Goal: Task Accomplishment & Management: Complete application form

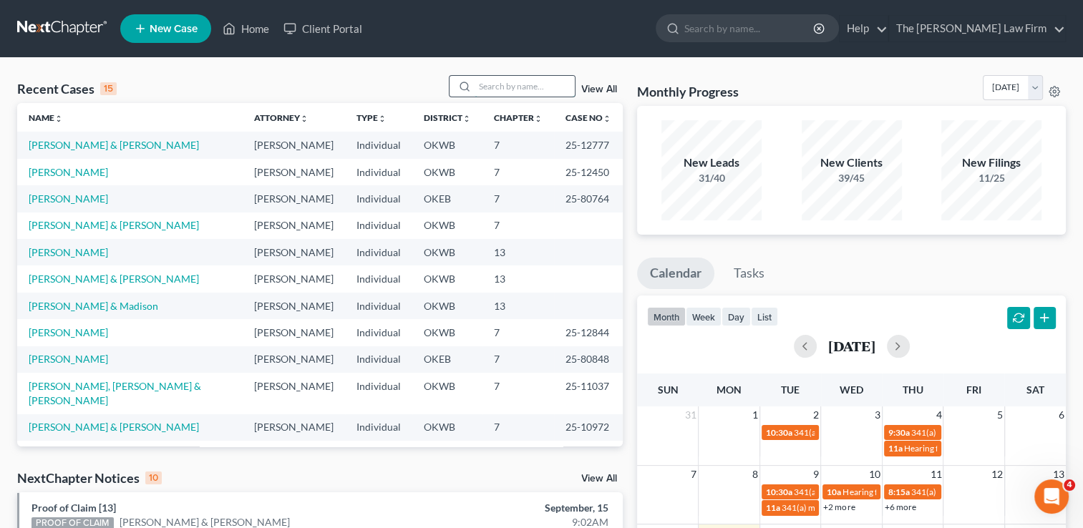
click at [530, 84] on input "search" at bounding box center [525, 86] width 100 height 21
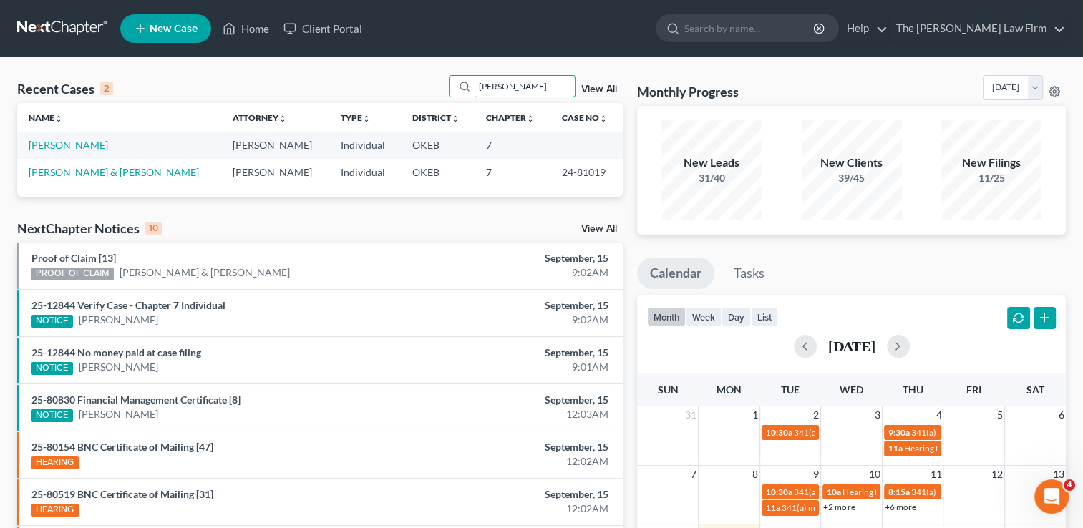
type input "brummet"
click at [87, 147] on link "[PERSON_NAME]" at bounding box center [68, 145] width 79 height 12
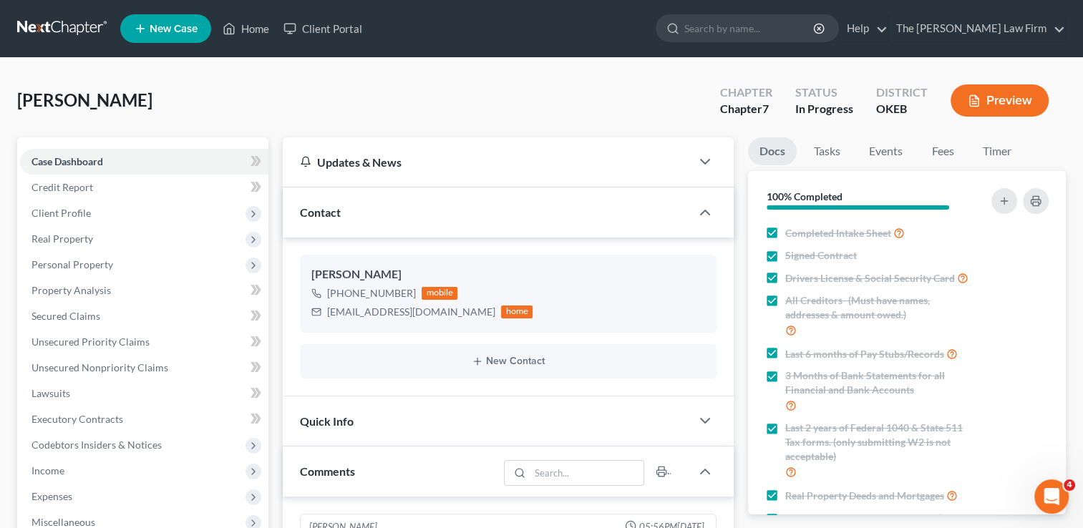
scroll to position [1277, 0]
click at [97, 184] on link "Credit Report" at bounding box center [144, 188] width 248 height 26
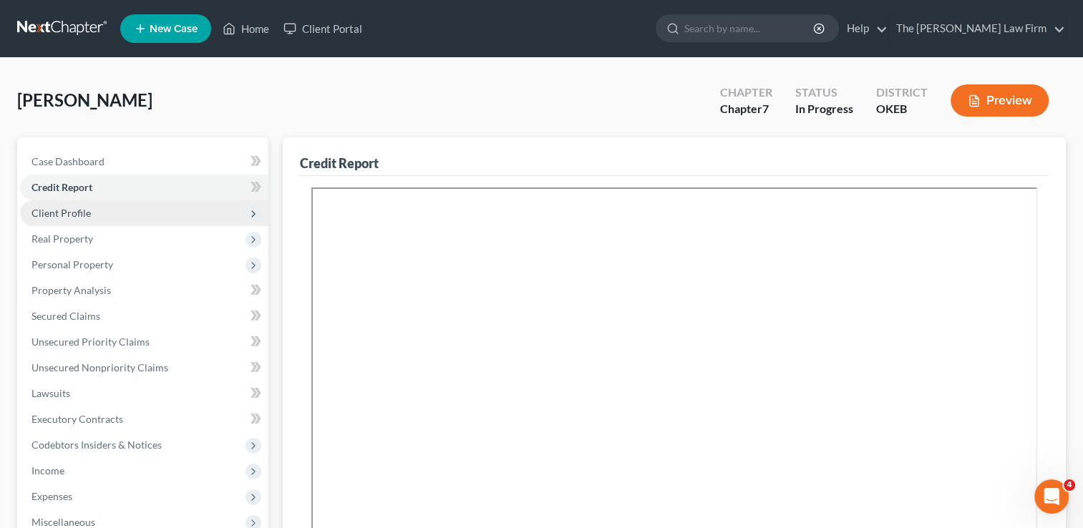
click at [86, 208] on span "Client Profile" at bounding box center [61, 213] width 59 height 12
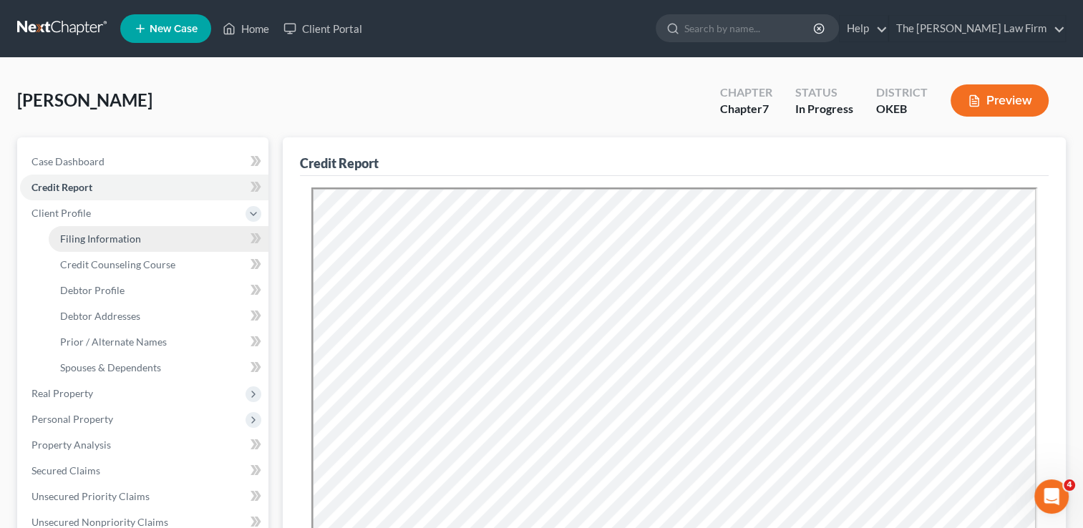
click at [118, 239] on span "Filing Information" at bounding box center [100, 239] width 81 height 12
select select "1"
select select "0"
select select "37"
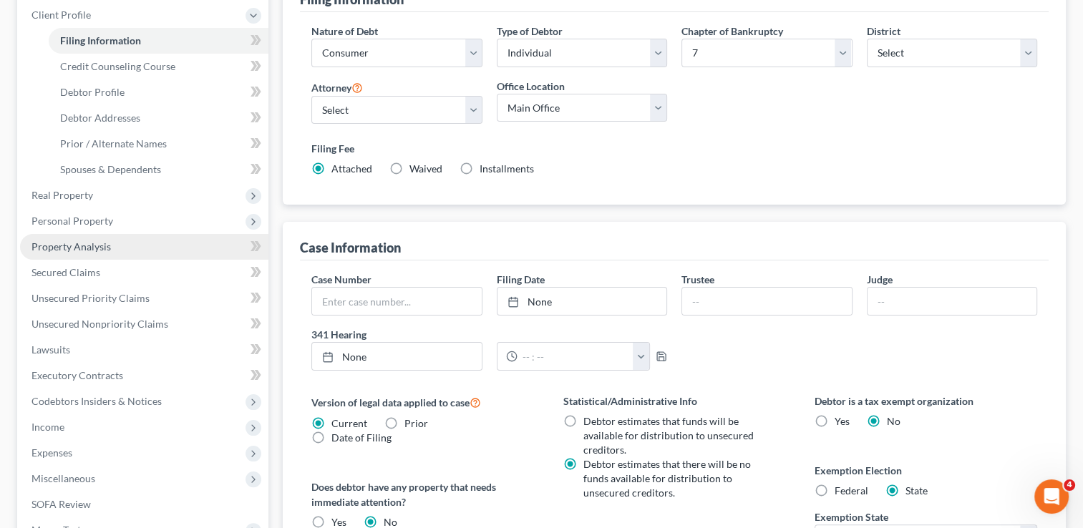
scroll to position [169, 0]
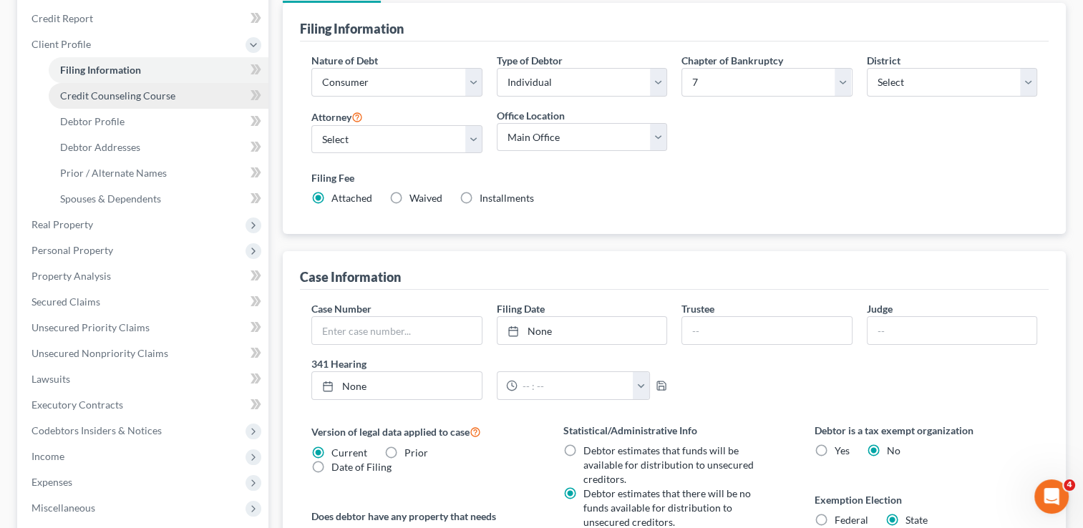
click at [149, 95] on span "Credit Counseling Course" at bounding box center [117, 95] width 115 height 12
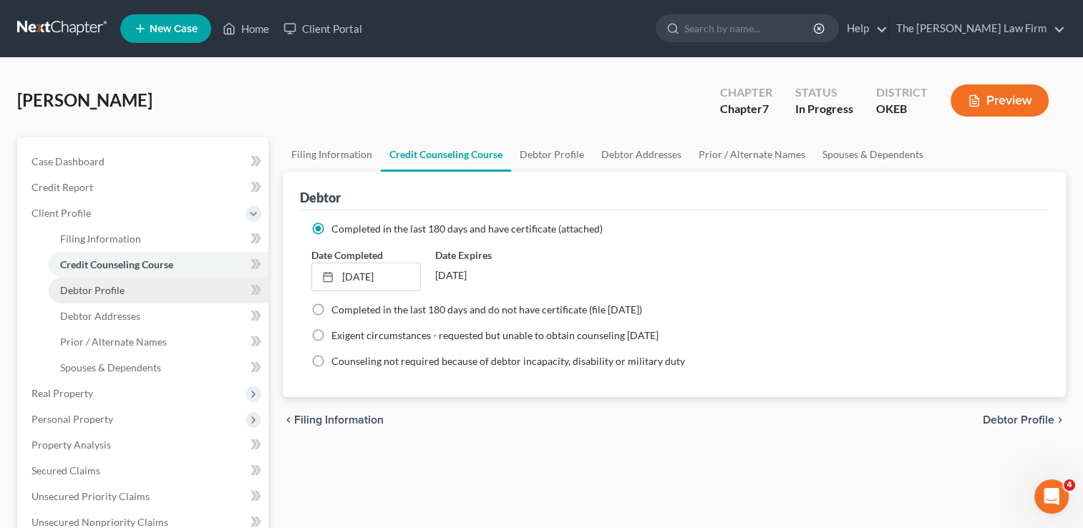
click at [110, 293] on span "Debtor Profile" at bounding box center [92, 290] width 64 height 12
select select "0"
select select "5"
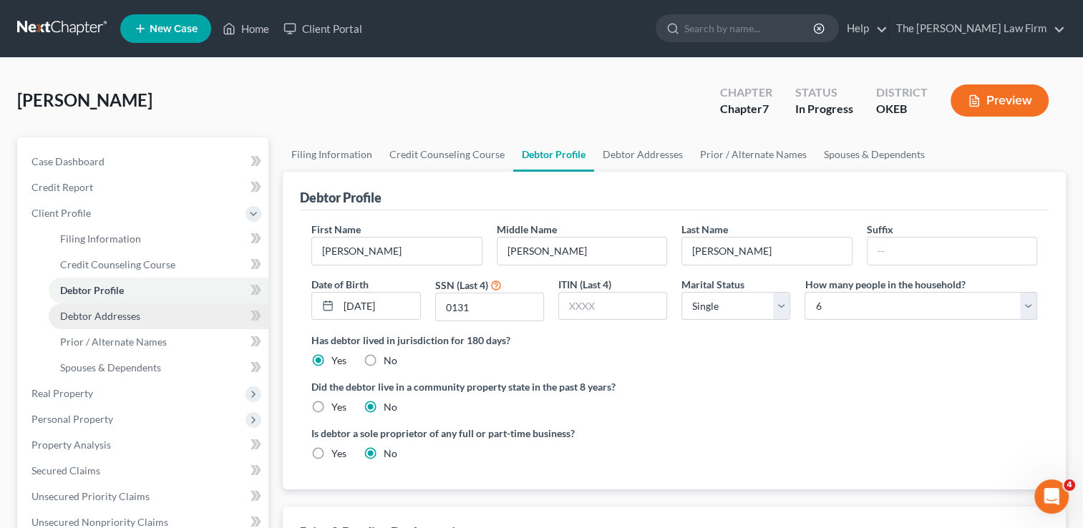
click at [109, 319] on span "Debtor Addresses" at bounding box center [100, 316] width 80 height 12
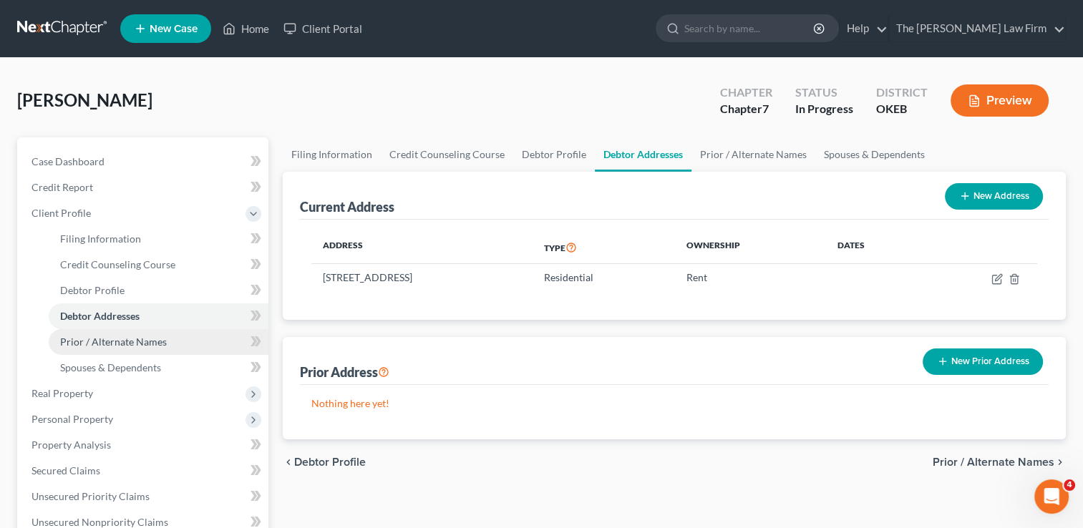
click at [126, 343] on span "Prior / Alternate Names" at bounding box center [113, 342] width 107 height 12
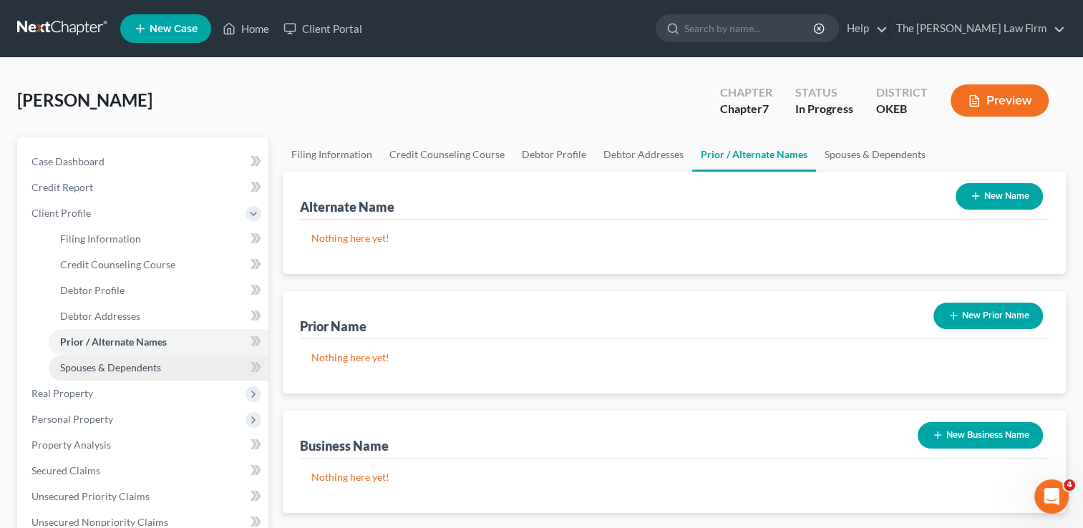
click at [174, 365] on link "Spouses & Dependents" at bounding box center [159, 368] width 220 height 26
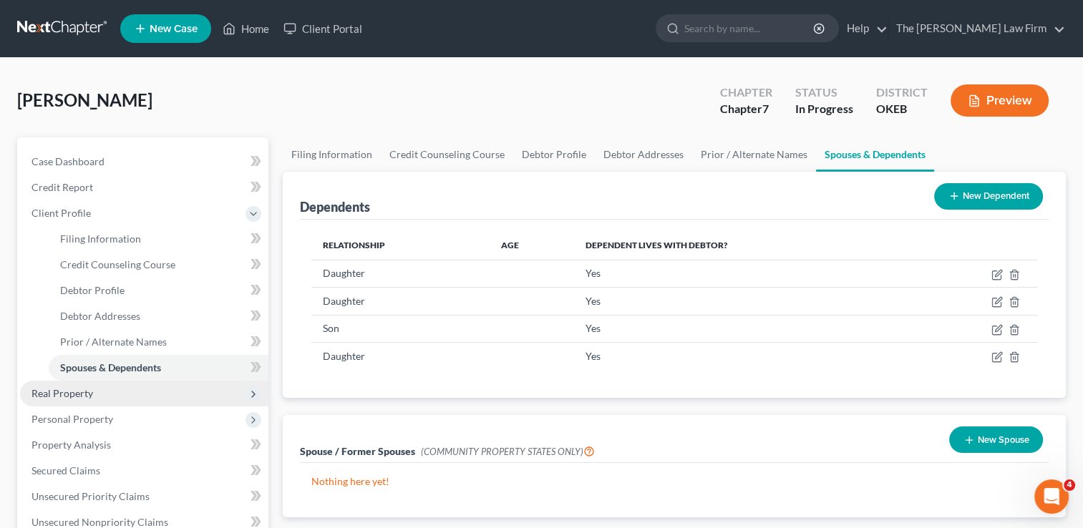
click at [112, 391] on span "Real Property" at bounding box center [144, 394] width 248 height 26
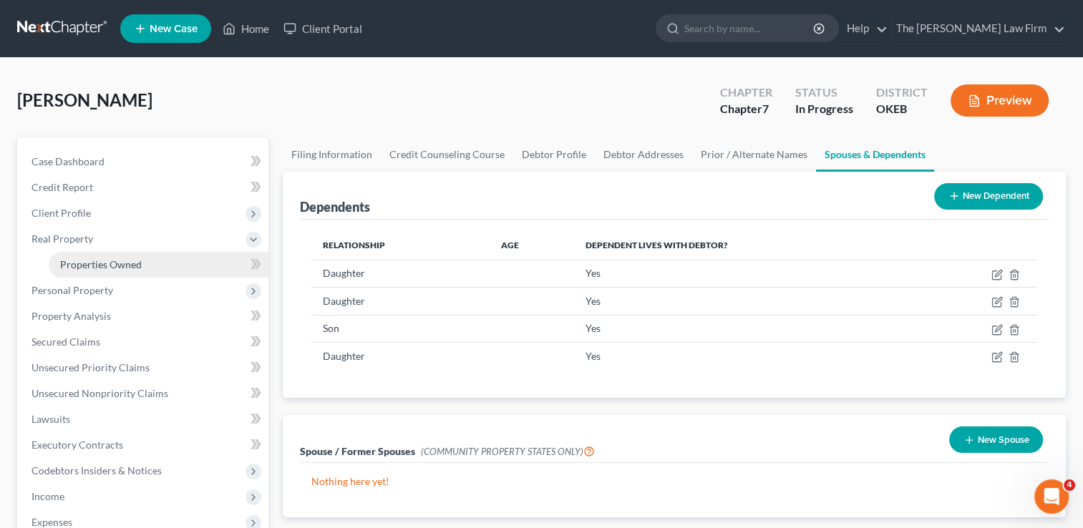
click at [106, 267] on span "Properties Owned" at bounding box center [101, 264] width 82 height 12
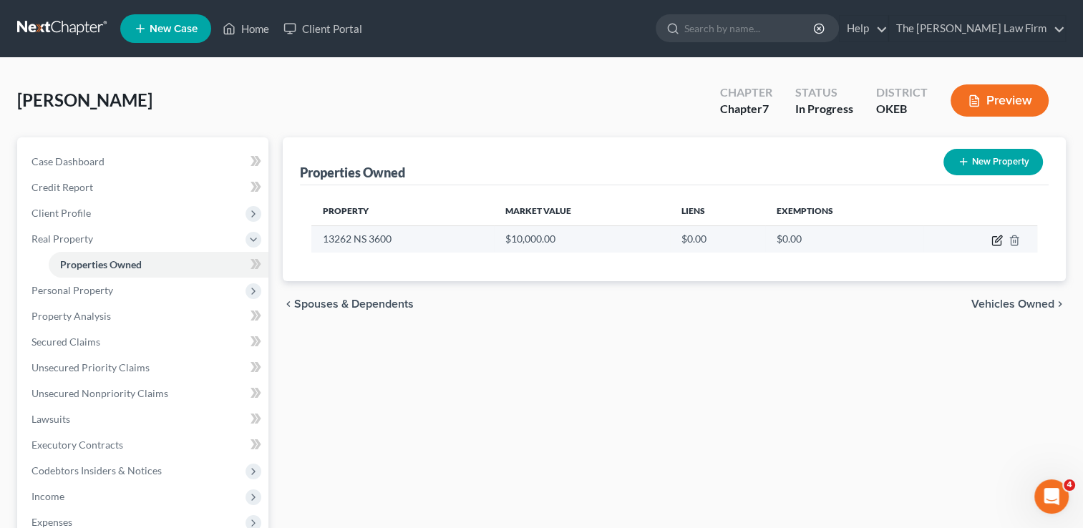
click at [998, 244] on icon "button" at bounding box center [996, 241] width 9 height 9
select select "37"
select select "0"
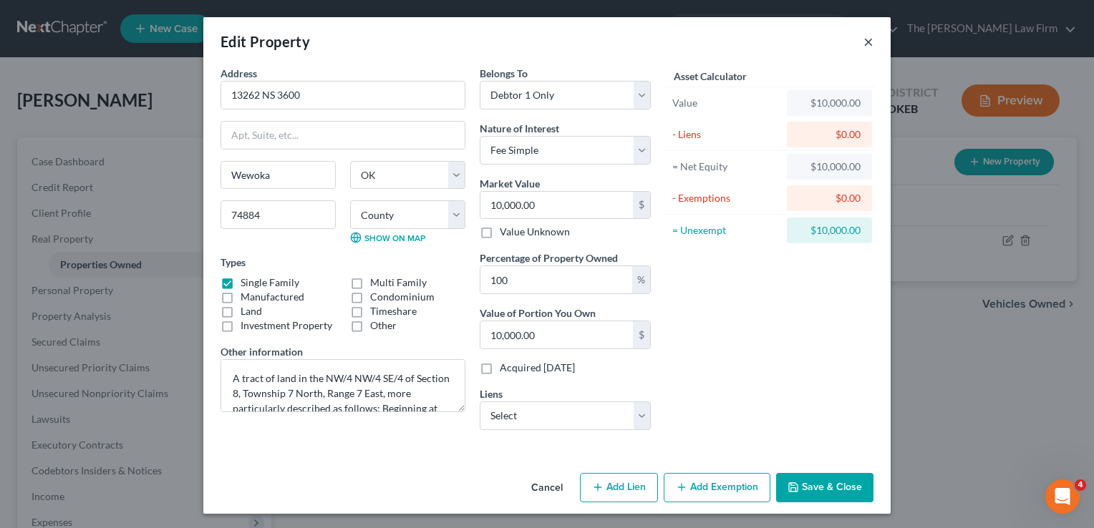
click at [863, 42] on button "×" at bounding box center [868, 41] width 10 height 17
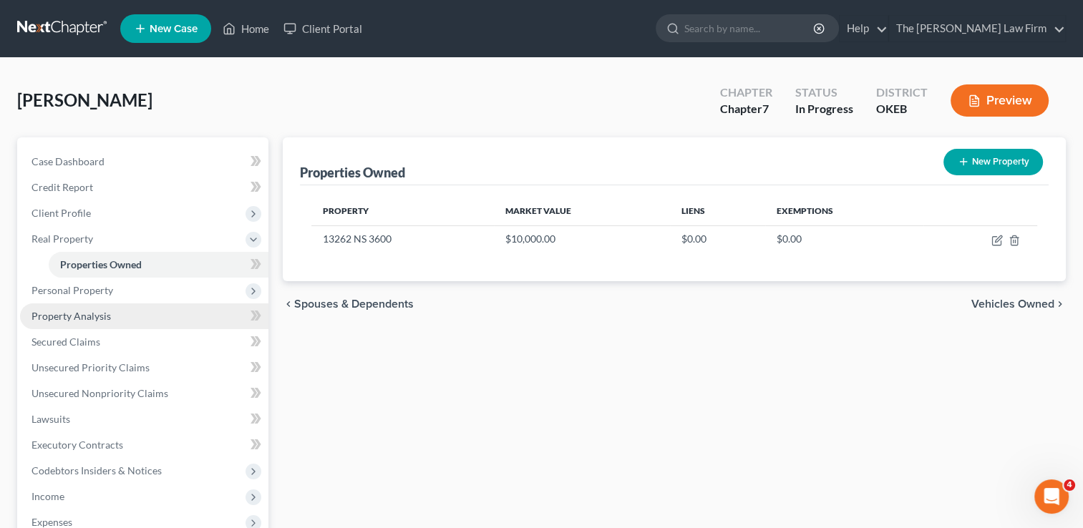
click at [52, 304] on link "Property Analysis" at bounding box center [144, 317] width 248 height 26
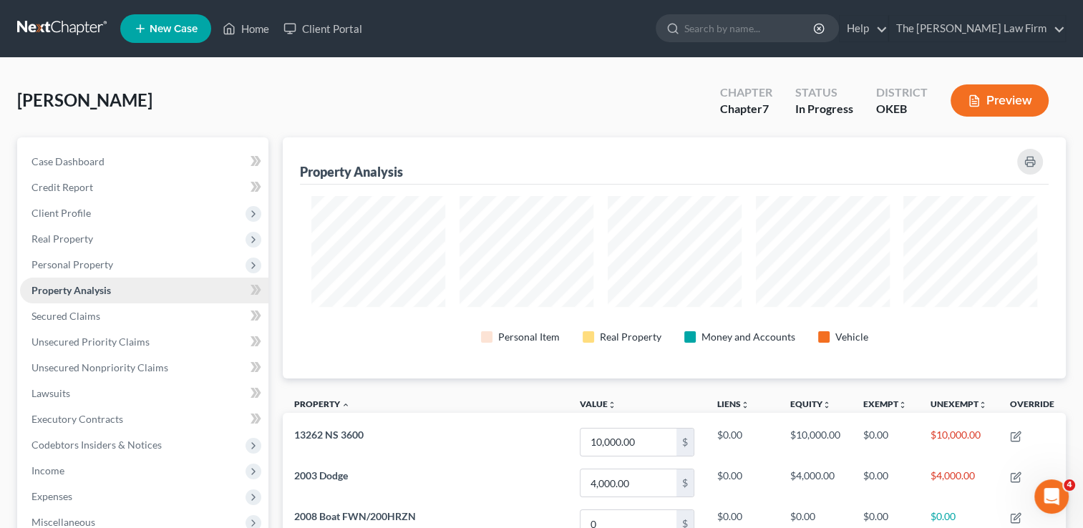
click at [134, 283] on link "Property Analysis" at bounding box center [144, 291] width 248 height 26
click at [137, 261] on span "Personal Property" at bounding box center [144, 265] width 248 height 26
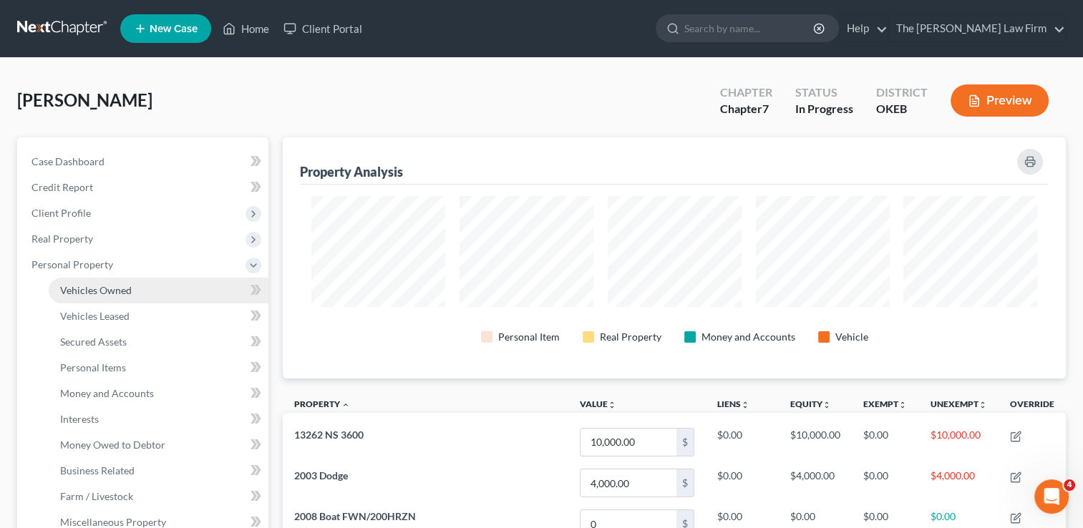
click at [137, 289] on link "Vehicles Owned" at bounding box center [159, 291] width 220 height 26
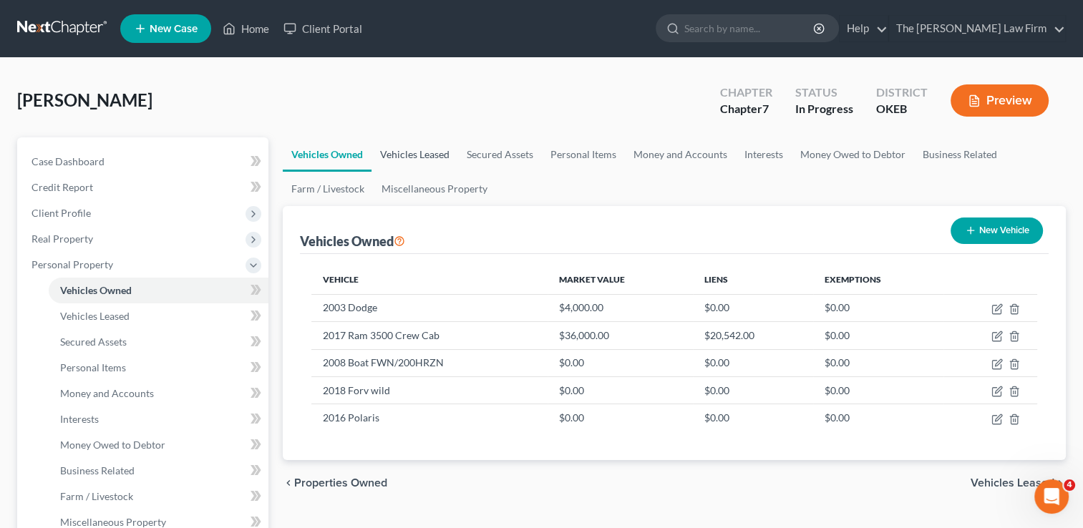
click at [417, 160] on link "Vehicles Leased" at bounding box center [415, 154] width 87 height 34
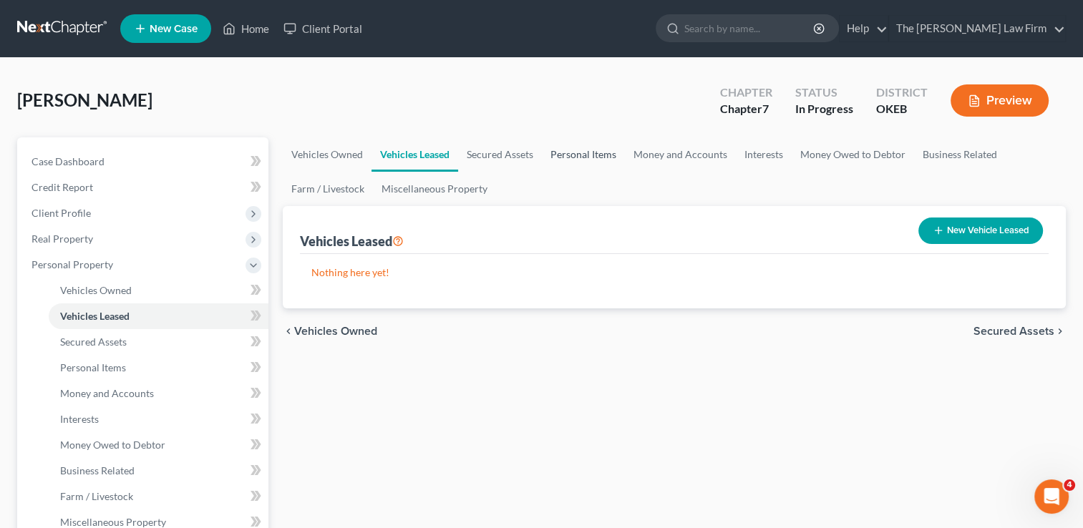
click at [567, 156] on link "Personal Items" at bounding box center [583, 154] width 83 height 34
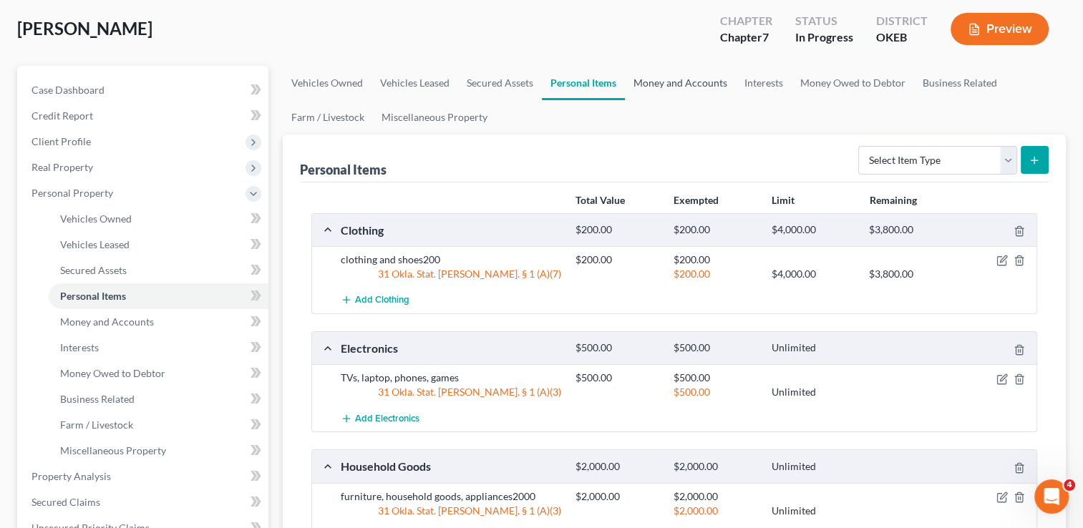
click at [679, 77] on link "Money and Accounts" at bounding box center [680, 83] width 111 height 34
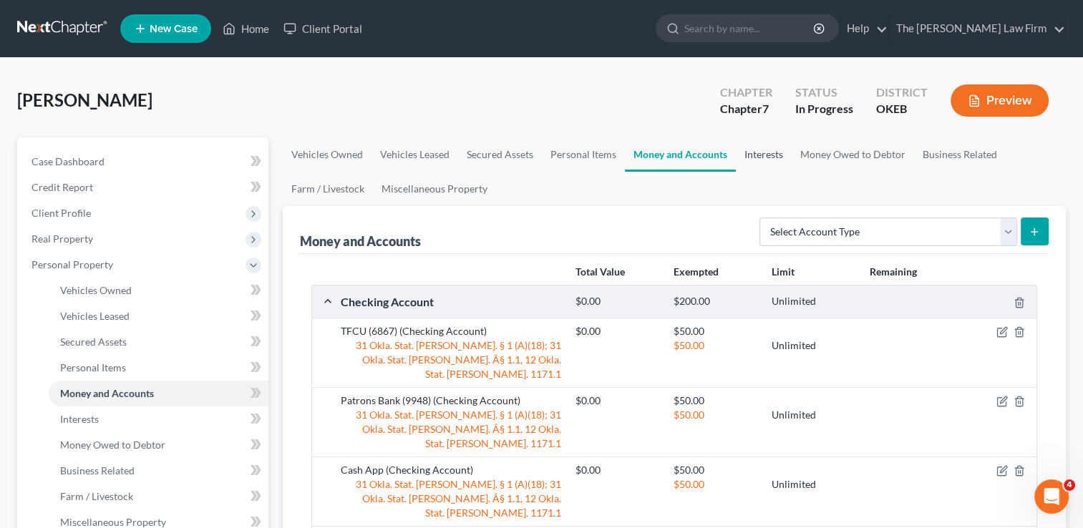
click at [764, 153] on link "Interests" at bounding box center [764, 154] width 56 height 34
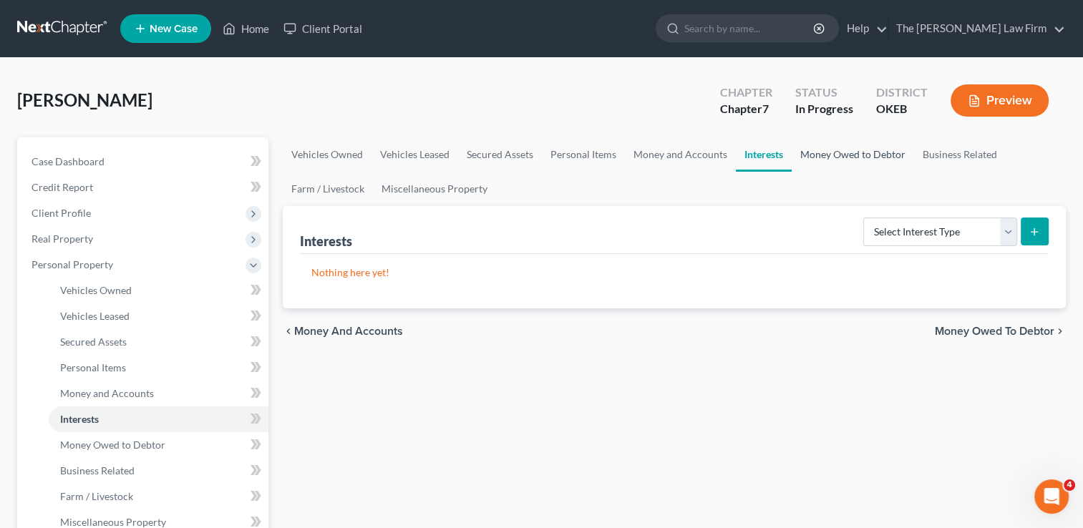
click at [872, 153] on link "Money Owed to Debtor" at bounding box center [853, 154] width 122 height 34
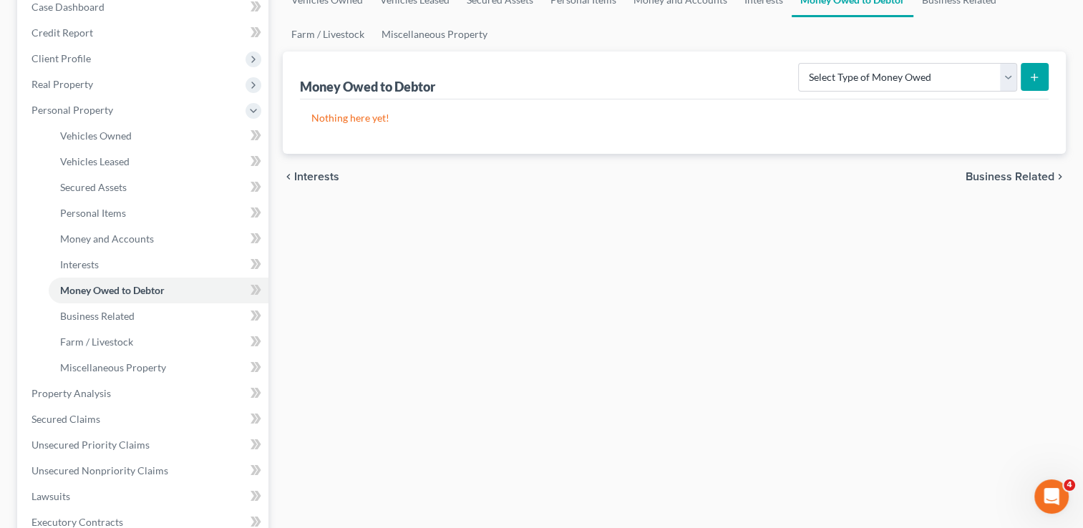
scroll to position [215, 0]
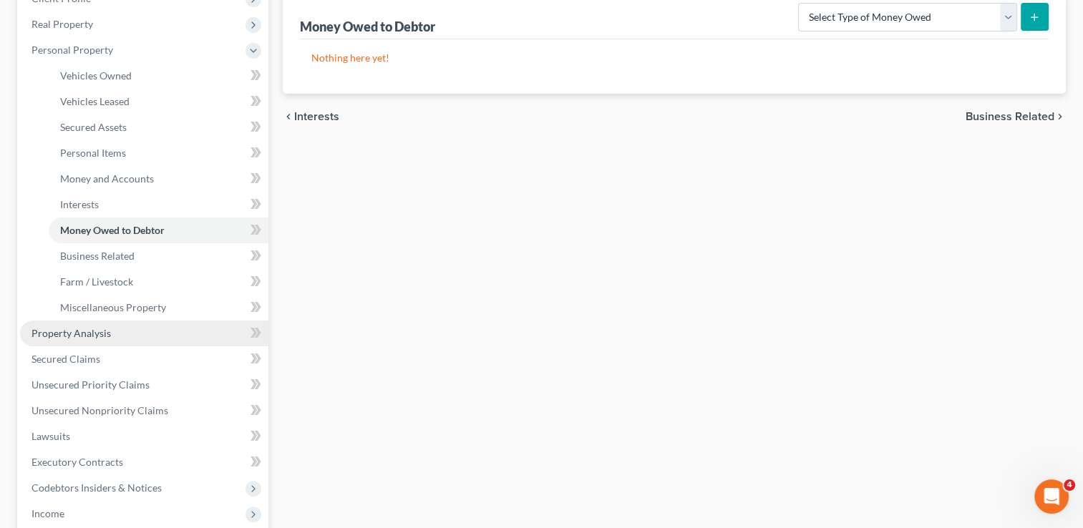
click at [100, 339] on link "Property Analysis" at bounding box center [144, 334] width 248 height 26
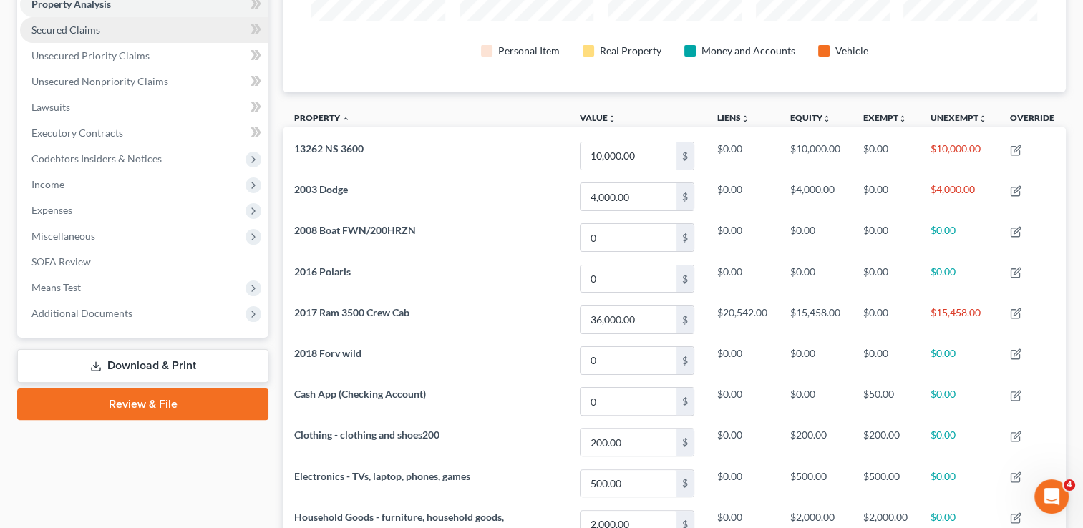
click at [81, 33] on span "Secured Claims" at bounding box center [66, 30] width 69 height 12
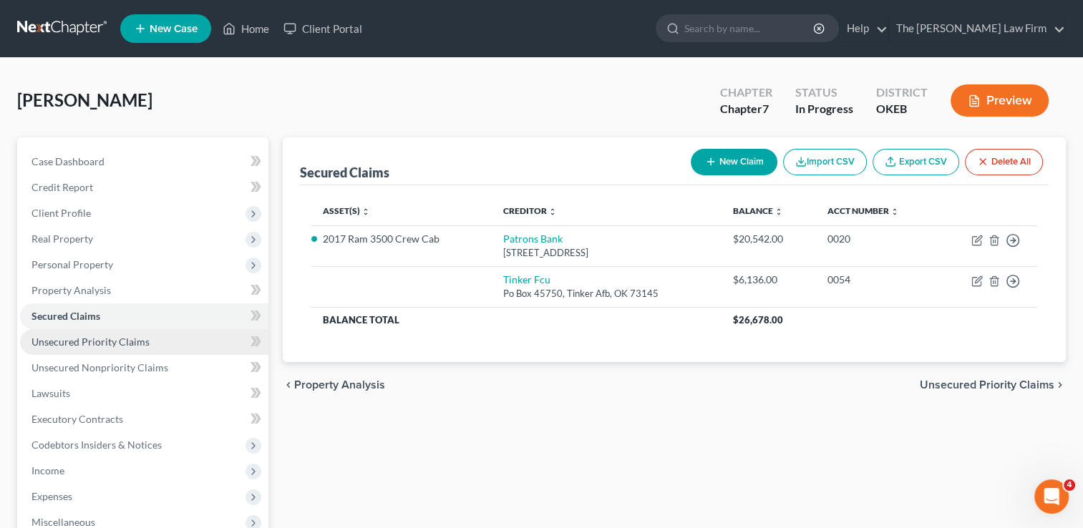
click at [112, 340] on span "Unsecured Priority Claims" at bounding box center [91, 342] width 118 height 12
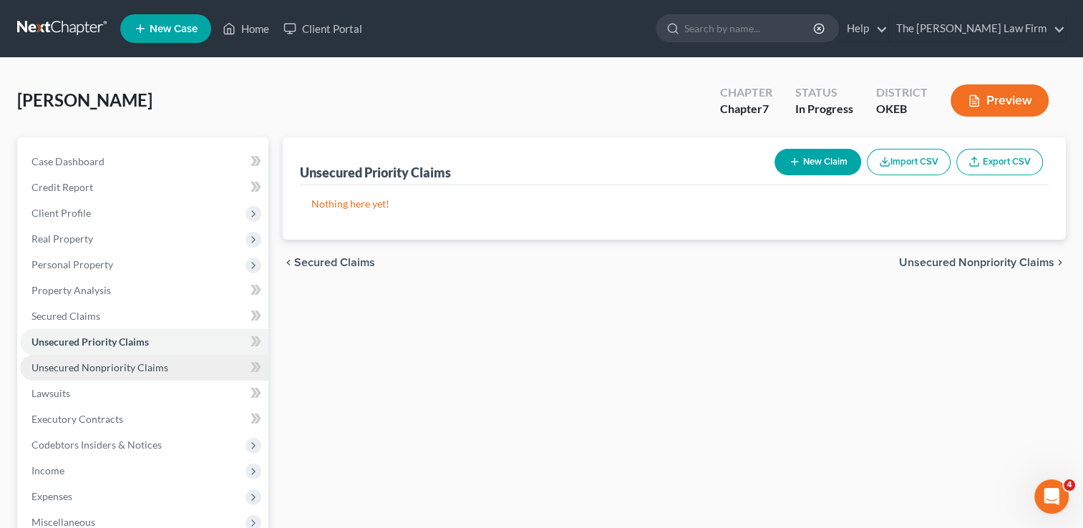
click at [123, 369] on span "Unsecured Nonpriority Claims" at bounding box center [100, 368] width 137 height 12
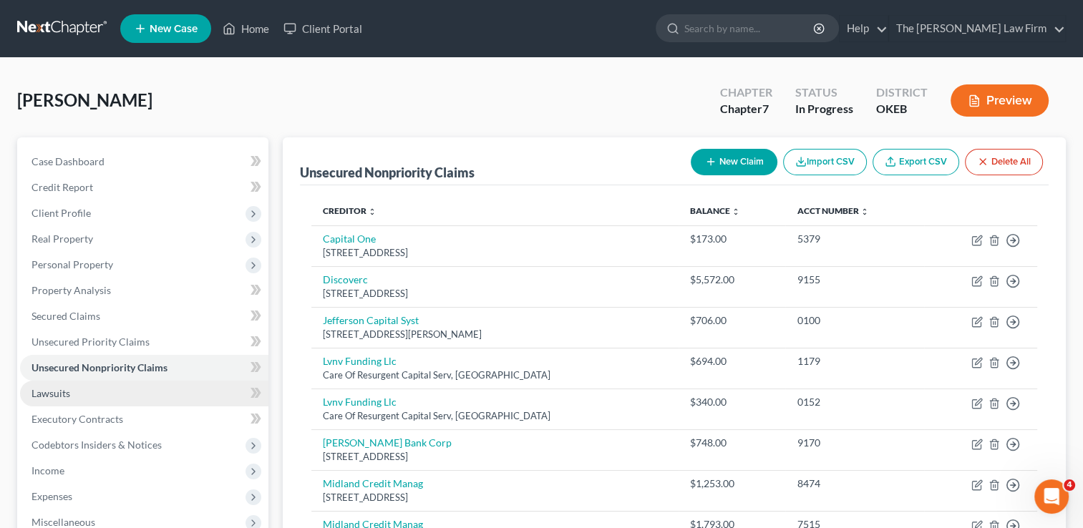
click at [69, 391] on span "Lawsuits" at bounding box center [51, 393] width 39 height 12
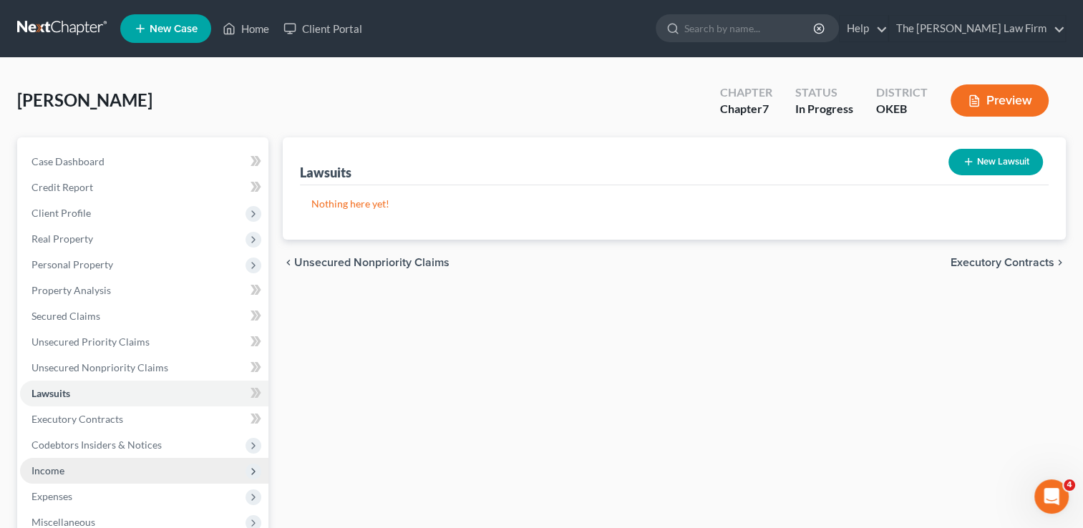
click at [82, 470] on span "Income" at bounding box center [144, 471] width 248 height 26
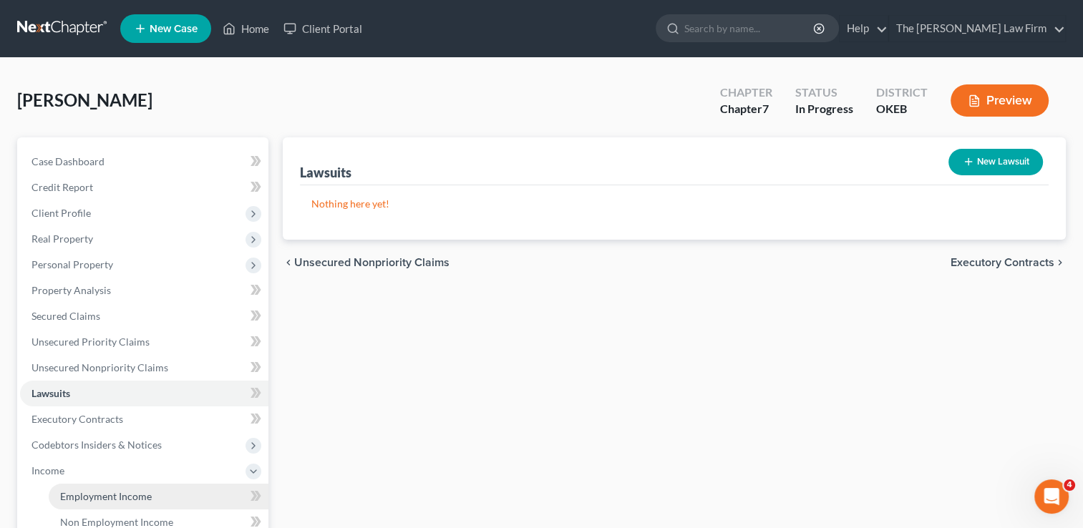
click at [98, 494] on span "Employment Income" at bounding box center [106, 496] width 92 height 12
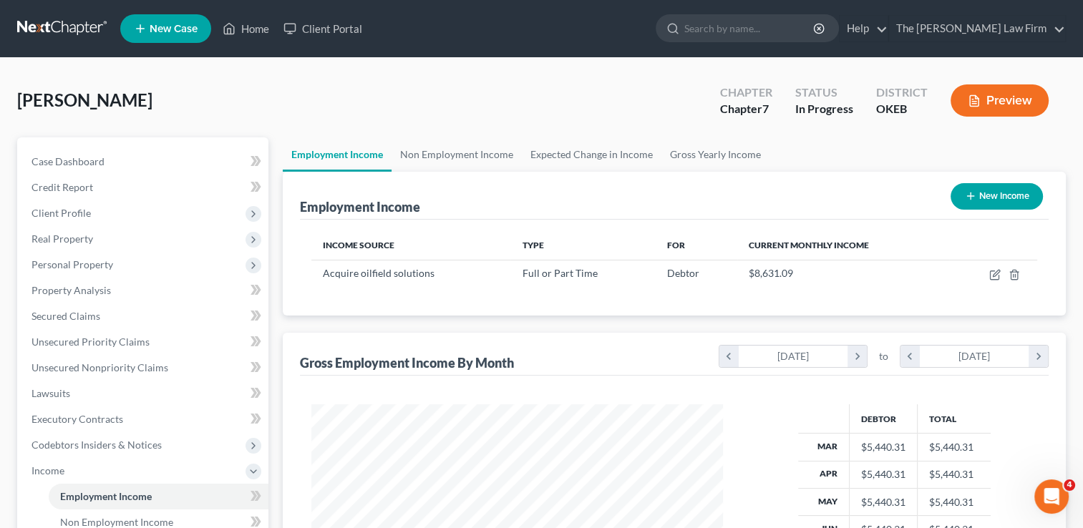
scroll to position [72, 0]
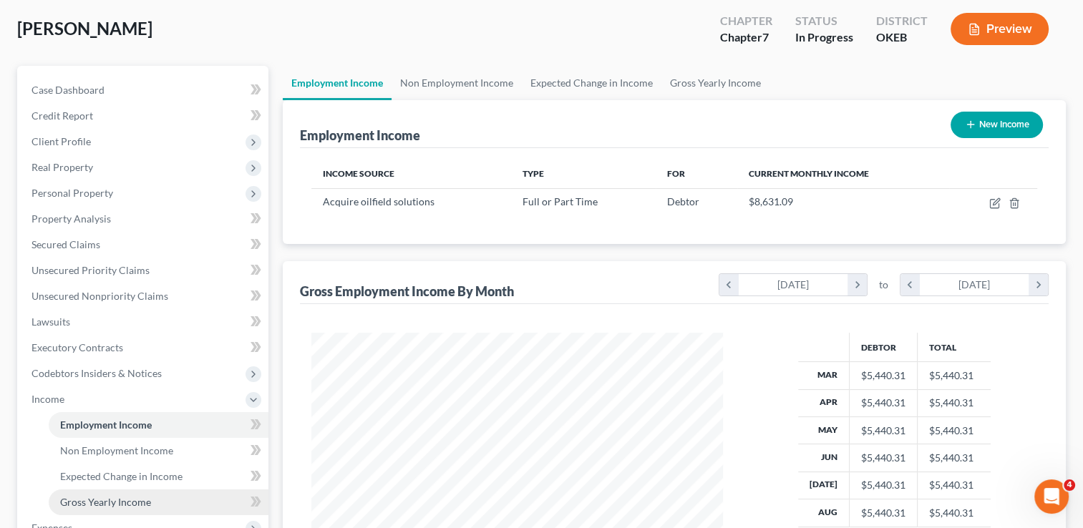
click at [92, 503] on span "Gross Yearly Income" at bounding box center [105, 502] width 91 height 12
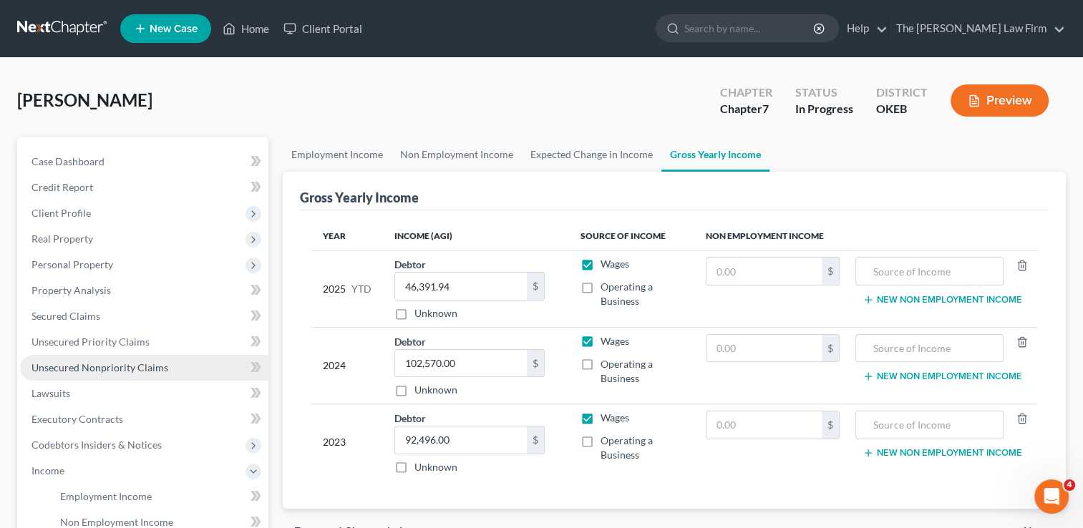
click at [132, 362] on span "Unsecured Nonpriority Claims" at bounding box center [100, 368] width 137 height 12
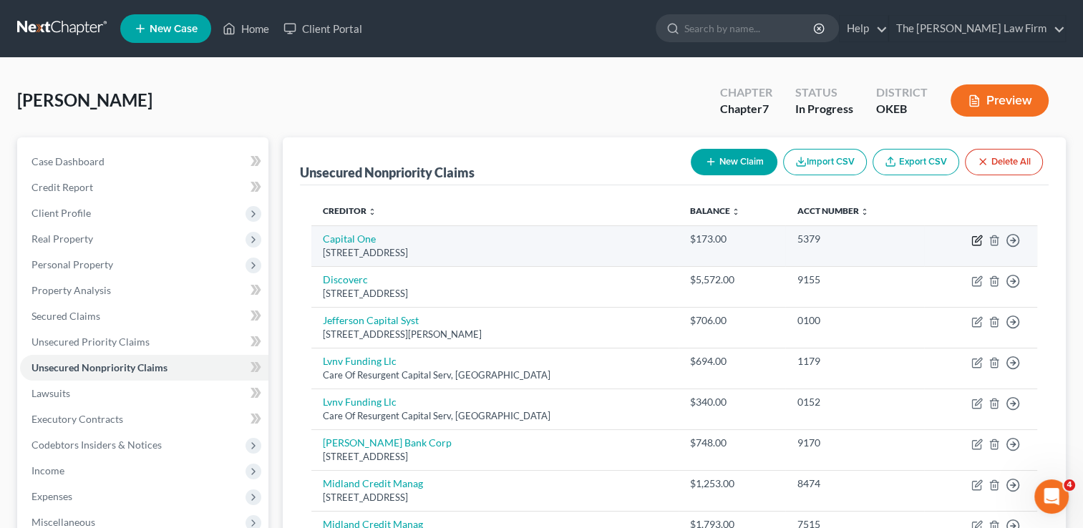
click at [977, 238] on icon "button" at bounding box center [978, 239] width 6 height 6
select select "46"
select select "2"
select select "0"
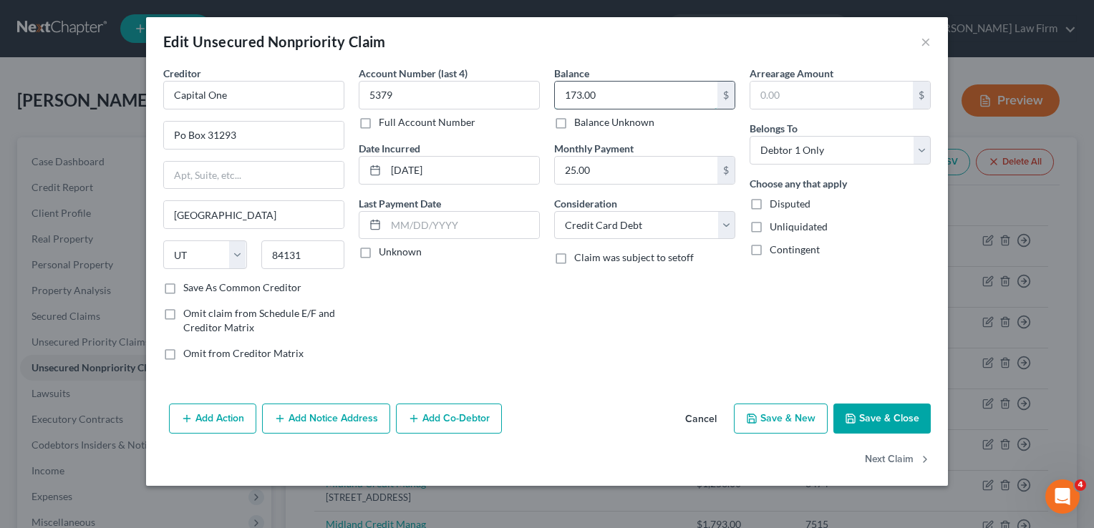
click at [624, 95] on input "173.00" at bounding box center [636, 95] width 163 height 27
type input "225.69"
click at [899, 418] on button "Save & Close" at bounding box center [881, 419] width 97 height 30
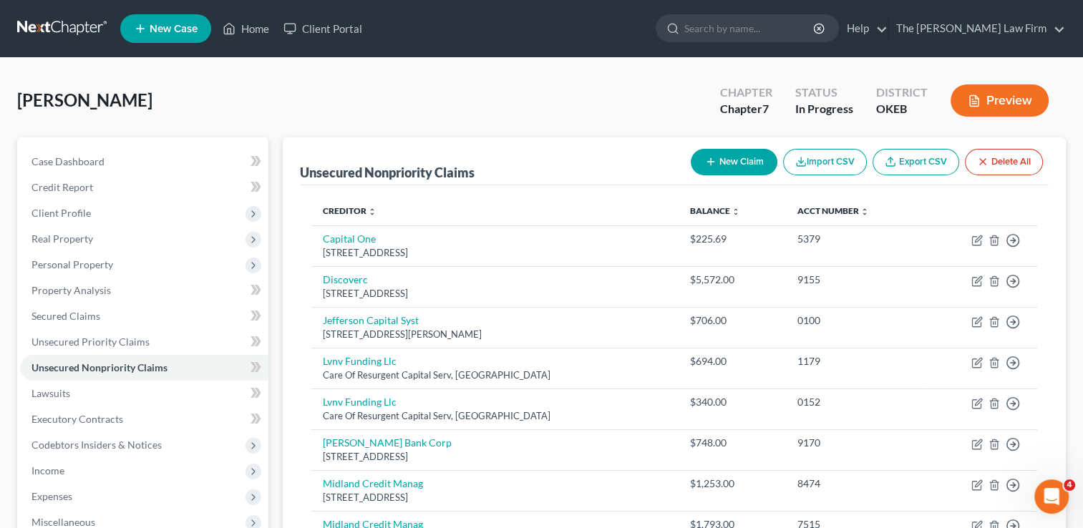
click at [716, 164] on button "New Claim" at bounding box center [734, 162] width 87 height 26
select select "0"
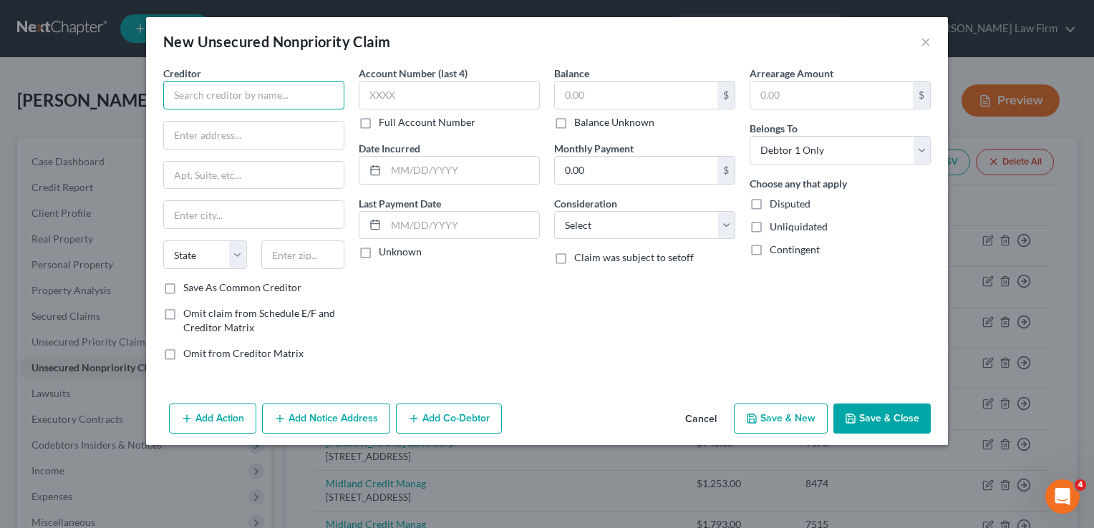
click at [235, 96] on input "text" at bounding box center [253, 95] width 181 height 29
click at [275, 100] on input "Estate information" at bounding box center [253, 95] width 181 height 29
type input "Estate information Services LLc"
type input "PO Box 1398"
type input "43068"
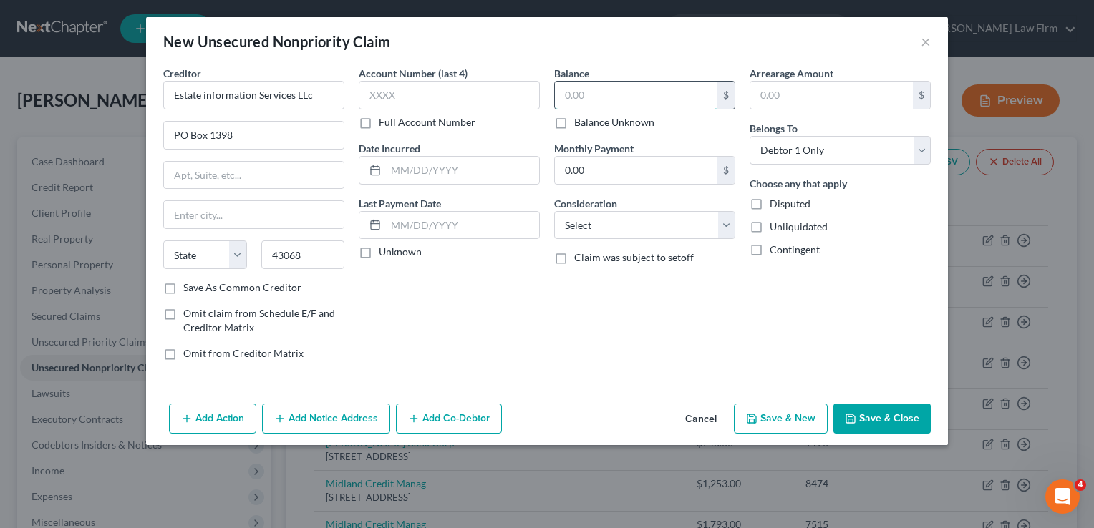
click at [607, 92] on input "text" at bounding box center [636, 95] width 163 height 27
type input "Reynoldsburg"
select select "36"
type input "9"
type input "5,572.03"
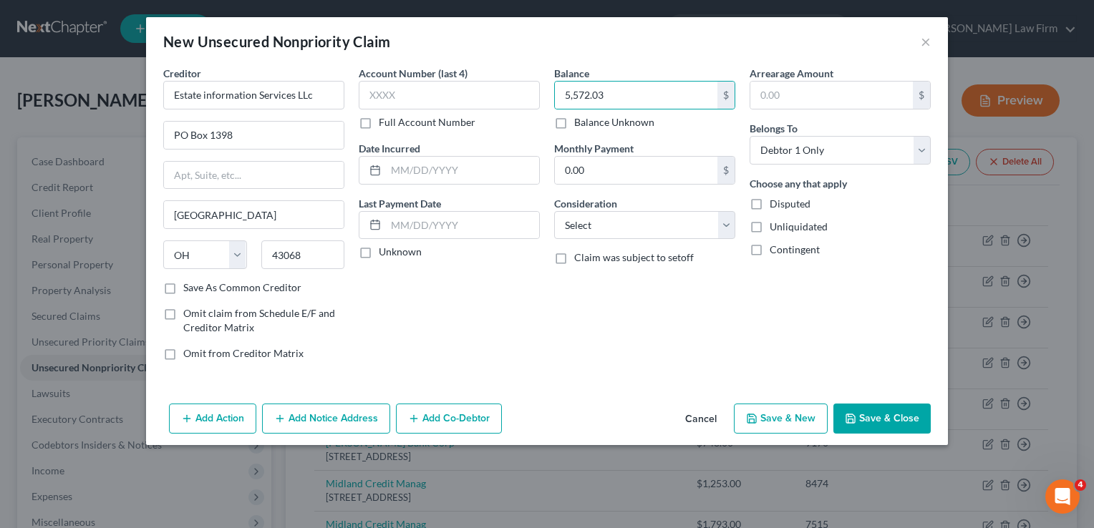
click at [888, 412] on button "Save & Close" at bounding box center [881, 419] width 97 height 30
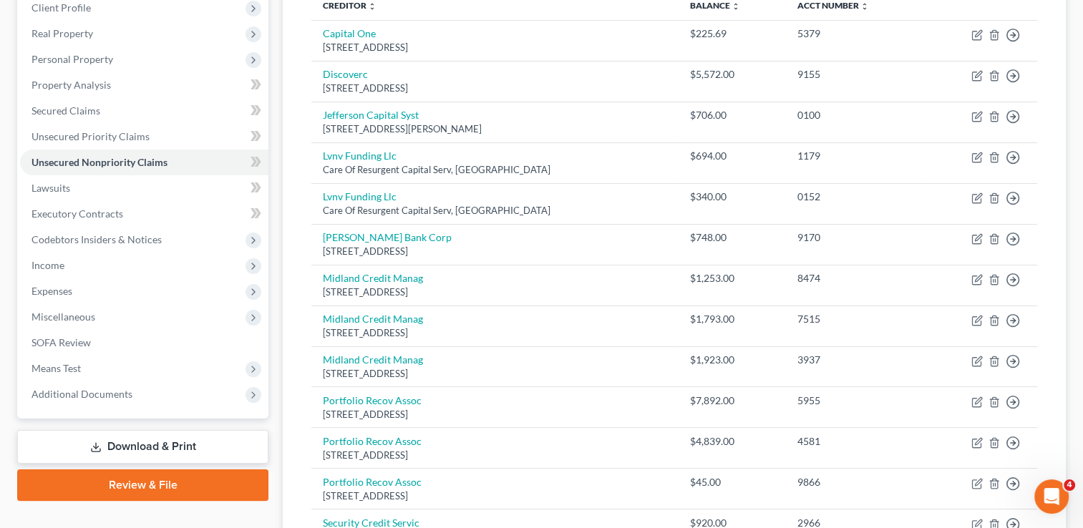
scroll to position [62, 0]
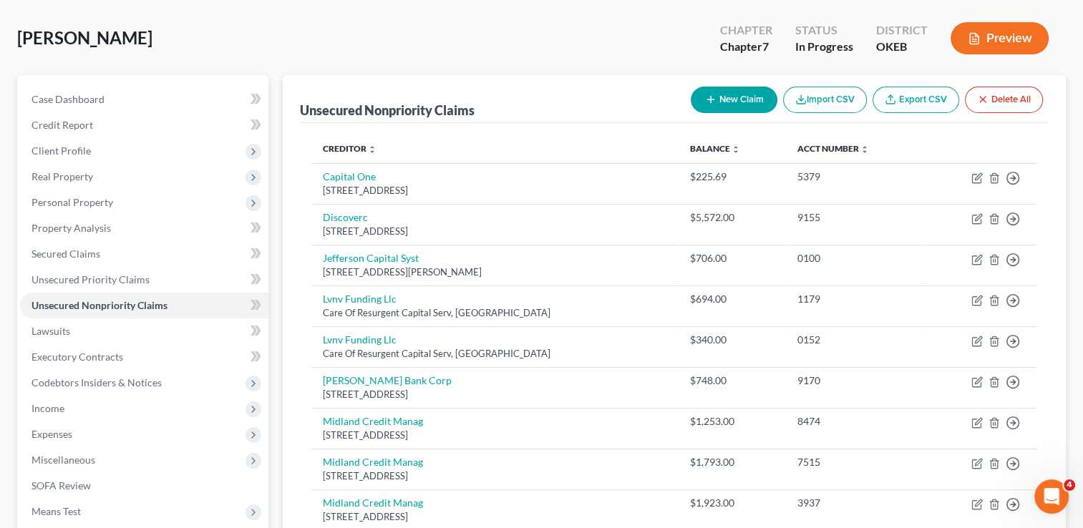
click at [737, 92] on button "New Claim" at bounding box center [734, 100] width 87 height 26
select select "0"
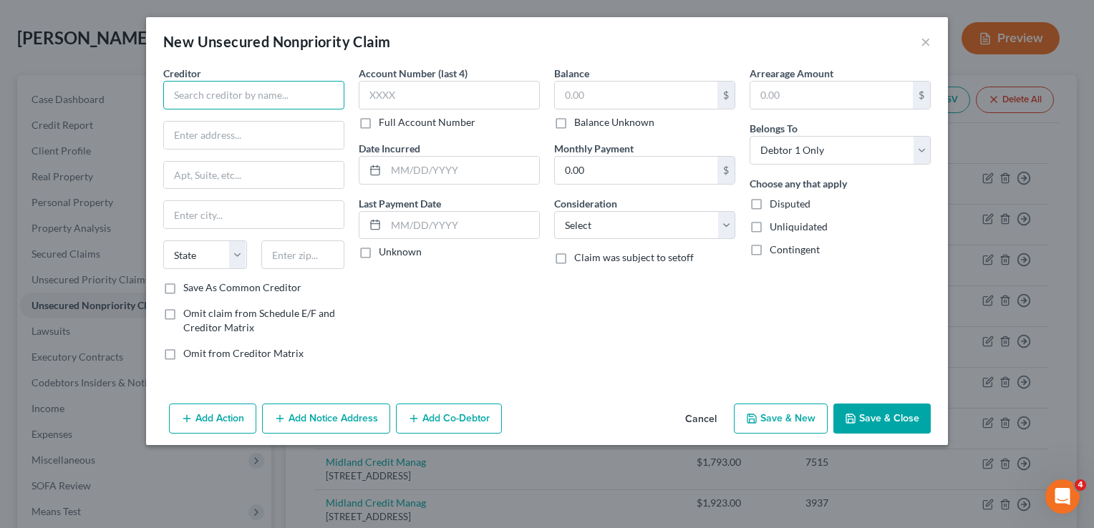
click at [233, 90] on input "text" at bounding box center [253, 95] width 181 height 29
type input "First Credit Services"
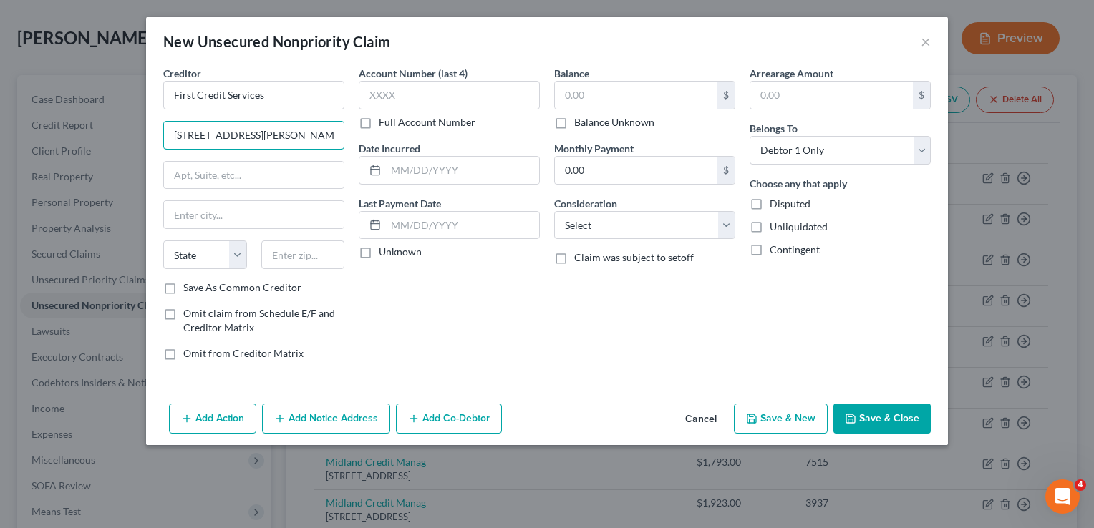
type input "9 Wills Way"
type input "Bldg 3"
type input "08854"
click at [533, 308] on div "Account Number (last 4) Full Account Number Date Incurred Last Payment Date Unk…" at bounding box center [449, 219] width 195 height 306
type input "Piscataway"
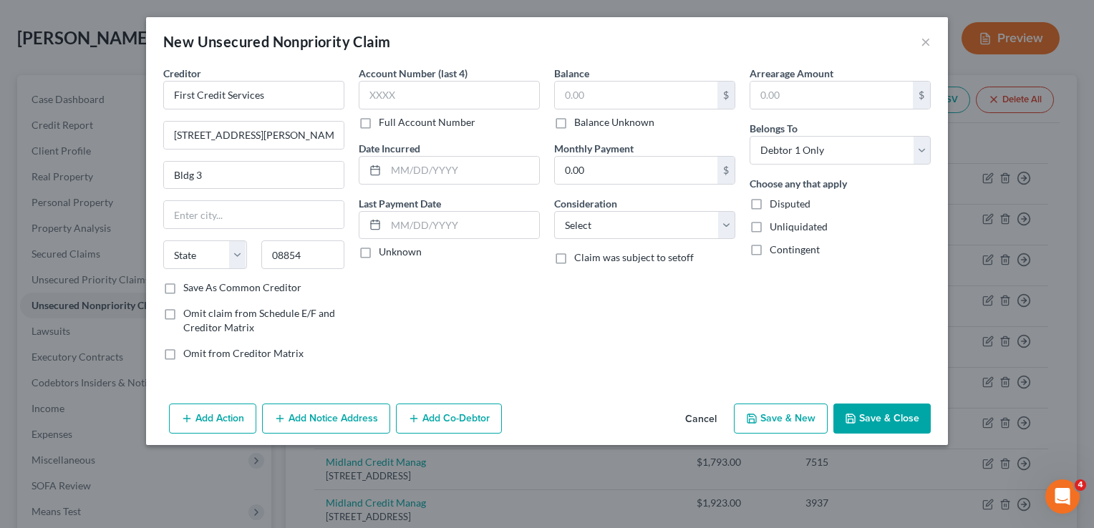
select select "33"
click at [626, 92] on input "text" at bounding box center [636, 95] width 163 height 27
type input "920.80"
click at [873, 411] on button "Save & Close" at bounding box center [881, 419] width 97 height 30
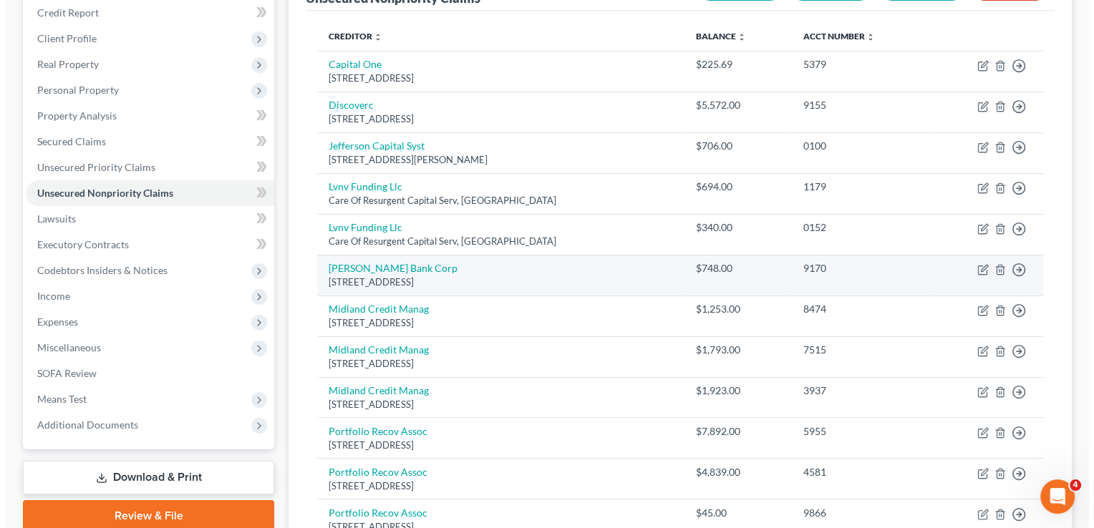
scroll to position [103, 0]
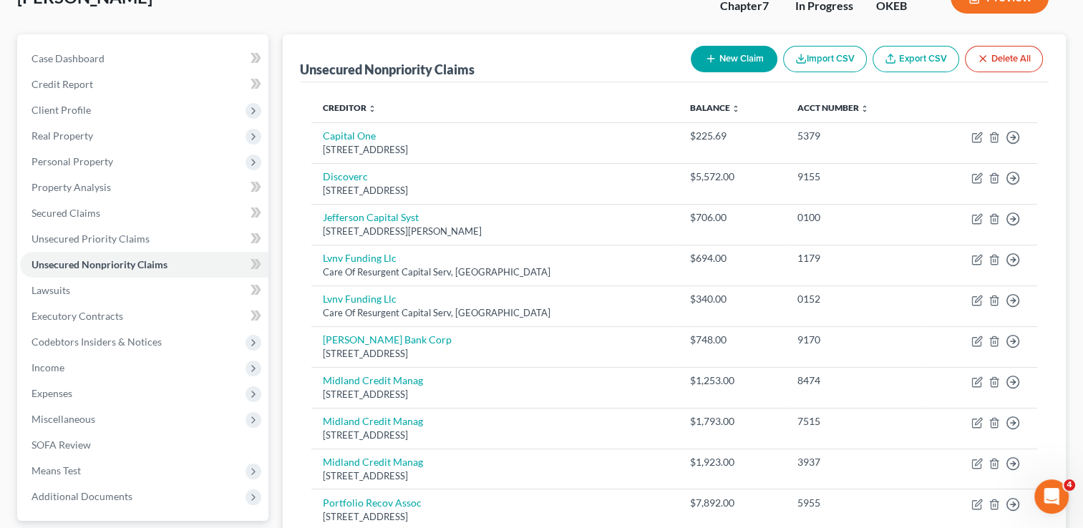
drag, startPoint x: 752, startPoint y: 36, endPoint x: 758, endPoint y: 44, distance: 9.7
click at [752, 36] on div "Unsecured Nonpriority Claims New Claim Import CSV Export CSV Delete All" at bounding box center [674, 58] width 749 height 48
click at [755, 59] on button "New Claim" at bounding box center [734, 59] width 87 height 26
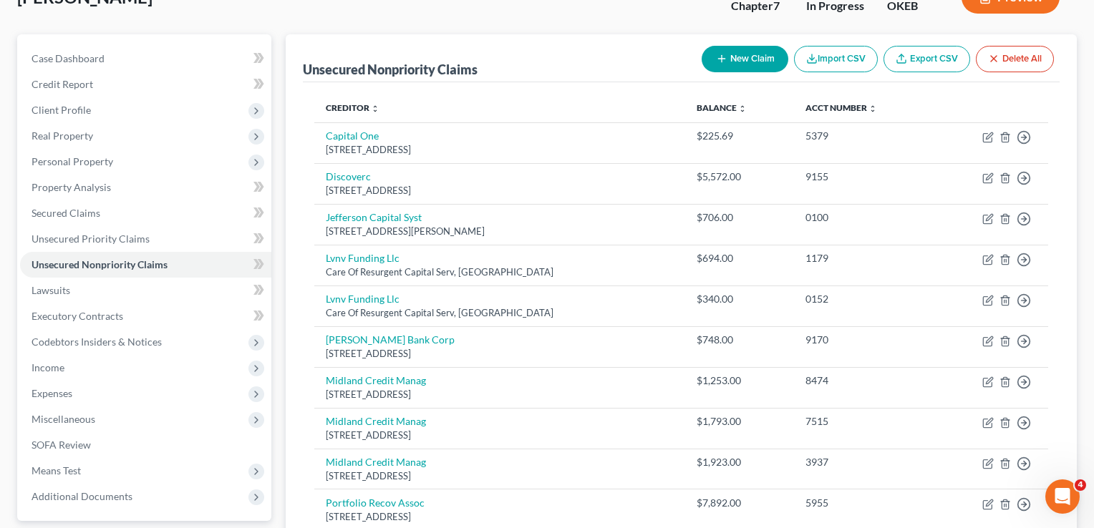
select select "0"
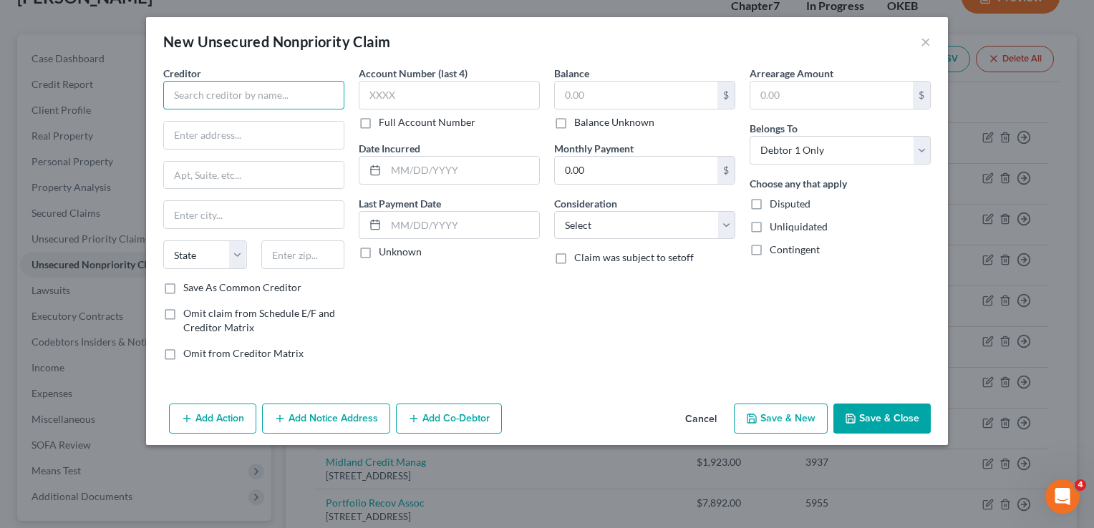
click at [324, 99] on input "text" at bounding box center [253, 95] width 181 height 29
type input "Harris & Harris LTD"
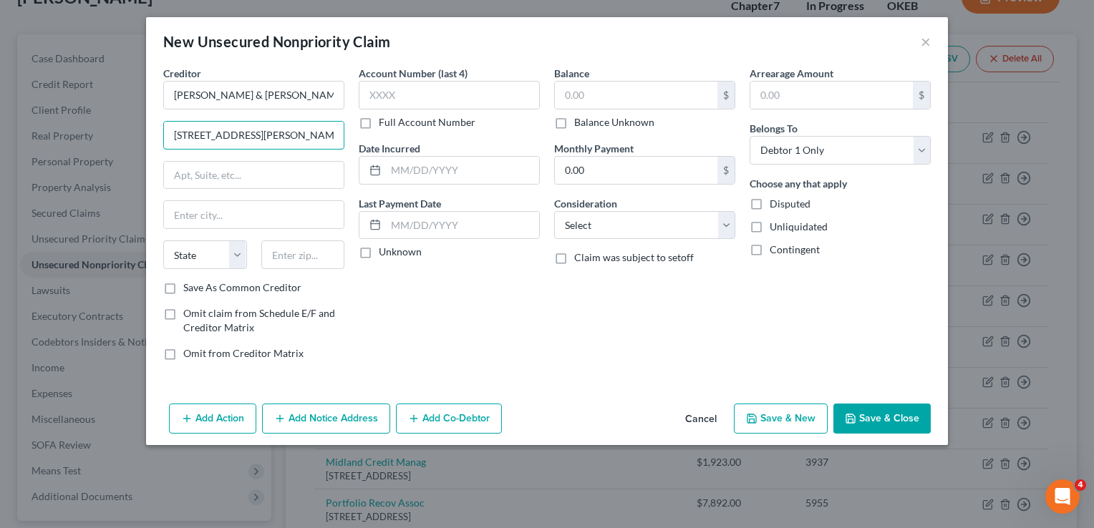
type input "111 W Jackson Blvd"
type input "Ste 650"
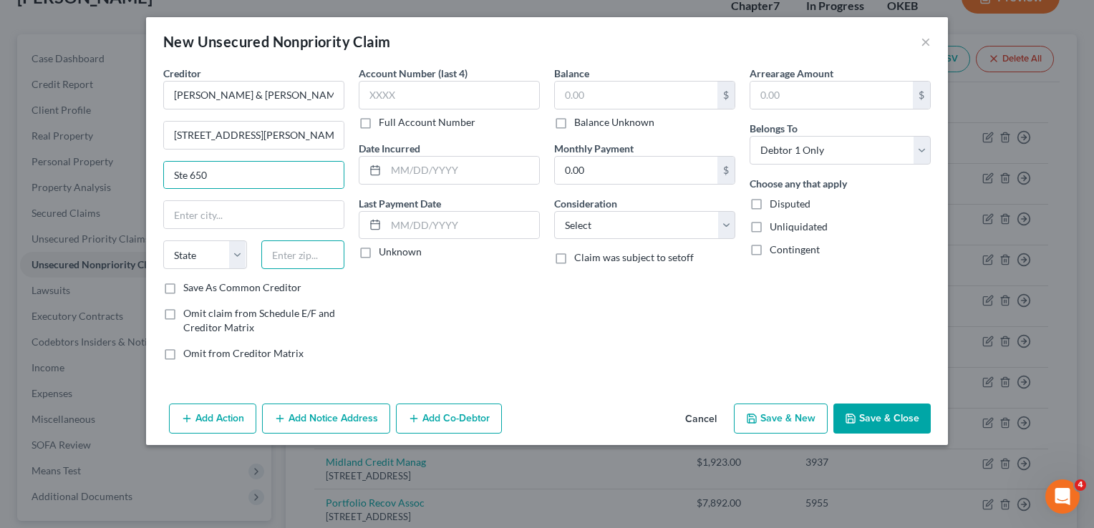
click at [303, 251] on input "text" at bounding box center [303, 255] width 84 height 29
type input "60604"
click at [441, 288] on div "Account Number (last 4) Full Account Number Date Incurred Last Payment Date Unk…" at bounding box center [449, 219] width 195 height 306
type input "Chicago"
select select "14"
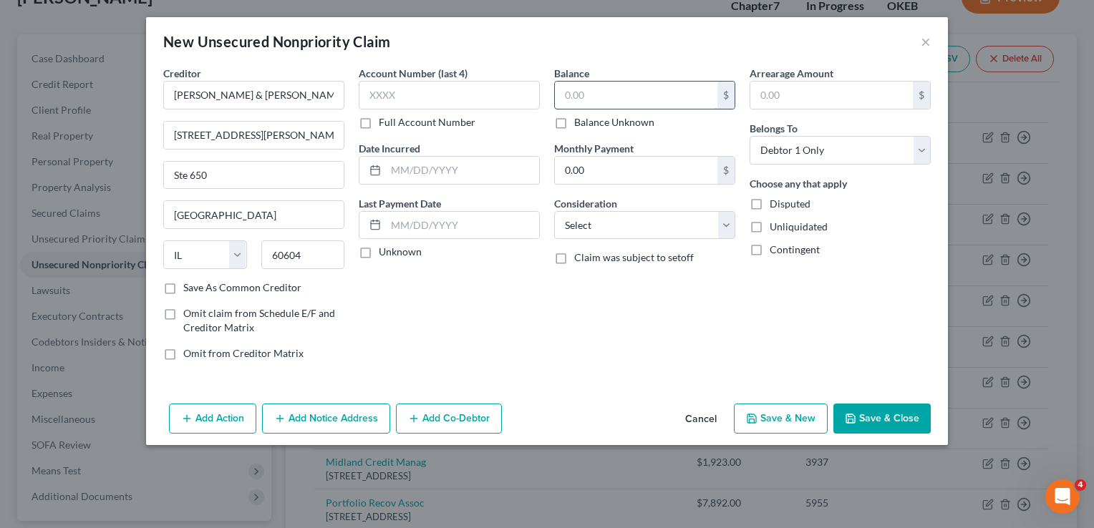
click at [603, 99] on input "text" at bounding box center [636, 95] width 163 height 27
type input "84.90"
click at [469, 92] on input "text" at bounding box center [449, 95] width 181 height 29
type input "7845"
drag, startPoint x: 528, startPoint y: 339, endPoint x: 430, endPoint y: 379, distance: 105.7
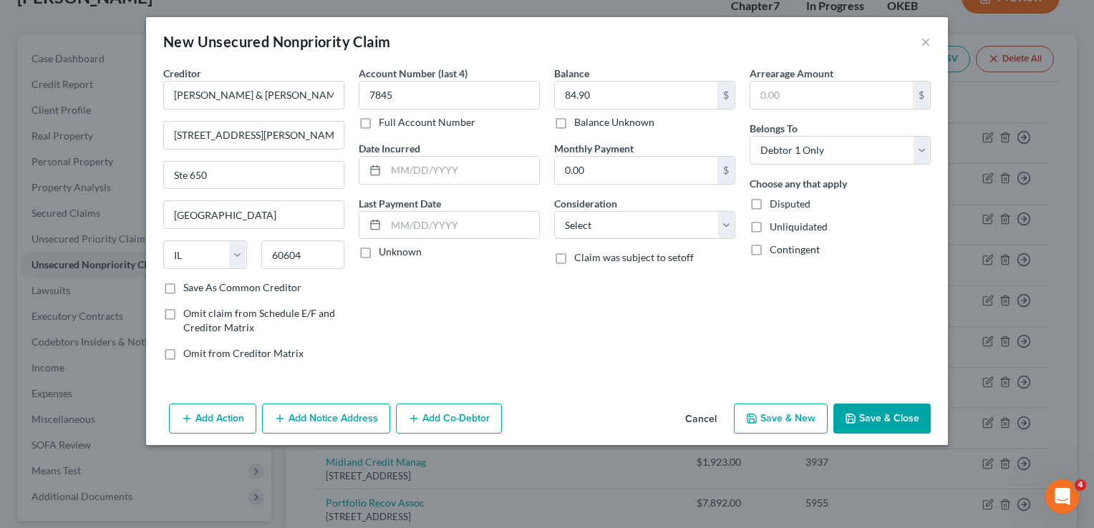
click at [528, 339] on div "Account Number (last 4) 7845 Full Account Number Date Incurred Last Payment Dat…" at bounding box center [449, 219] width 195 height 306
click at [306, 418] on button "Add Notice Address" at bounding box center [326, 419] width 128 height 30
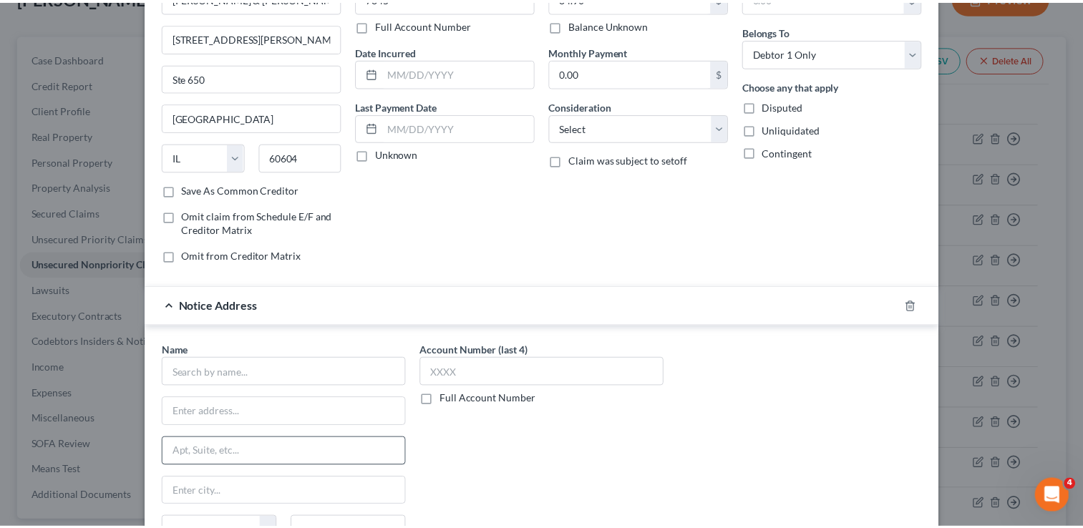
scroll to position [215, 0]
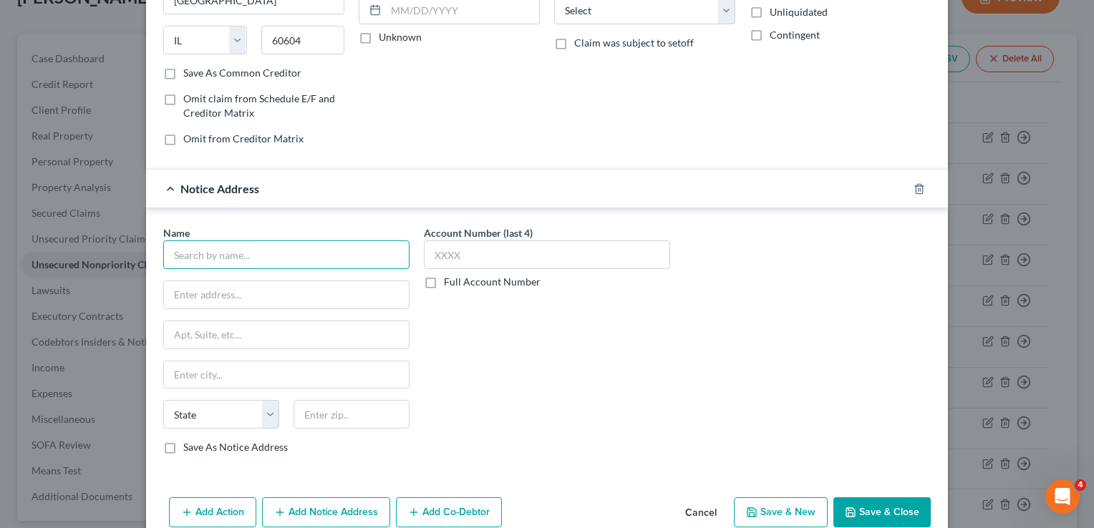
click at [253, 253] on input "text" at bounding box center [286, 255] width 246 height 29
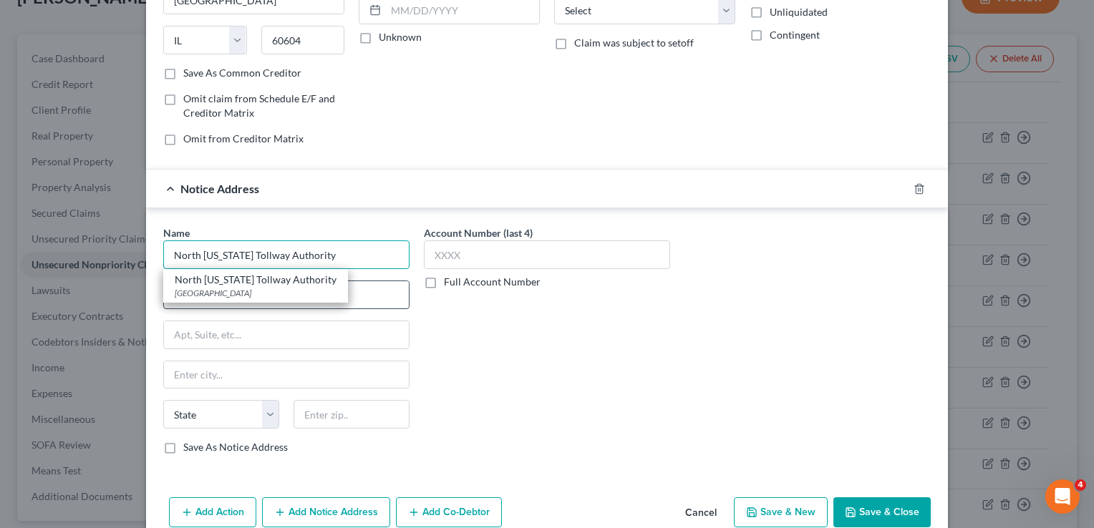
type input "North Texas Tollway Authority"
click at [295, 287] on div "PO Box 660244, Dallas, TX 75266" at bounding box center [256, 293] width 162 height 12
type input "PO Box 660244"
type input "Dallas"
select select "45"
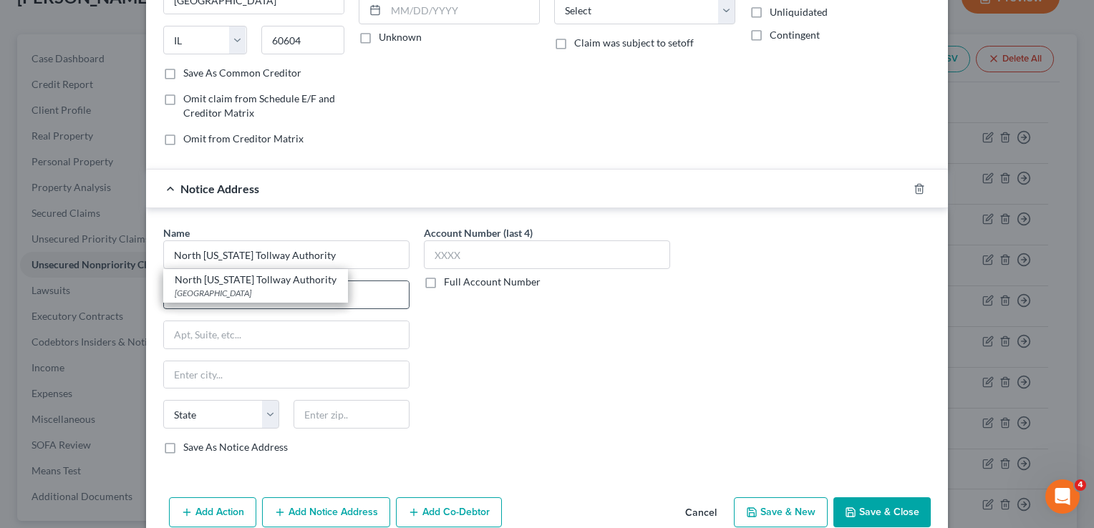
type input "75266"
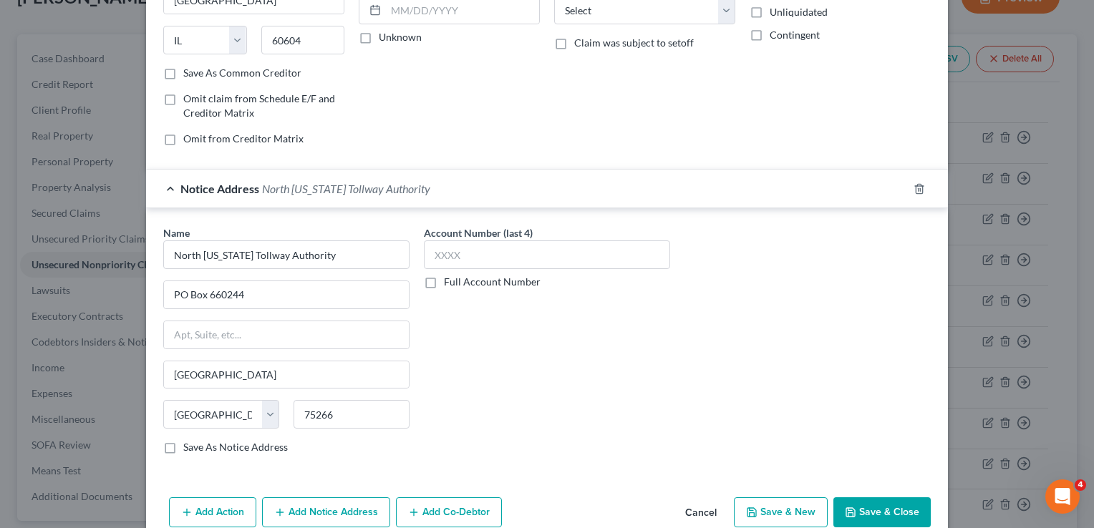
click at [877, 512] on button "Save & Close" at bounding box center [881, 513] width 97 height 30
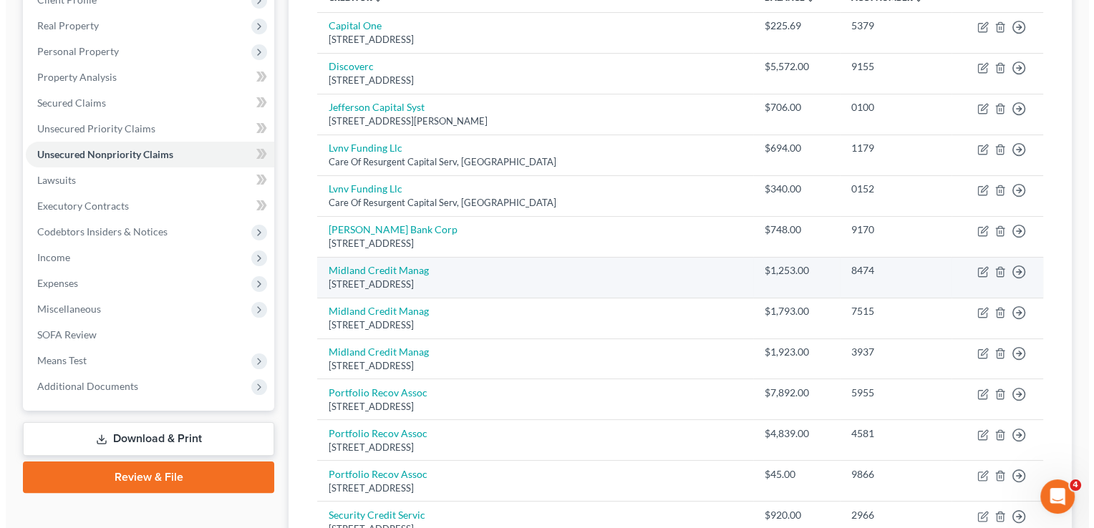
scroll to position [175, 0]
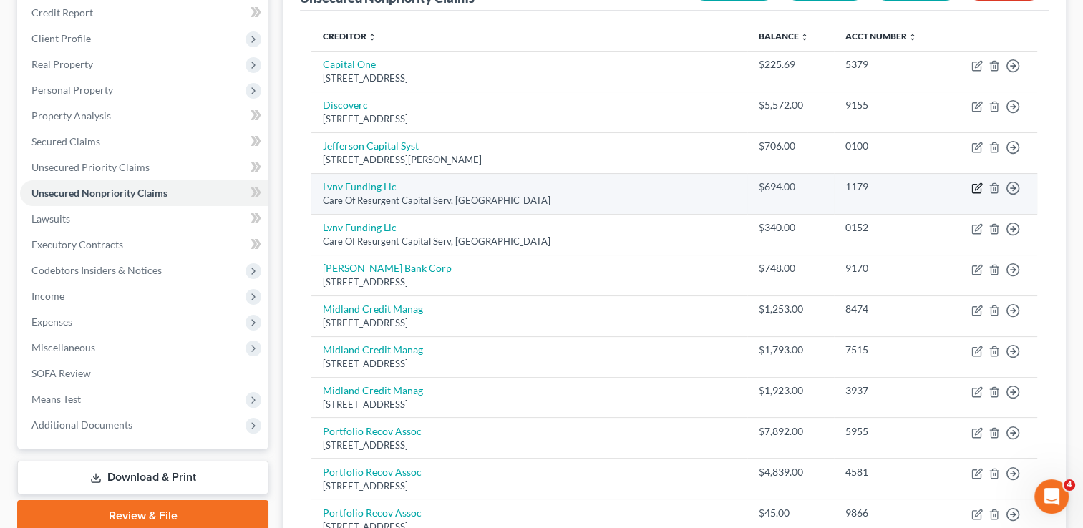
click at [975, 189] on icon "button" at bounding box center [978, 186] width 6 height 6
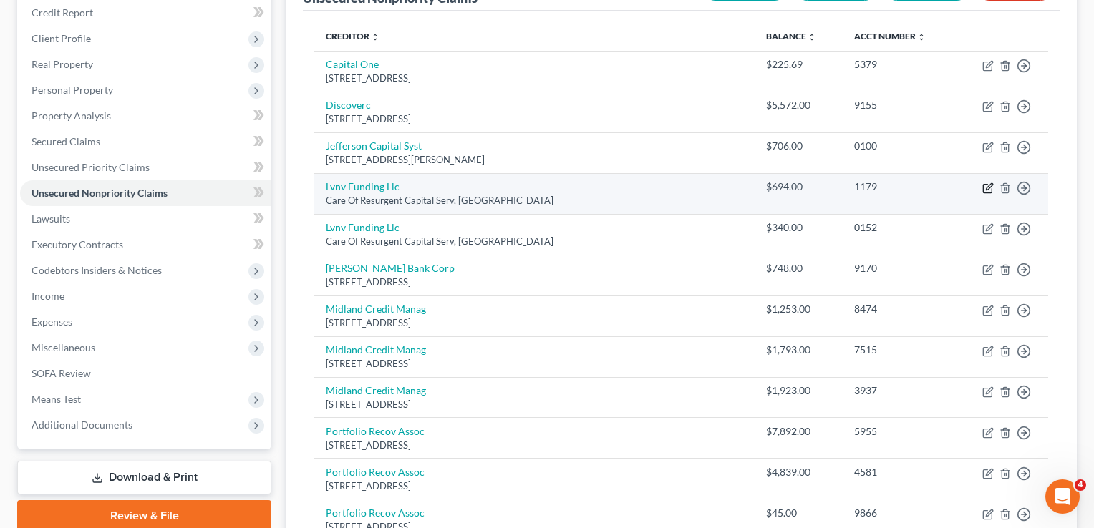
select select "42"
select select "1"
select select "0"
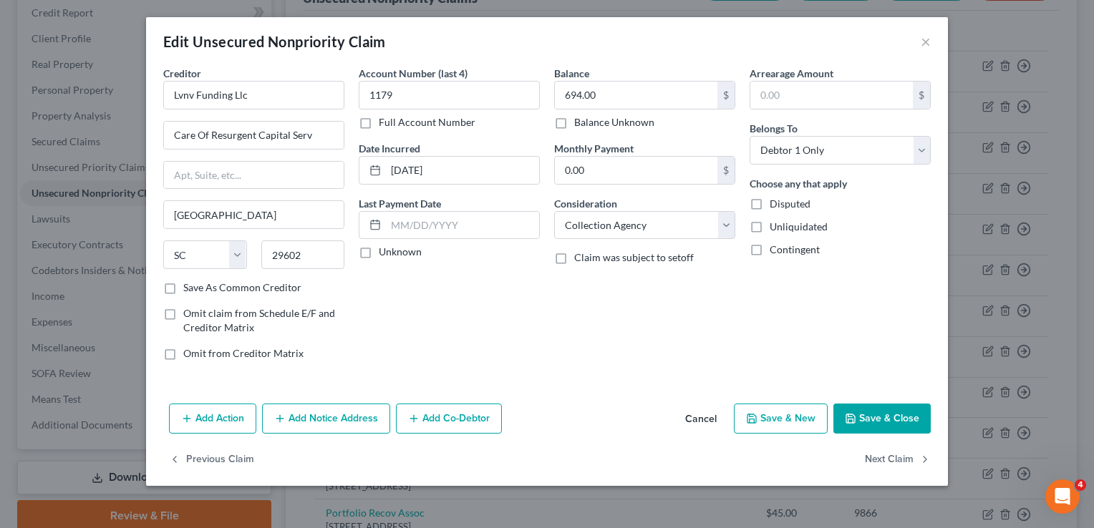
click at [341, 420] on button "Add Notice Address" at bounding box center [326, 419] width 128 height 30
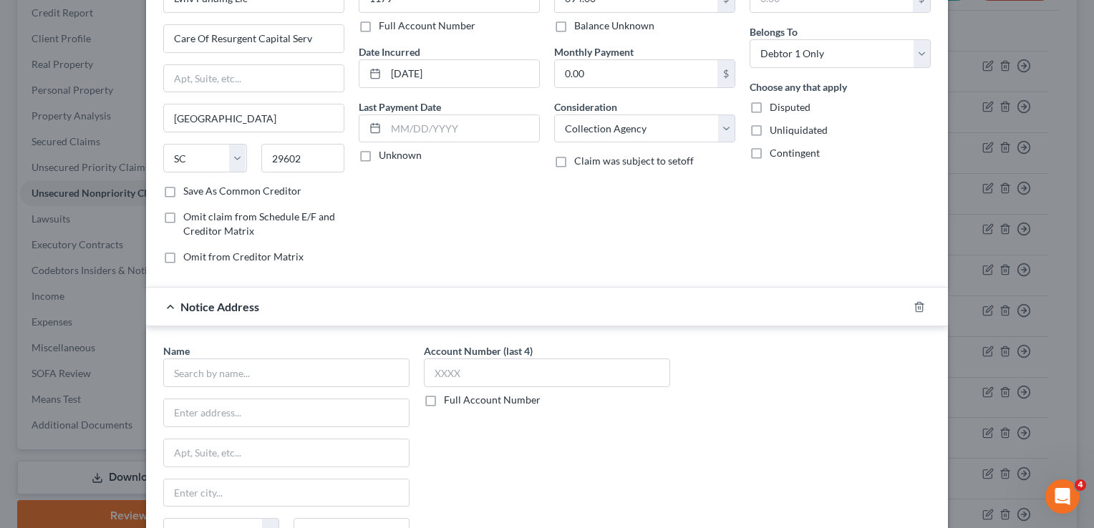
scroll to position [215, 0]
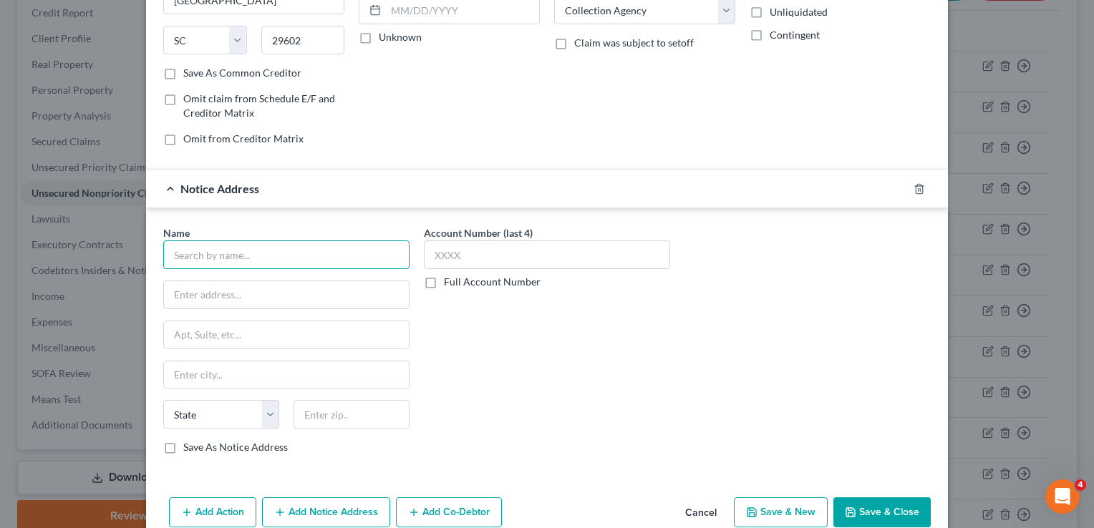
paste input "LOVE, BEAL & NIXON, P.C."
click at [357, 289] on input "text" at bounding box center [286, 294] width 245 height 27
type input "LOVE, BEAL & NIXON, P.C."
paste input "P.O. BOX 32738"
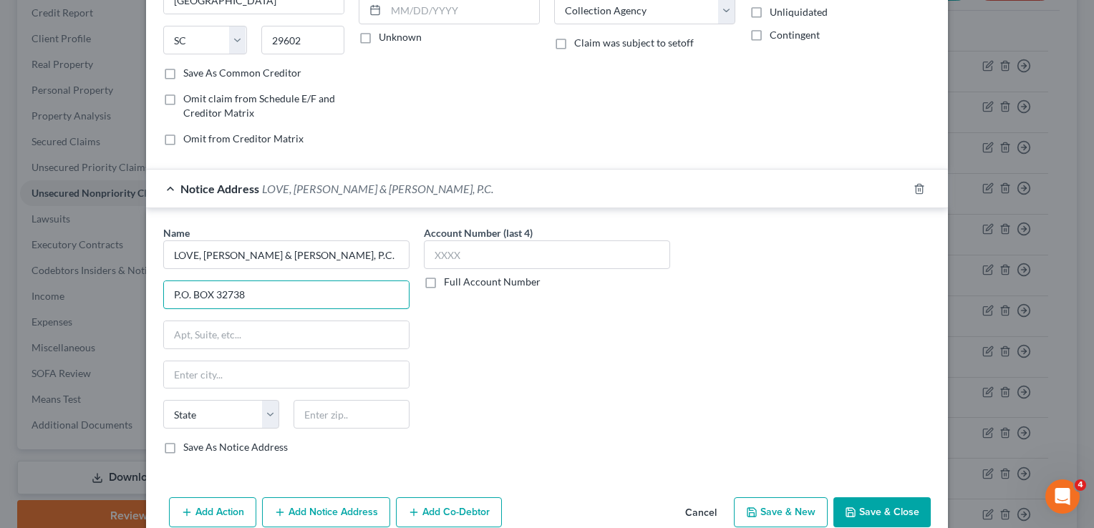
type input "P.O. BOX 32738"
paste input "73123"
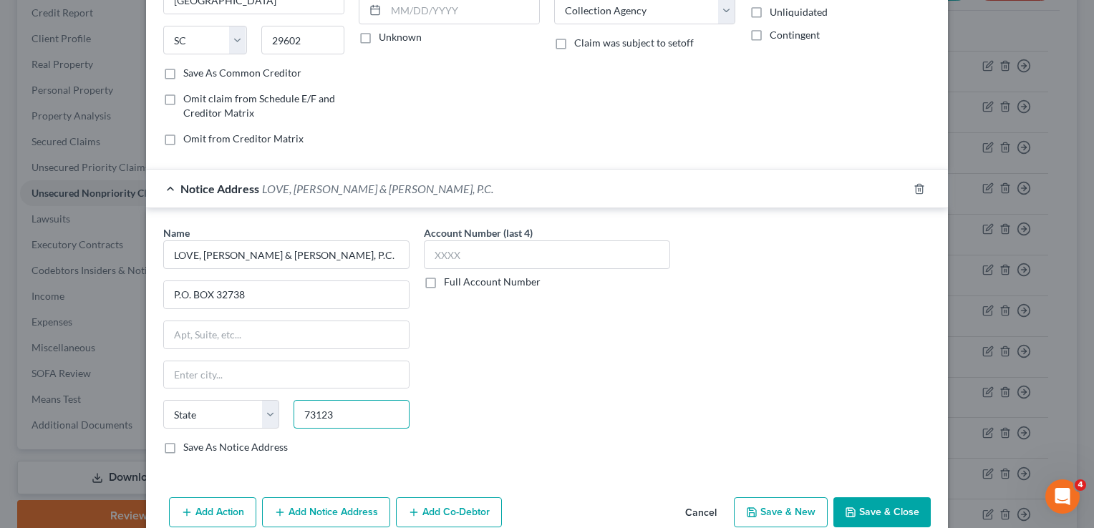
type input "73123"
click at [506, 389] on div "Account Number (last 4) Full Account Number" at bounding box center [547, 346] width 261 height 241
type input "Oklahoma City"
select select "37"
click at [301, 410] on input "73123" at bounding box center [352, 414] width 116 height 29
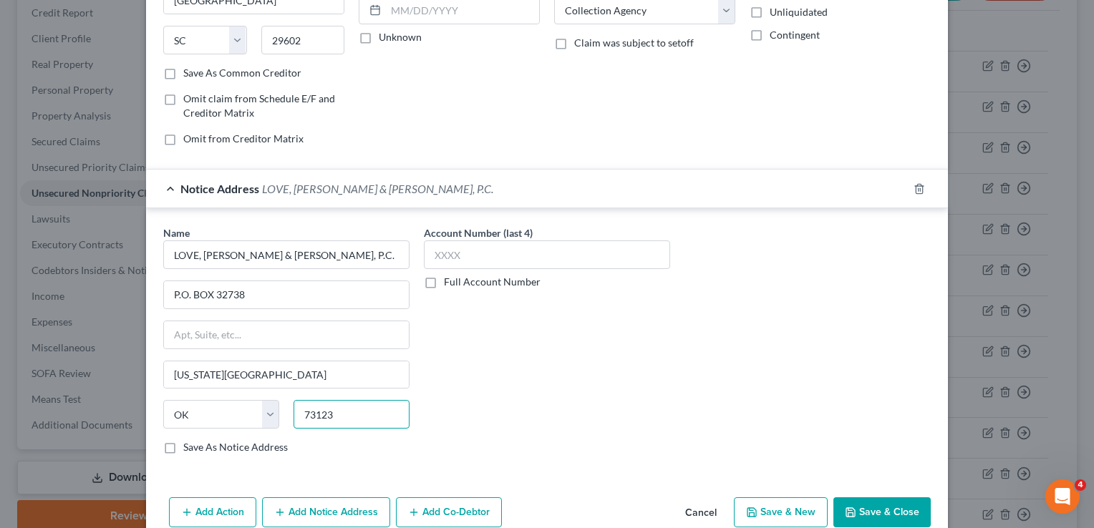
type input "73123"
click at [570, 376] on div "Account Number (last 4) Full Account Number" at bounding box center [547, 346] width 261 height 241
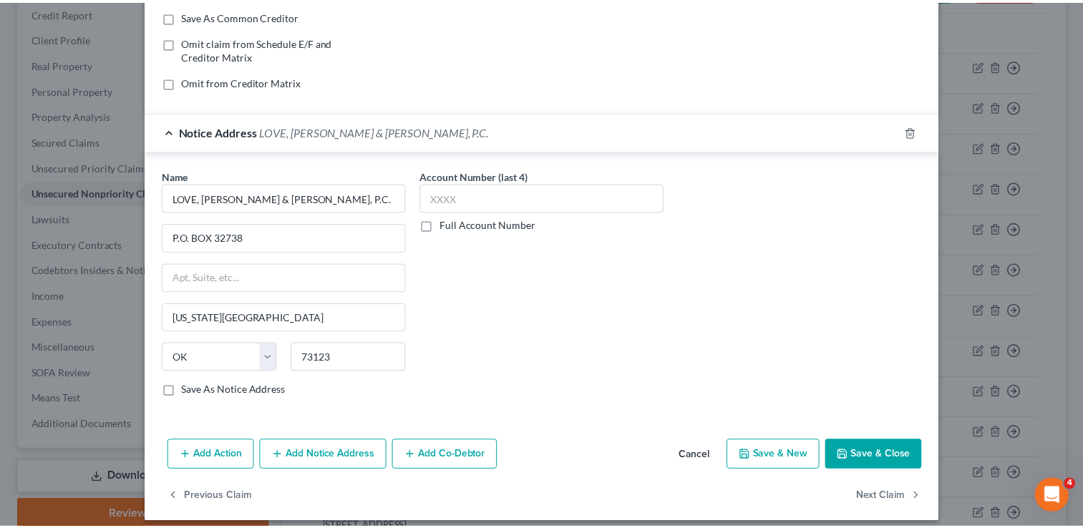
scroll to position [281, 0]
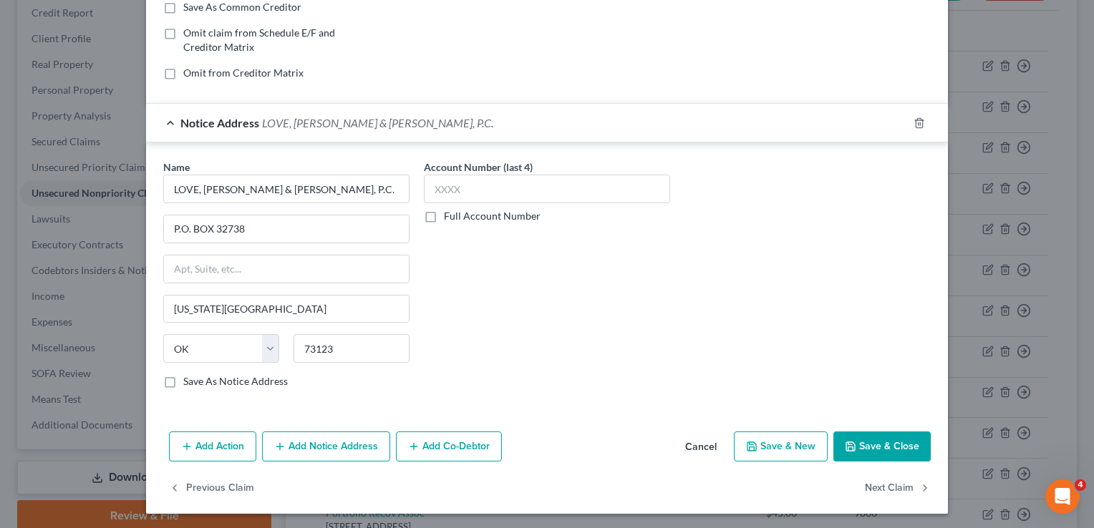
click at [891, 450] on button "Save & Close" at bounding box center [881, 447] width 97 height 30
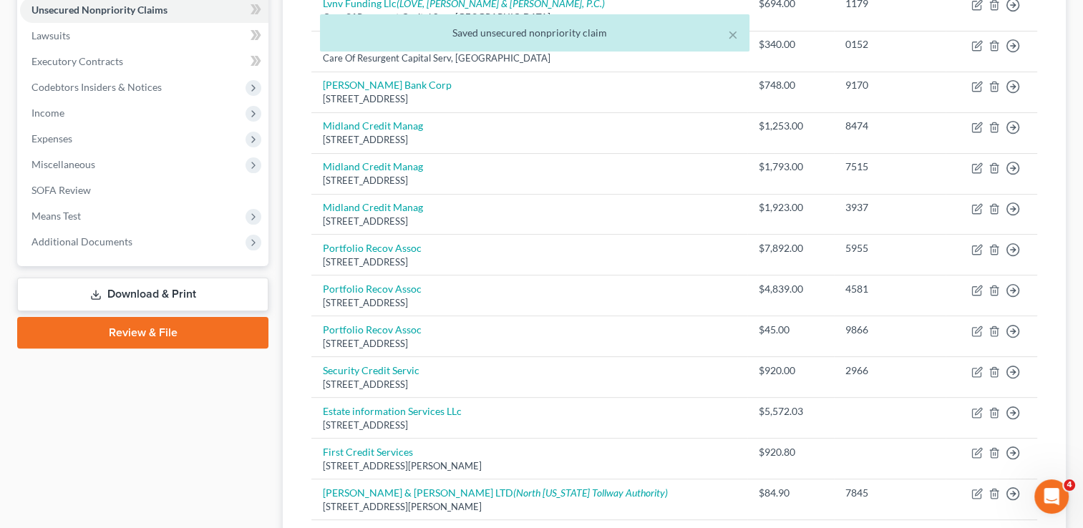
scroll to position [0, 0]
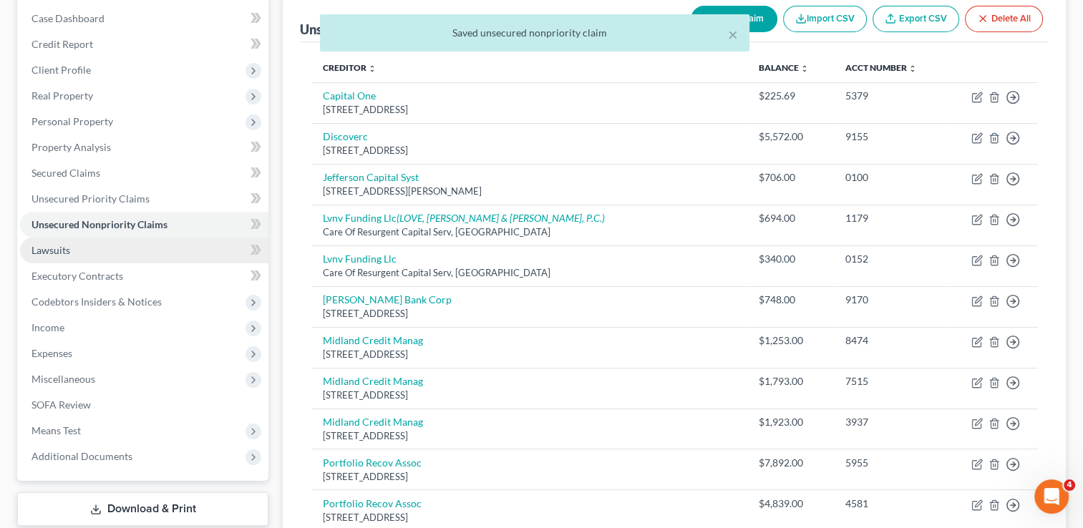
click at [95, 251] on link "Lawsuits" at bounding box center [144, 251] width 248 height 26
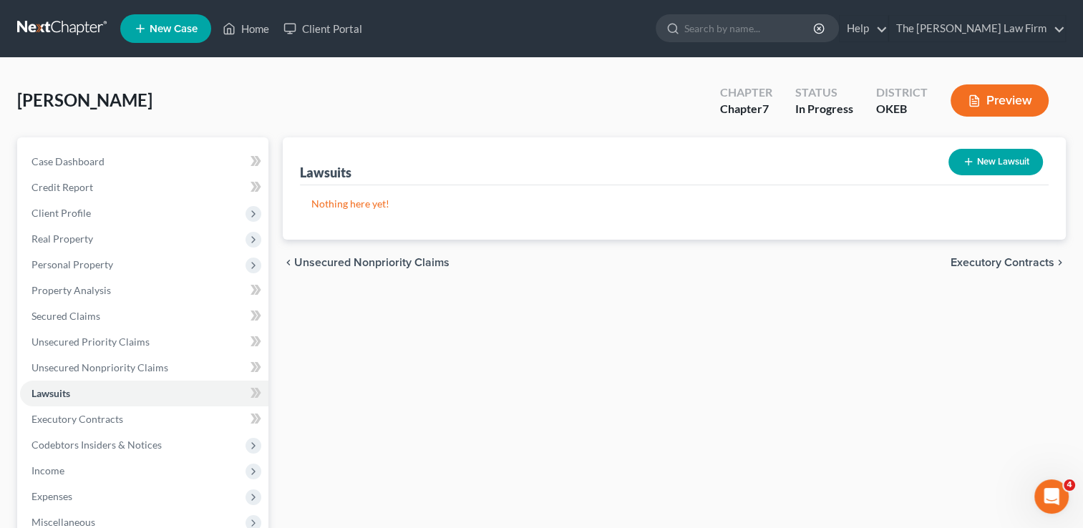
click at [985, 164] on button "New Lawsuit" at bounding box center [996, 162] width 95 height 26
select select "0"
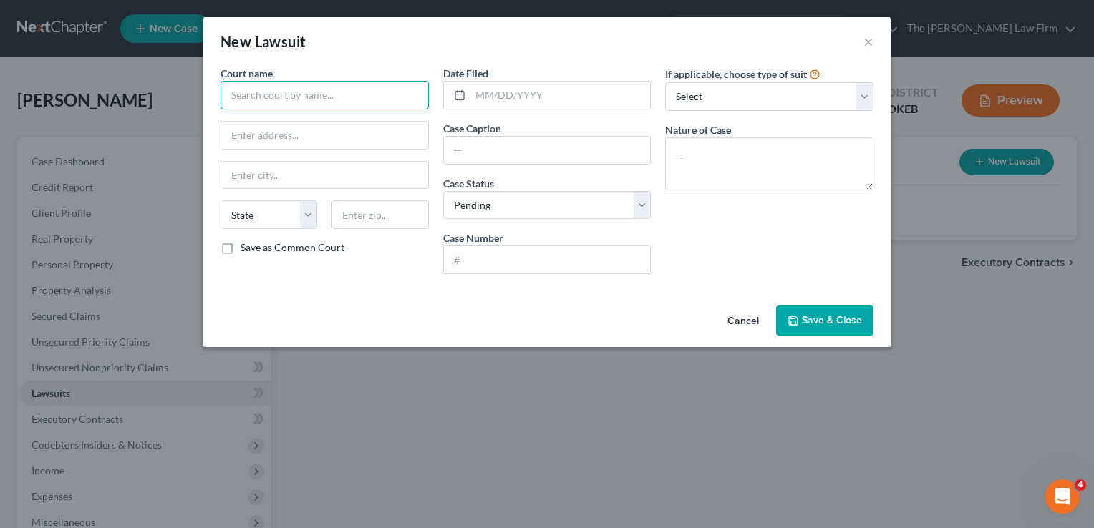
click at [348, 96] on input "text" at bounding box center [325, 95] width 208 height 29
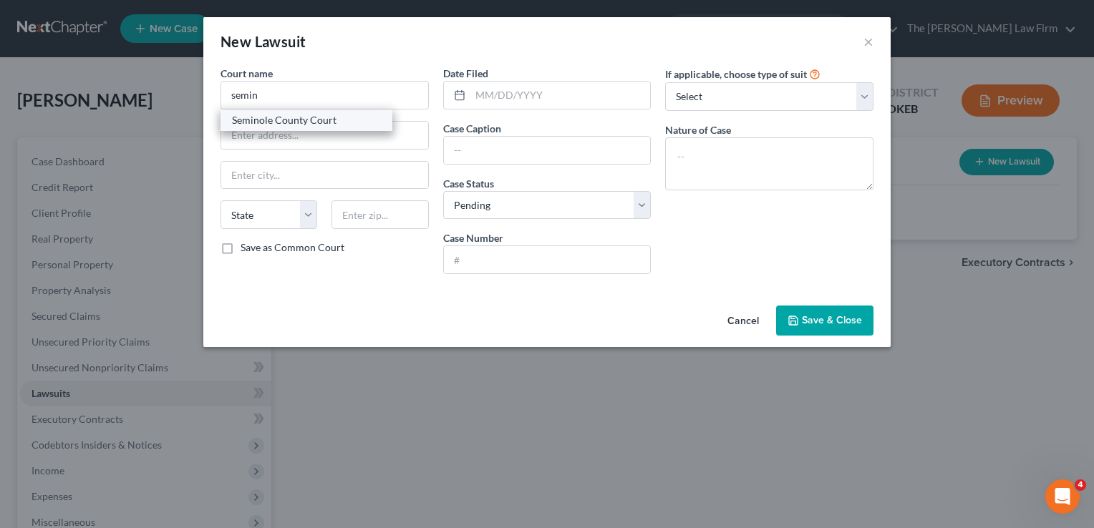
click at [271, 122] on div "Seminole County Court" at bounding box center [306, 120] width 149 height 14
type input "Seminole County Court"
type input "PO Box 130"
type input "Wewoka"
select select "37"
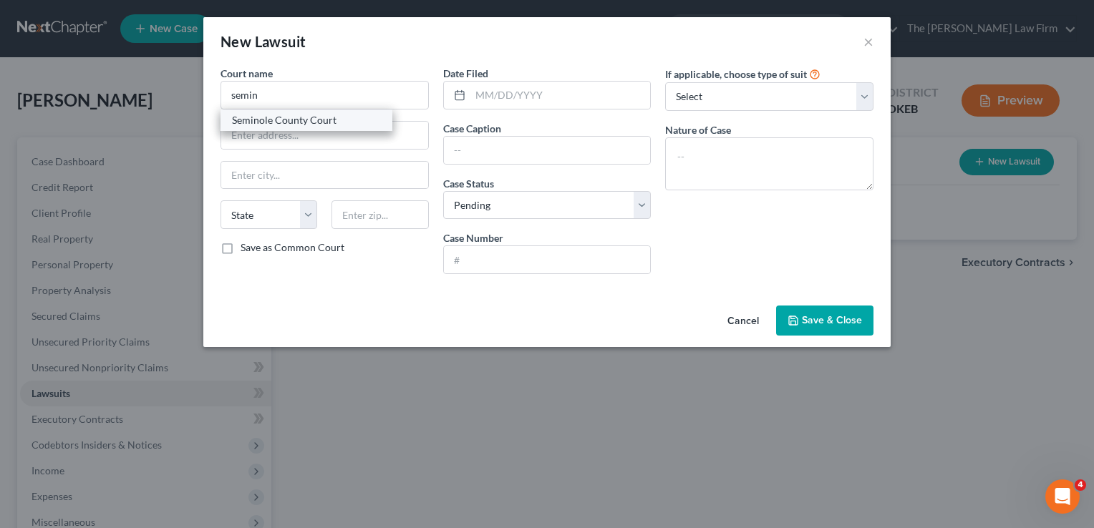
type input "74884"
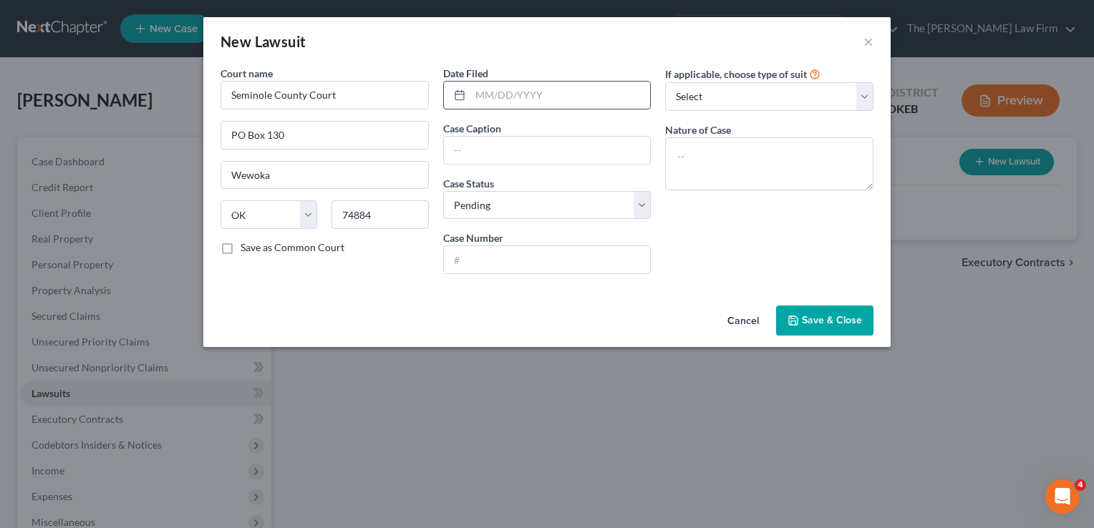
click at [533, 95] on input "text" at bounding box center [560, 95] width 180 height 27
type input "04/19/2024"
paste input "LVNV FUNDING LLC VS. BRUMMETT, JOHN ROSS"
type input "LVNV FUNDING LLC VS. BRUMMETT, JOHN ROSS"
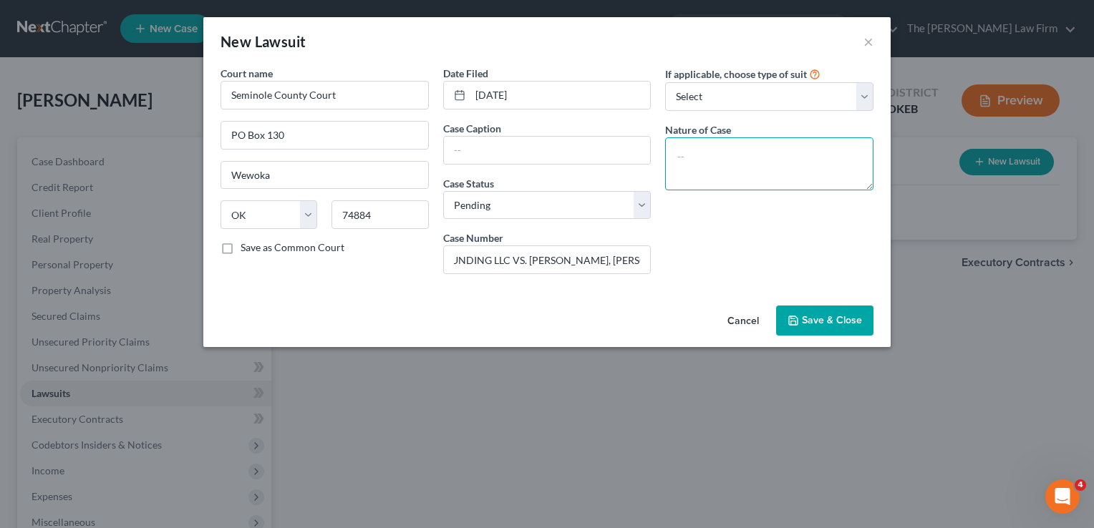
click at [732, 147] on textarea at bounding box center [769, 163] width 208 height 53
type textarea "Civil"
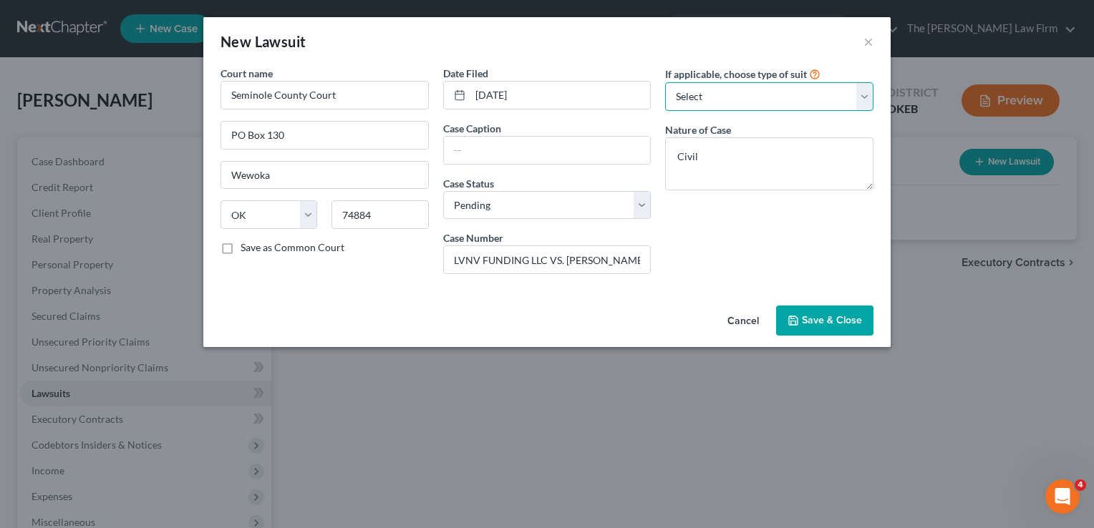
click at [736, 106] on select "Select Repossession Garnishment Foreclosure Attached, Seized, Or Levied Other" at bounding box center [769, 96] width 208 height 29
select select "4"
click at [665, 82] on select "Select Repossession Garnishment Foreclosure Attached, Seized, Or Levied Other" at bounding box center [769, 96] width 208 height 29
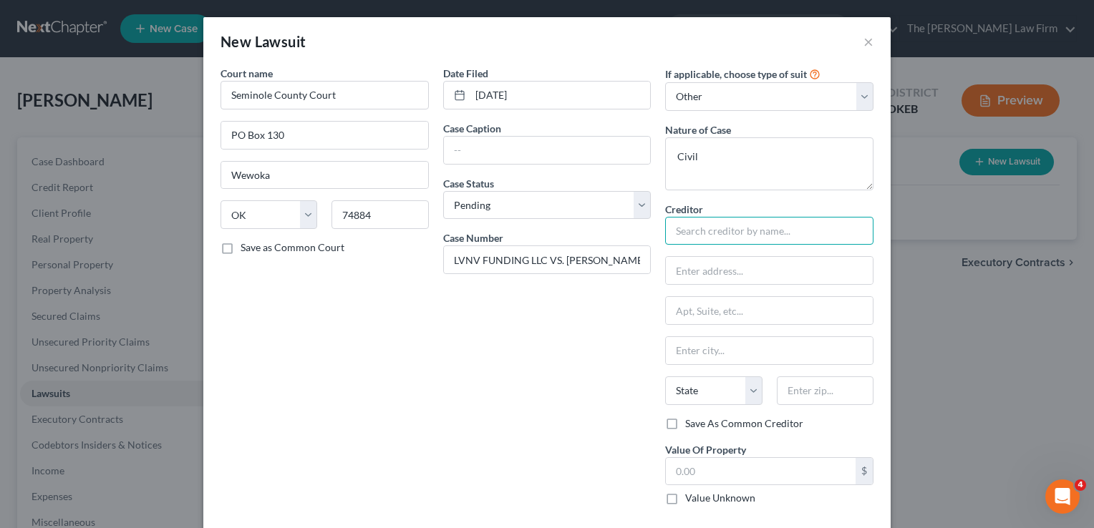
click at [727, 231] on input "text" at bounding box center [769, 231] width 208 height 29
type input "L"
type input "LVNV Funding"
click at [563, 326] on div "Date Filed 04/19/2024 Case Caption Case Status * Select Pending On Appeal Concl…" at bounding box center [547, 291] width 223 height 451
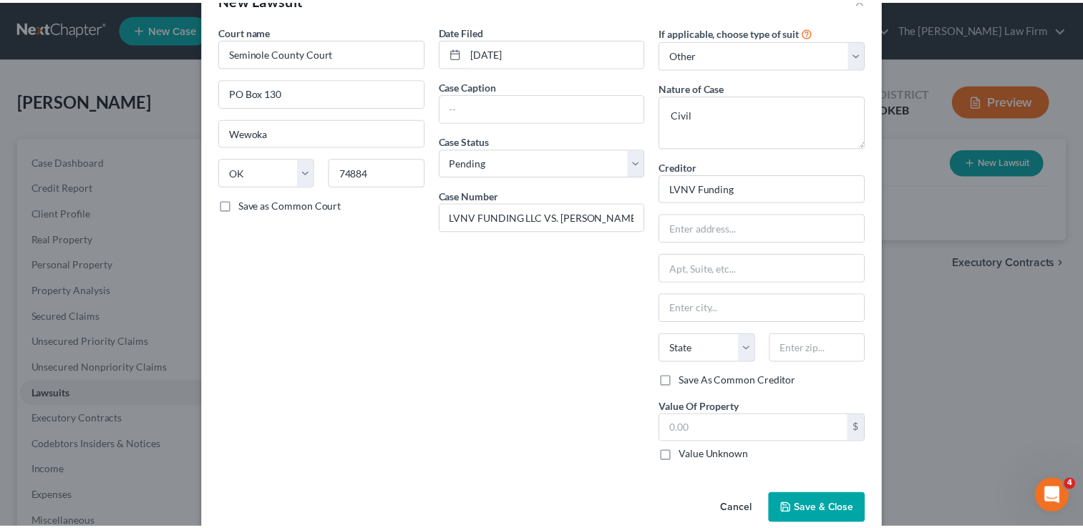
scroll to position [65, 0]
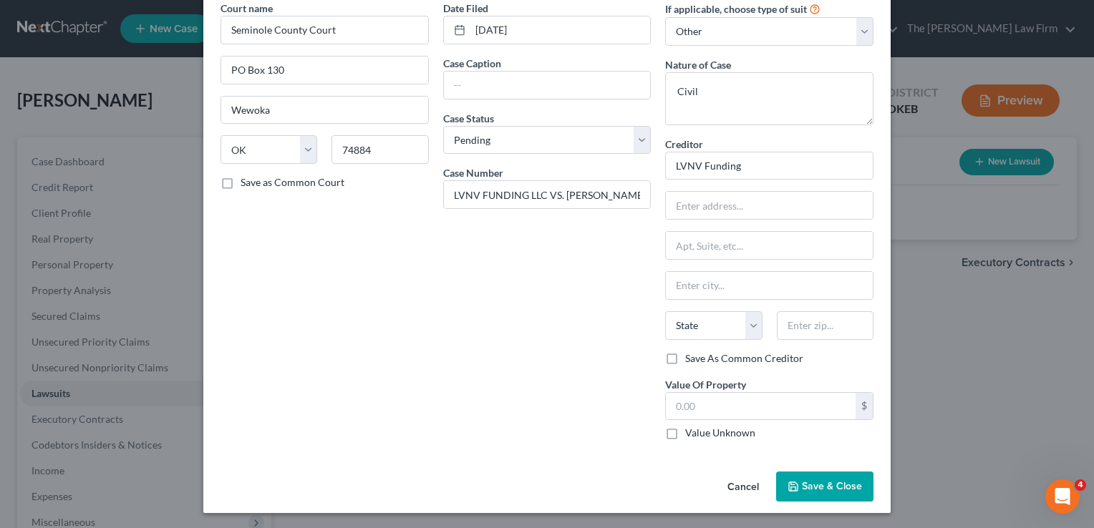
click at [811, 483] on span "Save & Close" at bounding box center [832, 486] width 60 height 12
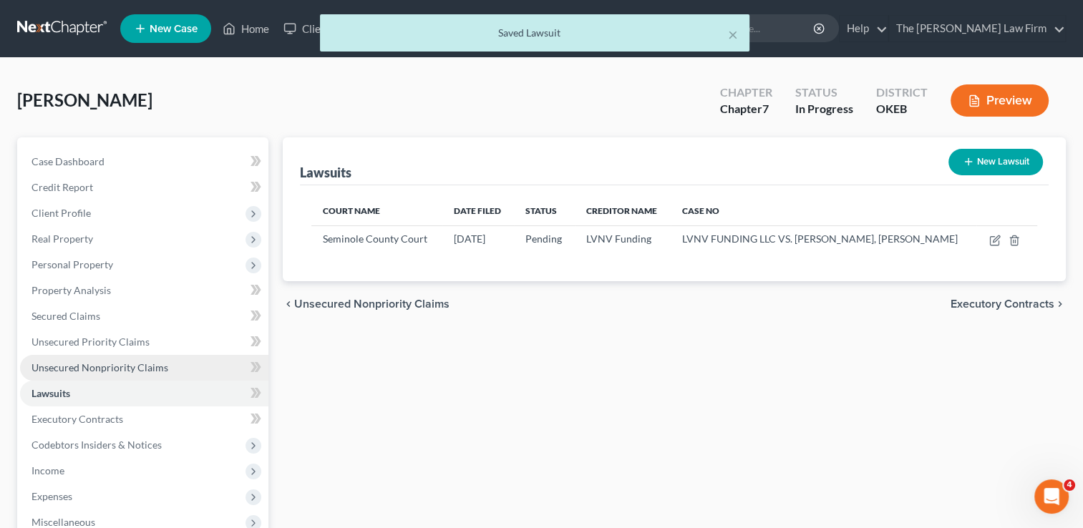
click at [113, 369] on span "Unsecured Nonpriority Claims" at bounding box center [100, 368] width 137 height 12
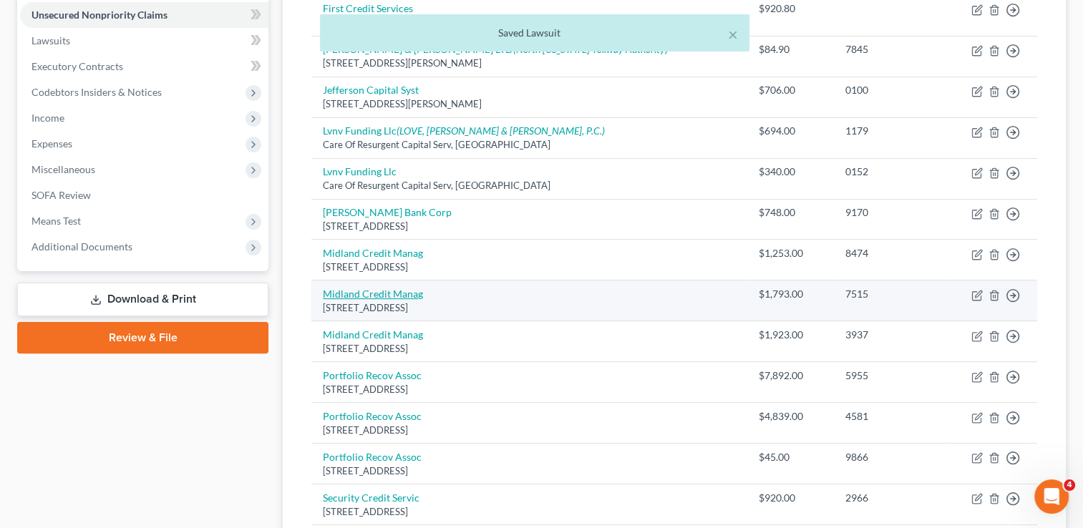
scroll to position [358, 0]
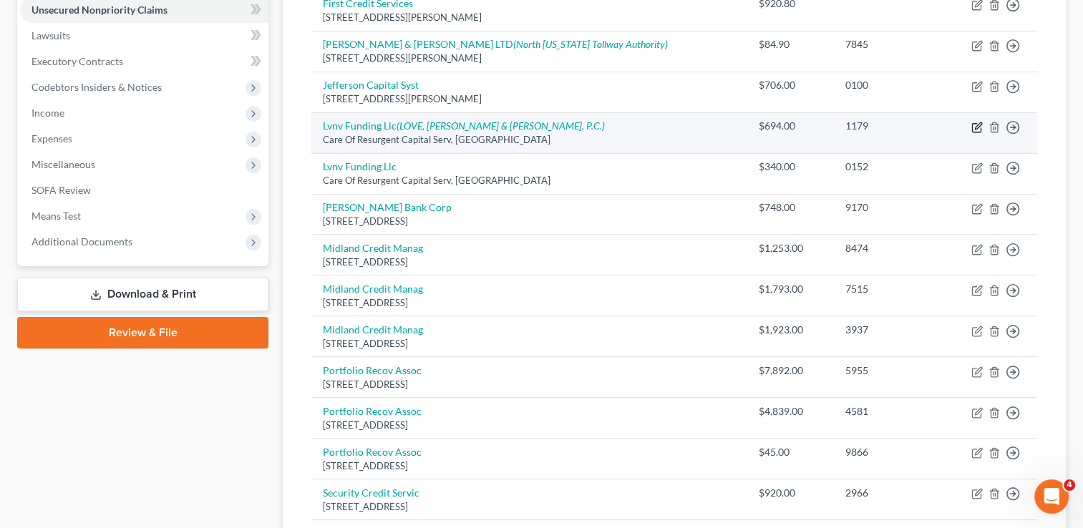
click at [979, 124] on icon "button" at bounding box center [978, 125] width 6 height 6
select select "42"
select select "1"
select select "0"
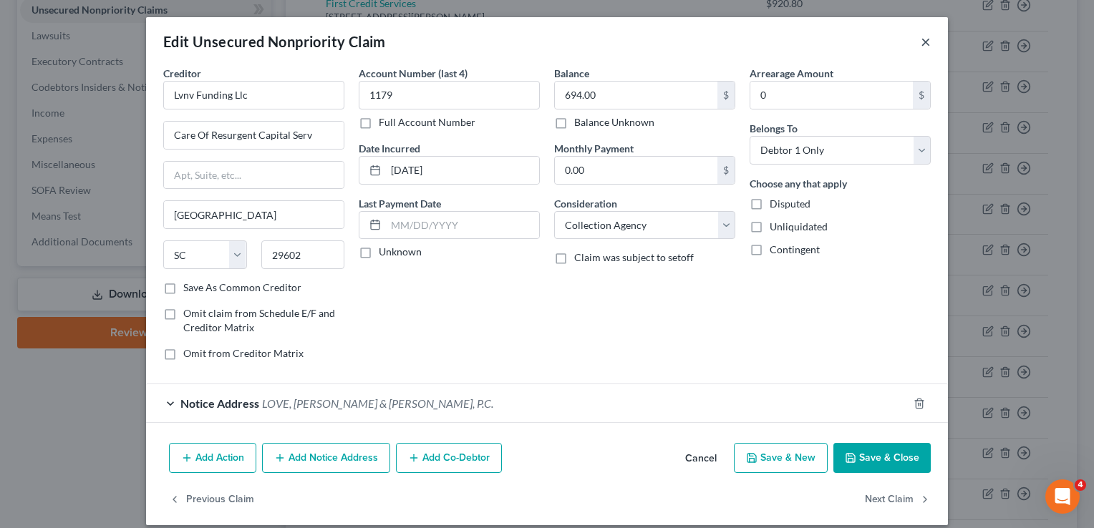
click at [921, 41] on button "×" at bounding box center [926, 41] width 10 height 17
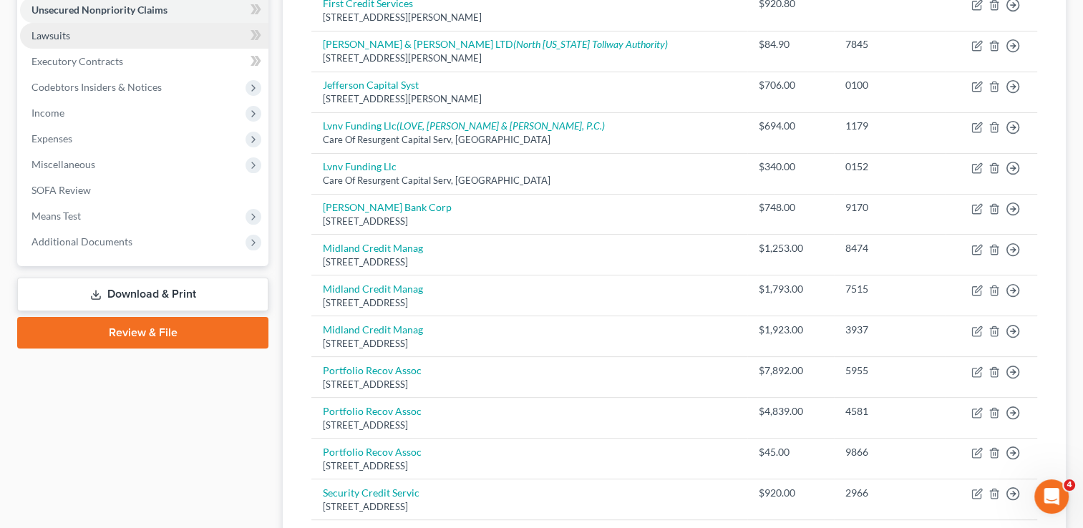
click at [74, 30] on link "Lawsuits" at bounding box center [144, 36] width 248 height 26
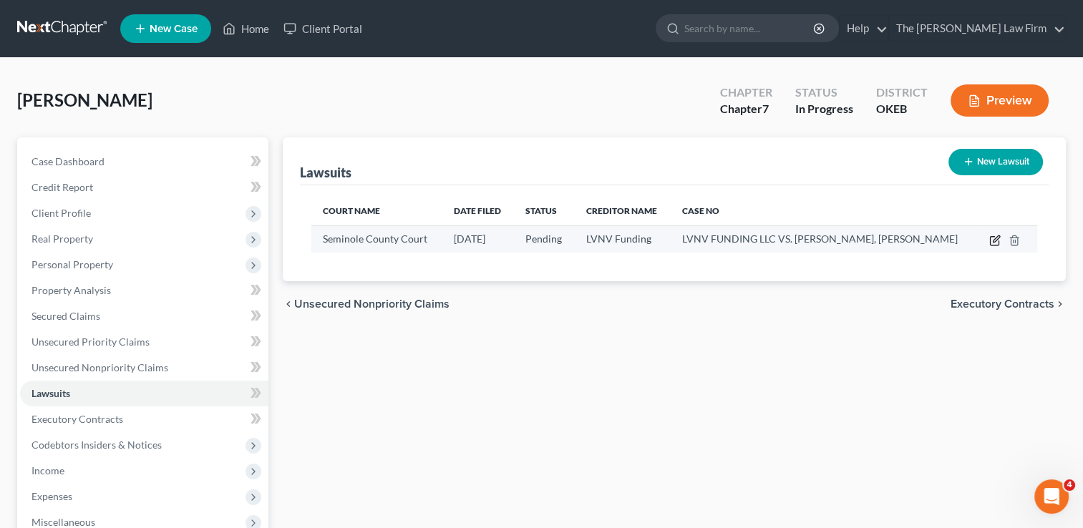
click at [997, 241] on icon "button" at bounding box center [994, 240] width 11 height 11
select select "37"
select select "0"
select select "4"
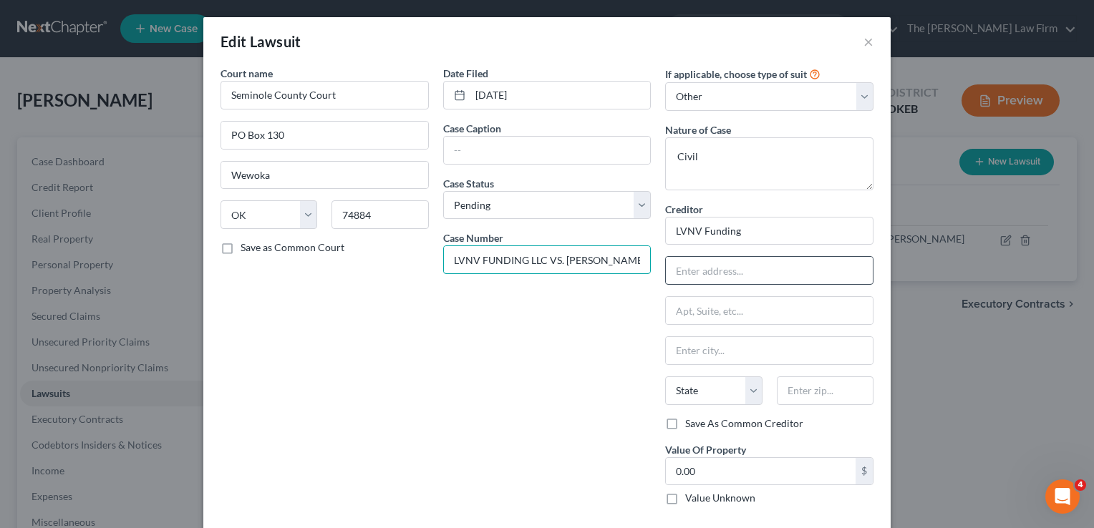
scroll to position [0, 37]
drag, startPoint x: 446, startPoint y: 258, endPoint x: 787, endPoint y: 274, distance: 341.1
click at [787, 274] on div "Court name * Seminole County Court PO Box 130 Wewoka State AL AK AR AZ CA CO CT…" at bounding box center [546, 291] width 667 height 451
paste input "LVNV FUNDING LLC VS. BRUMMETT, JOHN ROSS"
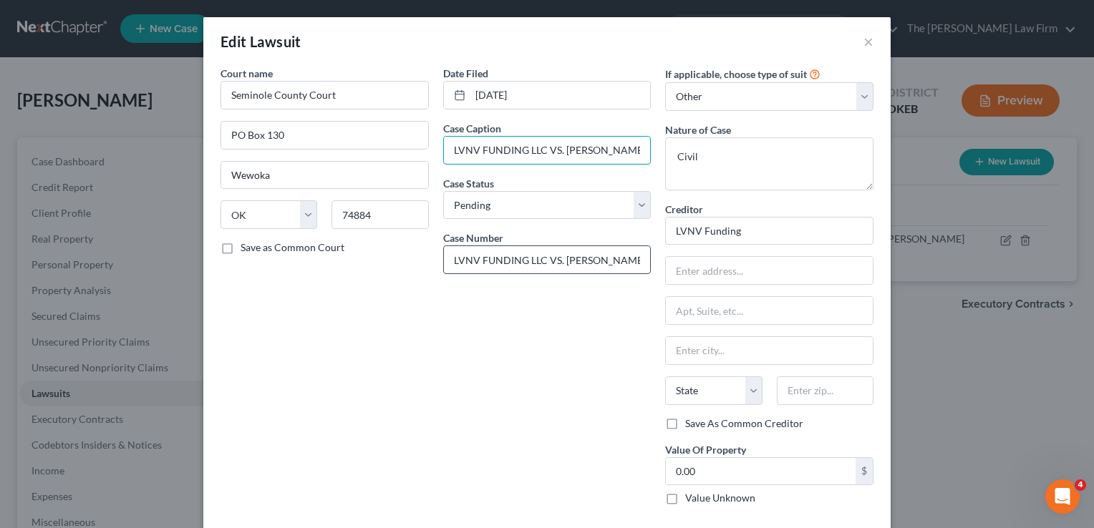
scroll to position [0, 37]
type input "LVNV FUNDING LLC VS. BRUMMETT, JOHN ROSS"
drag, startPoint x: 444, startPoint y: 258, endPoint x: 753, endPoint y: 311, distance: 313.8
click at [753, 311] on div "Court name * Seminole County Court PO Box 130 Wewoka State AL AK AR AZ CA CO CT…" at bounding box center [546, 291] width 667 height 451
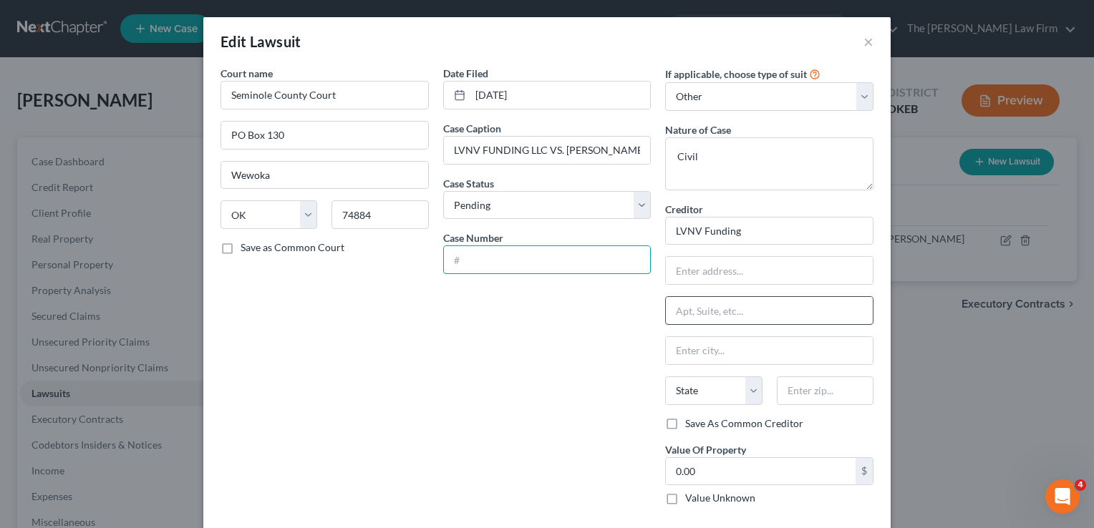
scroll to position [0, 0]
paste input "CS-2024-00084"
type input "CS-2024-00084"
click at [527, 365] on div "Date Filed 04/19/2024 Case Caption LVNV FUNDING LLC VS. BRUMMETT, JOHN ROSS Cas…" at bounding box center [547, 291] width 223 height 451
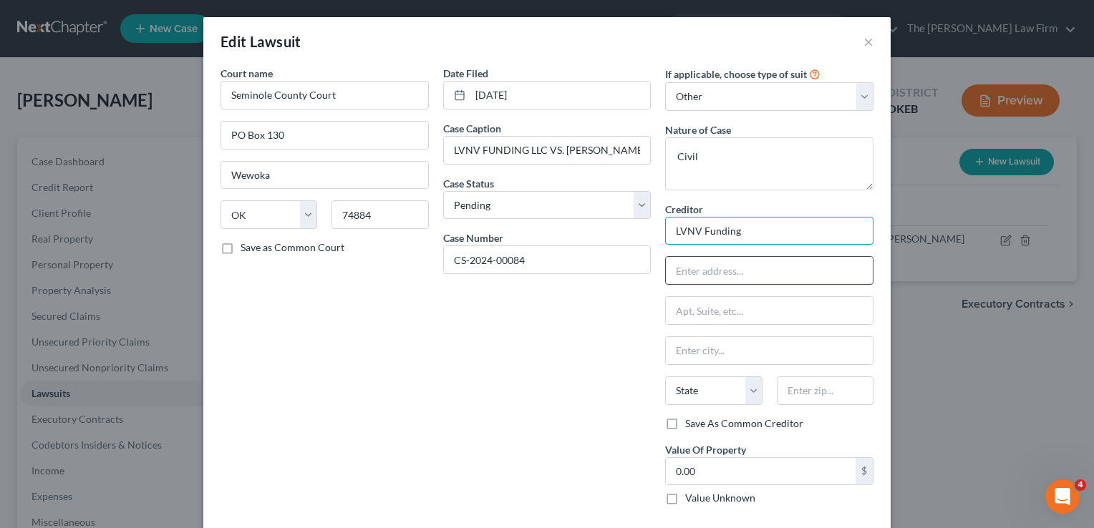
drag, startPoint x: 777, startPoint y: 231, endPoint x: 788, endPoint y: 260, distance: 30.8
click at [777, 231] on input "LVNV Funding" at bounding box center [769, 231] width 208 height 29
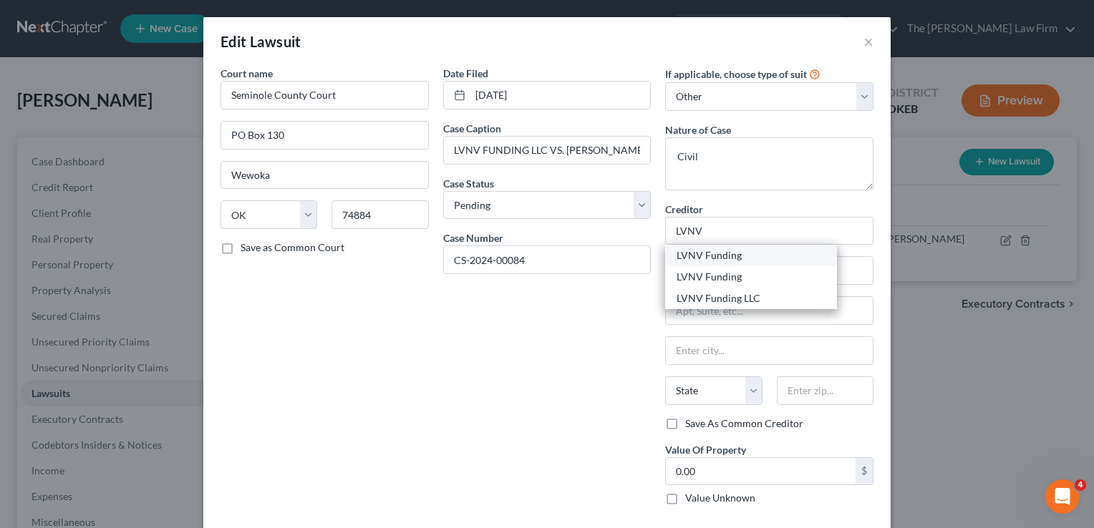
click at [725, 259] on div "LVNV Funding" at bounding box center [751, 255] width 149 height 14
type input "LVNV Funding"
type input "PO Box 828"
type input "Skokie"
select select "14"
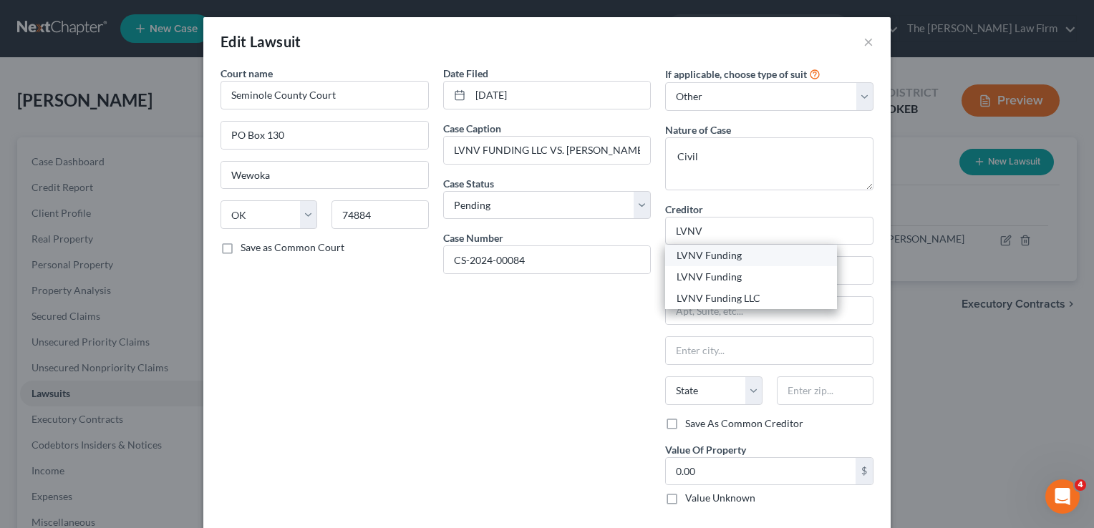
type input "60076"
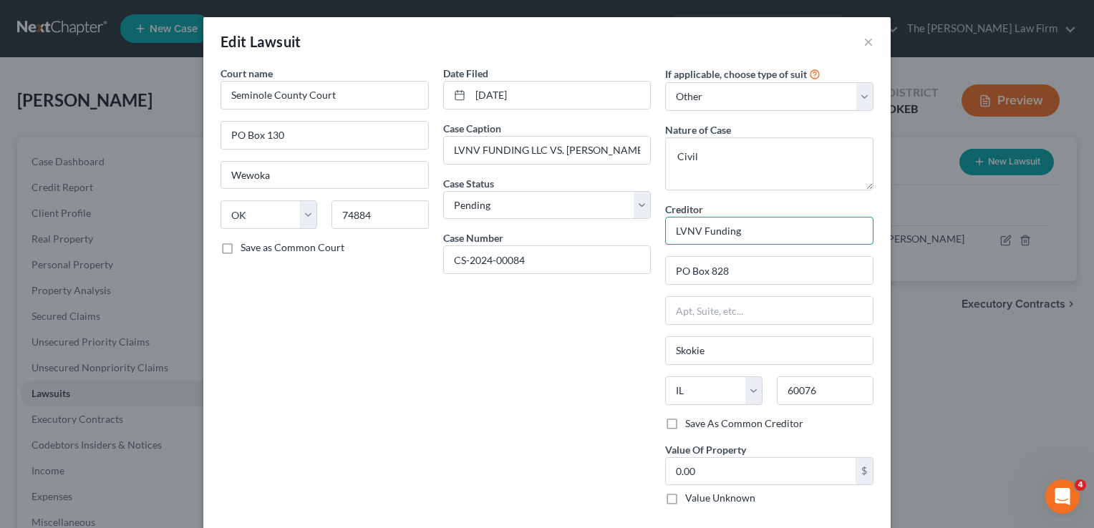
click at [758, 231] on input "LVNV Funding" at bounding box center [769, 231] width 208 height 29
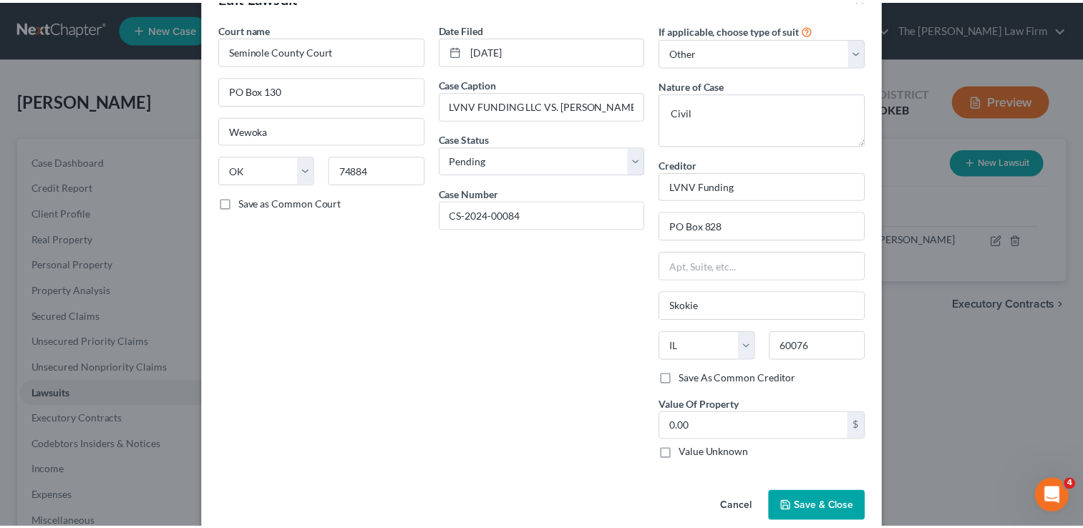
scroll to position [65, 0]
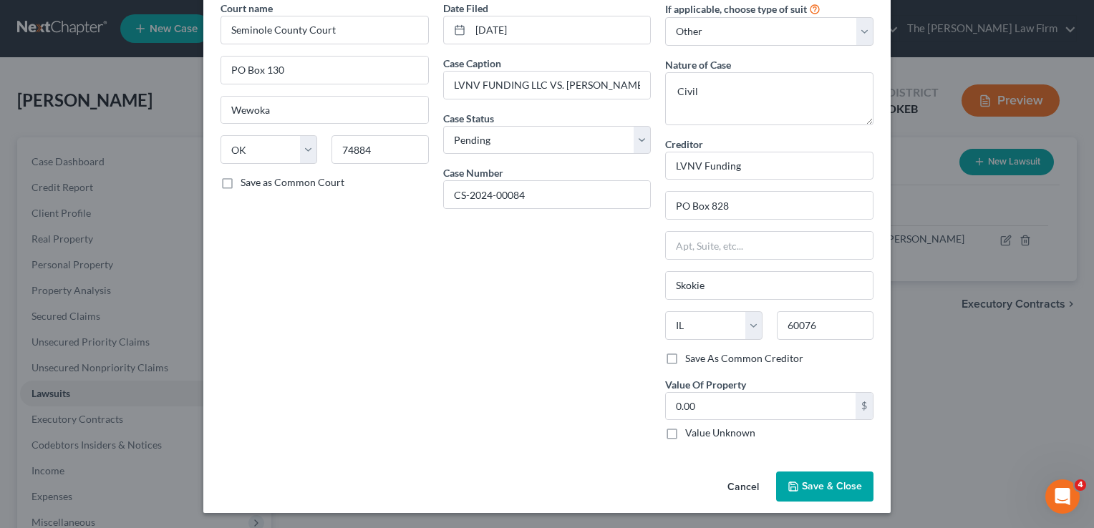
drag, startPoint x: 802, startPoint y: 488, endPoint x: 689, endPoint y: 451, distance: 118.9
click at [802, 488] on span "Save & Close" at bounding box center [832, 486] width 60 height 12
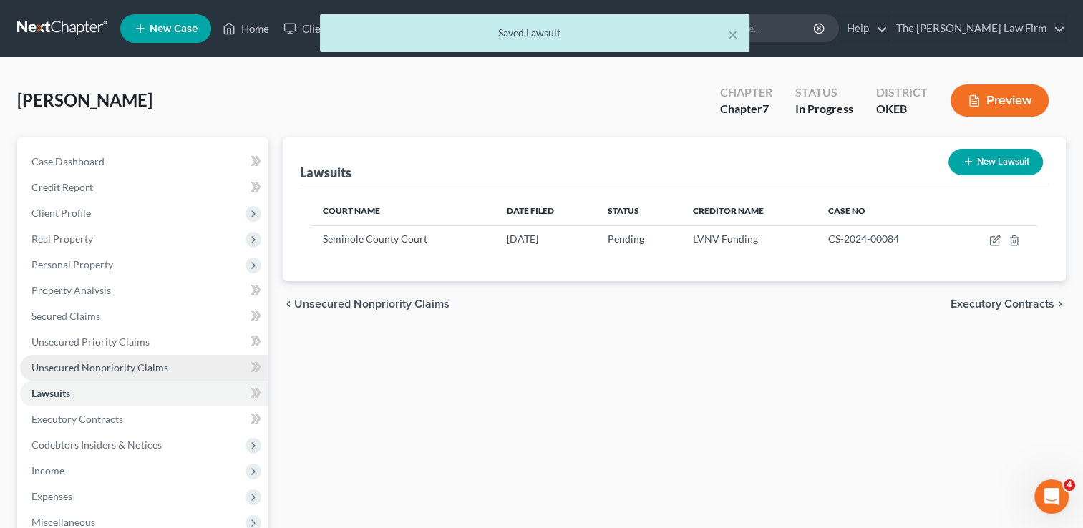
click at [76, 367] on span "Unsecured Nonpriority Claims" at bounding box center [100, 368] width 137 height 12
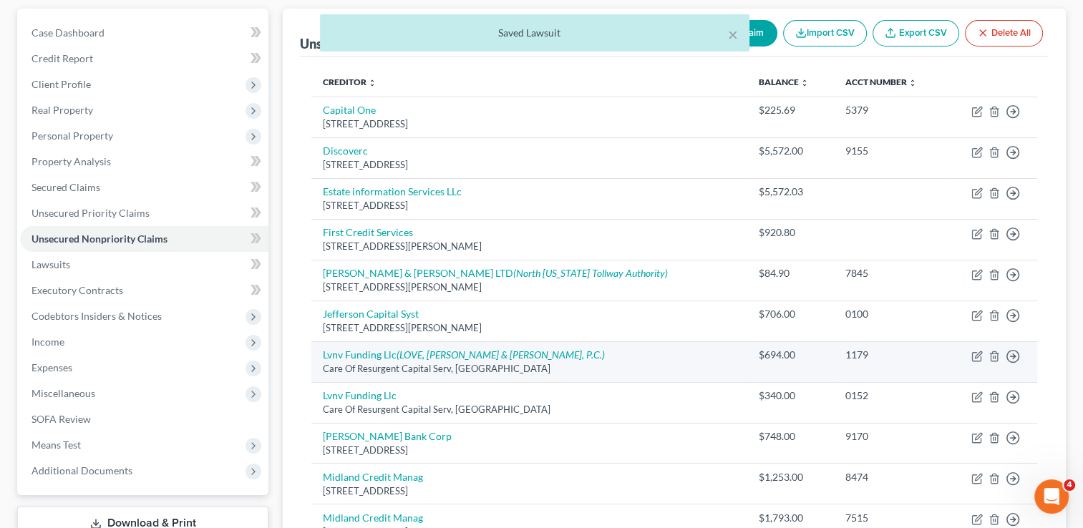
scroll to position [143, 0]
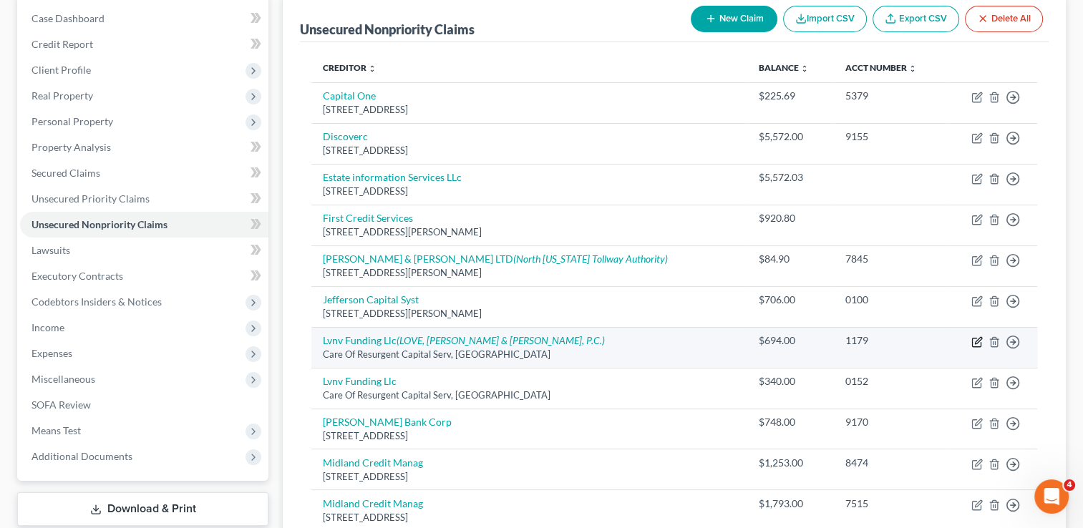
click at [978, 338] on icon "button" at bounding box center [978, 340] width 6 height 6
select select "42"
select select "1"
select select "0"
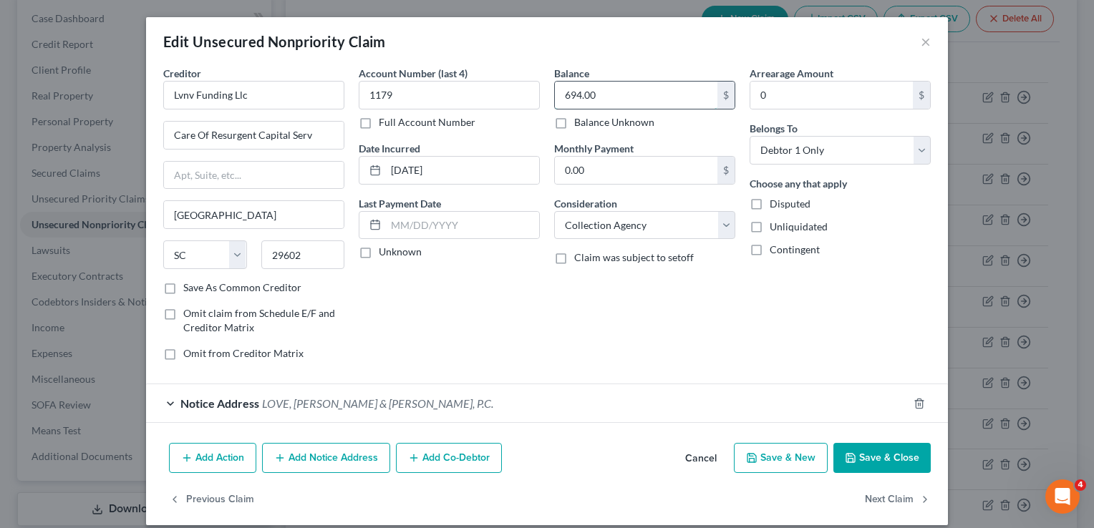
click at [612, 93] on input "694.00" at bounding box center [636, 95] width 163 height 27
type input "1,021.75"
click at [272, 95] on input "Lvnv Funding Llc" at bounding box center [253, 95] width 181 height 29
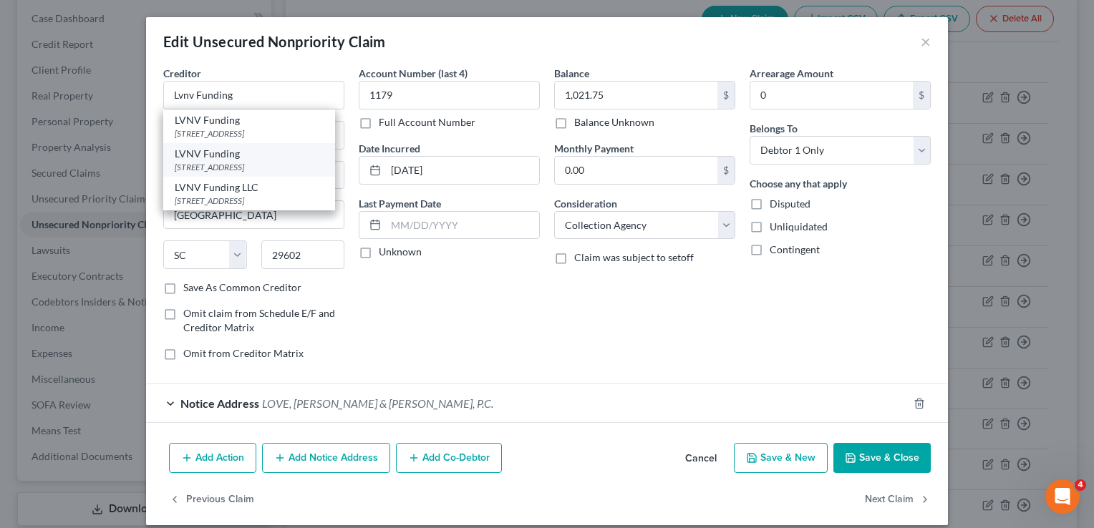
click at [228, 159] on div "LVNV Funding" at bounding box center [249, 154] width 149 height 14
type input "LVNV Funding"
type input "PO Box 1269"
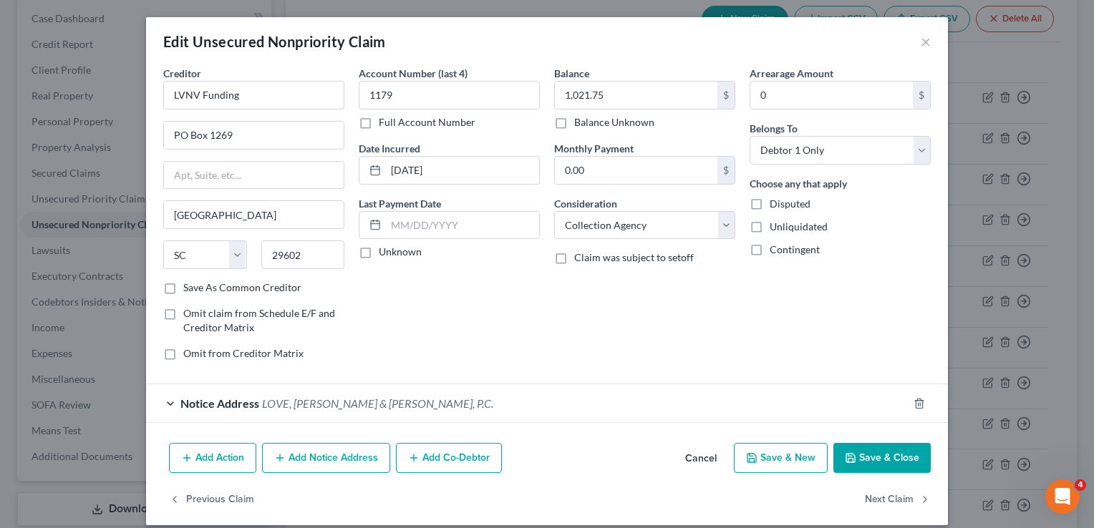
click at [883, 460] on button "Save & Close" at bounding box center [881, 458] width 97 height 30
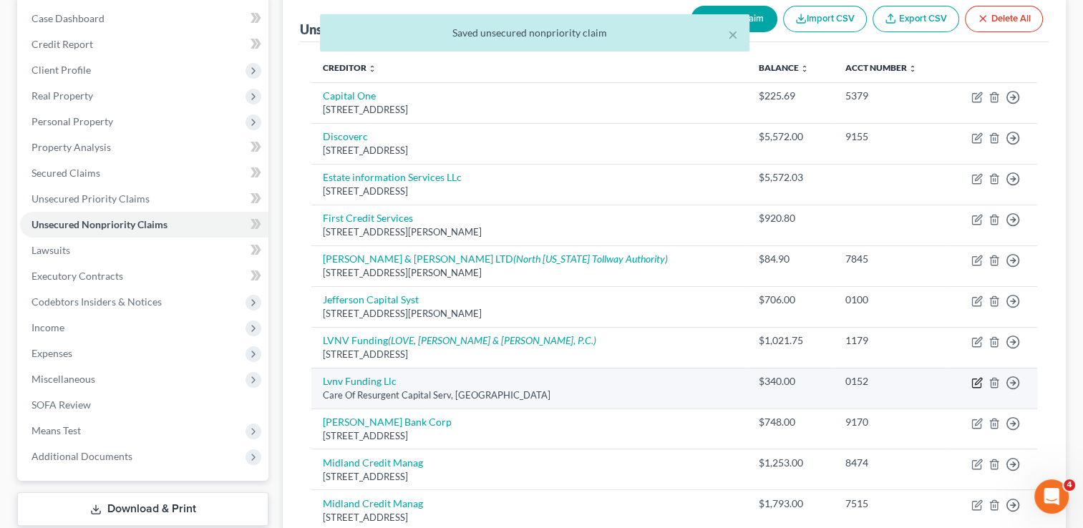
click at [974, 381] on icon "button" at bounding box center [977, 382] width 11 height 11
select select "42"
select select "1"
select select "0"
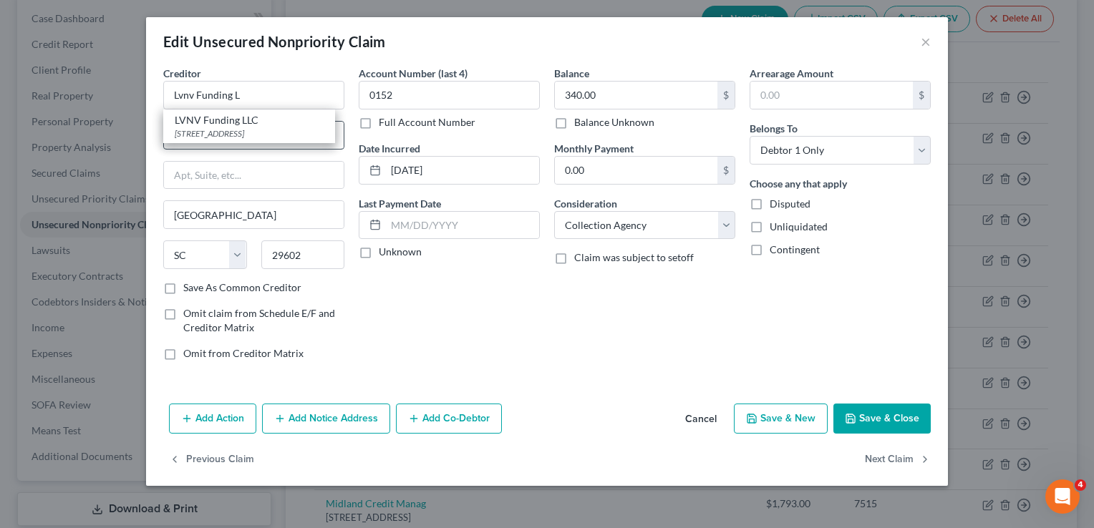
click at [220, 130] on div "355 S Main St Suite 300-D, Greenville, SC 29601" at bounding box center [249, 133] width 149 height 12
type input "LVNV Funding LLC"
type input "355 S Main St"
type input "Suite 300-D"
type input "29601"
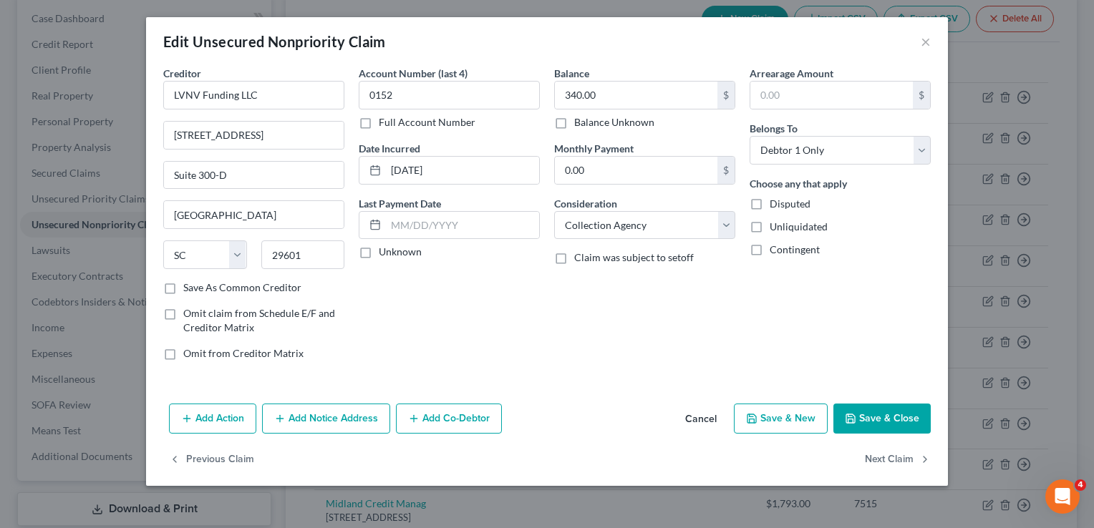
click at [879, 413] on button "Save & Close" at bounding box center [881, 419] width 97 height 30
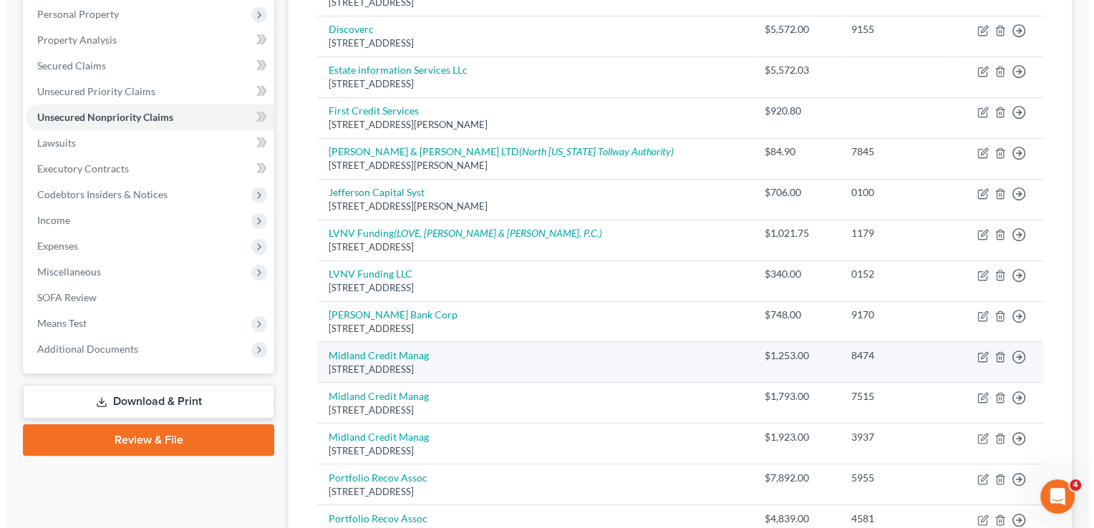
scroll to position [286, 0]
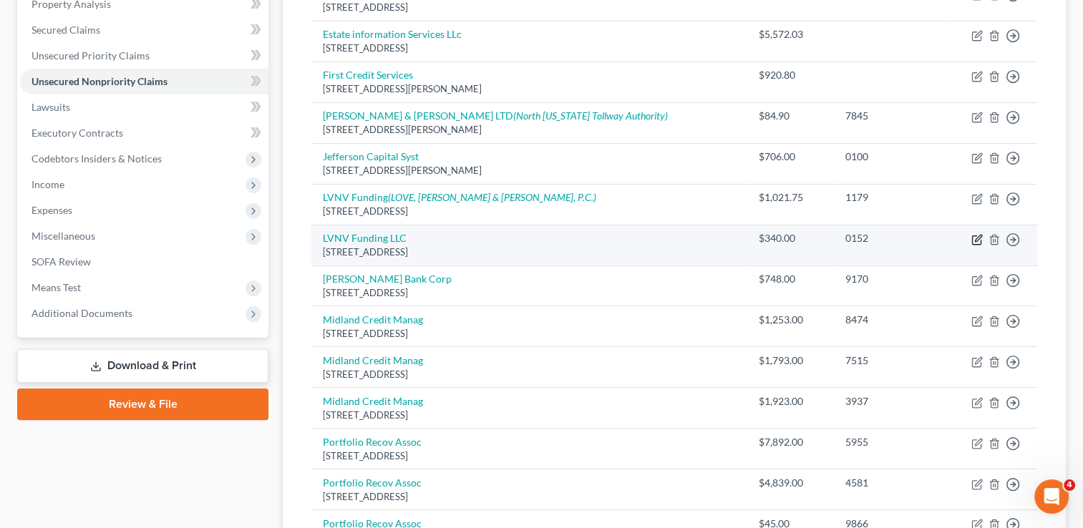
click at [976, 239] on icon "button" at bounding box center [978, 238] width 6 height 6
select select "42"
select select "1"
select select "0"
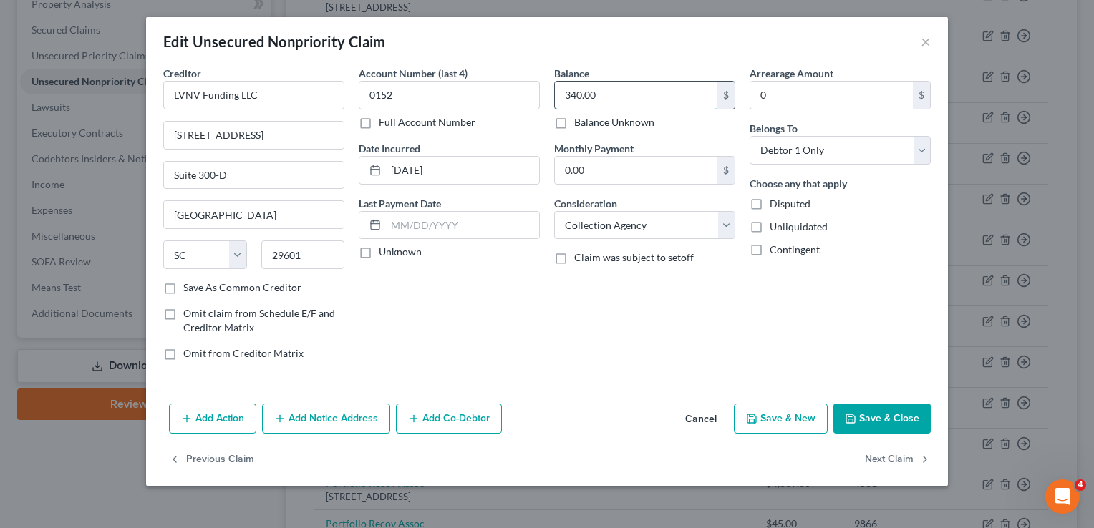
click at [644, 89] on input "340.00" at bounding box center [636, 95] width 163 height 27
type input "834.38"
click at [325, 415] on button "Add Notice Address" at bounding box center [326, 419] width 128 height 30
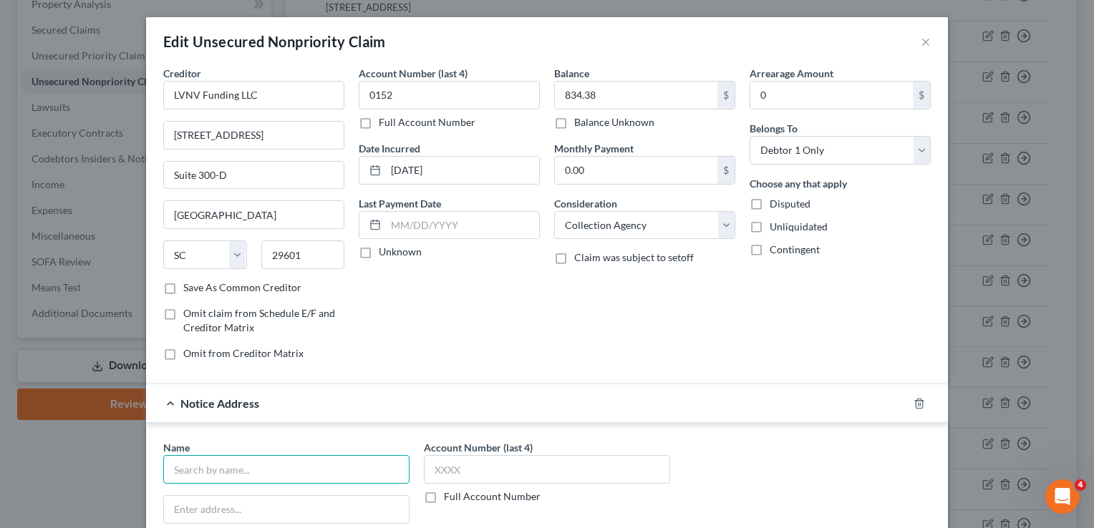
paste input "LOVE, BEAL & NIXON, P.C."
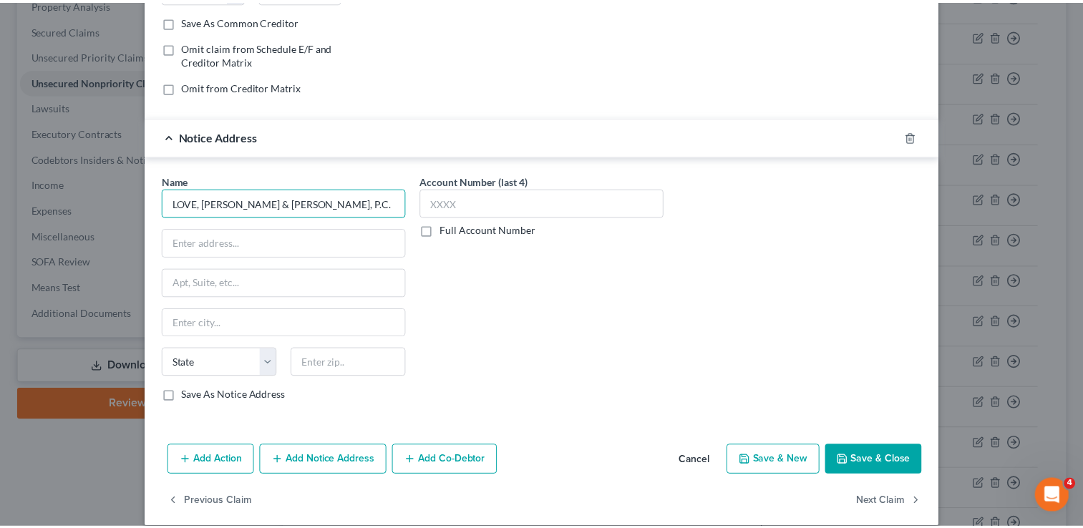
scroll to position [281, 0]
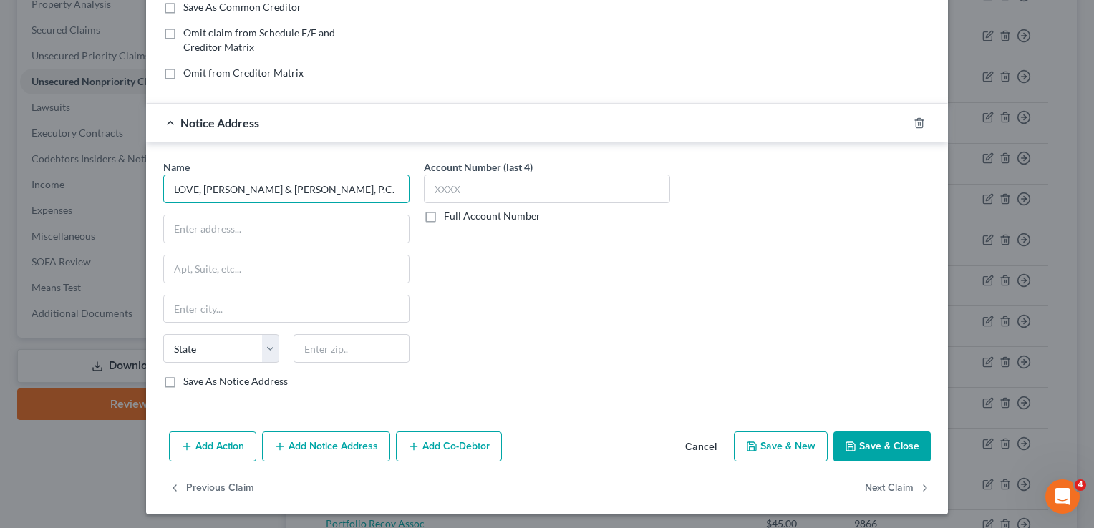
type input "LOVE, BEAL & NIXON, P.C."
paste input "P.O. BOX 32738"
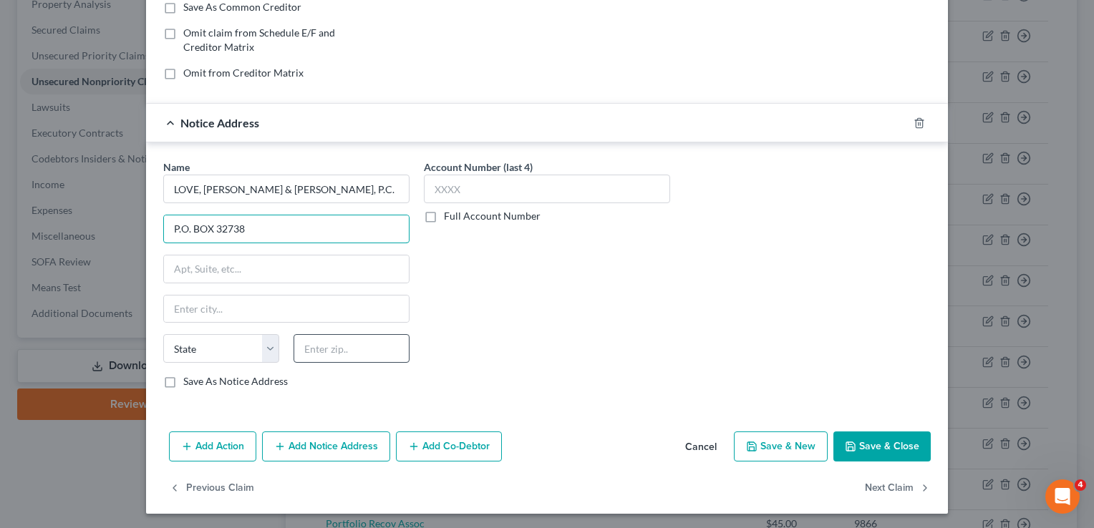
type input "P.O. BOX 32738"
click at [372, 349] on input "text" at bounding box center [352, 348] width 116 height 29
type input "73123"
click at [491, 337] on div "Account Number (last 4) Full Account Number" at bounding box center [547, 280] width 261 height 241
type input "Oklahoma City"
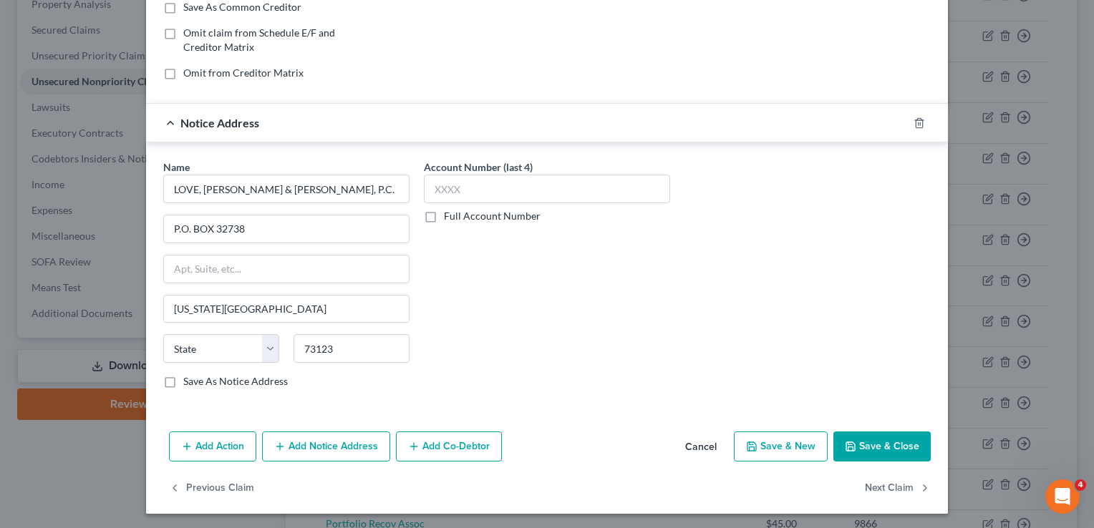
select select "37"
click at [880, 447] on button "Save & Close" at bounding box center [881, 447] width 97 height 30
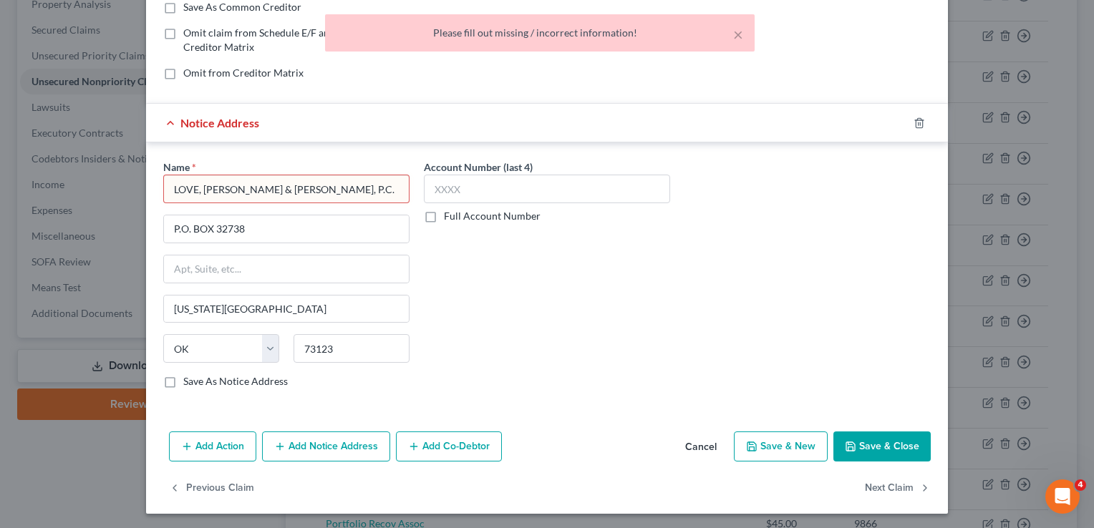
click at [349, 184] on input "LOVE, BEAL & NIXON, P.C." at bounding box center [286, 189] width 246 height 29
type input "LOVE, BEAL & NIXON, P.C"
click at [619, 296] on div "Account Number (last 4) Full Account Number" at bounding box center [547, 280] width 261 height 241
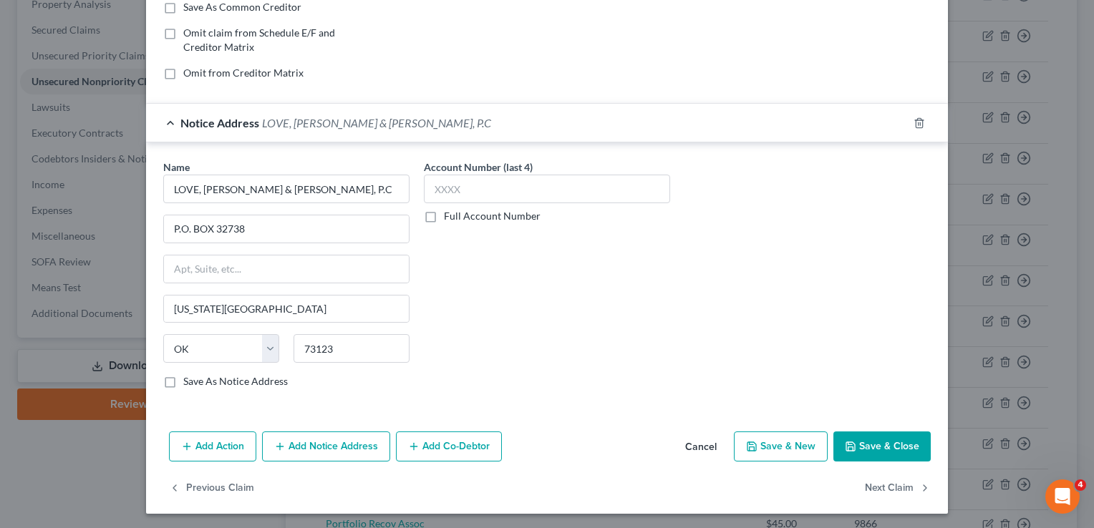
click at [888, 442] on button "Save & Close" at bounding box center [881, 447] width 97 height 30
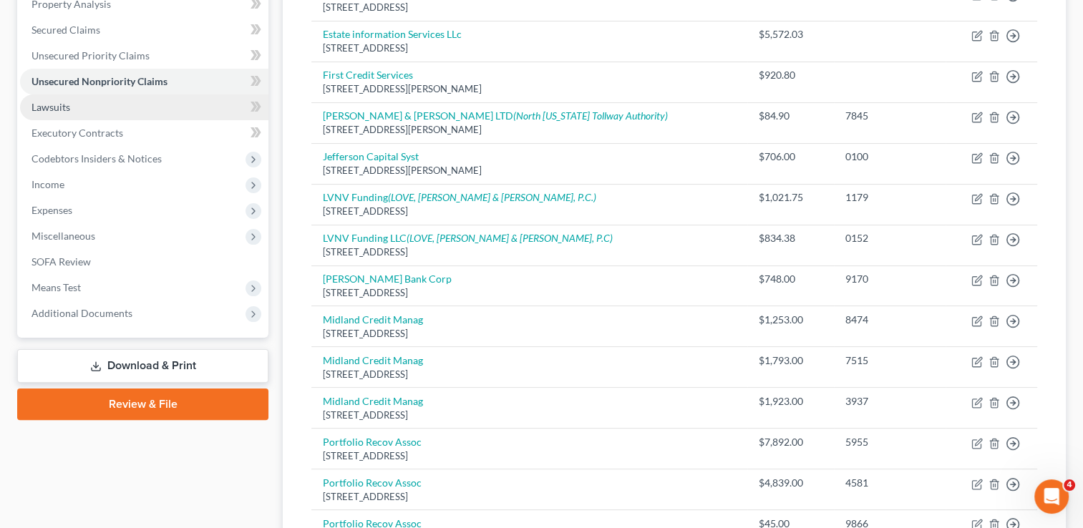
click at [75, 101] on link "Lawsuits" at bounding box center [144, 108] width 248 height 26
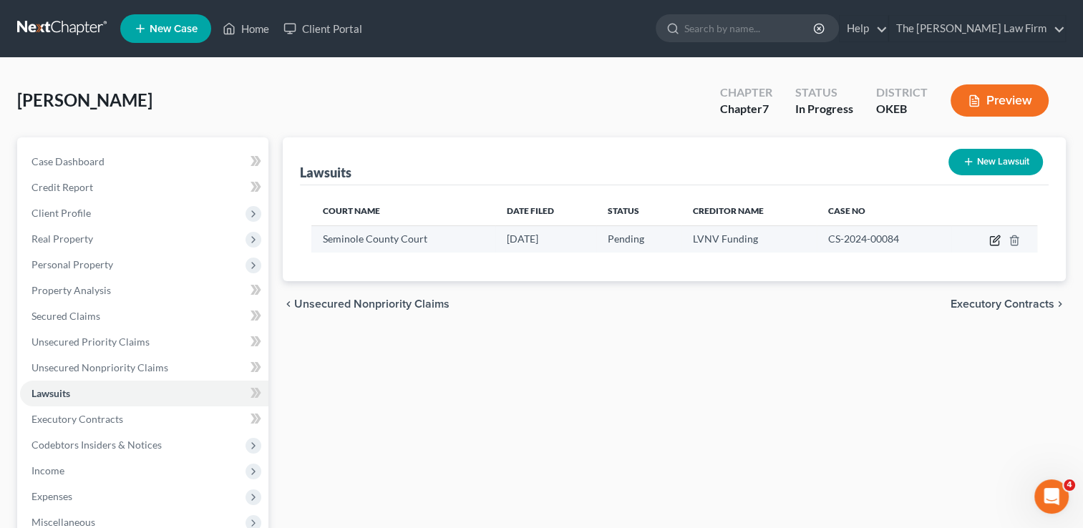
click at [993, 240] on icon "button" at bounding box center [994, 240] width 11 height 11
select select "37"
select select "0"
select select "4"
select select "14"
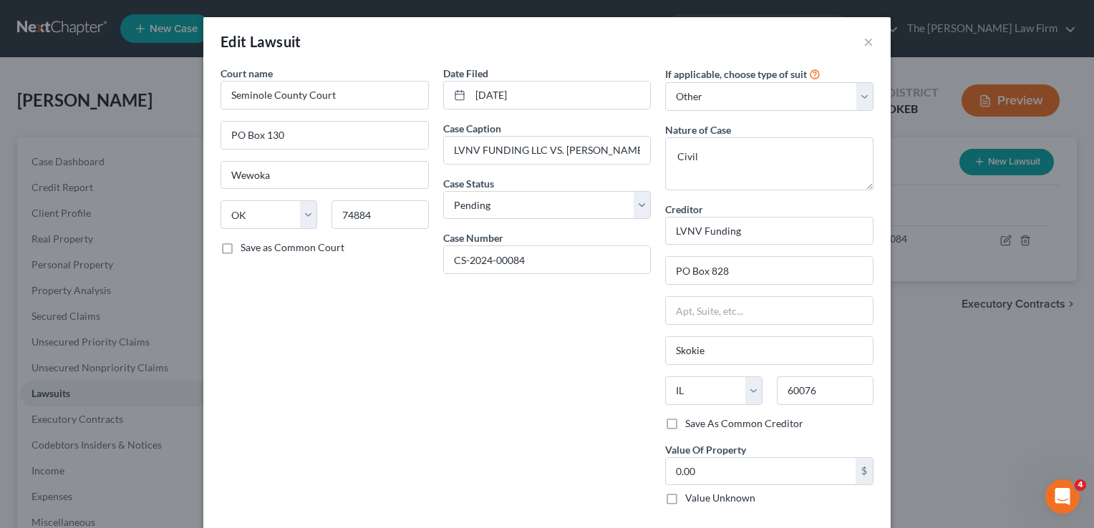
scroll to position [65, 0]
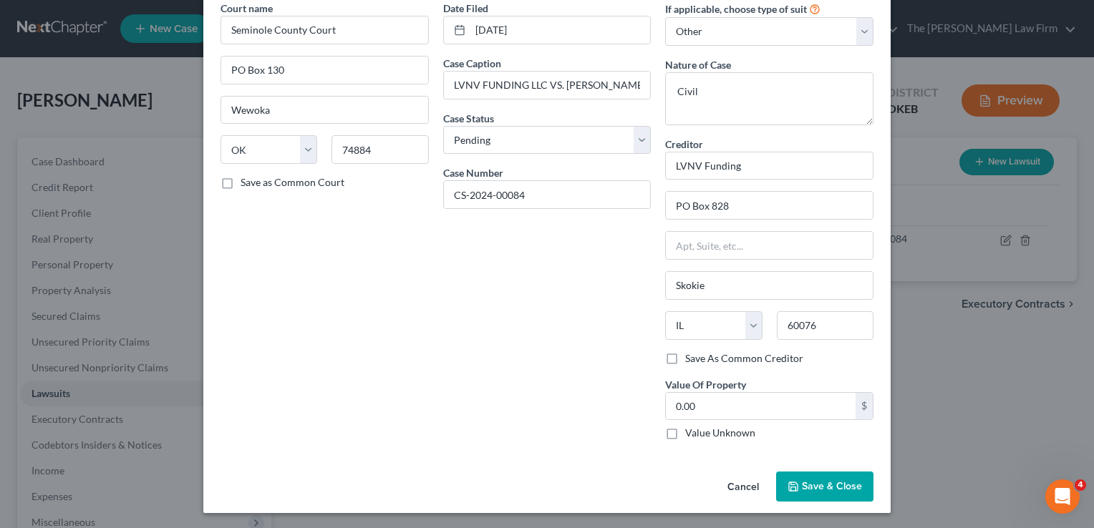
drag, startPoint x: 822, startPoint y: 474, endPoint x: 844, endPoint y: 474, distance: 22.2
click at [822, 474] on button "Save & Close" at bounding box center [824, 487] width 97 height 30
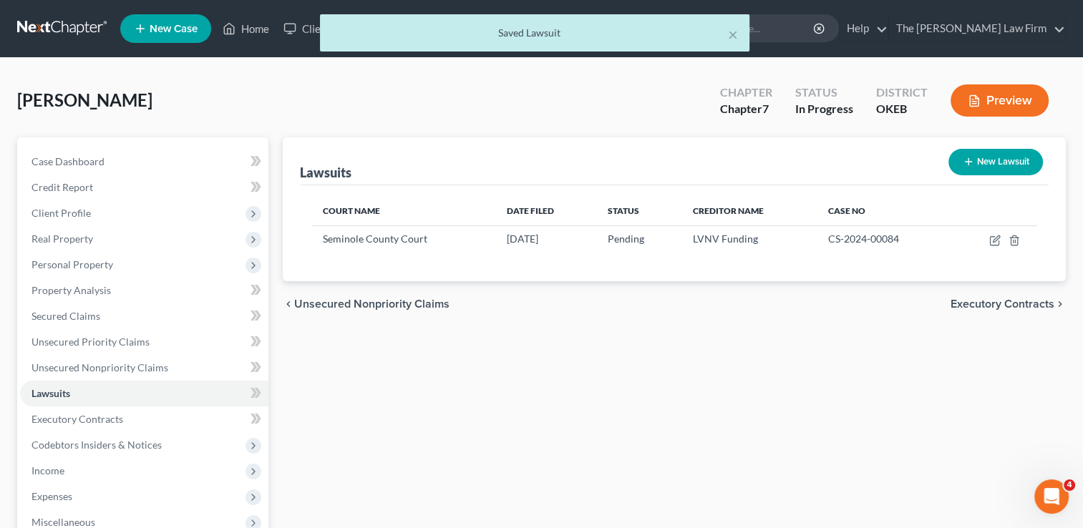
click at [1014, 163] on button "New Lawsuit" at bounding box center [996, 162] width 95 height 26
select select "0"
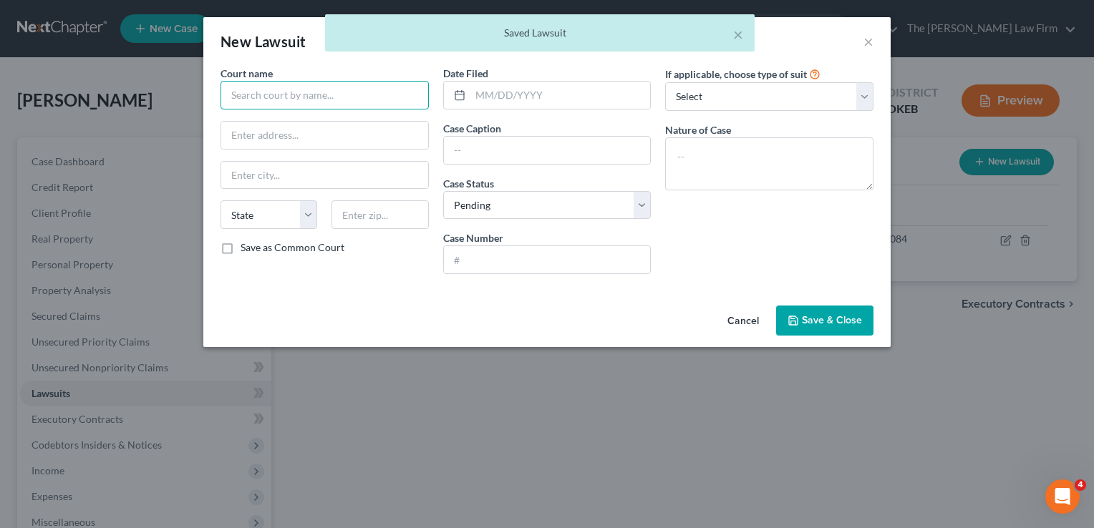
click at [359, 93] on input "text" at bounding box center [325, 95] width 208 height 29
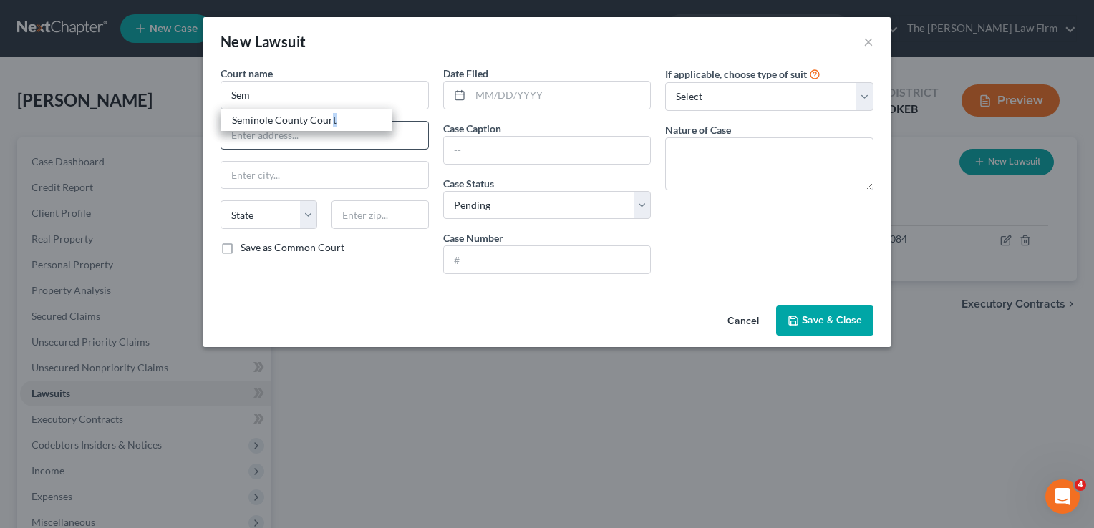
click at [333, 122] on div "Seminole County Court" at bounding box center [306, 120] width 149 height 14
type input "Seminole County Court"
type input "PO Box 130"
type input "Wewoka"
select select "37"
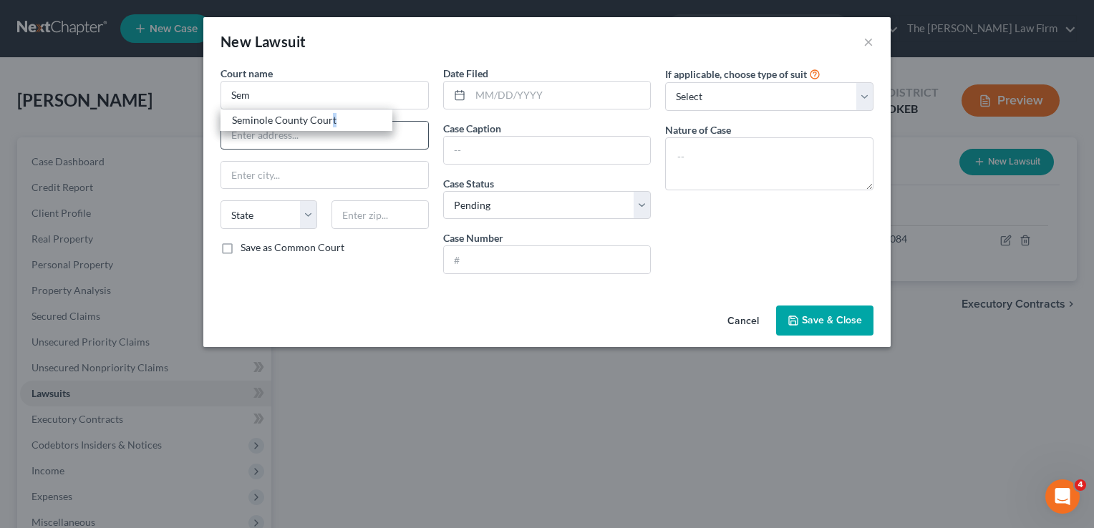
type input "74884"
click at [533, 89] on input "text" at bounding box center [560, 95] width 180 height 27
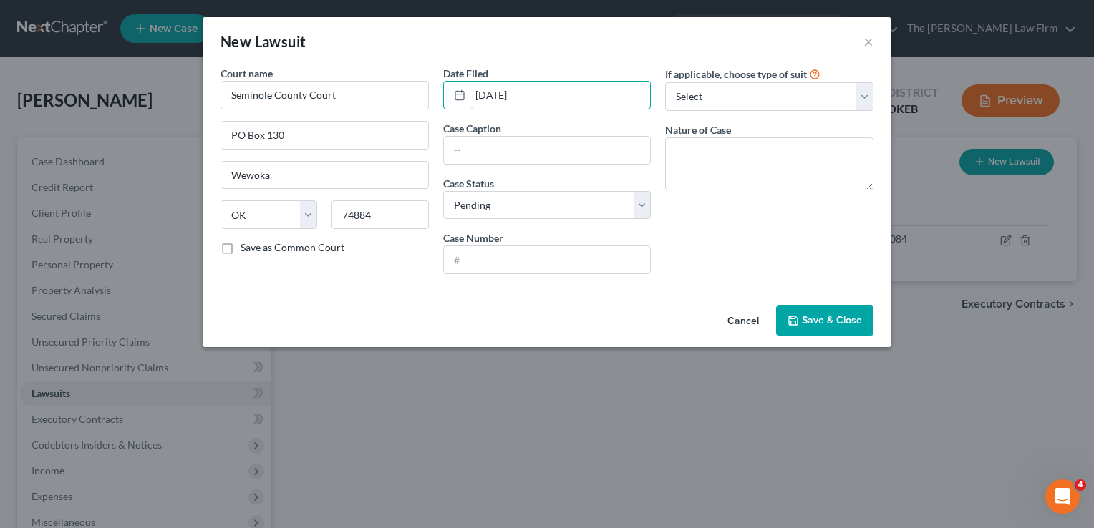
type input "04/19/2024"
paste input "LVNV FUNDING LLC VS. BRUMMETT, JOHN ROSS"
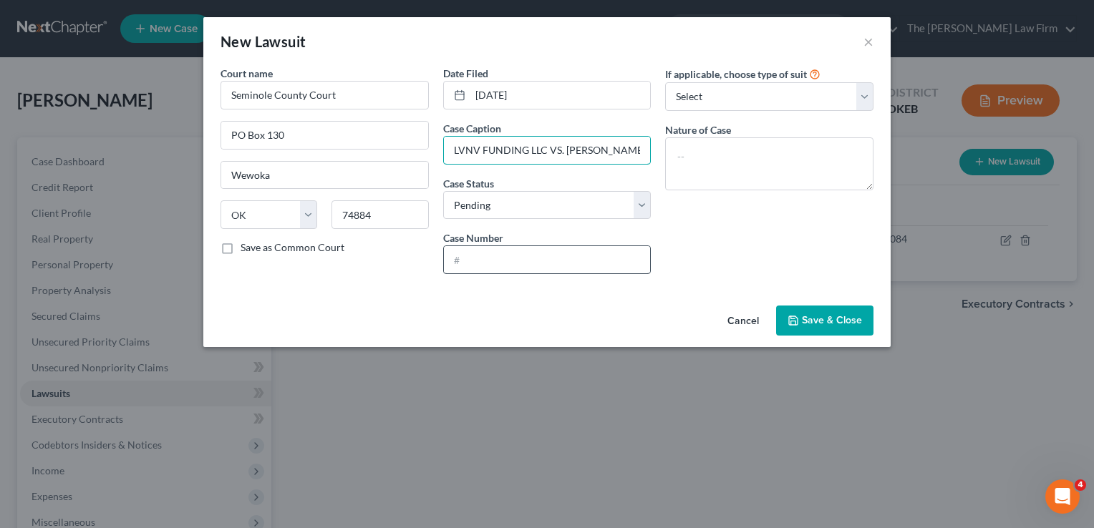
scroll to position [0, 37]
type input "LVNV FUNDING LLC VS. BRUMMETT, JOHN ROSS"
paste input "CS-2024-00085"
type input "CS-2024-00085"
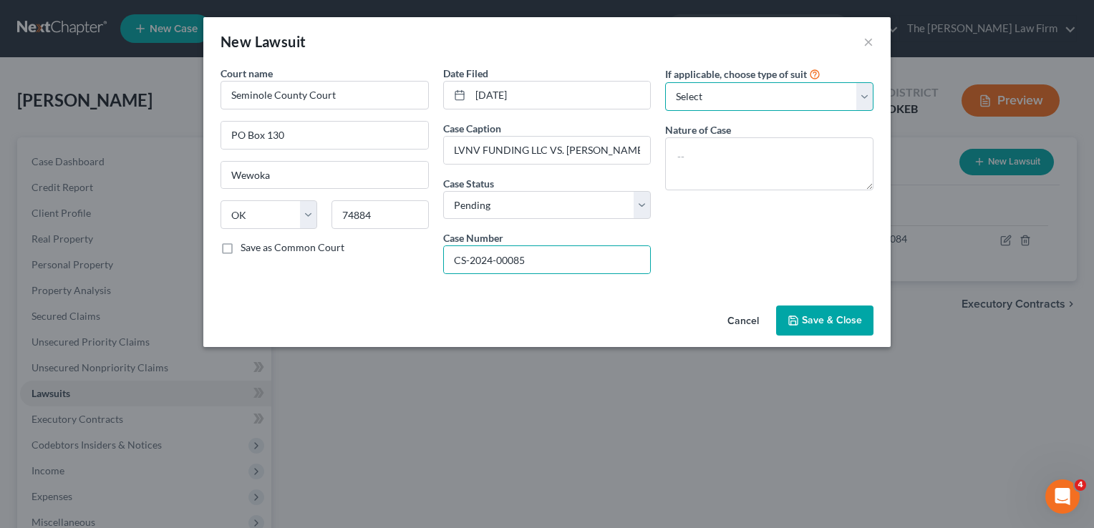
drag, startPoint x: 747, startPoint y: 103, endPoint x: 753, endPoint y: 113, distance: 11.2
click at [747, 103] on select "Select Repossession Garnishment Foreclosure Attached, Seized, Or Levied Other" at bounding box center [769, 96] width 208 height 29
select select "4"
click at [665, 82] on select "Select Repossession Garnishment Foreclosure Attached, Seized, Or Levied Other" at bounding box center [769, 96] width 208 height 29
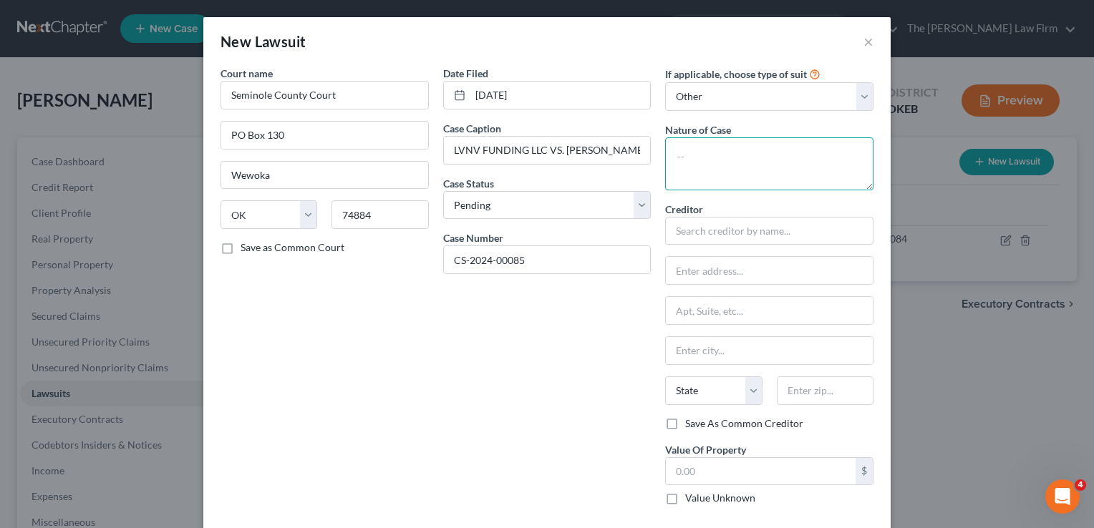
click at [742, 146] on textarea at bounding box center [769, 163] width 208 height 53
type textarea "Civil"
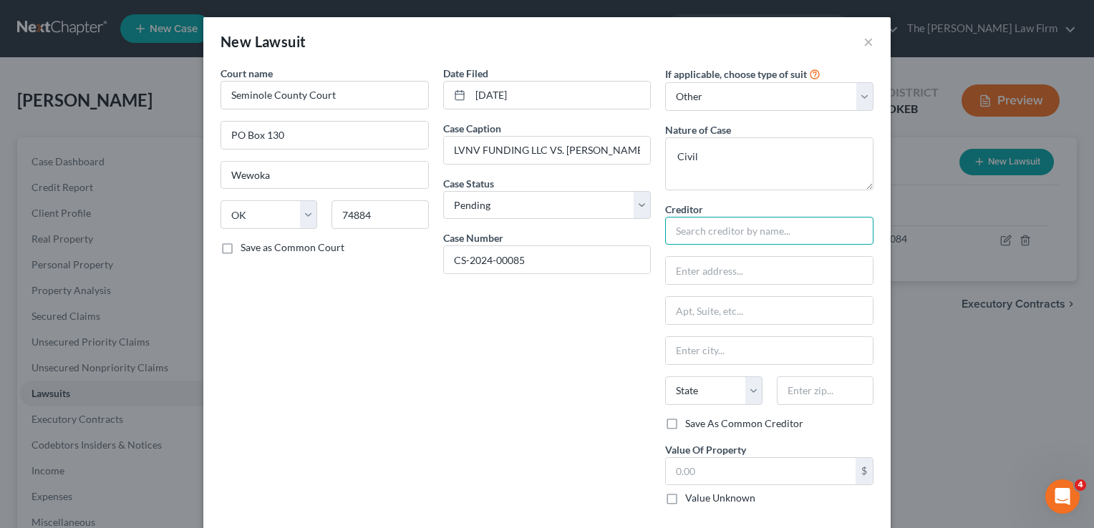
click at [730, 230] on input "text" at bounding box center [769, 231] width 208 height 29
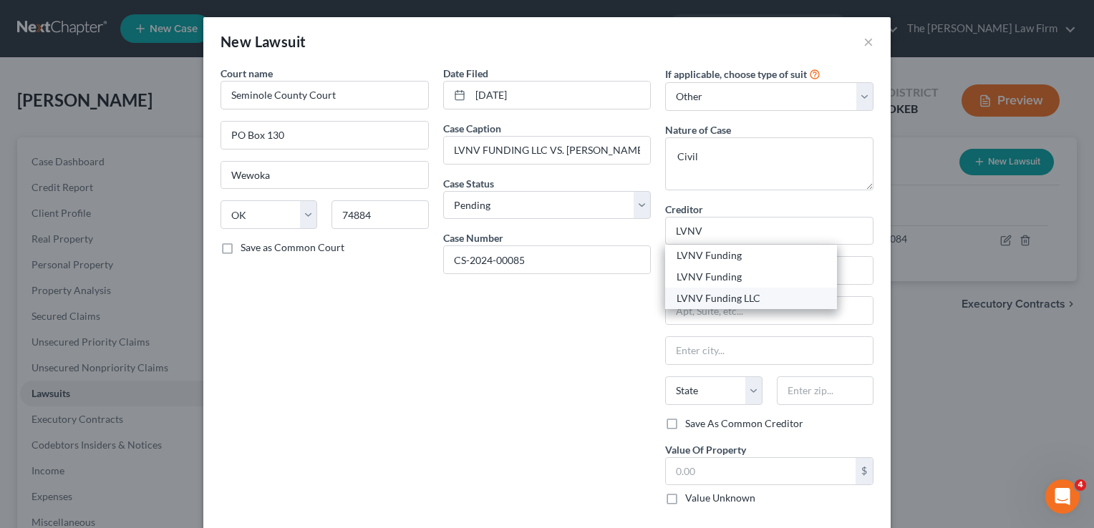
click at [742, 294] on div "LVNV Funding LLC" at bounding box center [751, 298] width 149 height 14
type input "LVNV Funding LLC"
type input "355 S Main St"
type input "Suite 300-D"
type input "Greenville"
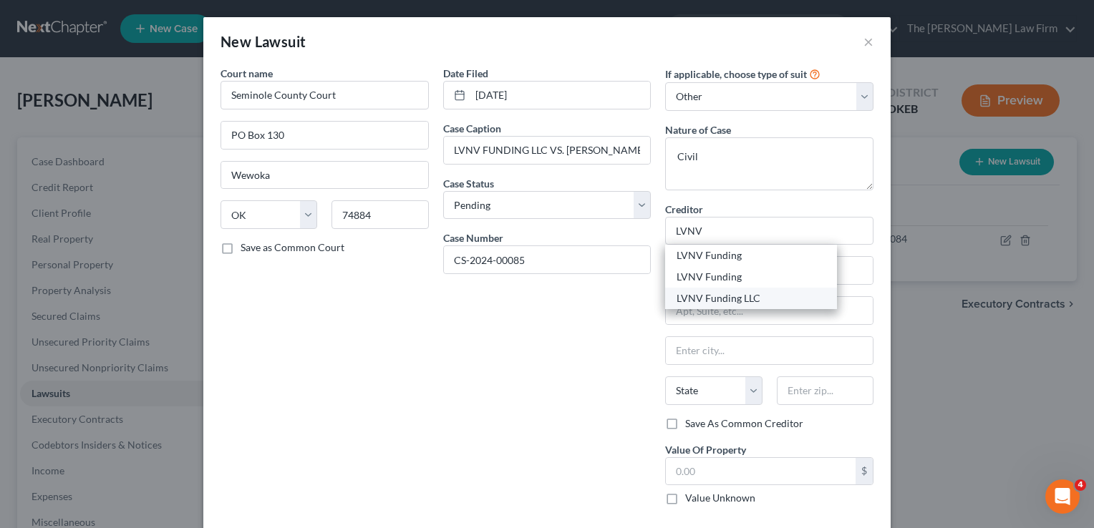
select select "42"
type input "29601"
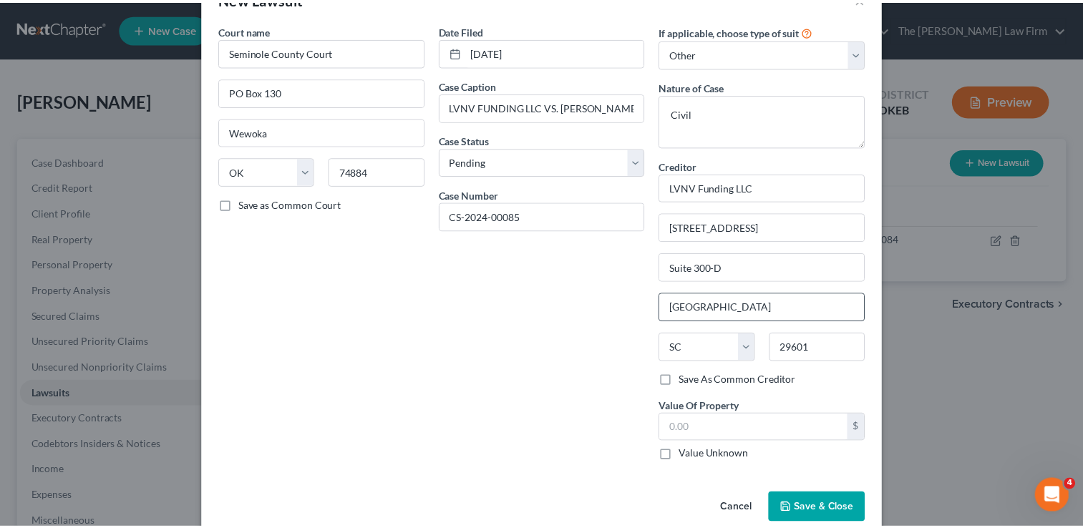
scroll to position [65, 0]
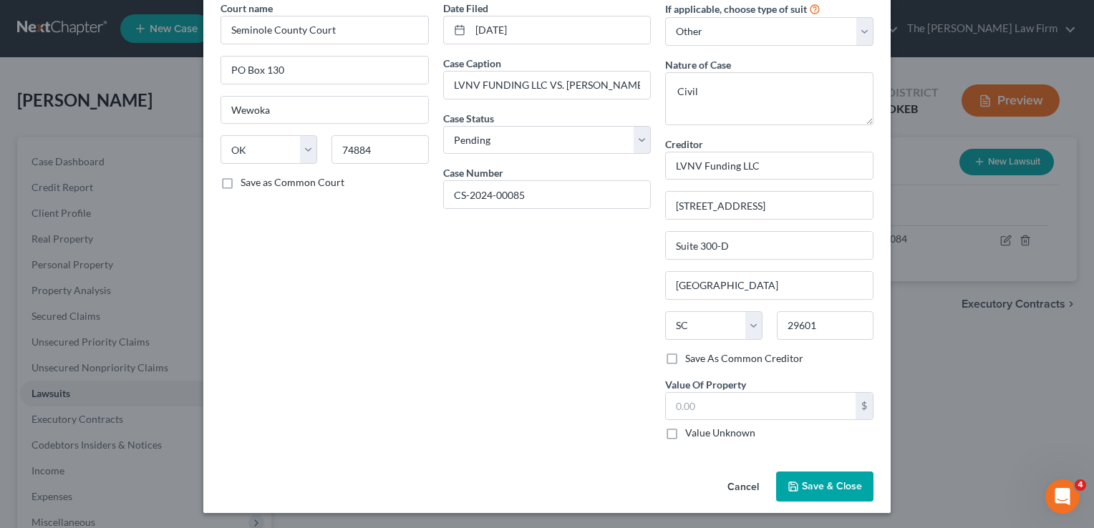
click at [816, 480] on span "Save & Close" at bounding box center [832, 486] width 60 height 12
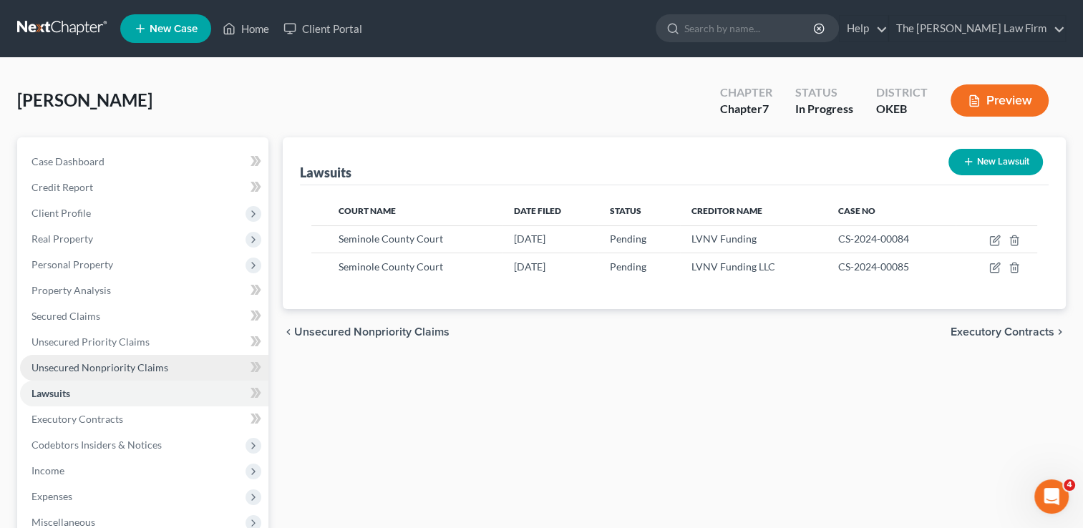
click at [123, 368] on span "Unsecured Nonpriority Claims" at bounding box center [100, 368] width 137 height 12
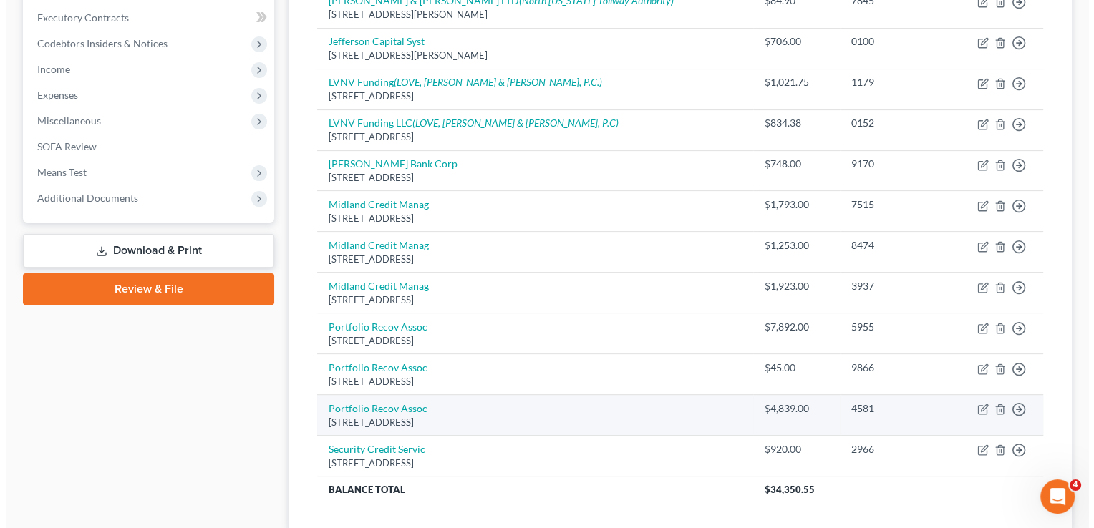
scroll to position [430, 0]
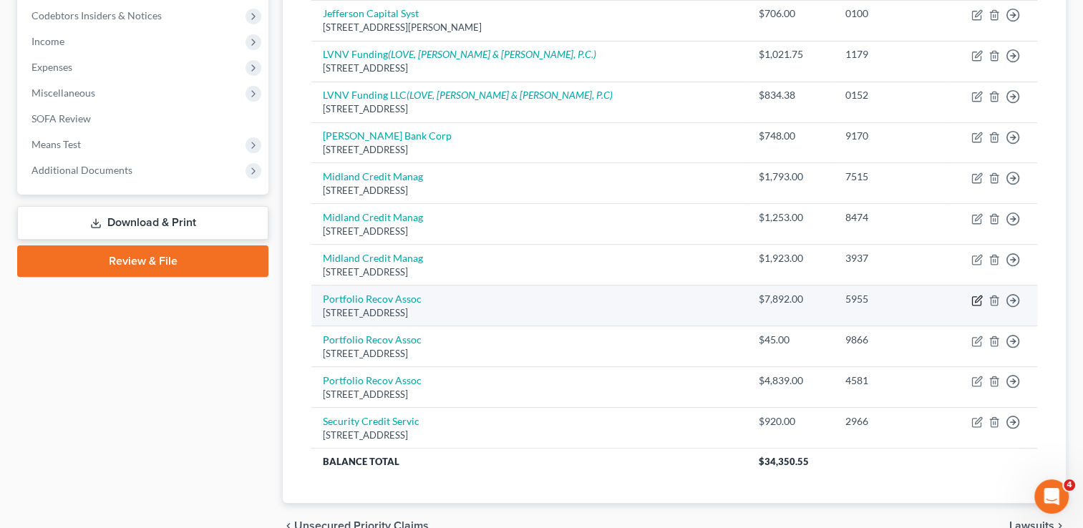
click at [975, 299] on icon "button" at bounding box center [978, 299] width 6 height 6
select select "48"
select select "0"
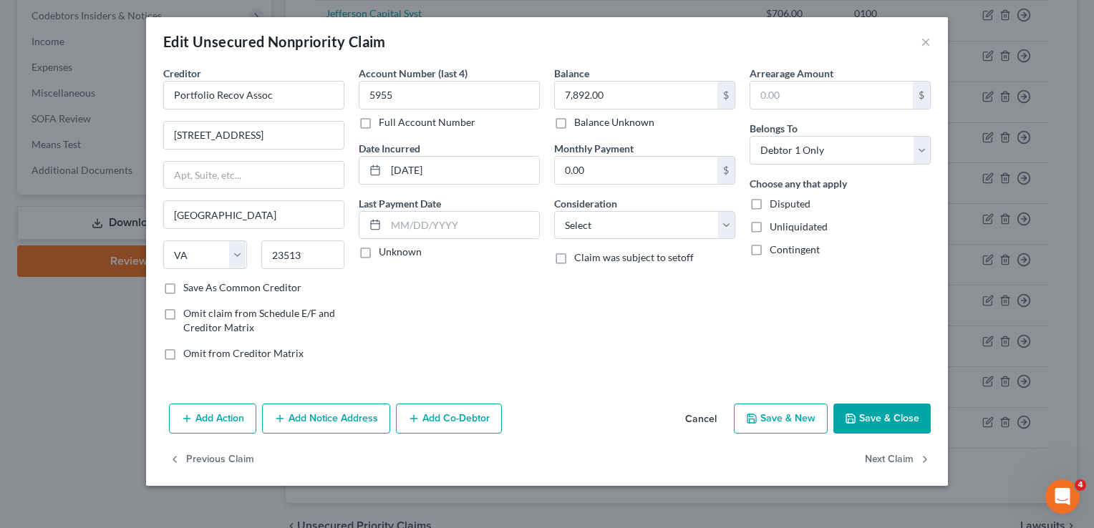
click at [298, 413] on button "Add Notice Address" at bounding box center [326, 419] width 128 height 30
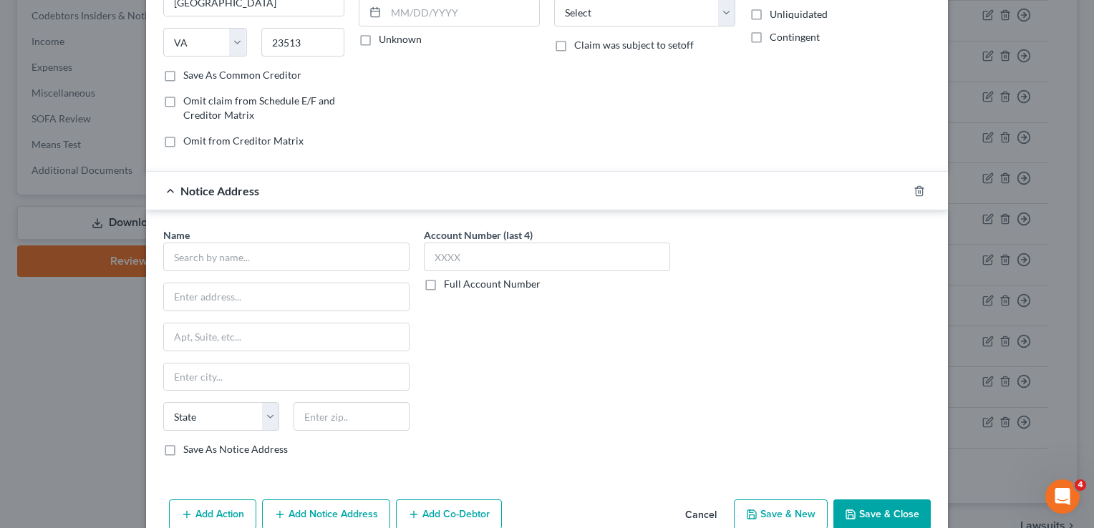
scroll to position [215, 0]
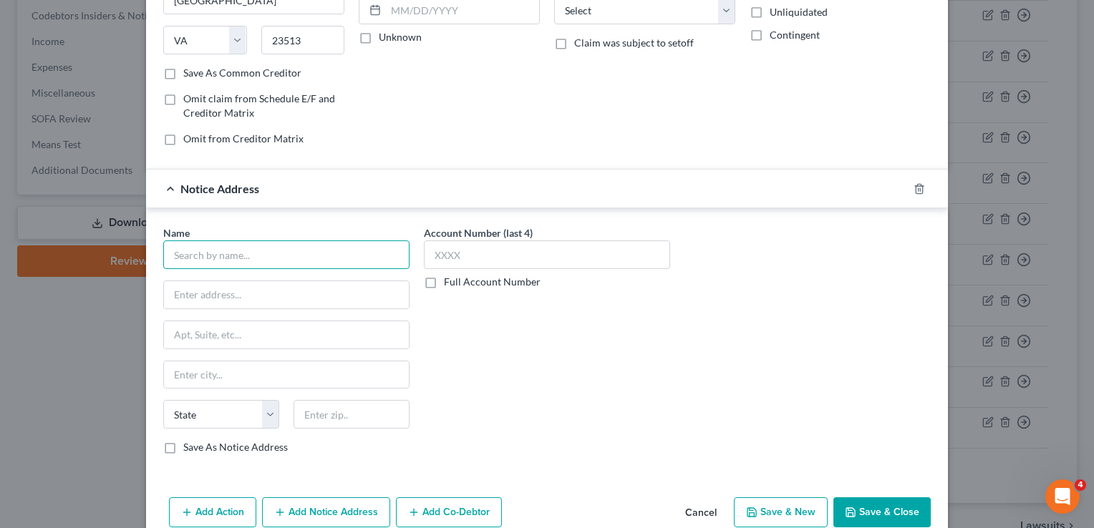
click at [278, 246] on input "text" at bounding box center [286, 255] width 246 height 29
paste input "TAIT, NICHOLAS"
type input "TAIT, NICHOLAS"
paste input "5200 SOUTH YALE AVE"
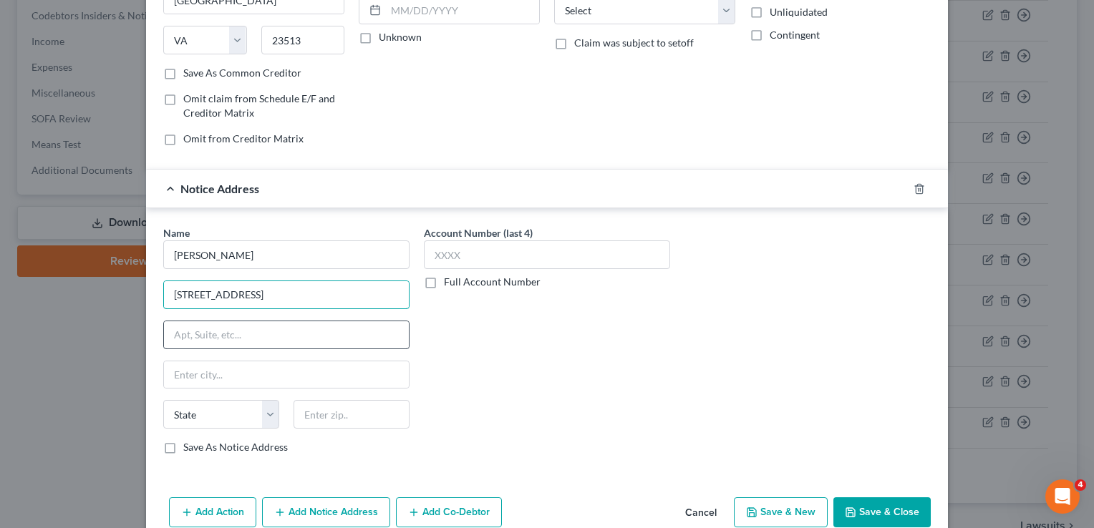
type input "5200 SOUTH YALE AVE"
click at [294, 329] on input "text" at bounding box center [286, 334] width 245 height 27
type input "STE 505"
click at [630, 326] on div "Account Number (last 4) Full Account Number" at bounding box center [547, 346] width 261 height 241
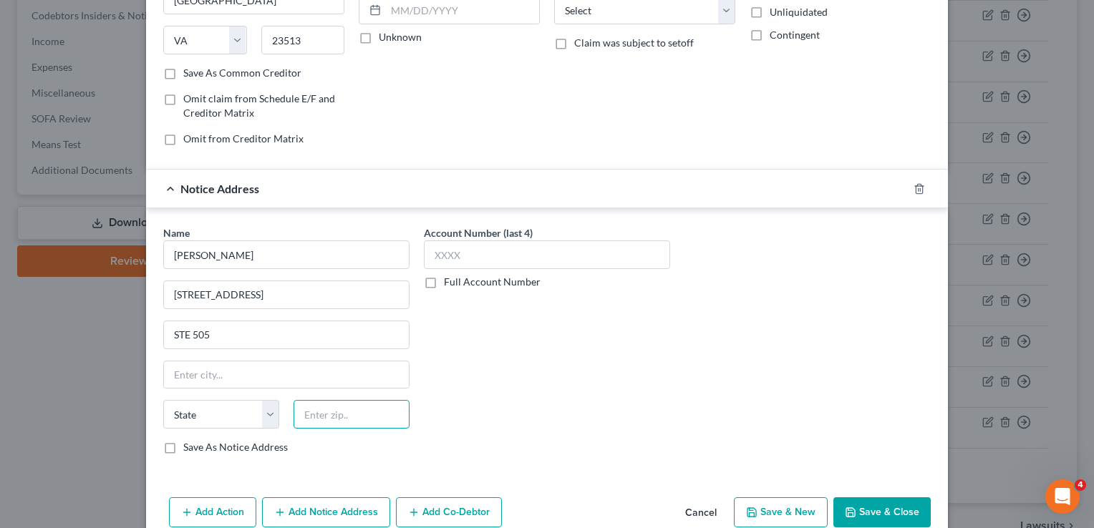
click at [327, 412] on input "text" at bounding box center [352, 414] width 116 height 29
type input "74135"
click at [470, 379] on div "Account Number (last 4) Full Account Number" at bounding box center [547, 346] width 261 height 241
type input "Tulsa"
select select "37"
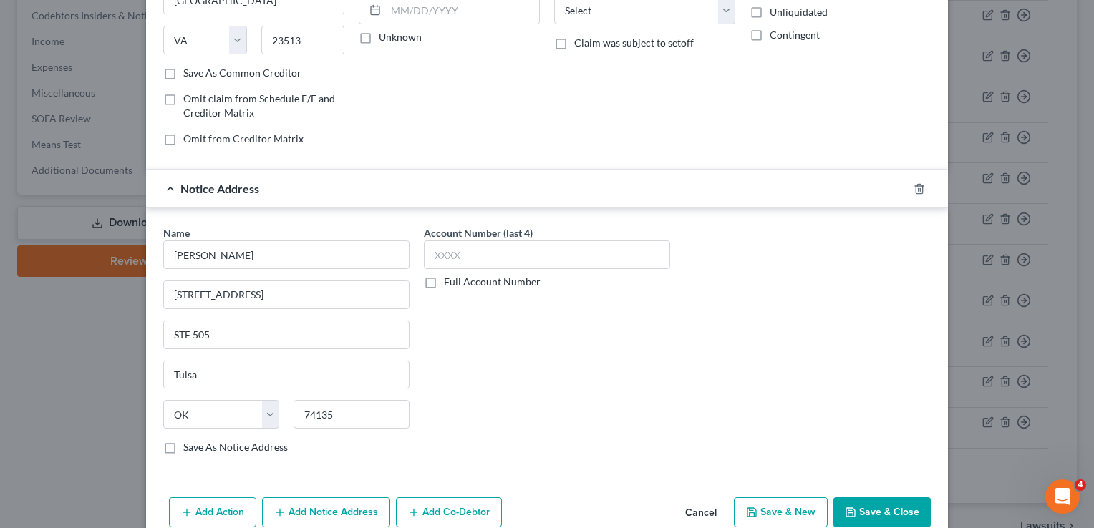
click at [877, 509] on button "Save & Close" at bounding box center [881, 513] width 97 height 30
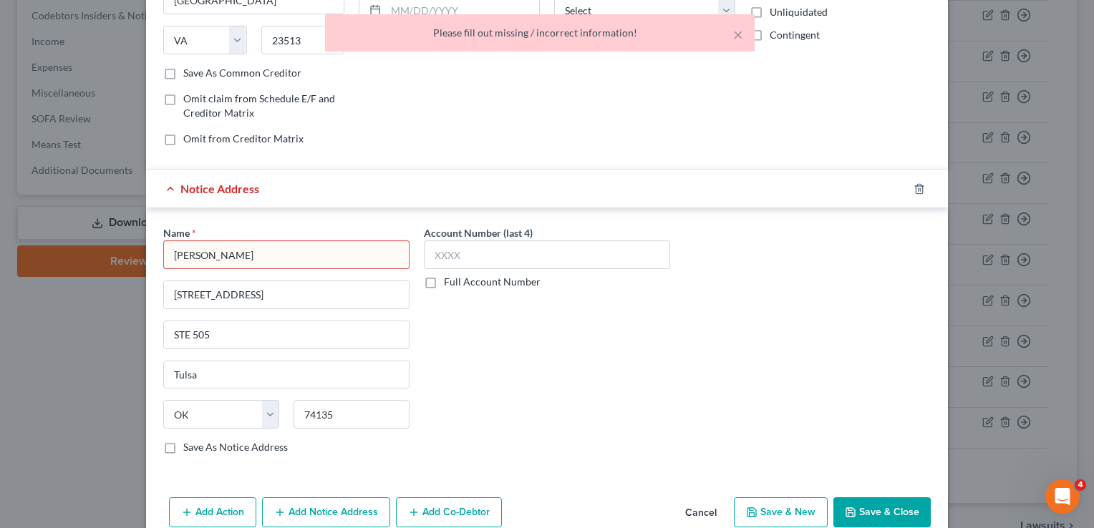
click at [308, 241] on input "TAIT, NICHOLAS" at bounding box center [286, 255] width 246 height 29
type input "TAIT, NICHOLAS"
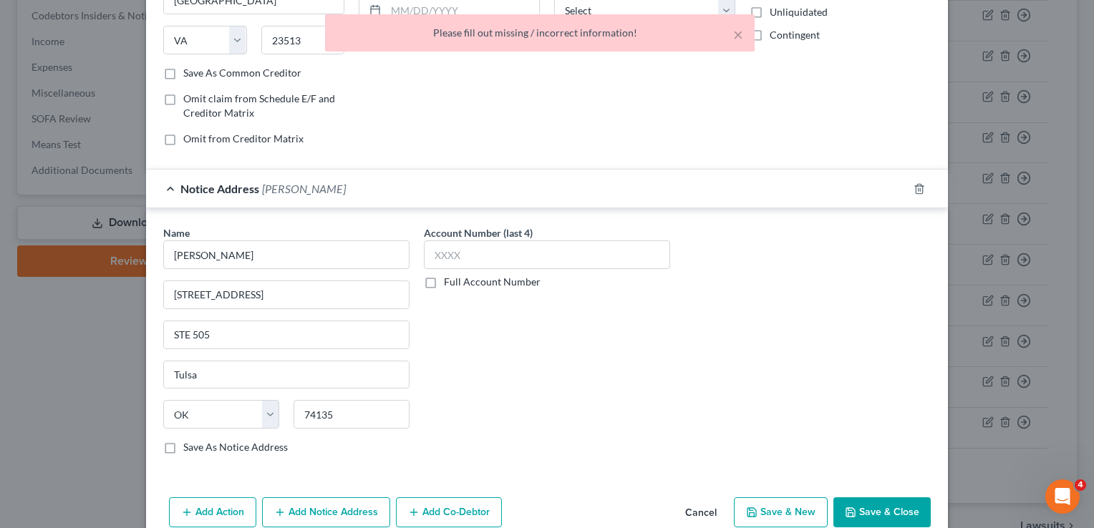
click at [638, 357] on div "Account Number (last 4) Full Account Number" at bounding box center [547, 346] width 261 height 241
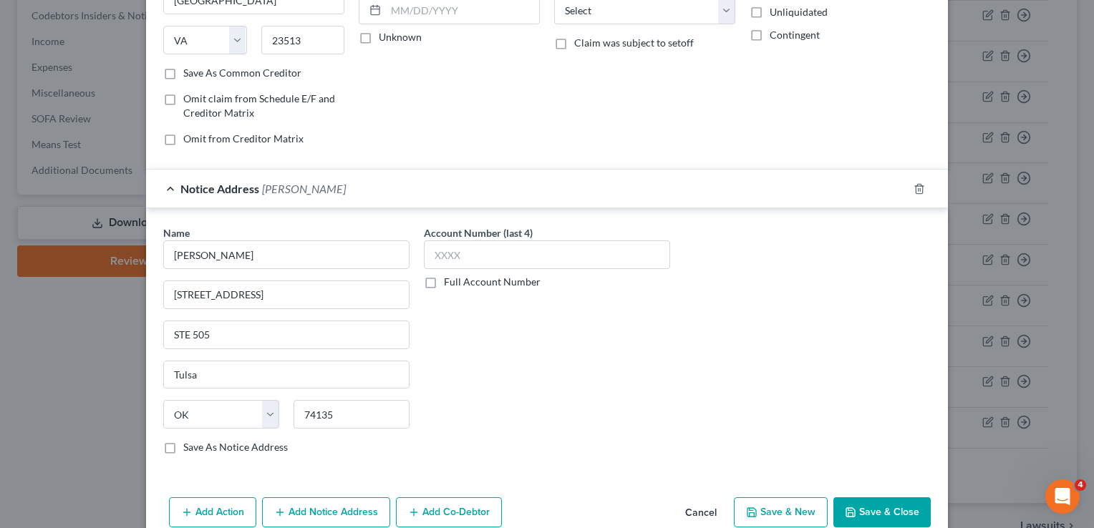
click at [899, 512] on button "Save & Close" at bounding box center [881, 513] width 97 height 30
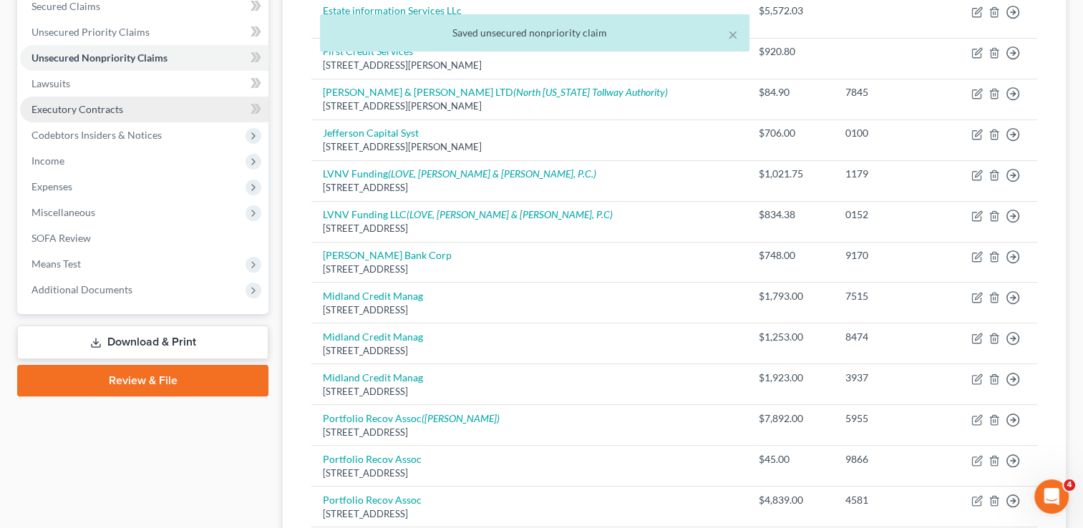
scroll to position [286, 0]
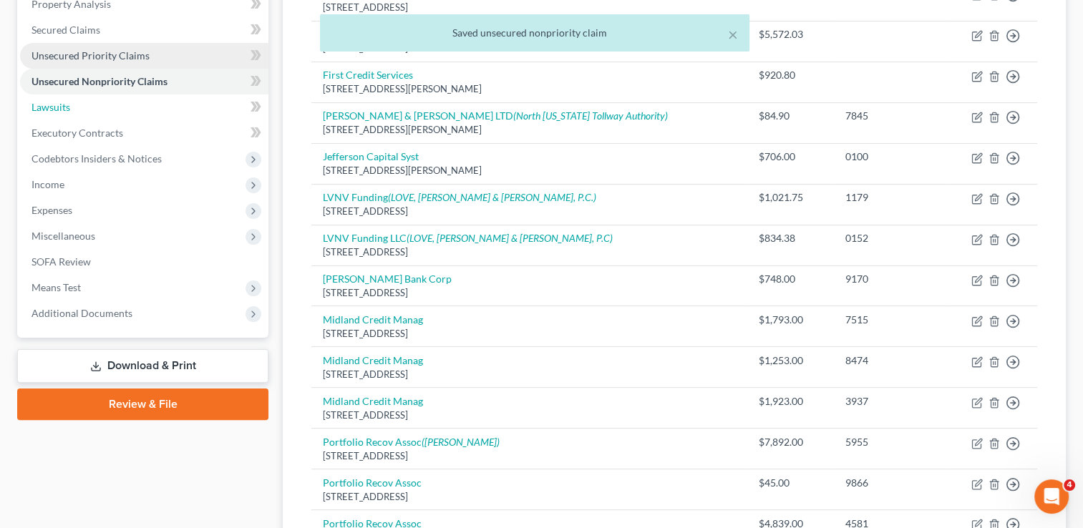
click at [89, 110] on link "Lawsuits" at bounding box center [144, 108] width 248 height 26
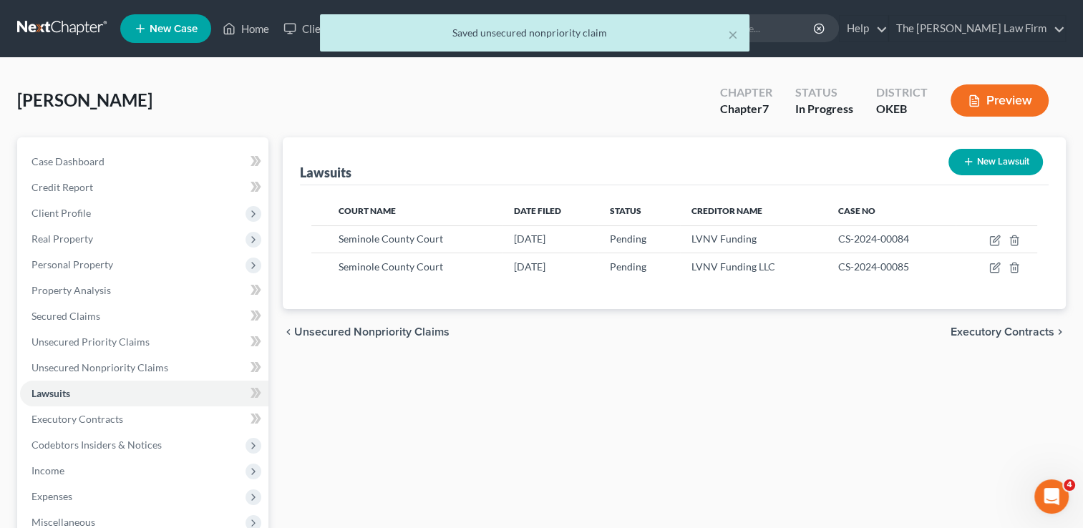
click at [1013, 160] on button "New Lawsuit" at bounding box center [996, 162] width 95 height 26
select select "0"
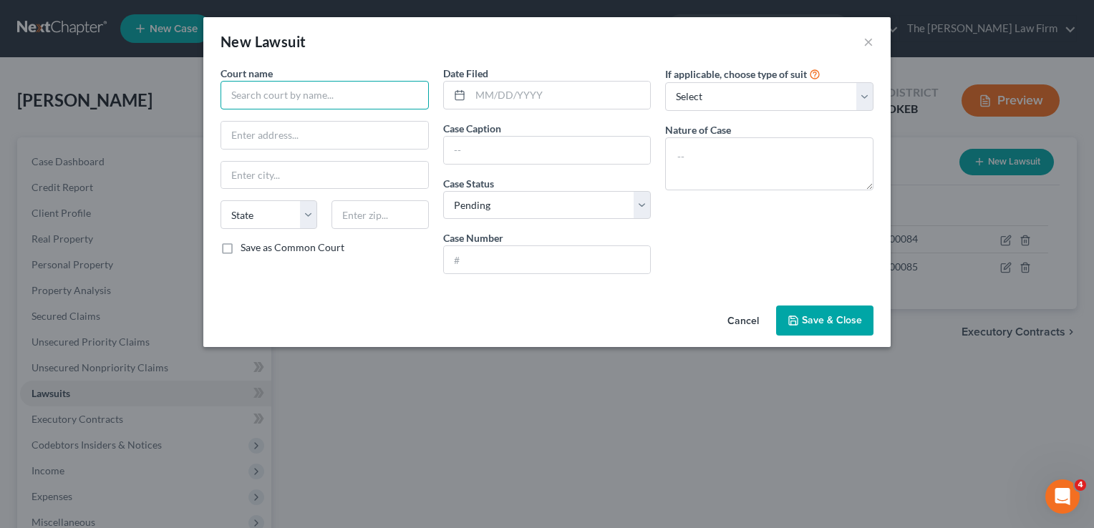
click at [303, 99] on input "text" at bounding box center [325, 95] width 208 height 29
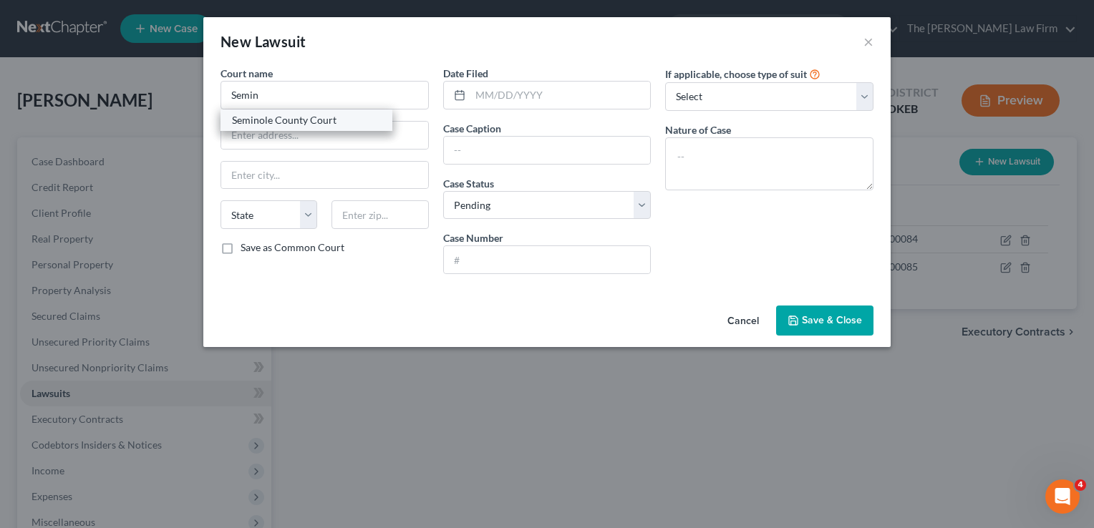
click at [299, 122] on div "Seminole County Court" at bounding box center [306, 120] width 149 height 14
type input "Seminole County Court"
type input "PO Box 130"
type input "Wewoka"
select select "37"
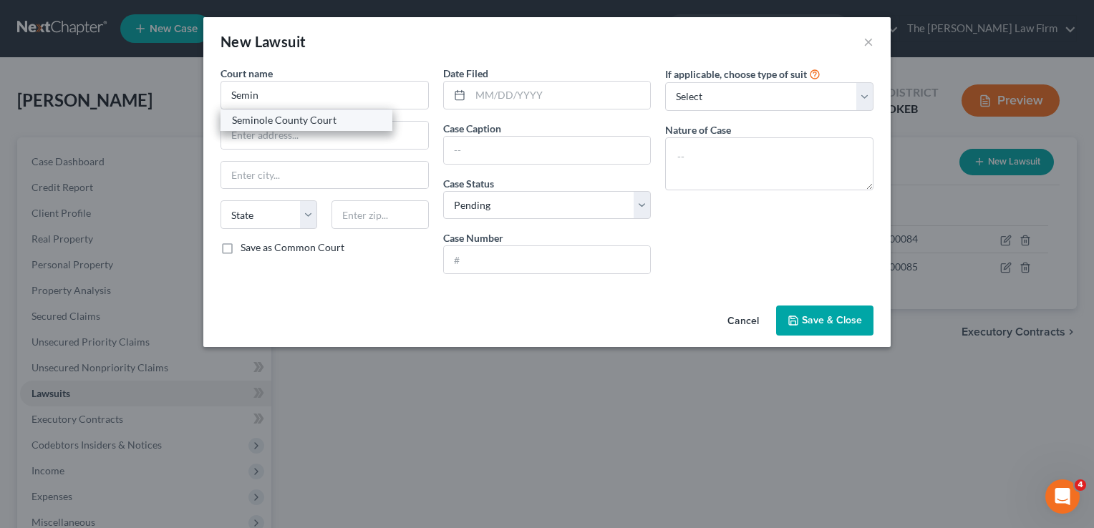
type input "74884"
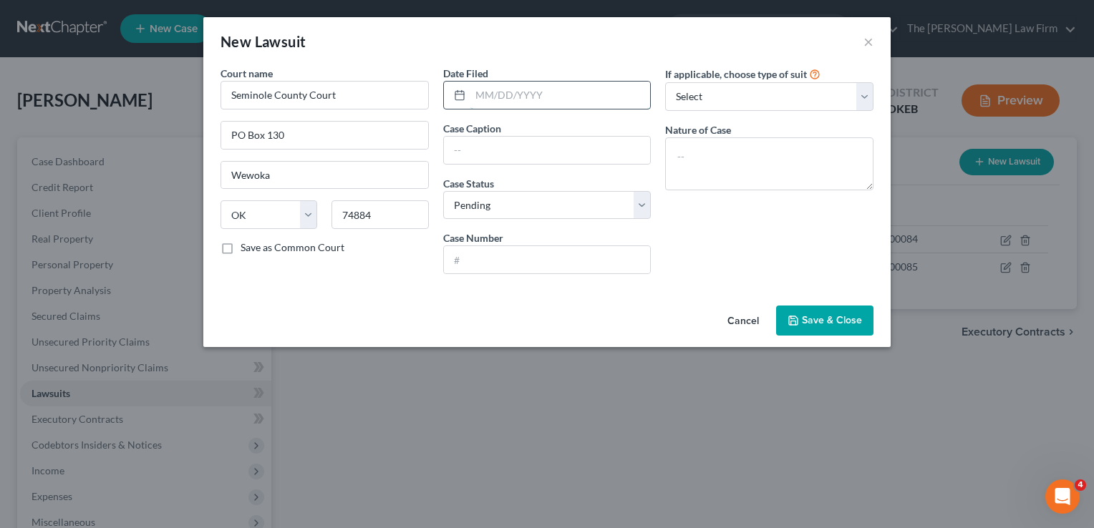
click at [541, 97] on input "text" at bounding box center [560, 95] width 180 height 27
type input "08/28/2023"
paste input "PORTFOLIO RECOVERY ASSOCIATES VS. BRUMMETT, JOHN ROSS"
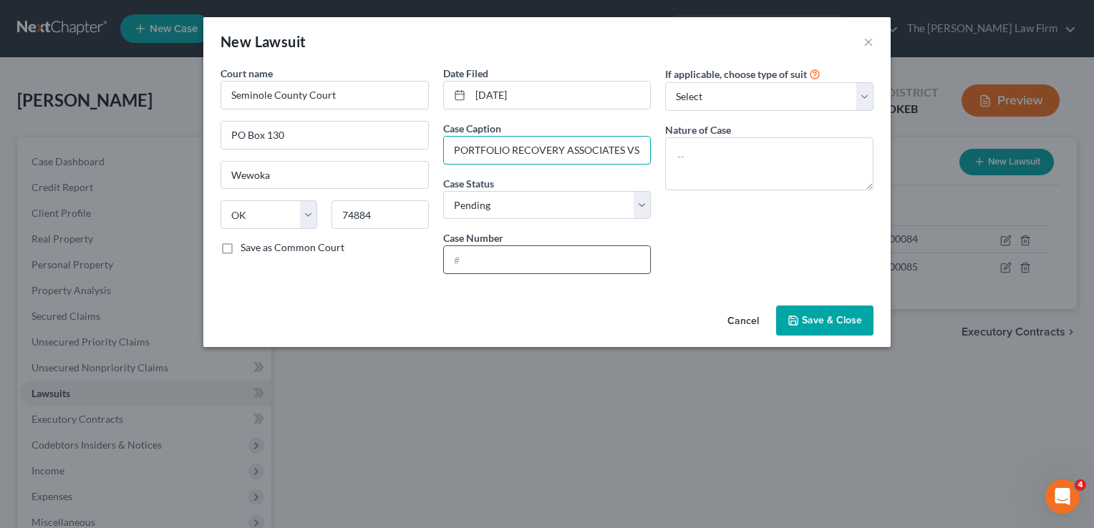
scroll to position [0, 115]
type input "PORTFOLIO RECOVERY ASSOCIATES VS. BRUMMETT, JOHN ROSS"
paste input "CS-2023-00170"
type input "CS-2023-00170"
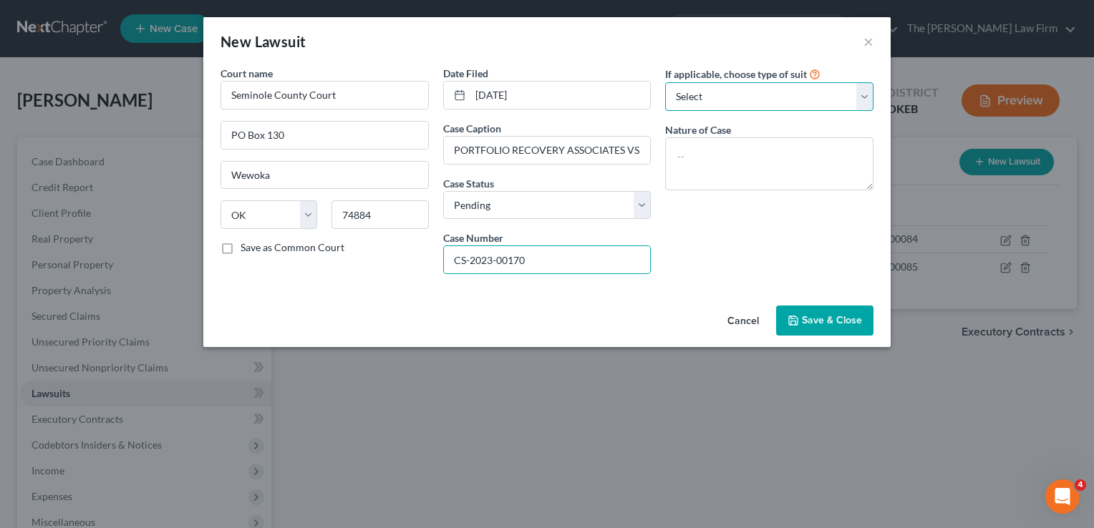
drag, startPoint x: 749, startPoint y: 99, endPoint x: 756, endPoint y: 112, distance: 14.7
click at [749, 99] on select "Select Repossession Garnishment Foreclosure Attached, Seized, Or Levied Other" at bounding box center [769, 96] width 208 height 29
select select "4"
click at [665, 82] on select "Select Repossession Garnishment Foreclosure Attached, Seized, Or Levied Other" at bounding box center [769, 96] width 208 height 29
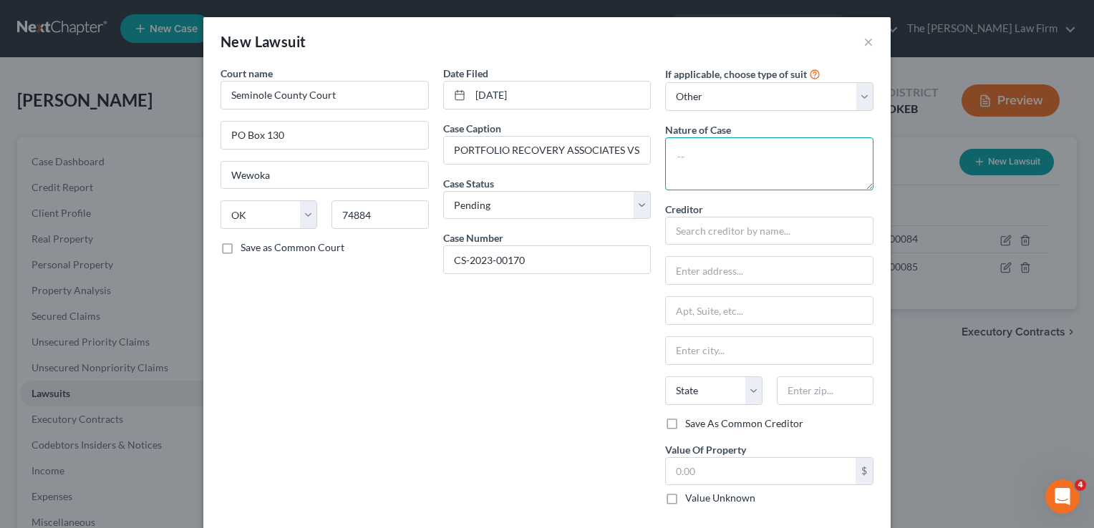
click at [737, 148] on textarea at bounding box center [769, 163] width 208 height 53
type textarea "Civil"
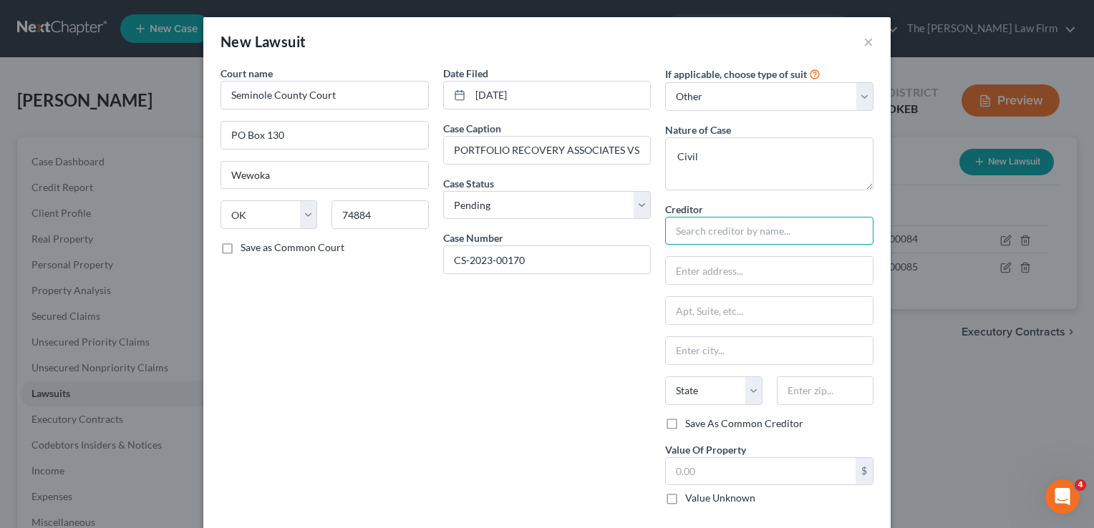
click at [726, 236] on input "text" at bounding box center [769, 231] width 208 height 29
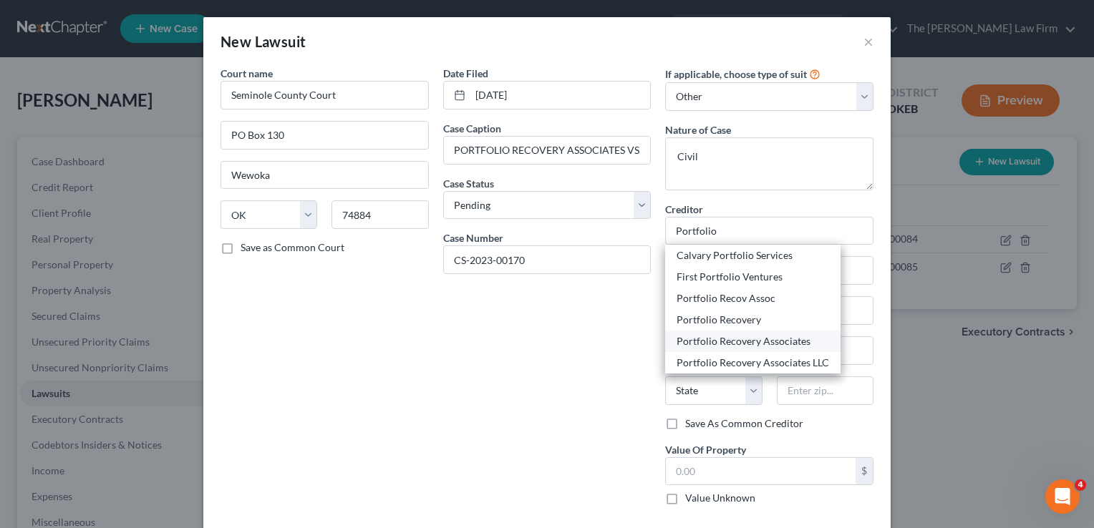
click at [744, 341] on div "Portfolio Recovery Associates" at bounding box center [753, 341] width 153 height 14
type input "Portfolio Recovery Associates"
type input "c/o PRA Receivables Management"
type input "10 Orchard, Ste 100"
type input "Lake Forest"
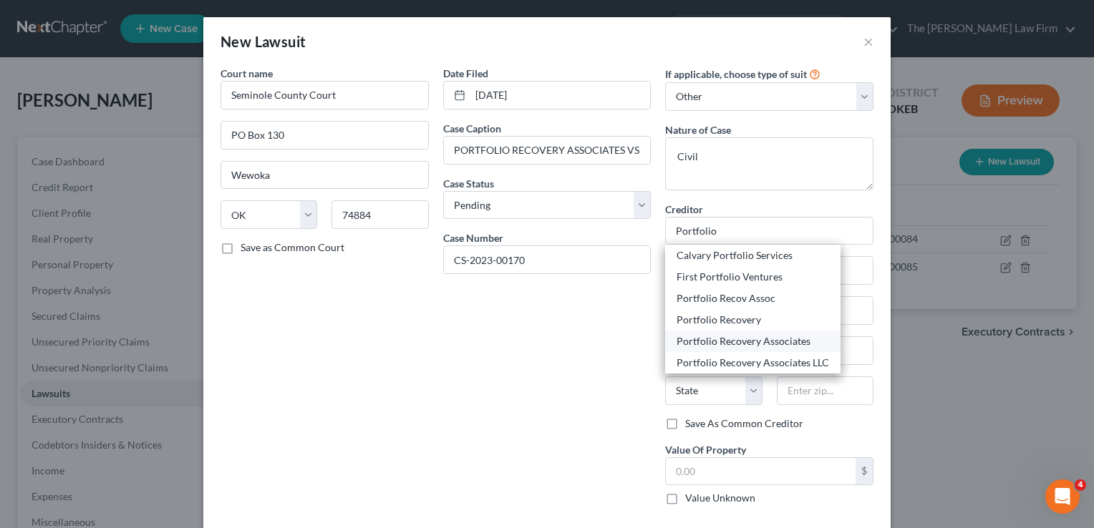
select select "4"
type input "92630"
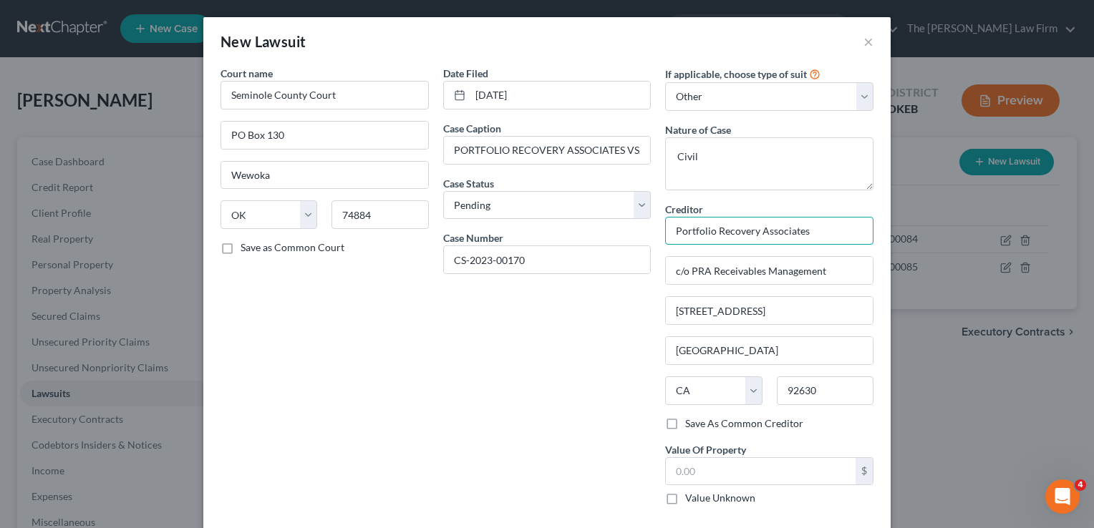
click at [811, 228] on input "Portfolio Recovery Associates" at bounding box center [769, 231] width 208 height 29
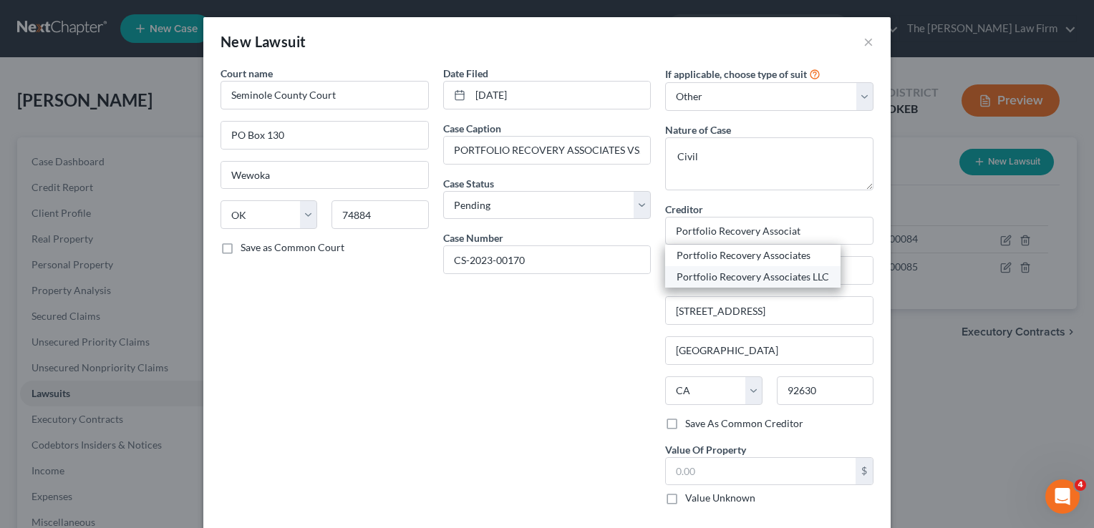
click at [785, 278] on div "Portfolio Recovery Associates LLC" at bounding box center [753, 277] width 153 height 14
type input "Portfolio Recovery Associates LLC"
type input "120 Corporate Blvd"
type input "Norfolk"
select select "48"
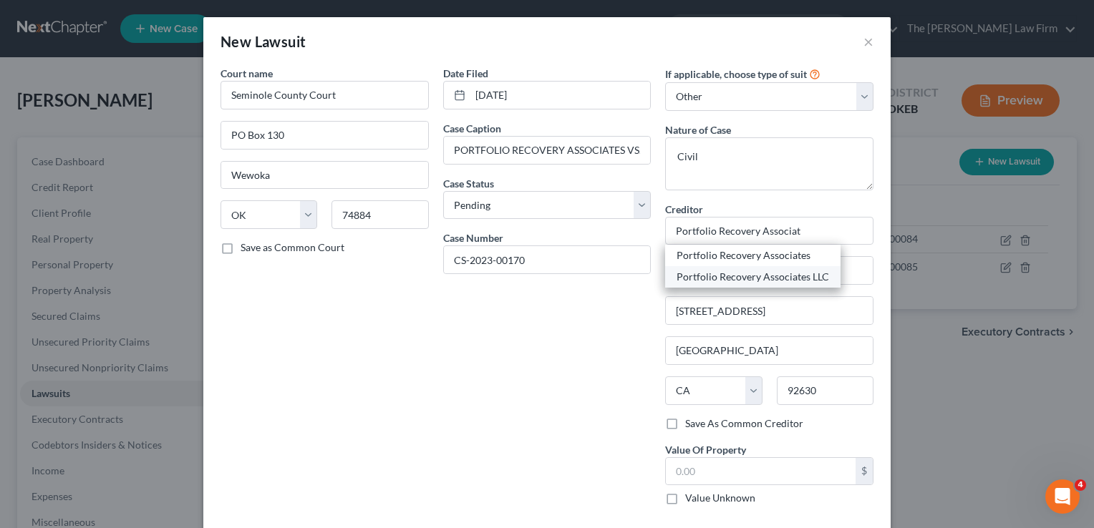
type input "23502"
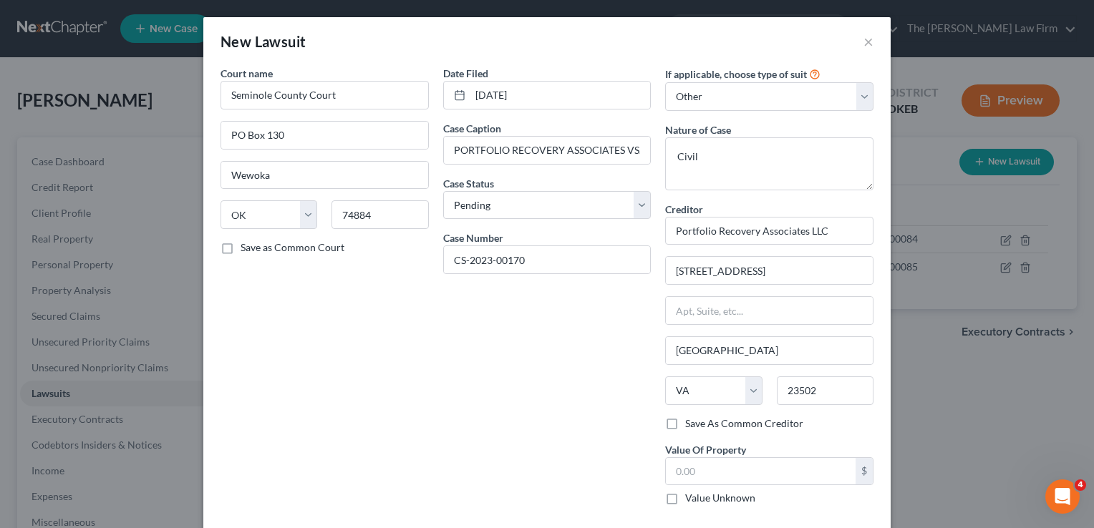
click at [601, 354] on div "Date Filed 08/28/2023 Case Caption PORTFOLIO RECOVERY ASSOCIATES VS. BRUMMETT, …" at bounding box center [547, 291] width 223 height 451
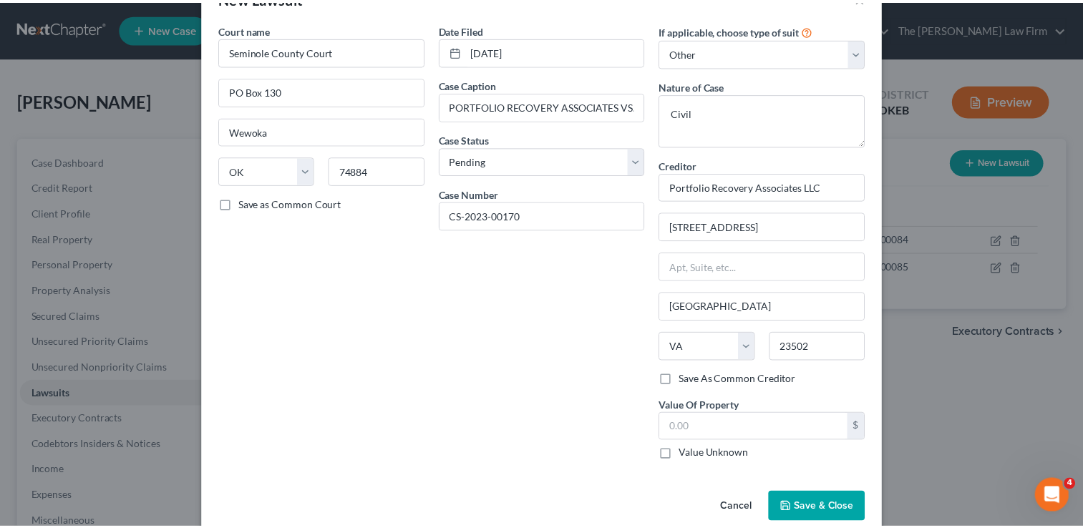
scroll to position [65, 0]
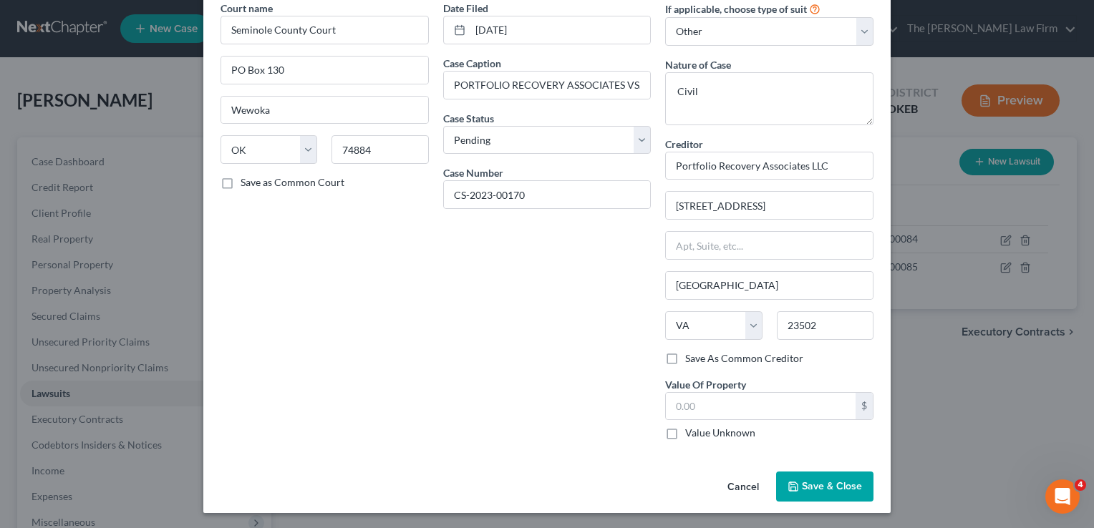
click at [811, 483] on span "Save & Close" at bounding box center [832, 486] width 60 height 12
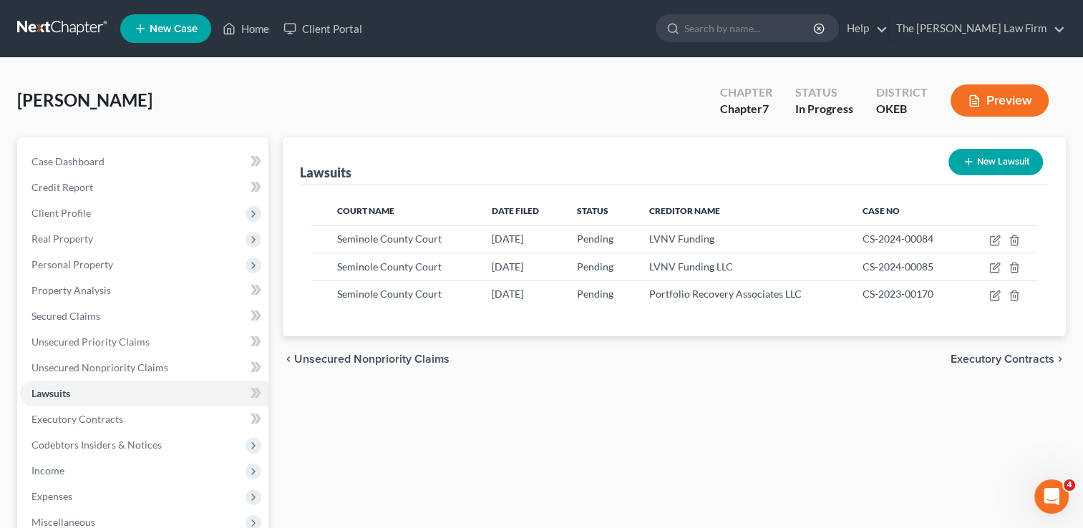
click at [765, 351] on div "chevron_left Unsecured Nonpriority Claims Executory Contracts chevron_right" at bounding box center [674, 360] width 783 height 46
click at [130, 165] on link "Case Dashboard" at bounding box center [144, 162] width 248 height 26
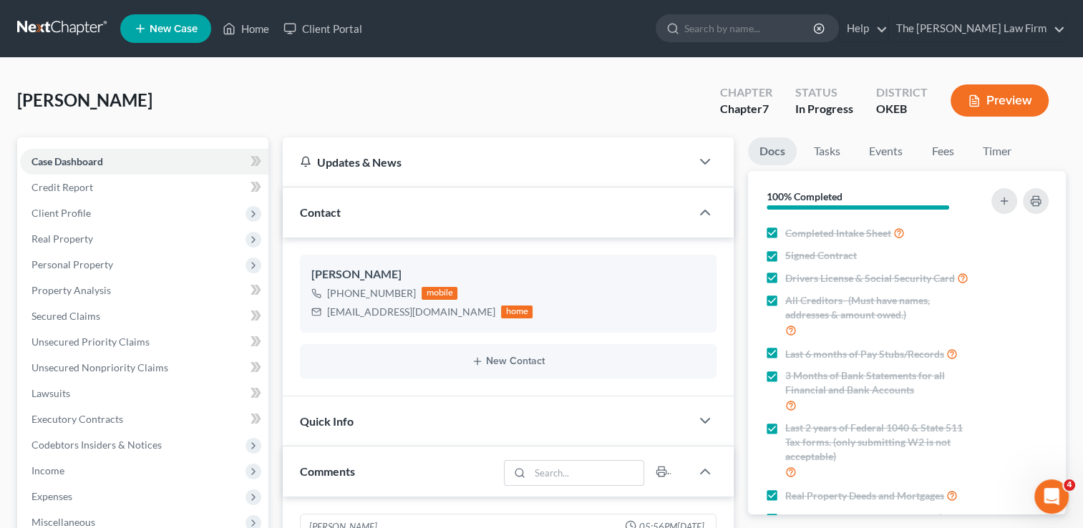
scroll to position [1277, 0]
drag, startPoint x: 57, startPoint y: 26, endPoint x: 155, endPoint y: 56, distance: 102.6
click at [57, 26] on link at bounding box center [63, 29] width 92 height 26
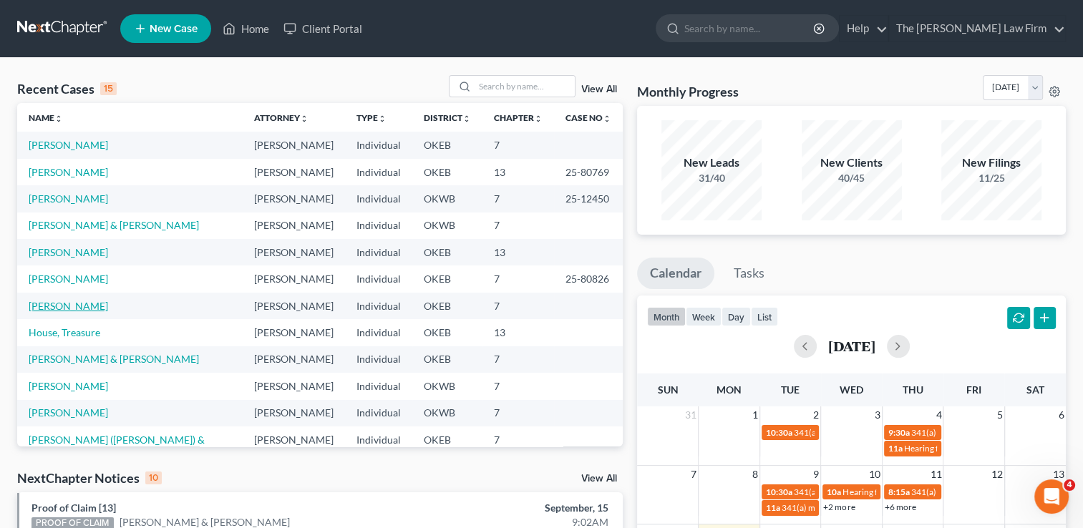
click at [79, 304] on link "[PERSON_NAME]" at bounding box center [68, 306] width 79 height 12
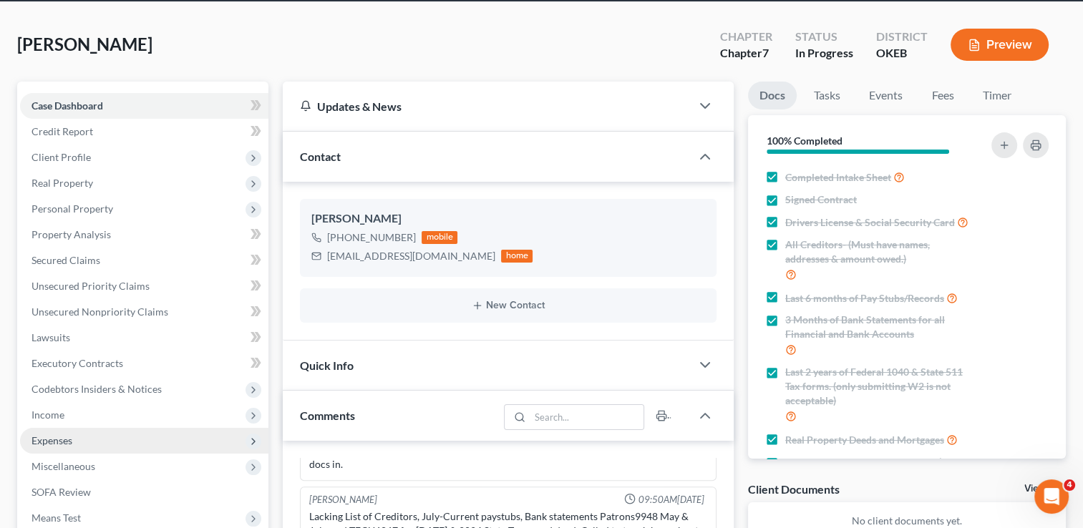
scroll to position [72, 0]
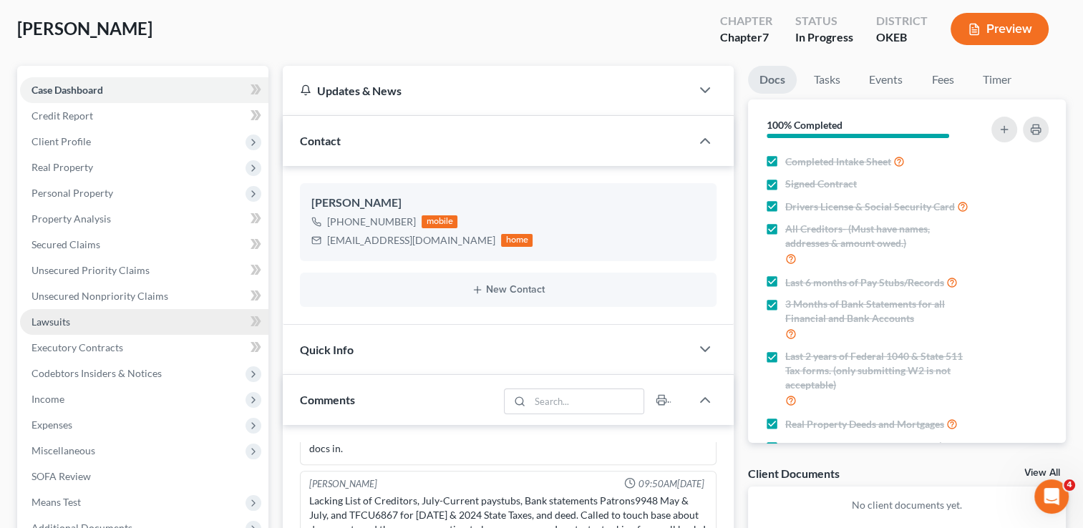
click at [77, 323] on link "Lawsuits" at bounding box center [144, 322] width 248 height 26
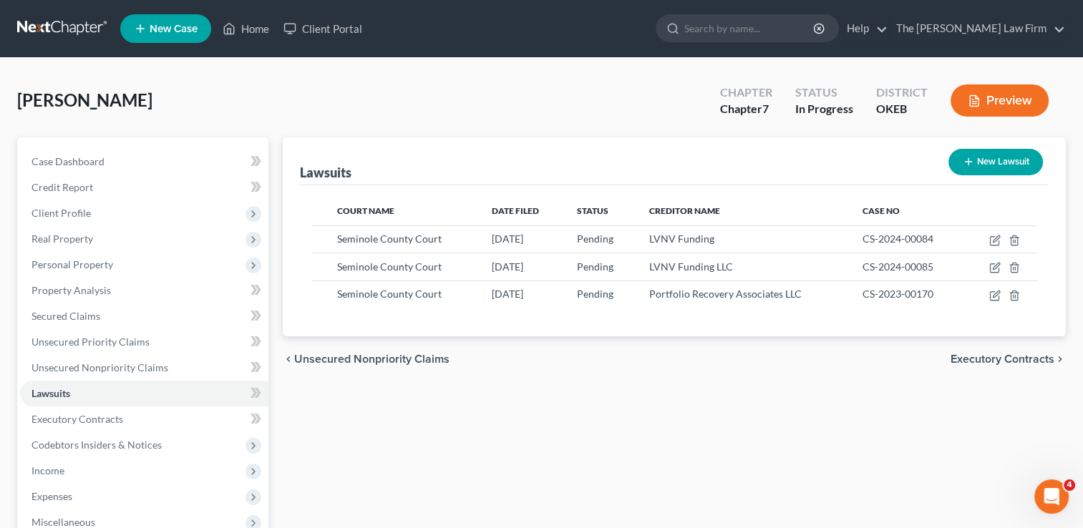
click at [83, 19] on link at bounding box center [63, 29] width 92 height 26
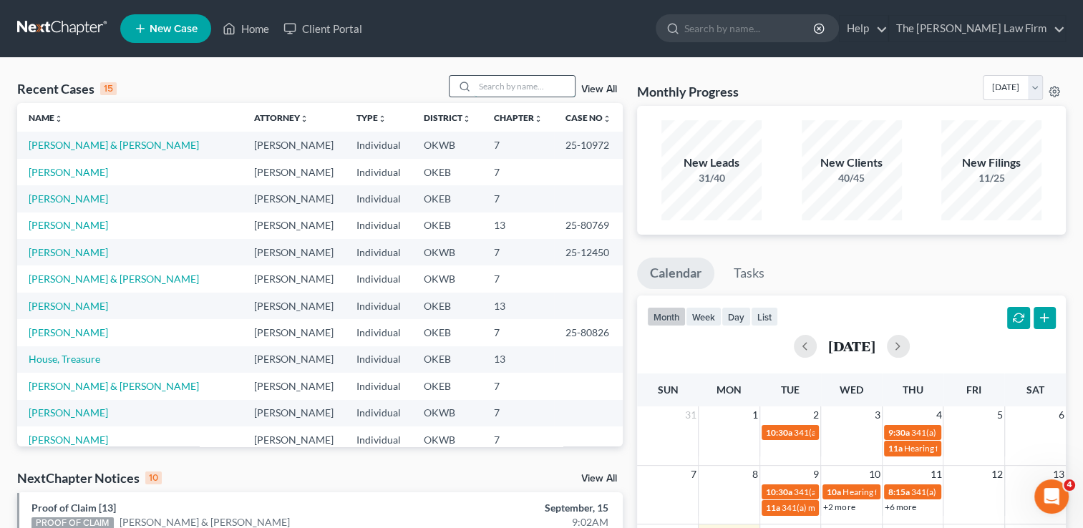
click at [529, 79] on input "search" at bounding box center [525, 86] width 100 height 21
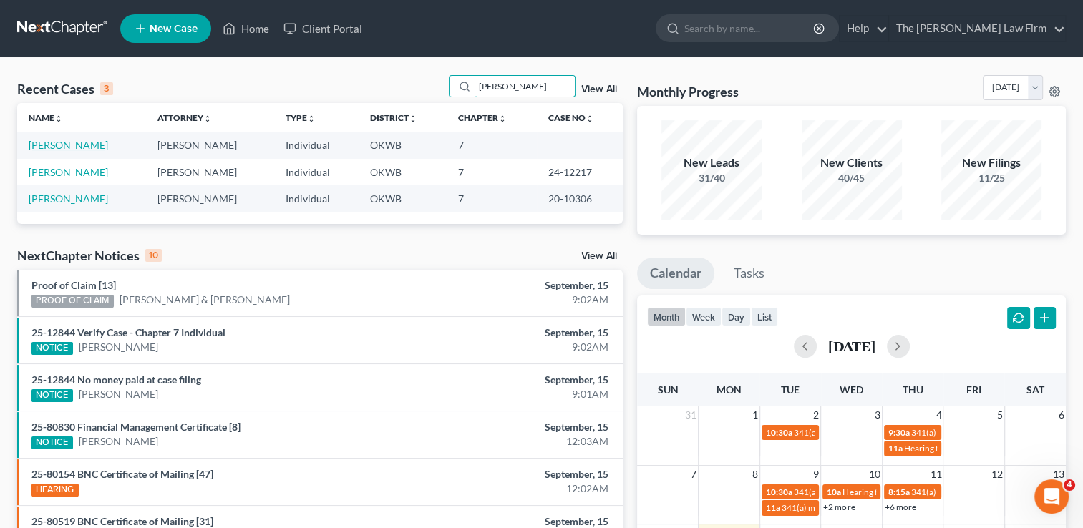
type input "craig"
click at [67, 143] on link "[PERSON_NAME]" at bounding box center [68, 145] width 79 height 12
select select "1"
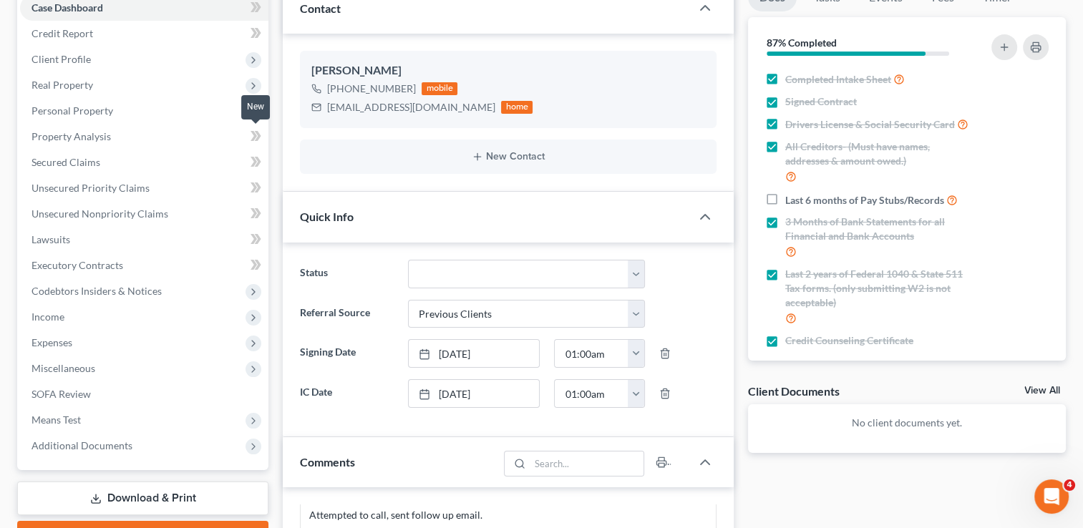
scroll to position [215, 0]
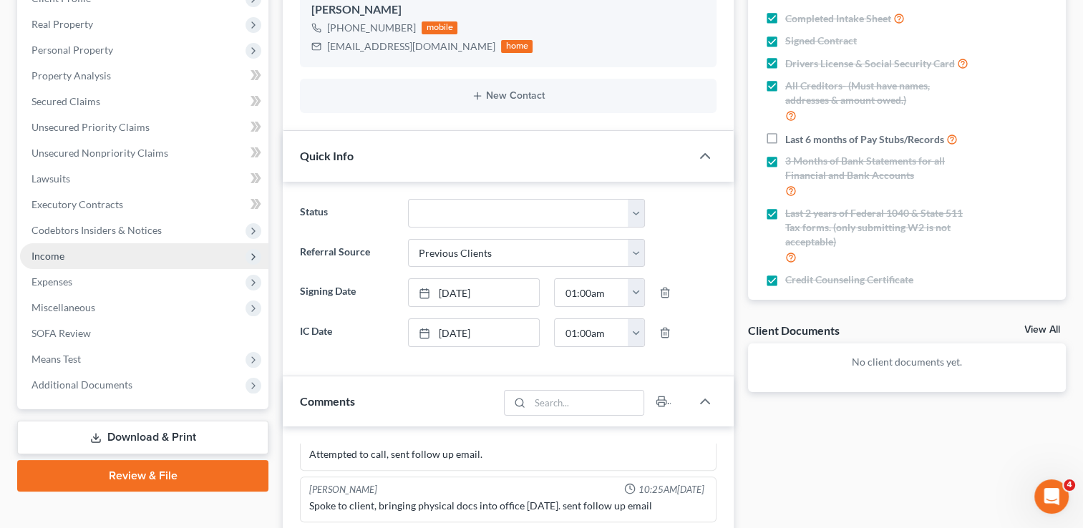
click at [79, 253] on span "Income" at bounding box center [144, 256] width 248 height 26
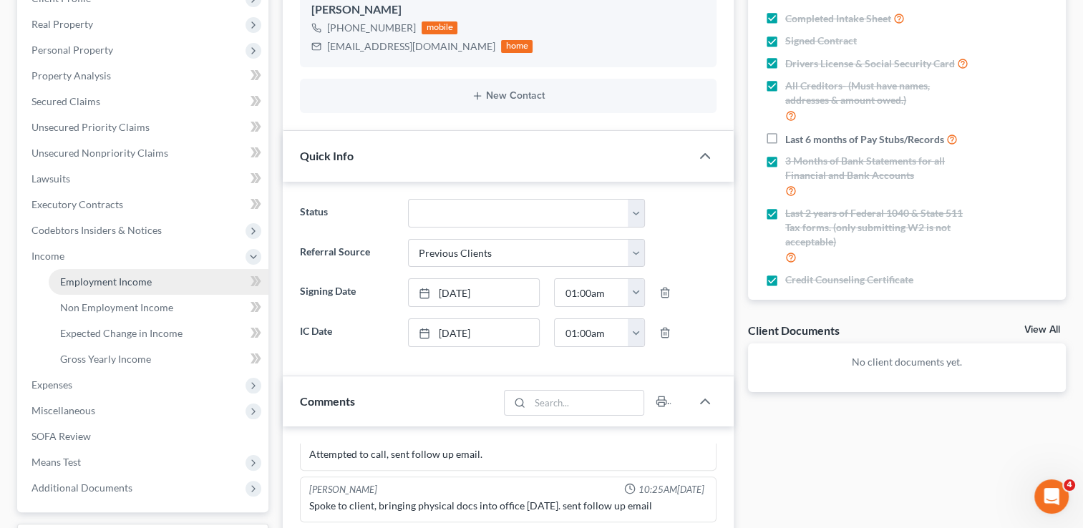
click at [117, 279] on span "Employment Income" at bounding box center [106, 282] width 92 height 12
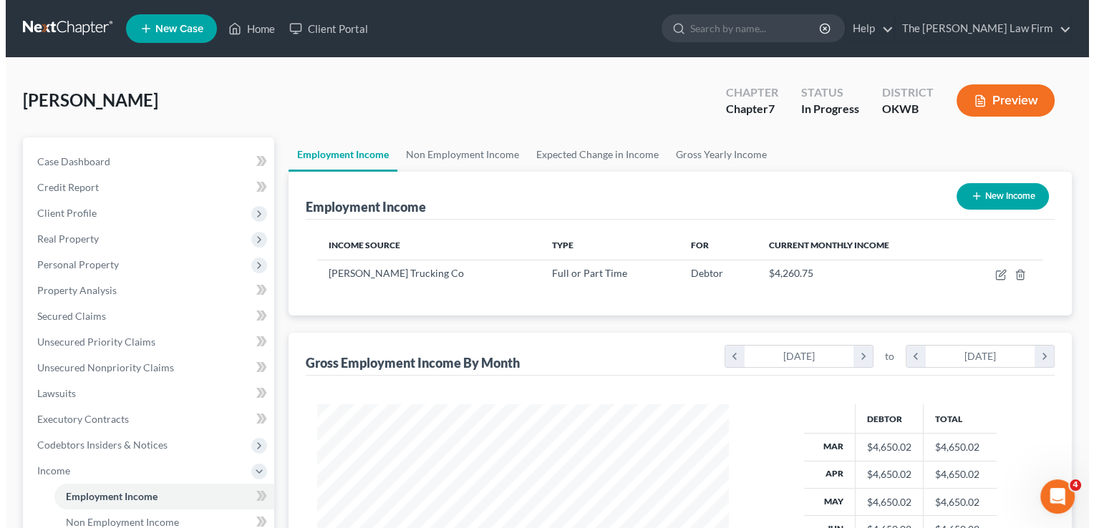
scroll to position [255, 440]
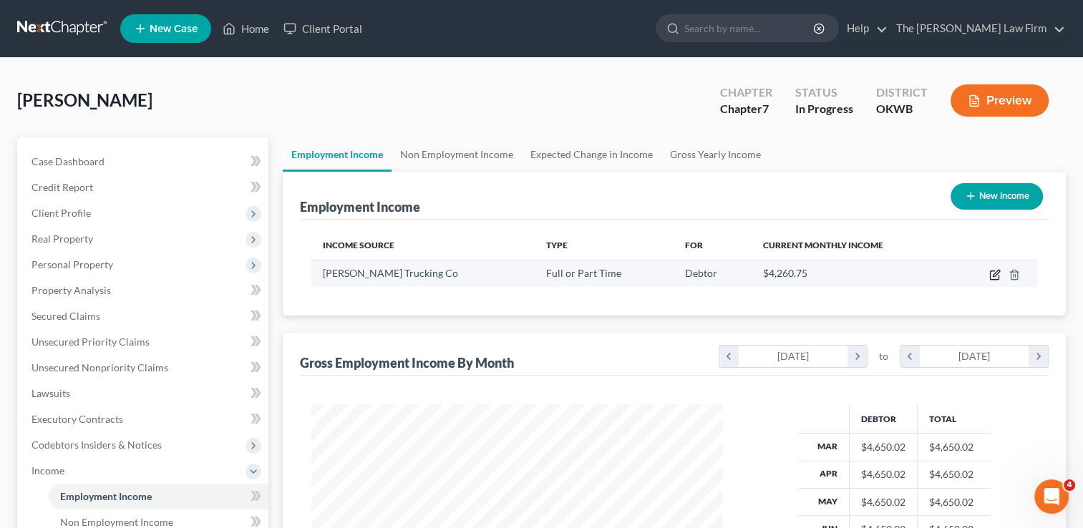
click at [991, 274] on icon "button" at bounding box center [994, 274] width 11 height 11
select select "0"
select select "37"
select select "3"
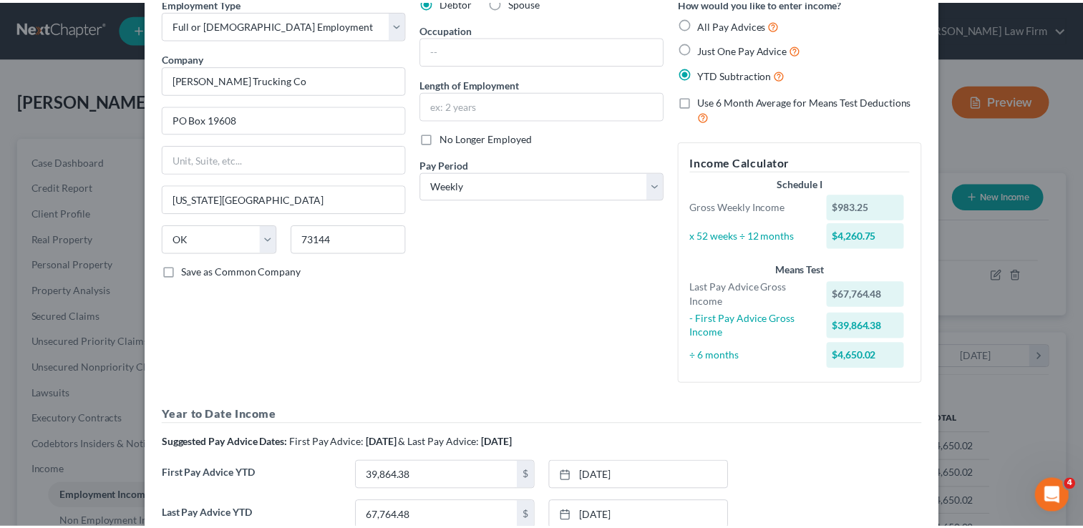
scroll to position [0, 0]
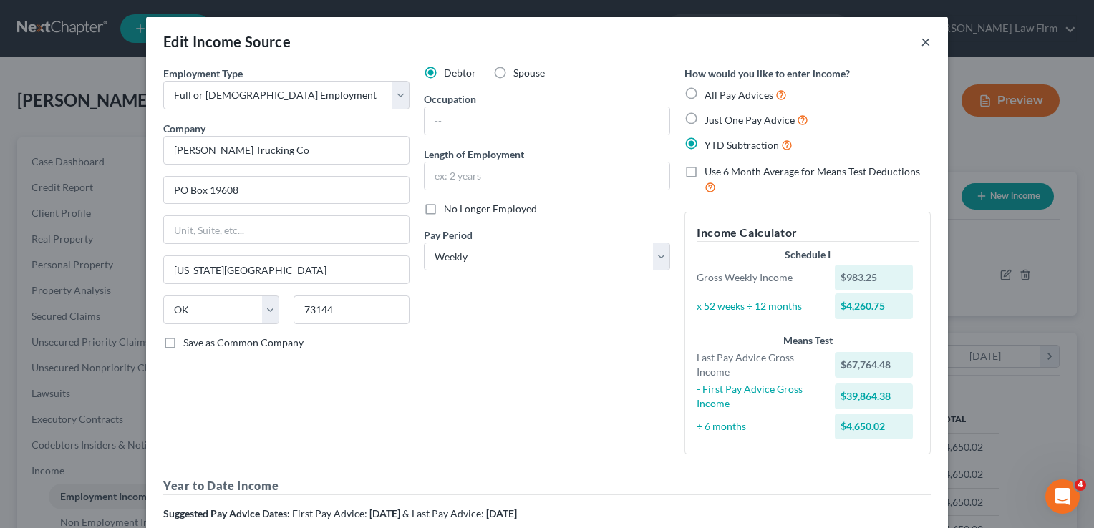
click at [922, 45] on button "×" at bounding box center [926, 41] width 10 height 17
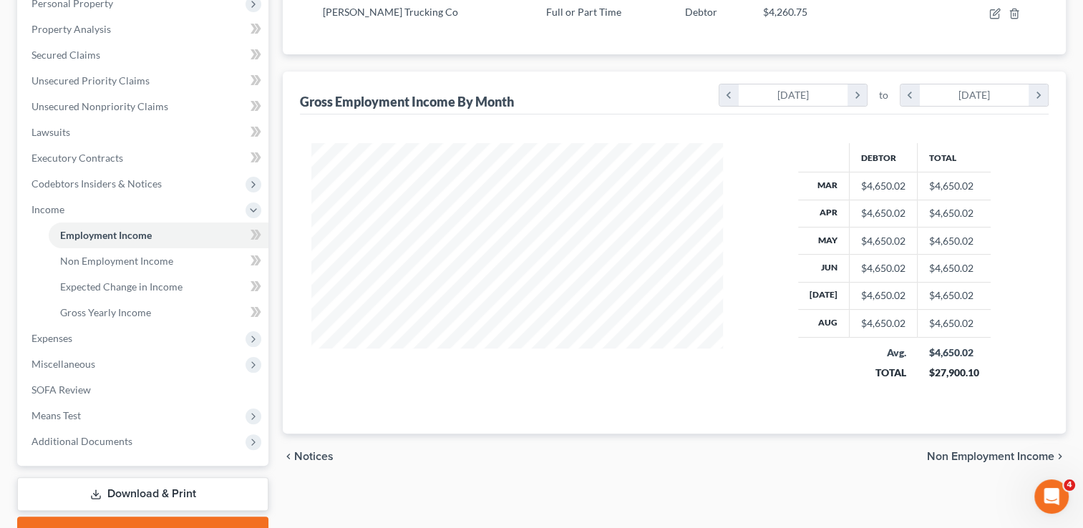
scroll to position [286, 0]
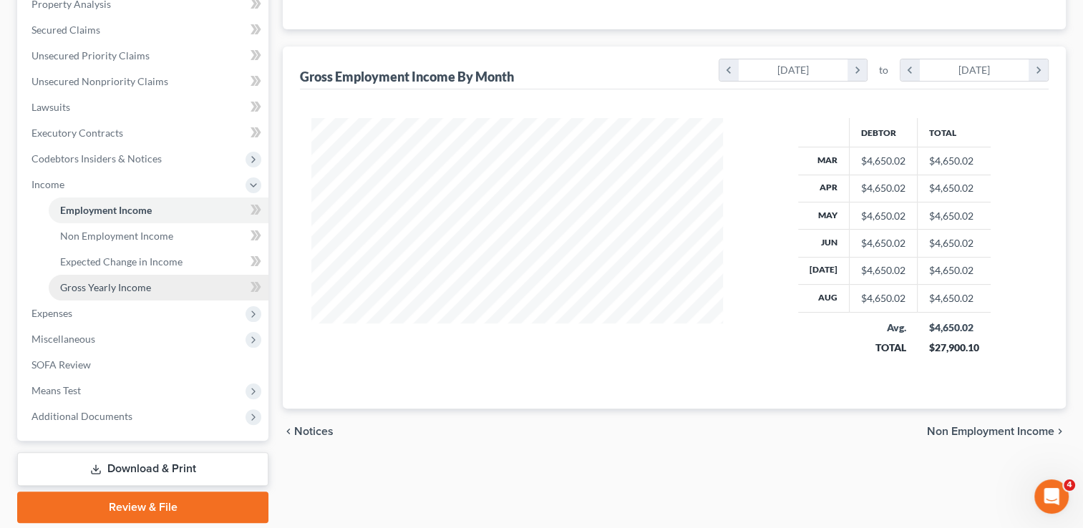
click at [132, 284] on span "Gross Yearly Income" at bounding box center [105, 287] width 91 height 12
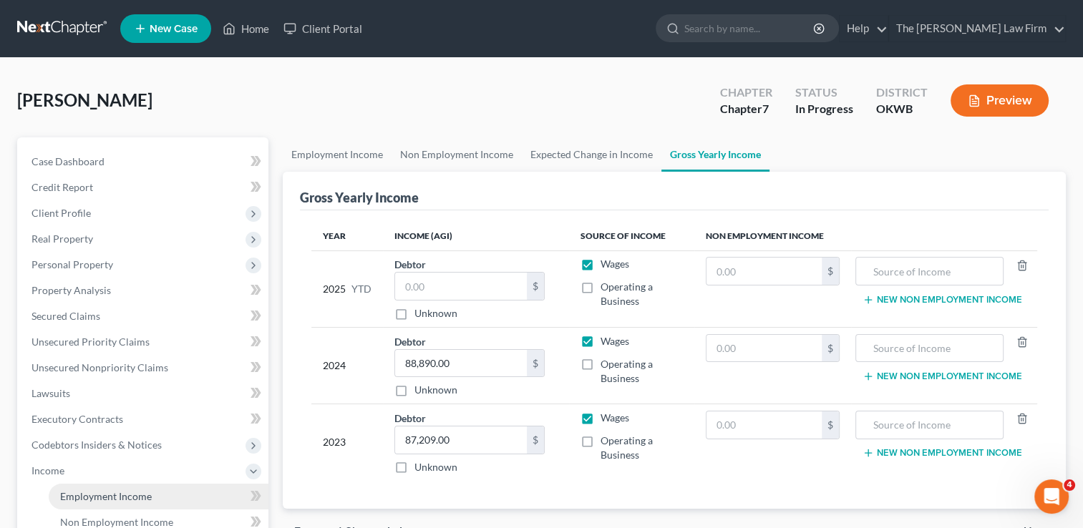
click at [89, 491] on span "Employment Income" at bounding box center [106, 496] width 92 height 12
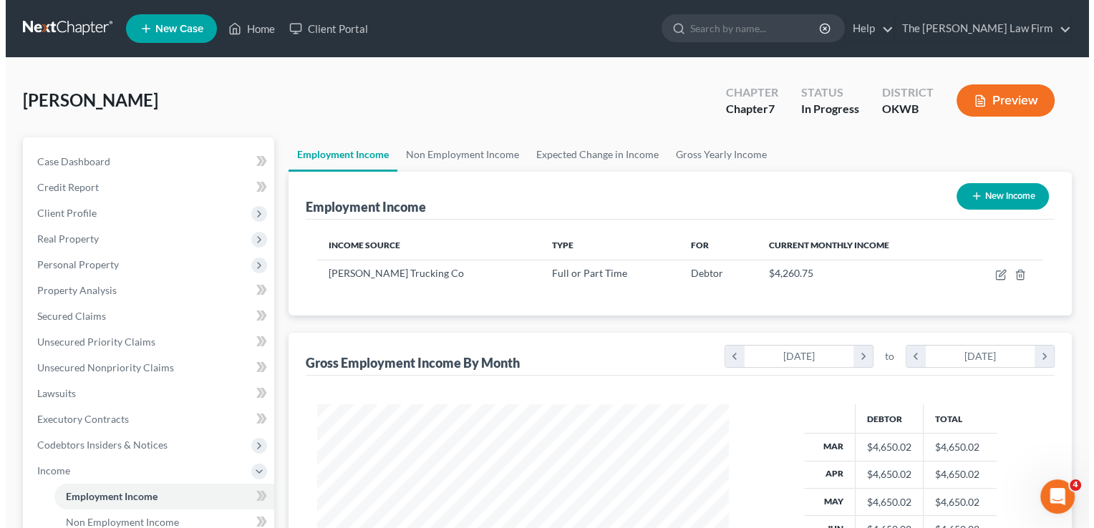
scroll to position [255, 440]
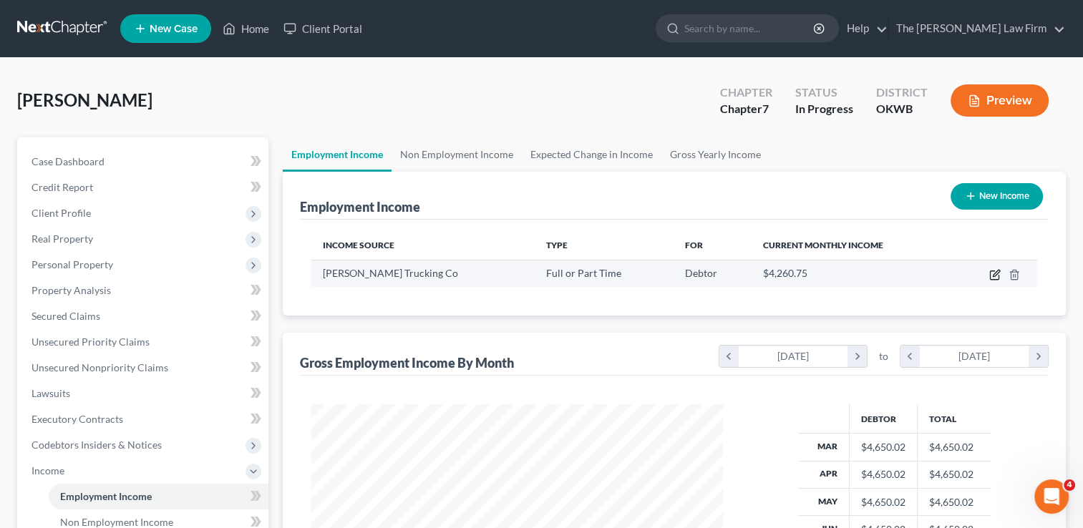
click at [994, 274] on icon "button" at bounding box center [996, 273] width 6 height 6
select select "0"
select select "37"
select select "3"
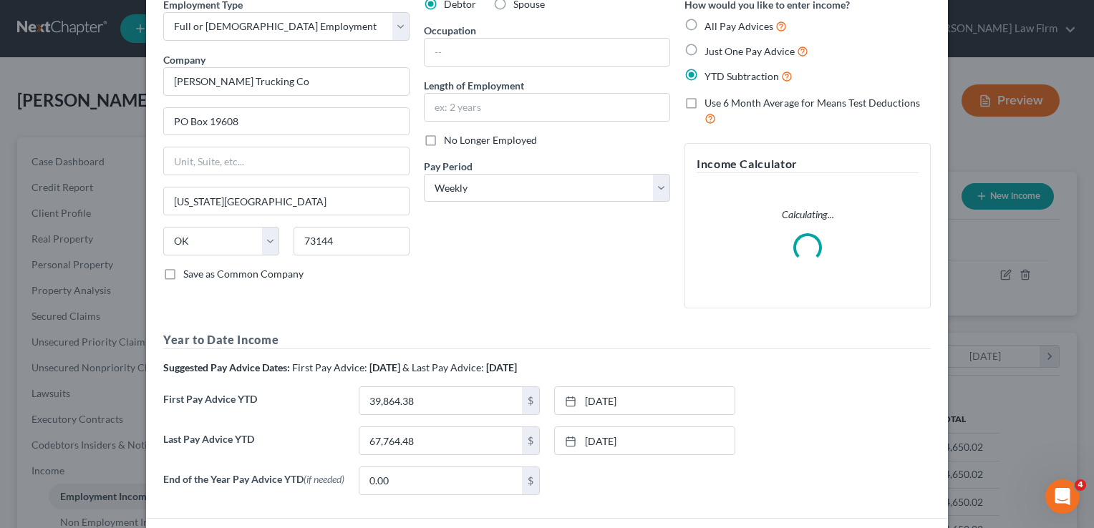
scroll to position [143, 0]
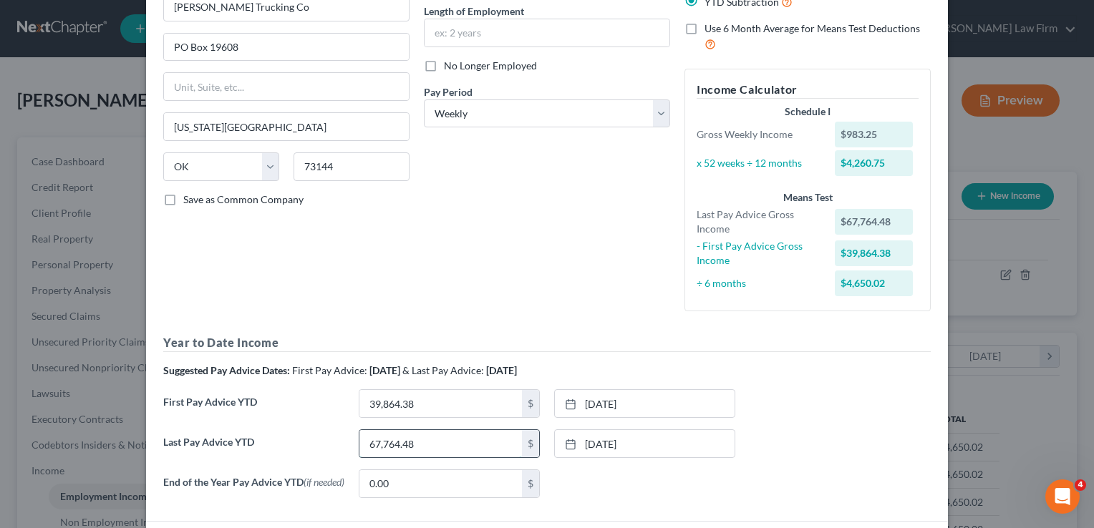
click at [429, 441] on input "67,764.48" at bounding box center [440, 443] width 163 height 27
click at [510, 311] on div "Debtor Spouse Occupation Length of Employment No Longer Employed Pay Period * S…" at bounding box center [547, 123] width 261 height 400
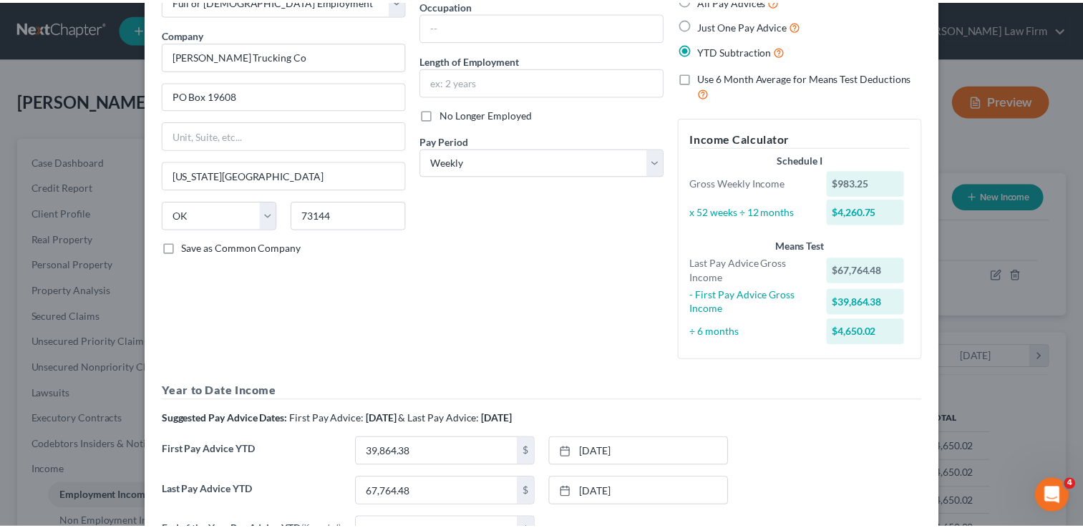
scroll to position [0, 0]
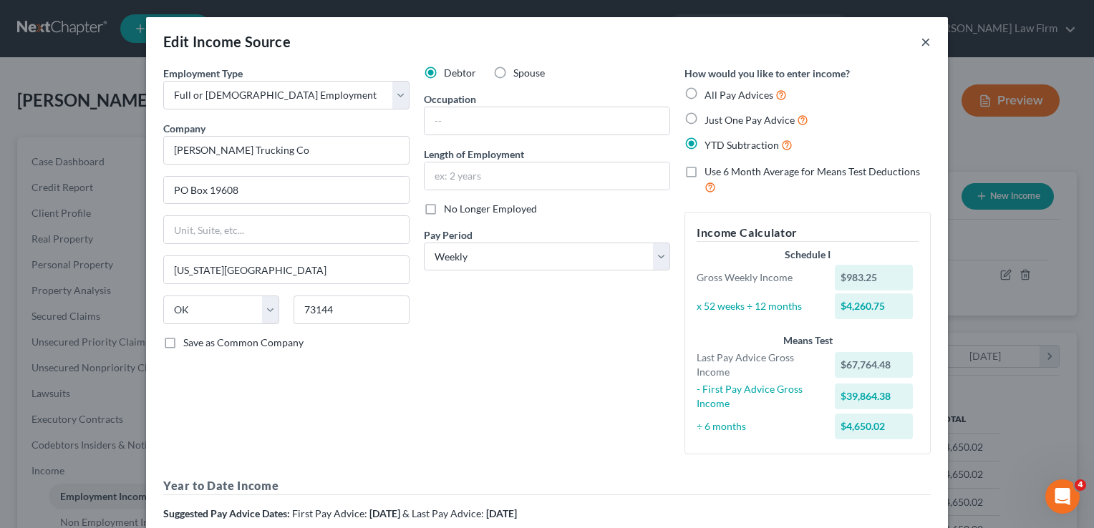
click at [922, 41] on button "×" at bounding box center [926, 41] width 10 height 17
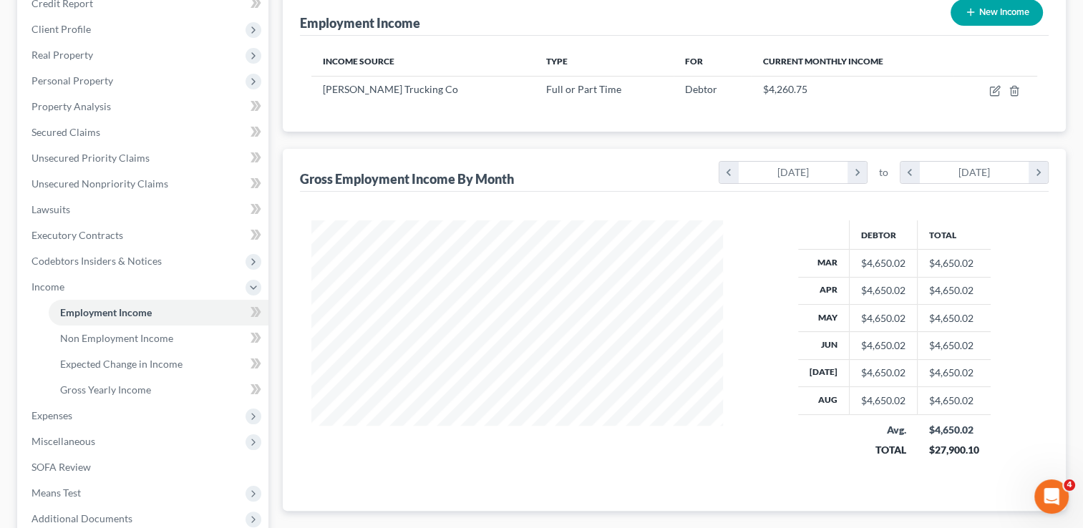
scroll to position [215, 0]
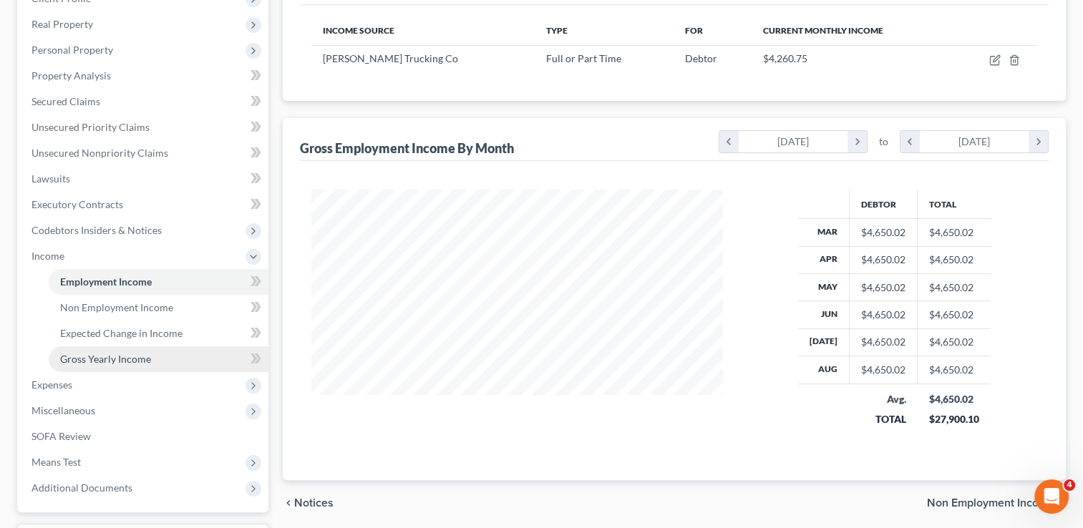
click at [122, 355] on span "Gross Yearly Income" at bounding box center [105, 359] width 91 height 12
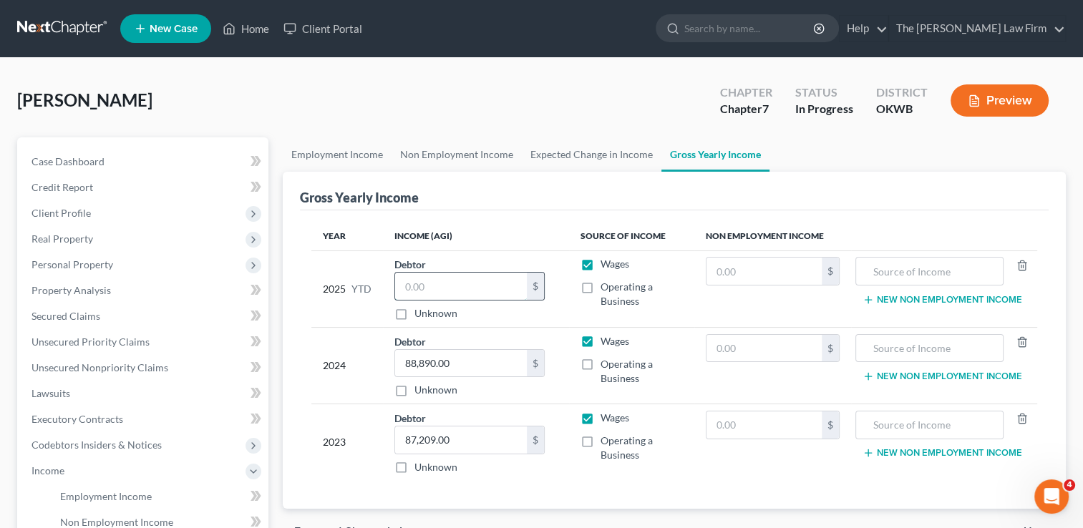
click at [443, 284] on input "text" at bounding box center [461, 286] width 132 height 27
paste input "67,764.48"
type input "67,764.48"
click at [485, 101] on div "Steaveson, Craig Upgraded Chapter Chapter 7 Status In Progress District OKWB Pr…" at bounding box center [541, 106] width 1049 height 62
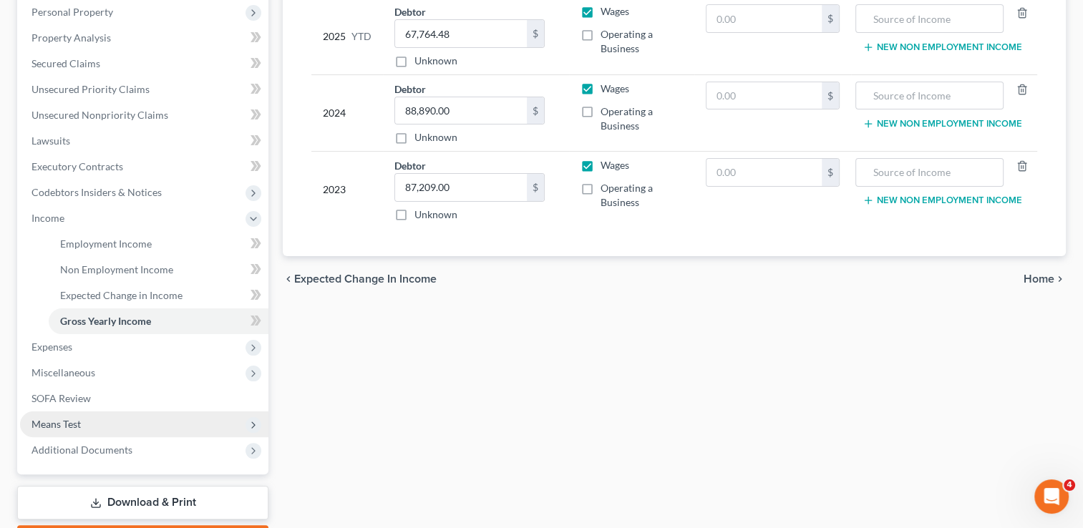
scroll to position [286, 0]
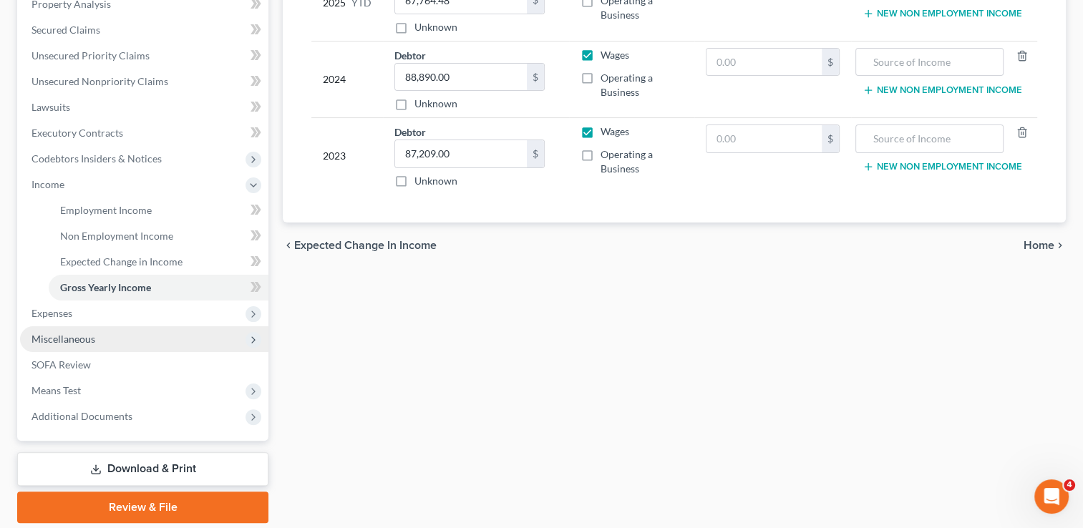
click at [97, 342] on span "Miscellaneous" at bounding box center [144, 339] width 248 height 26
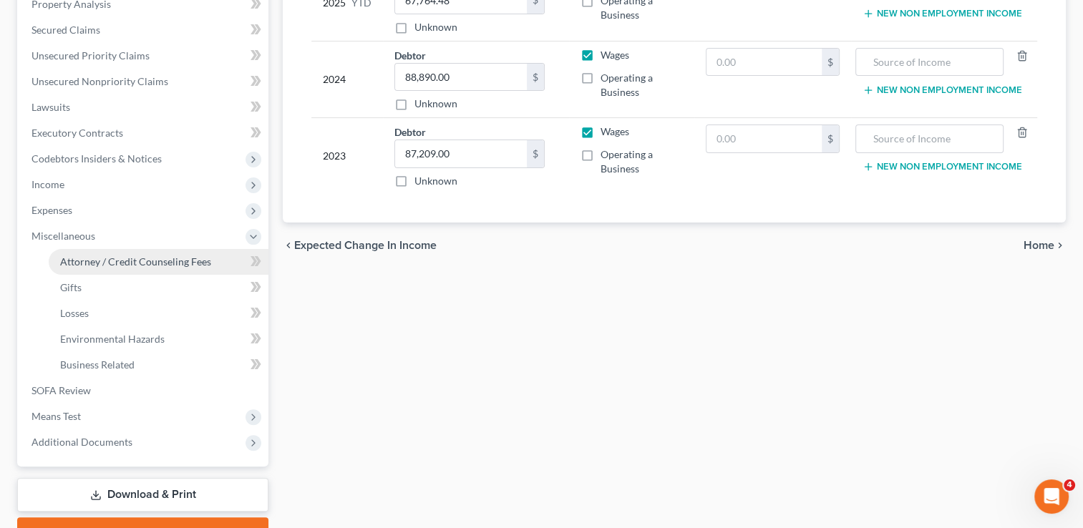
click at [169, 257] on span "Attorney / Credit Counseling Fees" at bounding box center [135, 262] width 151 height 12
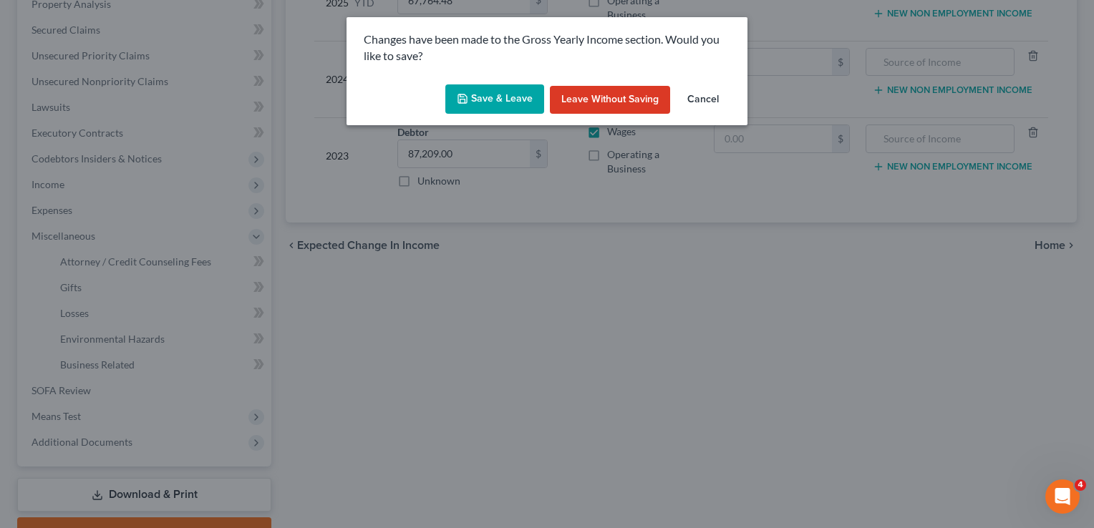
click at [507, 102] on button "Save & Leave" at bounding box center [494, 99] width 99 height 30
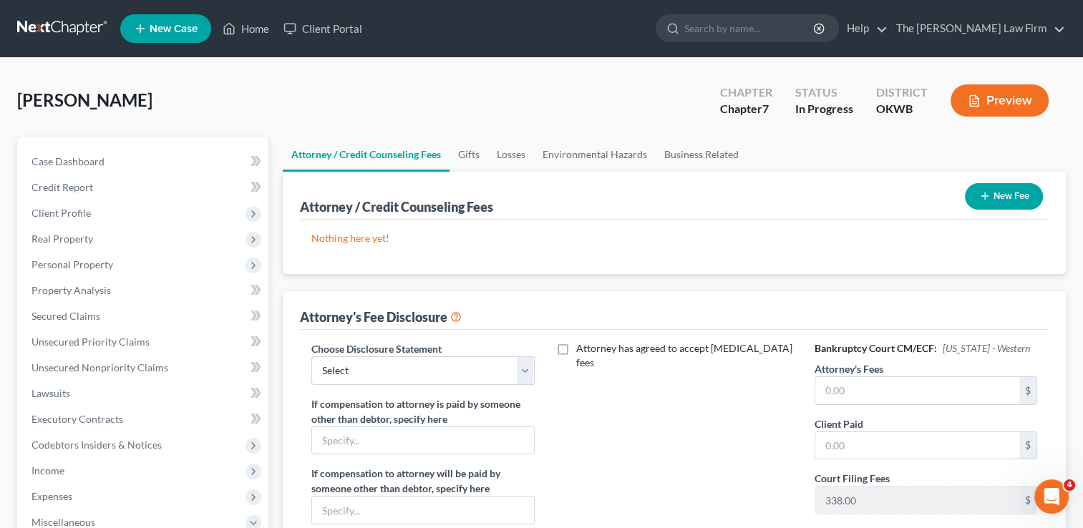
click at [987, 195] on icon "button" at bounding box center [984, 195] width 11 height 11
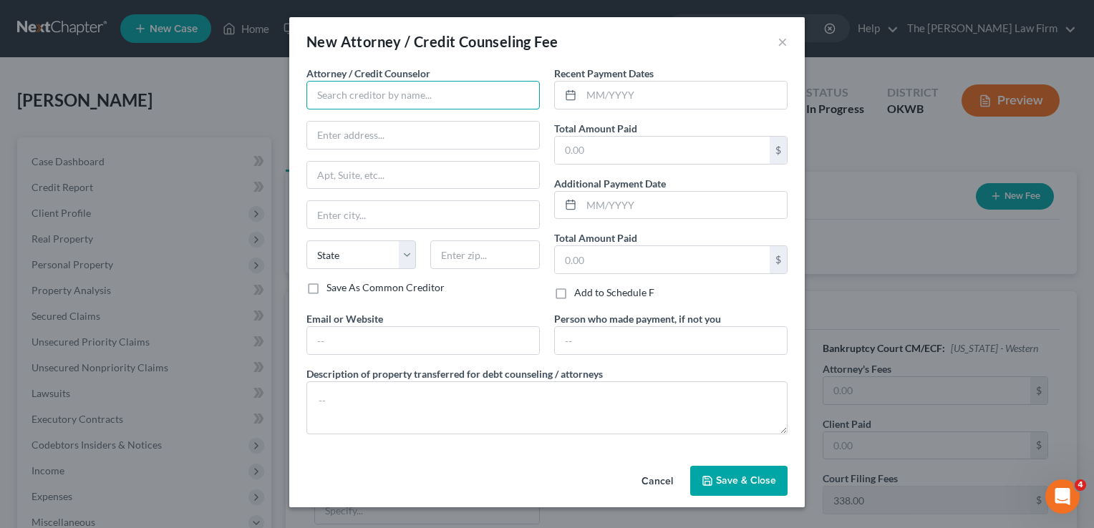
click at [401, 92] on input "text" at bounding box center [422, 95] width 233 height 29
click at [782, 44] on button "×" at bounding box center [783, 41] width 10 height 17
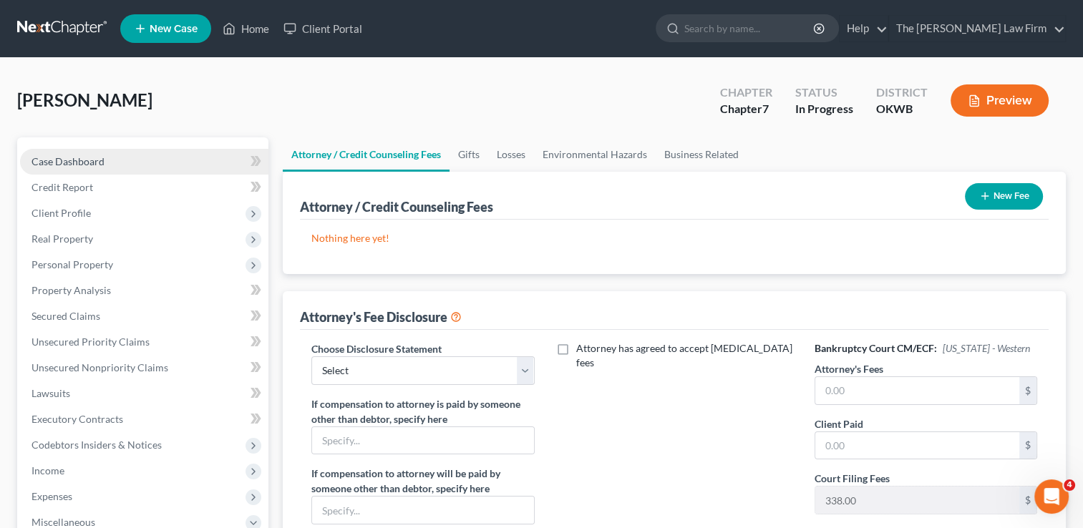
click at [103, 158] on span "Case Dashboard" at bounding box center [68, 161] width 73 height 12
select select "1"
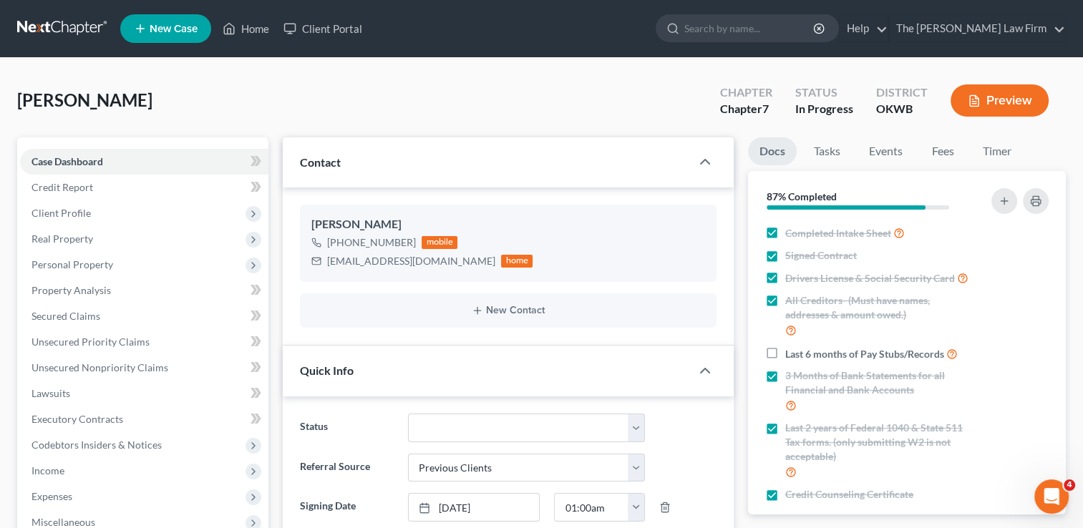
scroll to position [919, 0]
click at [947, 156] on link "Fees" at bounding box center [943, 151] width 46 height 28
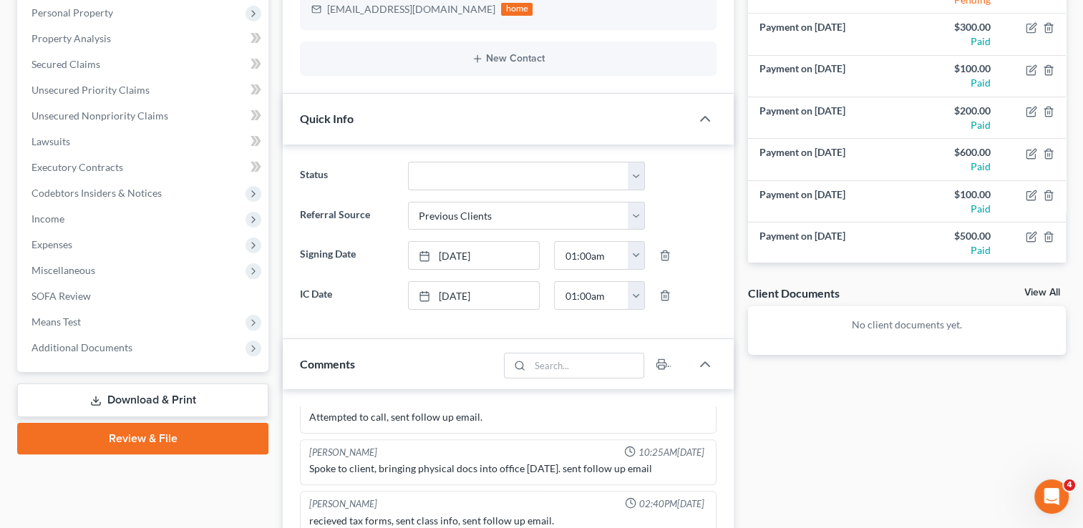
scroll to position [286, 0]
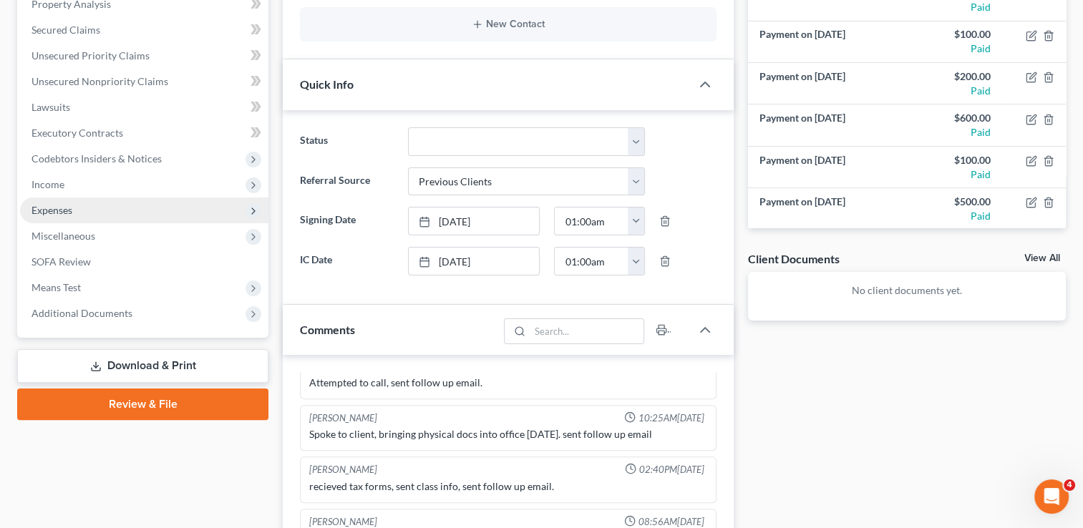
drag, startPoint x: 69, startPoint y: 236, endPoint x: 218, endPoint y: 220, distance: 149.8
click at [69, 236] on span "Miscellaneous" at bounding box center [64, 236] width 64 height 12
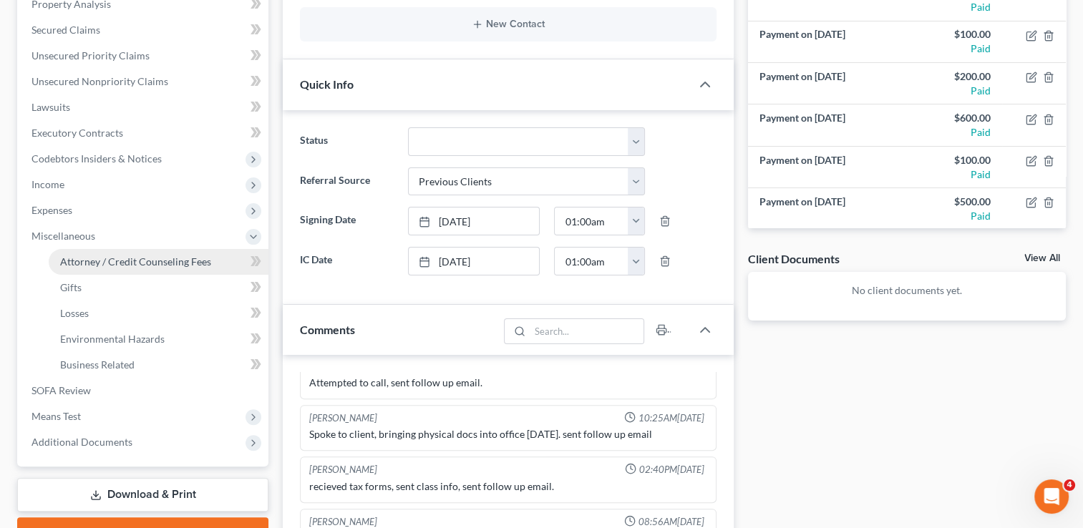
click at [92, 260] on span "Attorney / Credit Counseling Fees" at bounding box center [135, 262] width 151 height 12
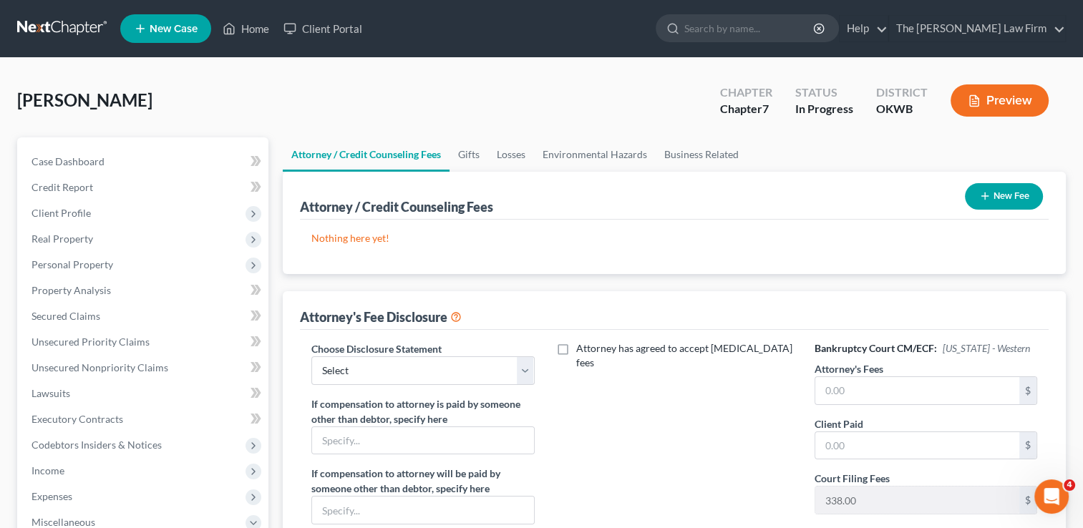
click at [994, 195] on button "New Fee" at bounding box center [1004, 196] width 78 height 26
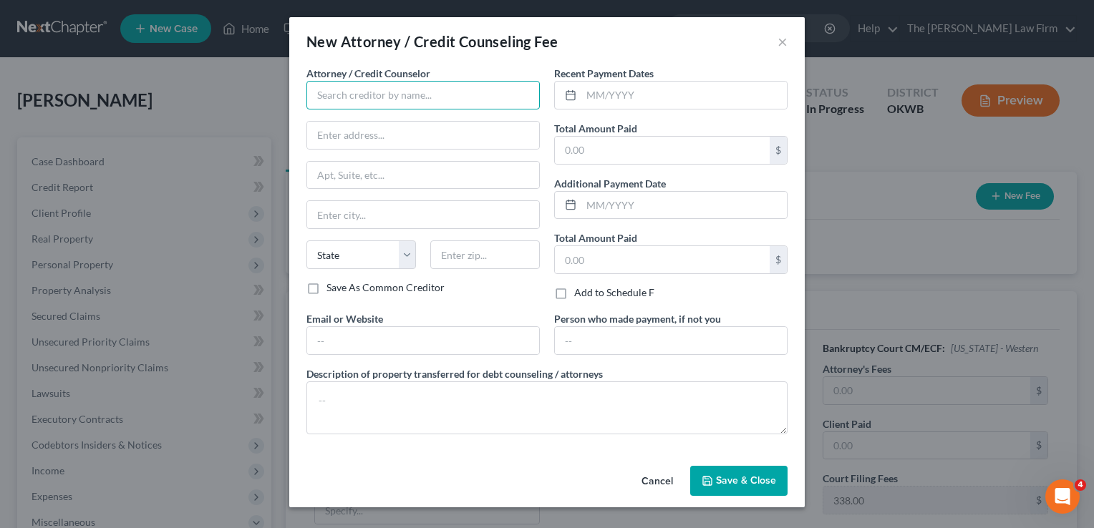
click at [427, 93] on input "text" at bounding box center [422, 95] width 233 height 29
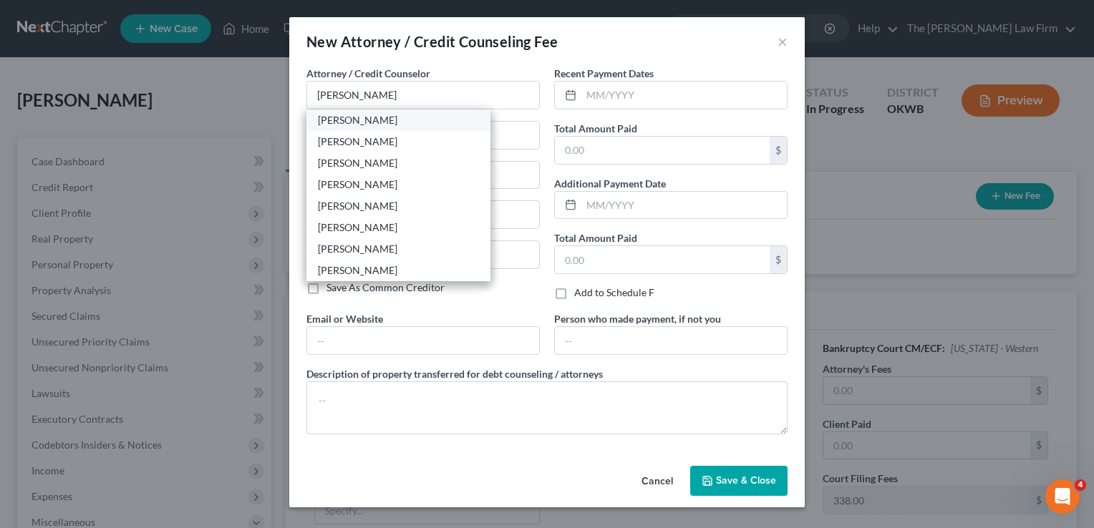
click at [319, 121] on div "[PERSON_NAME]" at bounding box center [398, 120] width 161 height 14
type input "[PERSON_NAME]"
type input "116 N. Bell"
type input "Shawnee"
select select "37"
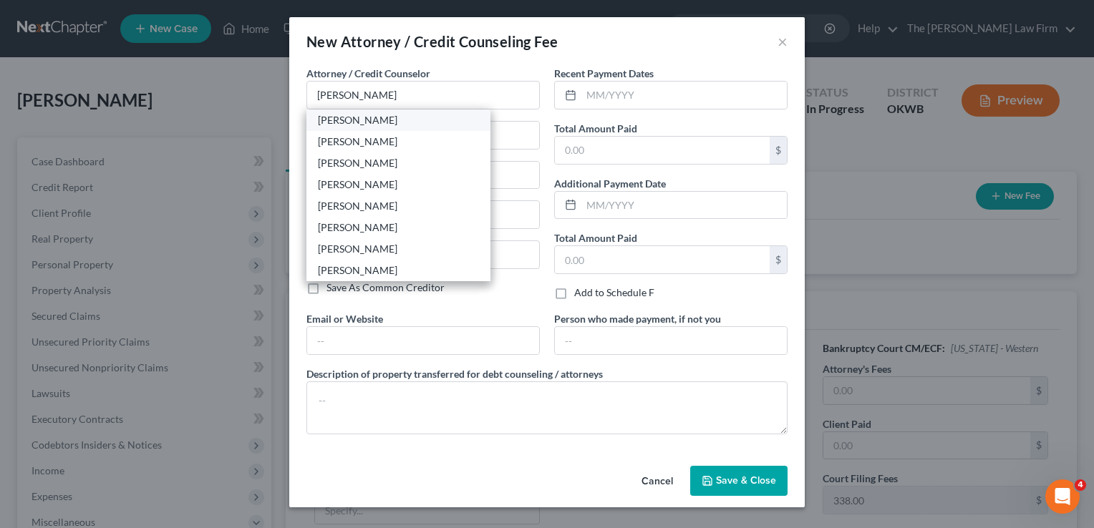
type input "74801"
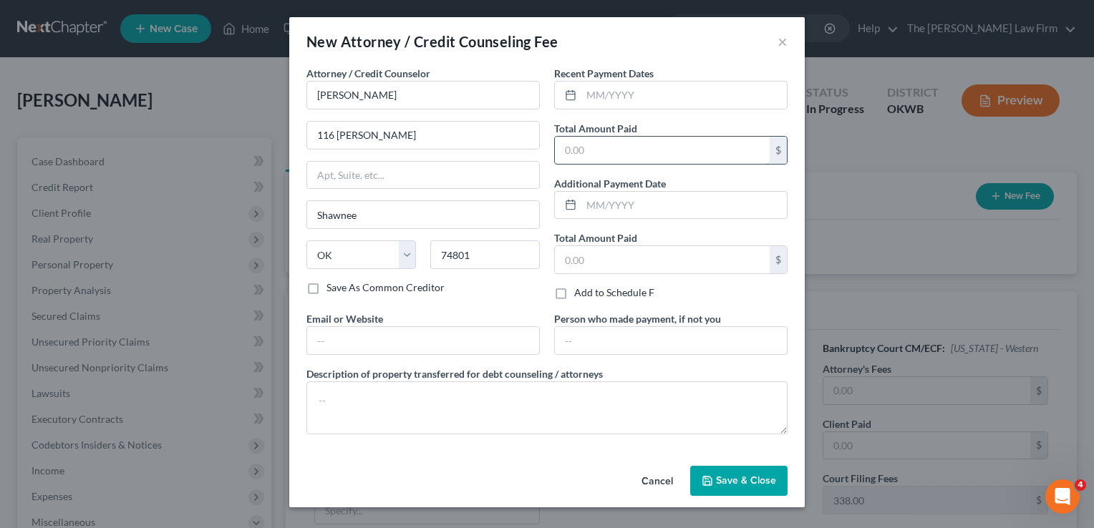
click at [630, 142] on input "text" at bounding box center [662, 150] width 215 height 27
drag, startPoint x: 647, startPoint y: 91, endPoint x: 680, endPoint y: 69, distance: 39.7
click at [647, 91] on input "text" at bounding box center [683, 95] width 205 height 27
type input "07/28/2025"
click at [617, 149] on input "text" at bounding box center [662, 150] width 215 height 27
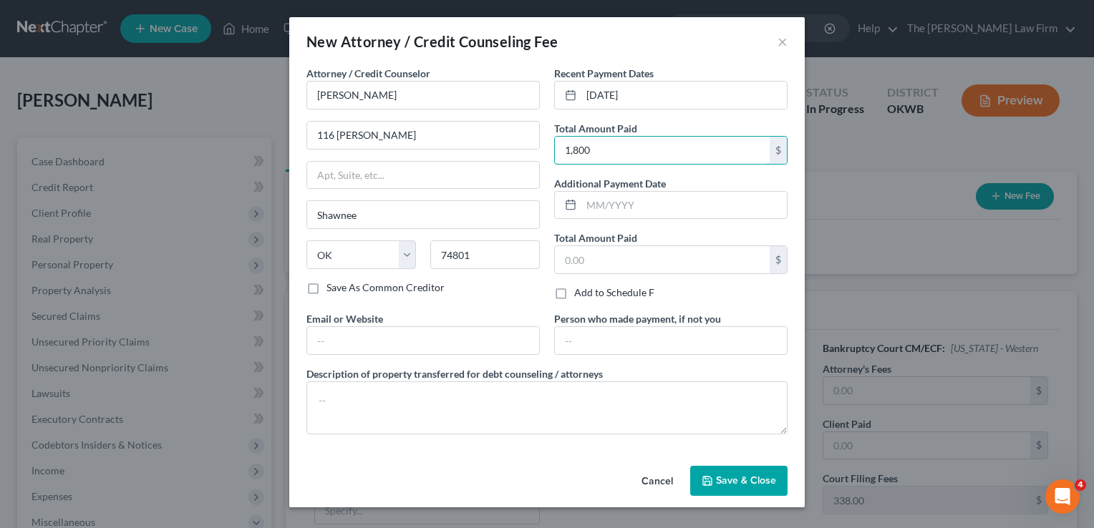
type input "1,800"
click at [750, 475] on span "Save & Close" at bounding box center [746, 481] width 60 height 12
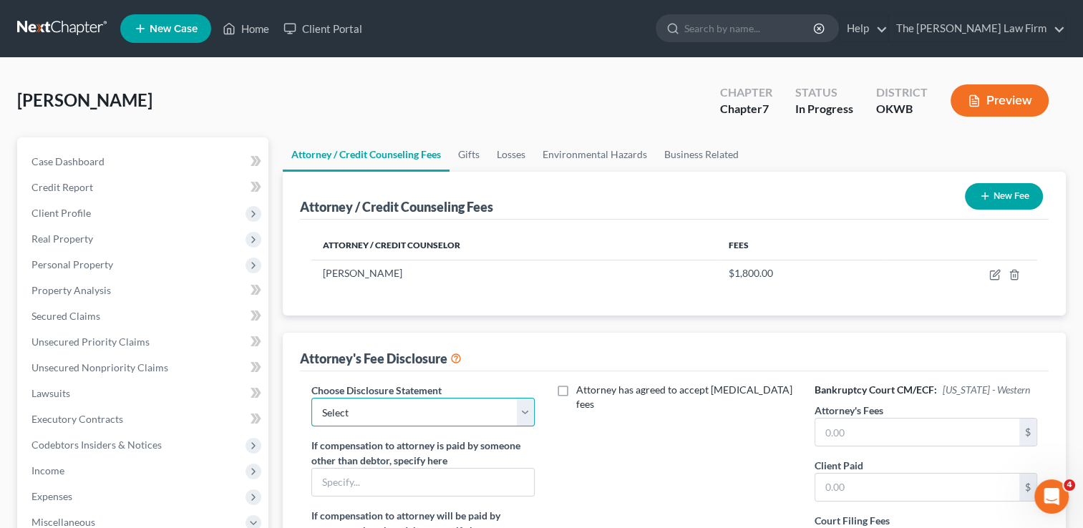
drag, startPoint x: 372, startPoint y: 415, endPoint x: 396, endPoint y: 422, distance: 24.9
click at [372, 415] on select "Select Attorney" at bounding box center [422, 412] width 223 height 29
select select "0"
click at [311, 398] on select "Select Attorney" at bounding box center [422, 412] width 223 height 29
click at [866, 420] on input "text" at bounding box center [918, 432] width 204 height 27
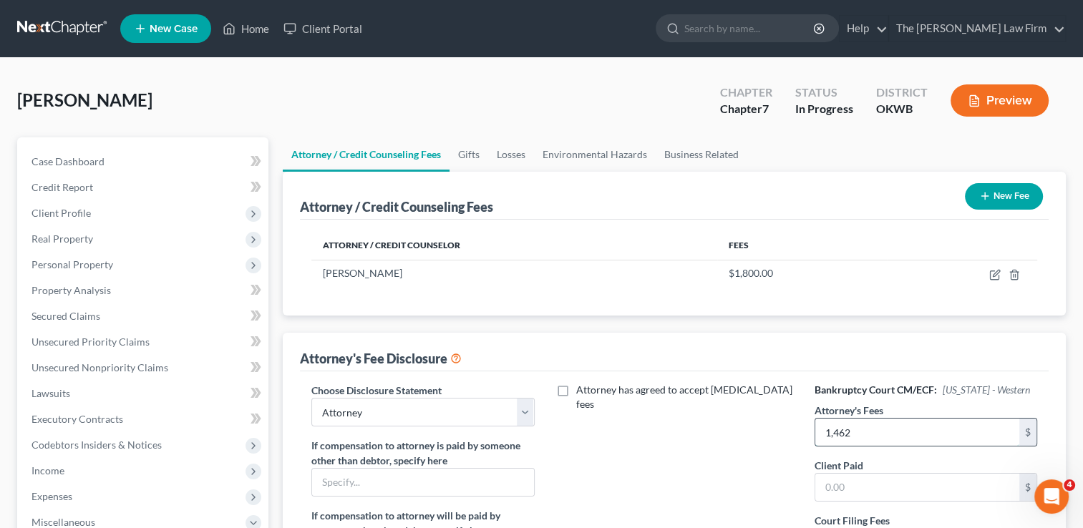
type input "1,462"
click at [91, 315] on span "Secured Claims" at bounding box center [66, 316] width 69 height 12
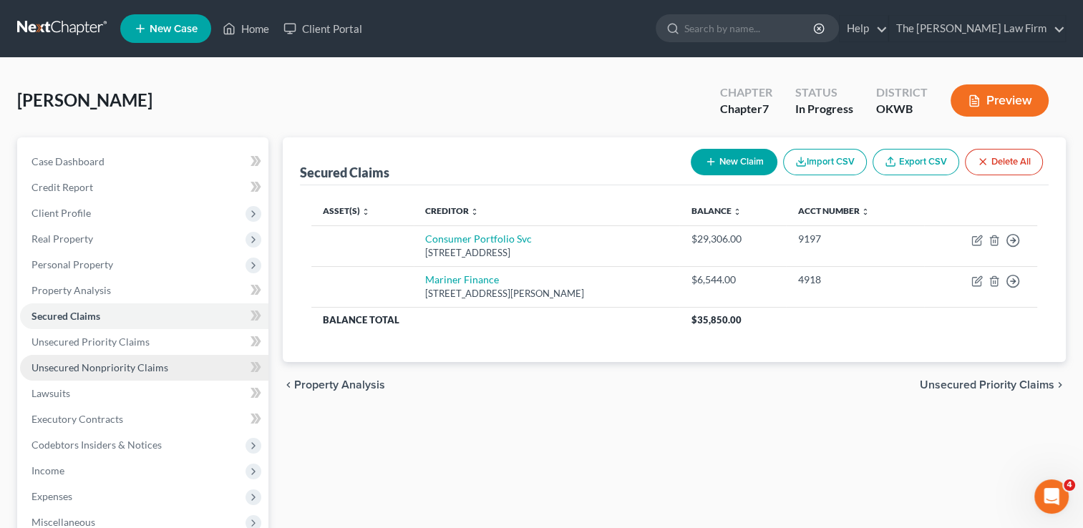
click at [127, 368] on span "Unsecured Nonpriority Claims" at bounding box center [100, 368] width 137 height 12
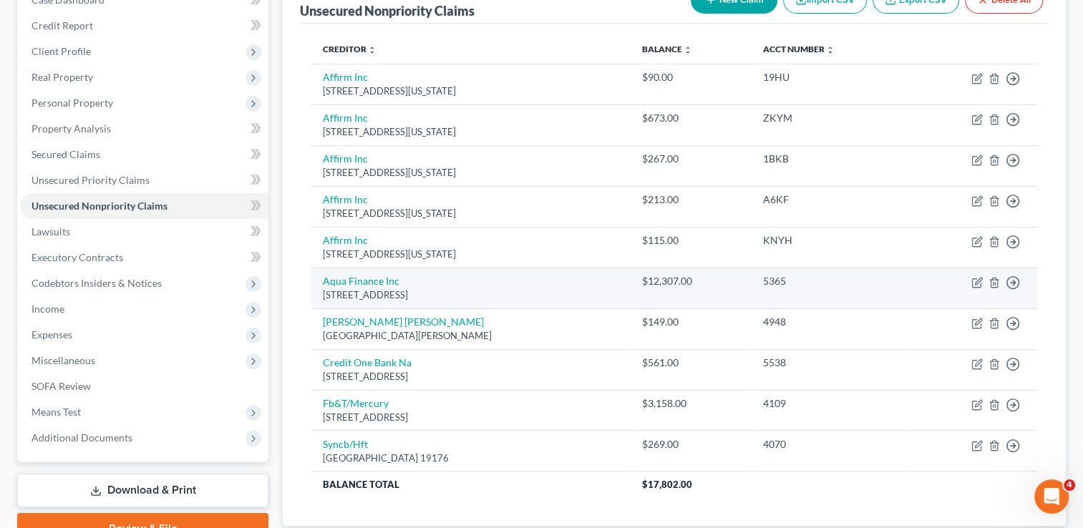
scroll to position [186, 0]
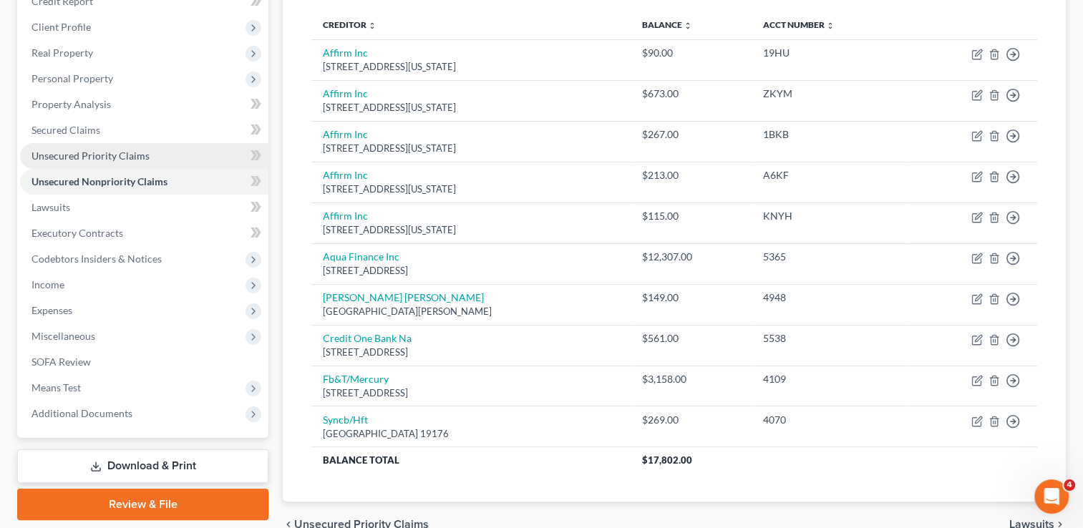
click at [125, 153] on span "Unsecured Priority Claims" at bounding box center [91, 156] width 118 height 12
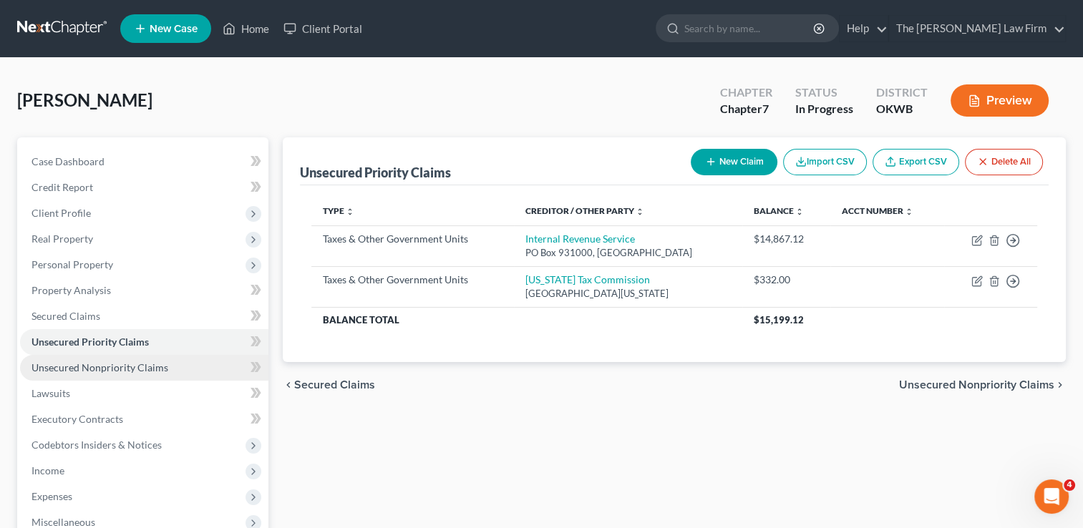
click at [128, 369] on span "Unsecured Nonpriority Claims" at bounding box center [100, 368] width 137 height 12
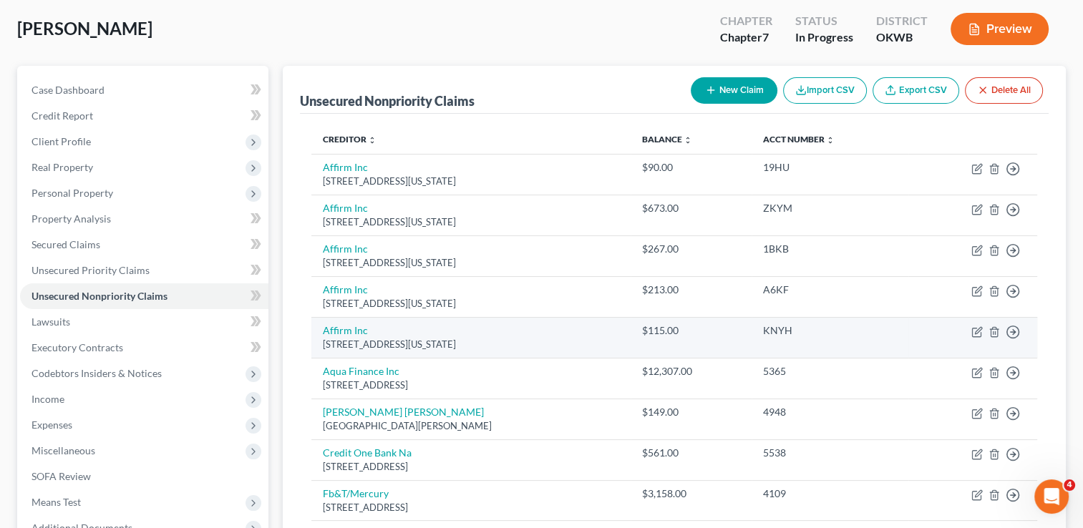
scroll to position [143, 0]
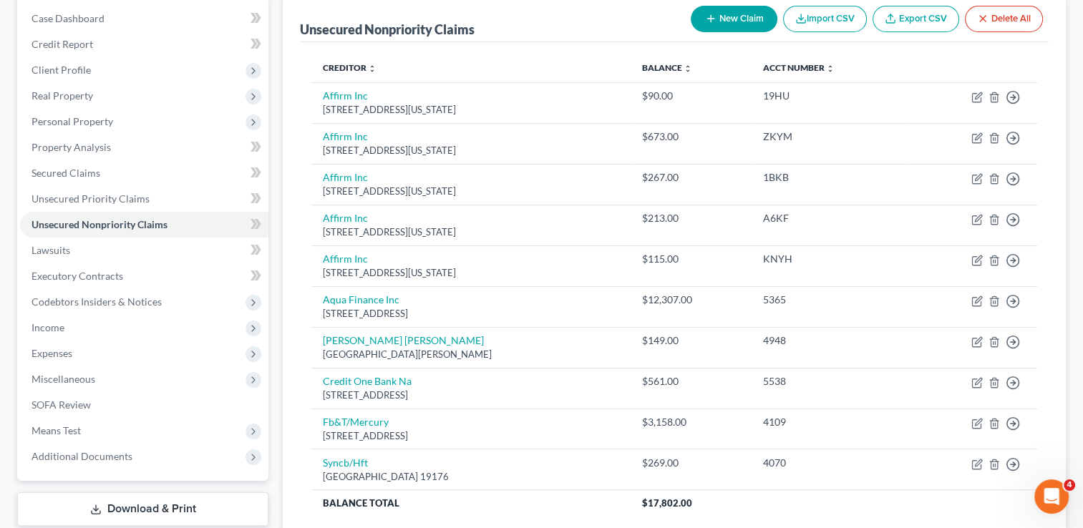
click at [724, 24] on button "New Claim" at bounding box center [734, 19] width 87 height 26
select select "0"
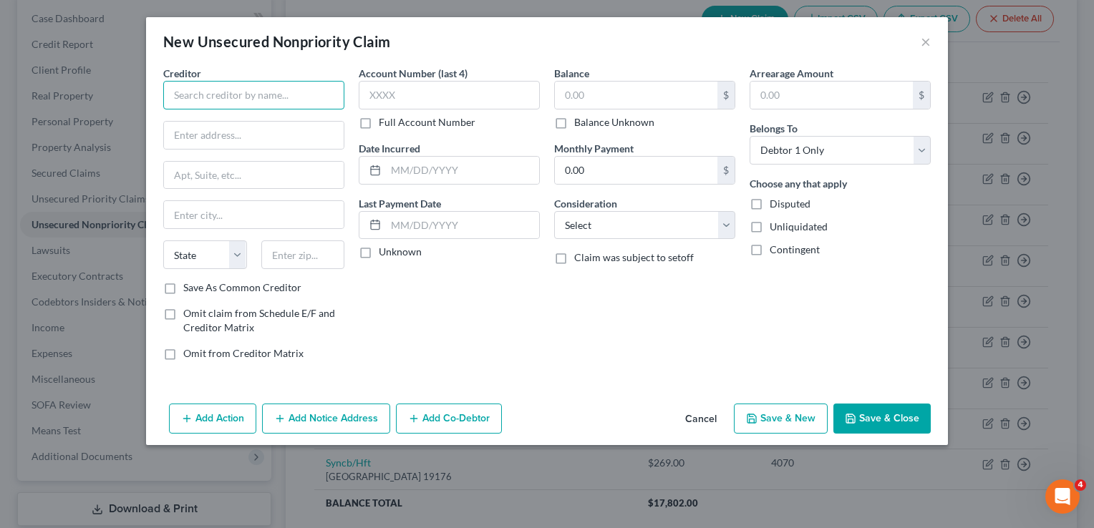
click at [241, 97] on input "text" at bounding box center [253, 95] width 181 height 29
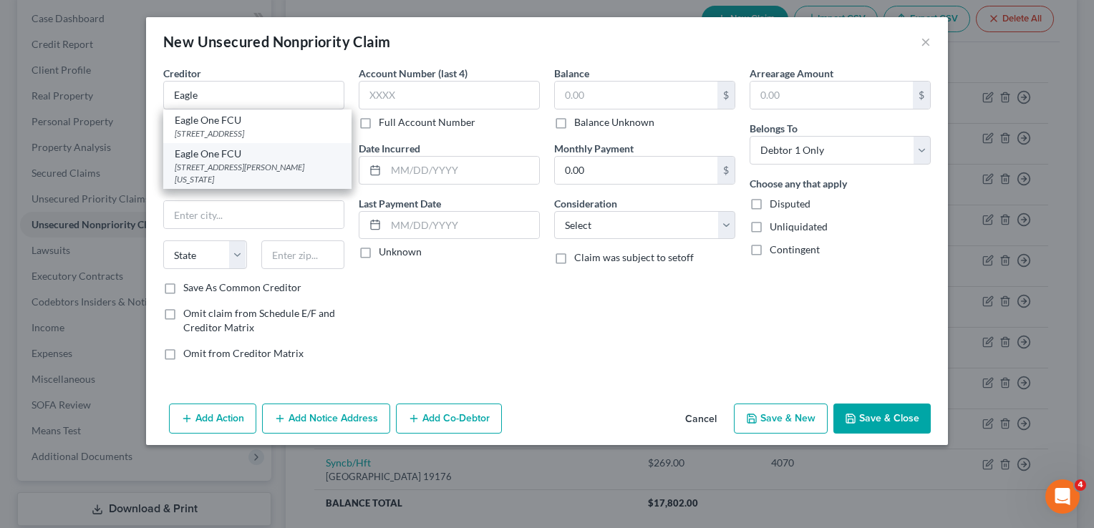
click at [236, 161] on div "Eagle One FCU" at bounding box center [257, 154] width 165 height 14
type input "Eagle One FCU"
type input "6100 S Shields"
type input "[US_STATE][GEOGRAPHIC_DATA]"
select select "37"
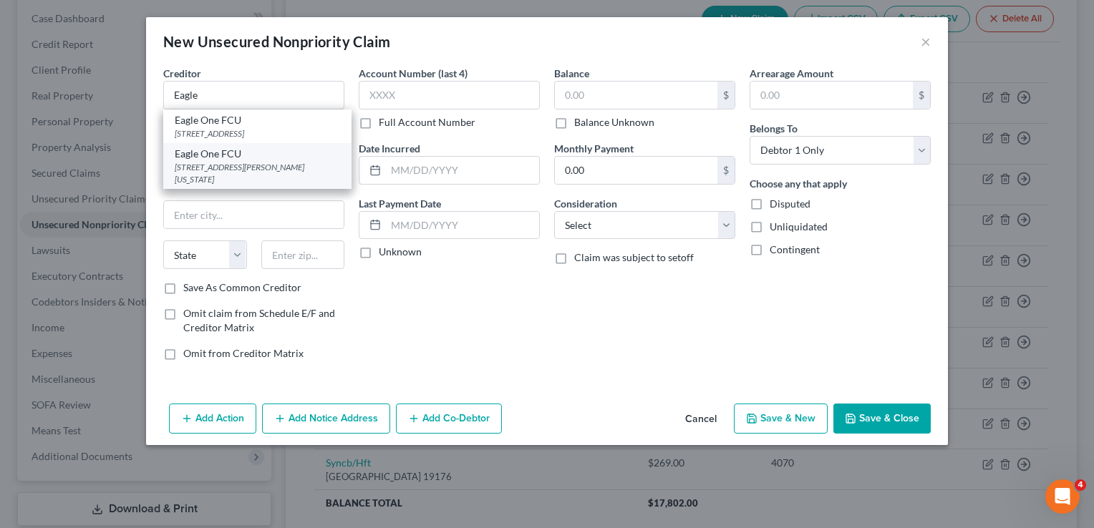
type input "73149"
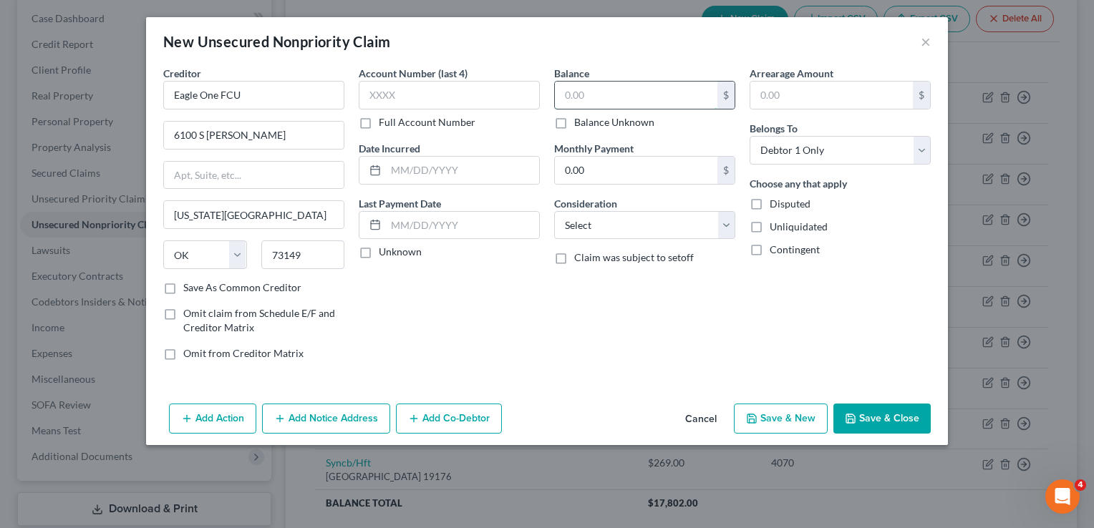
click at [639, 93] on input "text" at bounding box center [636, 95] width 163 height 27
type input "4,449.82"
click at [868, 415] on button "Save & Close" at bounding box center [881, 419] width 97 height 30
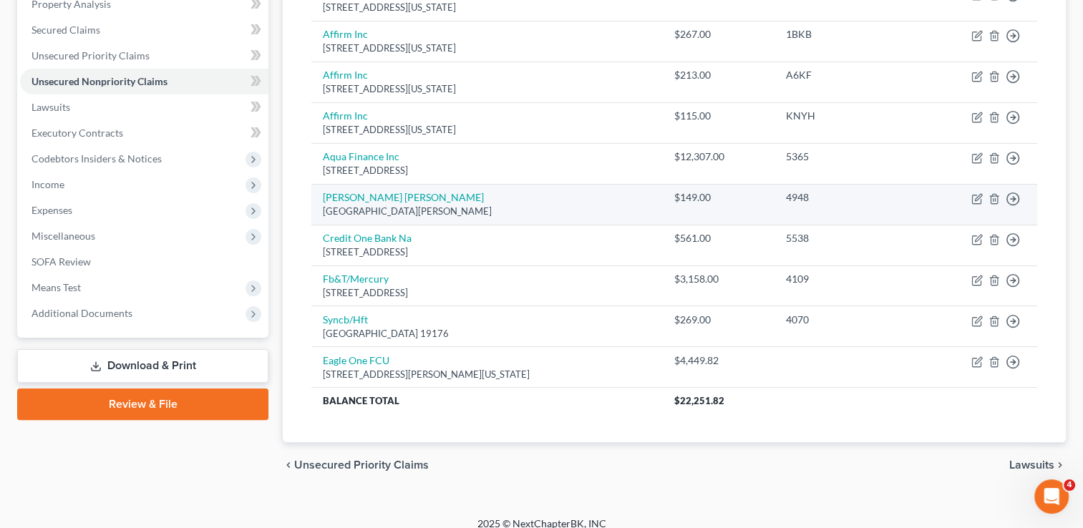
scroll to position [0, 0]
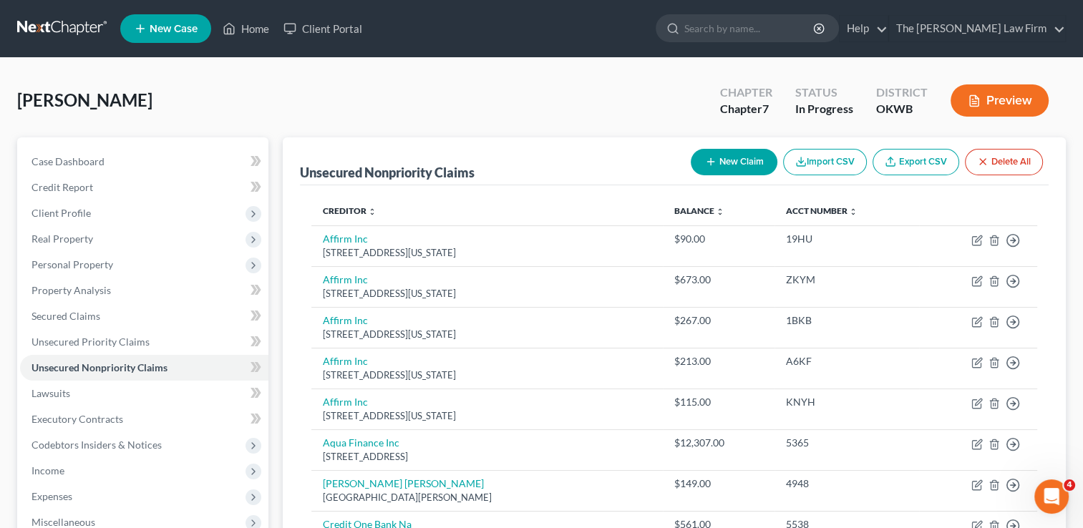
click at [736, 160] on button "New Claim" at bounding box center [734, 162] width 87 height 26
select select "0"
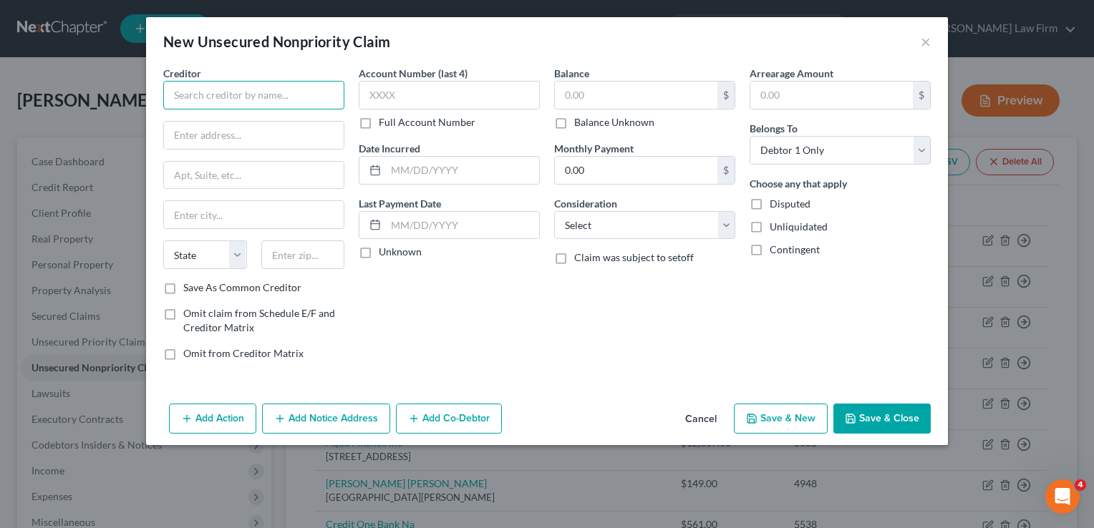
click at [216, 95] on input "text" at bounding box center [253, 95] width 181 height 29
click at [197, 96] on input "Four most insurance" at bounding box center [253, 95] width 181 height 29
type input "Fourmost insurance"
click at [249, 135] on input "text" at bounding box center [254, 135] width 180 height 27
type input "PO Box 0915"
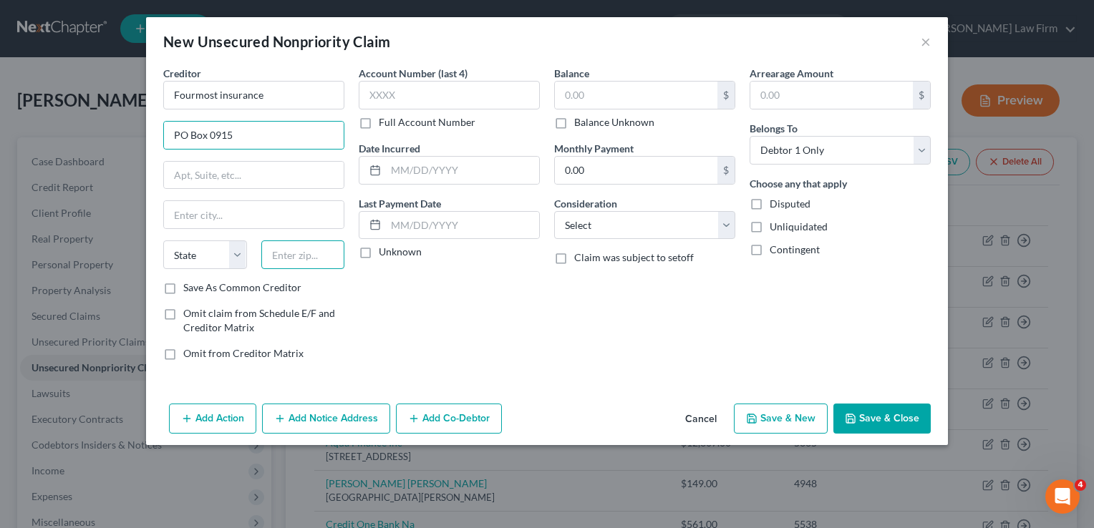
click at [318, 248] on input "text" at bounding box center [303, 255] width 84 height 29
type input "60132"
click at [431, 290] on div "Account Number (last 4) Full Account Number Date Incurred Last Payment Date Unk…" at bounding box center [449, 219] width 195 height 306
type input "Carol Stream"
select select "14"
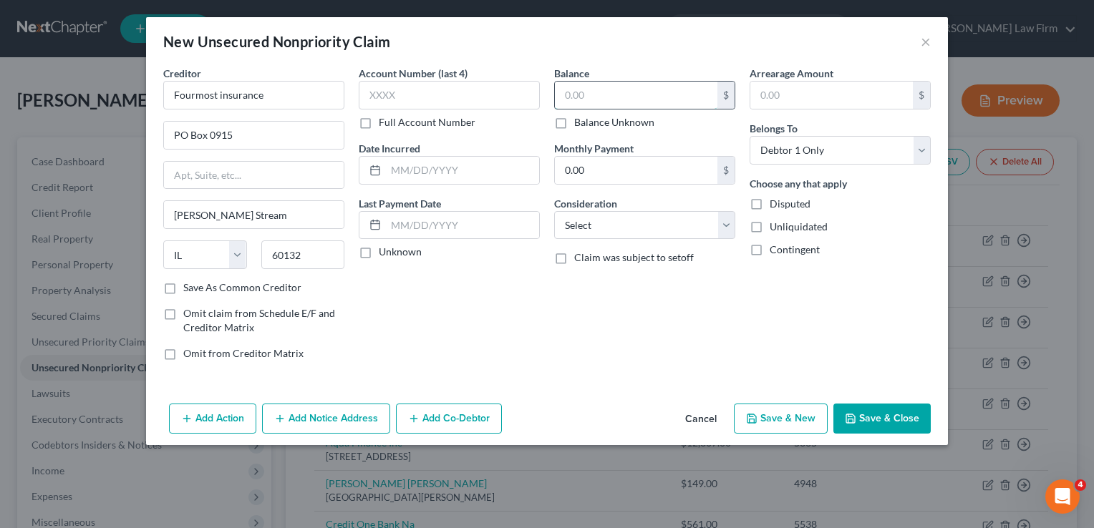
click at [579, 99] on input "text" at bounding box center [636, 95] width 163 height 27
click at [881, 412] on button "Save & Close" at bounding box center [881, 419] width 97 height 30
type input "1,036.00"
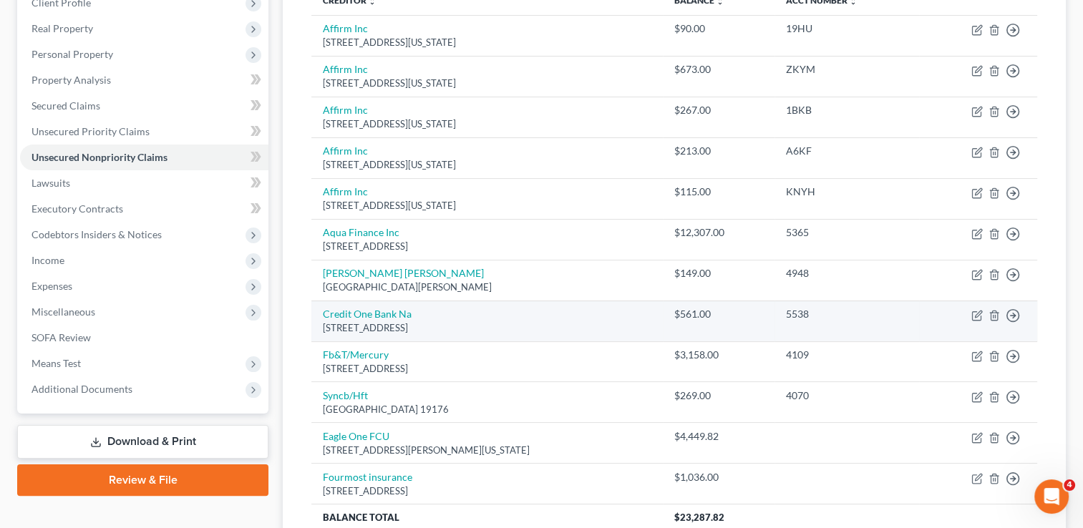
scroll to position [215, 0]
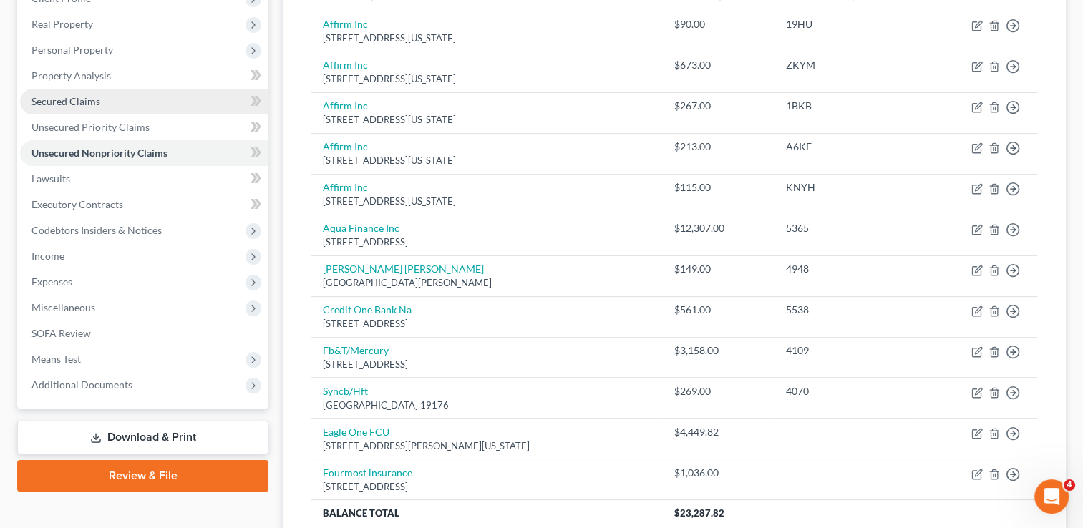
click at [92, 99] on span "Secured Claims" at bounding box center [66, 101] width 69 height 12
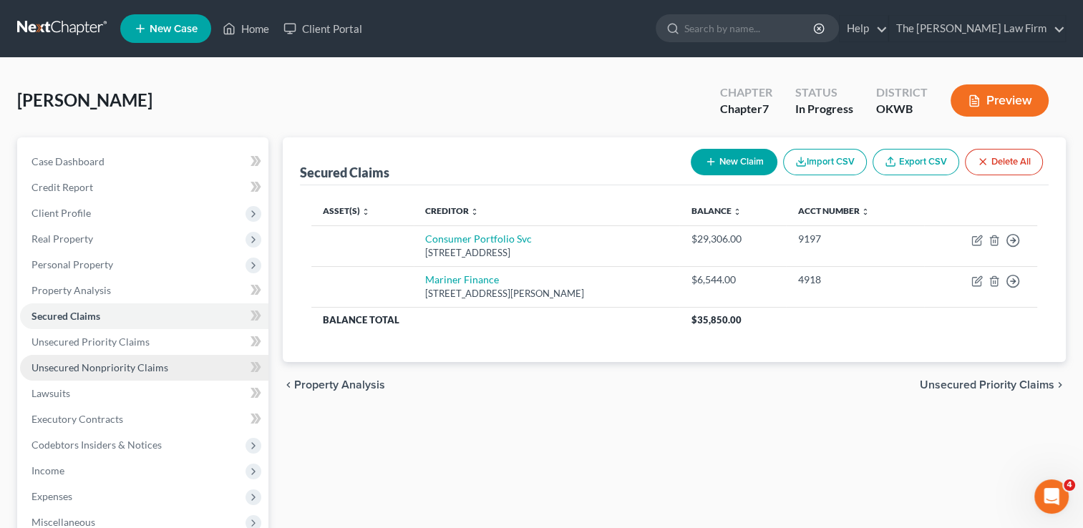
click at [105, 368] on span "Unsecured Nonpriority Claims" at bounding box center [100, 368] width 137 height 12
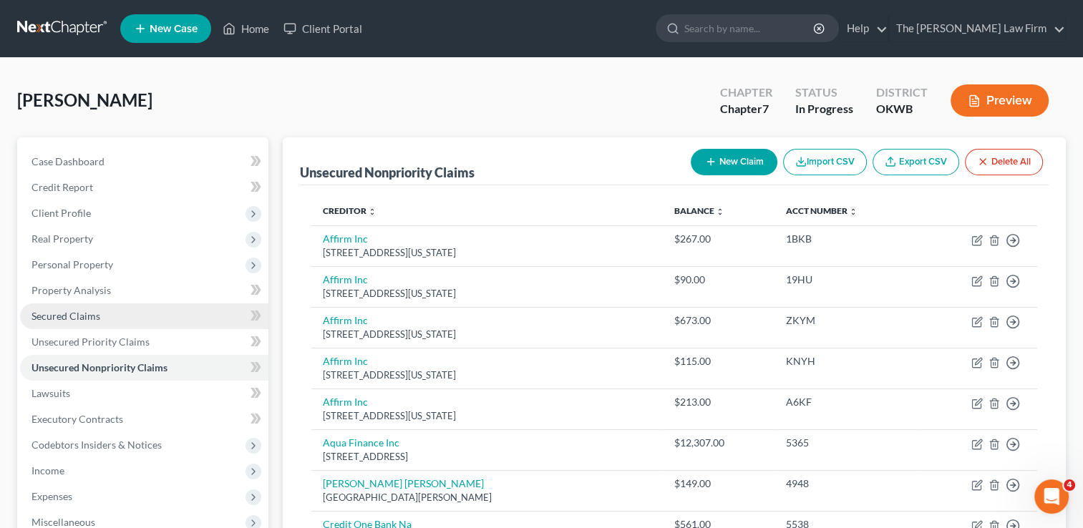
click at [97, 320] on span "Secured Claims" at bounding box center [66, 316] width 69 height 12
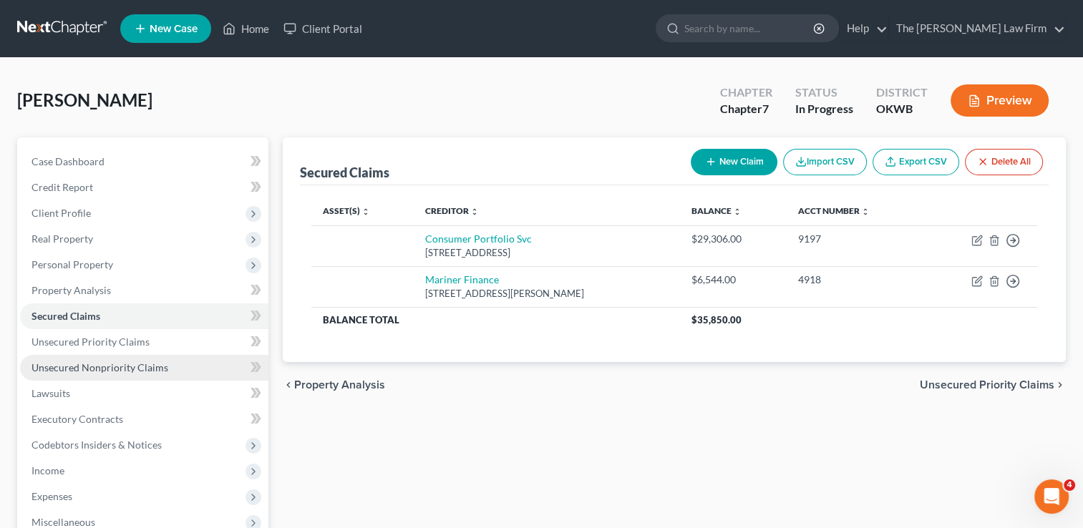
click at [80, 373] on span "Unsecured Nonpriority Claims" at bounding box center [100, 368] width 137 height 12
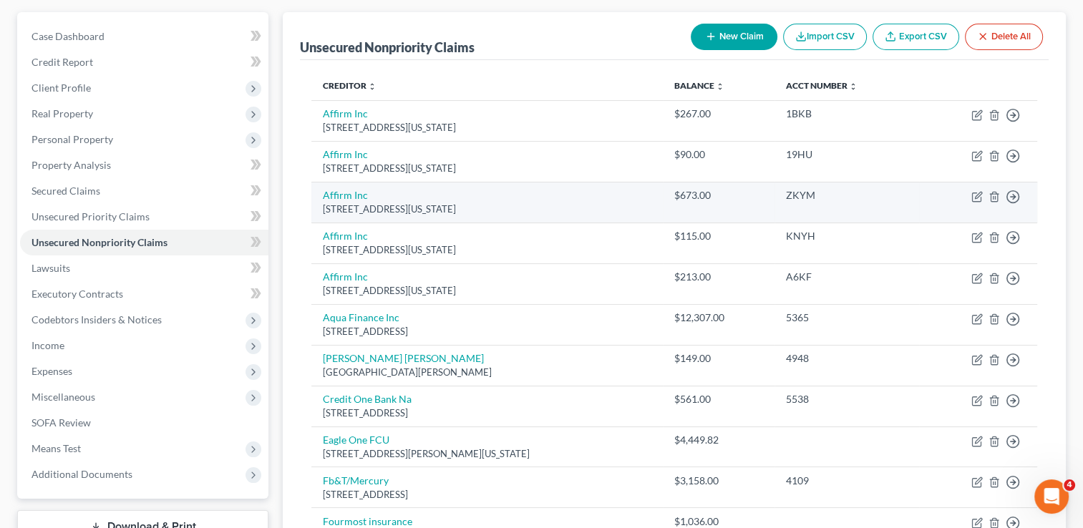
scroll to position [124, 0]
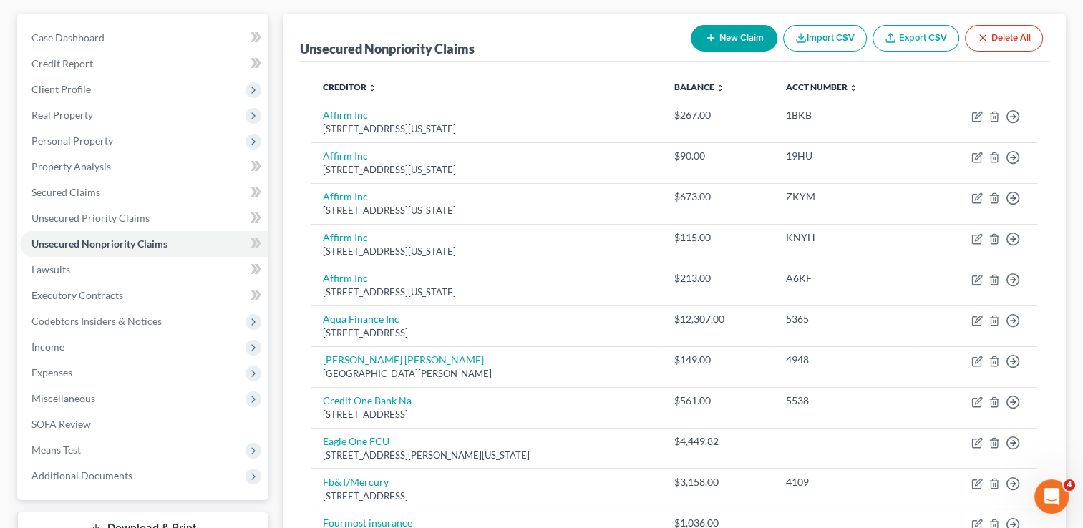
click at [722, 38] on button "New Claim" at bounding box center [734, 38] width 87 height 26
select select "0"
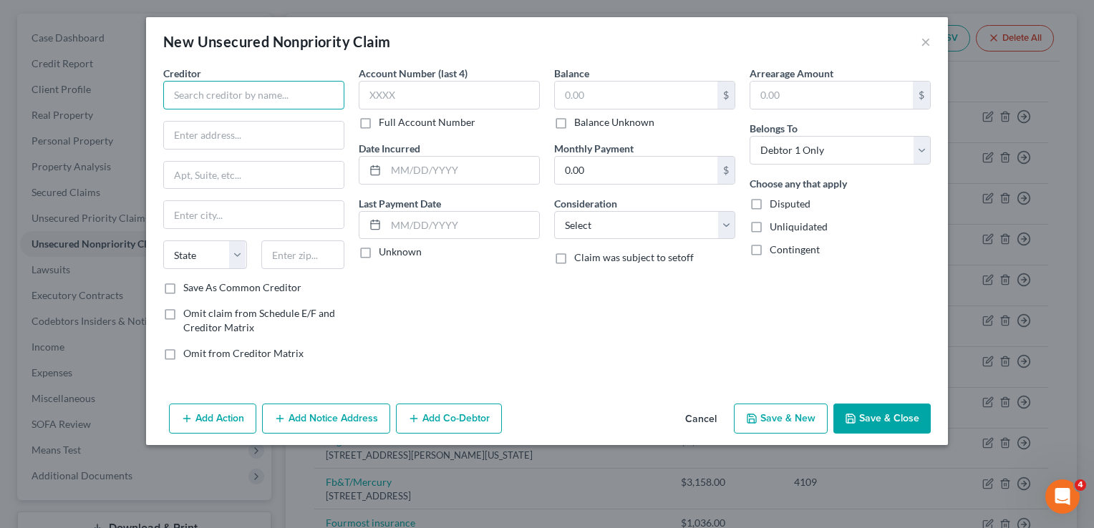
click at [262, 89] on input "text" at bounding box center [253, 95] width 181 height 29
type input "Polston Tax"
click at [695, 417] on button "Cancel" at bounding box center [701, 419] width 54 height 29
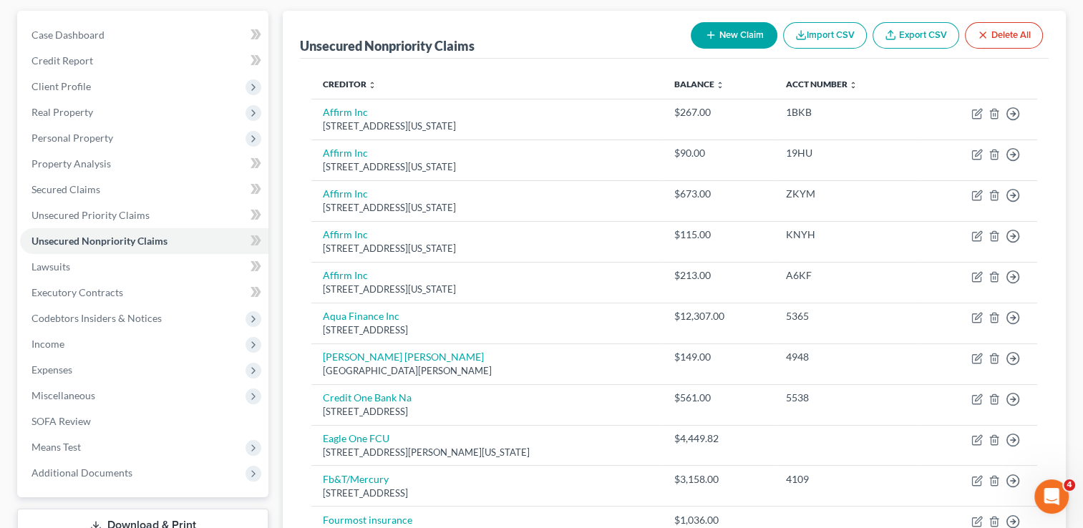
scroll to position [52, 0]
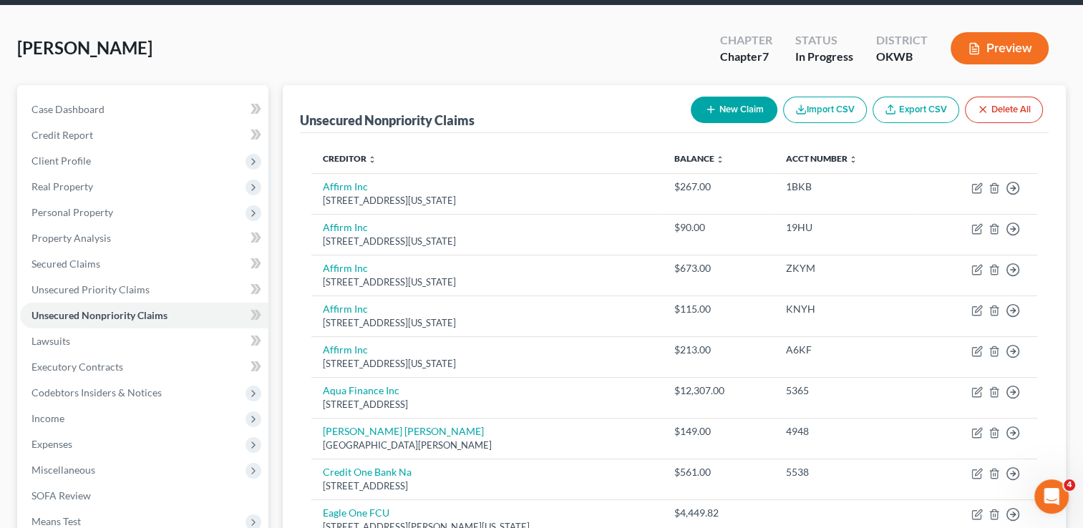
click at [739, 105] on button "New Claim" at bounding box center [734, 110] width 87 height 26
select select "0"
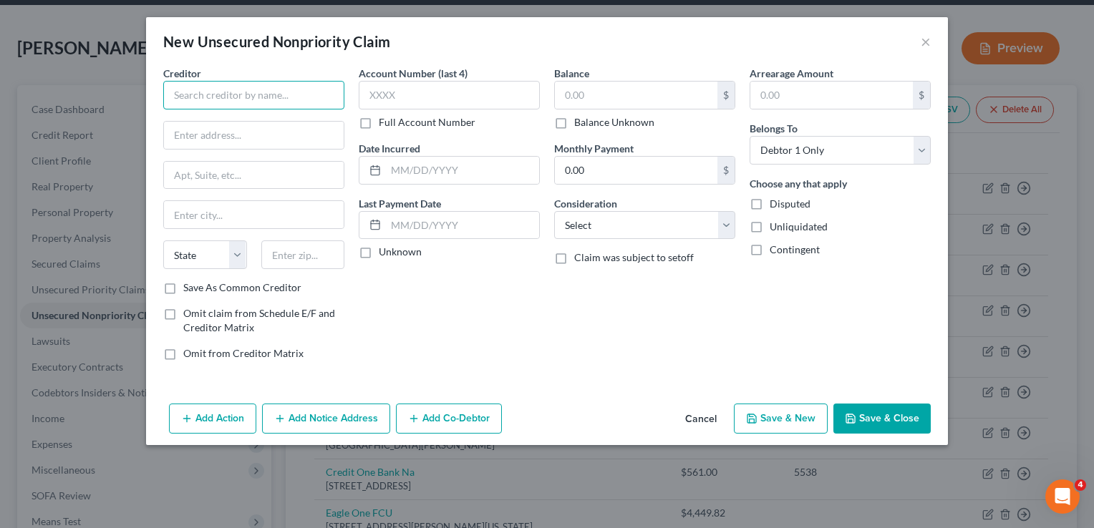
click at [255, 96] on input "text" at bounding box center [253, 95] width 181 height 29
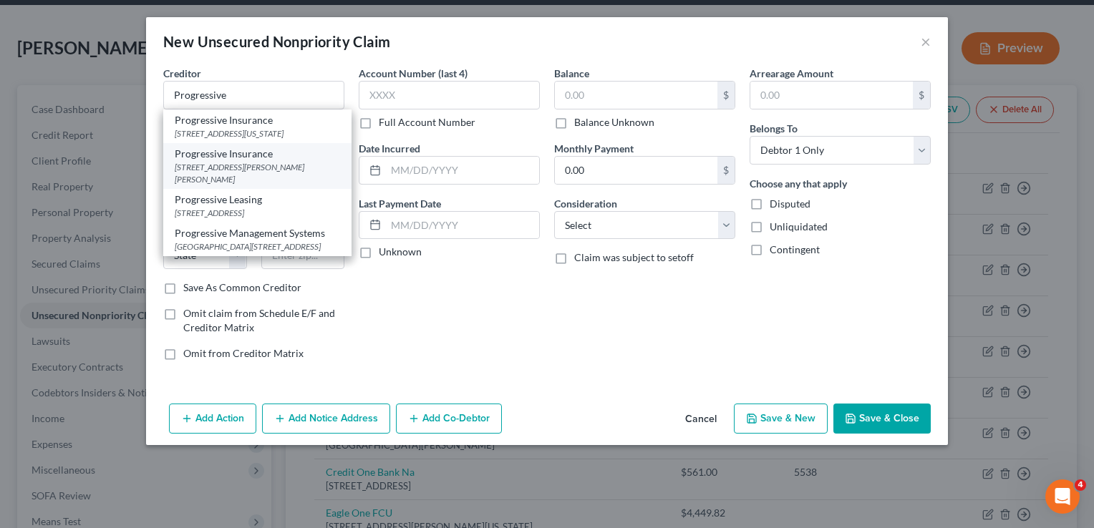
click at [235, 177] on div "6300 Wilson Mills Rd, Mayfield Village, OH 44143" at bounding box center [257, 173] width 165 height 24
type input "Progressive Insurance"
type input "6300 Wilson Mills Rd"
type input "Mayfield Village"
select select "36"
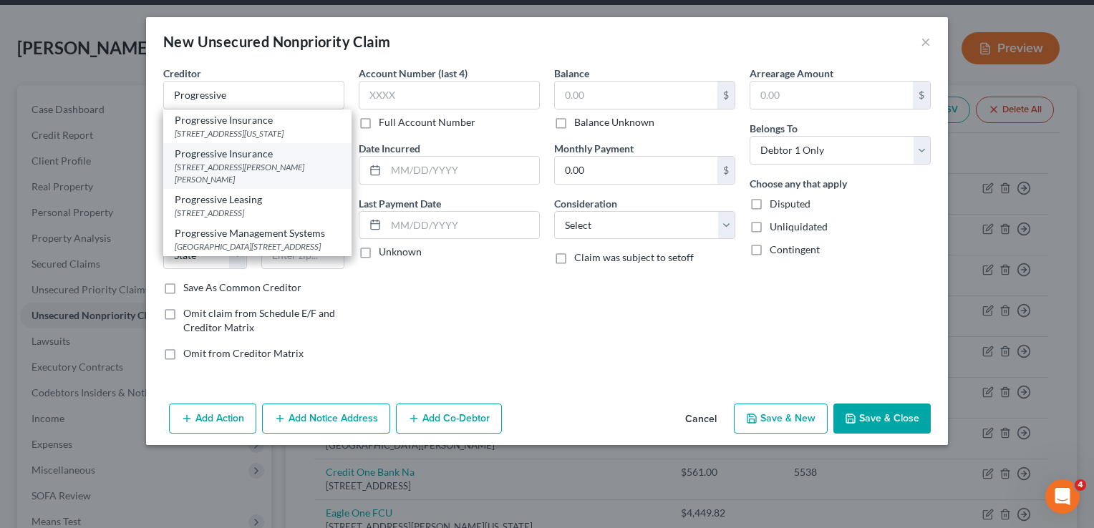
type input "44143"
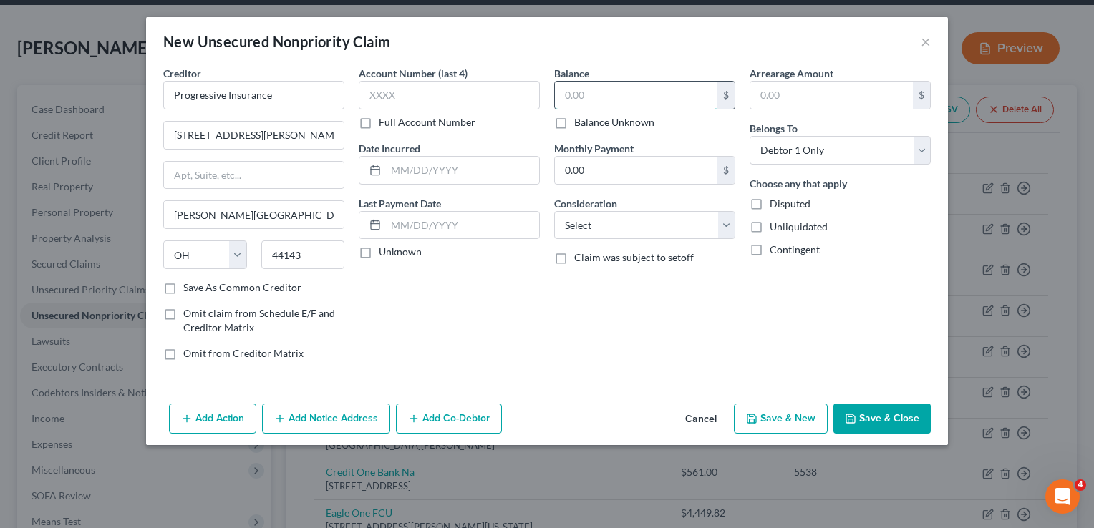
click at [610, 88] on input "text" at bounding box center [636, 95] width 163 height 27
type input "149.12"
click at [878, 413] on button "Save & Close" at bounding box center [881, 419] width 97 height 30
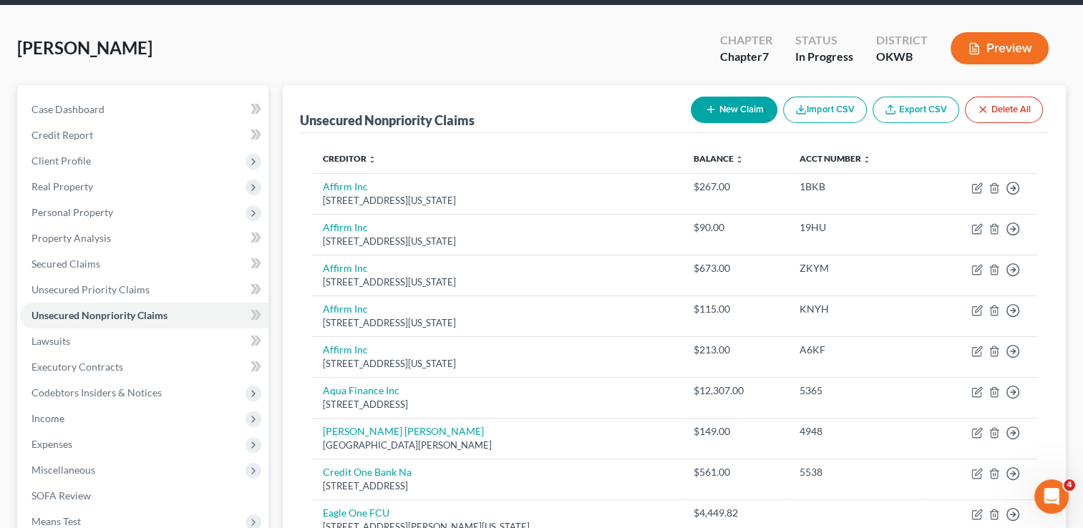
click at [739, 102] on button "New Claim" at bounding box center [734, 110] width 87 height 26
select select "0"
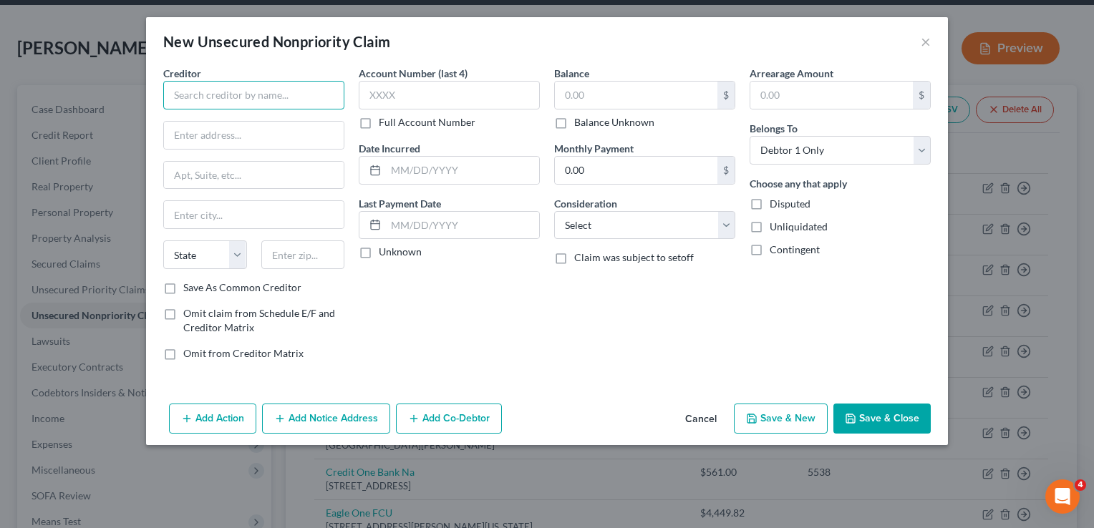
click at [276, 95] on input "text" at bounding box center [253, 95] width 181 height 29
type input "Synergy"
click at [236, 135] on input "text" at bounding box center [254, 135] width 180 height 27
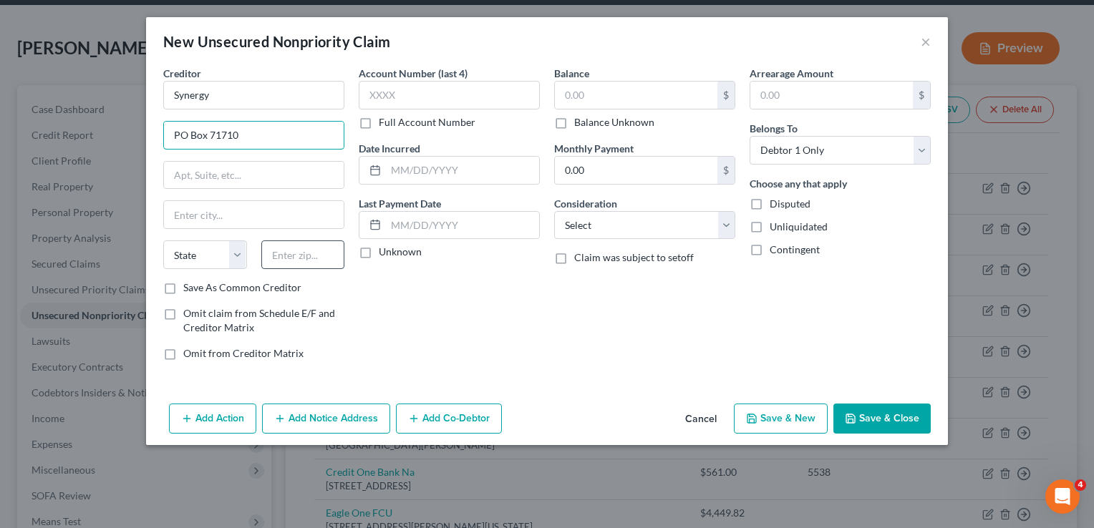
type input "PO Box 71710"
click at [306, 257] on input "text" at bounding box center [303, 255] width 84 height 29
click at [457, 327] on div "Account Number (last 4) Full Account Number Date Incurred Last Payment Date Unk…" at bounding box center [449, 219] width 195 height 306
drag, startPoint x: 304, startPoint y: 255, endPoint x: 262, endPoint y: 261, distance: 42.7
click at [262, 261] on input "19176" at bounding box center [303, 255] width 84 height 29
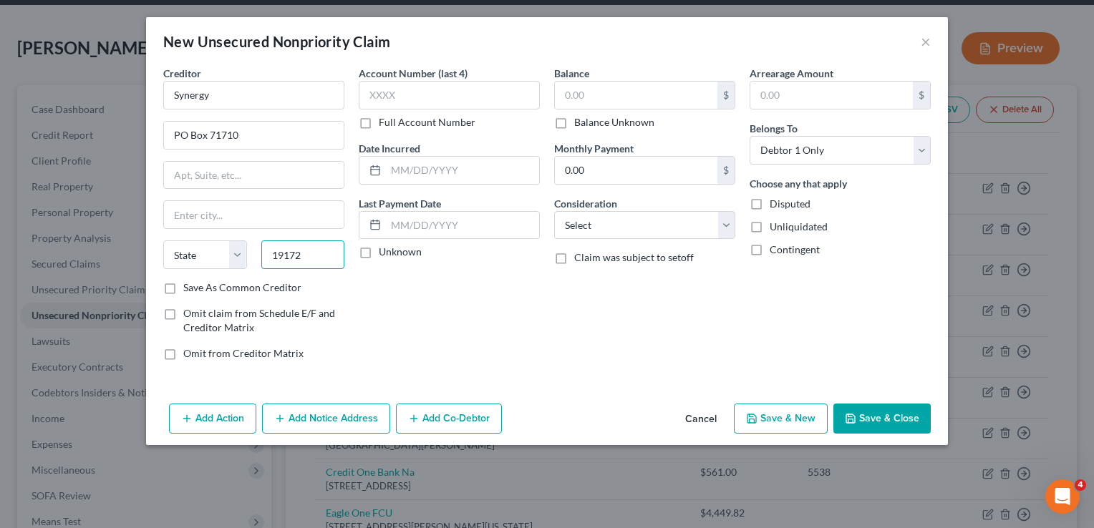
type input "19172"
click at [567, 332] on div "Balance $ Balance Unknown Balance Undetermined $ Balance Unknown Monthly Paymen…" at bounding box center [644, 219] width 195 height 306
type input "Philadelphia"
select select "39"
click at [596, 97] on input "text" at bounding box center [636, 95] width 163 height 27
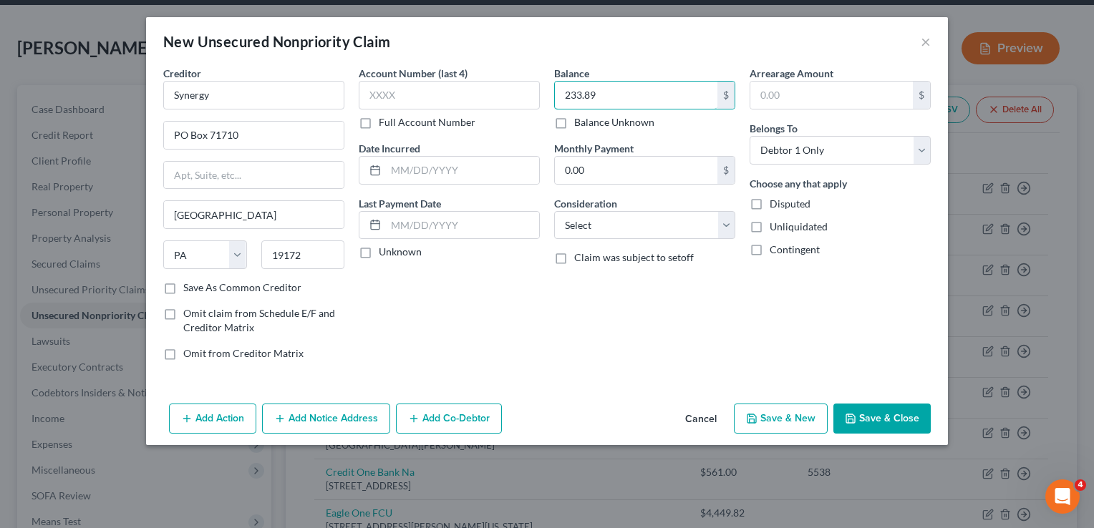
type input "233.89"
click at [901, 409] on button "Save & Close" at bounding box center [881, 419] width 97 height 30
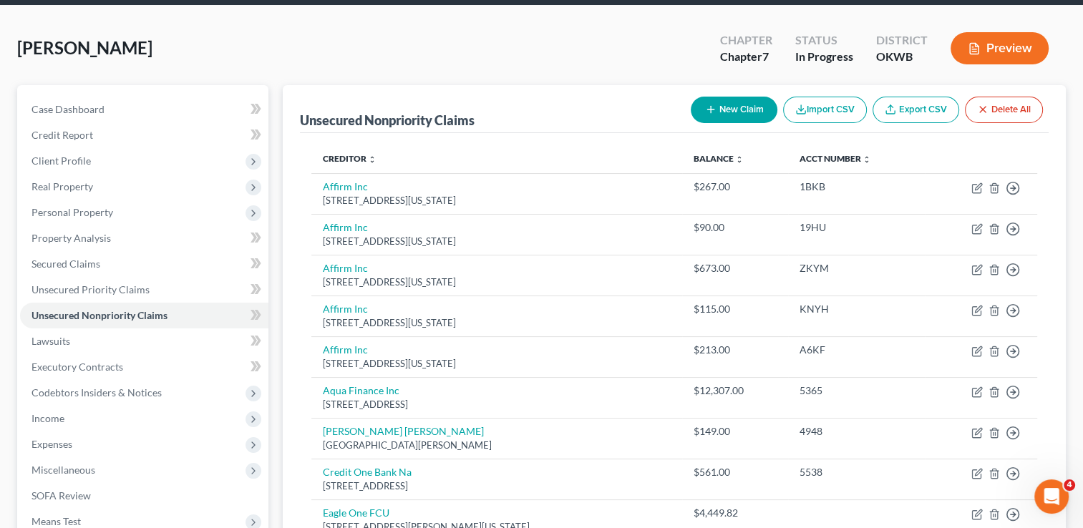
click at [733, 110] on button "New Claim" at bounding box center [734, 110] width 87 height 26
select select "0"
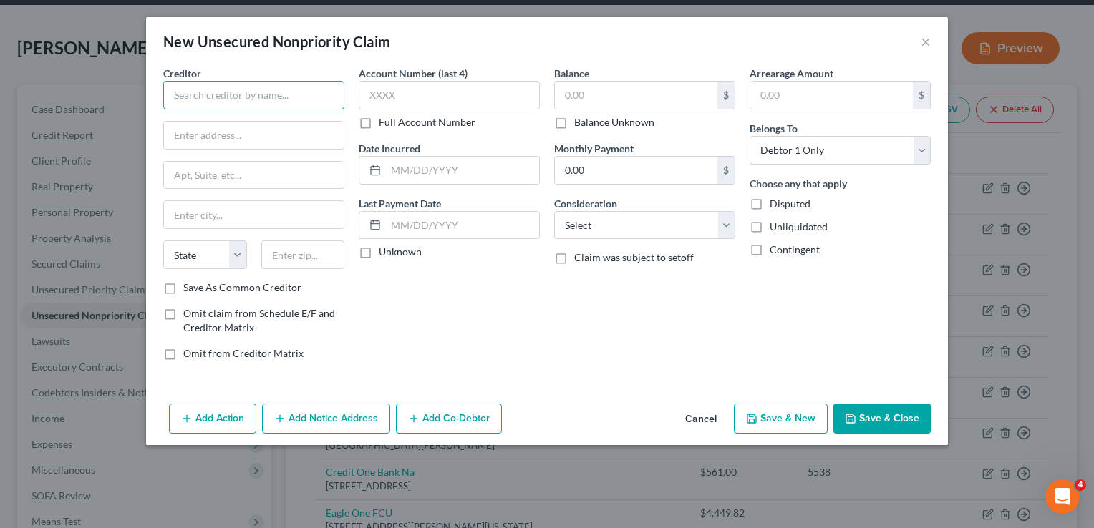
click at [229, 99] on input "text" at bounding box center [253, 95] width 181 height 29
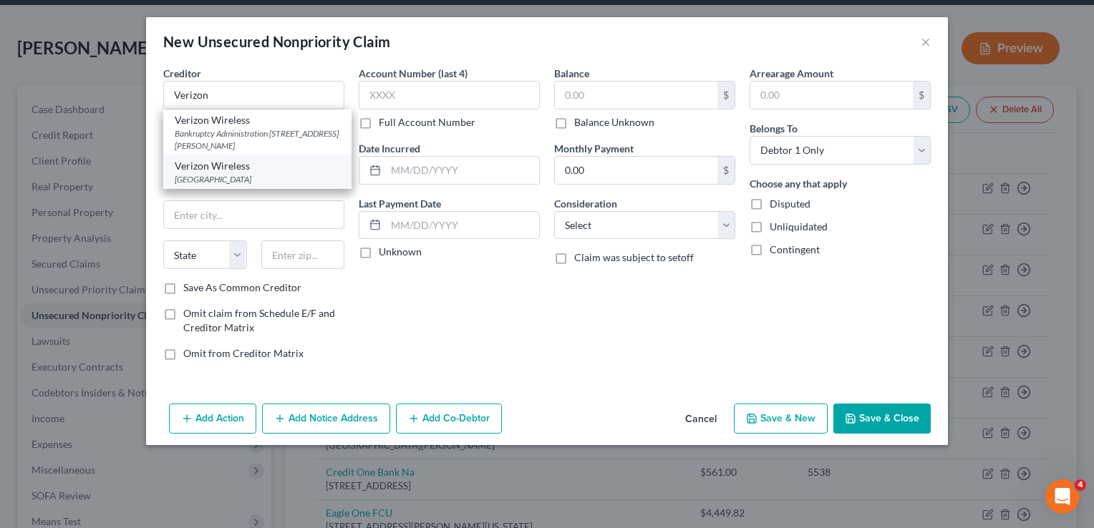
click at [244, 169] on div "Verizon Wireless" at bounding box center [257, 166] width 165 height 14
type input "Verizon Wireless"
type input "Po Box 650051"
type input "Dallas"
select select "45"
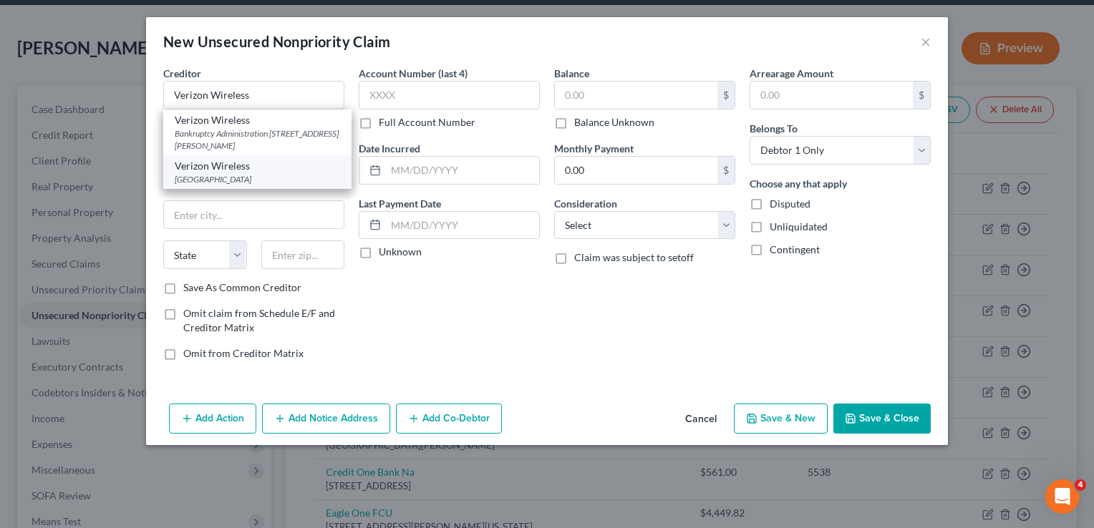
type input "75265"
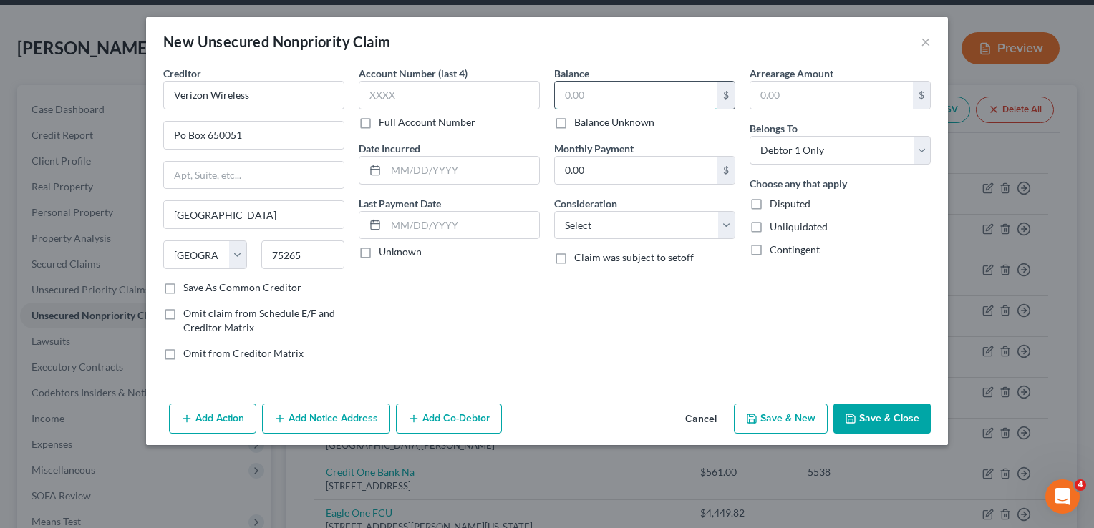
click at [600, 97] on input "text" at bounding box center [636, 95] width 163 height 27
type input "2,202.46"
click at [888, 410] on button "Save & Close" at bounding box center [881, 419] width 97 height 30
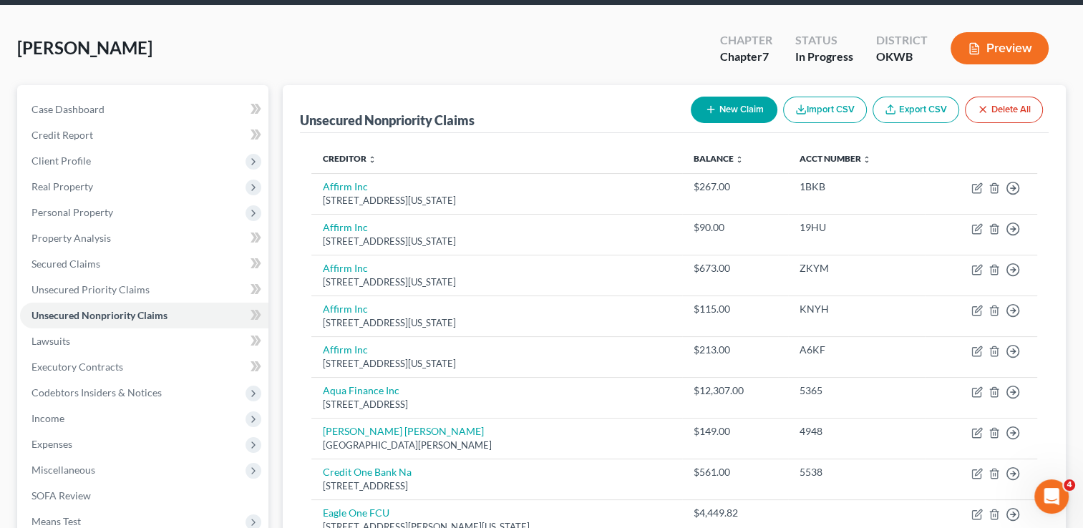
click at [730, 113] on button "New Claim" at bounding box center [734, 110] width 87 height 26
select select "0"
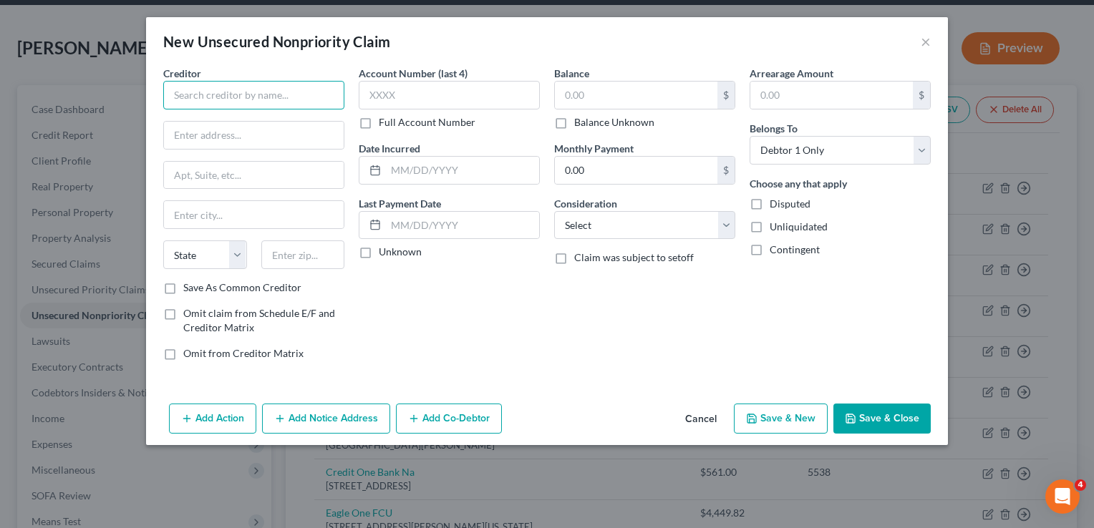
click at [216, 87] on input "text" at bounding box center [253, 95] width 181 height 29
type input "W Loans"
click at [249, 140] on input "text" at bounding box center [254, 135] width 180 height 27
type input "PO Box 707"
click at [296, 250] on input "text" at bounding box center [303, 255] width 84 height 29
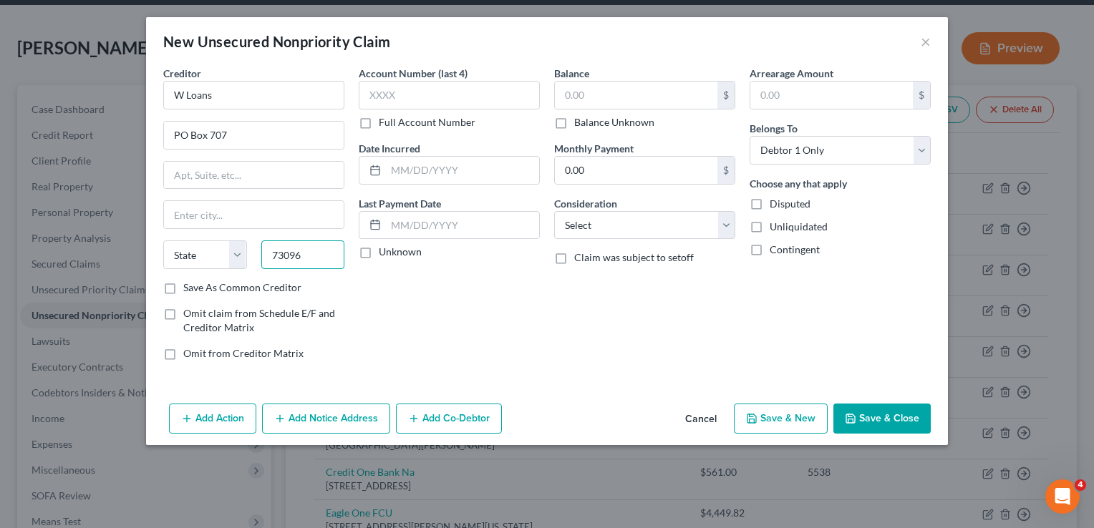
type input "73096"
click at [400, 306] on div "Account Number (last 4) Full Account Number Date Incurred Last Payment Date Unk…" at bounding box center [449, 219] width 195 height 306
type input "Weatherford"
select select "37"
click at [587, 93] on input "text" at bounding box center [636, 95] width 163 height 27
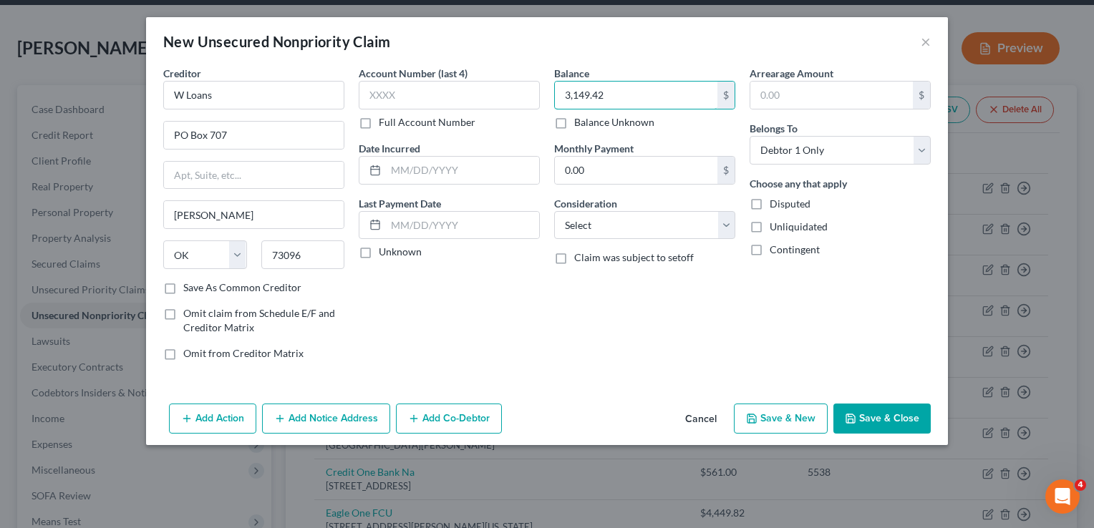
type input "3,149.42"
click at [592, 299] on div "Balance 3,149.42 $ Balance Unknown Balance Undetermined 3,149.42 $ Balance Unkn…" at bounding box center [644, 219] width 195 height 306
click at [903, 416] on button "Save & Close" at bounding box center [881, 419] width 97 height 30
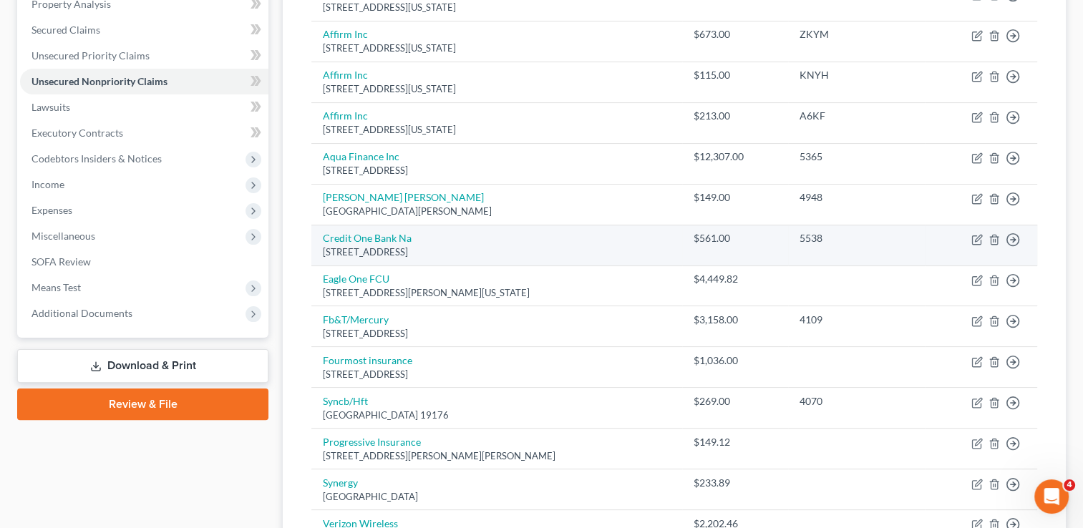
scroll to position [143, 0]
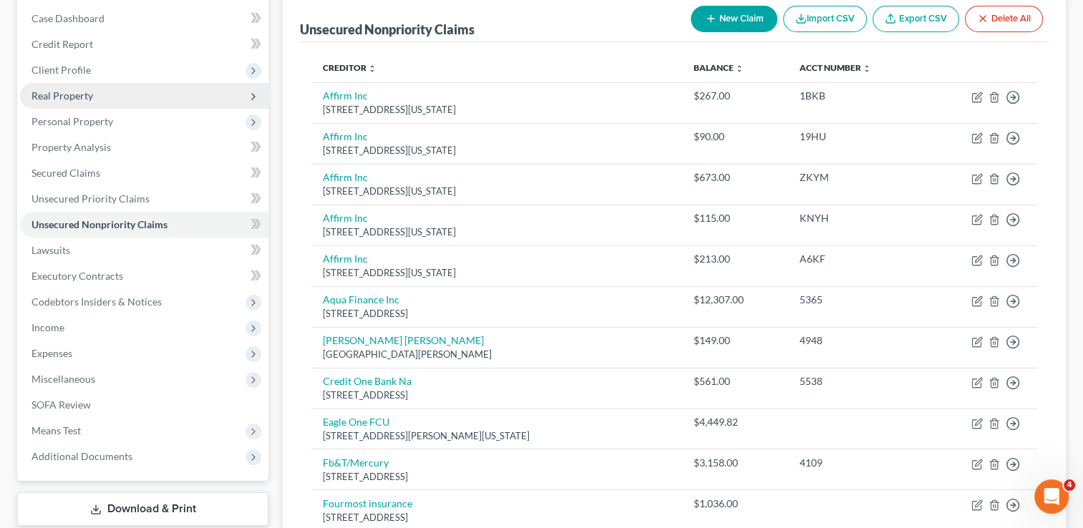
click at [102, 96] on span "Real Property" at bounding box center [144, 96] width 248 height 26
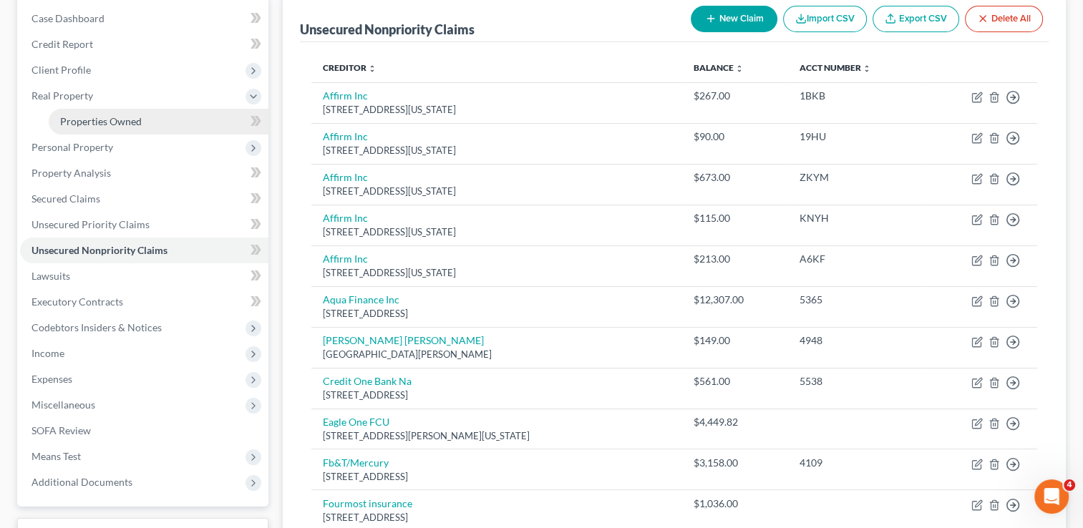
click at [103, 113] on link "Properties Owned" at bounding box center [159, 122] width 220 height 26
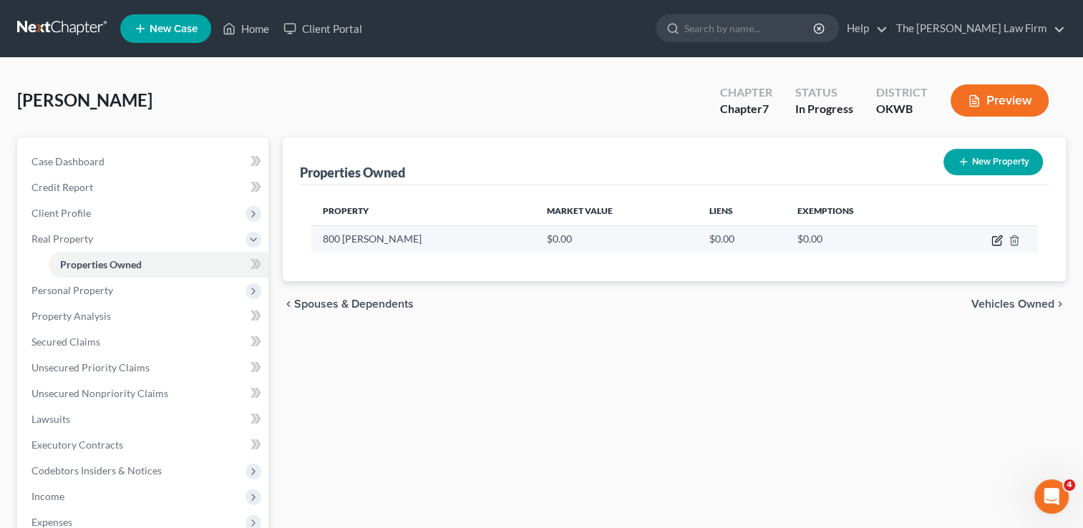
click at [995, 244] on icon "button" at bounding box center [996, 241] width 9 height 9
select select "37"
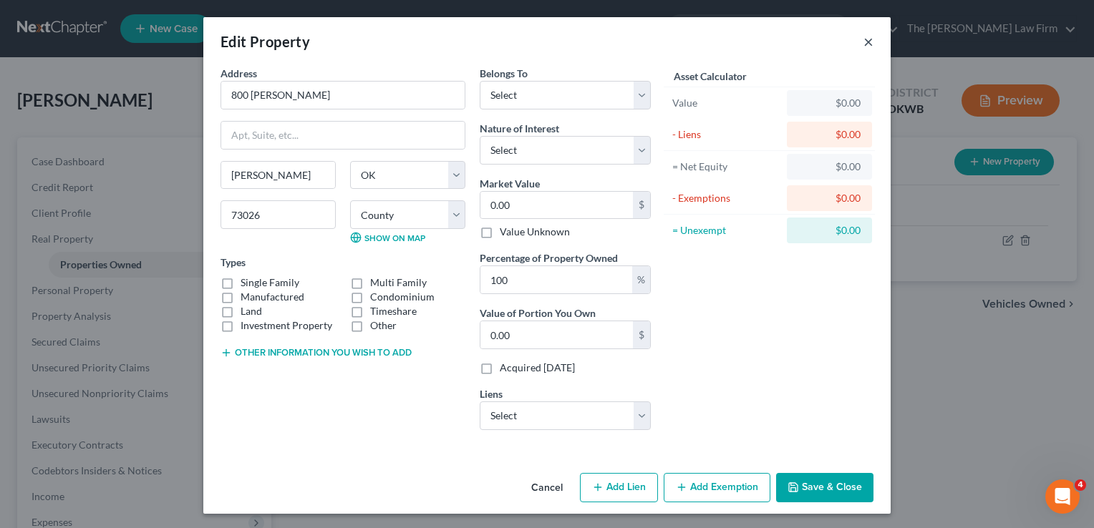
click at [864, 47] on button "×" at bounding box center [868, 41] width 10 height 17
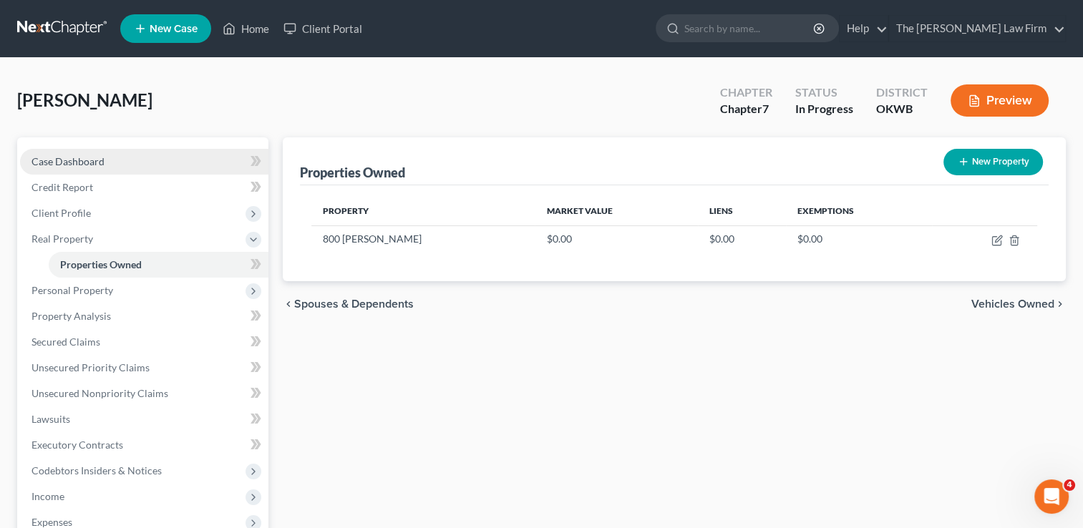
click at [124, 163] on link "Case Dashboard" at bounding box center [144, 162] width 248 height 26
select select "1"
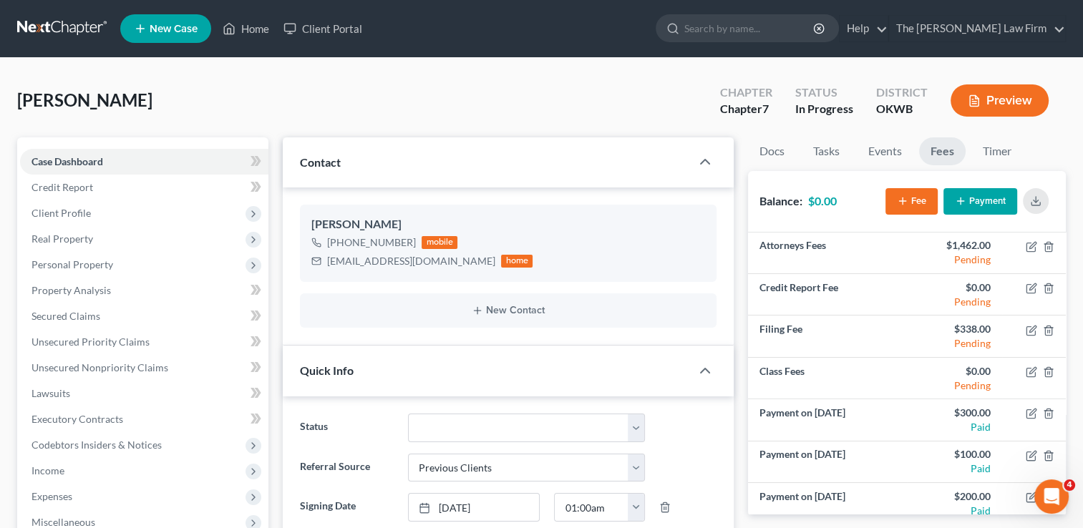
drag, startPoint x: 69, startPoint y: 28, endPoint x: 165, endPoint y: 36, distance: 96.3
click at [69, 28] on link at bounding box center [63, 29] width 92 height 26
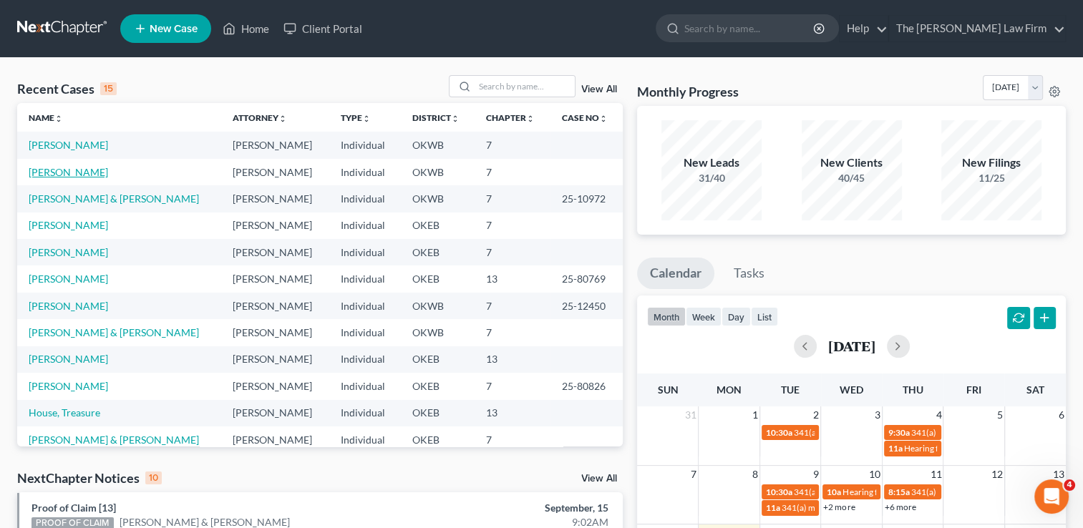
click at [82, 169] on link "[PERSON_NAME]" at bounding box center [68, 172] width 79 height 12
select select "1"
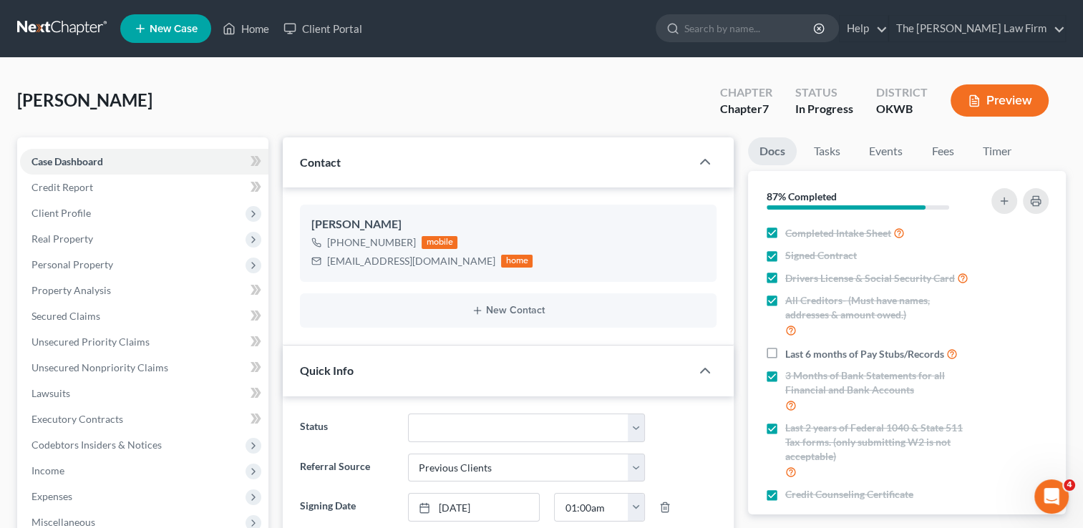
scroll to position [919, 0]
click at [84, 261] on span "Personal Property" at bounding box center [73, 264] width 82 height 12
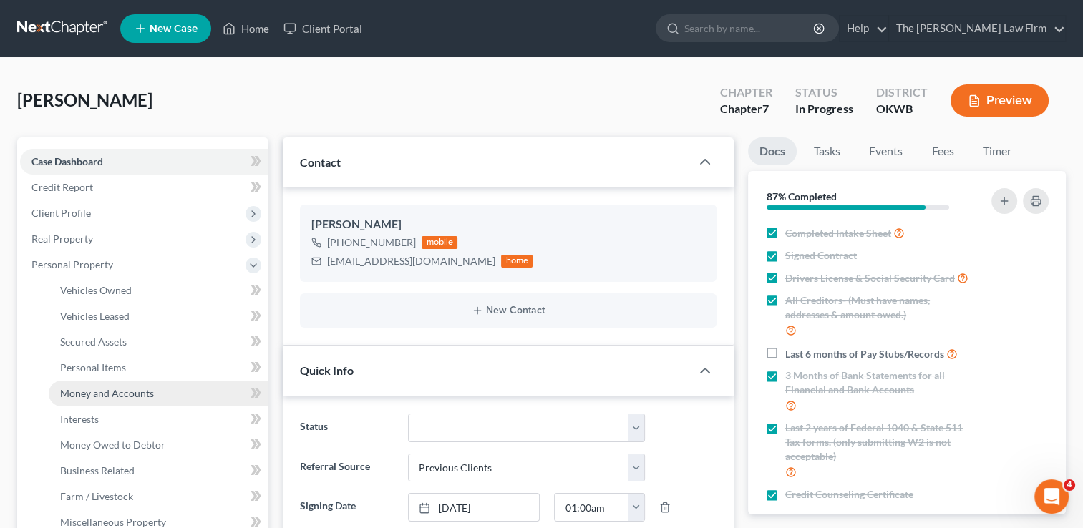
click at [107, 402] on link "Money and Accounts" at bounding box center [159, 394] width 220 height 26
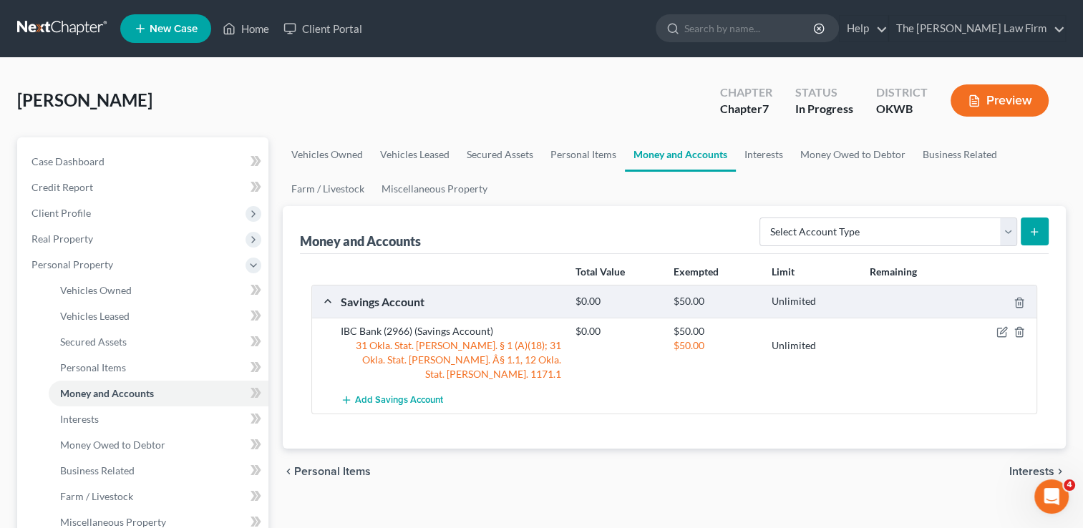
drag, startPoint x: 71, startPoint y: 27, endPoint x: 78, endPoint y: 34, distance: 10.1
click at [71, 27] on link at bounding box center [63, 29] width 92 height 26
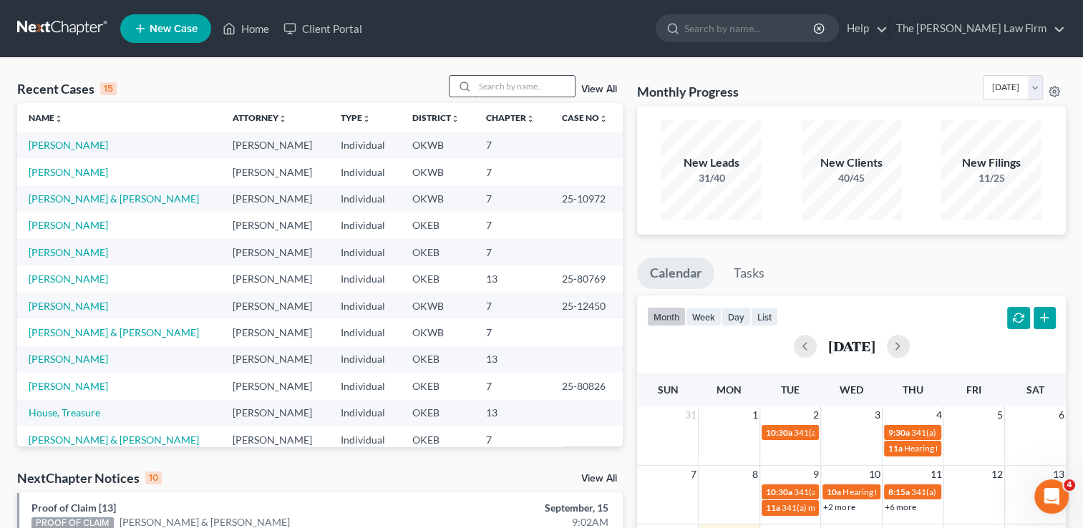
click at [516, 87] on input "search" at bounding box center [525, 86] width 100 height 21
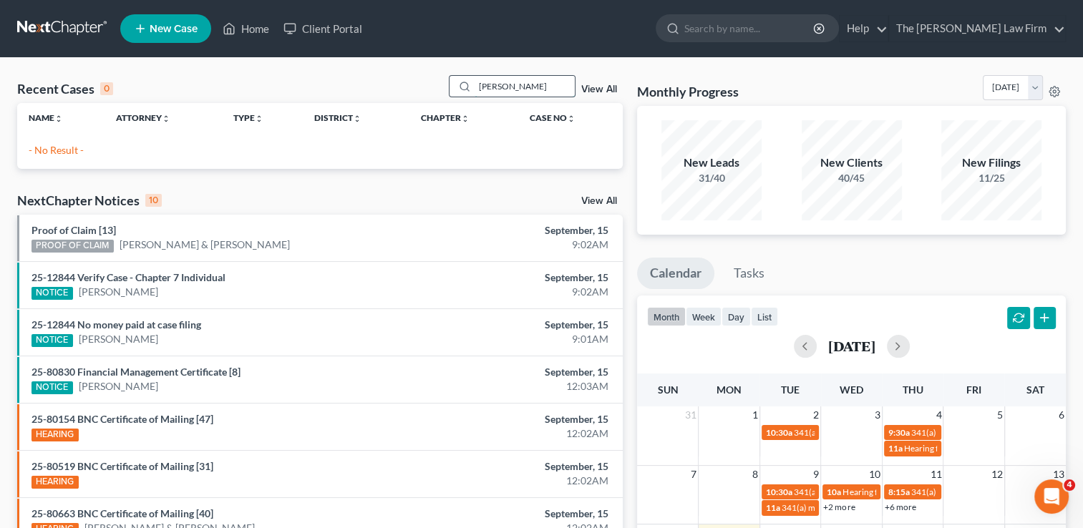
click at [516, 87] on input "[PERSON_NAME]" at bounding box center [525, 86] width 100 height 21
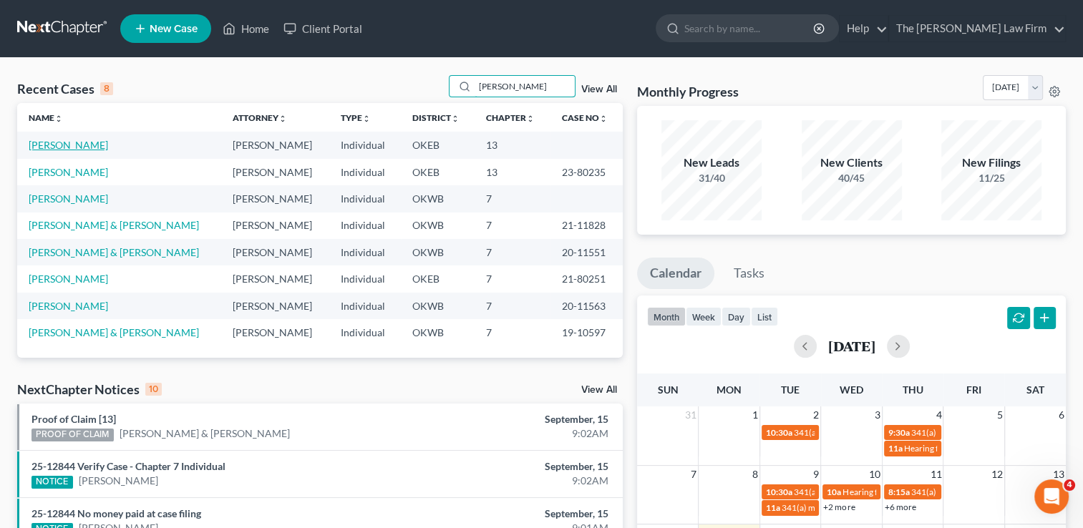
type input "[PERSON_NAME]"
click at [65, 144] on link "[PERSON_NAME]" at bounding box center [68, 145] width 79 height 12
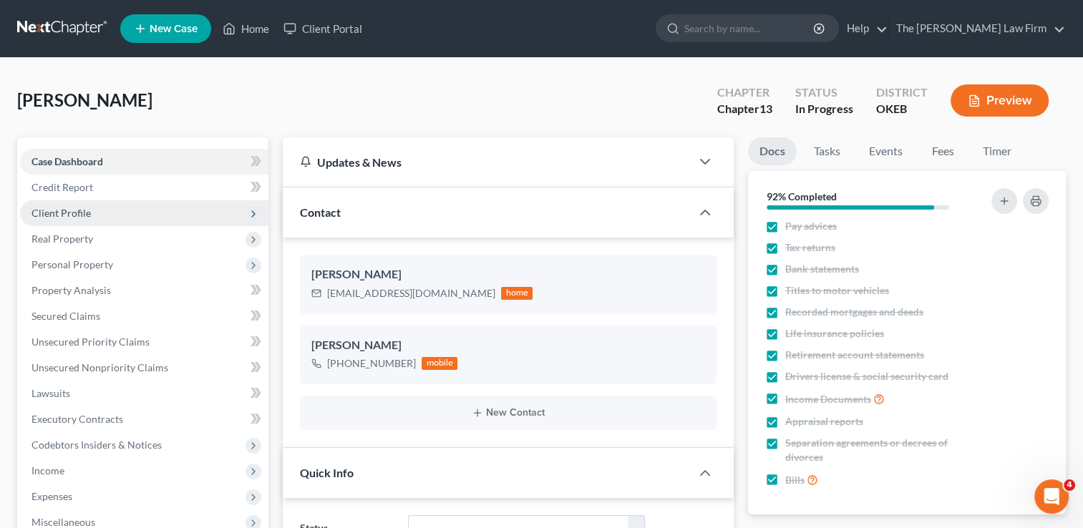
click at [82, 209] on span "Client Profile" at bounding box center [61, 213] width 59 height 12
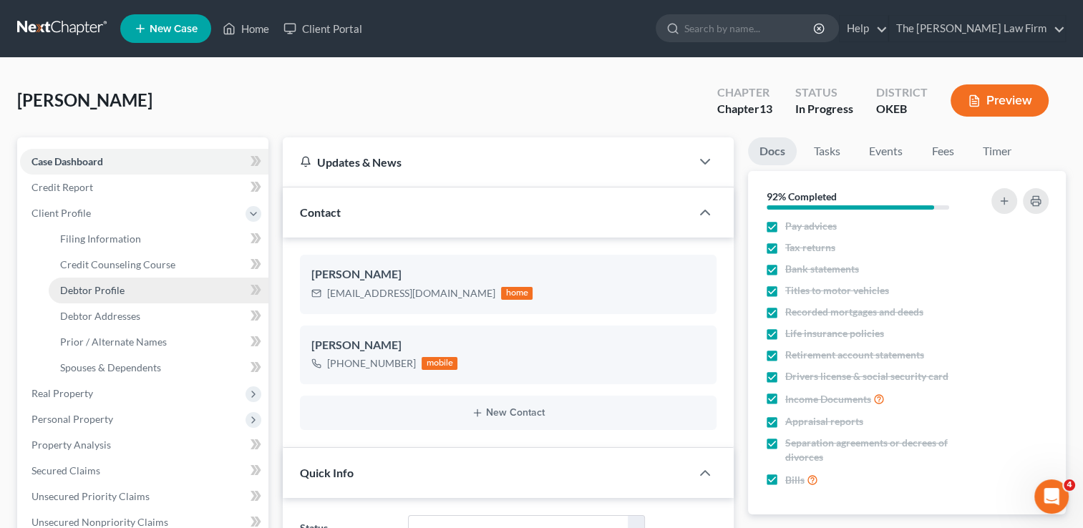
click at [115, 293] on span "Debtor Profile" at bounding box center [92, 290] width 64 height 12
select select "0"
select select "1"
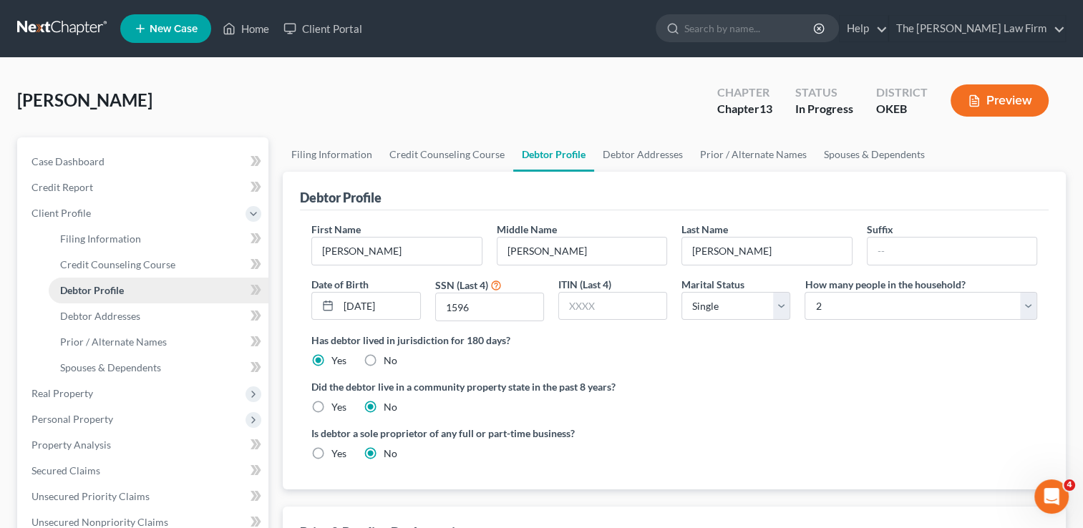
radio input "true"
click at [99, 424] on span "Personal Property" at bounding box center [73, 419] width 82 height 12
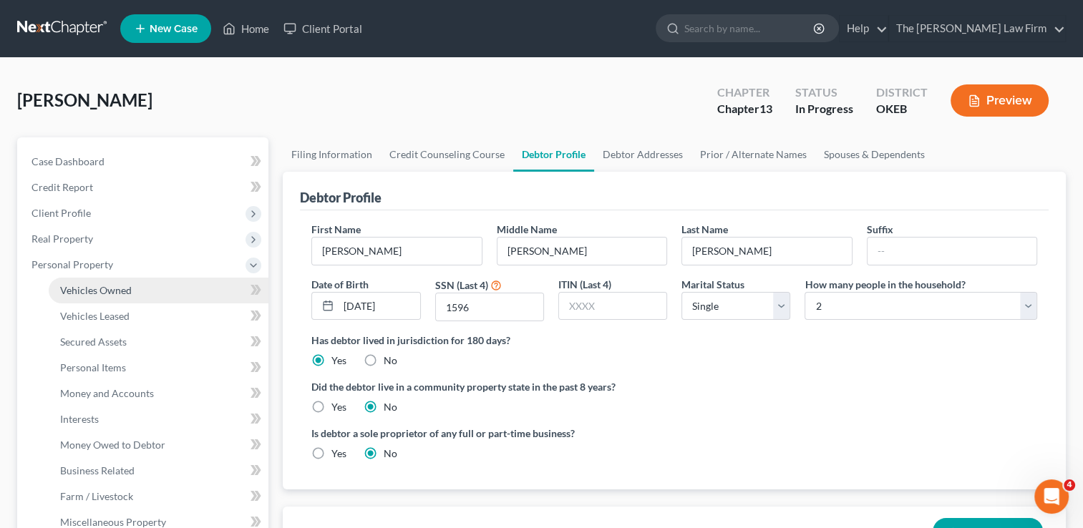
click at [149, 291] on link "Vehicles Owned" at bounding box center [159, 291] width 220 height 26
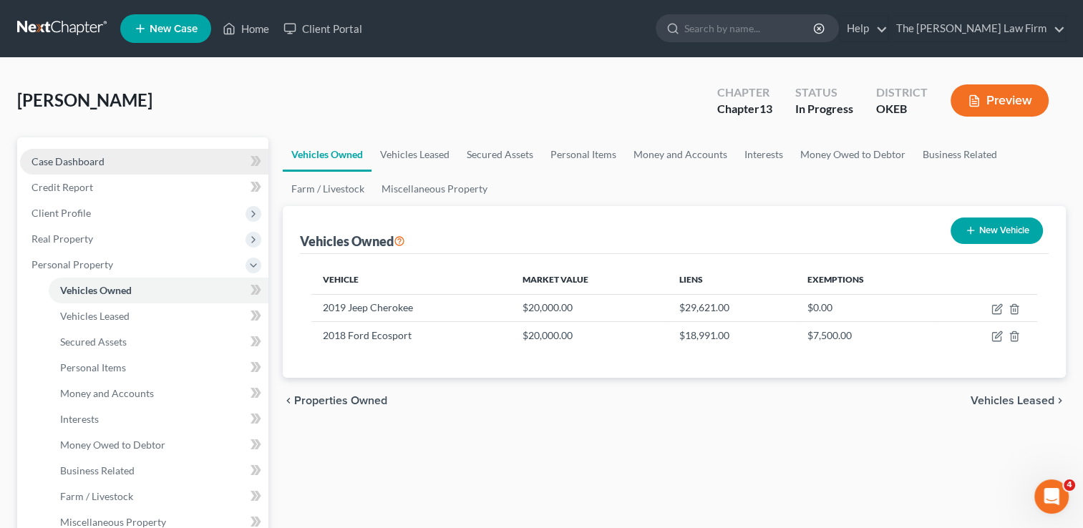
click at [106, 165] on link "Case Dashboard" at bounding box center [144, 162] width 248 height 26
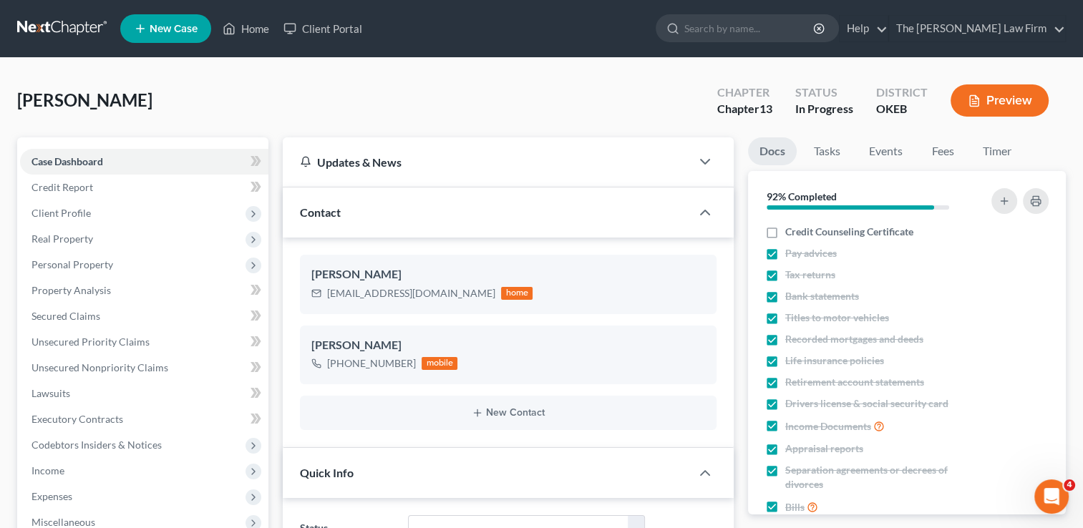
click at [52, 21] on link at bounding box center [63, 29] width 92 height 26
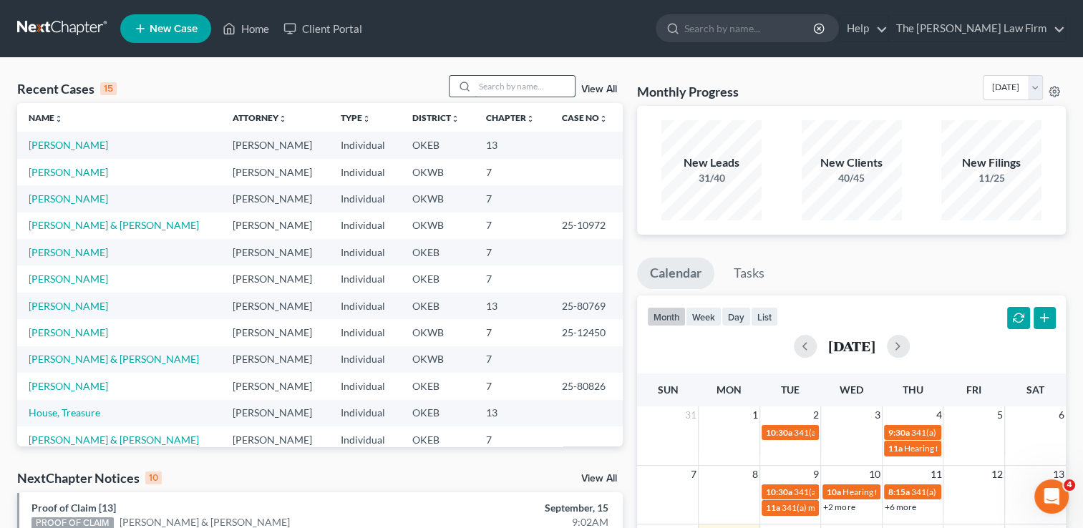
click at [541, 88] on input "search" at bounding box center [525, 86] width 100 height 21
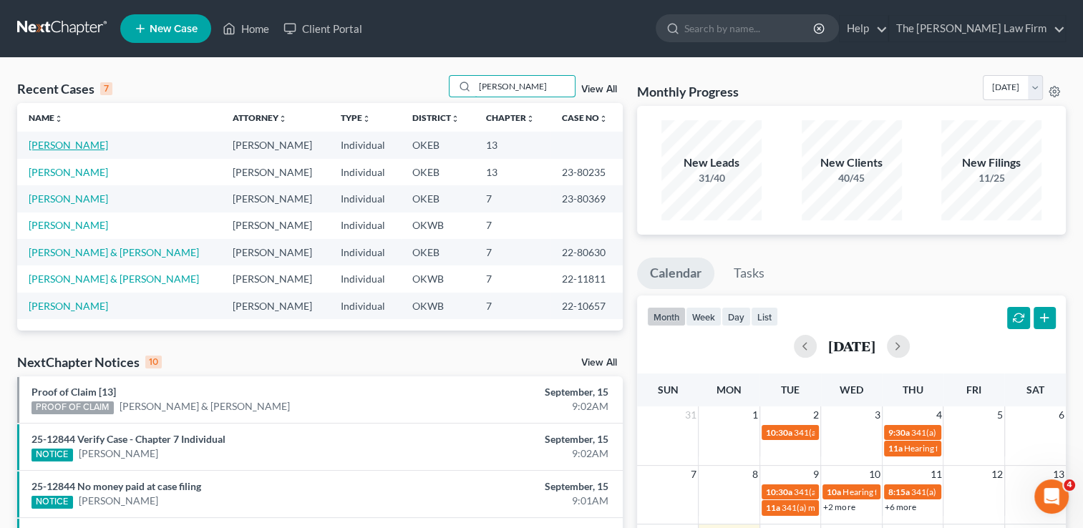
type input "dillon"
click at [66, 144] on link "[PERSON_NAME]" at bounding box center [68, 145] width 79 height 12
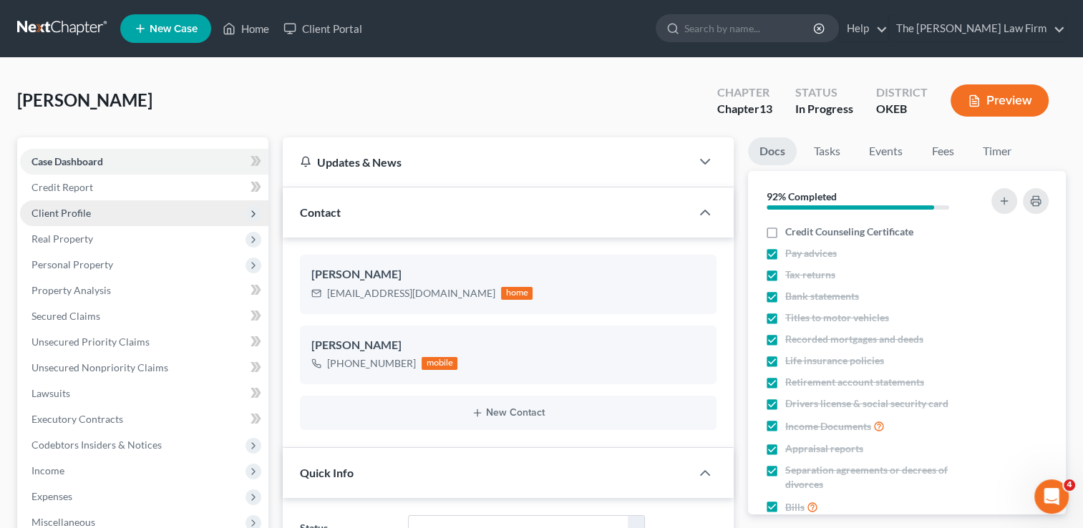
click at [77, 213] on span "Client Profile" at bounding box center [61, 213] width 59 height 12
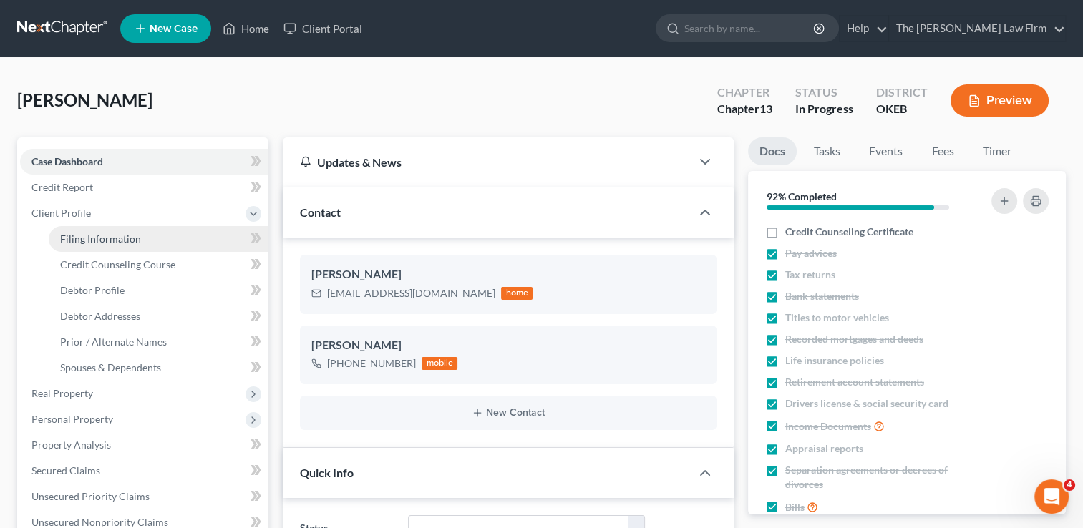
click at [147, 234] on link "Filing Information" at bounding box center [159, 239] width 220 height 26
select select "1"
select select "0"
select select "3"
select select "37"
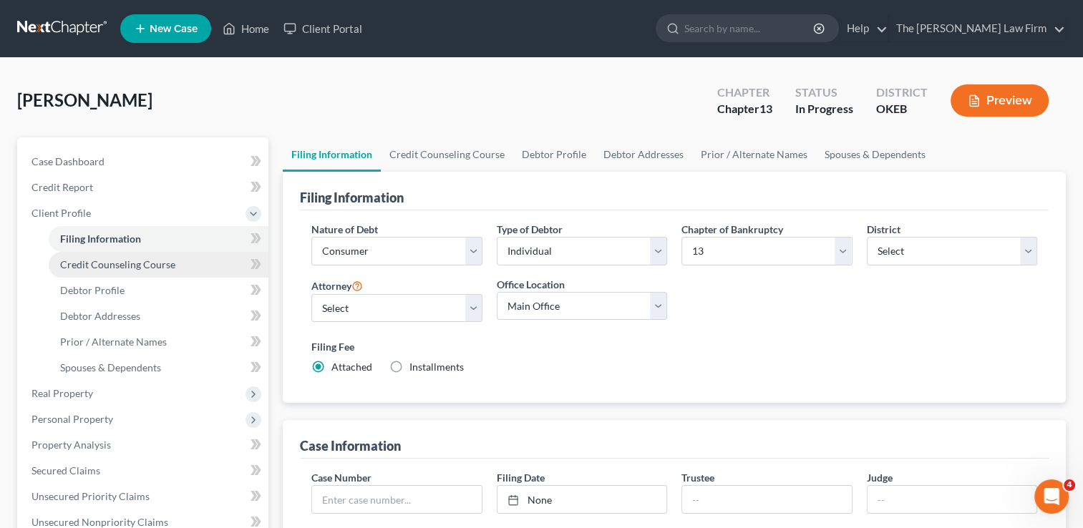
click at [130, 265] on span "Credit Counseling Course" at bounding box center [117, 264] width 115 height 12
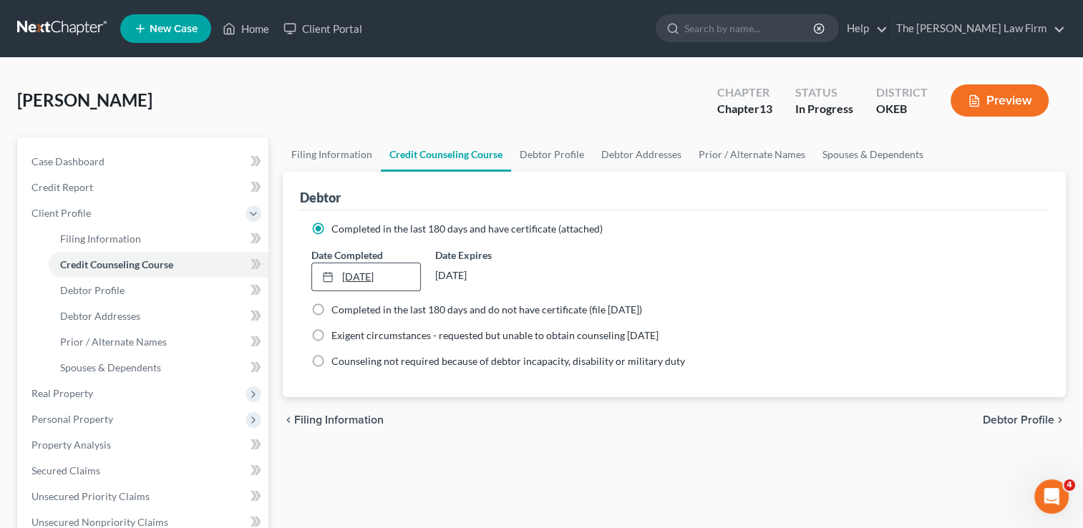
click at [395, 271] on link "3/20/2023" at bounding box center [365, 276] width 107 height 27
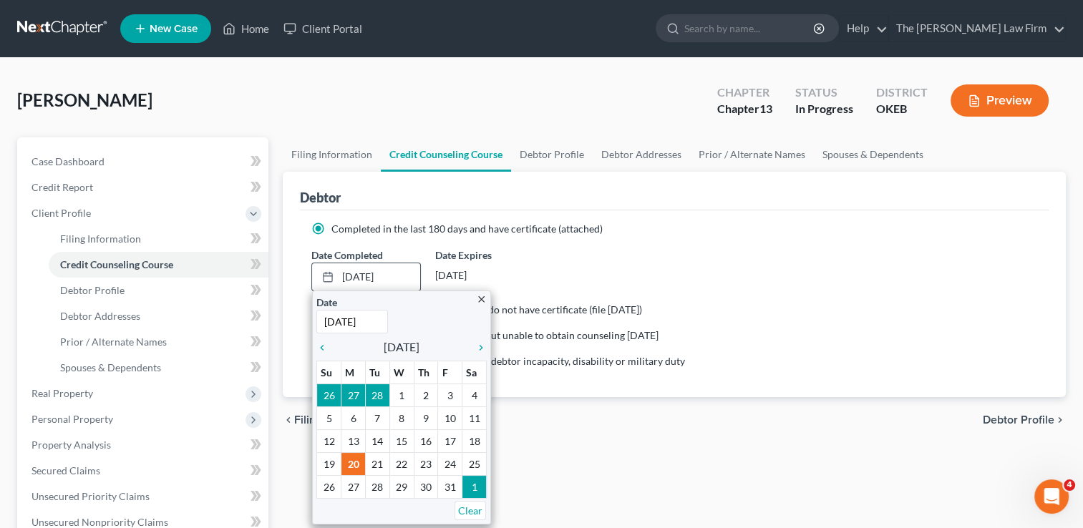
click at [378, 320] on input "3/20/2023" at bounding box center [352, 322] width 72 height 24
drag, startPoint x: 378, startPoint y: 320, endPoint x: 311, endPoint y: 317, distance: 67.4
click at [307, 316] on div "Completed in the last 180 days and have certificate (attached) Date Completed 3…" at bounding box center [674, 304] width 749 height 187
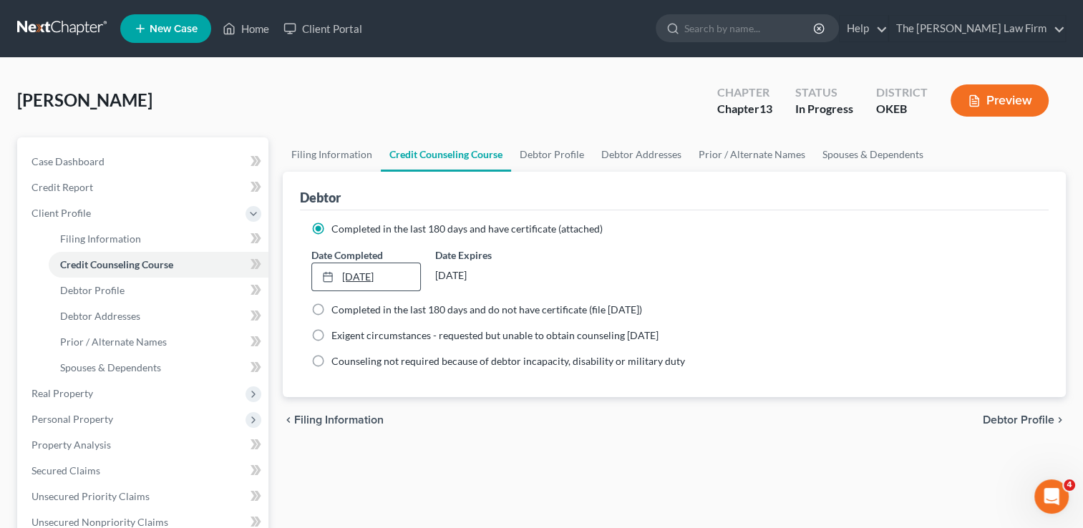
click at [393, 272] on link "3/20/2023" at bounding box center [365, 276] width 107 height 27
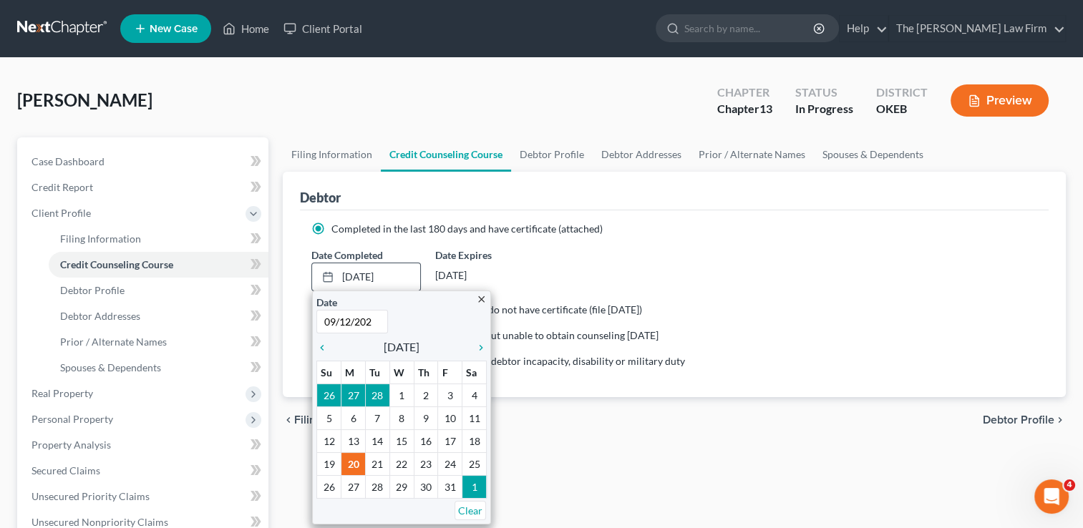
type input "09/12/2025"
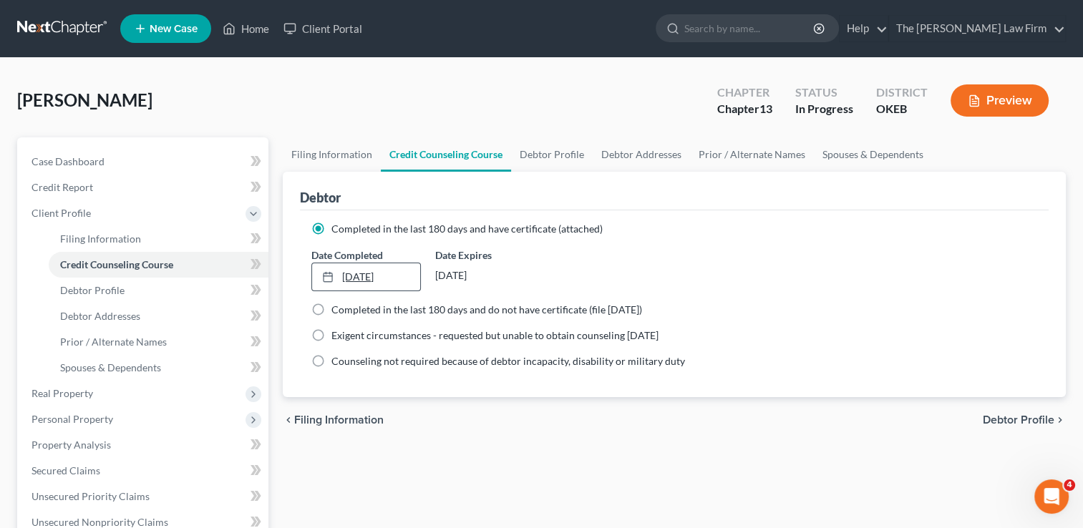
click at [404, 274] on link "9/12/2025" at bounding box center [365, 276] width 107 height 27
click at [110, 288] on span "Debtor Profile" at bounding box center [92, 290] width 64 height 12
select select "0"
select select "1"
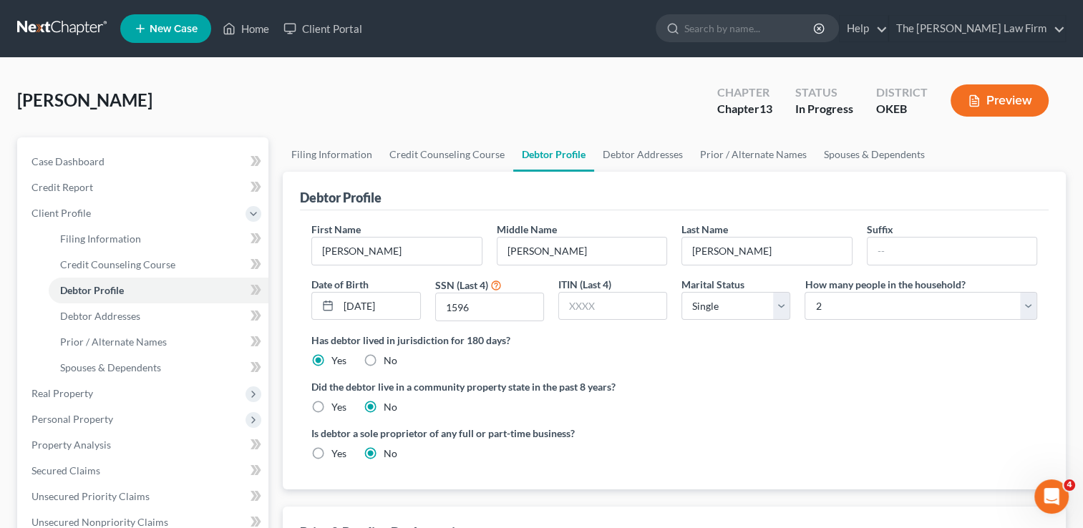
radio input "true"
click at [94, 189] on link "Credit Report" at bounding box center [144, 188] width 248 height 26
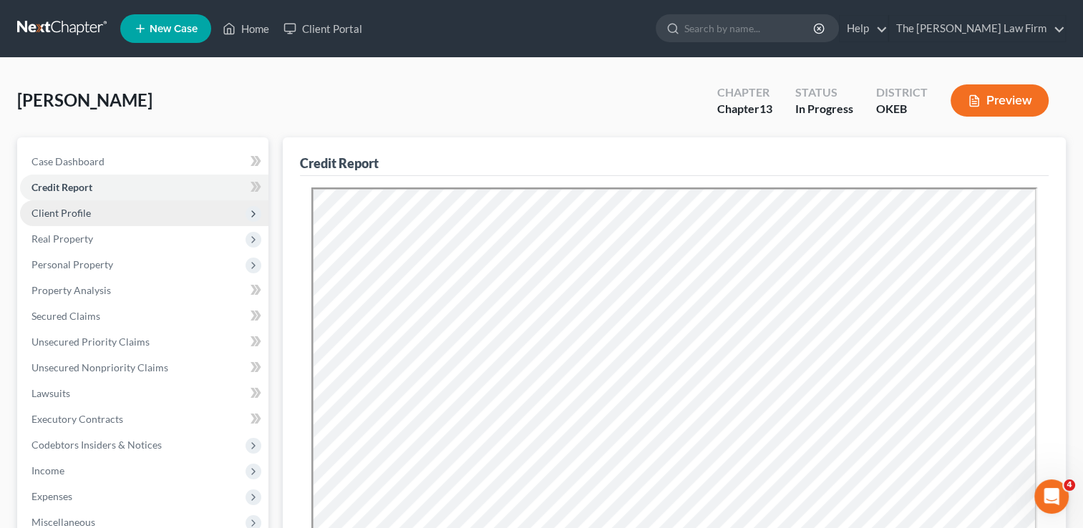
click at [73, 213] on span "Client Profile" at bounding box center [61, 213] width 59 height 12
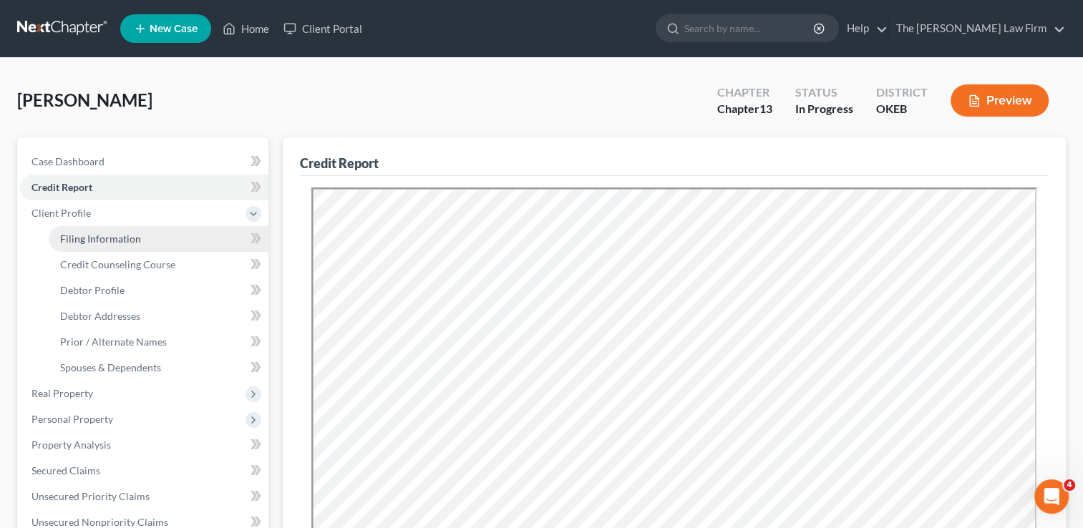
click at [140, 238] on link "Filing Information" at bounding box center [159, 239] width 220 height 26
select select "1"
select select "0"
select select "3"
select select "63"
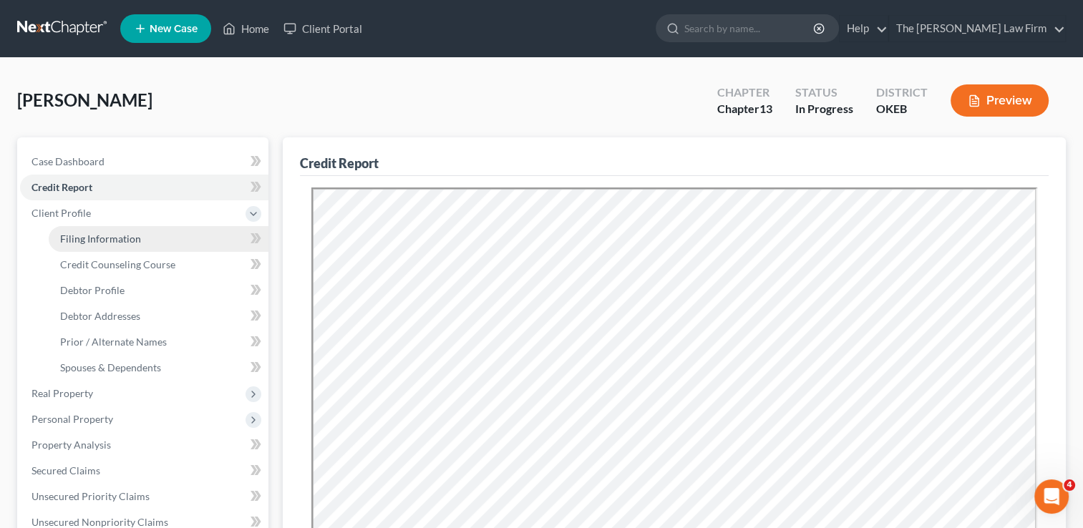
select select "1"
select select "37"
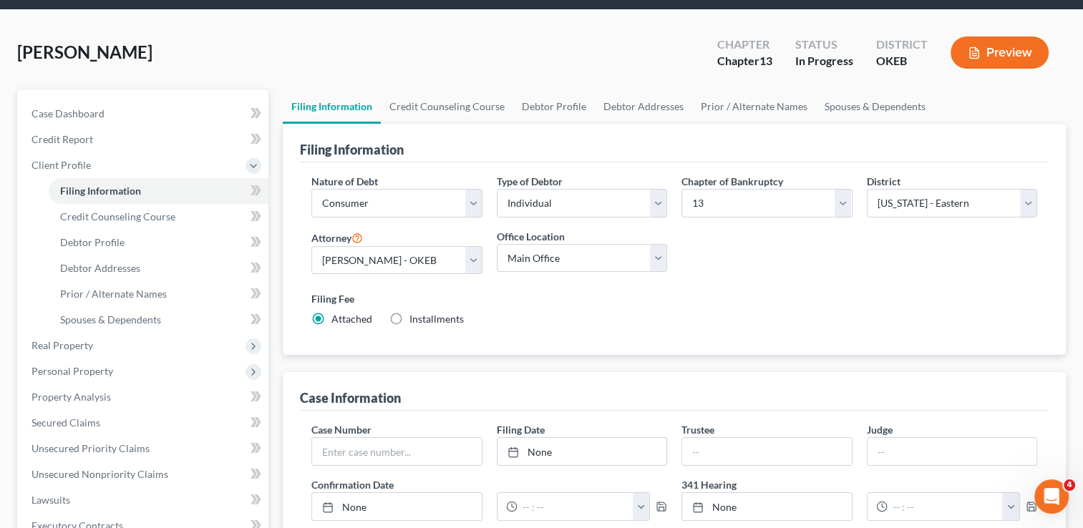
scroll to position [72, 0]
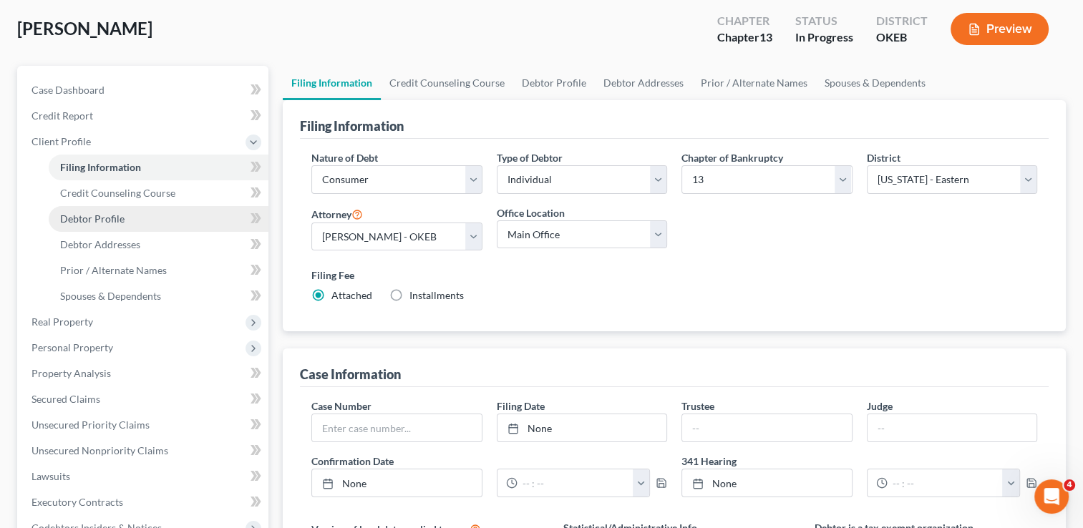
click at [117, 218] on span "Debtor Profile" at bounding box center [92, 219] width 64 height 12
select select "0"
select select "1"
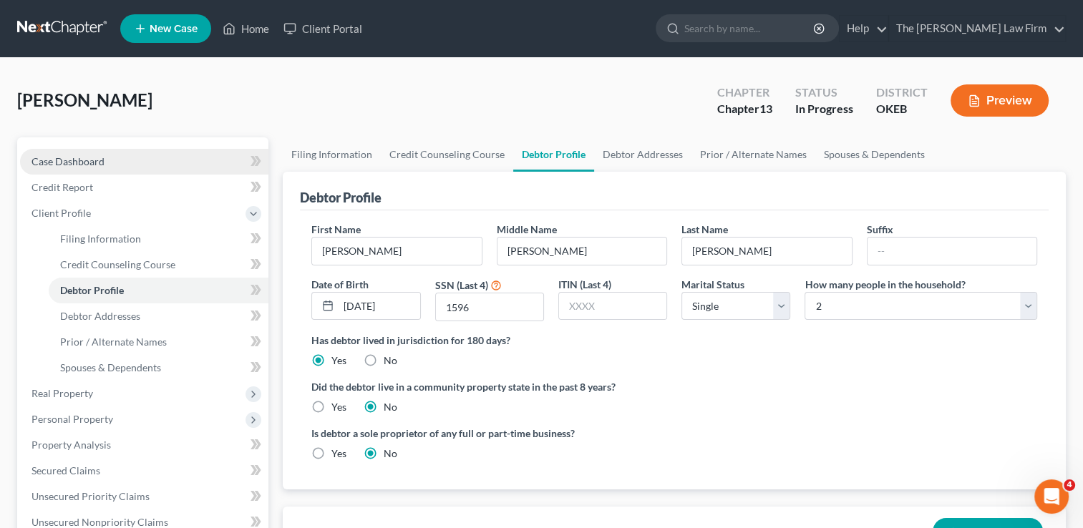
click at [102, 159] on span "Case Dashboard" at bounding box center [68, 161] width 73 height 12
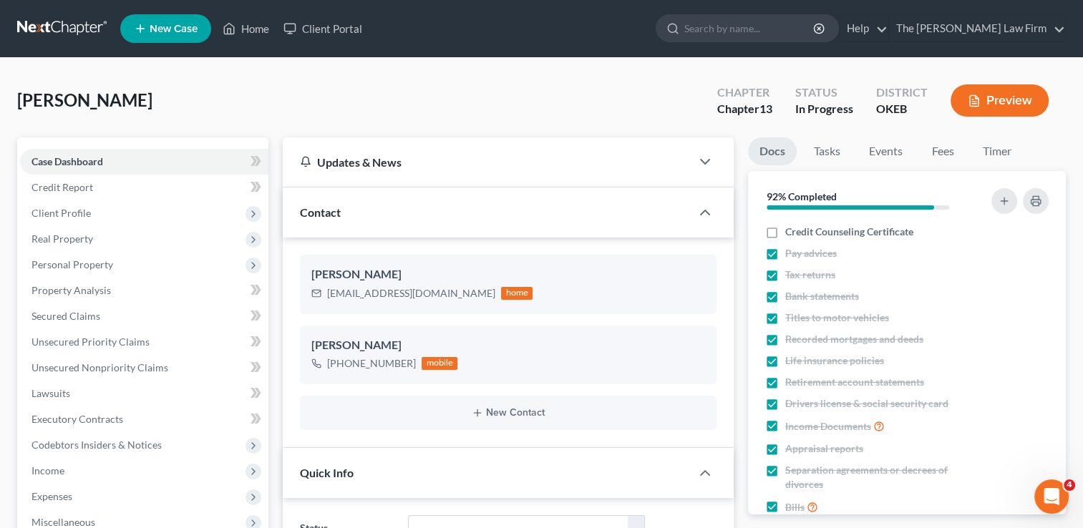
scroll to position [787, 0]
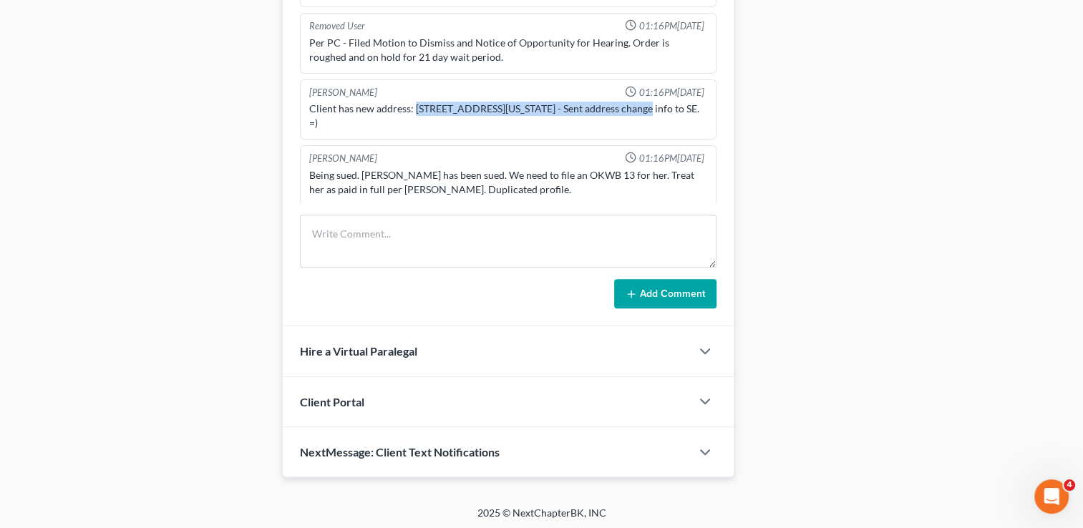
drag, startPoint x: 416, startPoint y: 103, endPoint x: 652, endPoint y: 107, distance: 236.3
click at [652, 107] on div "Client has new address: [STREET_ADDRESS][US_STATE] - Sent address change info t…" at bounding box center [508, 116] width 398 height 29
copy div "15501 N Pennsylvania Ave Apt 903 Edmond OK 73013"
drag, startPoint x: 863, startPoint y: 175, endPoint x: 879, endPoint y: 173, distance: 16.5
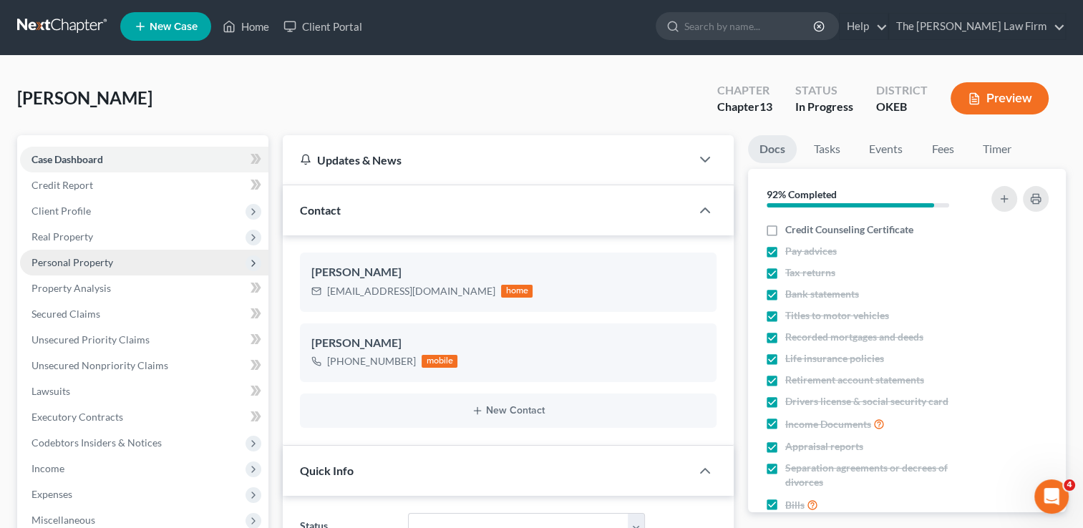
scroll to position [0, 0]
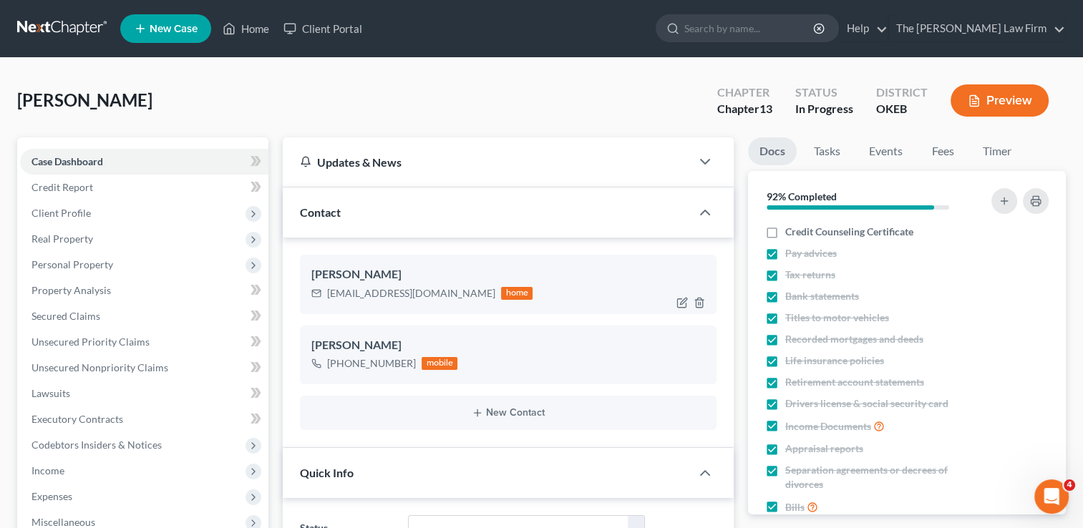
drag, startPoint x: 771, startPoint y: 233, endPoint x: 475, endPoint y: 273, distance: 299.1
click at [785, 233] on label "Credit Counseling Certificate" at bounding box center [849, 232] width 128 height 14
click at [791, 233] on input "Credit Counseling Certificate" at bounding box center [795, 229] width 9 height 9
checkbox input "true"
click at [947, 153] on link "Fees" at bounding box center [943, 151] width 46 height 28
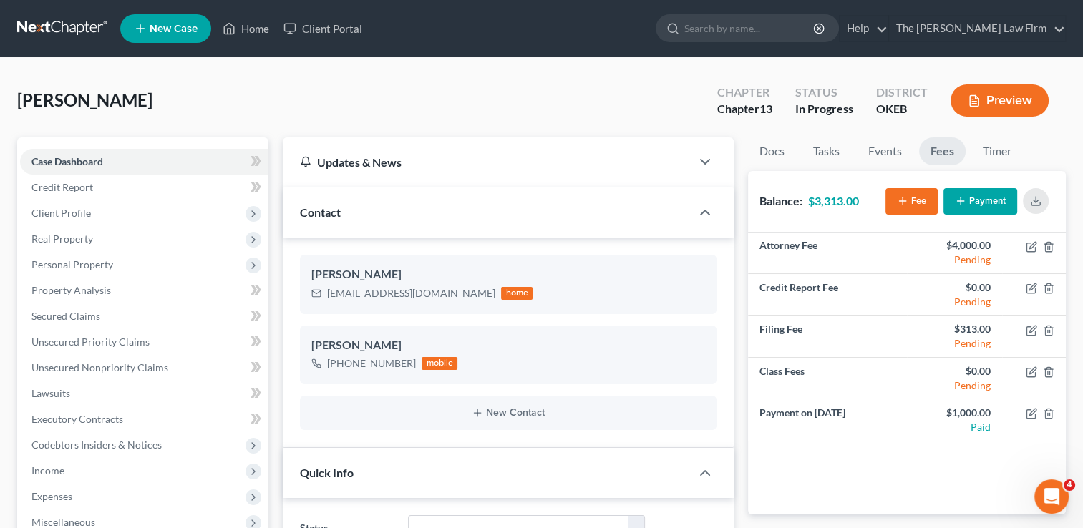
click at [450, 163] on div "Updates & News" at bounding box center [487, 162] width 374 height 15
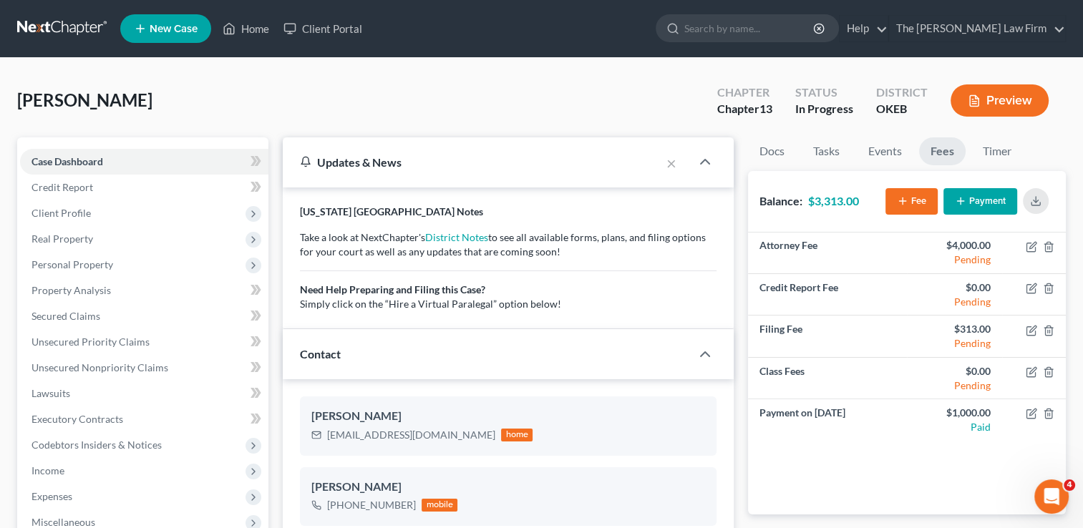
drag, startPoint x: 435, startPoint y: 150, endPoint x: 442, endPoint y: 150, distance: 7.2
click at [435, 150] on div "Updates & News" at bounding box center [472, 161] width 378 height 49
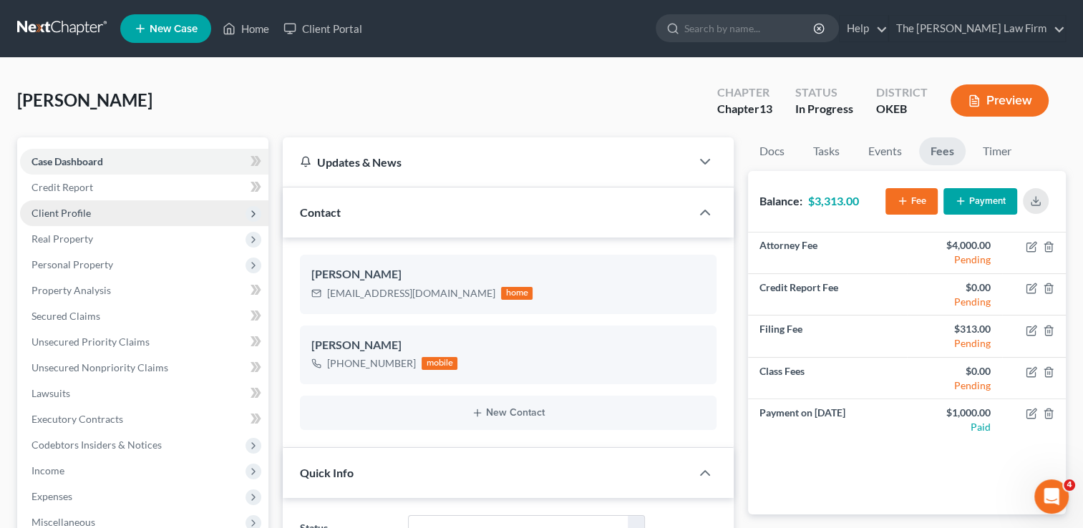
click at [87, 212] on span "Client Profile" at bounding box center [61, 213] width 59 height 12
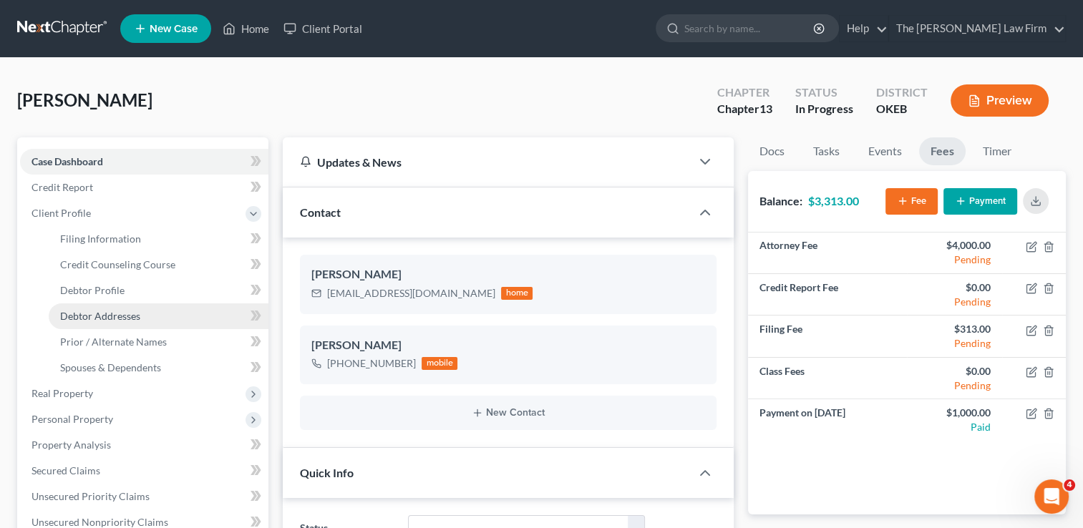
click at [137, 316] on span "Debtor Addresses" at bounding box center [100, 316] width 80 height 12
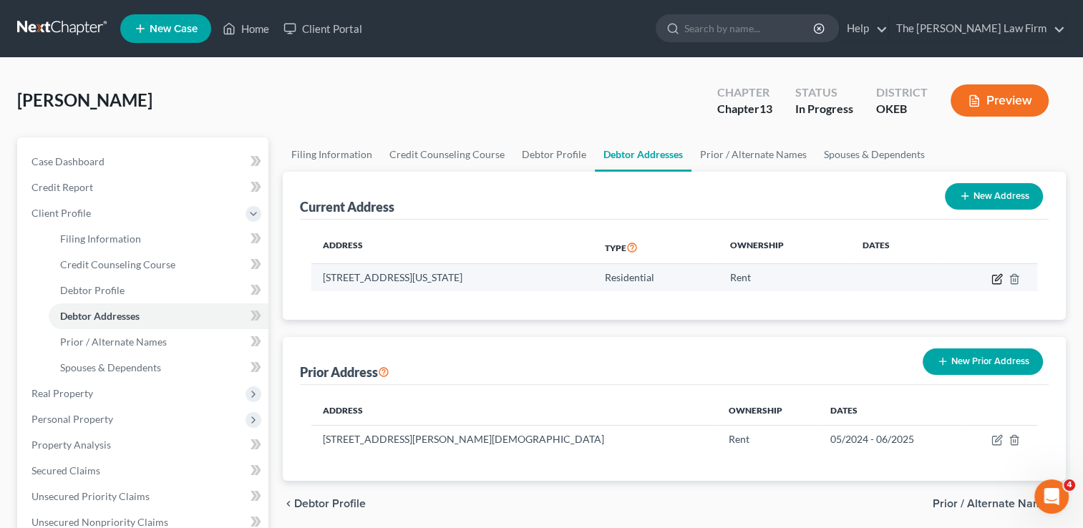
click at [997, 279] on icon "button" at bounding box center [998, 277] width 6 height 6
select select "37"
select select "0"
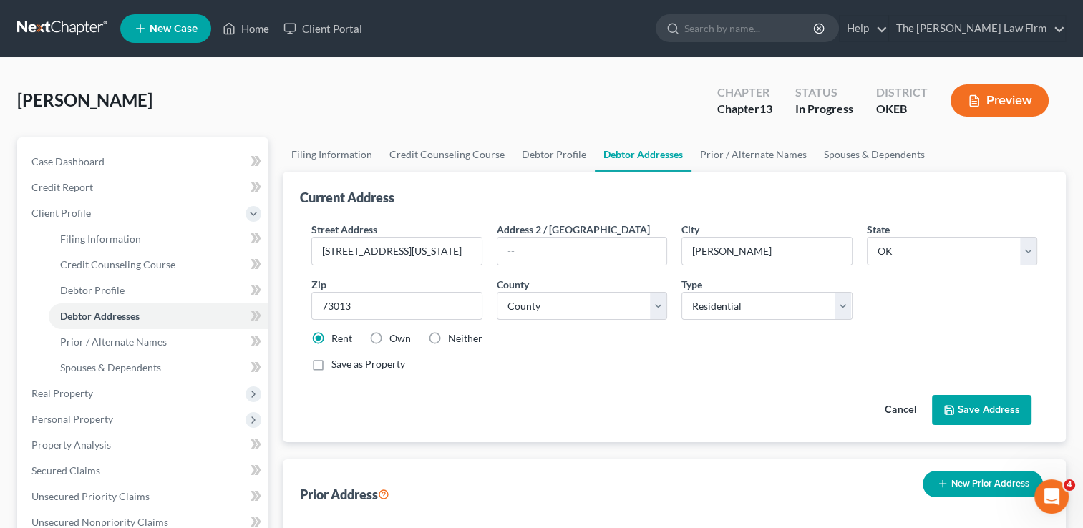
click at [891, 405] on button "Cancel" at bounding box center [900, 410] width 63 height 29
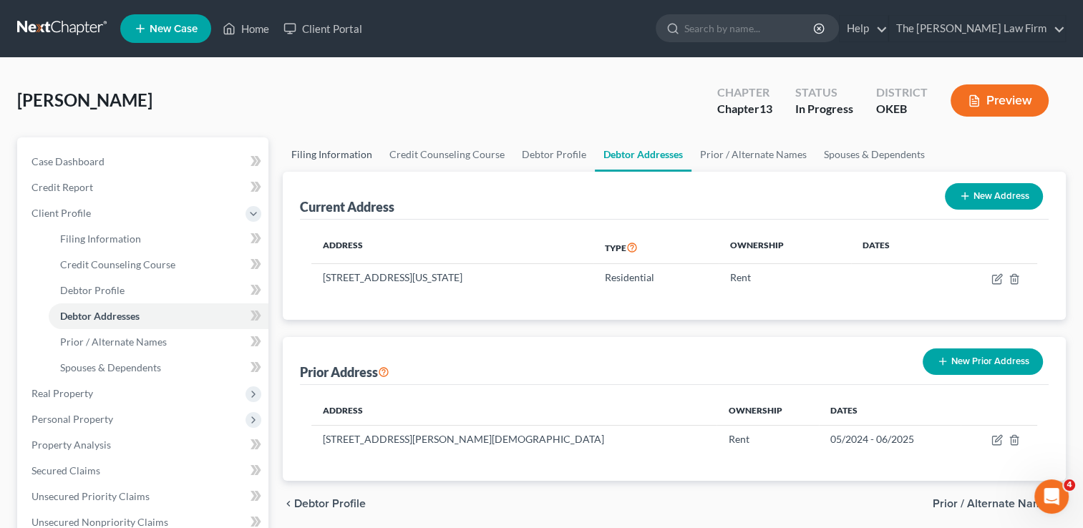
click at [332, 153] on link "Filing Information" at bounding box center [332, 154] width 98 height 34
select select "1"
select select "0"
select select "3"
select select "63"
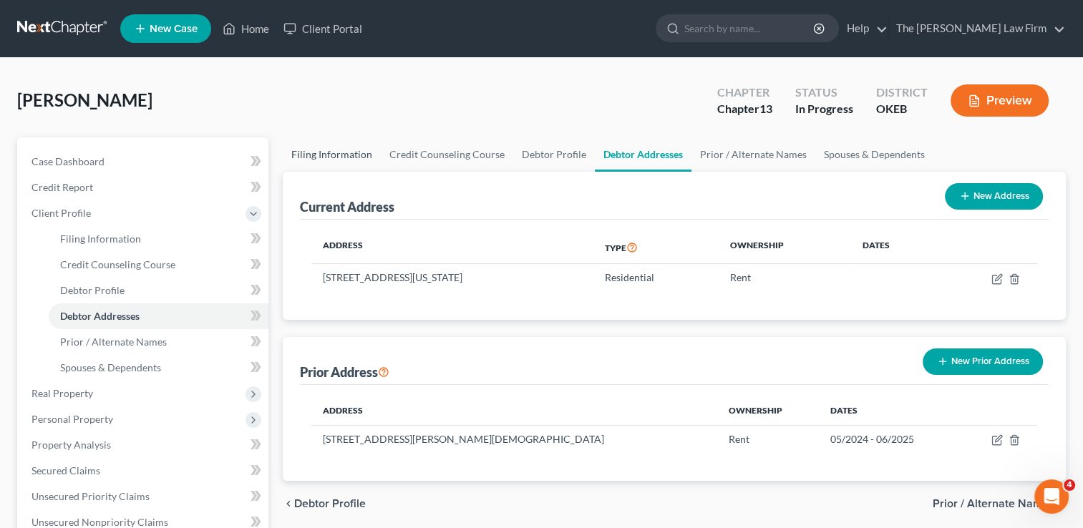
select select "1"
select select "37"
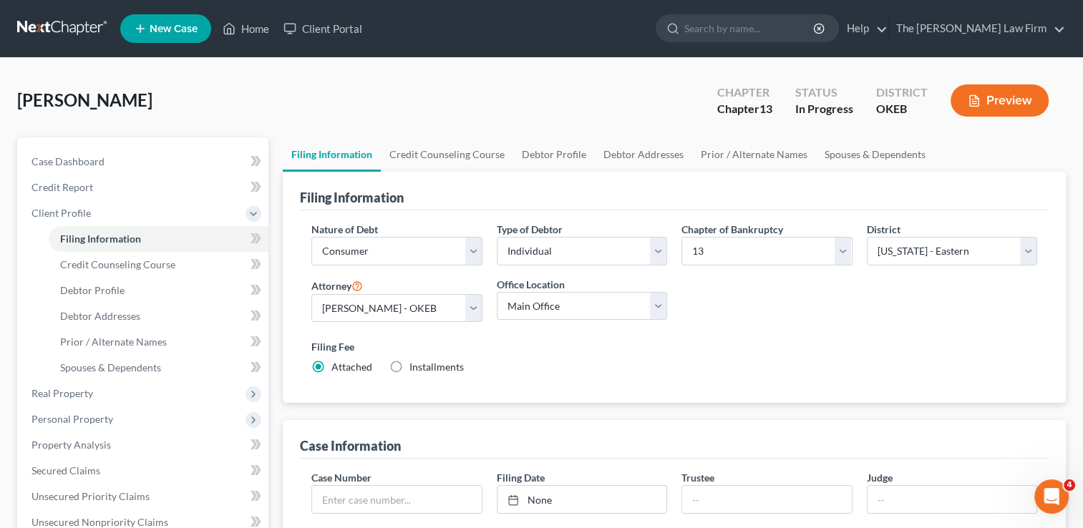
scroll to position [455, 0]
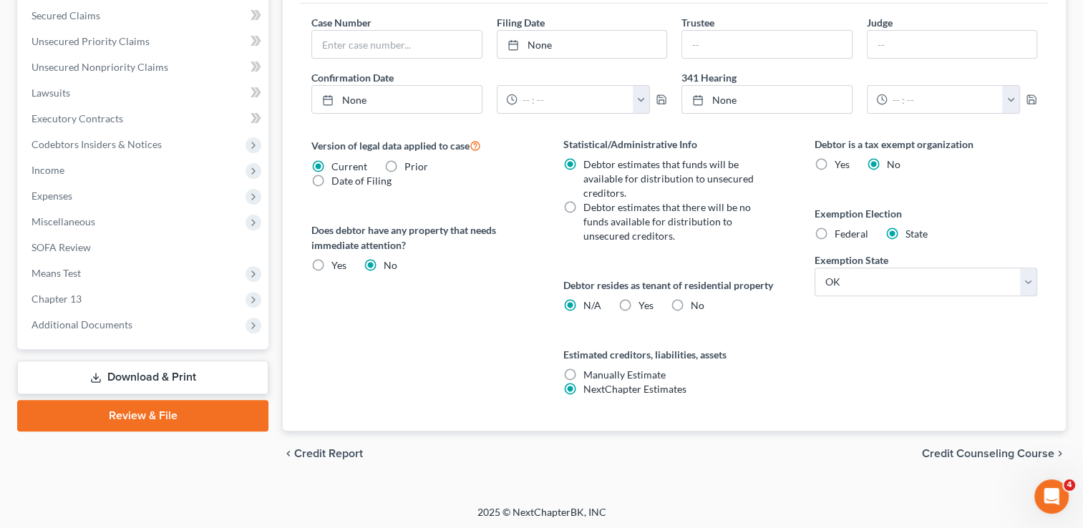
click at [639, 300] on label "Yes Yes" at bounding box center [646, 306] width 15 height 14
click at [644, 300] on input "Yes Yes" at bounding box center [648, 303] width 9 height 9
radio input "true"
radio input "false"
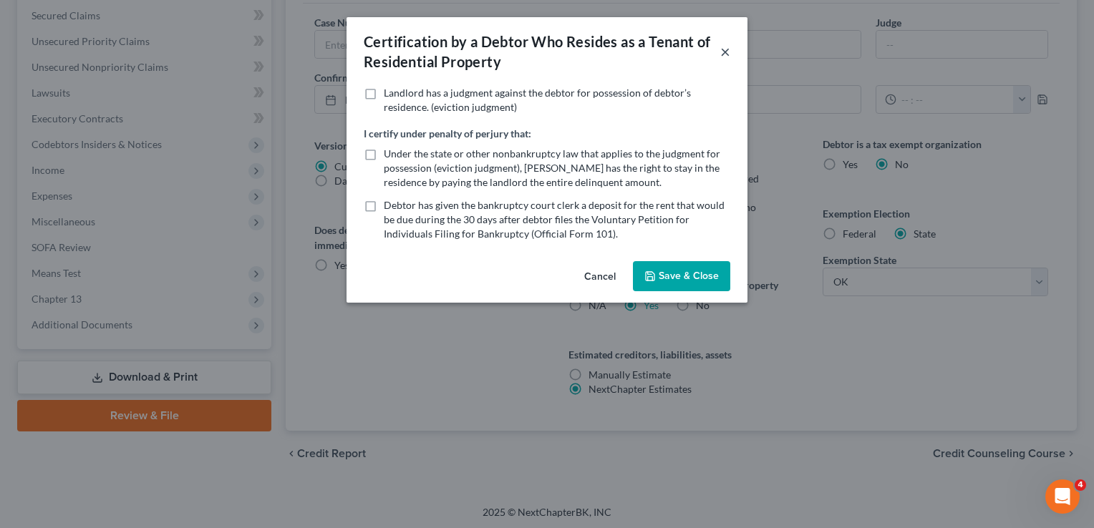
click at [725, 51] on button "×" at bounding box center [725, 51] width 10 height 17
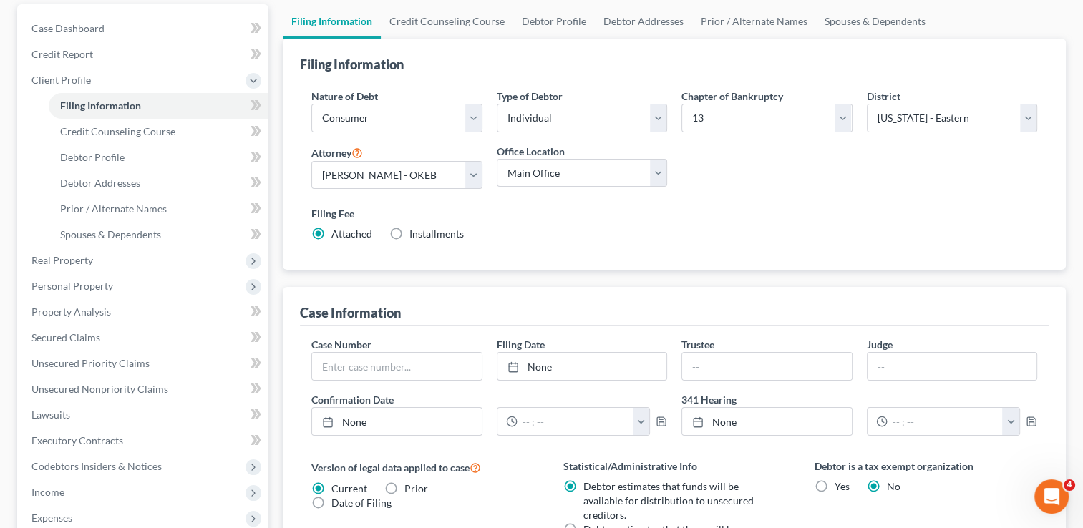
scroll to position [97, 0]
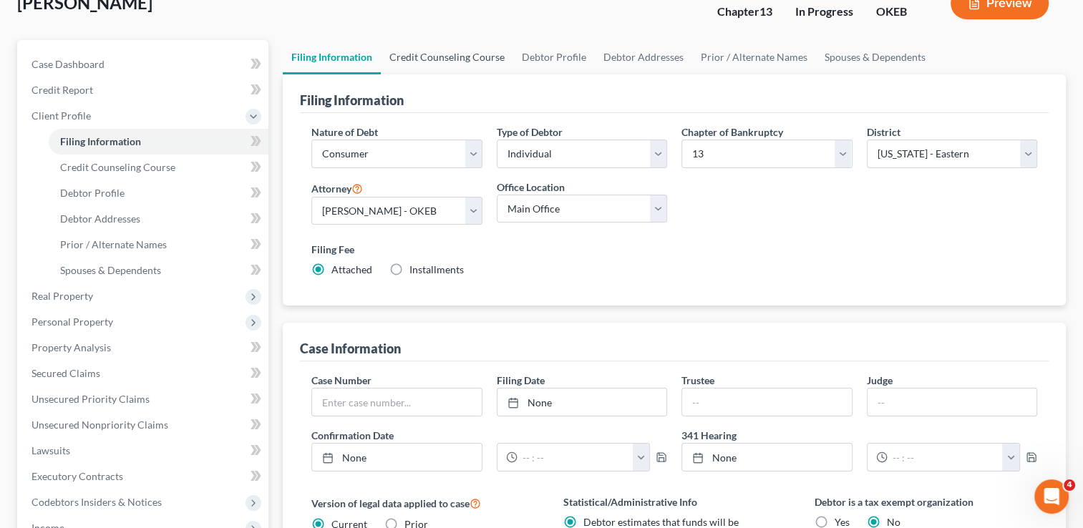
click at [454, 50] on link "Credit Counseling Course" at bounding box center [447, 57] width 132 height 34
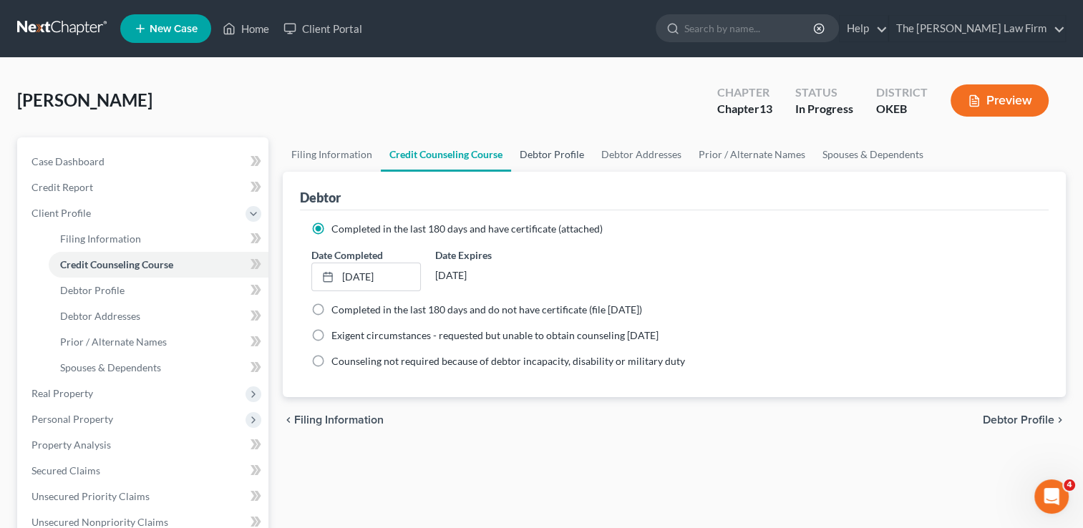
click at [566, 150] on link "Debtor Profile" at bounding box center [552, 154] width 82 height 34
select select "0"
select select "1"
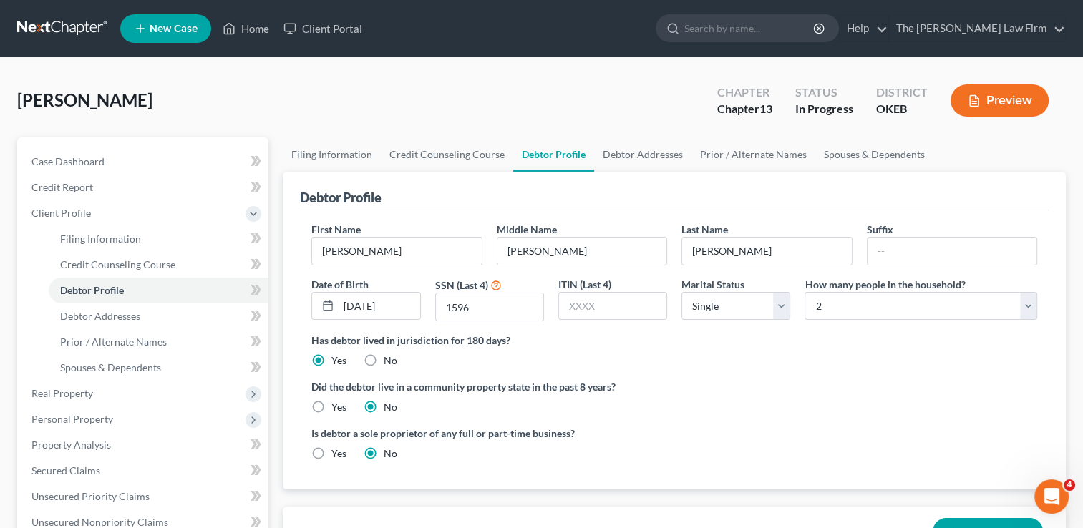
click at [57, 27] on link at bounding box center [63, 29] width 92 height 26
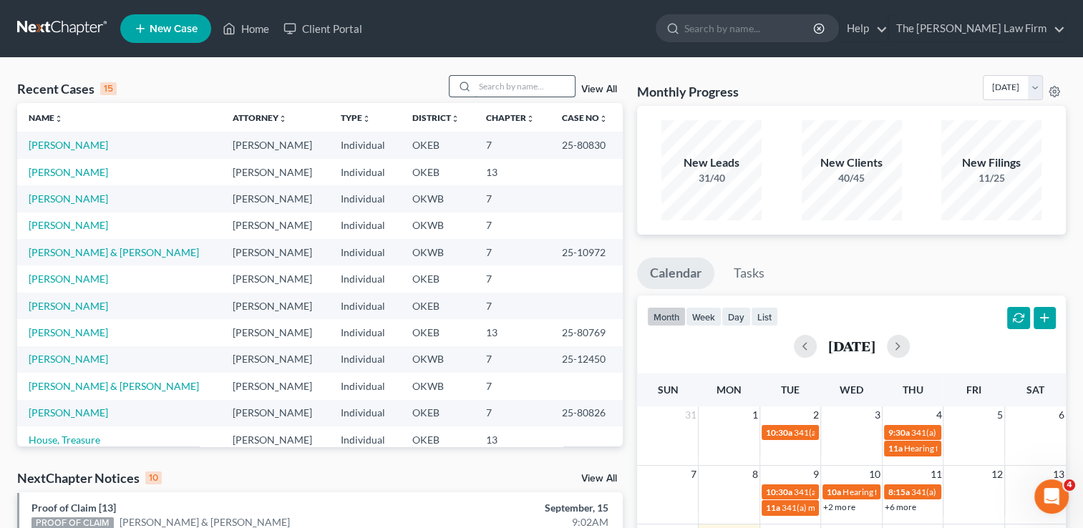
click at [518, 78] on input "search" at bounding box center [525, 86] width 100 height 21
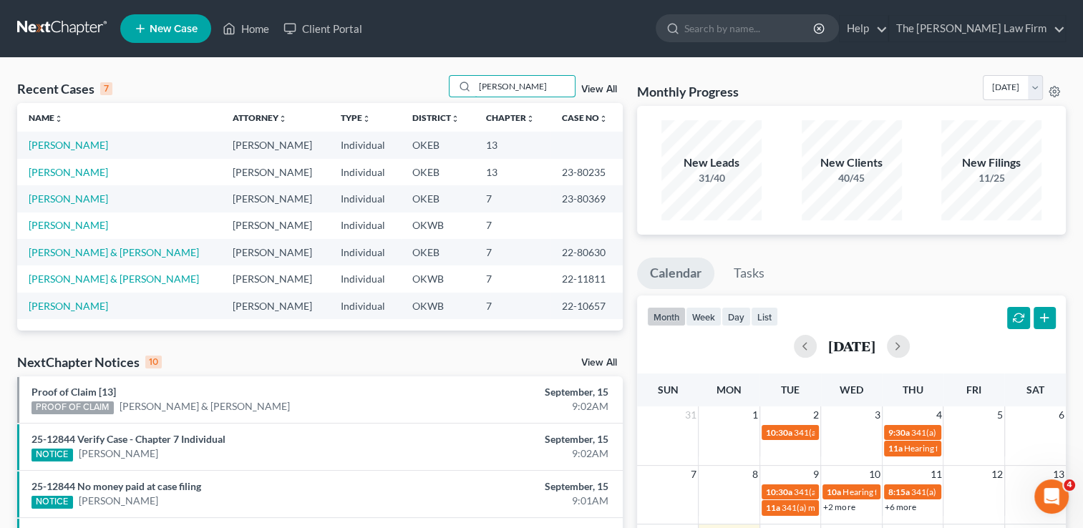
type input "[PERSON_NAME]"
drag, startPoint x: 554, startPoint y: 170, endPoint x: 596, endPoint y: 175, distance: 42.6
click at [596, 175] on td "23-80235" at bounding box center [587, 172] width 72 height 26
drag, startPoint x: 596, startPoint y: 175, endPoint x: 574, endPoint y: 172, distance: 23.2
copy td "23-80235"
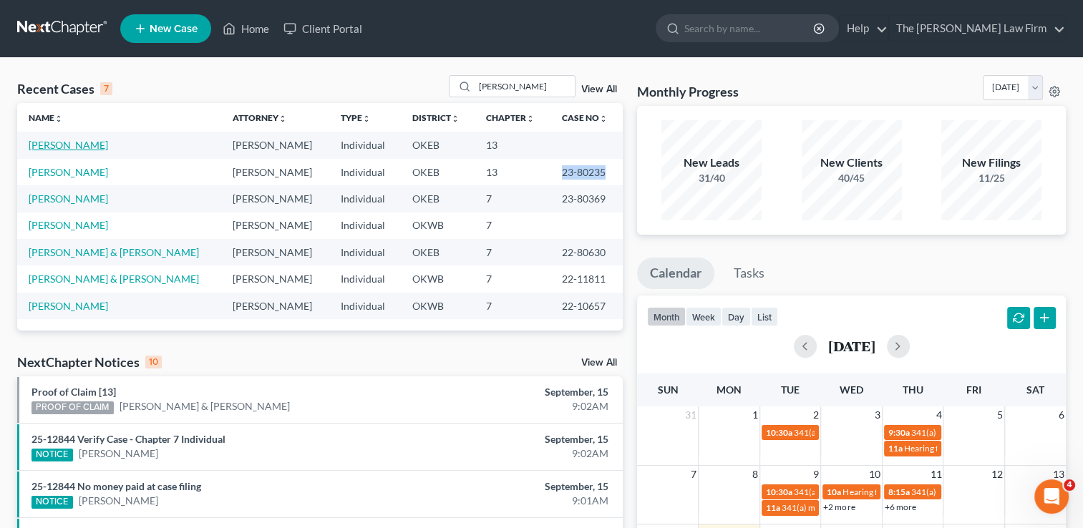
click at [63, 145] on link "[PERSON_NAME]" at bounding box center [68, 145] width 79 height 12
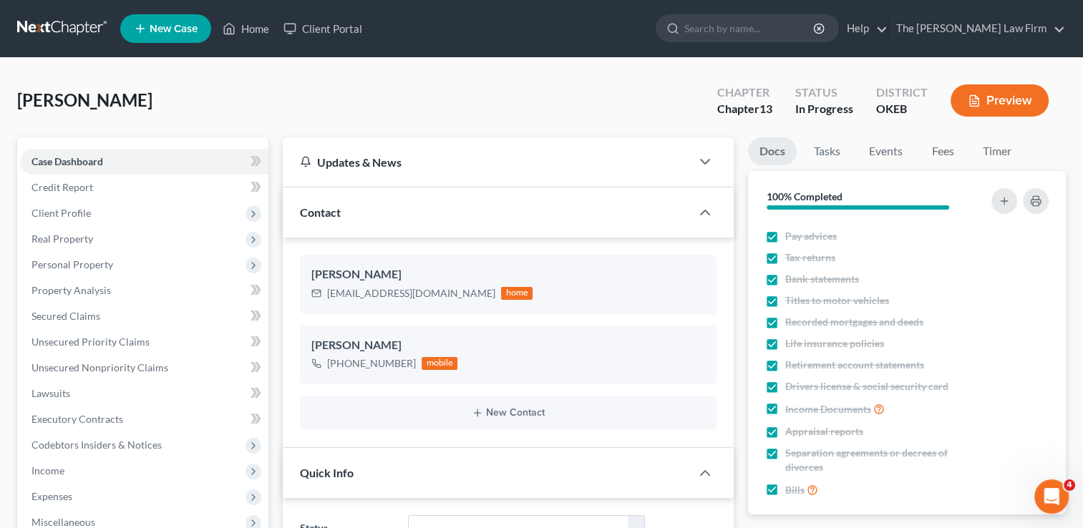
scroll to position [27, 0]
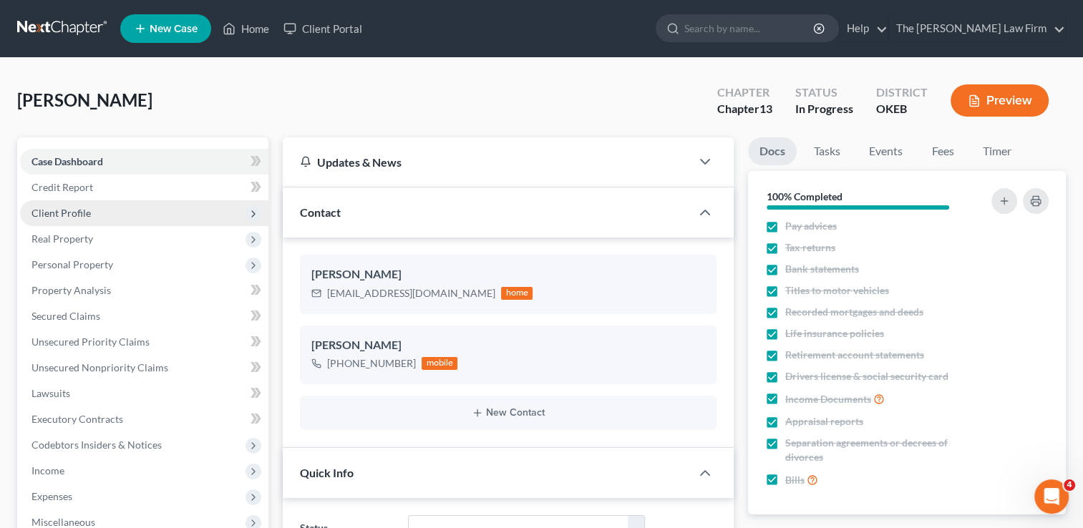
click at [74, 210] on span "Client Profile" at bounding box center [61, 213] width 59 height 12
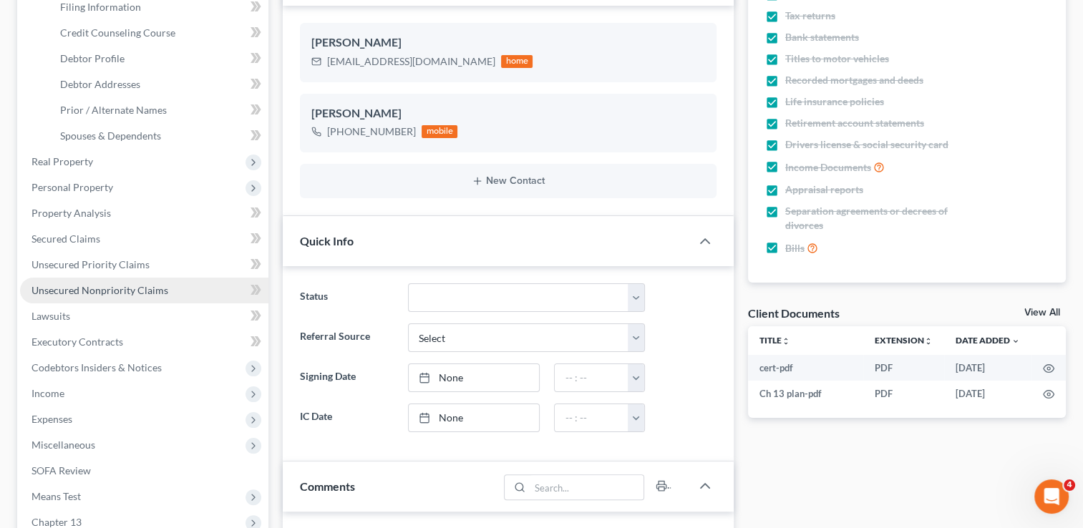
scroll to position [215, 0]
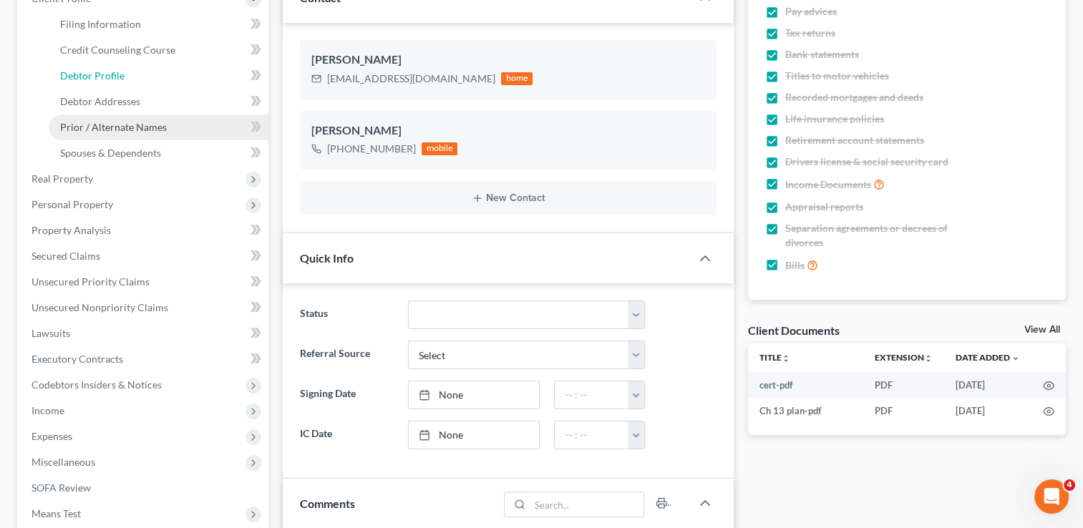
drag, startPoint x: 120, startPoint y: 76, endPoint x: 216, endPoint y: 114, distance: 102.5
click at [120, 76] on span "Debtor Profile" at bounding box center [92, 75] width 64 height 12
select select "0"
select select "1"
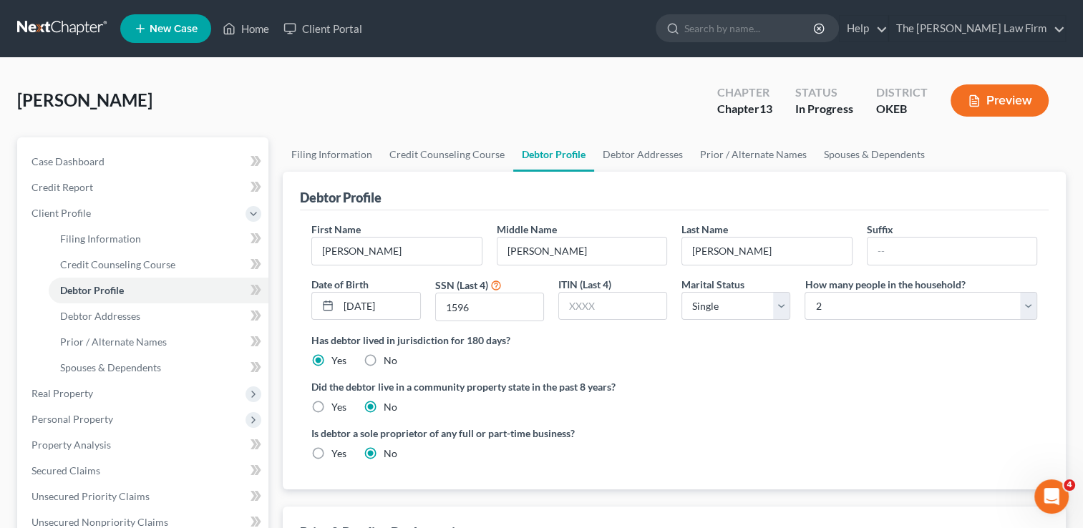
radio input "true"
click at [61, 27] on link at bounding box center [63, 29] width 92 height 26
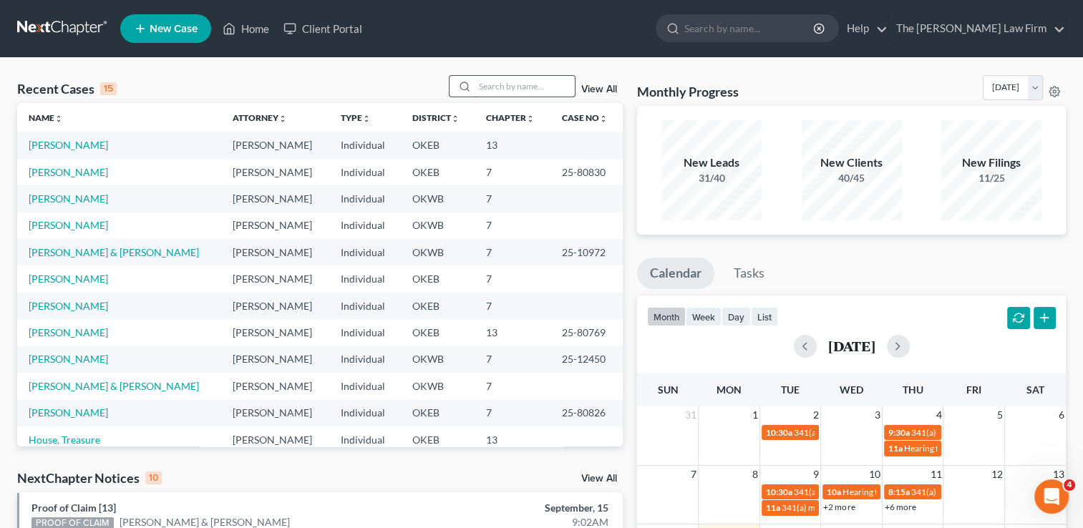
click at [528, 84] on input "search" at bounding box center [525, 86] width 100 height 21
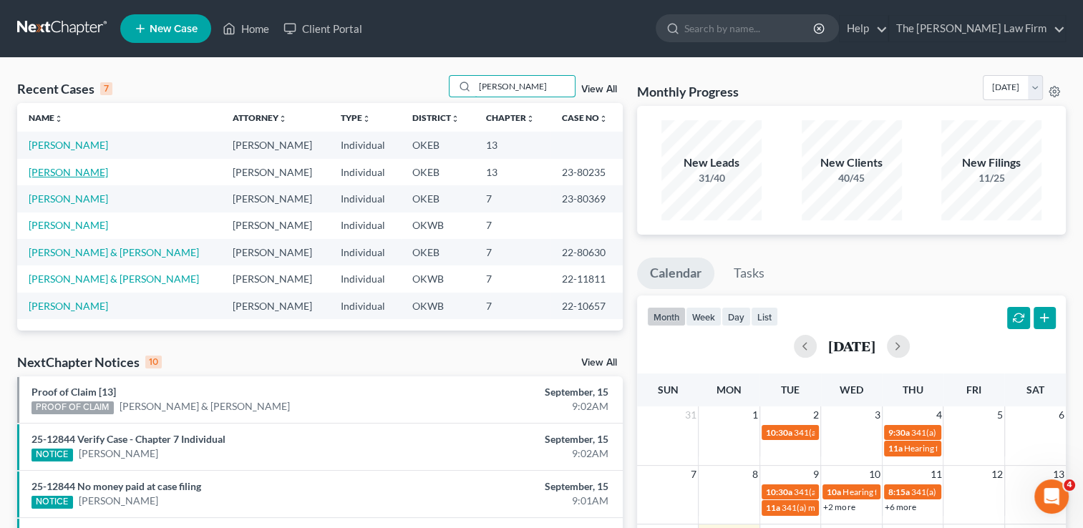
type input "[PERSON_NAME]"
click at [67, 173] on link "[PERSON_NAME]" at bounding box center [68, 172] width 79 height 12
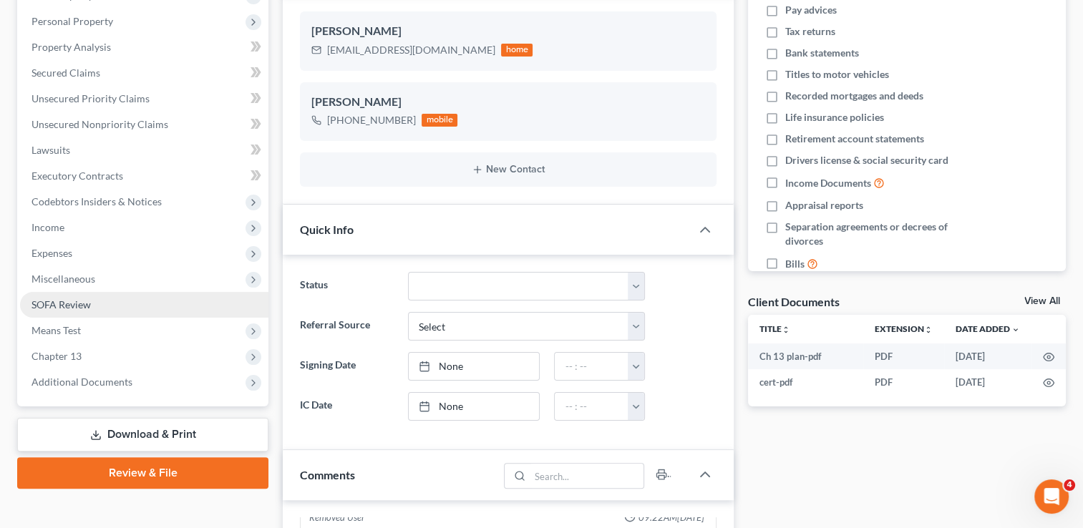
scroll to position [286, 0]
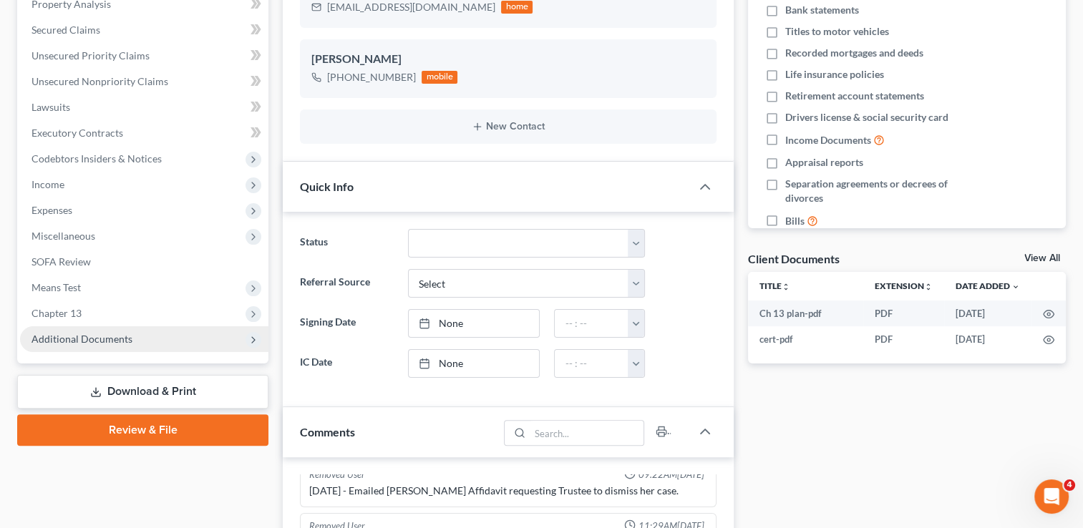
click at [92, 331] on span "Additional Documents" at bounding box center [144, 339] width 248 height 26
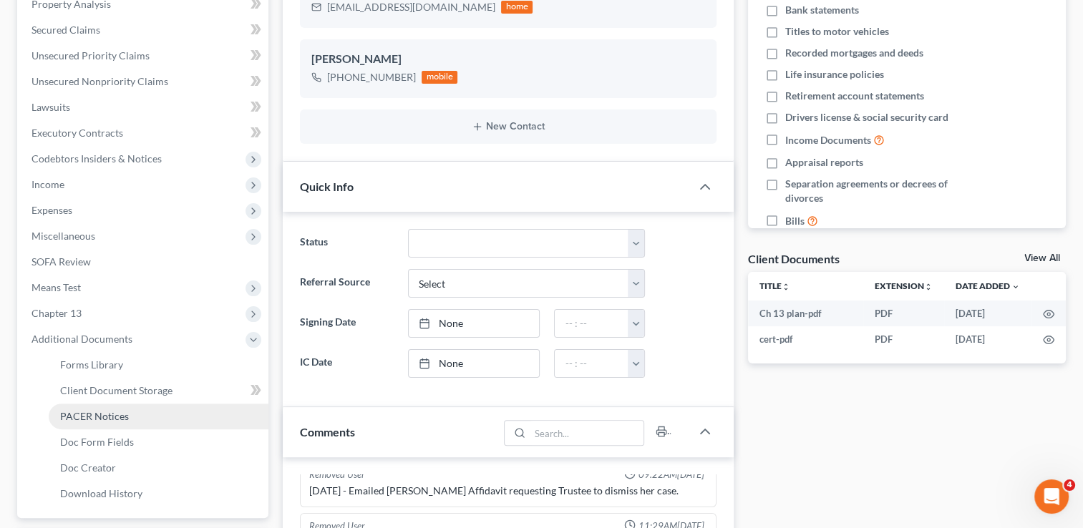
click at [104, 417] on span "PACER Notices" at bounding box center [94, 416] width 69 height 12
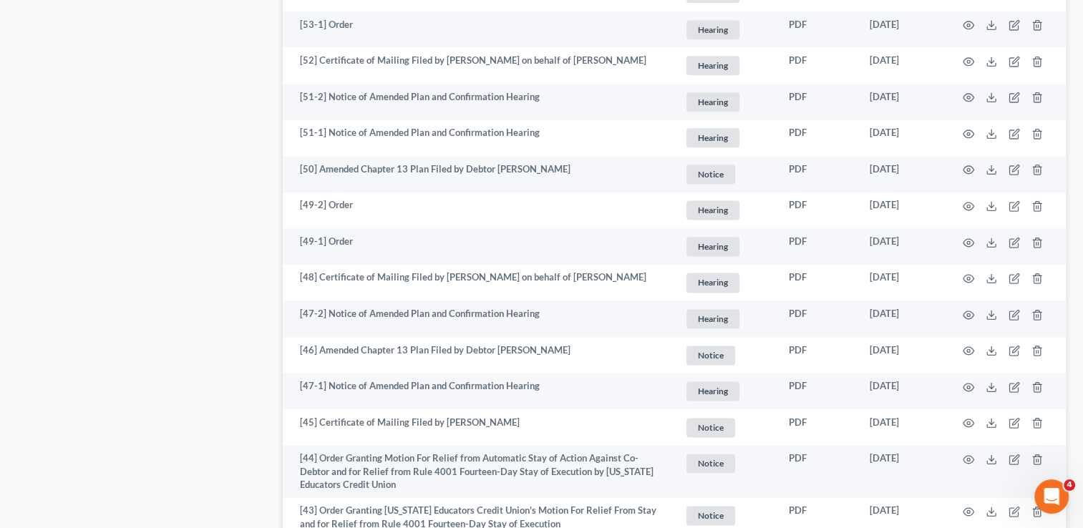
scroll to position [2754, 0]
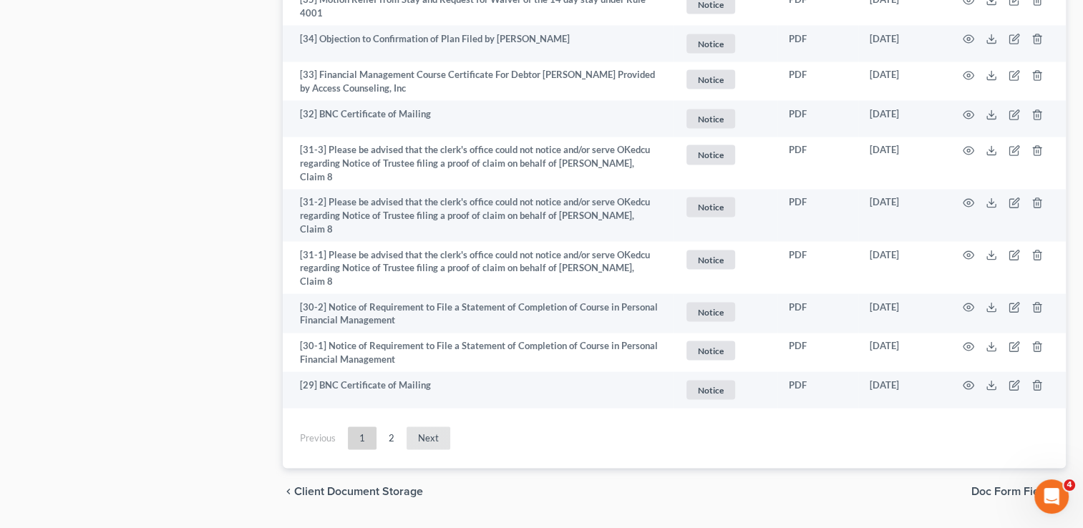
click at [427, 427] on link "Next" at bounding box center [429, 438] width 44 height 23
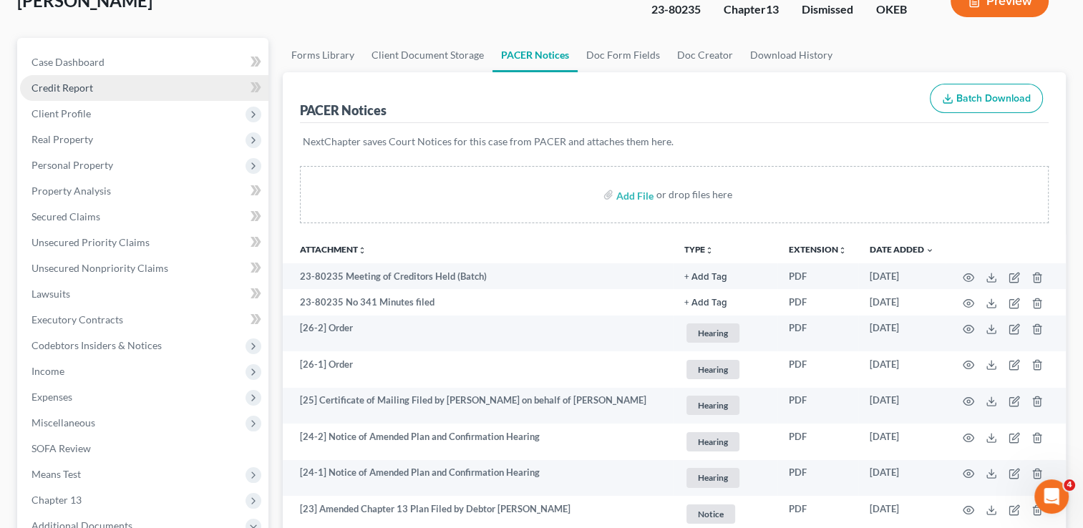
scroll to position [0, 0]
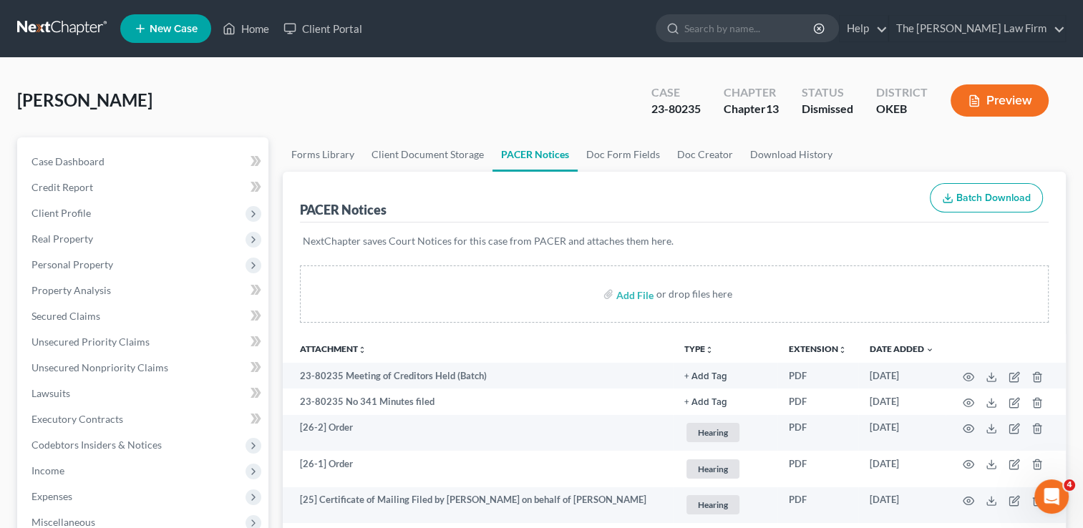
click at [54, 27] on link at bounding box center [63, 29] width 92 height 26
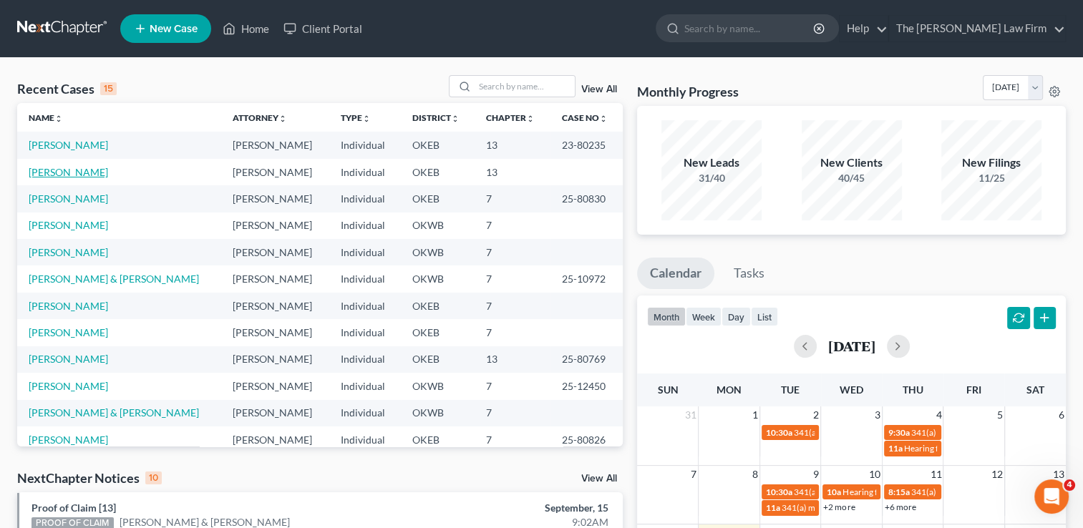
click at [60, 171] on link "[PERSON_NAME]" at bounding box center [68, 172] width 79 height 12
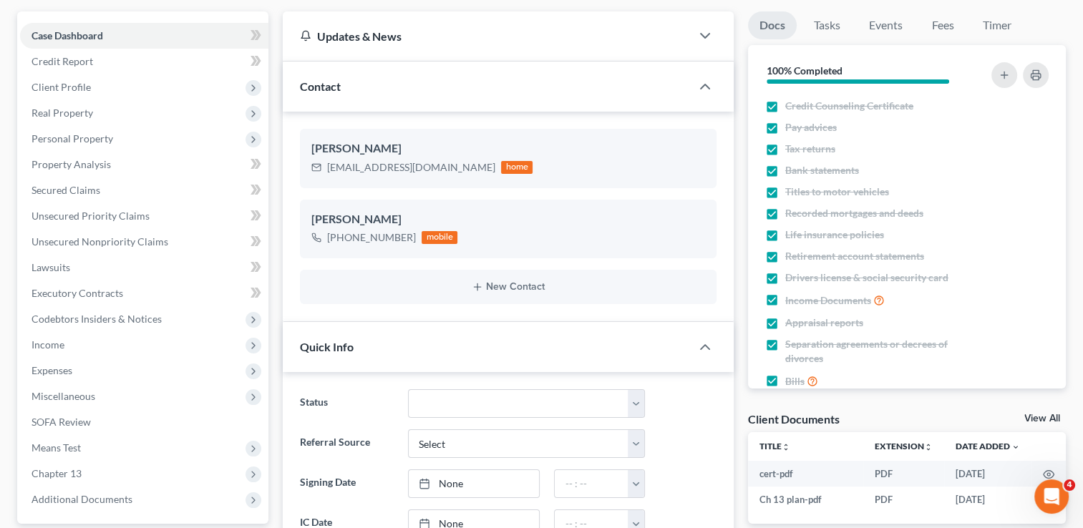
scroll to position [143, 0]
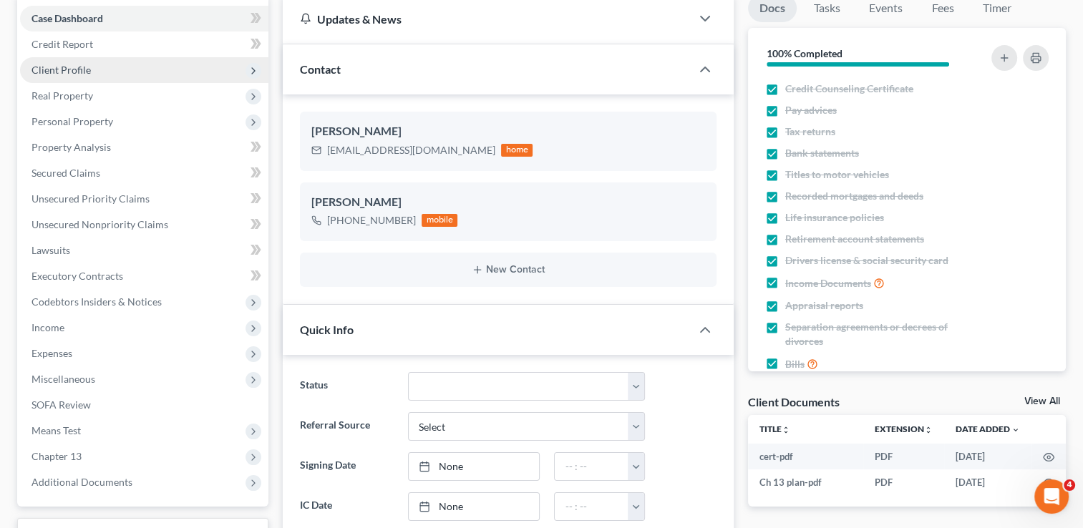
click at [67, 67] on span "Client Profile" at bounding box center [61, 70] width 59 height 12
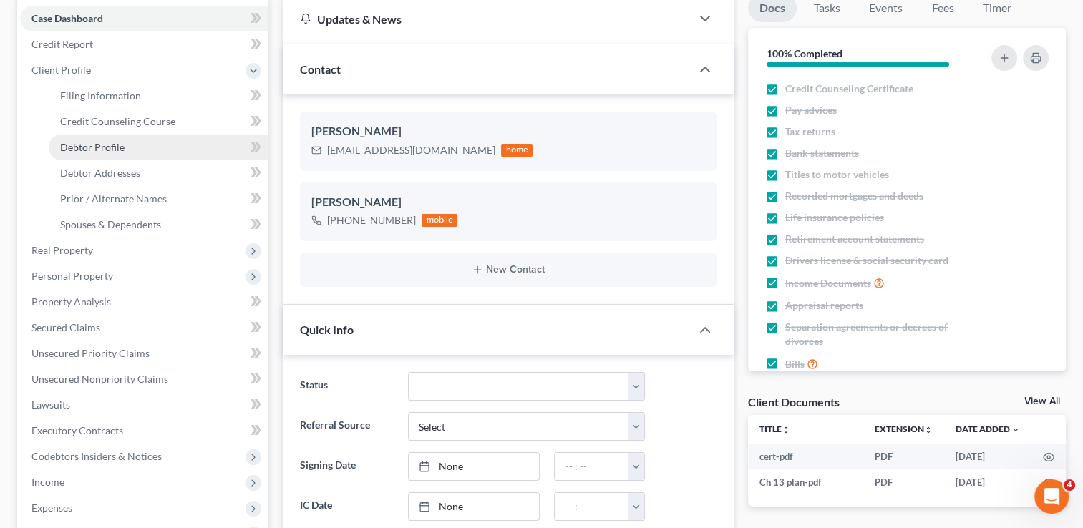
click at [116, 149] on span "Debtor Profile" at bounding box center [92, 147] width 64 height 12
select select "0"
select select "1"
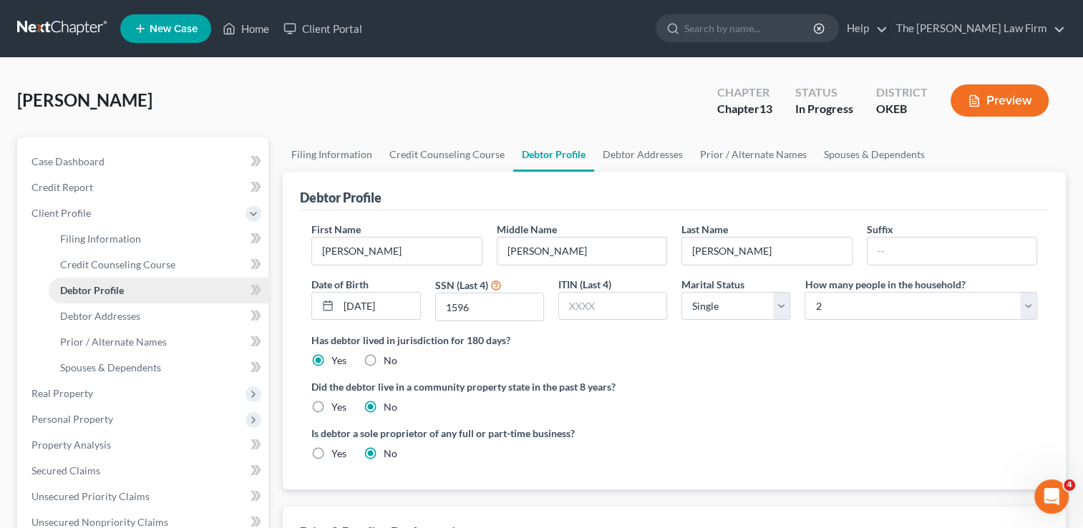
radio input "true"
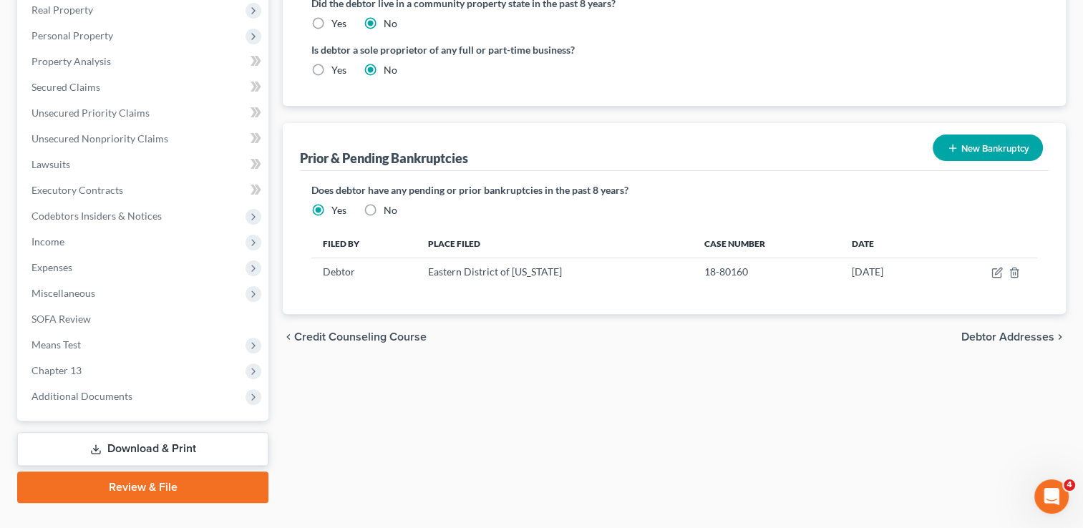
scroll to position [412, 0]
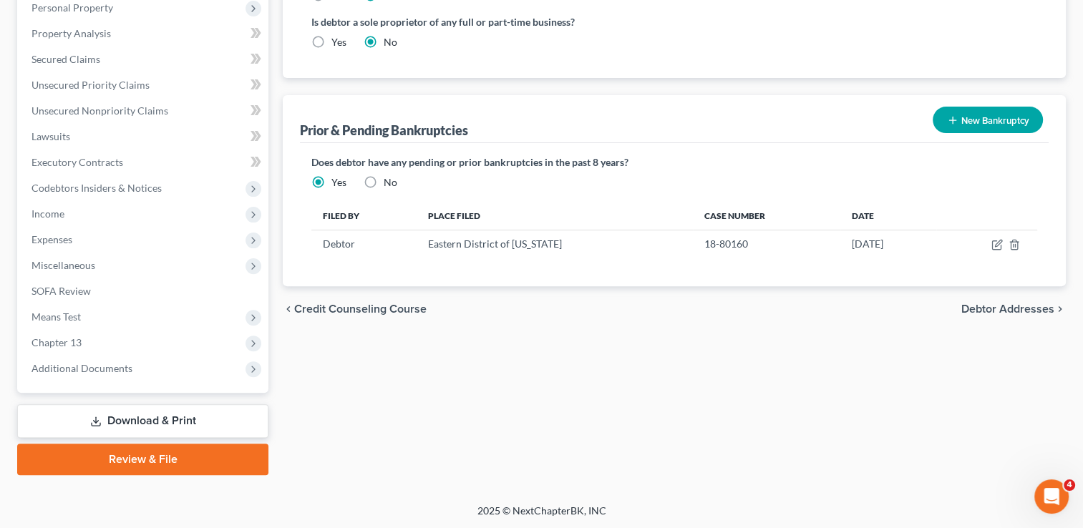
click at [982, 116] on button "New Bankruptcy" at bounding box center [988, 120] width 110 height 26
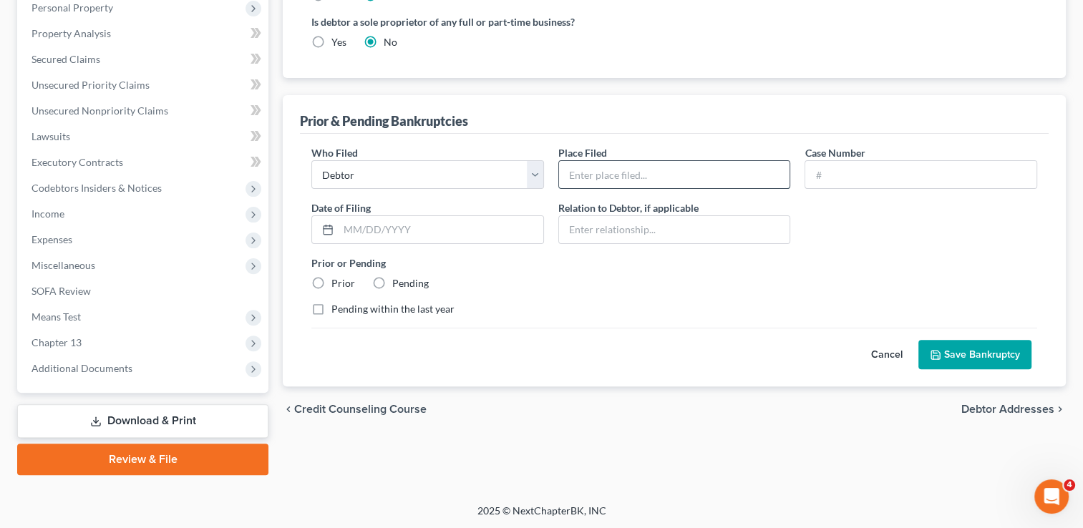
click at [605, 174] on input "text" at bounding box center [674, 174] width 231 height 27
type input "OKEB"
click at [846, 174] on input "text" at bounding box center [920, 174] width 231 height 27
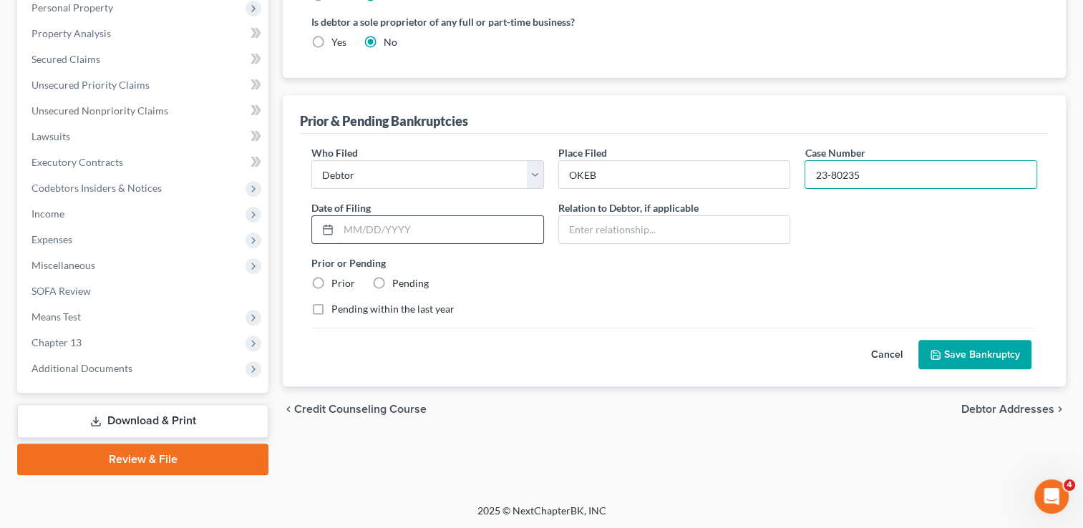
type input "23-80235"
click at [401, 233] on input "text" at bounding box center [441, 229] width 205 height 27
type input "[DATE]"
click at [696, 281] on div "Prior or Pending Prior Pending" at bounding box center [674, 273] width 740 height 35
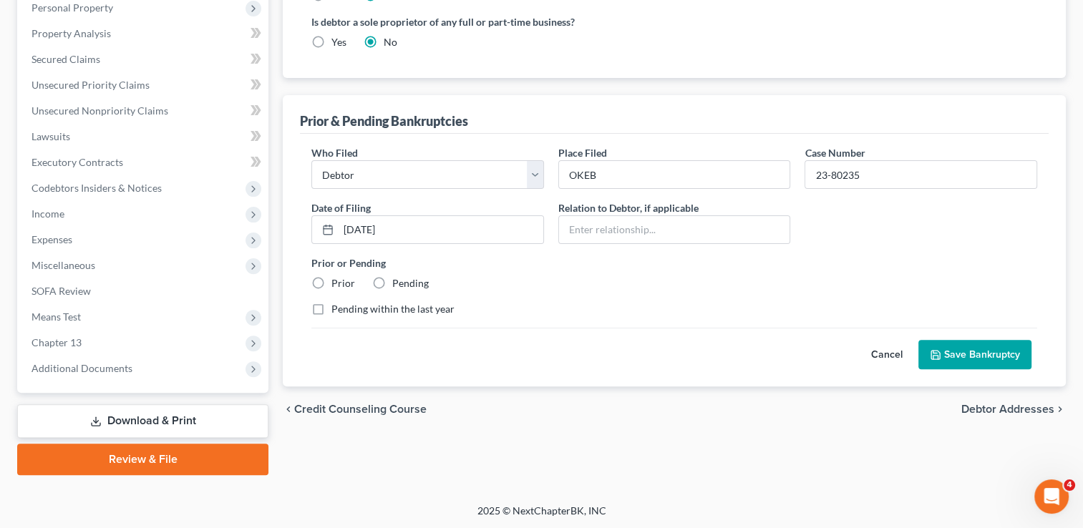
click at [332, 280] on label "Prior" at bounding box center [344, 283] width 24 height 14
click at [337, 280] on input "Prior" at bounding box center [341, 280] width 9 height 9
radio input "true"
click at [990, 357] on button "Save Bankruptcy" at bounding box center [975, 355] width 113 height 30
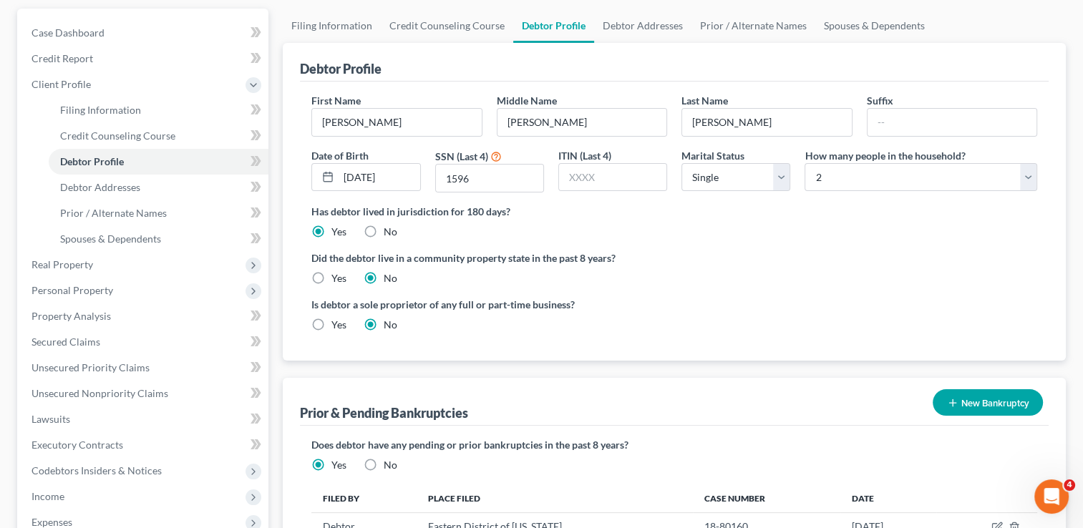
scroll to position [54, 0]
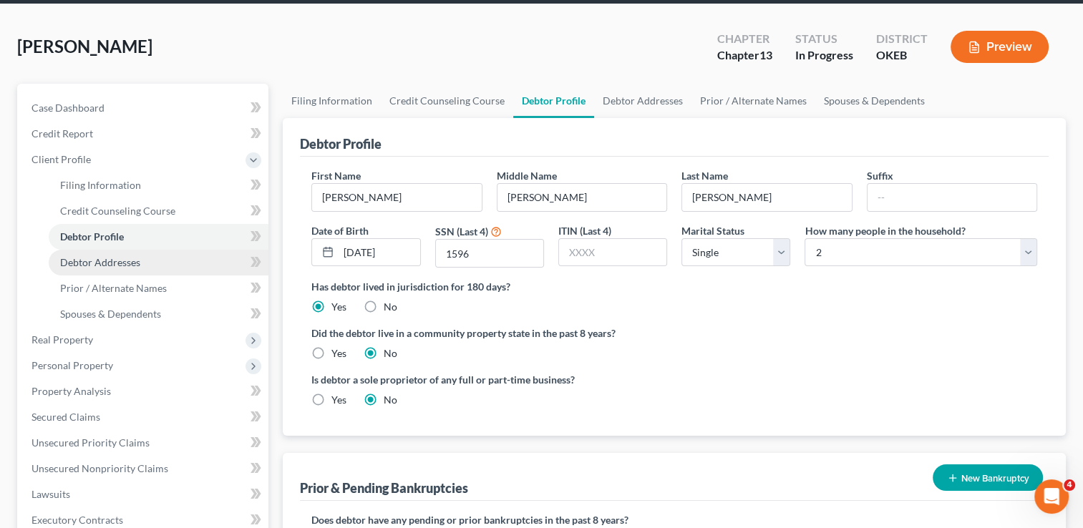
click at [103, 263] on span "Debtor Addresses" at bounding box center [100, 262] width 80 height 12
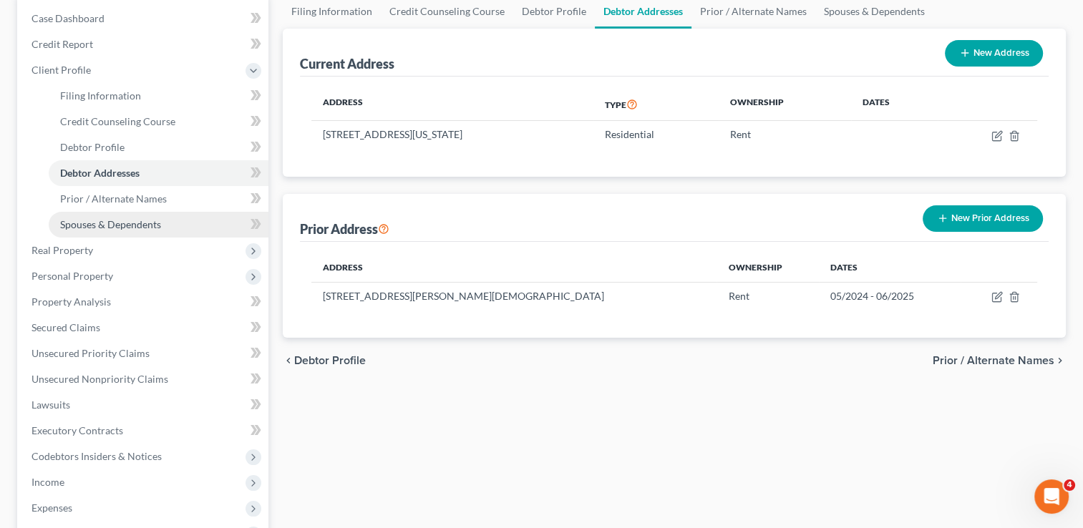
click at [160, 219] on span "Spouses & Dependents" at bounding box center [110, 224] width 101 height 12
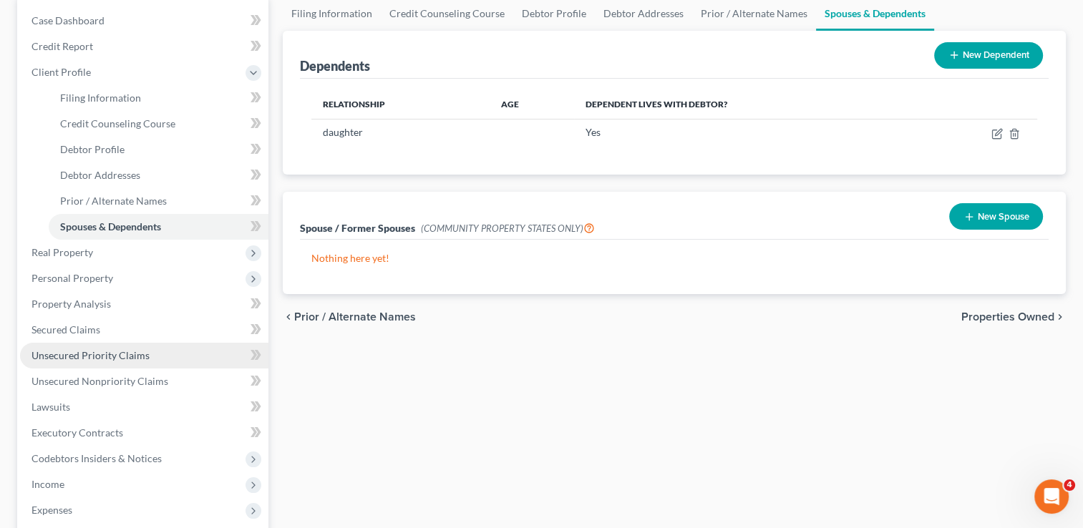
scroll to position [143, 0]
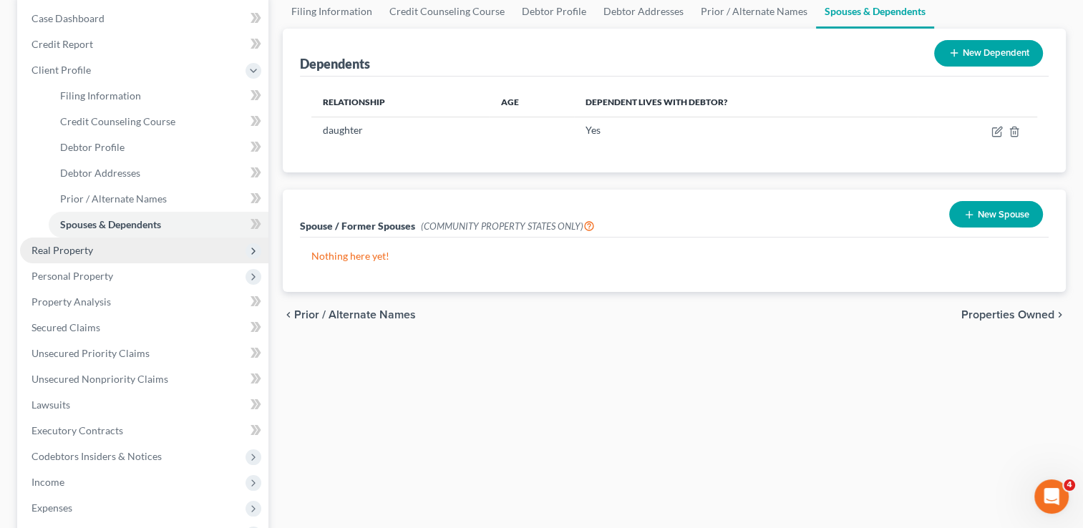
click at [102, 248] on span "Real Property" at bounding box center [144, 251] width 248 height 26
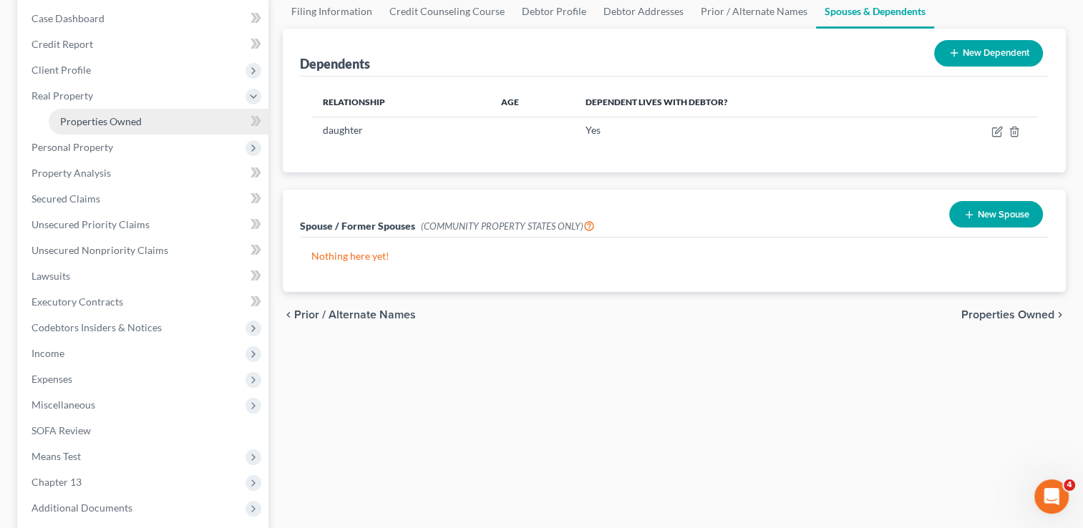
click at [130, 117] on span "Properties Owned" at bounding box center [101, 121] width 82 height 12
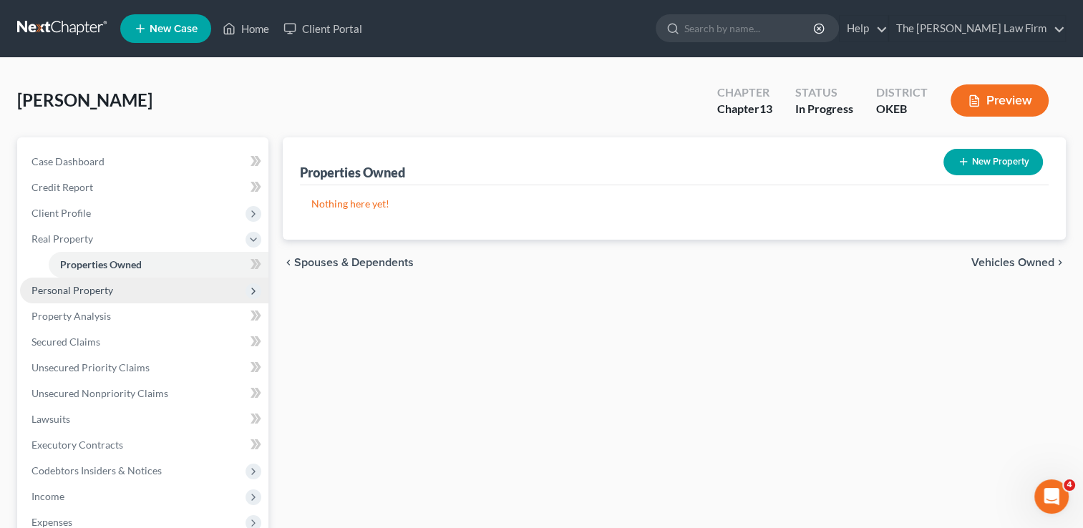
click at [110, 287] on span "Personal Property" at bounding box center [73, 290] width 82 height 12
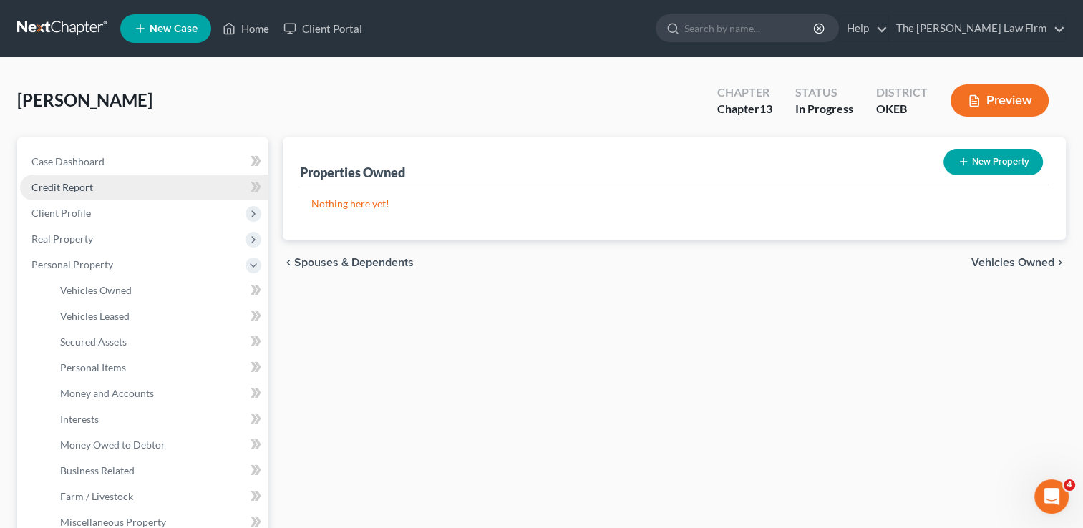
click at [95, 180] on link "Credit Report" at bounding box center [144, 188] width 248 height 26
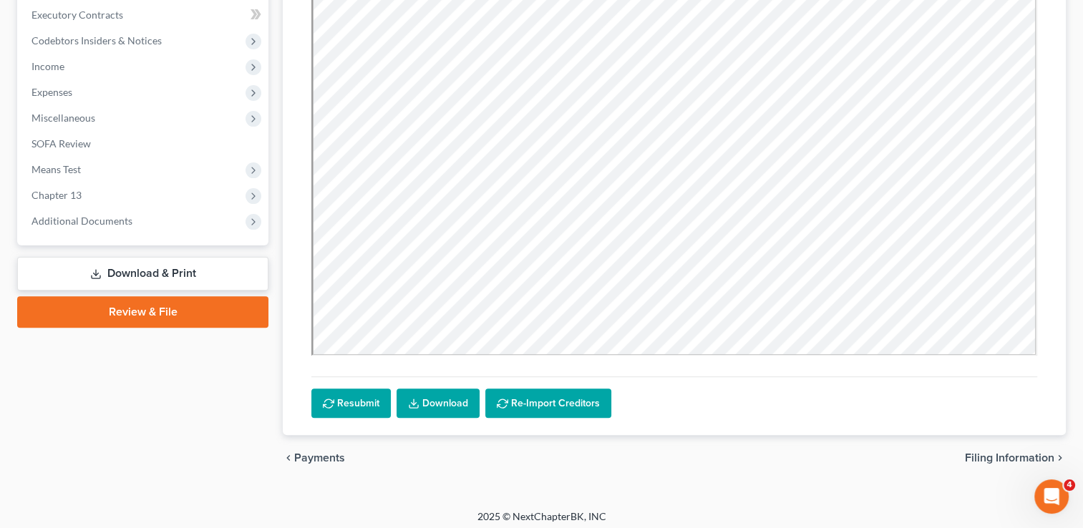
scroll to position [410, 0]
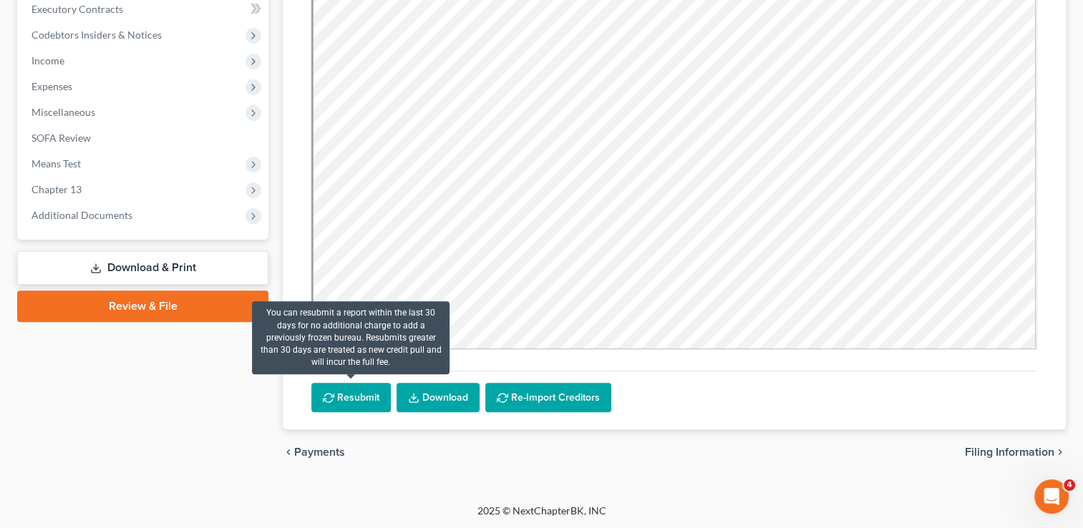
click at [357, 397] on button "Resubmit" at bounding box center [350, 398] width 79 height 30
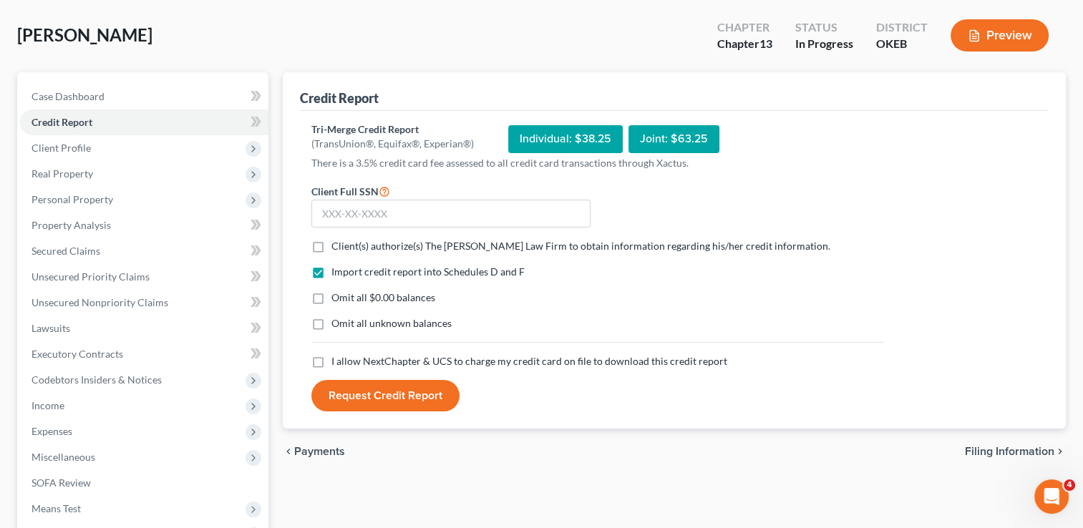
scroll to position [0, 0]
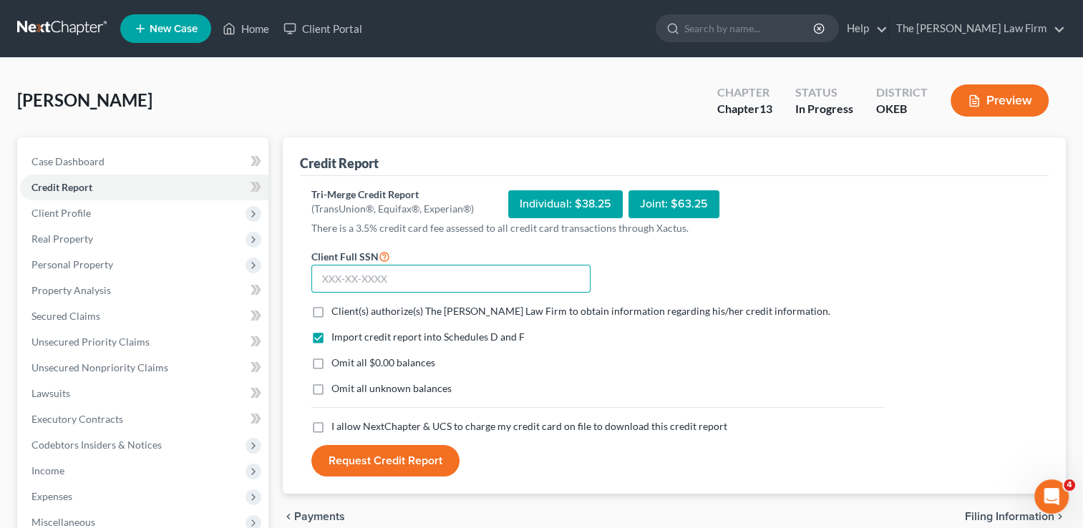
click at [418, 279] on input "text" at bounding box center [450, 279] width 279 height 29
type input "440-80-1596"
click at [332, 311] on label "Client(s) authorize(s) The [PERSON_NAME] Law Firm to obtain information regardi…" at bounding box center [581, 311] width 499 height 14
click at [337, 311] on input "Client(s) authorize(s) The [PERSON_NAME] Law Firm to obtain information regardi…" at bounding box center [341, 308] width 9 height 9
checkbox input "true"
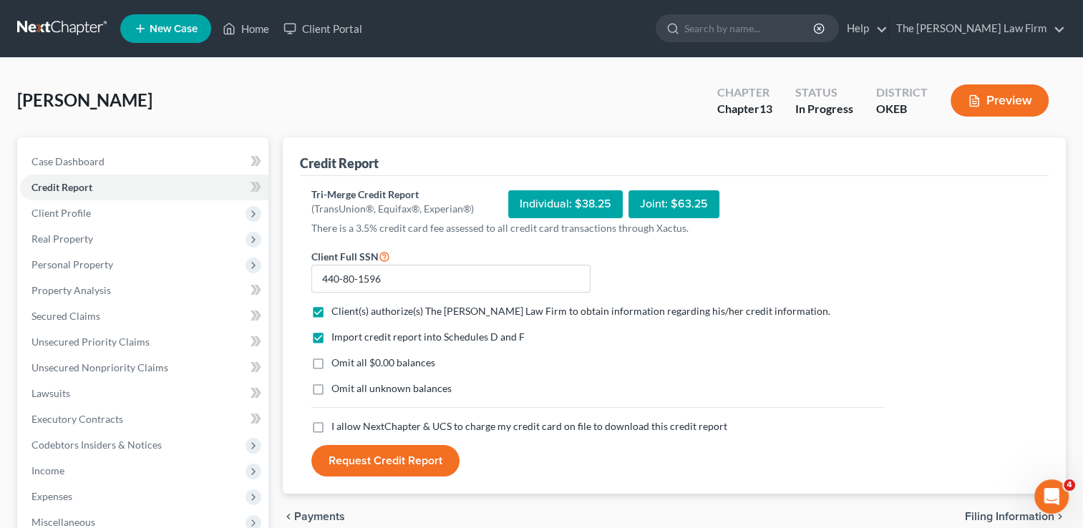
click at [332, 362] on label "Omit all $0.00 balances" at bounding box center [384, 363] width 104 height 14
click at [337, 362] on input "Omit all $0.00 balances" at bounding box center [341, 360] width 9 height 9
checkbox input "true"
click at [96, 366] on span "Unsecured Nonpriority Claims" at bounding box center [100, 368] width 137 height 12
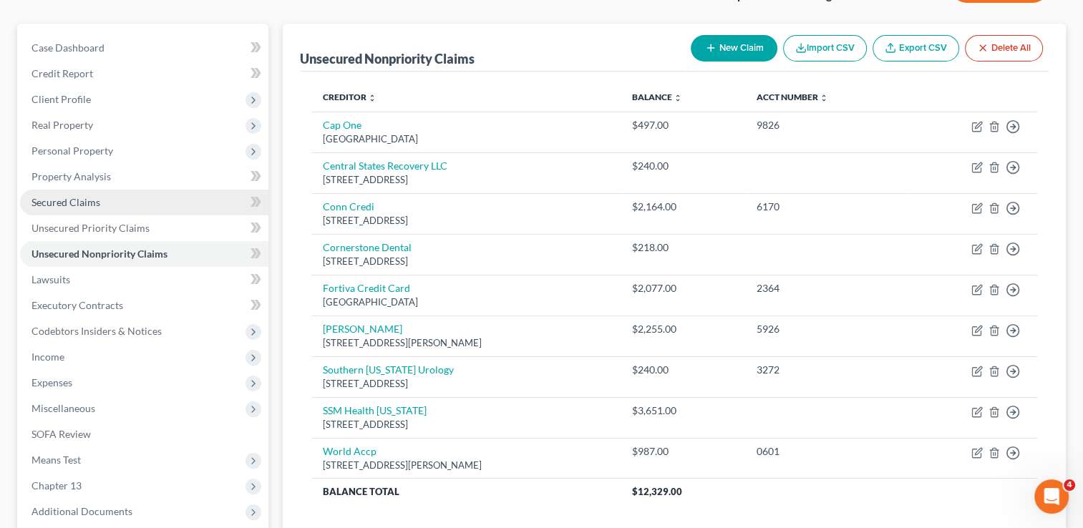
click at [84, 198] on span "Secured Claims" at bounding box center [66, 202] width 69 height 12
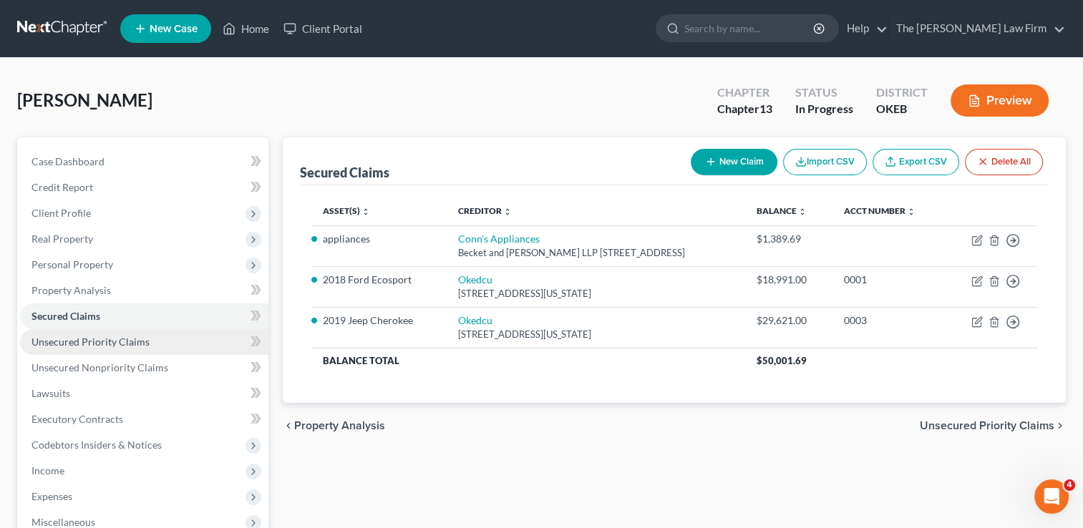
click at [140, 345] on span "Unsecured Priority Claims" at bounding box center [91, 342] width 118 height 12
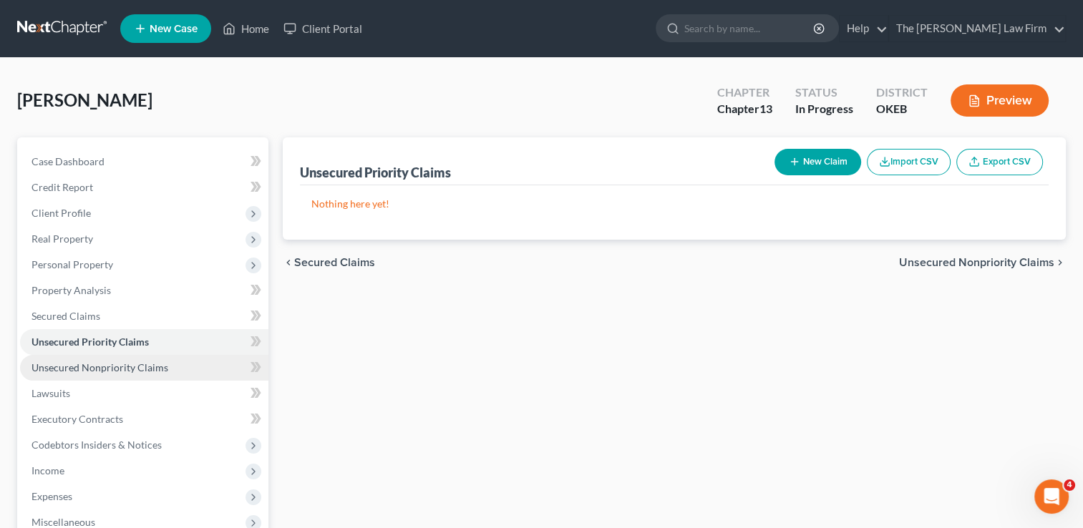
click at [138, 363] on span "Unsecured Nonpriority Claims" at bounding box center [100, 368] width 137 height 12
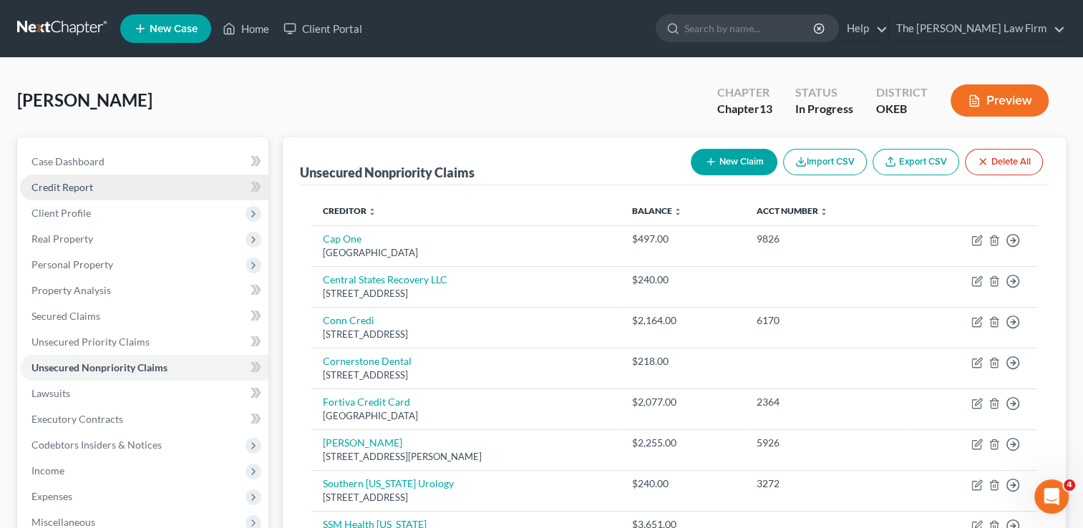
click at [76, 188] on span "Credit Report" at bounding box center [63, 187] width 62 height 12
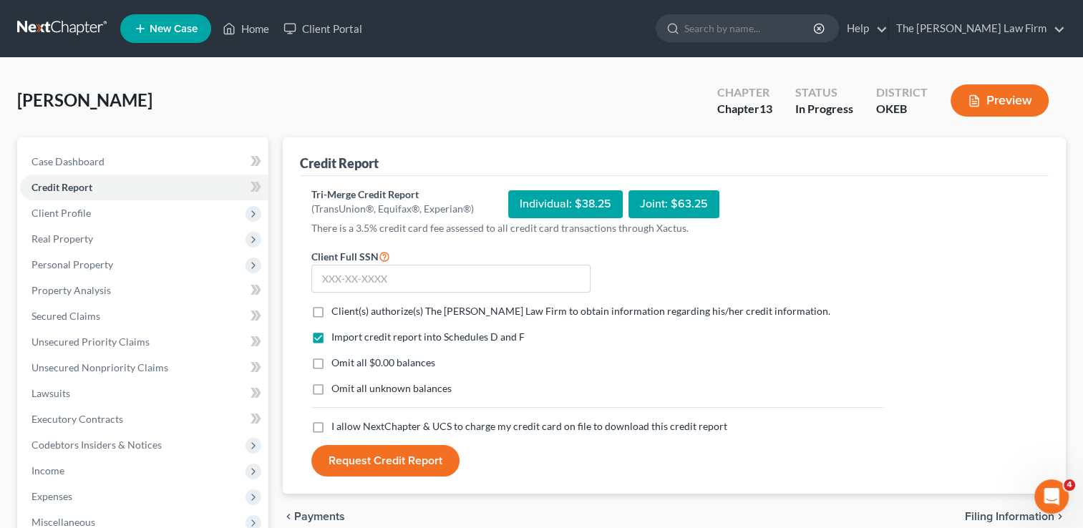
click at [332, 308] on label "Client(s) authorize(s) The [PERSON_NAME] Law Firm to obtain information regardi…" at bounding box center [581, 311] width 499 height 14
click at [337, 308] on input "Client(s) authorize(s) The [PERSON_NAME] Law Firm to obtain information regardi…" at bounding box center [341, 308] width 9 height 9
checkbox input "true"
click at [332, 362] on label "Omit all $0.00 balances" at bounding box center [384, 363] width 104 height 14
click at [337, 362] on input "Omit all $0.00 balances" at bounding box center [341, 360] width 9 height 9
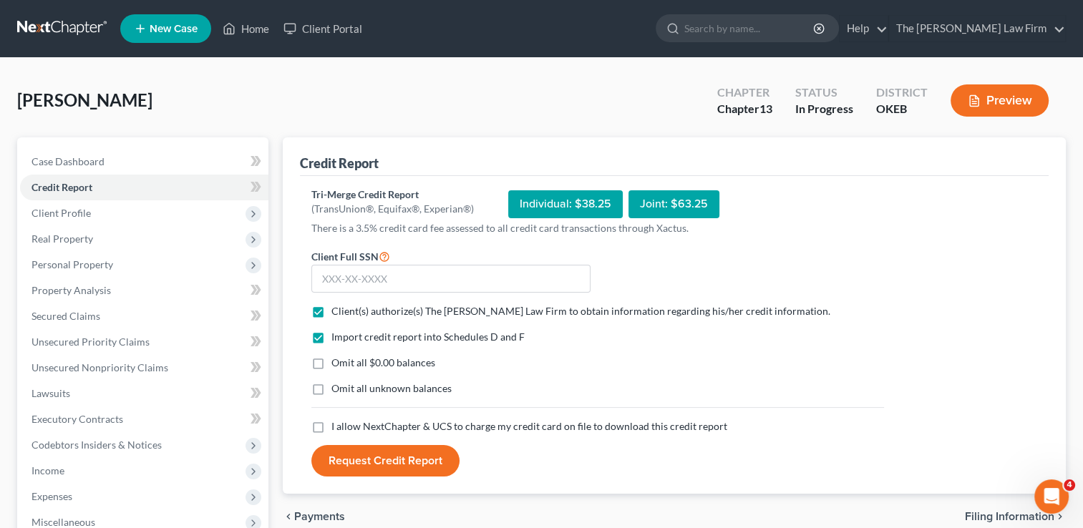
checkbox input "true"
click at [332, 426] on label "I allow NextChapter & UCS to charge my credit card on file to download this cre…" at bounding box center [530, 427] width 396 height 14
click at [337, 426] on input "I allow NextChapter & UCS to charge my credit card on file to download this cre…" at bounding box center [341, 424] width 9 height 9
checkbox input "true"
drag, startPoint x: 442, startPoint y: 279, endPoint x: 496, endPoint y: 276, distance: 54.5
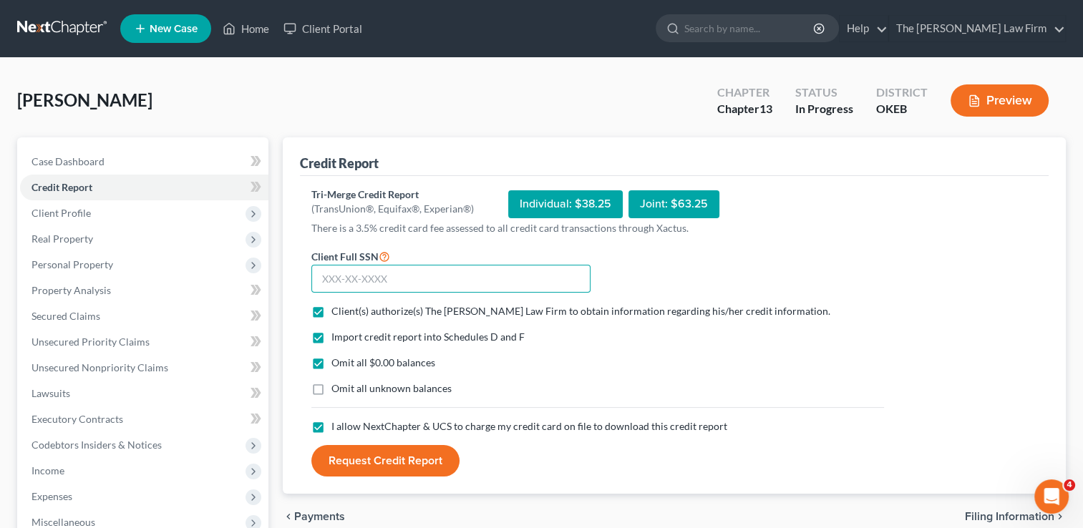
click at [442, 278] on input "text" at bounding box center [450, 279] width 279 height 29
type input "440-80-1596"
click at [387, 455] on button "Request Credit Report" at bounding box center [385, 461] width 148 height 32
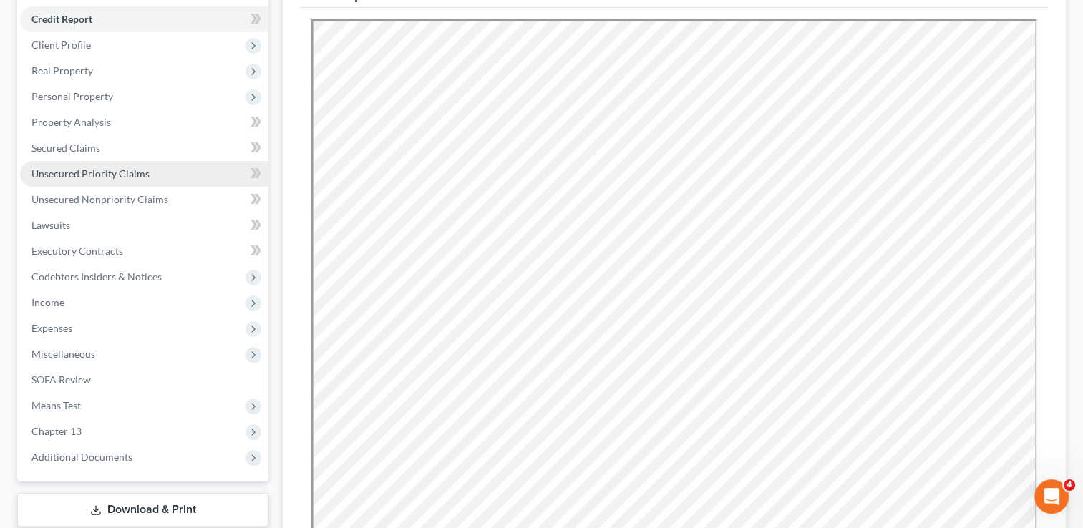
scroll to position [143, 0]
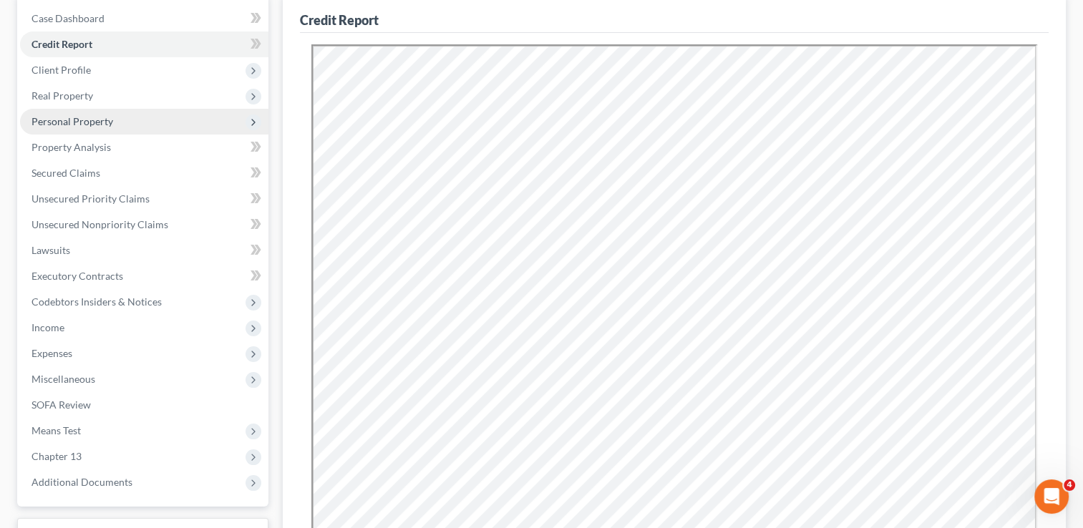
click at [114, 122] on span "Personal Property" at bounding box center [144, 122] width 248 height 26
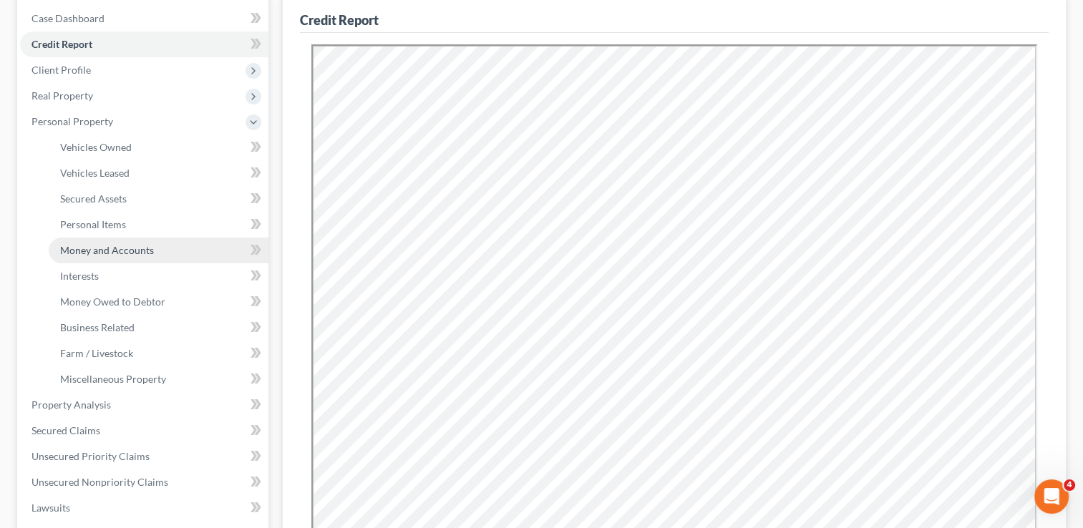
drag, startPoint x: 143, startPoint y: 251, endPoint x: 190, endPoint y: 259, distance: 47.2
click at [143, 251] on span "Money and Accounts" at bounding box center [107, 250] width 94 height 12
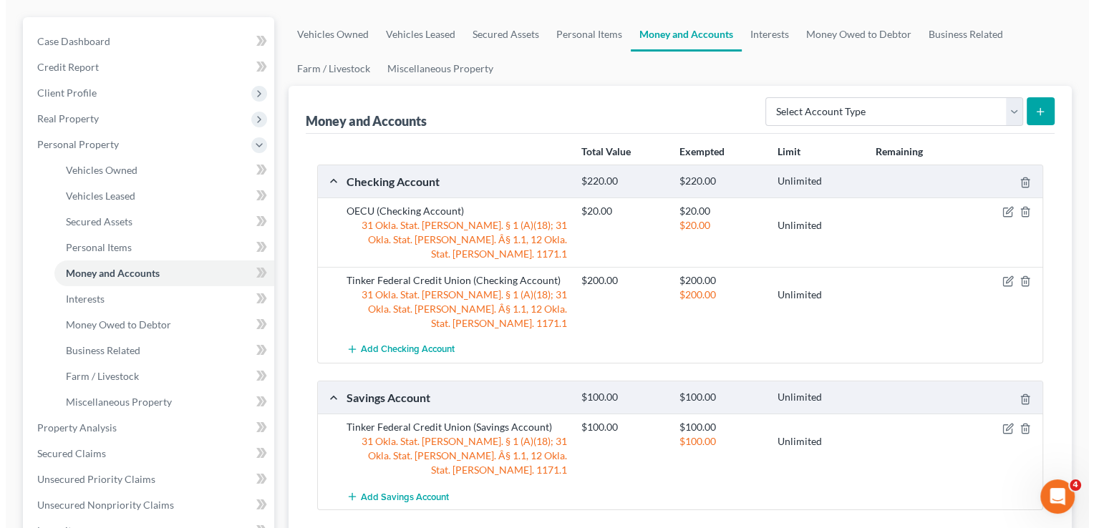
scroll to position [143, 0]
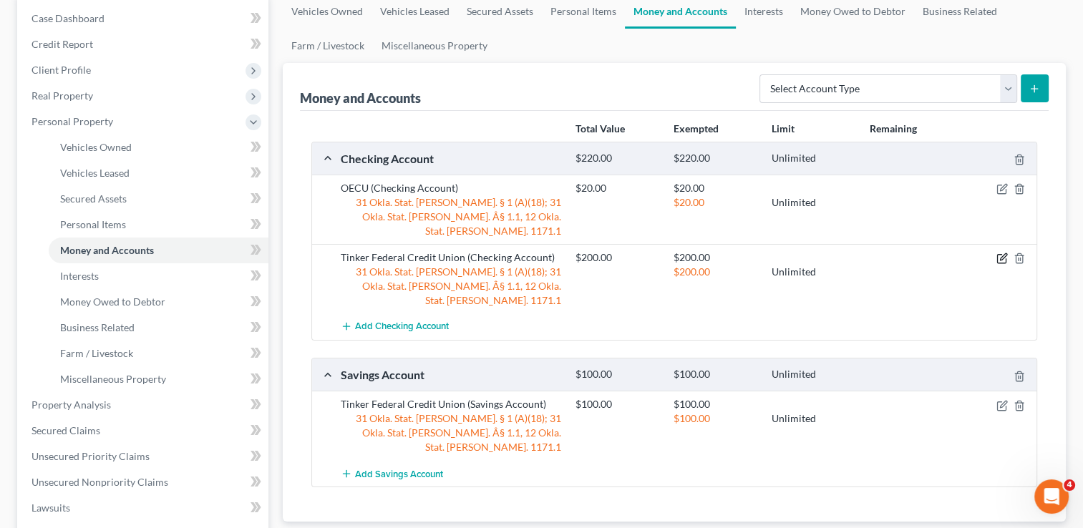
click at [1002, 253] on icon "button" at bounding box center [1002, 258] width 11 height 11
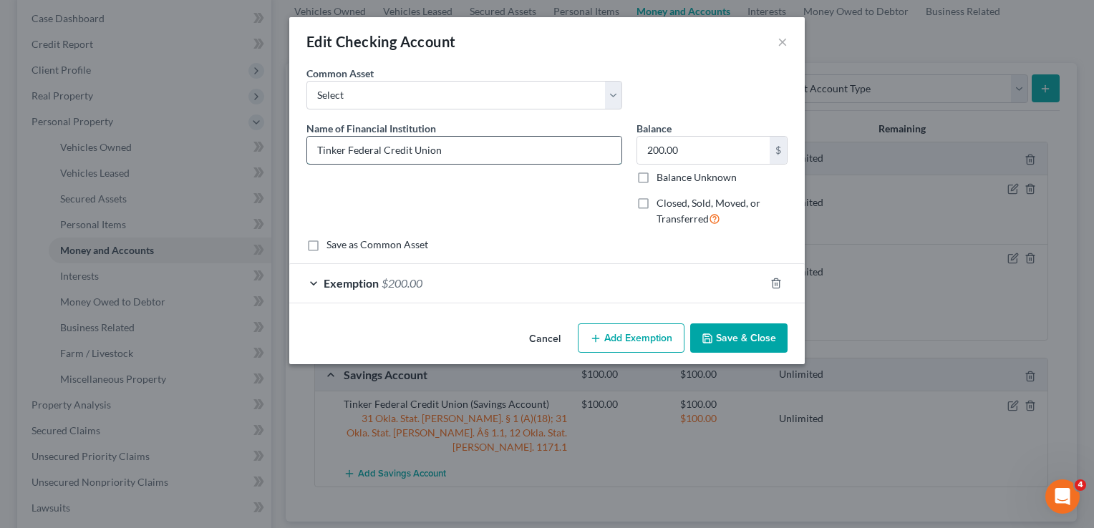
click at [487, 148] on input "Tinker Federal Credit Union" at bounding box center [464, 150] width 314 height 27
type input "Tinker Federal Credit Union (6458)"
click at [694, 149] on input "200.00" at bounding box center [703, 150] width 132 height 27
type input "0"
click at [461, 285] on div "Exemption $200.00" at bounding box center [526, 283] width 475 height 38
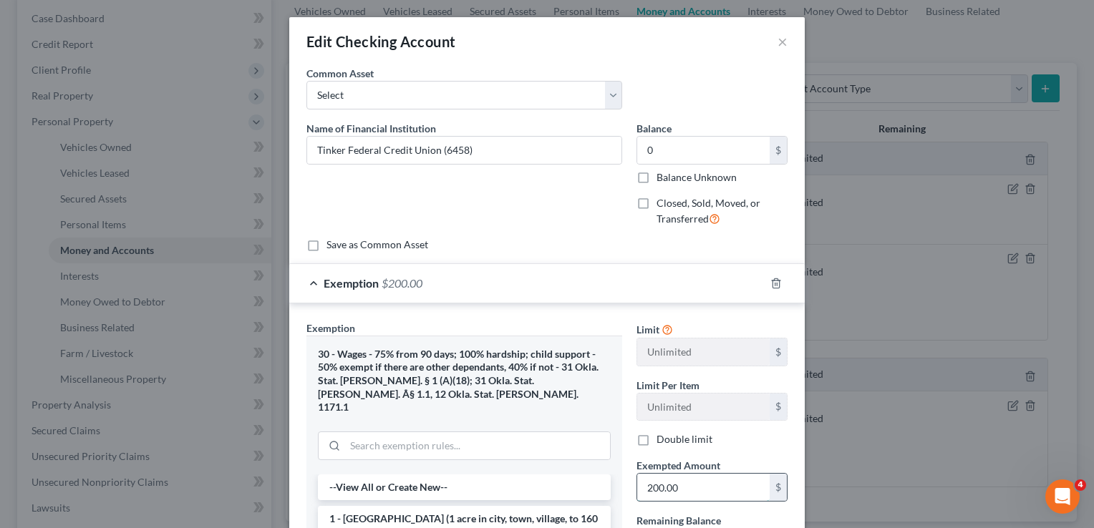
click at [687, 484] on input "200.00" at bounding box center [703, 487] width 132 height 27
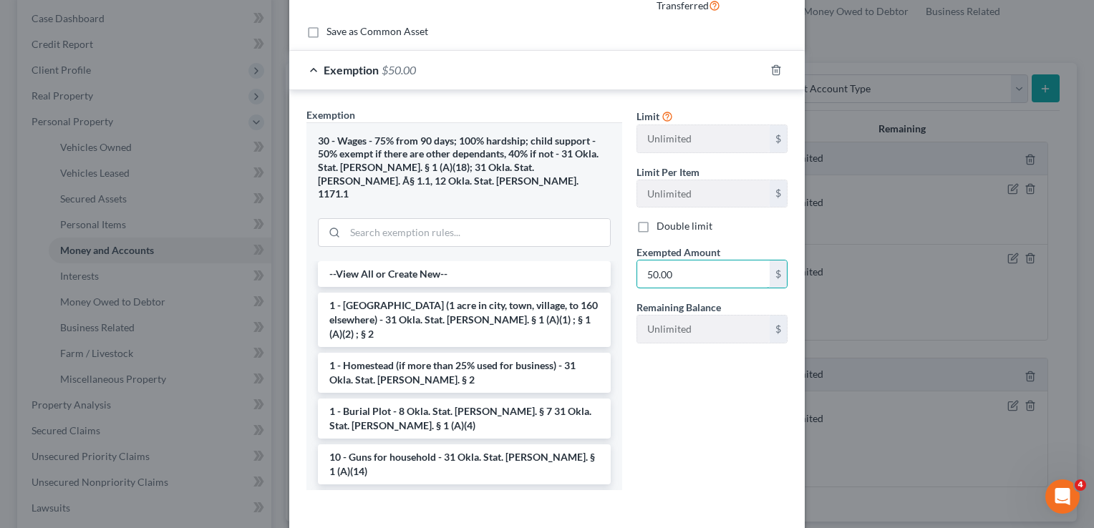
scroll to position [262, 0]
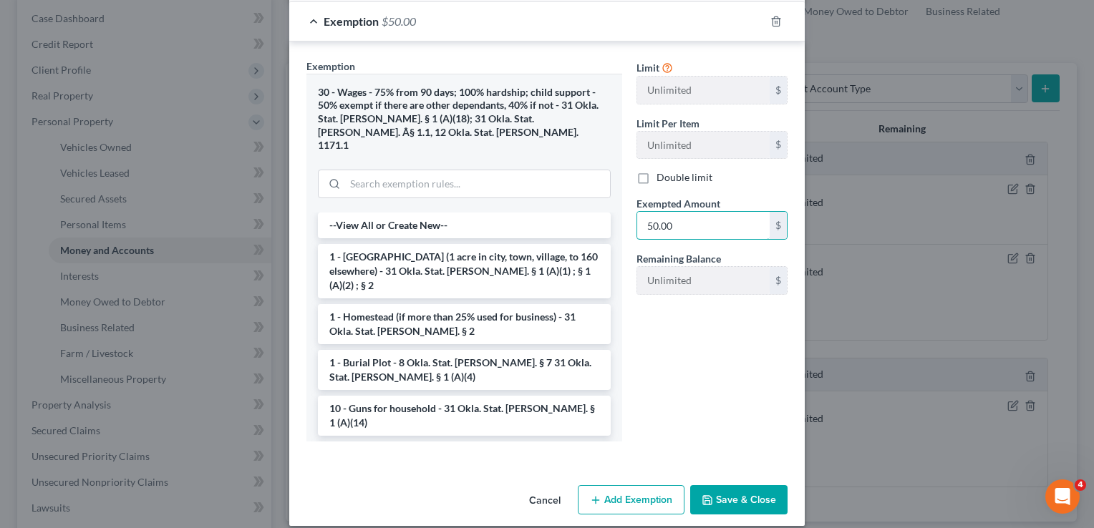
type input "50.00"
click at [736, 485] on button "Save & Close" at bounding box center [738, 500] width 97 height 30
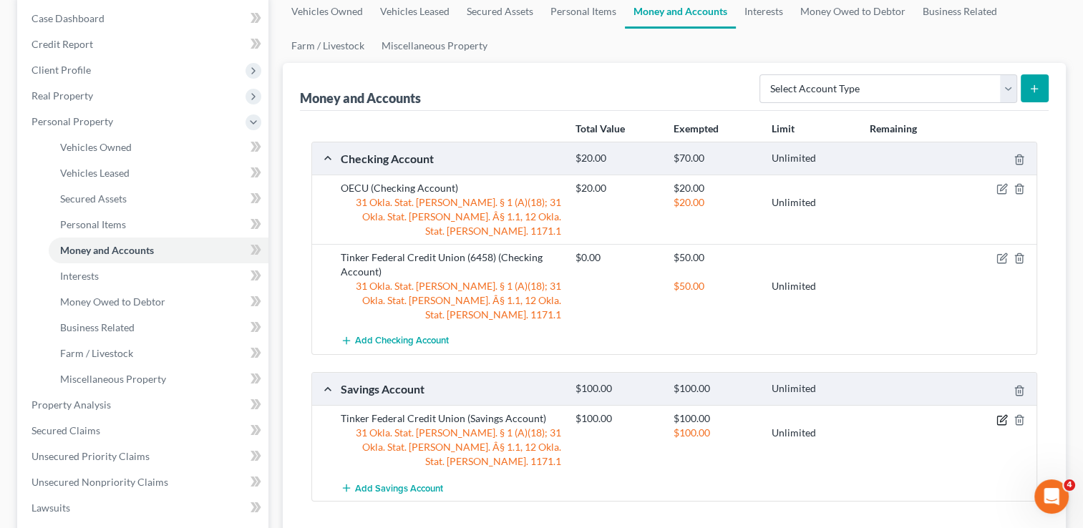
click at [999, 415] on icon "button" at bounding box center [1002, 420] width 11 height 11
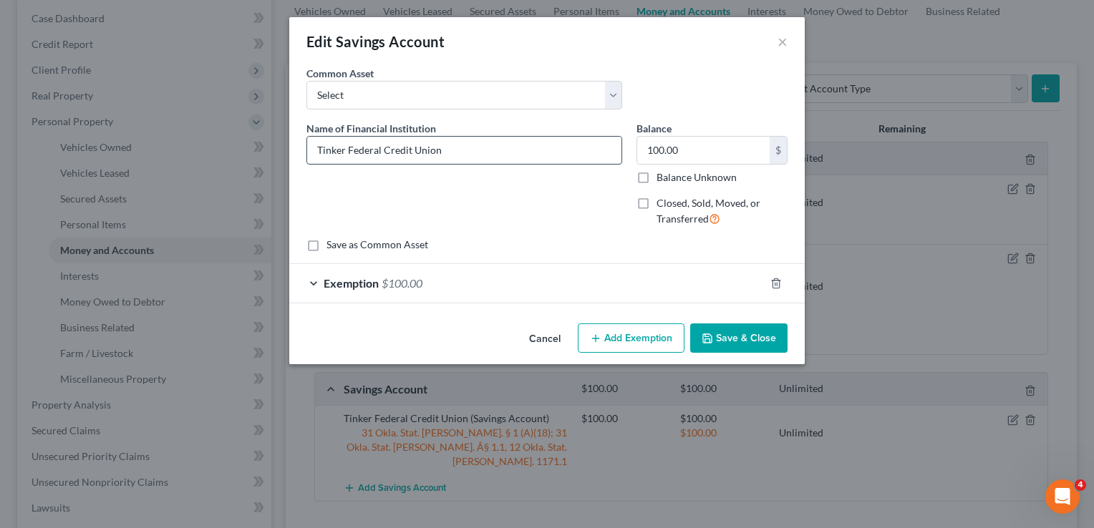
click at [458, 147] on input "Tinker Federal Credit Union" at bounding box center [464, 150] width 314 height 27
type input "Tinker Federal Credit Union (6458)"
click at [696, 150] on input "100.00" at bounding box center [703, 150] width 132 height 27
type input "5.00"
click at [496, 284] on div "Exemption $100.00" at bounding box center [526, 283] width 475 height 38
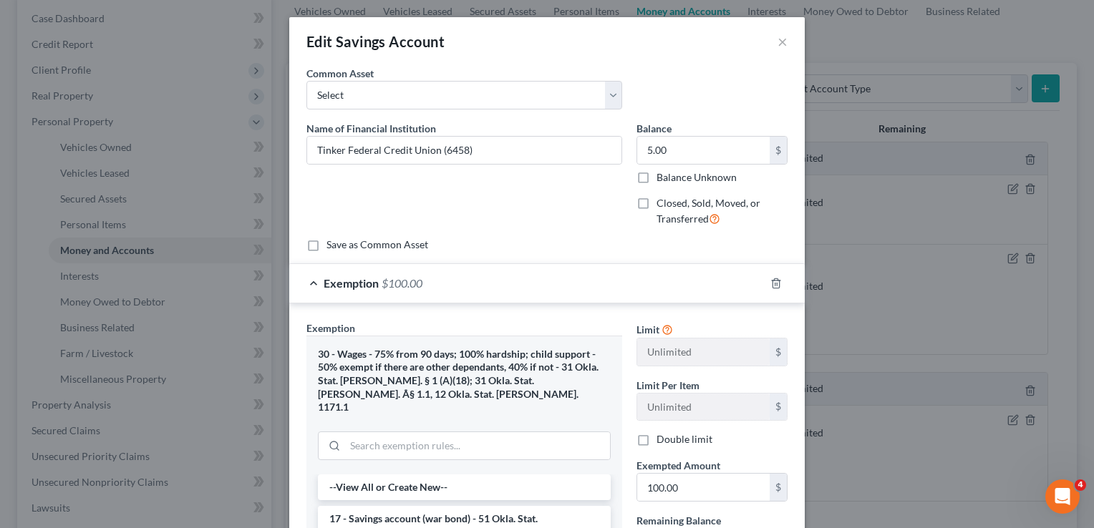
scroll to position [143, 0]
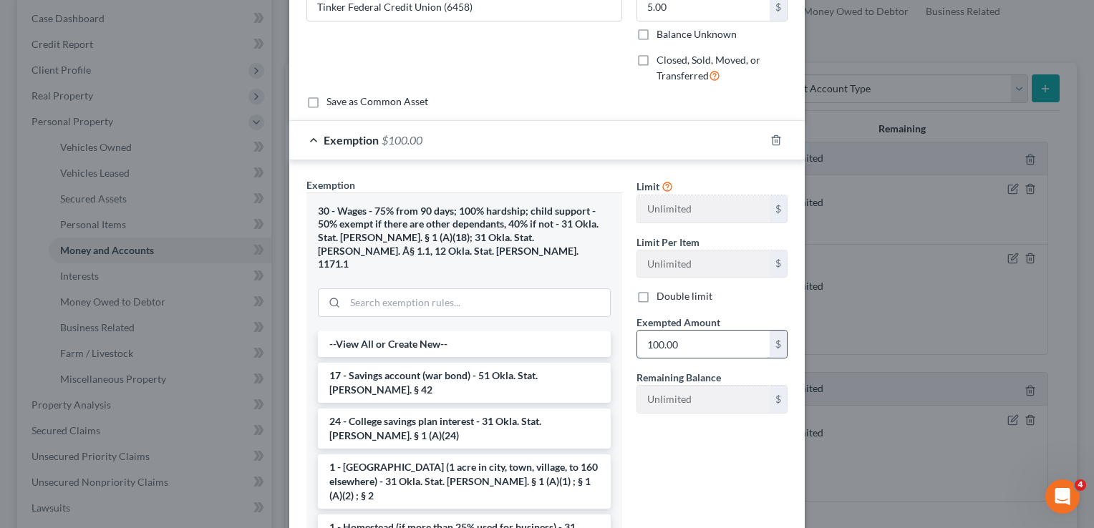
click at [683, 337] on input "100.00" at bounding box center [703, 344] width 132 height 27
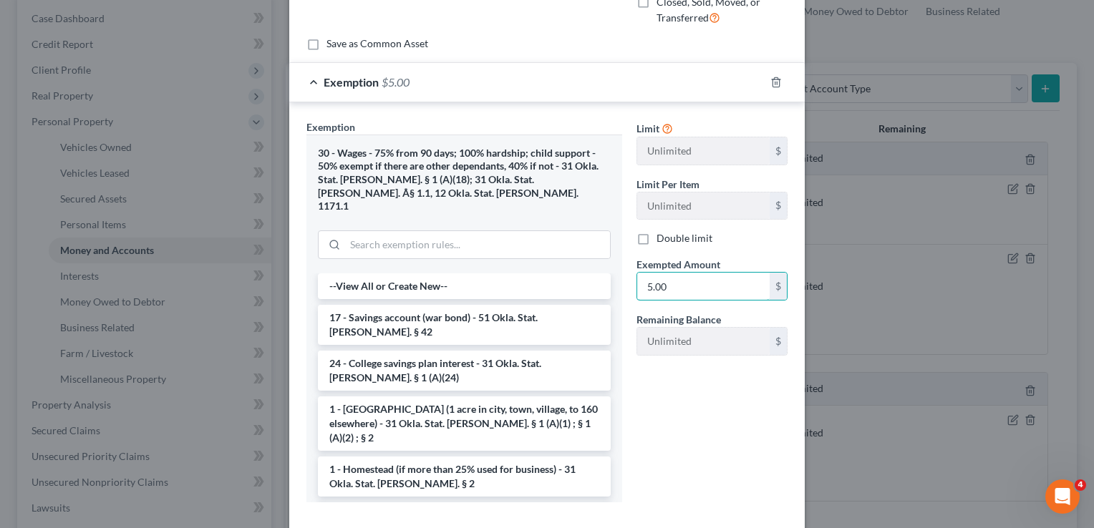
scroll to position [262, 0]
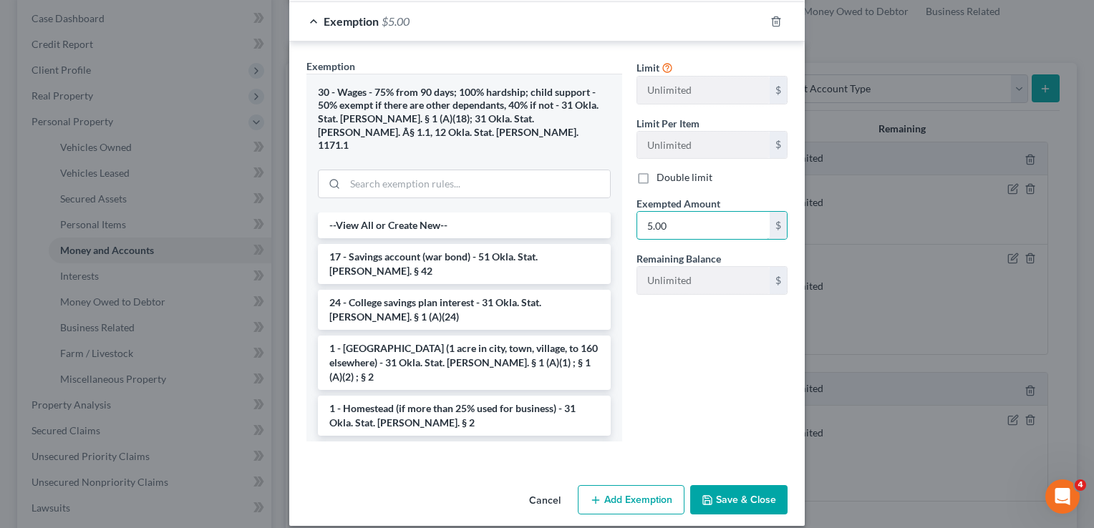
type input "5.00"
click at [723, 488] on button "Save & Close" at bounding box center [738, 500] width 97 height 30
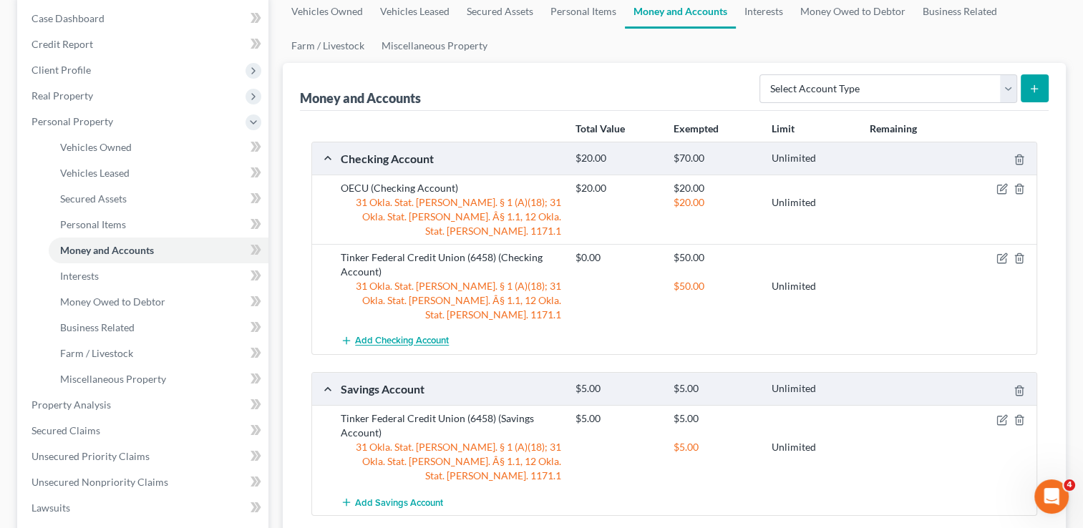
click at [415, 336] on span "Add Checking Account" at bounding box center [402, 341] width 94 height 11
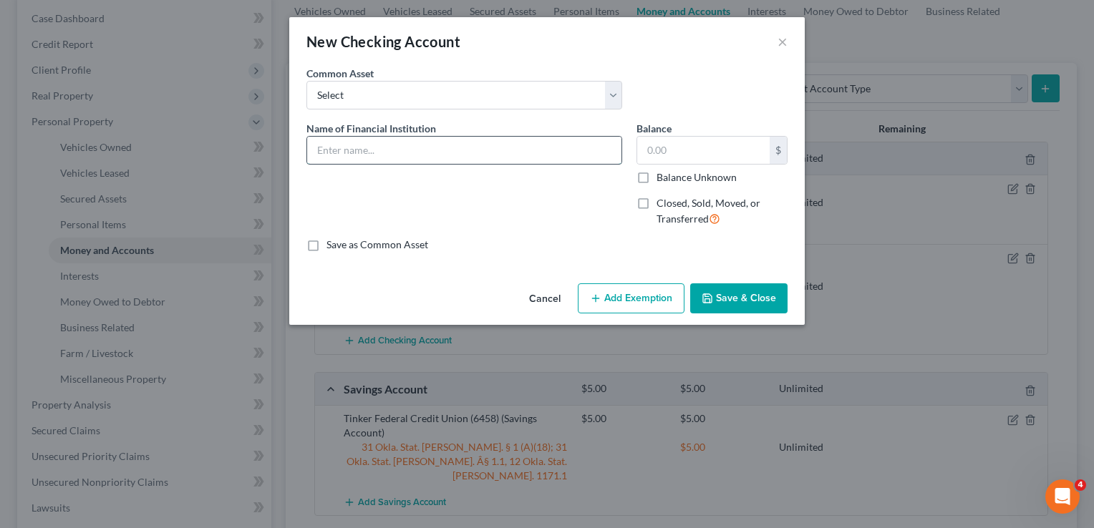
click at [402, 153] on input "text" at bounding box center [464, 150] width 314 height 27
type input "Cash App"
click at [644, 299] on button "Add Exemption" at bounding box center [631, 299] width 107 height 30
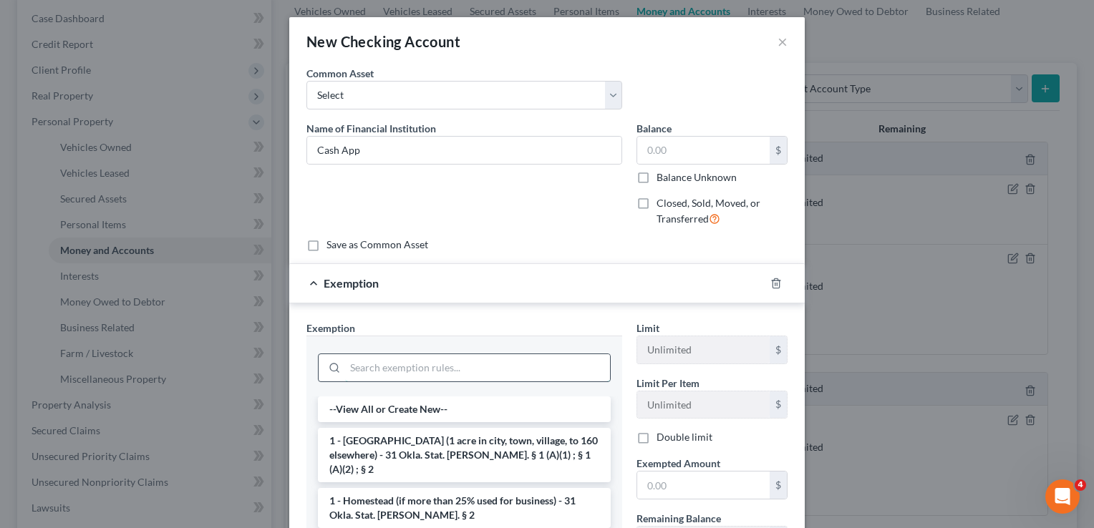
click at [454, 362] on input "search" at bounding box center [477, 367] width 265 height 27
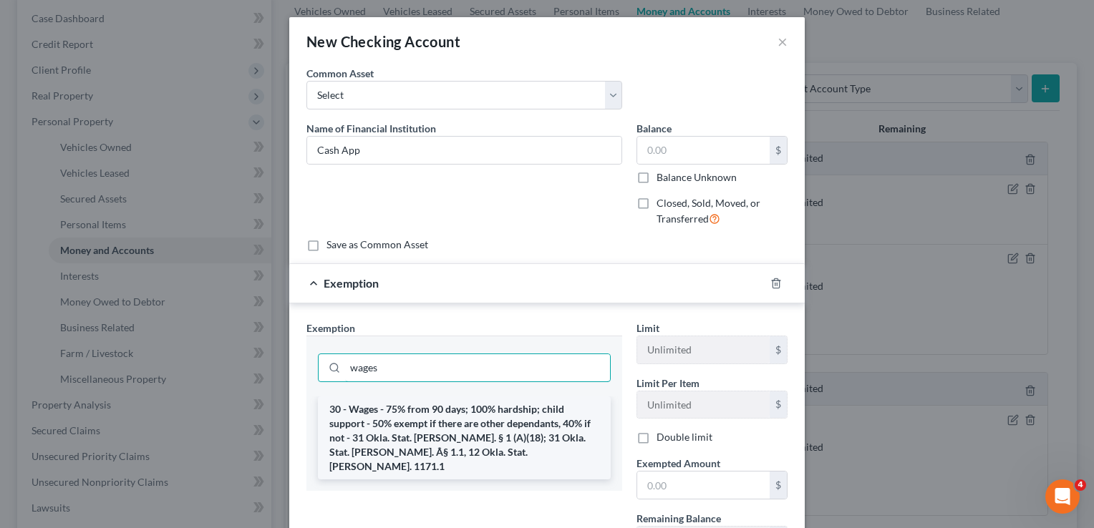
type input "wages"
click at [412, 420] on li "30 - Wages - 75% from 90 days; 100% hardship; child support - 50% exempt if the…" at bounding box center [464, 438] width 293 height 83
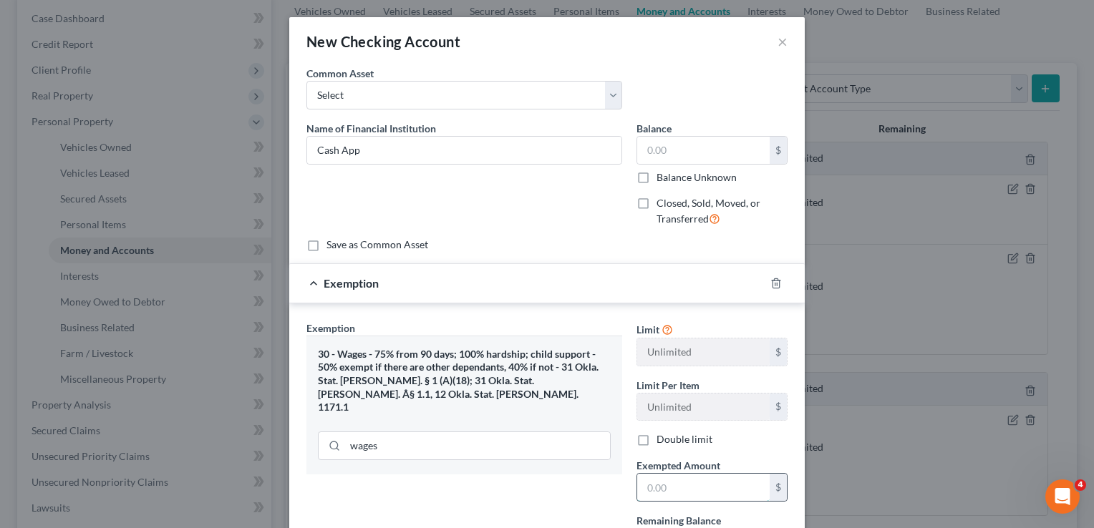
click at [680, 487] on input "text" at bounding box center [703, 487] width 132 height 27
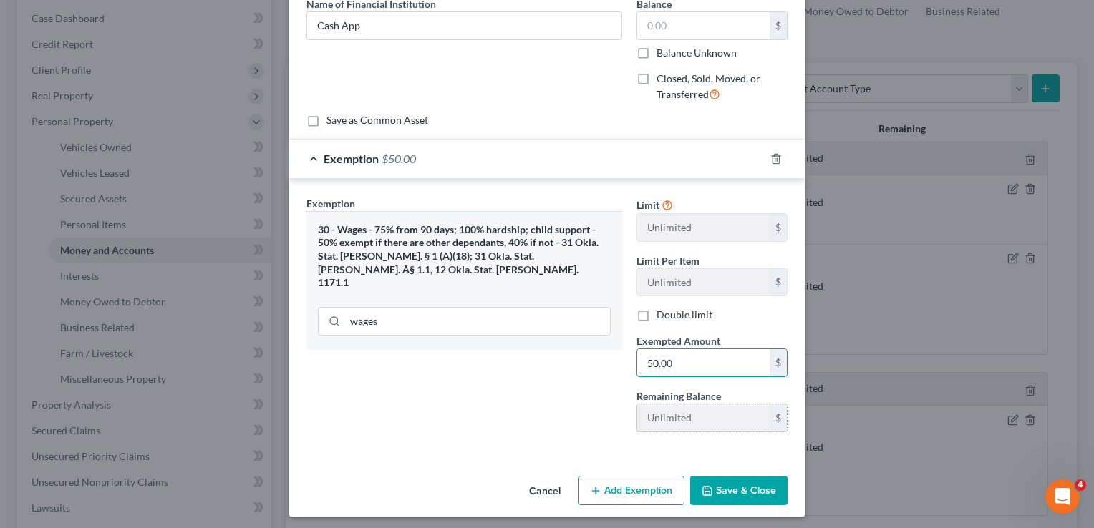
scroll to position [128, 0]
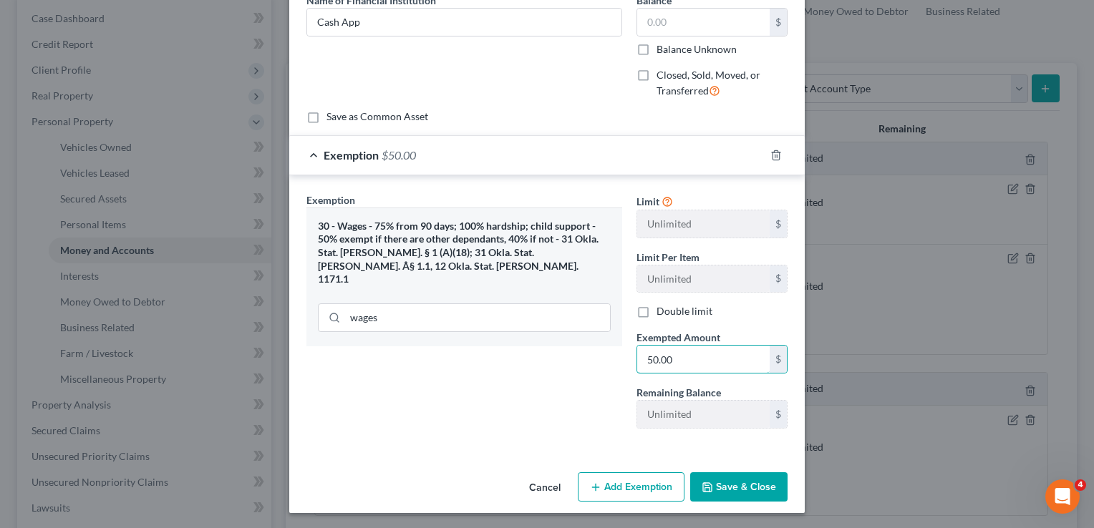
type input "50.00"
click at [729, 478] on button "Save & Close" at bounding box center [738, 488] width 97 height 30
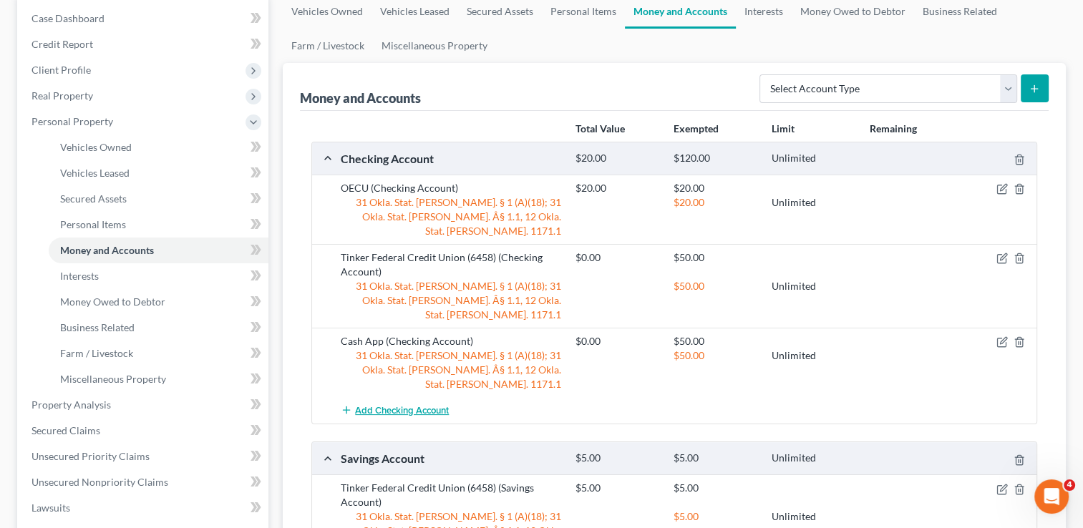
click at [427, 405] on span "Add Checking Account" at bounding box center [402, 410] width 94 height 11
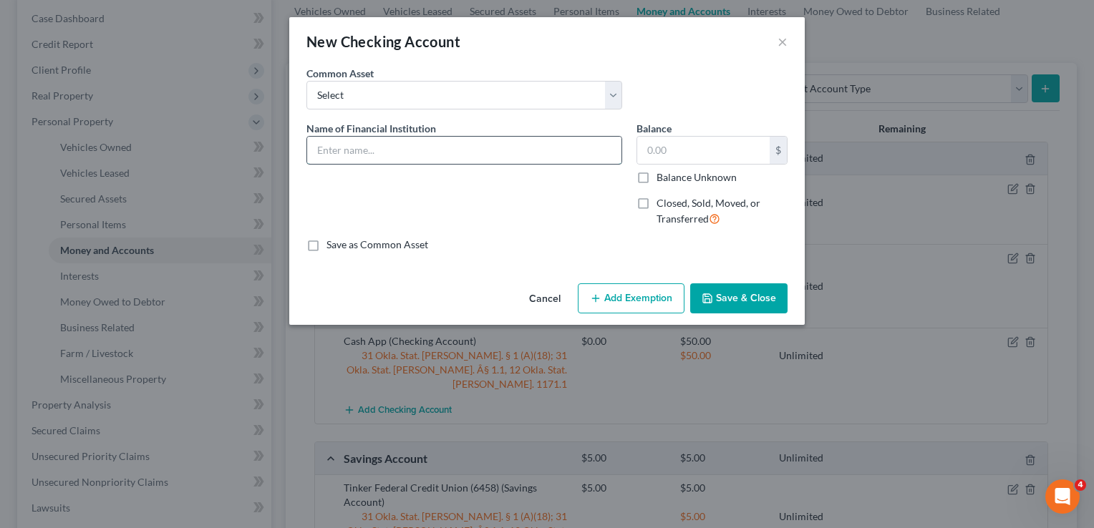
click at [457, 145] on input "text" at bounding box center [464, 150] width 314 height 27
type input "Venmo"
click at [636, 304] on button "Add Exemption" at bounding box center [631, 299] width 107 height 30
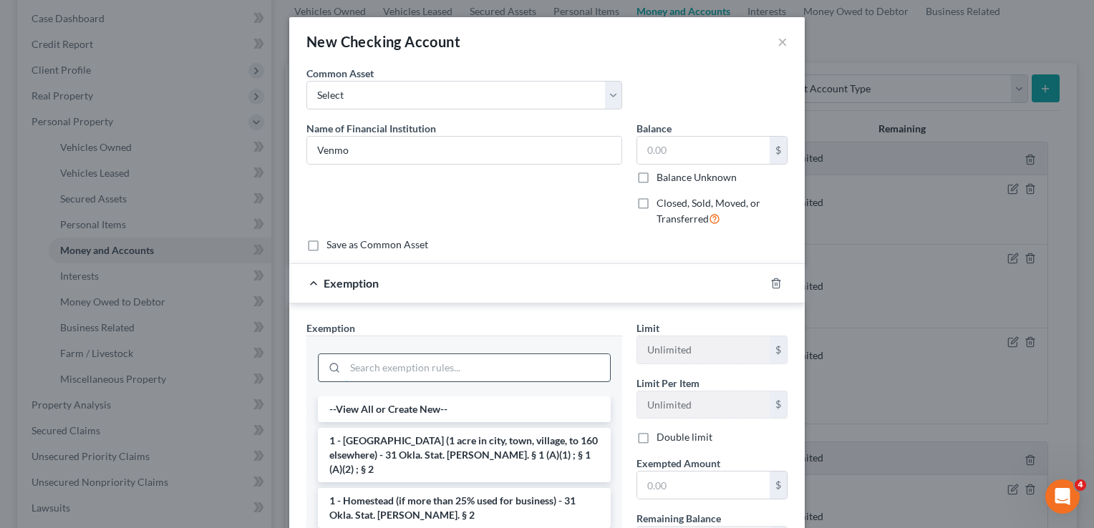
click at [433, 363] on input "search" at bounding box center [477, 367] width 265 height 27
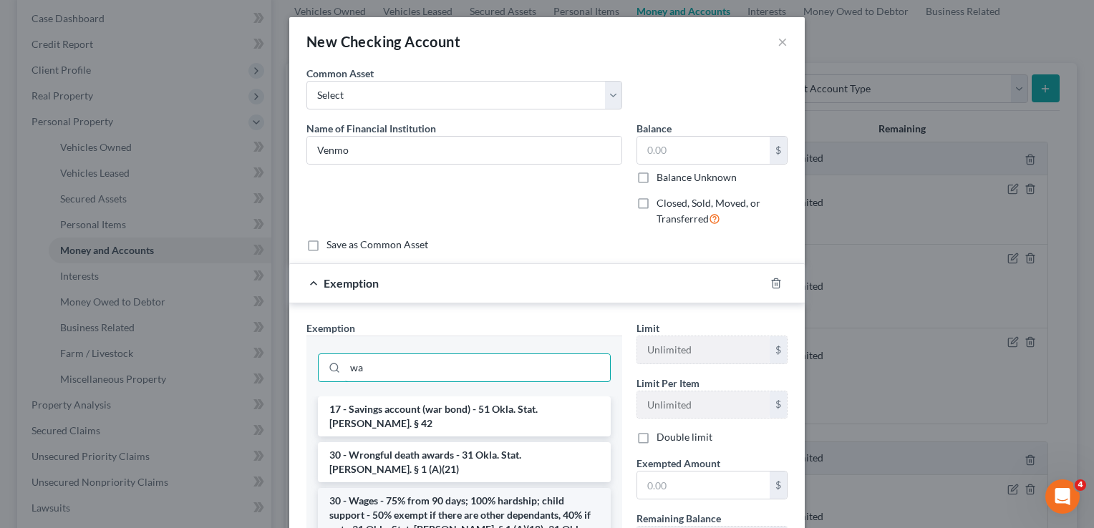
type input "wa"
click at [401, 491] on li "30 - Wages - 75% from 90 days; 100% hardship; child support - 50% exempt if the…" at bounding box center [464, 529] width 293 height 83
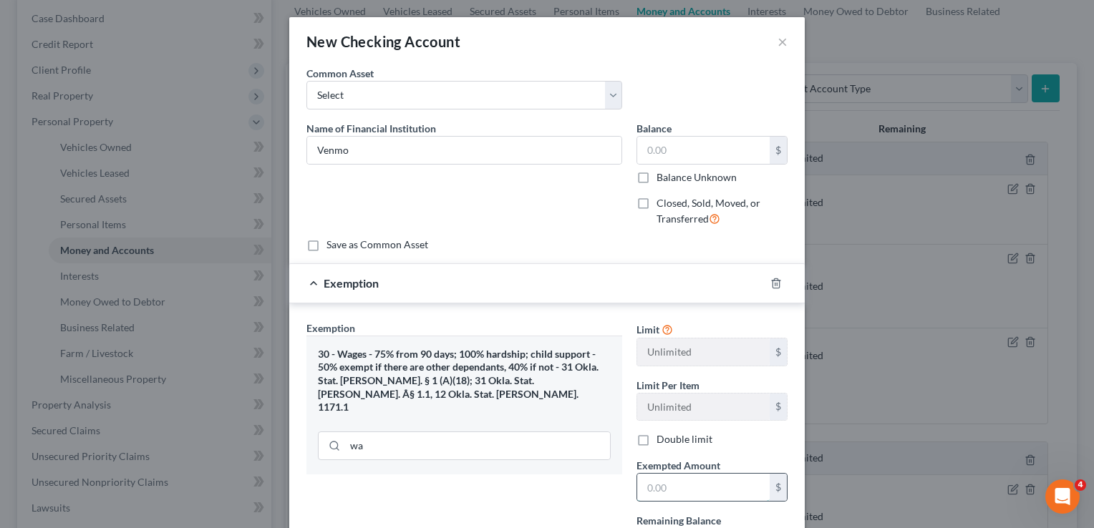
click at [684, 485] on input "text" at bounding box center [703, 487] width 132 height 27
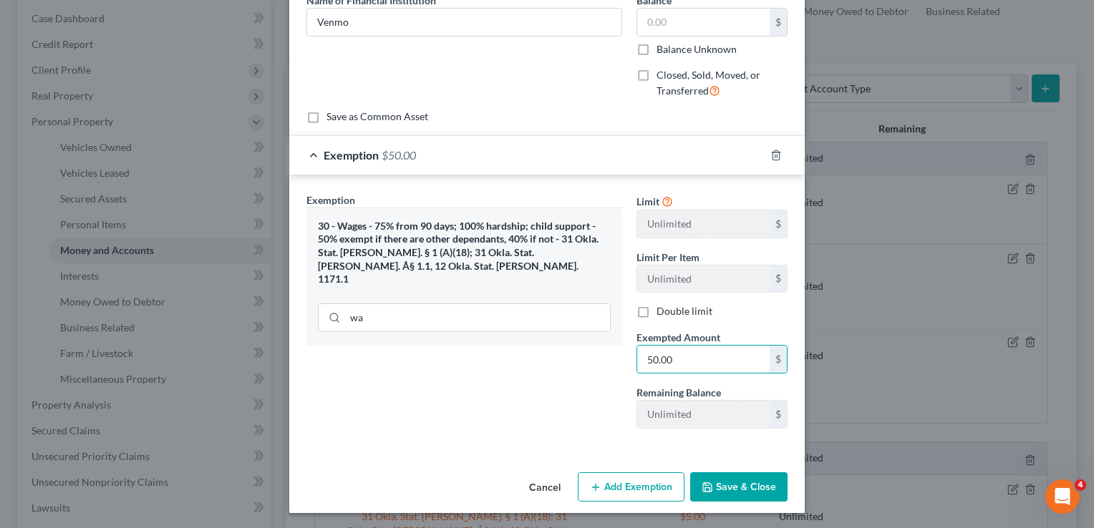
type input "50.00"
click at [736, 490] on button "Save & Close" at bounding box center [738, 488] width 97 height 30
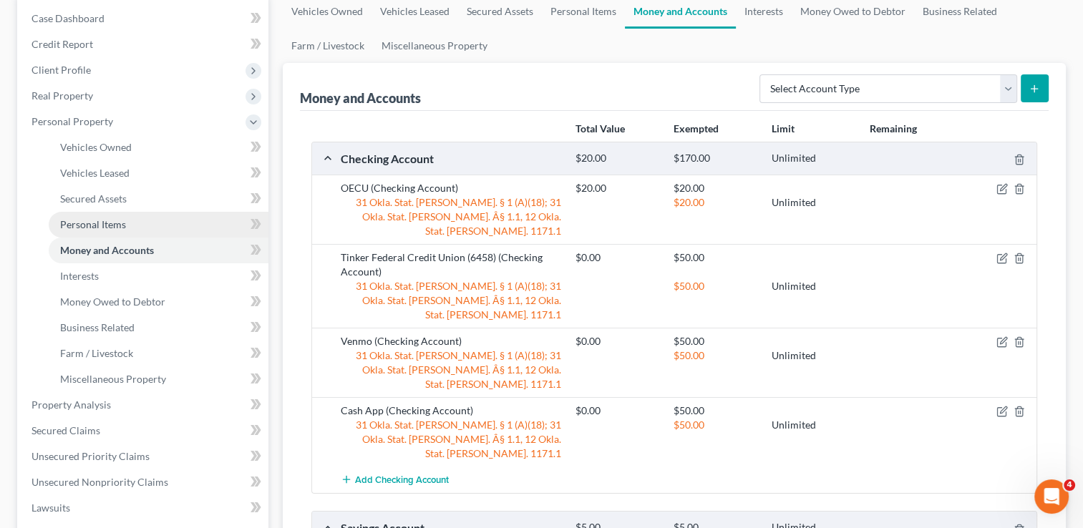
click at [129, 228] on link "Personal Items" at bounding box center [159, 225] width 220 height 26
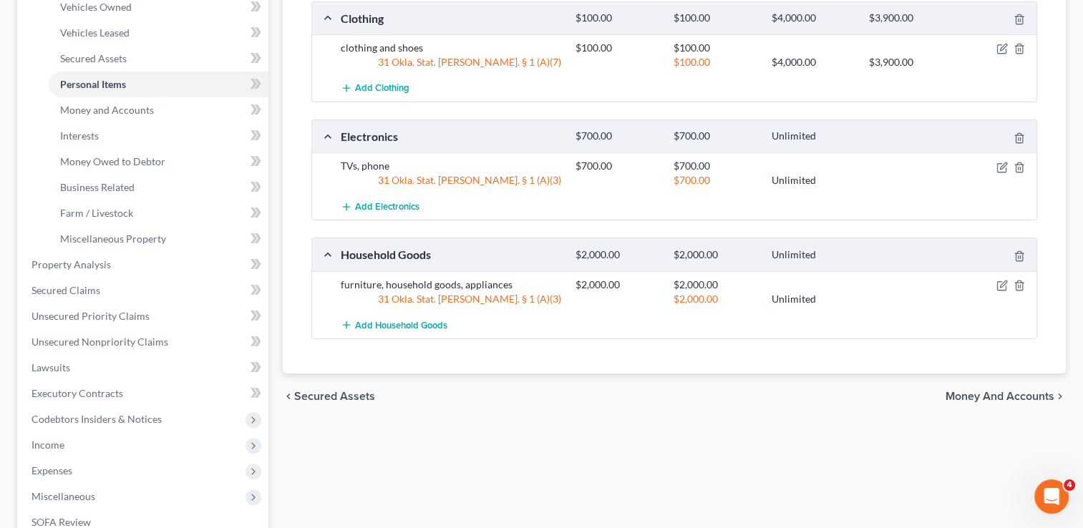
scroll to position [286, 0]
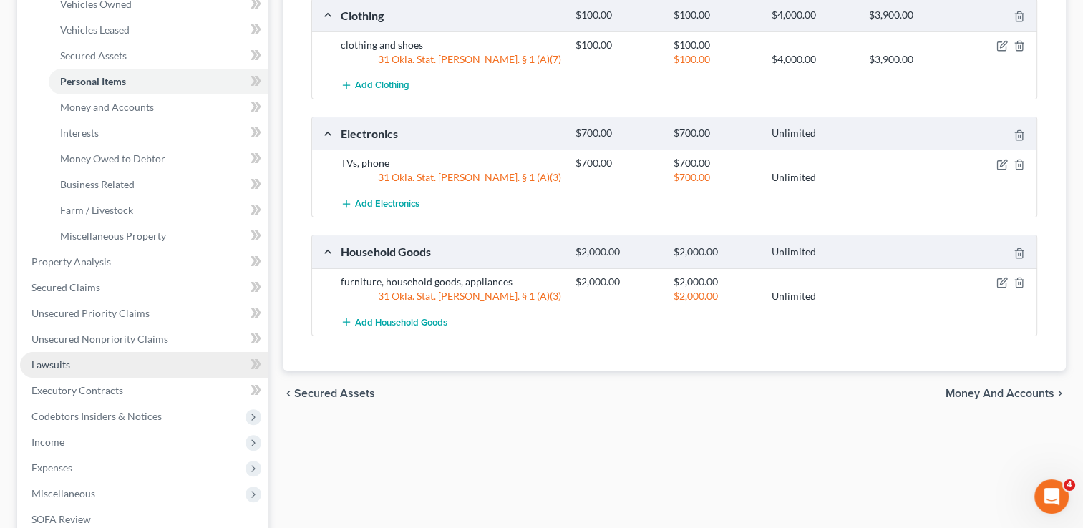
click at [64, 362] on span "Lawsuits" at bounding box center [51, 365] width 39 height 12
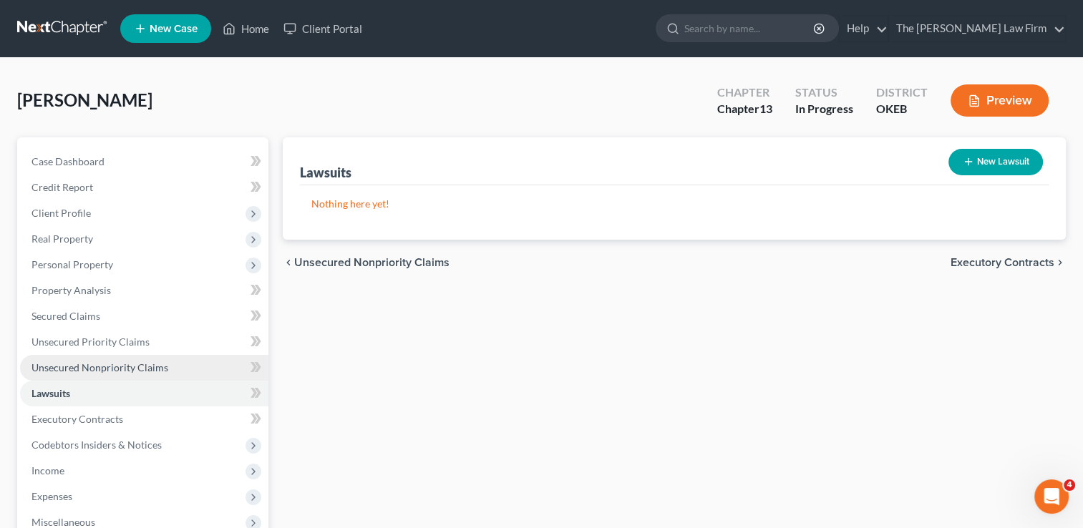
click at [102, 362] on span "Unsecured Nonpriority Claims" at bounding box center [100, 368] width 137 height 12
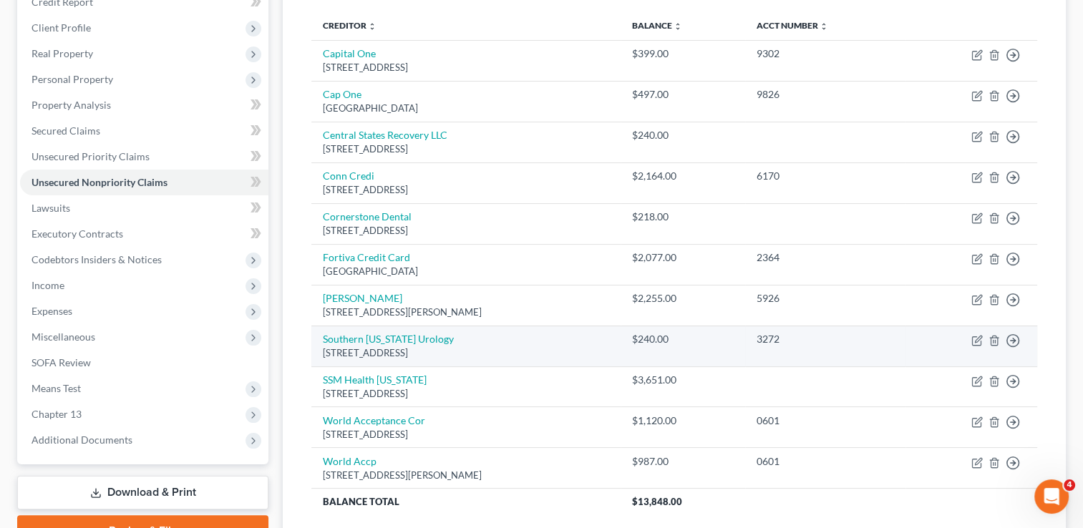
scroll to position [143, 0]
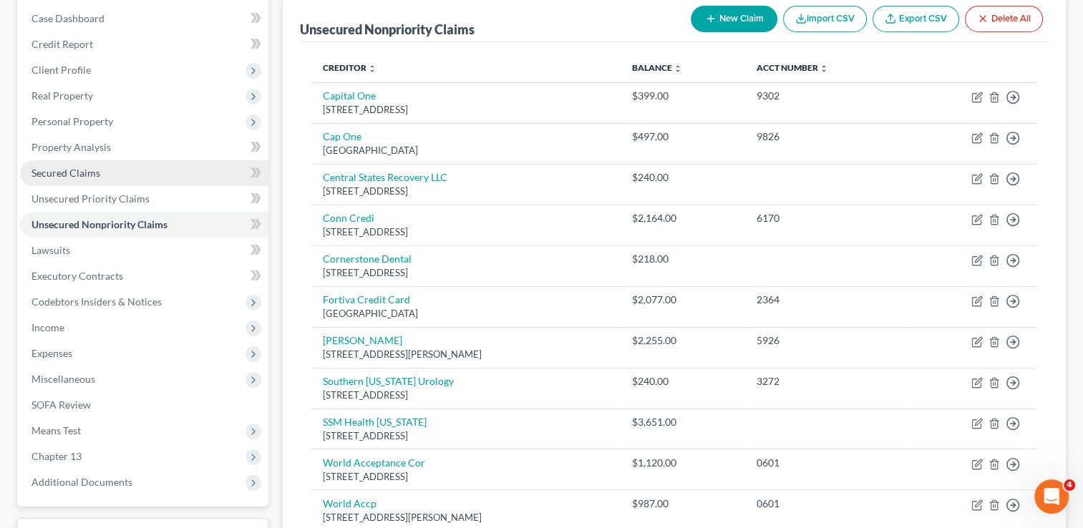
click at [85, 171] on span "Secured Claims" at bounding box center [66, 173] width 69 height 12
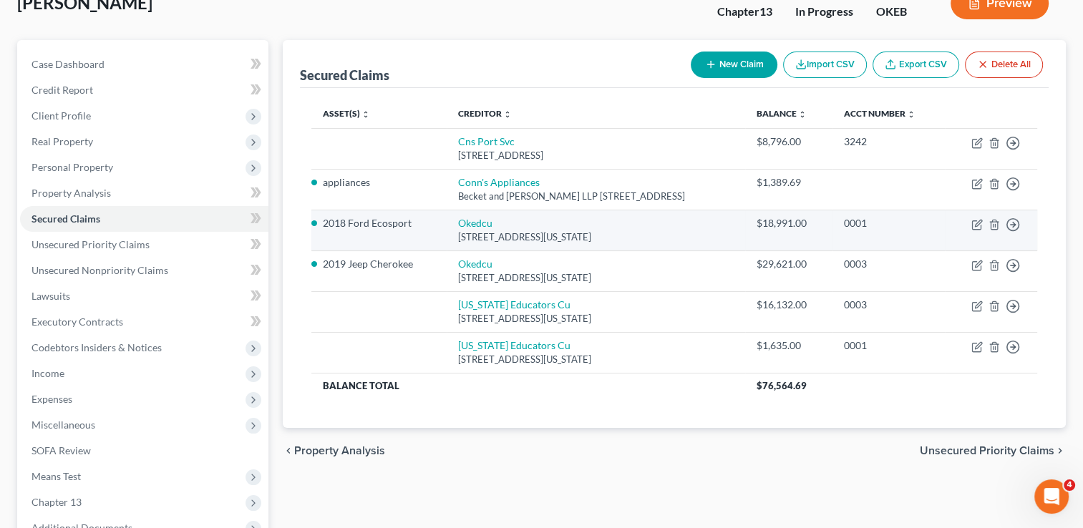
scroll to position [143, 0]
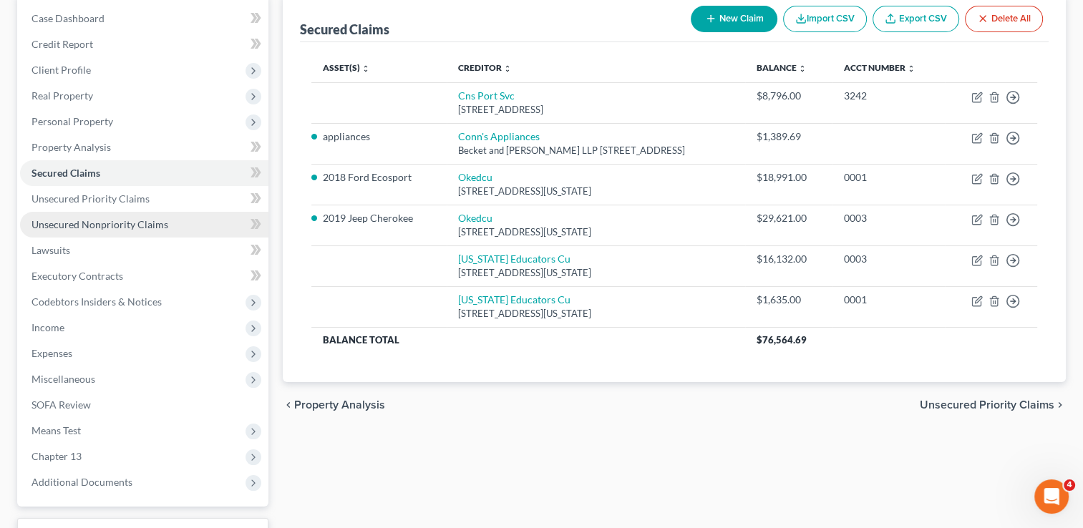
drag, startPoint x: 92, startPoint y: 221, endPoint x: 101, endPoint y: 231, distance: 14.2
click at [92, 221] on span "Unsecured Nonpriority Claims" at bounding box center [100, 224] width 137 height 12
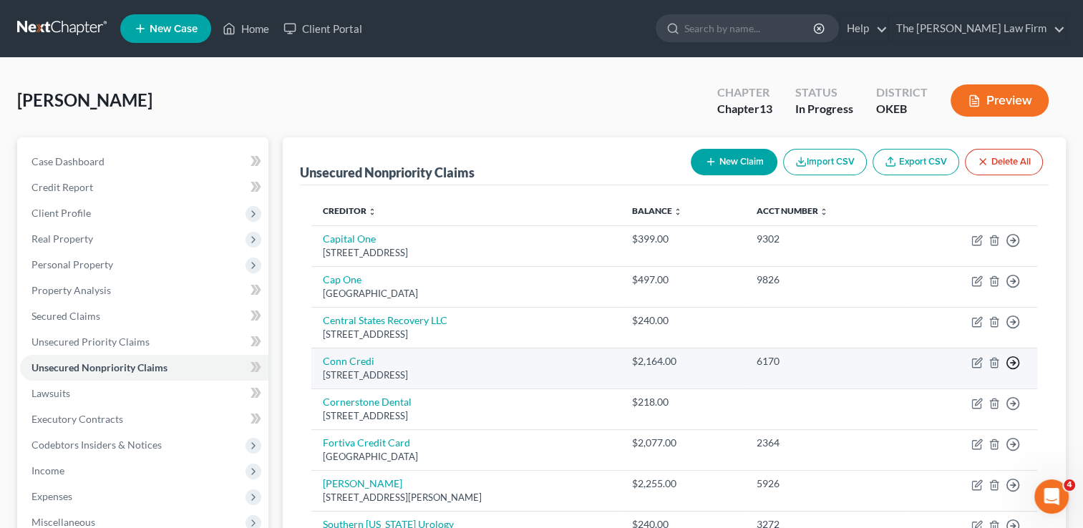
click at [1012, 361] on icon "button" at bounding box center [1013, 363] width 14 height 14
click at [957, 374] on link "Move to D" at bounding box center [948, 374] width 120 height 24
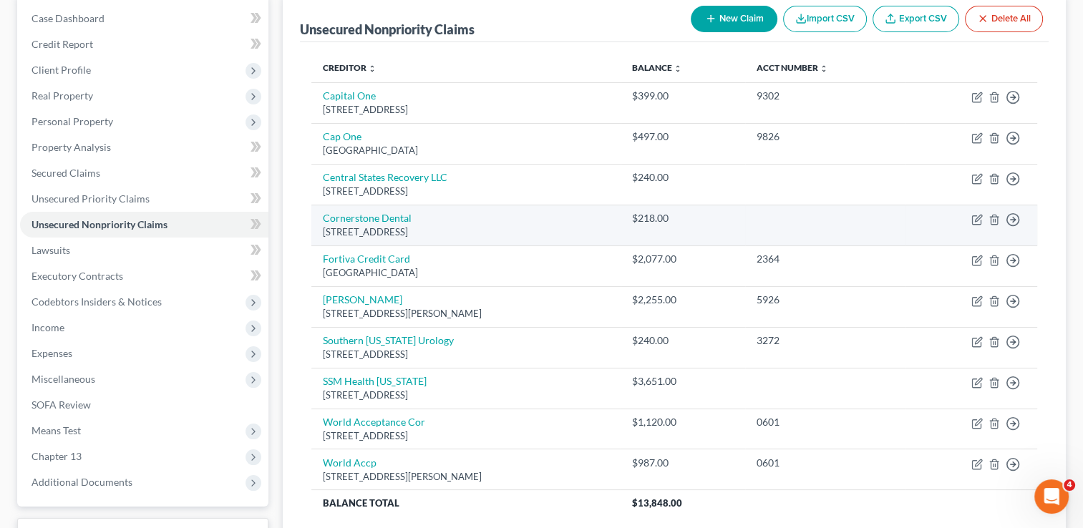
scroll to position [215, 0]
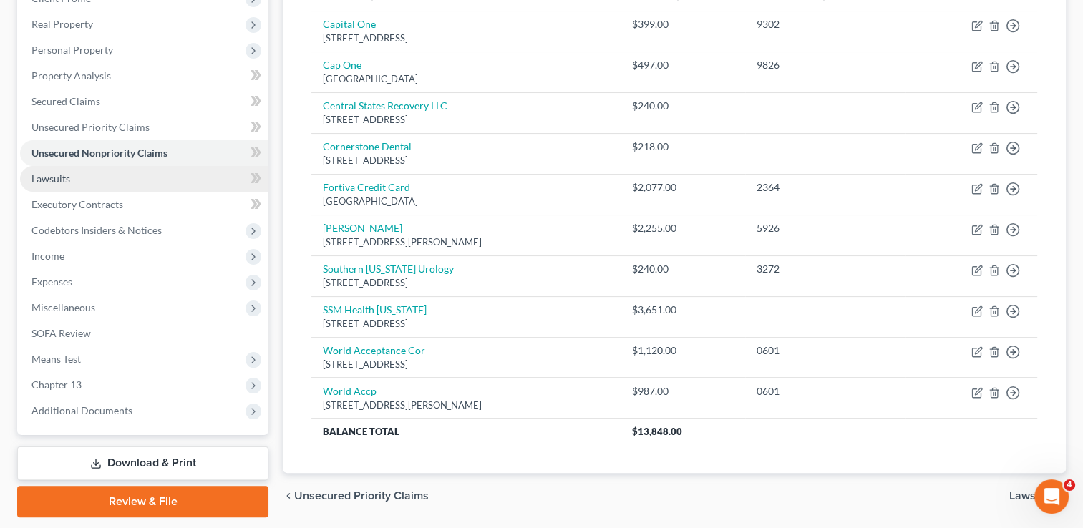
click at [81, 178] on link "Lawsuits" at bounding box center [144, 179] width 248 height 26
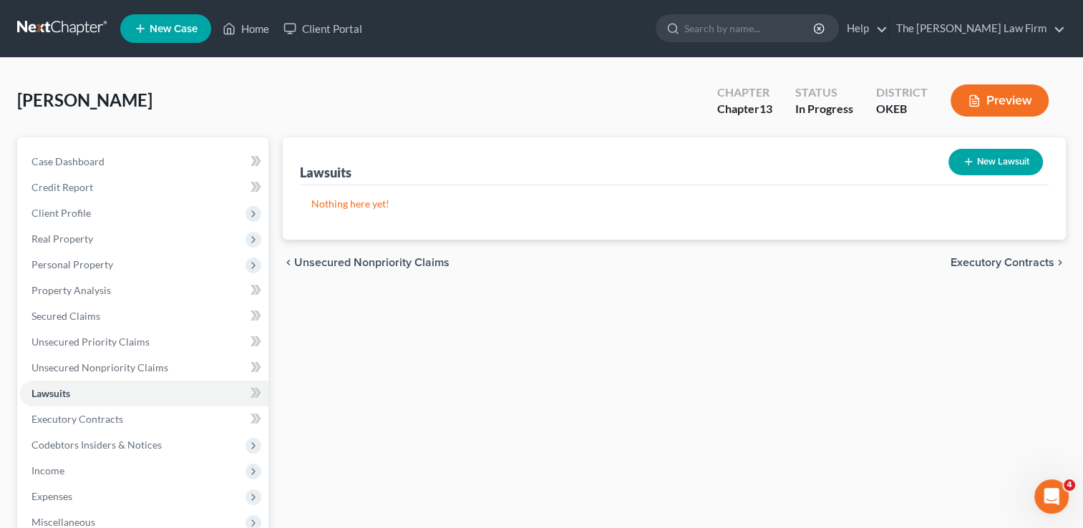
click at [988, 159] on button "New Lawsuit" at bounding box center [996, 162] width 95 height 26
select select "0"
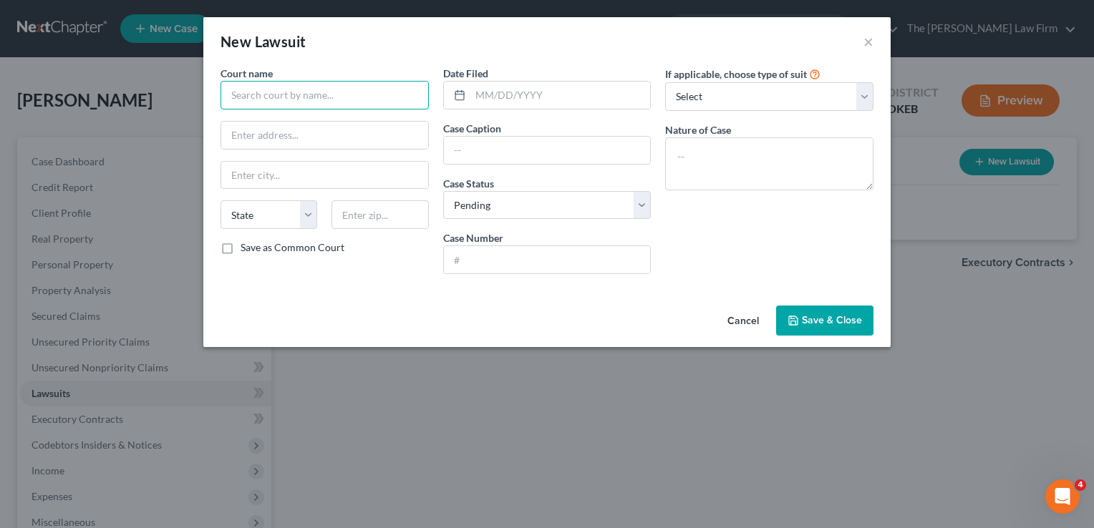
click at [336, 93] on input "text" at bounding box center [325, 95] width 208 height 29
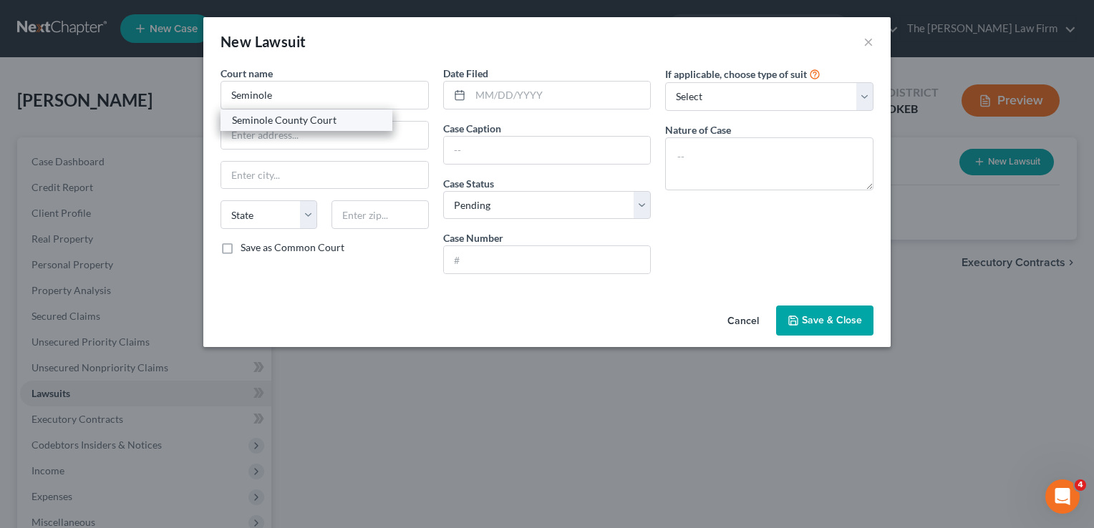
click at [310, 120] on div "Seminole County Court" at bounding box center [306, 120] width 149 height 14
type input "Seminole County Court"
type input "PO Box 130"
type input "Wewoka"
select select "37"
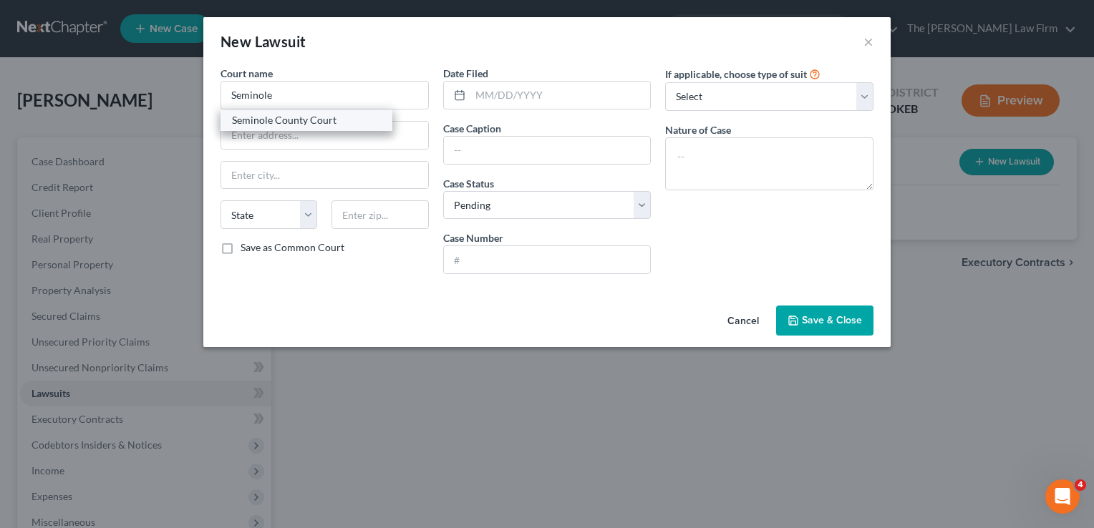
type input "74884"
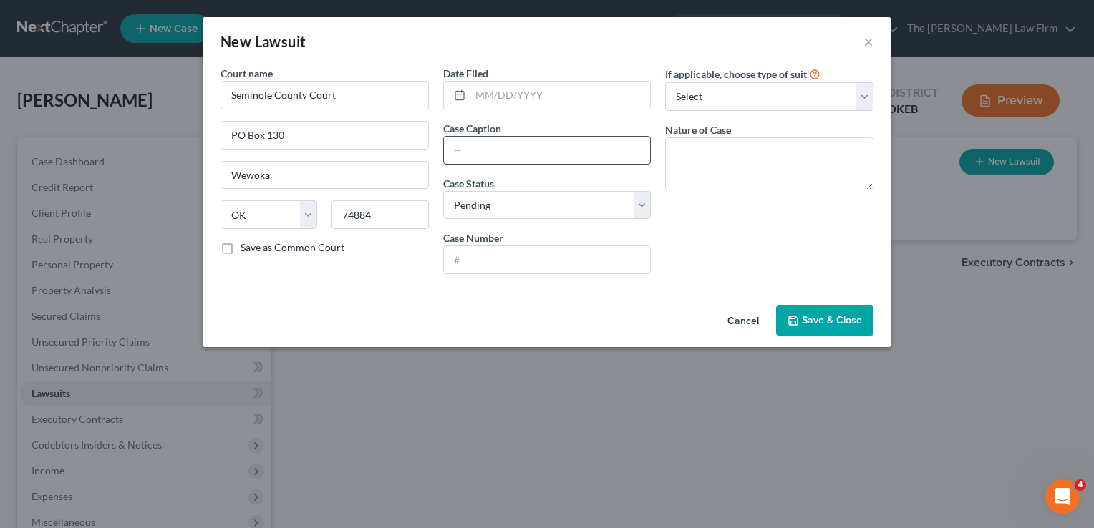
paste input "OKLAHOMA EDUCATORS CREDIT UNION VS. DILLON, ROBIN"
type input "OKLAHOMA EDUCATORS CREDIT UNION VS. DILLON, ROBIN"
click at [564, 99] on input "text" at bounding box center [560, 95] width 180 height 27
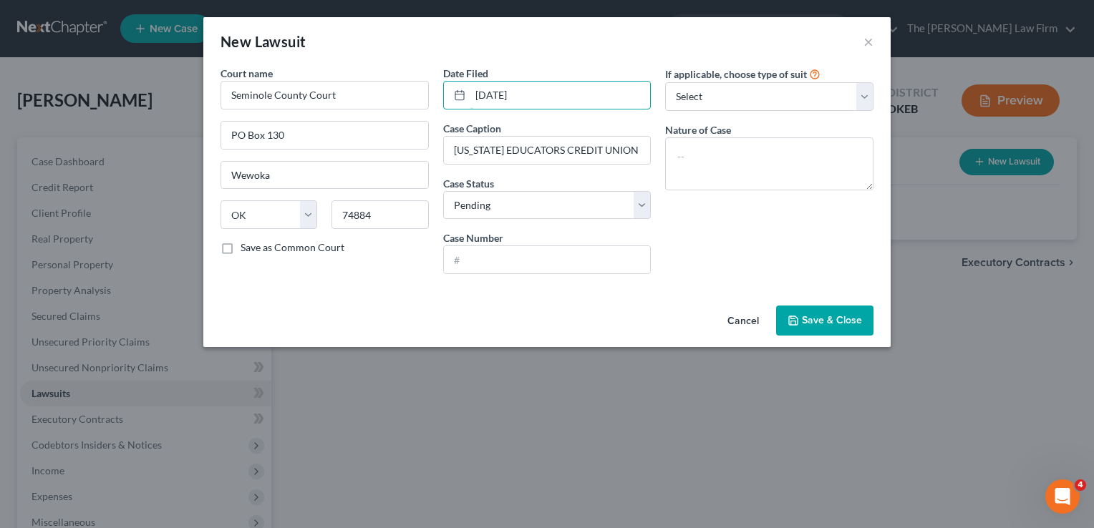
type input "09/04/2025"
paste input "CJ-2025-00118"
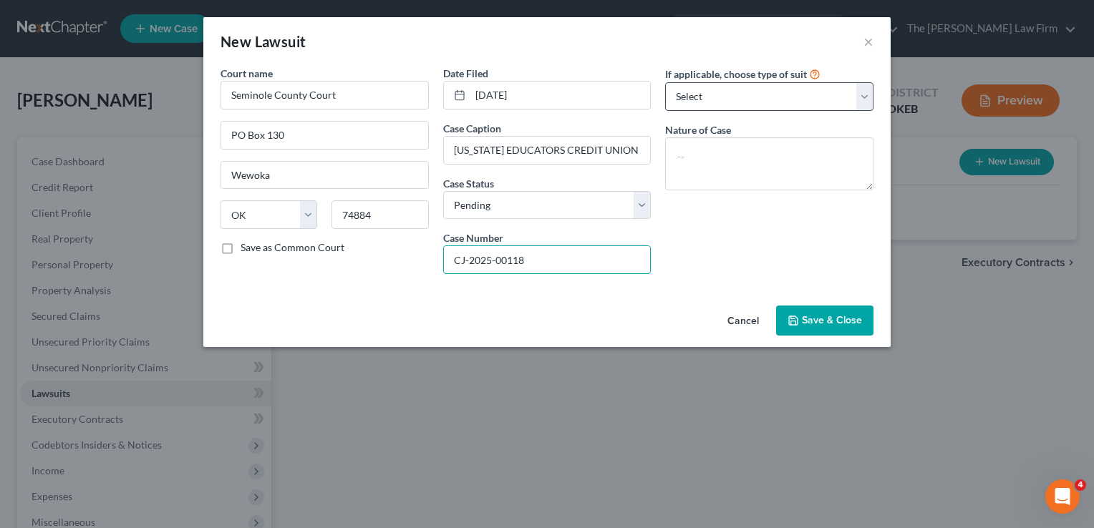
type input "CJ-2025-00118"
click at [738, 93] on select "Select Repossession Garnishment Foreclosure Attached, Seized, Or Levied Other" at bounding box center [769, 96] width 208 height 29
select select "4"
click at [665, 82] on select "Select Repossession Garnishment Foreclosure Attached, Seized, Or Levied Other" at bounding box center [769, 96] width 208 height 29
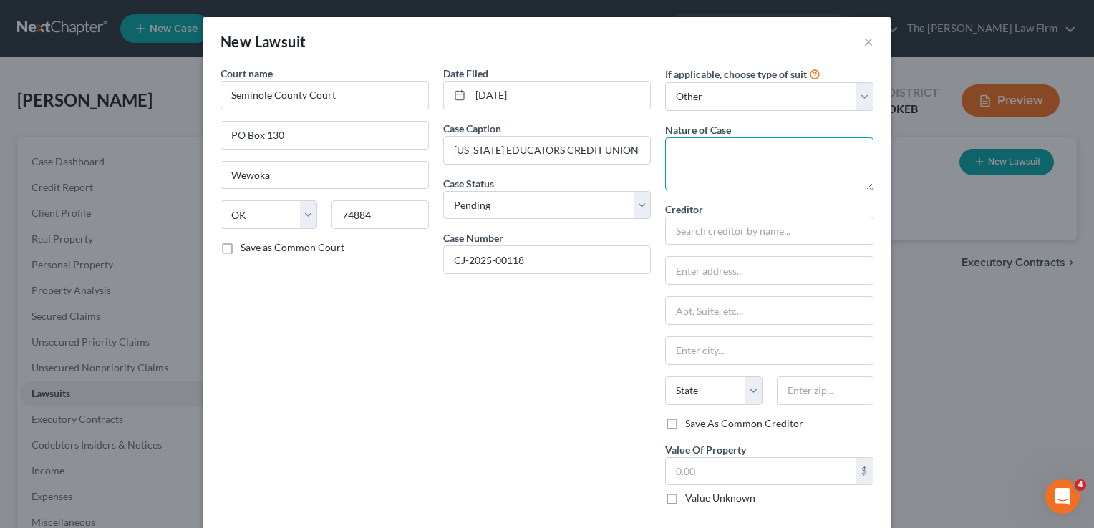
click at [727, 153] on textarea at bounding box center [769, 163] width 208 height 53
type textarea "Civil"
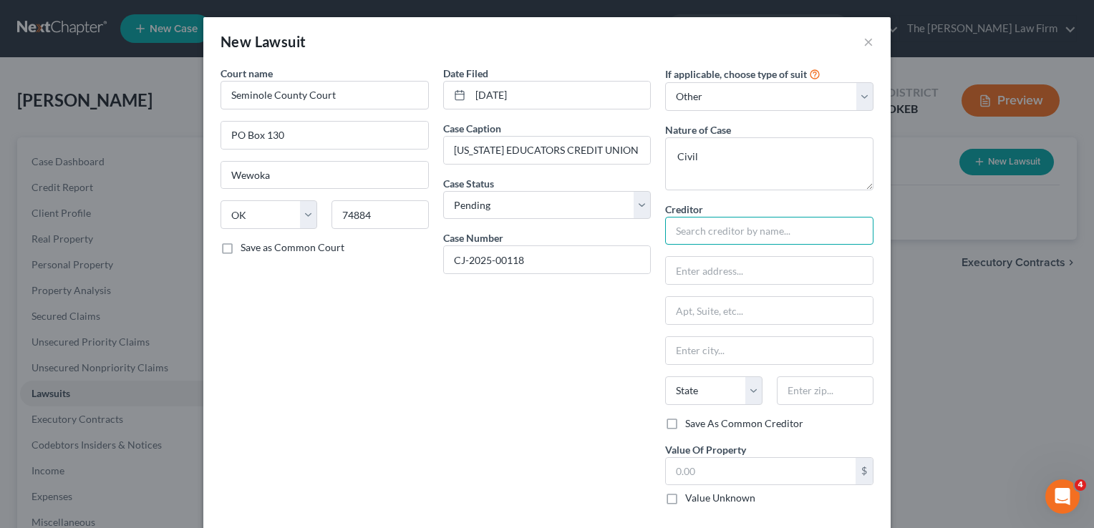
click at [731, 225] on input "text" at bounding box center [769, 231] width 208 height 29
type input "O"
paste input "OKLAHOMA EDUCATORS CREDIT UNION"
type input "OKLAHOMA EDUCATORS CREDIT UNION"
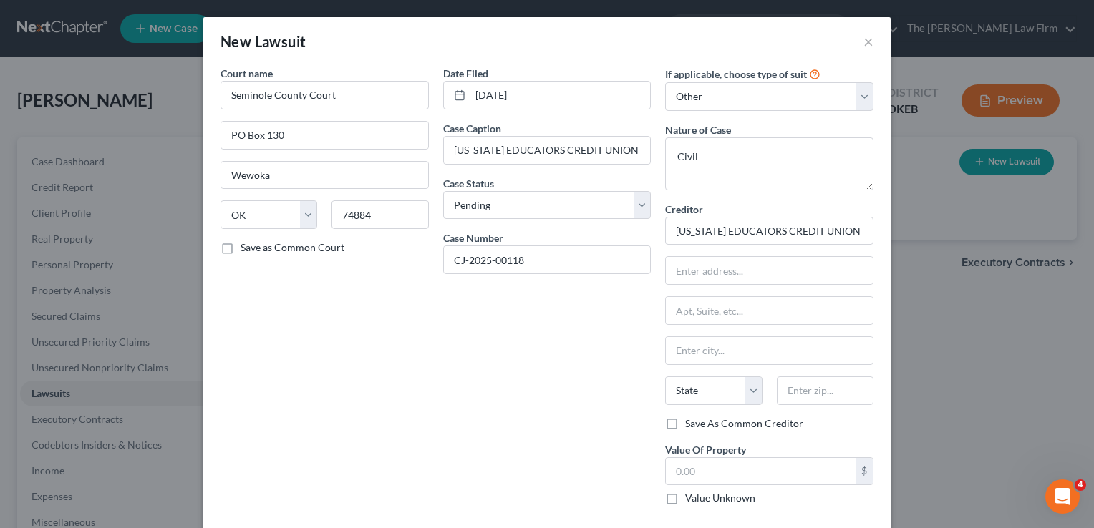
click at [584, 333] on div "Date Filed 09/04/2025 Case Caption OKLAHOMA EDUCATORS CREDIT UNION VS. DILLON, …" at bounding box center [547, 291] width 223 height 451
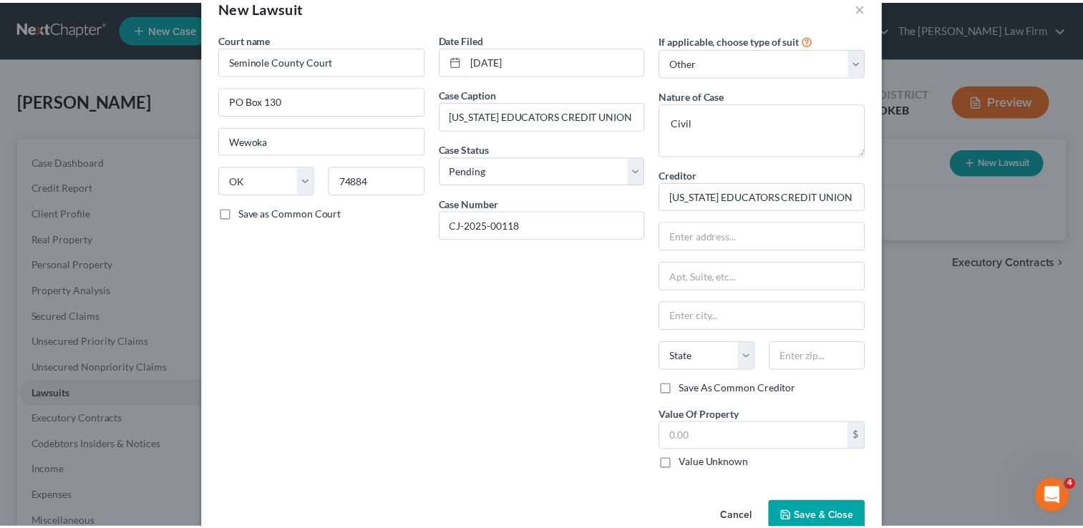
scroll to position [65, 0]
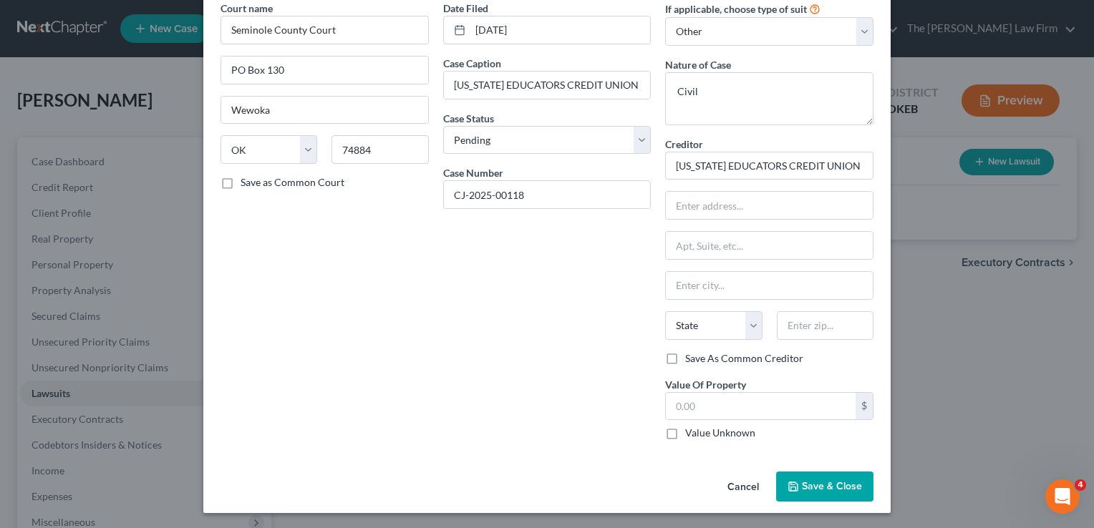
click at [812, 480] on span "Save & Close" at bounding box center [832, 486] width 60 height 12
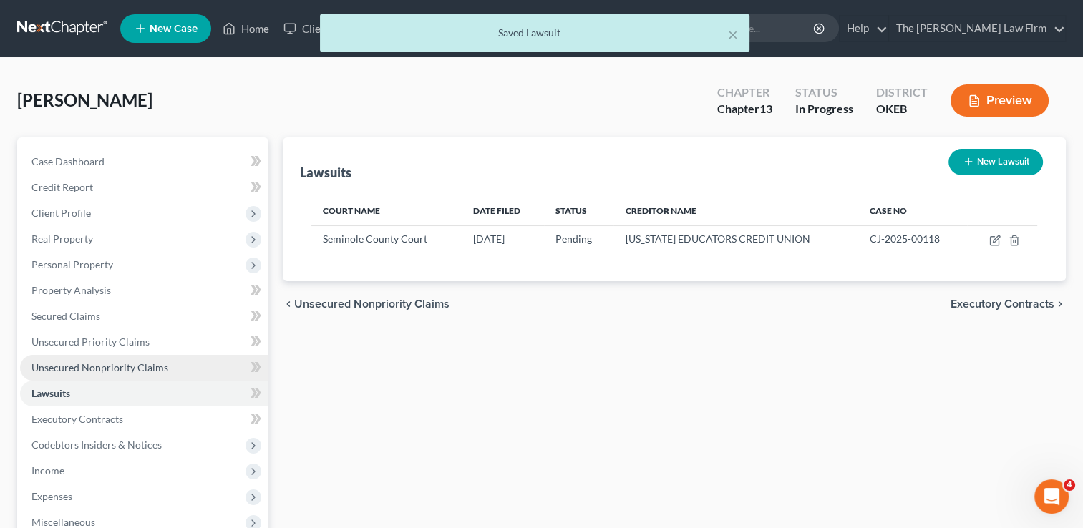
click at [129, 362] on span "Unsecured Nonpriority Claims" at bounding box center [100, 368] width 137 height 12
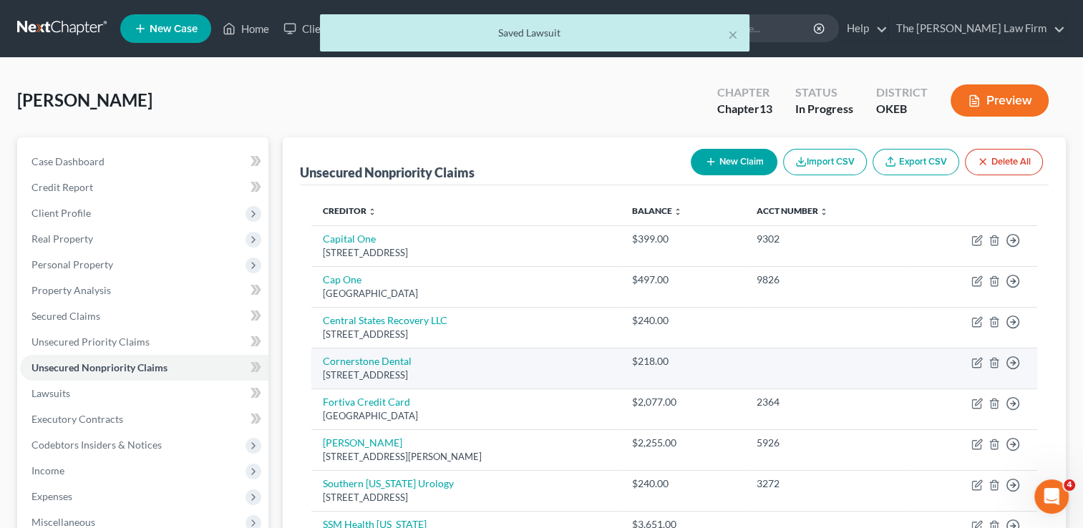
scroll to position [258, 0]
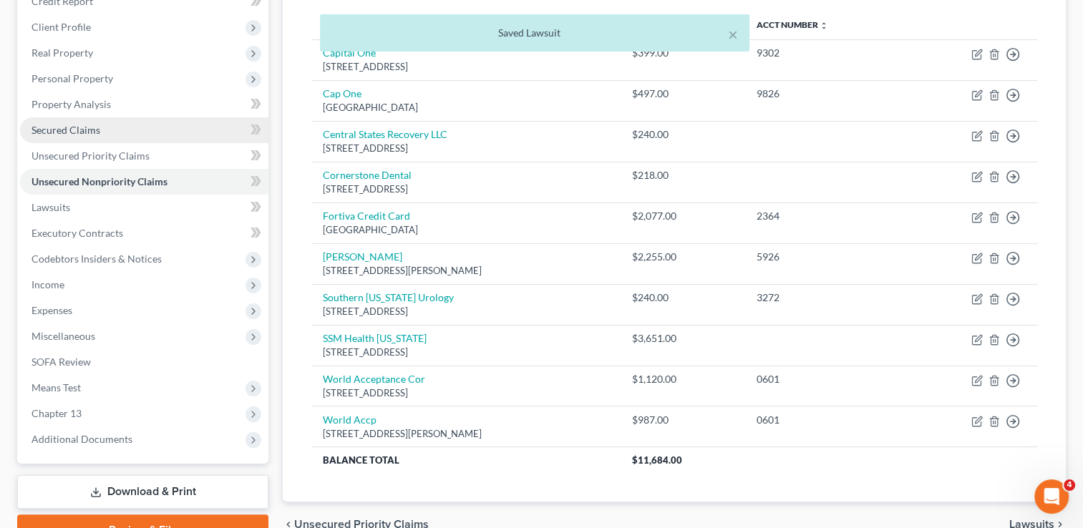
click at [85, 125] on span "Secured Claims" at bounding box center [66, 130] width 69 height 12
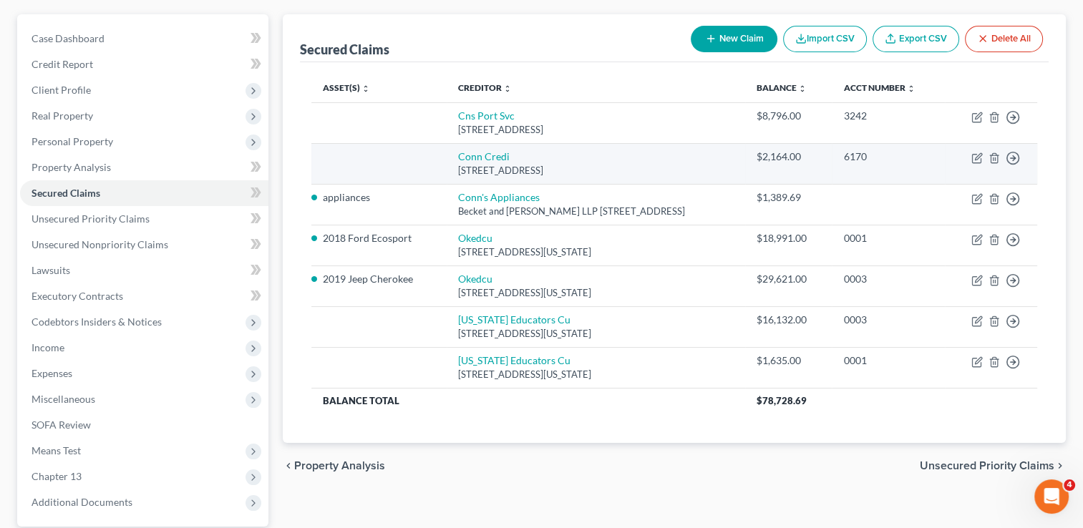
scroll to position [143, 0]
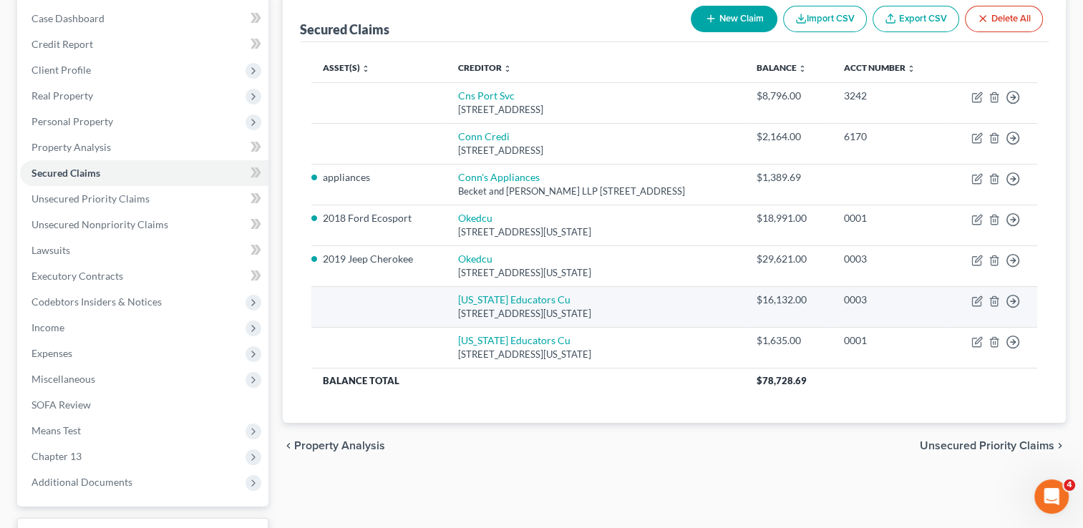
drag, startPoint x: 460, startPoint y: 311, endPoint x: 661, endPoint y: 321, distance: 201.5
click at [661, 321] on td "Oklahoma Educators Cu 4001 Nw Expressway, Oklahoma City, OK 73116" at bounding box center [596, 306] width 299 height 41
drag, startPoint x: 661, startPoint y: 321, endPoint x: 618, endPoint y: 311, distance: 44.1
copy div "4001 Nw Expressway, Oklahoma City, OK 73116"
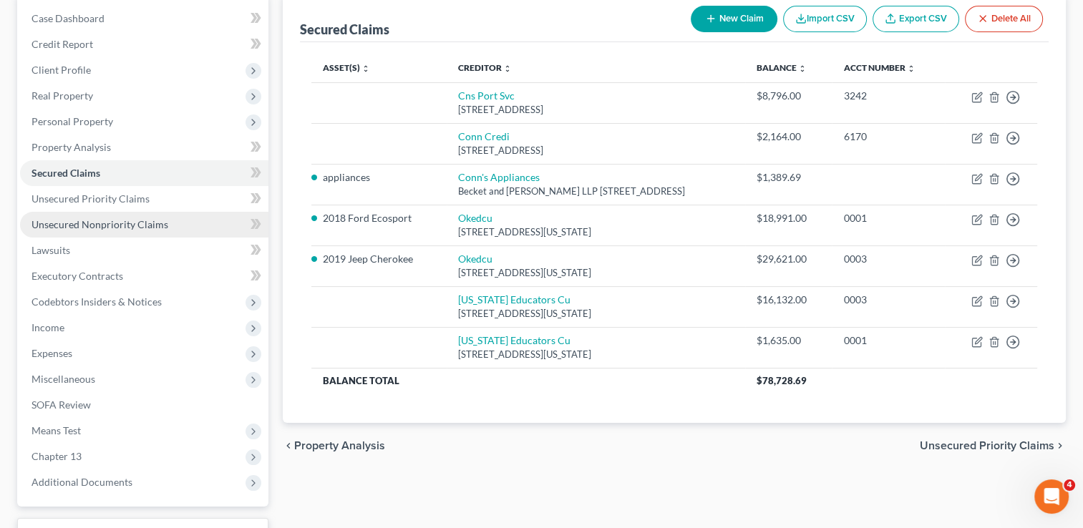
click at [99, 220] on span "Unsecured Nonpriority Claims" at bounding box center [100, 224] width 137 height 12
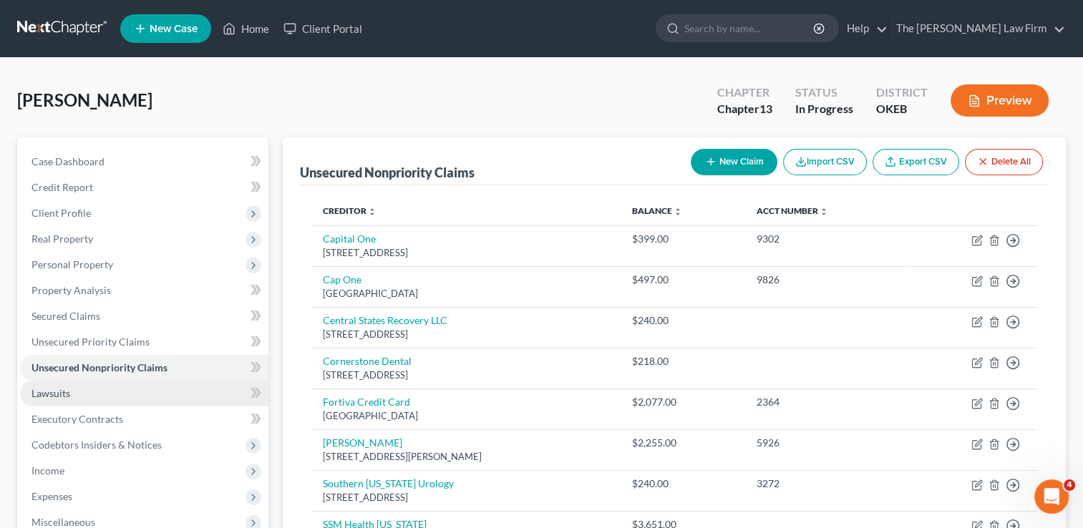
click at [108, 390] on link "Lawsuits" at bounding box center [144, 394] width 248 height 26
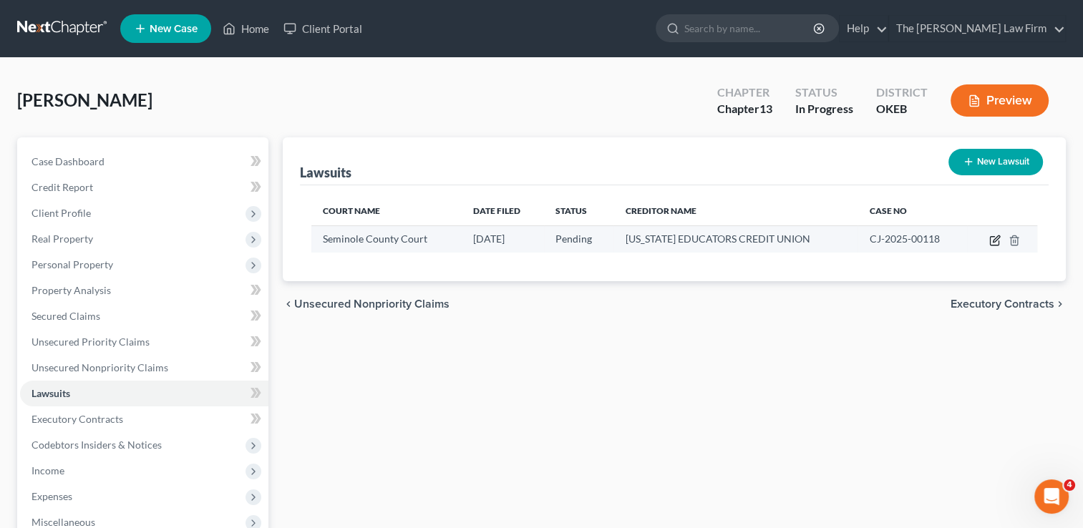
click at [998, 241] on icon "button" at bounding box center [994, 240] width 11 height 11
select select "37"
select select "0"
select select "4"
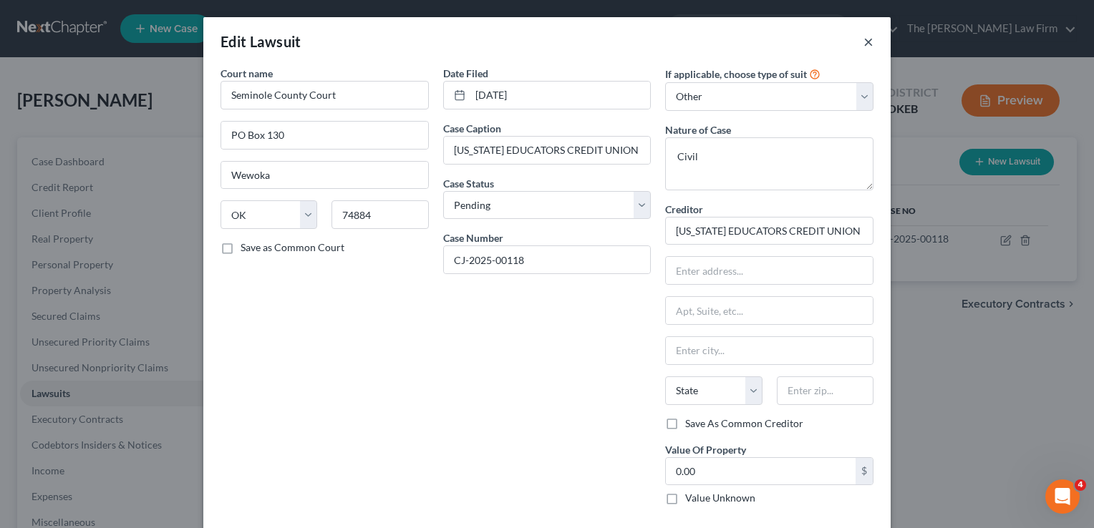
drag, startPoint x: 862, startPoint y: 42, endPoint x: 858, endPoint y: 65, distance: 24.0
click at [863, 42] on button "×" at bounding box center [868, 41] width 10 height 17
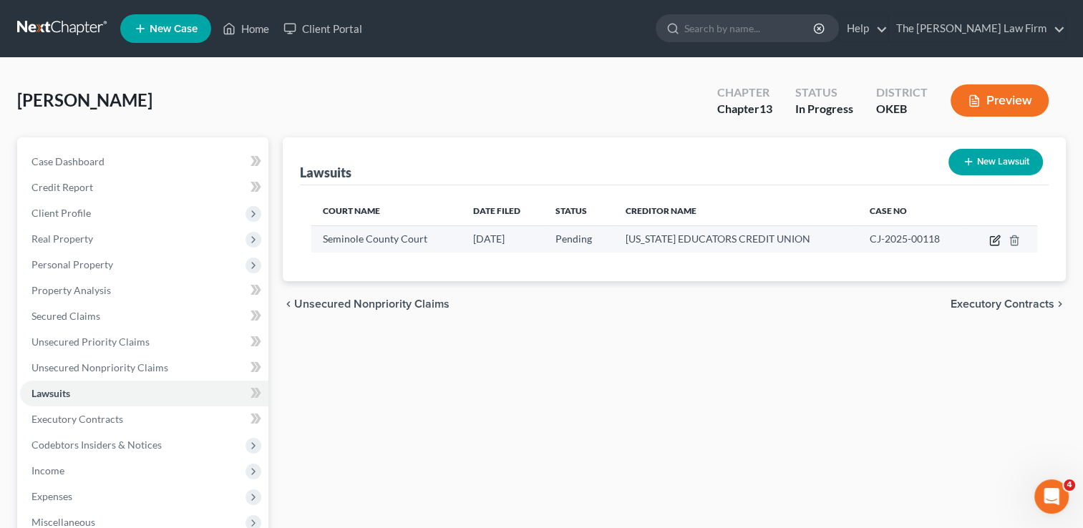
click at [994, 238] on icon "button" at bounding box center [994, 240] width 11 height 11
select select "37"
select select "0"
select select "4"
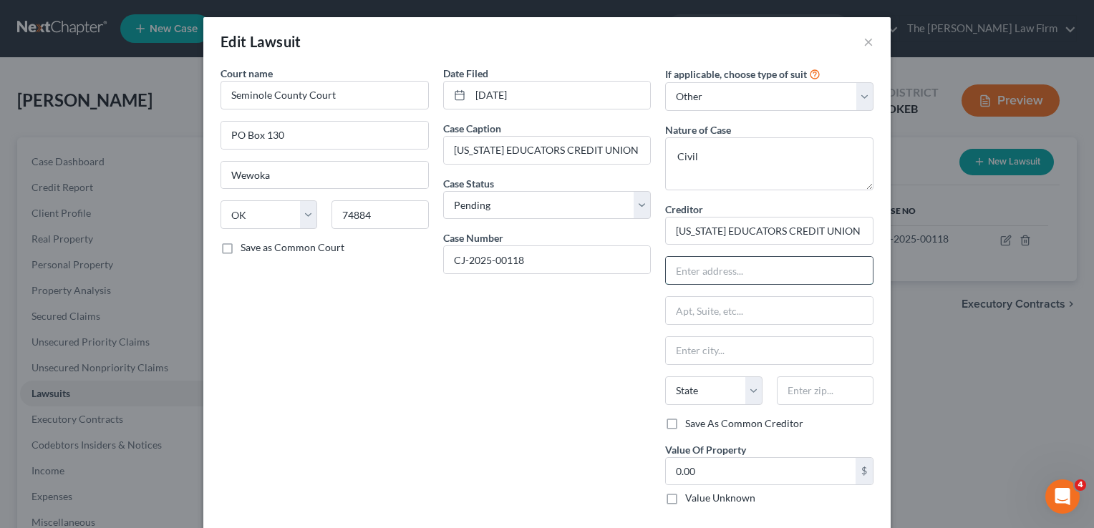
paste input "4001 Nw Expressway, Oklahoma City, OK 73116"
type input "4001 Nw Expressway, Oklahoma City, OK 73116"
click at [814, 386] on input "text" at bounding box center [825, 391] width 97 height 29
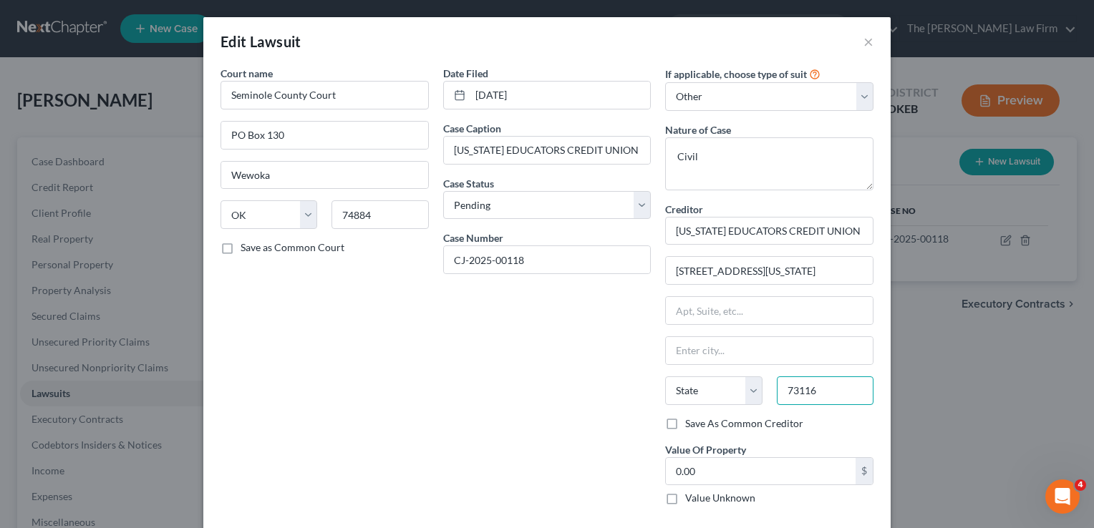
type input "73116"
drag, startPoint x: 521, startPoint y: 359, endPoint x: 632, endPoint y: 354, distance: 111.1
click at [521, 359] on div "Date Filed 09/04/2025 Case Caption OKLAHOMA EDUCATORS CREDIT UNION VS. DILLON, …" at bounding box center [547, 291] width 223 height 451
type input "Oklahoma City"
select select "37"
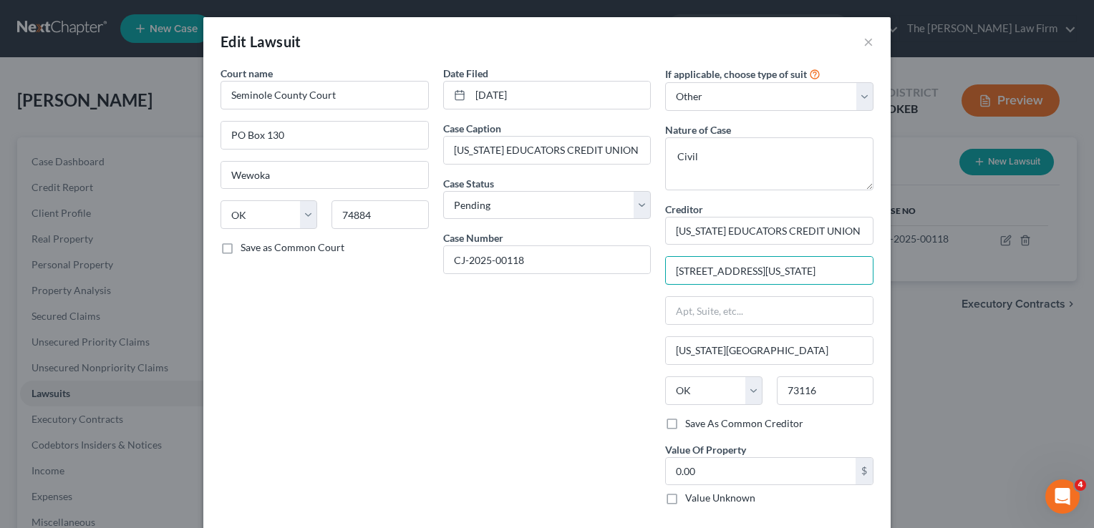
scroll to position [0, 26]
drag, startPoint x: 767, startPoint y: 268, endPoint x: 974, endPoint y: 274, distance: 207.0
click at [972, 274] on div "Edit Lawsuit × Court name * Seminole County Court PO Box 130 Wewoka State AL AK…" at bounding box center [547, 264] width 1094 height 528
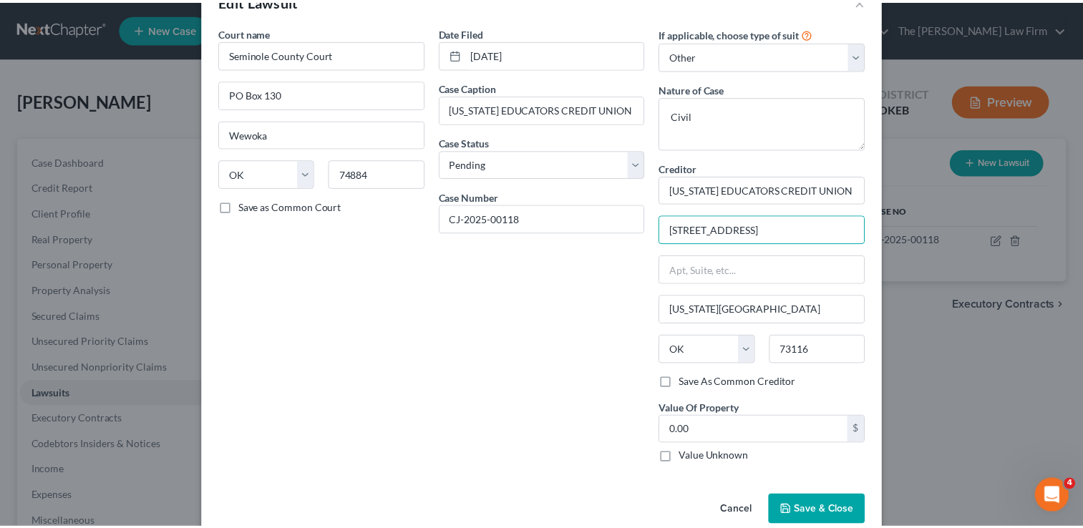
scroll to position [65, 0]
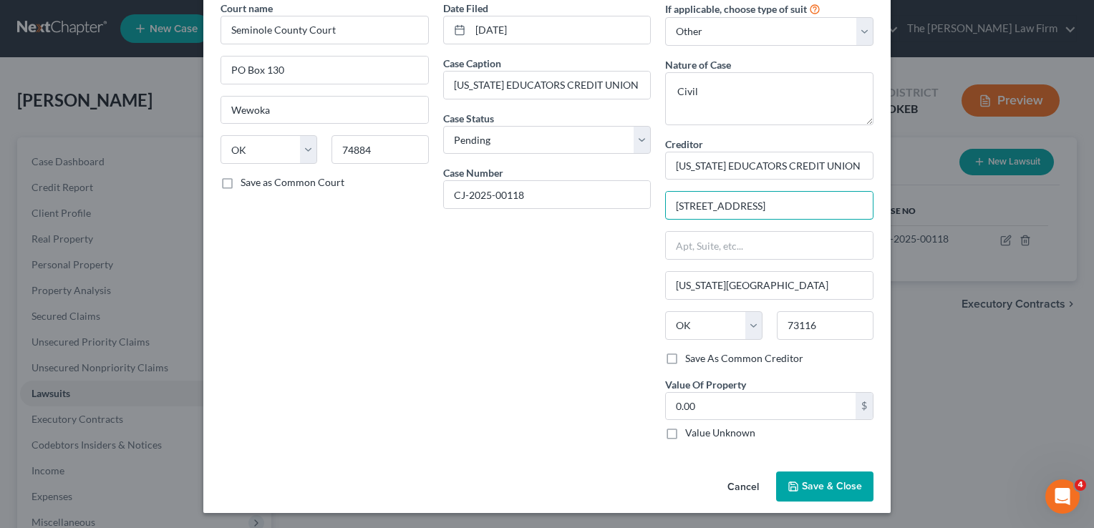
type input "4001 Nw Expressway"
click at [828, 486] on span "Save & Close" at bounding box center [832, 486] width 60 height 12
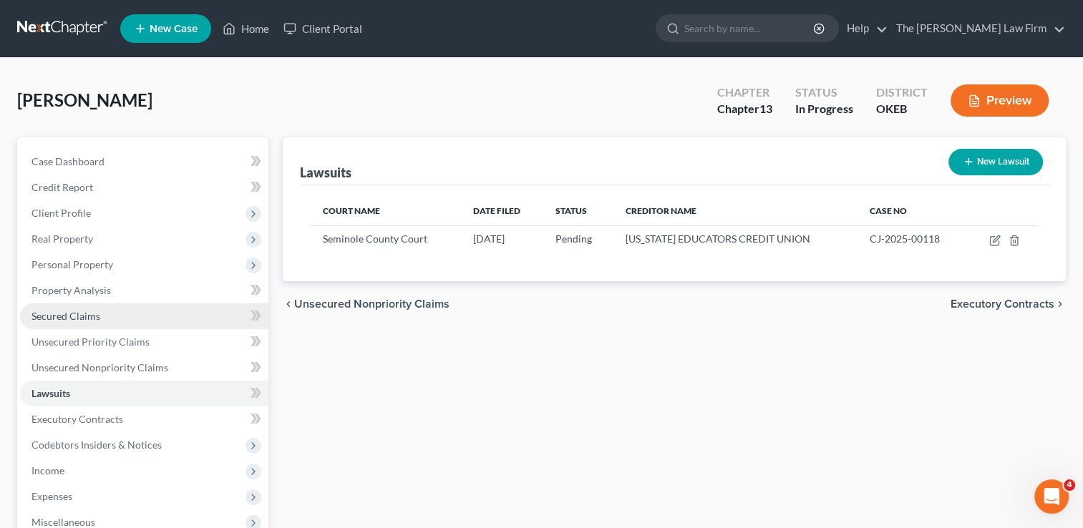
drag, startPoint x: 103, startPoint y: 319, endPoint x: 135, endPoint y: 324, distance: 31.9
click at [103, 318] on link "Secured Claims" at bounding box center [144, 317] width 248 height 26
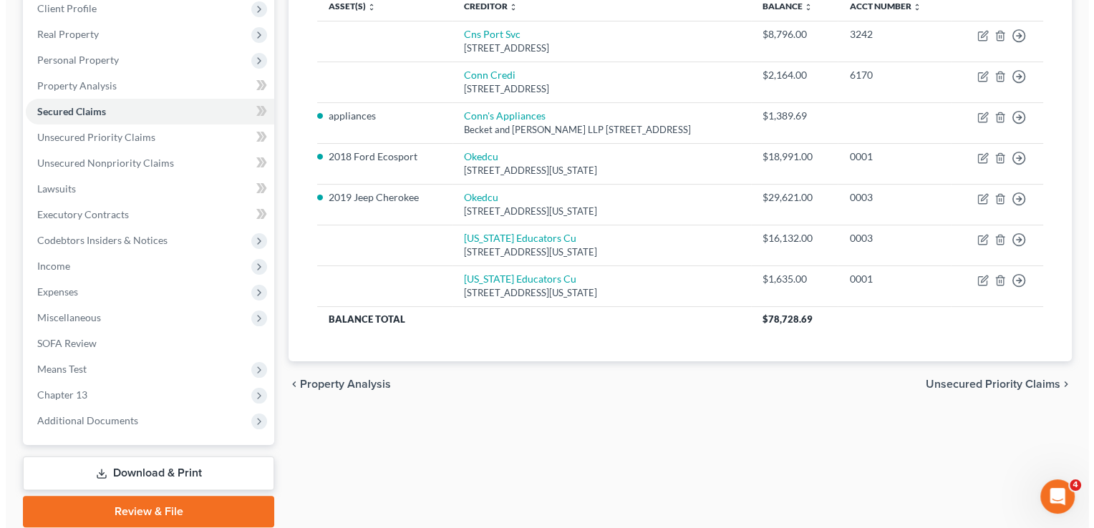
scroll to position [215, 0]
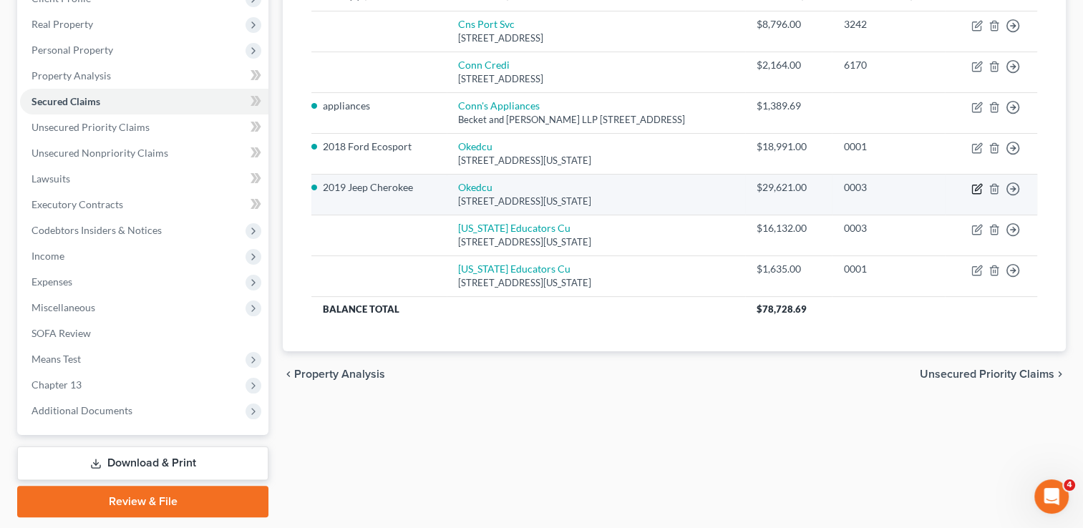
click at [974, 185] on icon "button" at bounding box center [977, 188] width 11 height 11
select select "37"
select select "2"
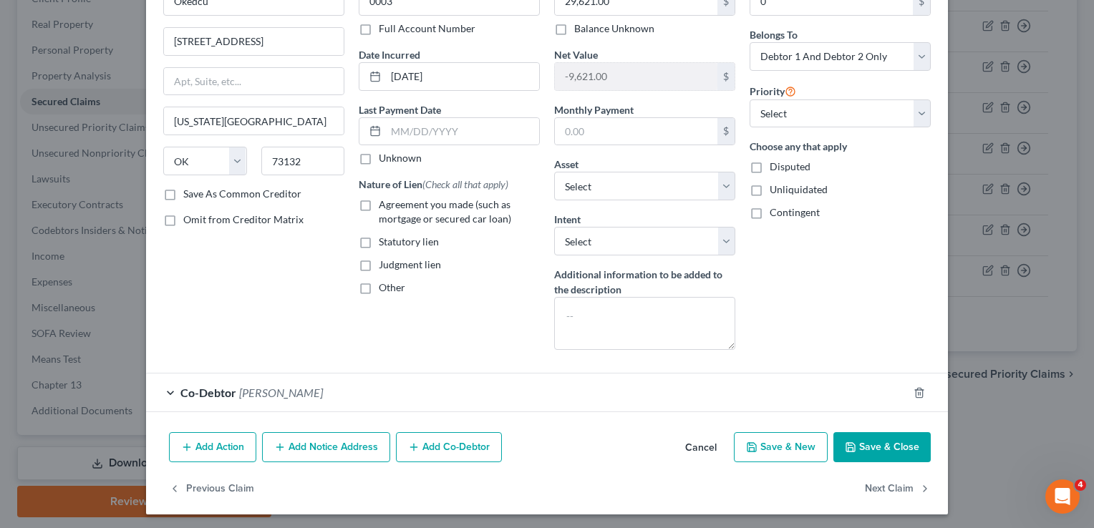
scroll to position [95, 0]
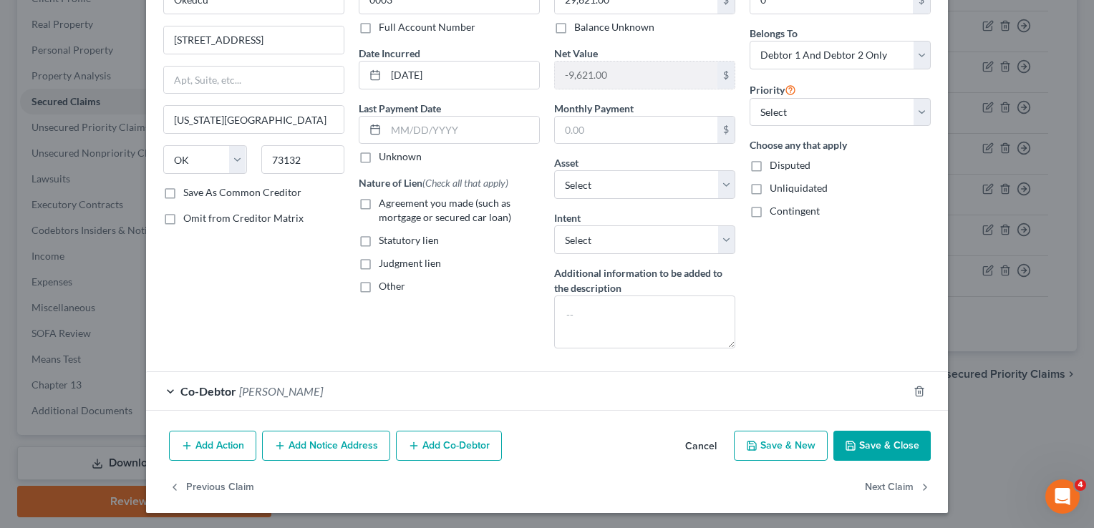
click at [332, 389] on div "Co-Debtor Charity Dillon" at bounding box center [527, 391] width 762 height 38
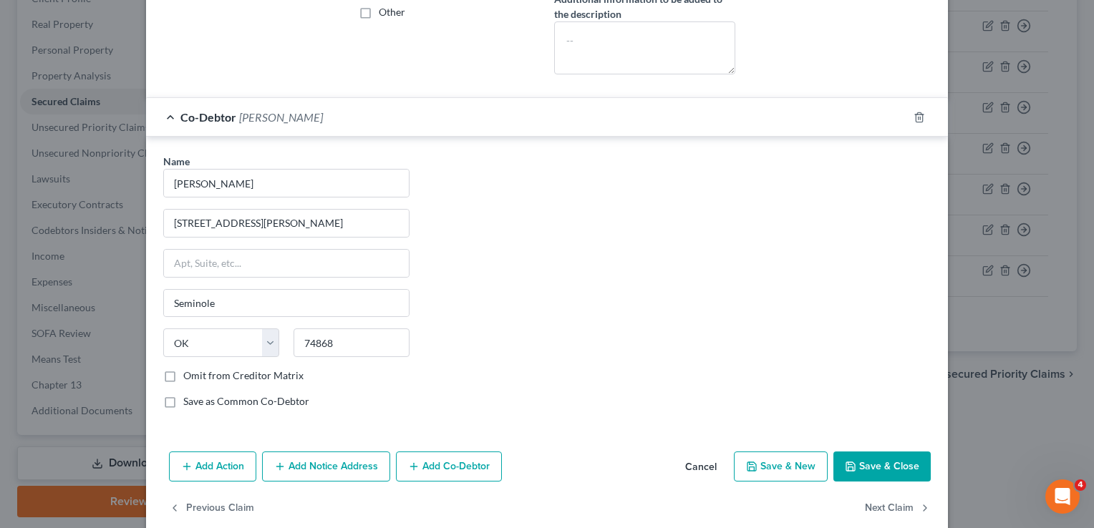
scroll to position [389, 0]
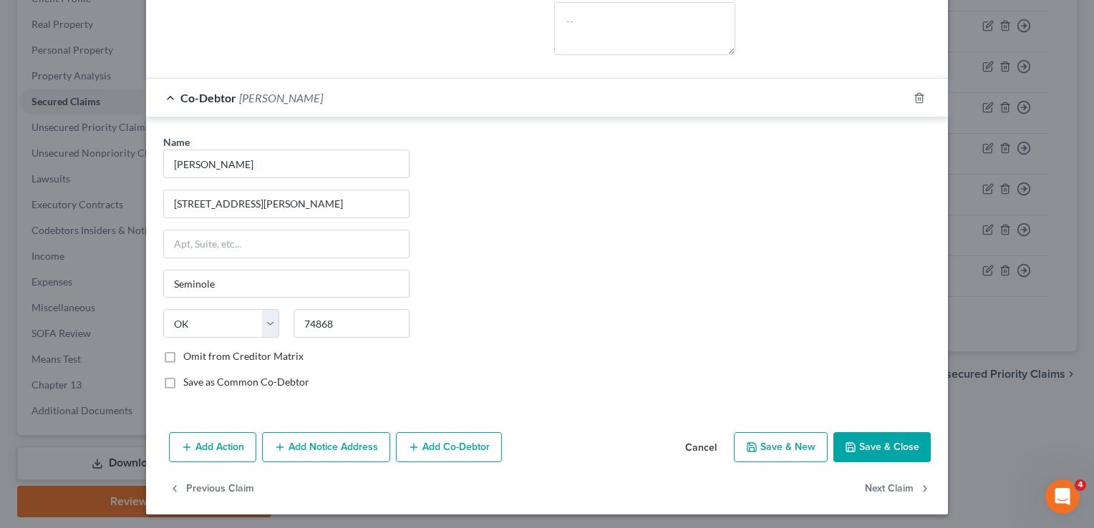
click at [307, 448] on button "Add Notice Address" at bounding box center [326, 447] width 128 height 30
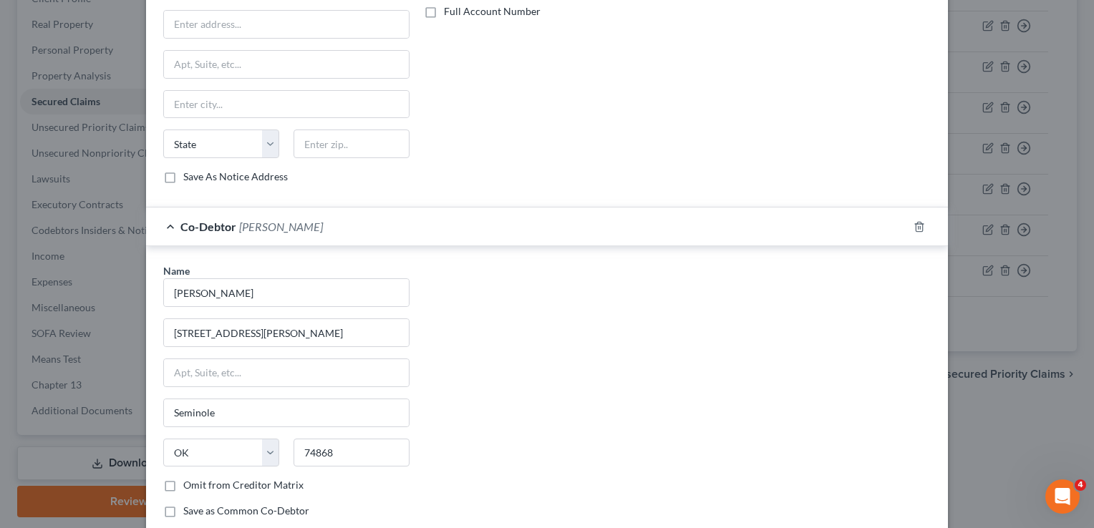
scroll to position [410, 0]
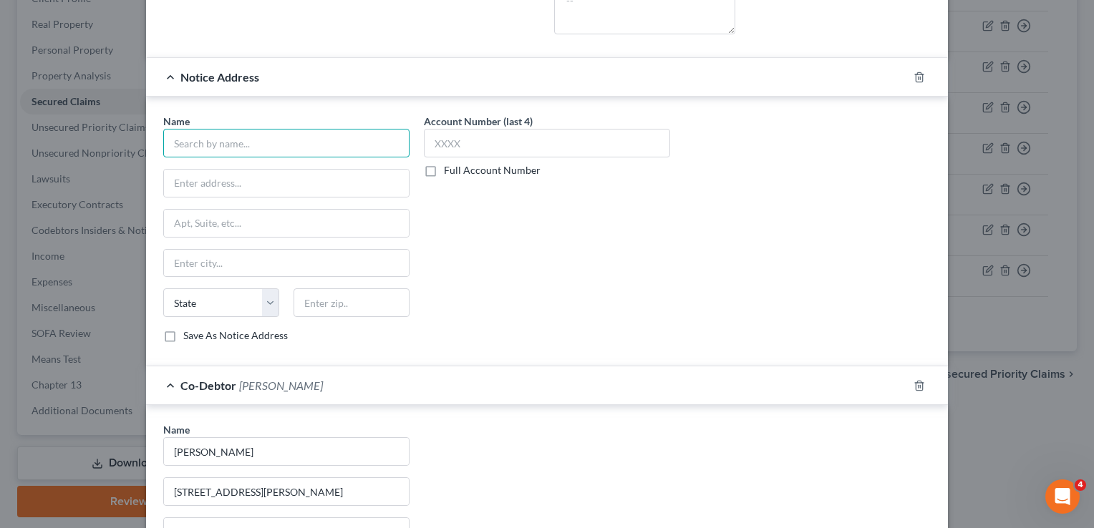
paste input "YOUNG, GREG A."
type input "YOUNG, GREG A."
paste input "7300 NW 23RD STREET"
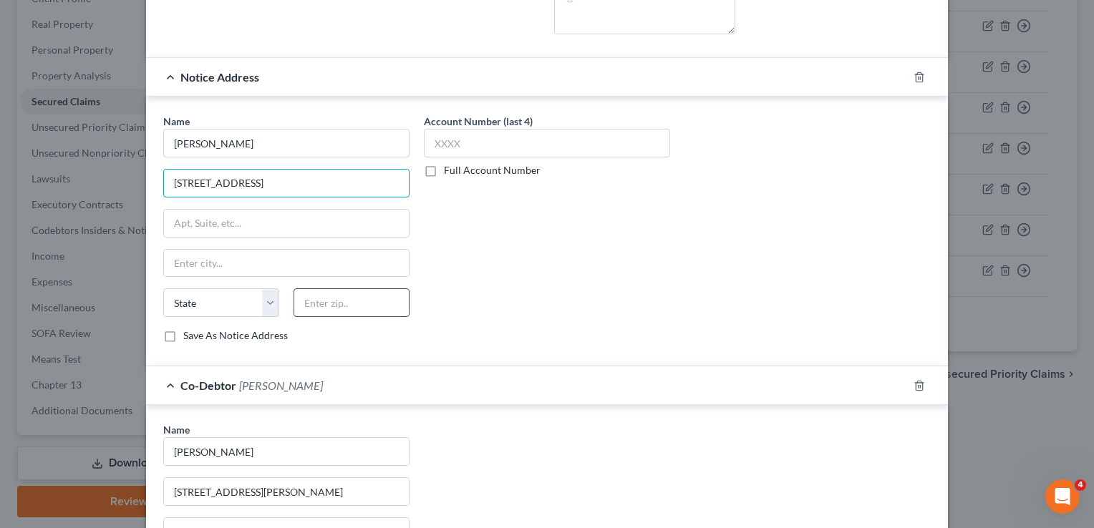
type input "7300 NW 23RD STREET"
click at [342, 299] on input "text" at bounding box center [352, 303] width 116 height 29
type input "73008"
click at [576, 226] on div "Account Number (last 4) Full Account Number" at bounding box center [547, 234] width 261 height 241
type input "Bethany"
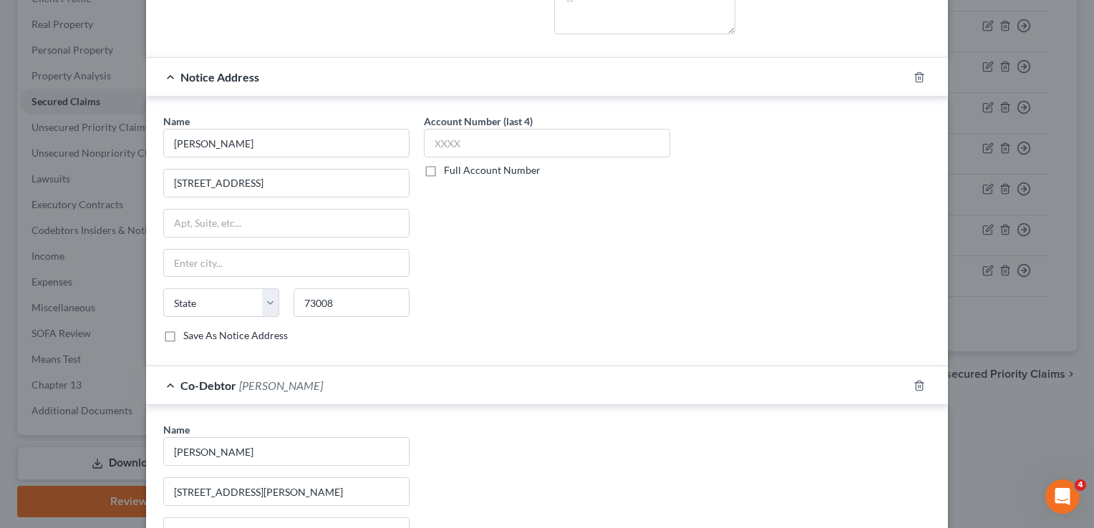
select select "37"
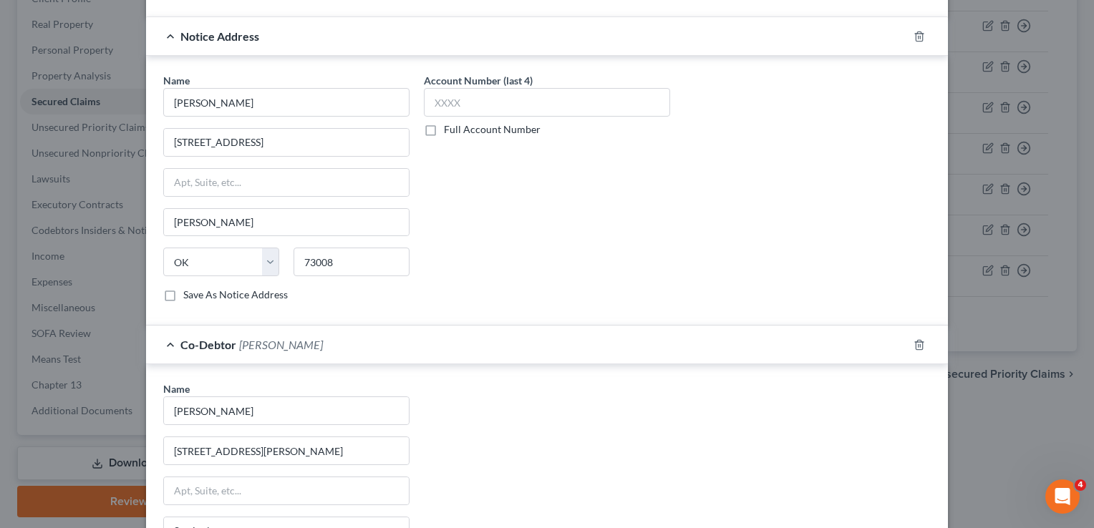
scroll to position [696, 0]
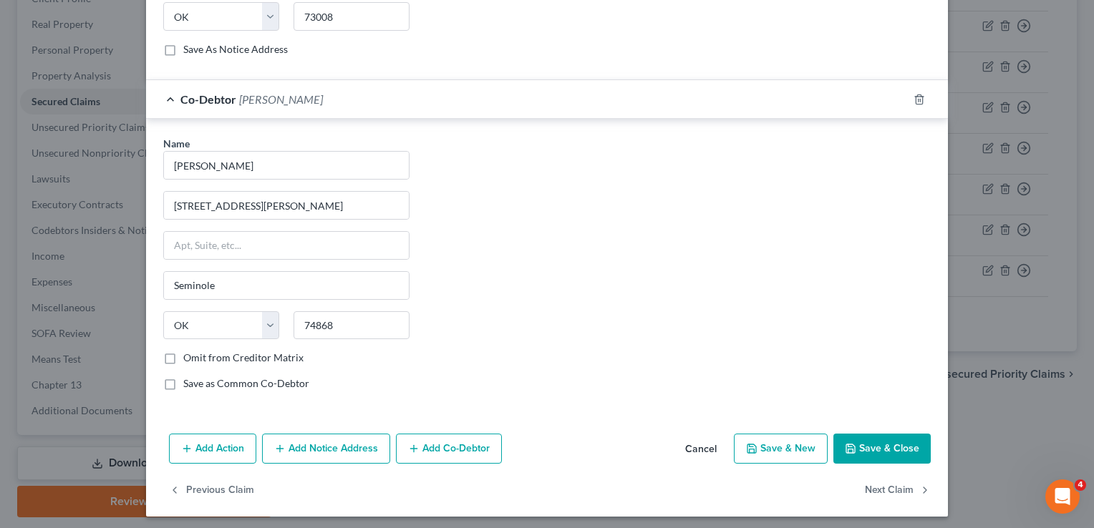
click at [891, 440] on button "Save & Close" at bounding box center [881, 449] width 97 height 30
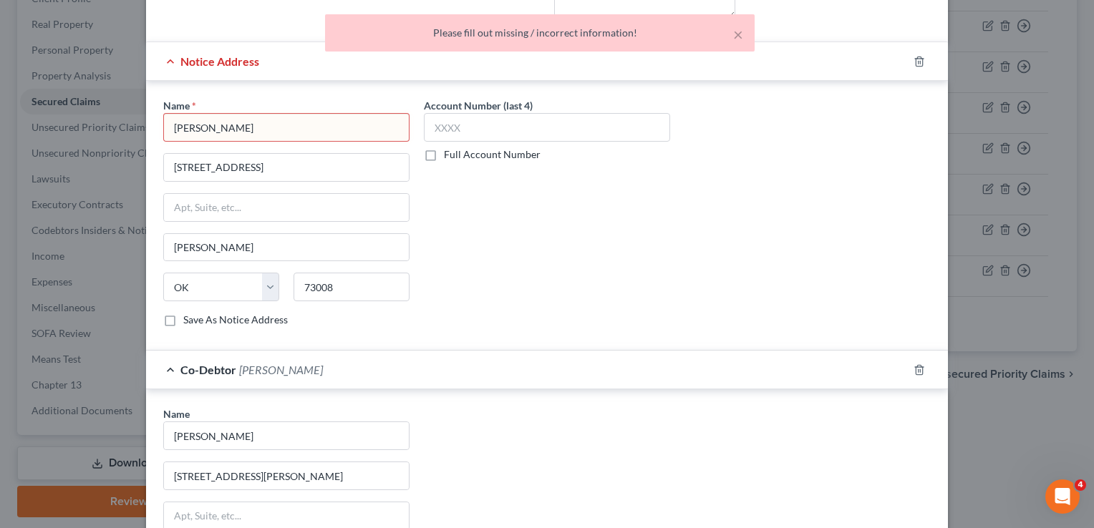
scroll to position [410, 0]
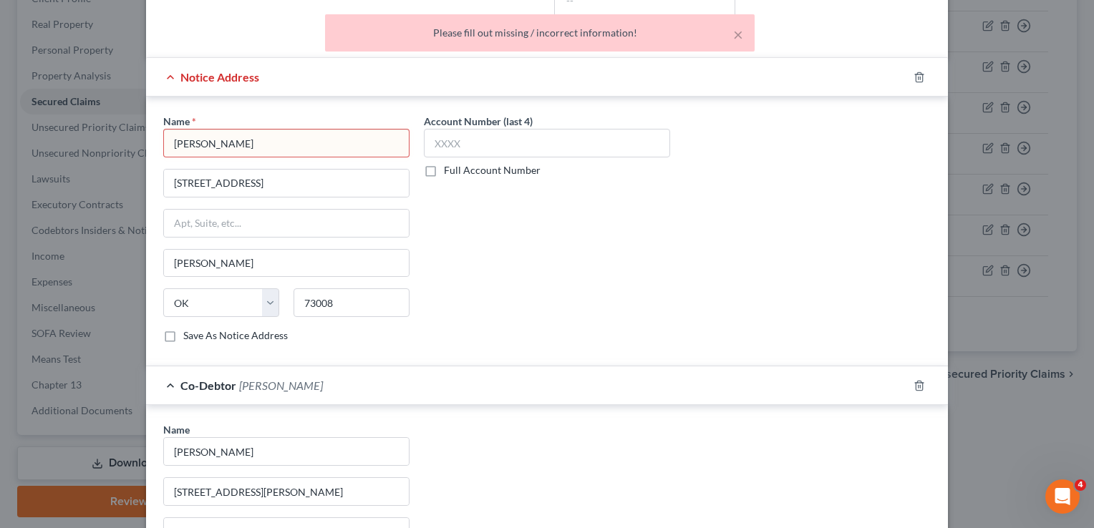
click at [311, 140] on input "YOUNG, GREG A." at bounding box center [286, 143] width 246 height 29
type input "YOUNG, GREG A"
click at [608, 238] on div "Account Number (last 4) Full Account Number" at bounding box center [547, 234] width 261 height 241
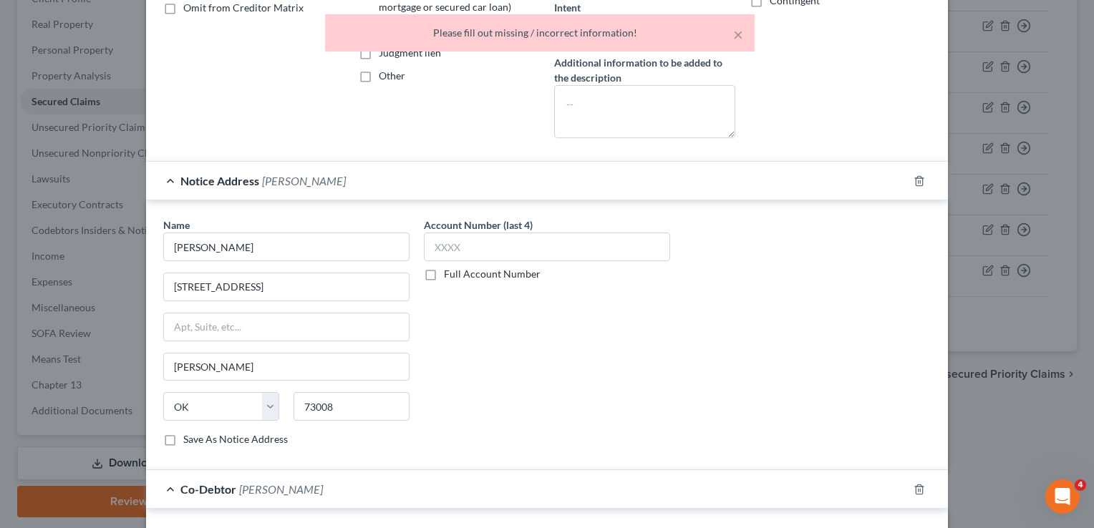
scroll to position [0, 0]
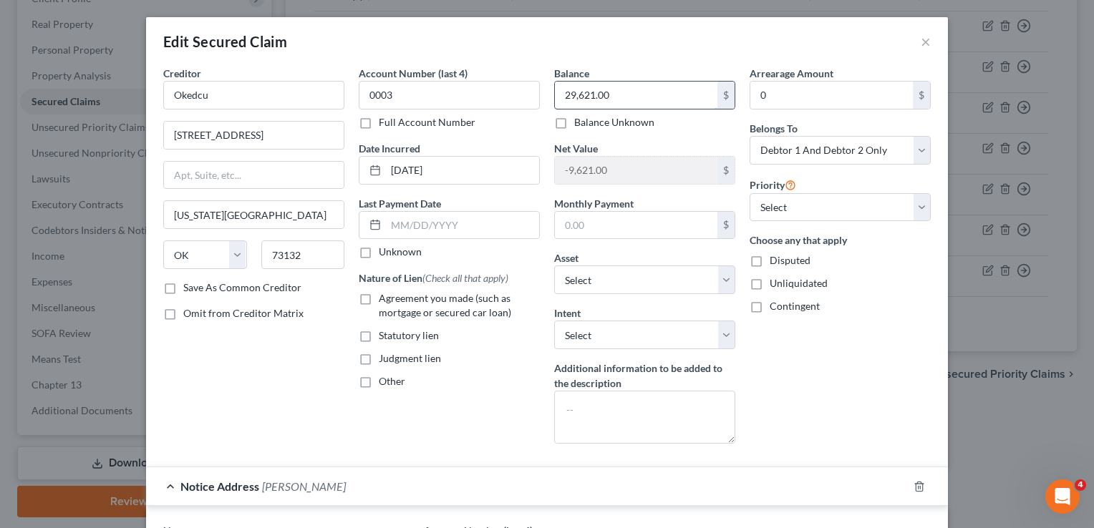
click at [618, 92] on input "29,621.00" at bounding box center [636, 95] width 163 height 27
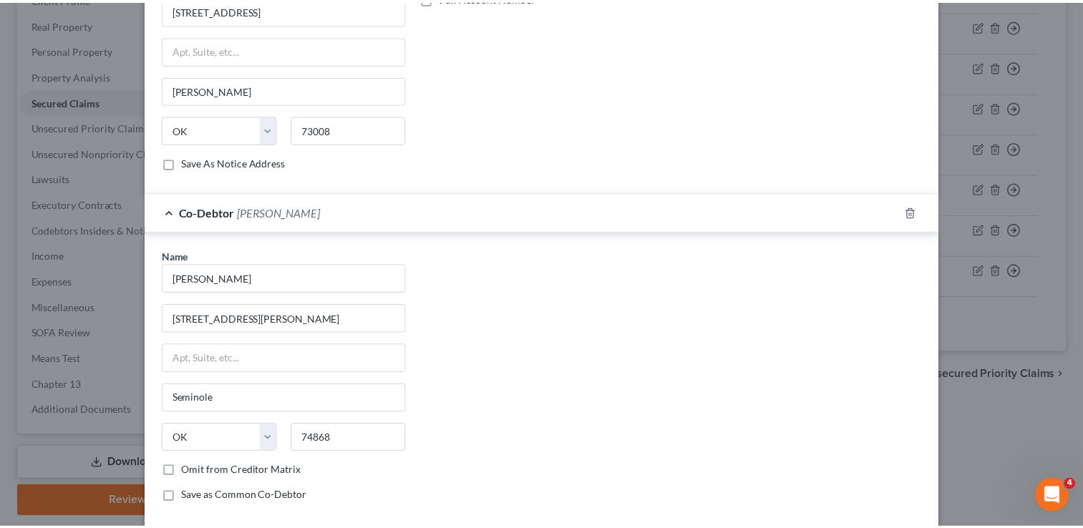
scroll to position [696, 0]
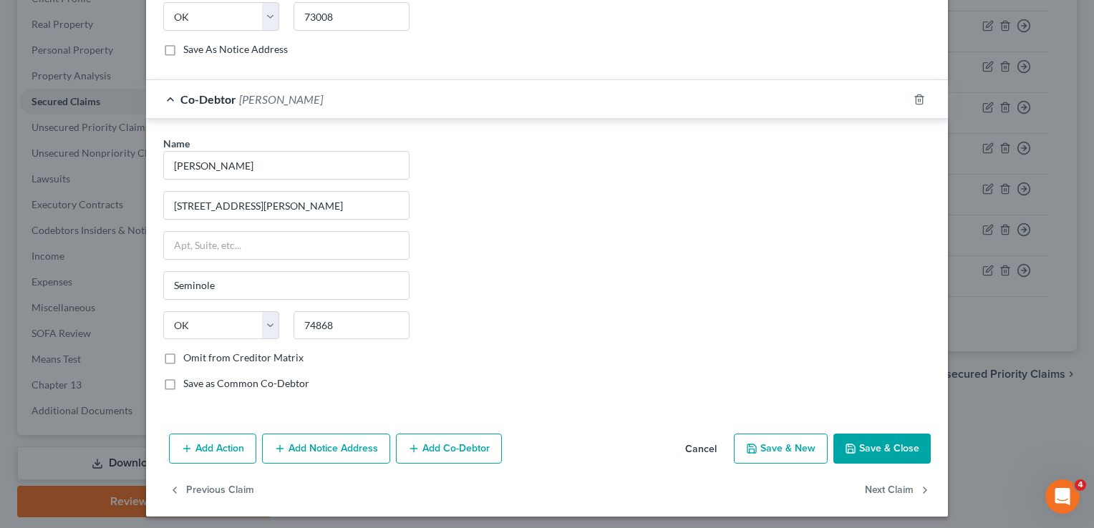
click at [863, 437] on button "Save & Close" at bounding box center [881, 449] width 97 height 30
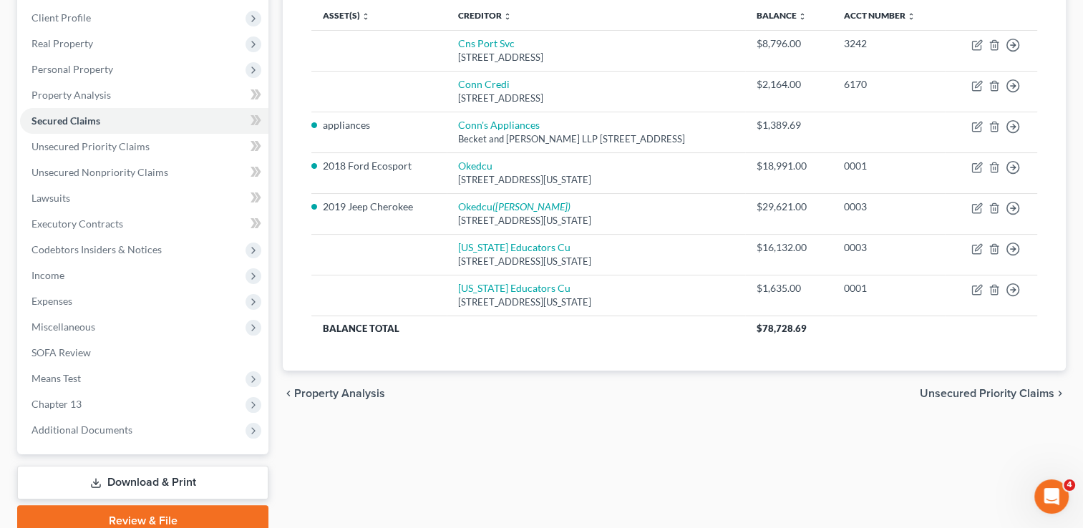
scroll to position [257, 0]
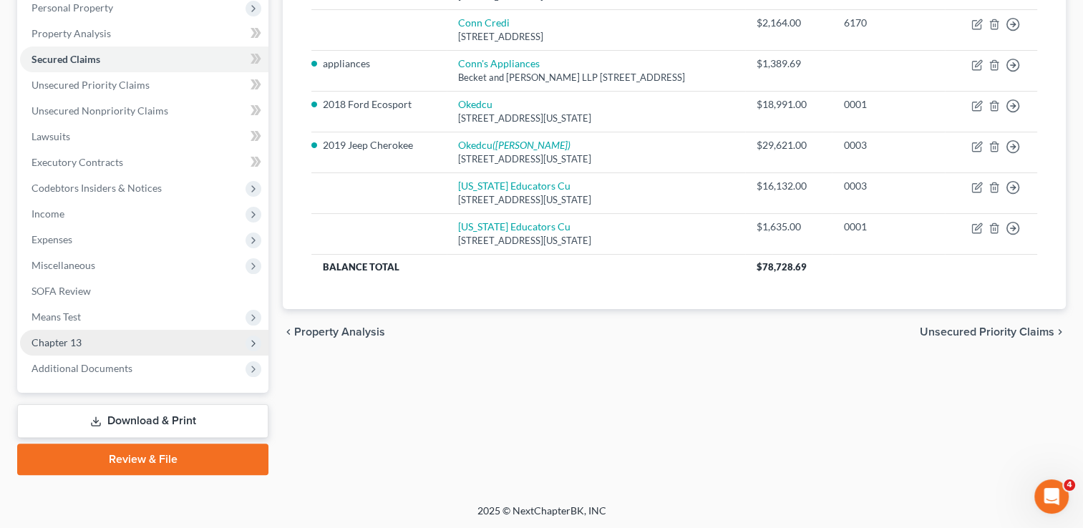
click at [77, 342] on span "Chapter 13" at bounding box center [57, 343] width 50 height 12
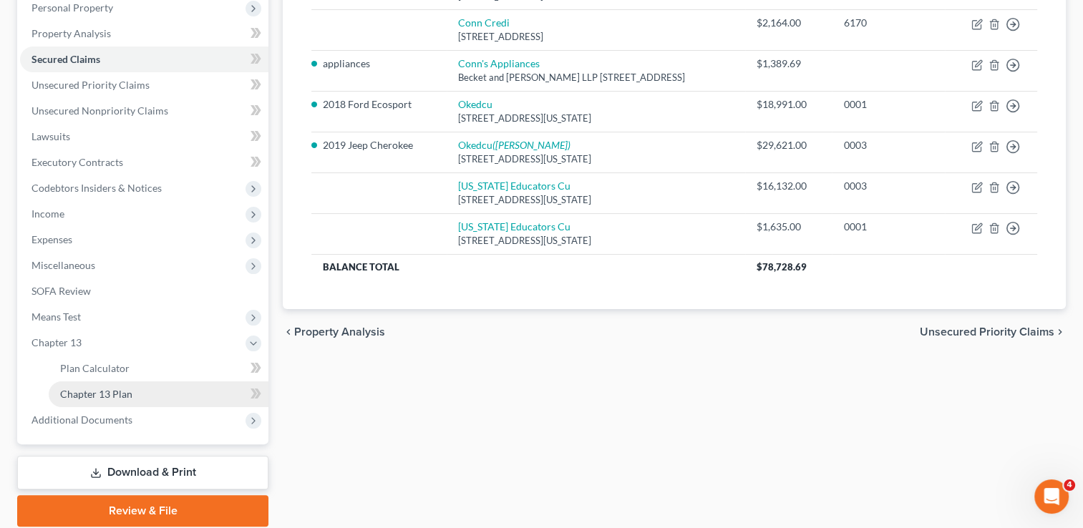
click at [107, 391] on span "Chapter 13 Plan" at bounding box center [96, 394] width 72 height 12
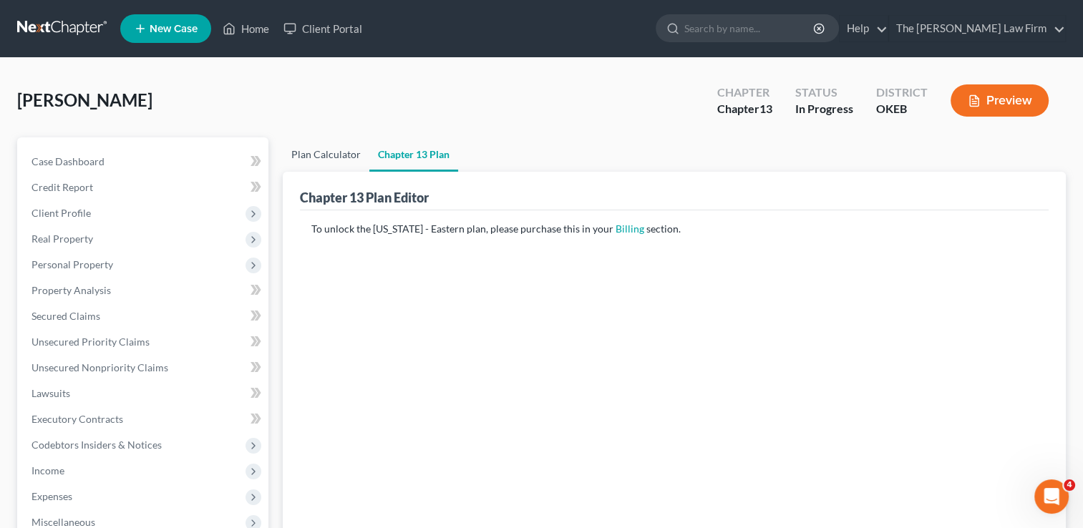
click at [320, 153] on link "Plan Calculator" at bounding box center [326, 154] width 87 height 34
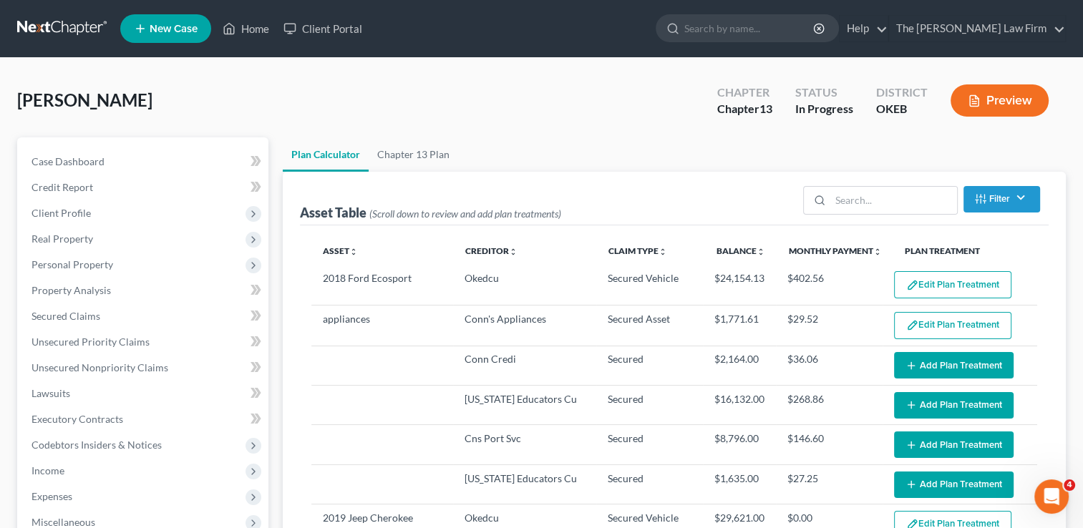
select select "59"
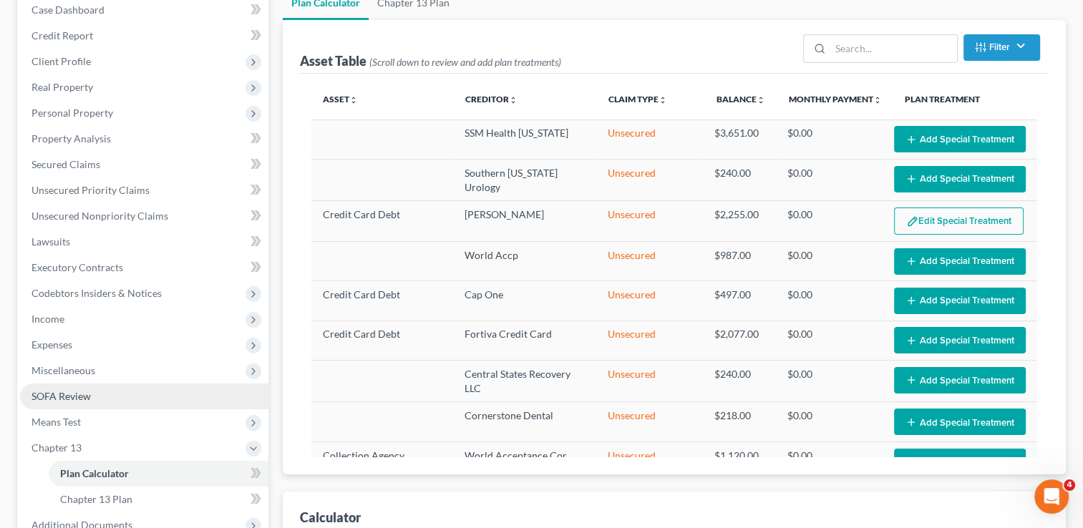
scroll to position [143, 0]
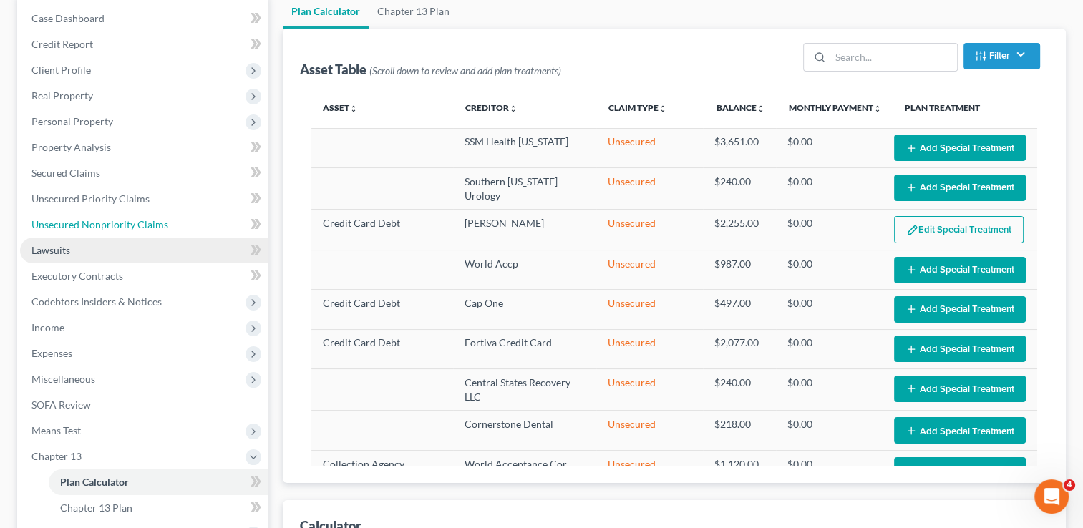
drag, startPoint x: 84, startPoint y: 231, endPoint x: 169, endPoint y: 241, distance: 85.1
click at [84, 230] on link "Unsecured Nonpriority Claims" at bounding box center [144, 225] width 248 height 26
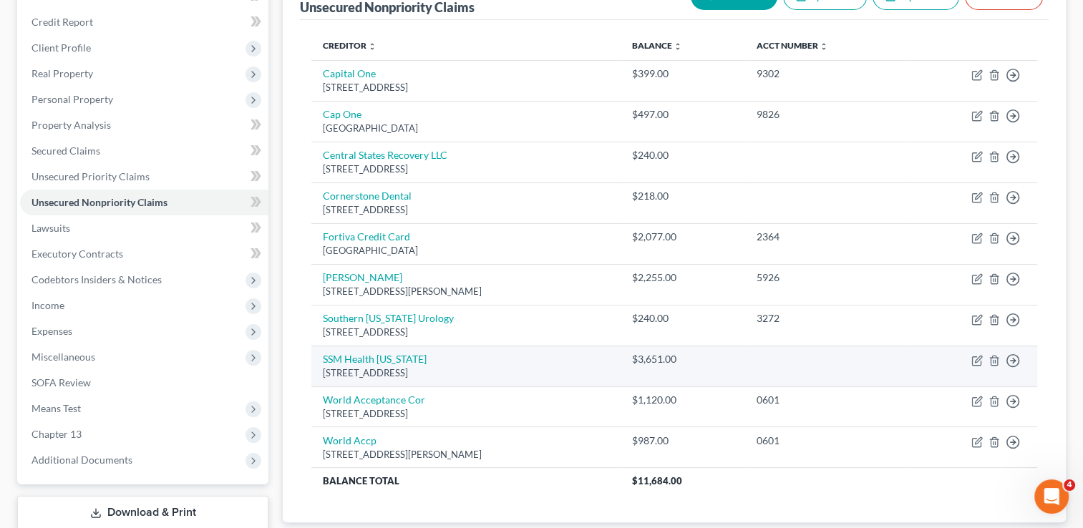
scroll to position [143, 0]
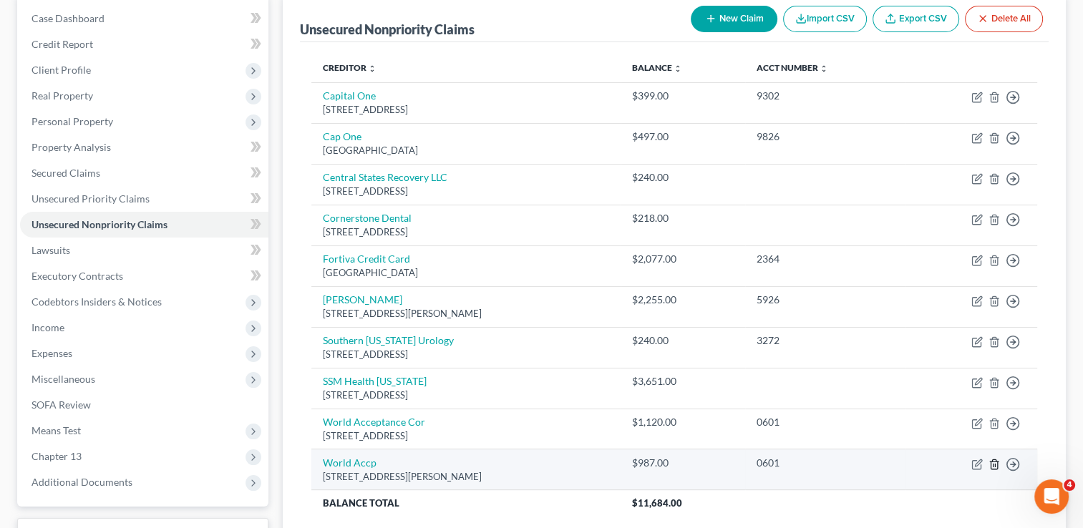
click at [994, 464] on line "button" at bounding box center [994, 465] width 0 height 3
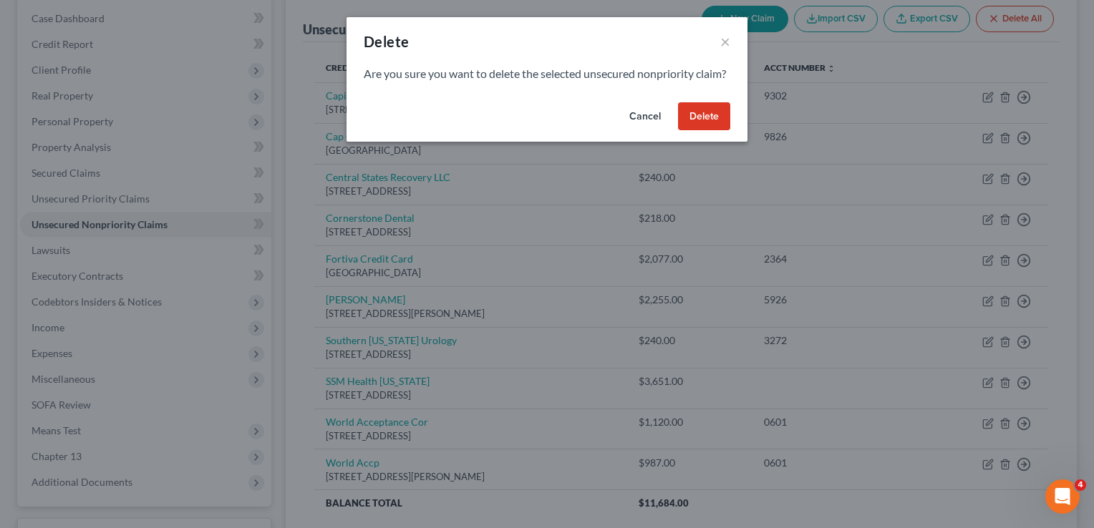
click at [699, 127] on button "Delete" at bounding box center [704, 116] width 52 height 29
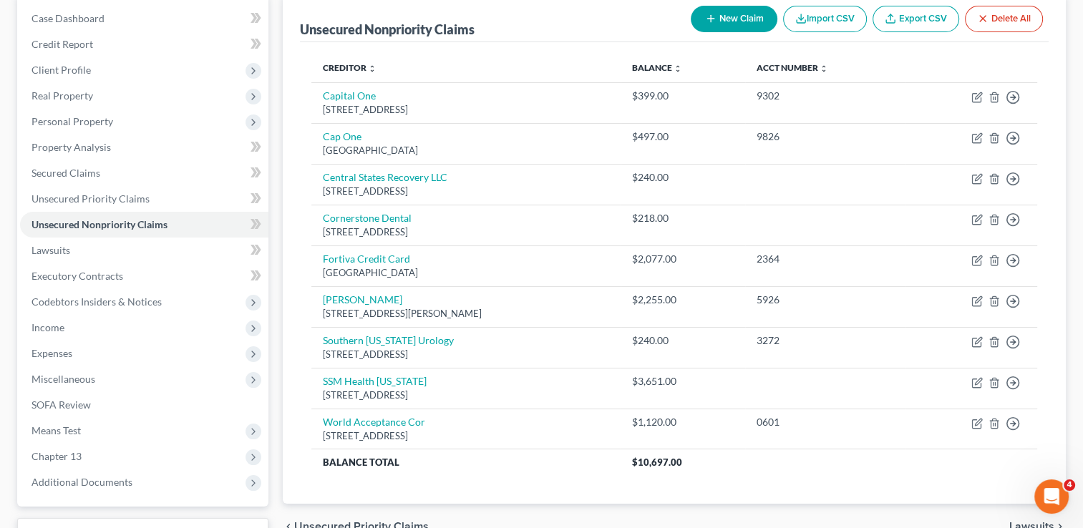
click at [742, 21] on button "New Claim" at bounding box center [734, 19] width 87 height 26
select select "0"
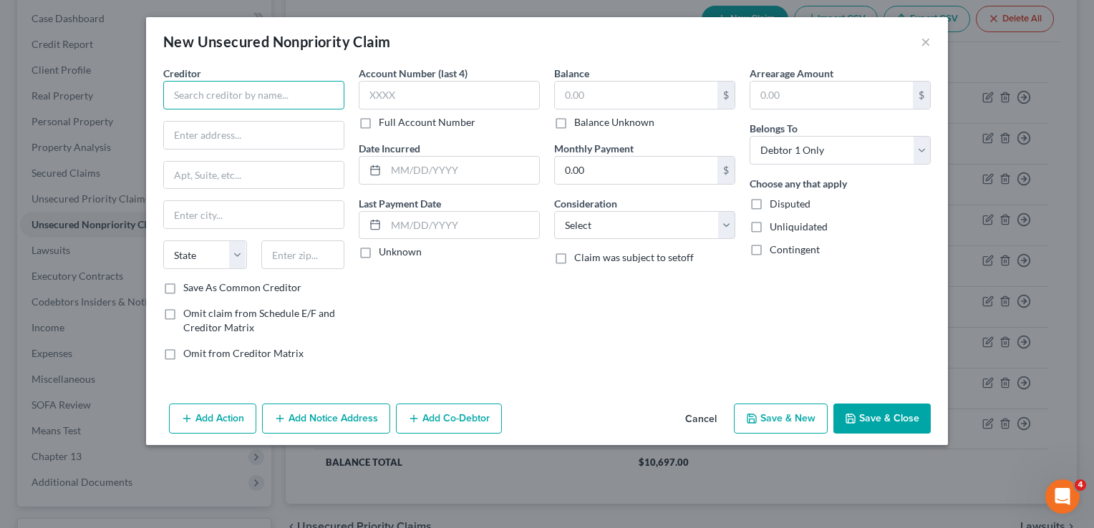
click at [277, 92] on input "text" at bounding box center [253, 95] width 181 height 29
type input "Quest Diagnostics"
click at [224, 136] on input "text" at bounding box center [254, 135] width 180 height 27
type input "PO Box 740780"
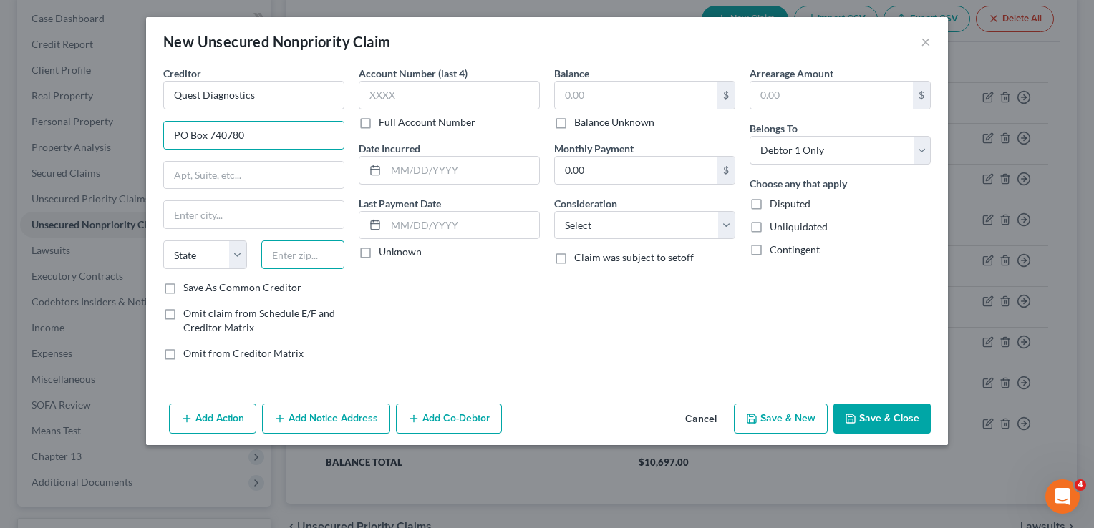
click at [303, 248] on input "text" at bounding box center [303, 255] width 84 height 29
type input "45274"
click at [475, 326] on div "Account Number (last 4) Full Account Number Date Incurred Last Payment Date Unk…" at bounding box center [449, 219] width 195 height 306
type input "Cincinnati"
select select "36"
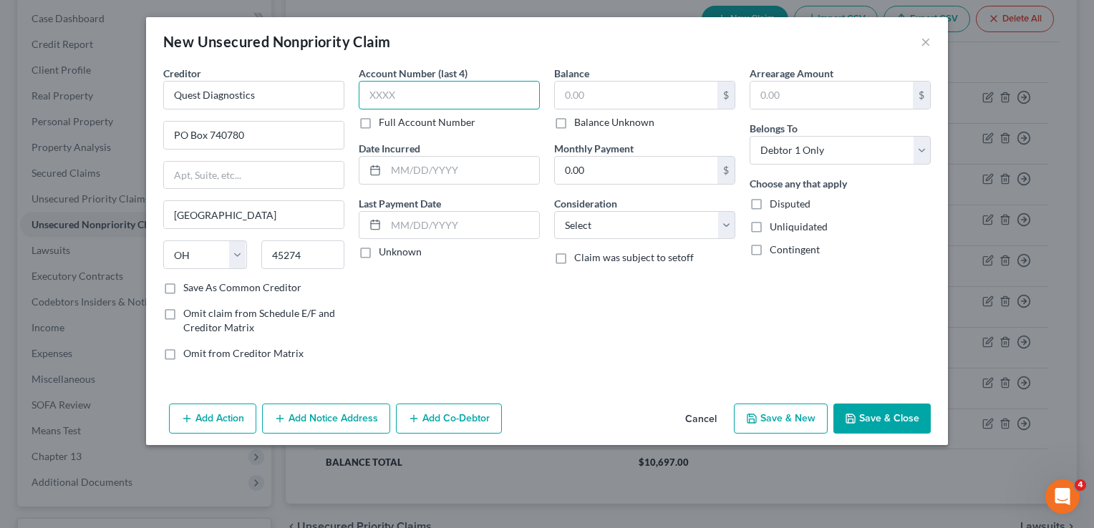
click at [442, 95] on input "text" at bounding box center [449, 95] width 181 height 29
type input "6680"
click at [602, 92] on input "text" at bounding box center [636, 95] width 163 height 27
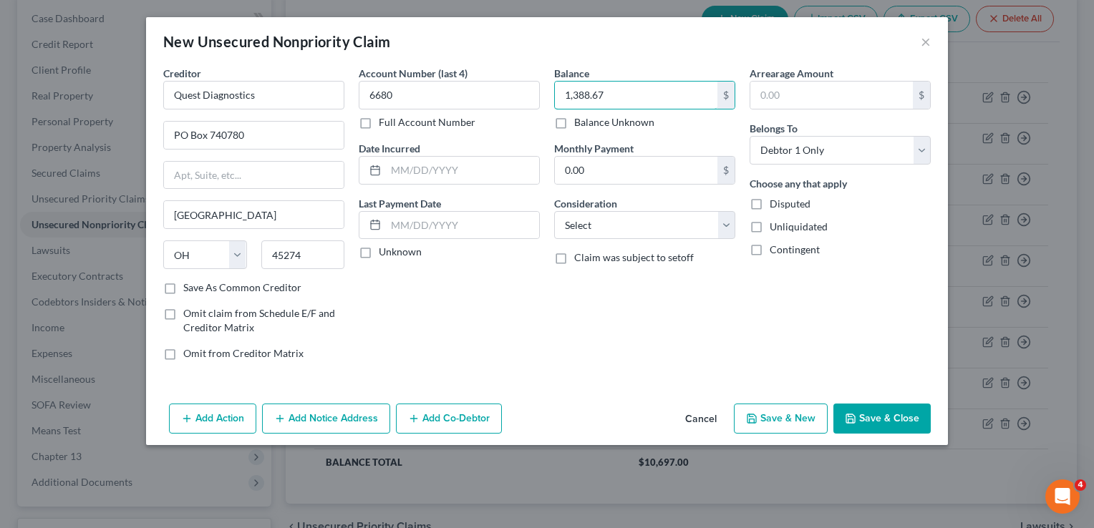
type input "1,388.67"
click at [902, 418] on button "Save & Close" at bounding box center [881, 419] width 97 height 30
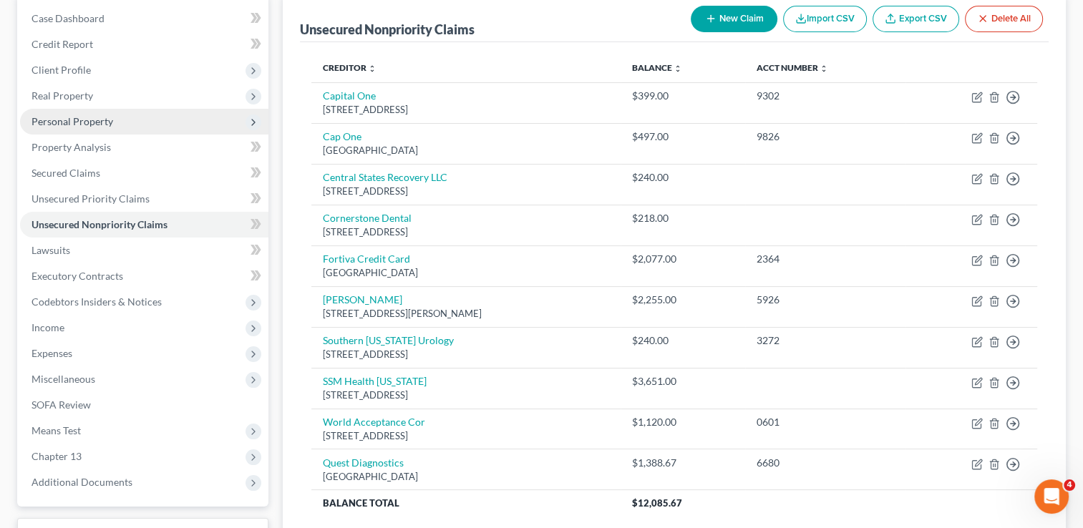
click at [96, 118] on span "Personal Property" at bounding box center [73, 121] width 82 height 12
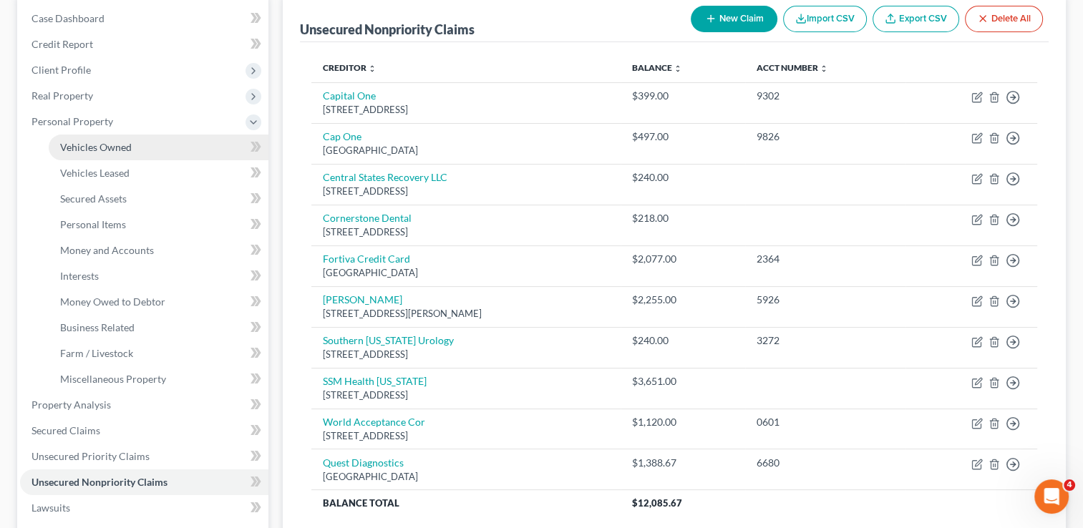
click at [132, 147] on link "Vehicles Owned" at bounding box center [159, 148] width 220 height 26
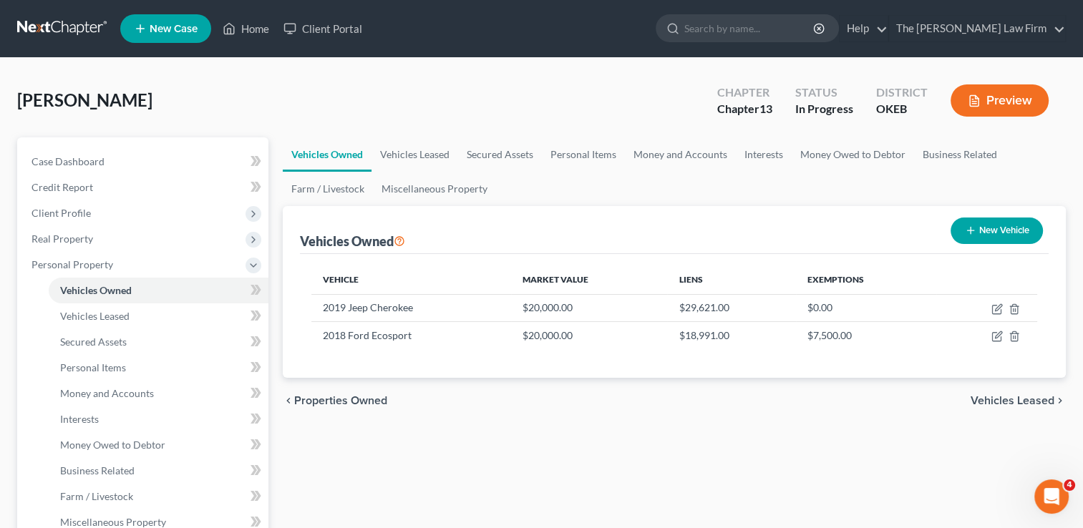
click at [986, 226] on button "New Vehicle" at bounding box center [997, 231] width 92 height 26
select select "0"
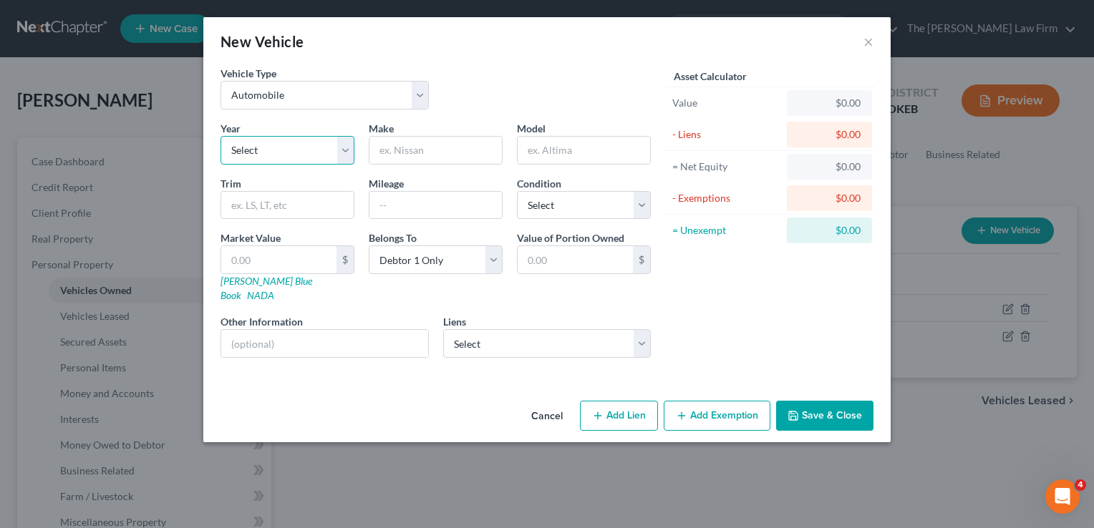
click at [291, 153] on select "Select 2026 2025 2024 2023 2022 2021 2020 2019 2018 2017 2016 2015 2014 2013 20…" at bounding box center [288, 150] width 134 height 29
select select "10"
click at [221, 136] on select "Select 2026 2025 2024 2023 2022 2021 2020 2019 2018 2017 2016 2015 2014 2013 20…" at bounding box center [288, 150] width 134 height 29
click at [424, 147] on input "text" at bounding box center [435, 150] width 132 height 27
type input "Nissan"
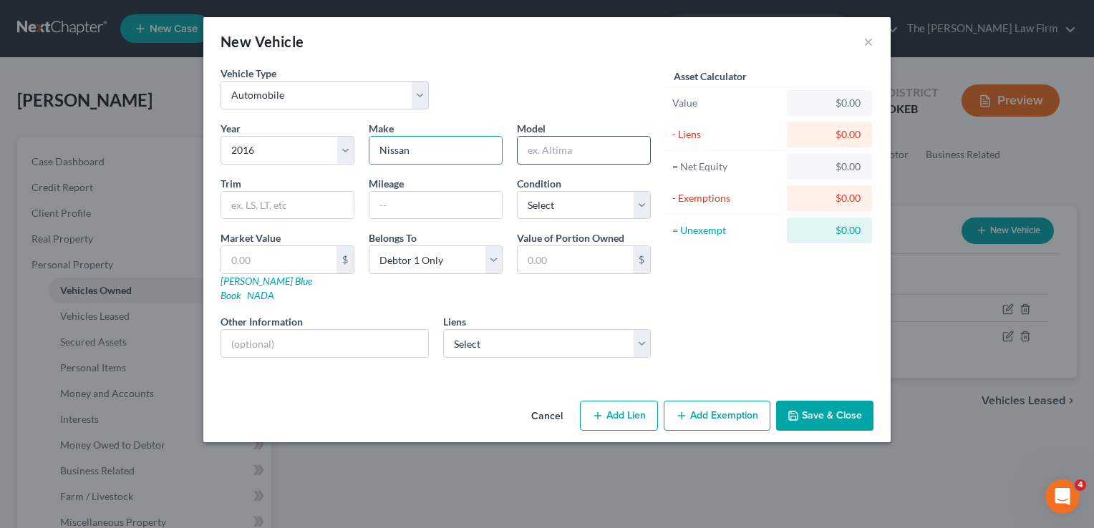
click at [606, 155] on input "text" at bounding box center [584, 150] width 132 height 27
type input "Altima"
click at [255, 282] on link "[PERSON_NAME] Blue Book" at bounding box center [267, 288] width 92 height 26
click at [268, 263] on input "text" at bounding box center [278, 259] width 115 height 27
type input "8"
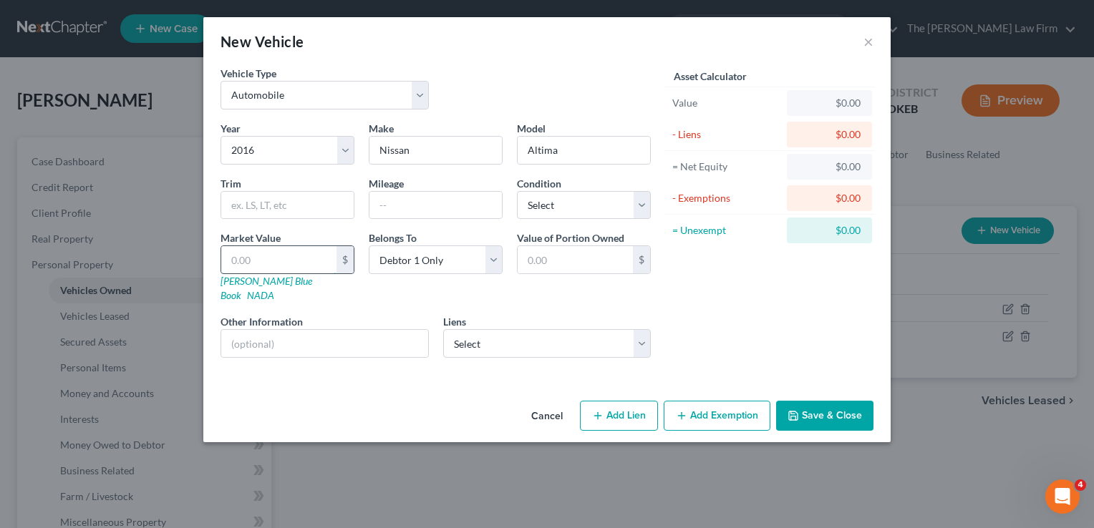
type input "8.00"
type input "800"
type input "800.00"
type input "8000"
type input "8,000.00"
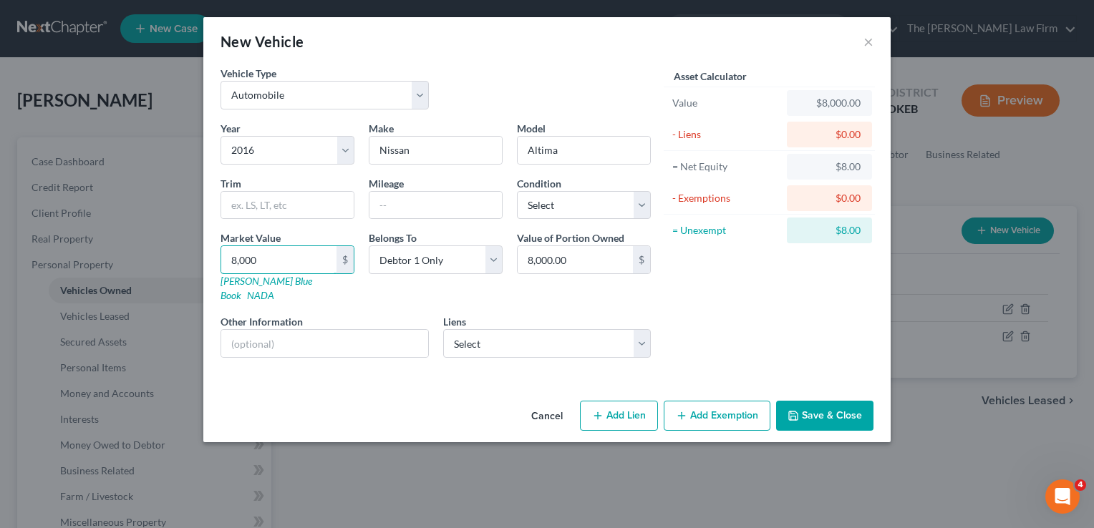
type input "8,000"
click at [732, 294] on div "Asset Calculator Value $8,000.00 - Liens $0.00 = Net Equity $8.00 - Exemptions …" at bounding box center [769, 218] width 223 height 304
click at [826, 404] on button "Save & Close" at bounding box center [824, 416] width 97 height 30
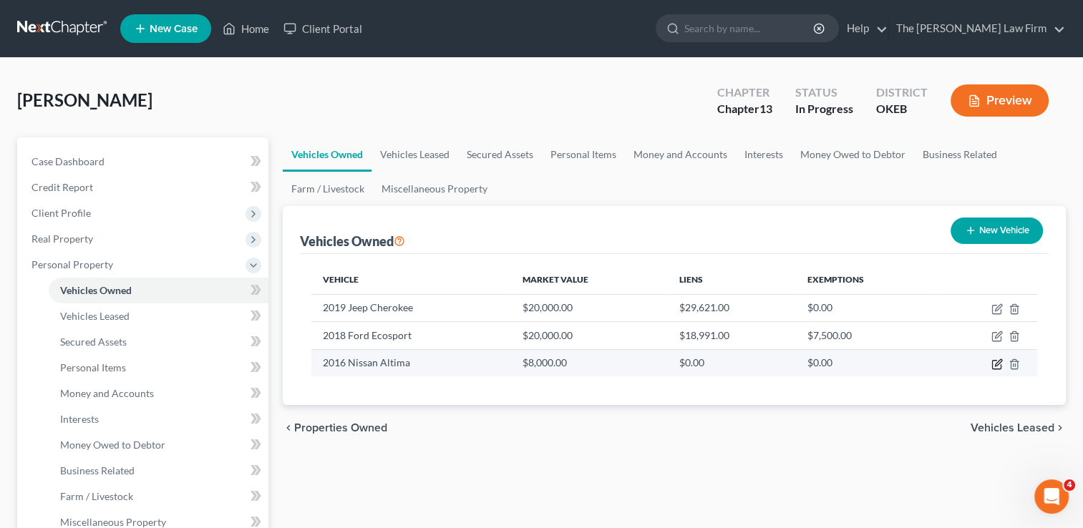
click at [997, 365] on icon "button" at bounding box center [997, 364] width 11 height 11
select select "0"
select select "10"
select select "0"
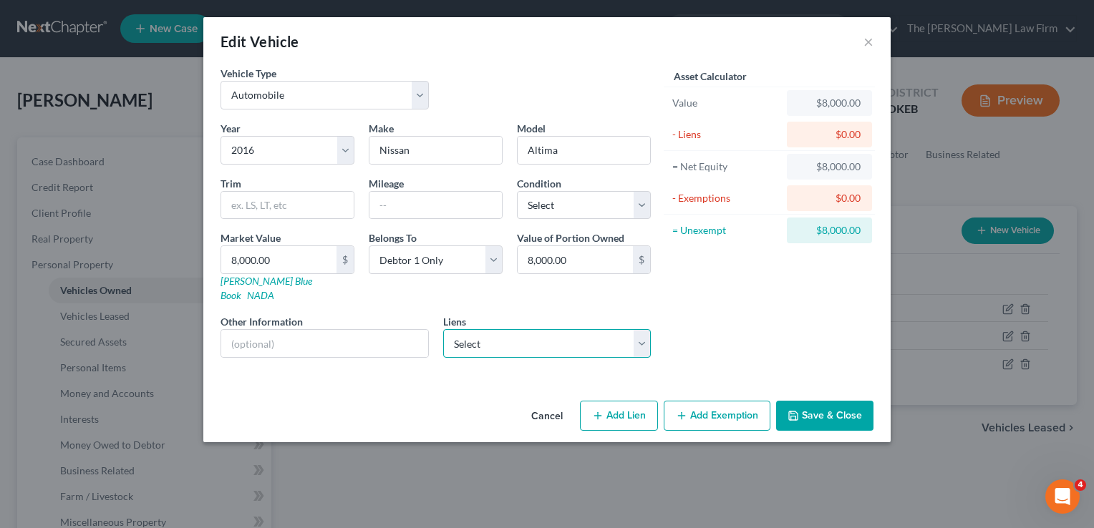
click at [509, 334] on select "Select Conn Credi - $2,164.00 Oklahoma Educators Cu - $16,132.00 Cns Port Svc -…" at bounding box center [547, 343] width 208 height 29
click at [783, 317] on div "Asset Calculator Value $8,000.00 - Liens $0.00 = Net Equity $8,000.00 - Exempti…" at bounding box center [769, 218] width 223 height 304
click at [547, 402] on button "Cancel" at bounding box center [547, 416] width 54 height 29
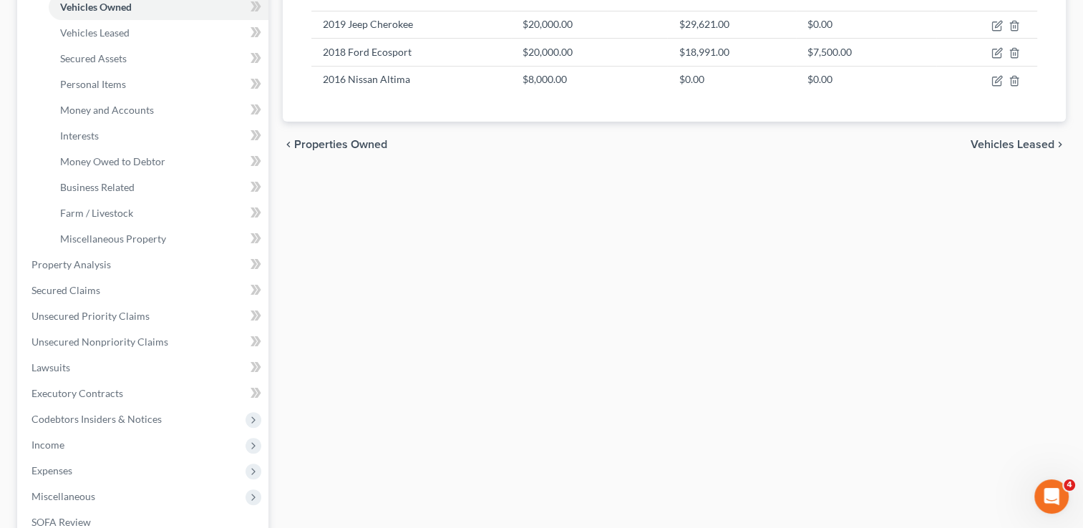
scroll to position [286, 0]
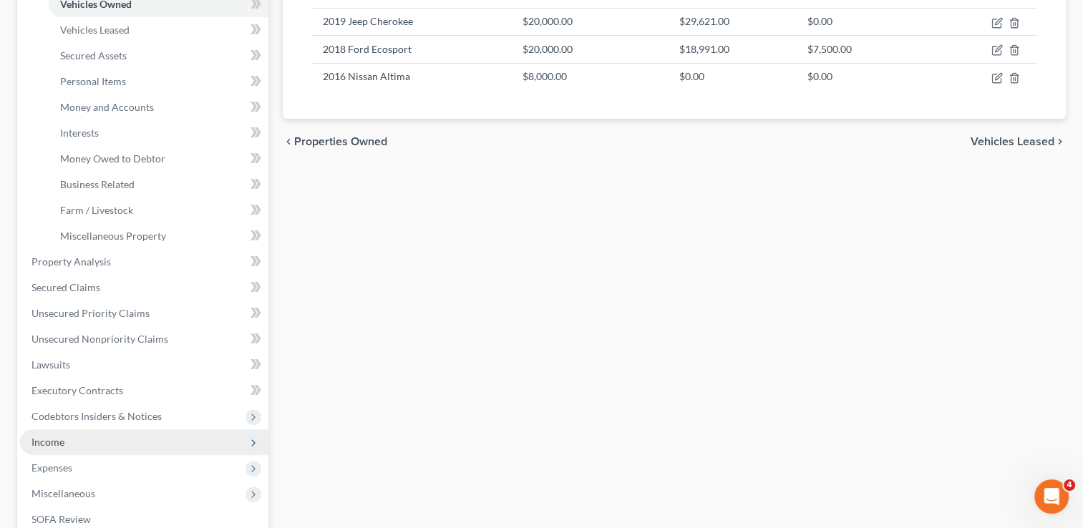
click at [59, 443] on span "Income" at bounding box center [48, 442] width 33 height 12
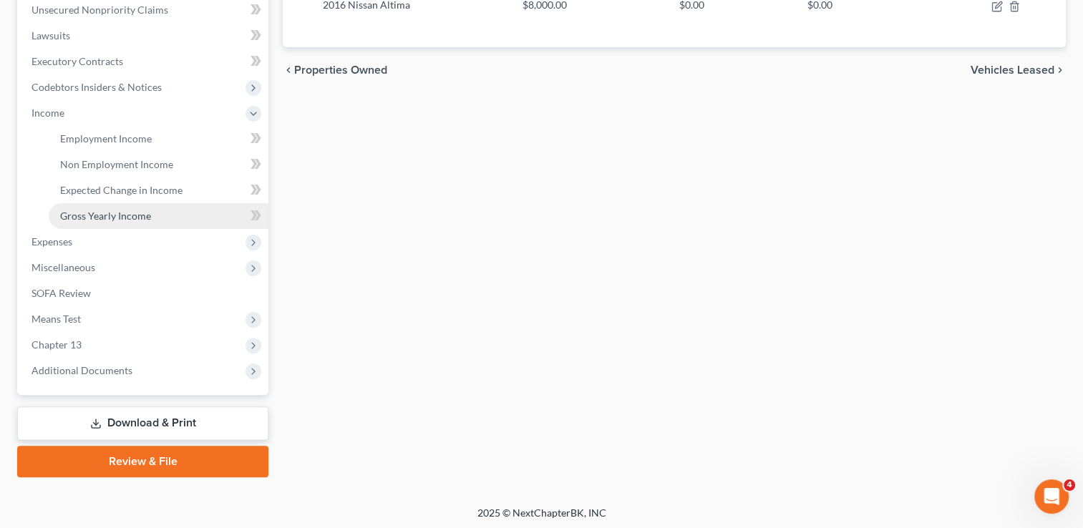
click at [140, 213] on span "Gross Yearly Income" at bounding box center [105, 216] width 91 height 12
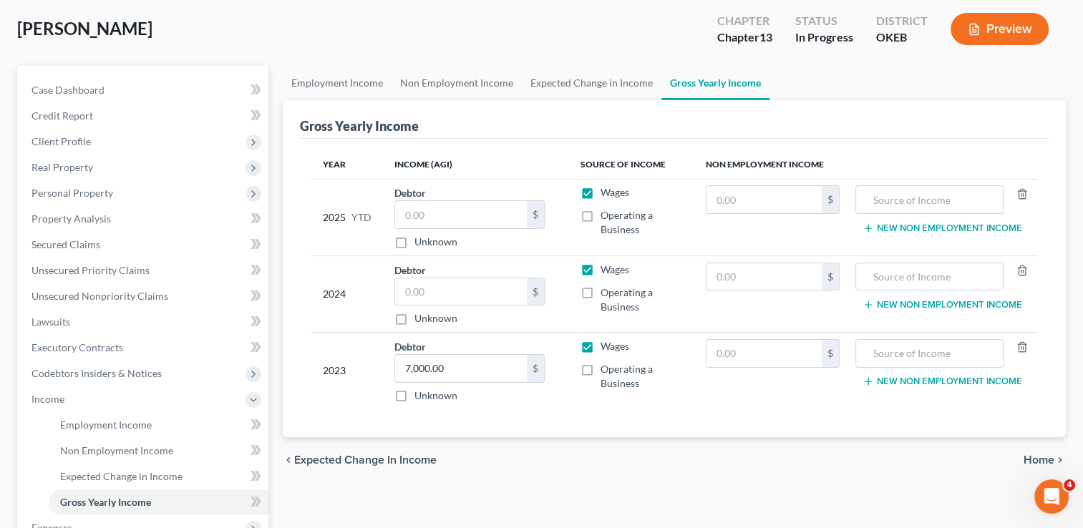
scroll to position [358, 0]
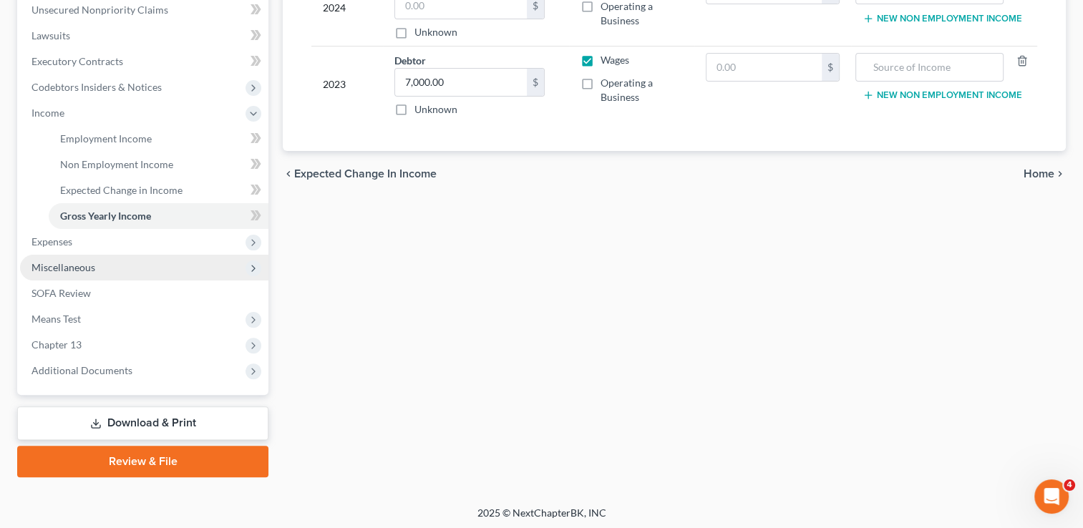
click at [77, 265] on span "Miscellaneous" at bounding box center [64, 267] width 64 height 12
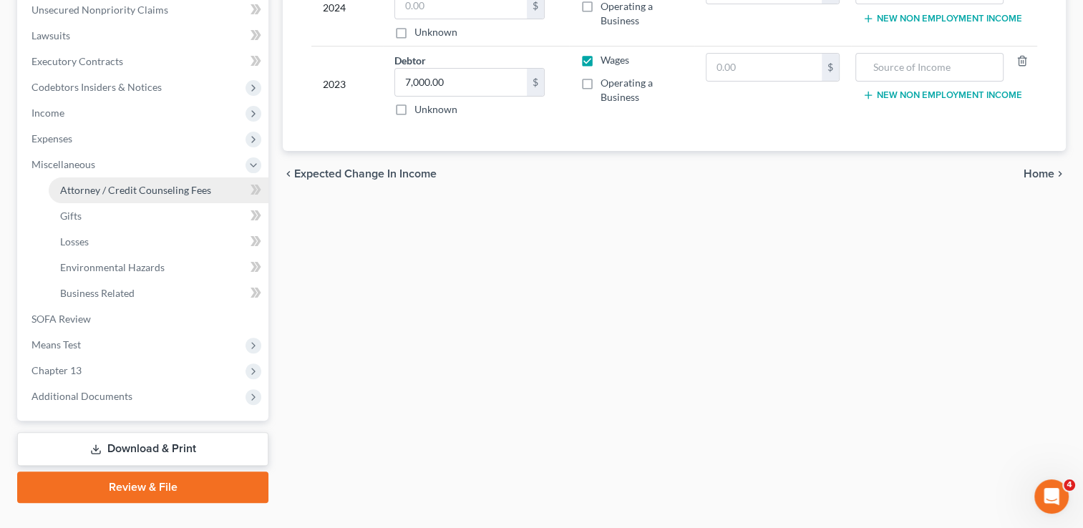
click at [170, 188] on span "Attorney / Credit Counseling Fees" at bounding box center [135, 190] width 151 height 12
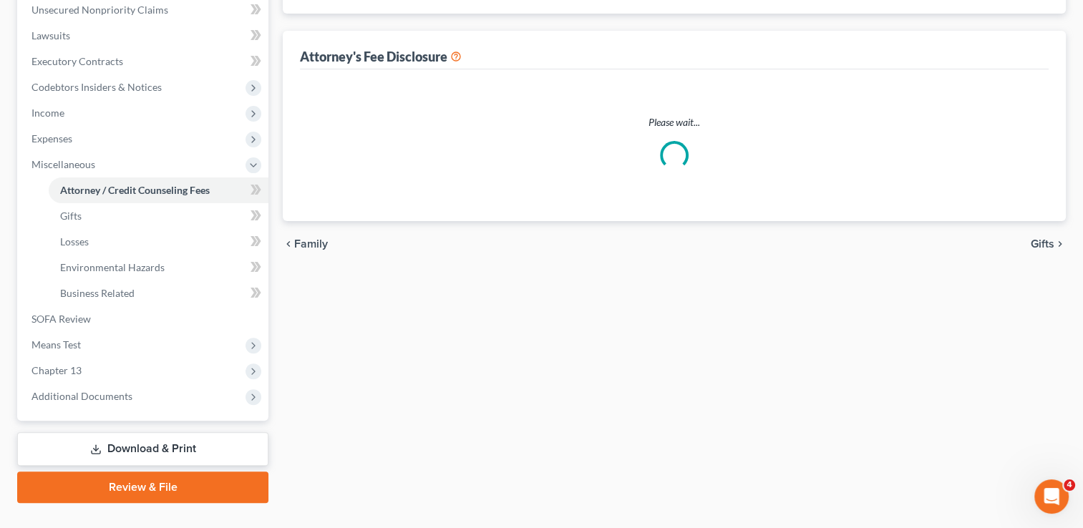
select select "0"
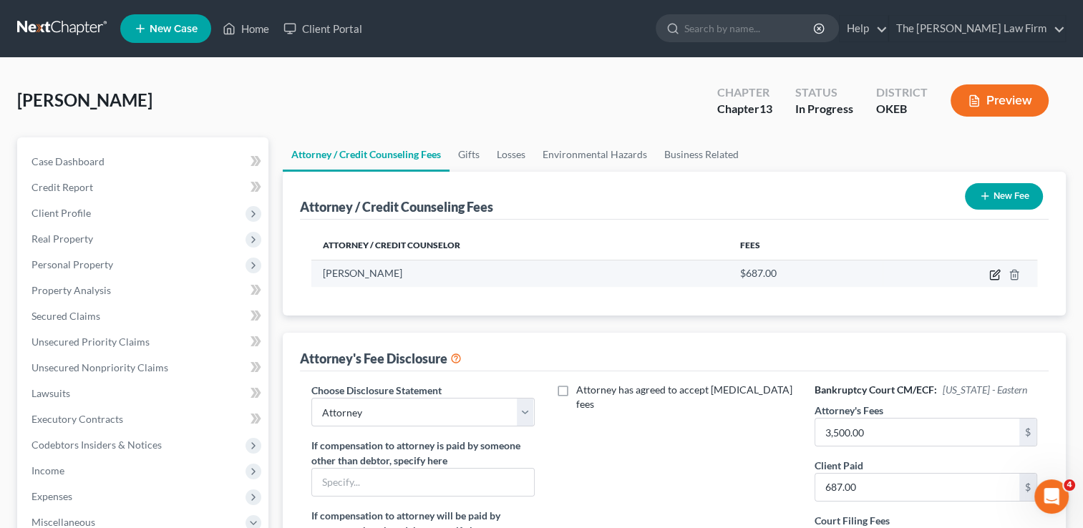
click at [993, 274] on icon "button" at bounding box center [994, 274] width 11 height 11
select select "37"
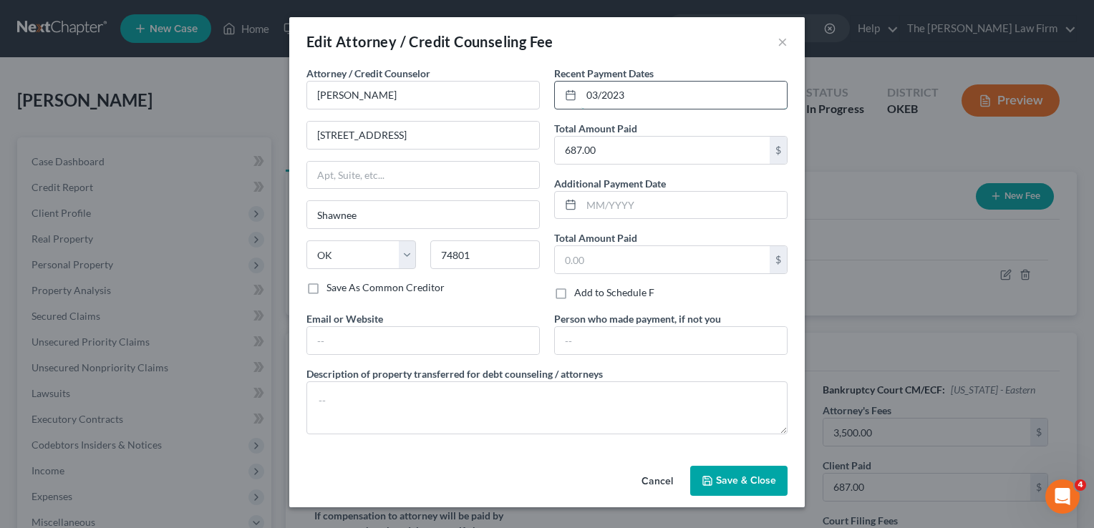
click at [639, 95] on input "03/2023" at bounding box center [683, 95] width 205 height 27
drag, startPoint x: 595, startPoint y: 99, endPoint x: 572, endPoint y: 102, distance: 23.1
click at [558, 96] on div "03/2023" at bounding box center [670, 95] width 233 height 29
type input "09/11/2025"
drag, startPoint x: 390, startPoint y: 95, endPoint x: 397, endPoint y: 100, distance: 7.7
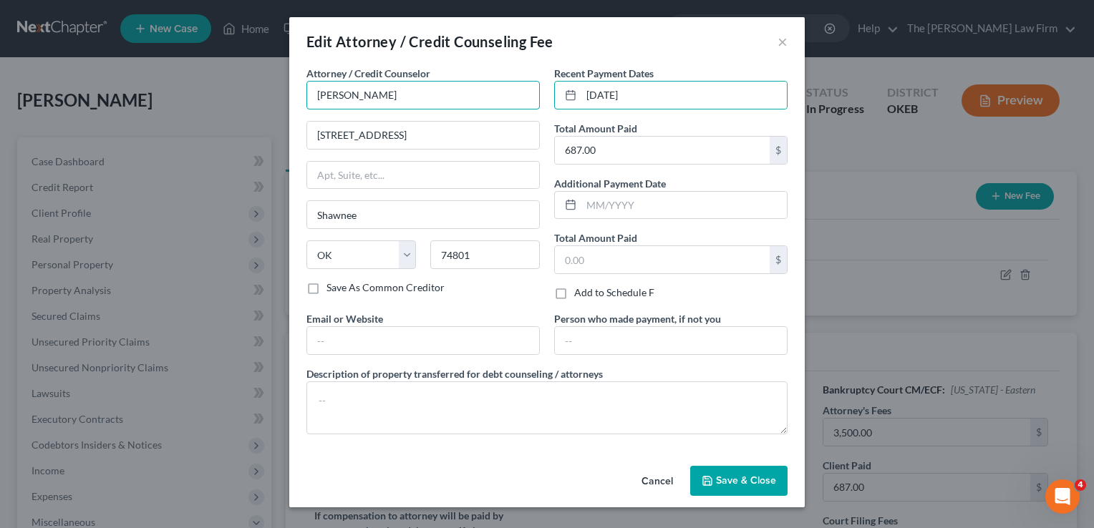
click at [390, 95] on input "[PERSON_NAME]" at bounding box center [422, 95] width 233 height 29
type input "P"
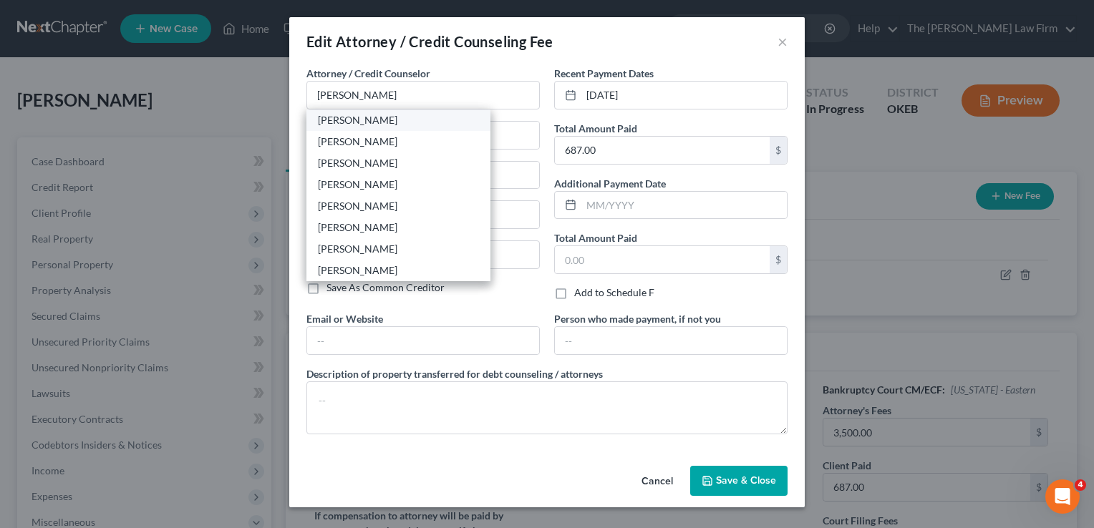
click at [322, 119] on div "[PERSON_NAME]" at bounding box center [398, 120] width 161 height 14
type input "[PERSON_NAME]"
type input "116 N. Bell"
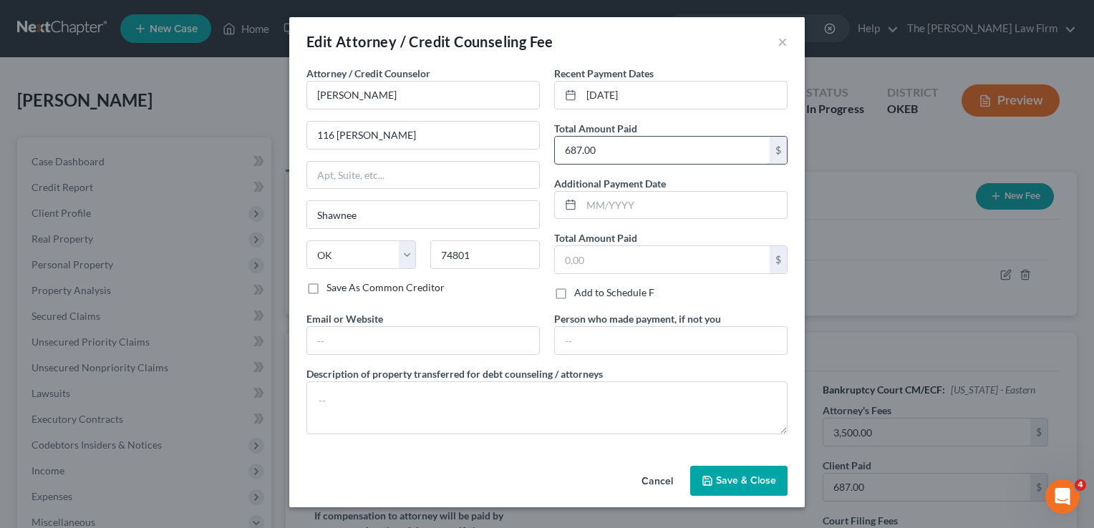
click at [607, 153] on input "687.00" at bounding box center [662, 150] width 215 height 27
type input "1,000"
click at [732, 478] on span "Save & Close" at bounding box center [746, 481] width 60 height 12
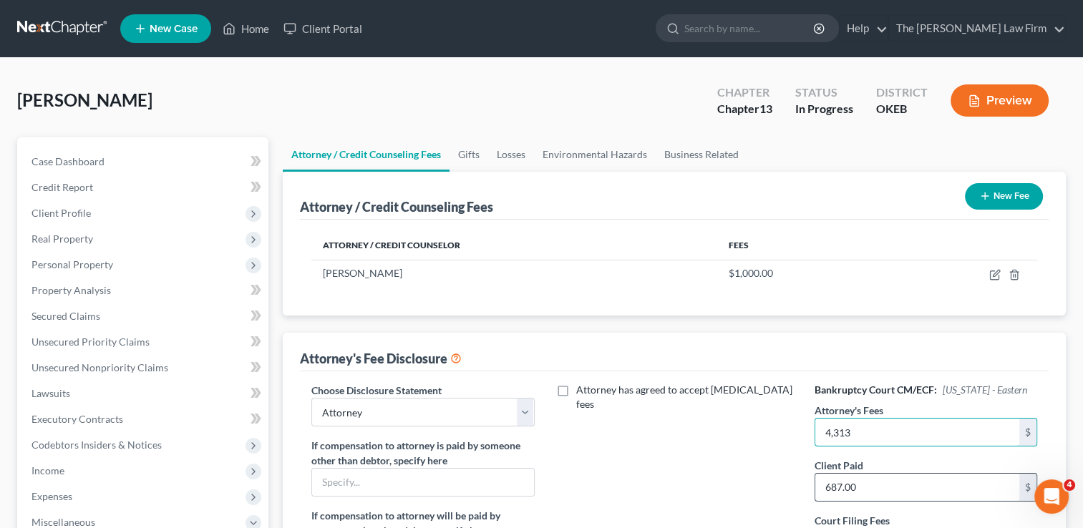
type input "4,313"
click at [866, 491] on input "687.00" at bounding box center [918, 487] width 204 height 27
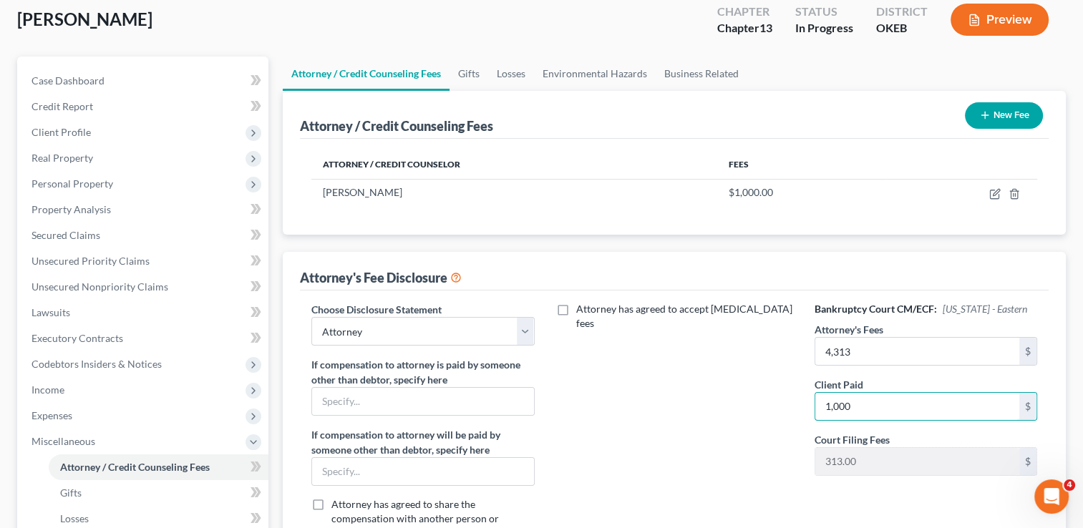
scroll to position [215, 0]
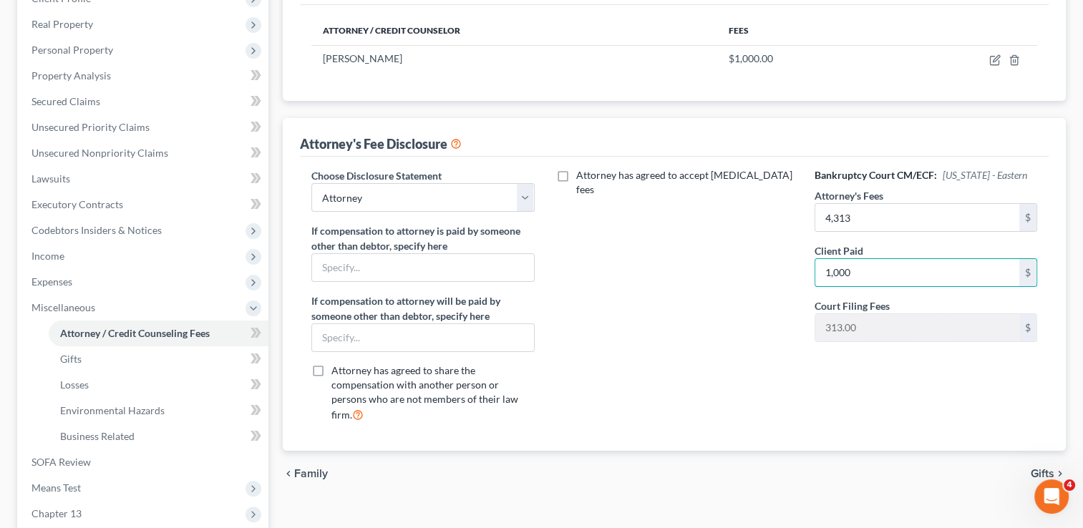
type input "1,000"
click at [643, 365] on div "Attorney has agreed to accept [MEDICAL_DATA] fees" at bounding box center [674, 301] width 251 height 266
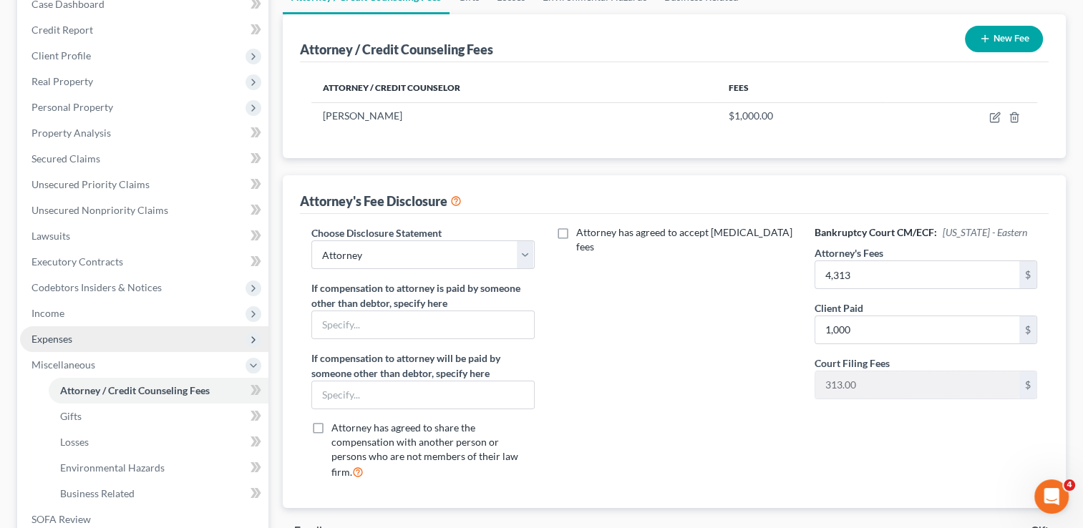
scroll to position [143, 0]
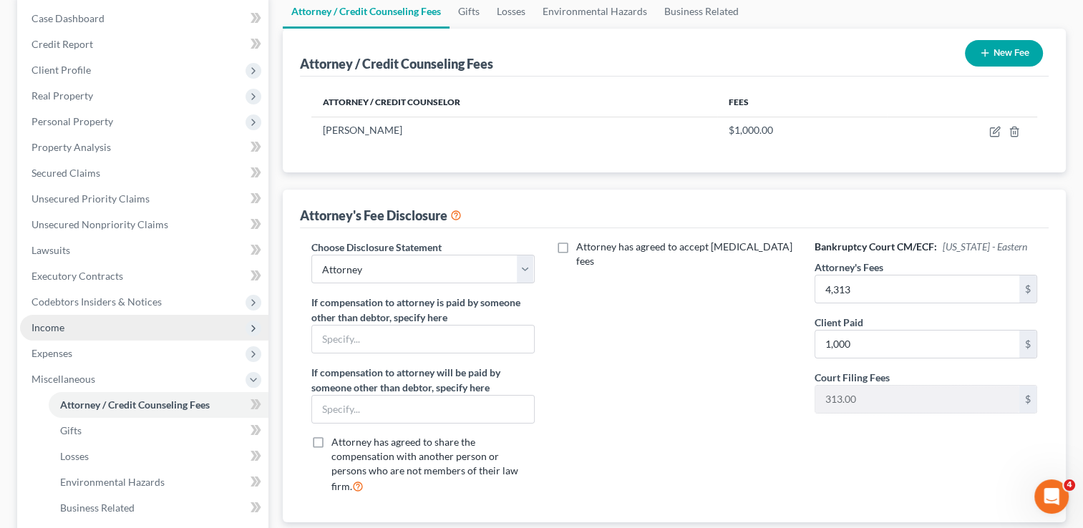
drag, startPoint x: 57, startPoint y: 324, endPoint x: 74, endPoint y: 324, distance: 17.2
click at [57, 323] on span "Income" at bounding box center [48, 327] width 33 height 12
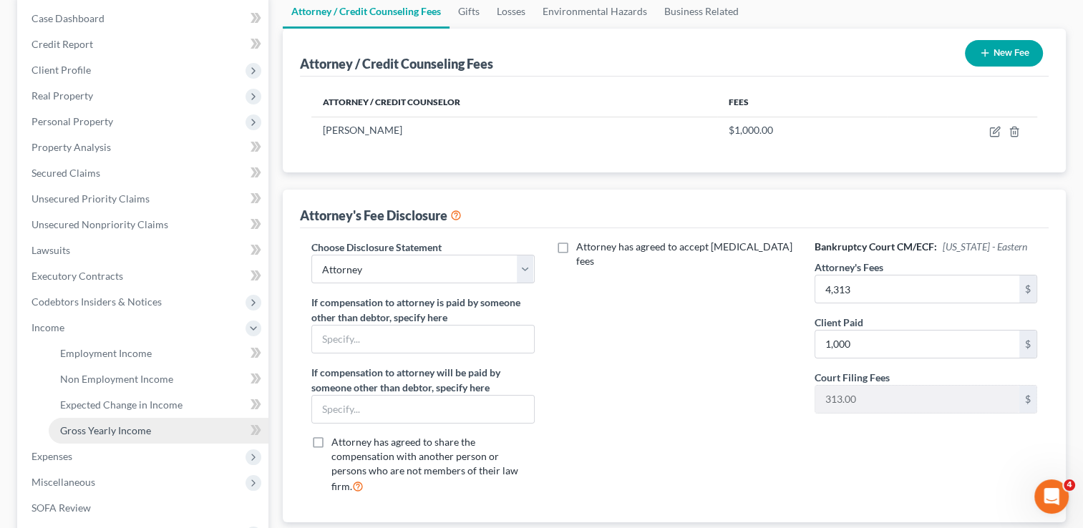
click at [117, 429] on span "Gross Yearly Income" at bounding box center [105, 431] width 91 height 12
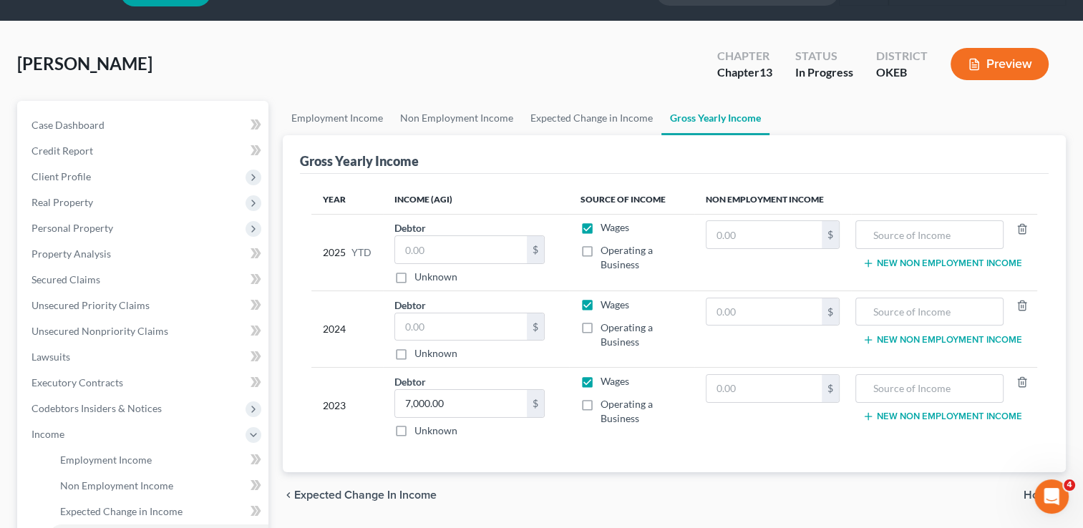
scroll to position [72, 0]
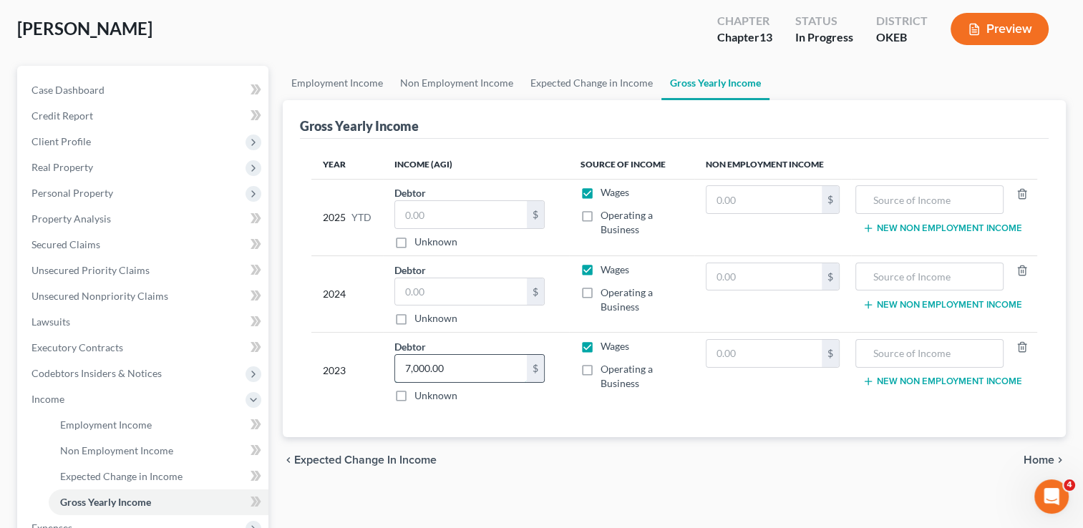
click at [473, 368] on input "7,000.00" at bounding box center [461, 368] width 132 height 27
type input "26,362"
click at [495, 287] on input "text" at bounding box center [461, 292] width 132 height 27
drag, startPoint x: 447, startPoint y: 286, endPoint x: 455, endPoint y: 294, distance: 11.7
click at [447, 286] on input "text" at bounding box center [461, 292] width 132 height 27
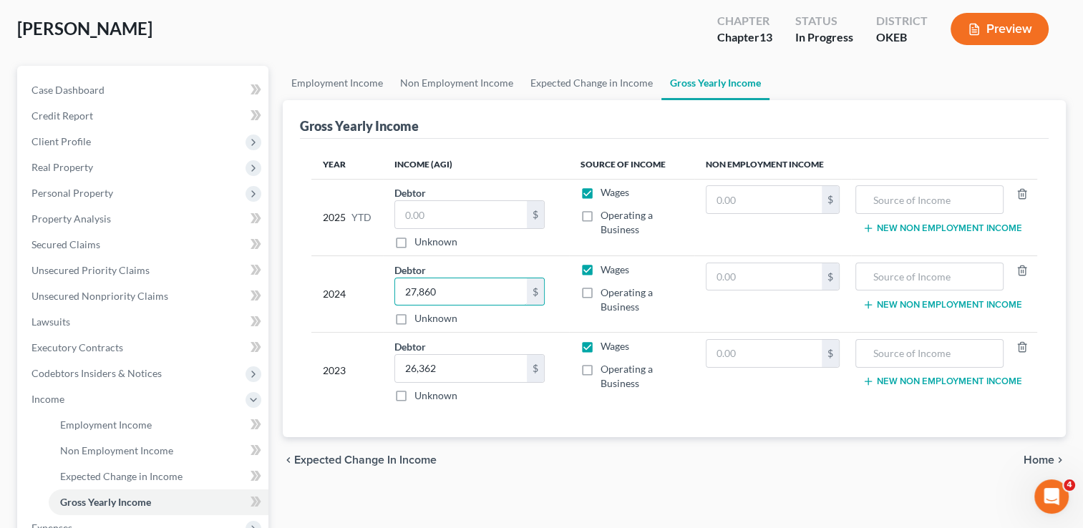
type input "27,860"
click at [467, 212] on input "text" at bounding box center [461, 214] width 132 height 27
type input "24,487.77"
click at [530, 116] on div "Gross Yearly Income" at bounding box center [674, 119] width 749 height 39
click at [113, 422] on span "Employment Income" at bounding box center [106, 425] width 92 height 12
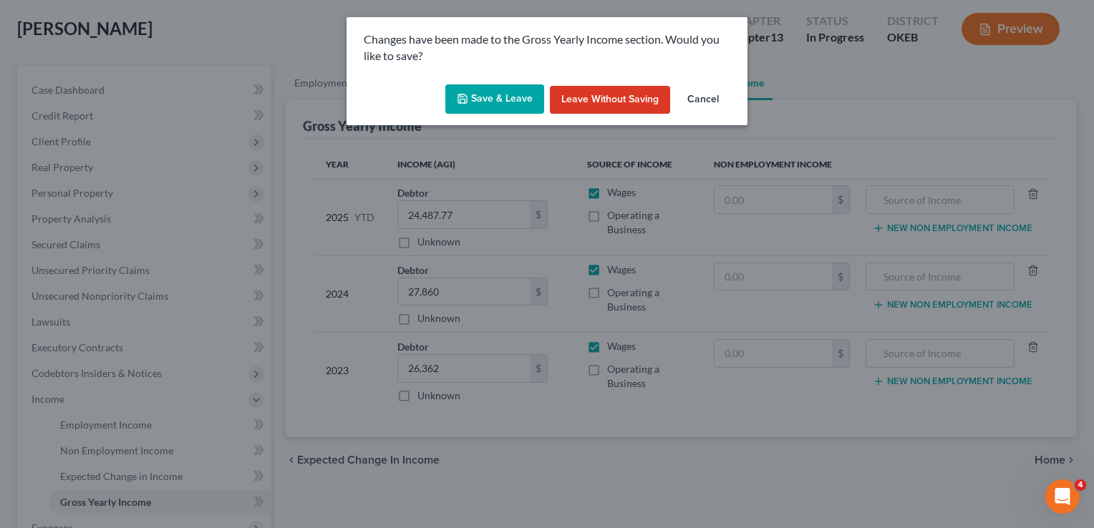
click at [508, 95] on button "Save & Leave" at bounding box center [494, 99] width 99 height 30
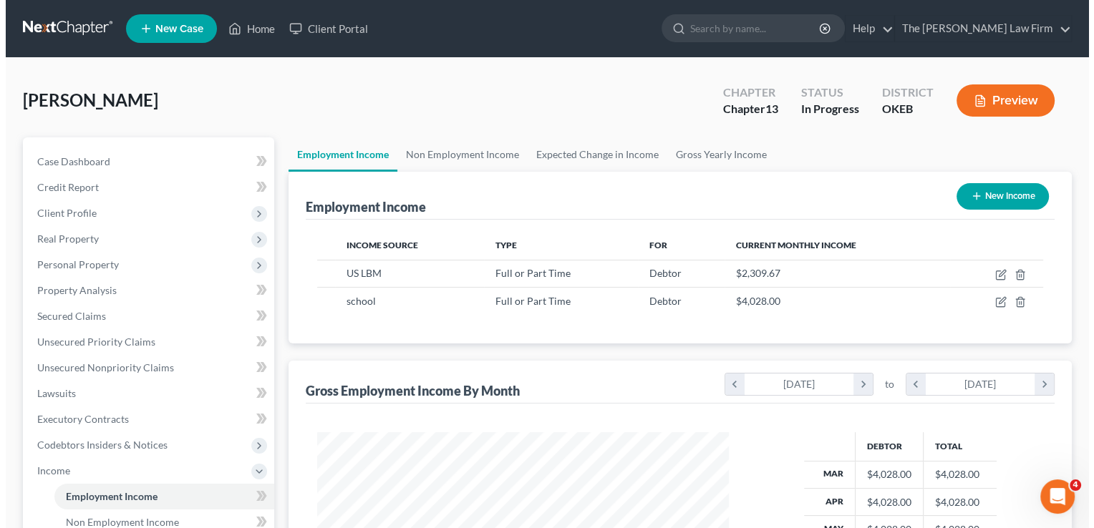
scroll to position [255, 440]
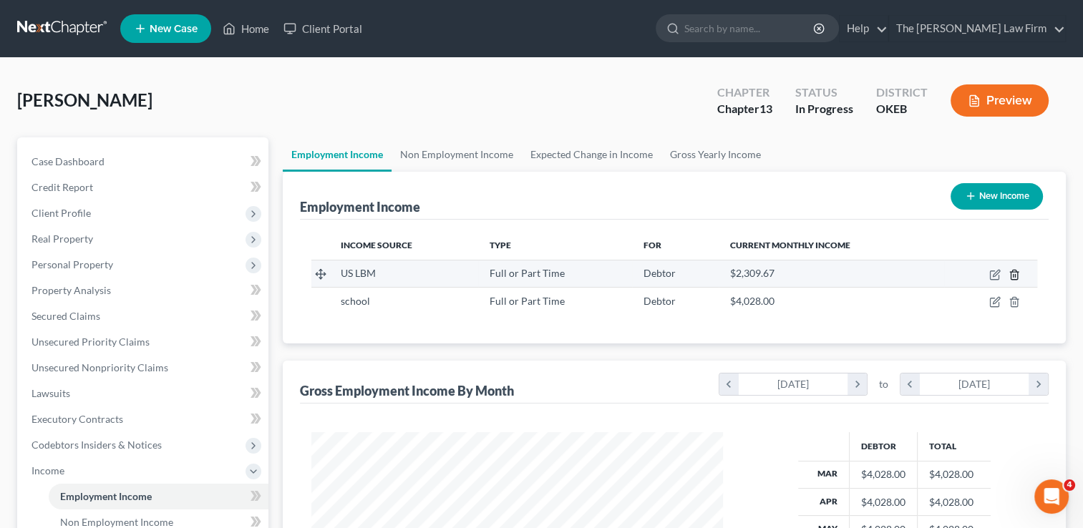
click at [1014, 274] on line "button" at bounding box center [1014, 275] width 0 height 3
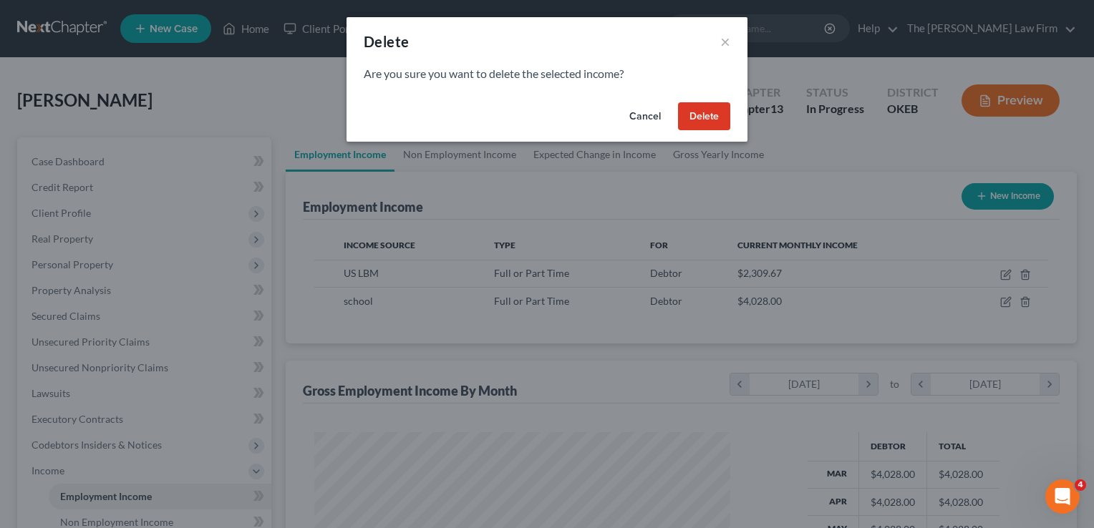
click at [699, 111] on button "Delete" at bounding box center [704, 116] width 52 height 29
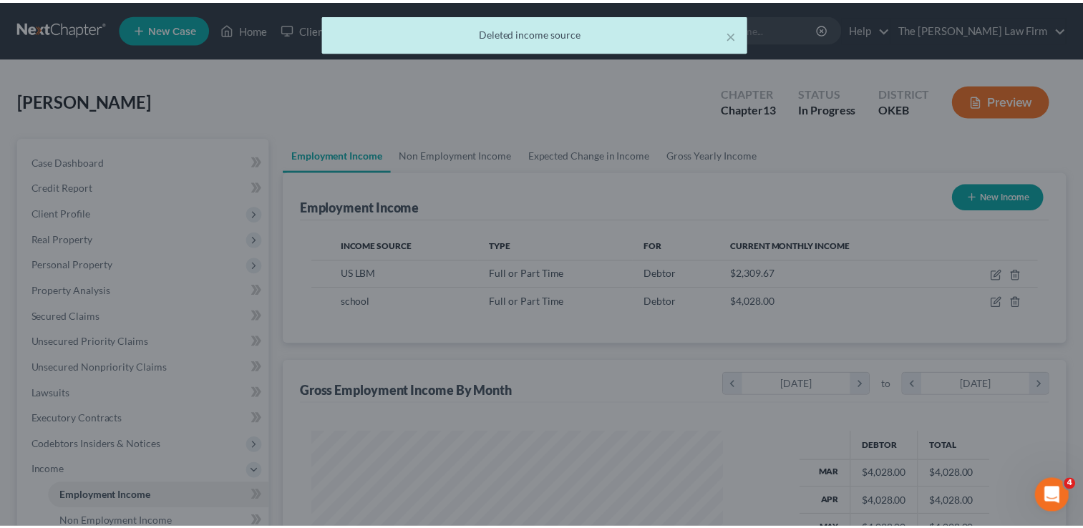
scroll to position [255, 440]
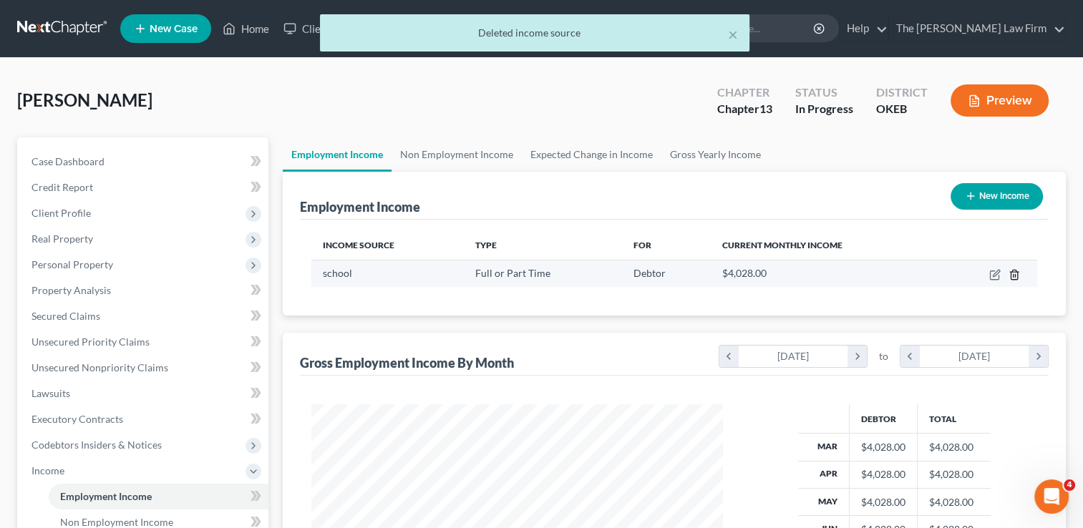
click at [1017, 276] on icon "button" at bounding box center [1014, 274] width 11 height 11
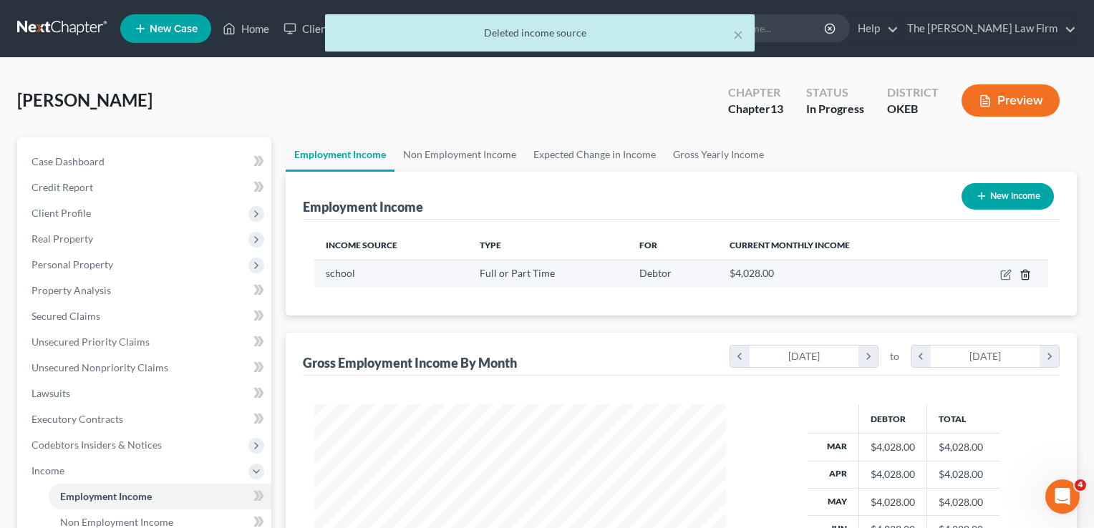
scroll to position [255, 444]
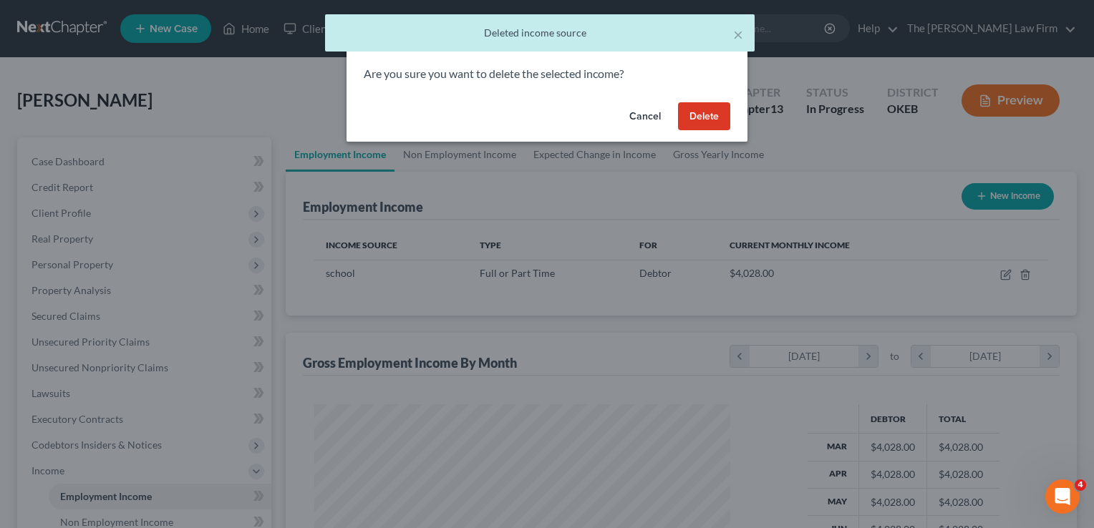
click at [702, 113] on button "Delete" at bounding box center [704, 116] width 52 height 29
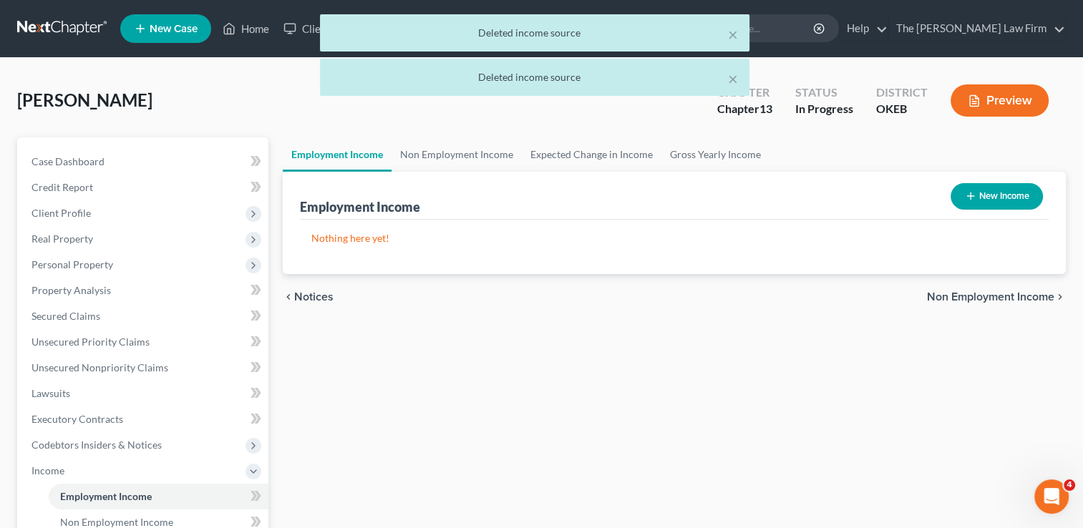
click at [991, 188] on button "New Income" at bounding box center [997, 196] width 92 height 26
select select "0"
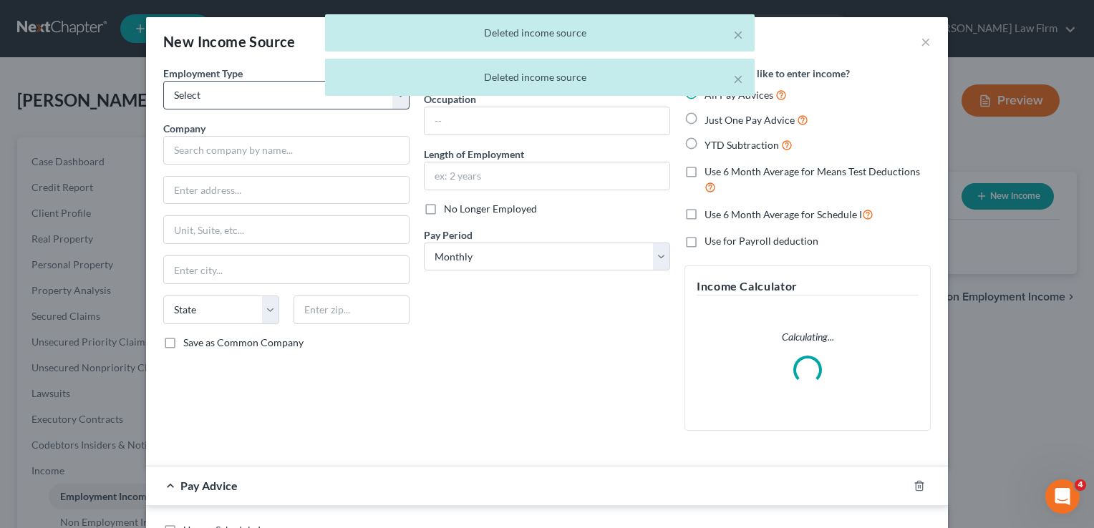
drag, startPoint x: 231, startPoint y: 92, endPoint x: 241, endPoint y: 107, distance: 18.1
click at [231, 92] on div "× Deleted income source × Deleted income source" at bounding box center [540, 58] width 1094 height 89
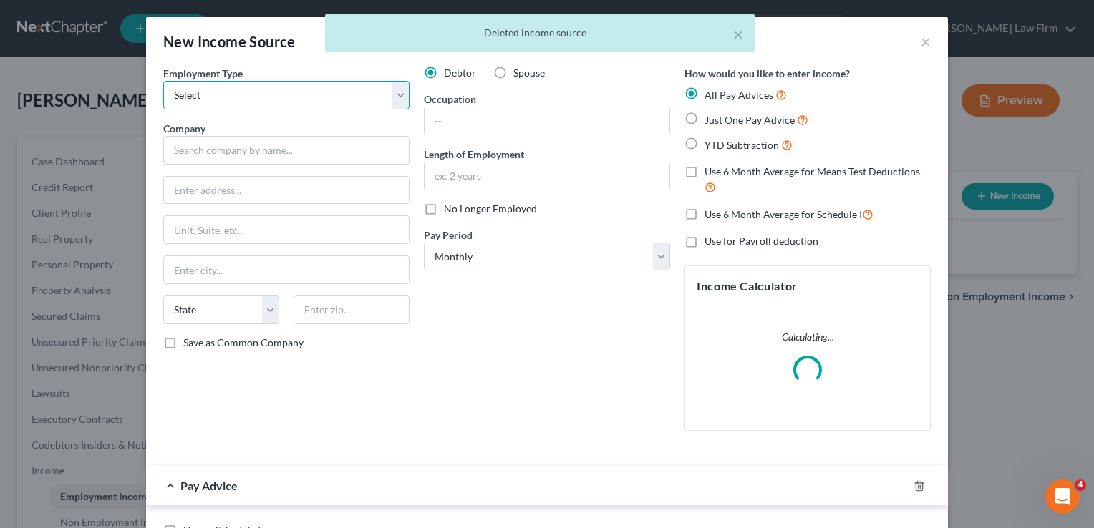
click at [226, 100] on select "Select Full or Part Time Employment Self Employment" at bounding box center [286, 95] width 246 height 29
select select "0"
click at [163, 81] on select "Select Full or Part Time Employment Self Employment" at bounding box center [286, 95] width 246 height 29
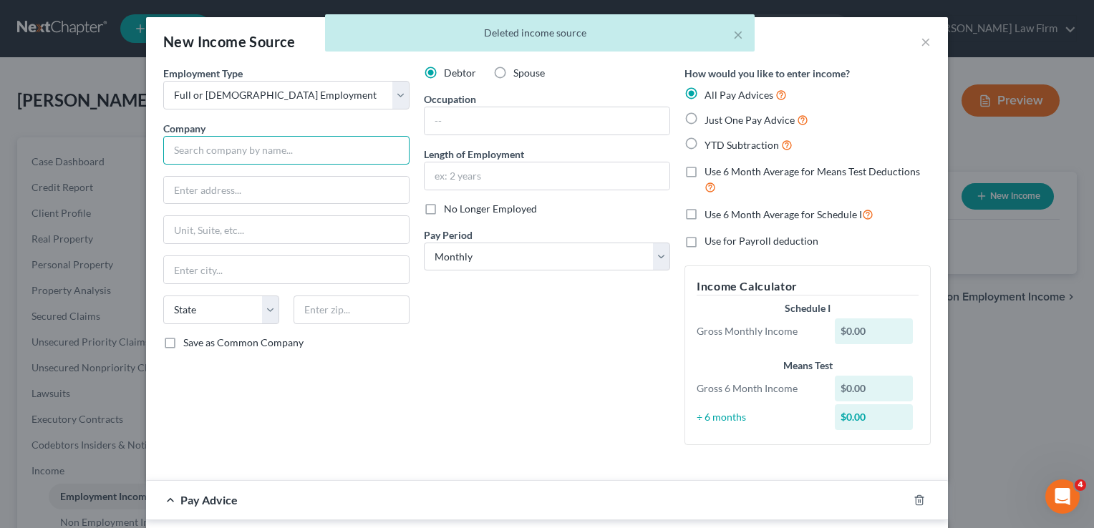
click at [261, 148] on input "text" at bounding box center [286, 150] width 246 height 29
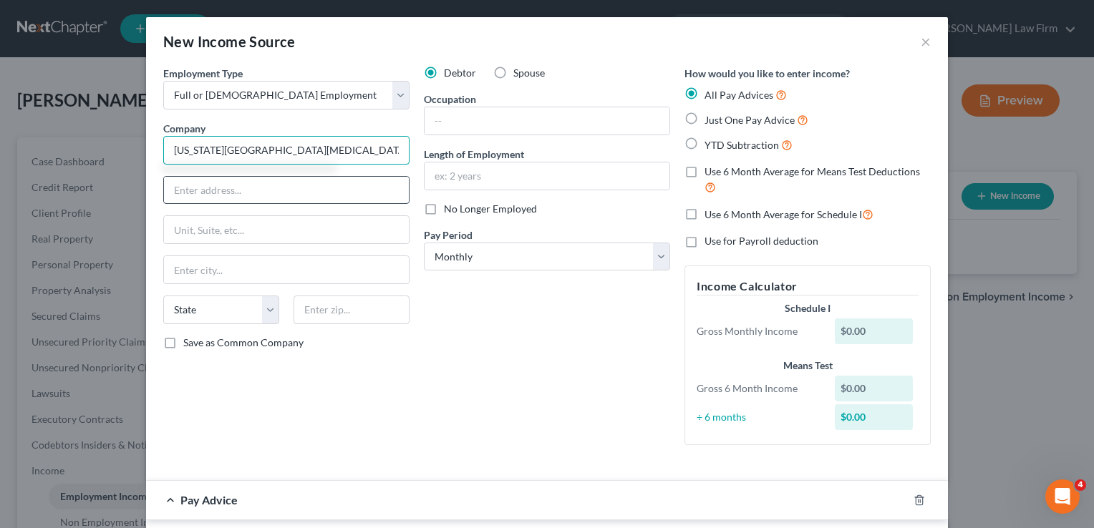
type input "Oklahoma Arthritis Center P.C."
click at [258, 186] on input "text" at bounding box center [286, 190] width 245 height 27
type input "1701 S. Renaissance Blvd"
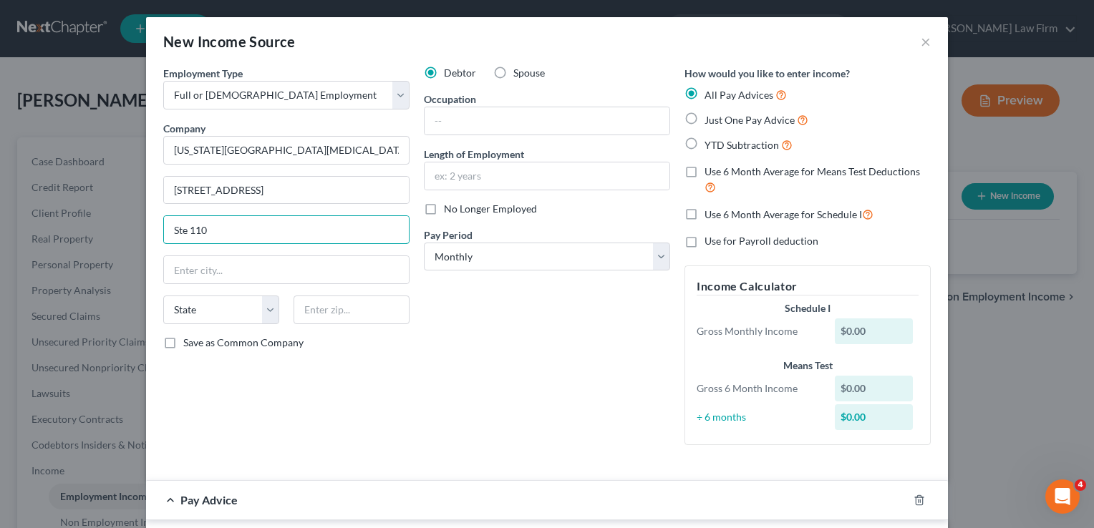
type input "Ste 110"
click at [522, 347] on div "Debtor Spouse Occupation Length of Employment No Longer Employed Pay Period * S…" at bounding box center [547, 261] width 261 height 391
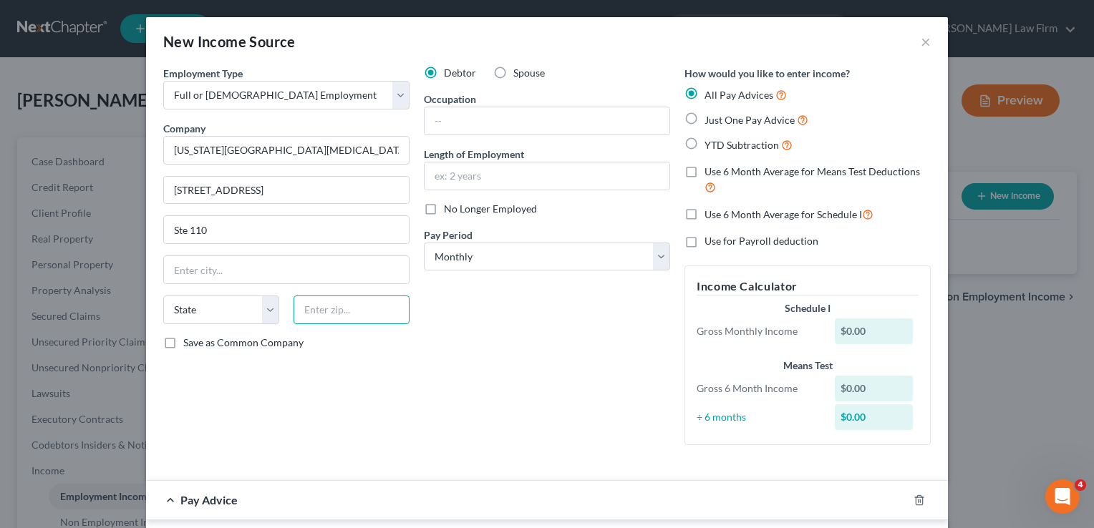
click at [359, 305] on input "text" at bounding box center [352, 310] width 116 height 29
type input "7"
type input "73013"
click at [463, 291] on div "Debtor Spouse Occupation Length of Employment No Longer Employed Pay Period * S…" at bounding box center [547, 261] width 261 height 391
type input "Edmond"
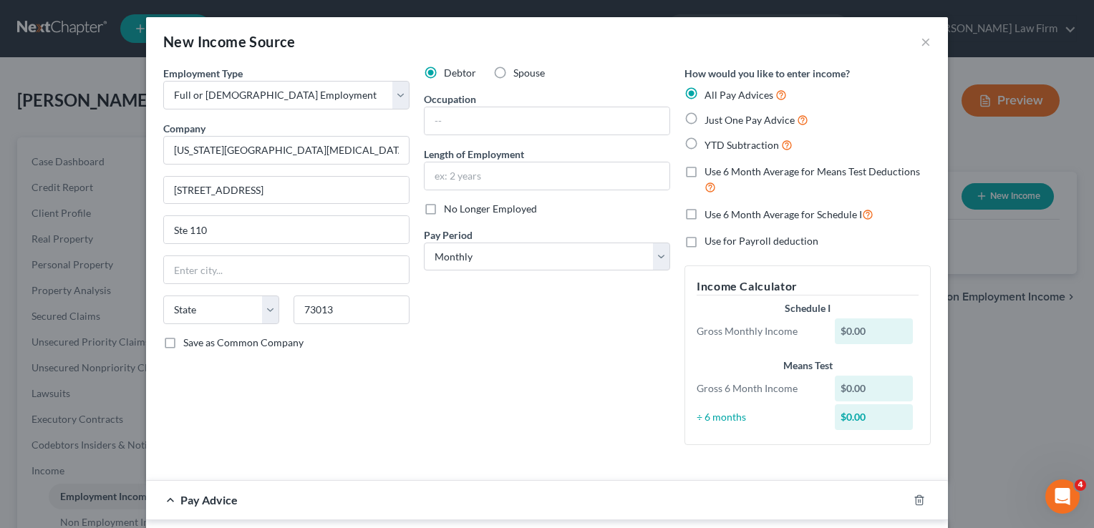
select select "37"
drag, startPoint x: 609, startPoint y: 256, endPoint x: 603, endPoint y: 265, distance: 10.3
click at [609, 256] on select "Select Monthly Twice Monthly Every Other Week Weekly" at bounding box center [547, 257] width 246 height 29
select select "2"
click at [424, 243] on select "Select Monthly Twice Monthly Every Other Week Weekly" at bounding box center [547, 257] width 246 height 29
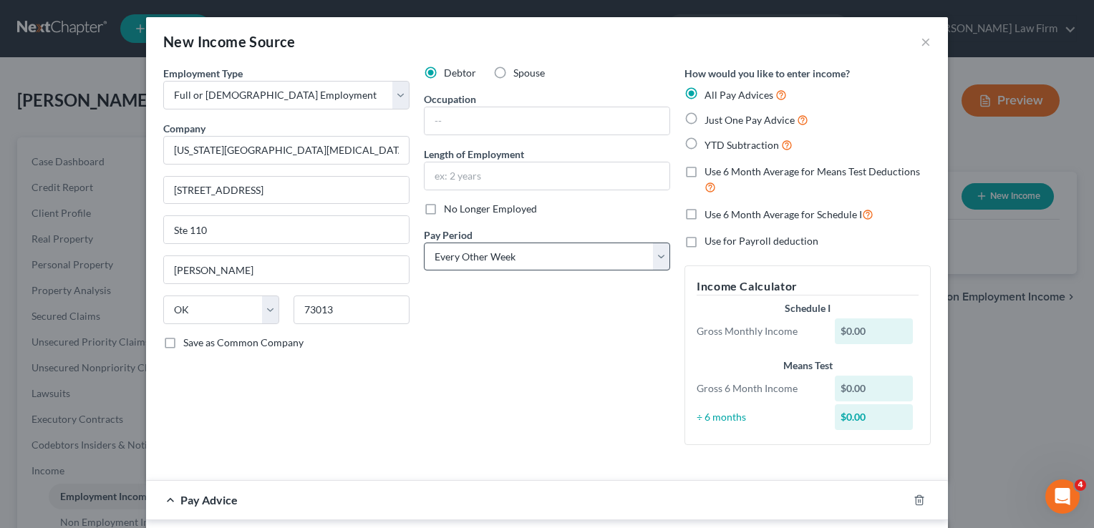
drag, startPoint x: 687, startPoint y: 144, endPoint x: 580, endPoint y: 265, distance: 161.8
click at [705, 143] on label "YTD Subtraction" at bounding box center [749, 145] width 88 height 16
click at [710, 143] on input "YTD Subtraction" at bounding box center [714, 141] width 9 height 9
radio input "true"
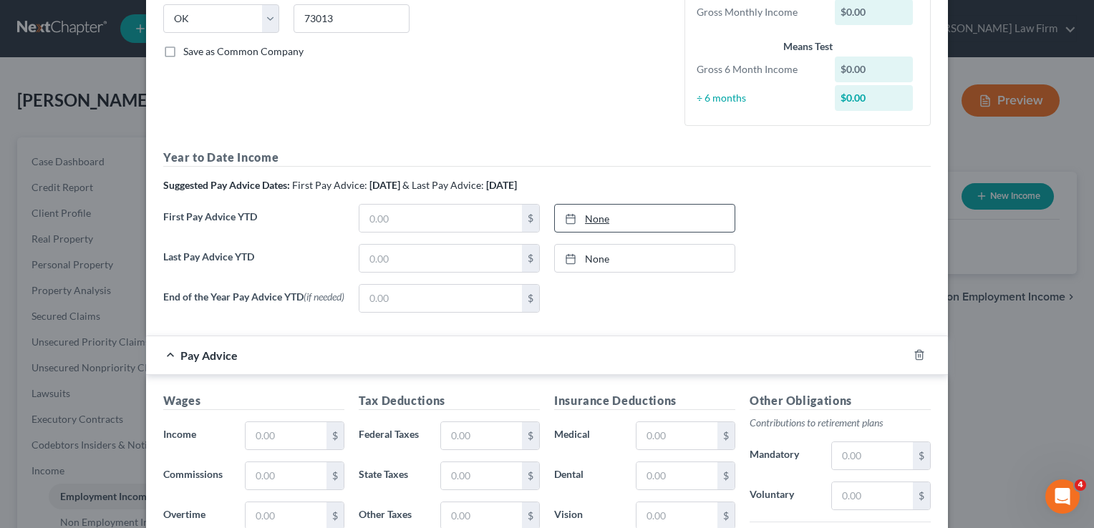
scroll to position [286, 0]
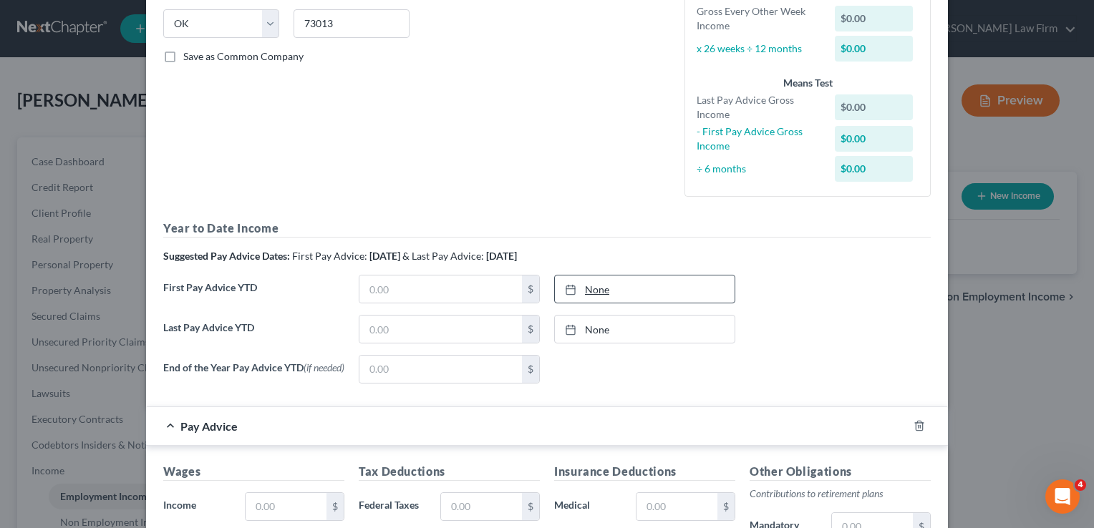
click at [595, 290] on link "None" at bounding box center [645, 289] width 180 height 27
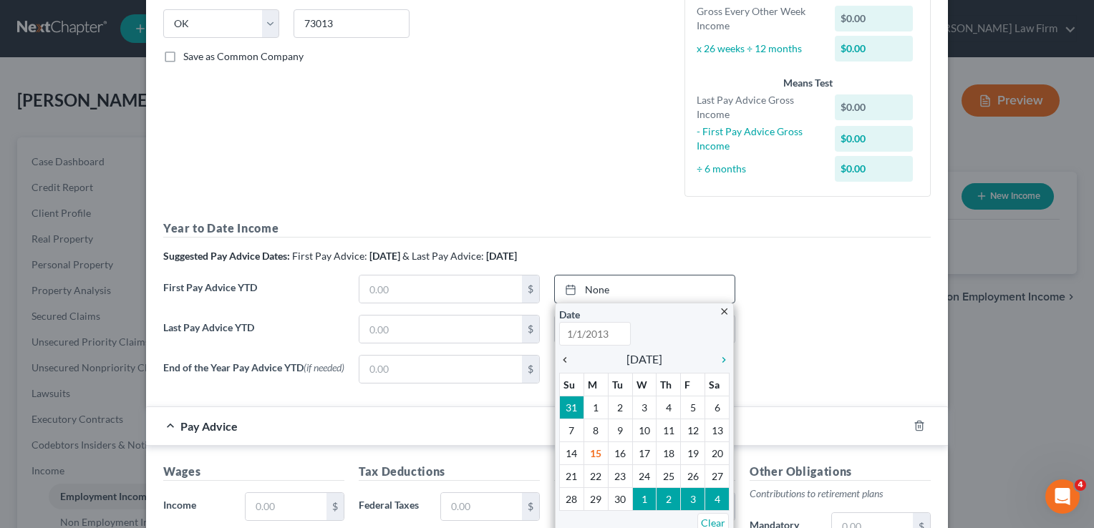
type input "9/15/2025"
click at [559, 361] on icon "chevron_left" at bounding box center [568, 359] width 19 height 11
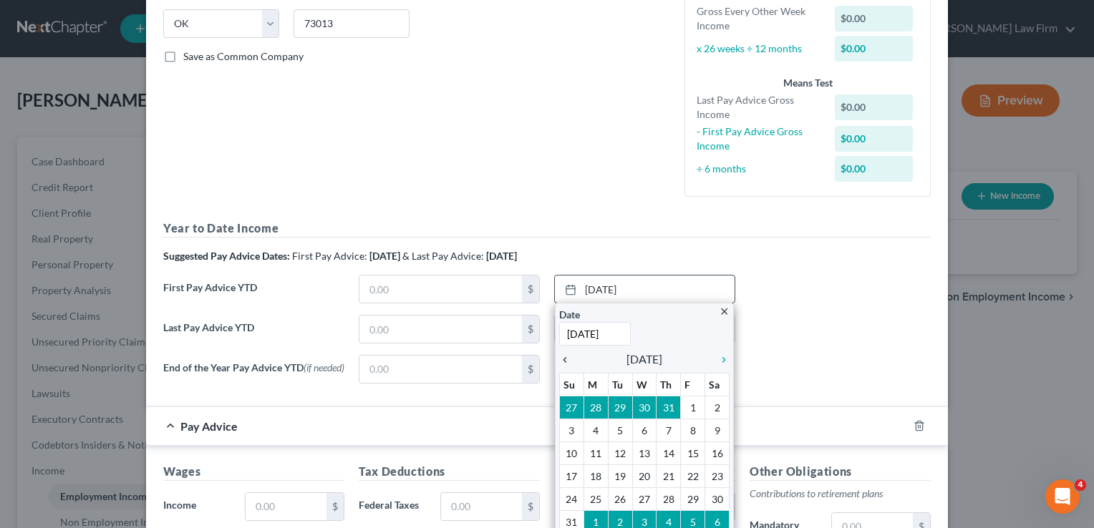
click at [559, 361] on icon "chevron_left" at bounding box center [568, 359] width 19 height 11
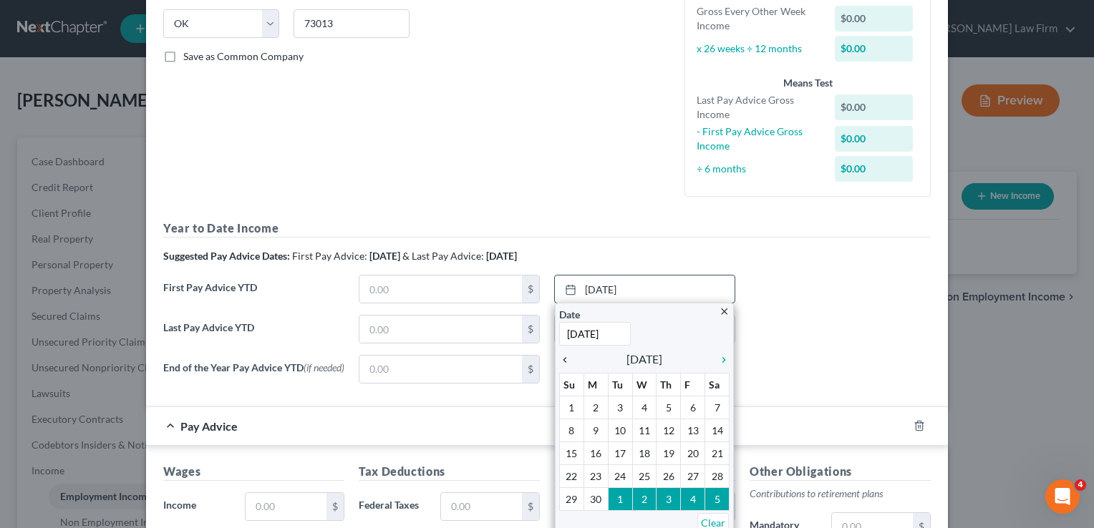
click at [559, 361] on icon "chevron_left" at bounding box center [568, 359] width 19 height 11
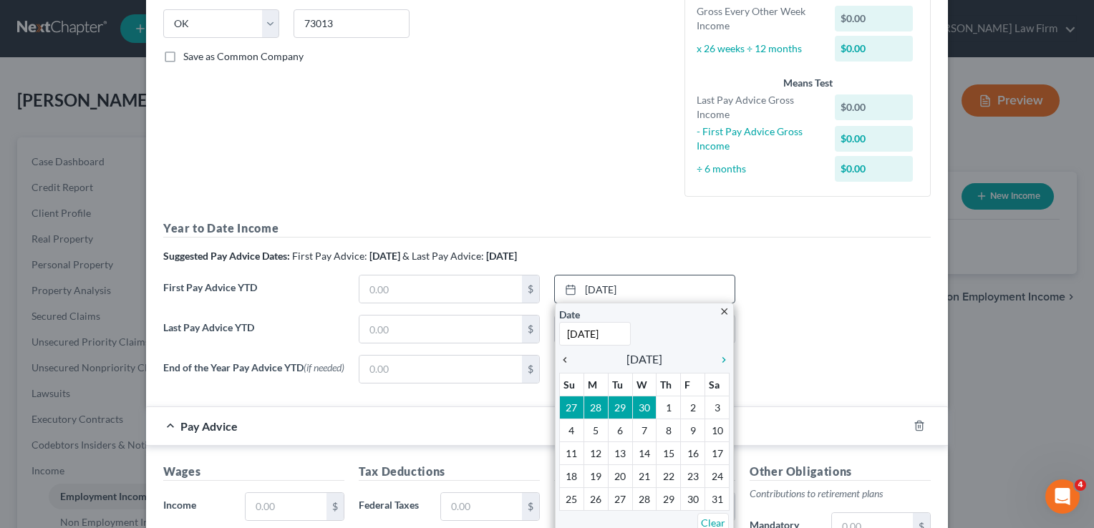
click at [559, 361] on icon "chevron_left" at bounding box center [568, 359] width 19 height 11
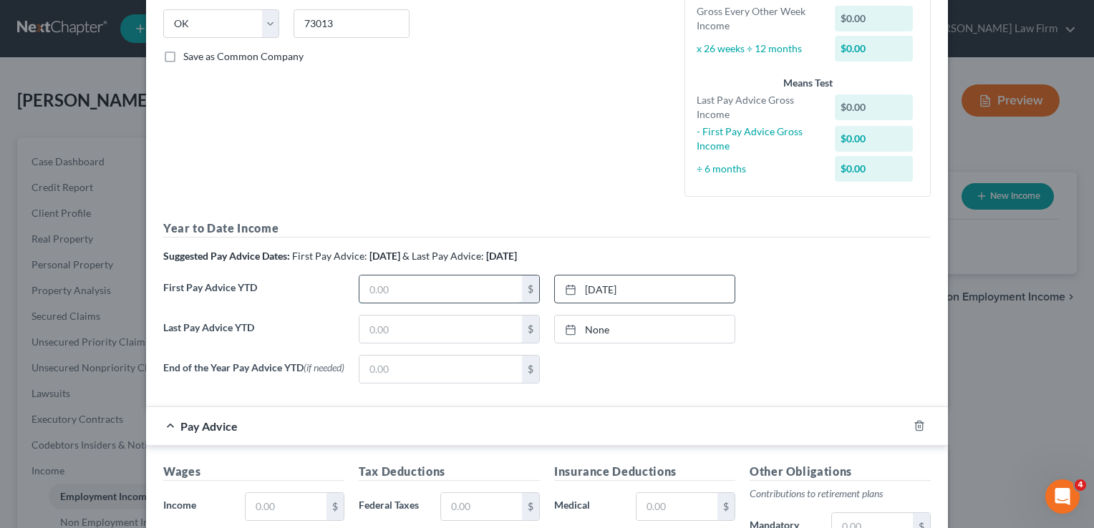
click at [450, 288] on input "text" at bounding box center [440, 289] width 163 height 27
type input "9,050.51"
click at [587, 328] on link "None" at bounding box center [645, 329] width 180 height 27
type input "9/15/2025"
click at [412, 328] on input "text" at bounding box center [440, 329] width 163 height 27
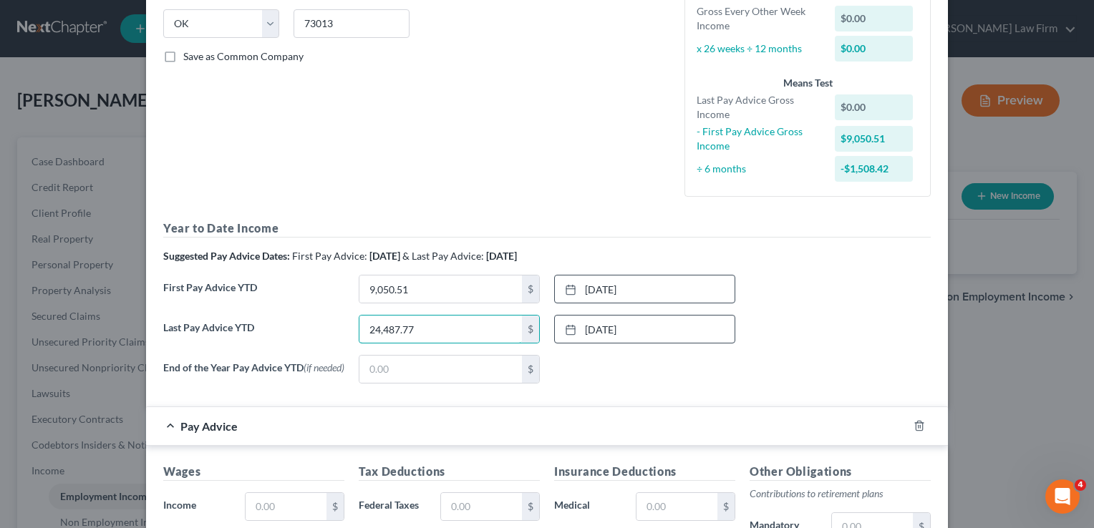
type input "24,487.77"
click at [632, 364] on div "None close Date Time chevron_left September 2025 chevron_right Su M Tu W Th F S…" at bounding box center [644, 369] width 195 height 29
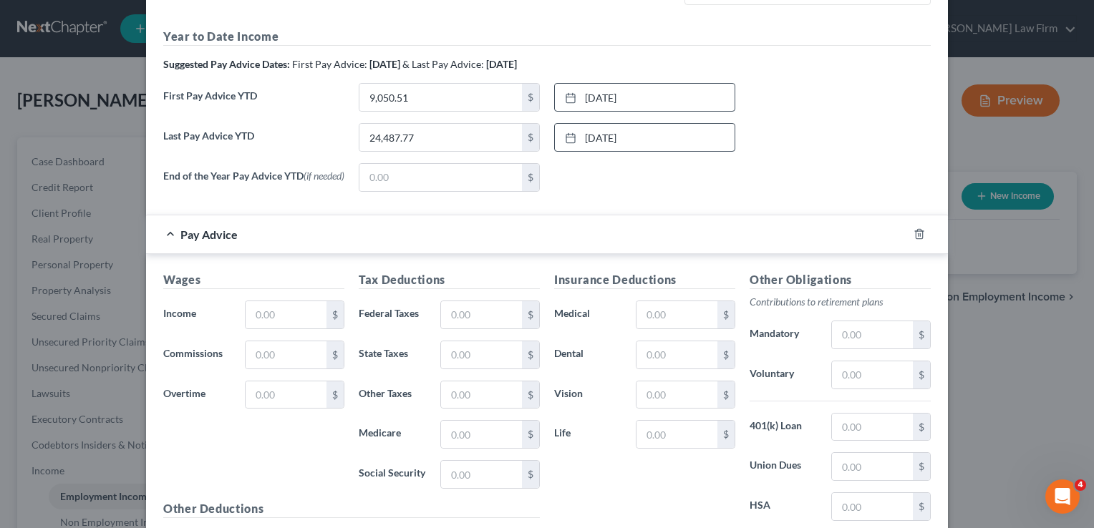
scroll to position [501, 0]
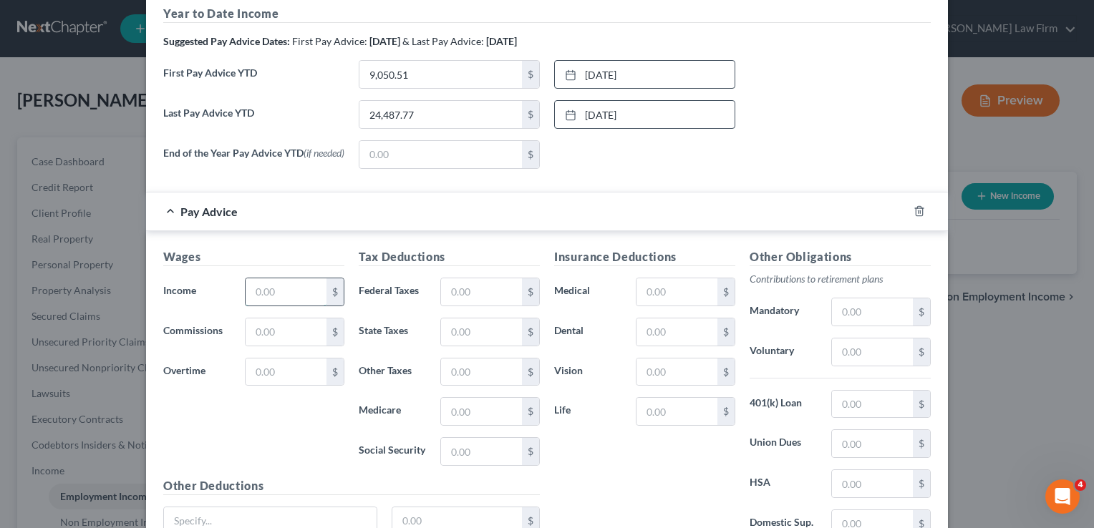
click at [278, 292] on input "text" at bounding box center [286, 292] width 81 height 27
type input "1,264.23"
click at [472, 290] on input "text" at bounding box center [481, 292] width 81 height 27
type input "36.00"
type input "40.00"
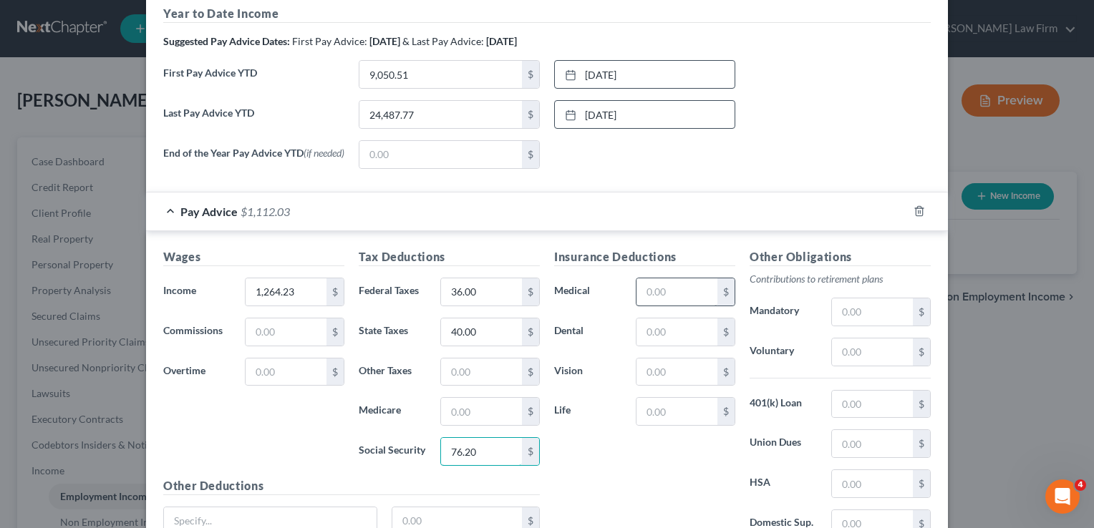
type input "76.20"
click at [656, 289] on input "text" at bounding box center [677, 292] width 81 height 27
type input "31.80"
type input "3.46"
click at [642, 457] on div "Insurance Deductions Medical 31.80 $ Dental $ Vision 3.46 $ Life $" at bounding box center [644, 398] width 195 height 301
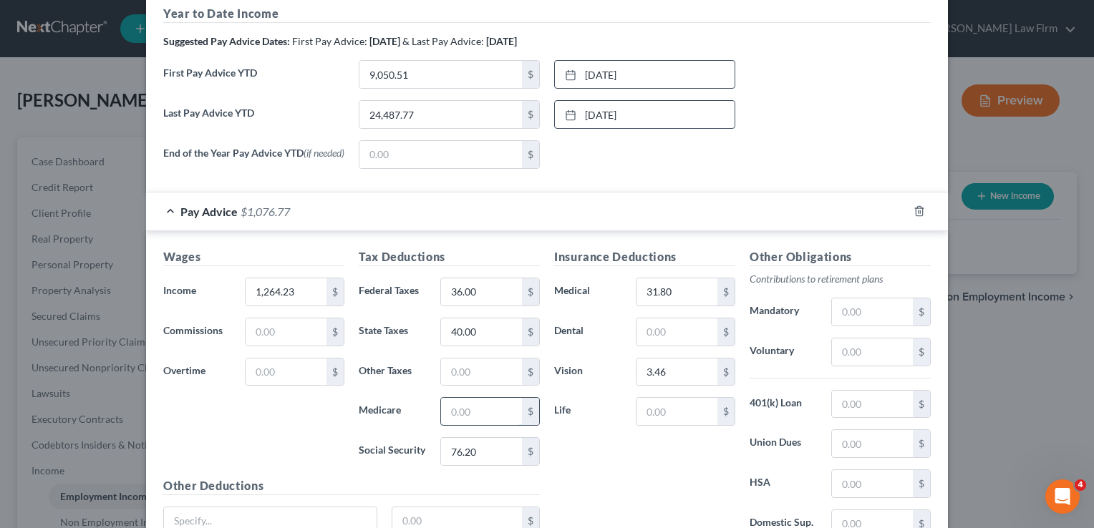
click at [469, 405] on input "text" at bounding box center [481, 411] width 81 height 27
type input "17.82"
click at [647, 463] on div "Insurance Deductions Medical 31.80 $ Dental $ Vision 3.46 $ Life $" at bounding box center [644, 398] width 195 height 301
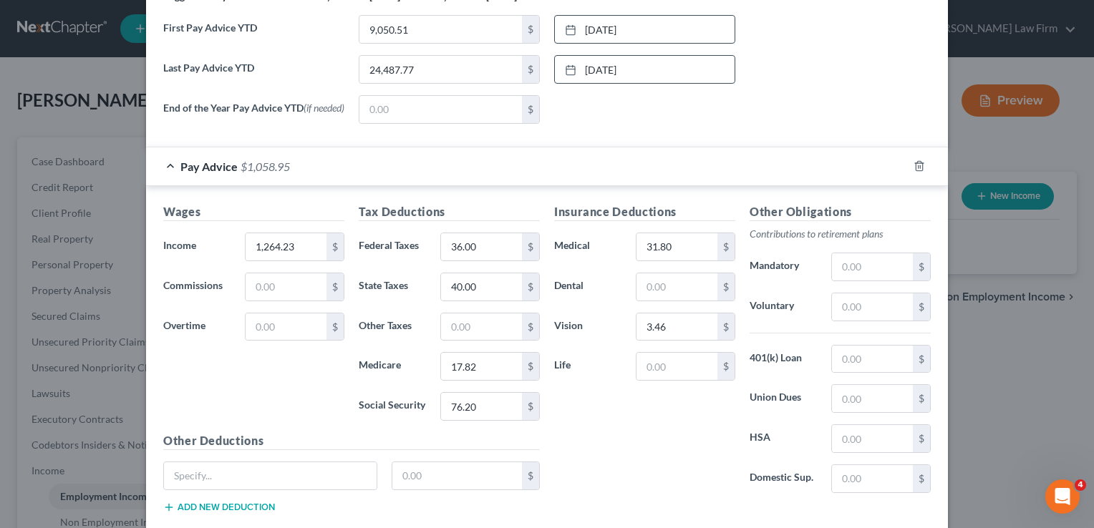
scroll to position [632, 0]
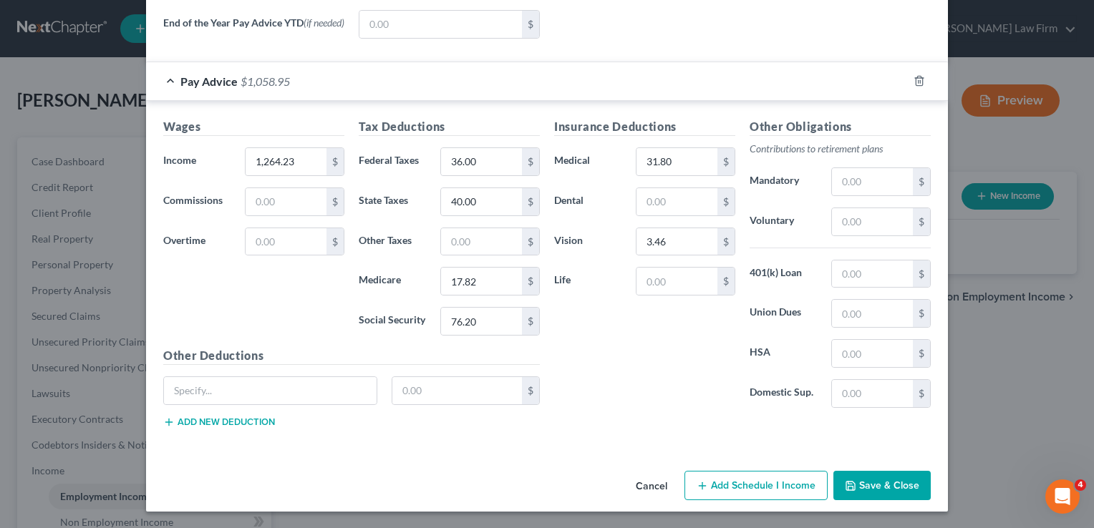
click at [879, 488] on button "Save & Close" at bounding box center [881, 486] width 97 height 30
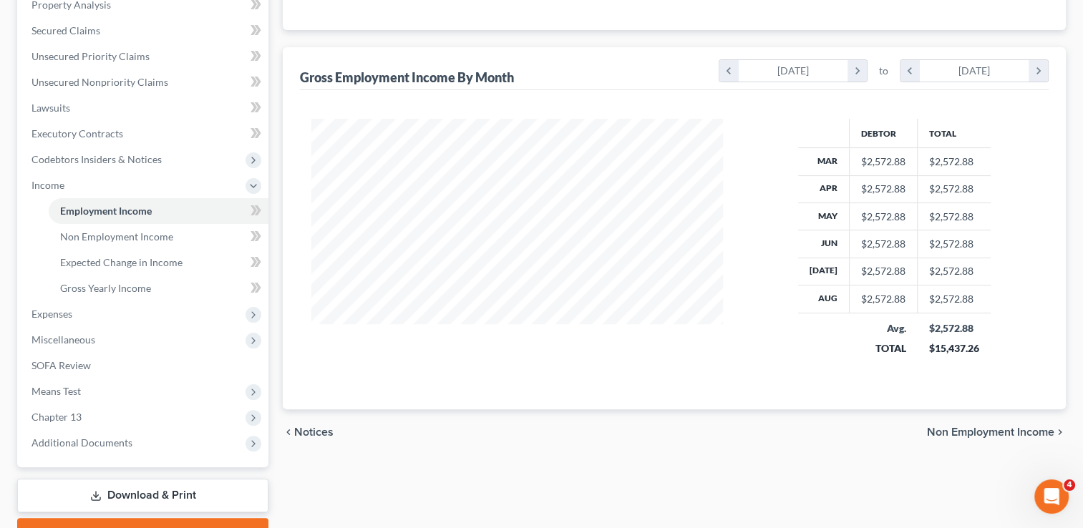
scroll to position [286, 0]
drag, startPoint x: 77, startPoint y: 388, endPoint x: 155, endPoint y: 378, distance: 78.7
click at [77, 388] on span "Means Test" at bounding box center [56, 390] width 49 height 12
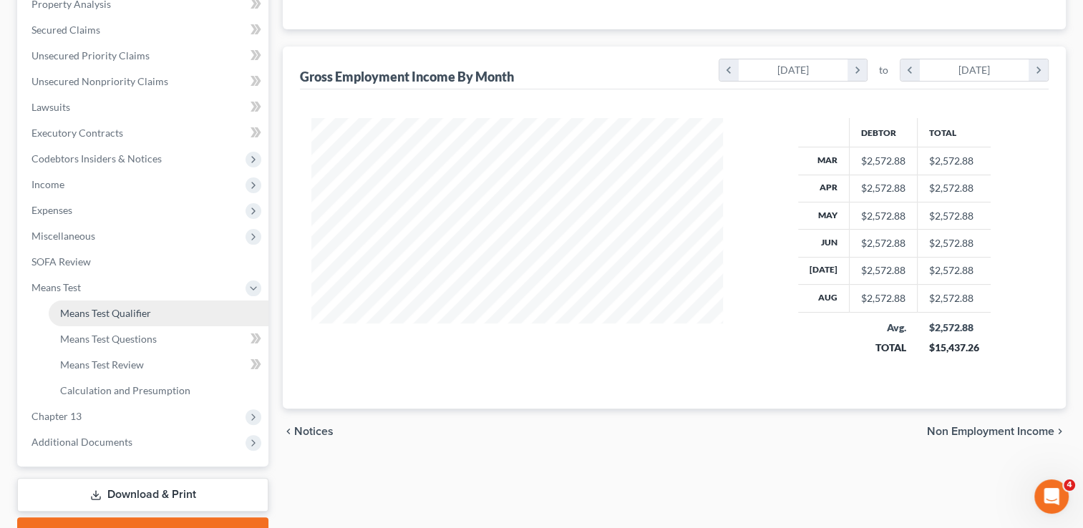
click at [137, 314] on span "Means Test Qualifier" at bounding box center [105, 313] width 91 height 12
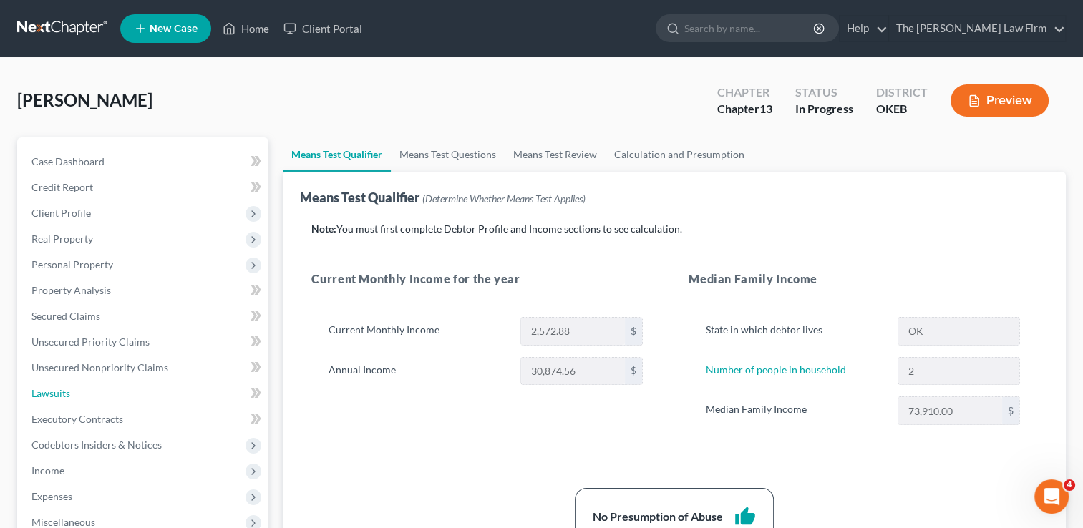
drag, startPoint x: 54, startPoint y: 396, endPoint x: 271, endPoint y: 387, distance: 217.8
click at [54, 396] on span "Lawsuits" at bounding box center [51, 393] width 39 height 12
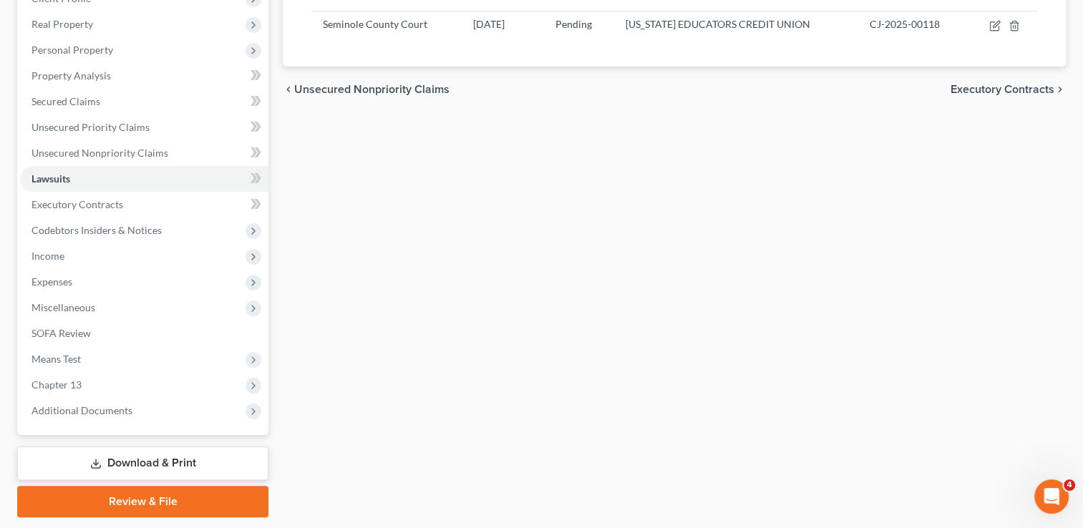
scroll to position [257, 0]
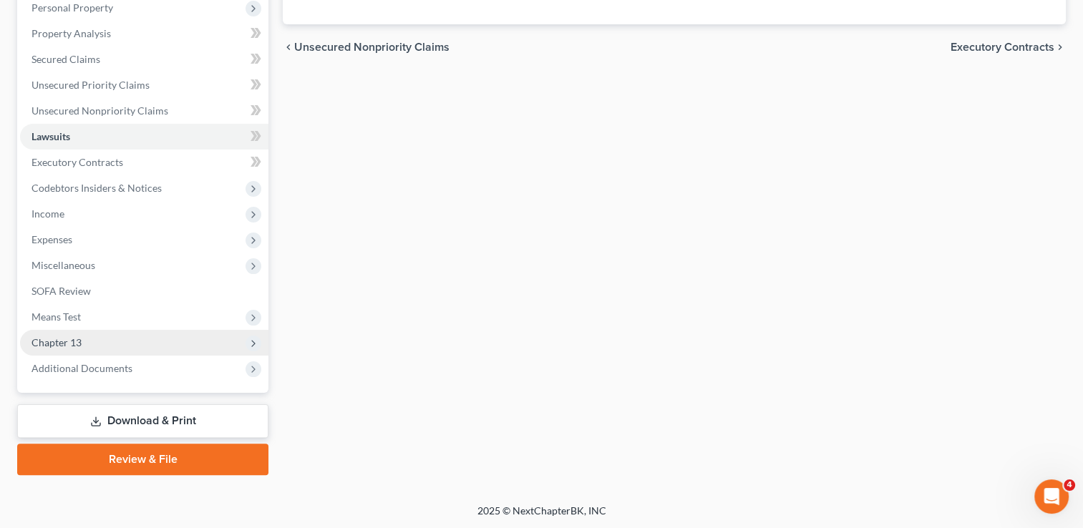
click at [80, 338] on span "Chapter 13" at bounding box center [57, 343] width 50 height 12
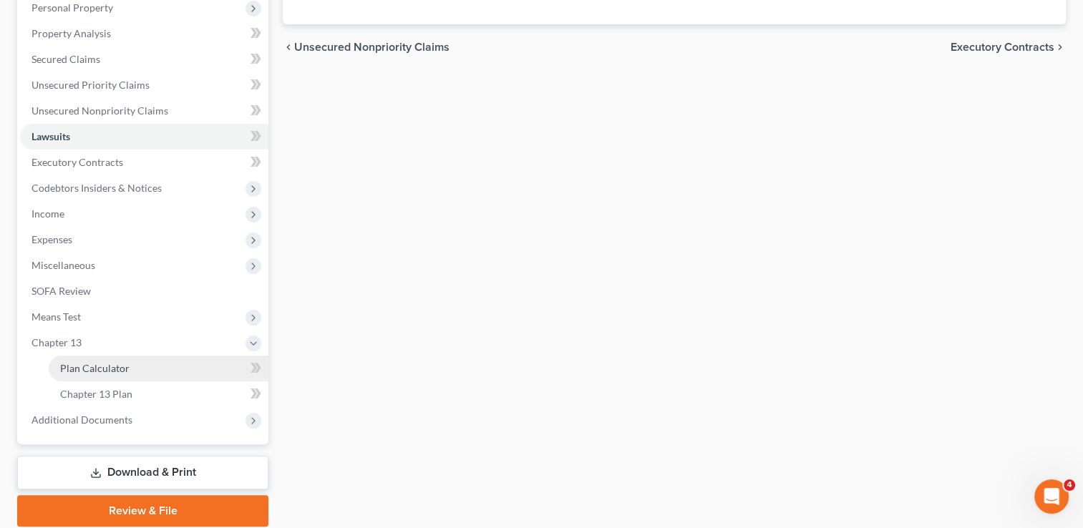
click at [132, 368] on link "Plan Calculator" at bounding box center [159, 369] width 220 height 26
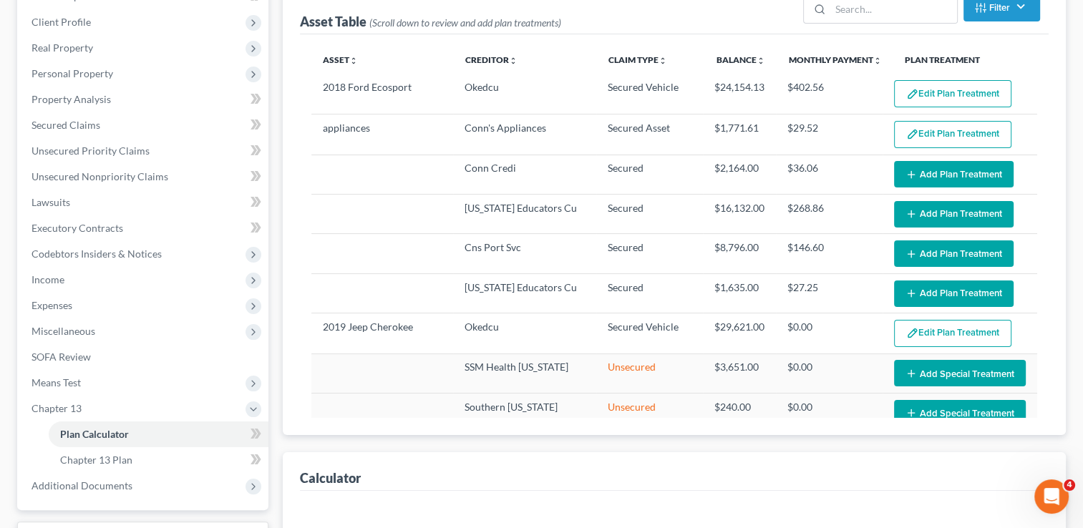
select select "59"
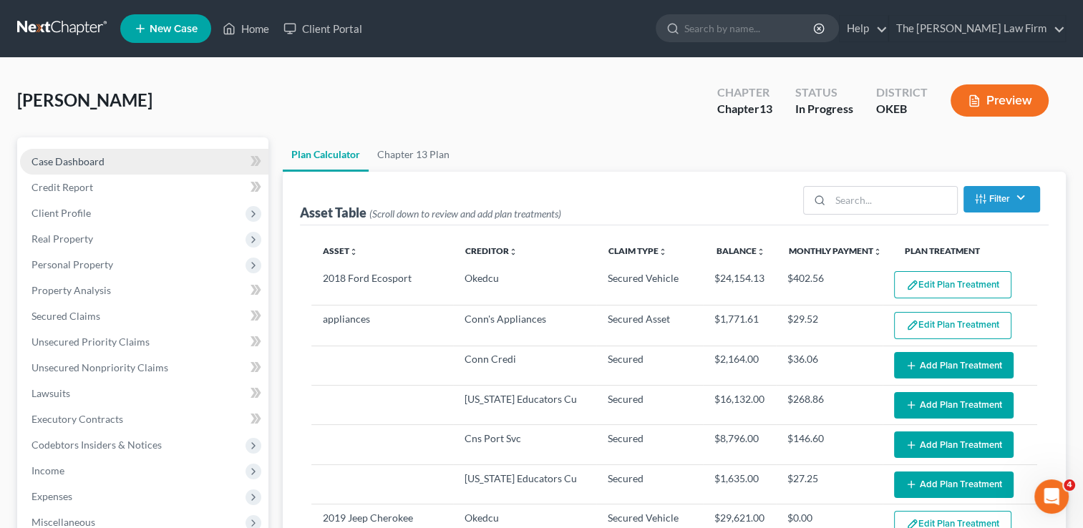
click at [77, 158] on span "Case Dashboard" at bounding box center [68, 161] width 73 height 12
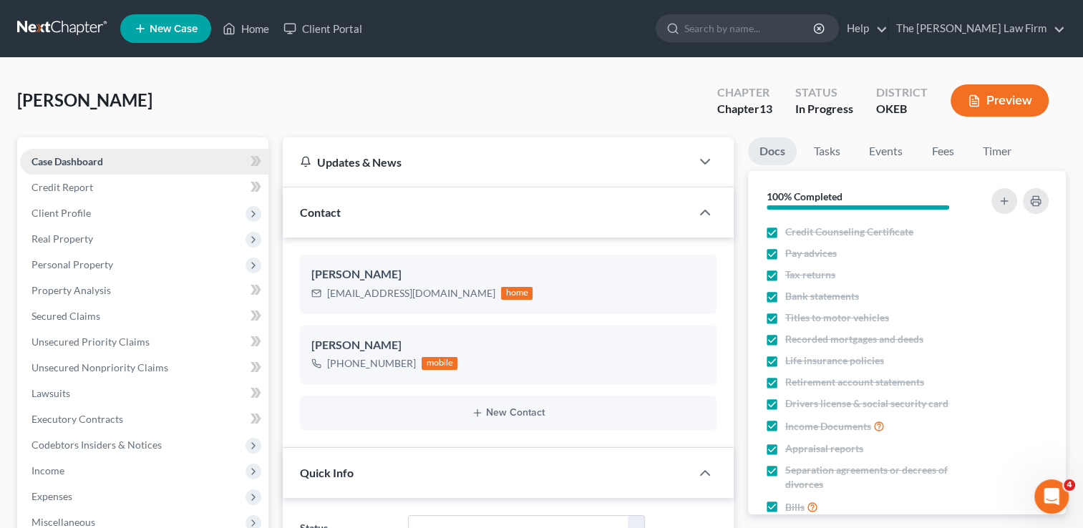
scroll to position [241, 0]
click at [71, 19] on link at bounding box center [63, 29] width 92 height 26
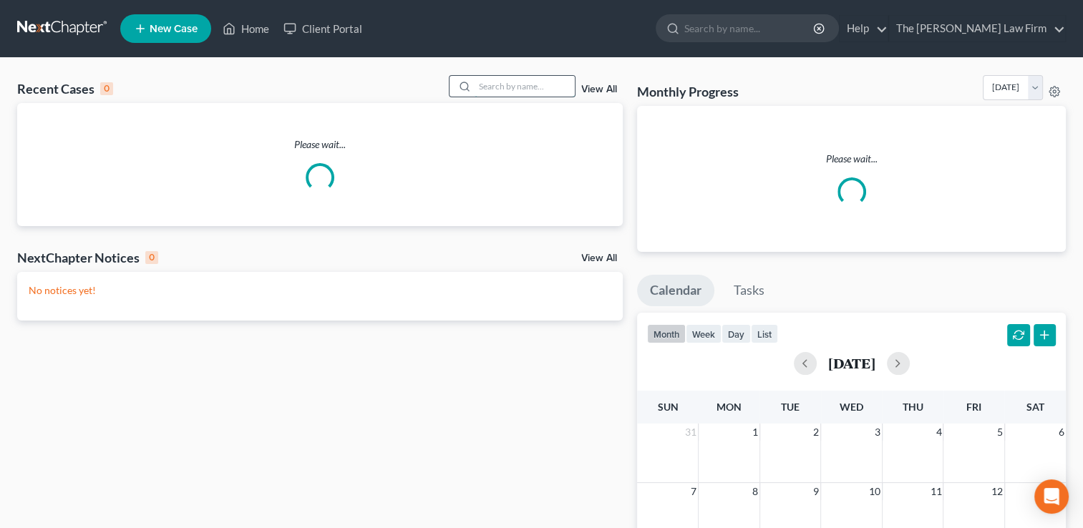
click at [495, 84] on input "search" at bounding box center [525, 86] width 100 height 21
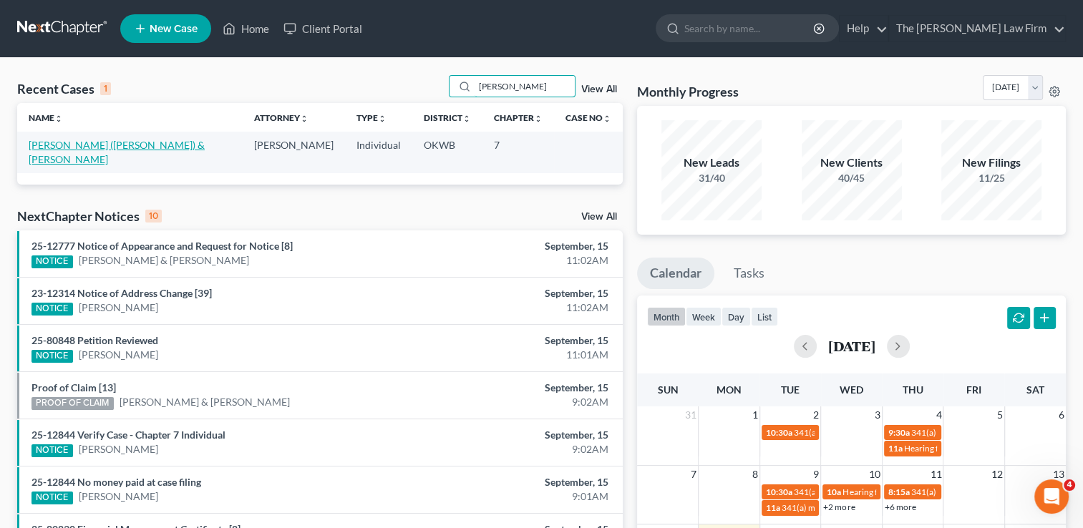
type input "[PERSON_NAME]"
click at [94, 142] on link "[PERSON_NAME] ([PERSON_NAME]) & [PERSON_NAME]" at bounding box center [117, 152] width 176 height 26
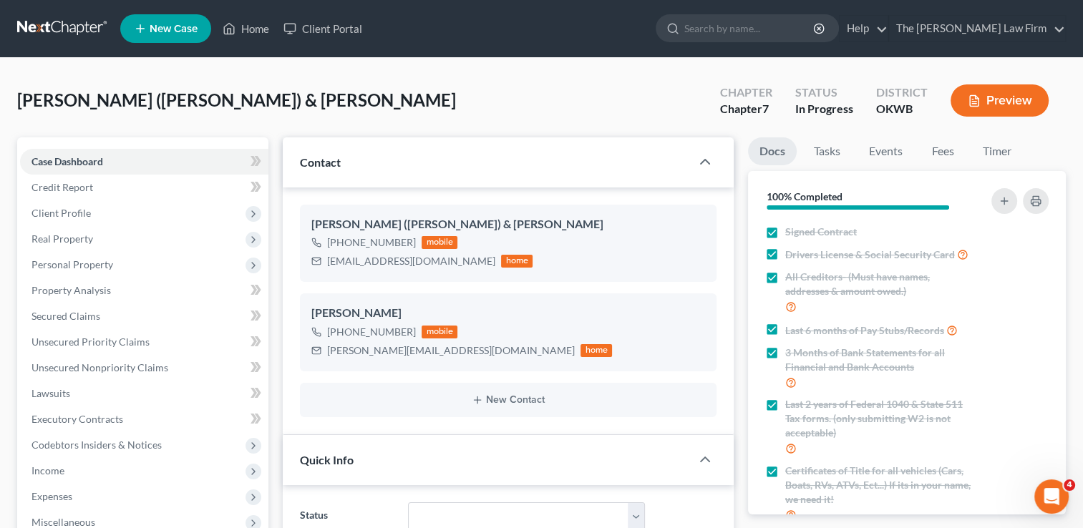
scroll to position [1134, 0]
click at [83, 208] on span "Client Profile" at bounding box center [61, 213] width 59 height 12
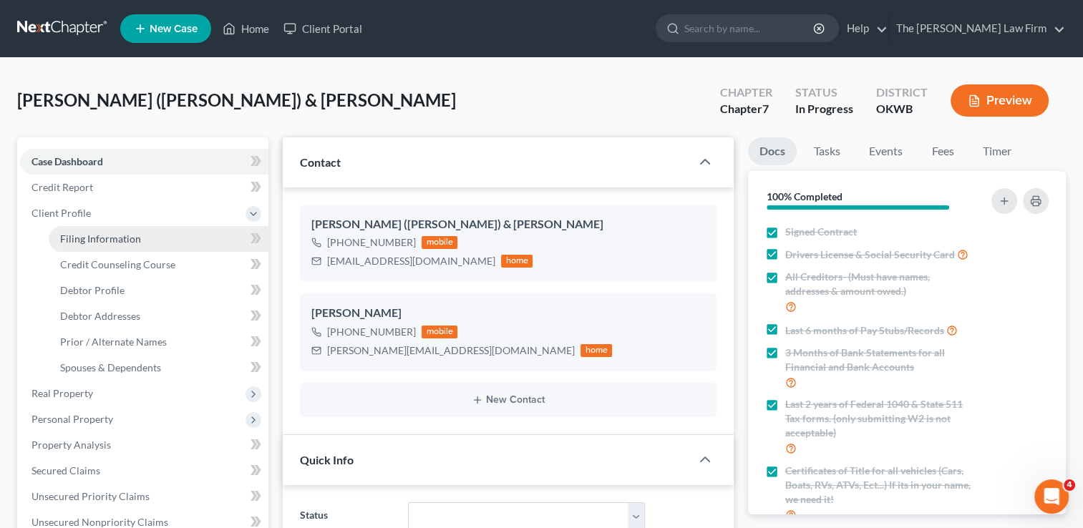
click at [105, 243] on span "Filing Information" at bounding box center [100, 239] width 81 height 12
select select "1"
select select "0"
select select "37"
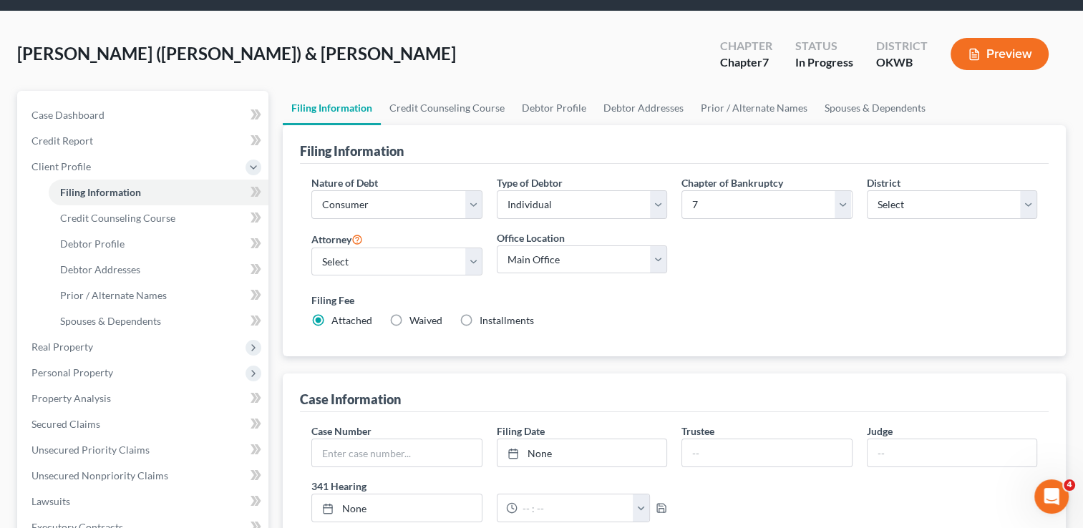
scroll to position [72, 0]
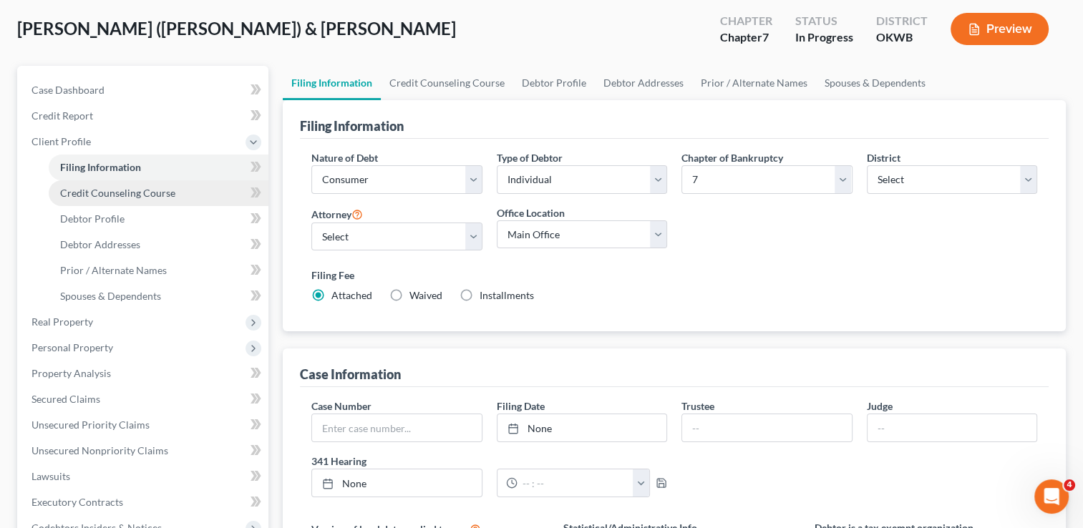
click at [153, 188] on span "Credit Counseling Course" at bounding box center [117, 193] width 115 height 12
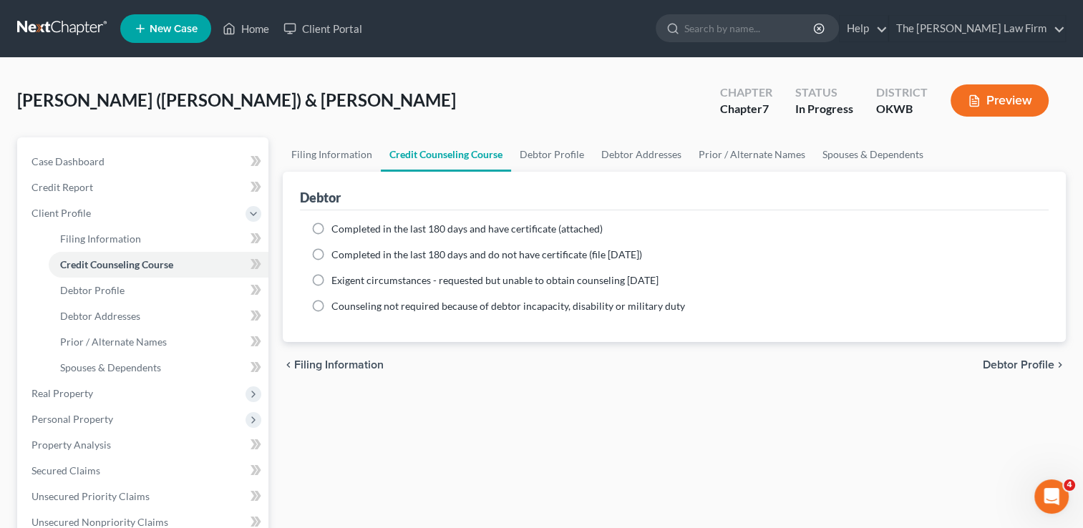
click at [332, 228] on label "Completed in the last 180 days and have certificate (attached)" at bounding box center [467, 229] width 271 height 14
click at [337, 228] on input "Completed in the last 180 days and have certificate (attached)" at bounding box center [341, 226] width 9 height 9
radio input "true"
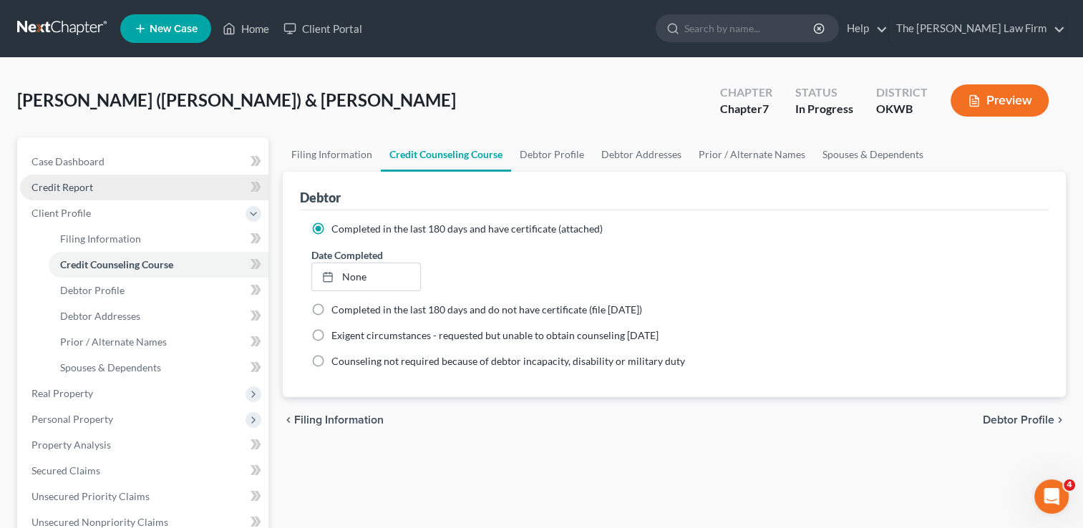
click at [79, 181] on span "Credit Report" at bounding box center [63, 187] width 62 height 12
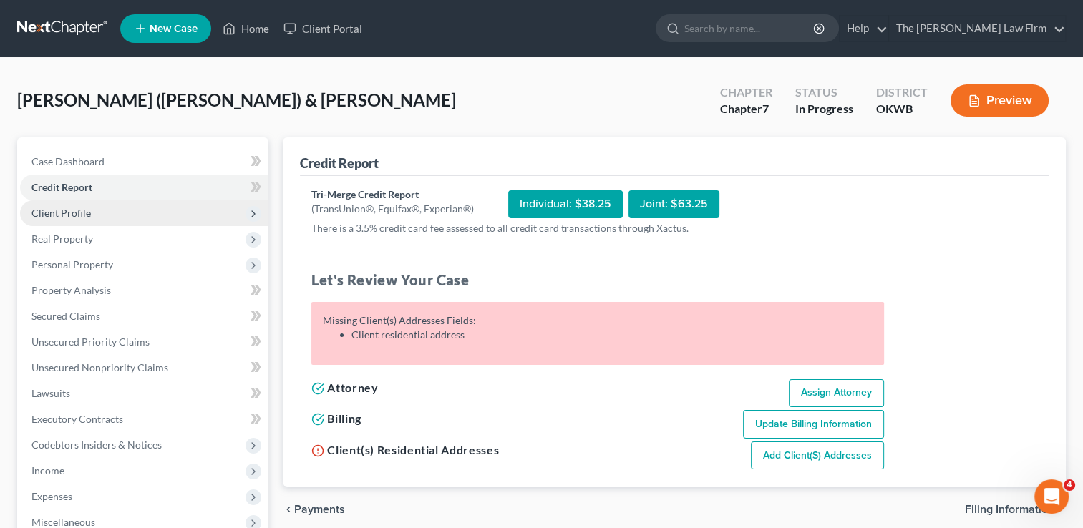
click at [89, 213] on span "Client Profile" at bounding box center [144, 213] width 248 height 26
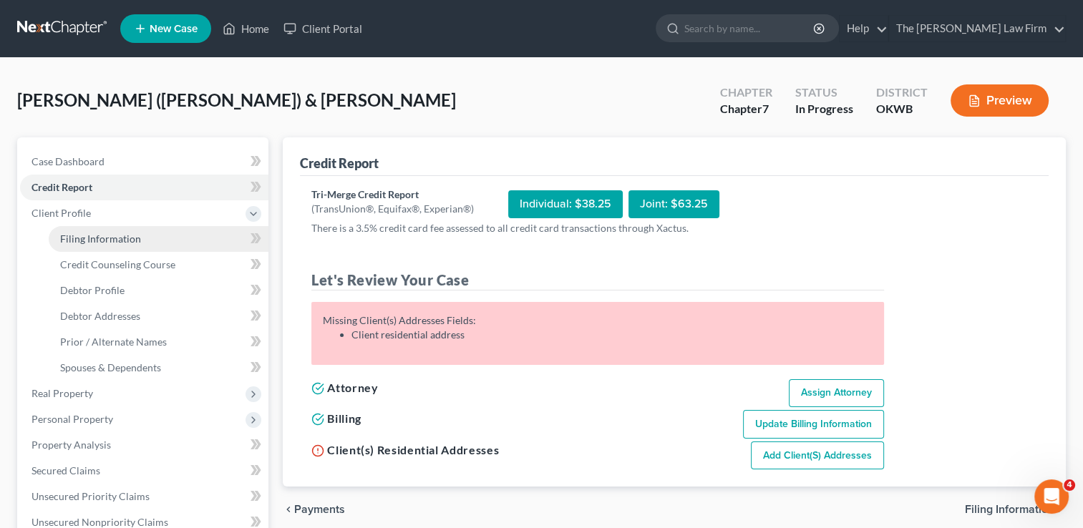
click at [132, 244] on span "Filing Information" at bounding box center [100, 239] width 81 height 12
select select "1"
select select "0"
select select "65"
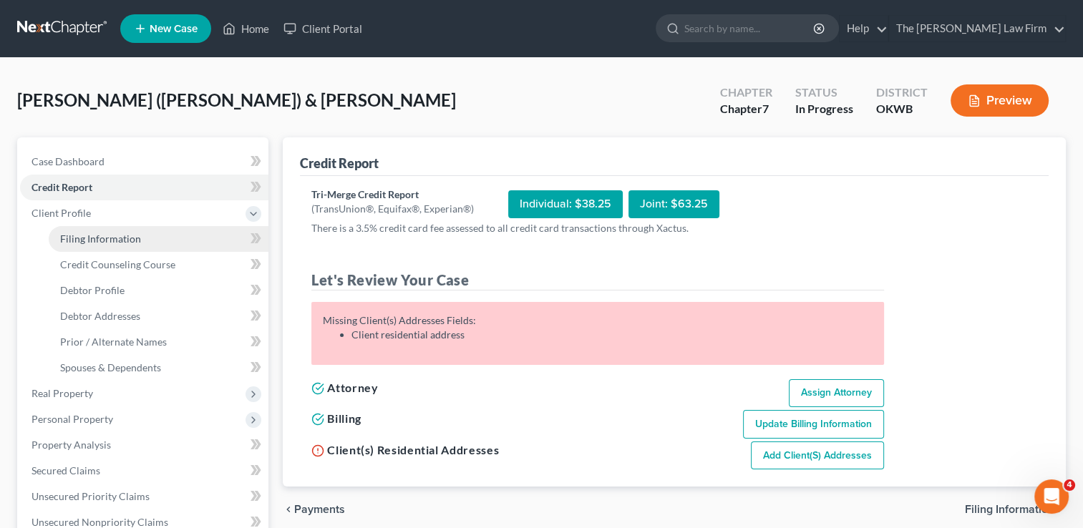
select select "0"
select select "37"
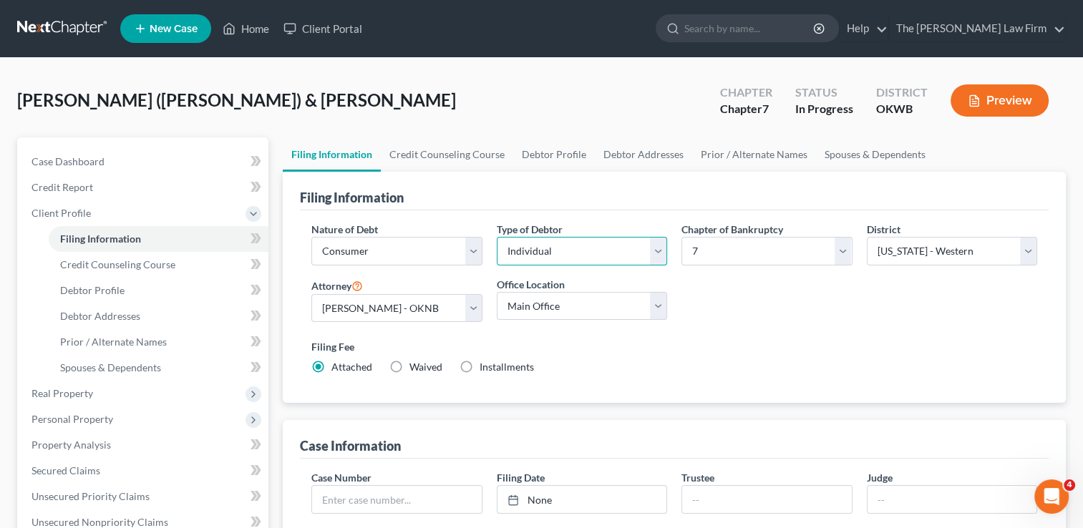
drag, startPoint x: 561, startPoint y: 248, endPoint x: 568, endPoint y: 251, distance: 8.0
click at [561, 248] on select "Select Individual Joint" at bounding box center [582, 251] width 170 height 29
select select "1"
click at [497, 237] on select "Select Individual Joint" at bounding box center [582, 251] width 170 height 29
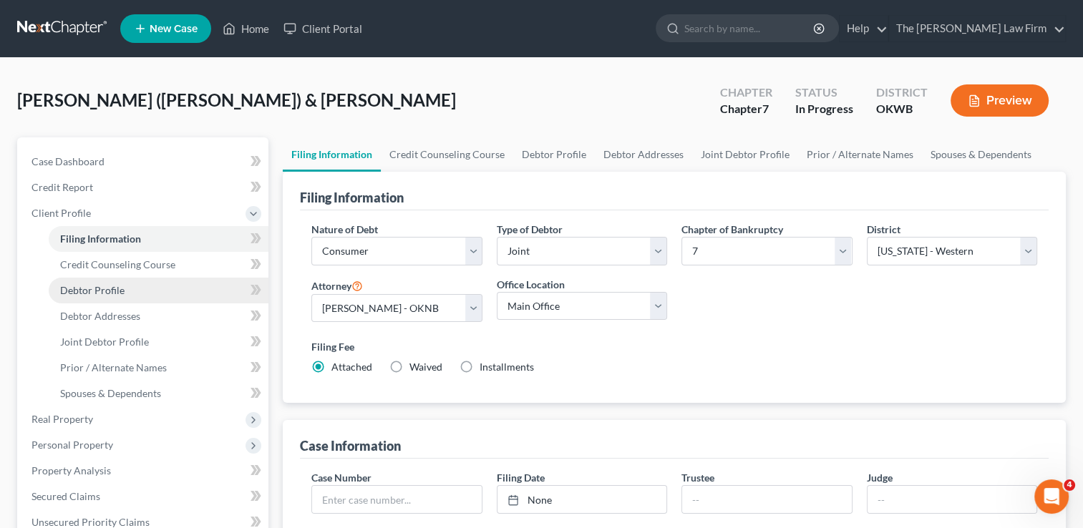
drag, startPoint x: 122, startPoint y: 288, endPoint x: 127, endPoint y: 296, distance: 9.7
click at [122, 288] on span "Debtor Profile" at bounding box center [92, 290] width 64 height 12
select select "1"
select select "0"
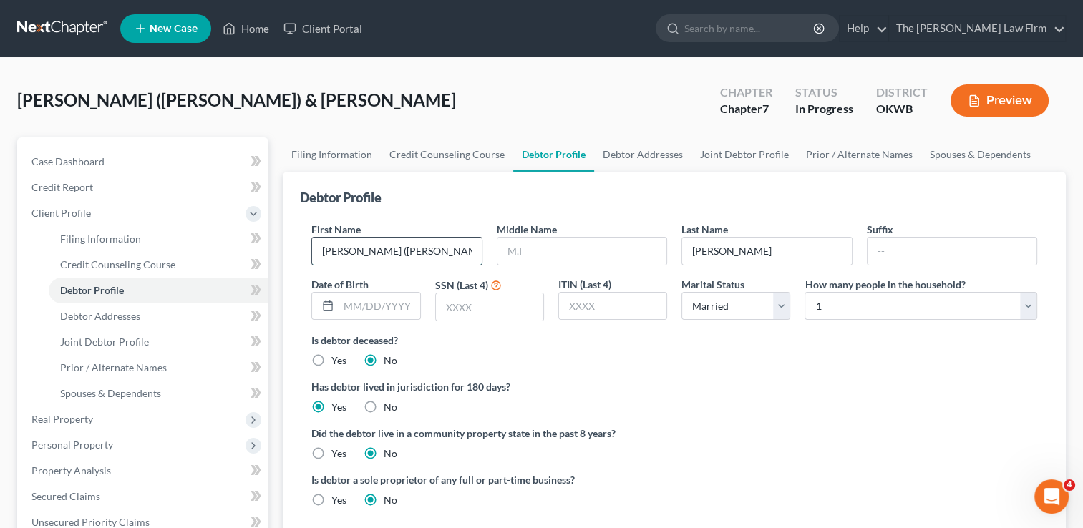
drag, startPoint x: 435, startPoint y: 252, endPoint x: 352, endPoint y: 263, distance: 83.0
click at [352, 263] on input "[PERSON_NAME] ([PERSON_NAME]) & [PERSON_NAME]" at bounding box center [396, 251] width 169 height 27
click at [527, 357] on div "Is debtor deceased? Yes No" at bounding box center [674, 350] width 726 height 35
click at [160, 259] on span "Credit Counseling Course" at bounding box center [117, 264] width 115 height 12
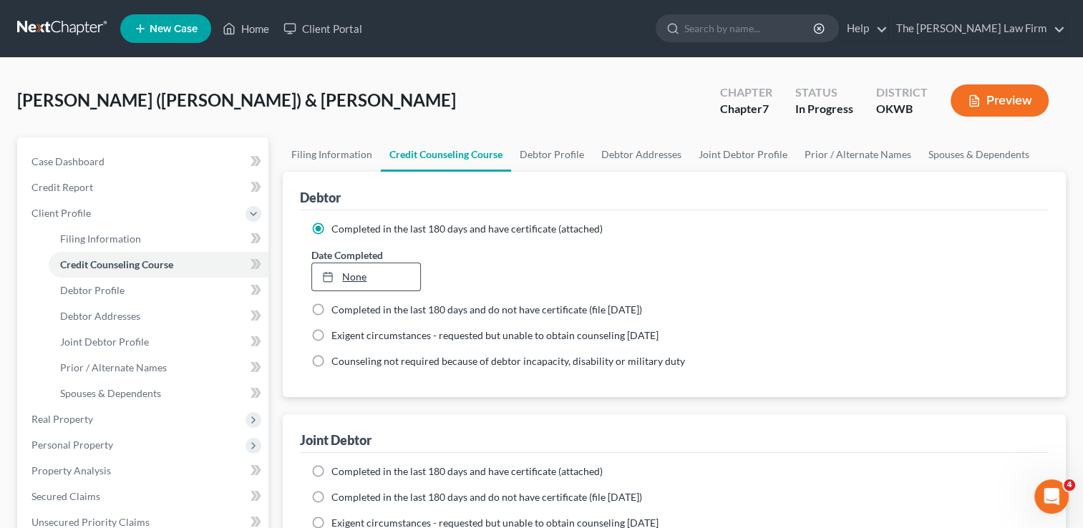
click at [368, 276] on link "None" at bounding box center [365, 276] width 107 height 27
type input "[DATE]"
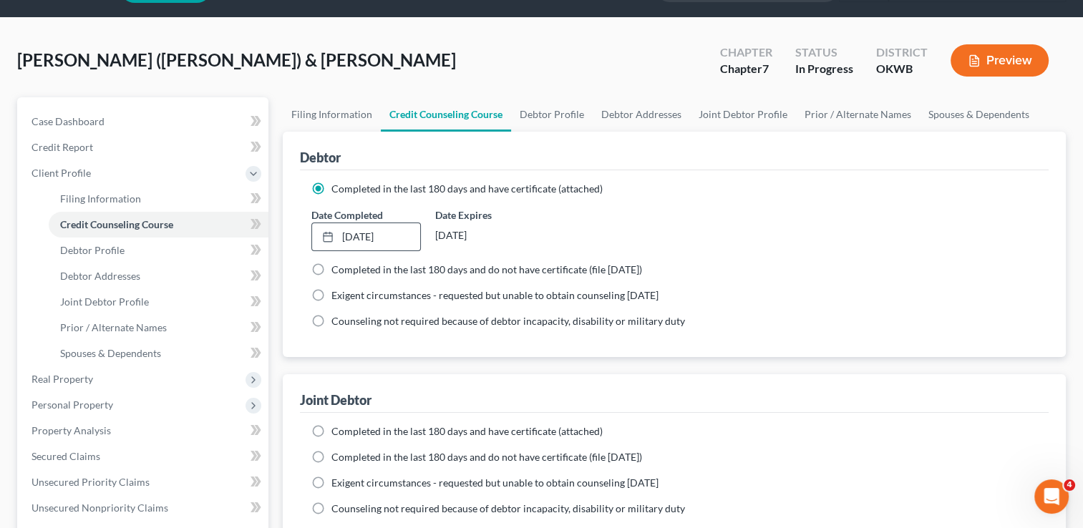
scroll to position [72, 0]
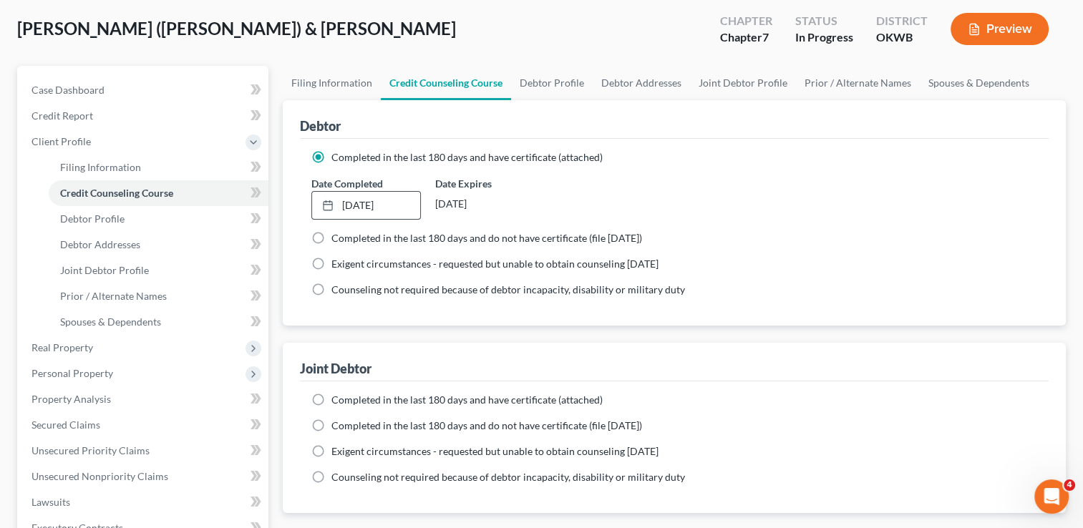
click at [332, 397] on label "Completed in the last 180 days and have certificate (attached)" at bounding box center [467, 400] width 271 height 14
click at [337, 397] on input "Completed in the last 180 days and have certificate (attached)" at bounding box center [341, 397] width 9 height 9
radio input "true"
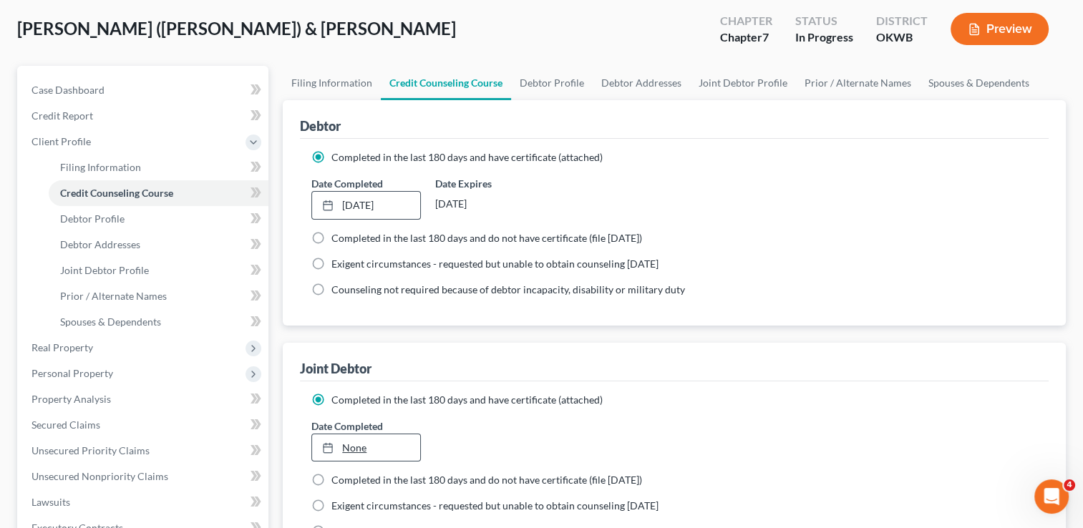
click at [347, 451] on link "None" at bounding box center [365, 448] width 107 height 27
type input "[DATE]"
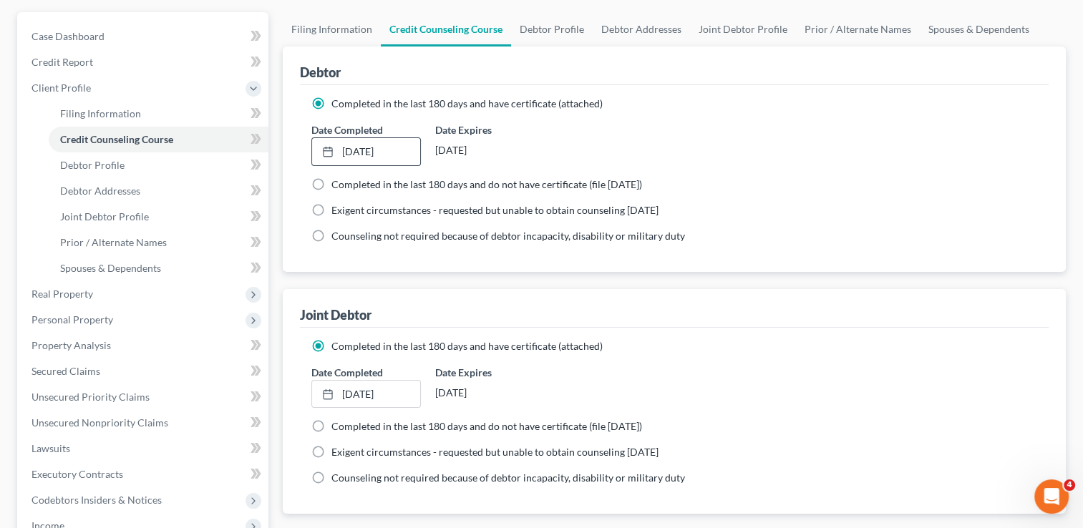
scroll to position [0, 0]
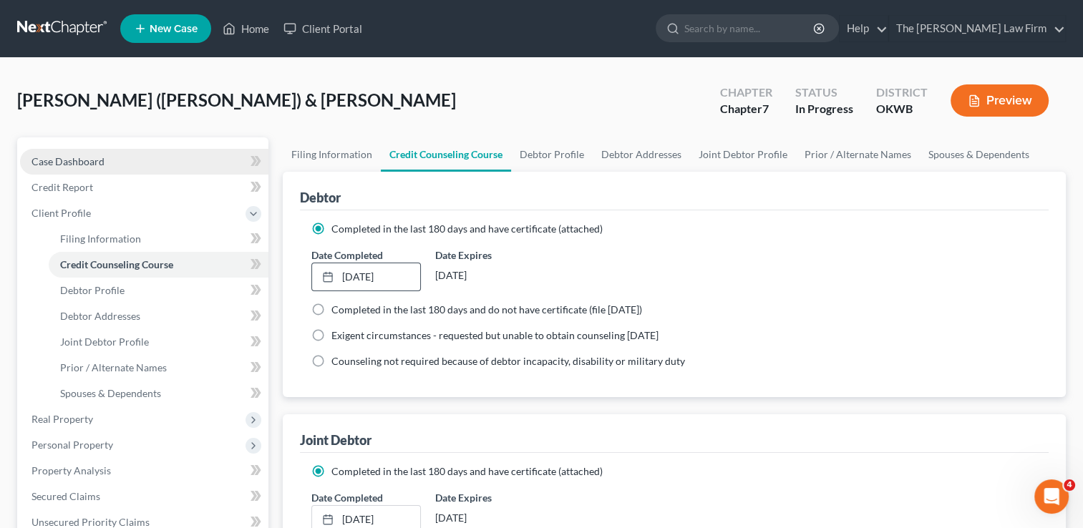
click at [103, 160] on span "Case Dashboard" at bounding box center [68, 161] width 73 height 12
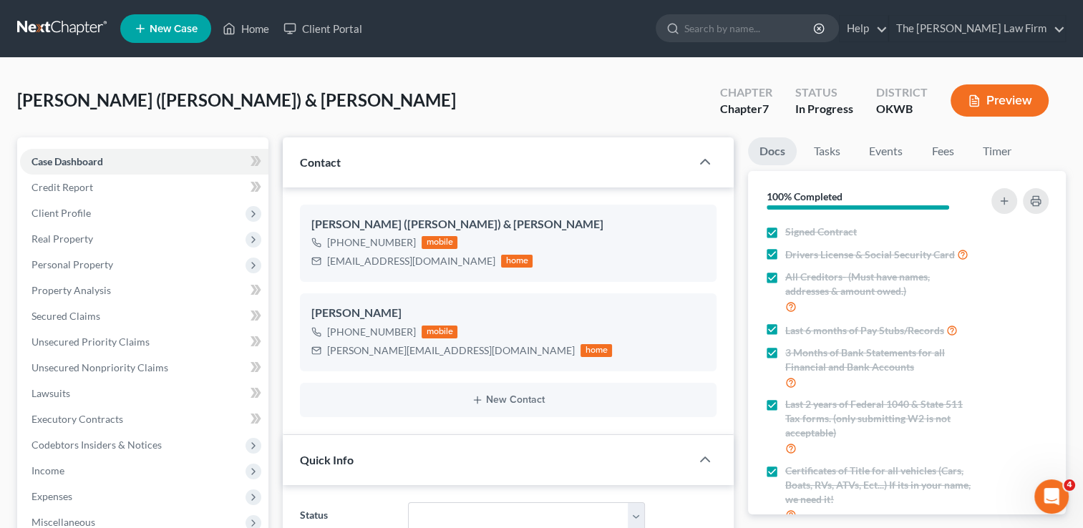
scroll to position [1134, 0]
click at [955, 150] on link "Fees" at bounding box center [943, 151] width 46 height 28
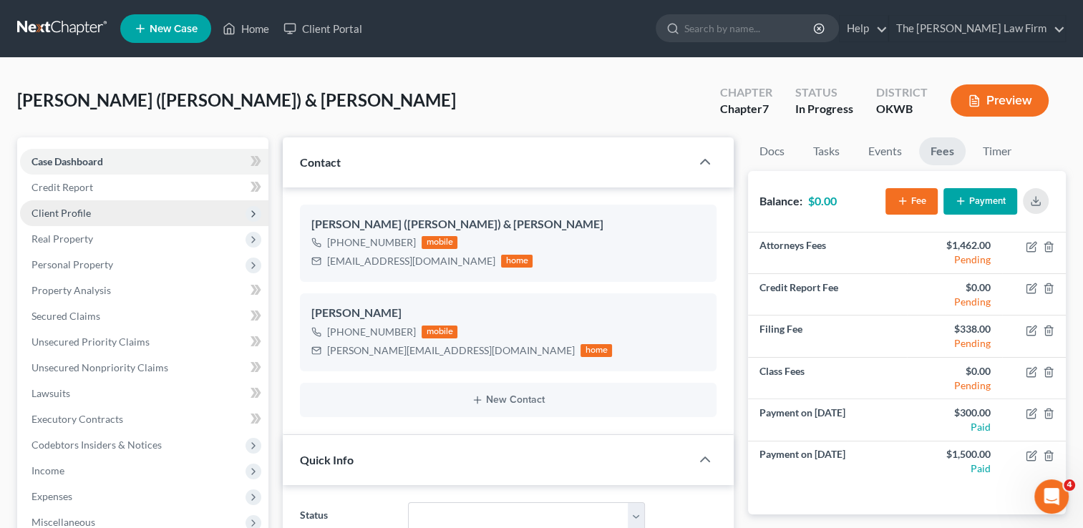
click at [100, 216] on span "Client Profile" at bounding box center [144, 213] width 248 height 26
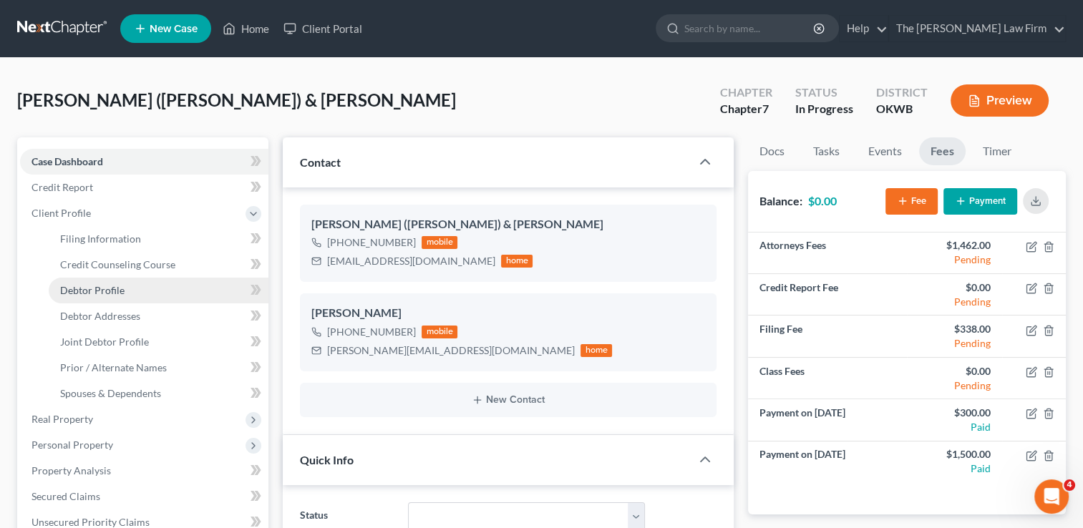
click at [116, 291] on span "Debtor Profile" at bounding box center [92, 290] width 64 height 12
select select "1"
select select "0"
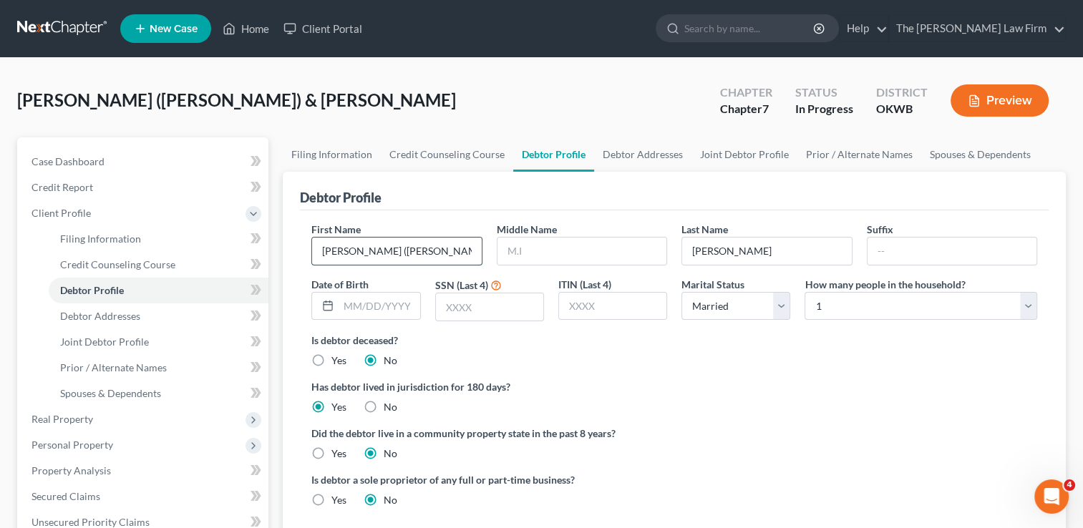
drag, startPoint x: 435, startPoint y: 251, endPoint x: 352, endPoint y: 258, distance: 84.1
click at [352, 258] on input "[PERSON_NAME] ([PERSON_NAME]) & [PERSON_NAME]" at bounding box center [396, 251] width 169 height 27
type input "[PERSON_NAME]"
click at [568, 248] on input "text" at bounding box center [582, 251] width 169 height 27
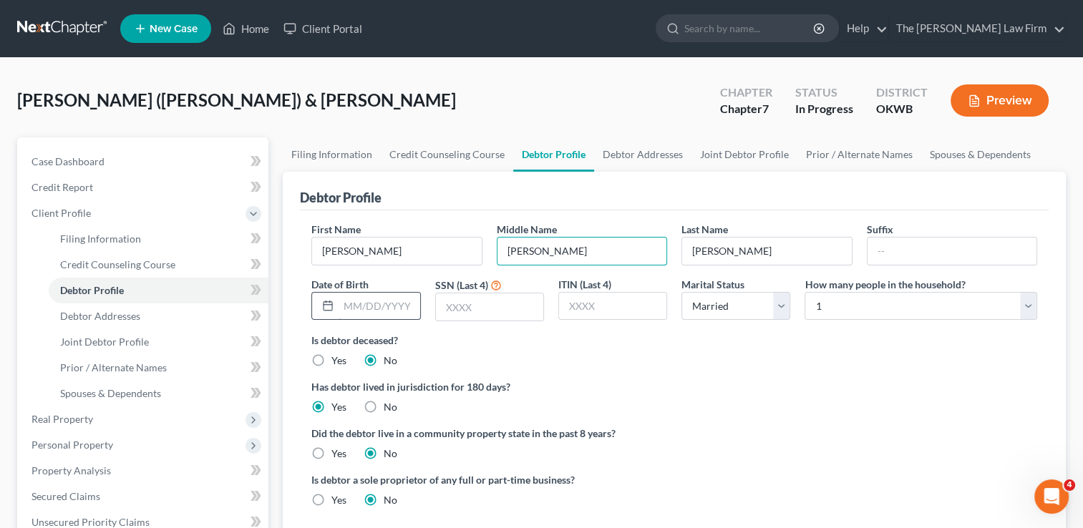
type input "[PERSON_NAME]"
click at [374, 302] on input "text" at bounding box center [379, 306] width 81 height 27
type input "[DATE]"
click at [516, 307] on input "text" at bounding box center [489, 307] width 107 height 27
type input "7821"
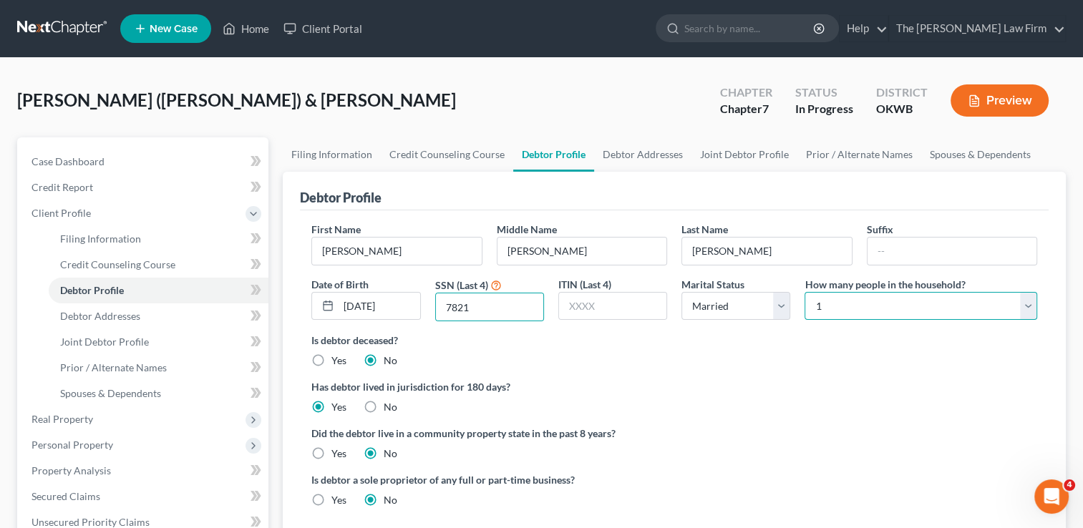
click at [848, 309] on select "Select 1 2 3 4 5 6 7 8 9 10 11 12 13 14 15 16 17 18 19 20" at bounding box center [921, 306] width 233 height 29
select select "1"
click at [805, 292] on select "Select 1 2 3 4 5 6 7 8 9 10 11 12 13 14 15 16 17 18 19 20" at bounding box center [921, 306] width 233 height 29
click at [747, 362] on div "Is debtor deceased? Yes No" at bounding box center [674, 350] width 726 height 35
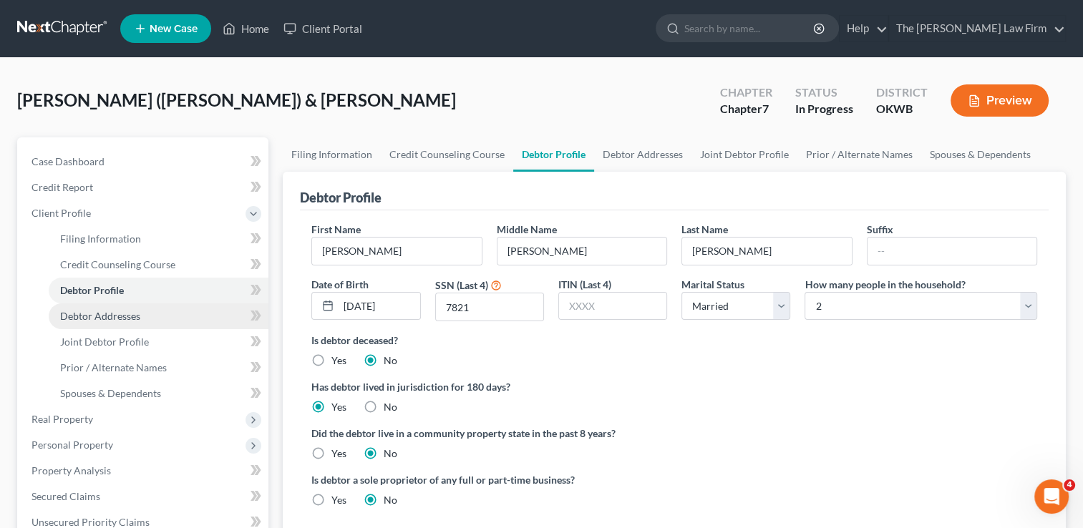
click at [117, 316] on span "Debtor Addresses" at bounding box center [100, 316] width 80 height 12
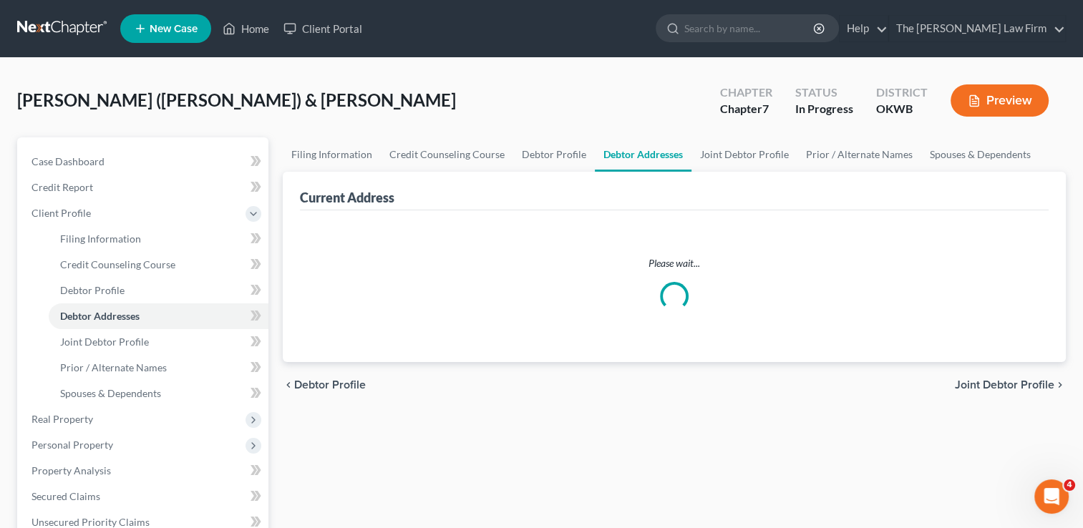
select select "0"
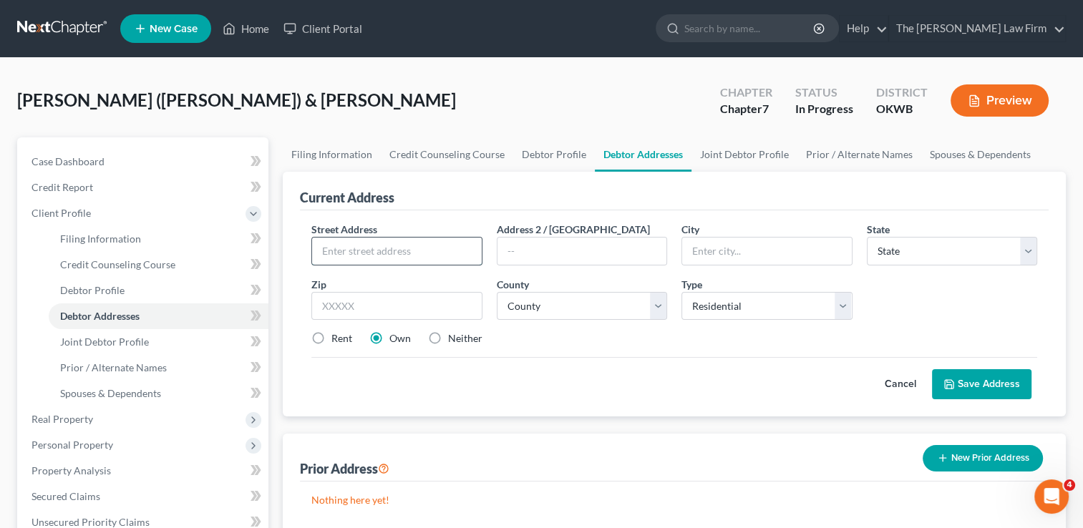
click at [412, 248] on input "text" at bounding box center [396, 251] width 169 height 27
type input "2 Pond View"
click at [397, 301] on input "text" at bounding box center [396, 306] width 170 height 29
type input "74801"
click at [660, 338] on div "Rent Own Neither" at bounding box center [674, 339] width 740 height 14
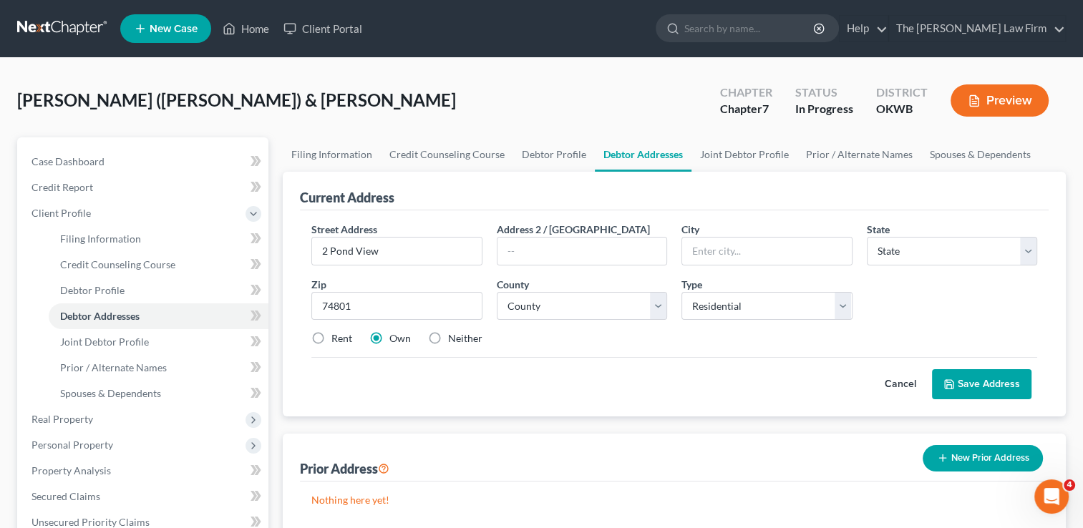
type input "Shawnee"
select select "37"
drag, startPoint x: 658, startPoint y: 305, endPoint x: 610, endPoint y: 319, distance: 50.1
click at [658, 305] on select "County" at bounding box center [582, 306] width 170 height 29
select select "62"
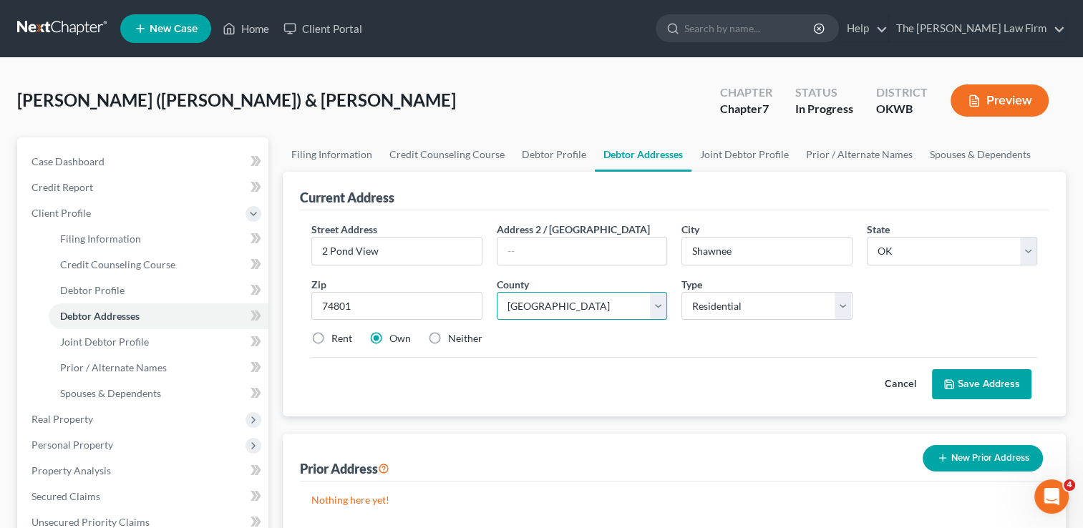
click at [497, 292] on select "County [GEOGRAPHIC_DATA] [GEOGRAPHIC_DATA] [GEOGRAPHIC_DATA] [GEOGRAPHIC_DATA] …" at bounding box center [582, 306] width 170 height 29
click at [689, 357] on div "Cancel Save Address" at bounding box center [674, 378] width 726 height 42
click at [994, 385] on button "Save Address" at bounding box center [982, 384] width 100 height 30
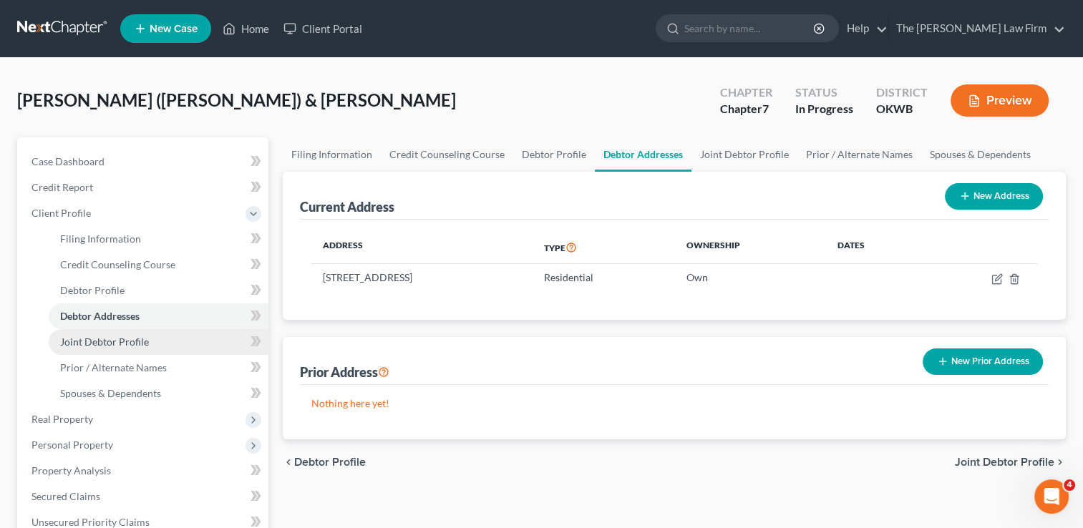
click at [138, 342] on span "Joint Debtor Profile" at bounding box center [104, 342] width 89 height 12
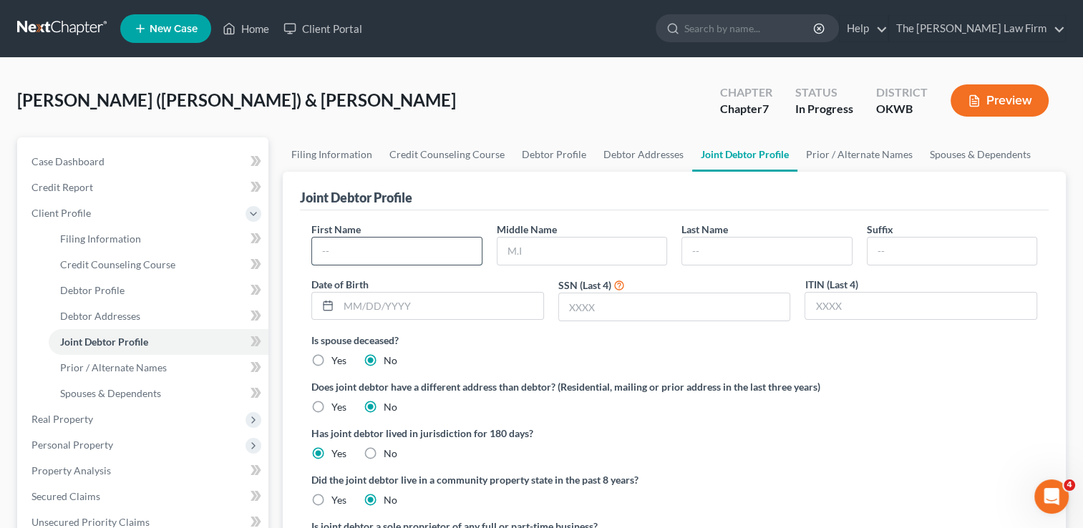
click at [457, 248] on input "text" at bounding box center [396, 251] width 169 height 27
type input "[PERSON_NAME]"
click at [538, 253] on input "L" at bounding box center [582, 251] width 169 height 27
type input "[PERSON_NAME]"
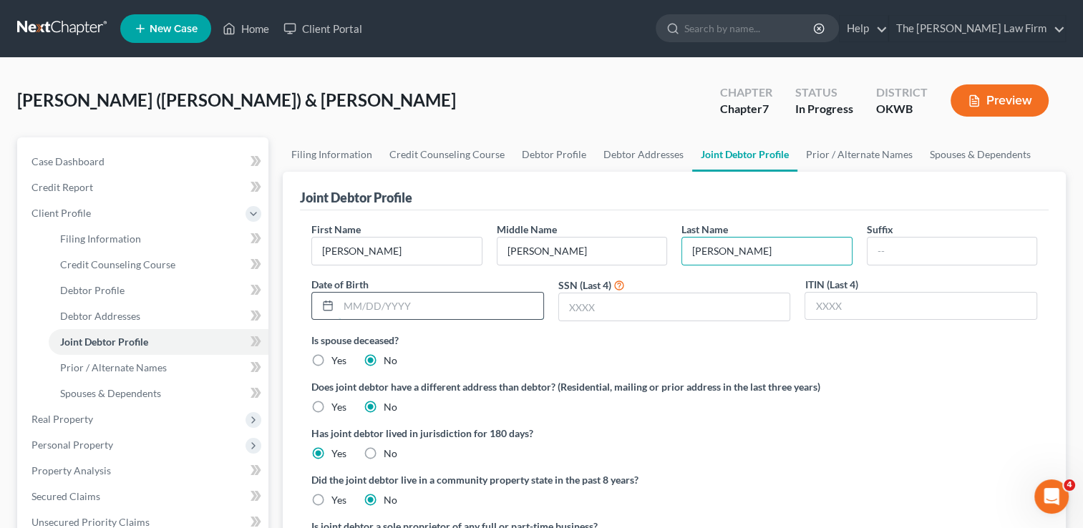
click at [403, 304] on input "text" at bounding box center [441, 306] width 205 height 27
type input "[DATE]"
click at [591, 347] on div "Is spouse deceased? Yes No" at bounding box center [674, 350] width 726 height 35
click at [632, 311] on input "text" at bounding box center [674, 307] width 231 height 27
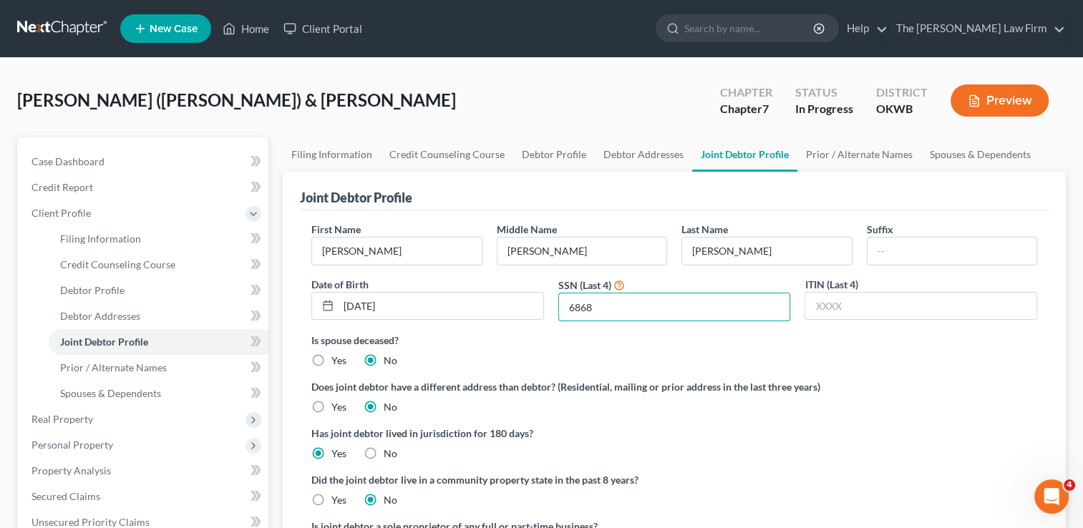
type input "6868"
click at [649, 340] on label "Is spouse deceased?" at bounding box center [674, 340] width 726 height 15
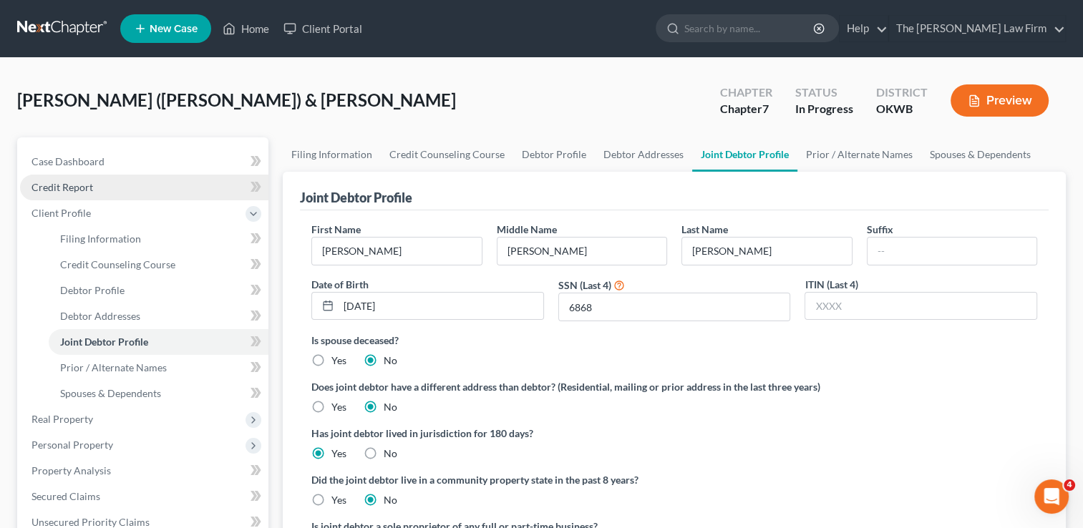
click at [85, 185] on span "Credit Report" at bounding box center [63, 187] width 62 height 12
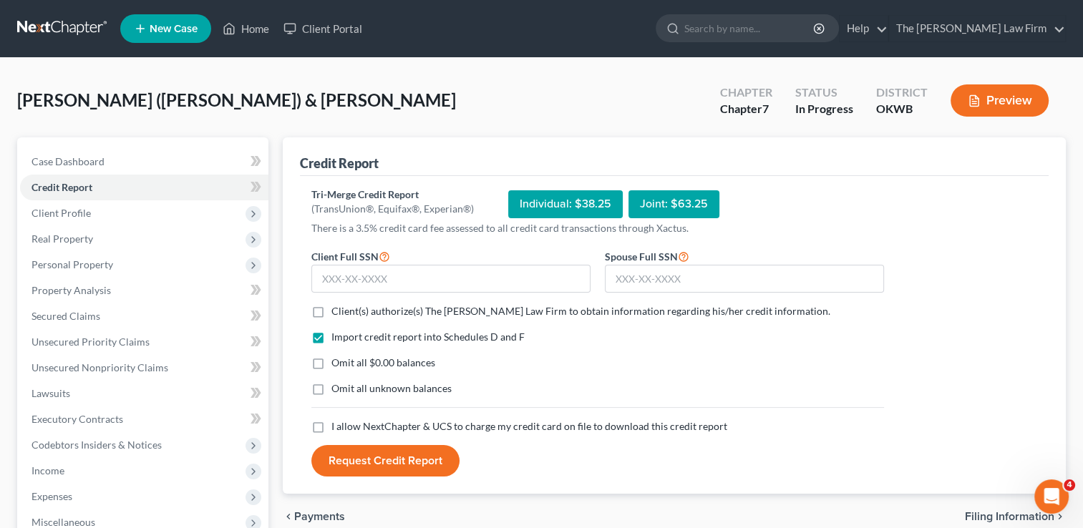
click at [332, 307] on label "Client(s) authorize(s) The [PERSON_NAME] Law Firm to obtain information regardi…" at bounding box center [581, 311] width 499 height 14
click at [337, 307] on input "Client(s) authorize(s) The [PERSON_NAME] Law Firm to obtain information regardi…" at bounding box center [341, 308] width 9 height 9
checkbox input "true"
click at [332, 362] on label "Omit all $0.00 balances" at bounding box center [384, 363] width 104 height 14
click at [337, 362] on input "Omit all $0.00 balances" at bounding box center [341, 360] width 9 height 9
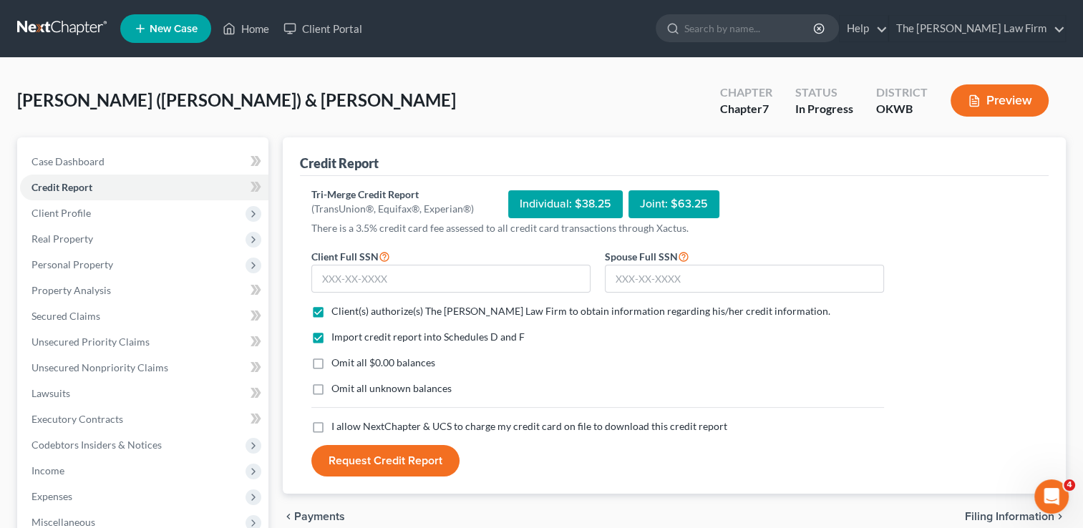
checkbox input "true"
click at [332, 425] on label "I allow NextChapter & UCS to charge my credit card on file to download this cre…" at bounding box center [530, 427] width 396 height 14
click at [337, 425] on input "I allow NextChapter & UCS to charge my credit card on file to download this cre…" at bounding box center [341, 424] width 9 height 9
checkbox input "true"
click at [717, 282] on input "text" at bounding box center [744, 279] width 279 height 29
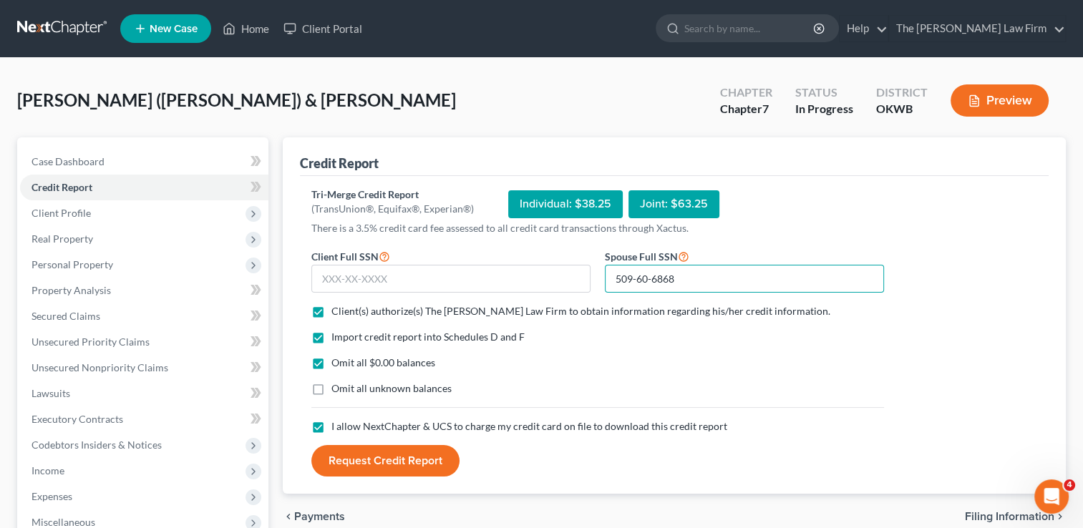
type input "509-60-6868"
click at [418, 277] on input "text" at bounding box center [450, 279] width 279 height 29
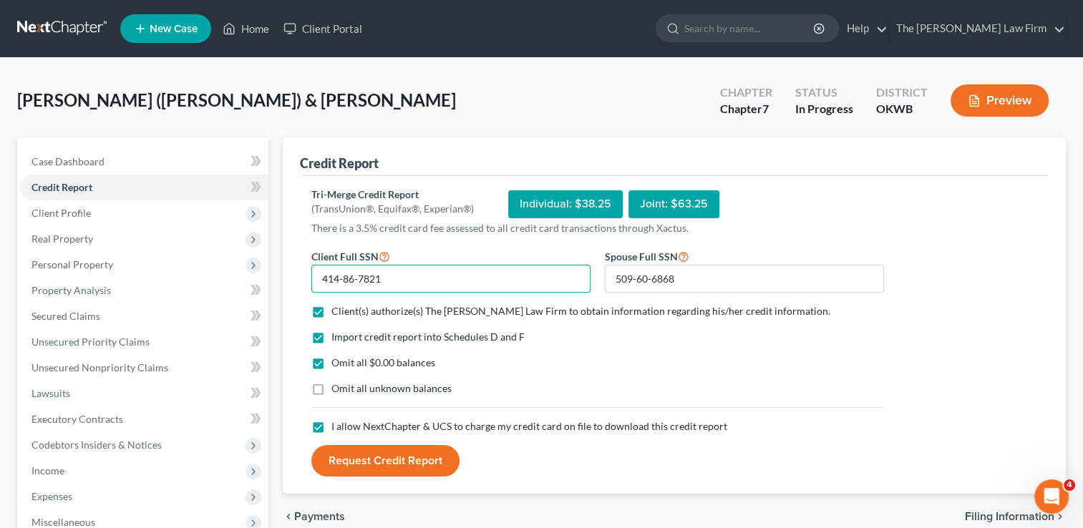
type input "414-86-7821"
click at [396, 462] on button "Request Credit Report" at bounding box center [385, 461] width 148 height 32
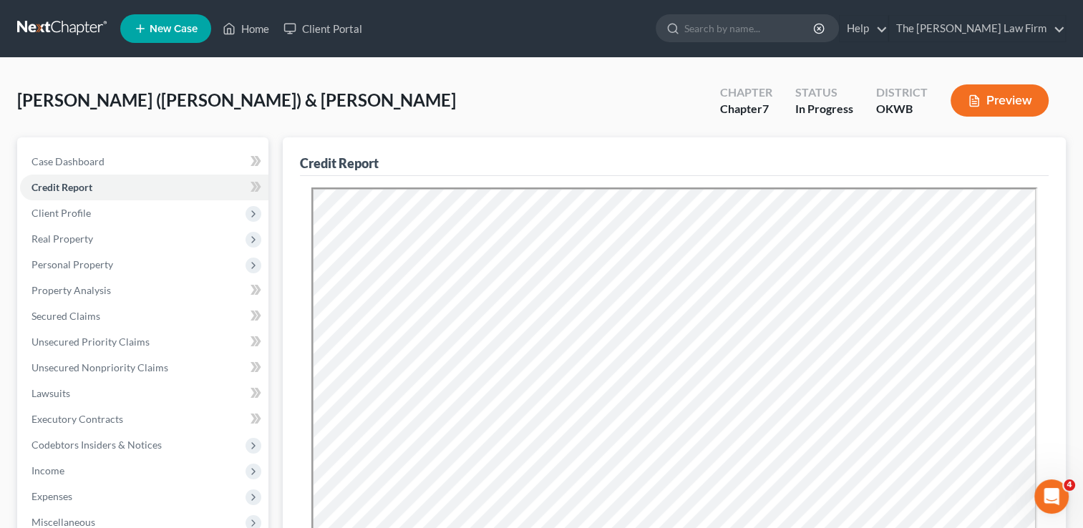
drag, startPoint x: 407, startPoint y: 86, endPoint x: 387, endPoint y: 97, distance: 22.5
click at [407, 86] on div "[PERSON_NAME] ([PERSON_NAME]) & [PERSON_NAME] Upgraded Chapter Chapter 7 Status…" at bounding box center [541, 106] width 1049 height 62
click at [80, 264] on span "Personal Property" at bounding box center [73, 264] width 82 height 12
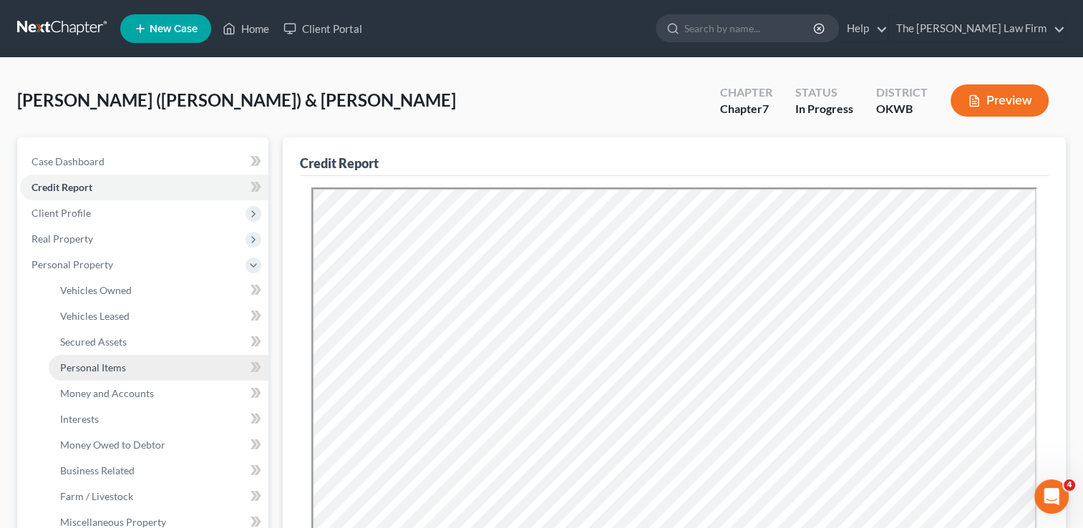
click at [106, 364] on span "Personal Items" at bounding box center [93, 368] width 66 height 12
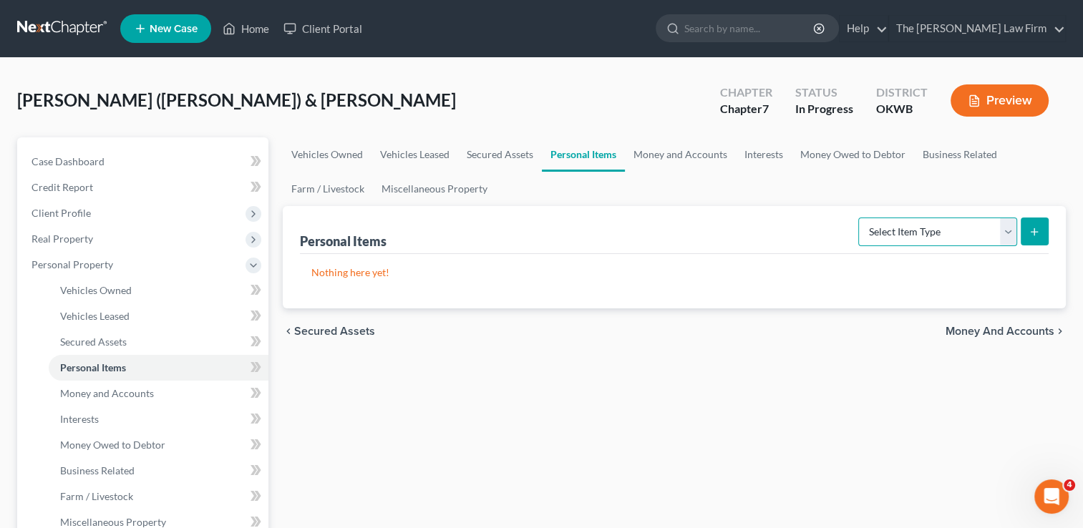
click at [954, 228] on select "Select Item Type Clothing Collectibles Of Value Electronics Firearms Household …" at bounding box center [937, 232] width 159 height 29
select select "clothing"
click at [860, 218] on select "Select Item Type Clothing Collectibles Of Value Electronics Firearms Household …" at bounding box center [937, 232] width 159 height 29
click at [1031, 228] on icon "submit" at bounding box center [1034, 231] width 11 height 11
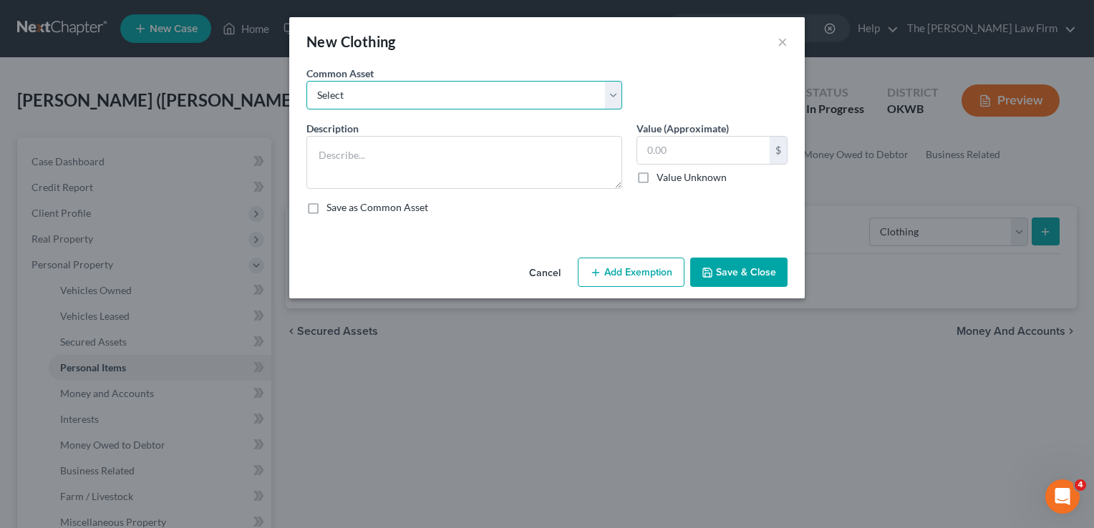
drag, startPoint x: 420, startPoint y: 96, endPoint x: 428, endPoint y: 110, distance: 16.3
click at [420, 96] on select "Select clothing and shoes clothing and shoes clothing and shoes clothing and sh…" at bounding box center [464, 95] width 316 height 29
select select "2"
click at [306, 81] on select "Select clothing and shoes clothing and shoes clothing and shoes clothing and sh…" at bounding box center [464, 95] width 316 height 29
type textarea "clothing and shoes"
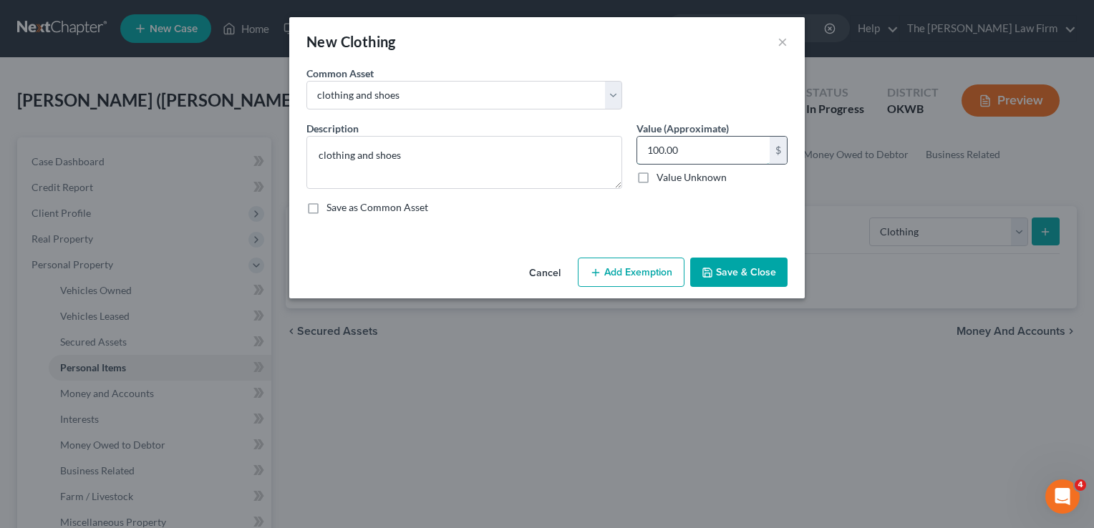
click at [696, 147] on input "100.00" at bounding box center [703, 150] width 132 height 27
type input "170.00"
click at [606, 273] on button "Add Exemption" at bounding box center [631, 273] width 107 height 30
select select "2"
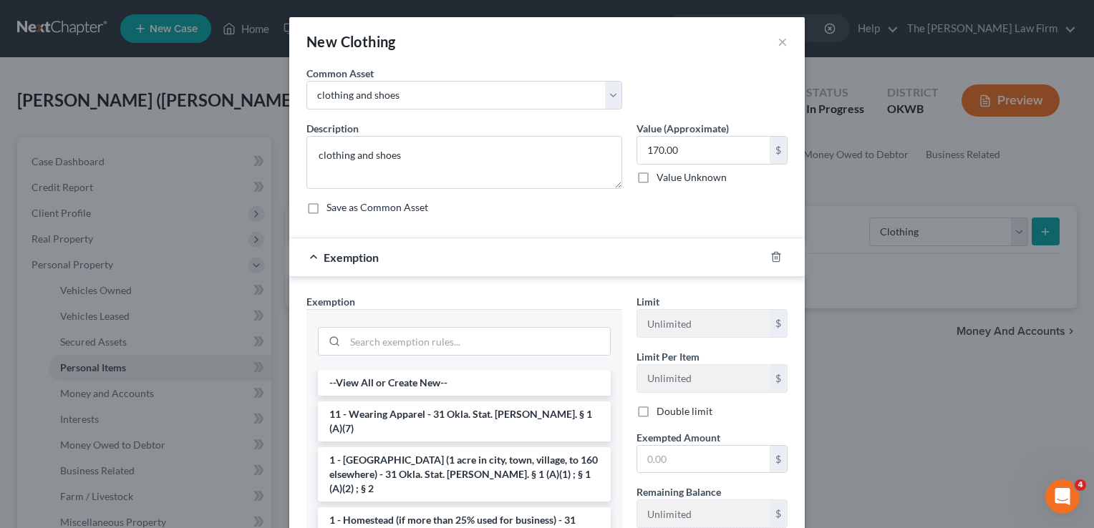
drag, startPoint x: 381, startPoint y: 414, endPoint x: 407, endPoint y: 414, distance: 25.8
click at [381, 413] on li "11 - Wearing Apparel - 31 Okla. Stat. [PERSON_NAME]. § 1 (A)(7)" at bounding box center [464, 422] width 293 height 40
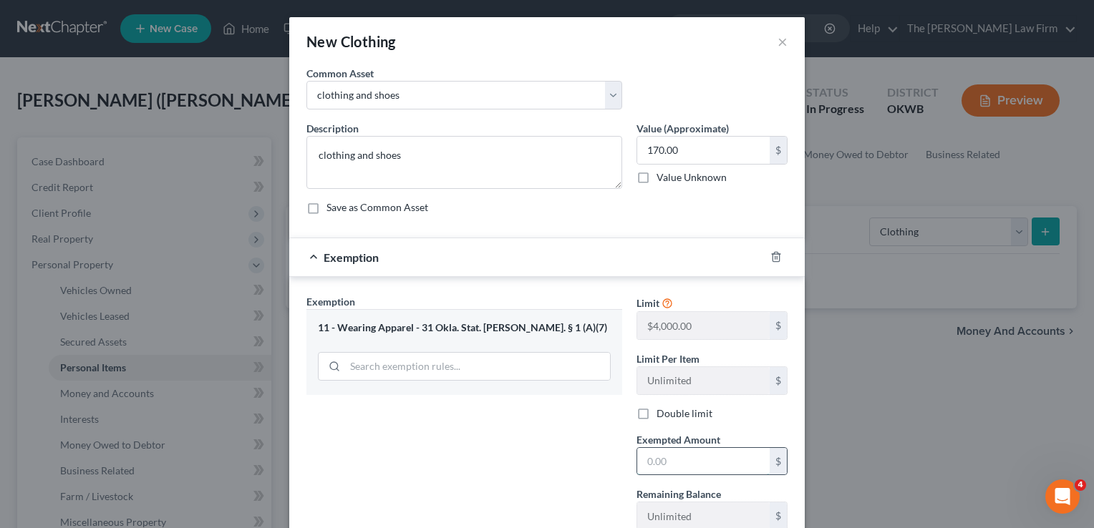
click at [672, 460] on input "text" at bounding box center [703, 461] width 132 height 27
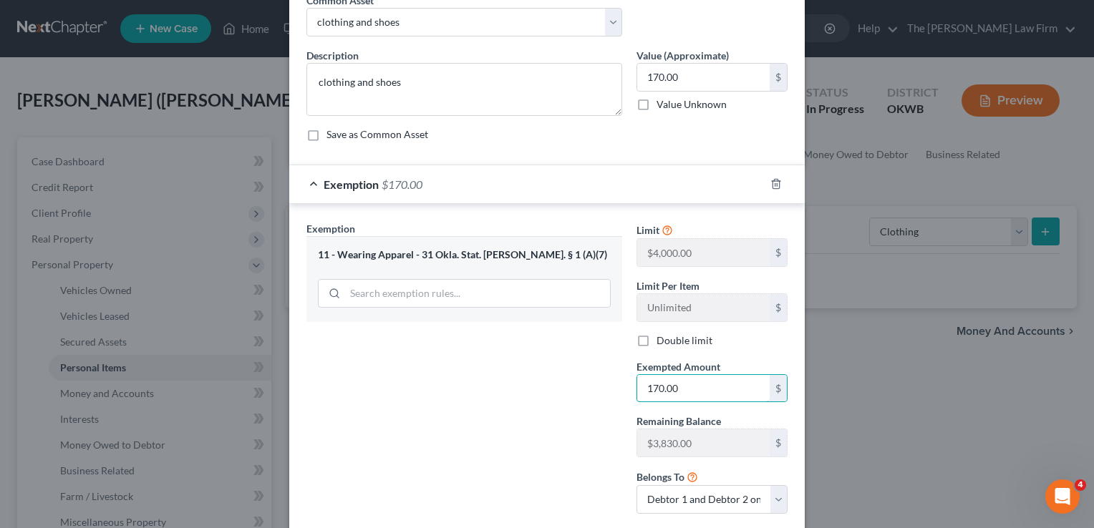
scroll to position [158, 0]
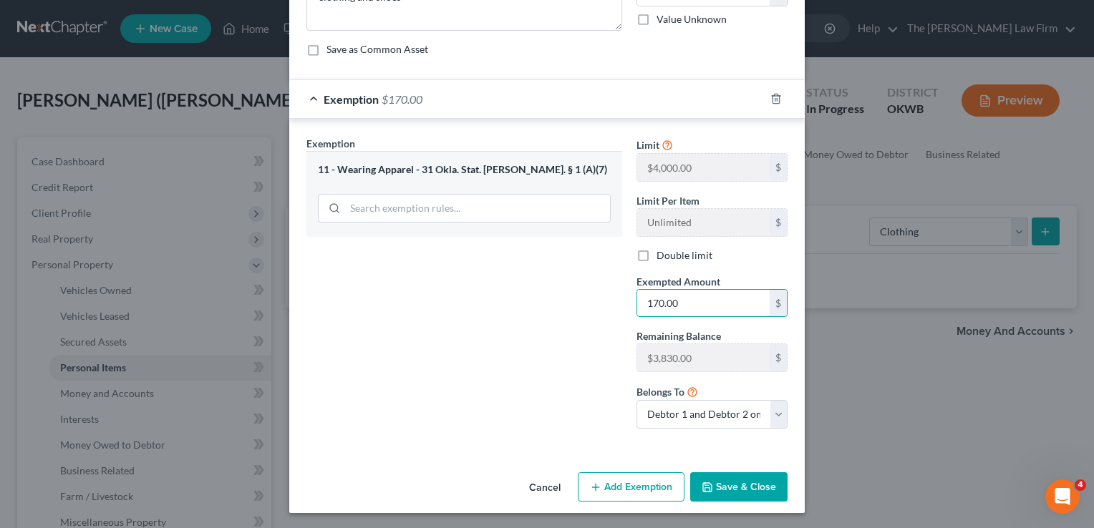
type input "170.00"
click at [736, 488] on button "Save & Close" at bounding box center [738, 488] width 97 height 30
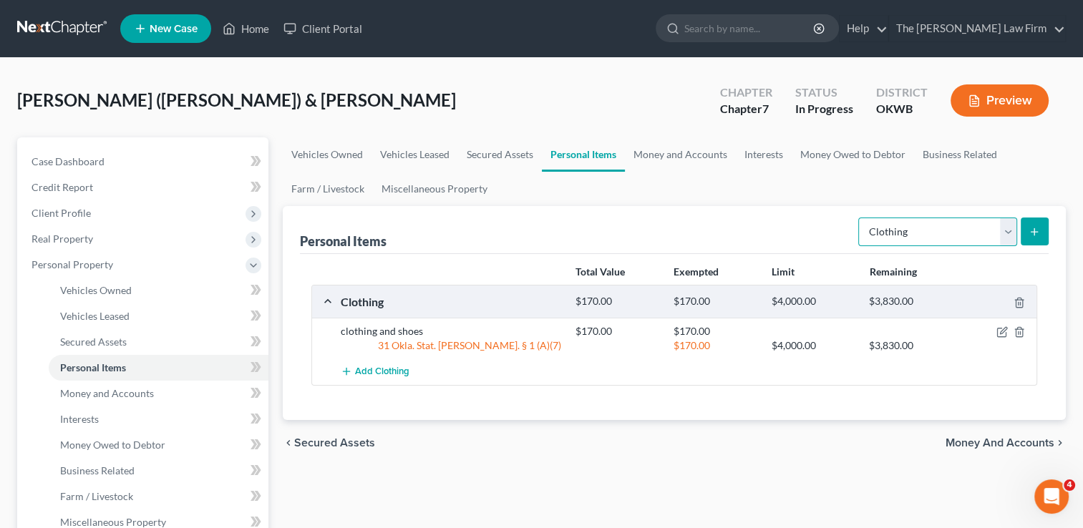
click at [1008, 226] on select "Select Item Type Clothing Collectibles Of Value Electronics Firearms Household …" at bounding box center [937, 232] width 159 height 29
select select "electronics"
click at [860, 218] on select "Select Item Type Clothing Collectibles Of Value Electronics Firearms Household …" at bounding box center [937, 232] width 159 height 29
click at [1030, 229] on icon "submit" at bounding box center [1034, 231] width 11 height 11
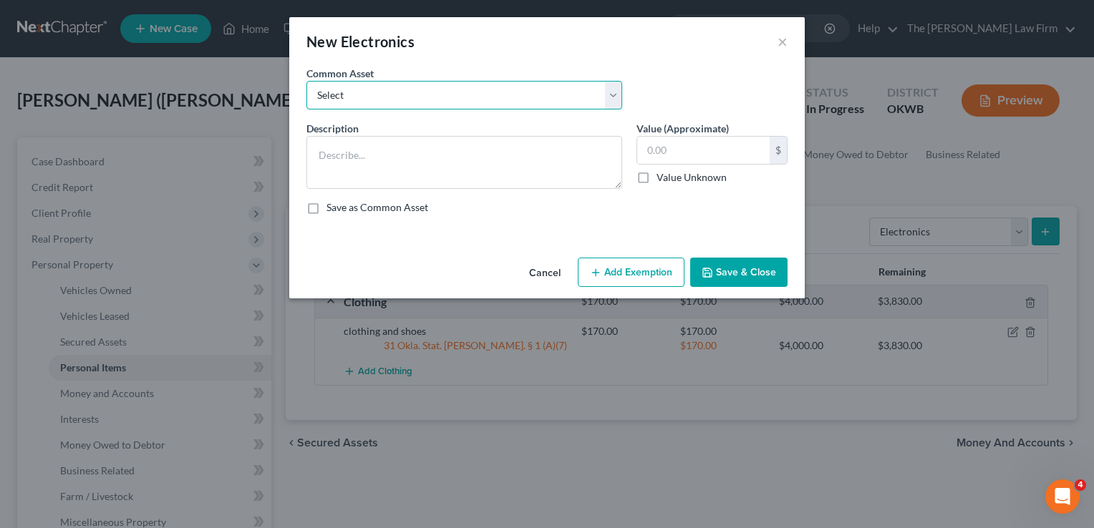
click at [611, 89] on select "Select TVs, computer, phones TVs, laptop, phones, games 2 TVs, PS4" at bounding box center [464, 95] width 316 height 29
select select "0"
click at [306, 81] on select "Select TVs, computer, phones TVs, laptop, phones, games 2 TVs, PS4" at bounding box center [464, 95] width 316 height 29
type textarea "TVs, computer, phones"
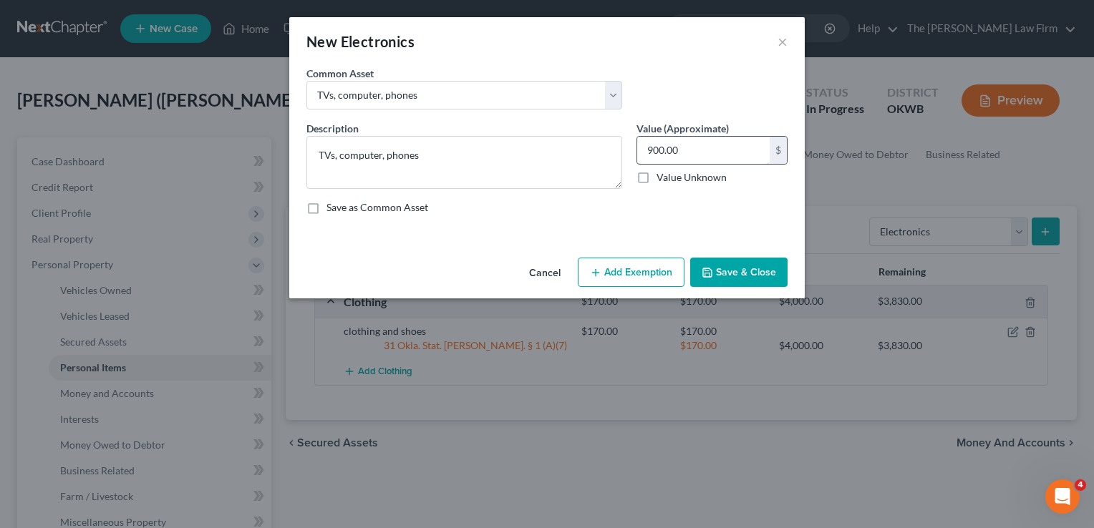
click at [697, 150] on input "900.00" at bounding box center [703, 150] width 132 height 27
type input "7"
type input "750.00"
click at [621, 279] on button "Add Exemption" at bounding box center [631, 273] width 107 height 30
select select "2"
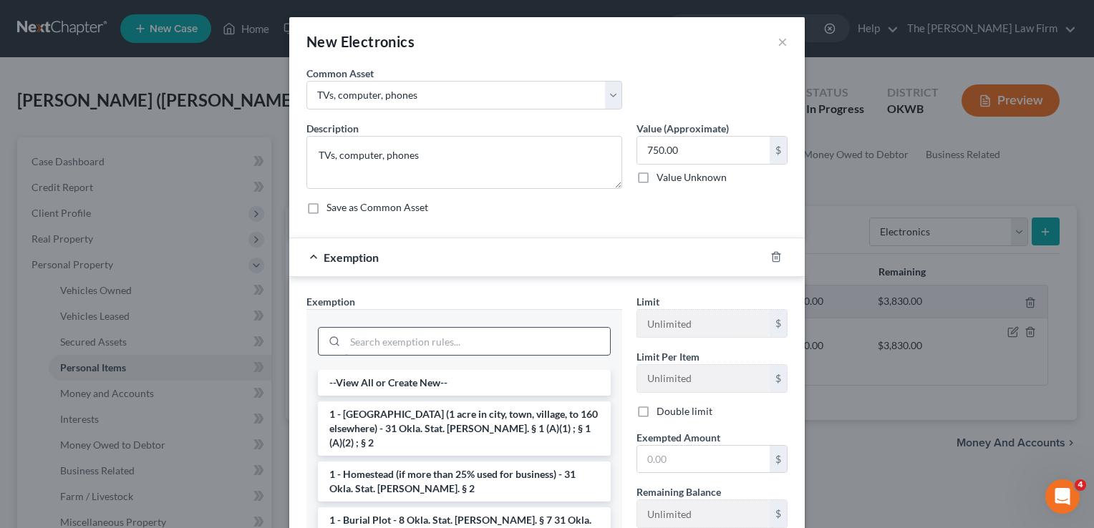
click at [384, 337] on input "search" at bounding box center [477, 341] width 265 height 27
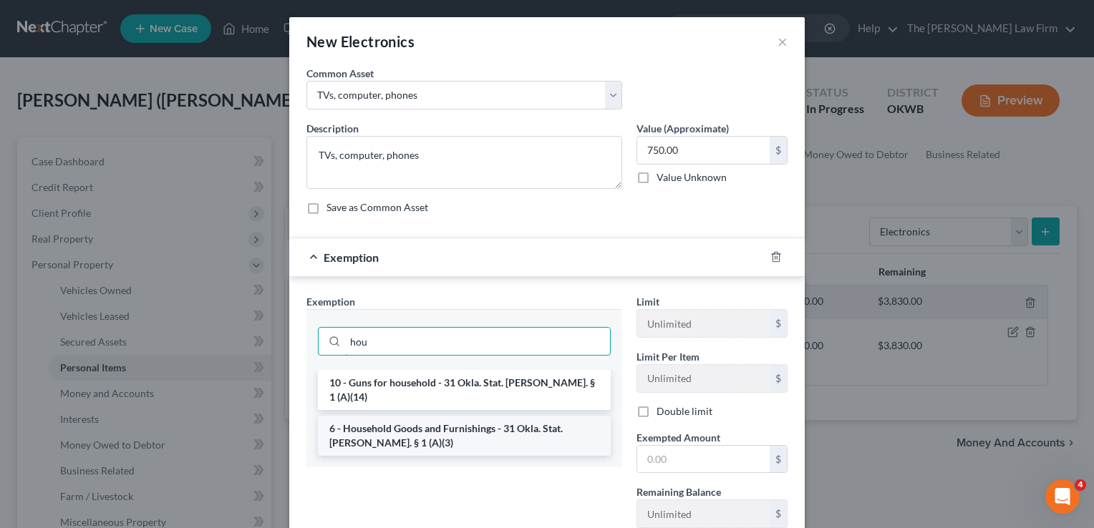
type input "hou"
click at [508, 416] on li "6 - Household Goods and Furnishings - 31 Okla. Stat. [PERSON_NAME]. § 1 (A)(3)" at bounding box center [464, 436] width 293 height 40
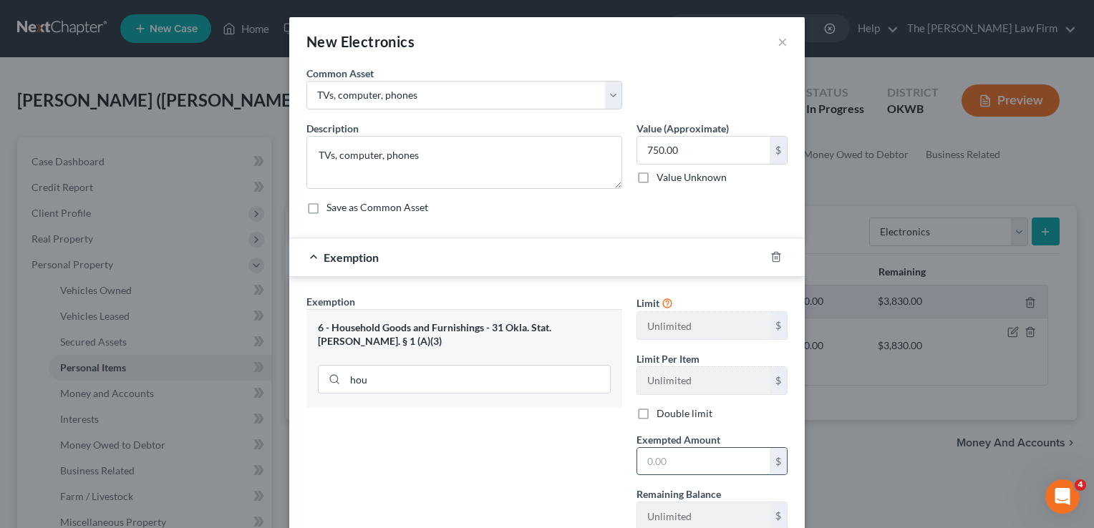
click at [693, 455] on input "text" at bounding box center [703, 461] width 132 height 27
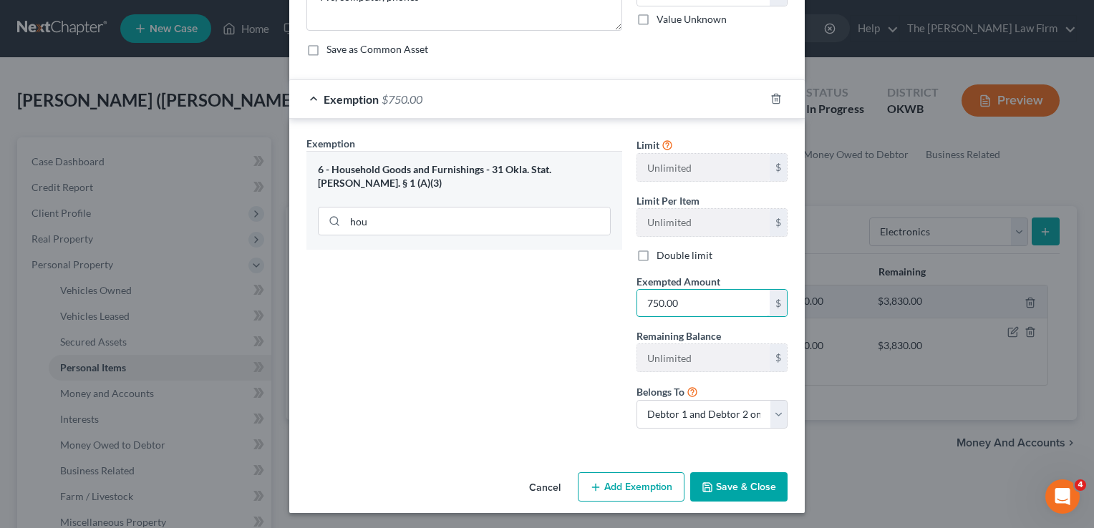
type input "750.00"
click at [718, 497] on button "Save & Close" at bounding box center [738, 488] width 97 height 30
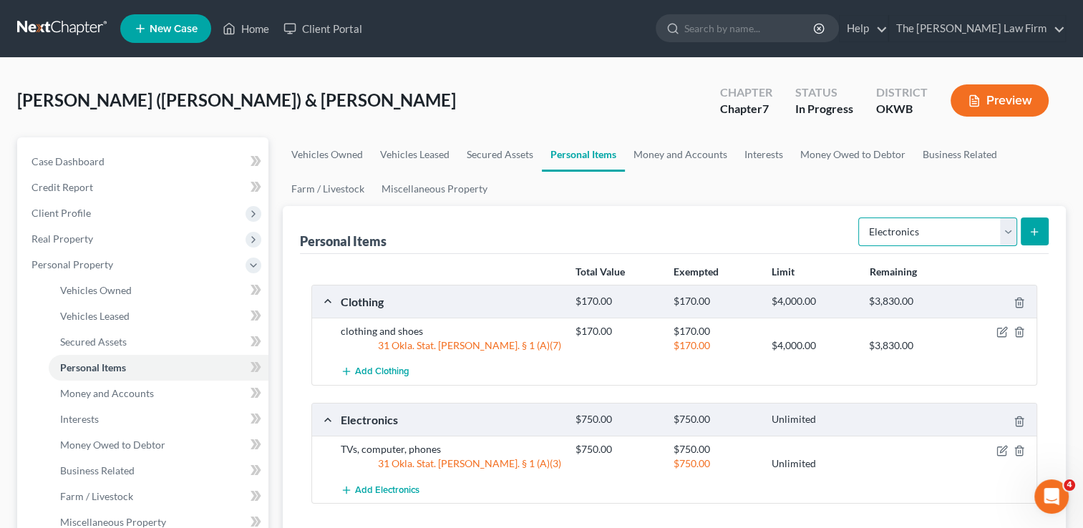
drag, startPoint x: 960, startPoint y: 234, endPoint x: 957, endPoint y: 246, distance: 12.5
click at [960, 234] on select "Select Item Type Clothing Collectibles Of Value Electronics Firearms Household …" at bounding box center [937, 232] width 159 height 29
select select "household_goods"
click at [860, 218] on select "Select Item Type Clothing Collectibles Of Value Electronics Firearms Household …" at bounding box center [937, 232] width 159 height 29
click at [1034, 228] on icon "submit" at bounding box center [1034, 231] width 11 height 11
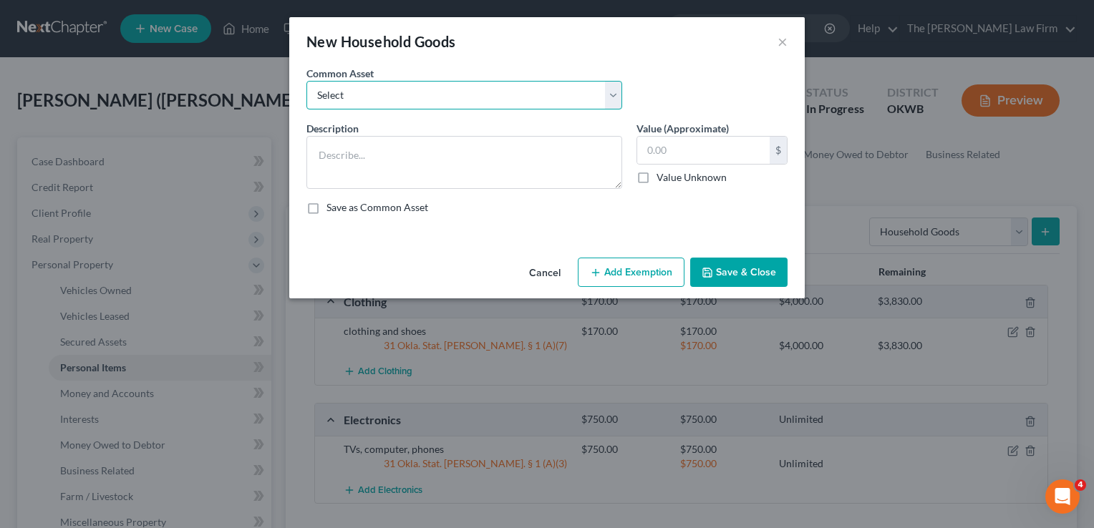
drag, startPoint x: 422, startPoint y: 92, endPoint x: 427, endPoint y: 102, distance: 10.3
click at [422, 92] on select "Select furniture, household goods, appliances furniture, household goods, appli…" at bounding box center [464, 95] width 316 height 29
select select "9"
click at [306, 81] on select "Select furniture, household goods, appliances furniture, household goods, appli…" at bounding box center [464, 95] width 316 height 29
type textarea "furniture, appliances, household goods"
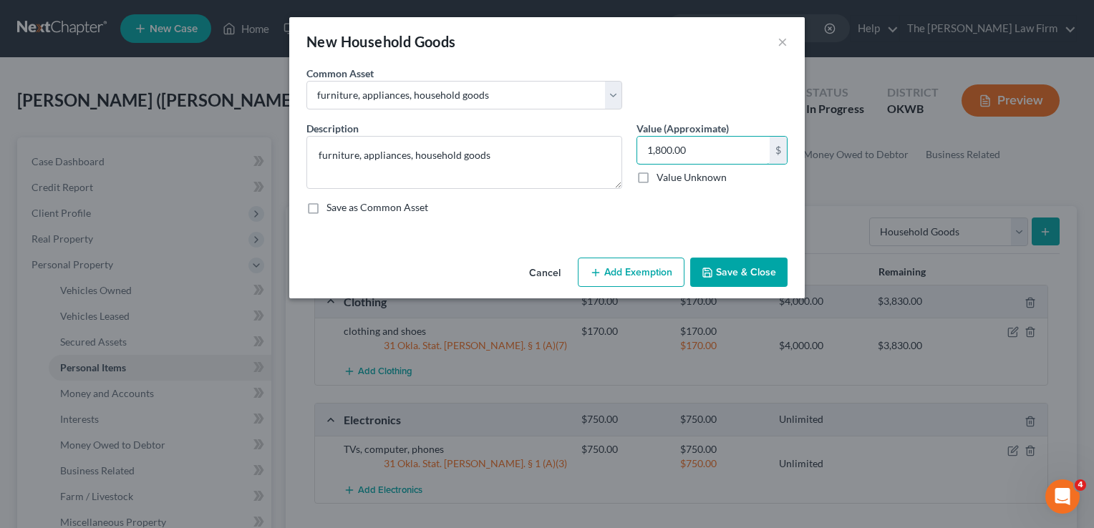
type input "1,800.00"
click at [636, 266] on button "Add Exemption" at bounding box center [631, 273] width 107 height 30
select select "2"
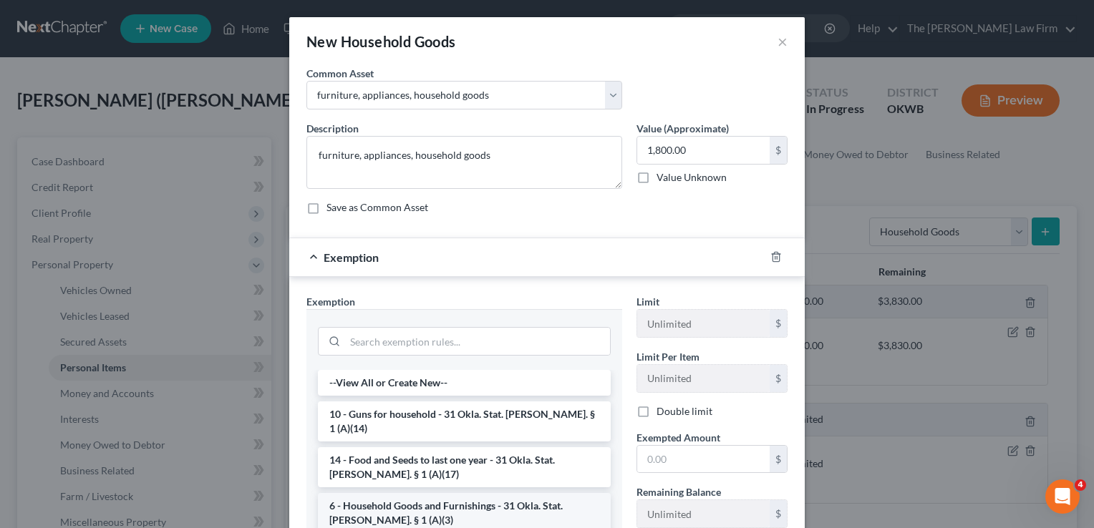
click at [405, 493] on li "6 - Household Goods and Furnishings - 31 Okla. Stat. Ann. § 1 (A)(3)" at bounding box center [464, 513] width 293 height 40
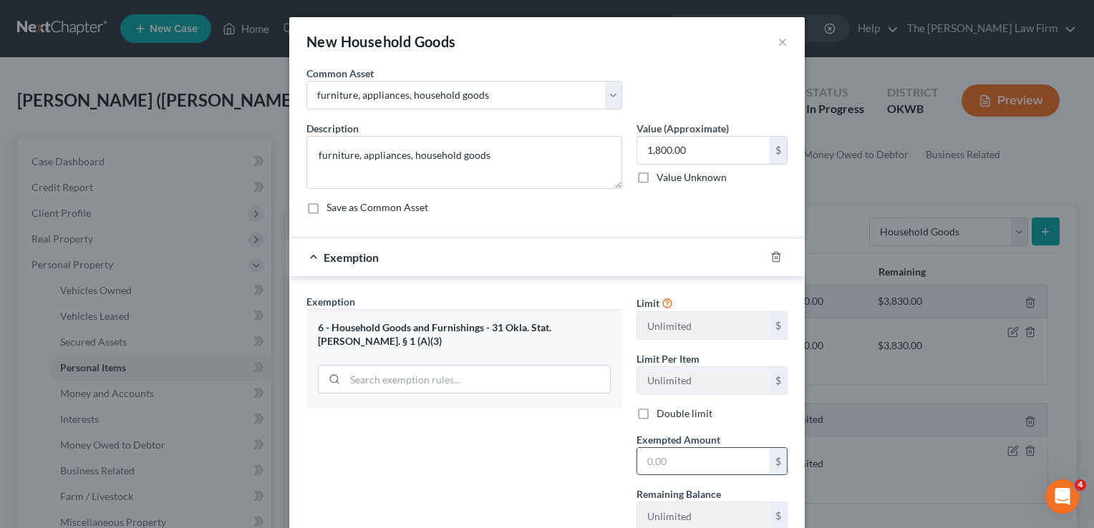
click at [681, 458] on input "text" at bounding box center [703, 461] width 132 height 27
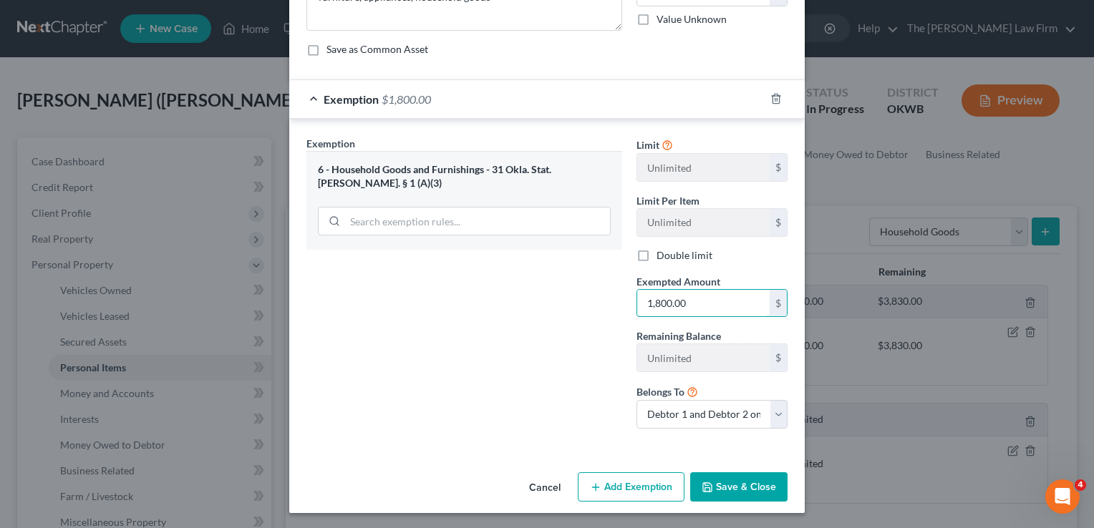
type input "1,800.00"
click at [738, 478] on button "Save & Close" at bounding box center [738, 488] width 97 height 30
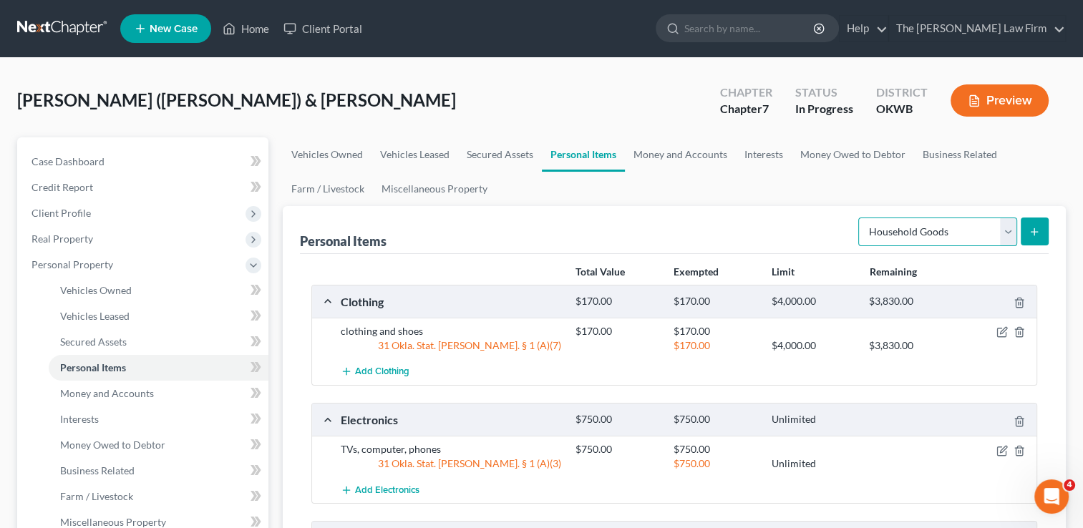
drag, startPoint x: 1010, startPoint y: 232, endPoint x: 1002, endPoint y: 245, distance: 15.1
click at [1010, 232] on select "Select Item Type Clothing Collectibles Of Value Electronics Firearms Household …" at bounding box center [937, 232] width 159 height 29
select select "jewelry"
click at [860, 218] on select "Select Item Type Clothing Collectibles Of Value Electronics Firearms Household …" at bounding box center [937, 232] width 159 height 29
click at [1027, 228] on button "submit" at bounding box center [1035, 232] width 28 height 28
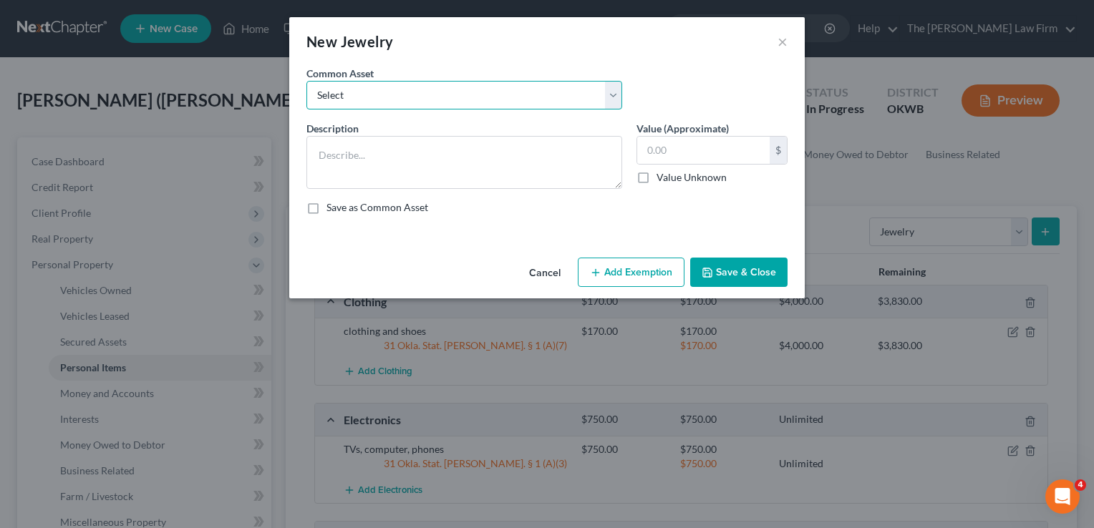
click at [448, 96] on select "Select wedding ring wedding ring wedding ring" at bounding box center [464, 95] width 316 height 29
select select "1"
click at [306, 81] on select "Select wedding ring wedding ring wedding ring" at bounding box center [464, 95] width 316 height 29
type textarea "wedding ring"
type input "1,000.00"
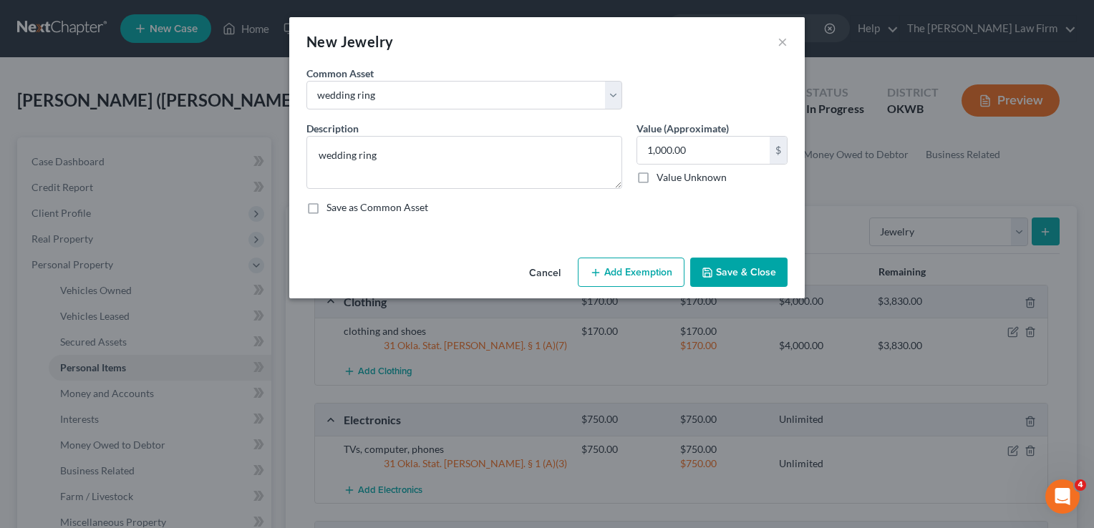
click at [616, 273] on button "Add Exemption" at bounding box center [631, 273] width 107 height 30
select select "2"
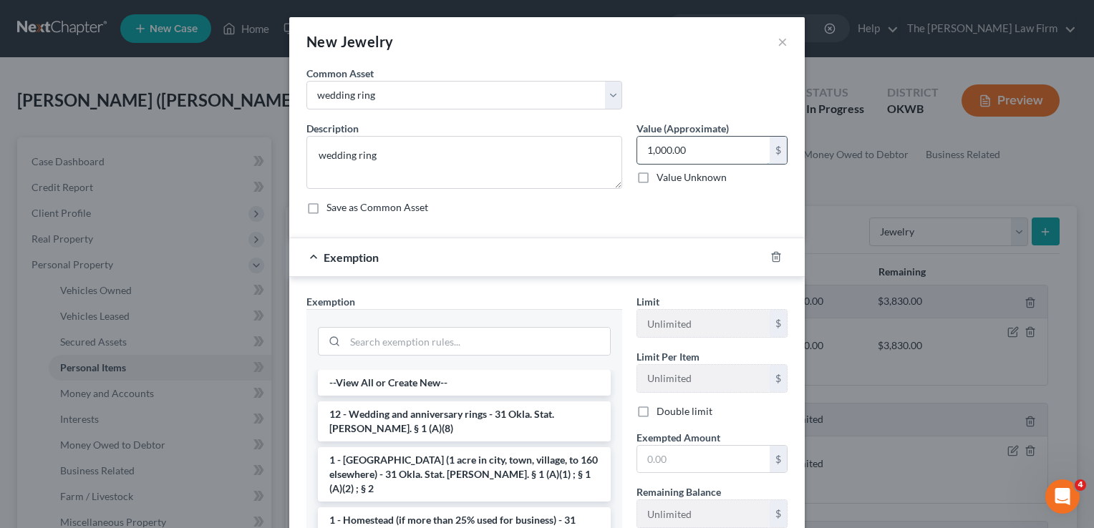
click at [696, 147] on input "1,000.00" at bounding box center [703, 150] width 132 height 27
type input "800.00"
click at [397, 419] on li "12 - Wedding and anniversary rings - 31 Okla. Stat. [PERSON_NAME]. § 1 (A)(8)" at bounding box center [464, 422] width 293 height 40
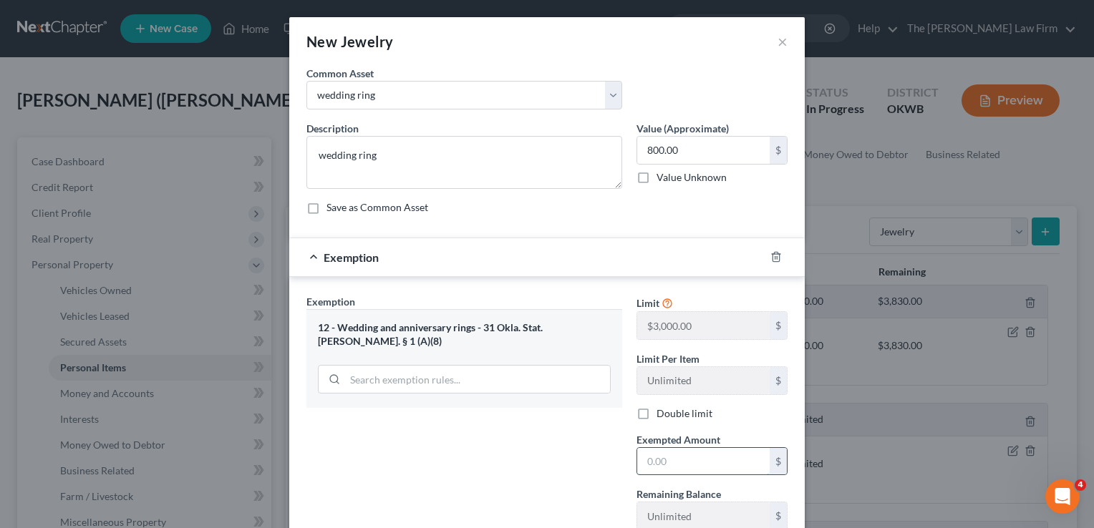
click at [710, 455] on input "text" at bounding box center [703, 461] width 132 height 27
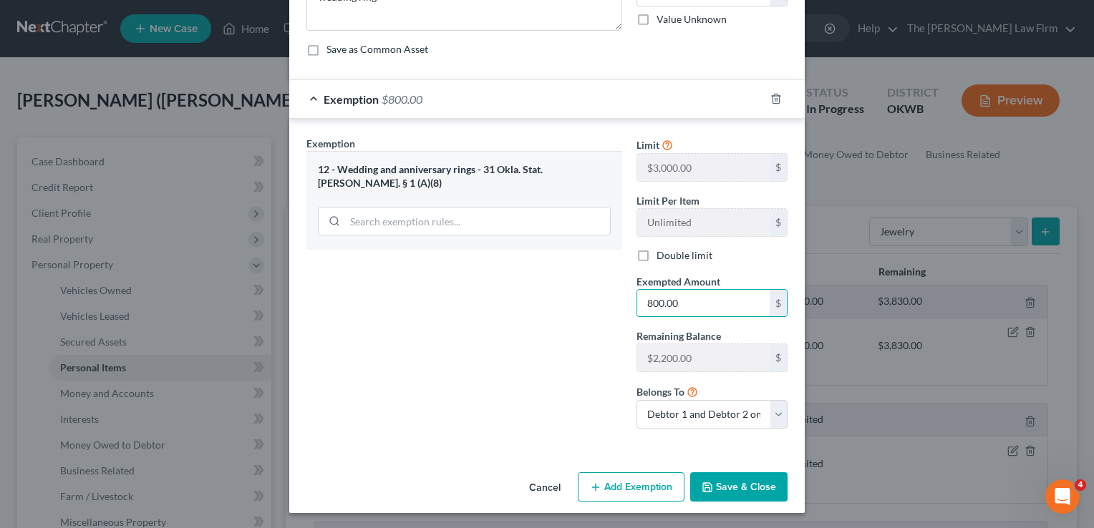
type input "800.00"
click at [745, 476] on button "Save & Close" at bounding box center [738, 488] width 97 height 30
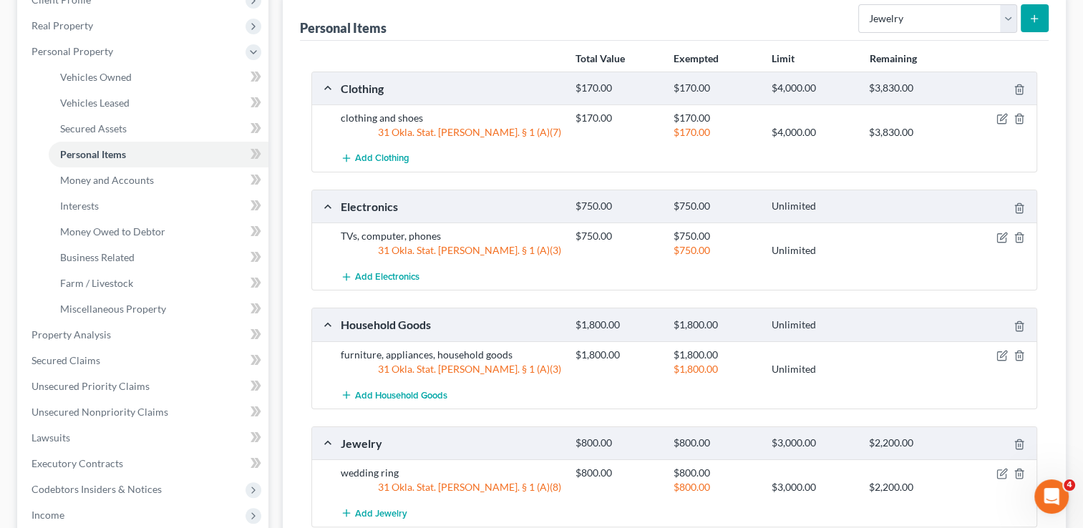
scroll to position [286, 0]
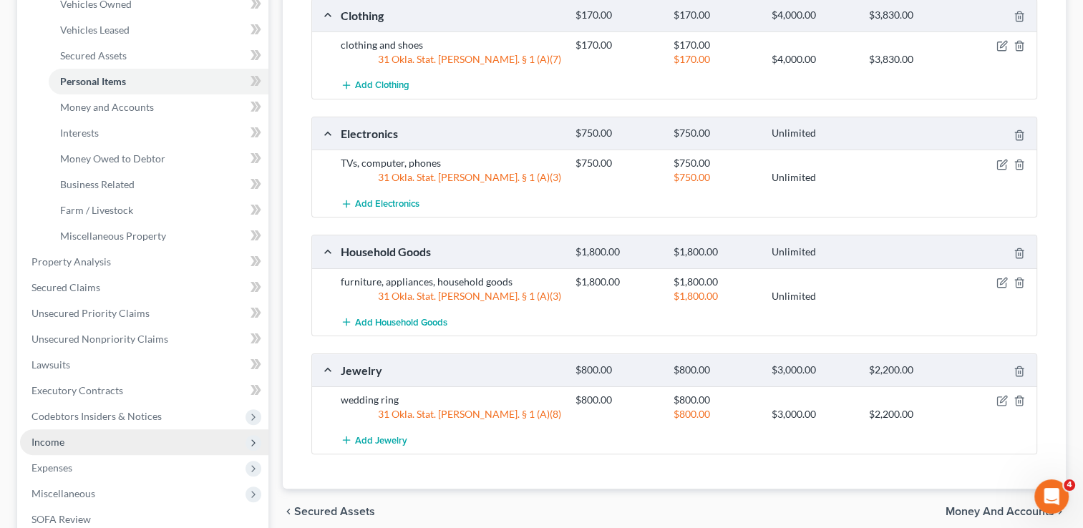
click at [86, 439] on span "Income" at bounding box center [144, 443] width 248 height 26
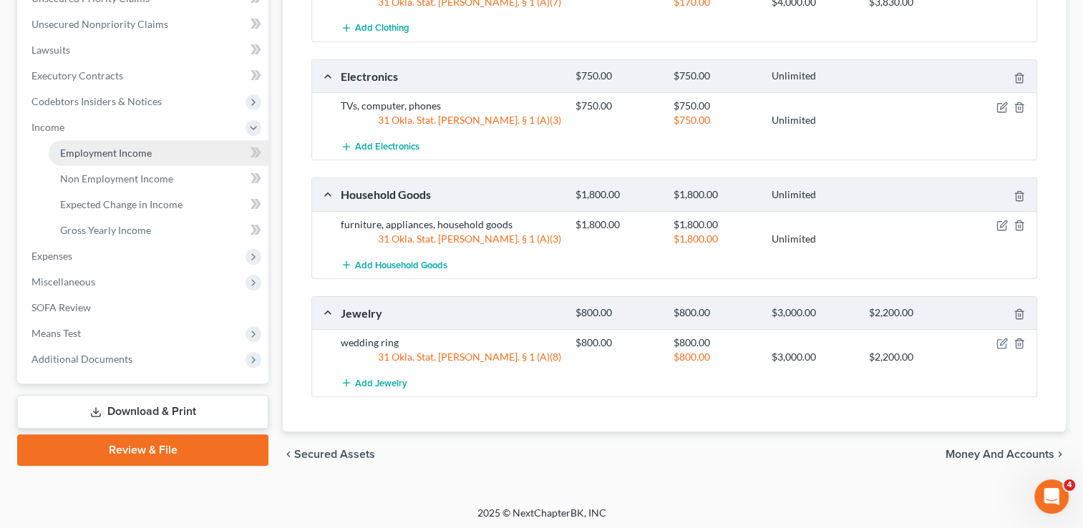
click at [143, 150] on span "Employment Income" at bounding box center [106, 153] width 92 height 12
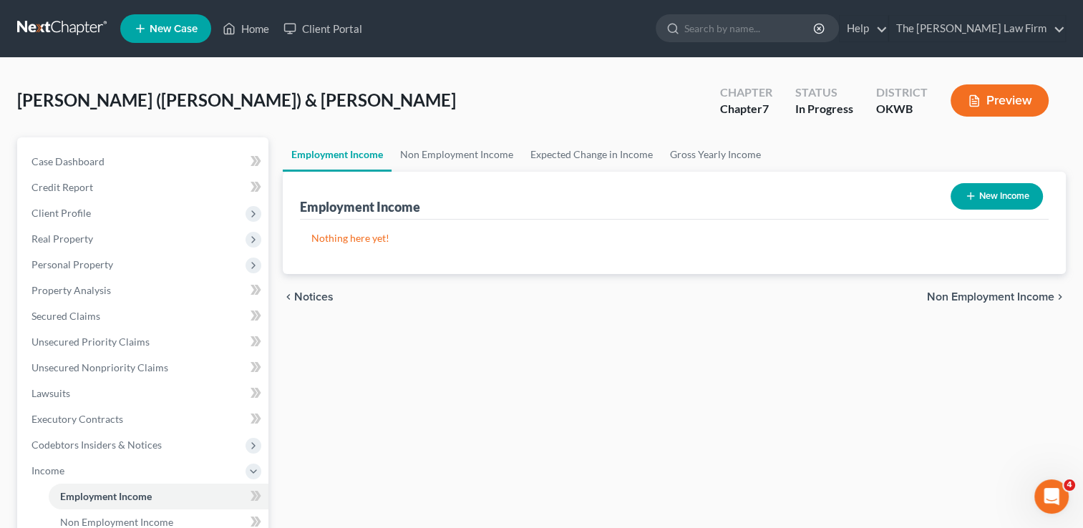
click at [715, 359] on div "Employment Income Non Employment Income Expected Change in Income Gross Yearly …" at bounding box center [675, 473] width 798 height 672
click at [995, 187] on button "New Income" at bounding box center [997, 196] width 92 height 26
select select "0"
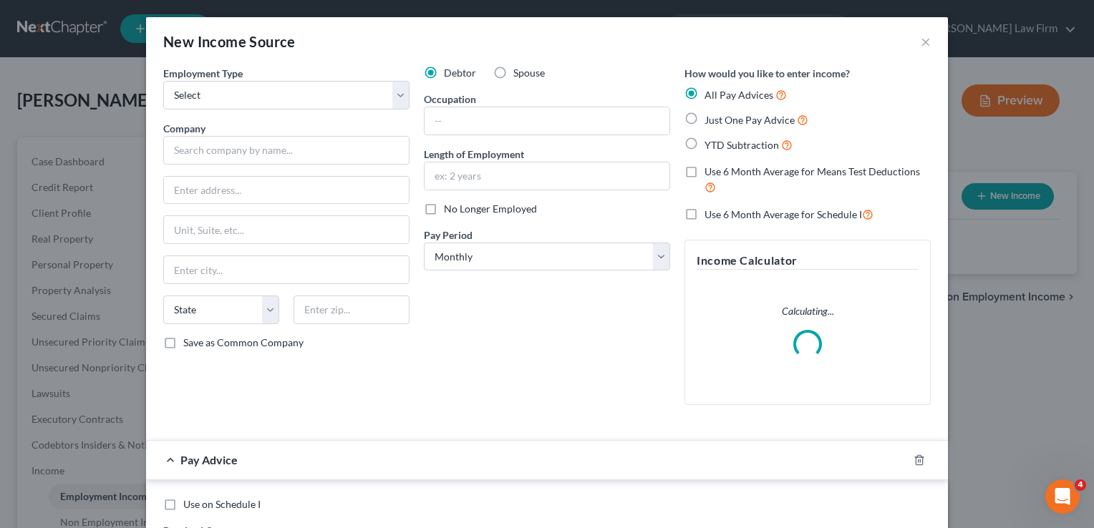
click at [513, 69] on label "Spouse" at bounding box center [529, 73] width 32 height 14
click at [519, 69] on input "Spouse" at bounding box center [523, 70] width 9 height 9
radio input "true"
drag, startPoint x: 290, startPoint y: 89, endPoint x: 304, endPoint y: 110, distance: 24.8
click at [290, 89] on select "Select Full or Part Time Employment Self Employment" at bounding box center [286, 95] width 246 height 29
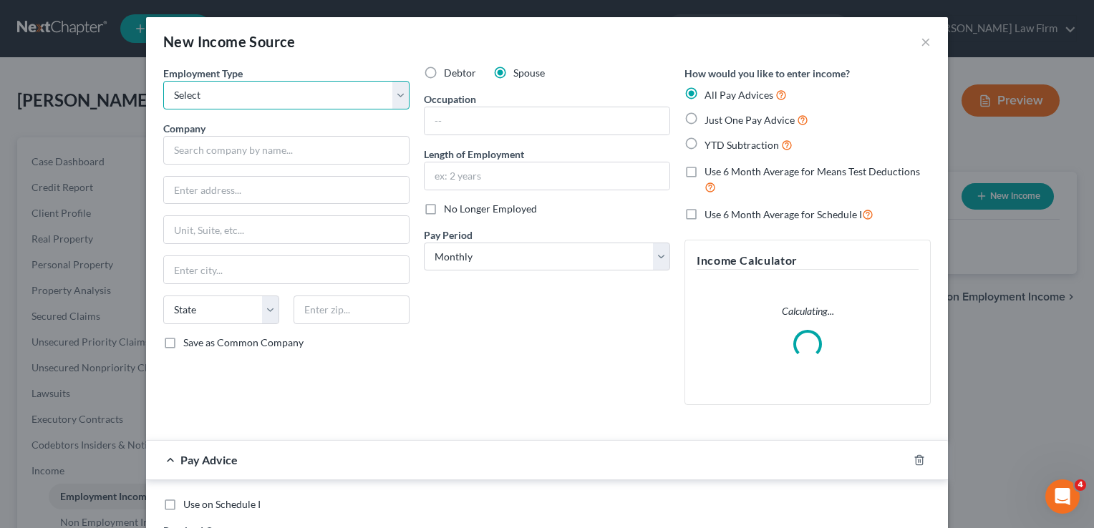
select select "0"
click at [163, 81] on select "Select Full or Part Time Employment Self Employment" at bounding box center [286, 95] width 246 height 29
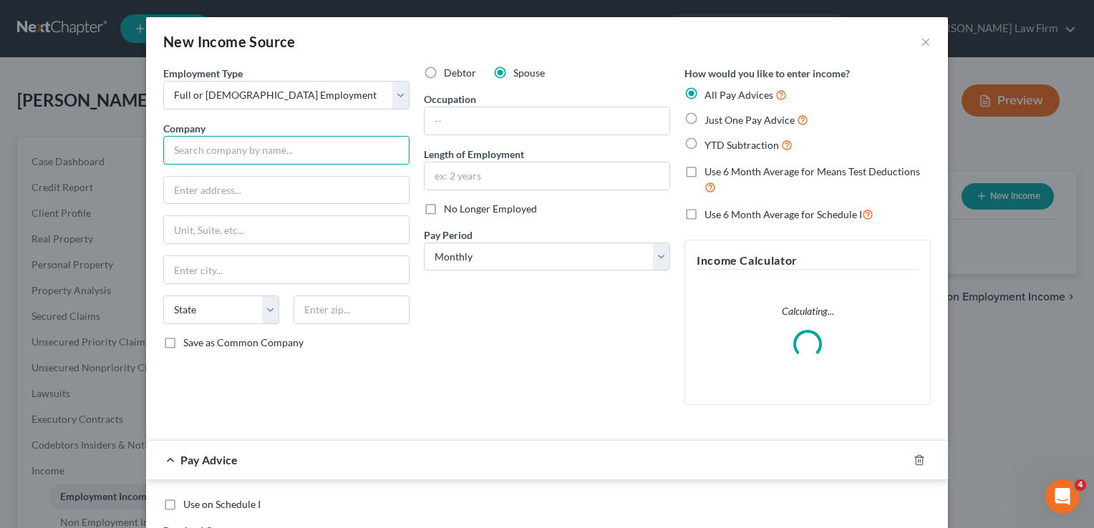
drag, startPoint x: 253, startPoint y: 154, endPoint x: 320, endPoint y: 156, distance: 67.3
click at [253, 154] on input "text" at bounding box center [286, 150] width 246 height 29
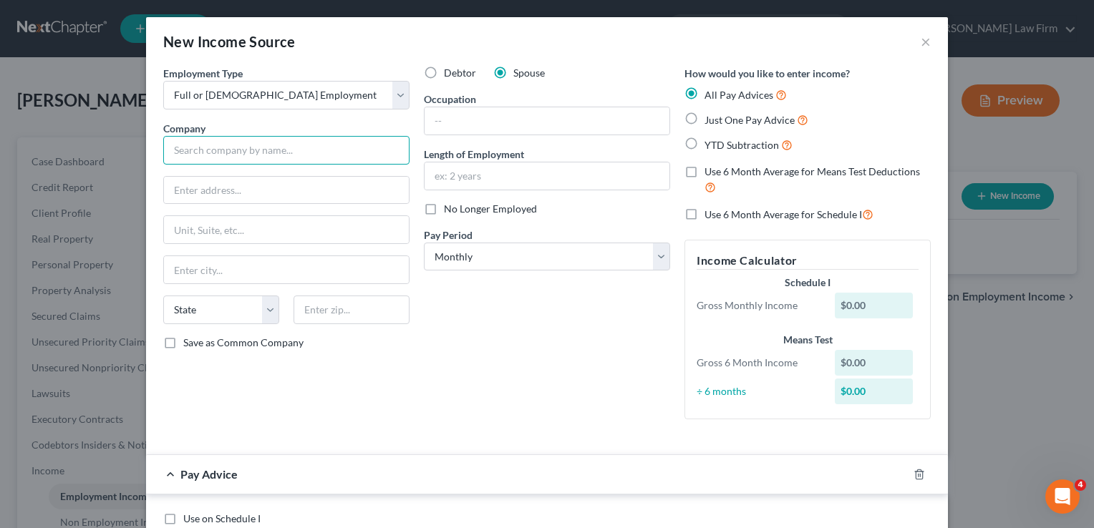
click at [245, 153] on input "text" at bounding box center [286, 150] width 246 height 29
type input "Amedisys Holding, LLC"
type input "3854 American Way"
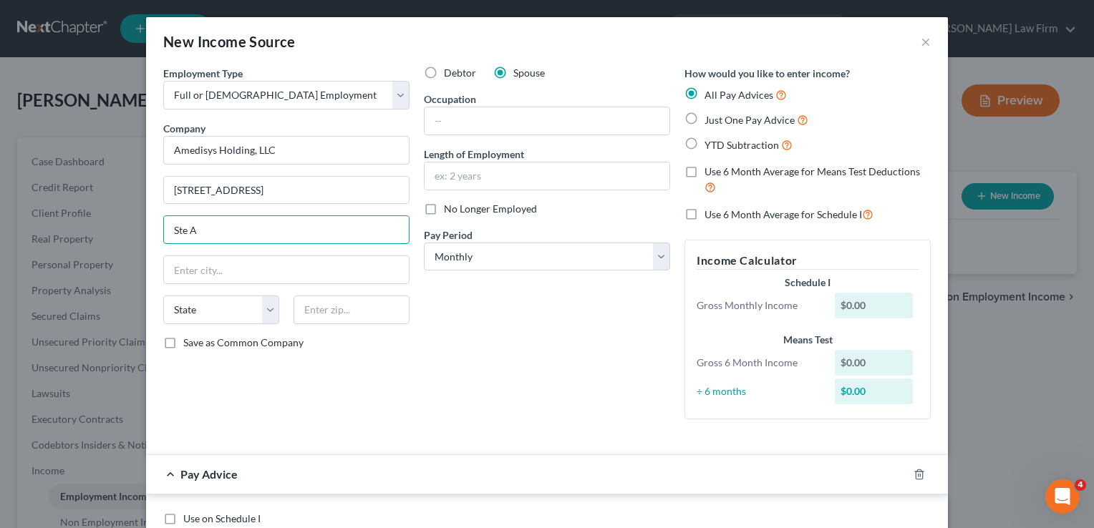
type input "Ste A"
drag, startPoint x: 501, startPoint y: 359, endPoint x: 488, endPoint y: 360, distance: 13.6
click at [501, 359] on div "Debtor Spouse Occupation Length of Employment No Longer Employed Pay Period * S…" at bounding box center [547, 248] width 261 height 365
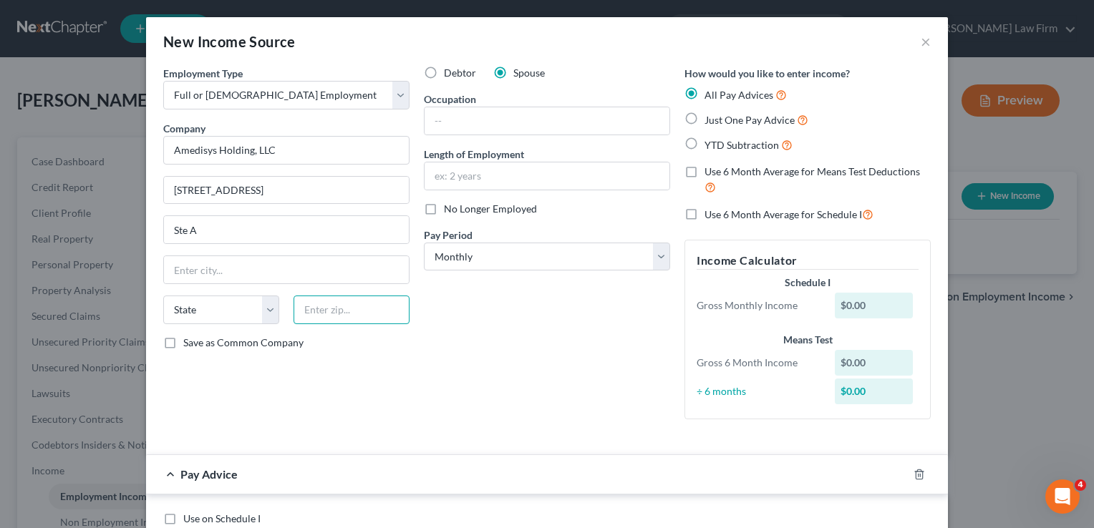
click at [360, 306] on input "text" at bounding box center [352, 310] width 116 height 29
type input "70816"
click at [523, 342] on div "Debtor Spouse Occupation Length of Employment No Longer Employed Pay Period * S…" at bounding box center [547, 248] width 261 height 365
type input "Baton Rouge"
select select "19"
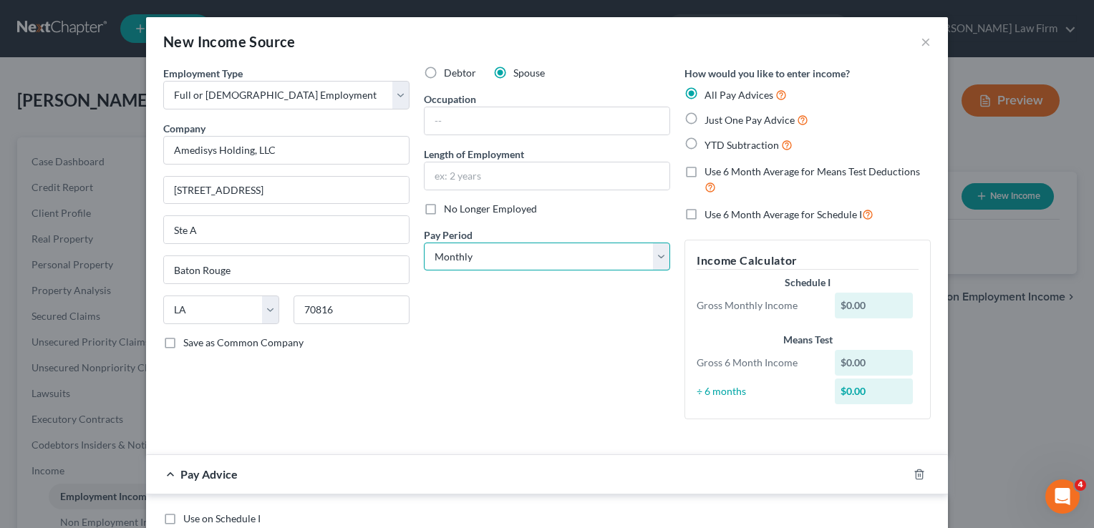
drag, startPoint x: 492, startPoint y: 253, endPoint x: 492, endPoint y: 261, distance: 7.9
click at [492, 253] on select "Select Monthly Twice Monthly Every Other Week Weekly" at bounding box center [547, 257] width 246 height 29
select select "2"
click at [424, 243] on select "Select Monthly Twice Monthly Every Other Week Weekly" at bounding box center [547, 257] width 246 height 29
click at [533, 314] on div "Debtor Spouse Occupation Length of Employment No Longer Employed Pay Period * S…" at bounding box center [547, 248] width 261 height 365
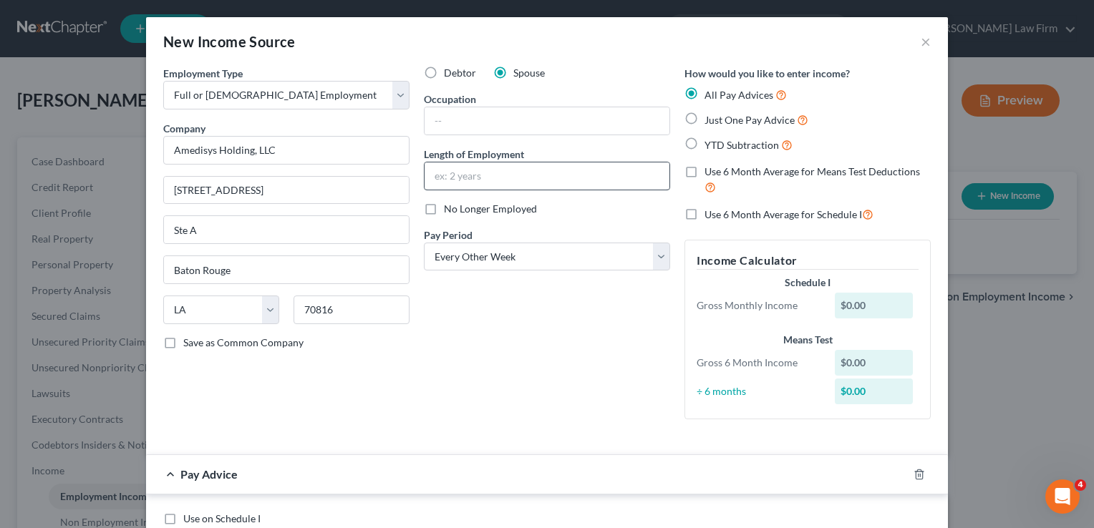
drag, startPoint x: 688, startPoint y: 143, endPoint x: 662, endPoint y: 185, distance: 49.3
click at [705, 142] on label "YTD Subtraction" at bounding box center [749, 145] width 88 height 16
click at [710, 142] on input "YTD Subtraction" at bounding box center [714, 141] width 9 height 9
radio input "true"
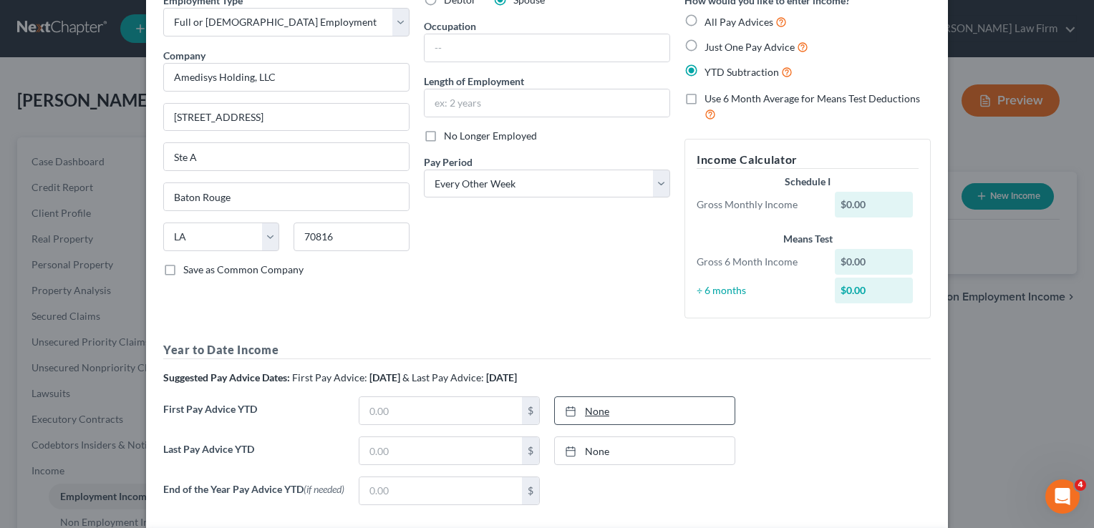
scroll to position [143, 0]
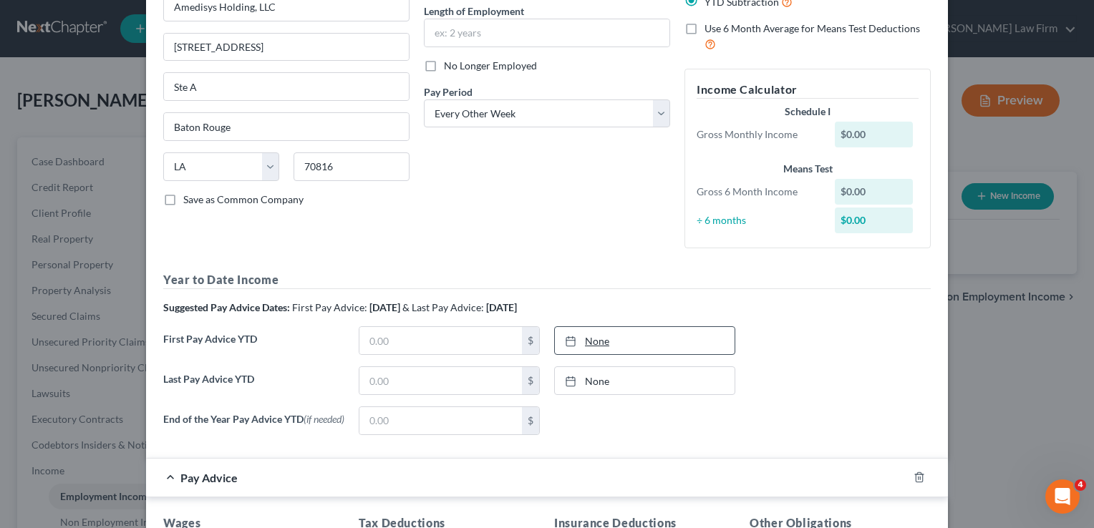
click at [595, 342] on link "None" at bounding box center [645, 340] width 180 height 27
type input "9/15/2025"
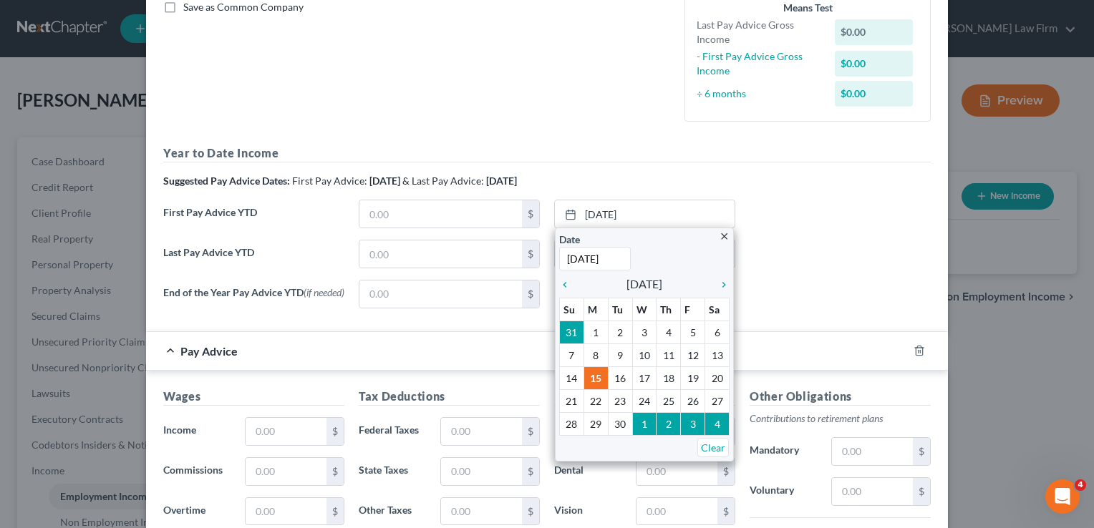
scroll to position [430, 0]
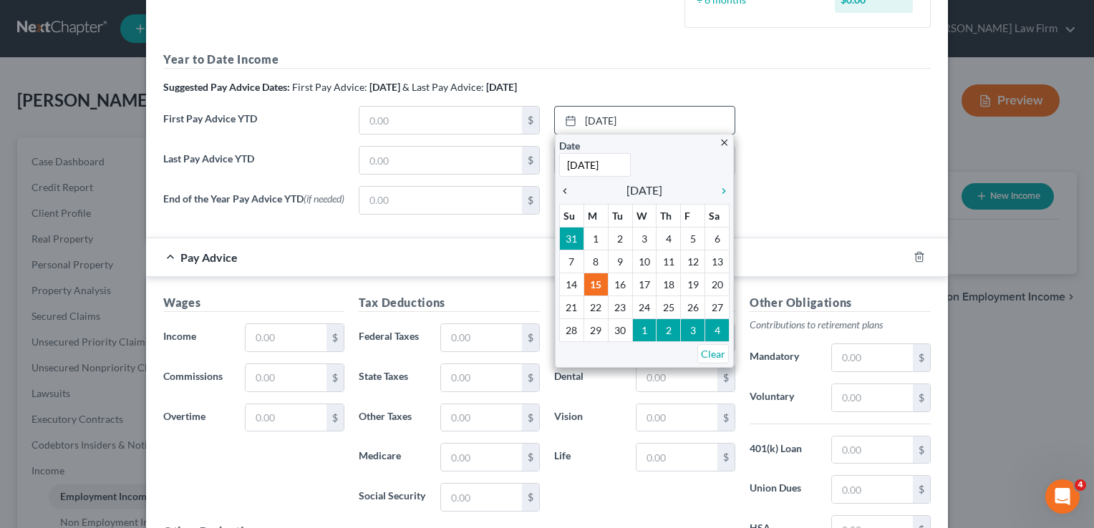
click at [560, 194] on icon "chevron_left" at bounding box center [568, 190] width 19 height 11
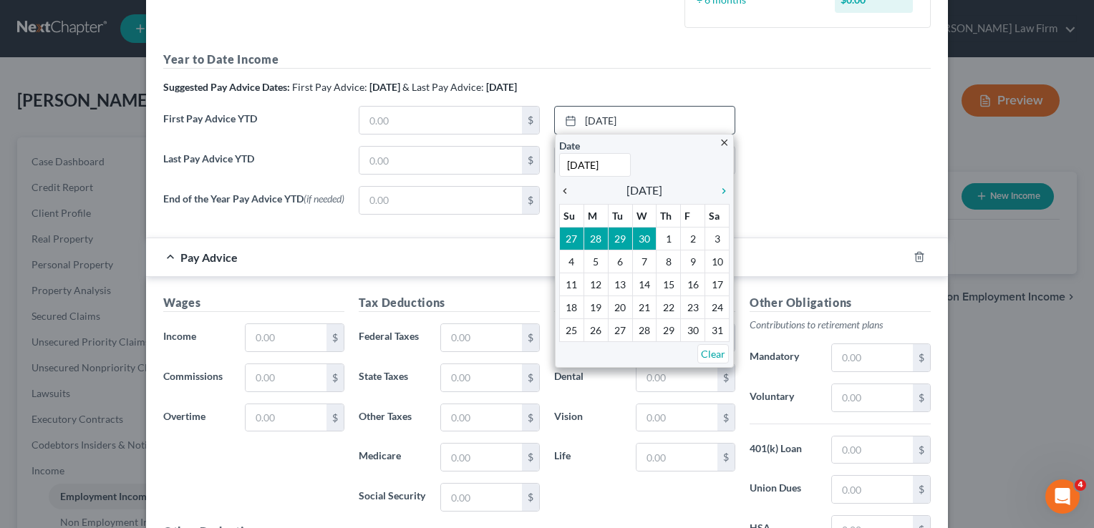
click at [560, 194] on icon "chevron_left" at bounding box center [568, 190] width 19 height 11
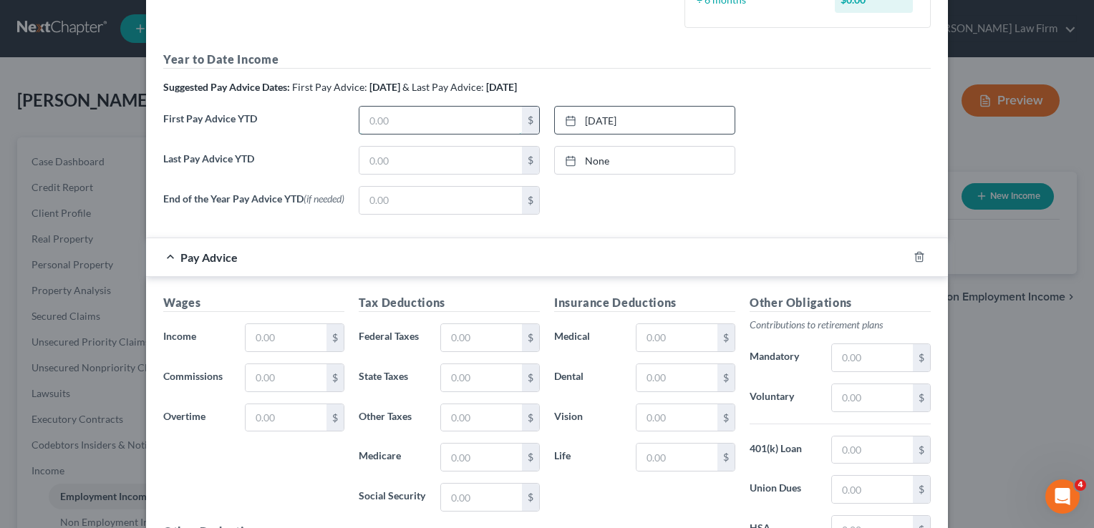
click at [422, 124] on input "text" at bounding box center [440, 120] width 163 height 27
click at [610, 120] on link "3/7/2025" at bounding box center [645, 120] width 180 height 27
click at [445, 119] on input "13,375.40" at bounding box center [440, 120] width 163 height 27
type input "16,050.48"
click at [581, 160] on link "None" at bounding box center [645, 160] width 180 height 27
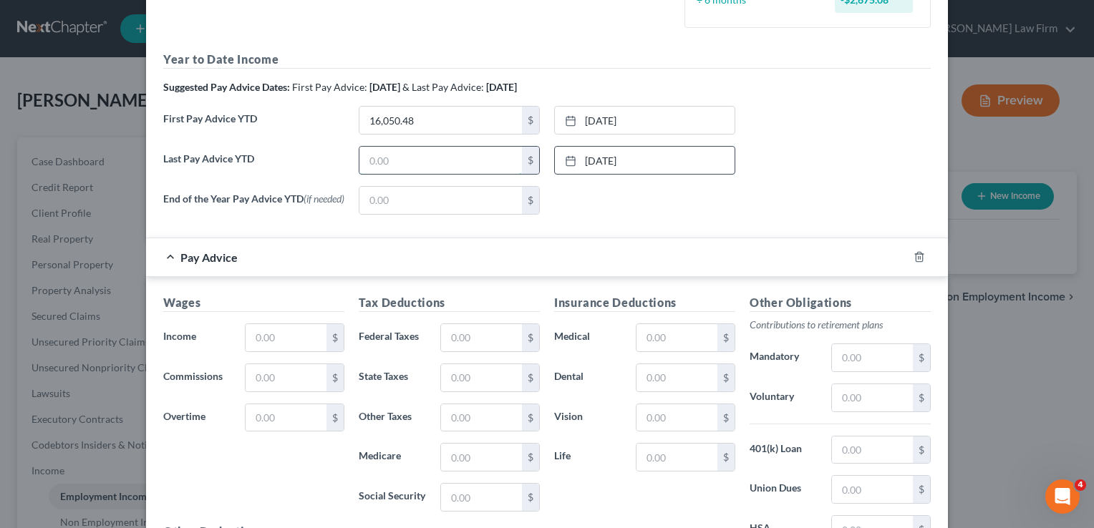
click at [421, 154] on input "text" at bounding box center [440, 160] width 163 height 27
type input "48,878.19"
click at [676, 212] on div "None close Date Time chevron_left September 2025 chevron_right Su M Tu W Th F S…" at bounding box center [644, 200] width 195 height 29
click at [434, 156] on input "48,878.19" at bounding box center [440, 160] width 163 height 27
click at [627, 205] on div "None close Date Time chevron_left September 2025 chevron_right Su M Tu W Th F S…" at bounding box center [644, 200] width 195 height 29
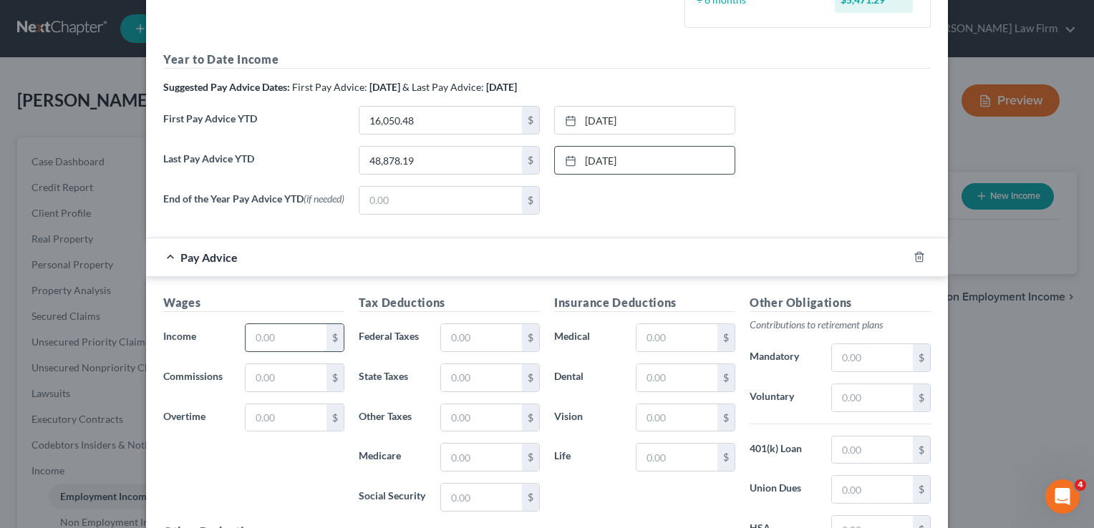
click at [296, 339] on input "text" at bounding box center [286, 337] width 81 height 27
type input "2"
type input "2,701.83"
click at [489, 339] on input "text" at bounding box center [481, 337] width 81 height 27
type input "306.99"
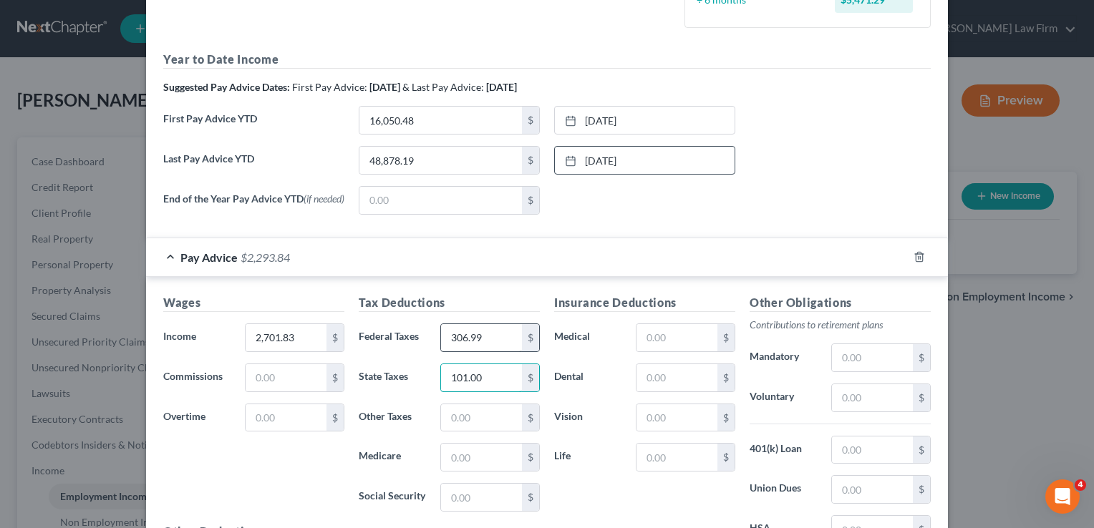
type input "101.00"
type input "36.75"
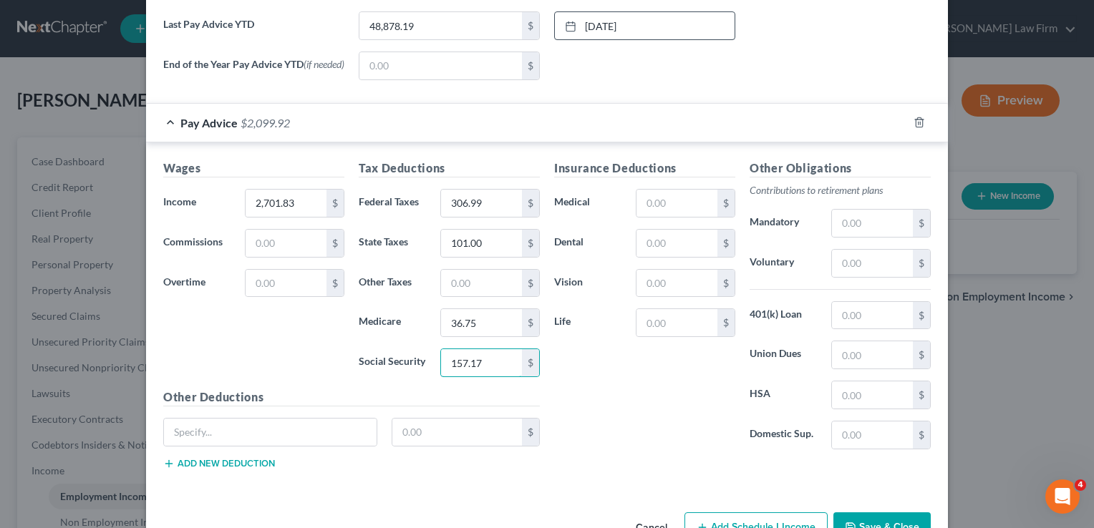
scroll to position [573, 0]
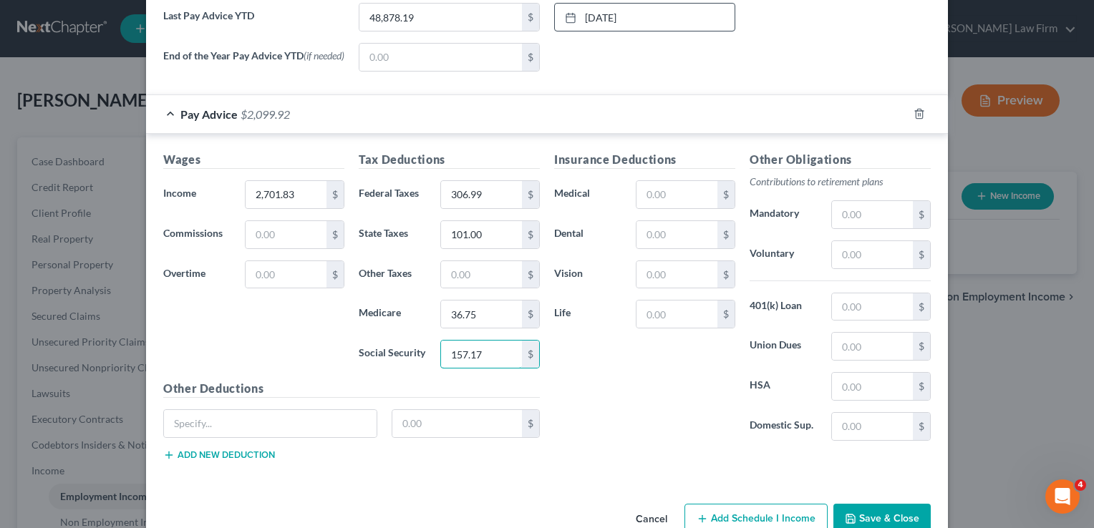
type input "157.17"
click at [597, 400] on div "Insurance Deductions Medical $ Dental $ Vision $ Life $" at bounding box center [644, 301] width 195 height 301
click at [659, 196] on input "text" at bounding box center [677, 194] width 81 height 27
type input "38.00"
type input "15.47"
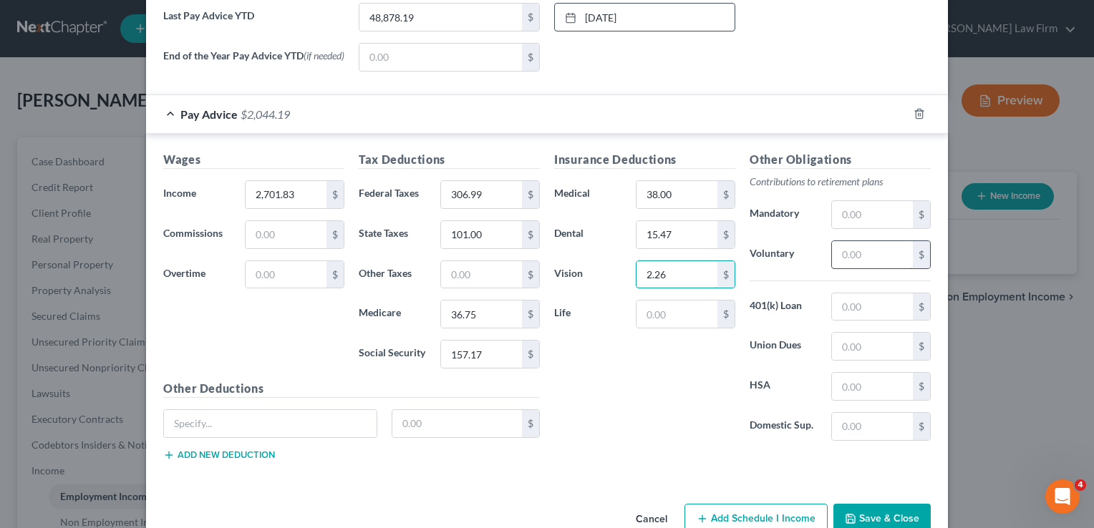
type input "2.26"
click at [861, 253] on input "text" at bounding box center [872, 254] width 81 height 27
type input "115.38"
drag, startPoint x: 874, startPoint y: 261, endPoint x: 836, endPoint y: 256, distance: 38.2
click at [837, 256] on input "115.38" at bounding box center [872, 254] width 81 height 27
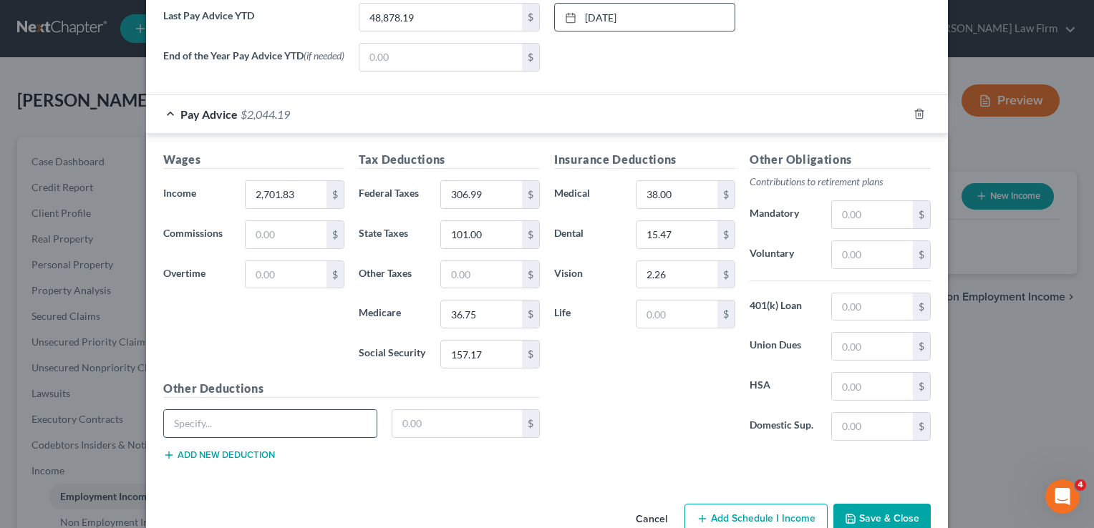
click at [264, 418] on input "text" at bounding box center [270, 423] width 213 height 27
type input "EE Health Savings Account"
type input "115.38"
click at [672, 316] on input "text" at bounding box center [677, 314] width 81 height 27
type input "4.16"
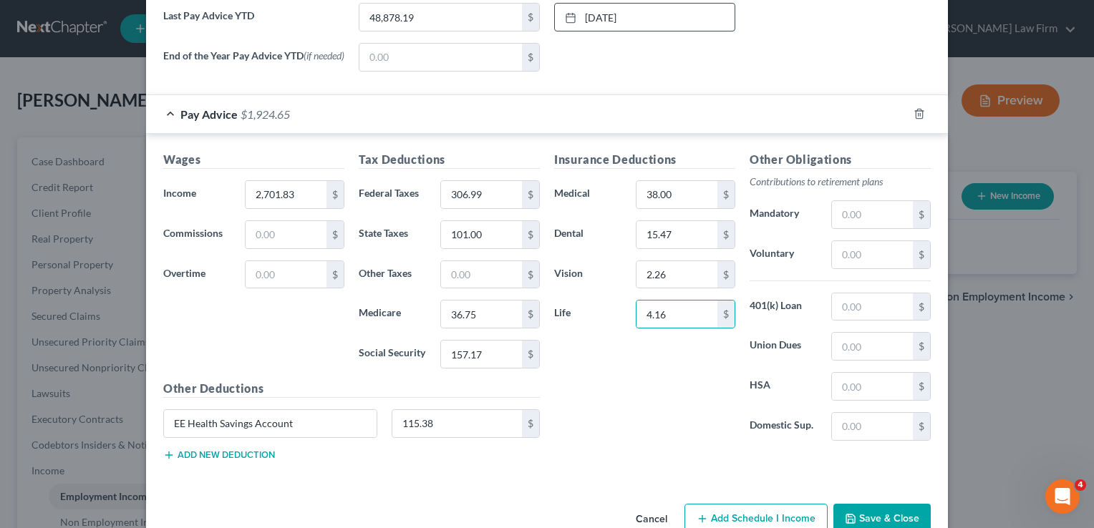
click at [243, 457] on button "Add new deduction" at bounding box center [219, 455] width 112 height 11
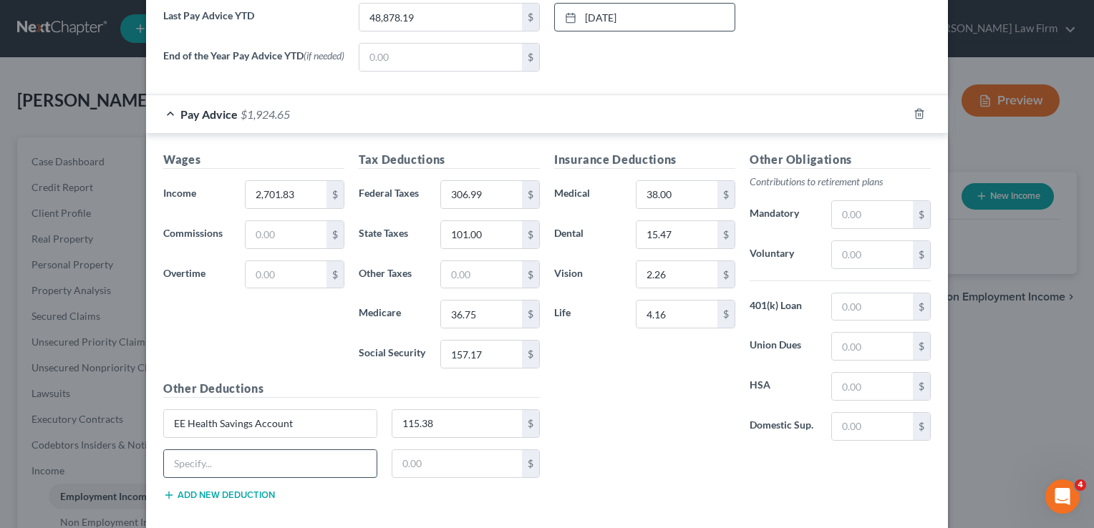
click at [231, 465] on input "text" at bounding box center [270, 463] width 213 height 27
type input "Fleet Usage Fee"
click at [424, 460] on input "text" at bounding box center [457, 463] width 130 height 27
type input "75.00"
click at [633, 372] on div "Insurance Deductions Medical 38.00 $ Dental 15.47 $ Vision 2.26 $ Life 4.16 $" at bounding box center [644, 301] width 195 height 301
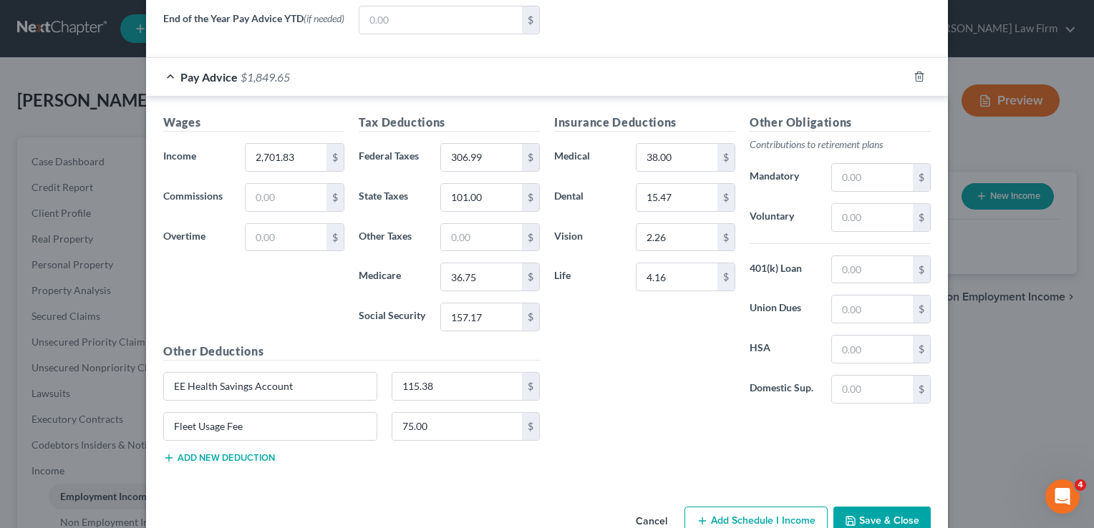
scroll to position [645, 0]
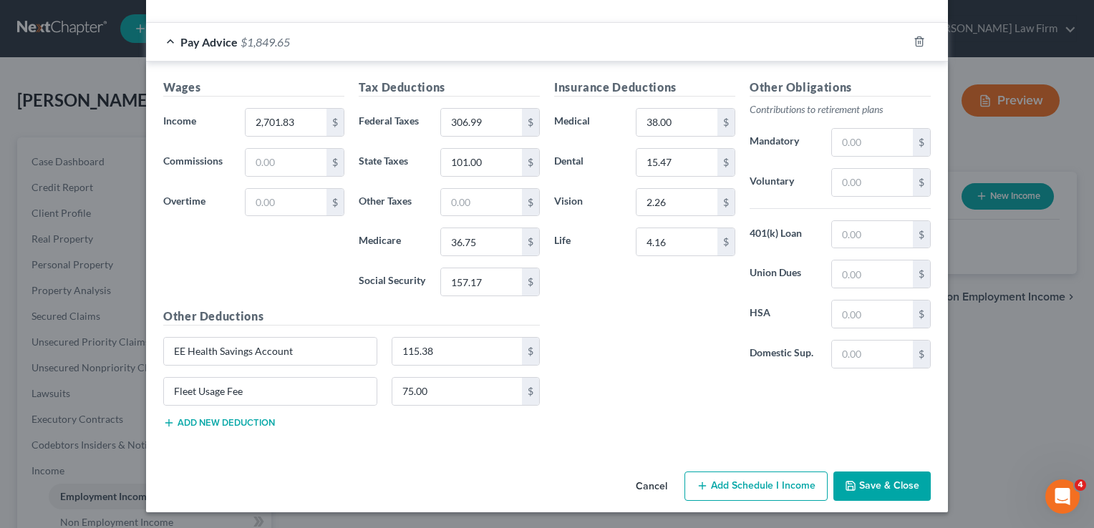
click at [889, 483] on button "Save & Close" at bounding box center [881, 487] width 97 height 30
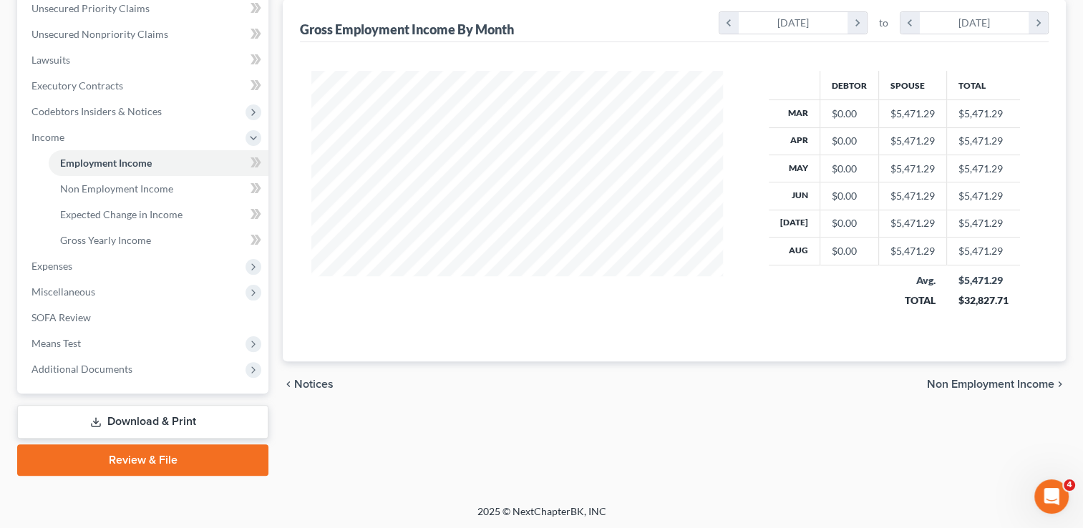
scroll to position [334, 0]
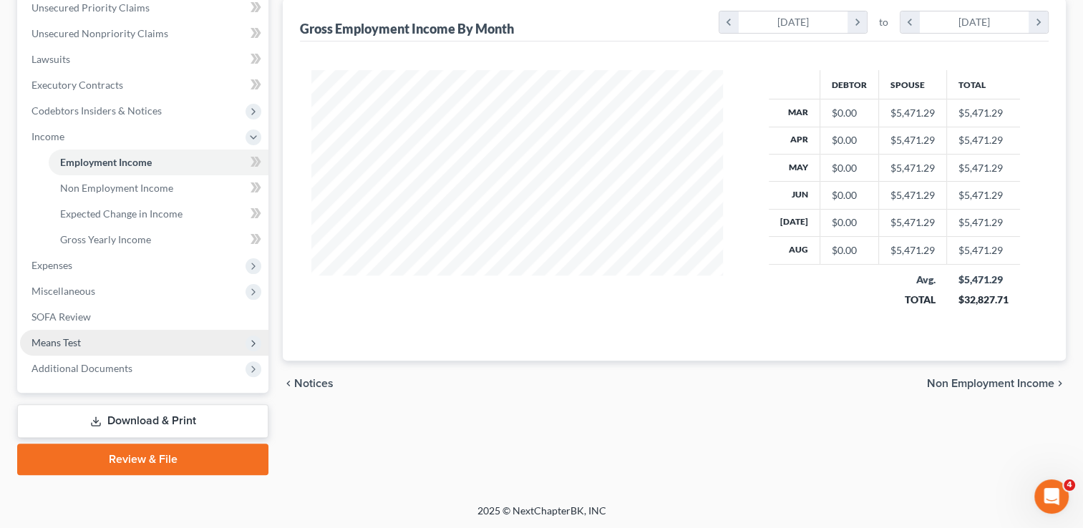
click at [77, 343] on span "Means Test" at bounding box center [56, 343] width 49 height 12
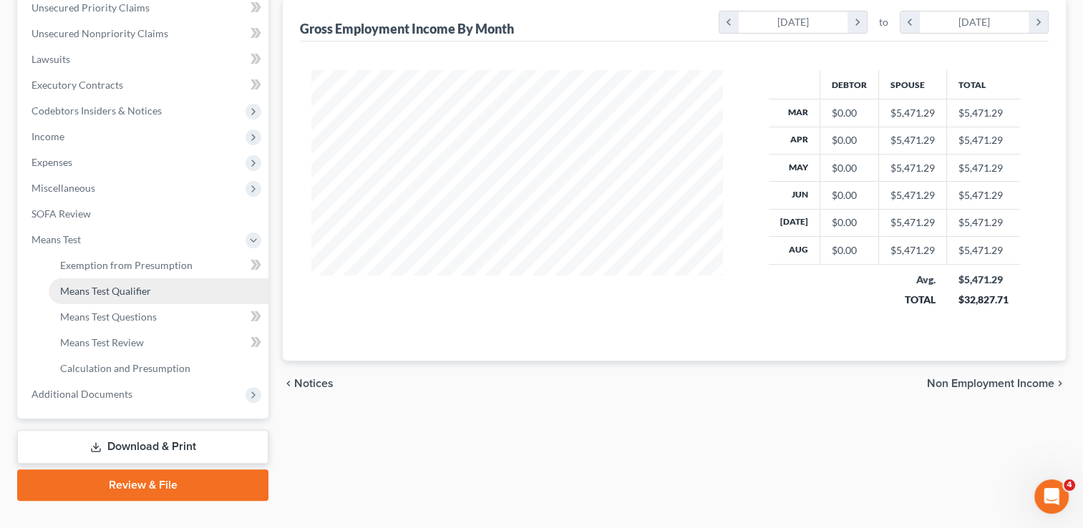
click at [114, 293] on span "Means Test Qualifier" at bounding box center [105, 291] width 91 height 12
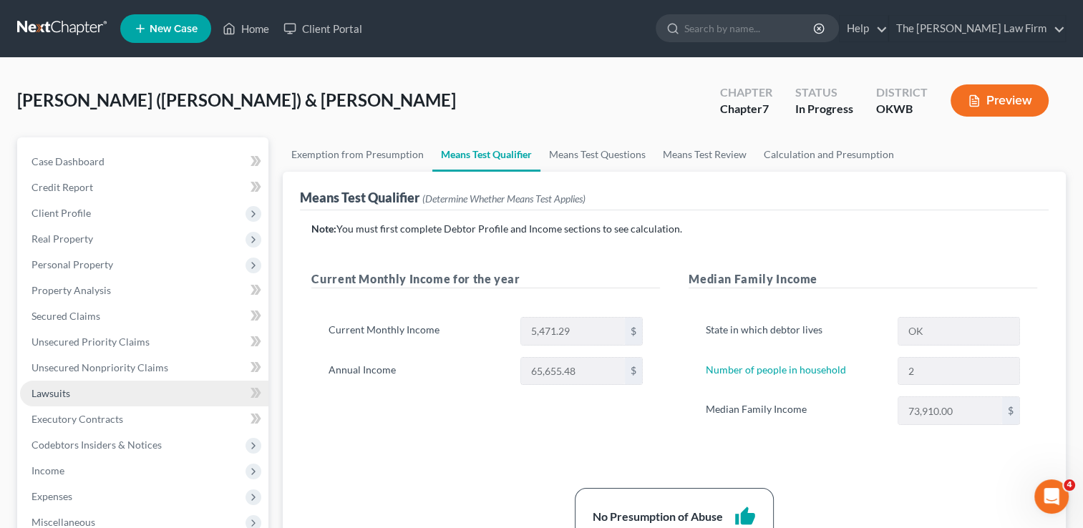
click at [97, 391] on link "Lawsuits" at bounding box center [144, 394] width 248 height 26
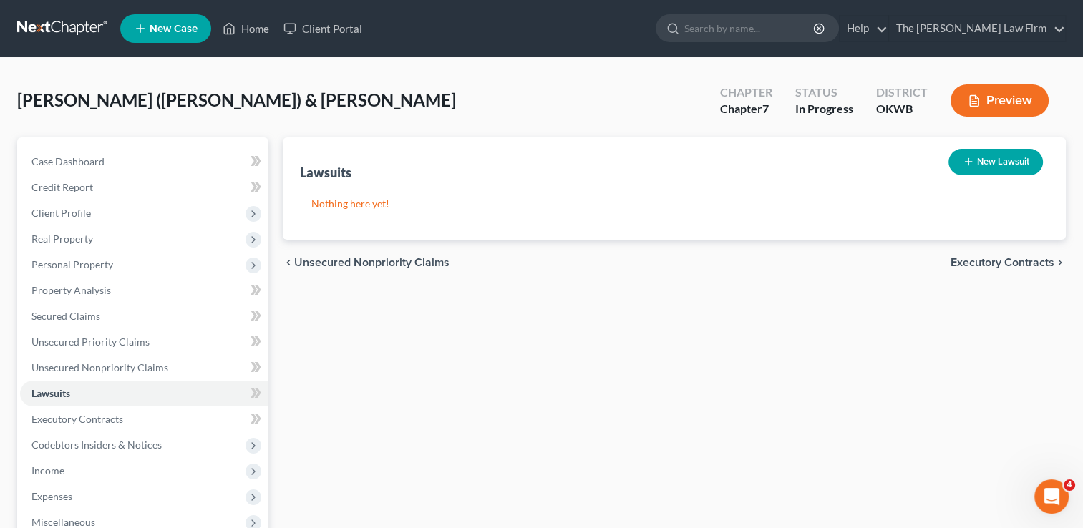
drag, startPoint x: 72, startPoint y: 265, endPoint x: 86, endPoint y: 279, distance: 20.3
click at [72, 265] on span "Personal Property" at bounding box center [73, 264] width 82 height 12
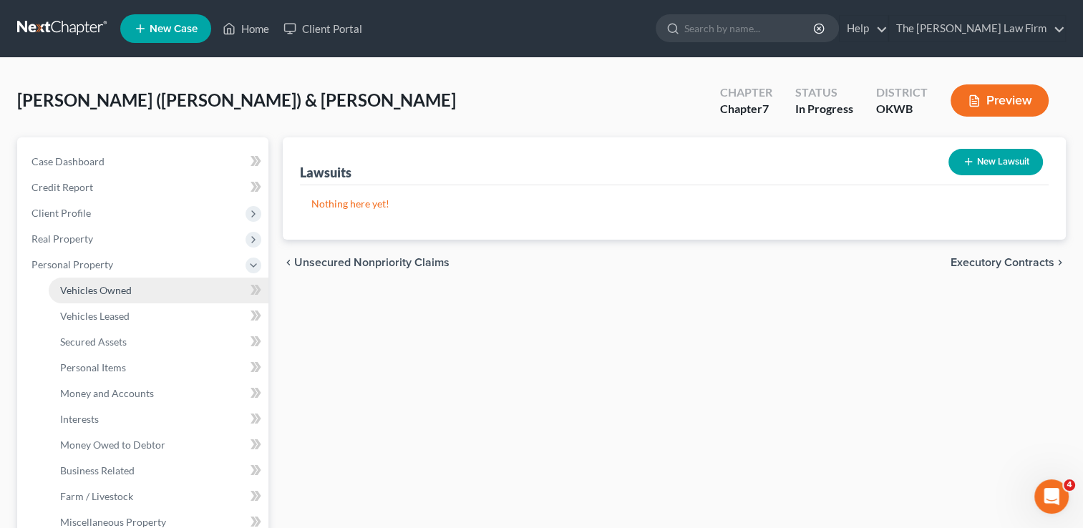
click at [126, 288] on span "Vehicles Owned" at bounding box center [96, 290] width 72 height 12
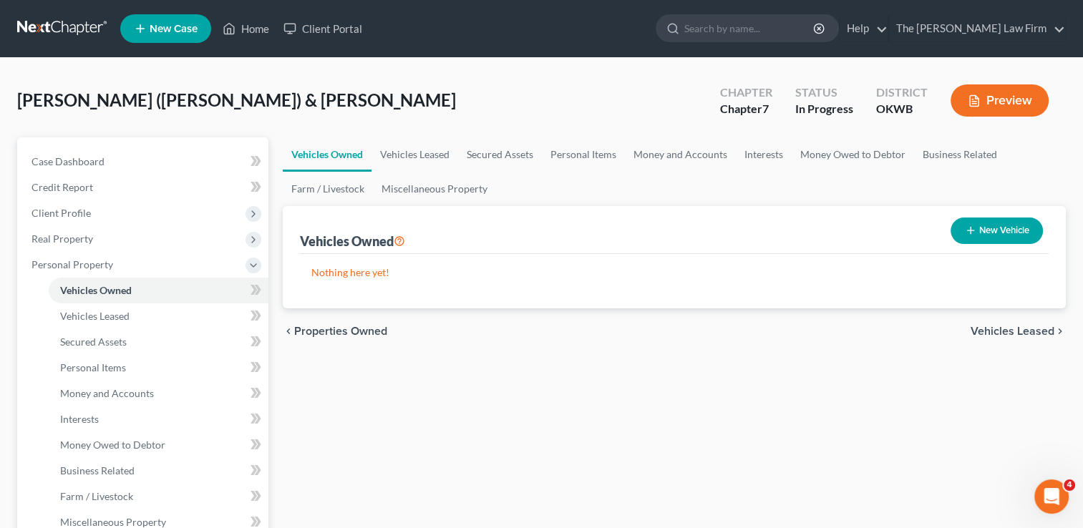
click at [1017, 228] on button "New Vehicle" at bounding box center [997, 231] width 92 height 26
select select "0"
select select "2"
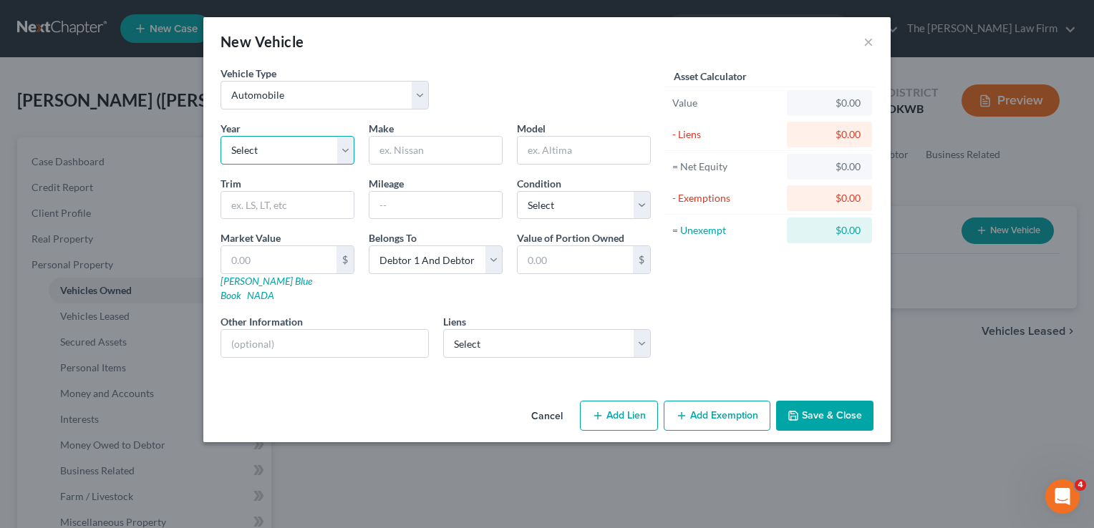
click at [319, 147] on select "Select 2026 2025 2024 2023 2022 2021 2020 2019 2018 2017 2016 2015 2014 2013 20…" at bounding box center [288, 150] width 134 height 29
select select "12"
click at [221, 136] on select "Select 2026 2025 2024 2023 2022 2021 2020 2019 2018 2017 2016 2015 2014 2013 20…" at bounding box center [288, 150] width 134 height 29
click at [412, 153] on input "text" at bounding box center [435, 150] width 132 height 27
type input "Nissan"
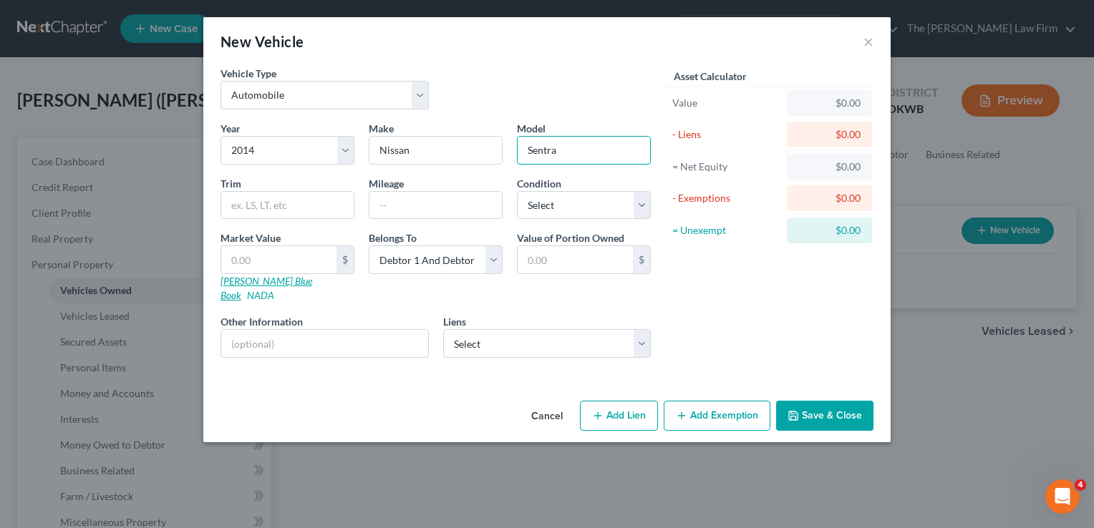
type input "Sentra"
click at [258, 281] on link "Kelly Blue Book" at bounding box center [267, 288] width 92 height 26
click at [272, 259] on input "text" at bounding box center [278, 259] width 115 height 27
type input "3"
type input "3.00"
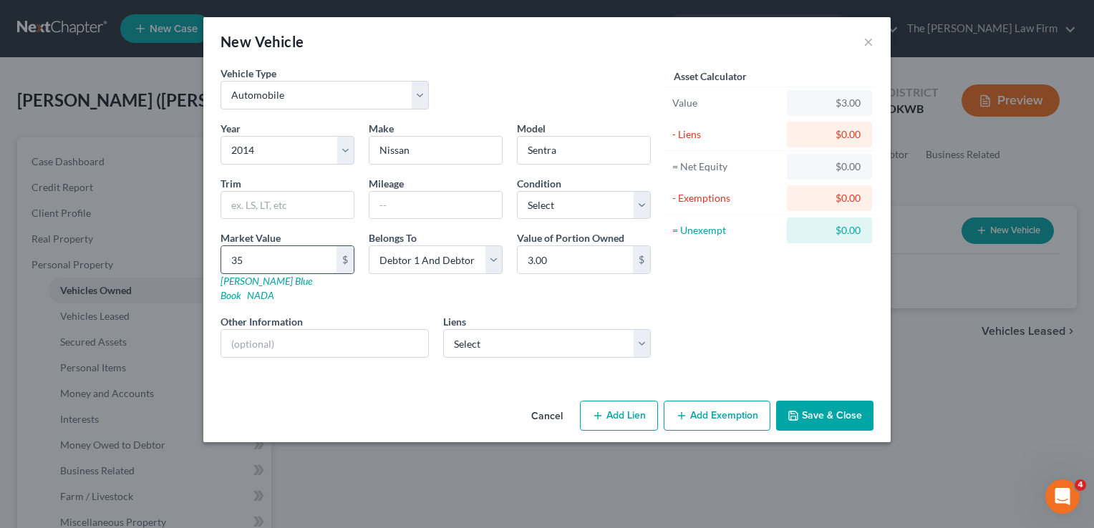
type input "350"
type input "350.00"
type input "3500"
type input "3,500.00"
type input "3,500"
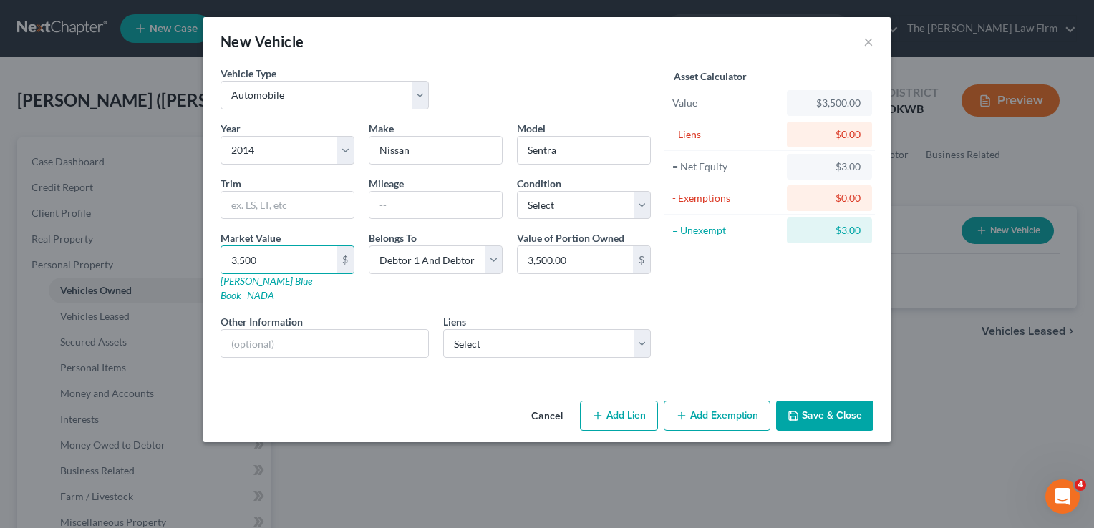
click at [713, 285] on div "Asset Calculator Value $3,500.00 - Liens $0.00 = Net Equity $3.00 - Exemptions …" at bounding box center [769, 218] width 223 height 304
click at [833, 401] on button "Save & Close" at bounding box center [824, 416] width 97 height 30
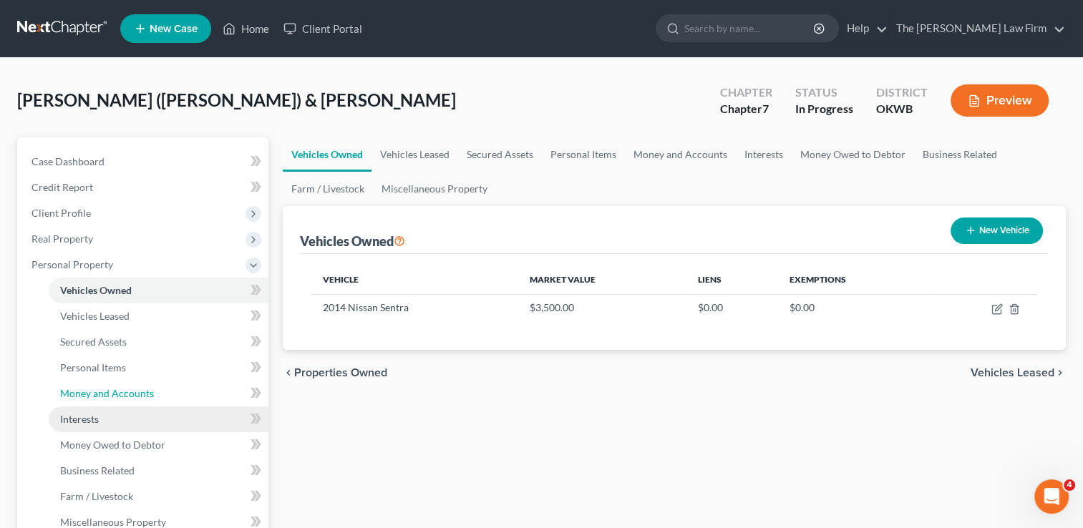
click at [95, 394] on span "Money and Accounts" at bounding box center [107, 393] width 94 height 12
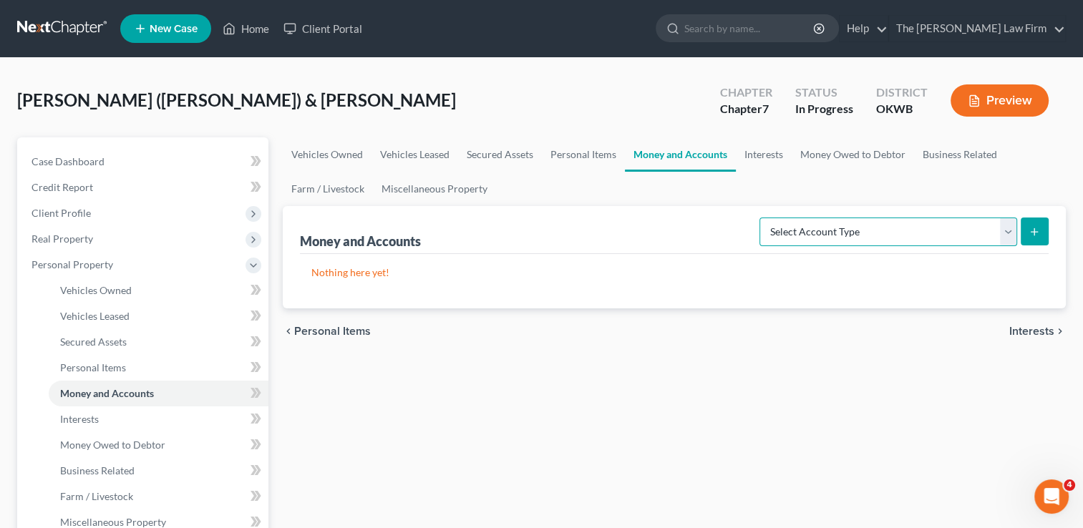
click at [1008, 231] on select "Select Account Type Brokerage Cash on Hand Certificates of Deposit Checking Acc…" at bounding box center [889, 232] width 258 height 29
select select "checking"
click at [763, 218] on select "Select Account Type Brokerage Cash on Hand Certificates of Deposit Checking Acc…" at bounding box center [889, 232] width 258 height 29
click at [1042, 225] on button "submit" at bounding box center [1035, 232] width 28 height 28
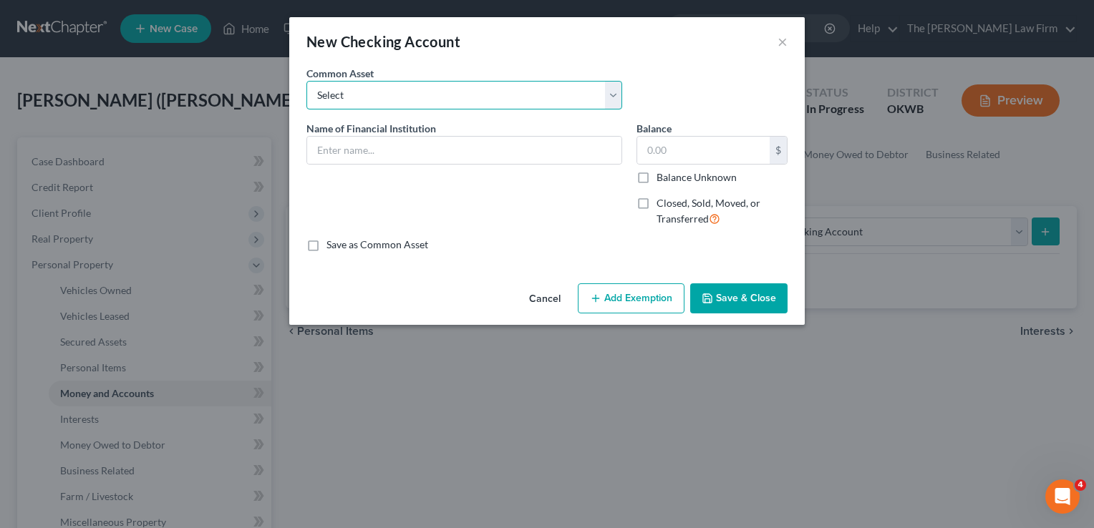
click at [425, 84] on select "Select Communication Federal Credit Union (859) USAA Federal Savings Bank of Ok…" at bounding box center [464, 95] width 316 height 29
drag, startPoint x: 644, startPoint y: 48, endPoint x: 637, endPoint y: 58, distance: 12.3
click at [644, 47] on div "New Checking Account ×" at bounding box center [547, 41] width 516 height 49
click at [381, 150] on input "text" at bounding box center [464, 150] width 314 height 27
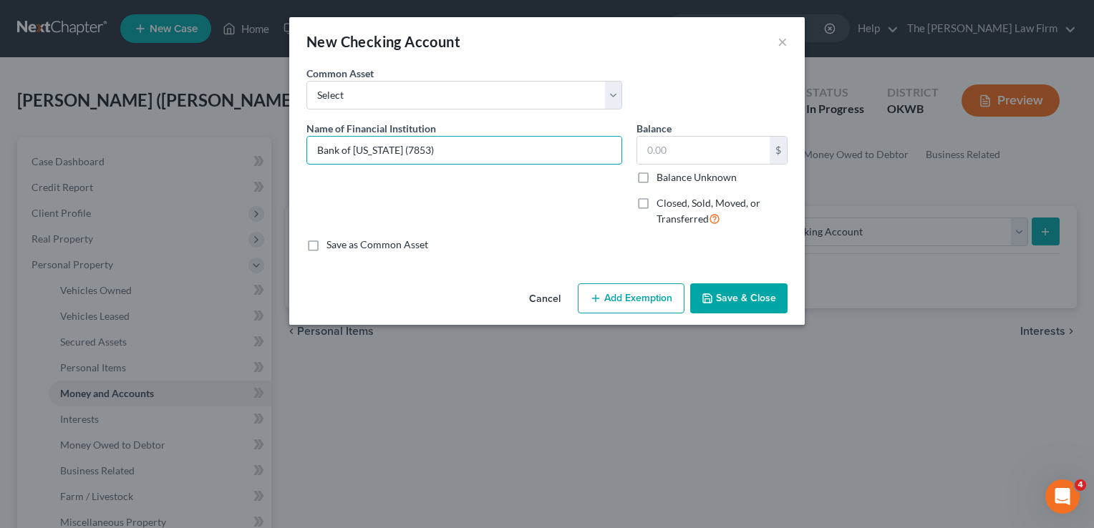
type input "Bank of Oklahoma (7853)"
click at [636, 297] on button "Add Exemption" at bounding box center [631, 299] width 107 height 30
select select "2"
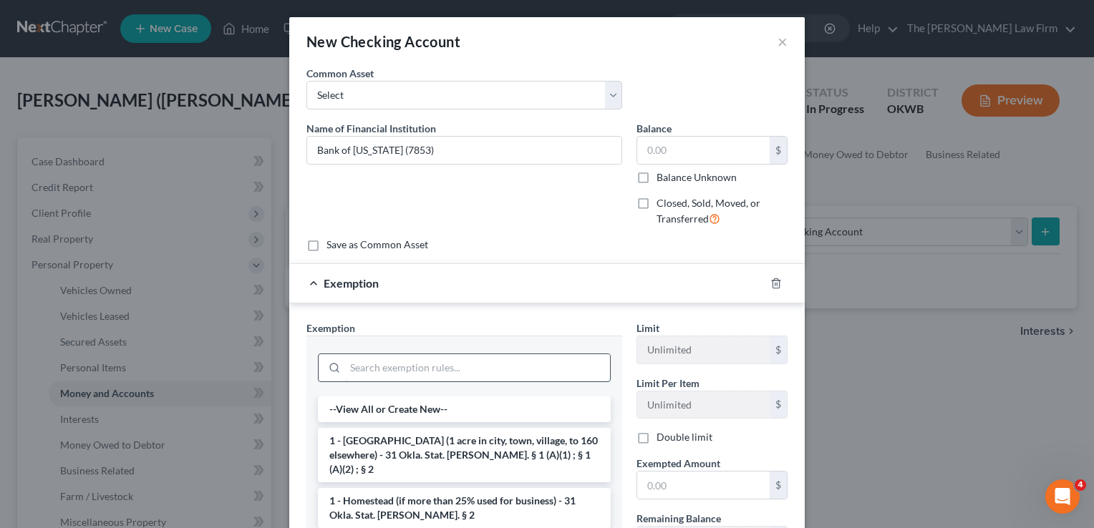
click at [450, 369] on input "search" at bounding box center [477, 367] width 265 height 27
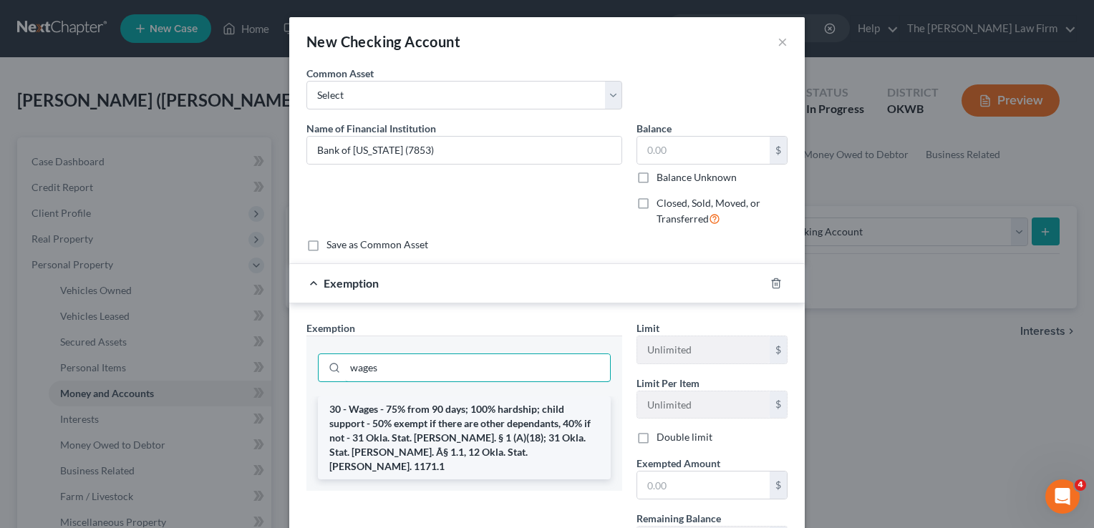
type input "wages"
click at [427, 410] on li "30 - Wages - 75% from 90 days; 100% hardship; child support - 50% exempt if the…" at bounding box center [464, 438] width 293 height 83
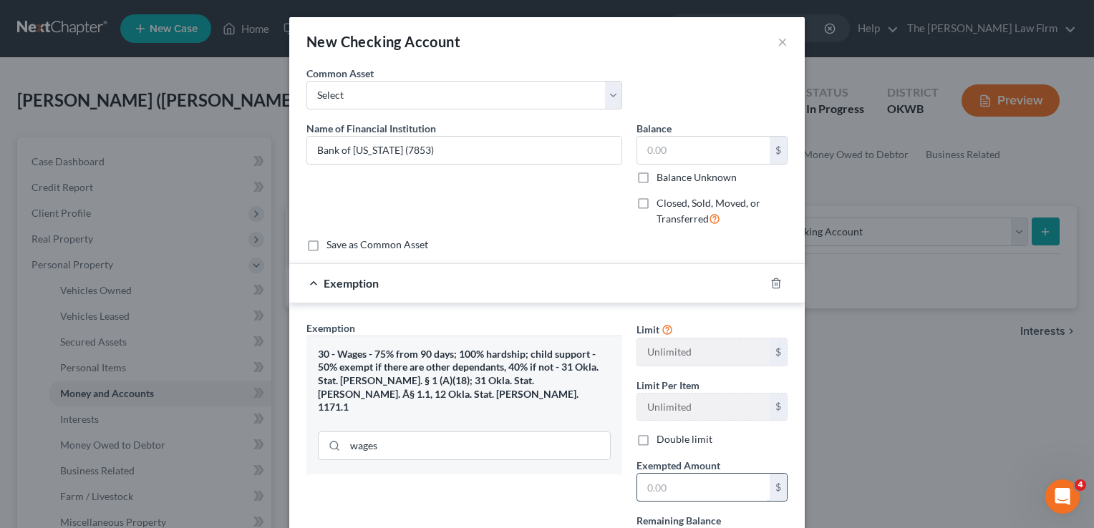
click at [706, 488] on input "text" at bounding box center [703, 487] width 132 height 27
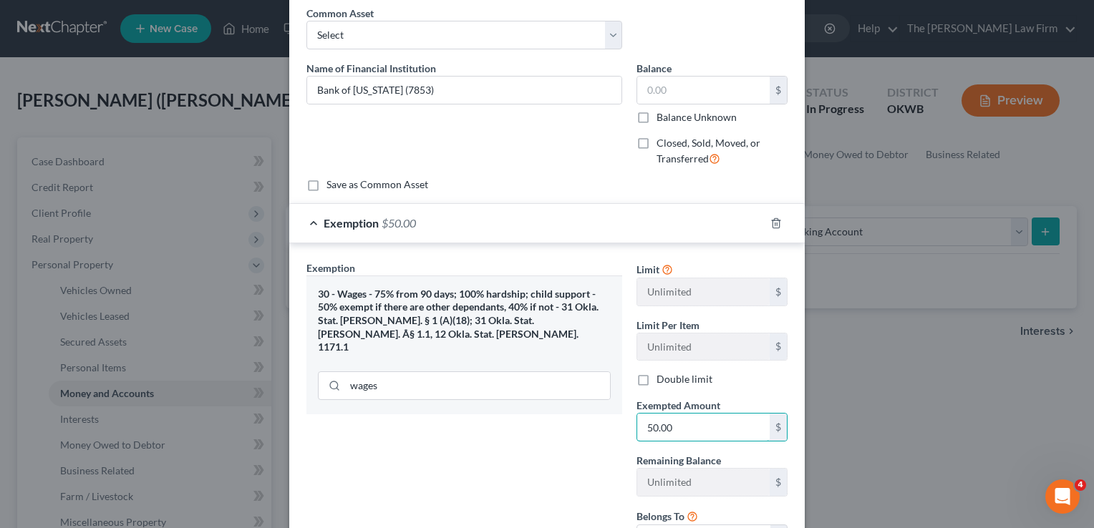
scroll to position [185, 0]
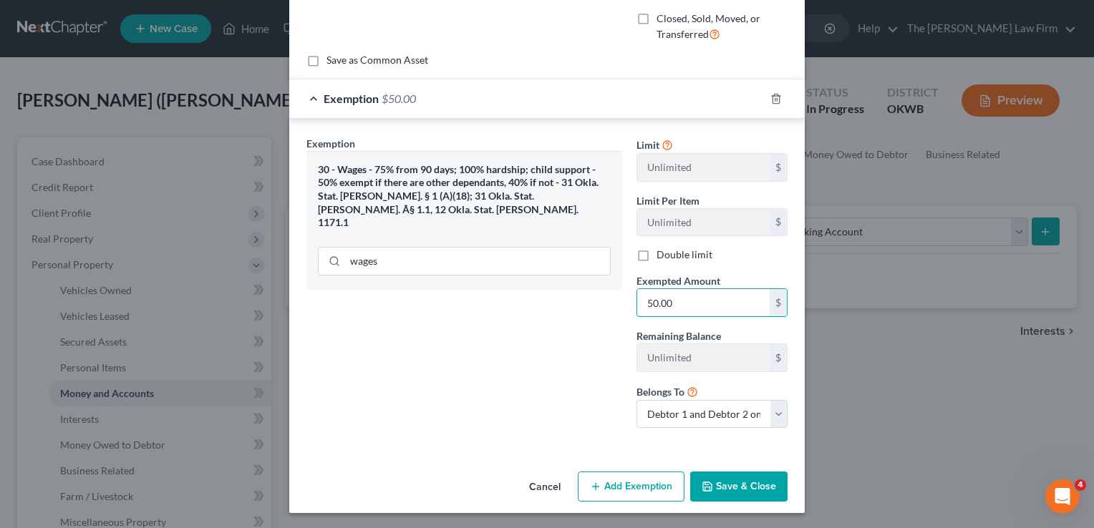
type input "50.00"
click at [739, 487] on button "Save & Close" at bounding box center [738, 487] width 97 height 30
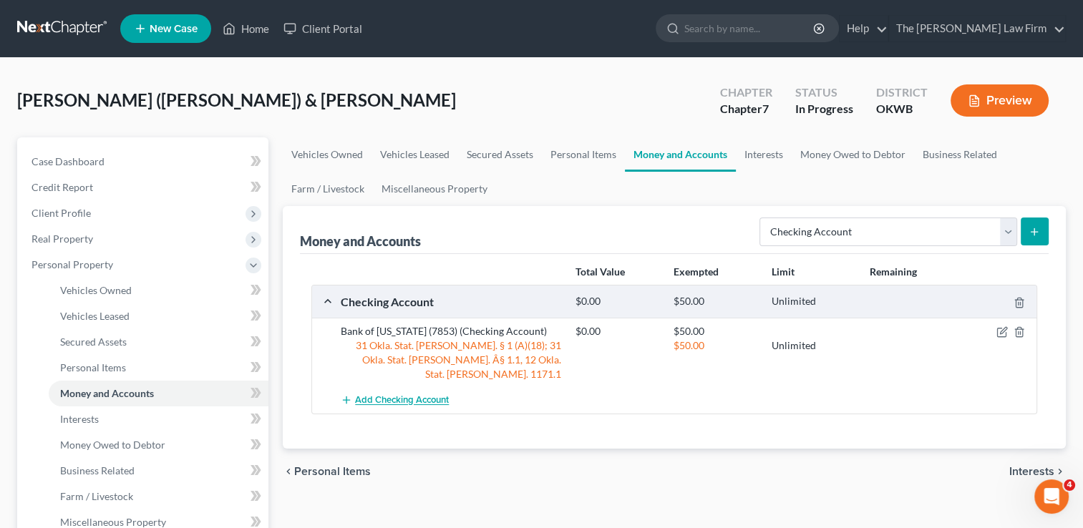
click at [426, 395] on span "Add Checking Account" at bounding box center [402, 400] width 94 height 11
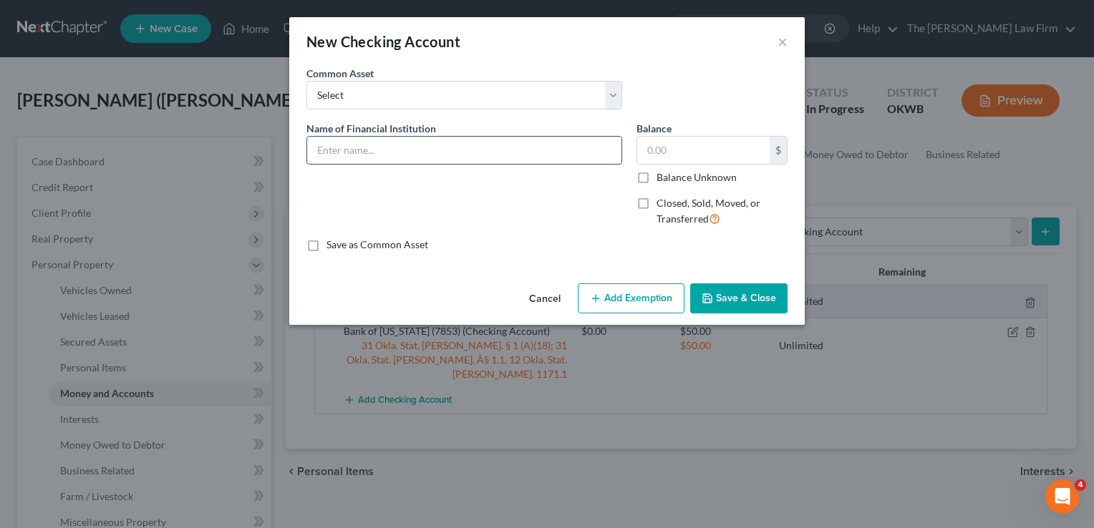
click at [420, 155] on input "text" at bounding box center [464, 150] width 314 height 27
type input "Venmo"
click at [638, 294] on button "Add Exemption" at bounding box center [631, 299] width 107 height 30
select select "2"
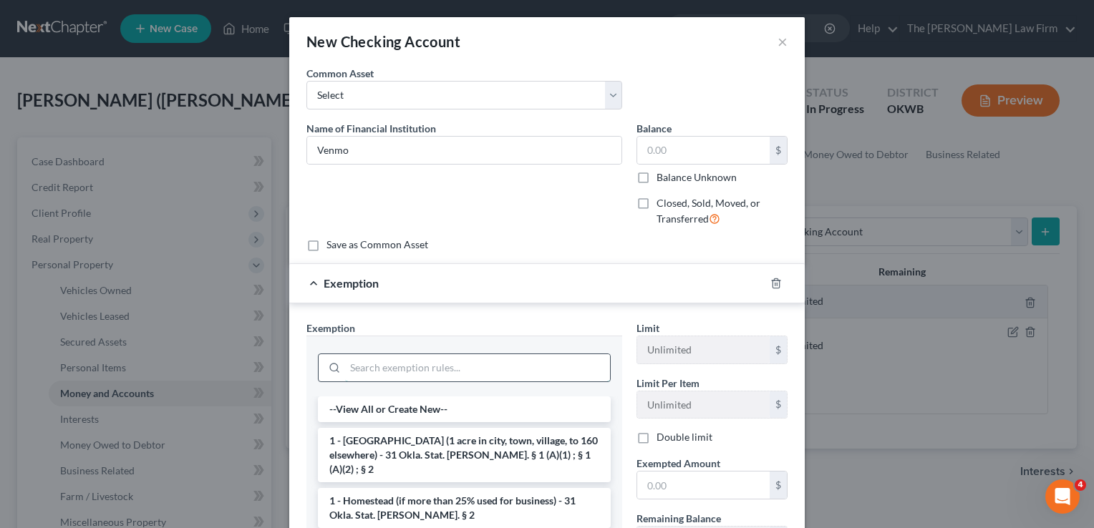
click at [412, 362] on input "search" at bounding box center [477, 367] width 265 height 27
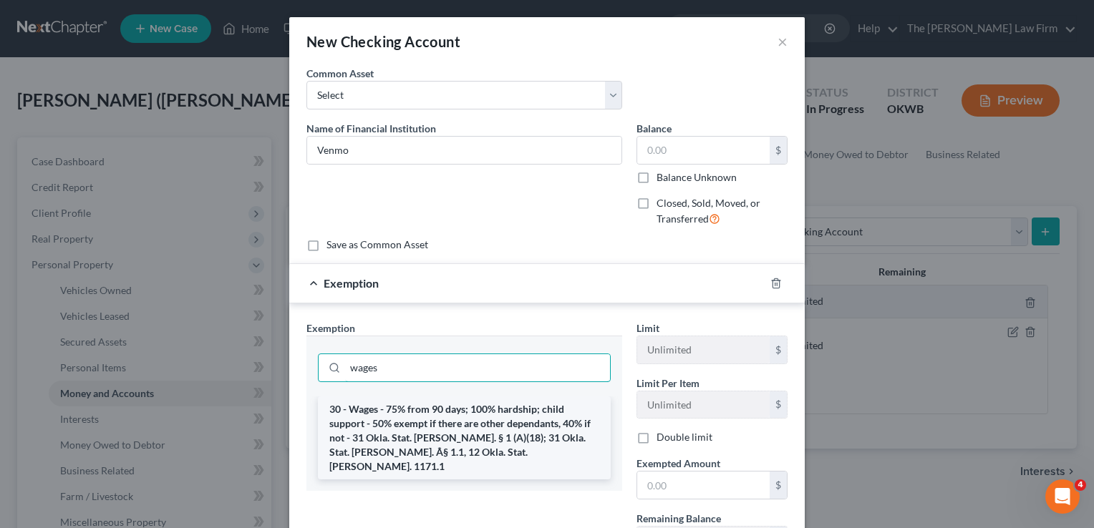
type input "wages"
click at [421, 427] on li "30 - Wages - 75% from 90 days; 100% hardship; child support - 50% exempt if the…" at bounding box center [464, 438] width 293 height 83
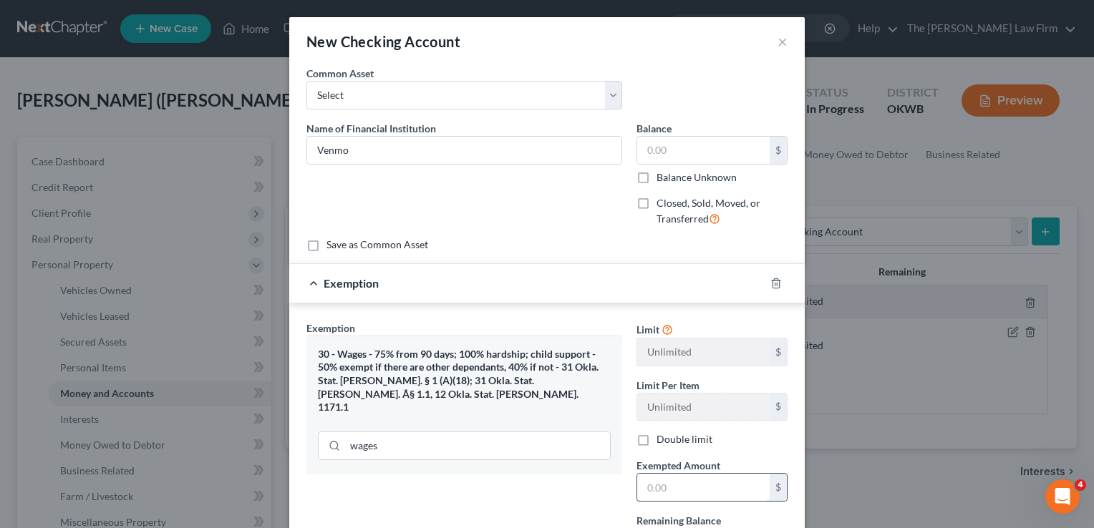
click at [699, 482] on input "text" at bounding box center [703, 487] width 132 height 27
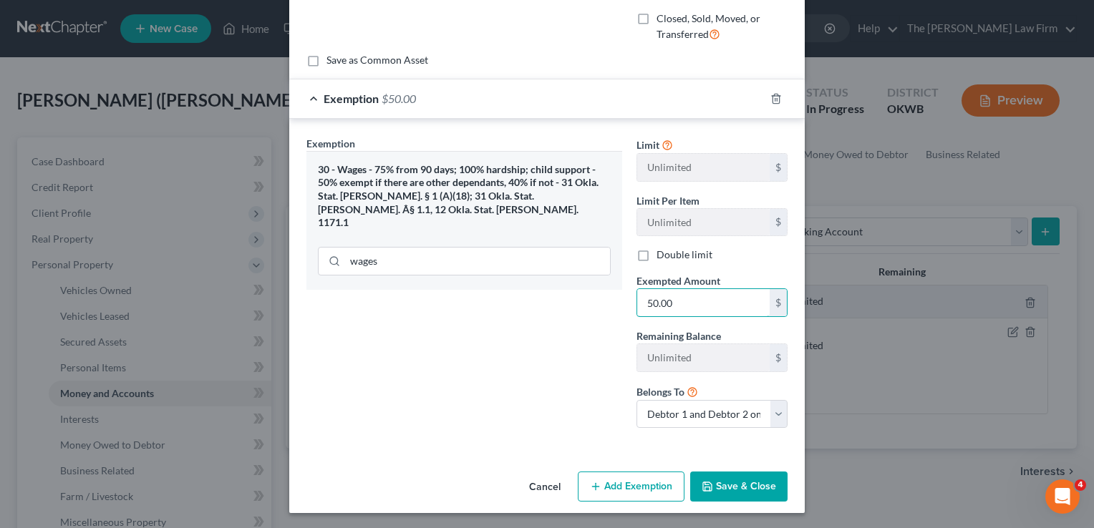
type input "50.00"
click at [743, 487] on button "Save & Close" at bounding box center [738, 487] width 97 height 30
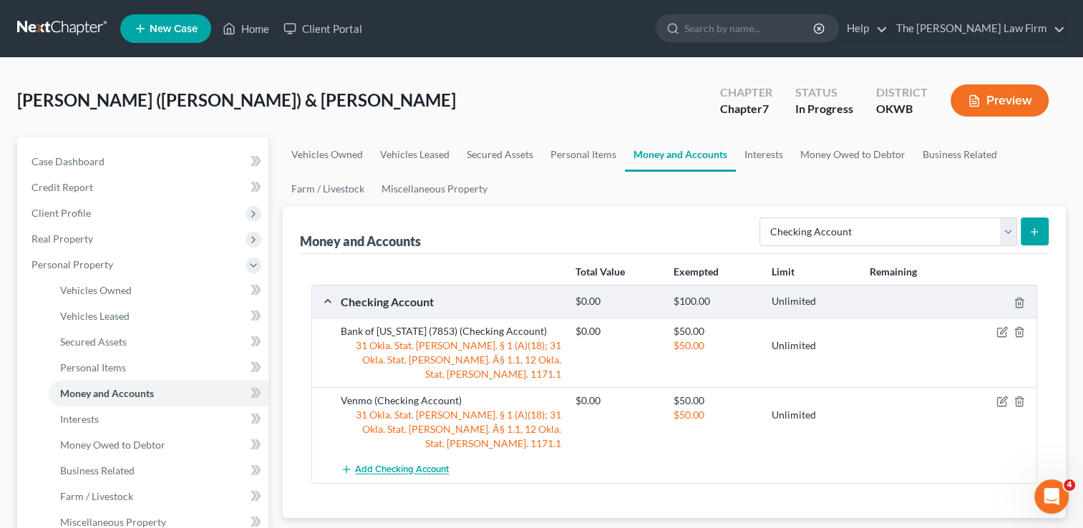
click at [423, 465] on span "Add Checking Account" at bounding box center [402, 470] width 94 height 11
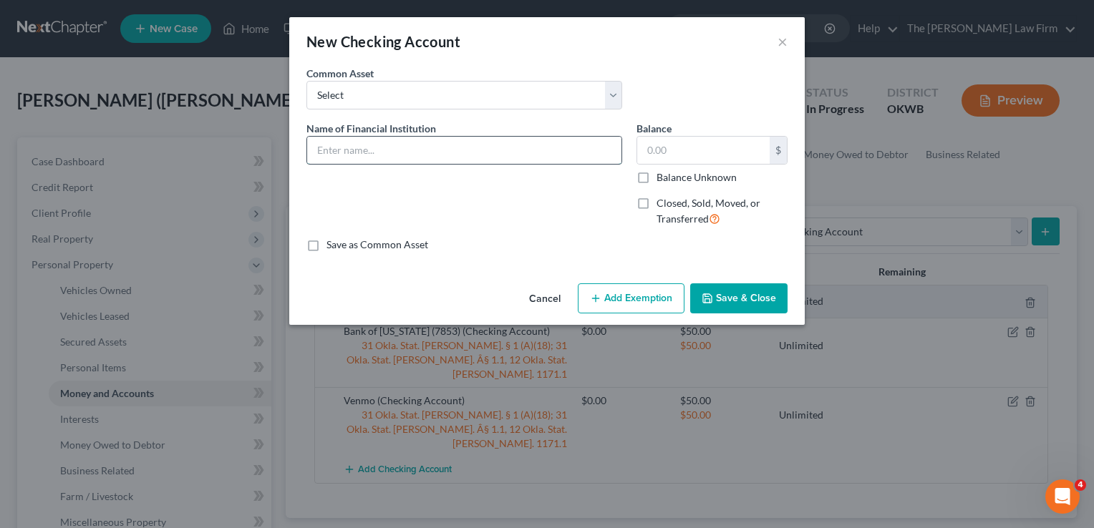
click at [436, 153] on input "text" at bounding box center [464, 150] width 314 height 27
type input "Pay pal"
click at [609, 306] on button "Add Exemption" at bounding box center [631, 299] width 107 height 30
select select "2"
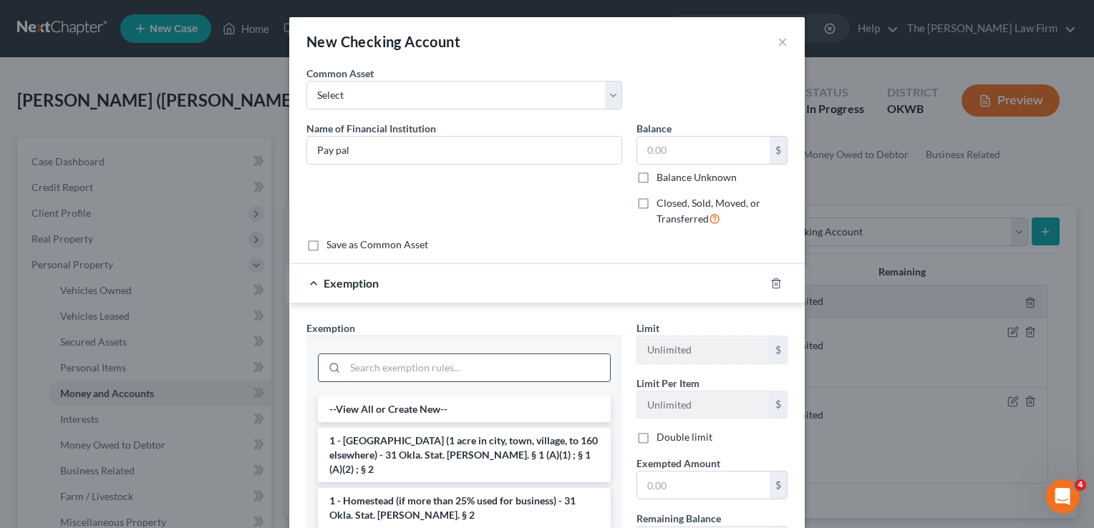
click at [423, 360] on input "search" at bounding box center [477, 367] width 265 height 27
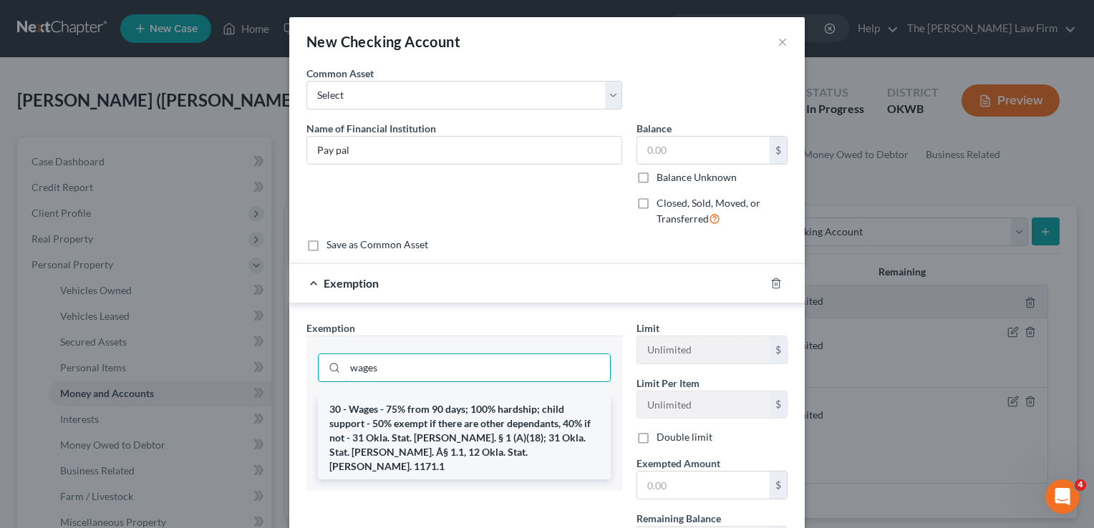
type input "wages"
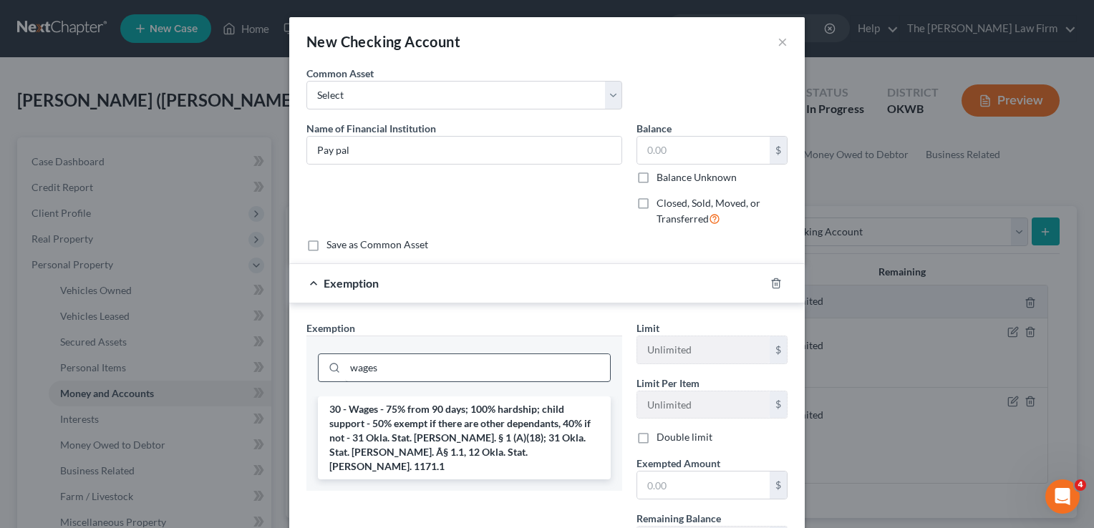
drag, startPoint x: 432, startPoint y: 432, endPoint x: 583, endPoint y: 443, distance: 150.8
click at [433, 432] on li "30 - Wages - 75% from 90 days; 100% hardship; child support - 50% exempt if the…" at bounding box center [464, 438] width 293 height 83
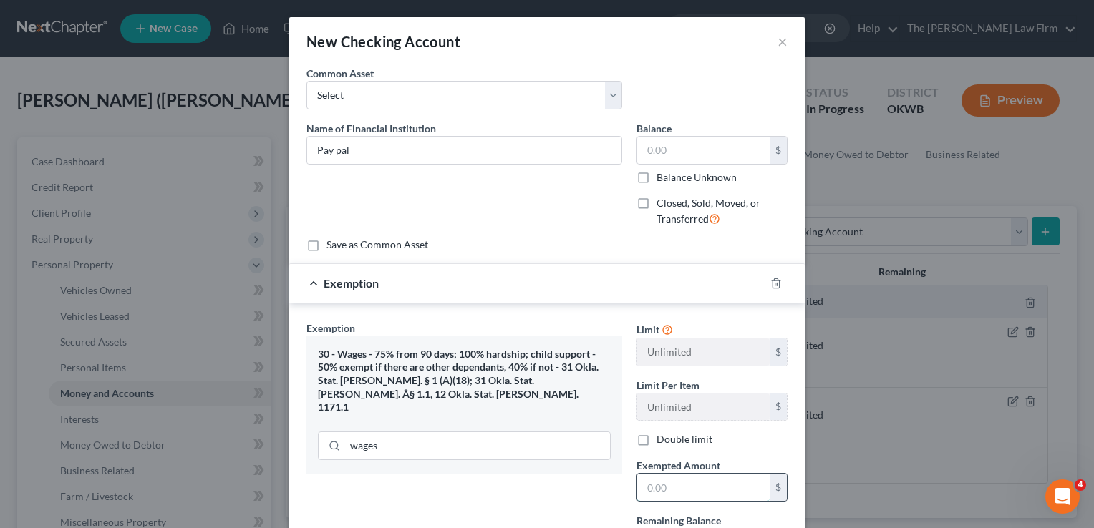
click at [684, 484] on input "text" at bounding box center [703, 487] width 132 height 27
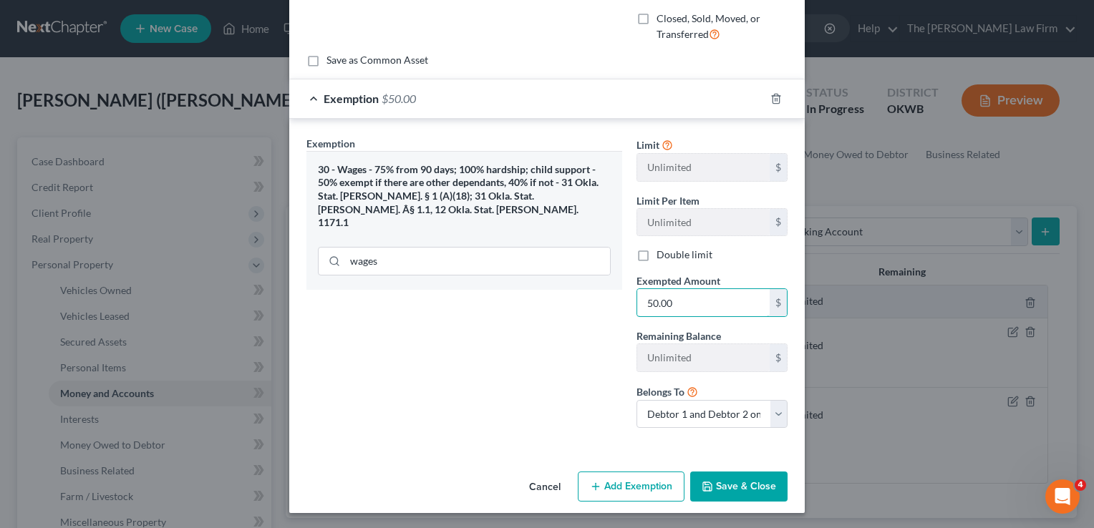
type input "50.00"
click at [742, 484] on button "Save & Close" at bounding box center [738, 487] width 97 height 30
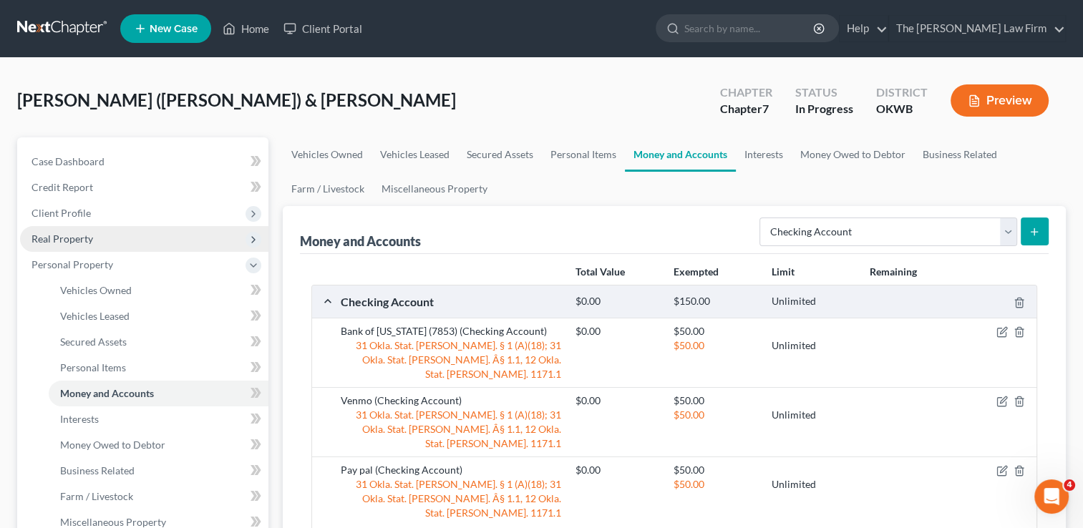
click at [94, 233] on span "Real Property" at bounding box center [144, 239] width 248 height 26
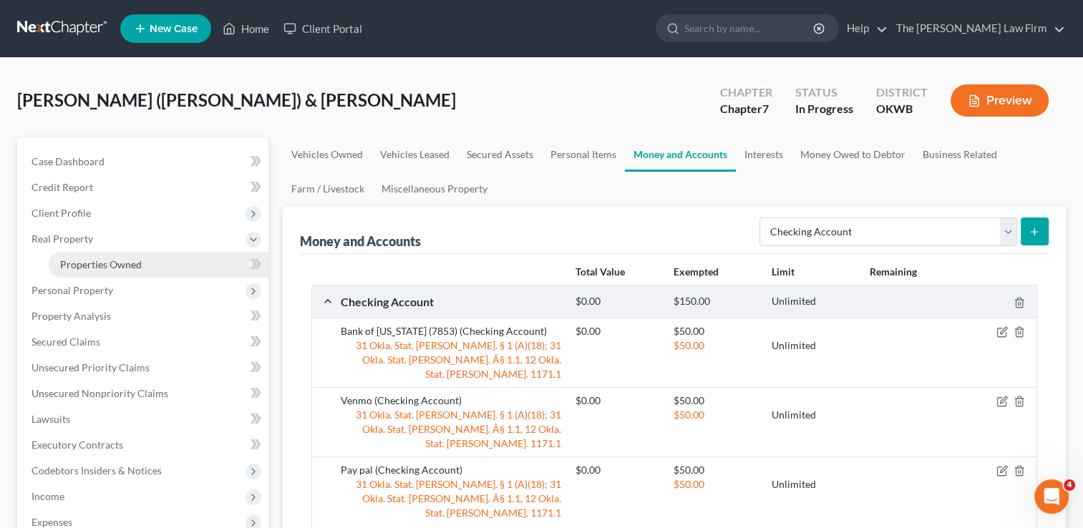
click at [118, 266] on span "Properties Owned" at bounding box center [101, 264] width 82 height 12
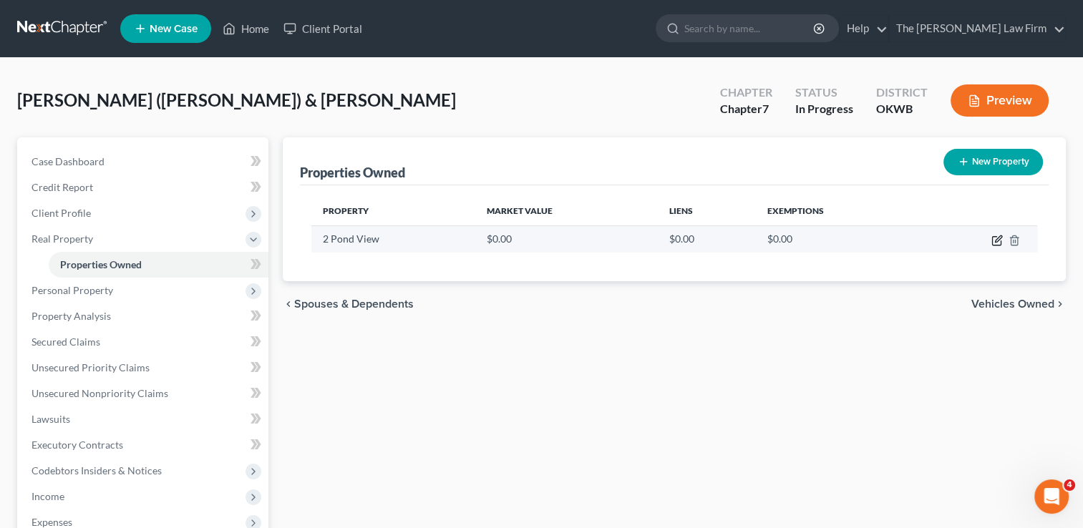
click at [1002, 238] on icon "button" at bounding box center [997, 240] width 11 height 11
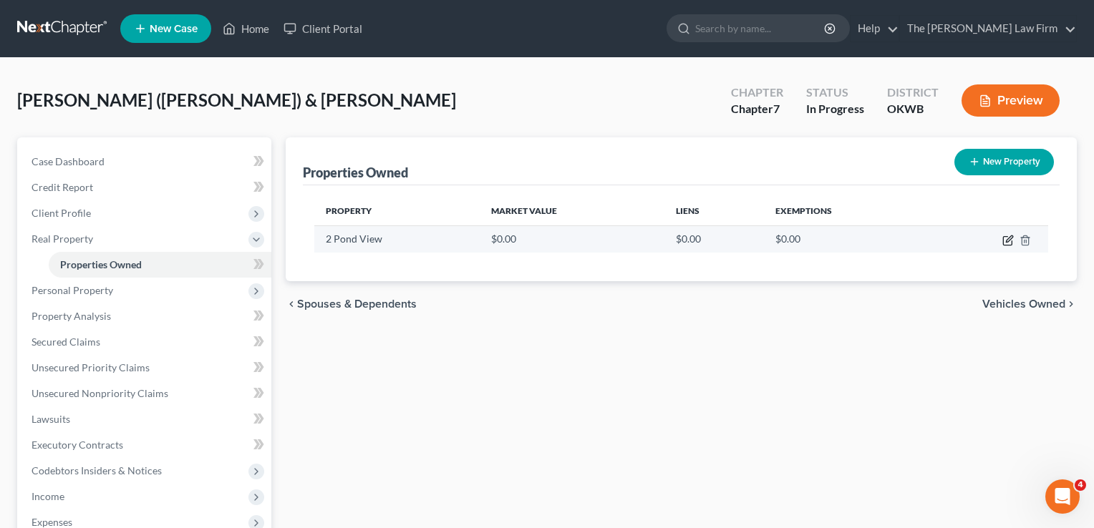
select select "37"
select select "62"
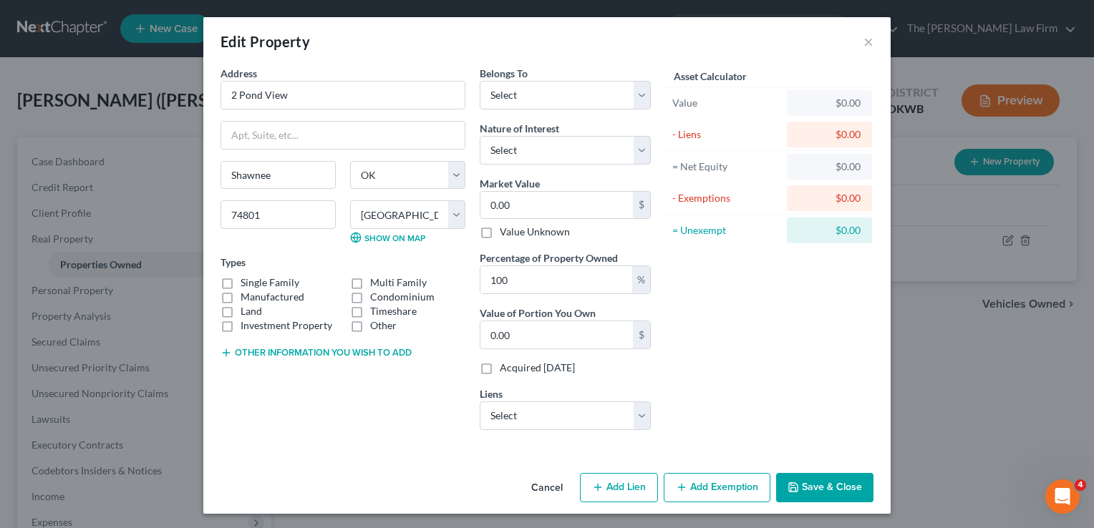
click at [241, 290] on label "Manufactured" at bounding box center [273, 297] width 64 height 14
click at [246, 290] on input "Manufactured" at bounding box center [250, 294] width 9 height 9
checkbox input "true"
click at [278, 350] on button "Other information you wish to add" at bounding box center [316, 352] width 191 height 11
click at [278, 377] on textarea at bounding box center [343, 385] width 245 height 53
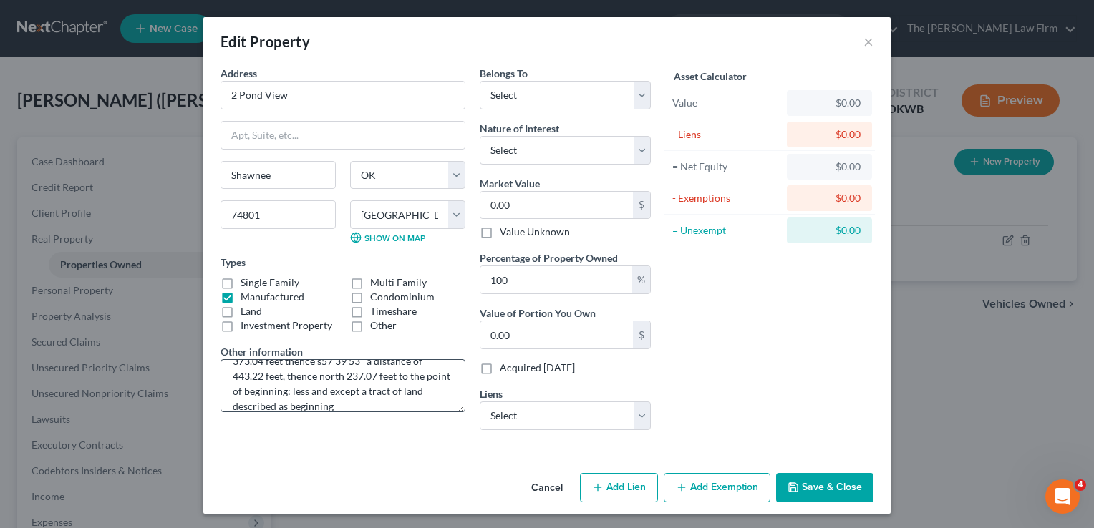
scroll to position [150, 0]
click at [438, 391] on textarea "A tract of land described as beginning 331.62 feet west and s00'21'02" E a dist…" at bounding box center [343, 385] width 245 height 53
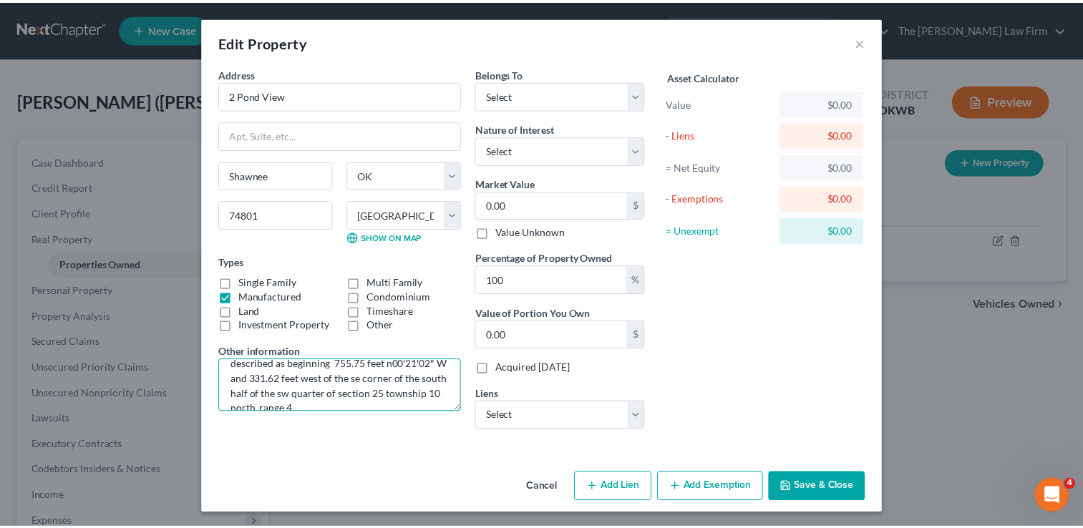
scroll to position [211, 0]
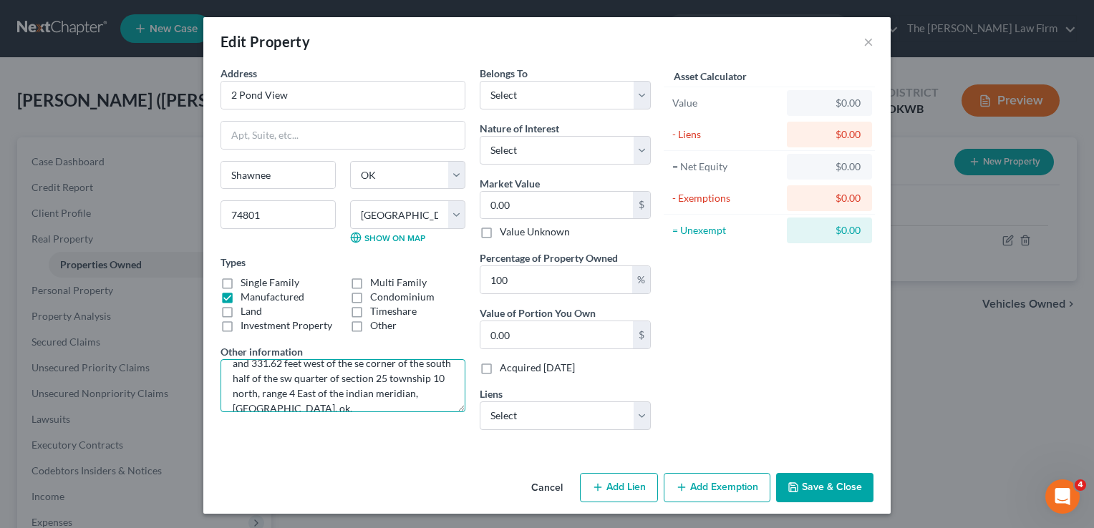
type textarea "A tract of land described as beginning 331.62 feet west and s00'21'02" E a dist…"
click at [803, 488] on button "Save & Close" at bounding box center [824, 488] width 97 height 30
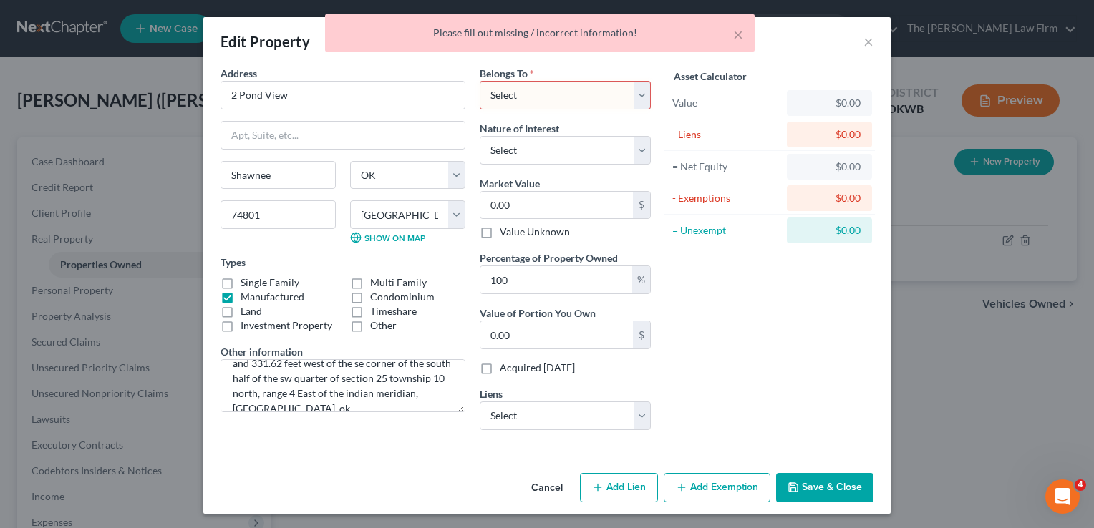
drag, startPoint x: 585, startPoint y: 97, endPoint x: 581, endPoint y: 110, distance: 13.6
click at [585, 96] on select "Select Debtor 1 Only Debtor 2 Only Debtor 1 And Debtor 2 Only At Least One Of T…" at bounding box center [565, 95] width 171 height 29
select select "2"
click at [480, 81] on select "Select Debtor 1 Only Debtor 2 Only Debtor 1 And Debtor 2 Only At Least One Of T…" at bounding box center [565, 95] width 171 height 29
click at [803, 490] on button "Save & Close" at bounding box center [824, 488] width 97 height 30
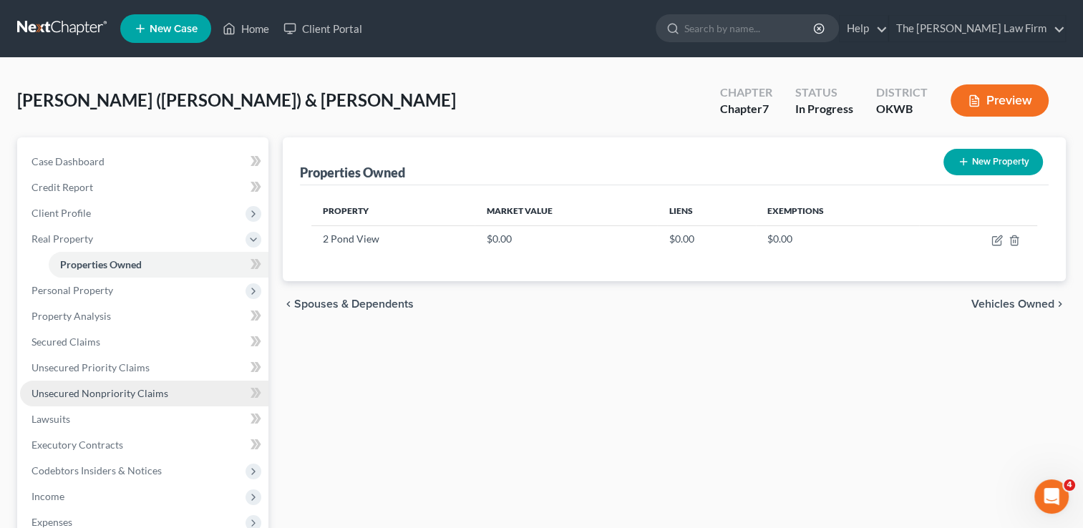
drag, startPoint x: 168, startPoint y: 389, endPoint x: 193, endPoint y: 385, distance: 26.0
click at [168, 389] on link "Unsecured Nonpriority Claims" at bounding box center [144, 394] width 248 height 26
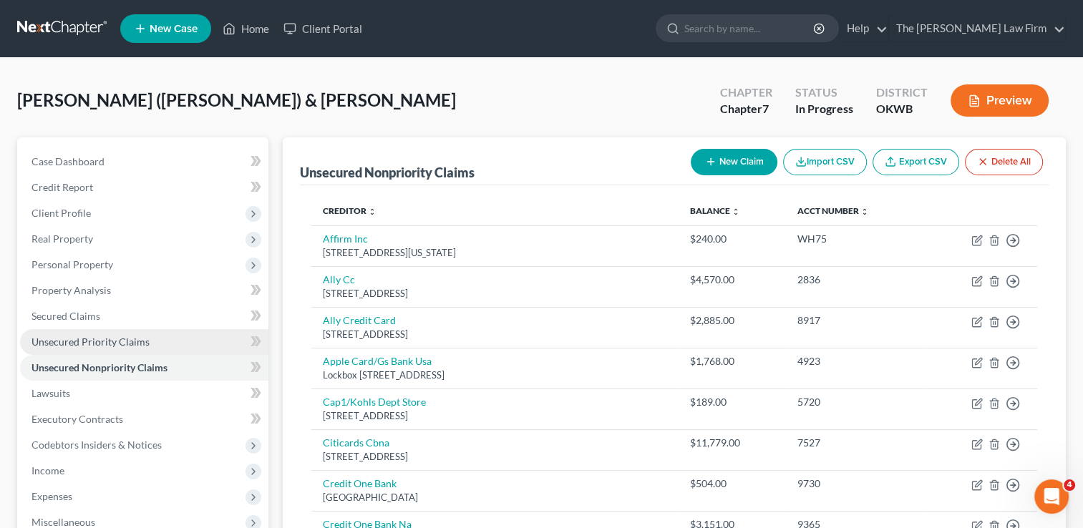
click at [93, 342] on span "Unsecured Priority Claims" at bounding box center [91, 342] width 118 height 12
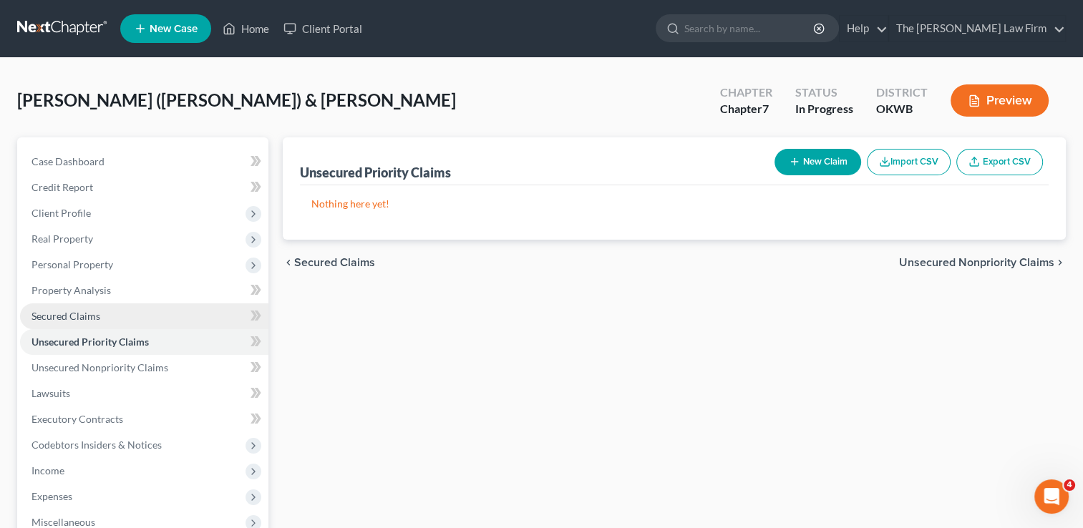
click at [97, 308] on link "Secured Claims" at bounding box center [144, 317] width 248 height 26
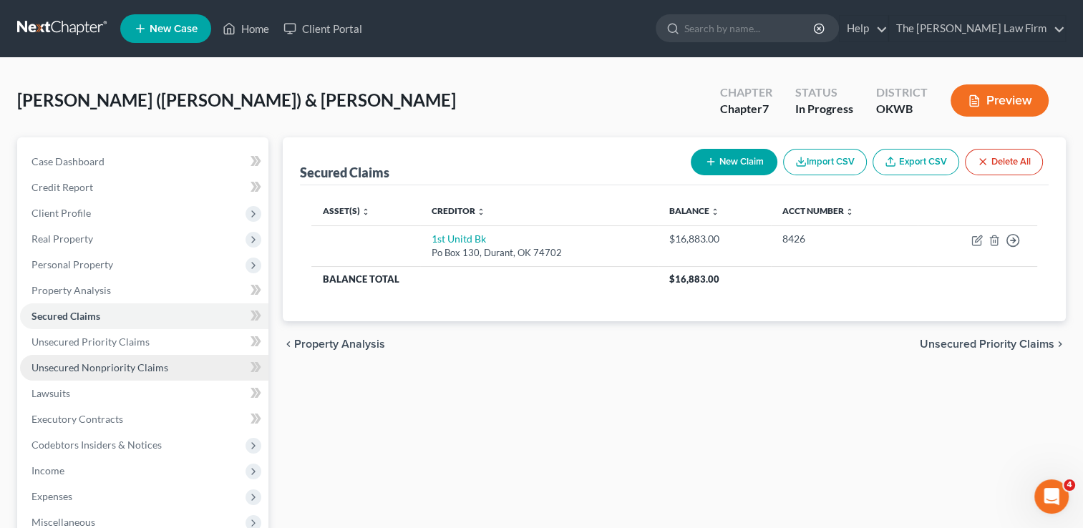
click at [105, 367] on span "Unsecured Nonpriority Claims" at bounding box center [100, 368] width 137 height 12
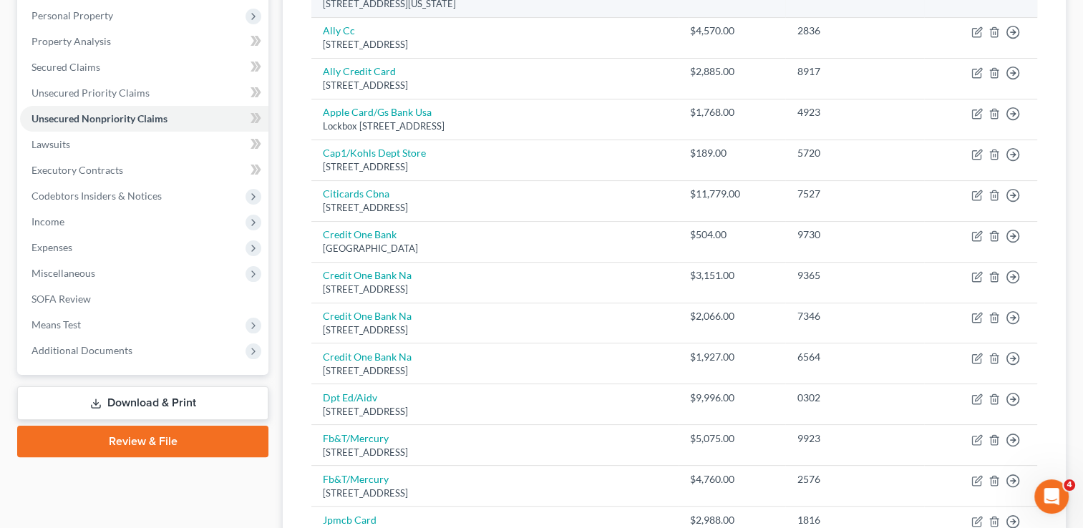
scroll to position [225, 0]
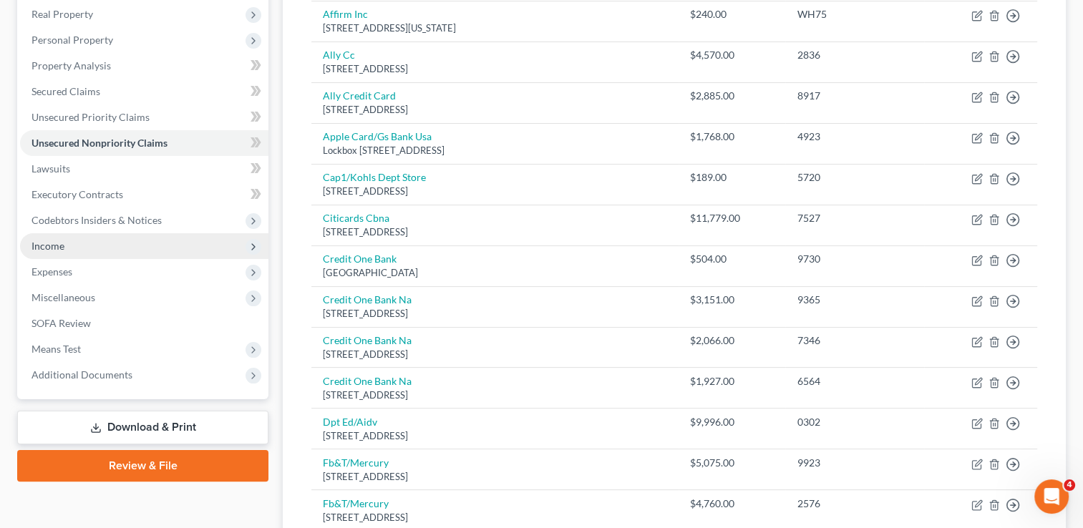
click at [66, 248] on span "Income" at bounding box center [144, 246] width 248 height 26
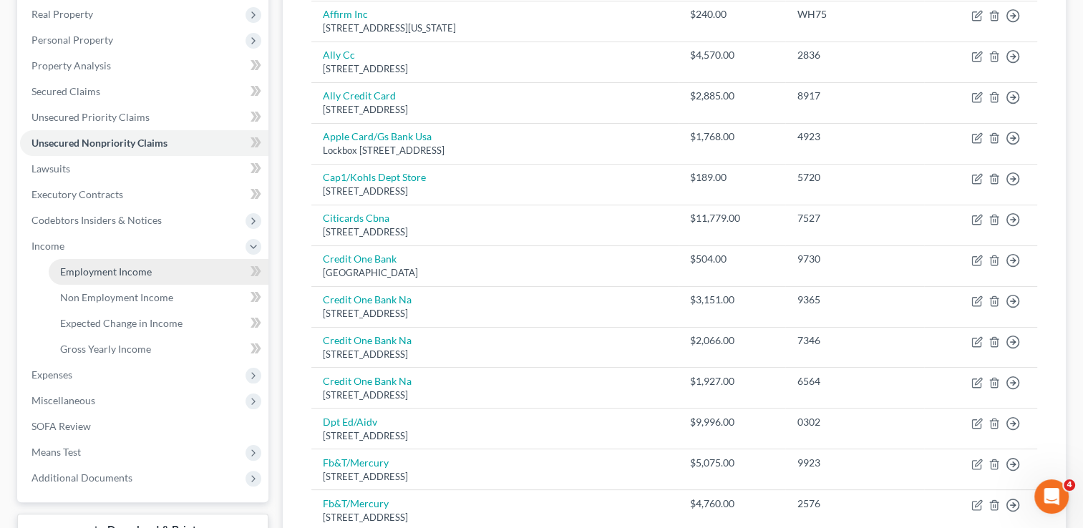
click at [146, 274] on span "Employment Income" at bounding box center [106, 272] width 92 height 12
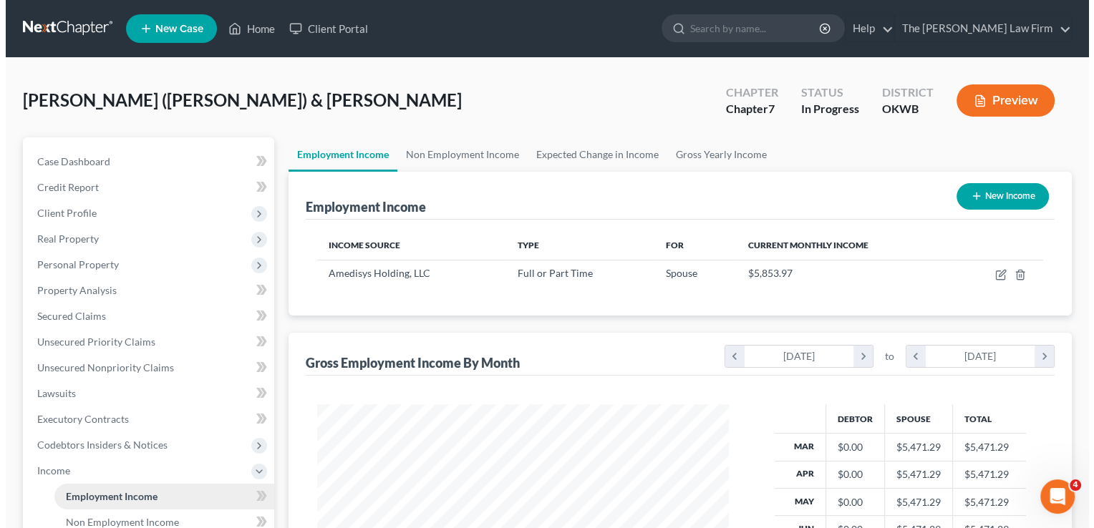
scroll to position [255, 440]
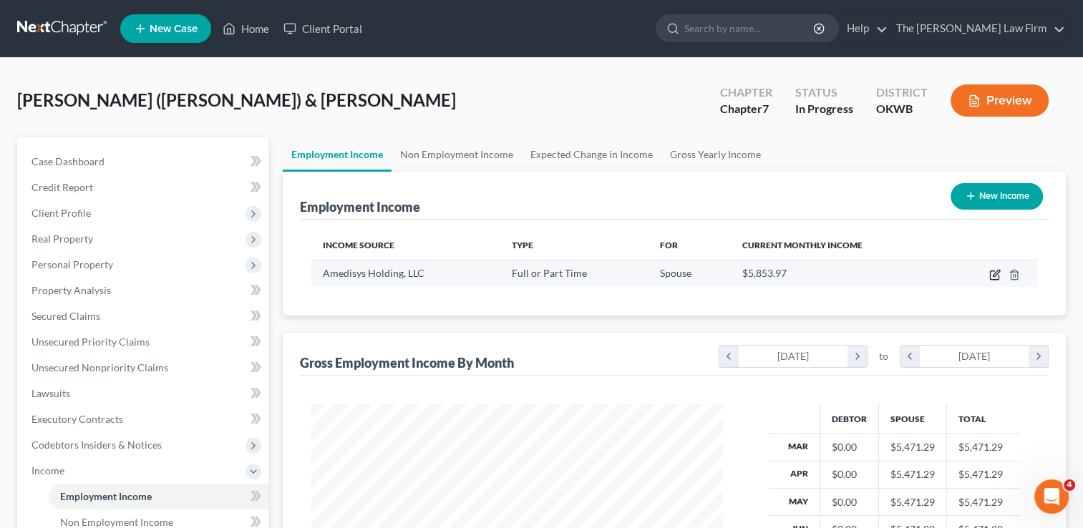
click at [994, 274] on icon "button" at bounding box center [996, 273] width 6 height 6
select select "0"
select select "19"
select select "2"
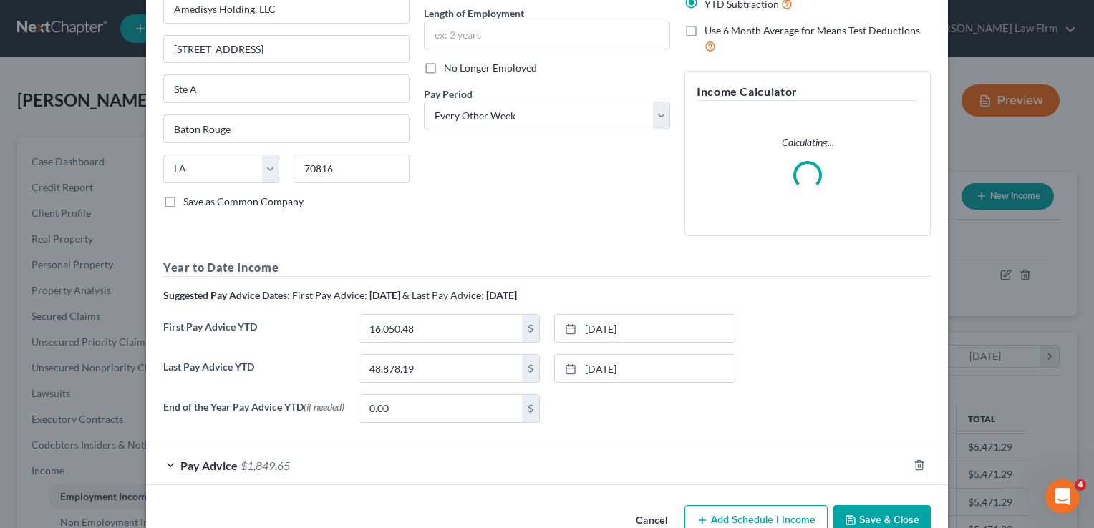
scroll to position [143, 0]
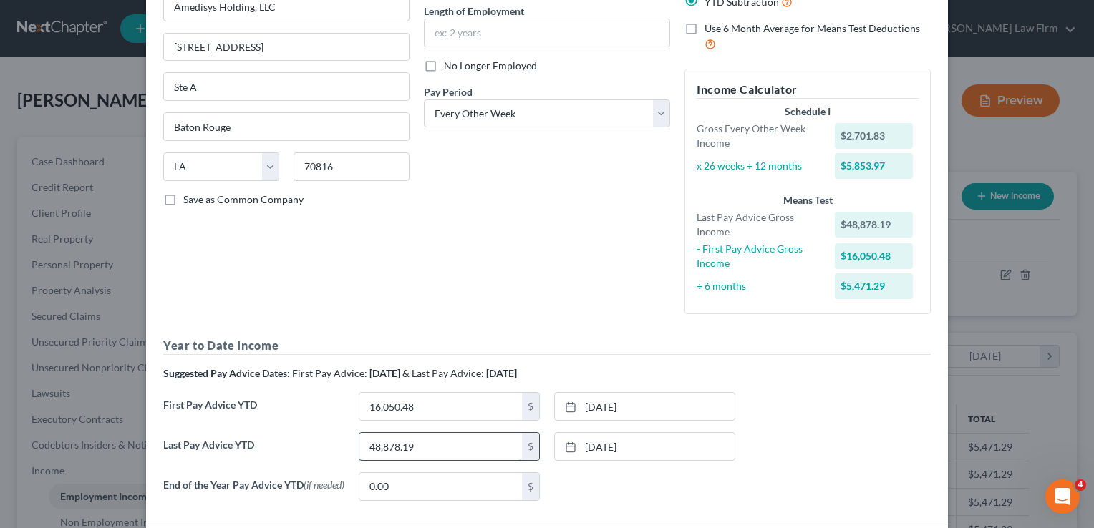
click at [432, 442] on input "48,878.19" at bounding box center [440, 446] width 163 height 27
click at [556, 305] on div "Debtor Spouse Occupation Length of Employment No Longer Employed Pay Period * S…" at bounding box center [547, 124] width 261 height 403
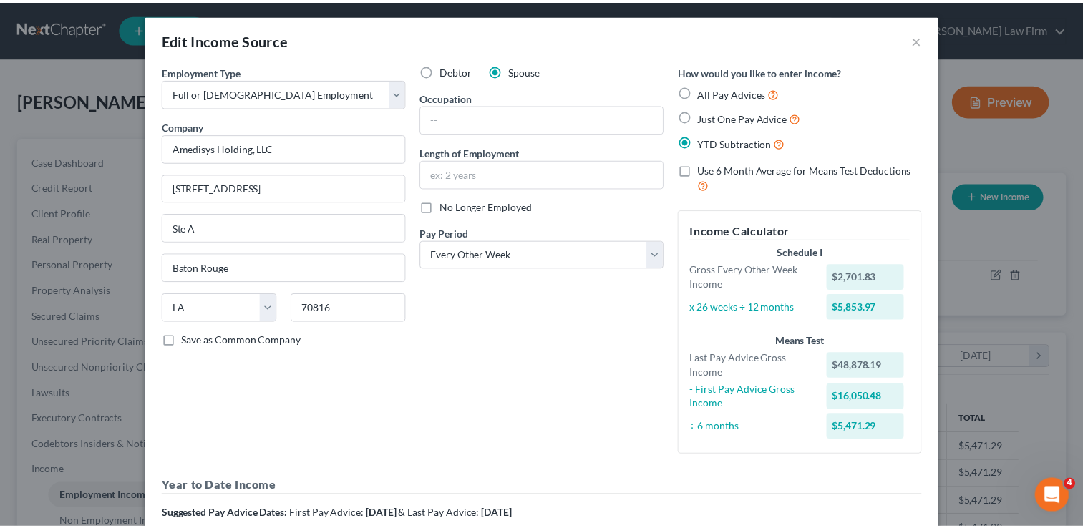
scroll to position [0, 0]
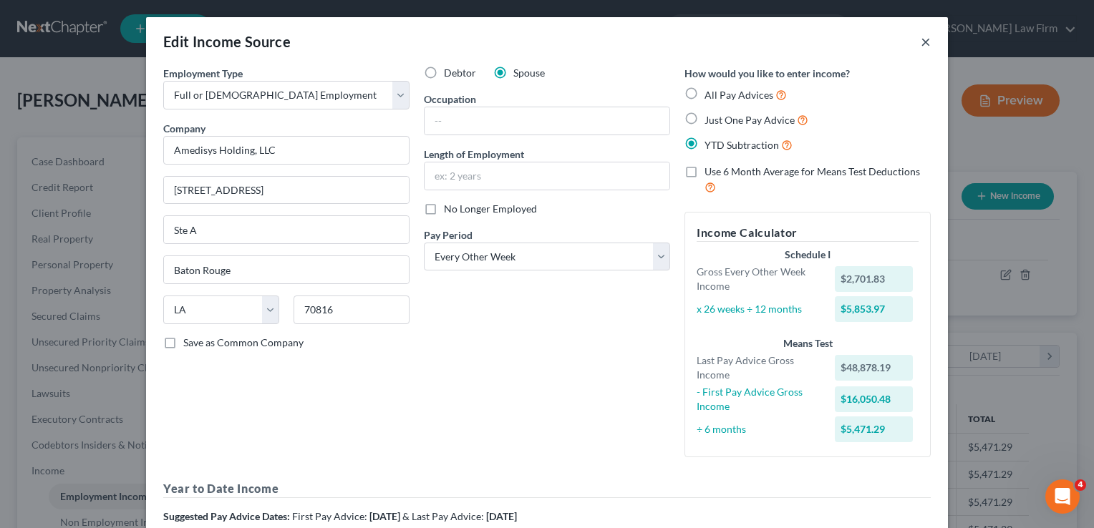
click at [921, 43] on button "×" at bounding box center [926, 41] width 10 height 17
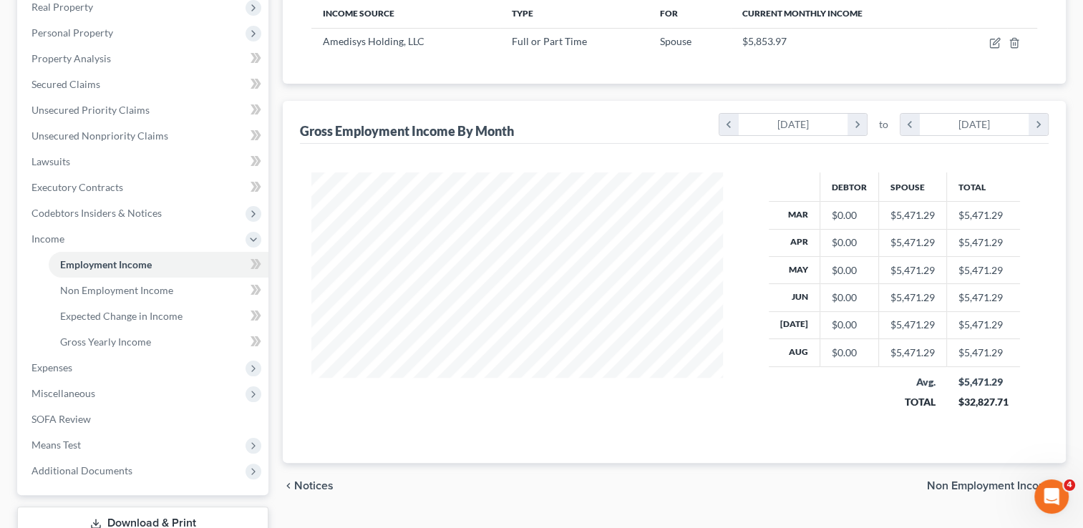
scroll to position [334, 0]
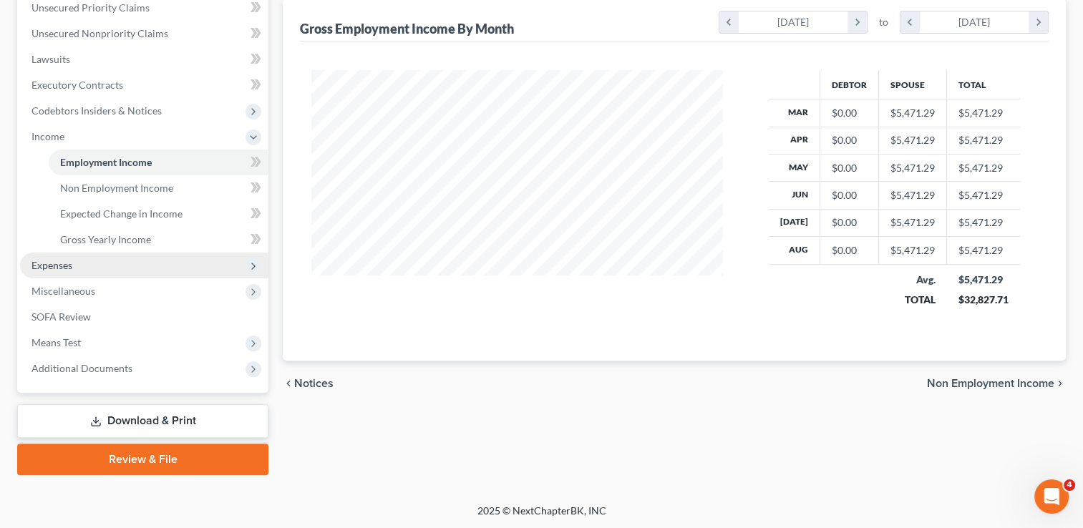
click at [80, 267] on span "Expenses" at bounding box center [144, 266] width 248 height 26
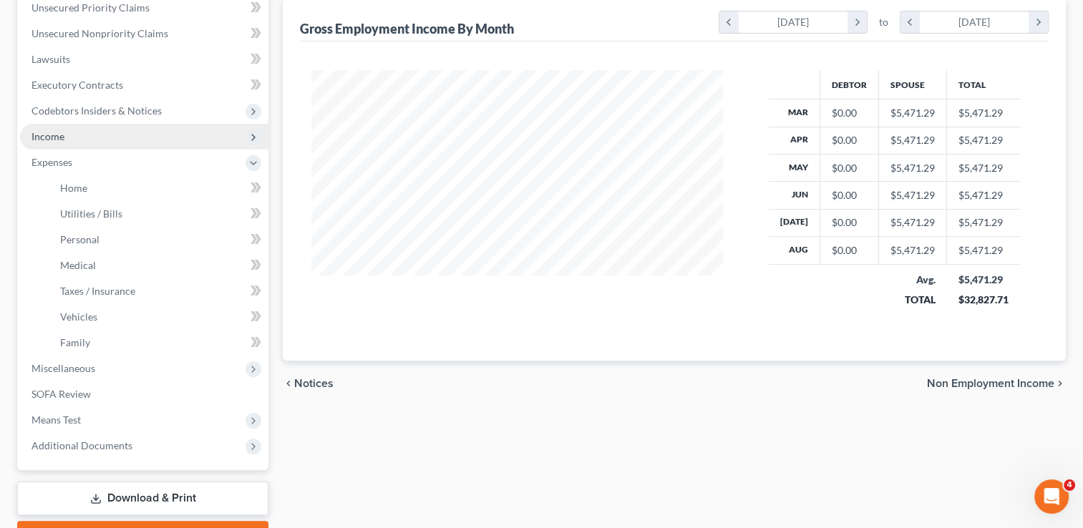
click at [79, 139] on span "Income" at bounding box center [144, 137] width 248 height 26
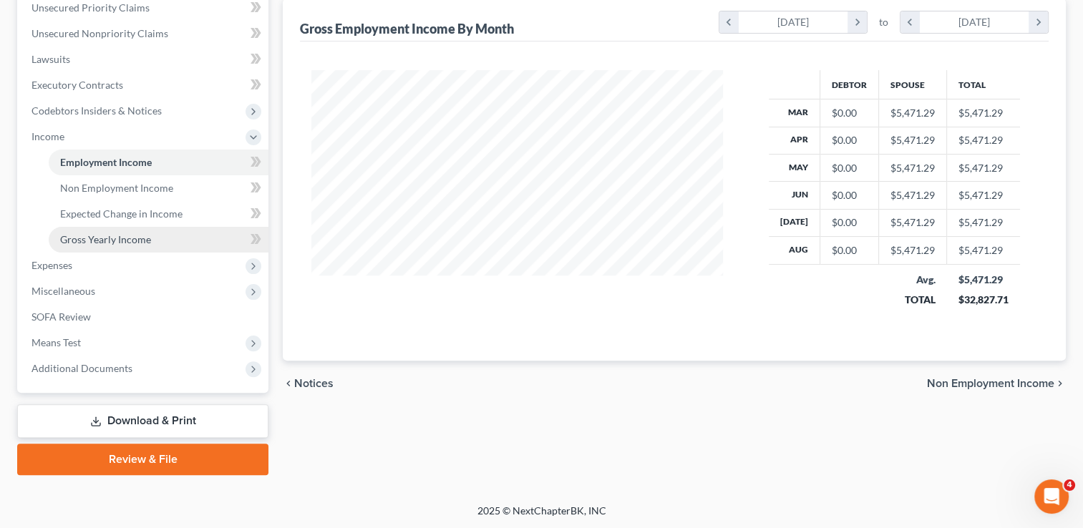
click at [115, 238] on span "Gross Yearly Income" at bounding box center [105, 239] width 91 height 12
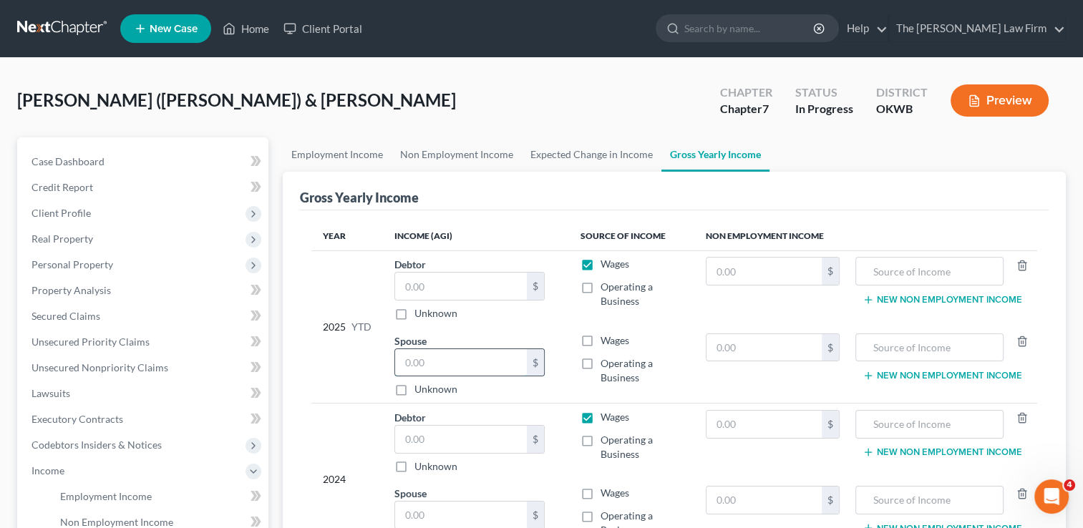
click at [444, 357] on input "text" at bounding box center [461, 362] width 132 height 27
paste input "48,878.19"
type input "48,878.19"
drag, startPoint x: 590, startPoint y: 339, endPoint x: 592, endPoint y: 301, distance: 38.7
click at [601, 339] on label "Wages" at bounding box center [615, 341] width 29 height 14
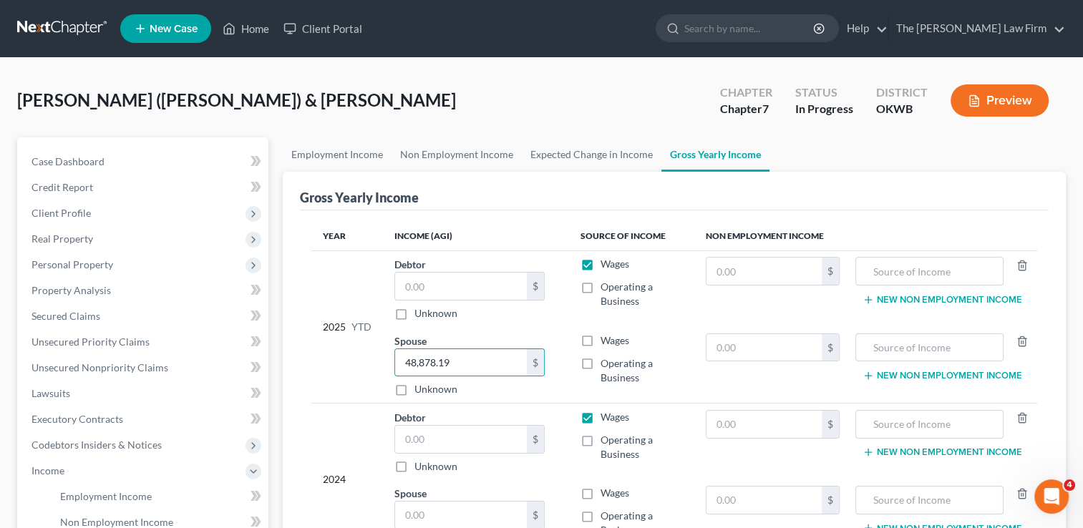
click at [606, 339] on input "Wages" at bounding box center [610, 338] width 9 height 9
checkbox input "true"
click at [601, 261] on label "Wages" at bounding box center [615, 264] width 29 height 14
click at [606, 261] on input "Wages" at bounding box center [610, 261] width 9 height 9
checkbox input "false"
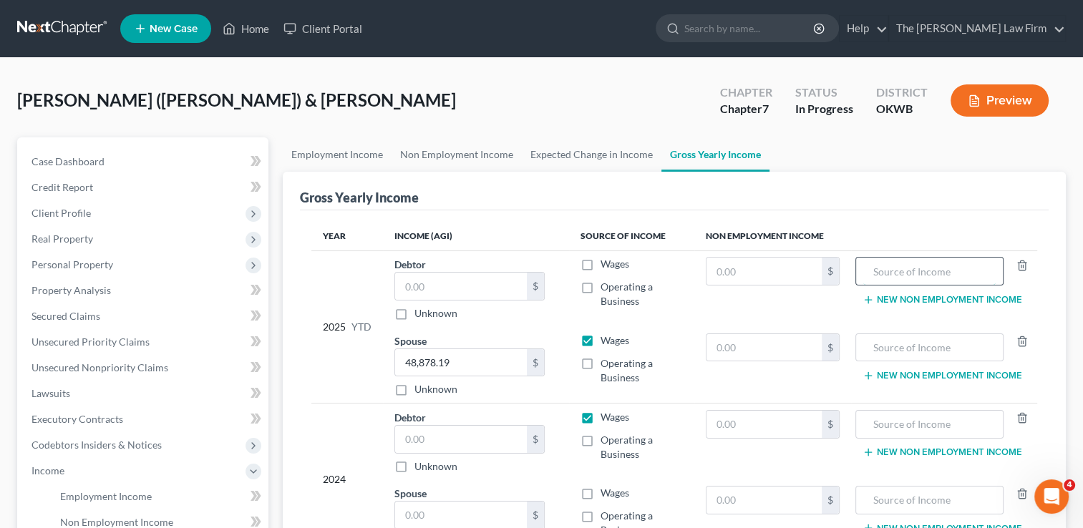
click at [912, 271] on input "text" at bounding box center [929, 271] width 132 height 27
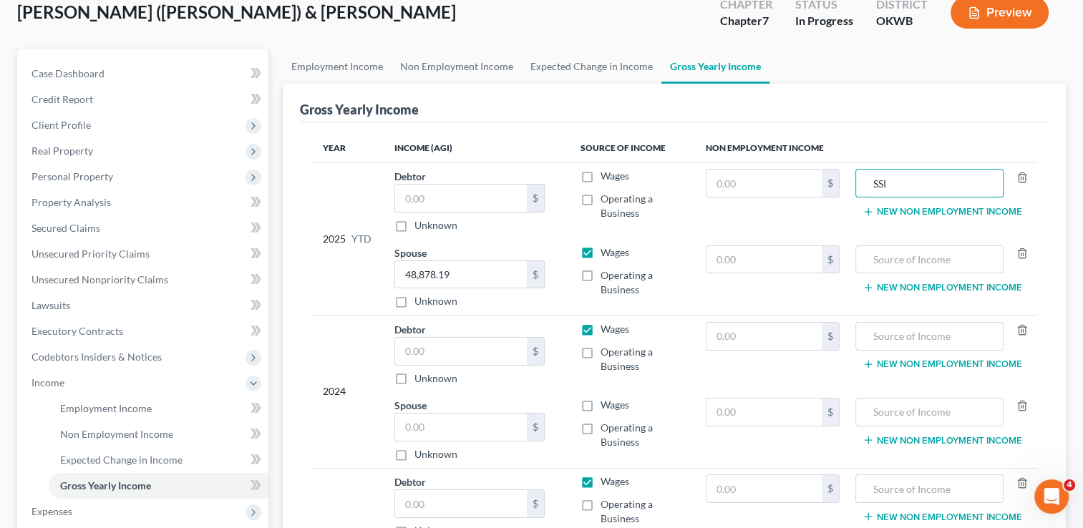
scroll to position [215, 0]
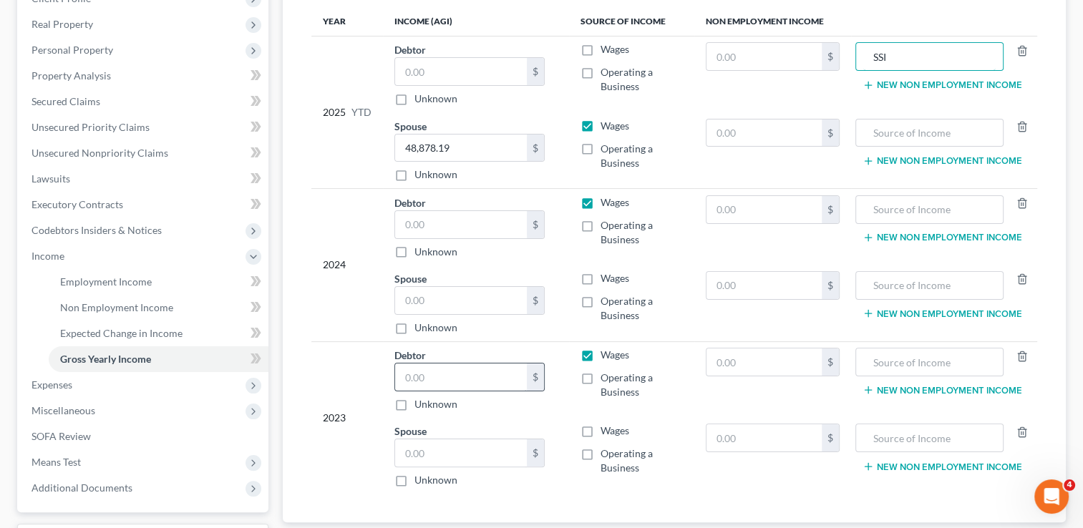
type input "SSI"
click at [466, 379] on input "text" at bounding box center [461, 377] width 132 height 27
type input "86,851"
drag, startPoint x: 447, startPoint y: 225, endPoint x: 483, endPoint y: 225, distance: 35.8
click at [447, 224] on input "text" at bounding box center [461, 224] width 132 height 27
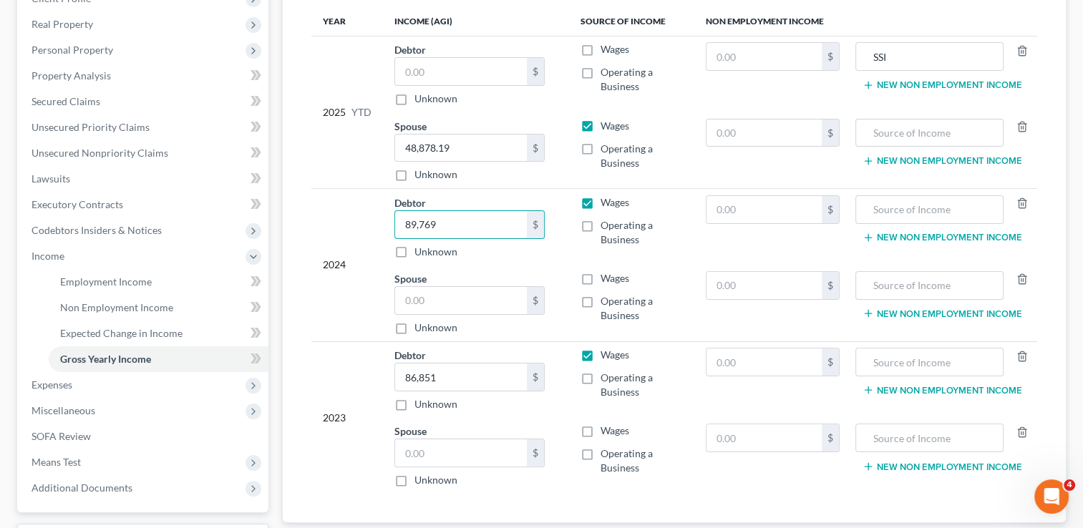
type input "89,769"
click at [755, 62] on input "text" at bounding box center [764, 56] width 115 height 27
type input "17,451"
click at [731, 98] on td "17,451 $" at bounding box center [773, 74] width 157 height 77
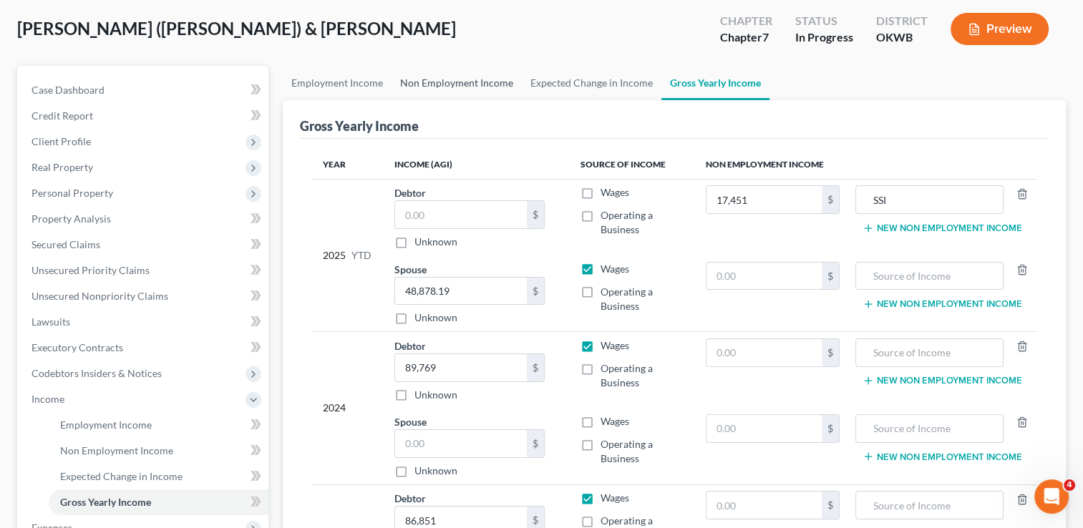
click at [427, 84] on link "Non Employment Income" at bounding box center [457, 83] width 130 height 34
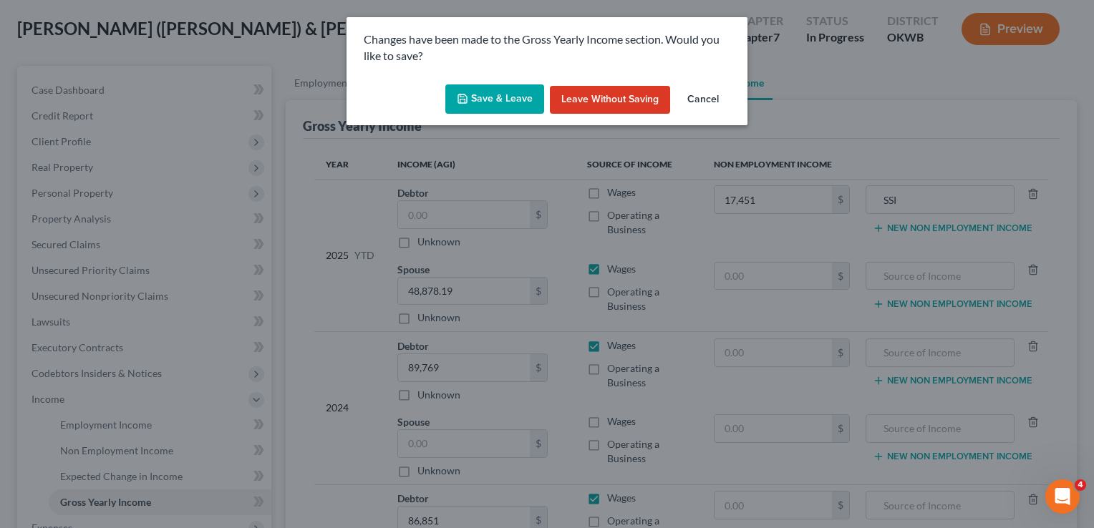
click at [501, 100] on button "Save & Leave" at bounding box center [494, 99] width 99 height 30
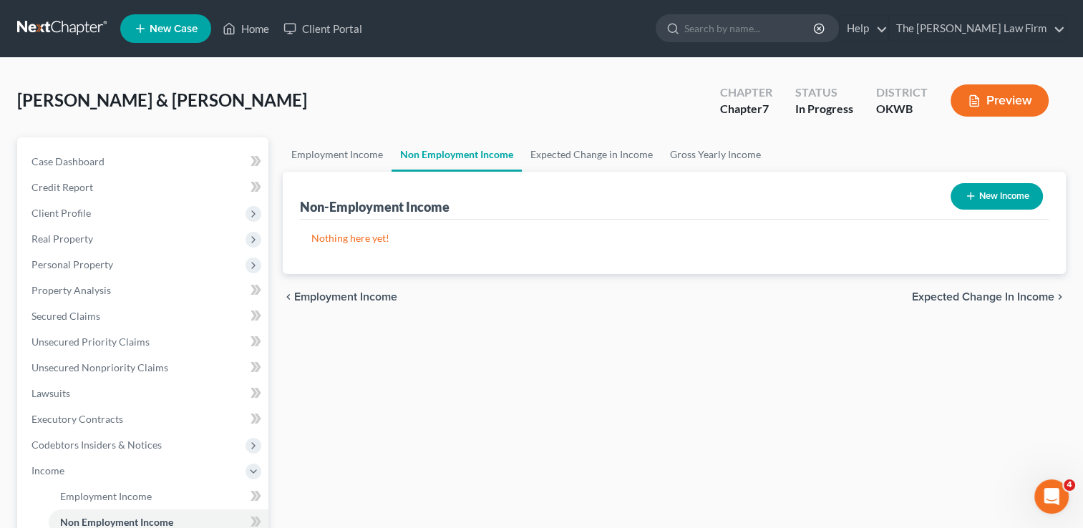
click at [997, 193] on button "New Income" at bounding box center [997, 196] width 92 height 26
select select "0"
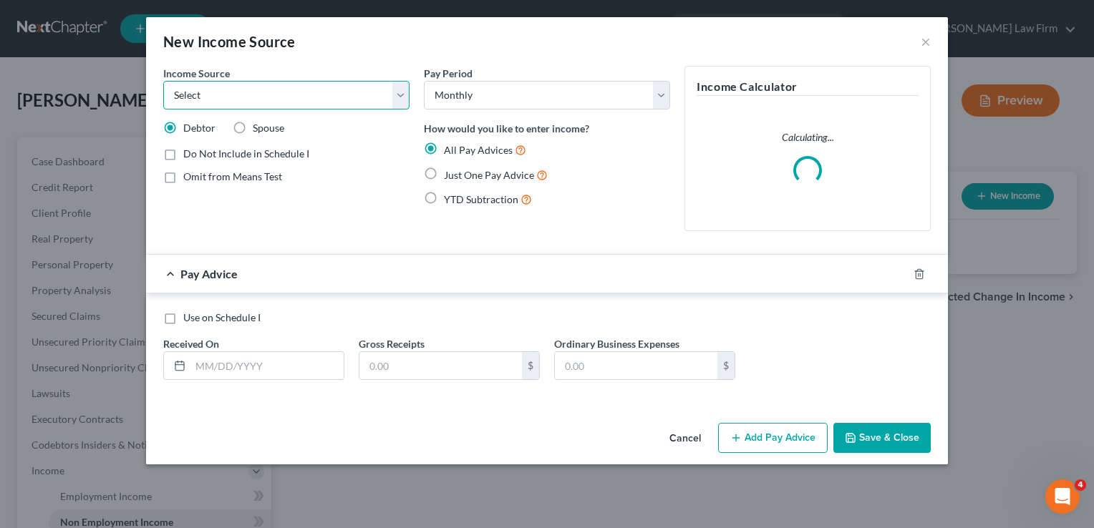
click at [402, 98] on select "Select Unemployment Disability (from employer) Pension Retirement Social Securi…" at bounding box center [286, 95] width 246 height 29
select select "4"
click at [163, 81] on select "Select Unemployment Disability (from employer) Pension Retirement Social Securi…" at bounding box center [286, 95] width 246 height 29
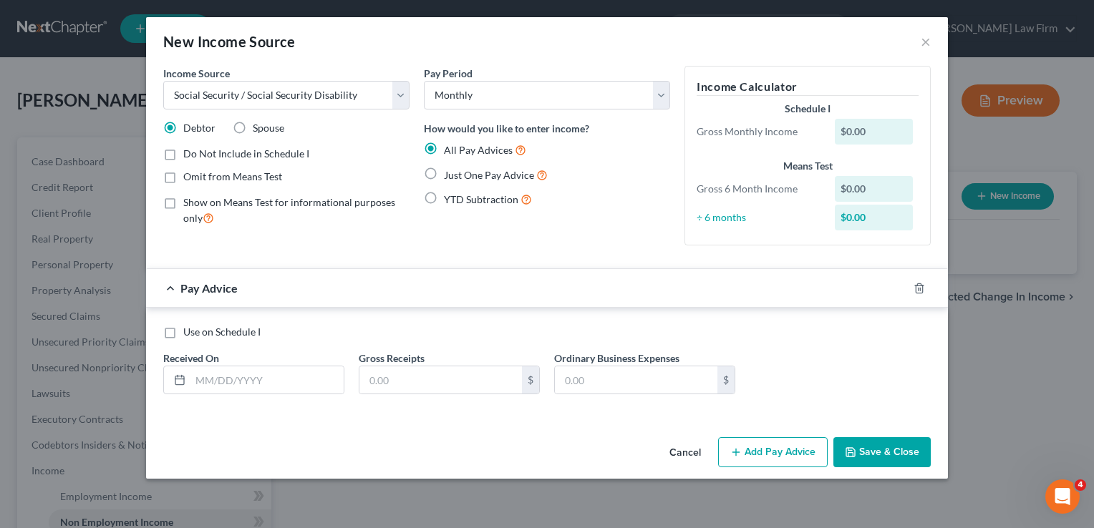
click at [444, 171] on label "Just One Pay Advice" at bounding box center [496, 175] width 104 height 16
click at [450, 171] on input "Just One Pay Advice" at bounding box center [454, 171] width 9 height 9
radio input "true"
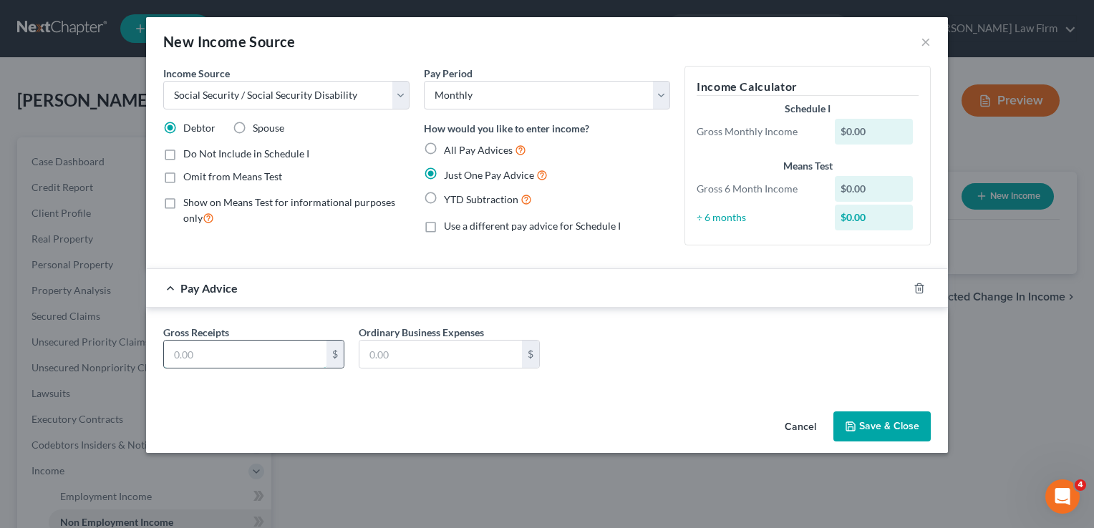
drag, startPoint x: 213, startPoint y: 347, endPoint x: 304, endPoint y: 346, distance: 91.7
click at [213, 347] on input "text" at bounding box center [245, 354] width 163 height 27
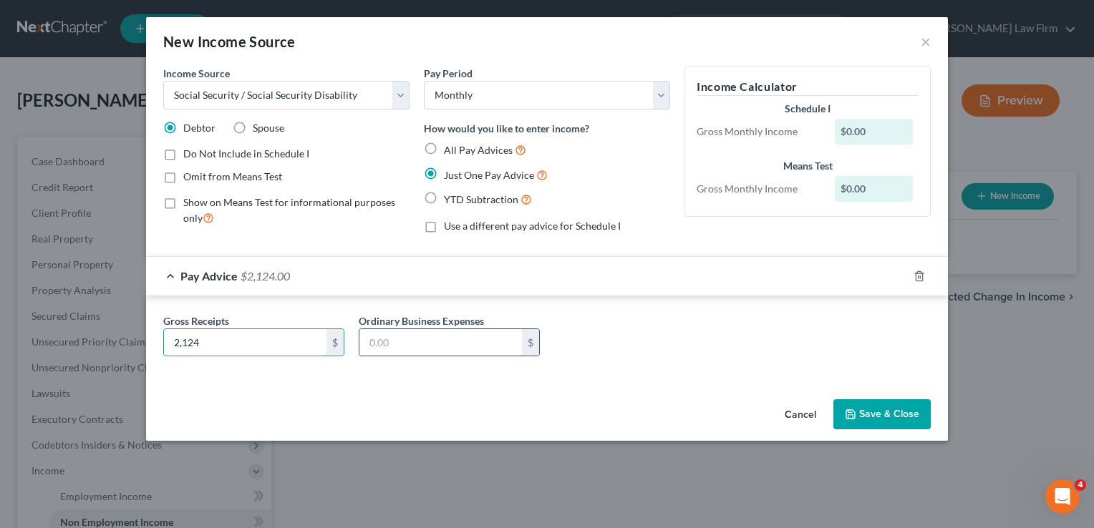
type input "2,124"
click at [481, 344] on input "text" at bounding box center [440, 342] width 163 height 27
type input "185"
click at [712, 320] on div "Gross Receipts 2,124 $ Ordinary Business Expenses 185 $" at bounding box center [547, 341] width 782 height 55
click at [887, 408] on button "Save & Close" at bounding box center [881, 415] width 97 height 30
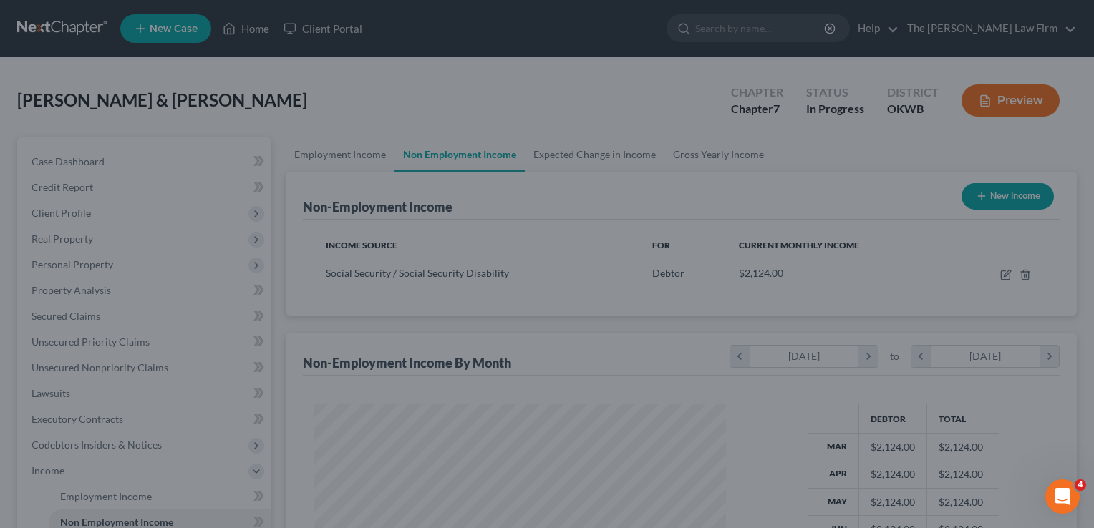
scroll to position [715732, 715548]
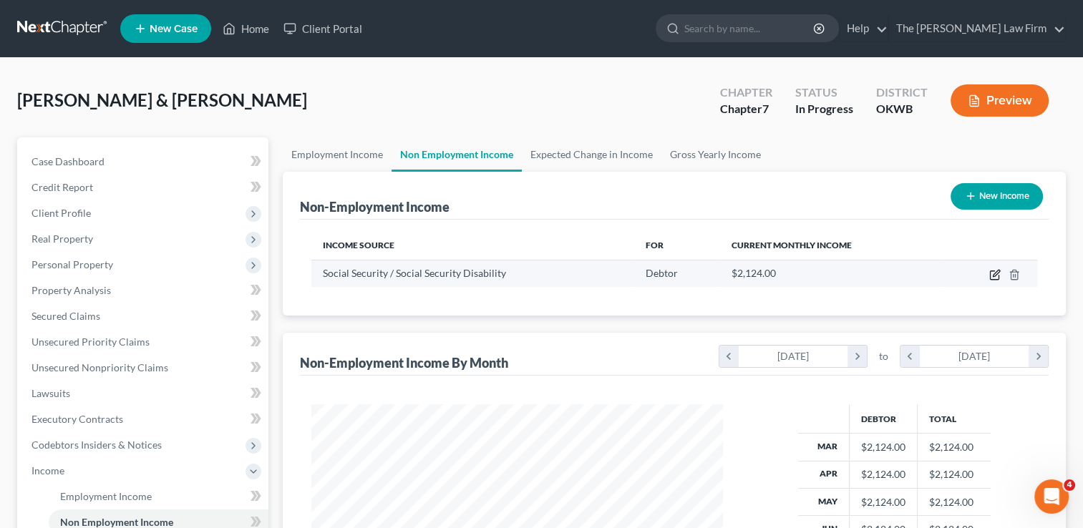
click at [995, 276] on icon "button" at bounding box center [996, 273] width 6 height 6
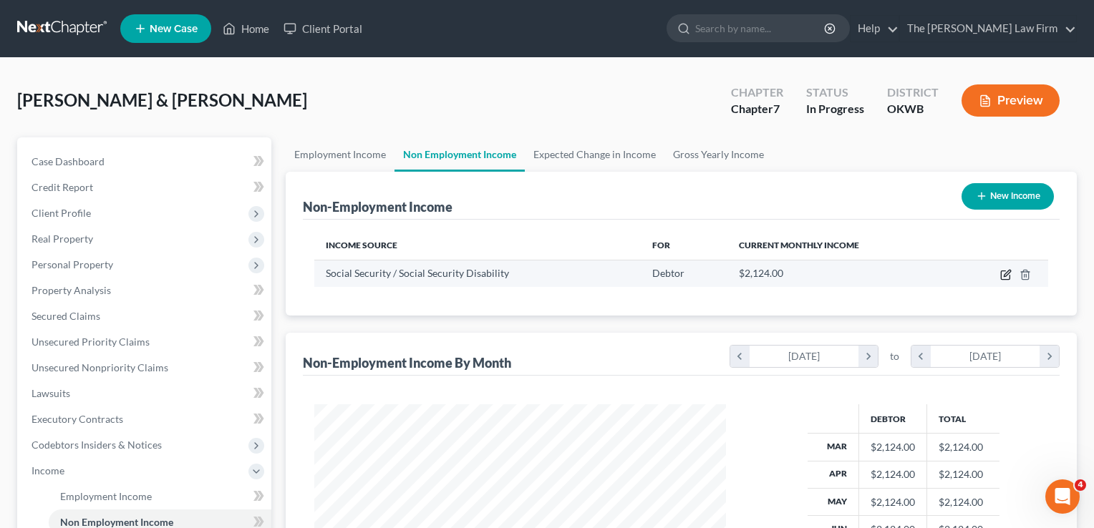
select select "4"
select select "0"
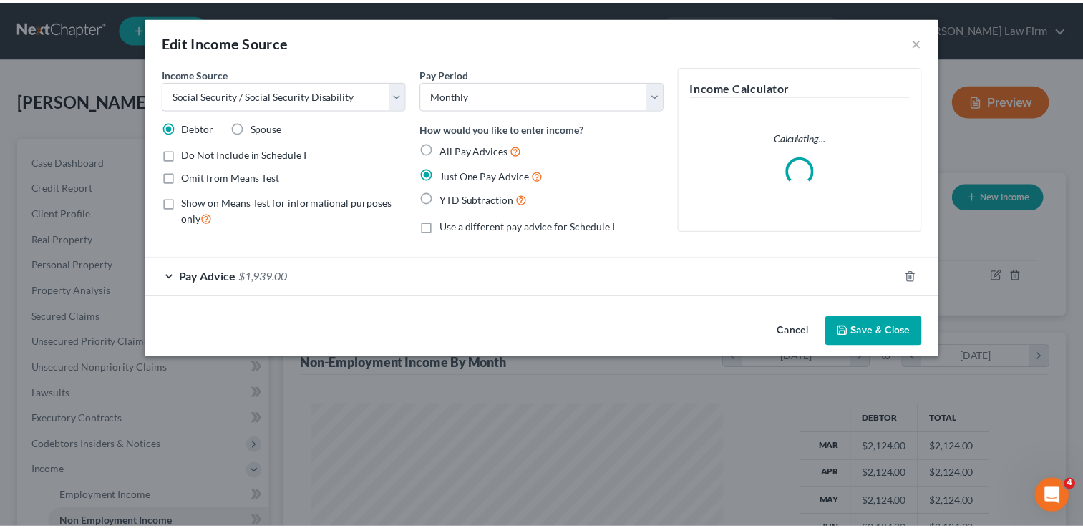
scroll to position [255, 444]
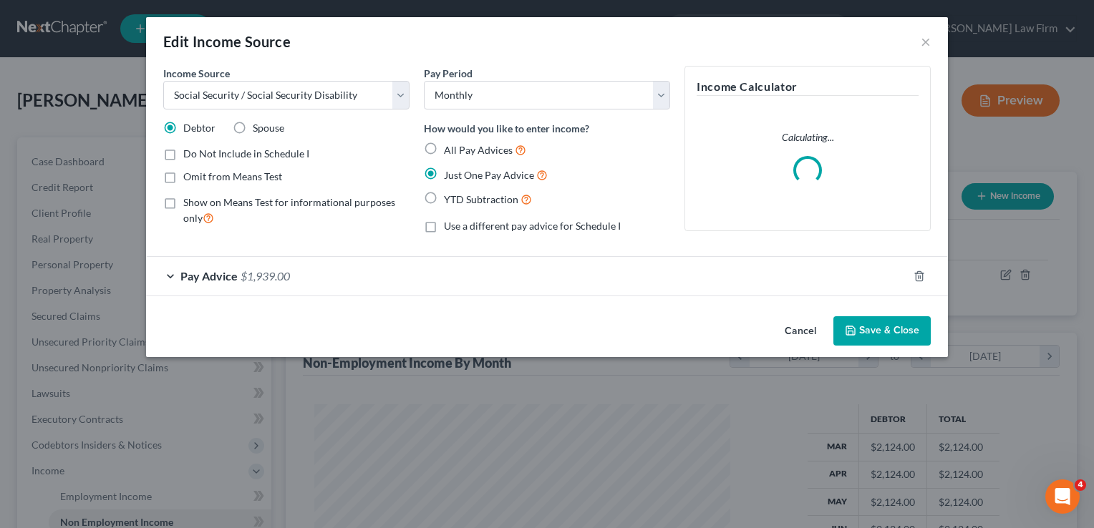
click at [560, 260] on div "Pay Advice $1,939.00" at bounding box center [527, 276] width 762 height 38
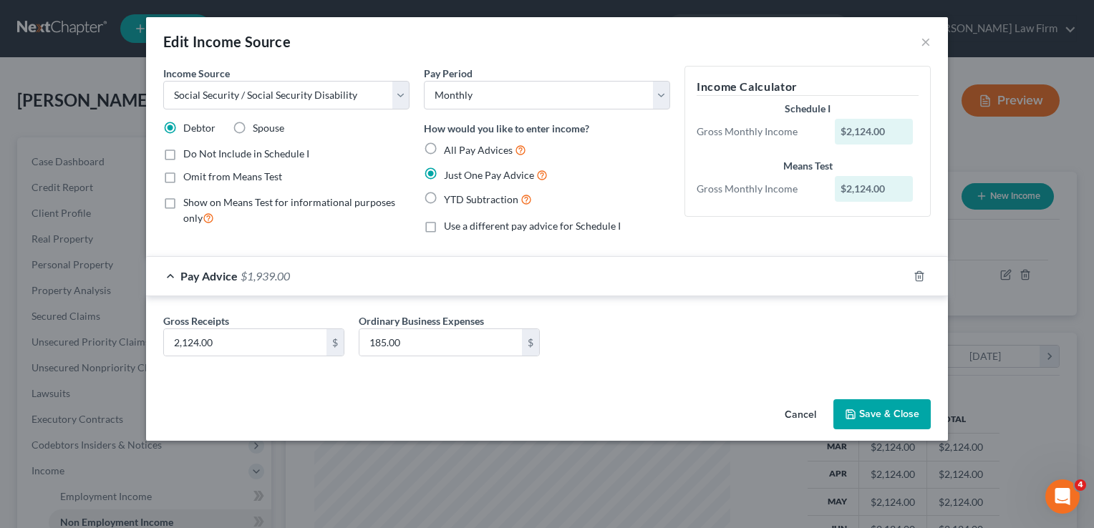
click at [891, 414] on button "Save & Close" at bounding box center [881, 415] width 97 height 30
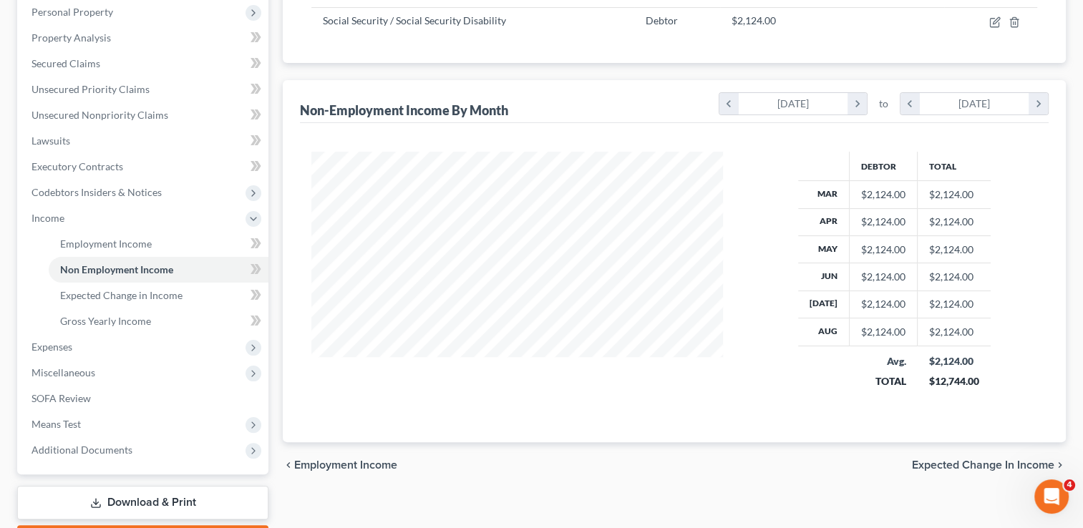
scroll to position [334, 0]
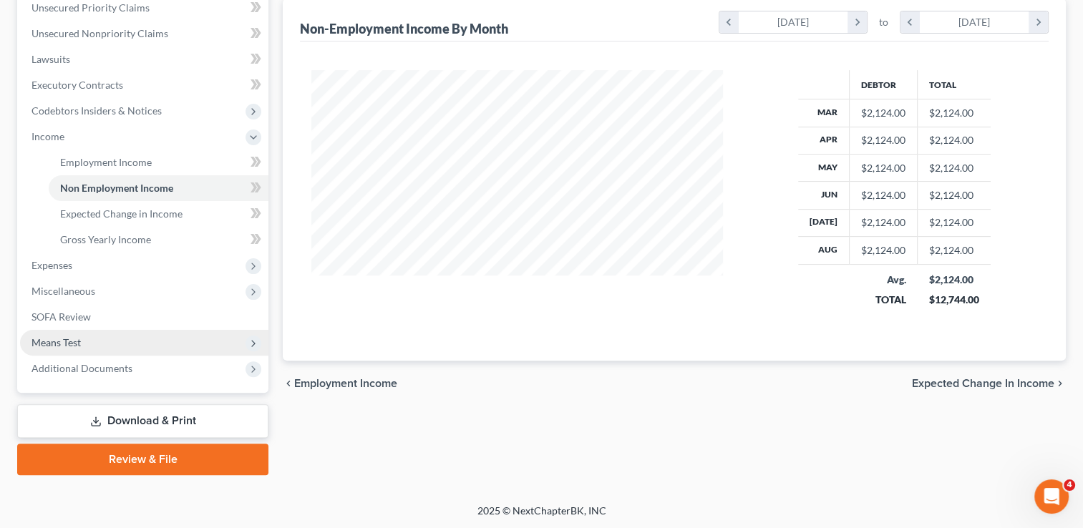
click at [84, 344] on span "Means Test" at bounding box center [144, 343] width 248 height 26
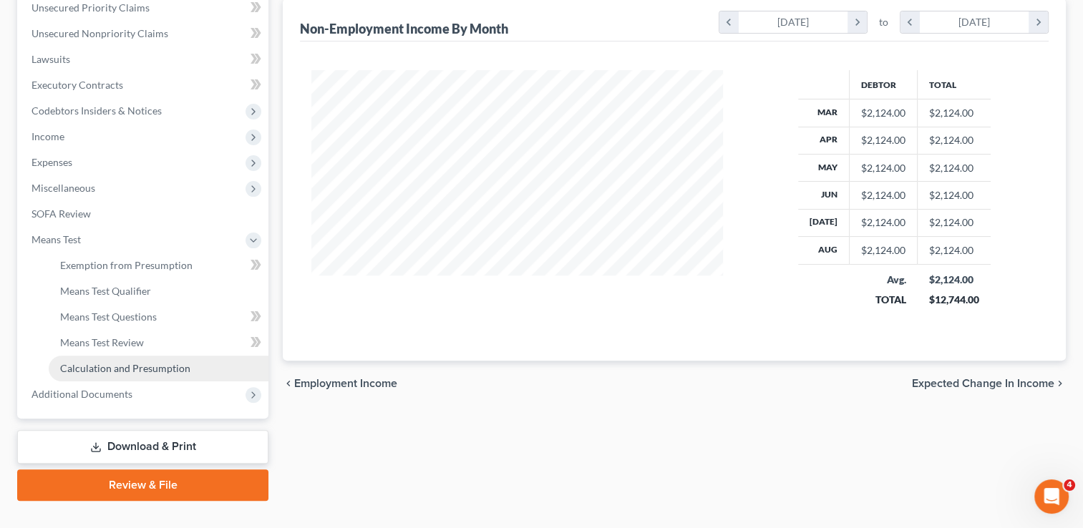
click at [145, 365] on span "Calculation and Presumption" at bounding box center [125, 368] width 130 height 12
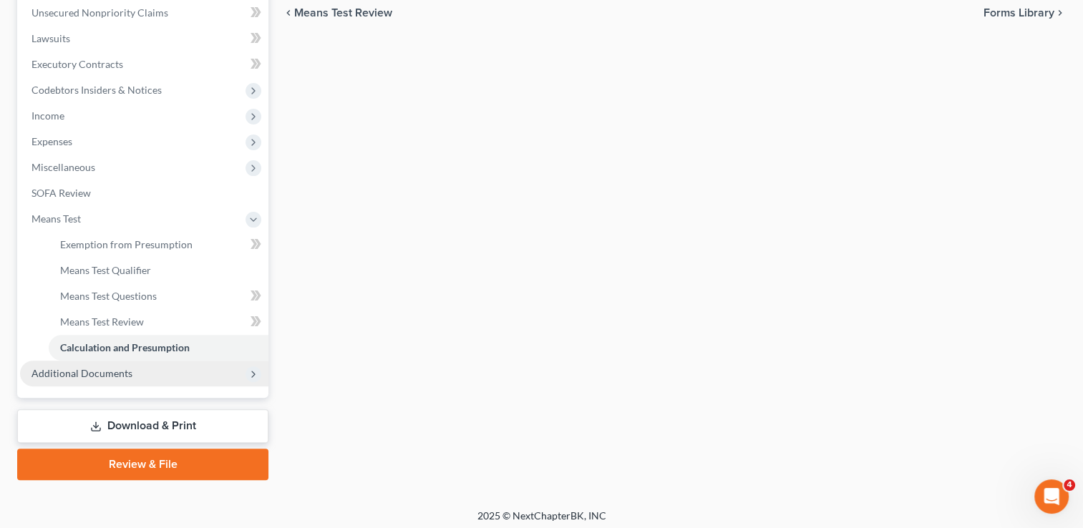
scroll to position [360, 0]
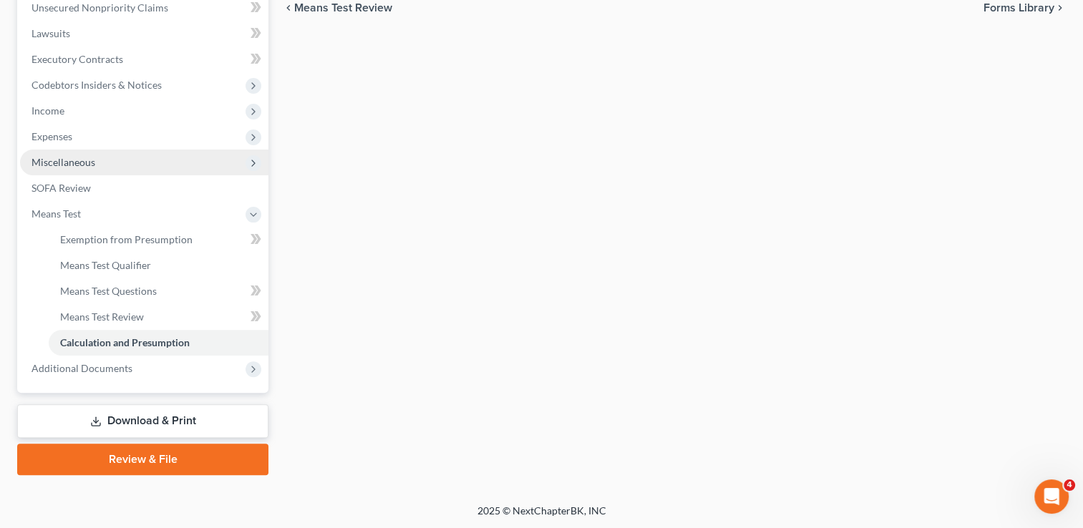
drag, startPoint x: 89, startPoint y: 163, endPoint x: 143, endPoint y: 158, distance: 54.6
click at [89, 163] on span "Miscellaneous" at bounding box center [64, 162] width 64 height 12
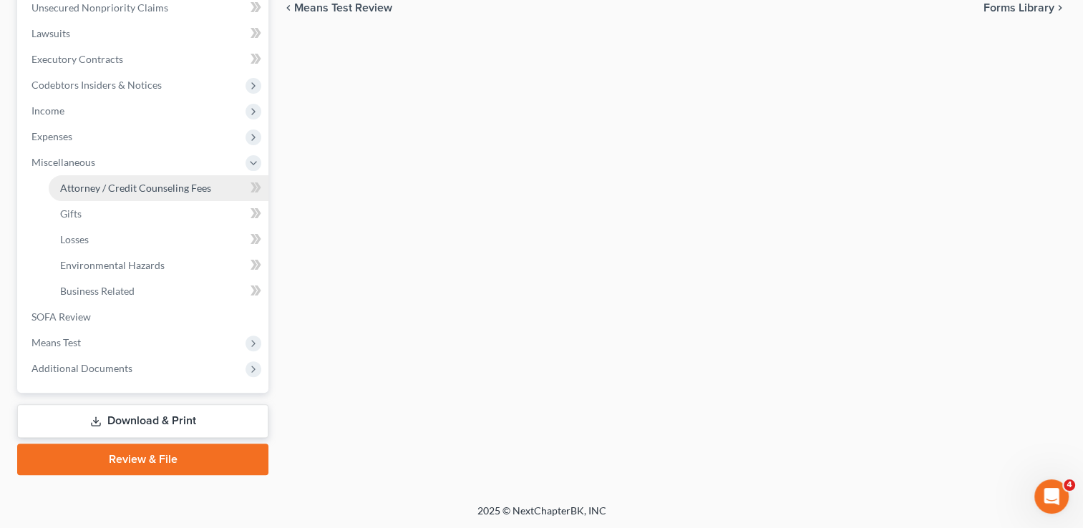
click at [142, 188] on span "Attorney / Credit Counseling Fees" at bounding box center [135, 188] width 151 height 12
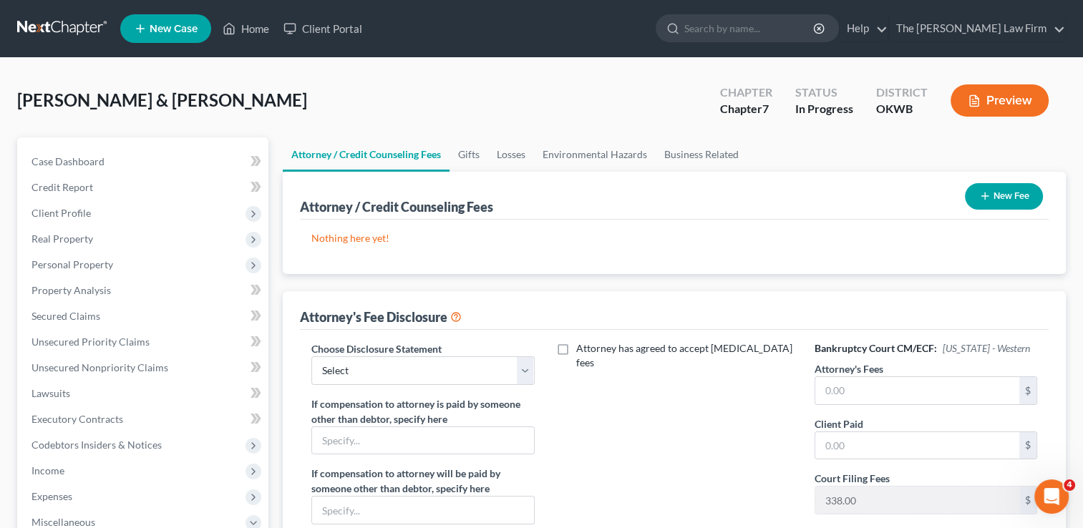
click at [1002, 201] on button "New Fee" at bounding box center [1004, 196] width 78 height 26
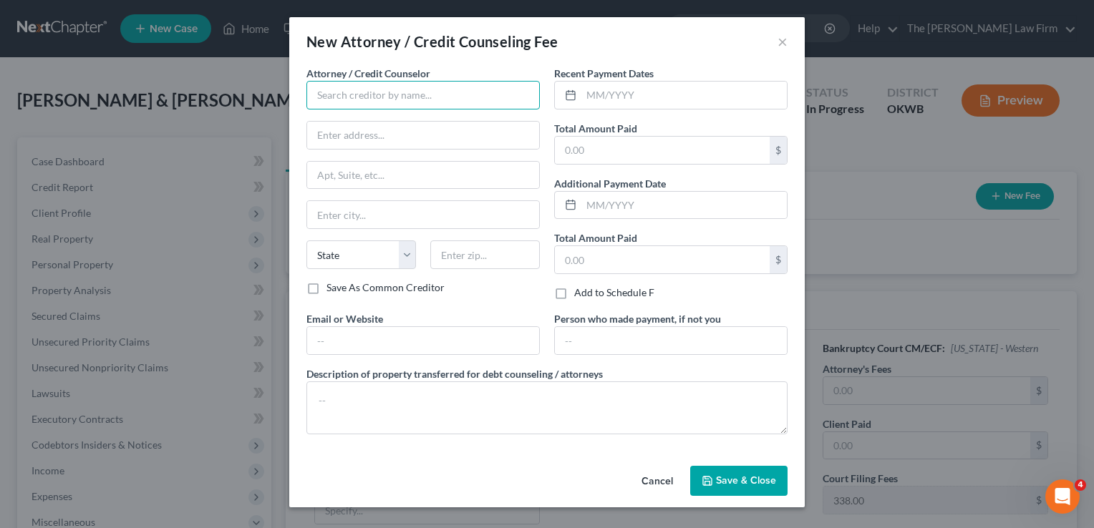
click at [442, 99] on input "text" at bounding box center [422, 95] width 233 height 29
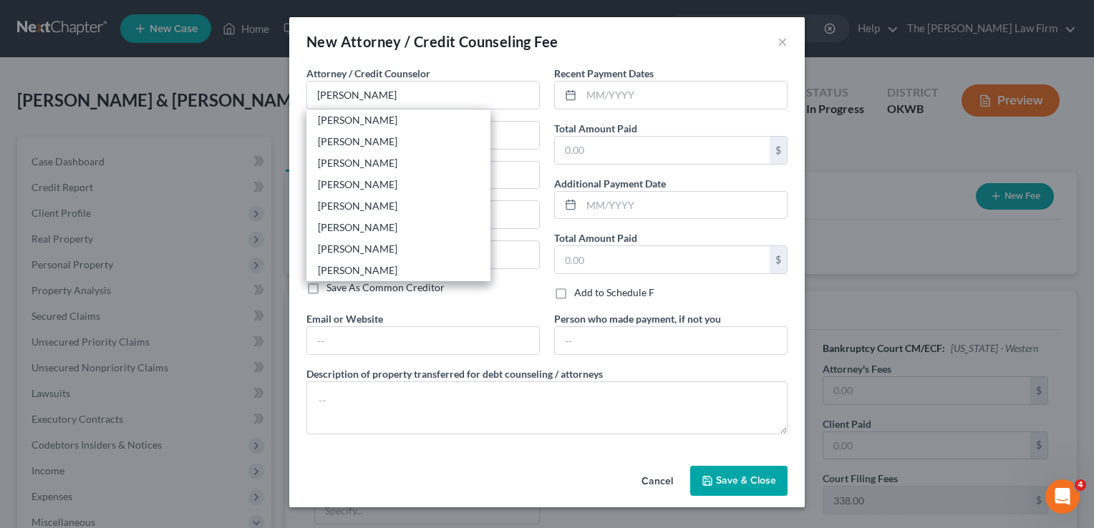
click at [321, 117] on div "[PERSON_NAME]" at bounding box center [398, 120] width 161 height 14
type input "[PERSON_NAME]"
type input "116 N. Bell"
type input "Shawnee"
select select "37"
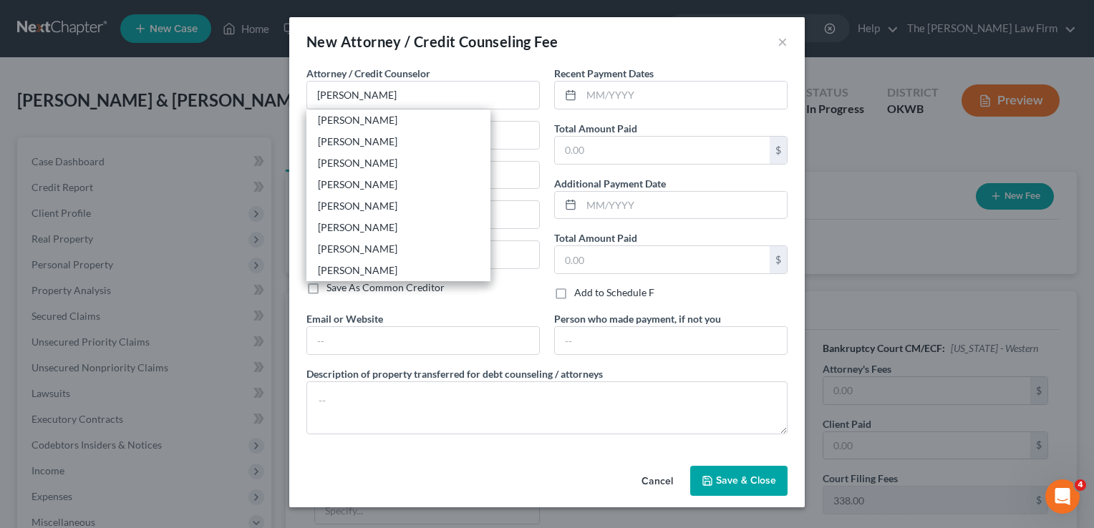
type input "74801"
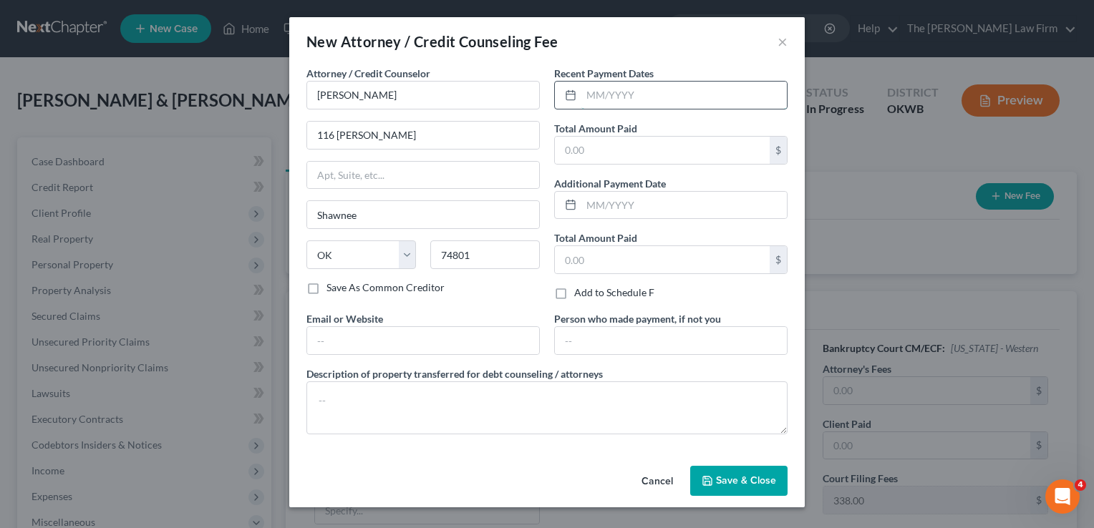
click at [635, 93] on input "text" at bounding box center [683, 95] width 205 height 27
type input "04/01/2025"
click at [636, 150] on input "text" at bounding box center [662, 150] width 215 height 27
type input "1,800"
click at [725, 485] on button "Save & Close" at bounding box center [738, 481] width 97 height 30
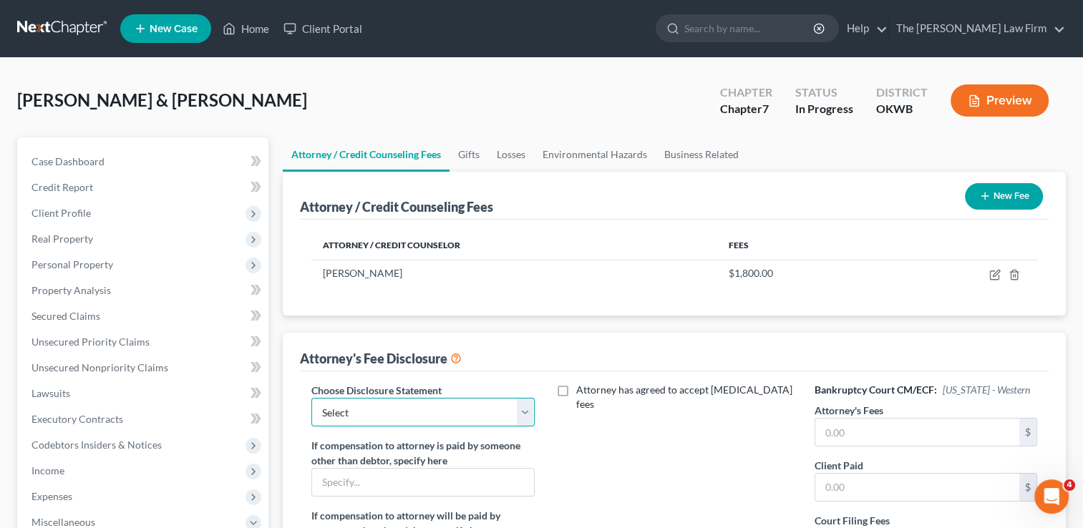
drag, startPoint x: 455, startPoint y: 408, endPoint x: 444, endPoint y: 427, distance: 21.9
click at [455, 408] on select "Select Attorney" at bounding box center [422, 412] width 223 height 29
select select "0"
click at [311, 398] on select "Select Attorney" at bounding box center [422, 412] width 223 height 29
click at [862, 420] on input "text" at bounding box center [918, 432] width 204 height 27
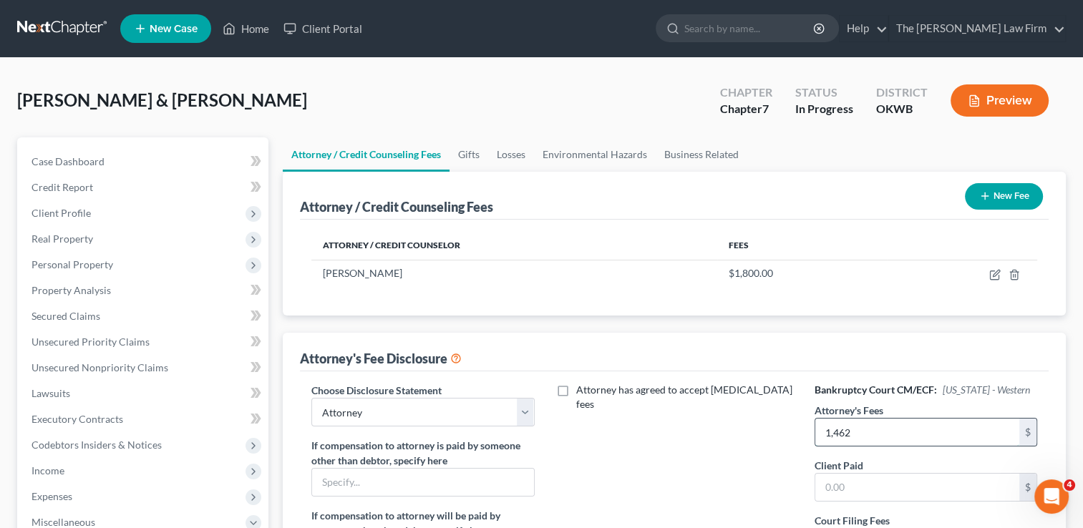
type input "1,462"
click at [688, 440] on div "Attorney has agreed to accept retainer fees" at bounding box center [674, 516] width 251 height 266
click at [66, 24] on link at bounding box center [63, 29] width 92 height 26
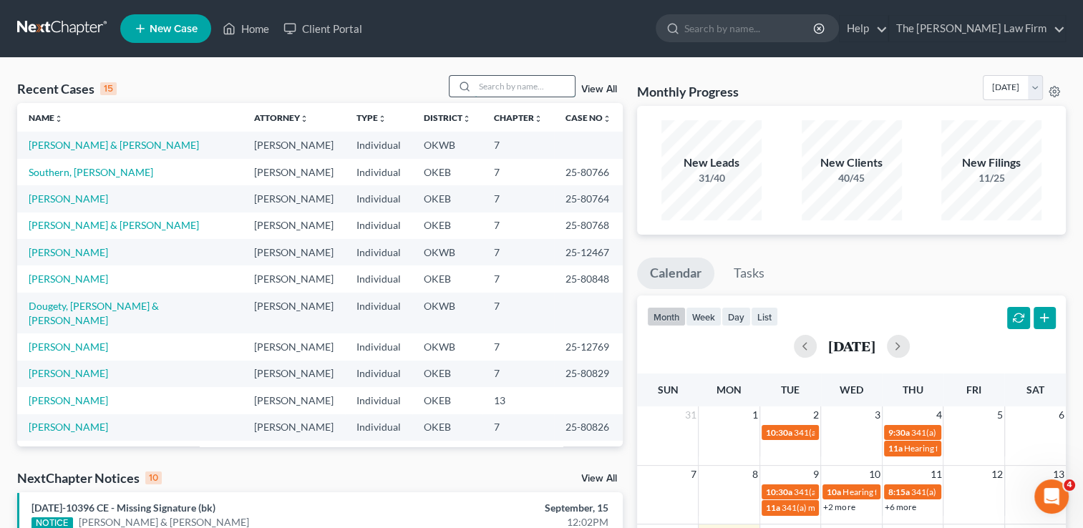
click at [511, 88] on input "search" at bounding box center [525, 86] width 100 height 21
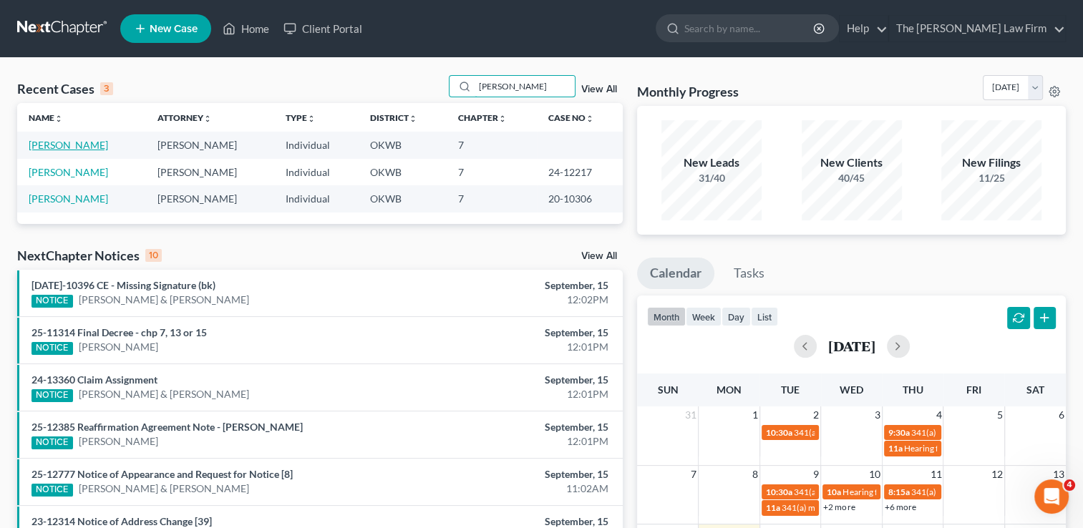
type input "[PERSON_NAME]"
click at [74, 146] on link "[PERSON_NAME]" at bounding box center [68, 145] width 79 height 12
select select "1"
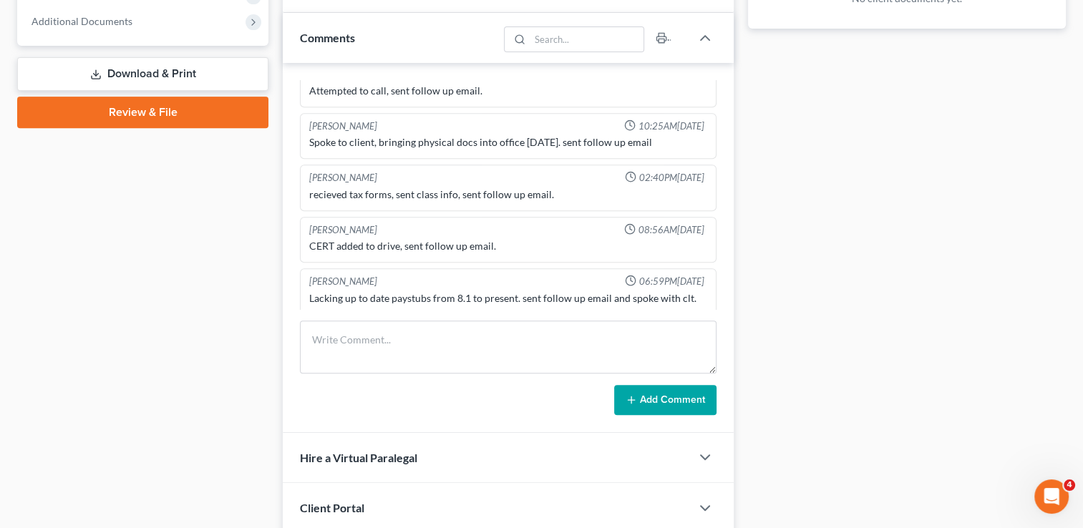
scroll to position [684, 0]
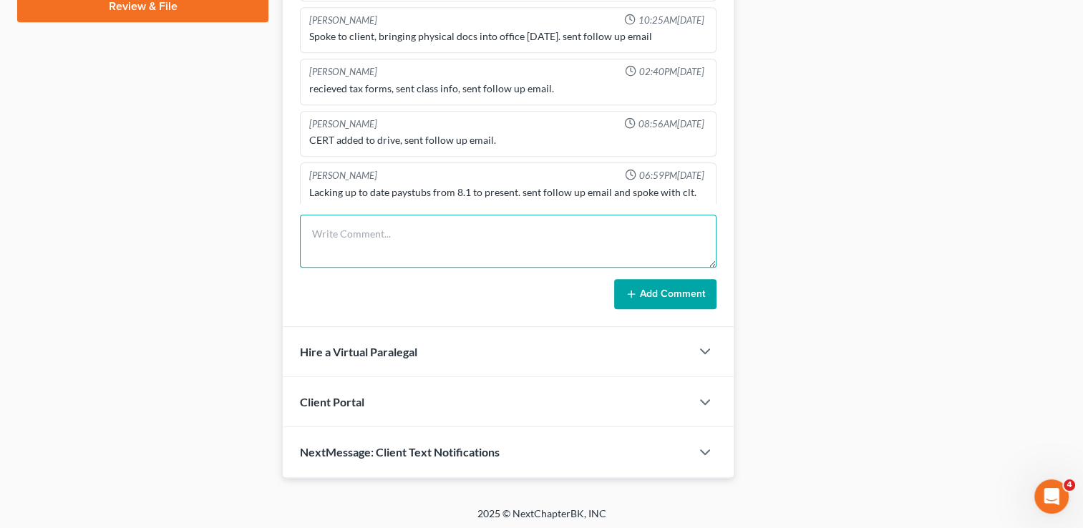
click at [401, 228] on textarea at bounding box center [508, 241] width 417 height 53
type textarea "L"
type textarea "Called to go over petition mailbox is full. Sent SMS"
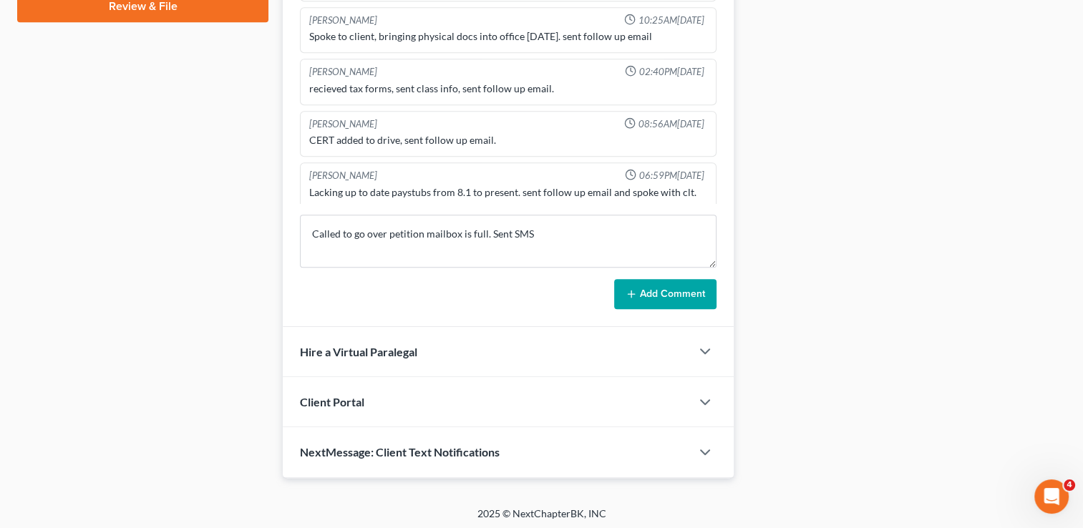
click at [676, 291] on button "Add Comment" at bounding box center [665, 294] width 102 height 30
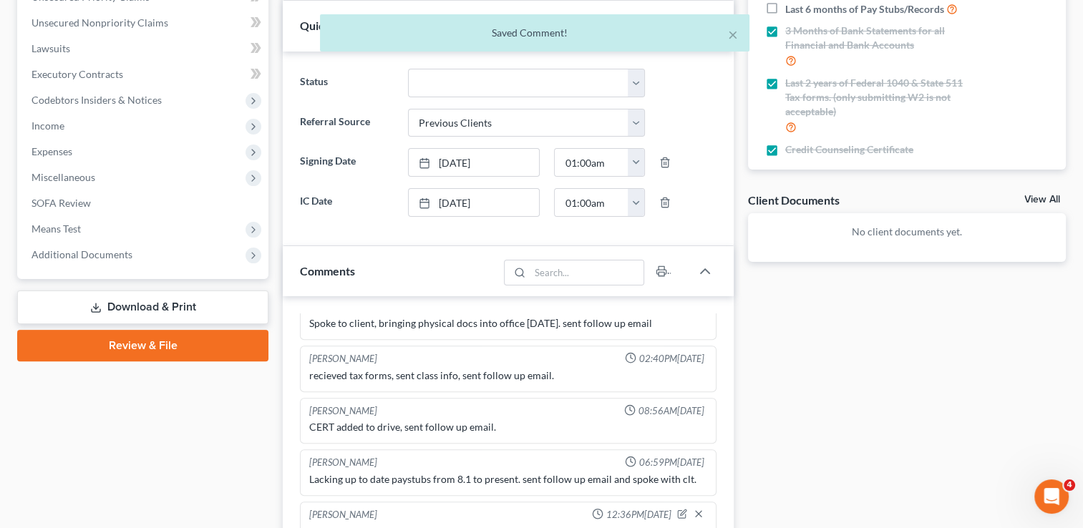
scroll to position [0, 0]
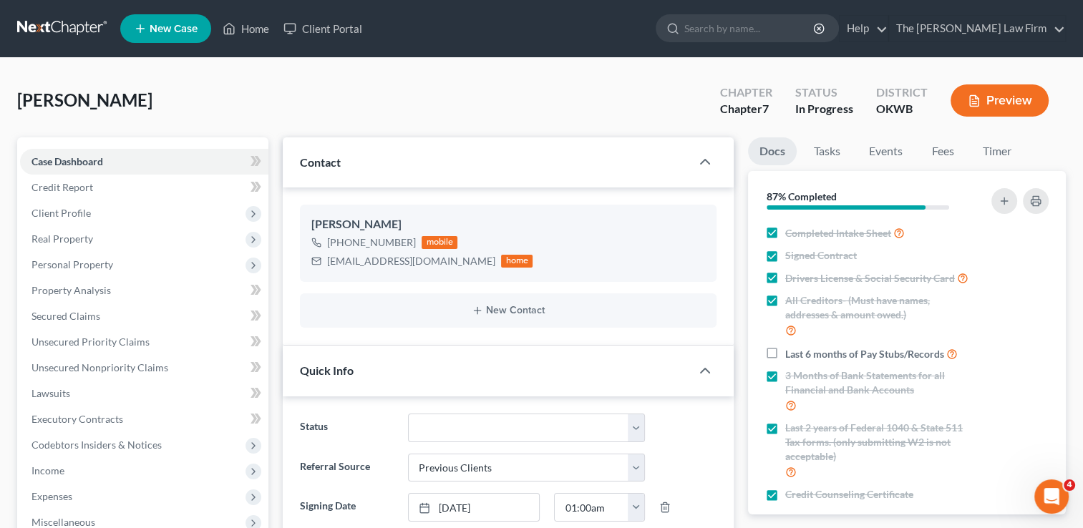
click at [54, 26] on link at bounding box center [63, 29] width 92 height 26
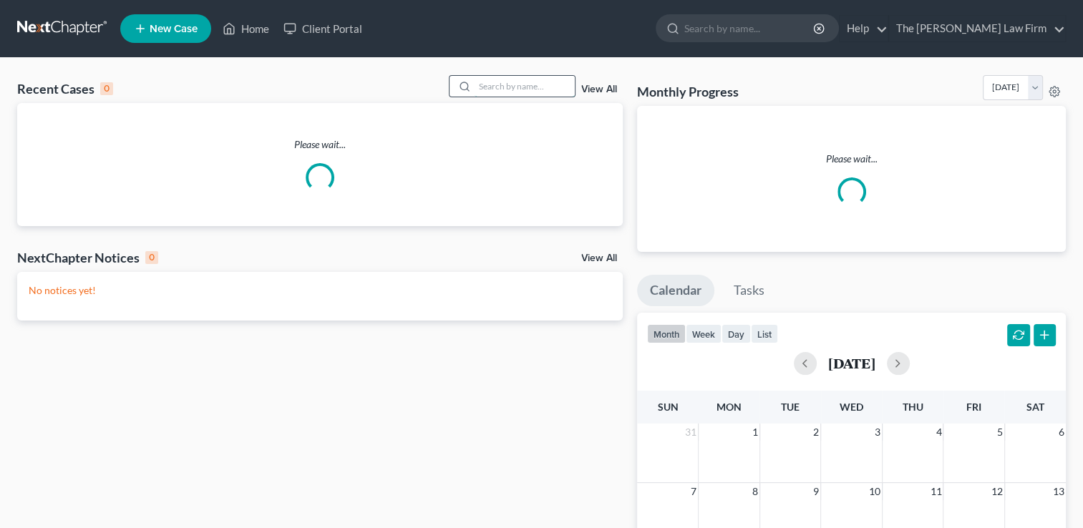
click at [528, 86] on input "search" at bounding box center [525, 86] width 100 height 21
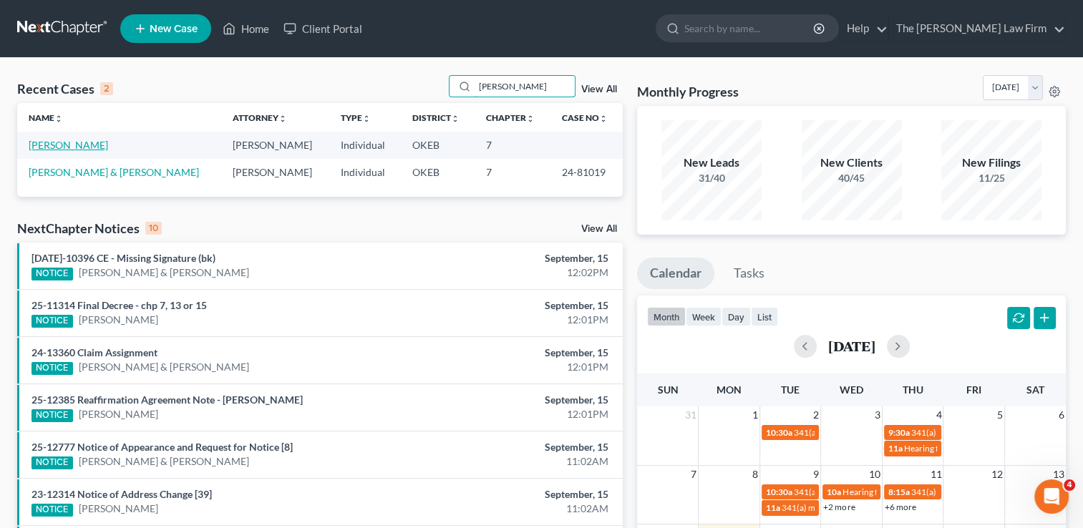
type input "[PERSON_NAME]"
click at [84, 142] on link "[PERSON_NAME]" at bounding box center [68, 145] width 79 height 12
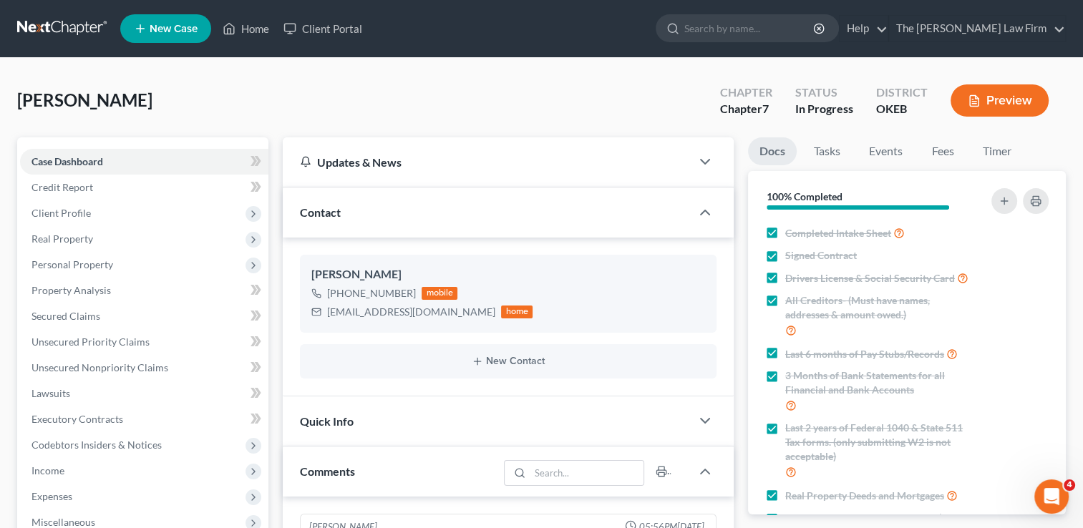
scroll to position [1277, 0]
click at [72, 216] on span "Client Profile" at bounding box center [61, 213] width 59 height 12
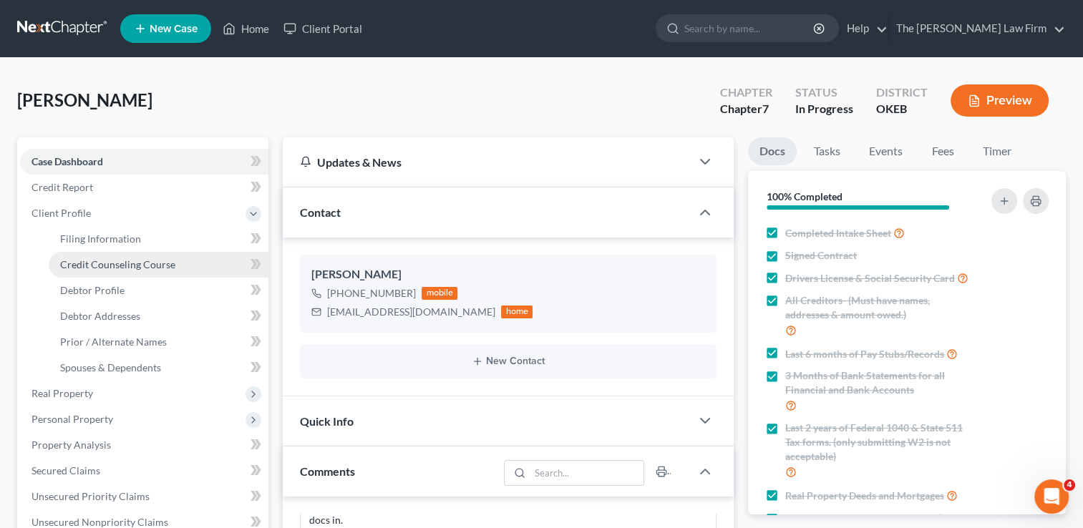
click at [124, 265] on span "Credit Counseling Course" at bounding box center [117, 264] width 115 height 12
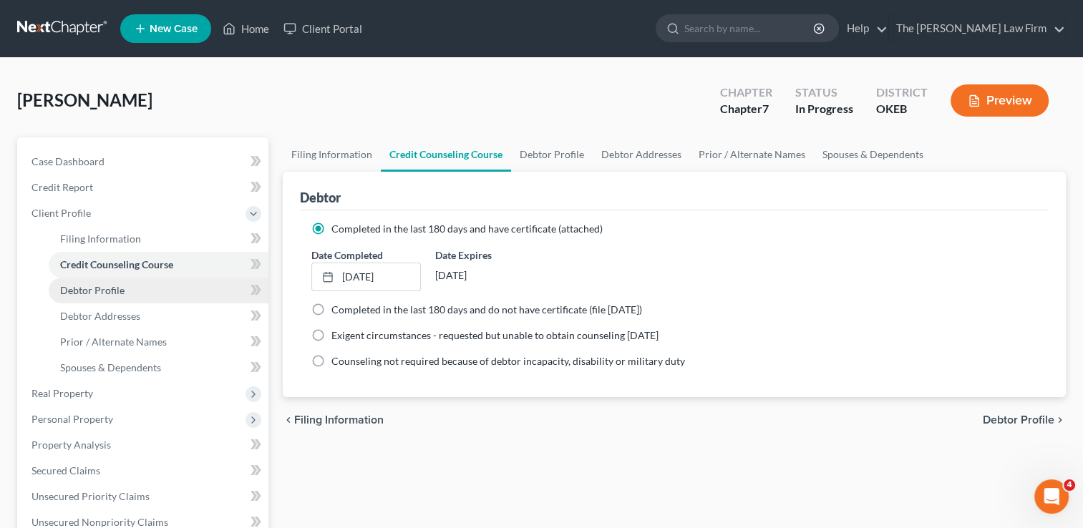
drag, startPoint x: 122, startPoint y: 289, endPoint x: 132, endPoint y: 291, distance: 10.3
click at [122, 288] on span "Debtor Profile" at bounding box center [92, 290] width 64 height 12
select select "0"
select select "5"
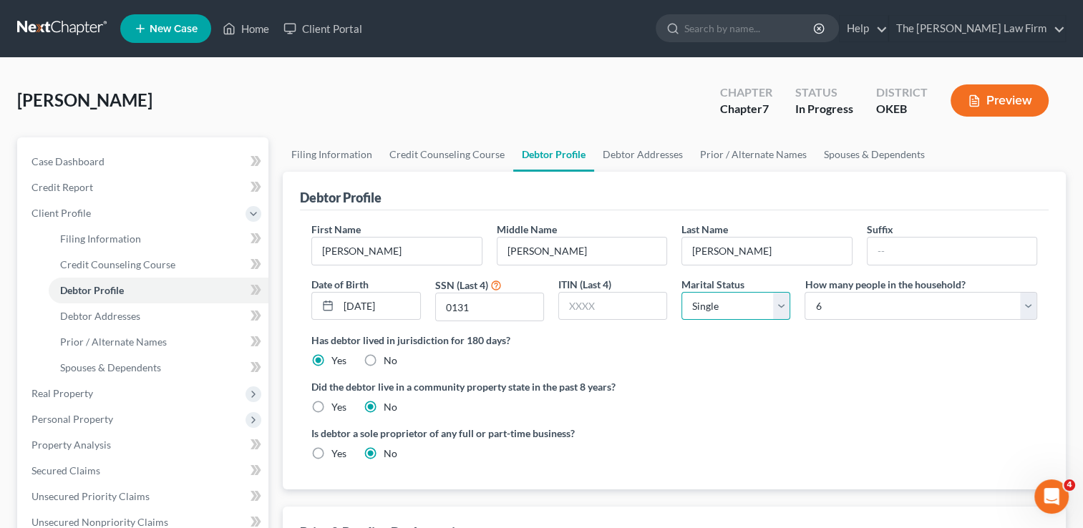
click at [783, 308] on select "Select Single Married Separated Divorced Widowed" at bounding box center [736, 306] width 109 height 29
click at [682, 292] on select "Select Single Married Separated Divorced Widowed" at bounding box center [736, 306] width 109 height 29
click at [115, 364] on span "Spouses & Dependents" at bounding box center [110, 368] width 101 height 12
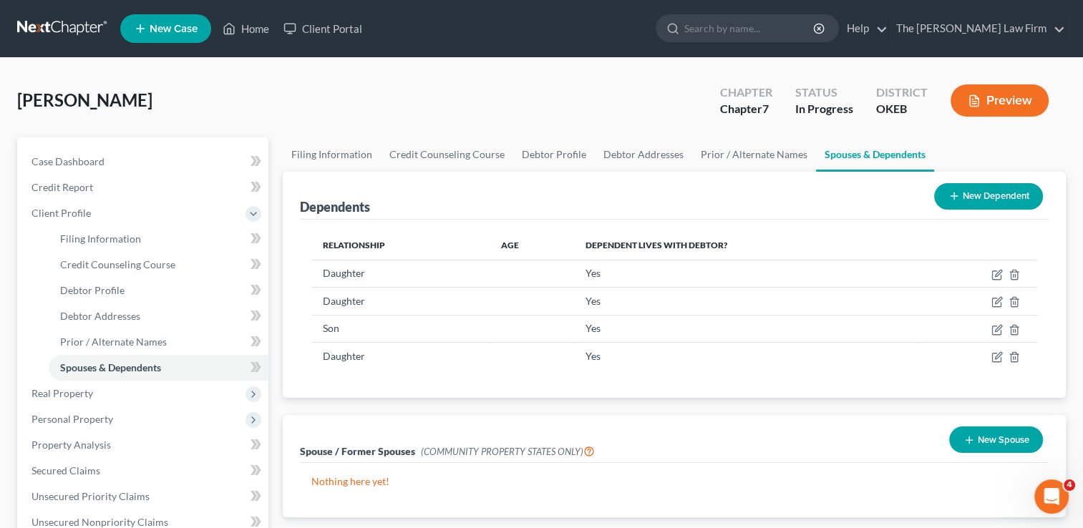
click at [978, 195] on button "New Dependent" at bounding box center [988, 196] width 109 height 26
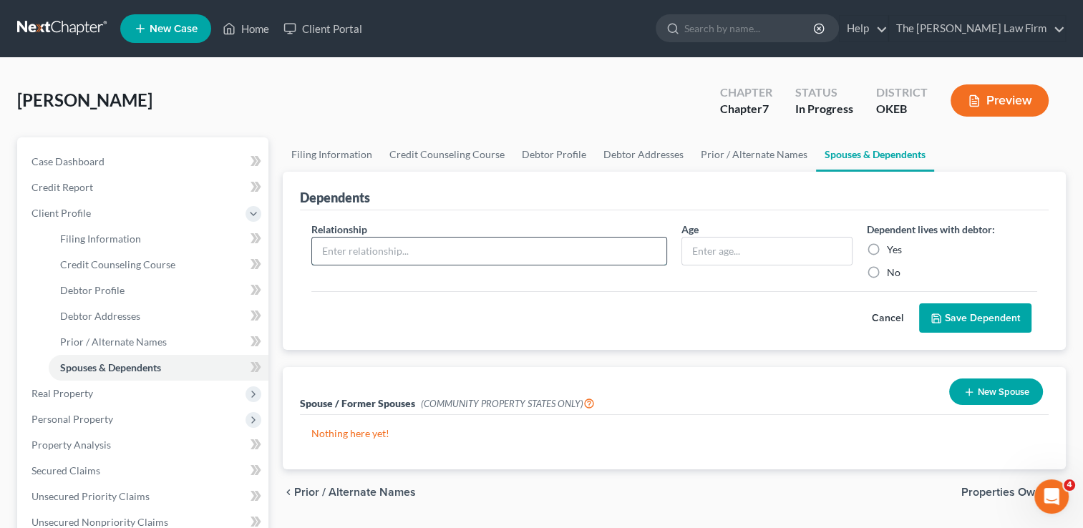
drag, startPoint x: 384, startPoint y: 250, endPoint x: 538, endPoint y: 242, distance: 154.9
click at [384, 250] on input "text" at bounding box center [489, 251] width 354 height 27
type input "Roommate"
click at [724, 251] on input "text" at bounding box center [766, 251] width 169 height 27
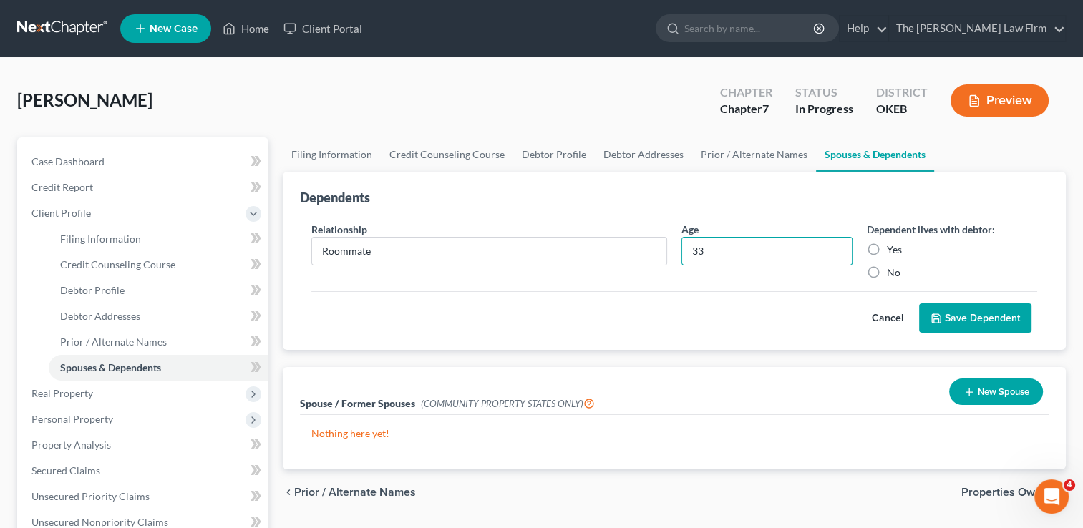
type input "33"
click at [887, 248] on label "Yes" at bounding box center [894, 250] width 15 height 14
click at [893, 248] on input "Yes" at bounding box center [897, 247] width 9 height 9
radio input "true"
click at [977, 316] on button "Save Dependent" at bounding box center [975, 319] width 112 height 30
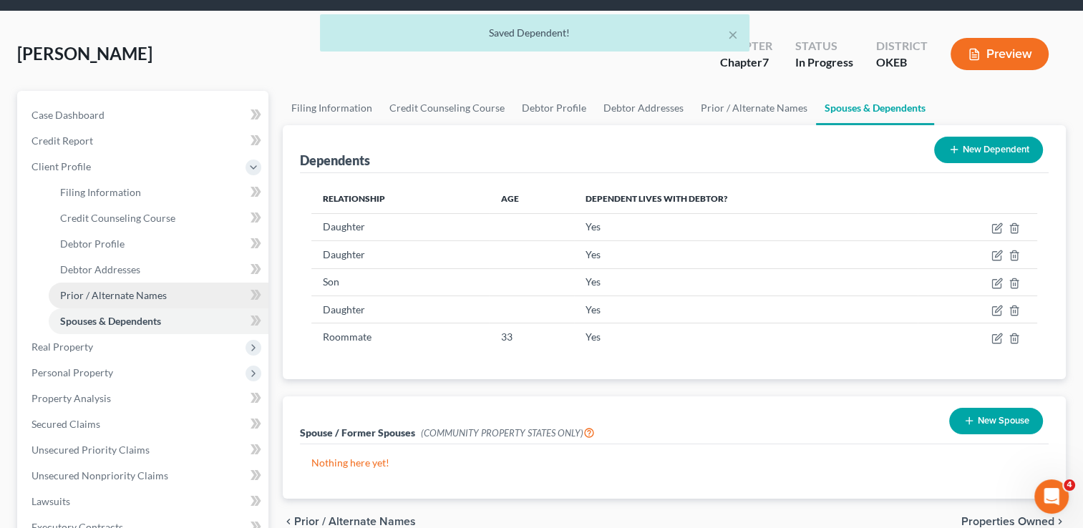
scroll to position [72, 0]
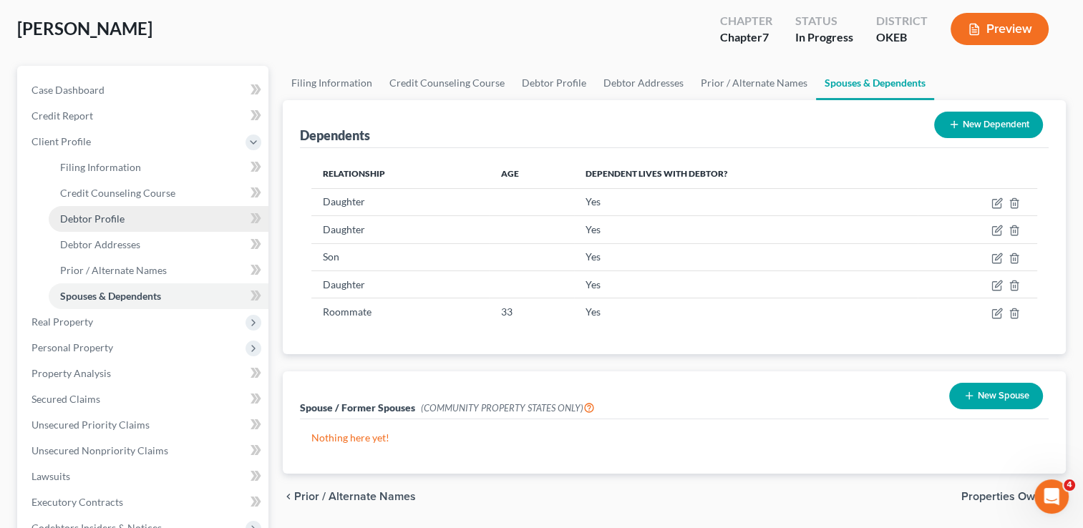
click at [126, 217] on link "Debtor Profile" at bounding box center [159, 219] width 220 height 26
select select "0"
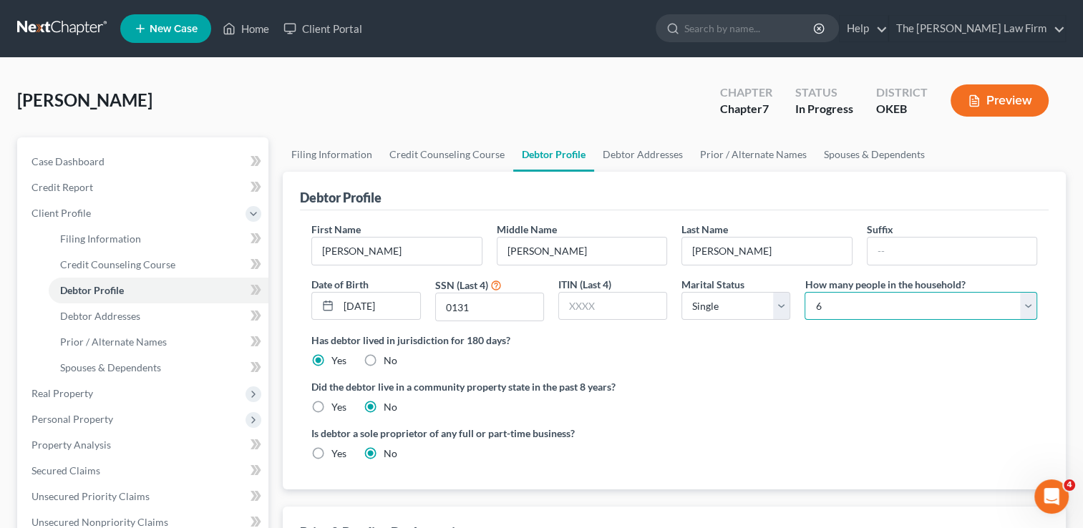
drag, startPoint x: 1026, startPoint y: 301, endPoint x: 1013, endPoint y: 309, distance: 15.5
click at [1026, 301] on select "Select 1 2 3 4 5 6 7 8 9 10 11 12 13 14 15 16 17 18 19 20" at bounding box center [921, 306] width 233 height 29
select select "4"
click at [805, 292] on select "Select 1 2 3 4 5 6 7 8 9 10 11 12 13 14 15 16 17 18 19 20" at bounding box center [921, 306] width 233 height 29
click at [761, 402] on div "Did the debtor live in a community property state in the past 8 years? Yes No" at bounding box center [674, 396] width 726 height 35
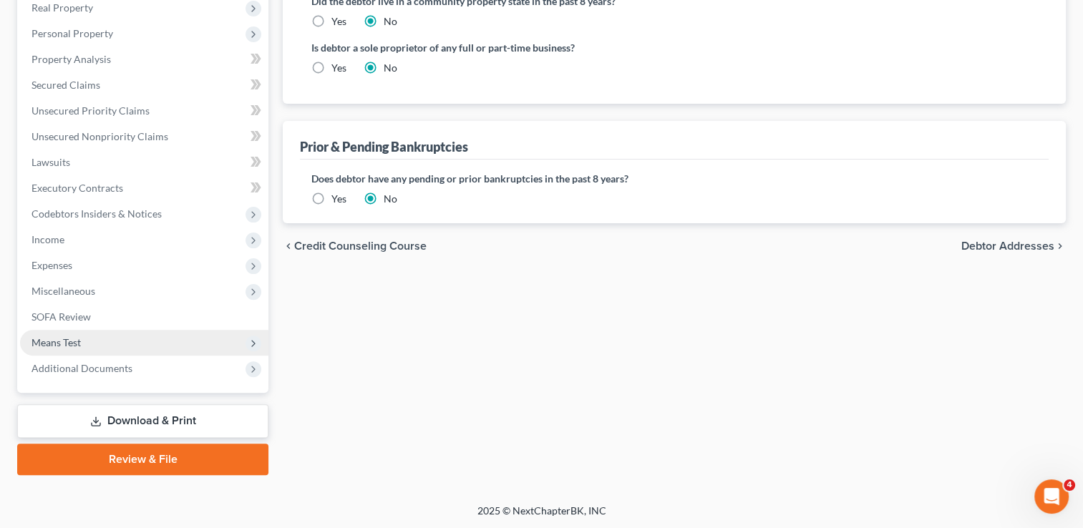
click at [74, 344] on span "Means Test" at bounding box center [56, 343] width 49 height 12
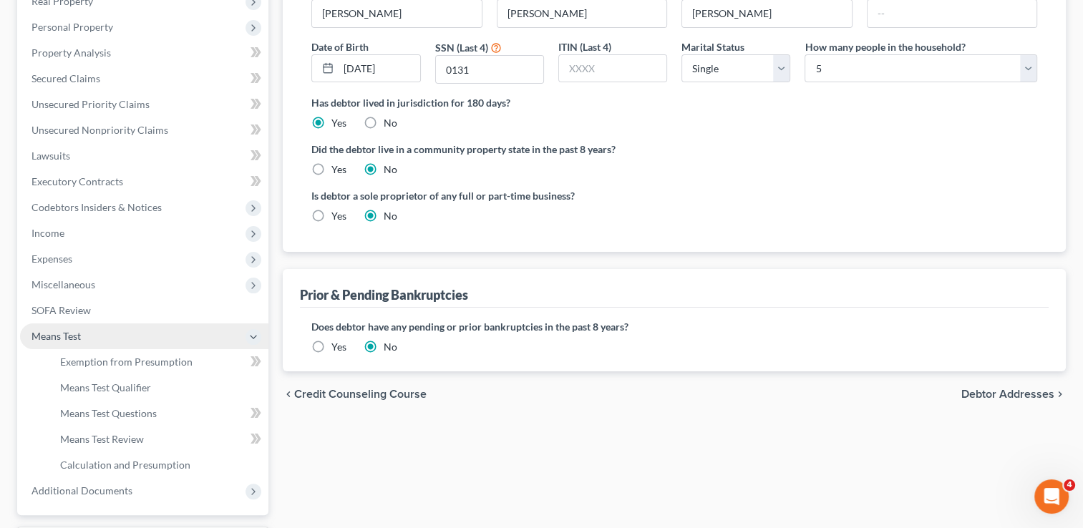
scroll to position [231, 0]
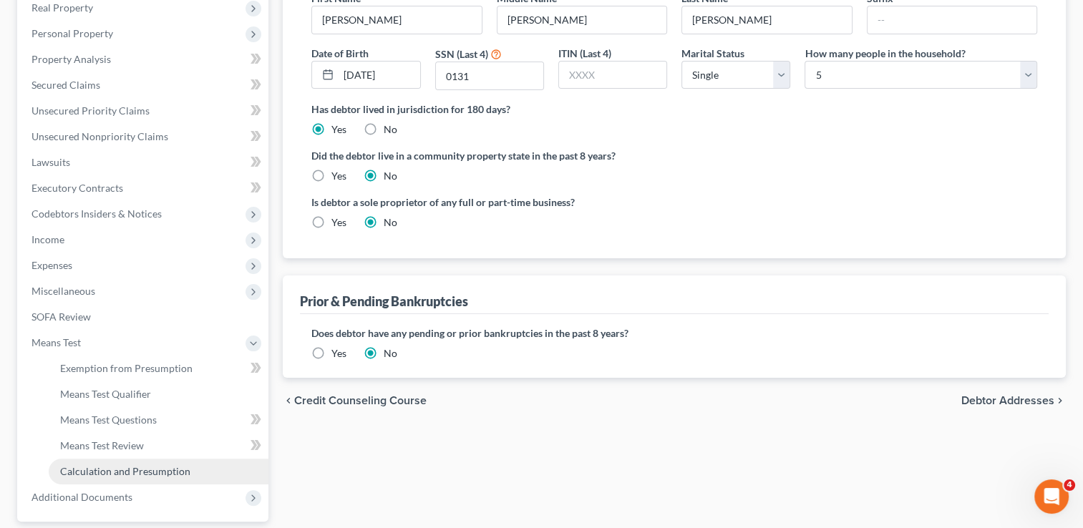
click at [126, 472] on span "Calculation and Presumption" at bounding box center [125, 471] width 130 height 12
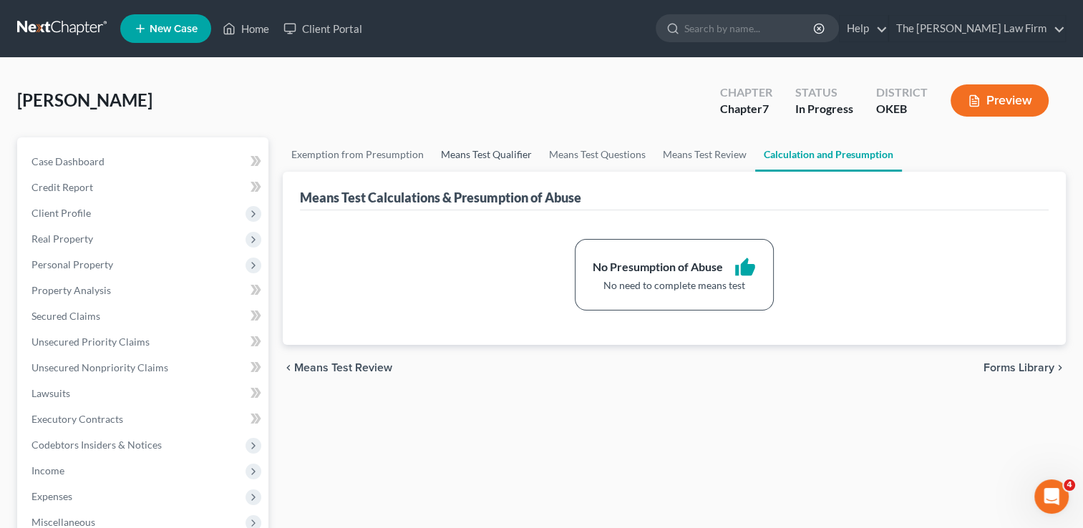
click at [475, 157] on link "Means Test Qualifier" at bounding box center [486, 154] width 108 height 34
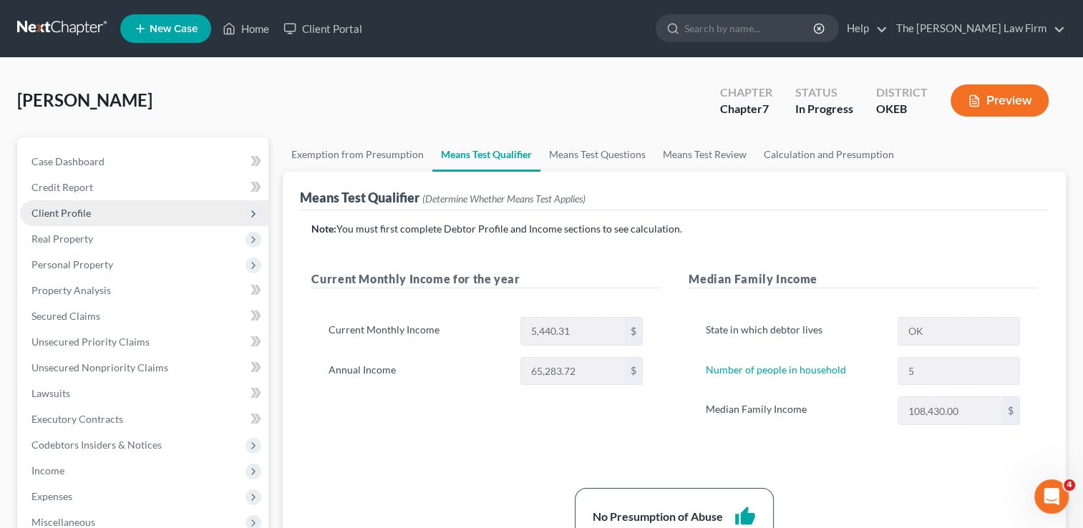
click at [92, 212] on span "Client Profile" at bounding box center [144, 213] width 248 height 26
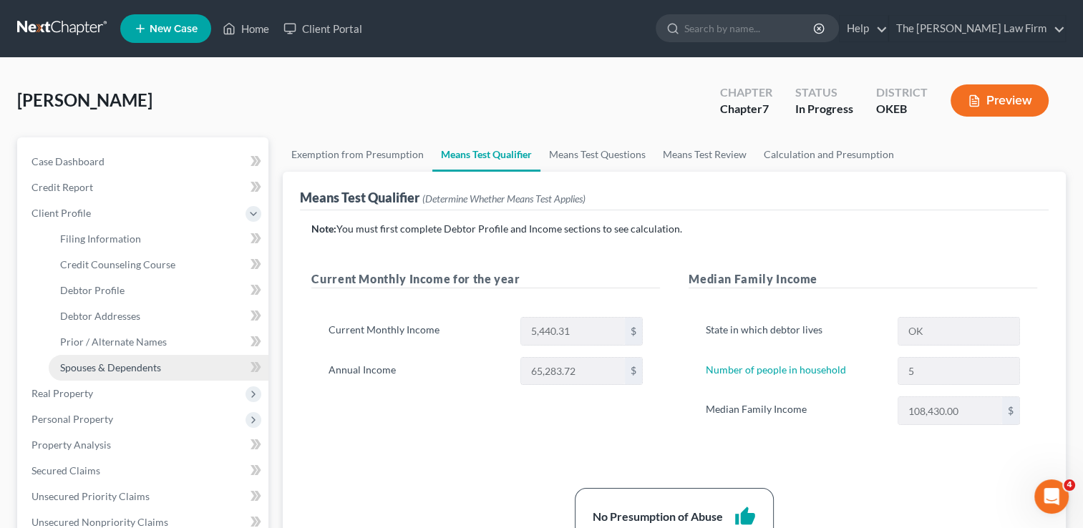
drag, startPoint x: 146, startPoint y: 371, endPoint x: 178, endPoint y: 371, distance: 31.5
click at [146, 370] on span "Spouses & Dependents" at bounding box center [110, 368] width 101 height 12
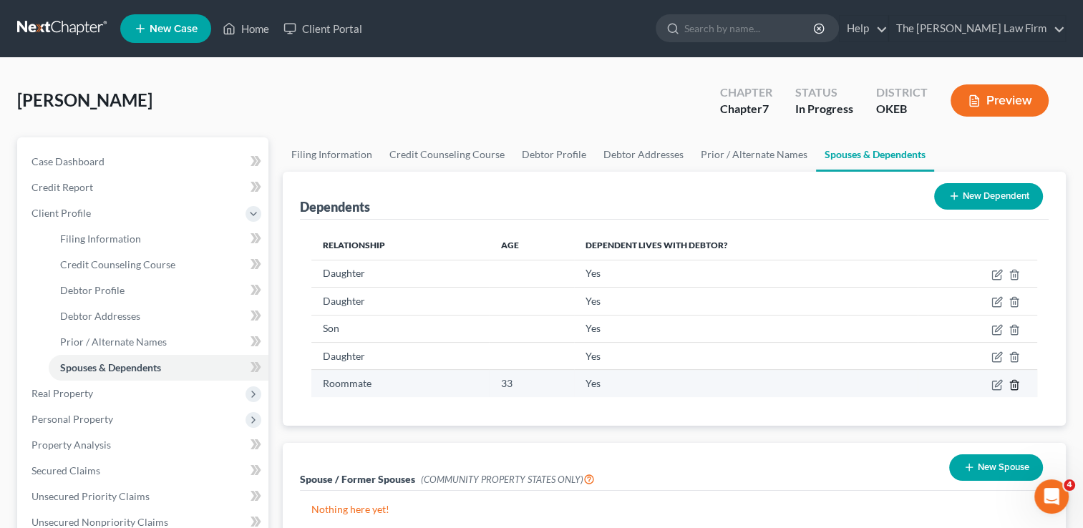
click at [1015, 384] on line "button" at bounding box center [1015, 385] width 0 height 3
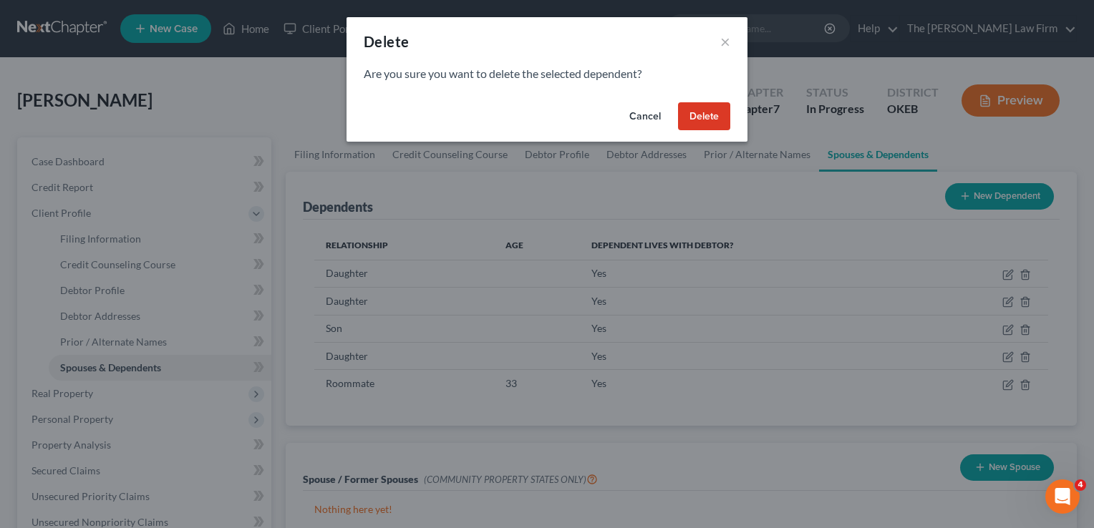
click at [707, 116] on button "Delete" at bounding box center [704, 116] width 52 height 29
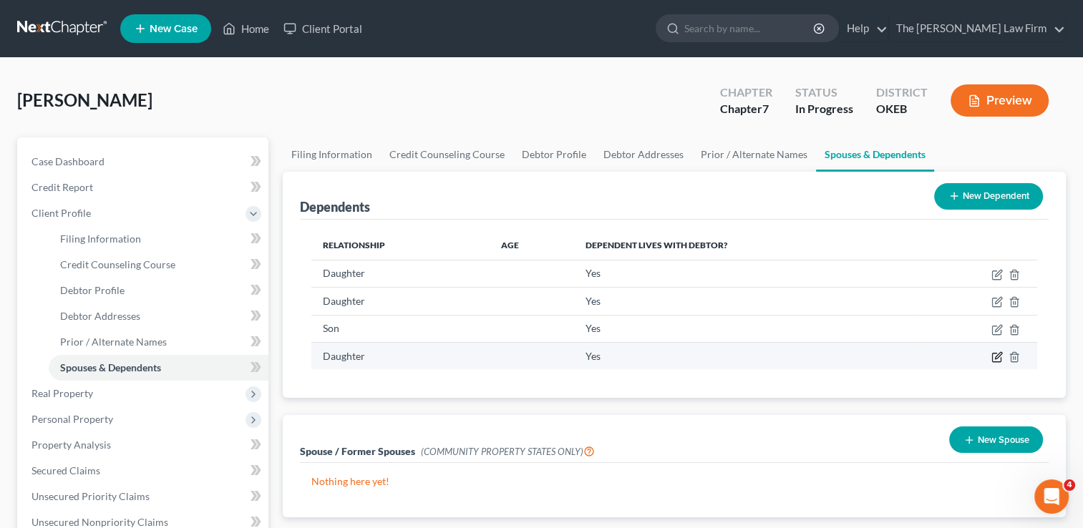
click at [993, 356] on icon "button" at bounding box center [997, 357] width 11 height 11
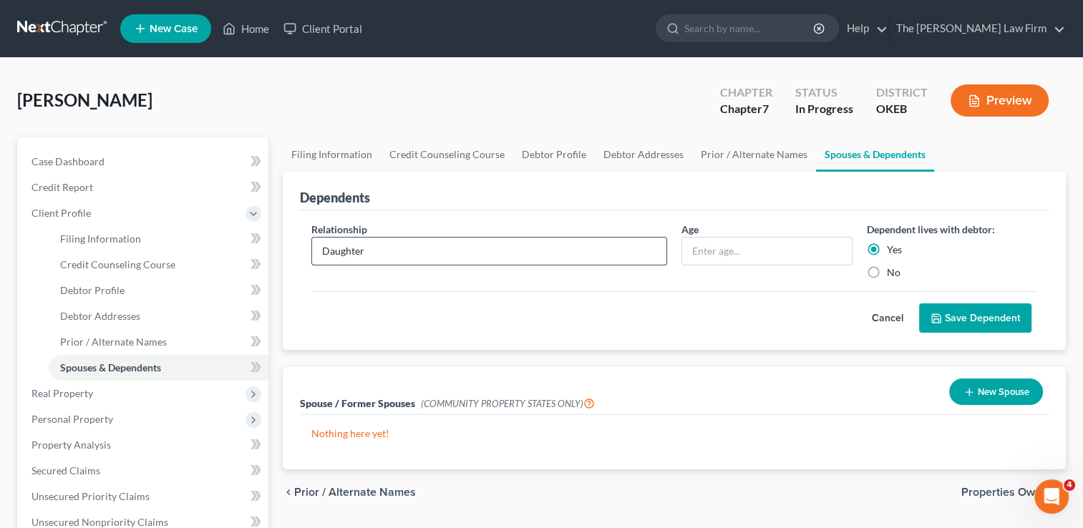
drag, startPoint x: 339, startPoint y: 256, endPoint x: 317, endPoint y: 257, distance: 21.5
click at [317, 257] on input "Daughter" at bounding box center [489, 251] width 354 height 27
type input "Son"
click at [719, 251] on input "text" at bounding box center [766, 251] width 169 height 27
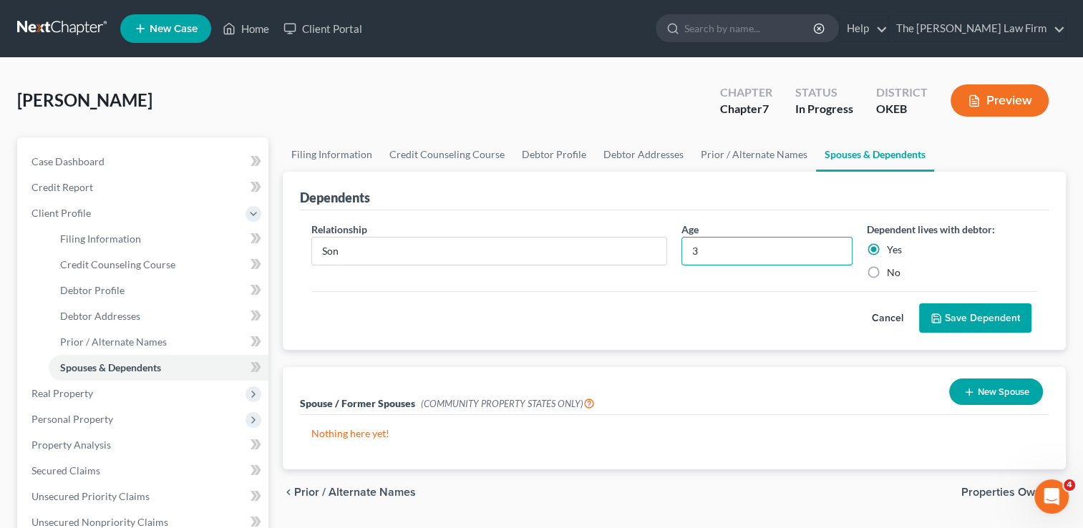
type input "3"
click at [982, 325] on button "Save Dependent" at bounding box center [975, 319] width 112 height 30
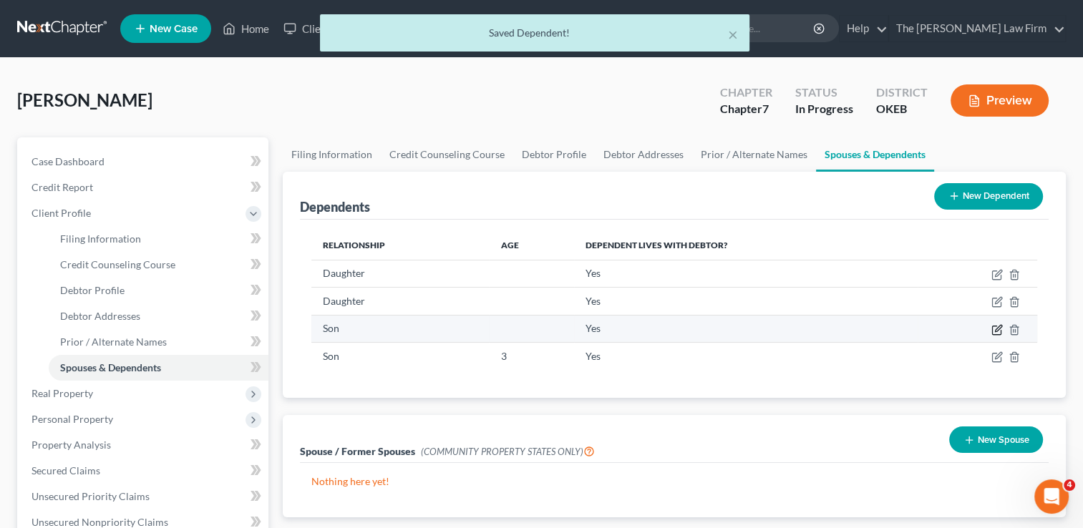
click at [997, 329] on icon "button" at bounding box center [997, 329] width 11 height 11
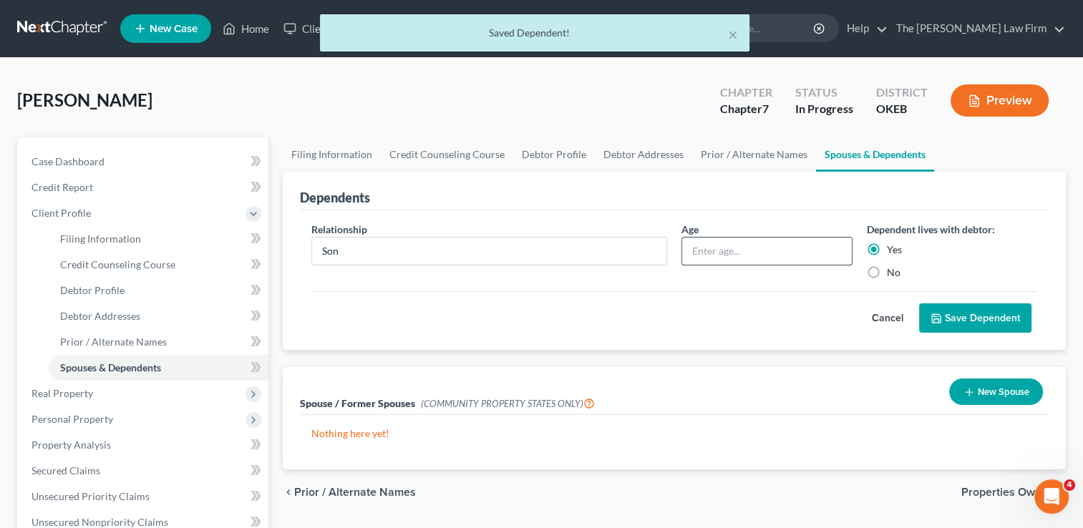
click at [720, 248] on input "text" at bounding box center [766, 251] width 169 height 27
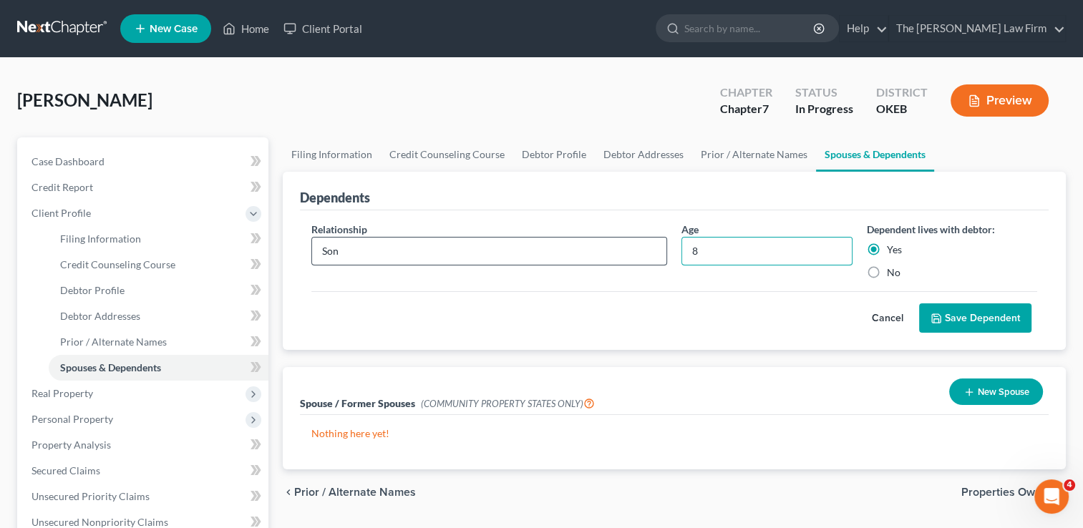
type input "8"
click at [318, 248] on input "Son" at bounding box center [489, 251] width 354 height 27
click at [722, 306] on div "Cancel Save Dependent" at bounding box center [674, 312] width 726 height 42
click at [971, 311] on button "Save Dependent" at bounding box center [975, 319] width 112 height 30
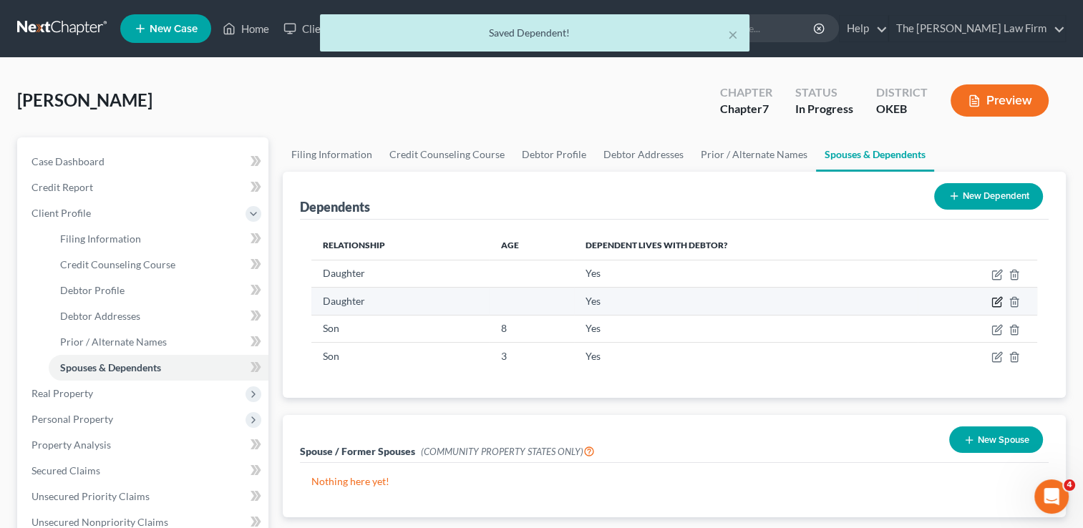
click at [1000, 298] on icon "button" at bounding box center [998, 301] width 6 height 6
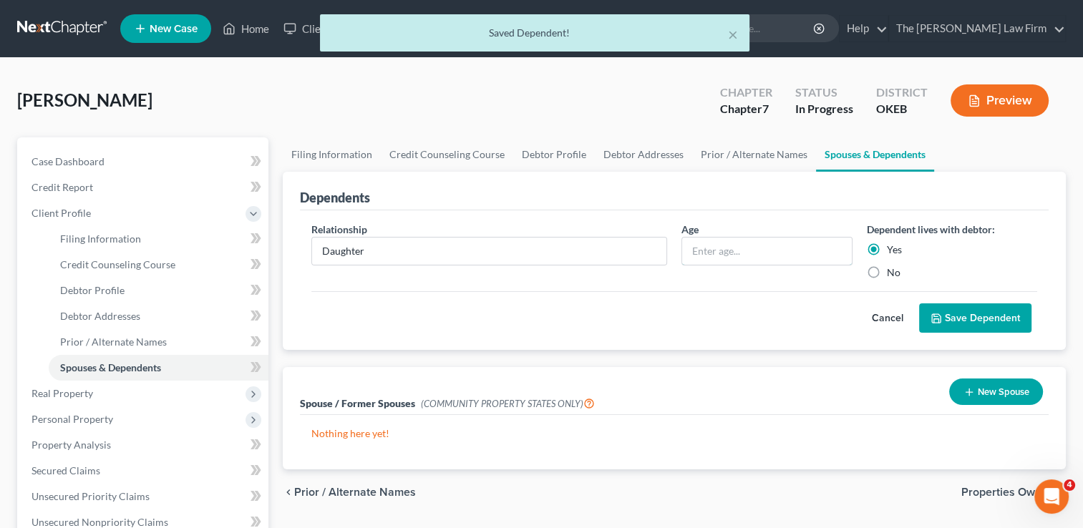
drag, startPoint x: 757, startPoint y: 246, endPoint x: 720, endPoint y: 207, distance: 53.2
click at [757, 245] on input "text" at bounding box center [766, 251] width 169 height 27
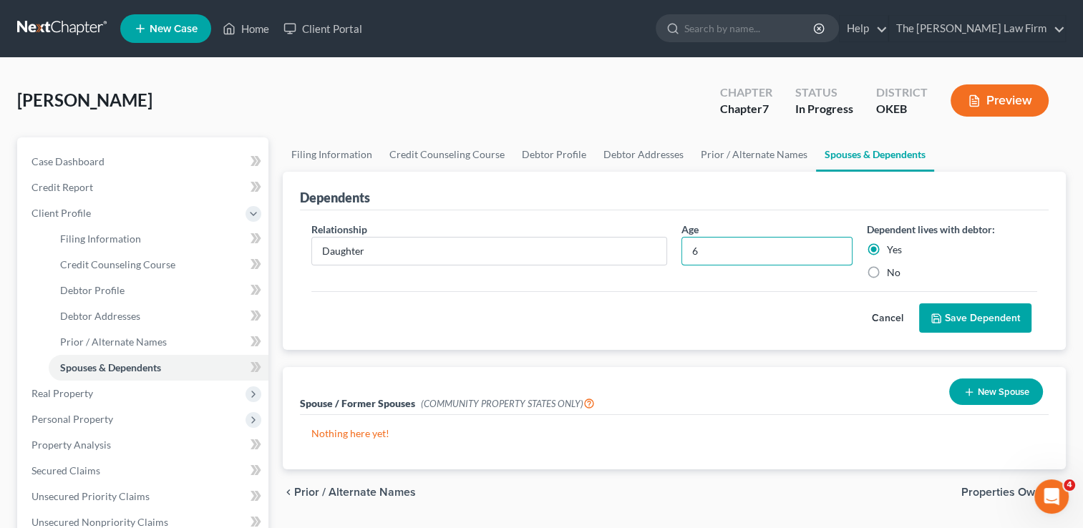
type input "6"
click at [1008, 311] on button "Save Dependent" at bounding box center [975, 319] width 112 height 30
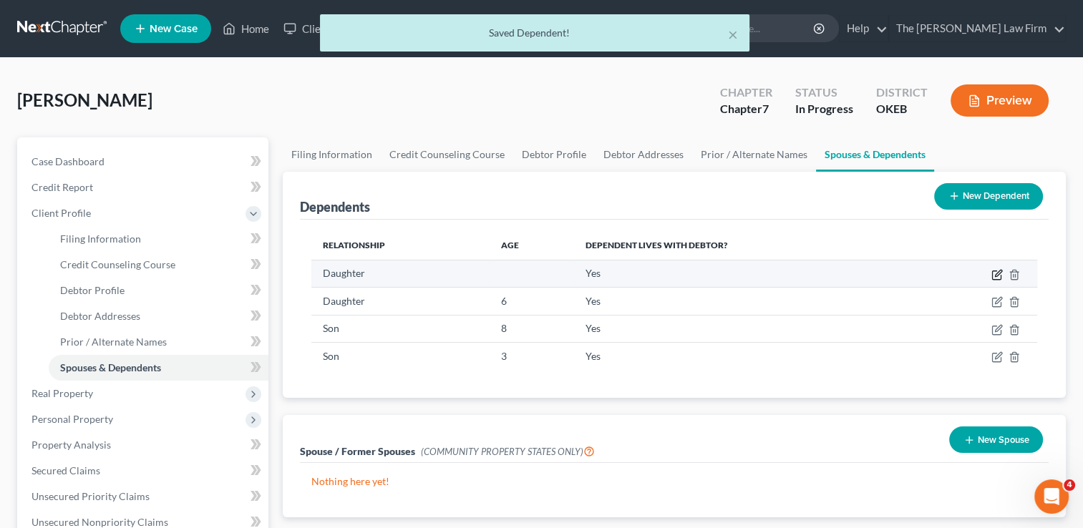
click at [998, 274] on icon "button" at bounding box center [997, 274] width 11 height 11
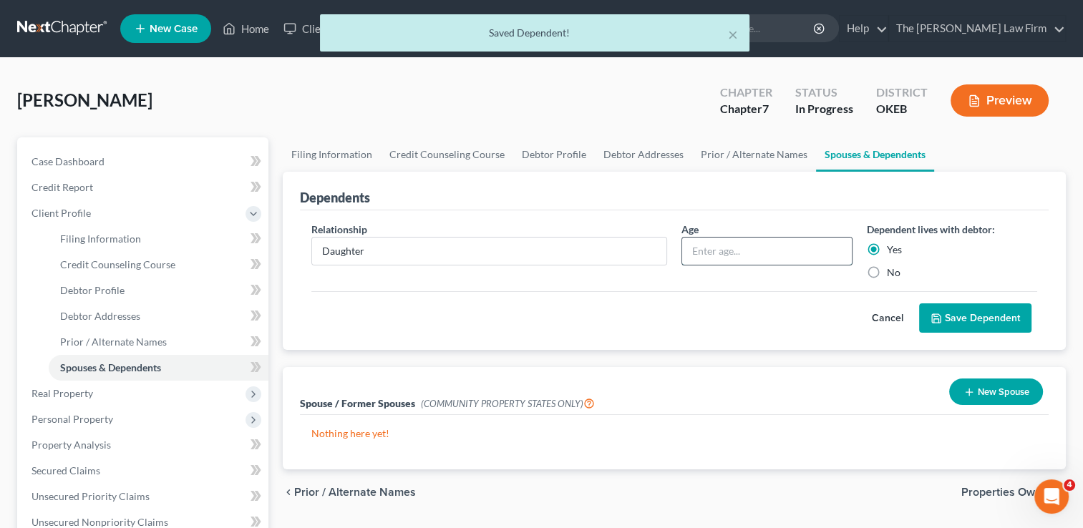
click at [733, 253] on input "text" at bounding box center [766, 251] width 169 height 27
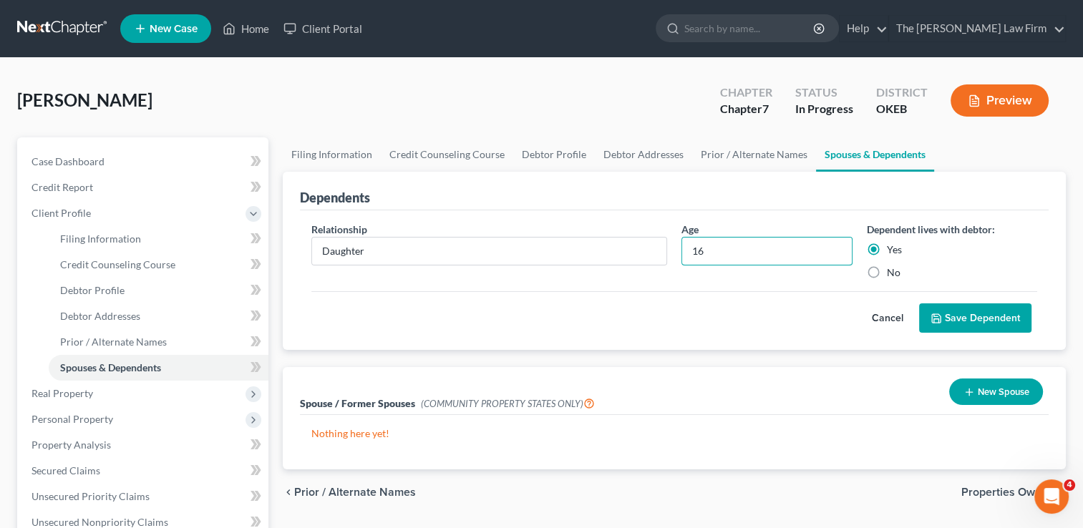
type input "16"
click at [965, 313] on button "Save Dependent" at bounding box center [975, 319] width 112 height 30
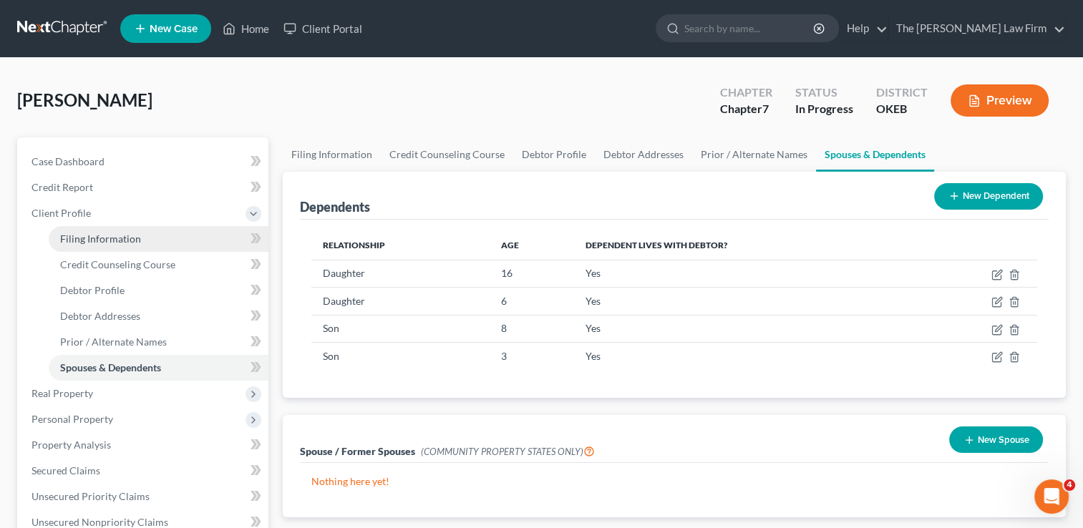
click at [122, 240] on span "Filing Information" at bounding box center [100, 239] width 81 height 12
select select "1"
select select "0"
select select "37"
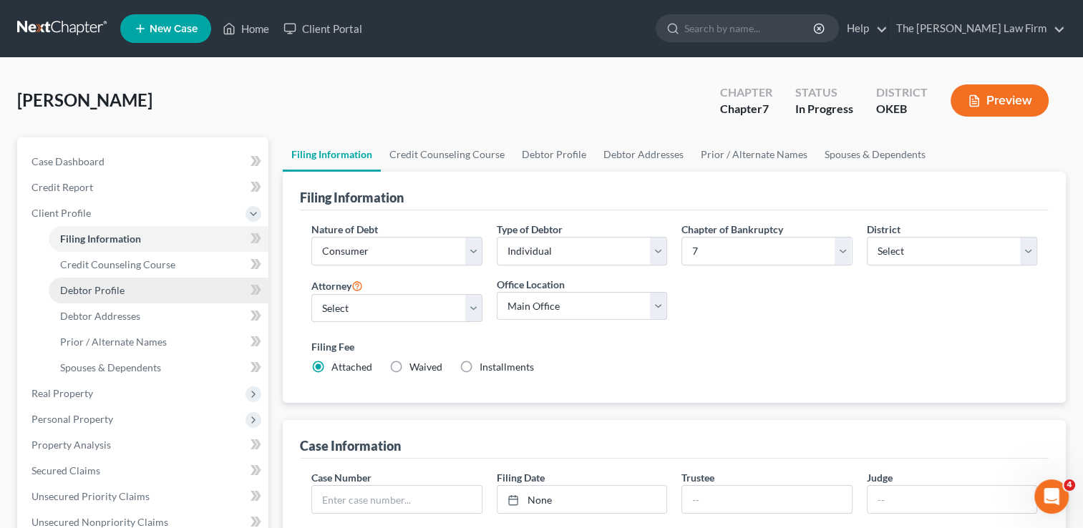
click at [131, 288] on link "Debtor Profile" at bounding box center [159, 291] width 220 height 26
select select "0"
select select "4"
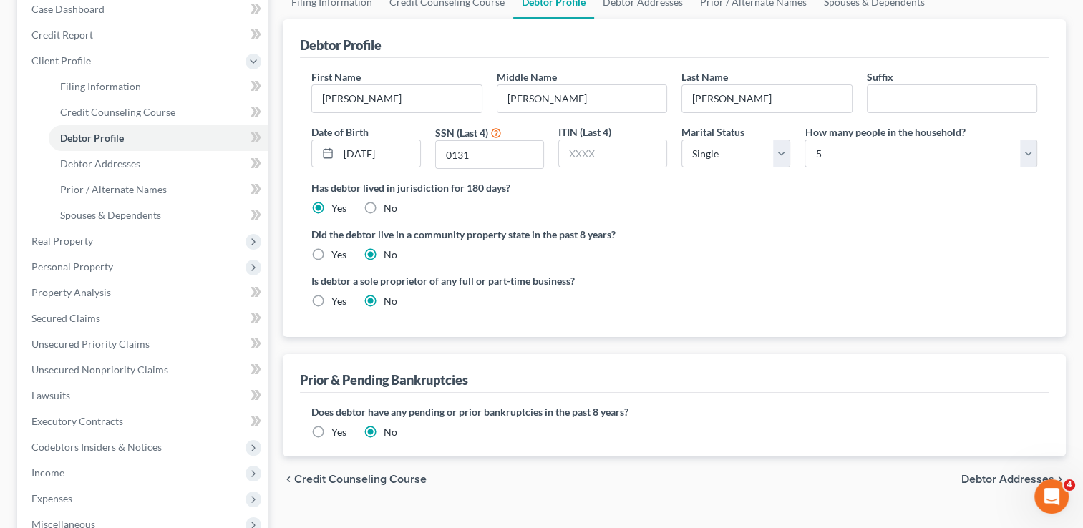
scroll to position [215, 0]
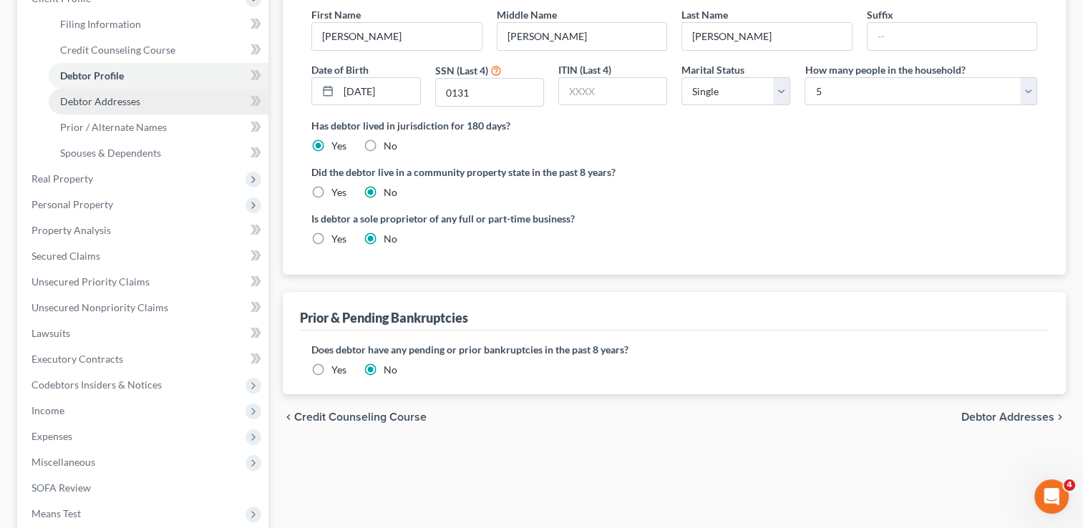
click at [116, 101] on span "Debtor Addresses" at bounding box center [100, 101] width 80 height 12
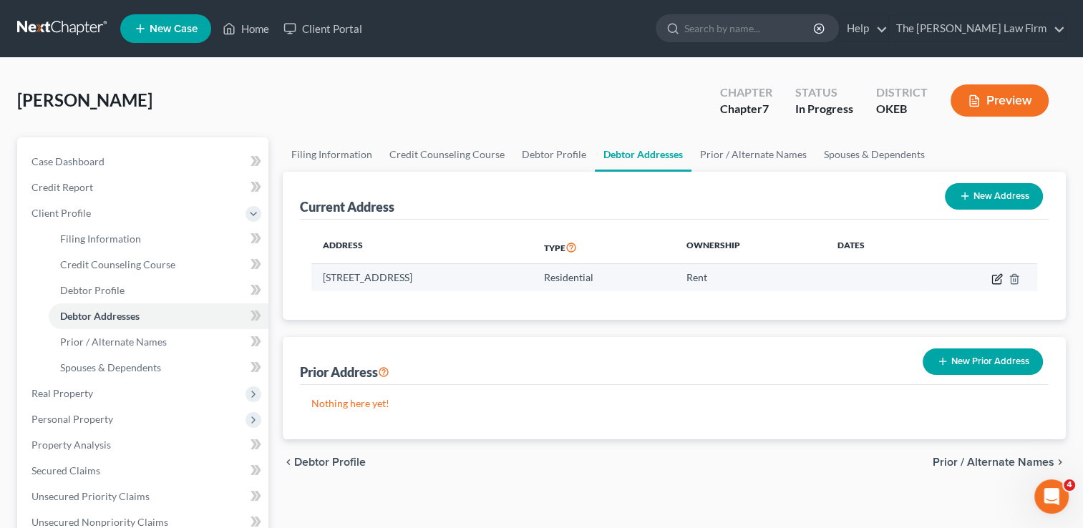
click at [995, 279] on icon "button" at bounding box center [998, 277] width 6 height 6
select select "37"
select select "0"
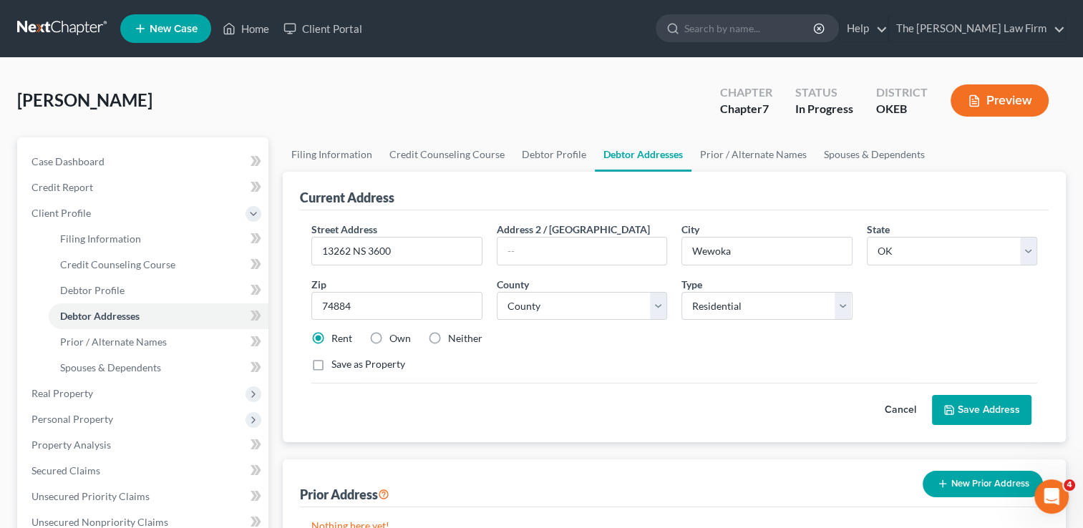
click at [389, 334] on label "Own" at bounding box center [399, 339] width 21 height 14
click at [395, 334] on input "Own" at bounding box center [399, 336] width 9 height 9
radio input "true"
drag, startPoint x: 395, startPoint y: 251, endPoint x: 344, endPoint y: 251, distance: 51.6
click at [304, 248] on div "Street Address * 13262 NS 3600" at bounding box center [396, 244] width 185 height 44
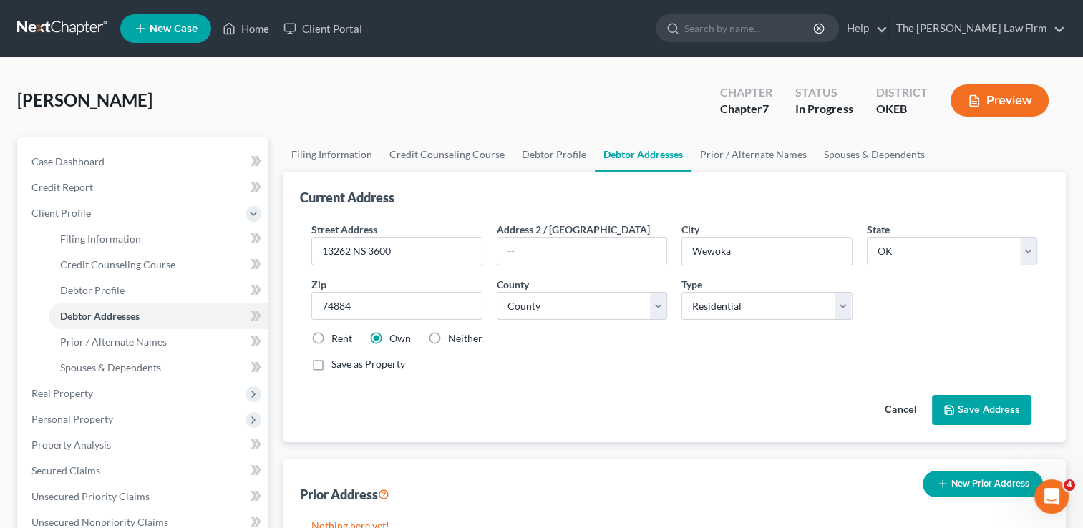
click at [619, 359] on div "Save as Property" at bounding box center [674, 364] width 726 height 14
click at [984, 404] on button "Save Address" at bounding box center [982, 410] width 100 height 30
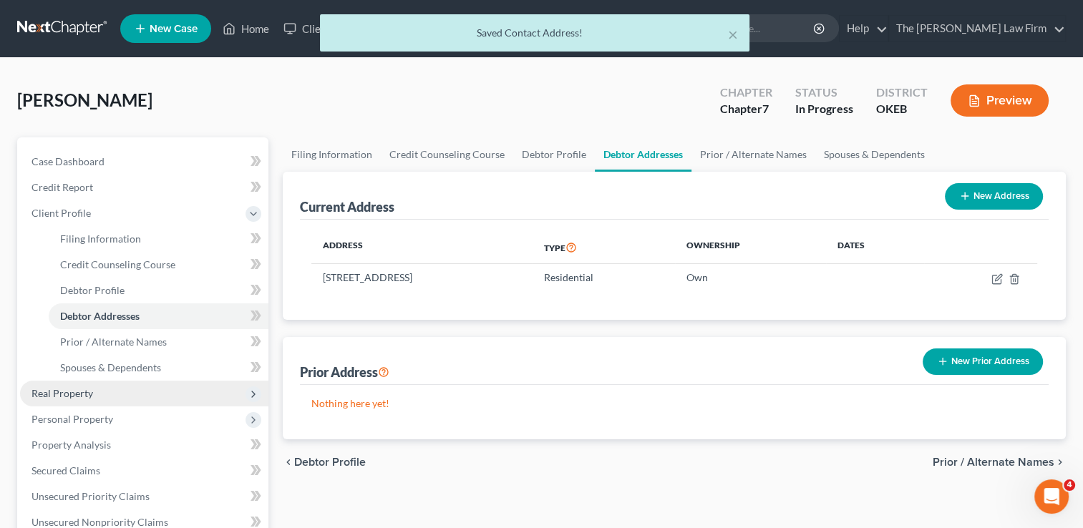
click at [72, 390] on span "Real Property" at bounding box center [63, 393] width 62 height 12
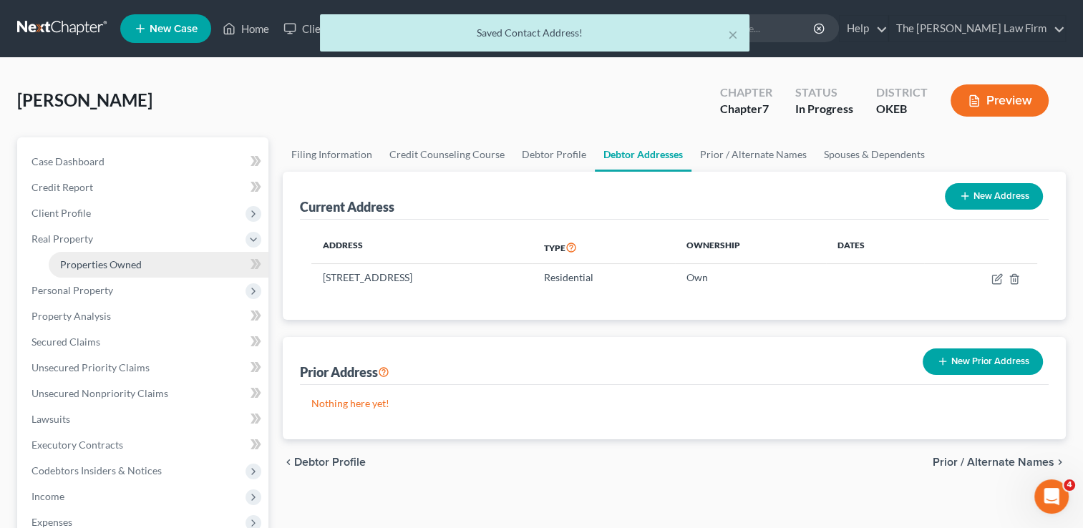
click at [123, 261] on span "Properties Owned" at bounding box center [101, 264] width 82 height 12
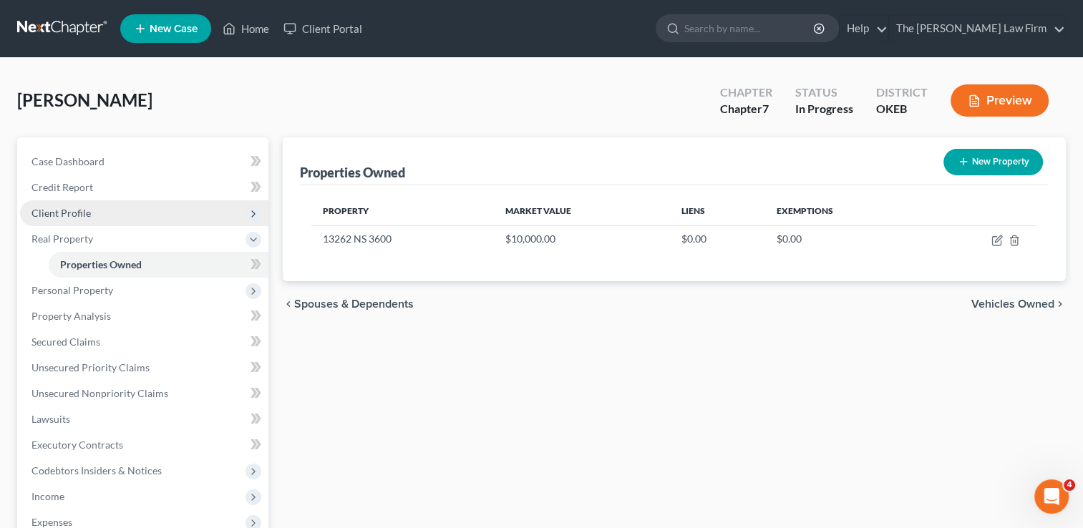
click at [82, 210] on span "Client Profile" at bounding box center [61, 213] width 59 height 12
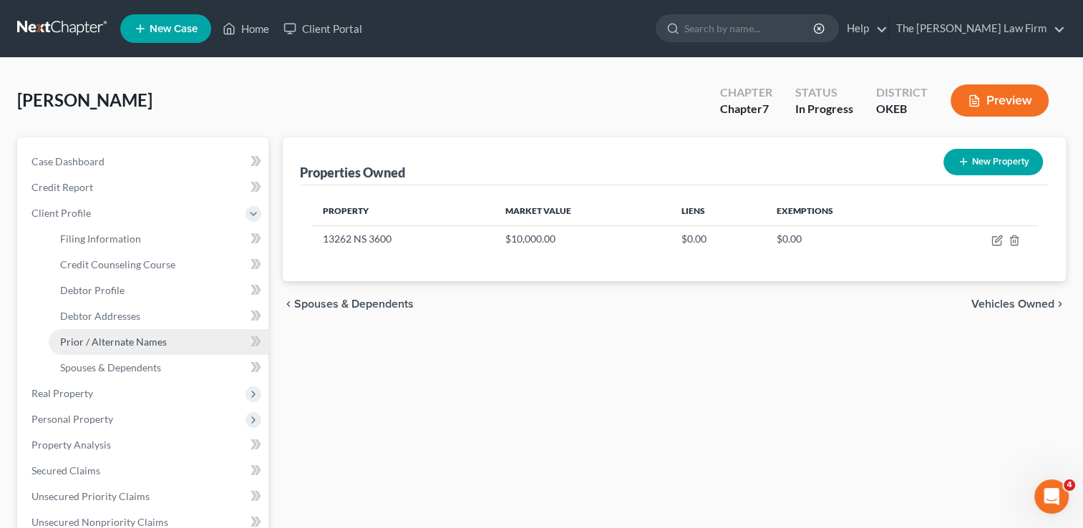
drag, startPoint x: 148, startPoint y: 345, endPoint x: 160, endPoint y: 343, distance: 12.4
click at [148, 344] on span "Prior / Alternate Names" at bounding box center [113, 342] width 107 height 12
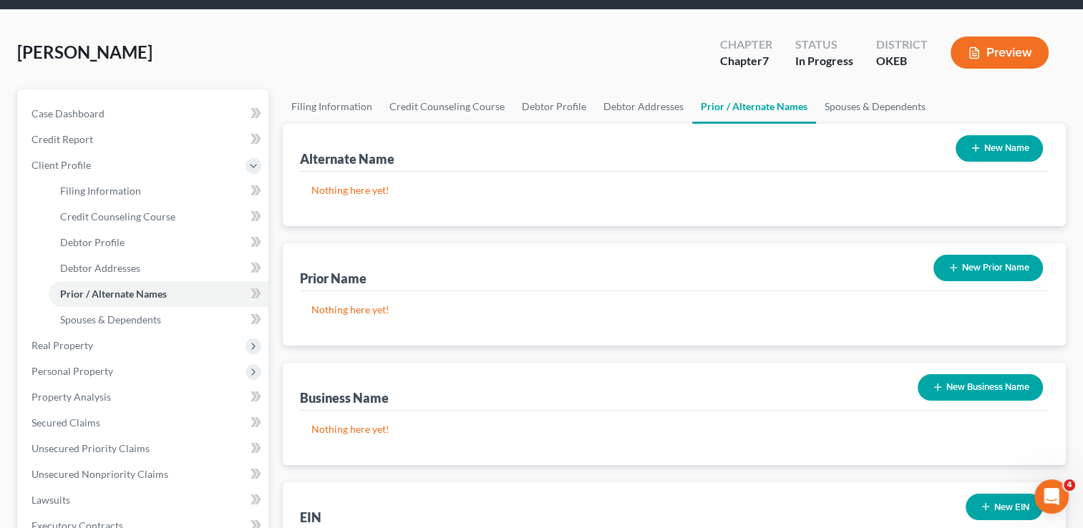
scroll to position [72, 0]
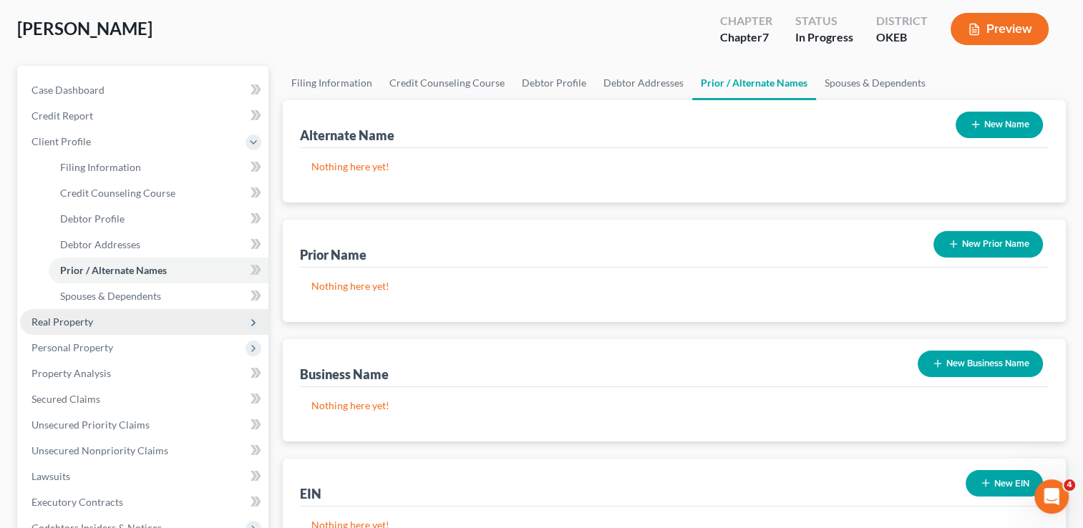
click at [79, 322] on span "Real Property" at bounding box center [63, 322] width 62 height 12
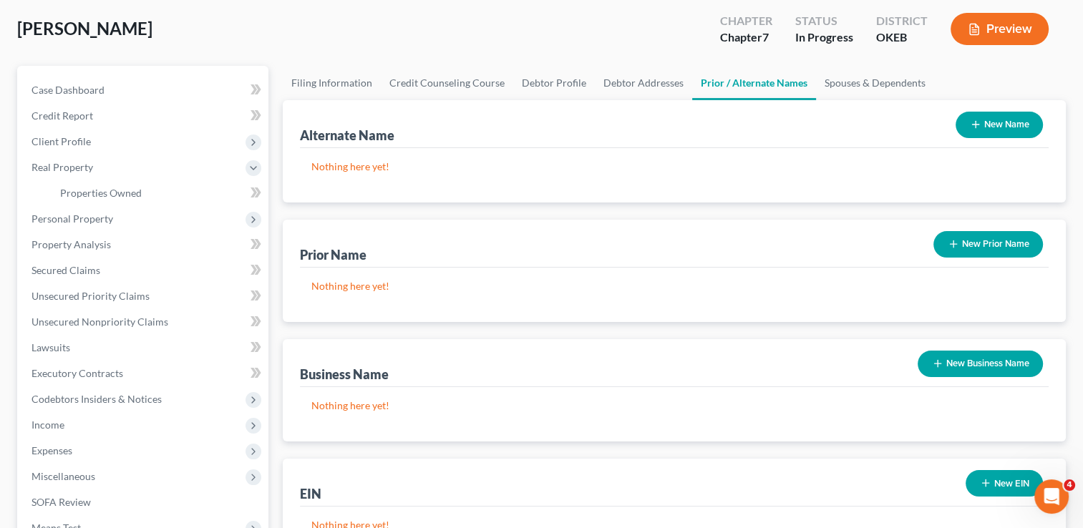
click at [988, 117] on button "New Name" at bounding box center [999, 125] width 87 height 26
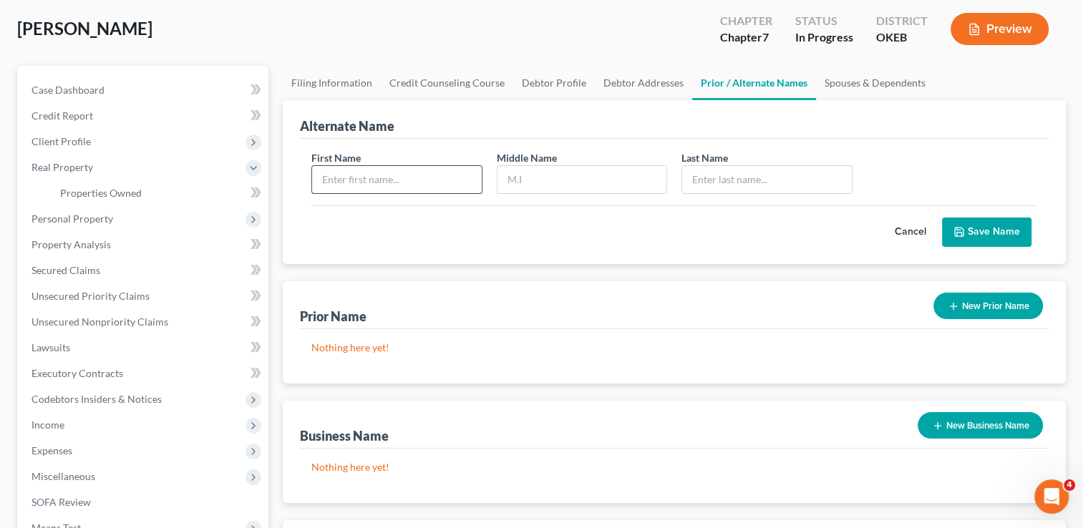
click at [419, 185] on input "text" at bounding box center [396, 179] width 169 height 27
type input "Ross"
click at [750, 179] on input "text" at bounding box center [766, 179] width 169 height 27
type input "Brummett"
click at [976, 227] on button "Save Name" at bounding box center [986, 233] width 89 height 30
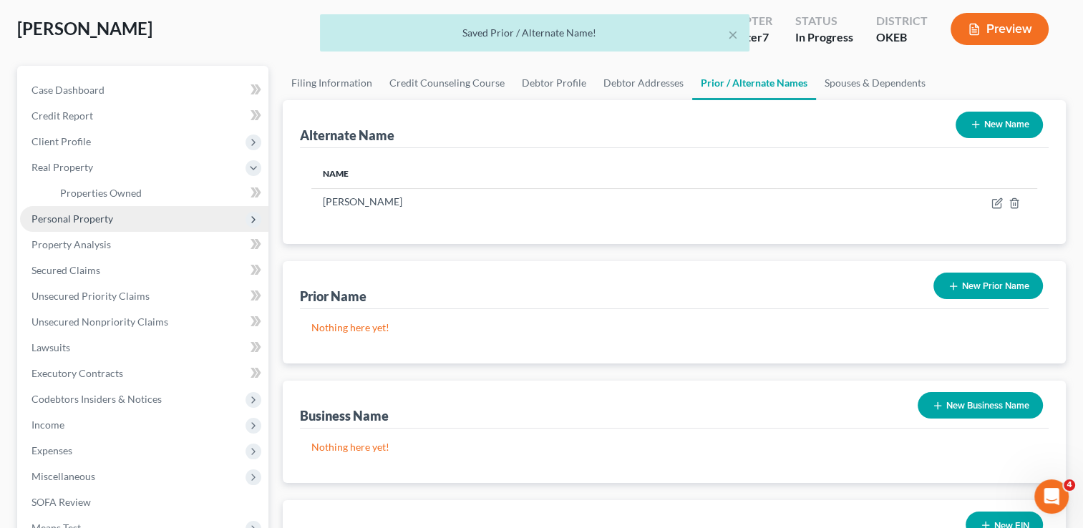
click at [99, 216] on span "Personal Property" at bounding box center [73, 219] width 82 height 12
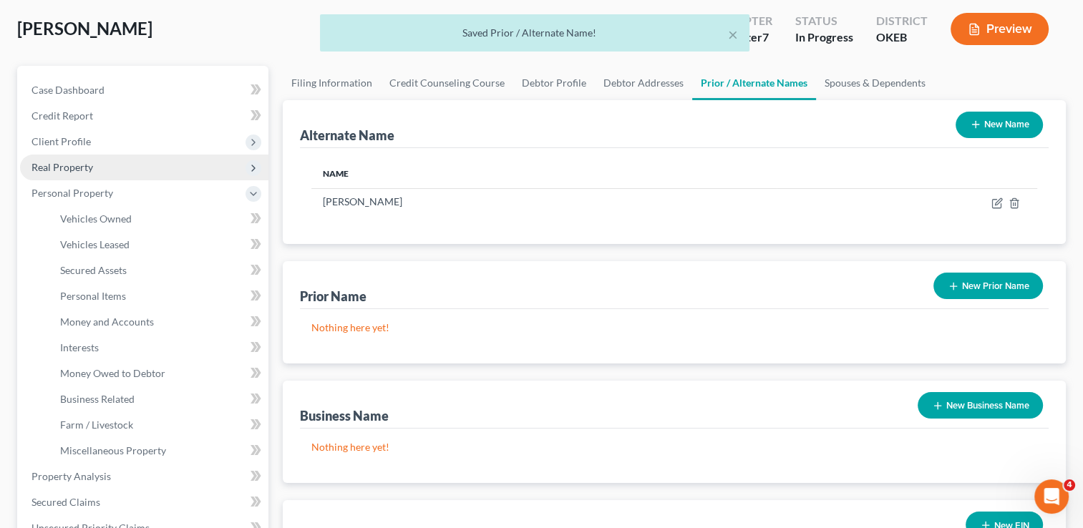
click at [76, 168] on span "Real Property" at bounding box center [63, 167] width 62 height 12
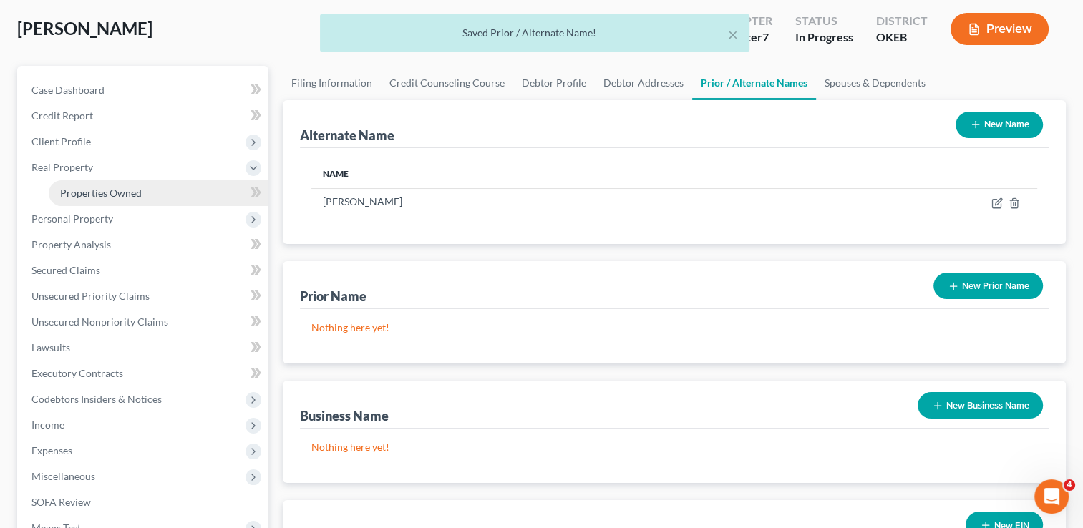
click at [129, 183] on link "Properties Owned" at bounding box center [159, 193] width 220 height 26
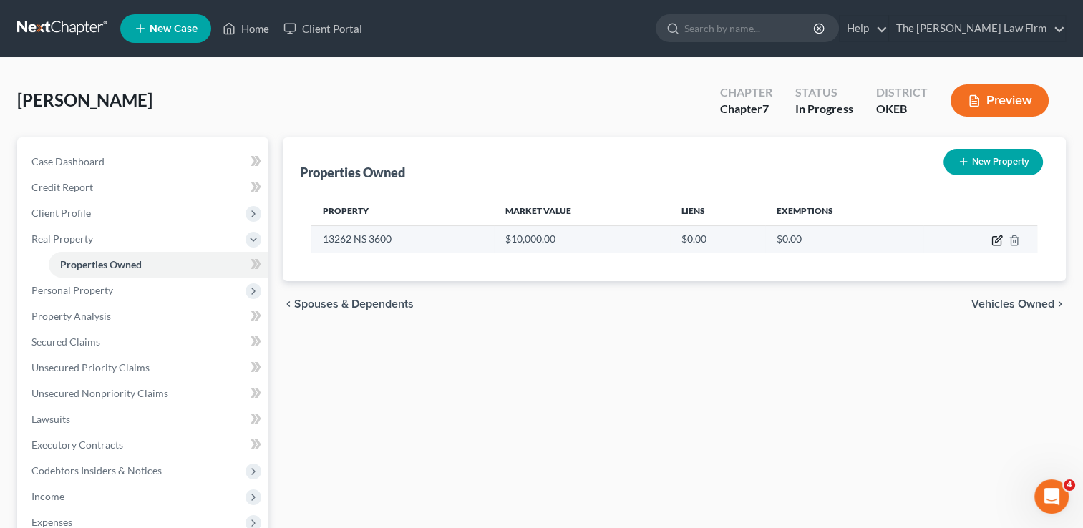
drag, startPoint x: 997, startPoint y: 241, endPoint x: 980, endPoint y: 246, distance: 17.2
click at [997, 240] on icon "button" at bounding box center [997, 240] width 11 height 11
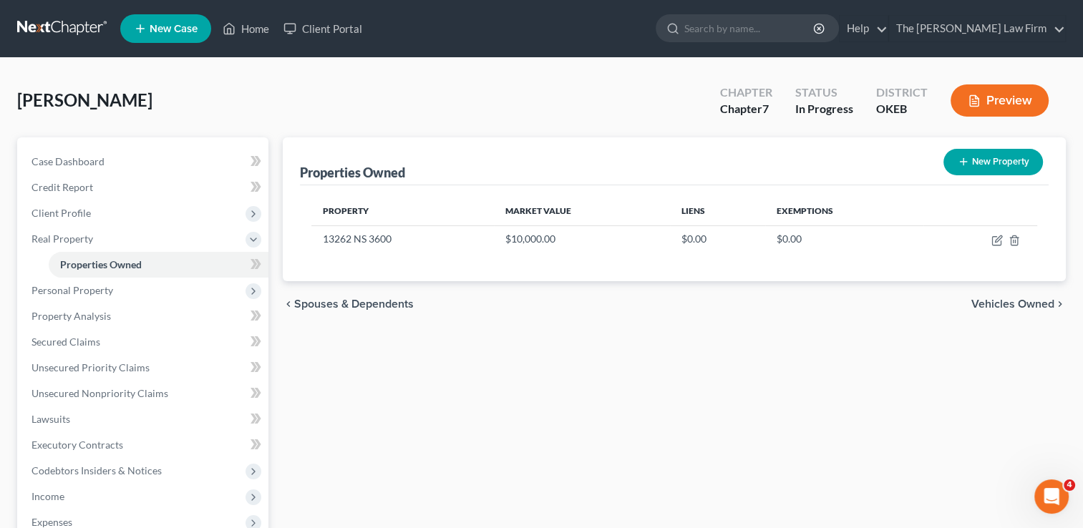
select select "37"
select select "66"
select select "0"
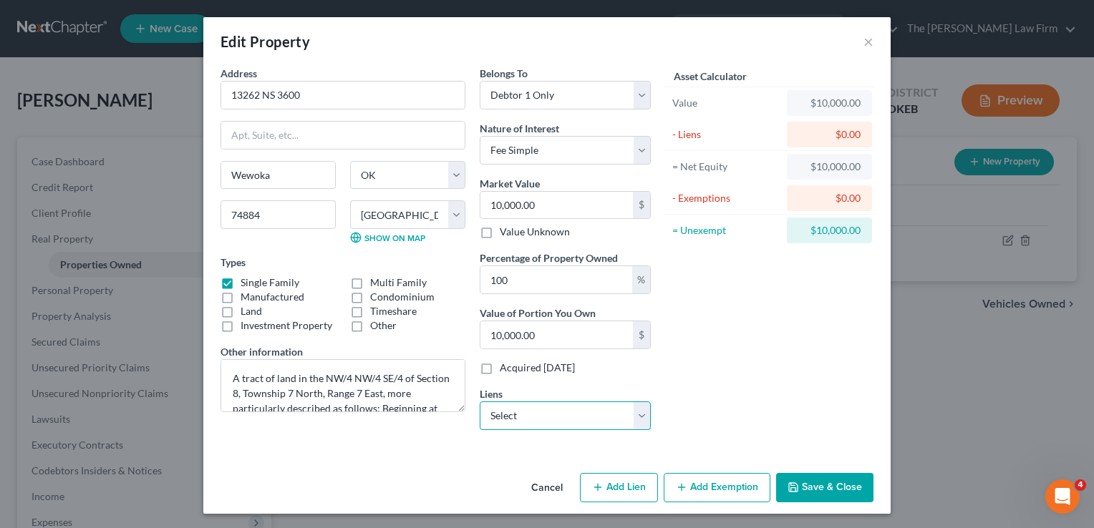
click at [640, 411] on select "Select Tinker Fcu - $6,136.00" at bounding box center [565, 416] width 171 height 29
click at [710, 332] on div "Asset Calculator Value $10,000.00 - Liens $0.00 = Net Equity $10,000.00 - Exemp…" at bounding box center [769, 254] width 223 height 376
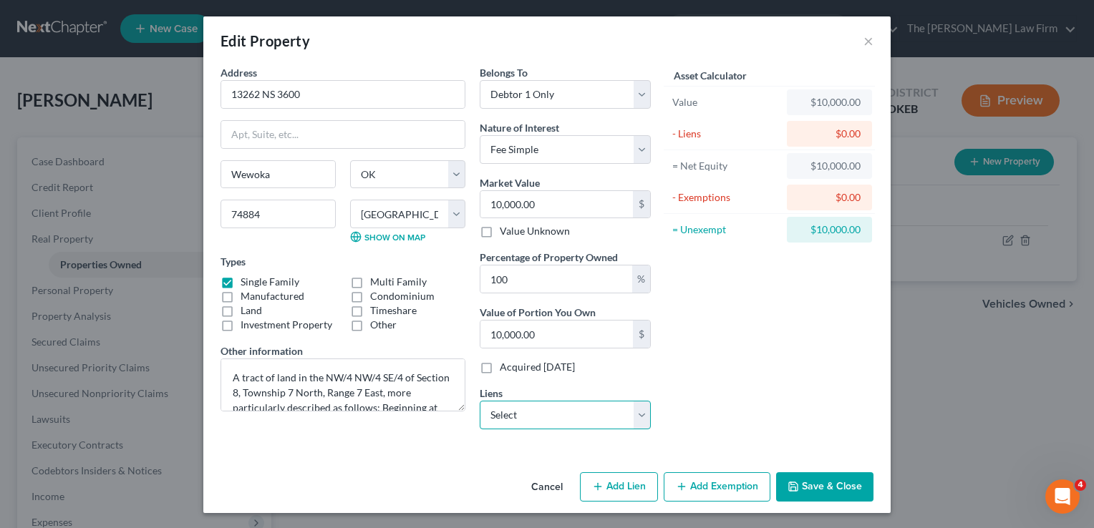
click at [631, 414] on select "Select Tinker Fcu - $6,136.00" at bounding box center [565, 415] width 171 height 29
drag, startPoint x: 717, startPoint y: 369, endPoint x: 733, endPoint y: 390, distance: 26.6
click at [717, 369] on div "Asset Calculator Value $10,000.00 - Liens $0.00 = Net Equity $10,000.00 - Exemp…" at bounding box center [769, 253] width 223 height 376
click at [710, 476] on button "Add Exemption" at bounding box center [717, 488] width 107 height 30
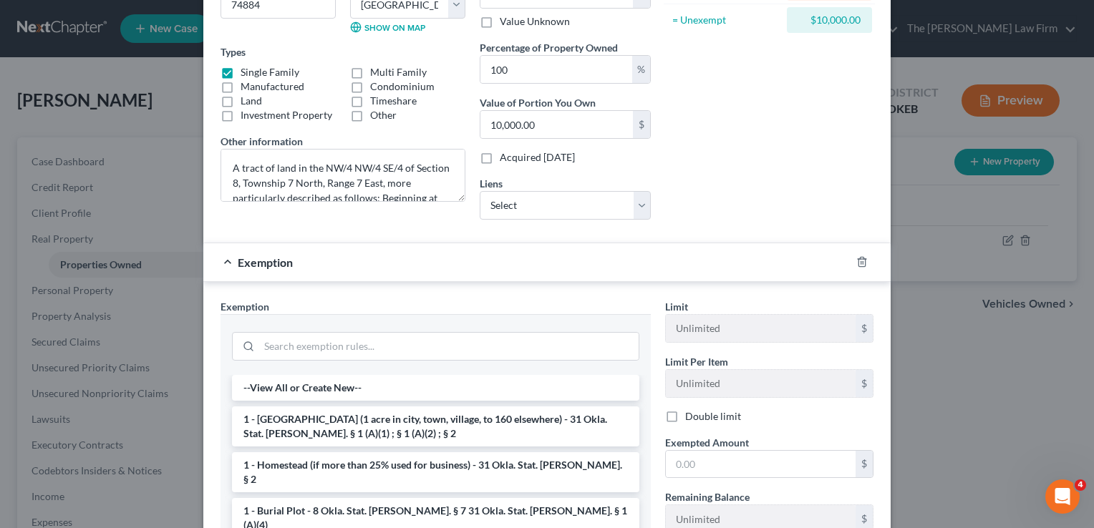
scroll to position [287, 0]
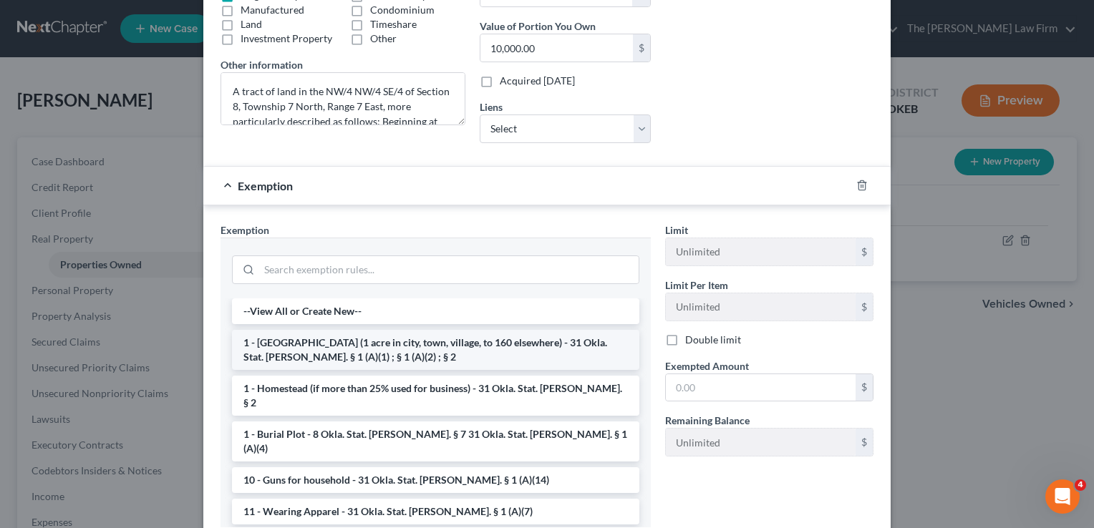
click at [319, 342] on li "1 - Homestead (1 acre in city, town, village, to 160 elsewhere) - 31 Okla. Stat…" at bounding box center [435, 350] width 407 height 40
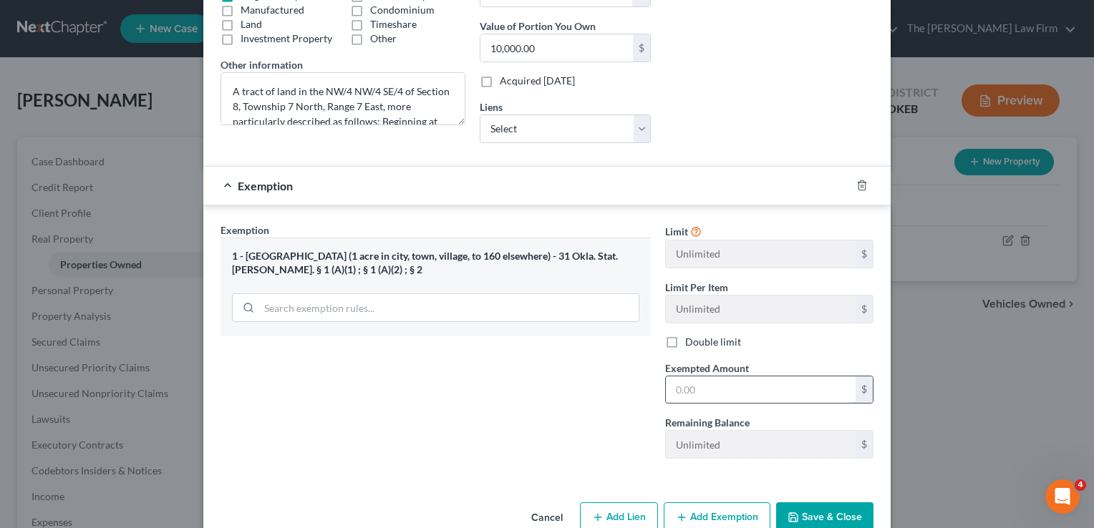
click at [698, 385] on input "text" at bounding box center [761, 390] width 190 height 27
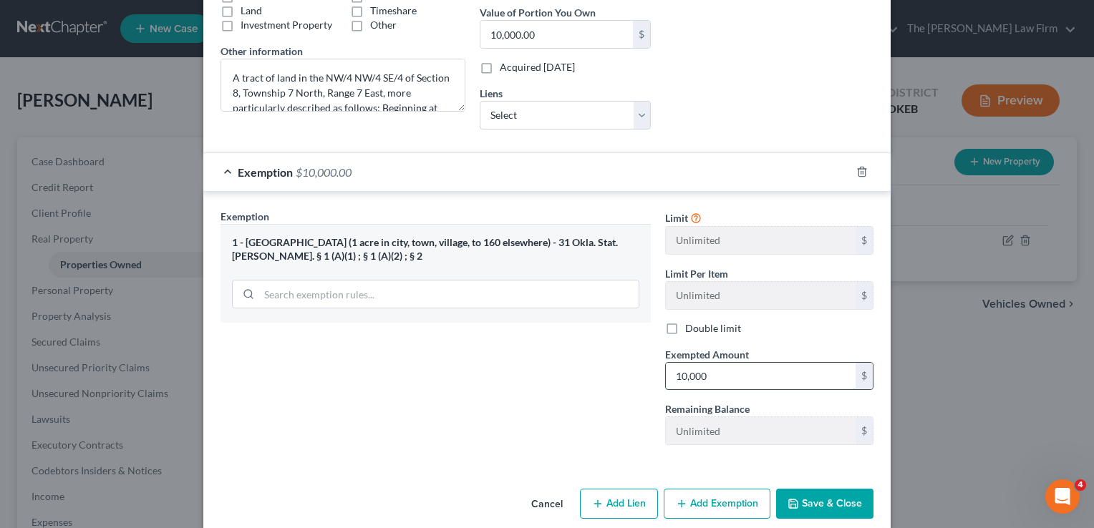
scroll to position [316, 0]
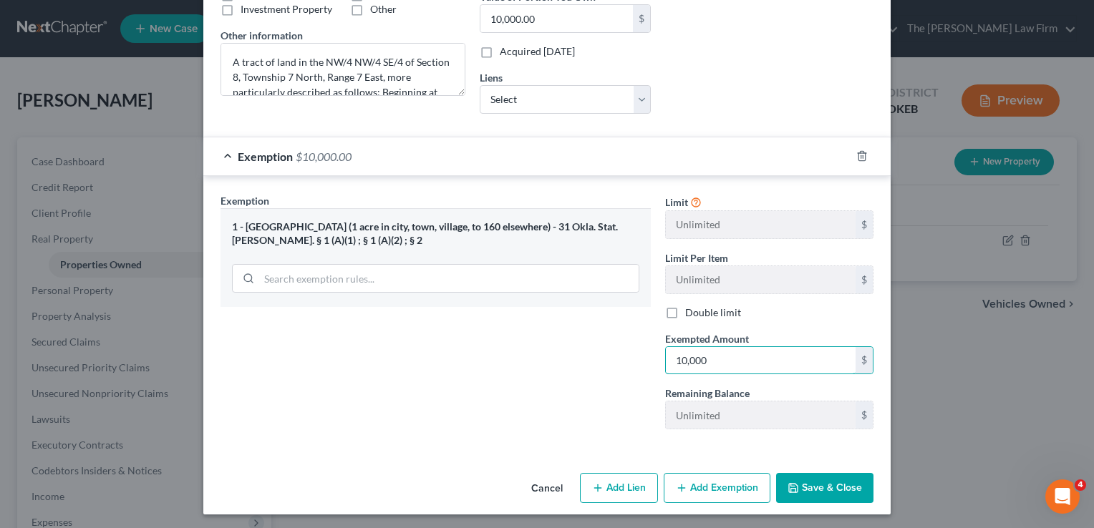
type input "10,000"
click at [818, 483] on button "Save & Close" at bounding box center [824, 488] width 97 height 30
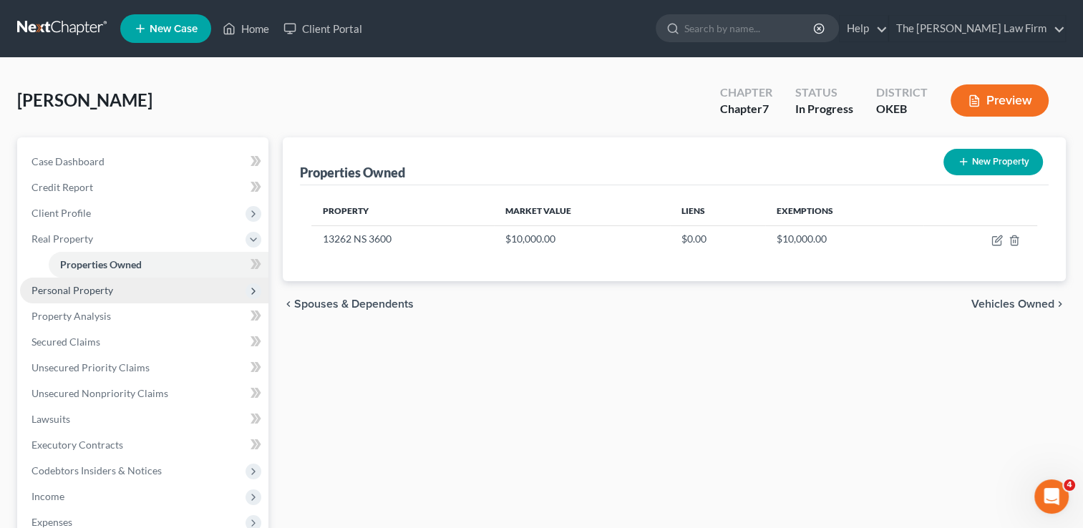
click at [105, 290] on span "Personal Property" at bounding box center [73, 290] width 82 height 12
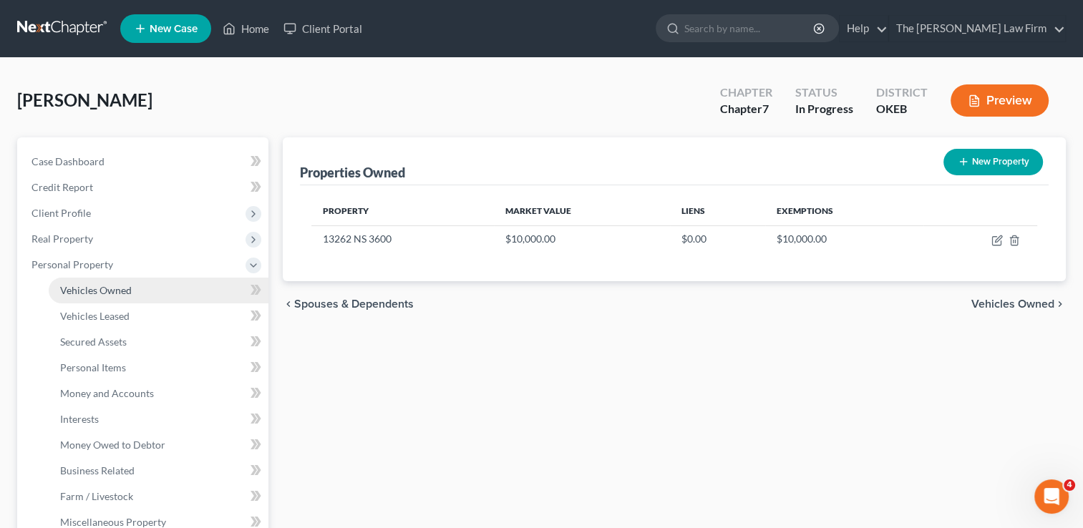
click at [118, 288] on span "Vehicles Owned" at bounding box center [96, 290] width 72 height 12
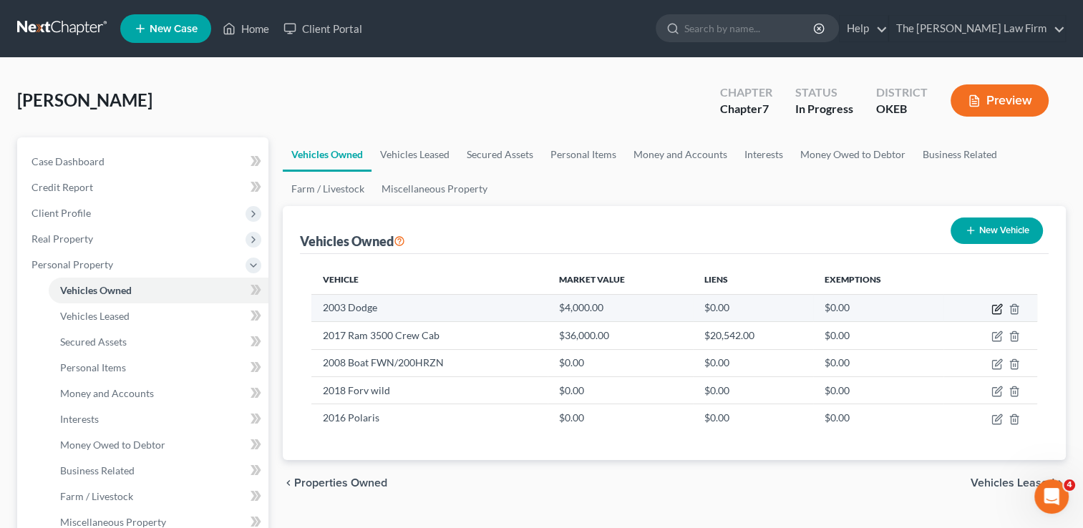
click at [994, 307] on icon "button" at bounding box center [997, 309] width 11 height 11
select select "0"
select select "23"
select select "0"
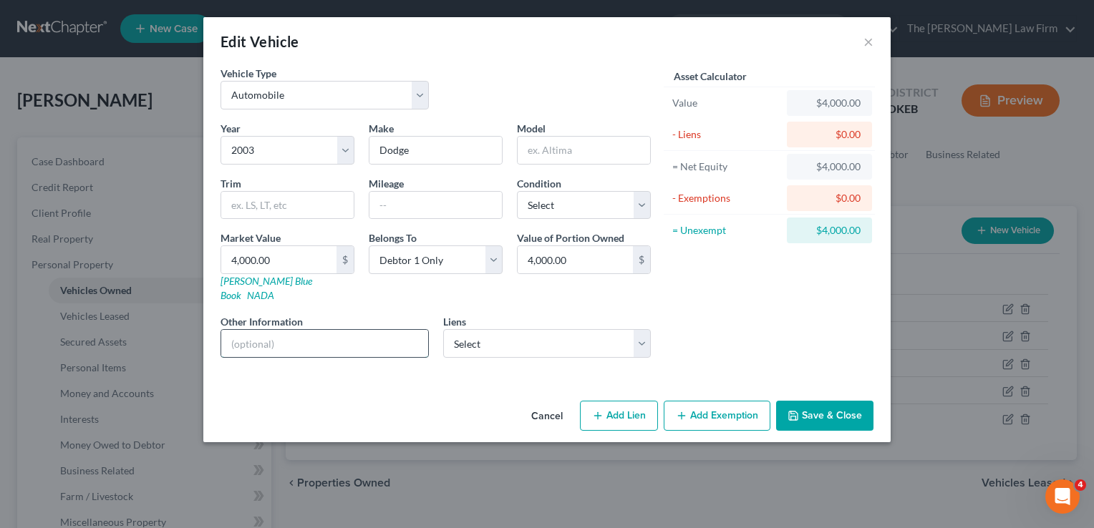
drag, startPoint x: 294, startPoint y: 325, endPoint x: 301, endPoint y: 334, distance: 10.7
click at [294, 330] on input "text" at bounding box center [324, 343] width 207 height 27
type input "Not running"
click at [762, 299] on div "Asset Calculator Value $4,000.00 - Liens $0.00 = Net Equity $4,000.00 - Exempti…" at bounding box center [769, 218] width 223 height 304
click at [286, 256] on input "4,000.00" at bounding box center [278, 259] width 115 height 27
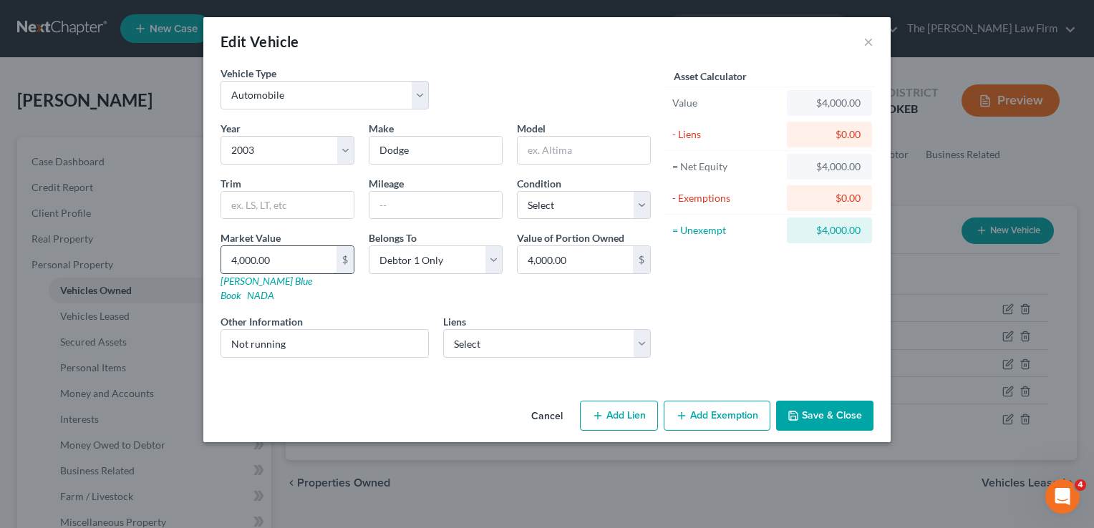
type input "3"
type input "3.00"
type input "30"
type input "30.00"
type input "300"
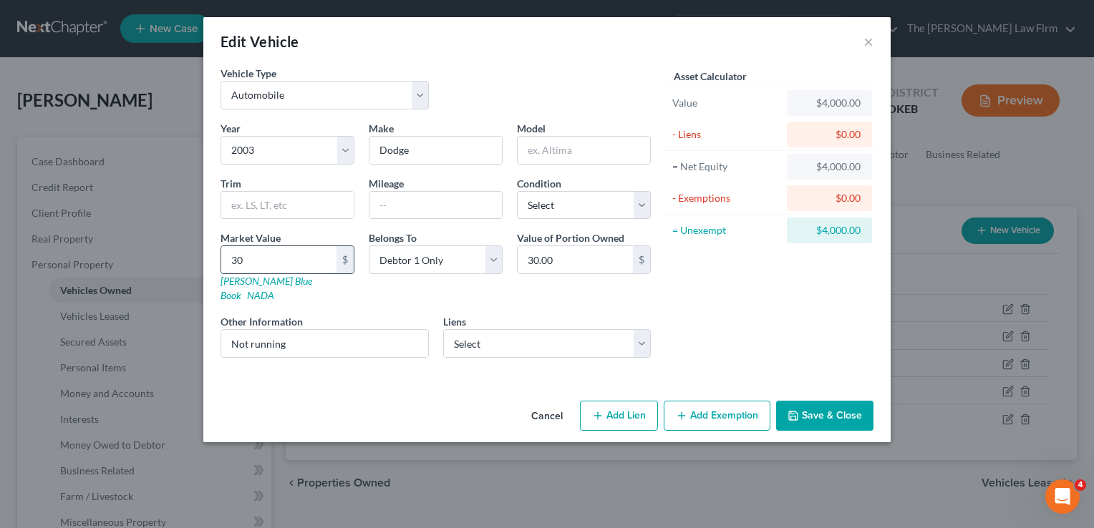
type input "300.00"
click at [717, 291] on div "Asset Calculator Value $300.00 - Liens $0.00 = Net Equity $300.00 - Exemptions …" at bounding box center [769, 218] width 223 height 304
click at [828, 401] on button "Save & Close" at bounding box center [824, 416] width 97 height 30
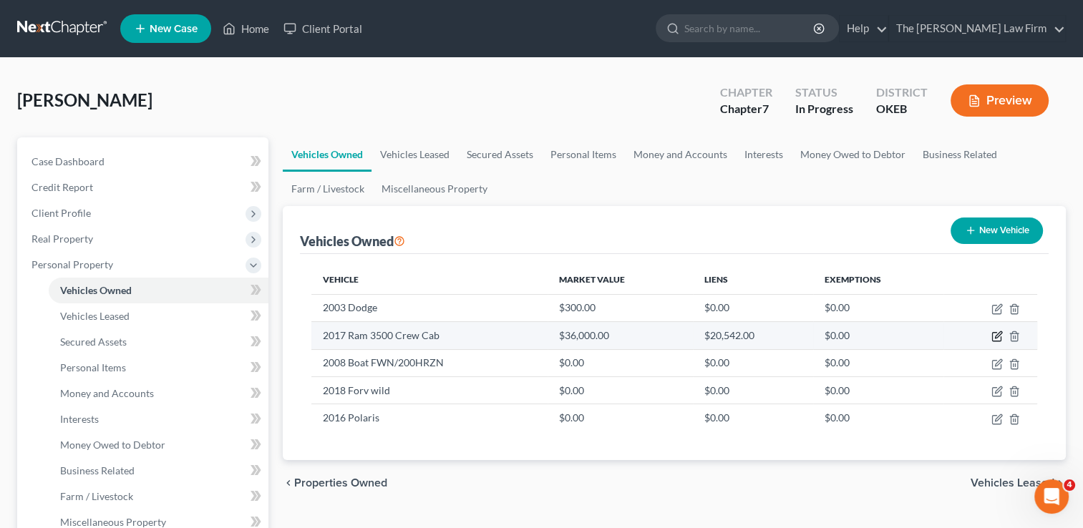
click at [997, 334] on icon "button" at bounding box center [998, 335] width 6 height 6
select select "1"
select select "9"
select select "0"
select select "37"
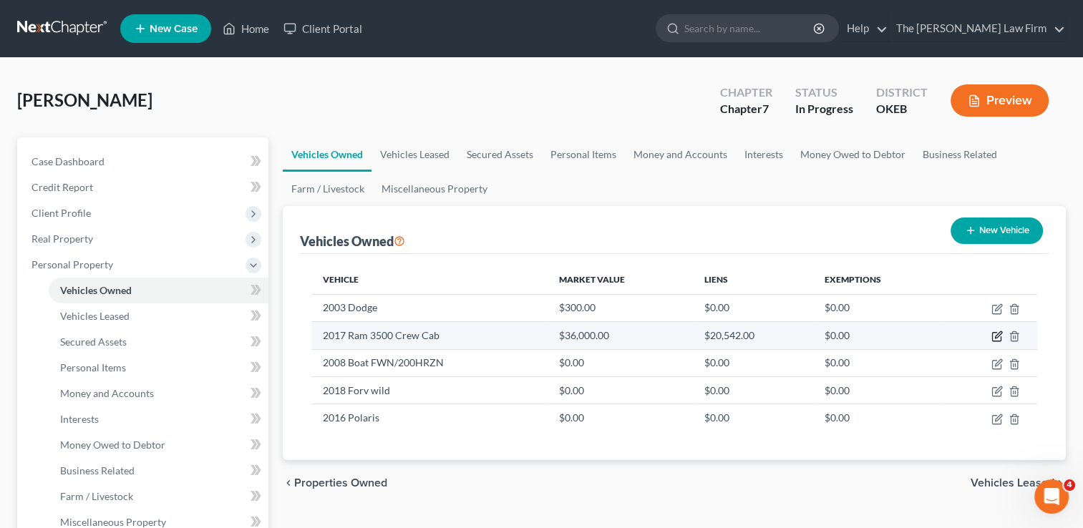
select select "0"
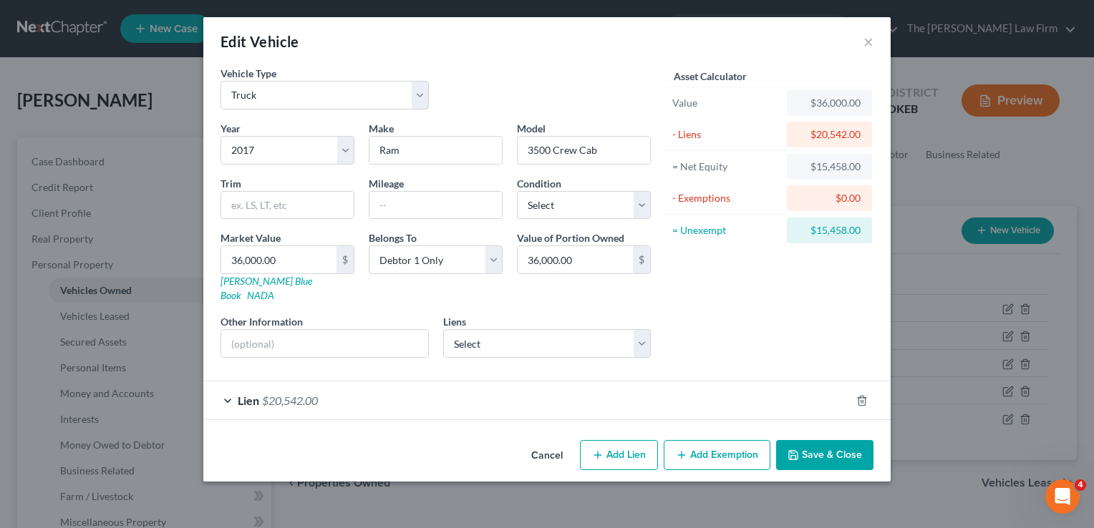
click at [460, 382] on div "Lien $20,542.00" at bounding box center [526, 401] width 647 height 38
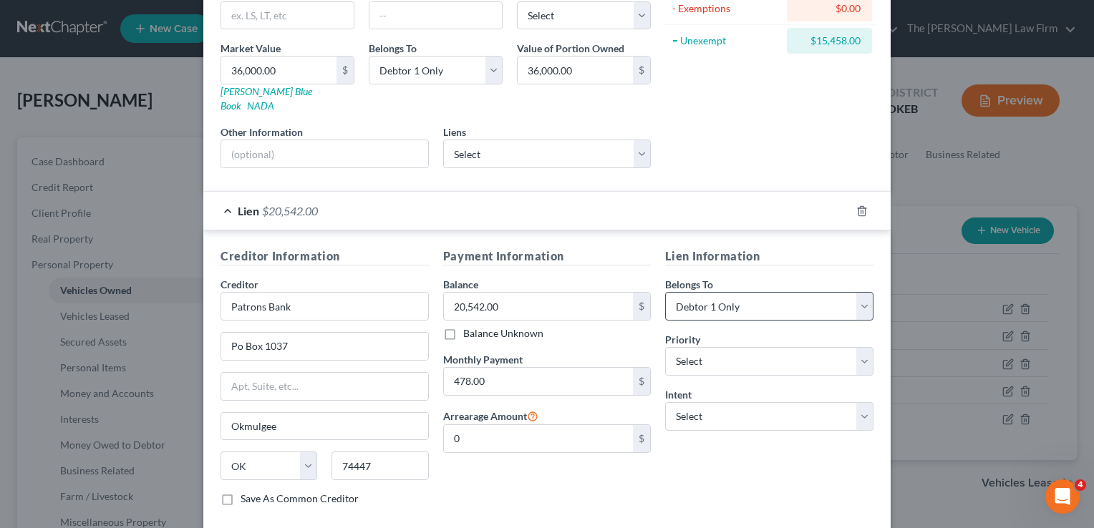
scroll to position [215, 0]
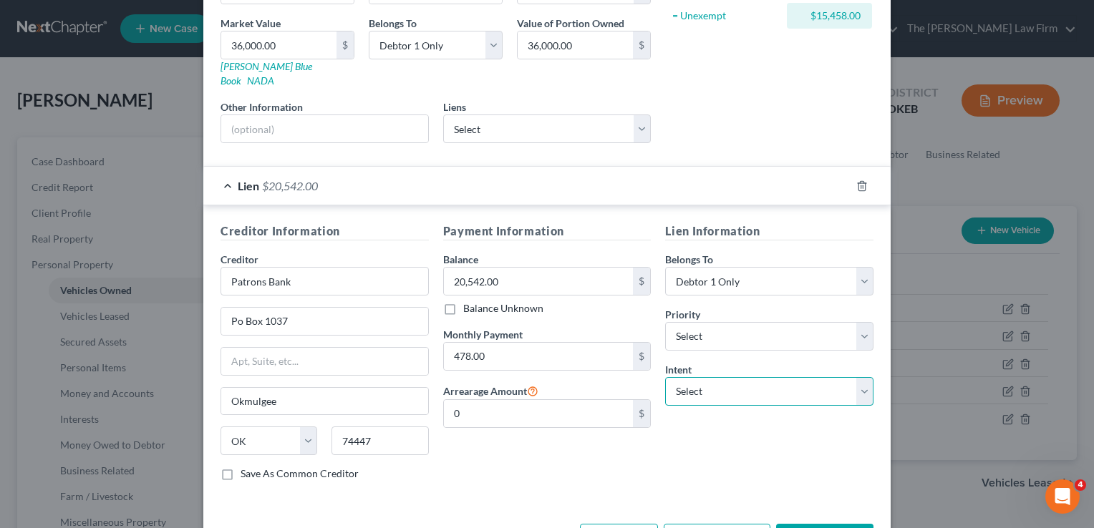
click at [860, 377] on select "Select Surrender Redeem Reaffirm Avoid Other" at bounding box center [769, 391] width 208 height 29
select select "2"
click at [665, 377] on select "Select Surrender Redeem Reaffirm Avoid Other" at bounding box center [769, 391] width 208 height 29
click at [739, 438] on div "Lien Information Belongs To * Select Debtor 1 Only Debtor 2 Only Debtor 1 And D…" at bounding box center [769, 358] width 223 height 270
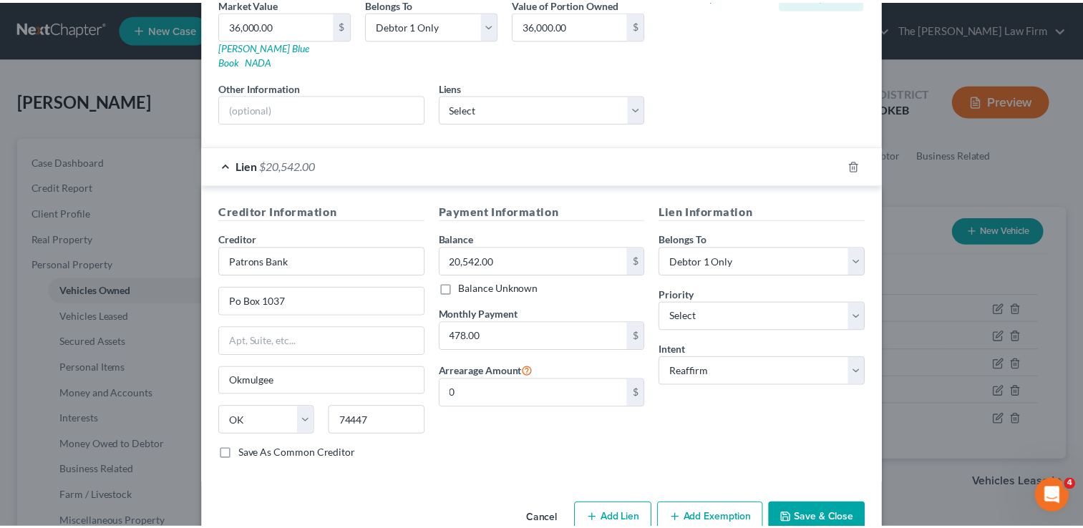
scroll to position [251, 0]
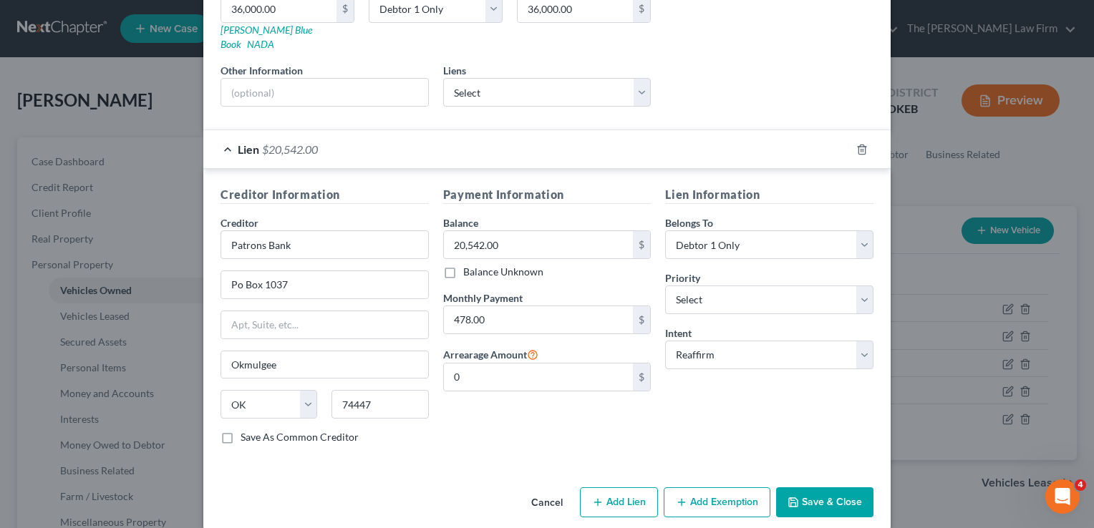
click at [823, 488] on button "Save & Close" at bounding box center [824, 503] width 97 height 30
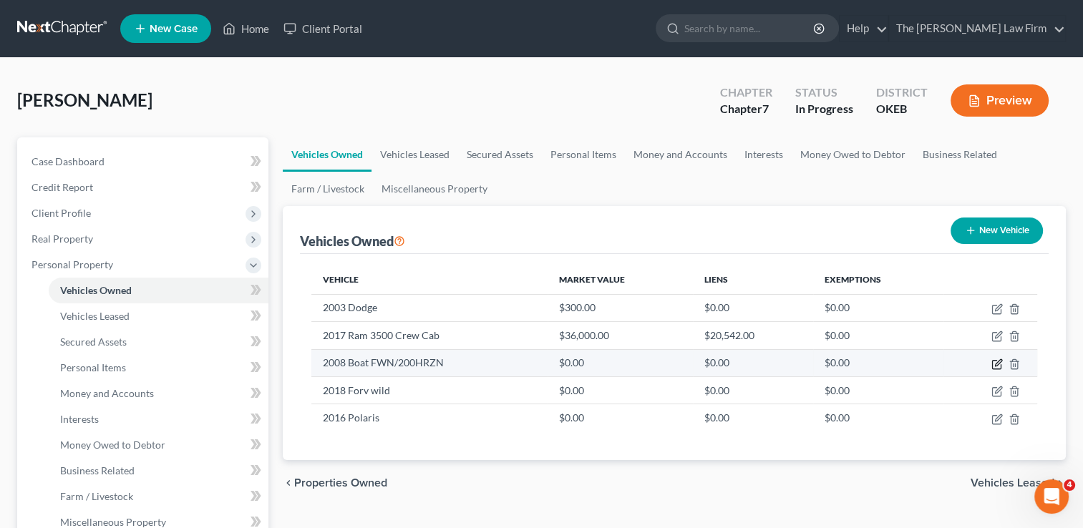
click at [995, 362] on icon "button" at bounding box center [997, 364] width 11 height 11
select select "3"
select select "18"
select select "0"
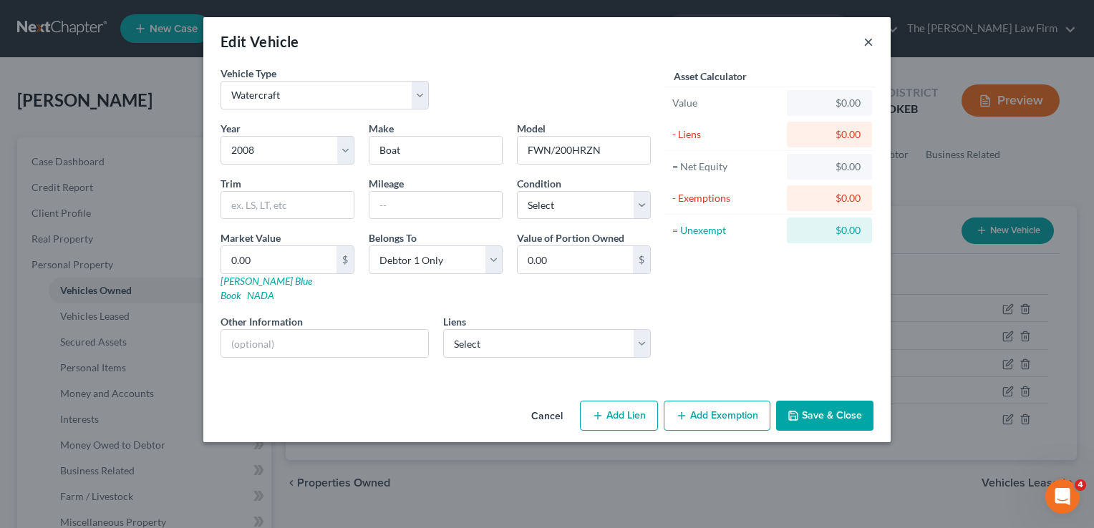
click at [871, 41] on button "×" at bounding box center [868, 41] width 10 height 17
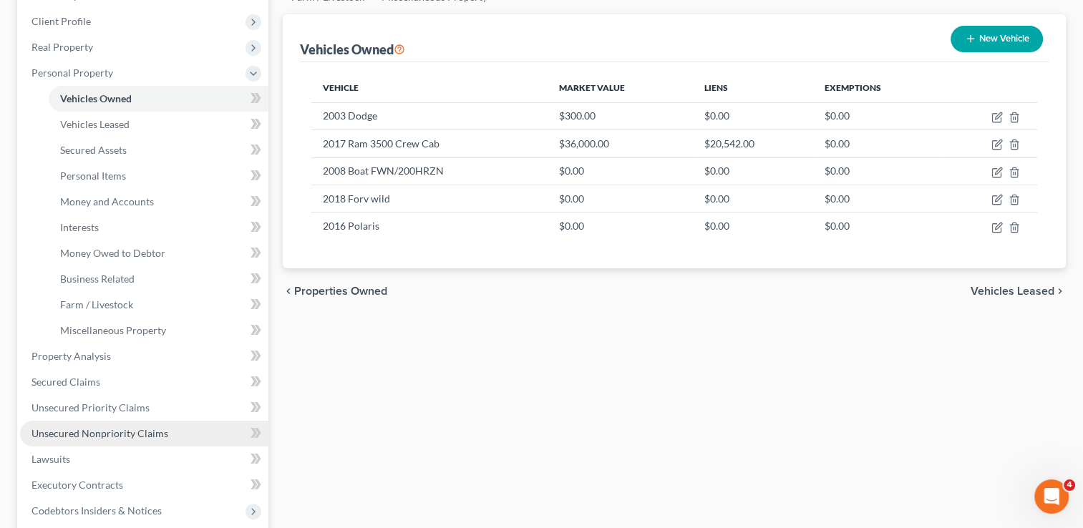
scroll to position [215, 0]
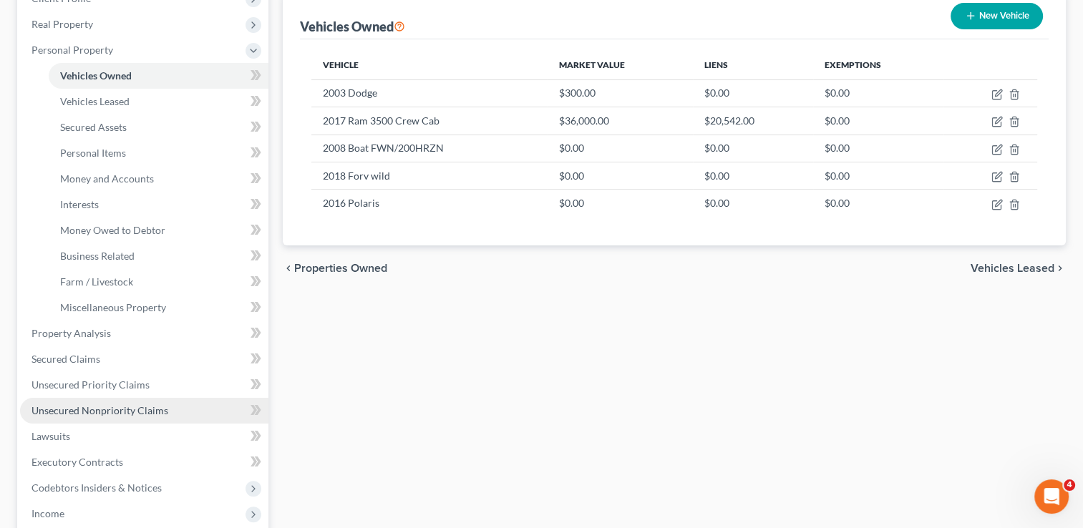
click at [95, 408] on span "Unsecured Nonpriority Claims" at bounding box center [100, 411] width 137 height 12
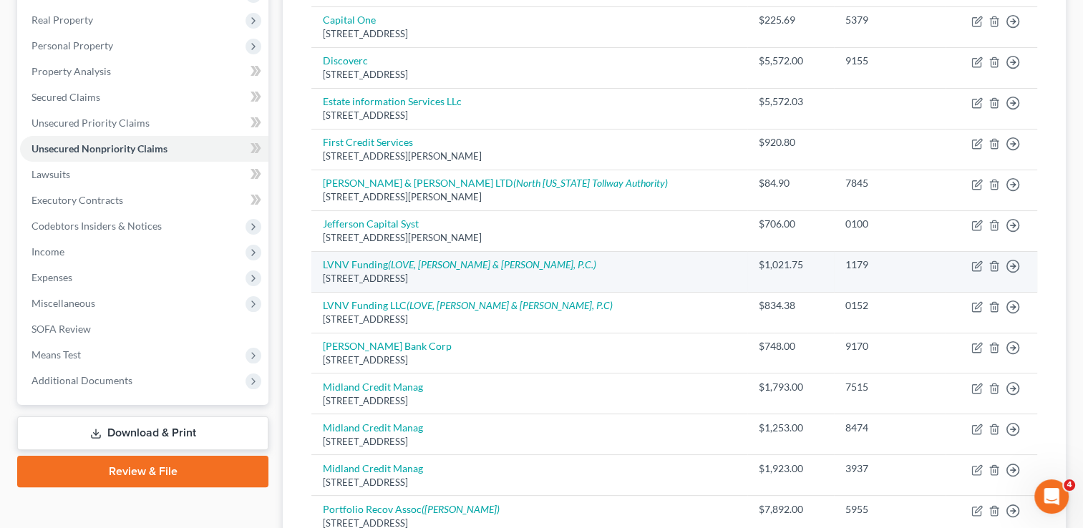
scroll to position [143, 0]
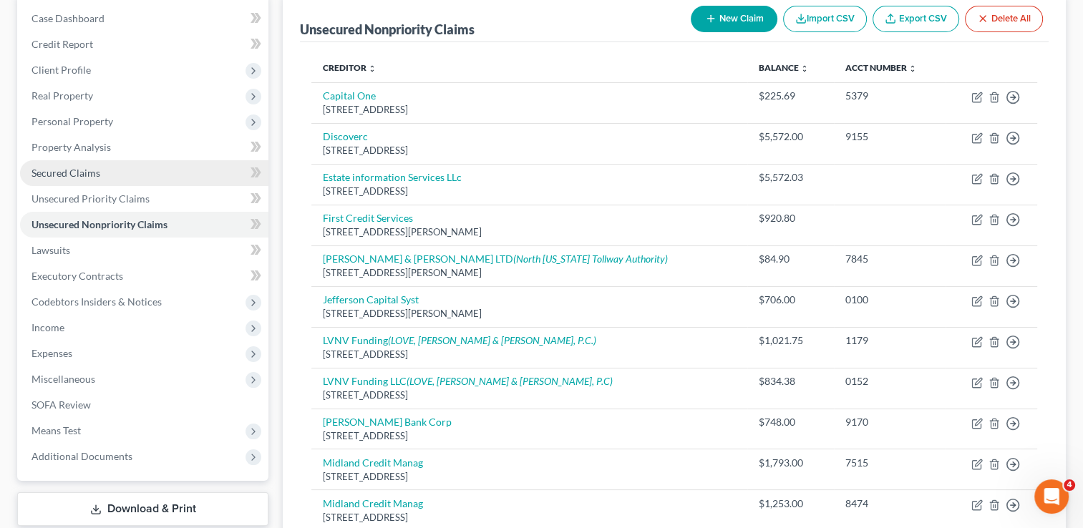
click at [68, 170] on span "Secured Claims" at bounding box center [66, 173] width 69 height 12
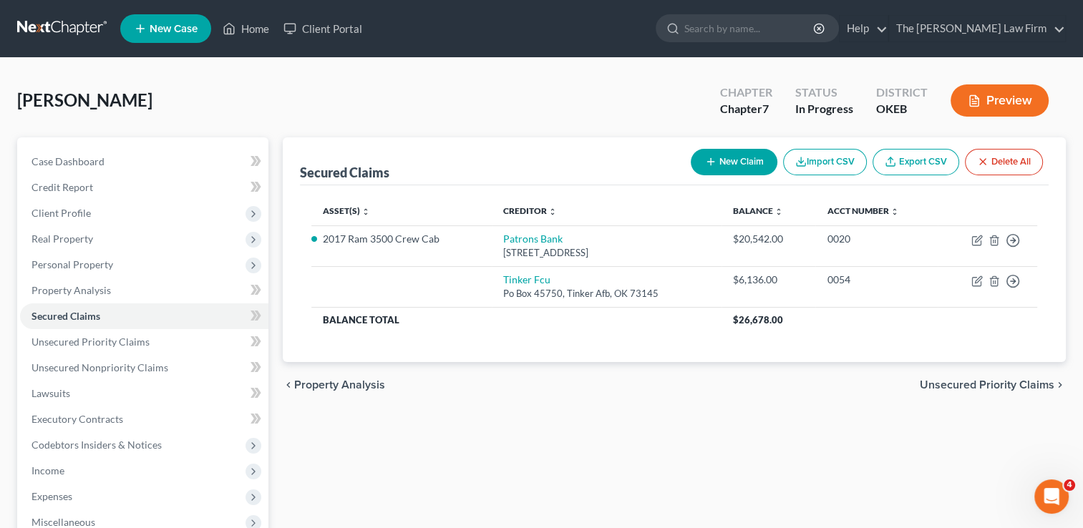
click at [725, 157] on button "New Claim" at bounding box center [734, 162] width 87 height 26
select select "0"
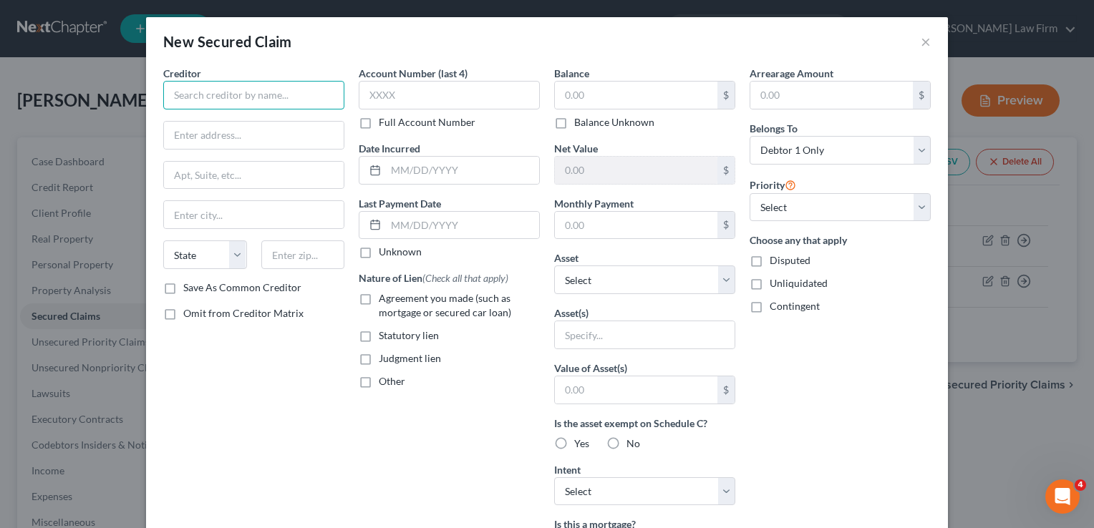
click at [255, 99] on input "text" at bounding box center [253, 95] width 181 height 29
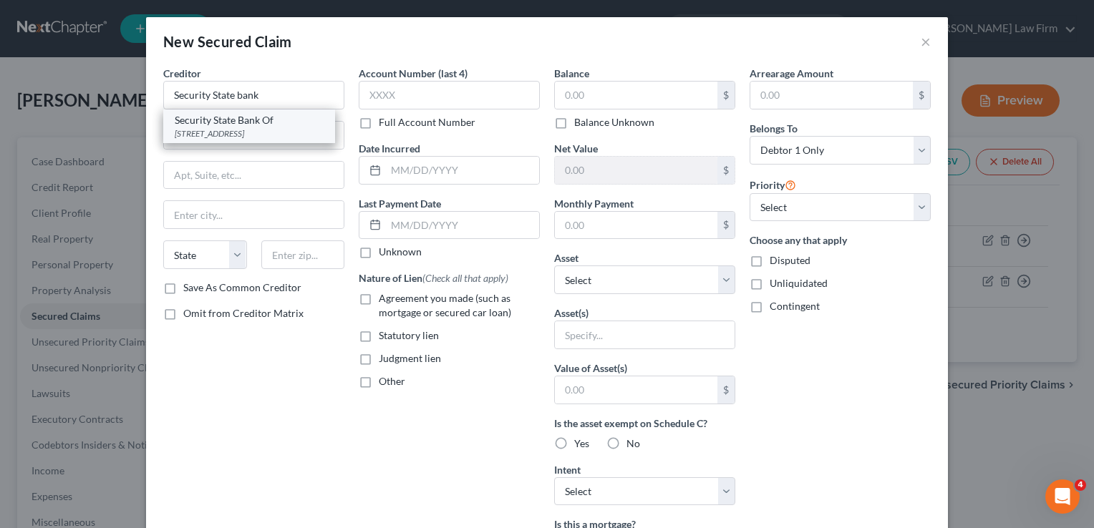
click at [224, 127] on div "210 South Mekuskey Ave, Wewoka, OK 74884" at bounding box center [249, 133] width 149 height 12
type input "Security State Bank Of"
type input "210 South Mekuskey Ave"
type input "Wewoka"
select select "37"
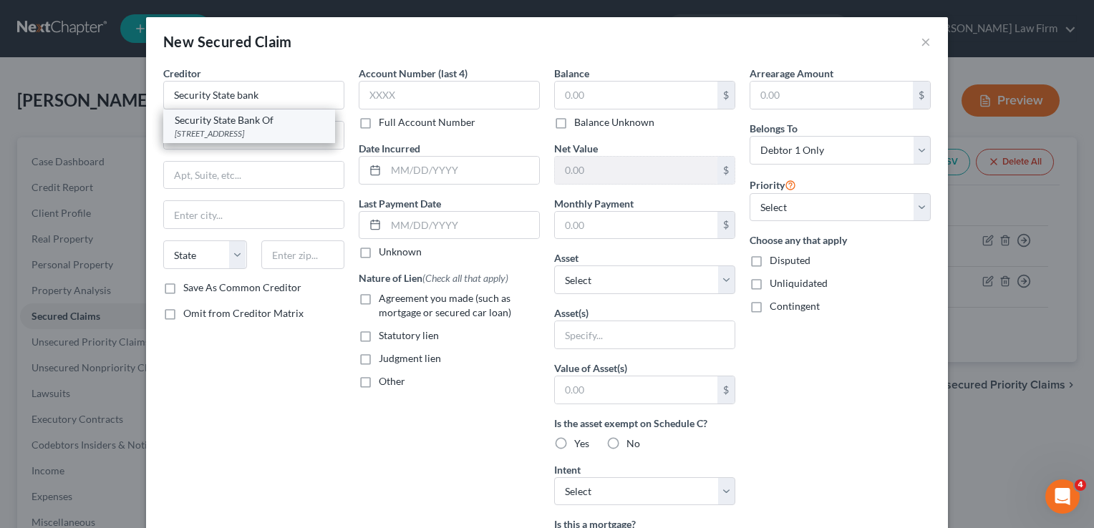
type input "74884"
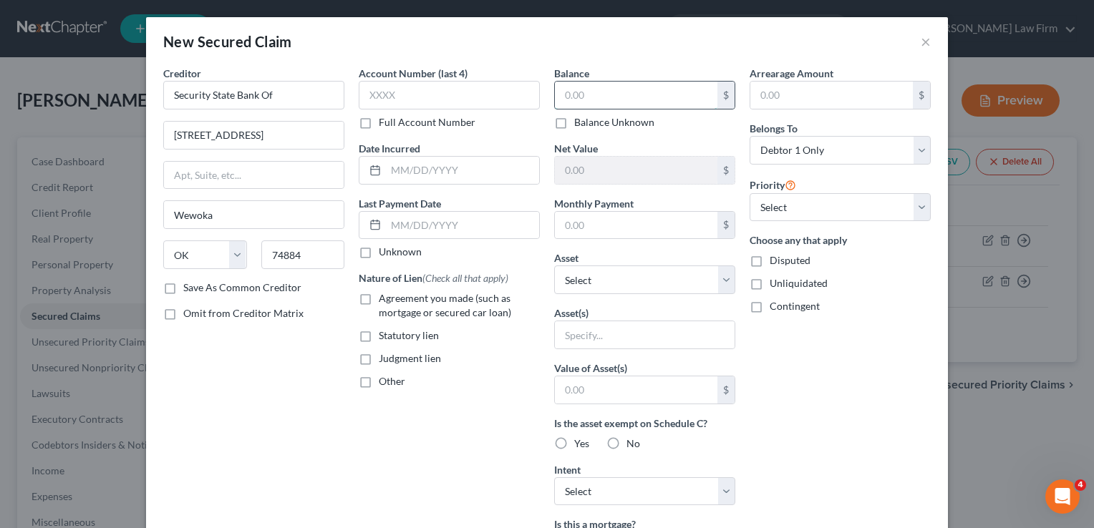
click at [594, 93] on input "text" at bounding box center [636, 95] width 163 height 27
click at [921, 41] on button "×" at bounding box center [926, 41] width 10 height 17
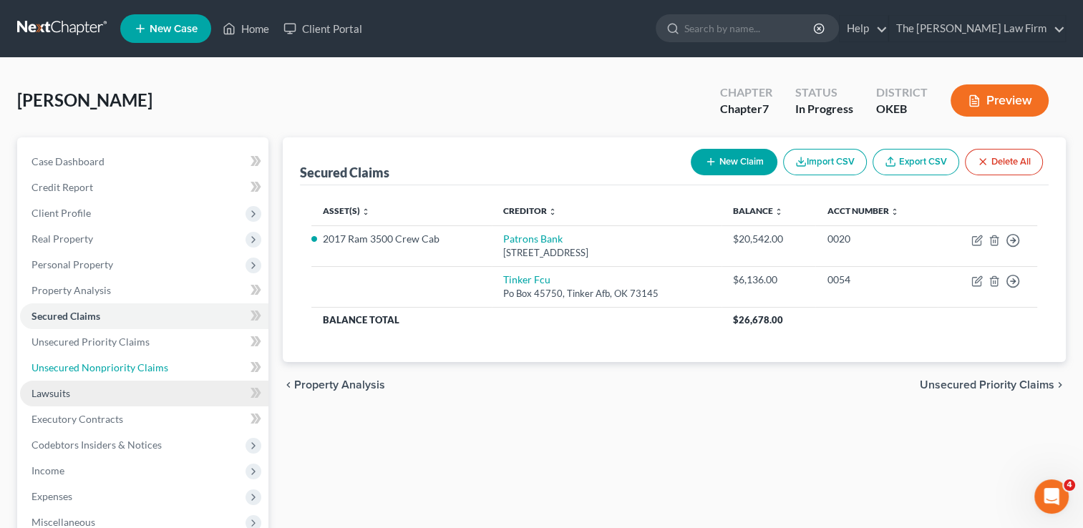
drag, startPoint x: 178, startPoint y: 371, endPoint x: 235, endPoint y: 390, distance: 60.5
click at [178, 370] on link "Unsecured Nonpriority Claims" at bounding box center [144, 368] width 248 height 26
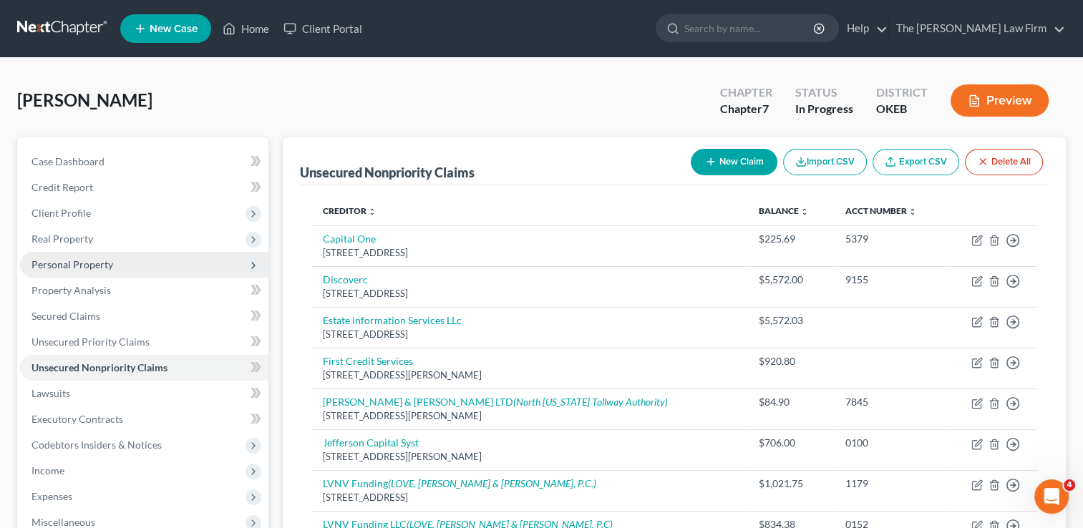
click at [89, 263] on span "Personal Property" at bounding box center [73, 264] width 82 height 12
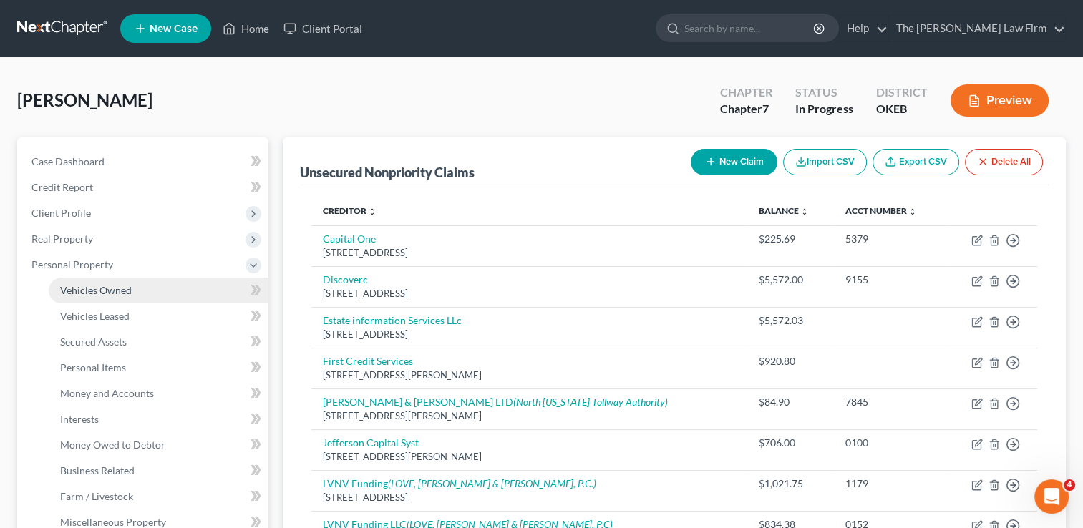
click at [100, 290] on span "Vehicles Owned" at bounding box center [96, 290] width 72 height 12
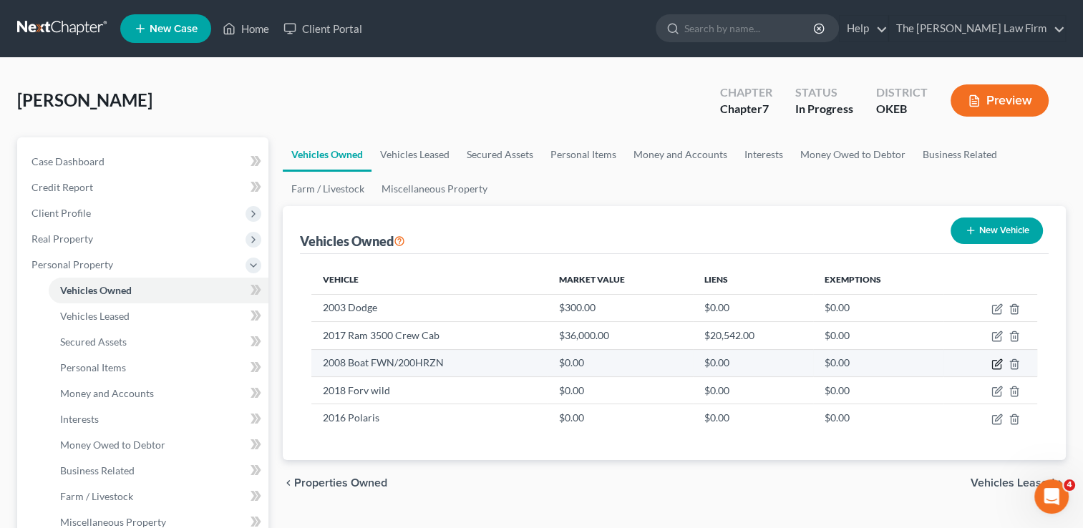
click at [997, 366] on icon "button" at bounding box center [997, 364] width 11 height 11
select select "3"
select select "18"
select select "0"
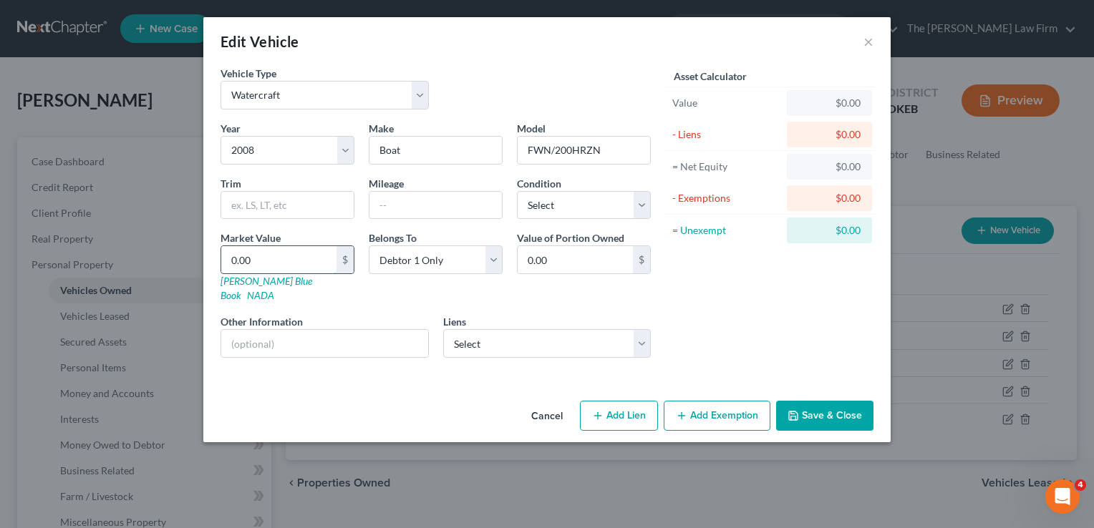
click at [263, 256] on input "0.00" at bounding box center [278, 259] width 115 height 27
type input "1"
type input "1.00"
type input "12"
type input "12.00"
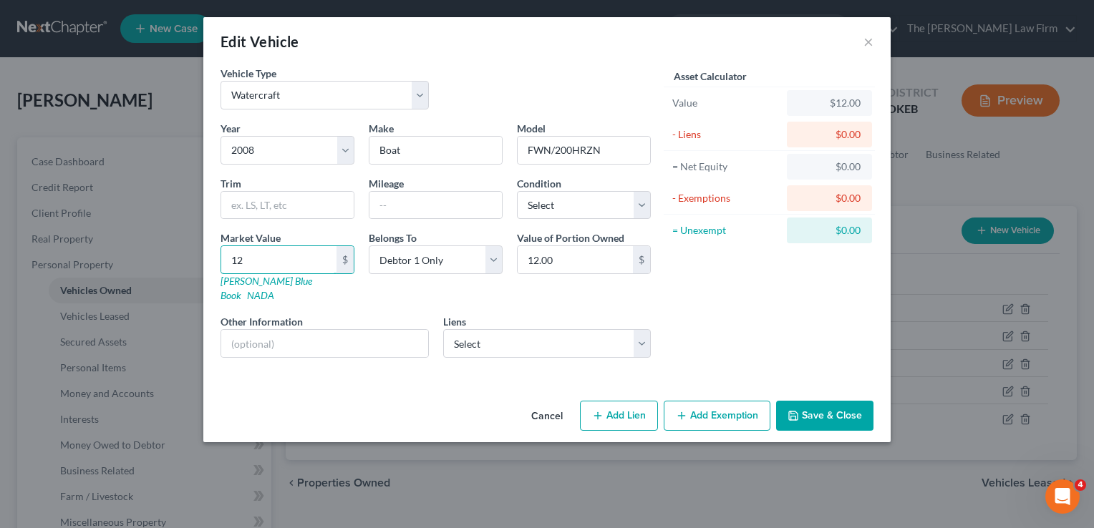
type input "120"
type input "120.00"
type input "1200"
type input "1,200.00"
type input "1,2000"
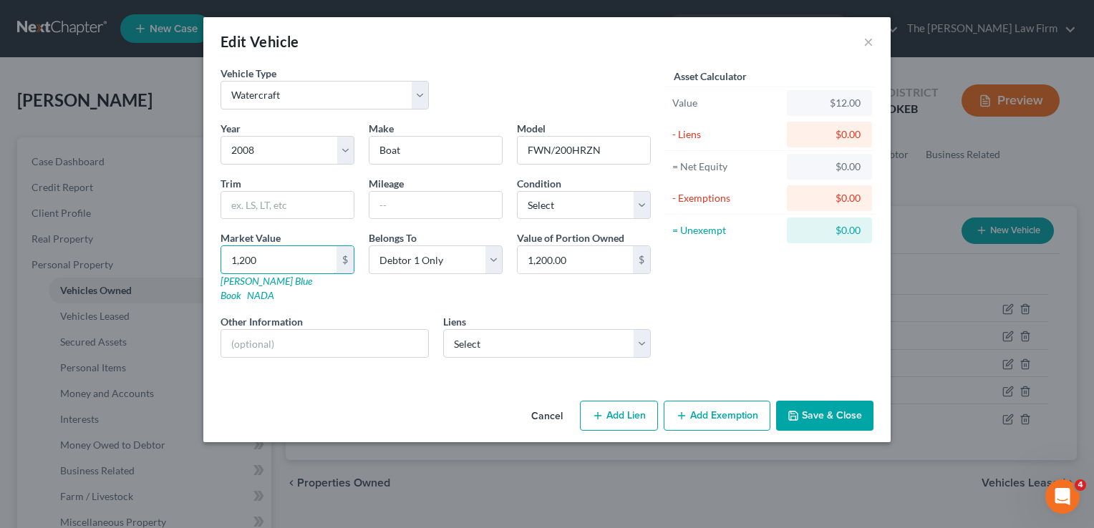
type input "12,000.00"
type input "12,000"
click at [624, 404] on button "Add Lien" at bounding box center [619, 416] width 78 height 30
select select "0"
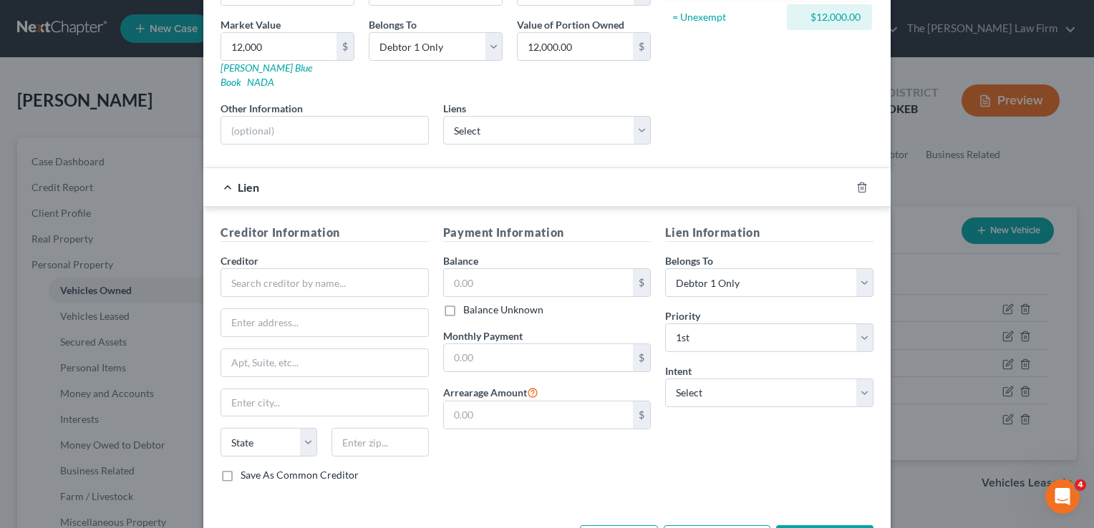
scroll to position [215, 0]
click at [336, 267] on input "text" at bounding box center [325, 281] width 208 height 29
click at [501, 268] on input "text" at bounding box center [539, 281] width 190 height 27
drag, startPoint x: 287, startPoint y: 112, endPoint x: 304, endPoint y: 114, distance: 16.6
click at [287, 115] on input "text" at bounding box center [324, 128] width 207 height 27
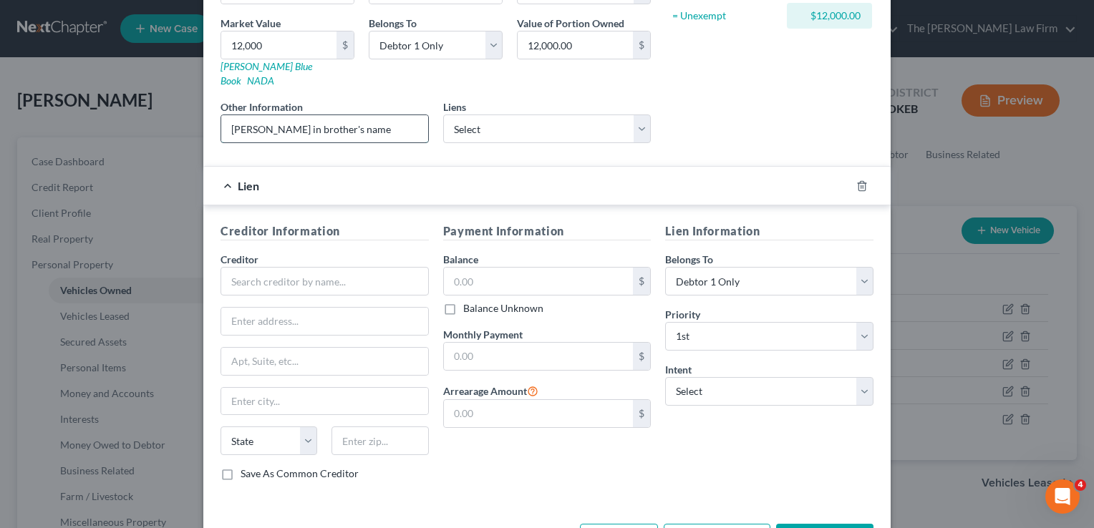
click at [237, 115] on input "Lein in brother's name" at bounding box center [324, 128] width 207 height 27
click at [341, 115] on input "Lien in brother's name" at bounding box center [324, 128] width 207 height 27
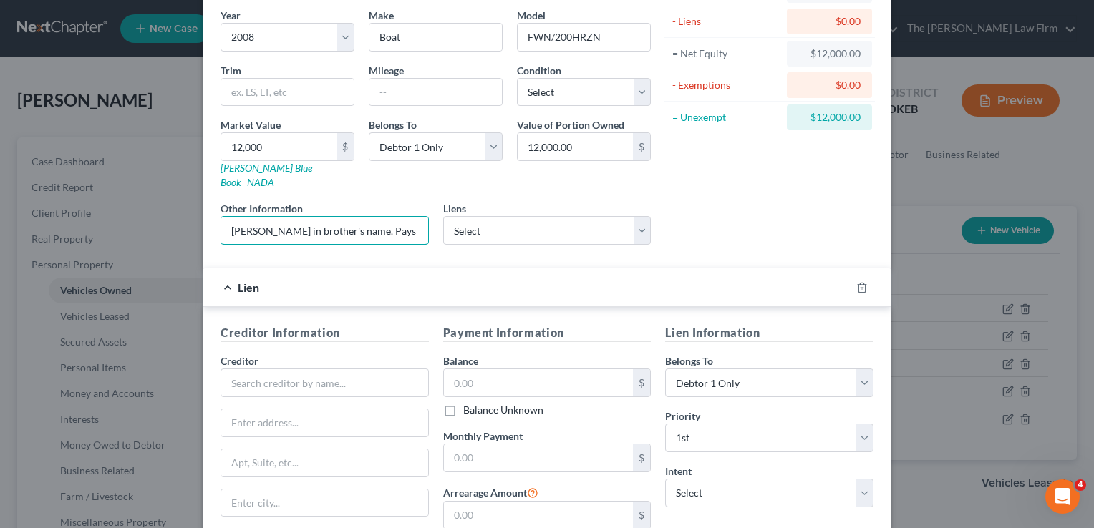
scroll to position [108, 0]
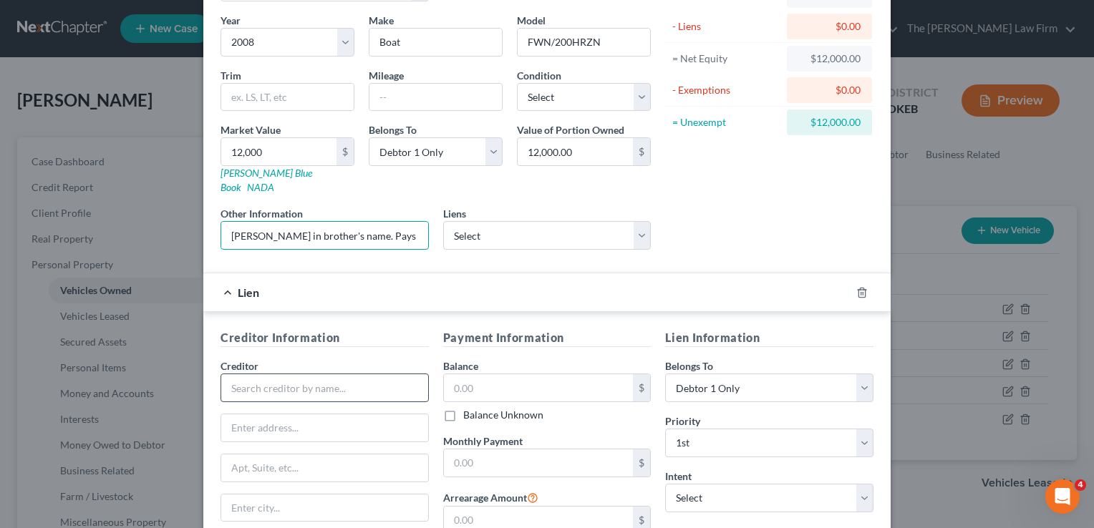
type input "Lien in brother's name. Pays half loan"
click at [278, 374] on input "text" at bounding box center [325, 388] width 208 height 29
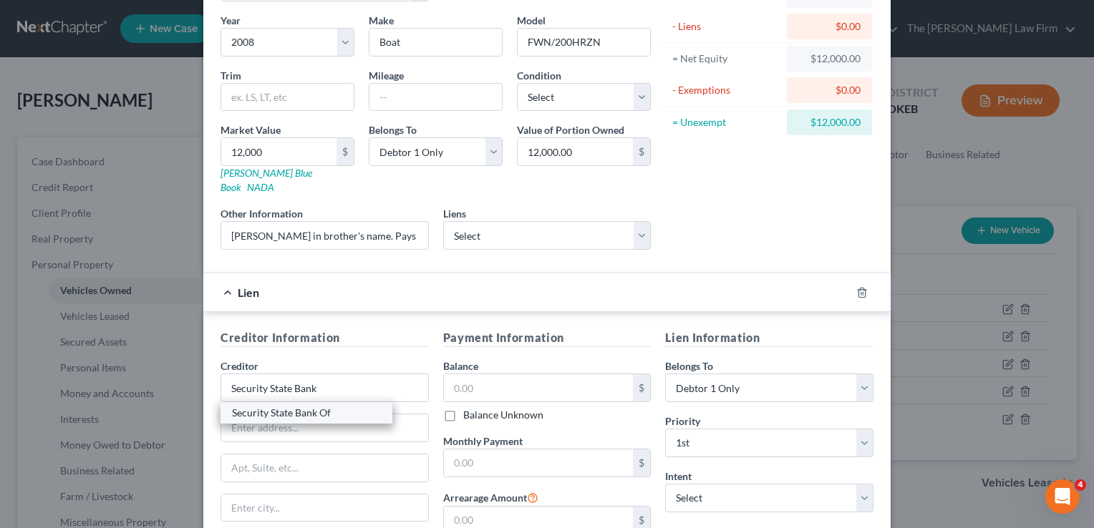
click at [301, 406] on div "Security State Bank Of" at bounding box center [306, 413] width 149 height 14
type input "Security State Bank Of"
type input "210 South Mekuskey Ave"
type input "Wewoka"
select select "37"
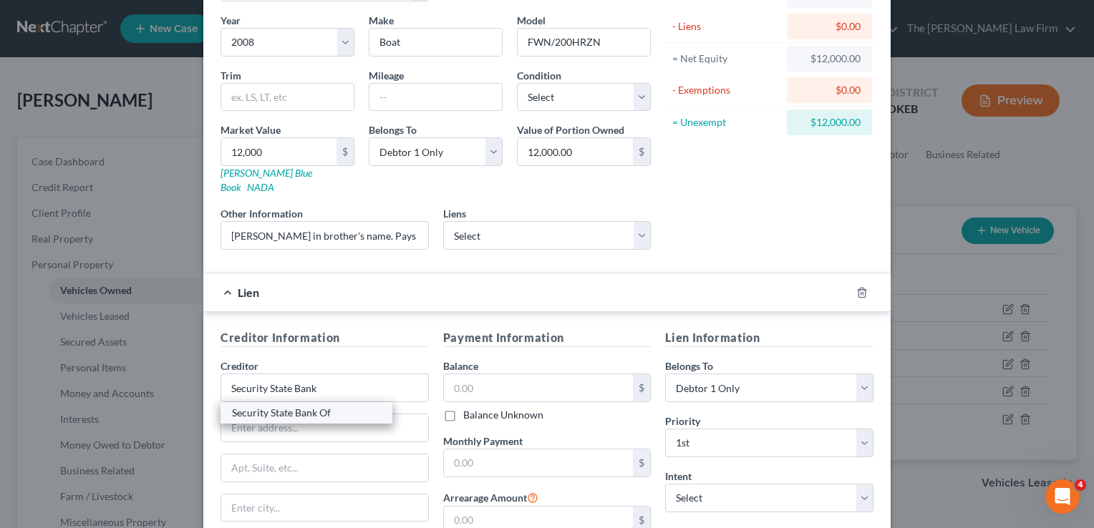
type input "74884"
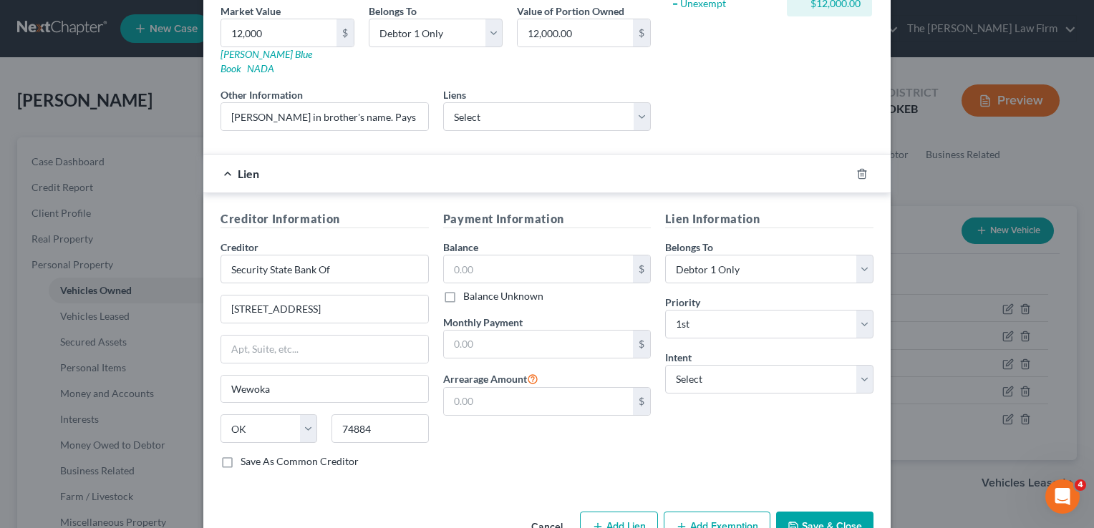
scroll to position [251, 0]
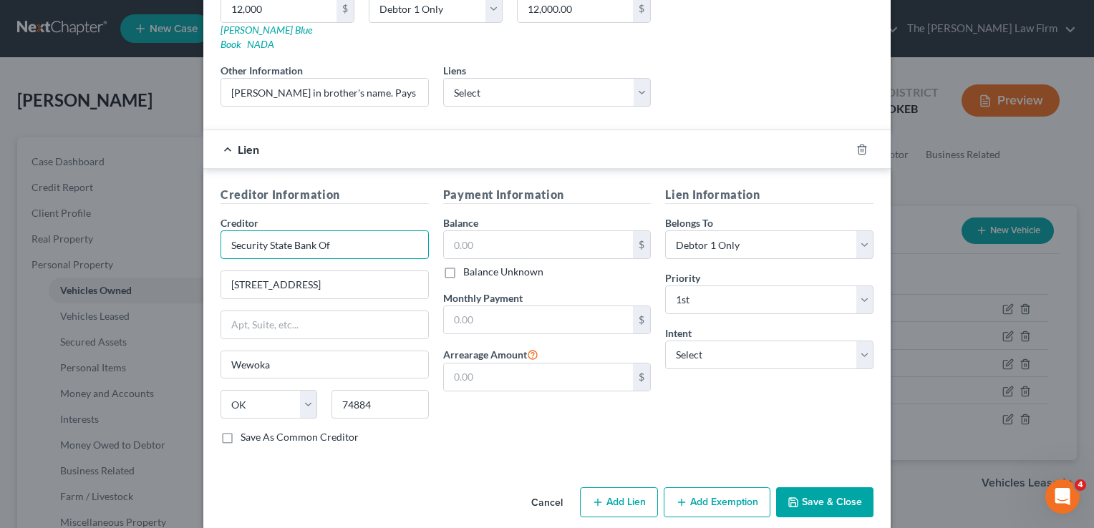
click at [351, 231] on input "Security State Bank Of" at bounding box center [325, 245] width 208 height 29
click at [525, 430] on div "Payment Information Balance $ Balance Unknown Balance Undetermined $ Balance Un…" at bounding box center [547, 321] width 223 height 270
type input "Security State Bank"
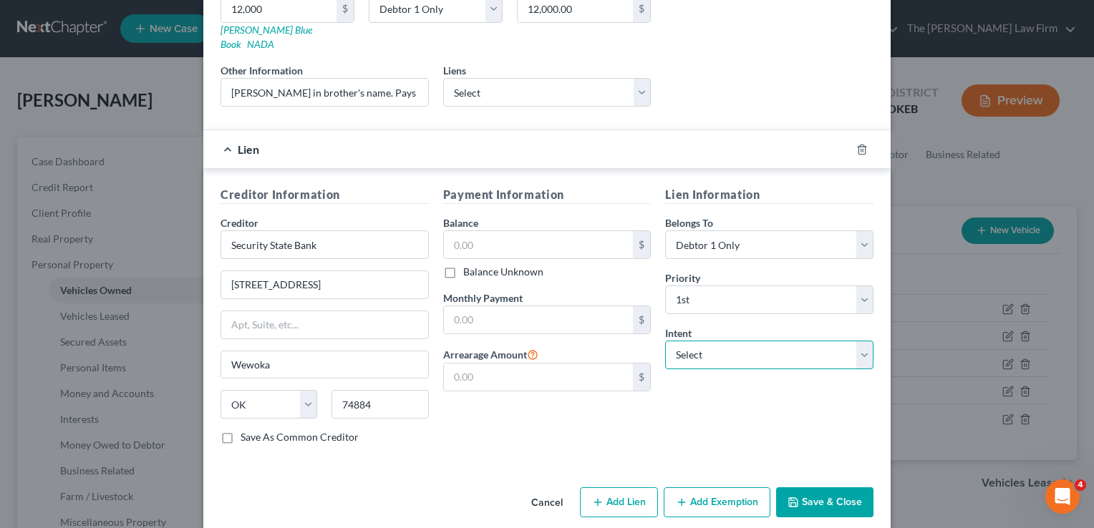
click at [753, 341] on select "Select Surrender Redeem Reaffirm Avoid Other" at bounding box center [769, 355] width 208 height 29
select select "2"
click at [665, 341] on select "Select Surrender Redeem Reaffirm Avoid Other" at bounding box center [769, 355] width 208 height 29
click at [703, 389] on div "Lien Information Belongs To * Select Debtor 1 Only Debtor 2 Only Debtor 1 And D…" at bounding box center [769, 321] width 223 height 270
click at [510, 306] on input "text" at bounding box center [539, 319] width 190 height 27
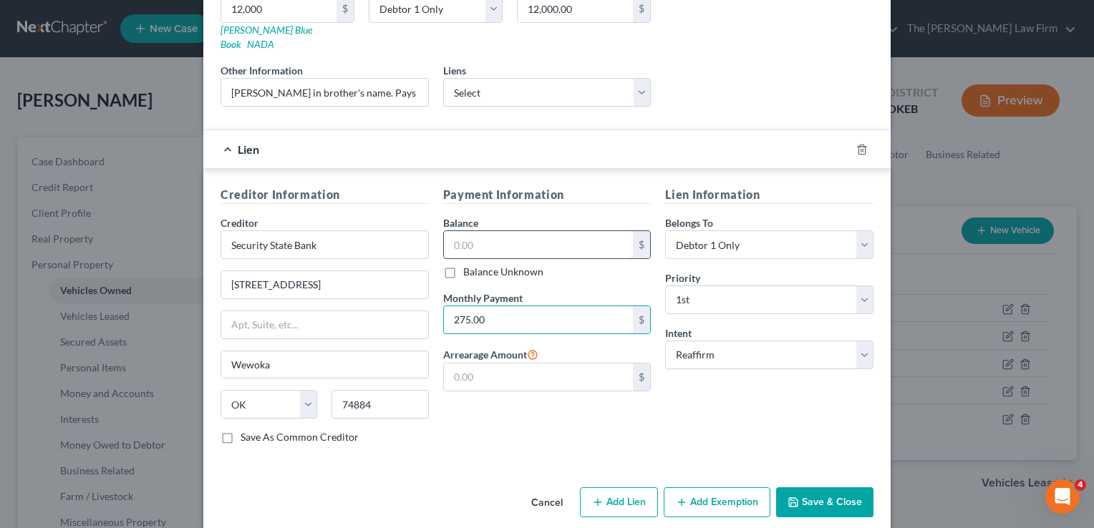
type input "275.00"
drag, startPoint x: 521, startPoint y: 226, endPoint x: 542, endPoint y: 236, distance: 23.7
click at [521, 231] on input "text" at bounding box center [539, 244] width 190 height 27
type input "16,000"
click at [740, 389] on div "Lien Information Belongs To * Select Debtor 1 Only Debtor 2 Only Debtor 1 And D…" at bounding box center [769, 321] width 223 height 270
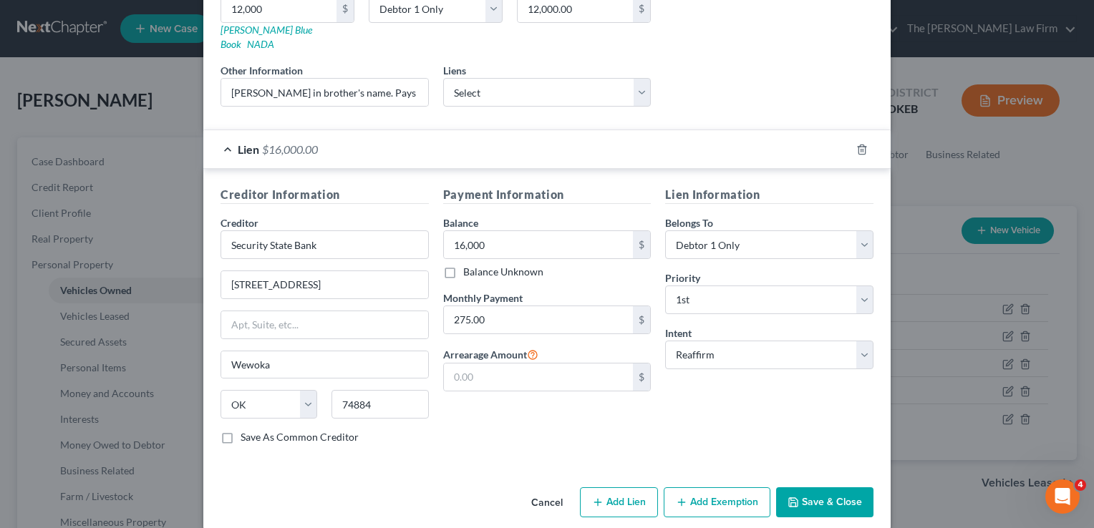
click at [823, 488] on button "Save & Close" at bounding box center [824, 503] width 97 height 30
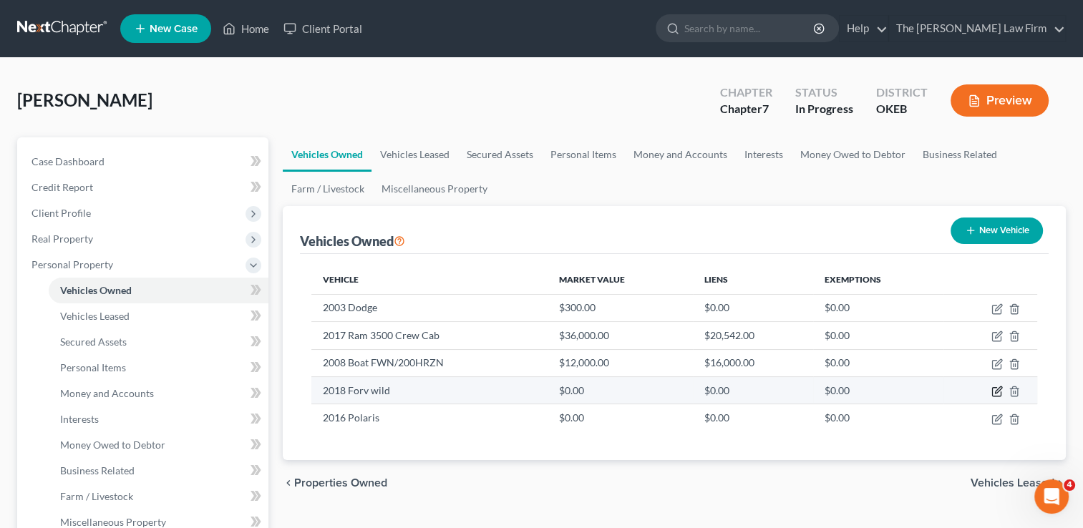
click at [997, 392] on icon "button" at bounding box center [998, 390] width 6 height 6
select select "7"
select select "8"
select select "0"
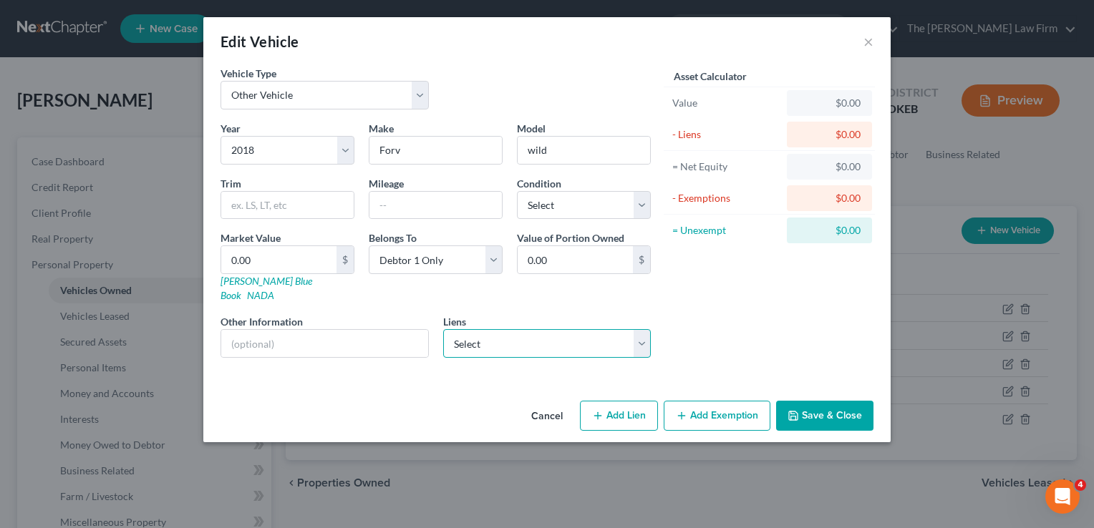
click at [639, 329] on select "Select Tinker Fcu - $6,136.00" at bounding box center [547, 343] width 208 height 29
select select "37"
select select "0"
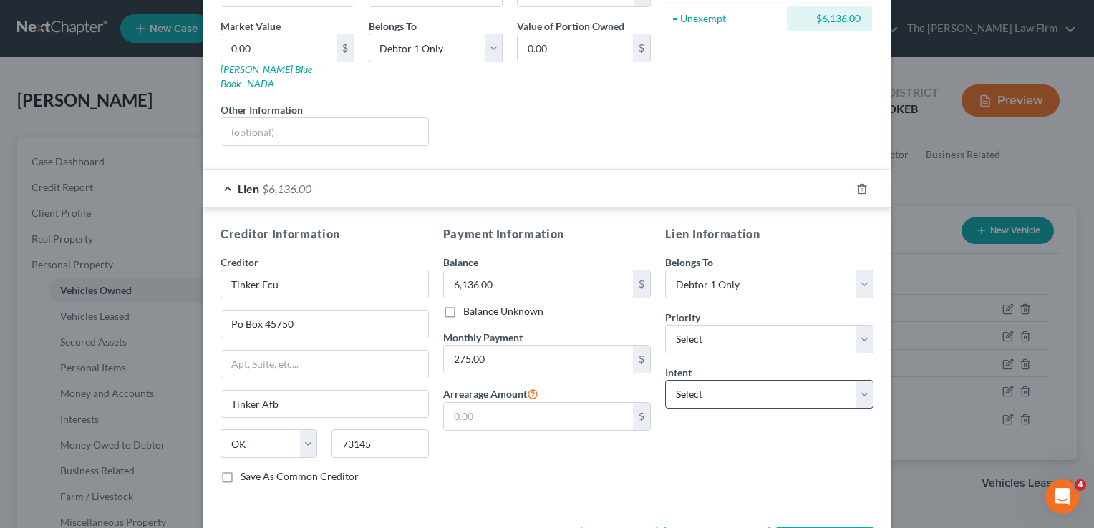
scroll to position [215, 0]
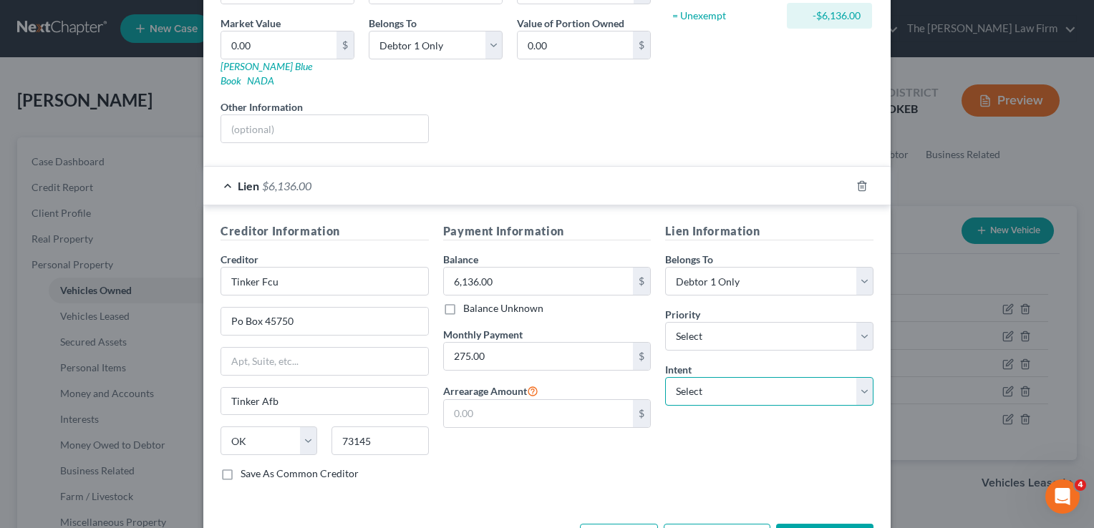
click at [720, 379] on select "Select Surrender Redeem Reaffirm Avoid Other" at bounding box center [769, 391] width 208 height 29
select select "2"
click at [665, 377] on select "Select Surrender Redeem Reaffirm Avoid Other" at bounding box center [769, 391] width 208 height 29
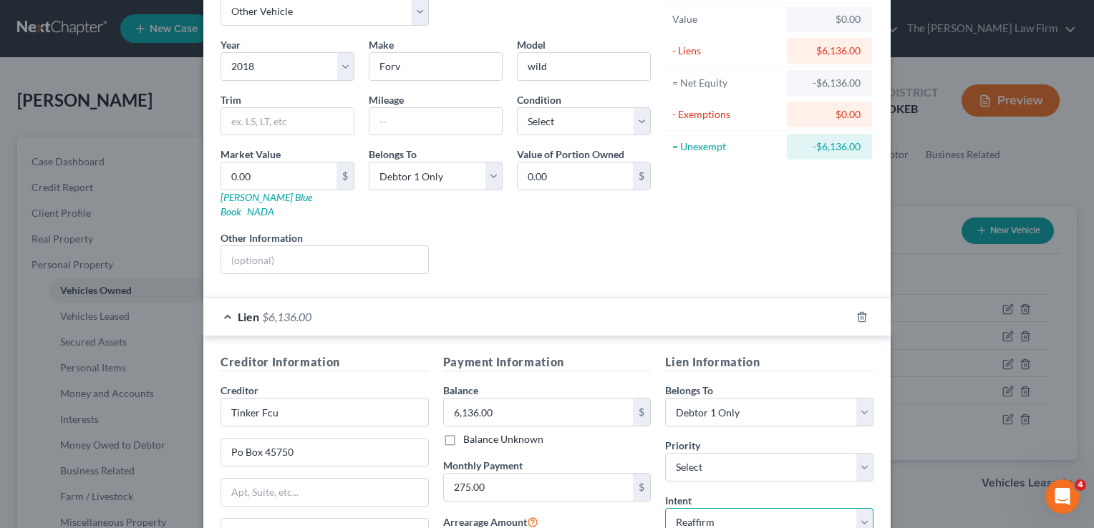
scroll to position [72, 0]
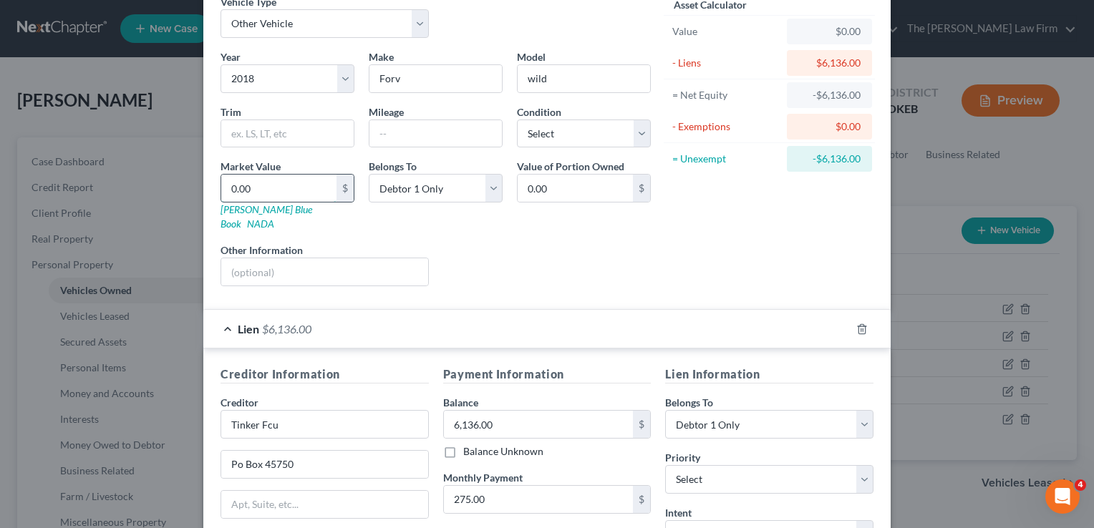
click at [262, 183] on input "0.00" at bounding box center [278, 188] width 115 height 27
type input "8"
type input "8.00"
type input "80"
type input "80.00"
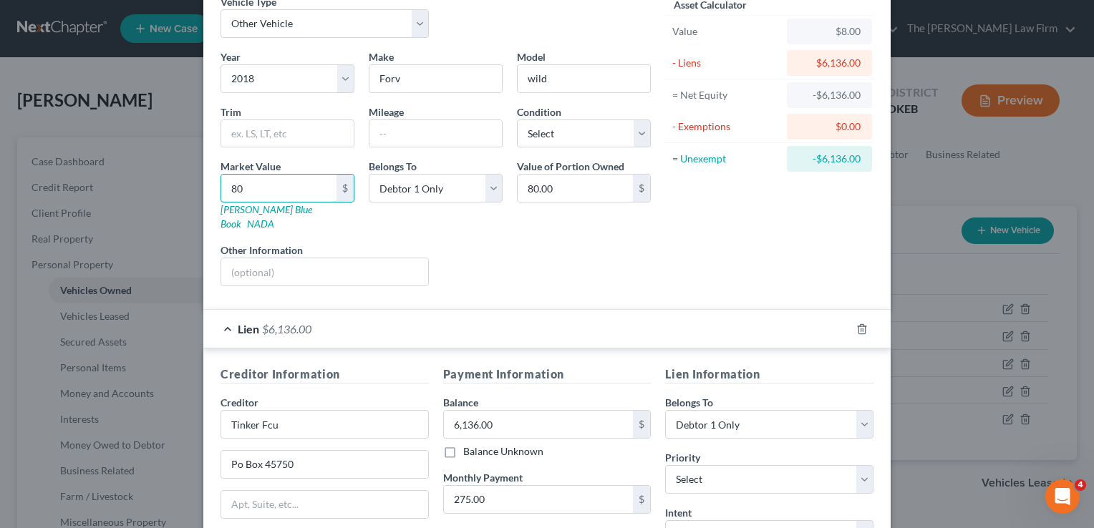
type input "800"
type input "800.00"
type input "8000"
type input "8,000.00"
type input "8,000"
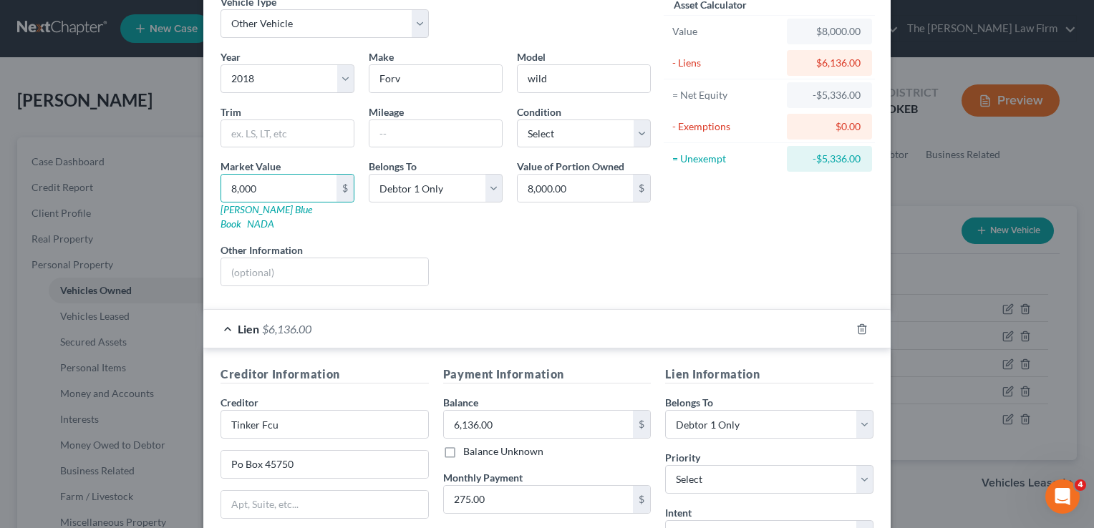
click at [559, 253] on div "Liens Select" at bounding box center [547, 265] width 223 height 44
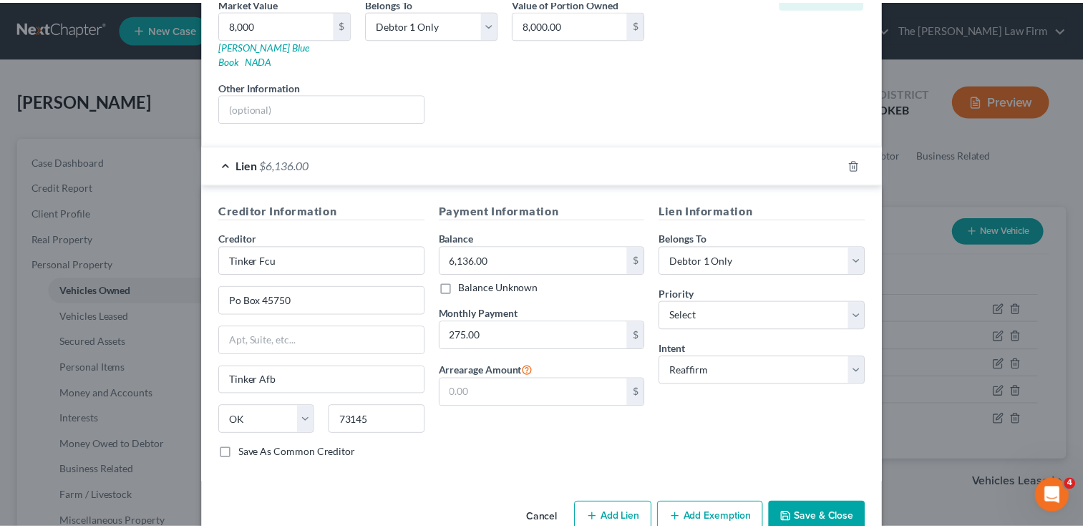
scroll to position [251, 0]
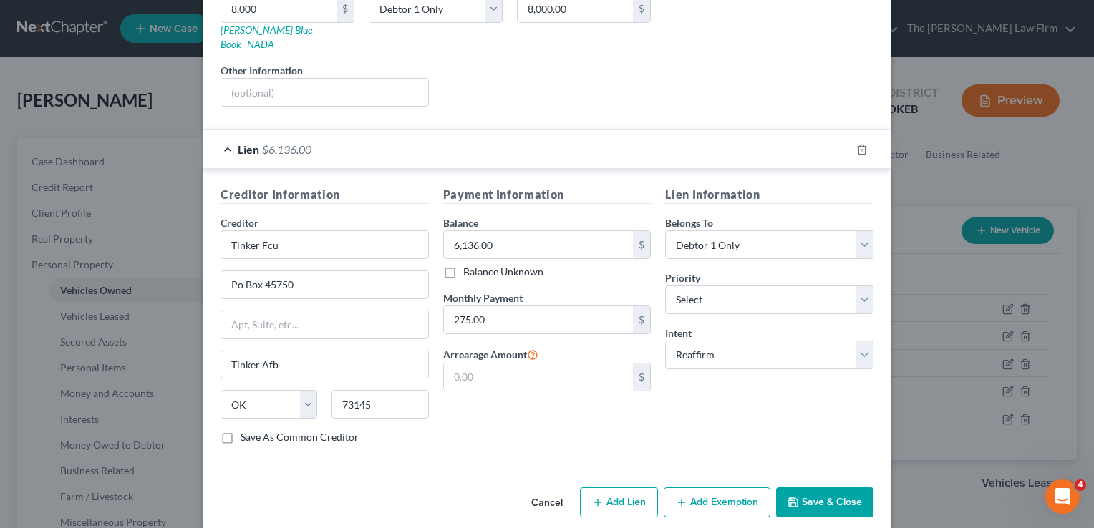
click at [832, 488] on button "Save & Close" at bounding box center [824, 503] width 97 height 30
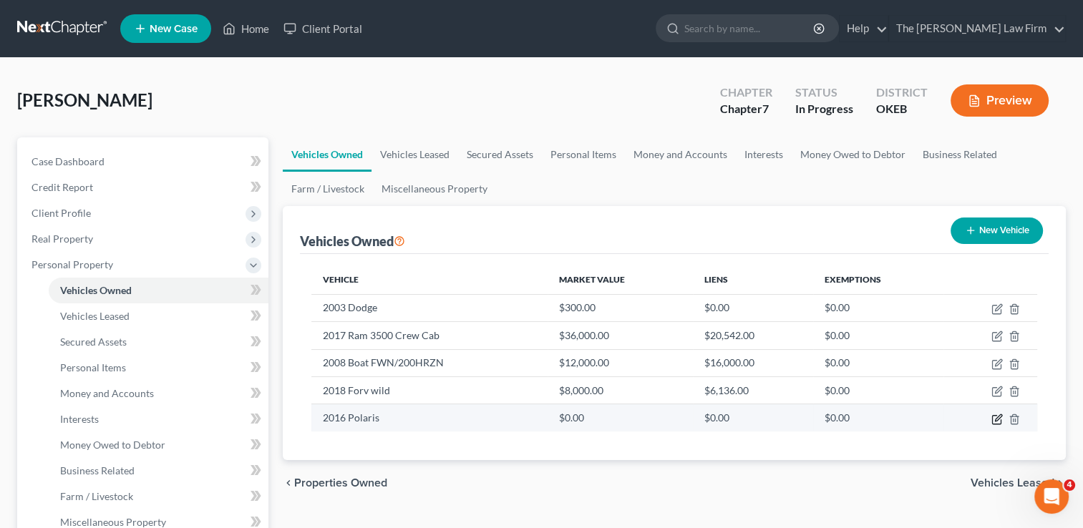
click at [997, 415] on icon "button" at bounding box center [998, 418] width 6 height 6
select select "6"
select select "10"
select select "0"
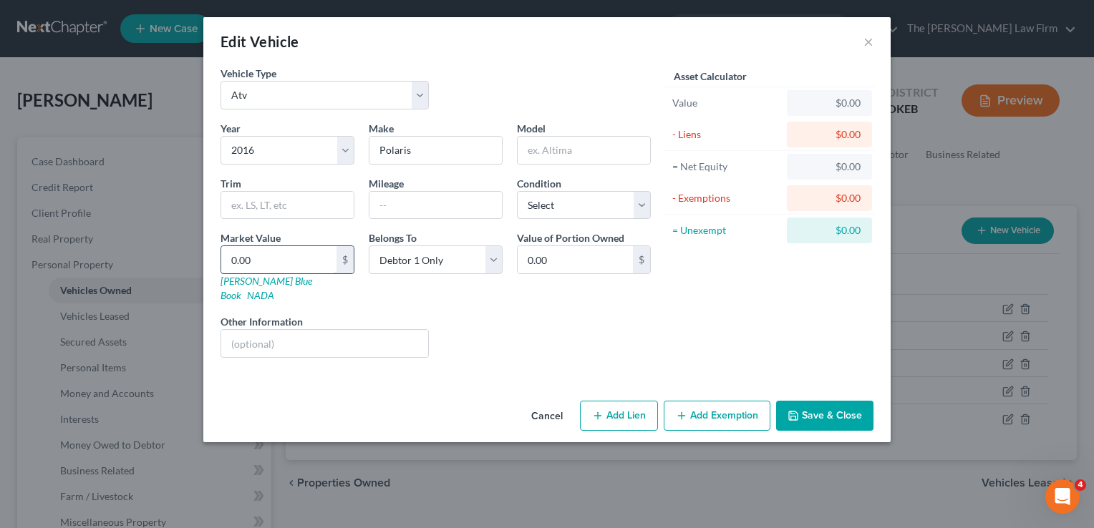
click at [284, 261] on input "0.00" at bounding box center [278, 259] width 115 height 27
type input "2"
type input "2.00"
type input "1"
type input "1.00"
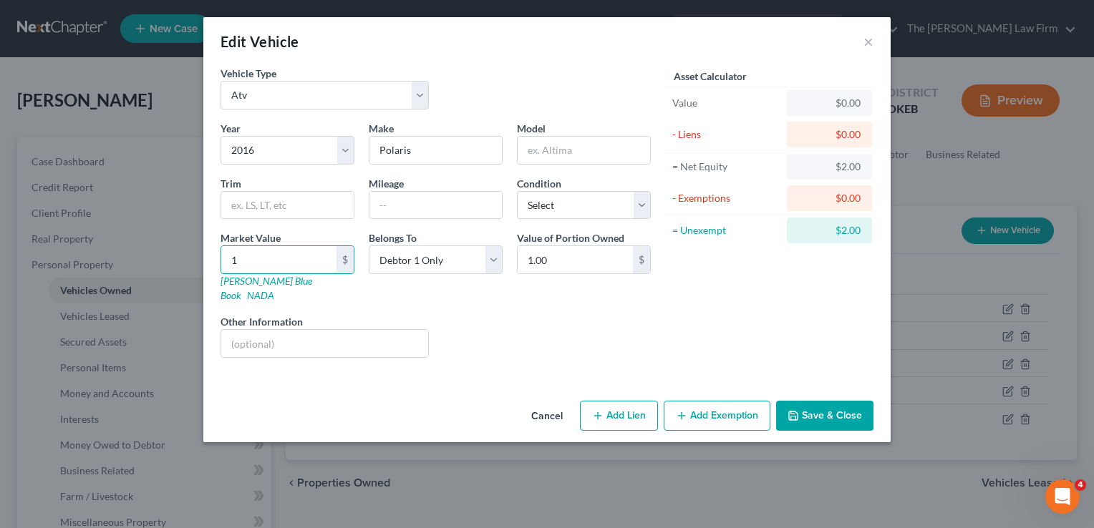
type input "18"
type input "18.00"
type input "180"
type input "180.00"
type input "1800"
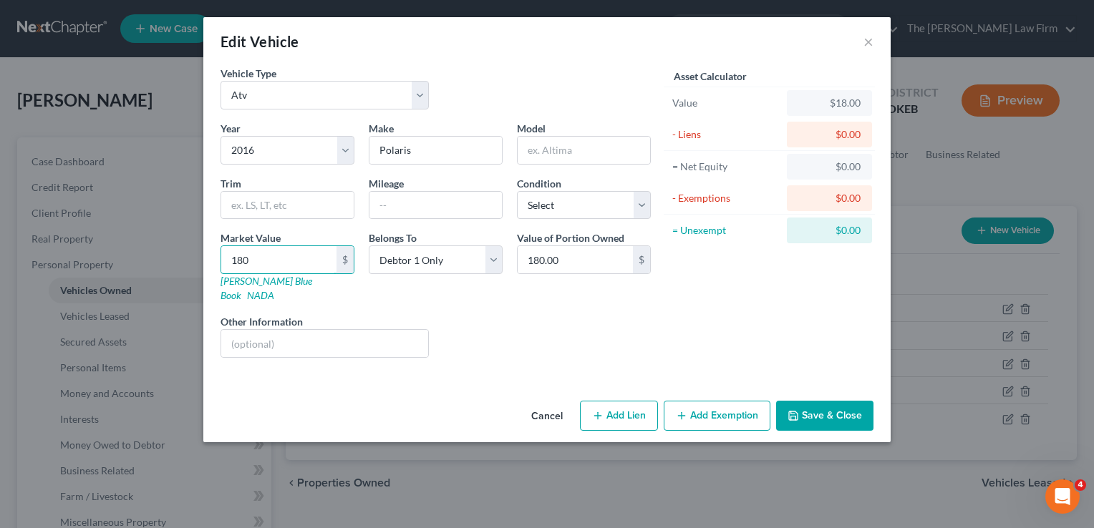
type input "1,800.00"
type input "1,800"
click at [831, 401] on button "Save & Close" at bounding box center [824, 416] width 97 height 30
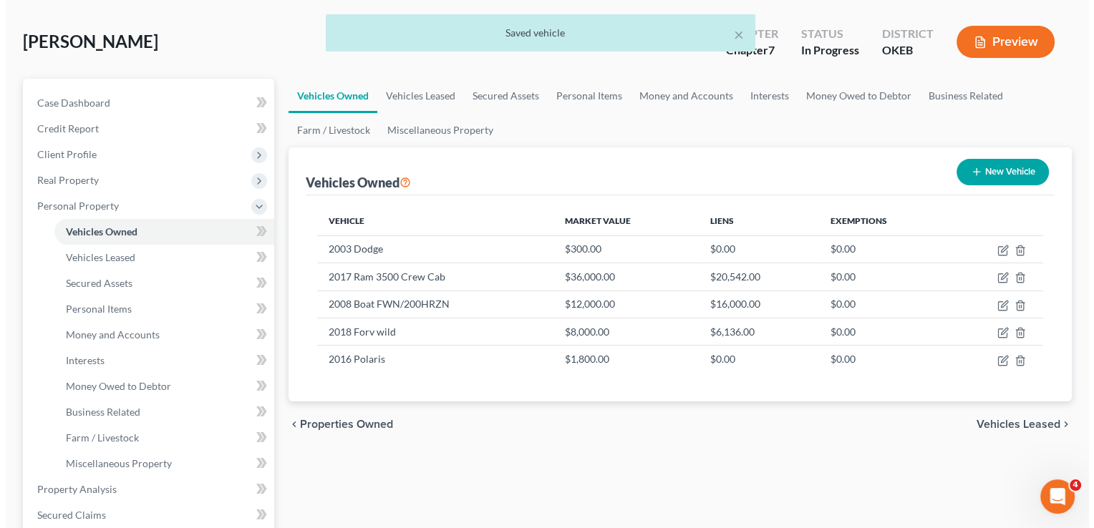
scroll to position [143, 0]
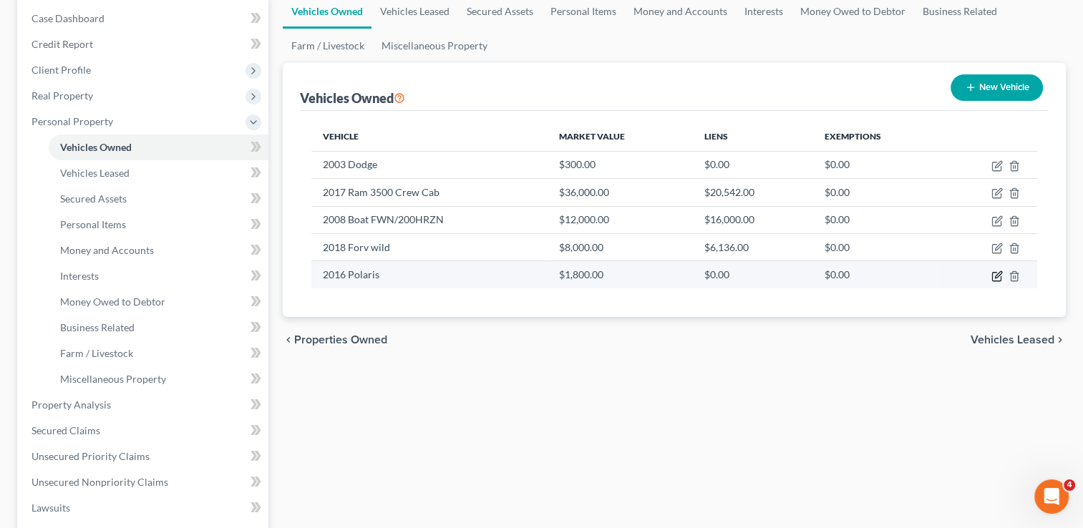
click at [995, 277] on icon "button" at bounding box center [997, 276] width 11 height 11
select select "6"
select select "10"
select select "0"
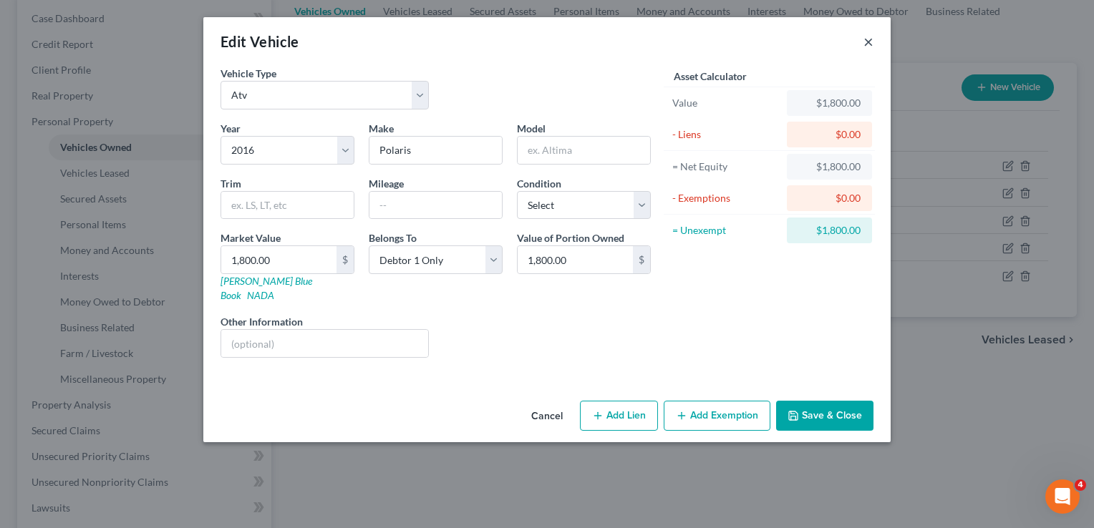
click at [866, 42] on button "×" at bounding box center [868, 41] width 10 height 17
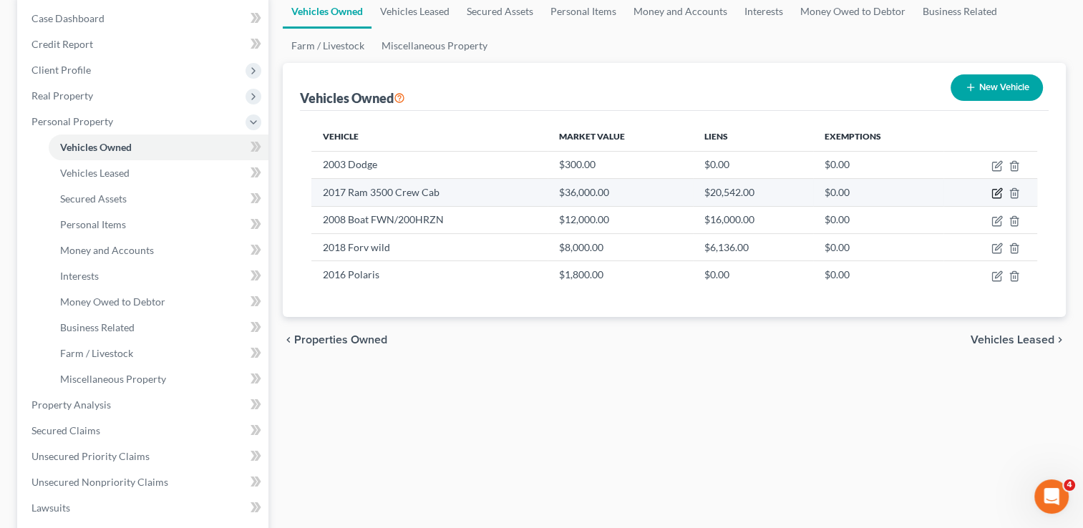
click at [997, 190] on icon "button" at bounding box center [997, 193] width 11 height 11
select select "1"
select select "9"
select select "0"
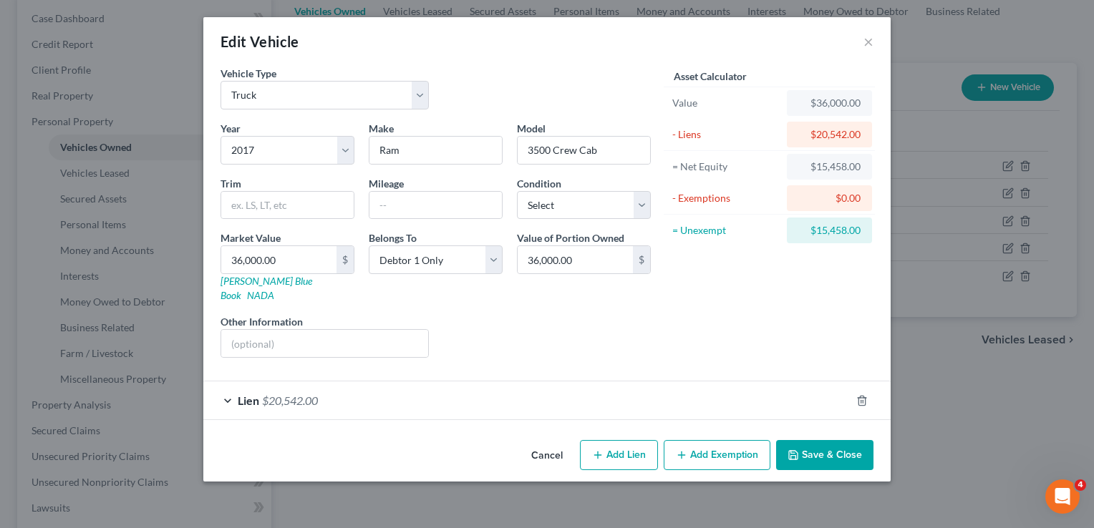
click at [707, 444] on button "Add Exemption" at bounding box center [717, 455] width 107 height 30
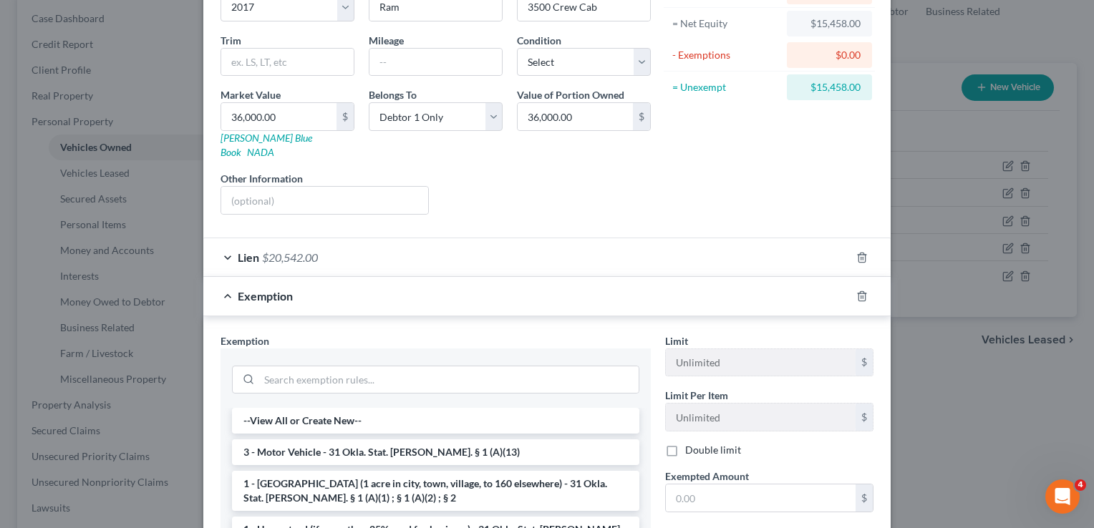
click at [284, 440] on li "3 - Motor Vehicle - 31 Okla. Stat. Ann. § 1 (A)(13)" at bounding box center [435, 453] width 407 height 26
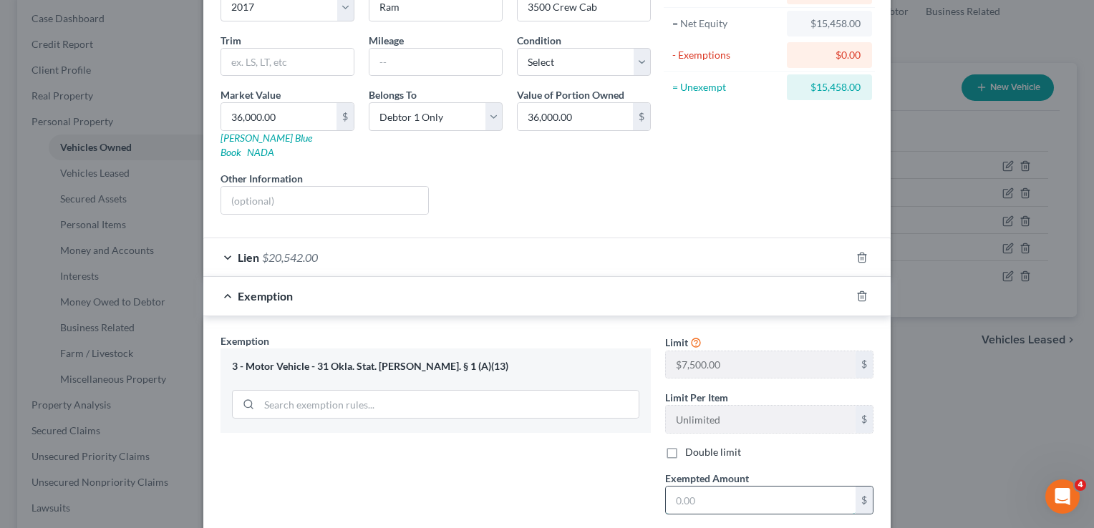
click at [705, 487] on input "text" at bounding box center [761, 500] width 190 height 27
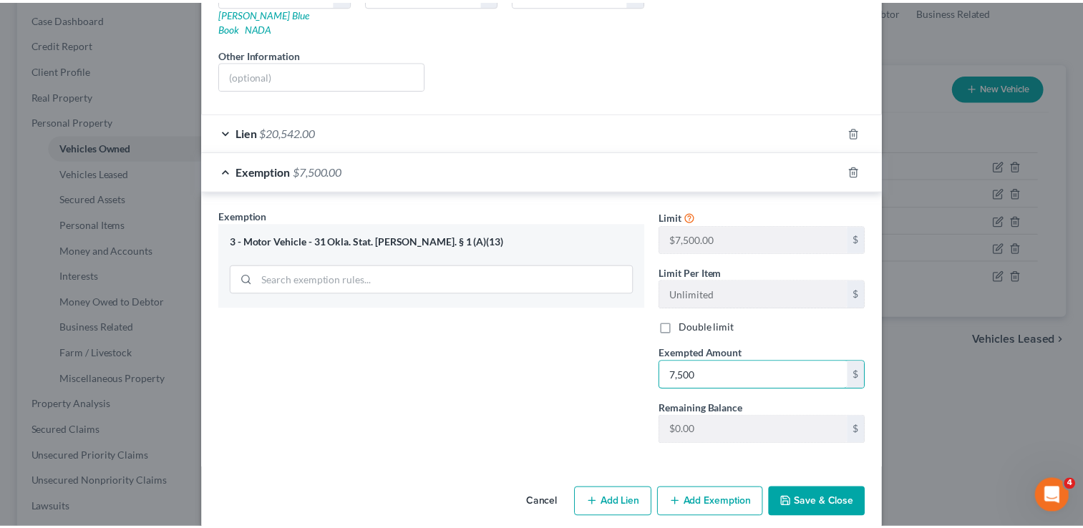
scroll to position [269, 0]
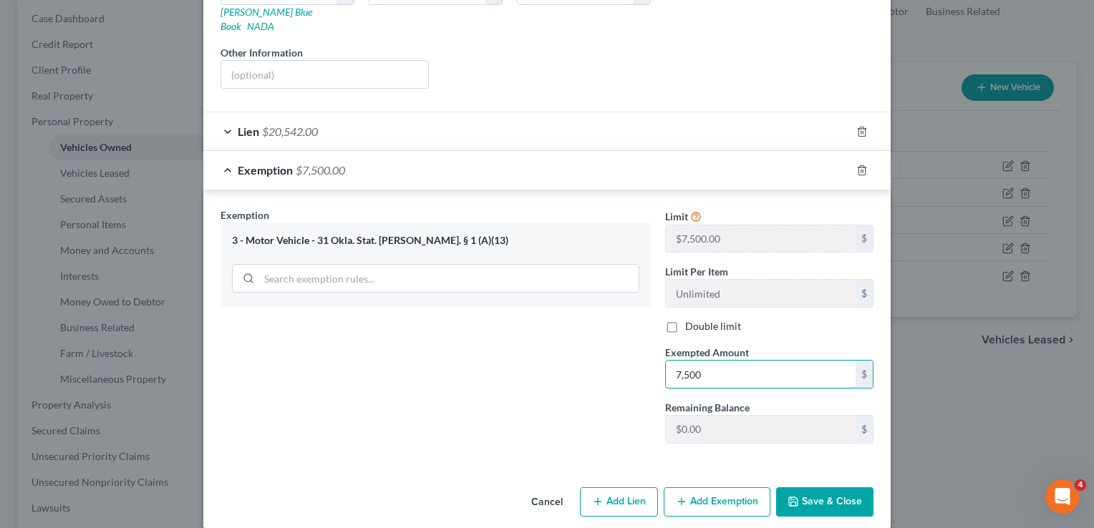
type input "7,500"
click at [829, 488] on button "Save & Close" at bounding box center [824, 503] width 97 height 30
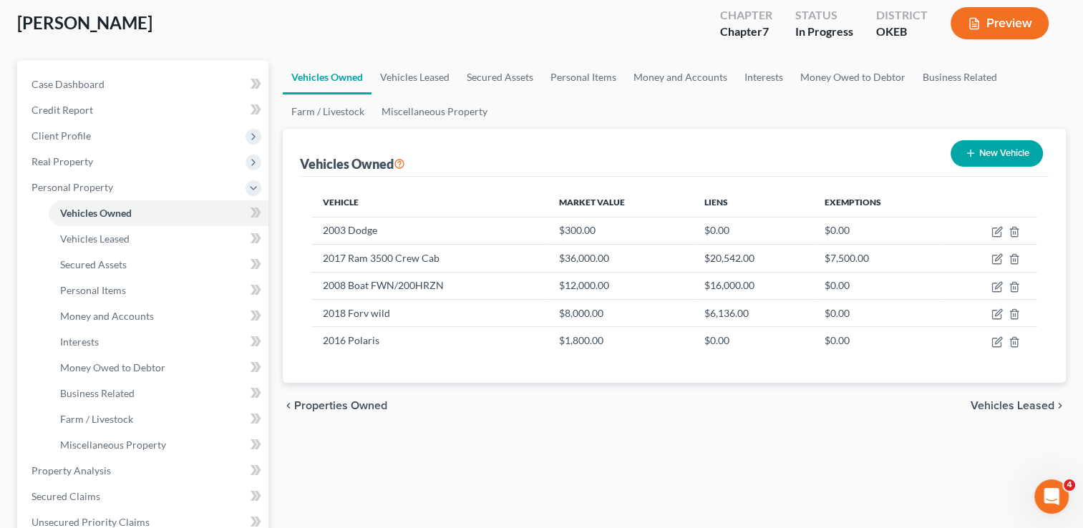
scroll to position [0, 0]
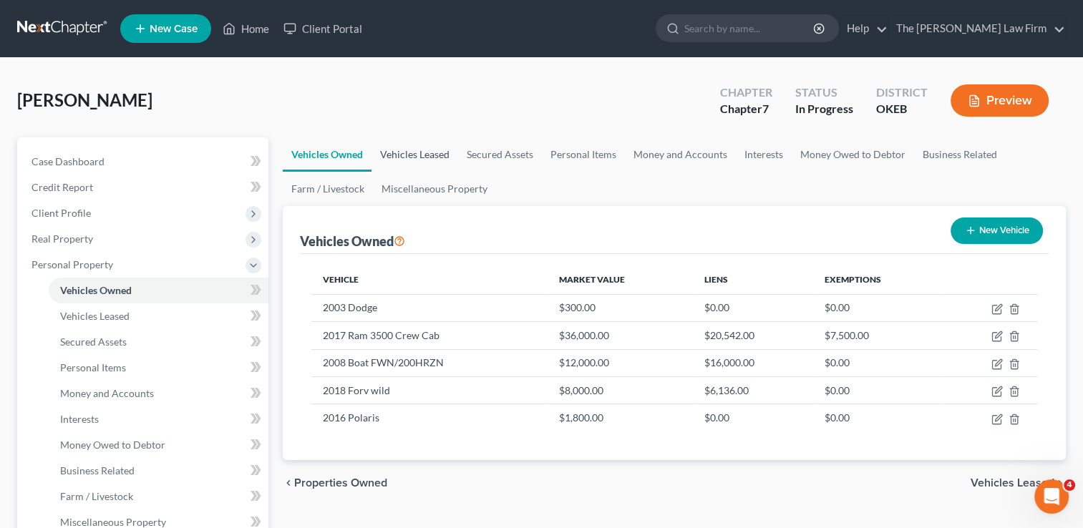
click at [411, 152] on link "Vehicles Leased" at bounding box center [415, 154] width 87 height 34
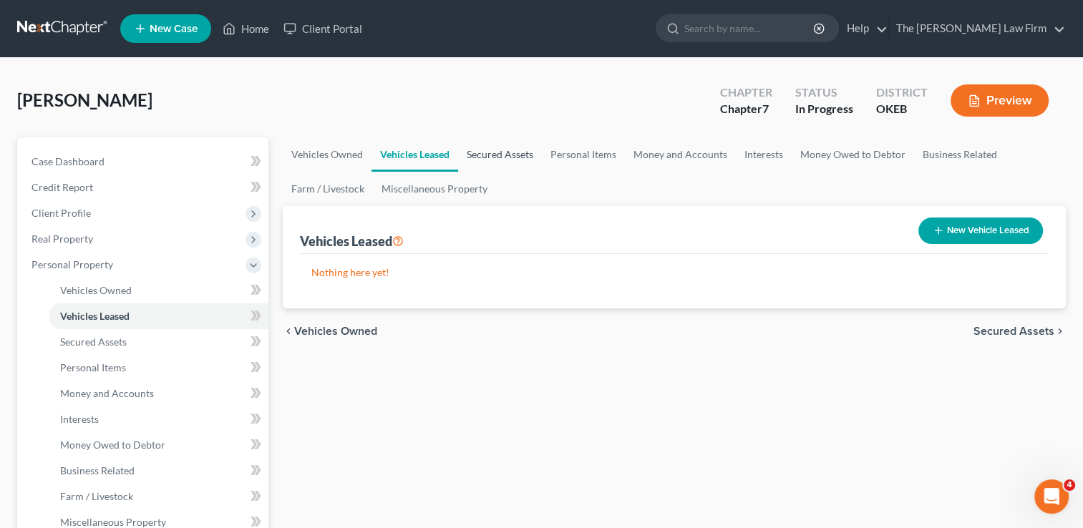
click at [498, 155] on link "Secured Assets" at bounding box center [500, 154] width 84 height 34
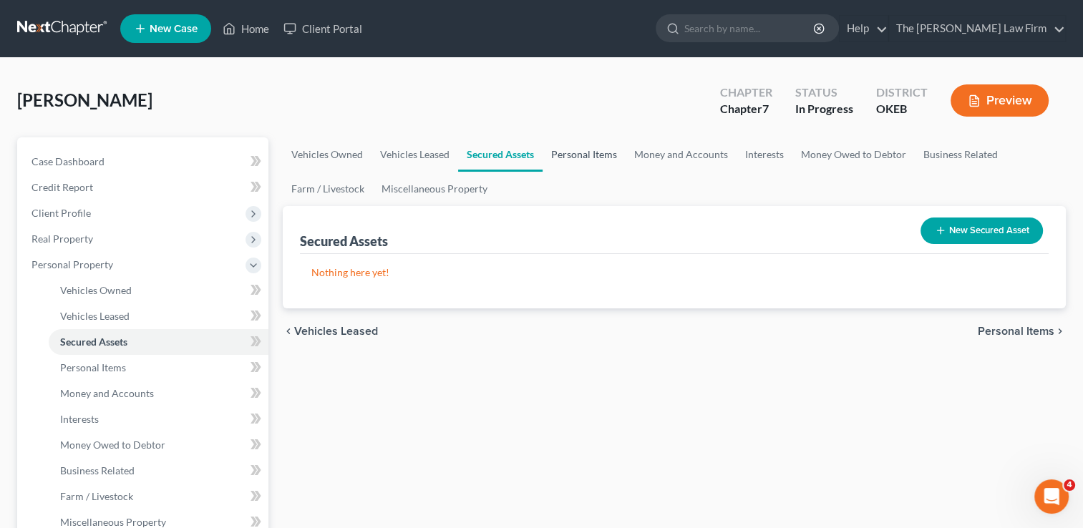
click at [582, 153] on link "Personal Items" at bounding box center [584, 154] width 83 height 34
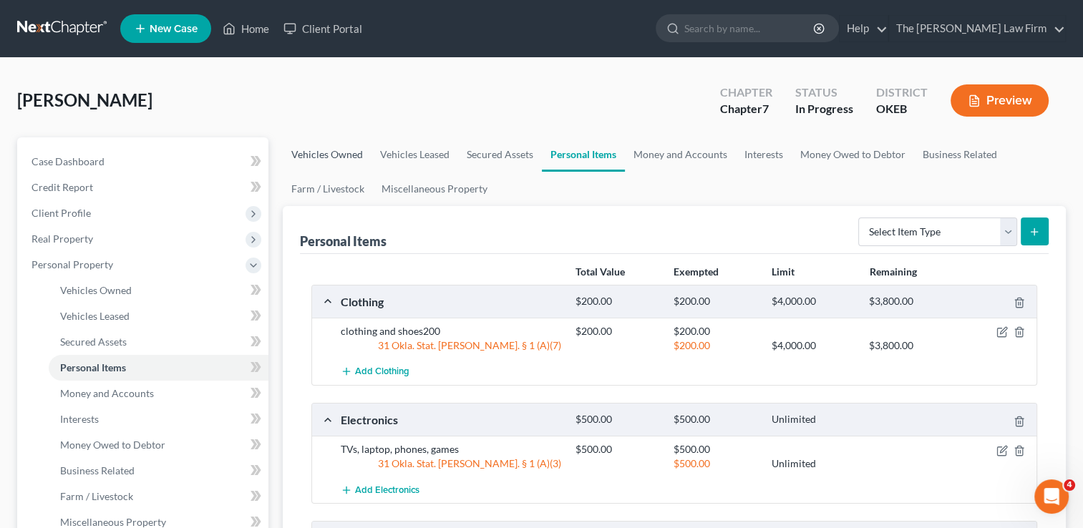
click at [335, 153] on link "Vehicles Owned" at bounding box center [327, 154] width 89 height 34
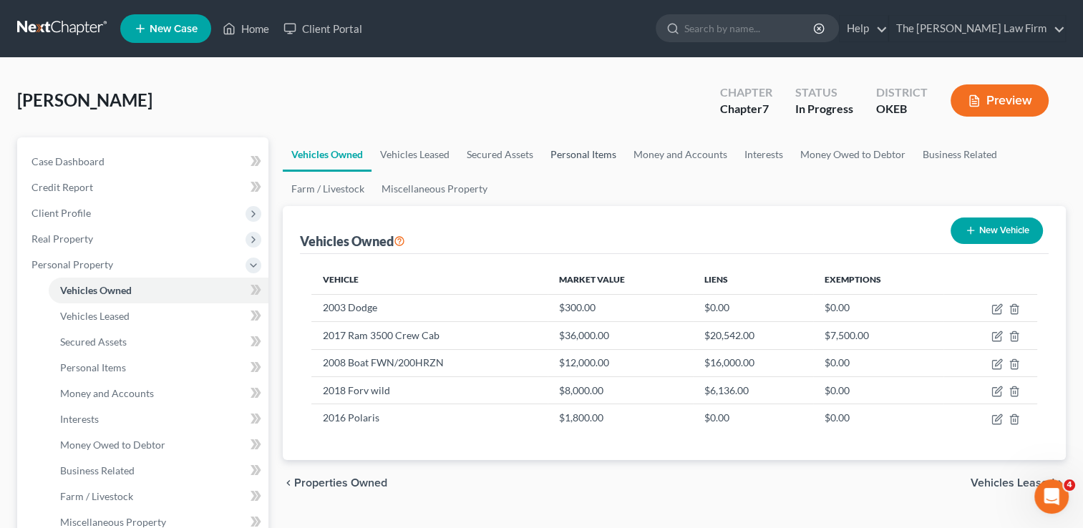
click at [576, 150] on link "Personal Items" at bounding box center [583, 154] width 83 height 34
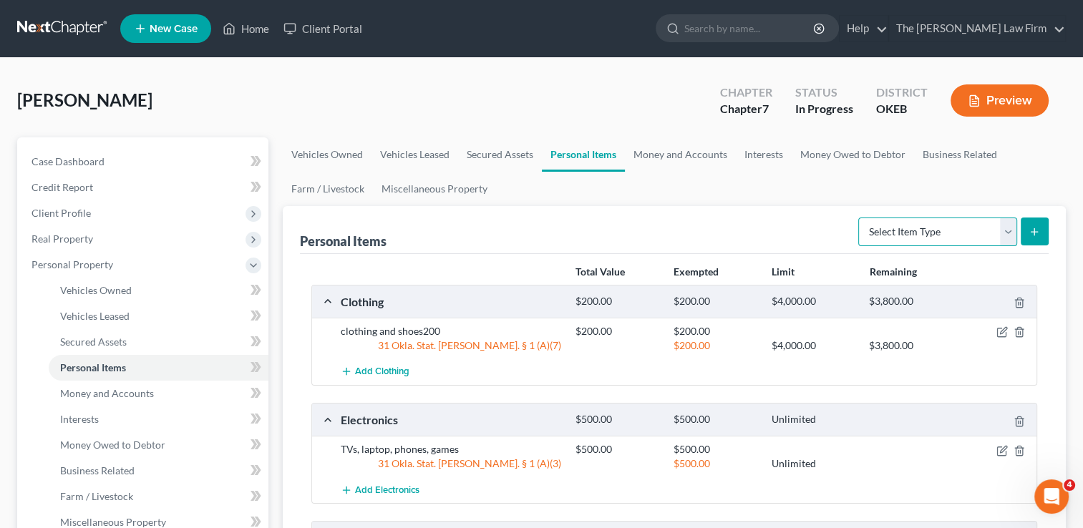
click at [1010, 235] on select "Select Item Type Clothing Collectibles Of Value Electronics Firearms Household …" at bounding box center [937, 232] width 159 height 29
click at [675, 154] on link "Money and Accounts" at bounding box center [680, 154] width 111 height 34
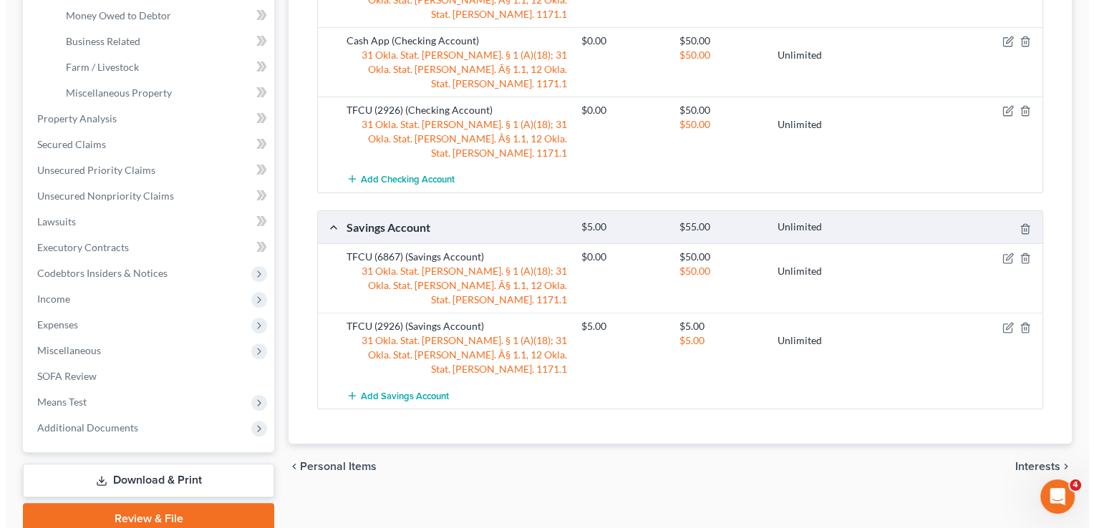
scroll to position [215, 0]
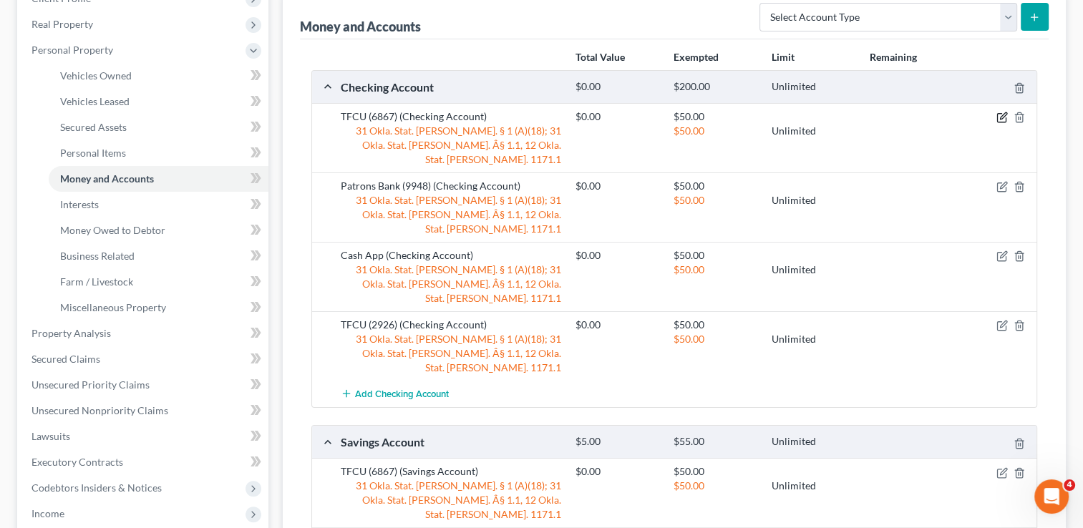
click at [1001, 116] on icon "button" at bounding box center [1003, 116] width 6 height 6
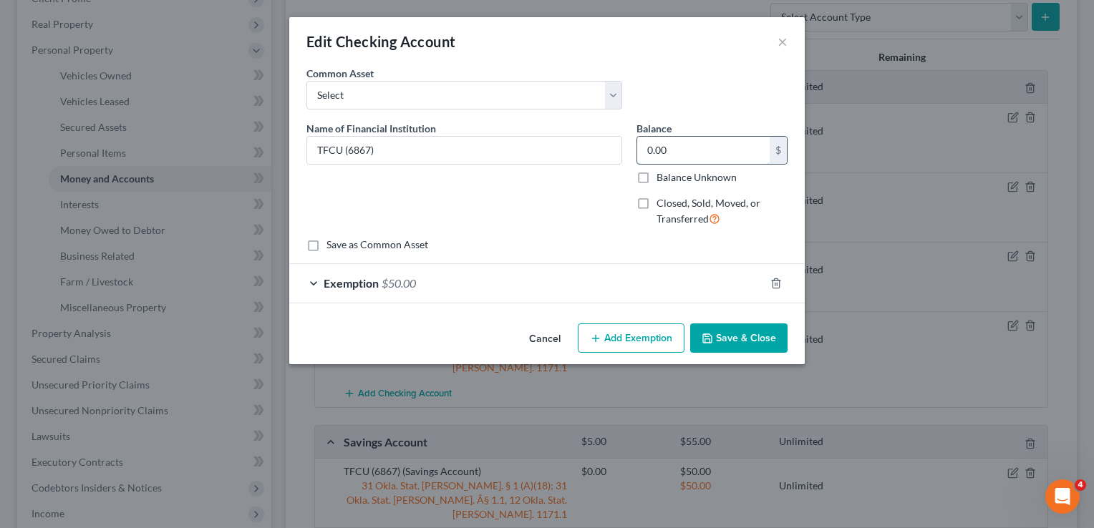
click at [696, 152] on input "0.00" at bounding box center [703, 150] width 132 height 27
type input "1,000"
drag, startPoint x: 458, startPoint y: 282, endPoint x: 567, endPoint y: 308, distance: 111.8
click at [458, 282] on div "Exemption $50.00" at bounding box center [526, 283] width 475 height 38
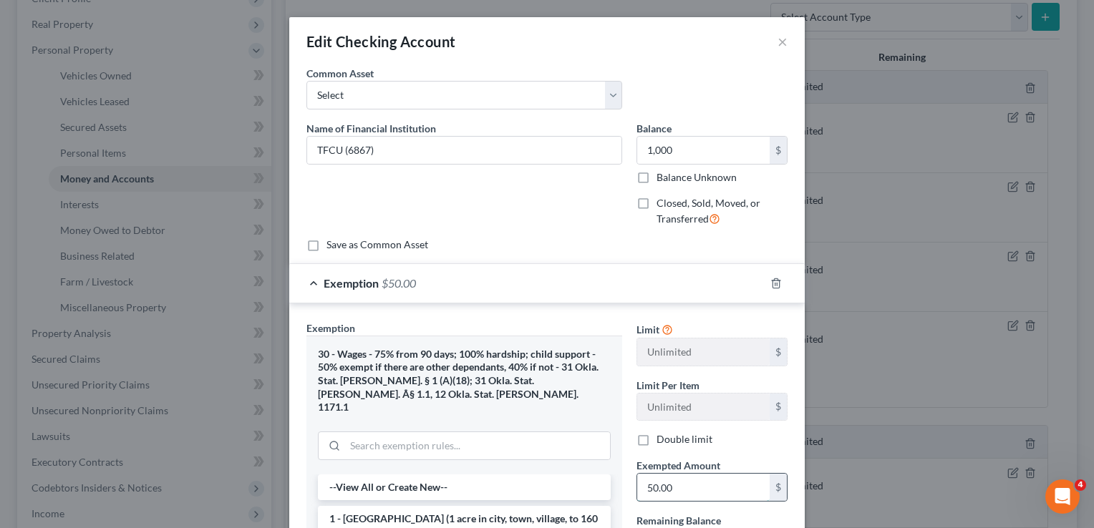
click at [697, 488] on input "50.00" at bounding box center [703, 487] width 132 height 27
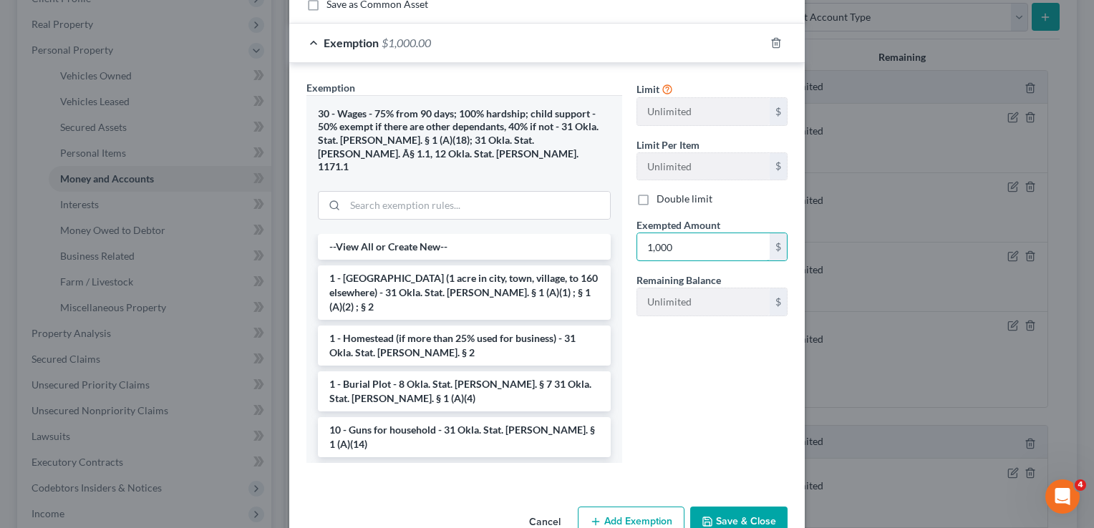
scroll to position [262, 0]
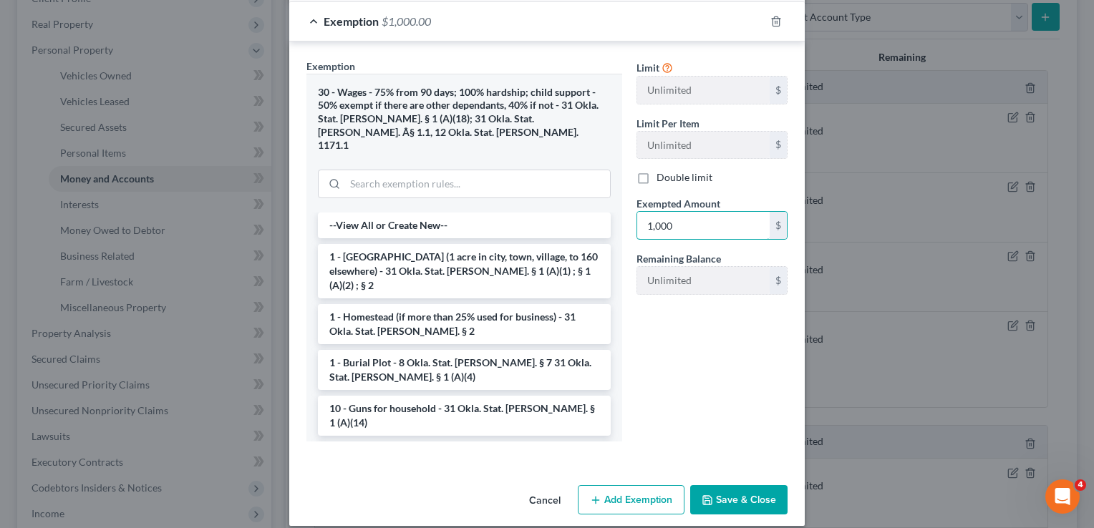
type input "1,000"
click at [725, 487] on button "Save & Close" at bounding box center [738, 500] width 97 height 30
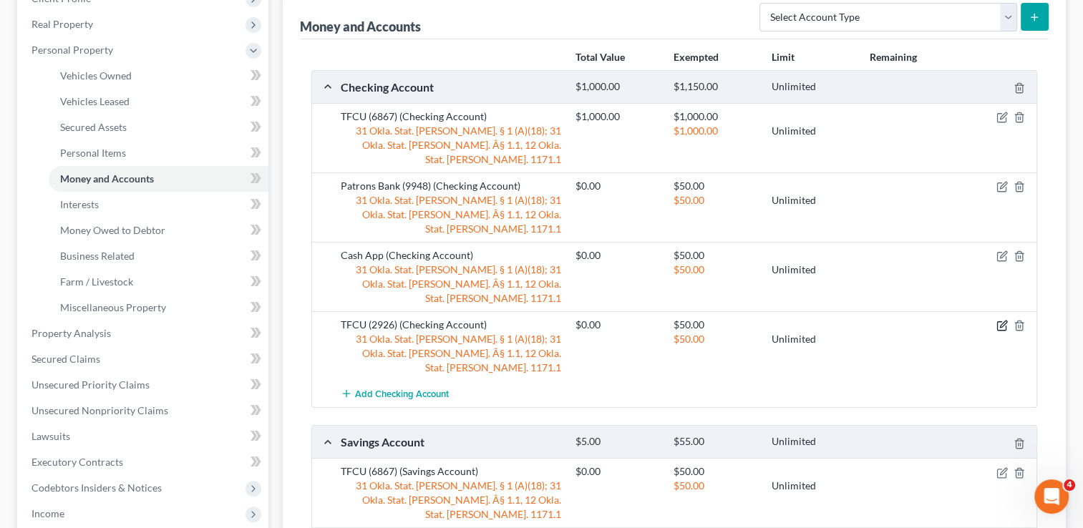
click at [1002, 320] on icon "button" at bounding box center [1002, 325] width 11 height 11
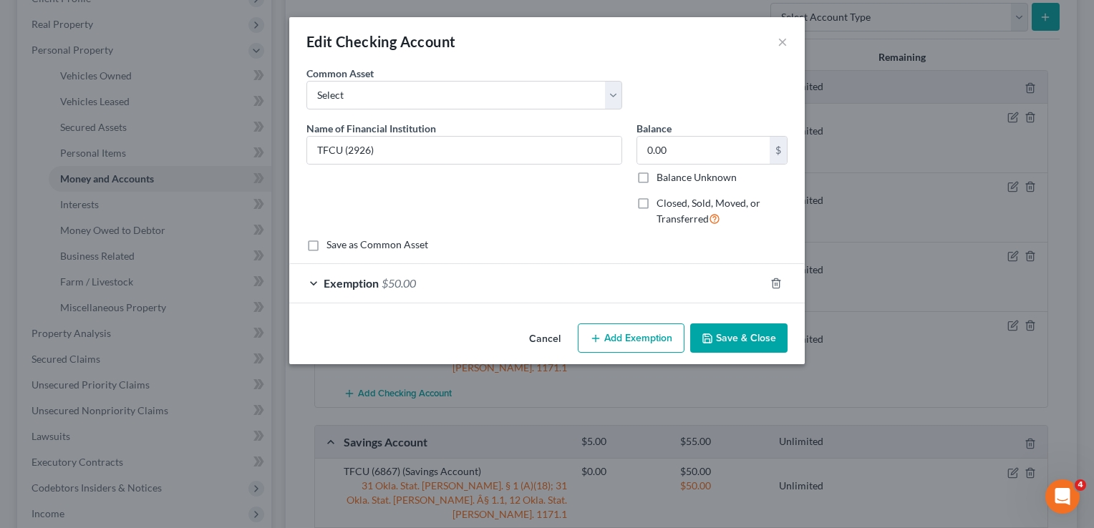
click at [470, 283] on div "Exemption $50.00" at bounding box center [526, 283] width 475 height 38
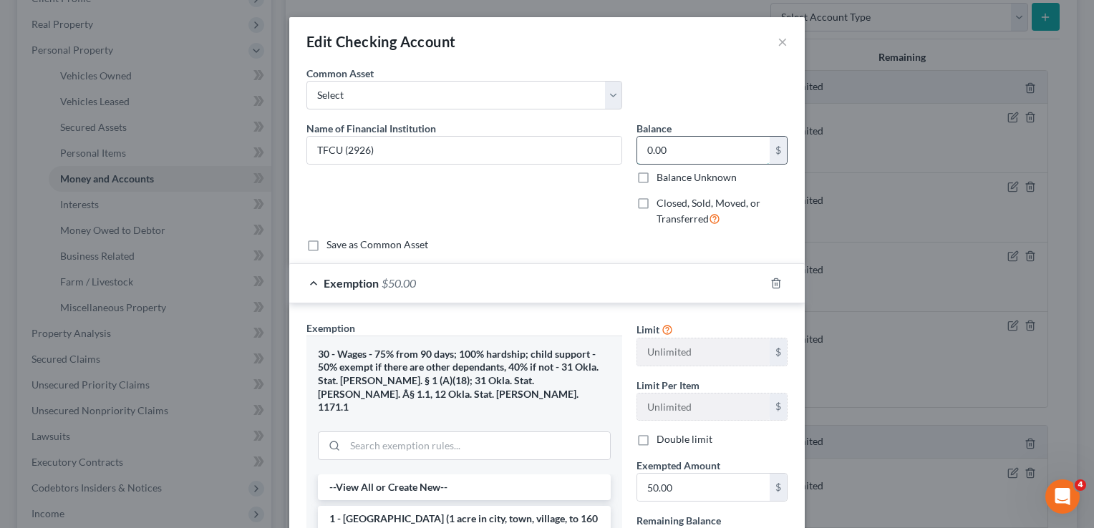
click at [682, 147] on input "0.00" at bounding box center [703, 150] width 132 height 27
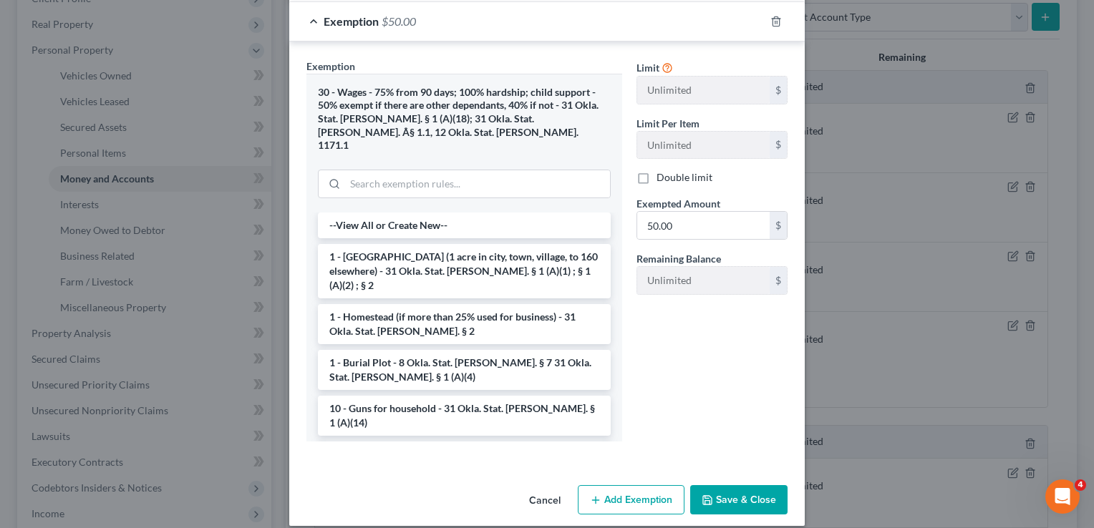
type input "50.00"
click at [730, 485] on button "Save & Close" at bounding box center [738, 500] width 97 height 30
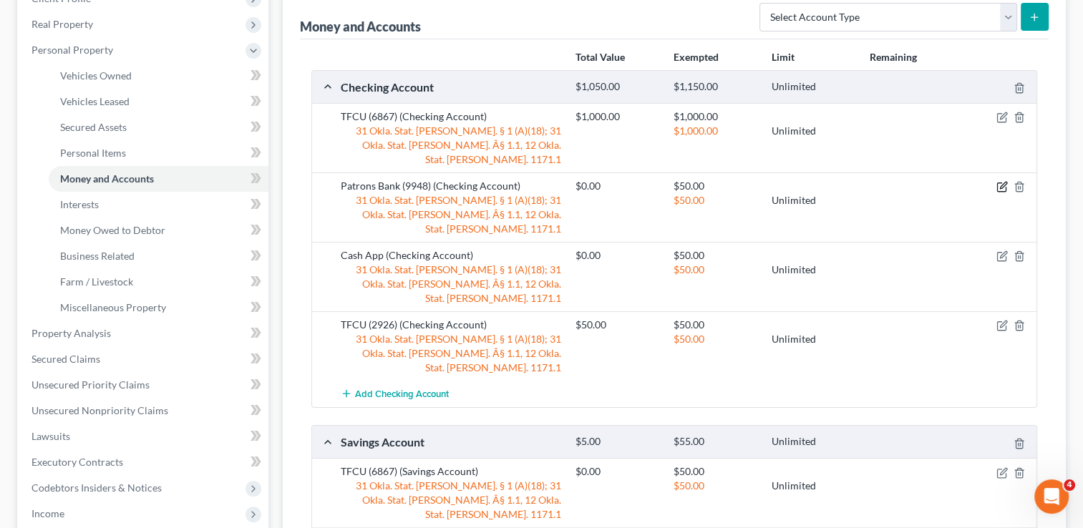
click at [1002, 183] on icon "button" at bounding box center [1003, 186] width 6 height 6
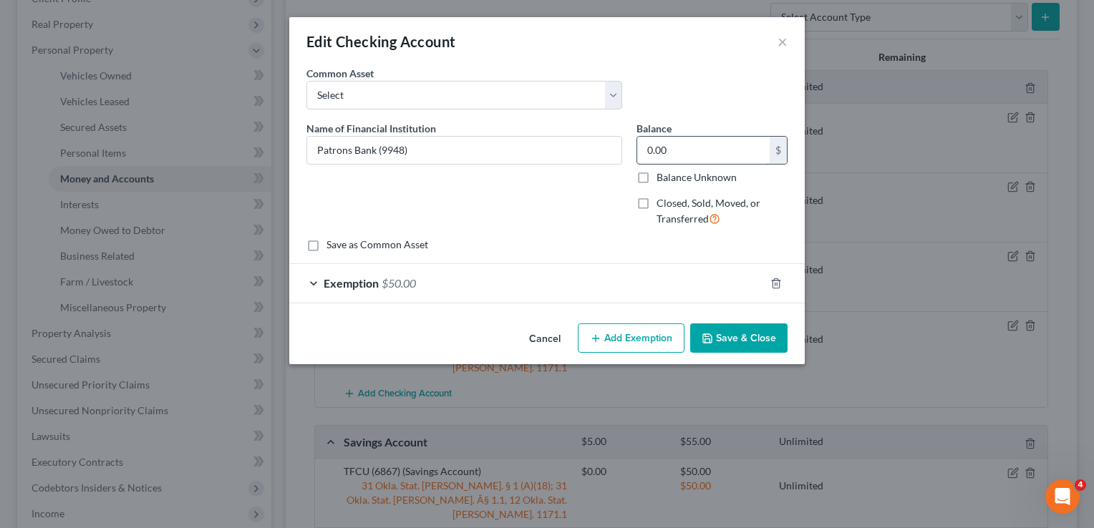
click at [687, 157] on input "0.00" at bounding box center [703, 150] width 132 height 27
type input "50.00"
drag, startPoint x: 450, startPoint y: 289, endPoint x: 483, endPoint y: 281, distance: 33.3
click at [450, 289] on div "Exemption $50.00" at bounding box center [526, 283] width 475 height 38
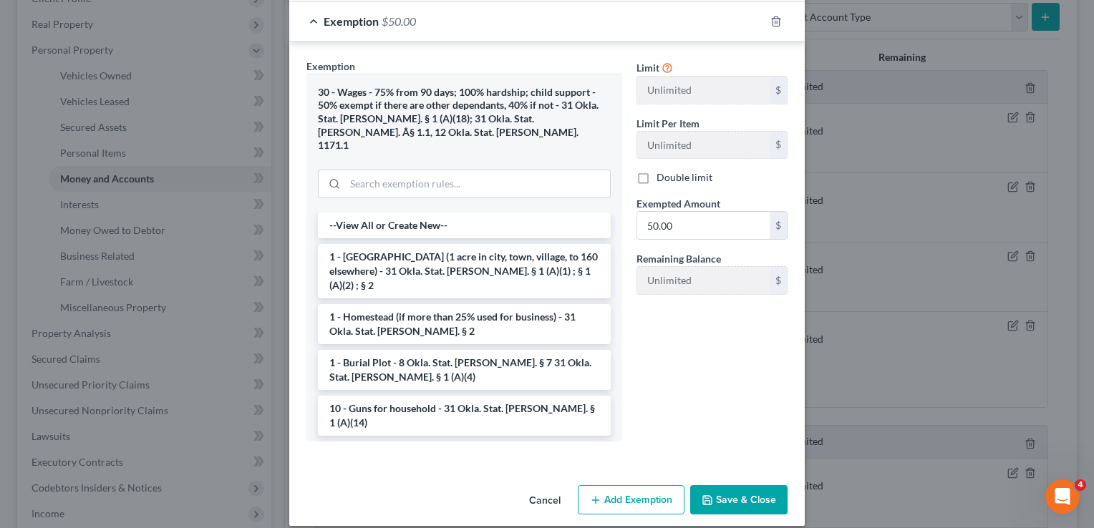
click at [737, 485] on button "Save & Close" at bounding box center [738, 500] width 97 height 30
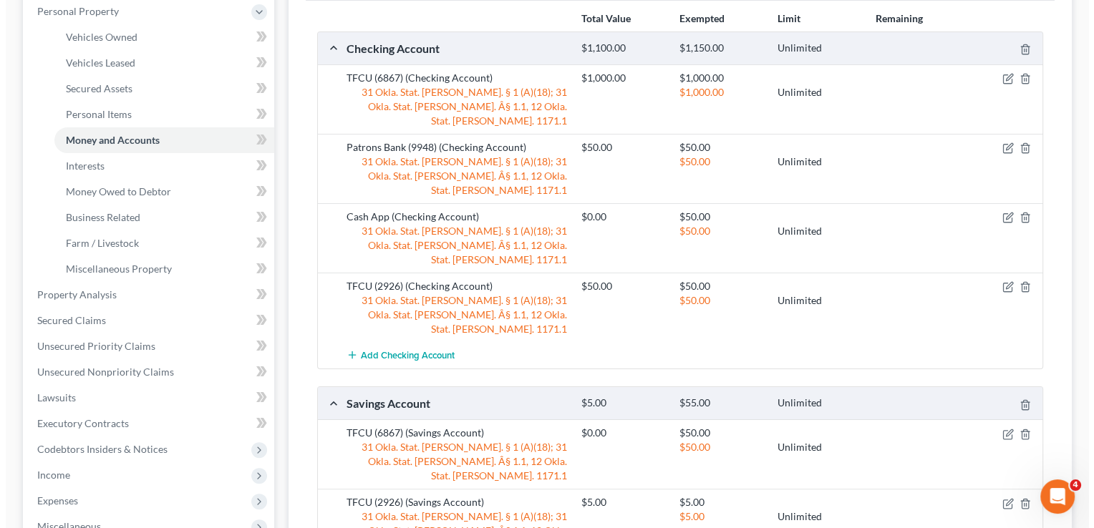
scroll to position [286, 0]
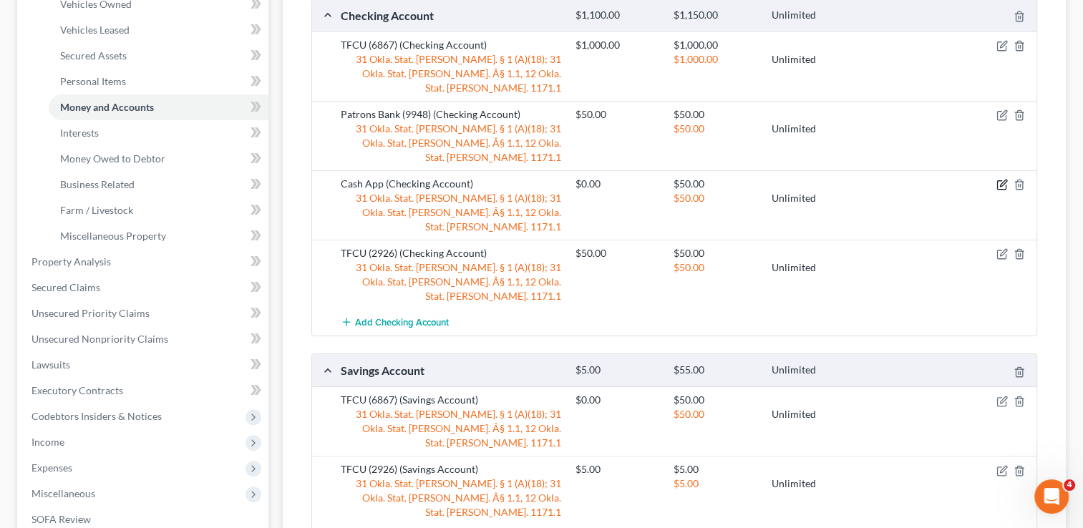
click at [1001, 180] on icon "button" at bounding box center [1003, 183] width 6 height 6
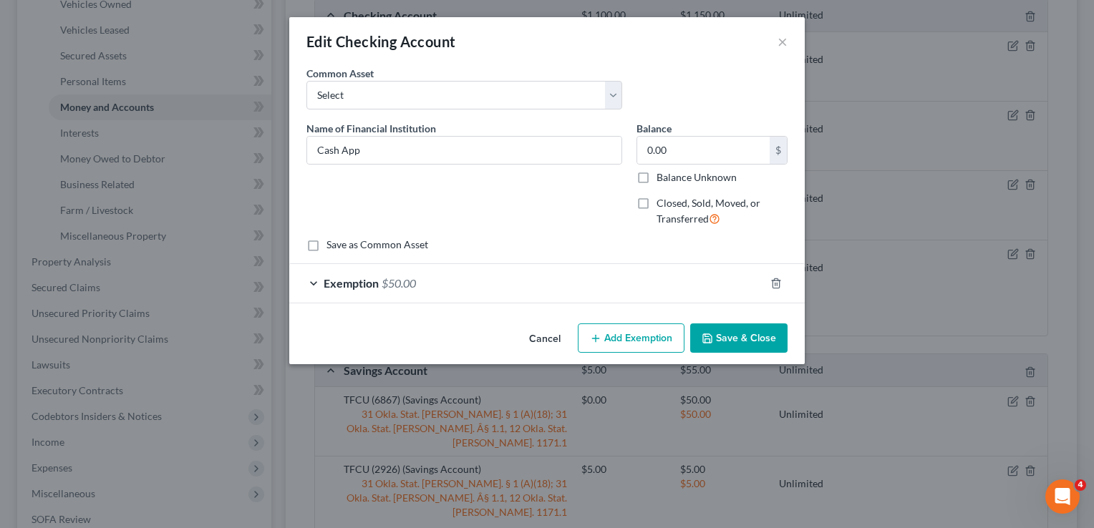
click at [450, 286] on div "Exemption $50.00" at bounding box center [526, 283] width 475 height 38
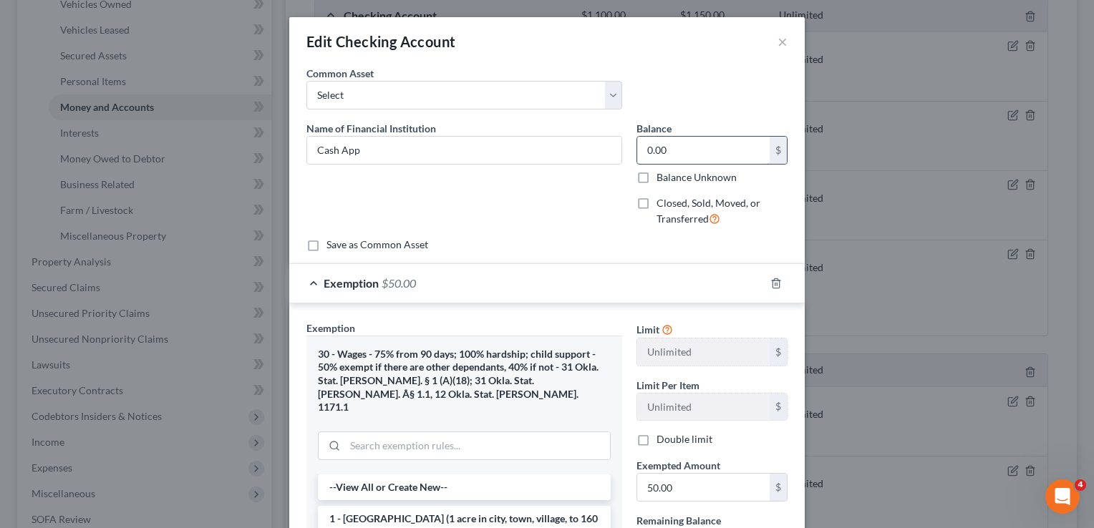
click at [688, 147] on input "0.00" at bounding box center [703, 150] width 132 height 27
type input "0.01"
click at [690, 495] on input "50.00" at bounding box center [703, 487] width 132 height 27
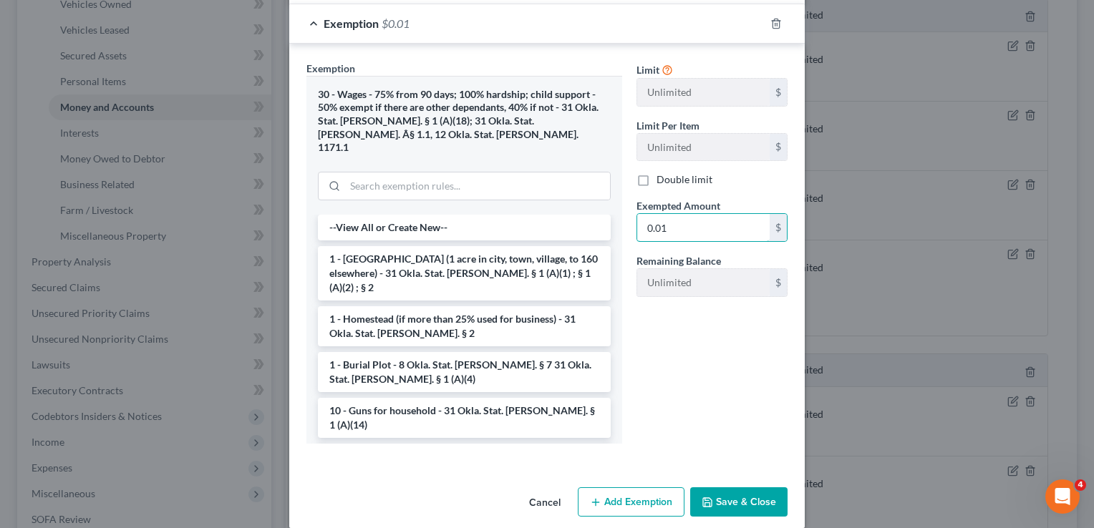
scroll to position [262, 0]
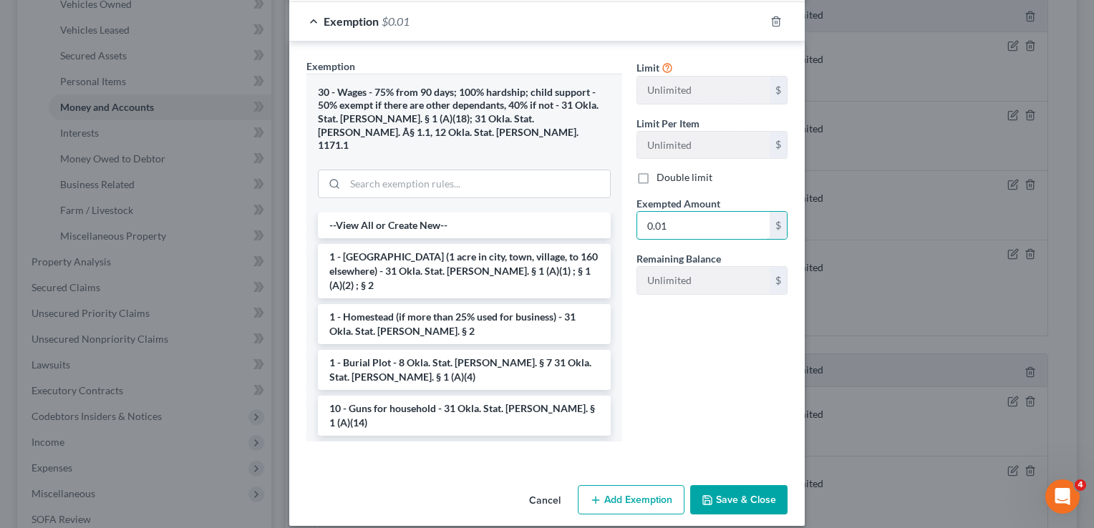
type input "0.01"
click at [730, 485] on button "Save & Close" at bounding box center [738, 500] width 97 height 30
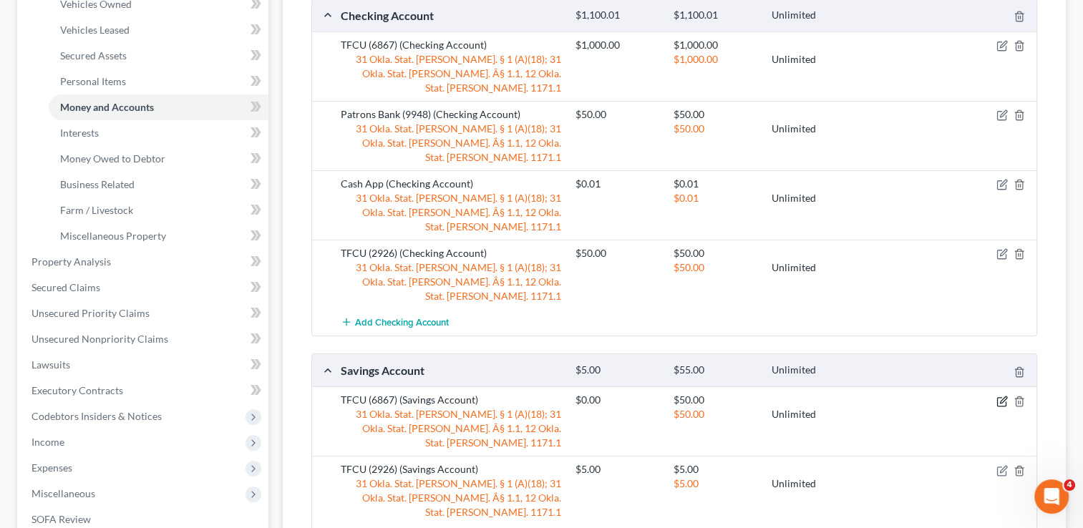
click at [999, 396] on icon "button" at bounding box center [1002, 401] width 11 height 11
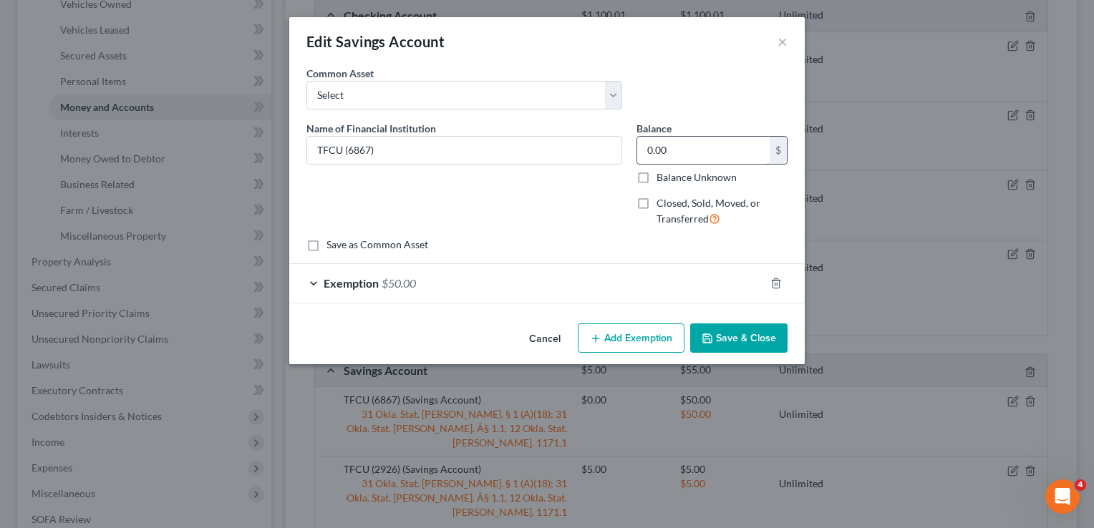
click at [684, 147] on input "0.00" at bounding box center [703, 150] width 132 height 27
type input "0.01"
click at [484, 290] on div "Exemption $50.00" at bounding box center [526, 283] width 475 height 38
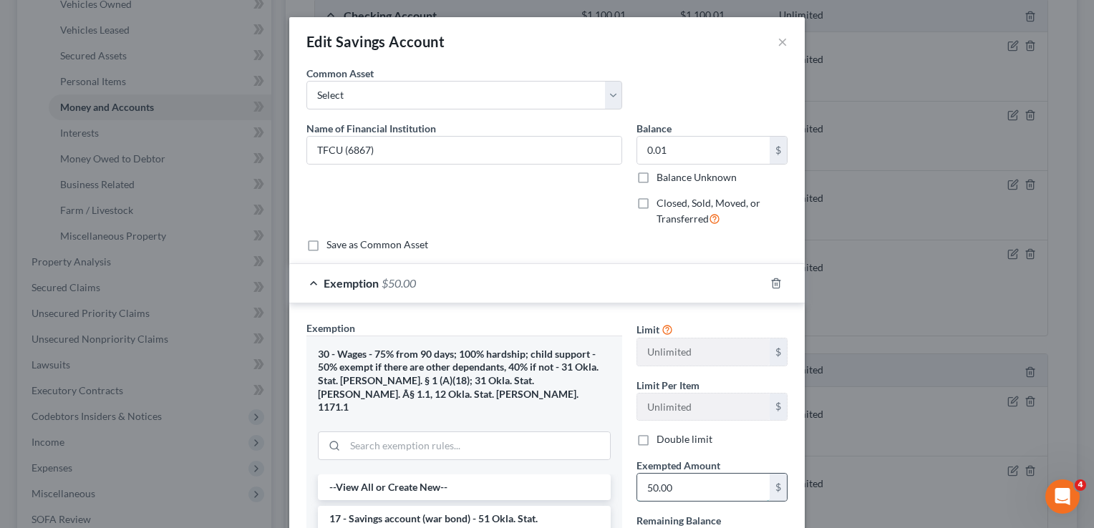
click at [687, 494] on input "50.00" at bounding box center [703, 487] width 132 height 27
drag, startPoint x: 657, startPoint y: 487, endPoint x: 638, endPoint y: 485, distance: 19.5
click at [638, 485] on input "0.01" at bounding box center [703, 487] width 132 height 27
type input "5.00"
click at [668, 144] on input "0.01" at bounding box center [703, 150] width 132 height 27
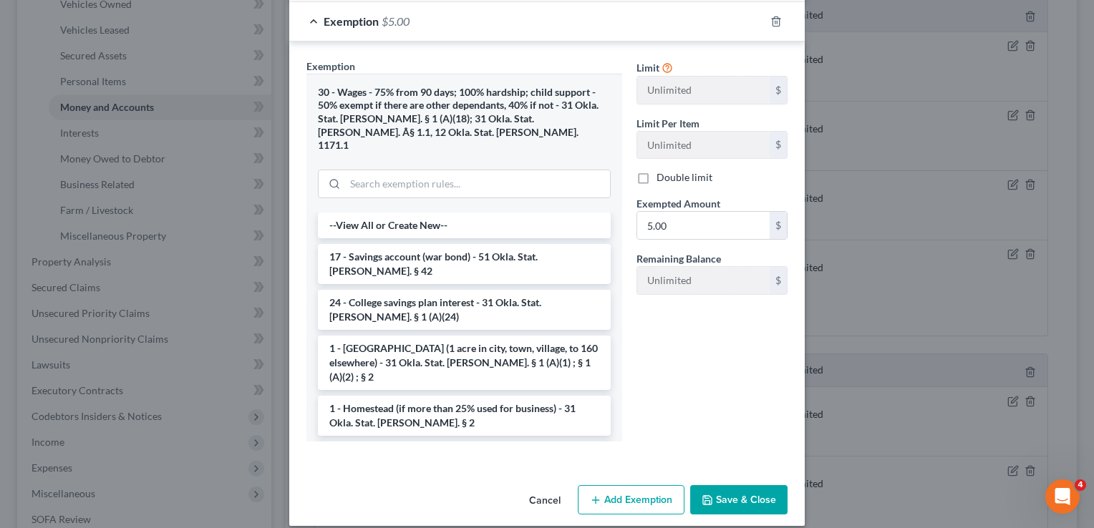
type input "5.00"
click at [727, 490] on button "Save & Close" at bounding box center [738, 500] width 97 height 30
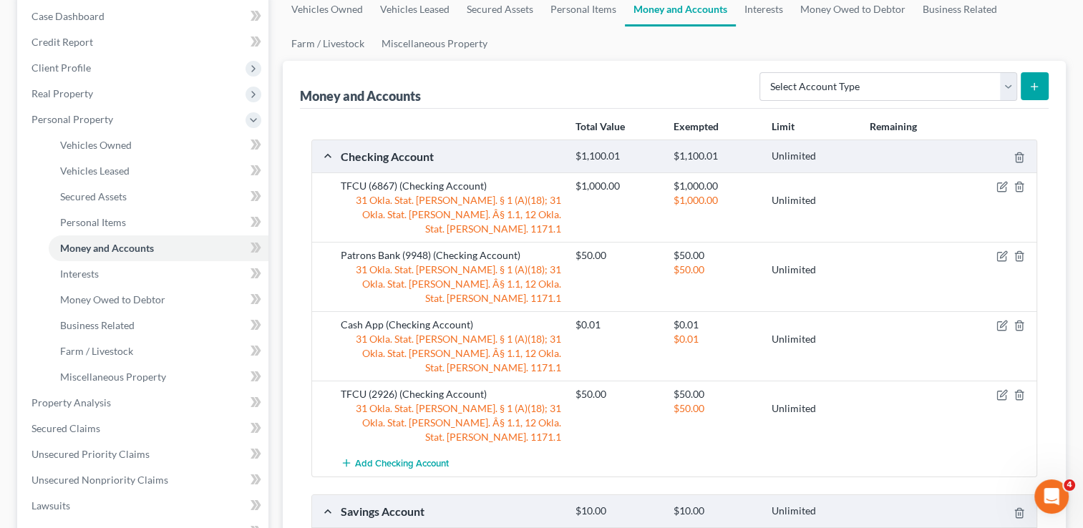
scroll to position [143, 0]
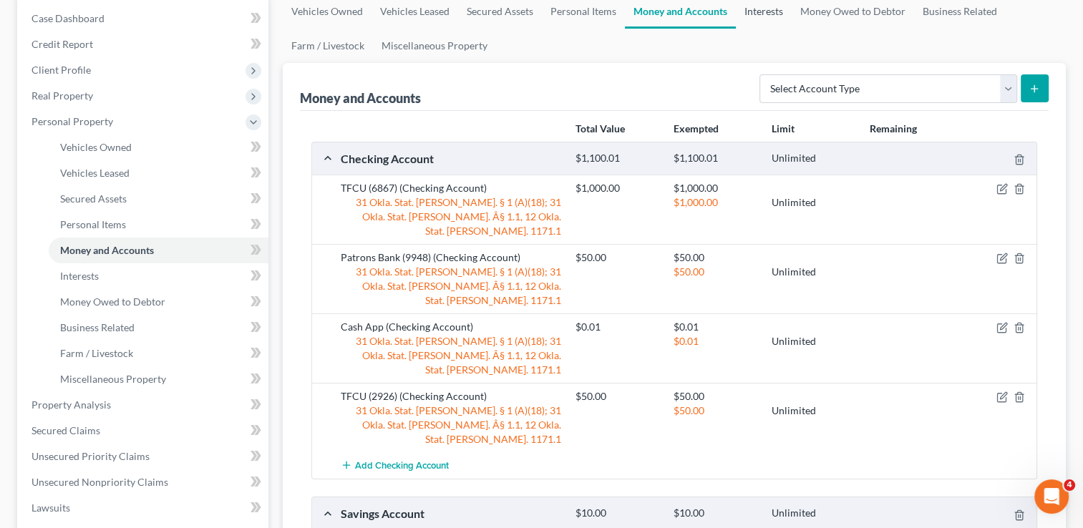
drag, startPoint x: 761, startPoint y: 11, endPoint x: 821, endPoint y: 53, distance: 72.5
click at [761, 11] on link "Interests" at bounding box center [764, 11] width 56 height 34
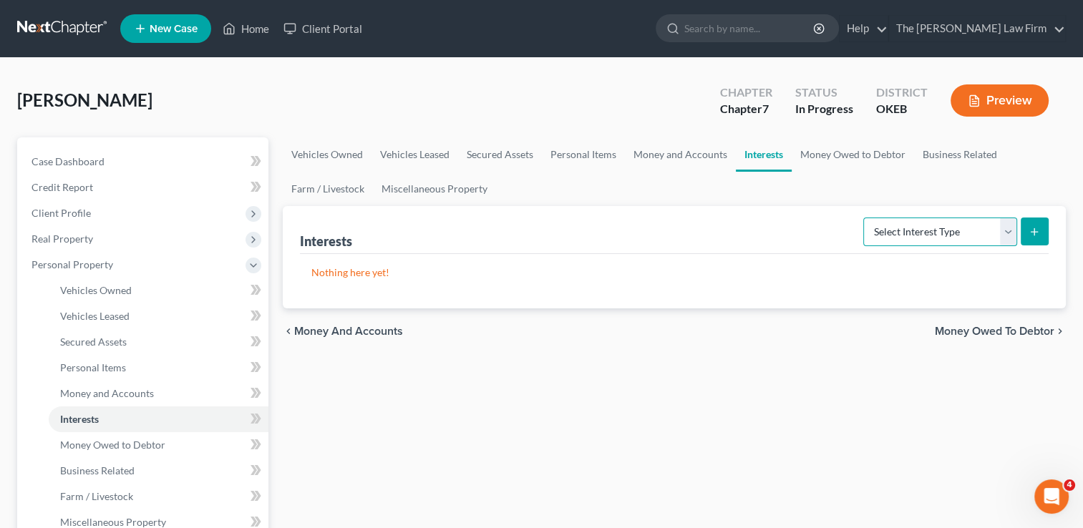
click at [1006, 227] on select "Select Interest Type 401K Annuity Bond Education IRA Government Bond Government…" at bounding box center [940, 232] width 154 height 29
click at [853, 155] on link "Money Owed to Debtor" at bounding box center [853, 154] width 122 height 34
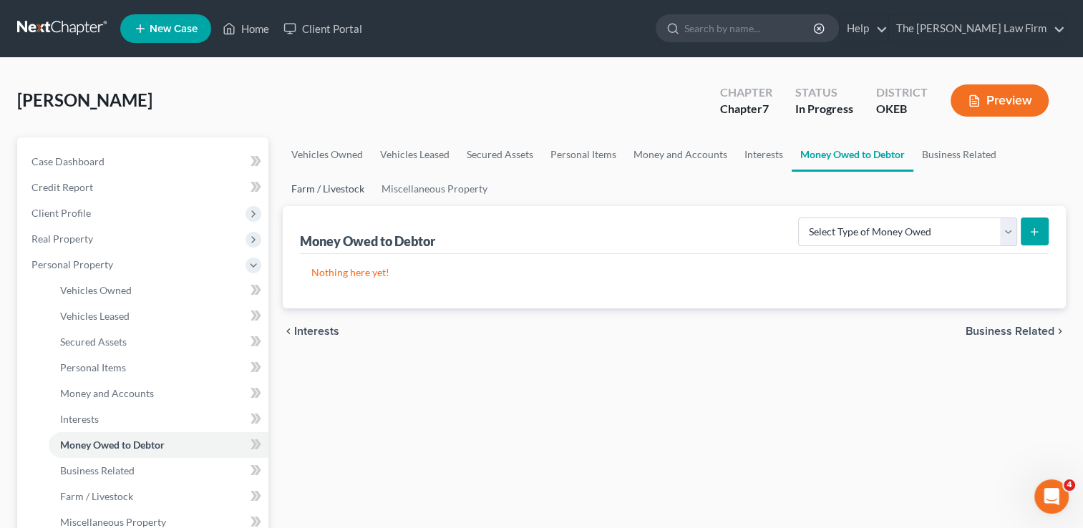
click at [332, 183] on link "Farm / Livestock" at bounding box center [328, 189] width 90 height 34
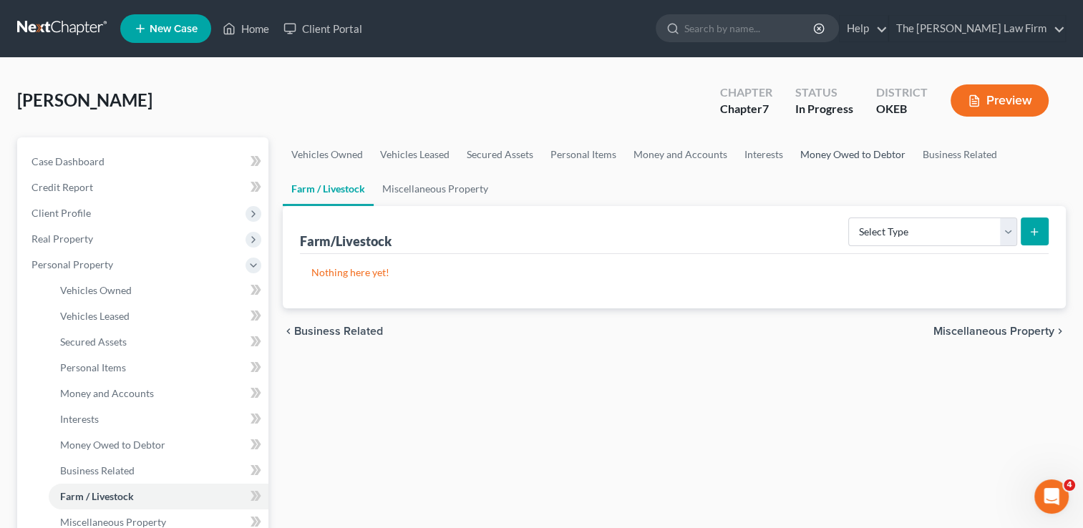
click at [840, 153] on link "Money Owed to Debtor" at bounding box center [853, 154] width 122 height 34
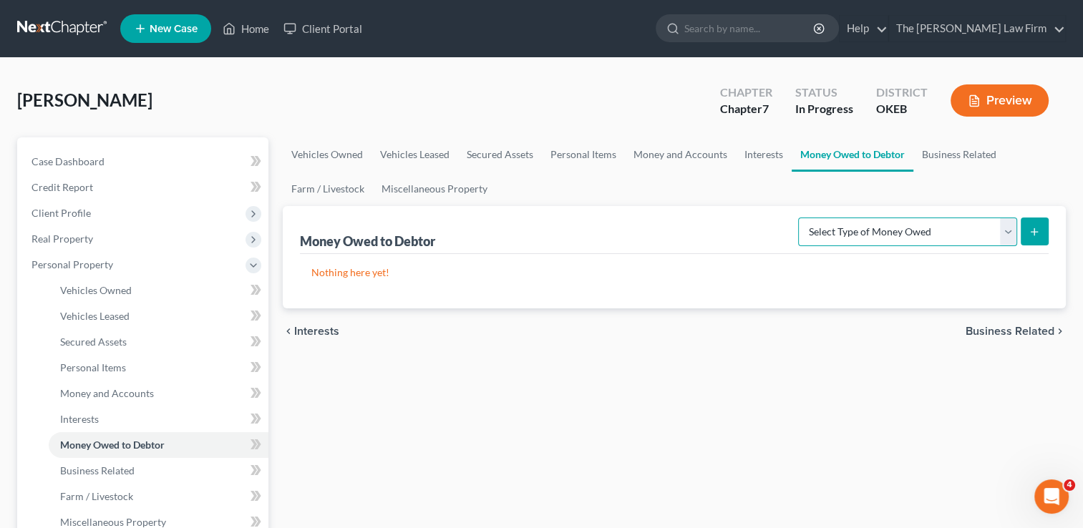
drag, startPoint x: 1008, startPoint y: 227, endPoint x: 995, endPoint y: 236, distance: 16.5
click at [1008, 227] on select "Select Type of Money Owed Accounts Receivable Alimony Child Support Claims Agai…" at bounding box center [907, 232] width 219 height 29
select select "child_support"
click at [801, 218] on select "Select Type of Money Owed Accounts Receivable Alimony Child Support Claims Agai…" at bounding box center [907, 232] width 219 height 29
click at [1032, 230] on icon "submit" at bounding box center [1034, 231] width 11 height 11
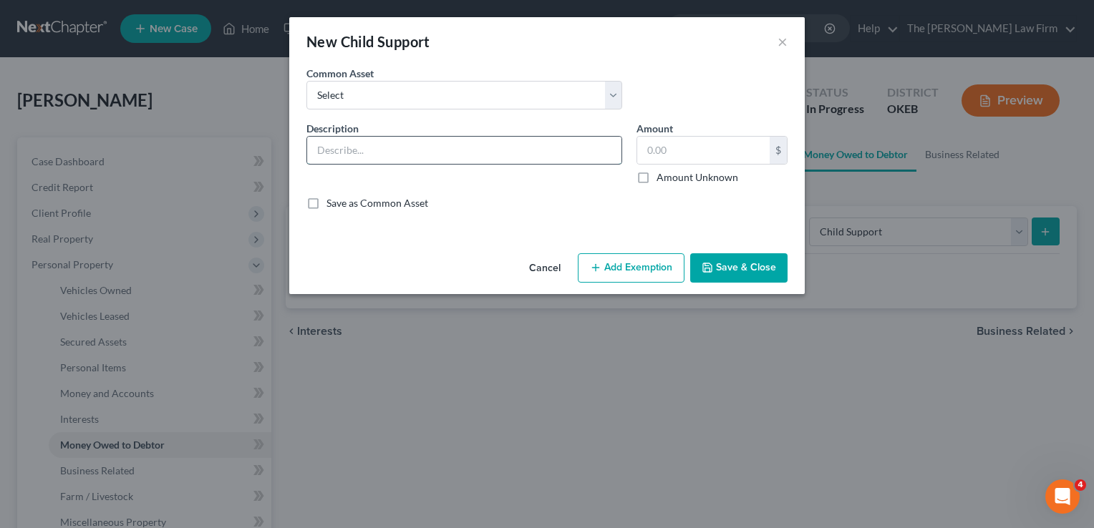
click at [418, 146] on input "text" at bounding box center [464, 150] width 314 height 27
type input "Back Child Support"
click at [705, 145] on input "text" at bounding box center [703, 150] width 132 height 27
type input "14,000"
click at [614, 267] on button "Add Exemption" at bounding box center [631, 268] width 107 height 30
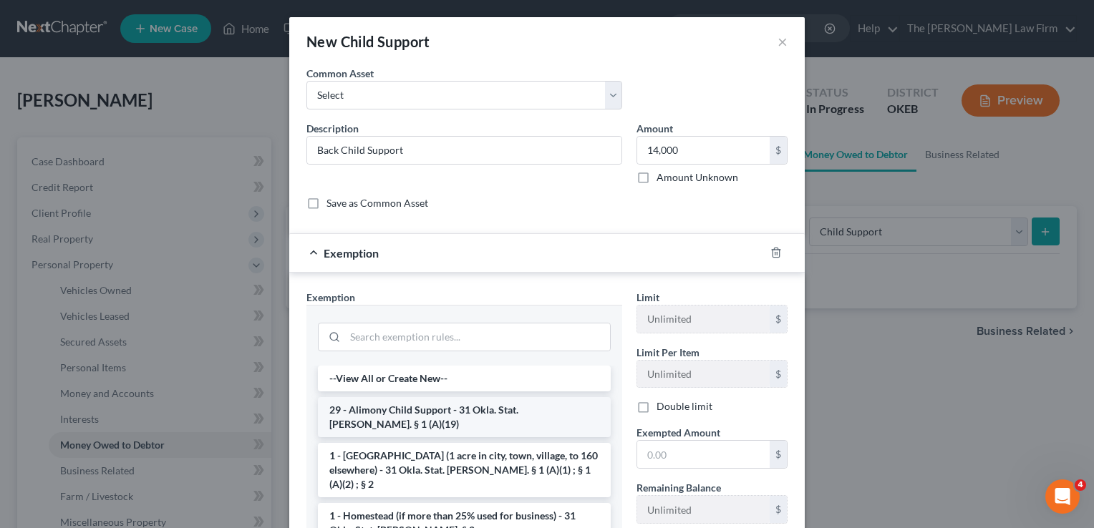
click at [384, 407] on li "29 - Alimony Child Support - 31 Okla. Stat. Ann. § 1 (A)(19)" at bounding box center [464, 417] width 293 height 40
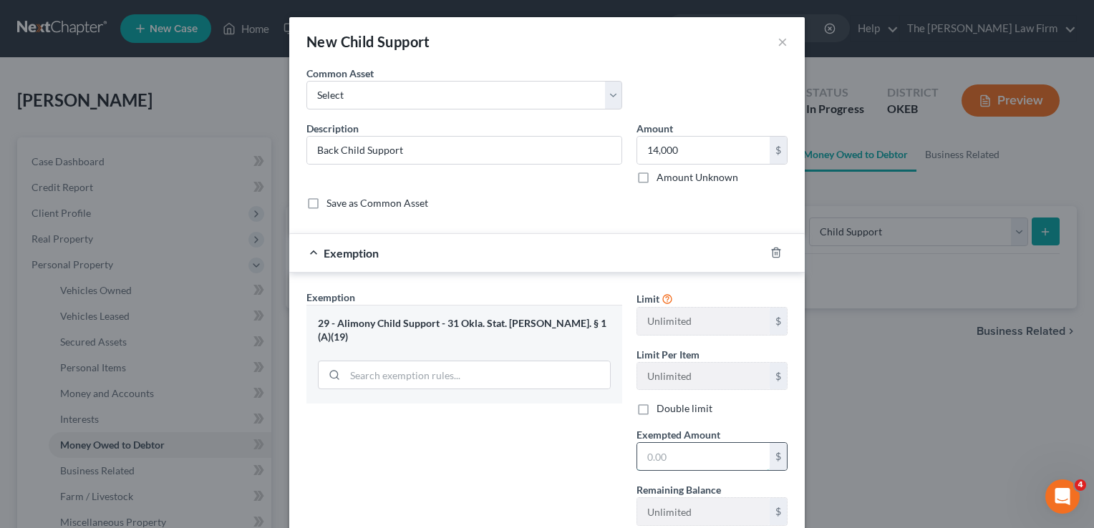
click at [673, 456] on input "text" at bounding box center [703, 456] width 132 height 27
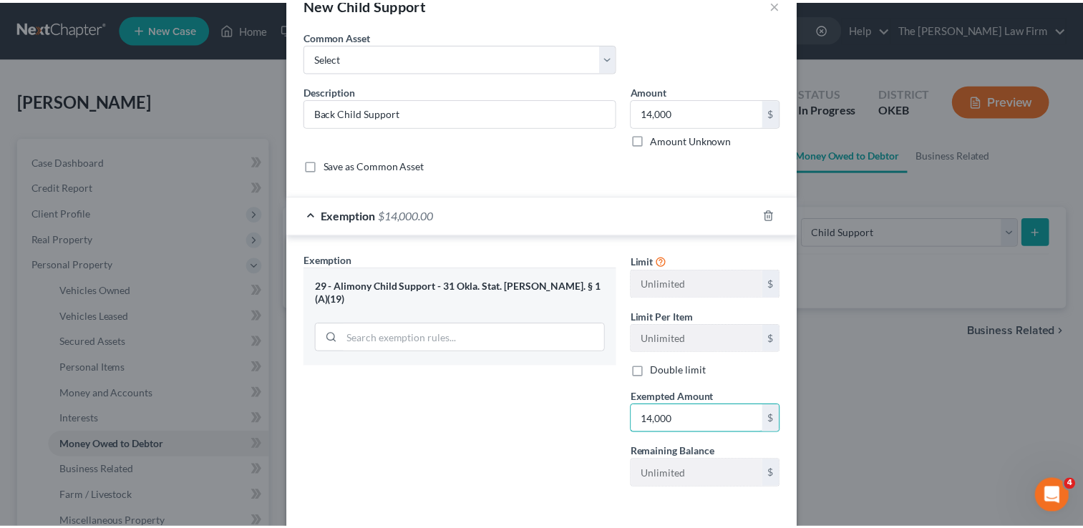
scroll to position [97, 0]
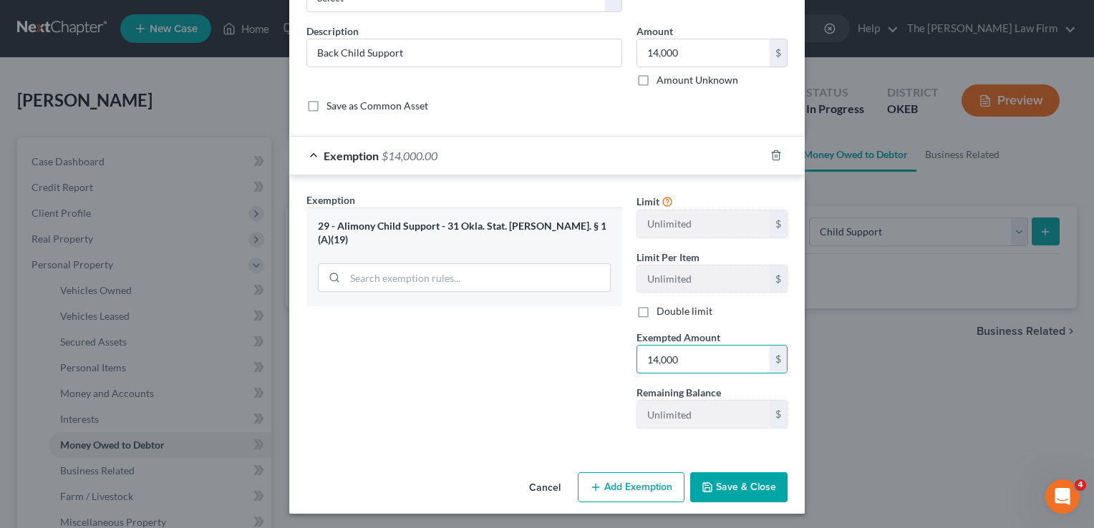
type input "14,000"
click at [735, 484] on button "Save & Close" at bounding box center [738, 488] width 97 height 30
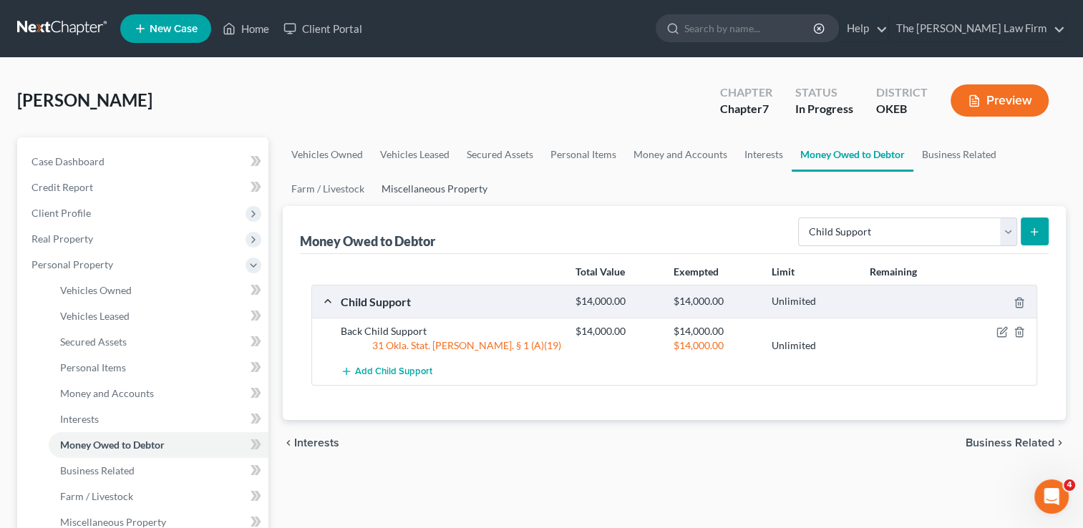
click at [453, 190] on link "Miscellaneous Property" at bounding box center [434, 189] width 123 height 34
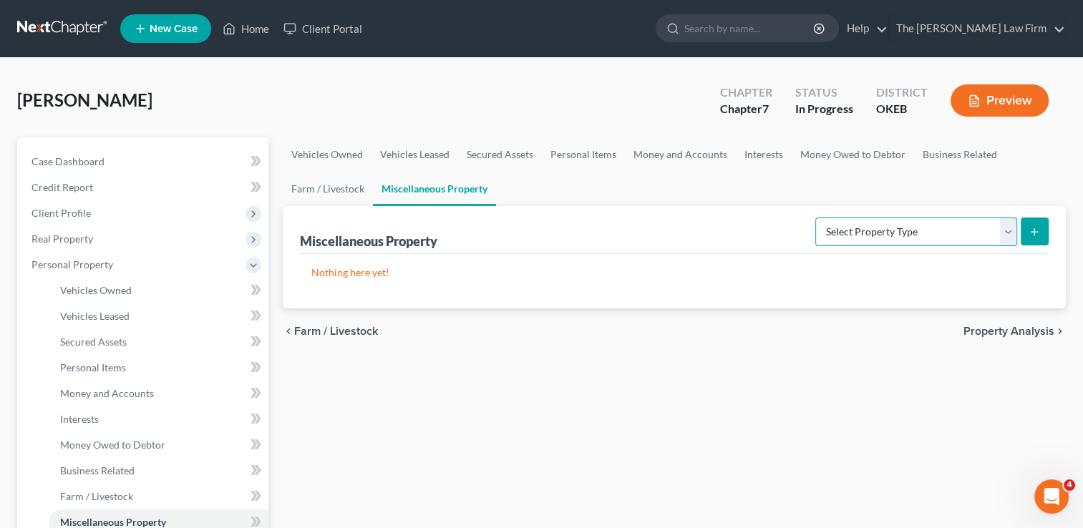
click at [1006, 227] on select "Select Property Type Assigned for Creditor Benefit Within 1 Year Holding for An…" at bounding box center [917, 232] width 202 height 29
drag, startPoint x: 1002, startPoint y: 236, endPoint x: 1000, endPoint y: 244, distance: 9.1
click at [1002, 236] on select "Select Property Type Assigned for Creditor Benefit Within 1 Year Holding for An…" at bounding box center [917, 232] width 202 height 29
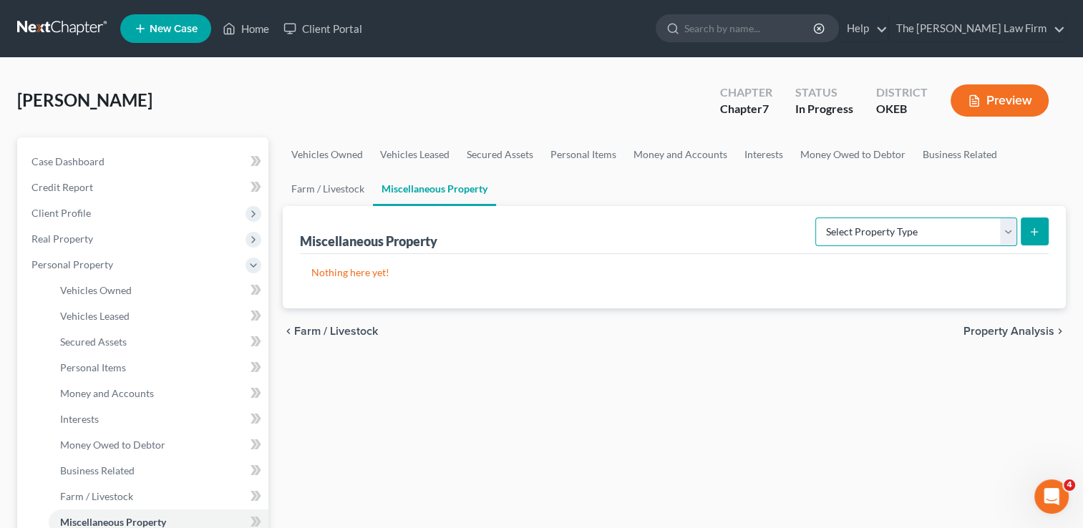
drag, startPoint x: 1005, startPoint y: 233, endPoint x: 989, endPoint y: 243, distance: 19.7
click at [1005, 233] on select "Select Property Type Assigned for Creditor Benefit Within 1 Year Holding for An…" at bounding box center [917, 232] width 202 height 29
click at [677, 339] on div "chevron_left Farm / Livestock Property Analysis chevron_right" at bounding box center [674, 332] width 783 height 46
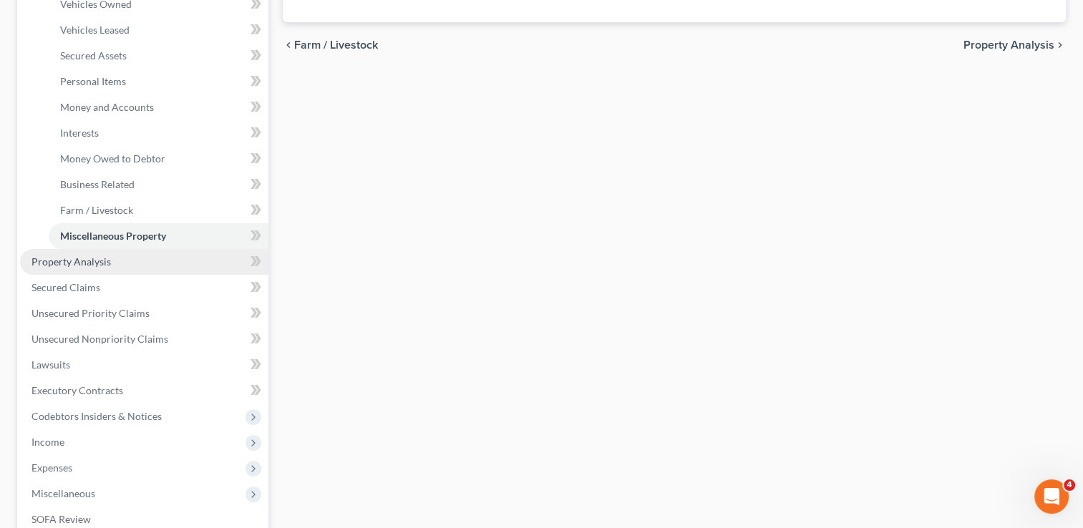
click at [109, 263] on link "Property Analysis" at bounding box center [144, 262] width 248 height 26
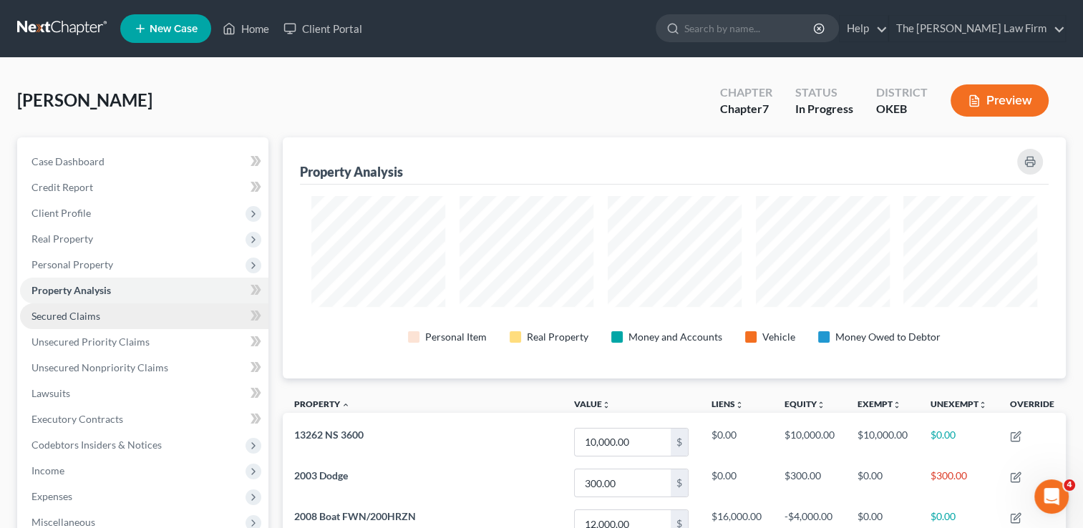
click at [87, 314] on span "Secured Claims" at bounding box center [66, 316] width 69 height 12
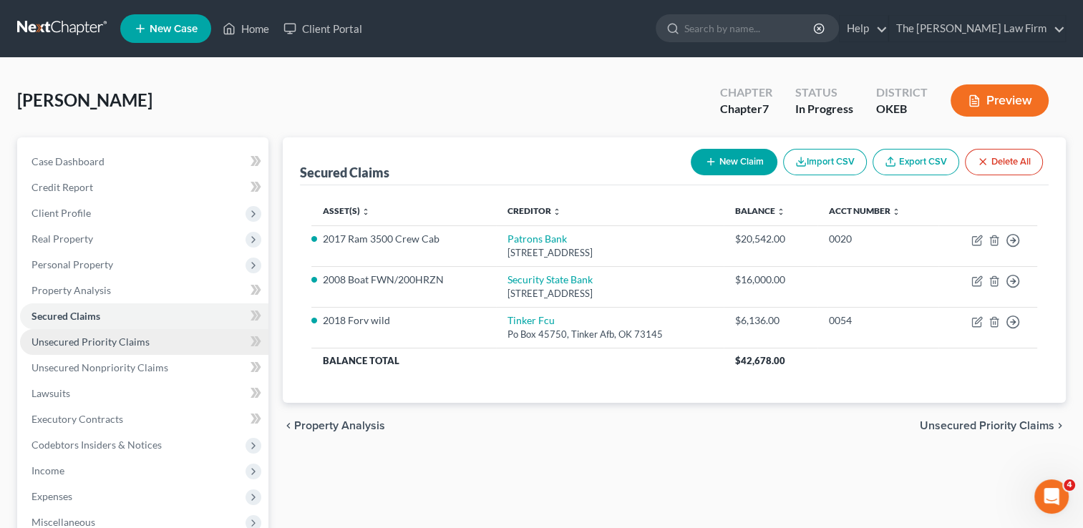
click at [107, 334] on link "Unsecured Priority Claims" at bounding box center [144, 342] width 248 height 26
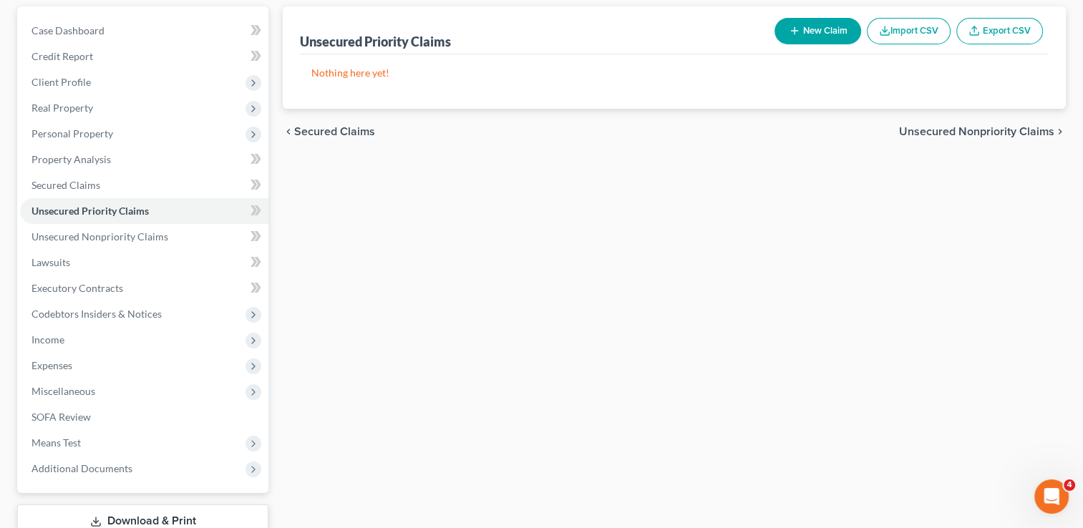
scroll to position [143, 0]
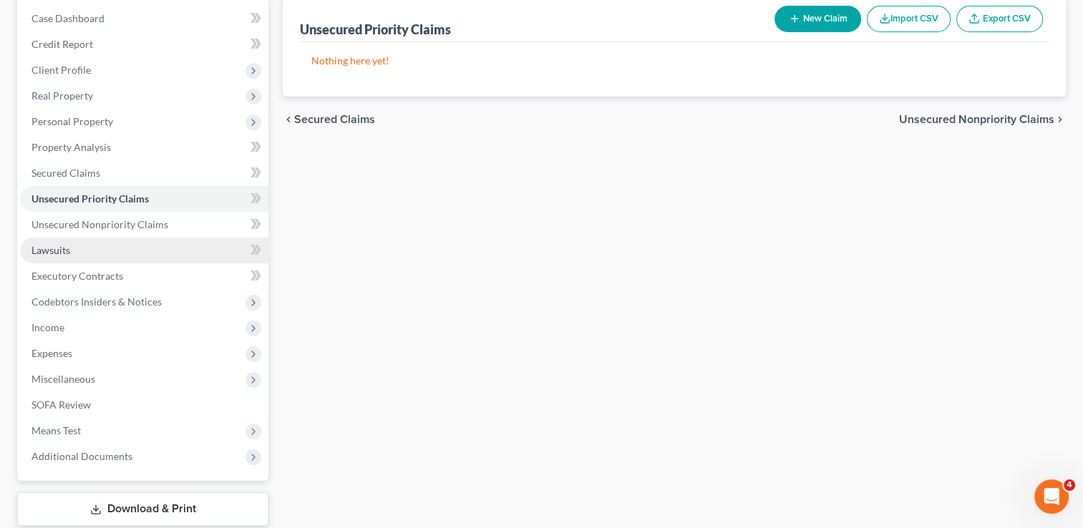
click at [75, 250] on link "Lawsuits" at bounding box center [144, 251] width 248 height 26
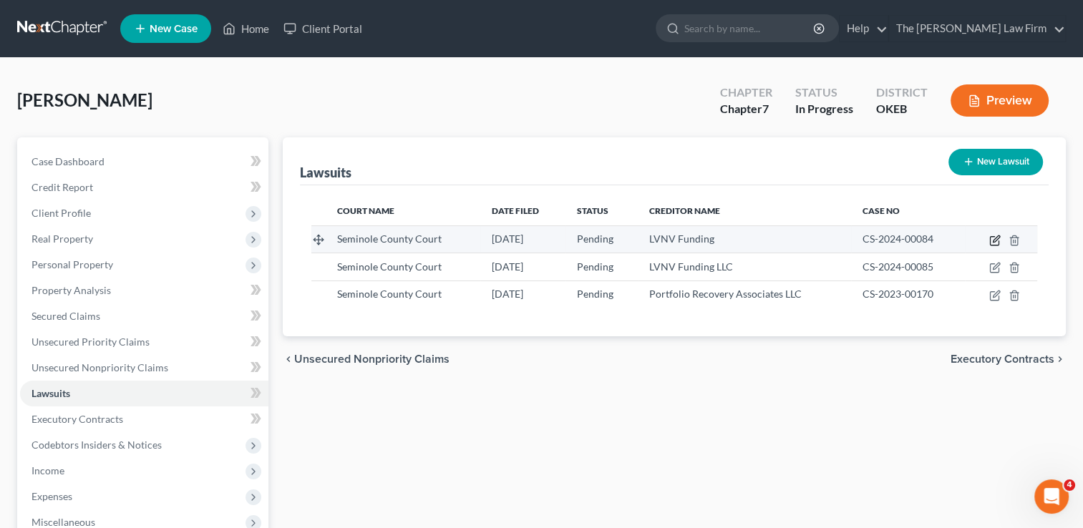
click at [994, 240] on icon "button" at bounding box center [994, 240] width 11 height 11
select select "37"
select select "0"
select select "4"
select select "14"
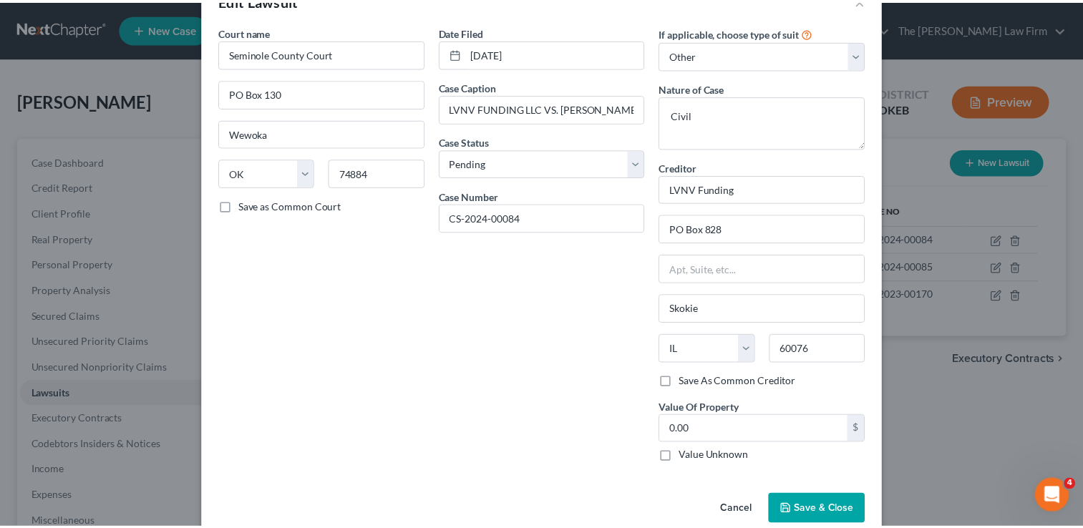
scroll to position [65, 0]
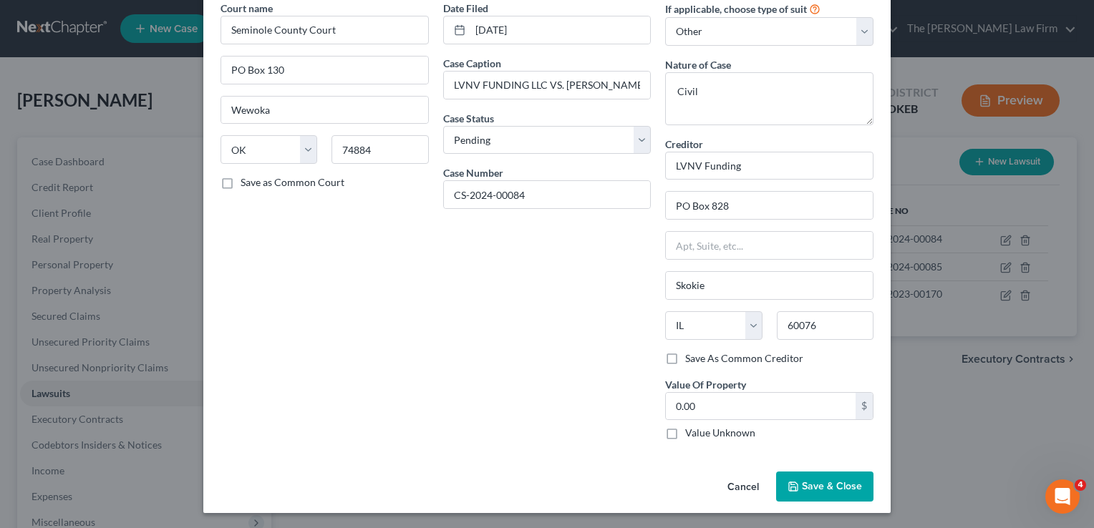
drag, startPoint x: 820, startPoint y: 486, endPoint x: 800, endPoint y: 497, distance: 22.7
click at [820, 486] on span "Save & Close" at bounding box center [832, 486] width 60 height 12
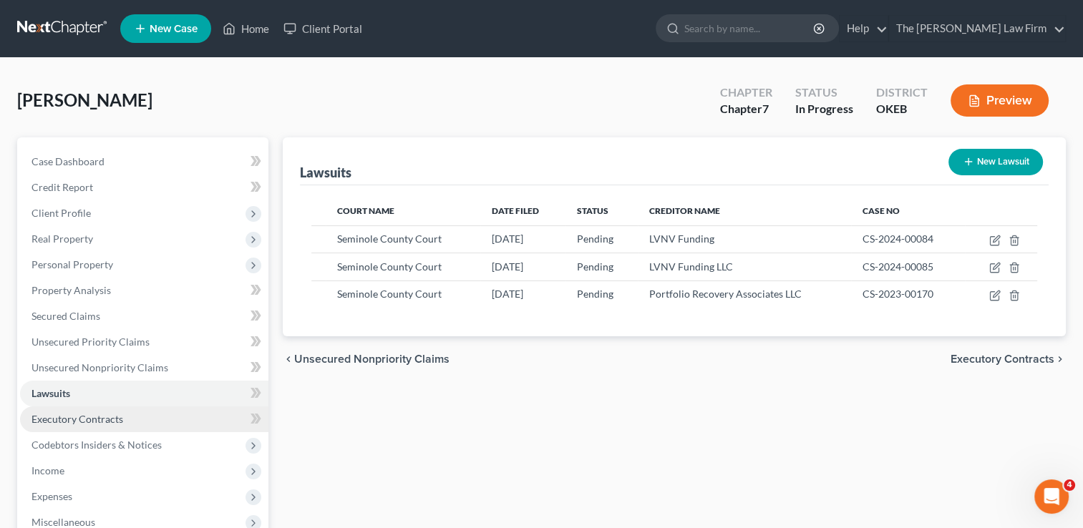
click at [107, 418] on span "Executory Contracts" at bounding box center [78, 419] width 92 height 12
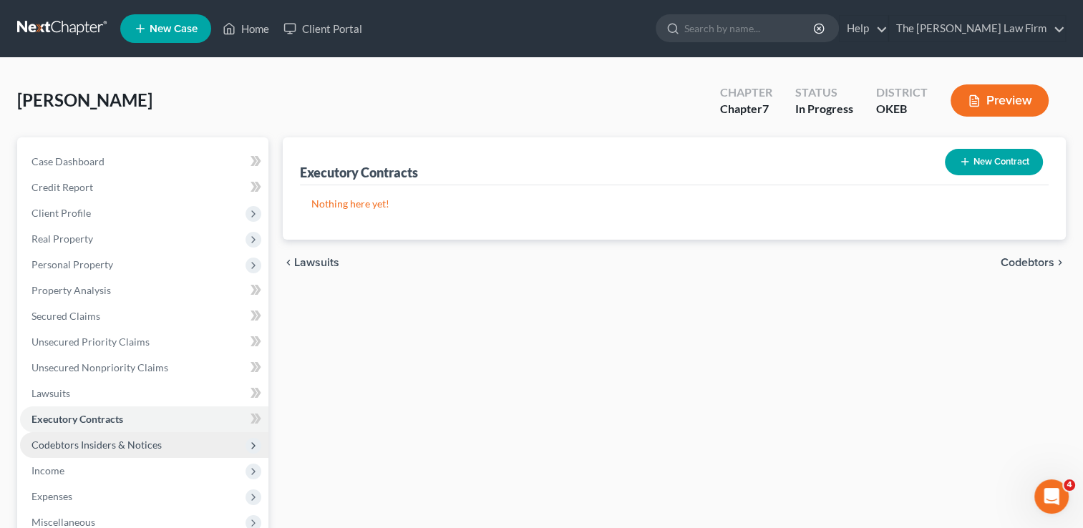
click at [122, 439] on span "Codebtors Insiders & Notices" at bounding box center [97, 445] width 130 height 12
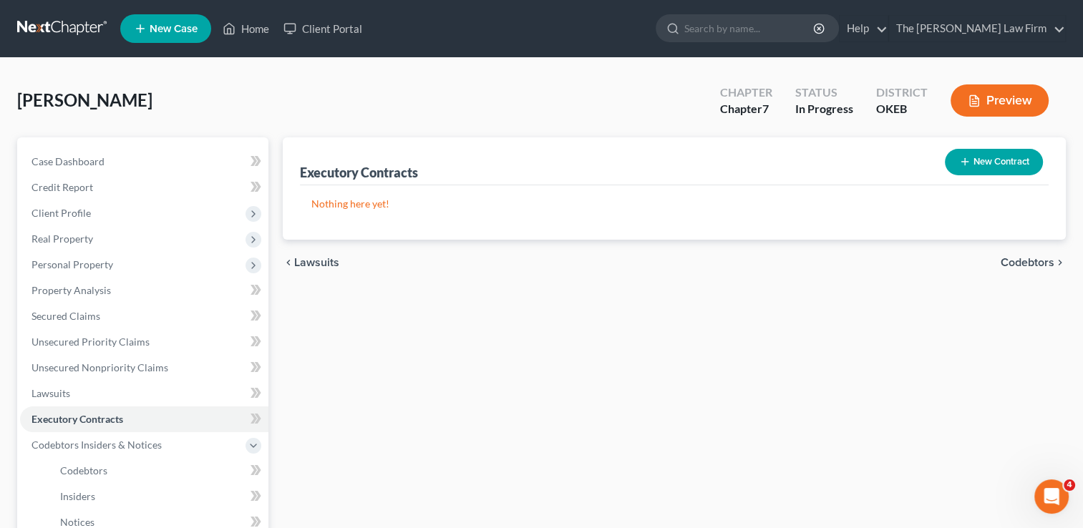
click at [979, 165] on button "New Contract" at bounding box center [994, 162] width 98 height 26
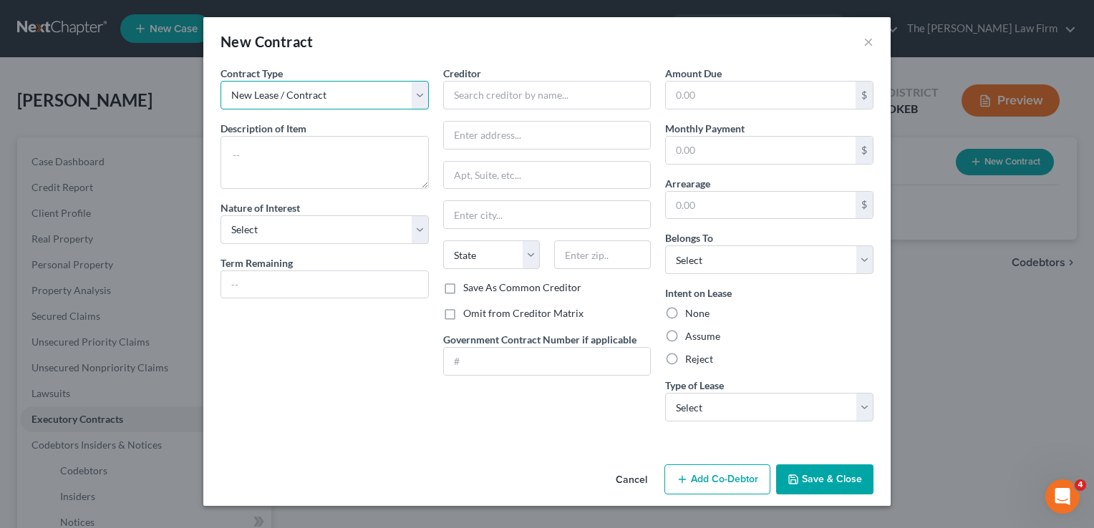
click at [347, 93] on select "New Lease / Contract New Timeshare" at bounding box center [325, 95] width 208 height 29
select select "1"
click at [221, 81] on select "New Lease / Contract New Timeshare" at bounding box center [325, 95] width 208 height 29
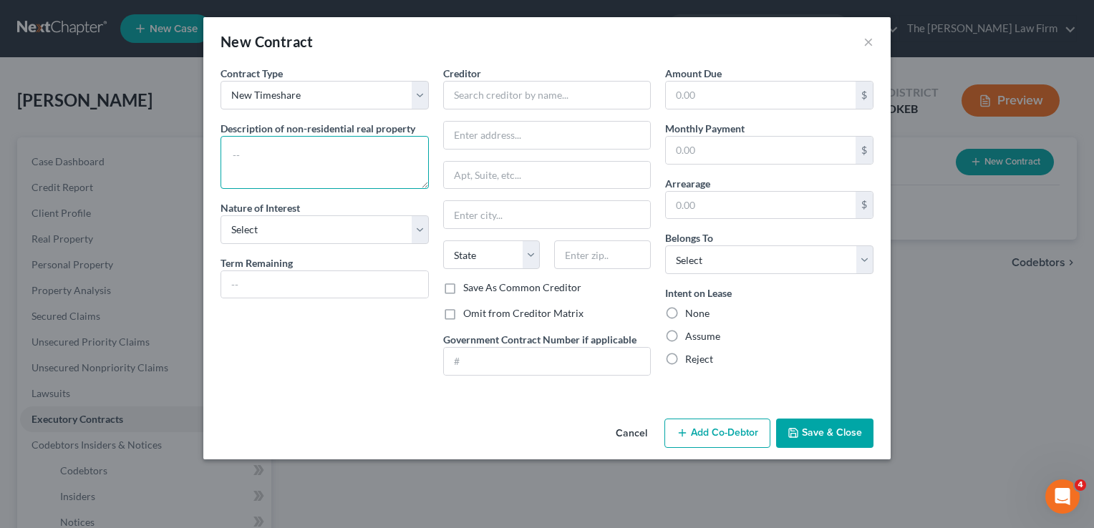
click at [302, 150] on textarea at bounding box center [325, 162] width 208 height 53
click at [868, 36] on button "×" at bounding box center [868, 41] width 10 height 17
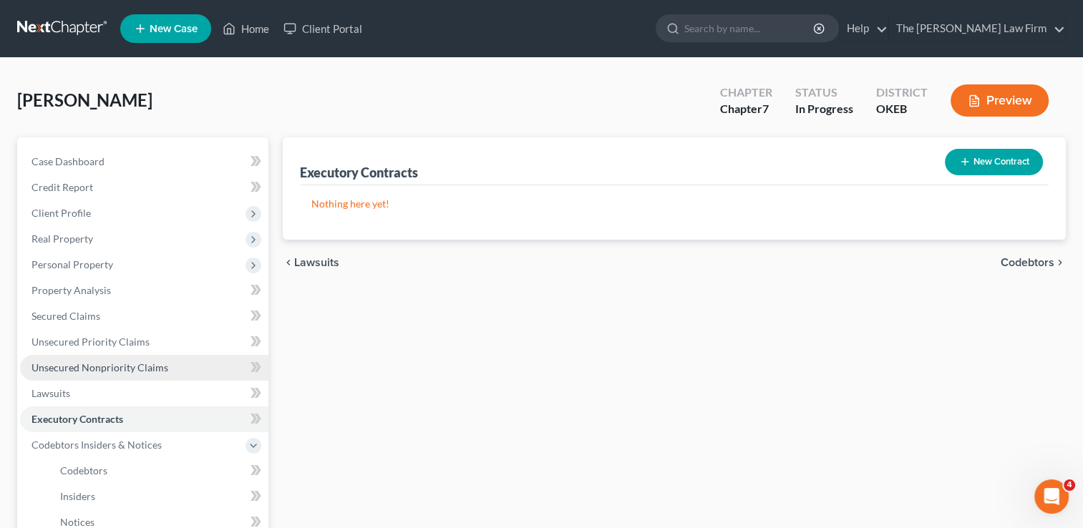
click at [107, 362] on span "Unsecured Nonpriority Claims" at bounding box center [100, 368] width 137 height 12
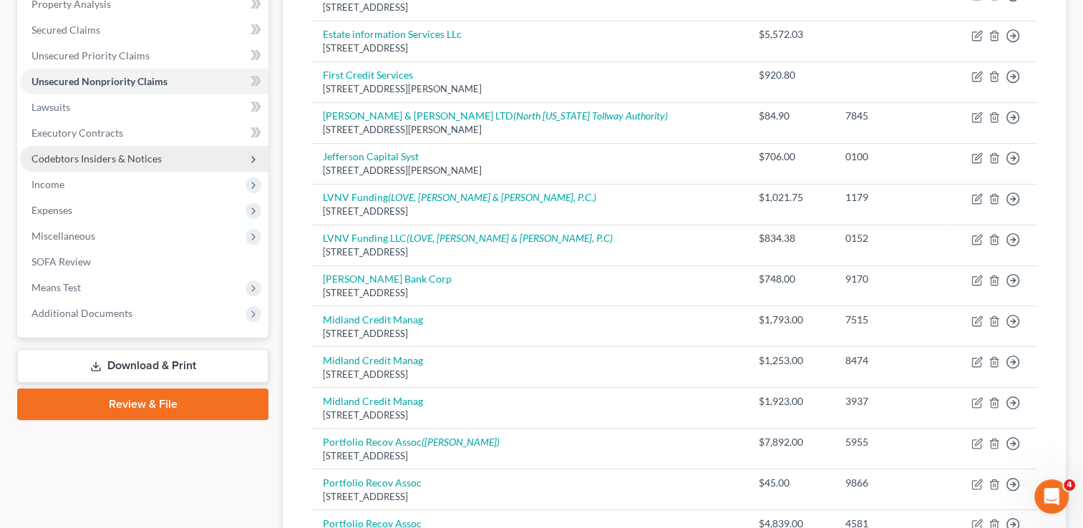
scroll to position [215, 0]
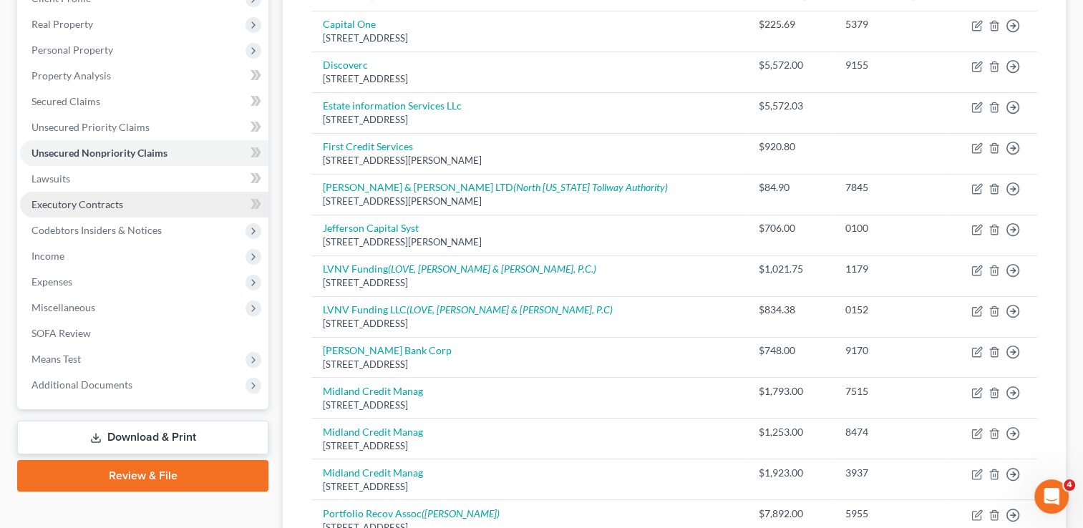
click at [80, 205] on span "Executory Contracts" at bounding box center [78, 204] width 92 height 12
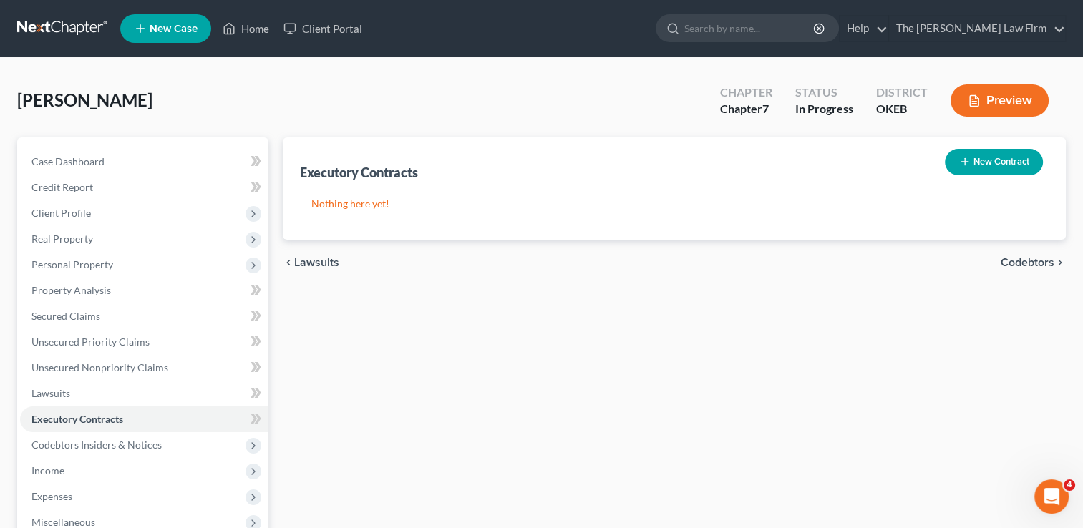
click at [982, 170] on button "New Contract" at bounding box center [994, 162] width 98 height 26
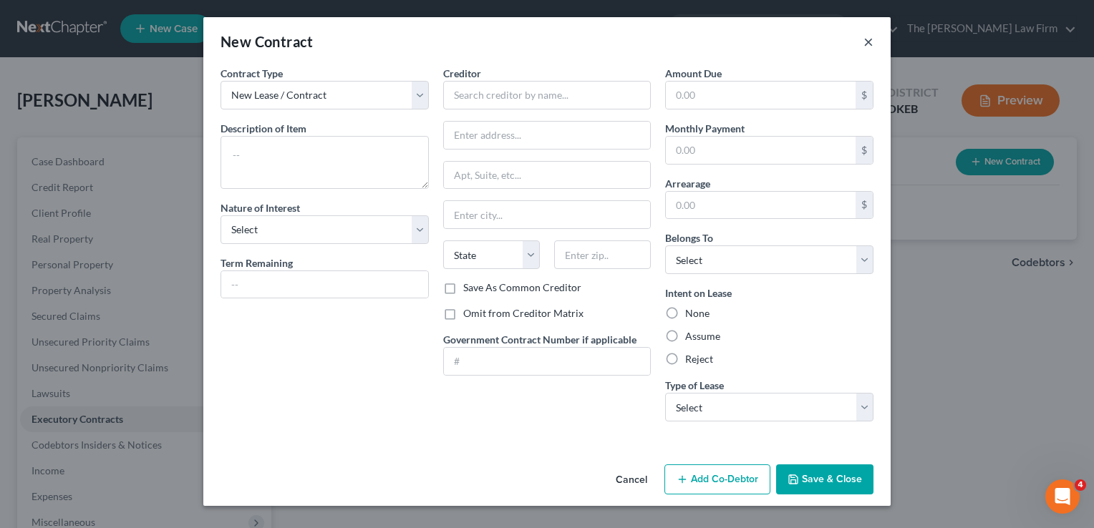
click at [868, 40] on button "×" at bounding box center [868, 41] width 10 height 17
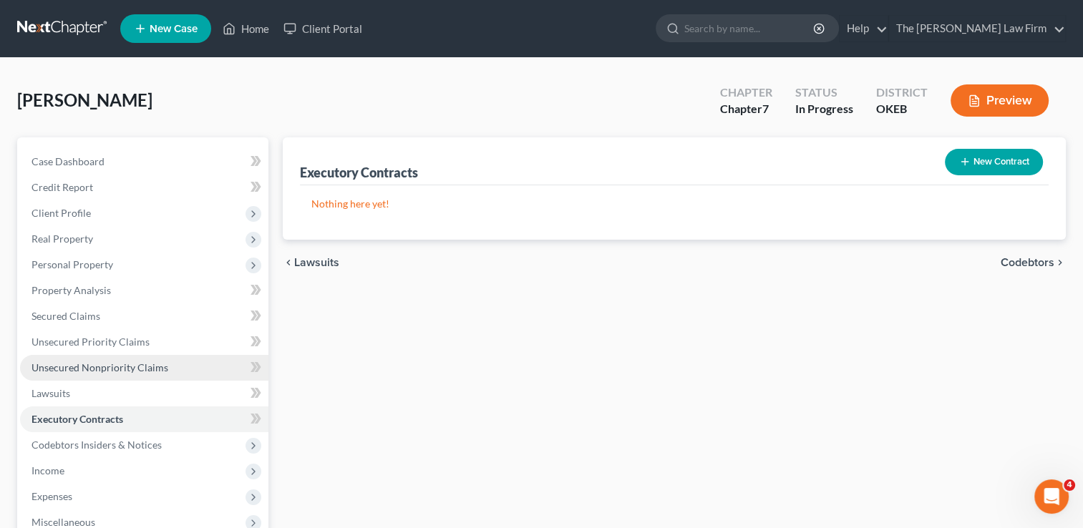
click at [124, 368] on span "Unsecured Nonpriority Claims" at bounding box center [100, 368] width 137 height 12
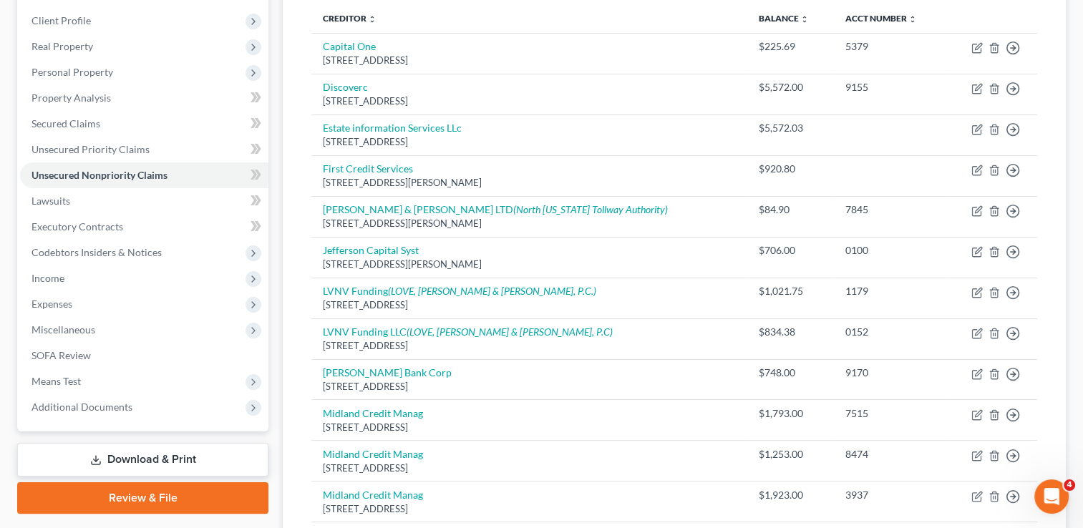
scroll to position [215, 0]
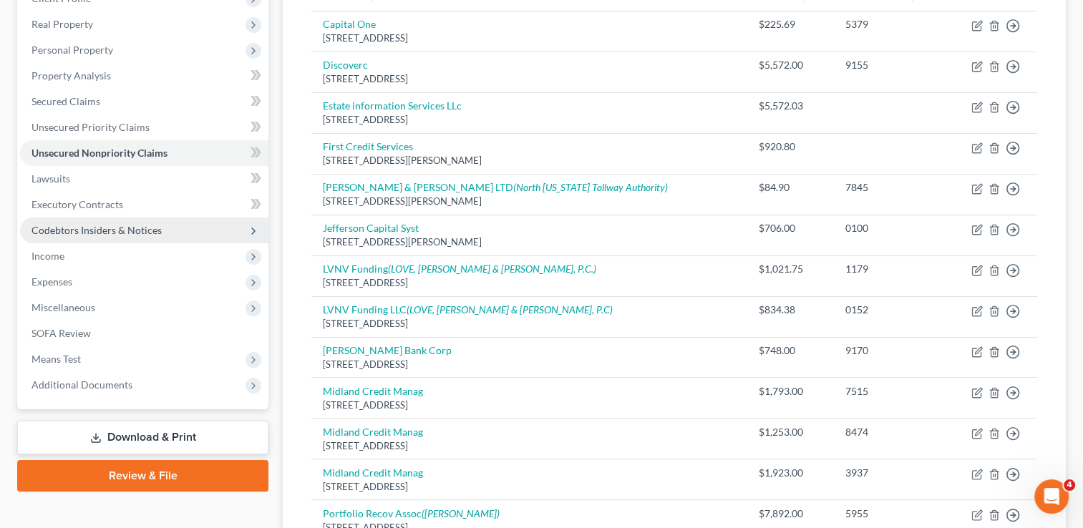
click at [83, 229] on span "Codebtors Insiders & Notices" at bounding box center [97, 230] width 130 height 12
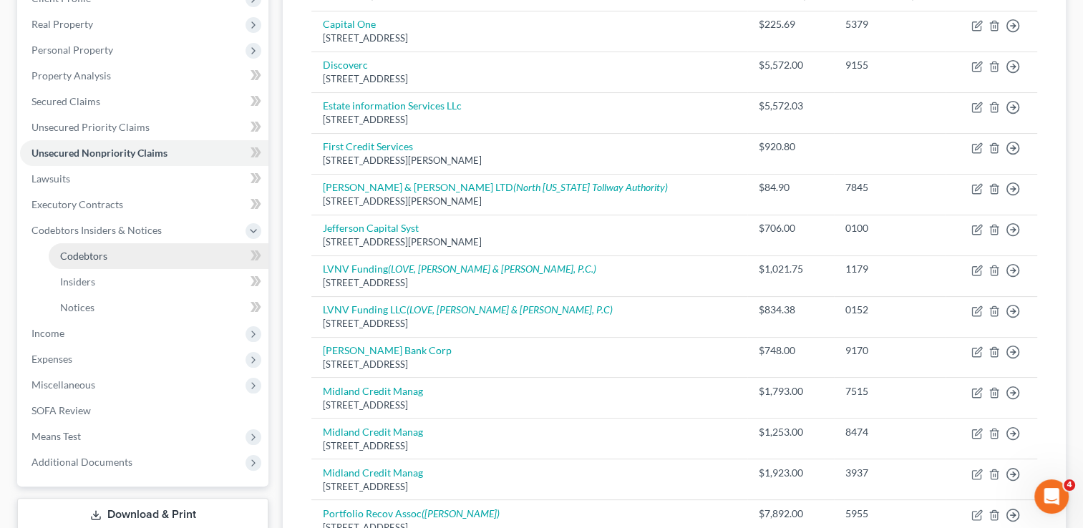
click at [83, 256] on span "Codebtors" at bounding box center [83, 256] width 47 height 12
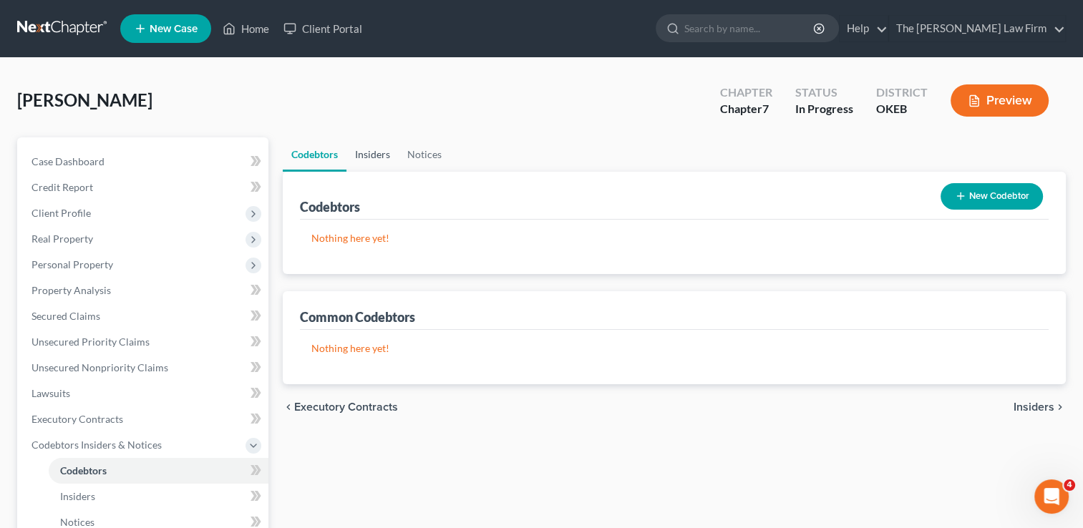
click at [375, 153] on link "Insiders" at bounding box center [373, 154] width 52 height 34
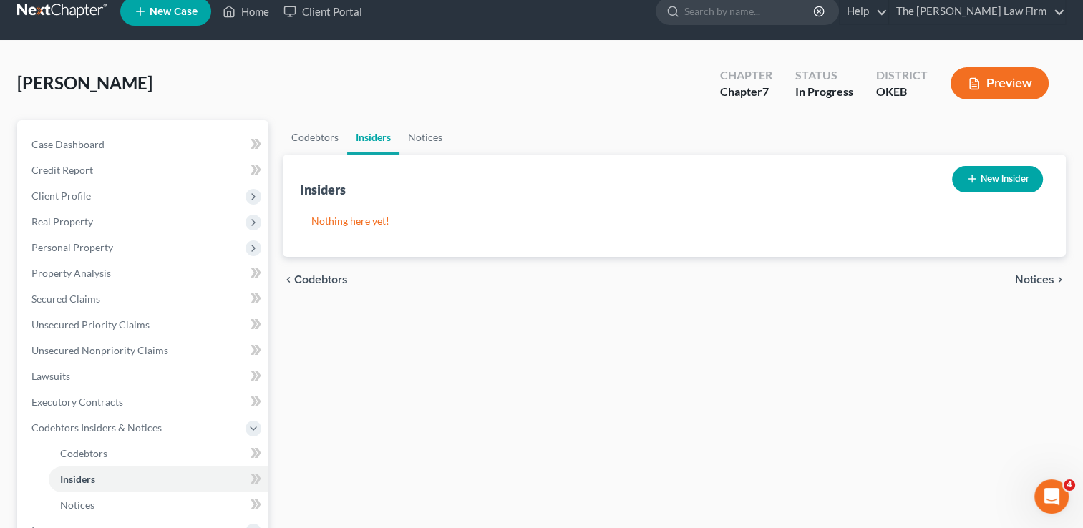
scroll to position [143, 0]
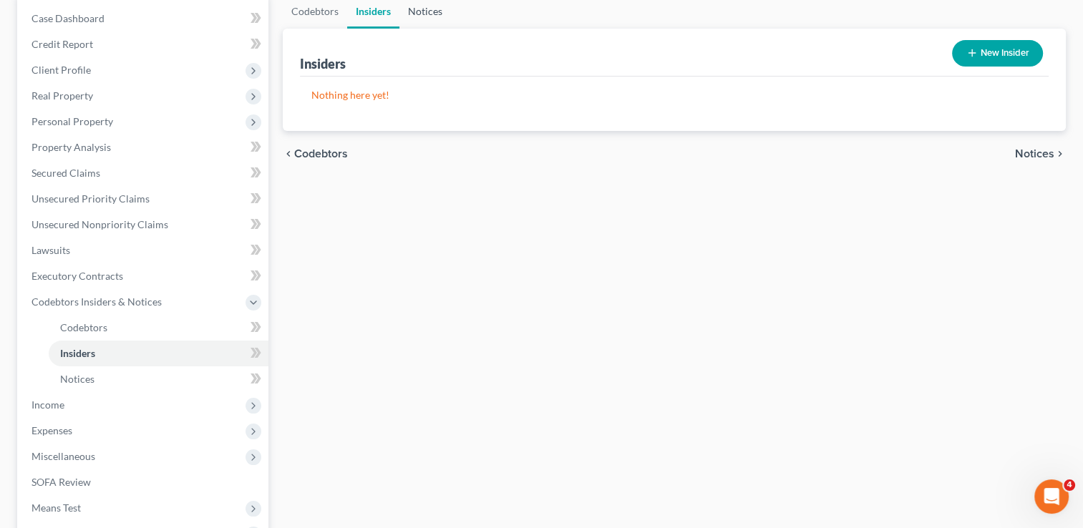
drag, startPoint x: 434, startPoint y: 14, endPoint x: 440, endPoint y: 20, distance: 8.1
click at [435, 16] on link "Notices" at bounding box center [426, 11] width 52 height 34
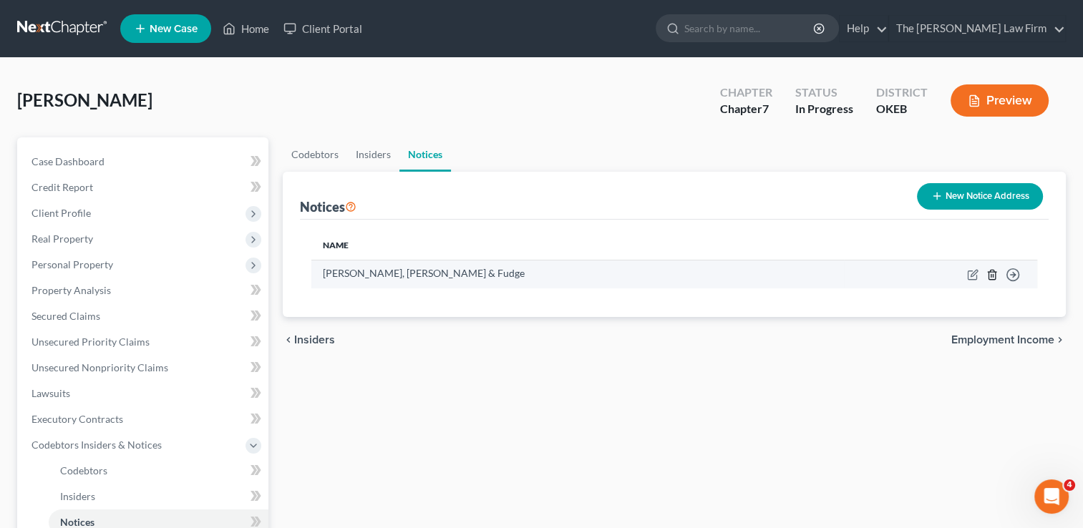
click at [989, 275] on icon "button" at bounding box center [992, 274] width 6 height 9
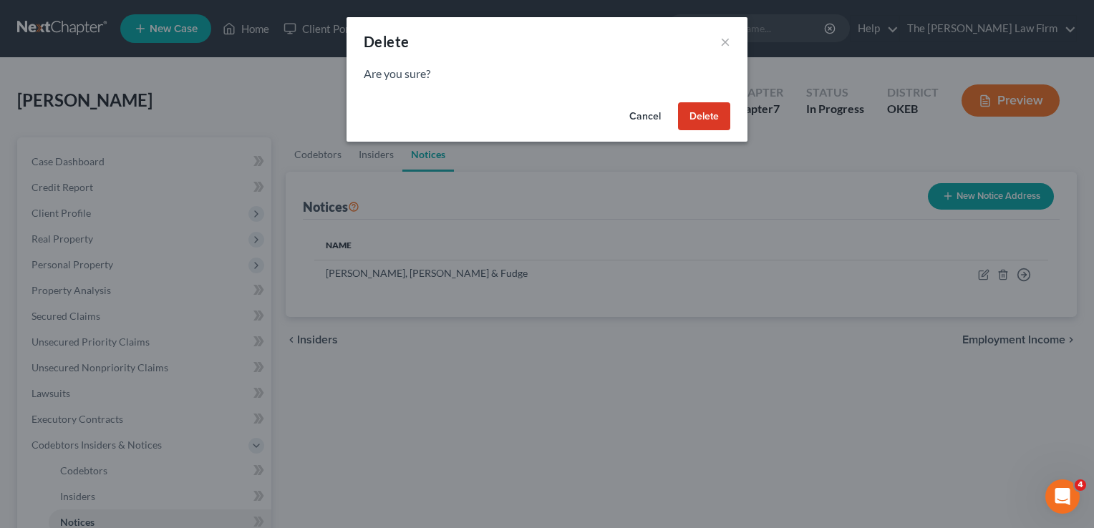
click at [696, 120] on button "Delete" at bounding box center [704, 116] width 52 height 29
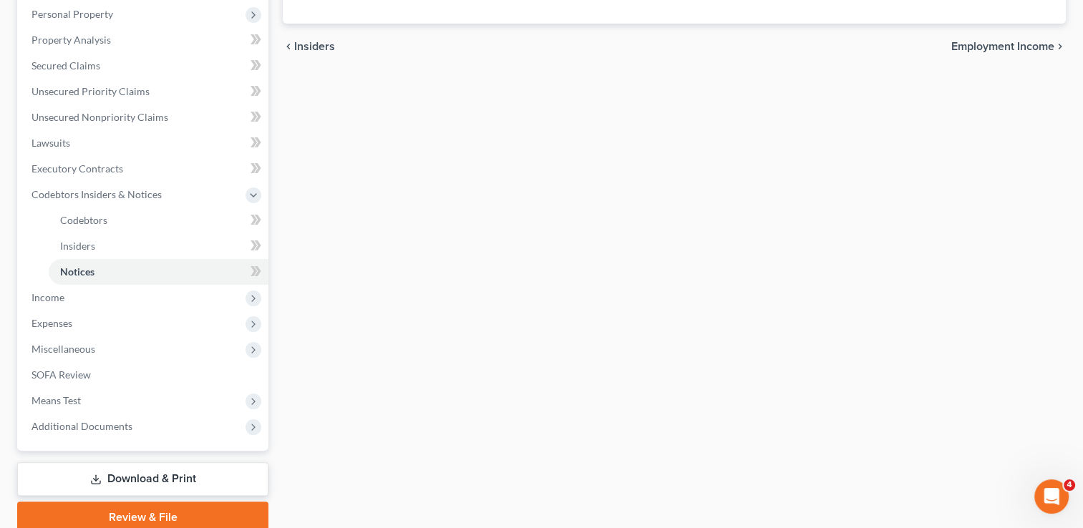
scroll to position [286, 0]
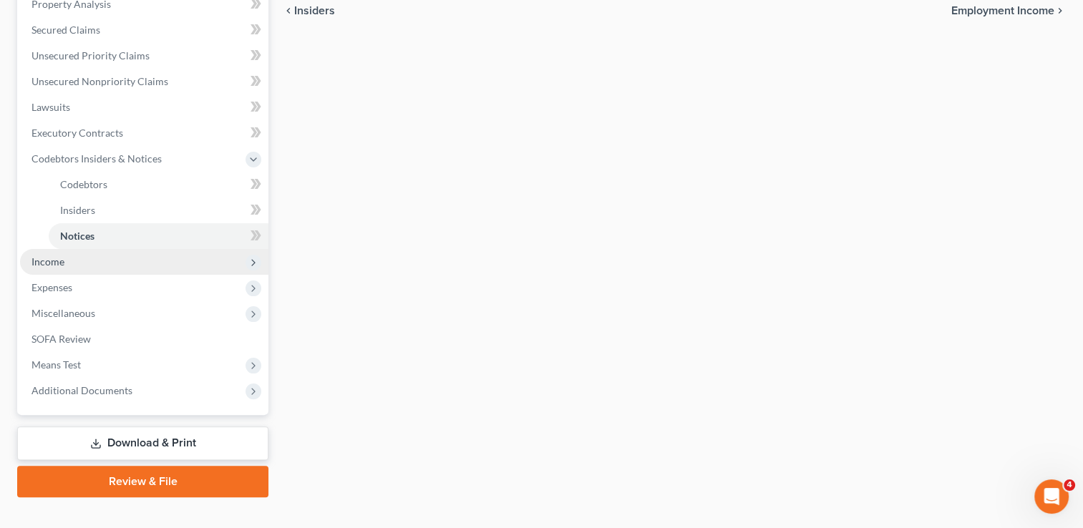
click at [77, 260] on span "Income" at bounding box center [144, 262] width 248 height 26
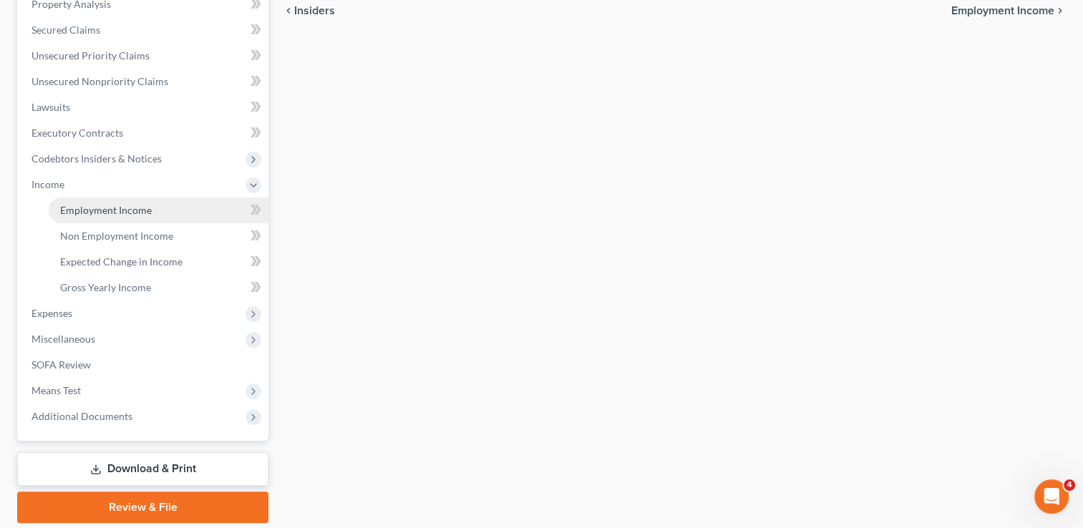
click at [172, 216] on link "Employment Income" at bounding box center [159, 211] width 220 height 26
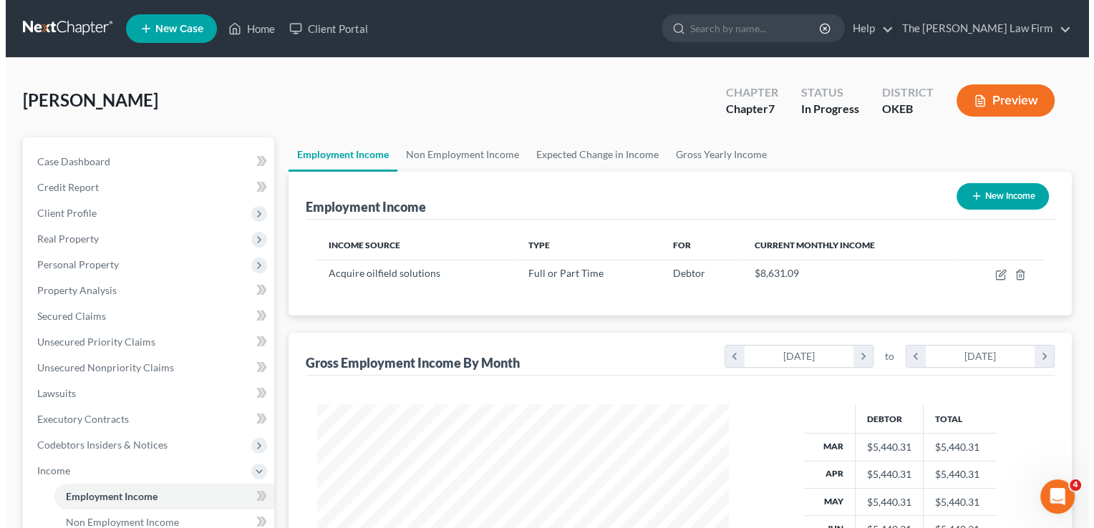
scroll to position [255, 440]
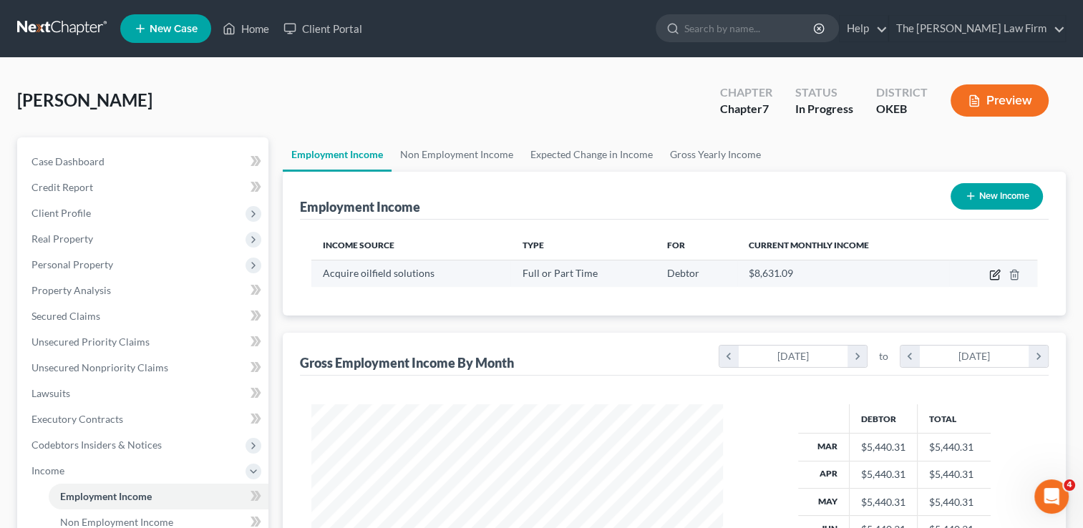
click at [994, 273] on icon "button" at bounding box center [994, 274] width 11 height 11
select select "0"
select select "45"
select select "2"
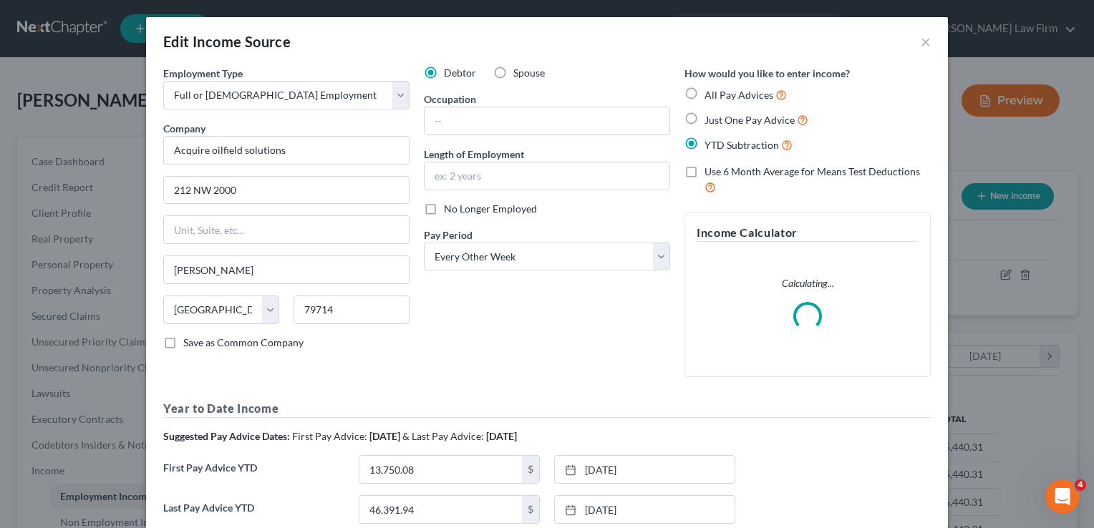
scroll to position [255, 444]
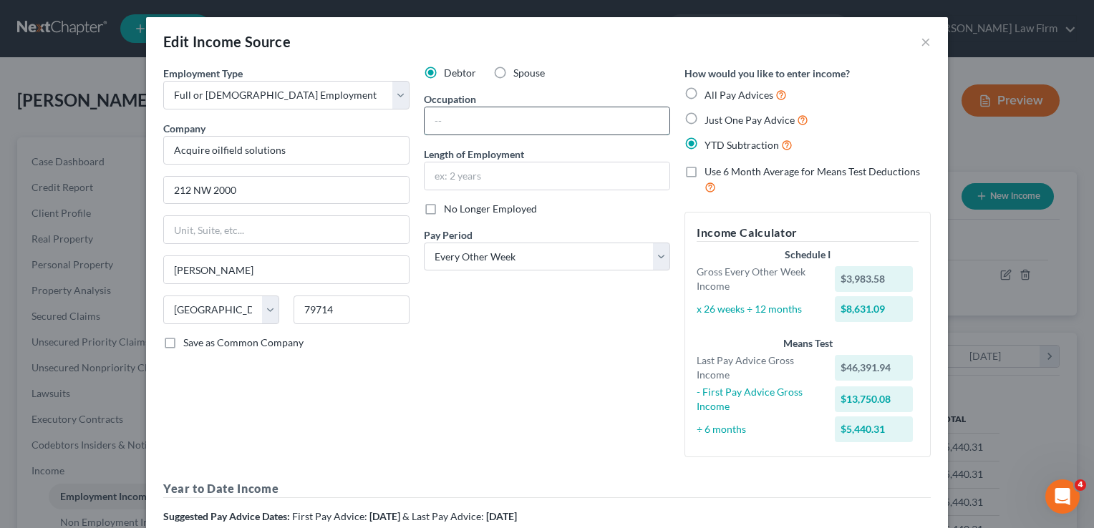
click at [478, 117] on input "text" at bounding box center [547, 120] width 245 height 27
type input "Equipment operator"
click at [512, 175] on input "text" at bounding box center [547, 176] width 245 height 27
type input "1.5 years"
click at [550, 364] on div "Debtor Spouse Occupation Equipment operator Length of Employment 1.5 years No L…" at bounding box center [547, 267] width 261 height 403
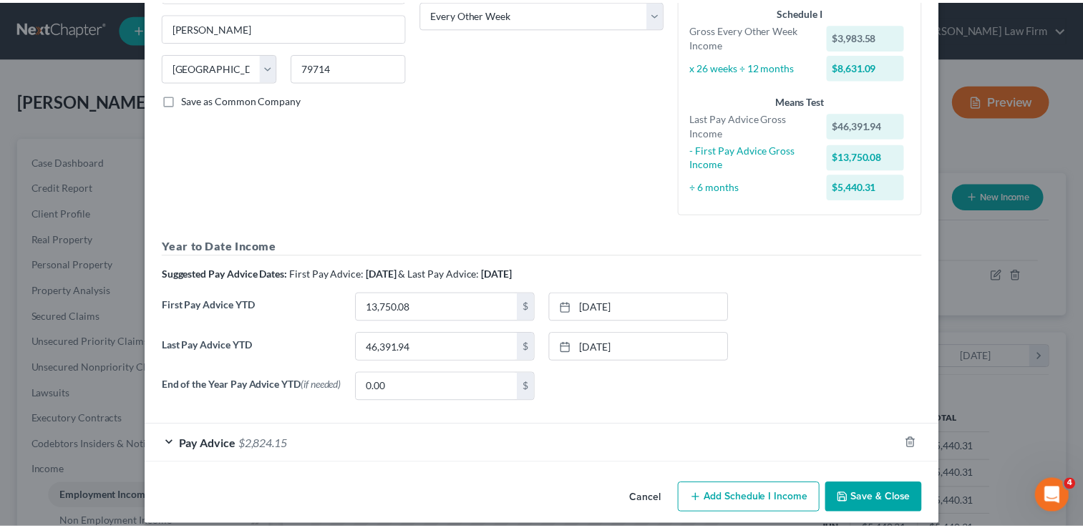
scroll to position [258, 0]
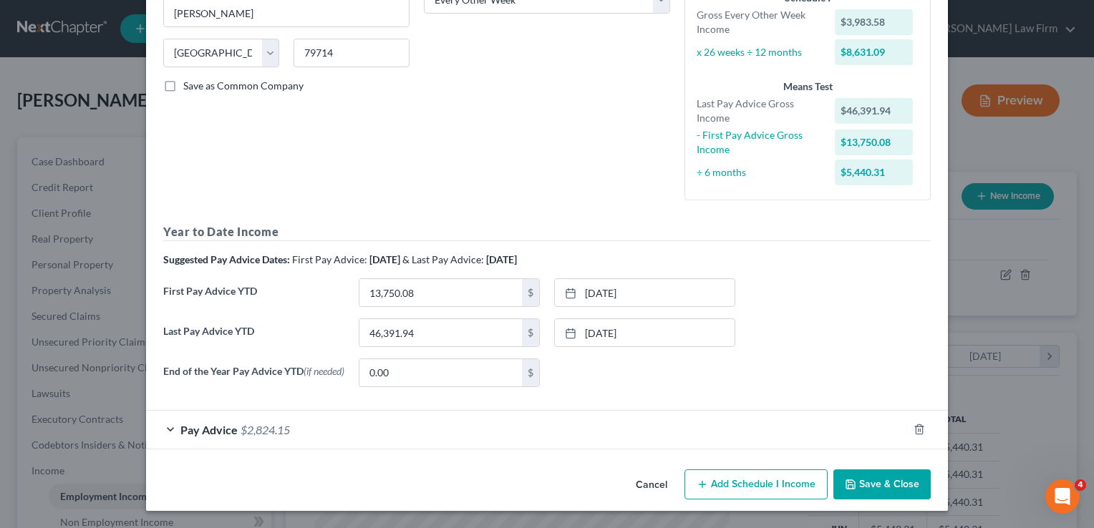
drag, startPoint x: 885, startPoint y: 488, endPoint x: 875, endPoint y: 491, distance: 10.4
click at [885, 488] on button "Save & Close" at bounding box center [881, 485] width 97 height 30
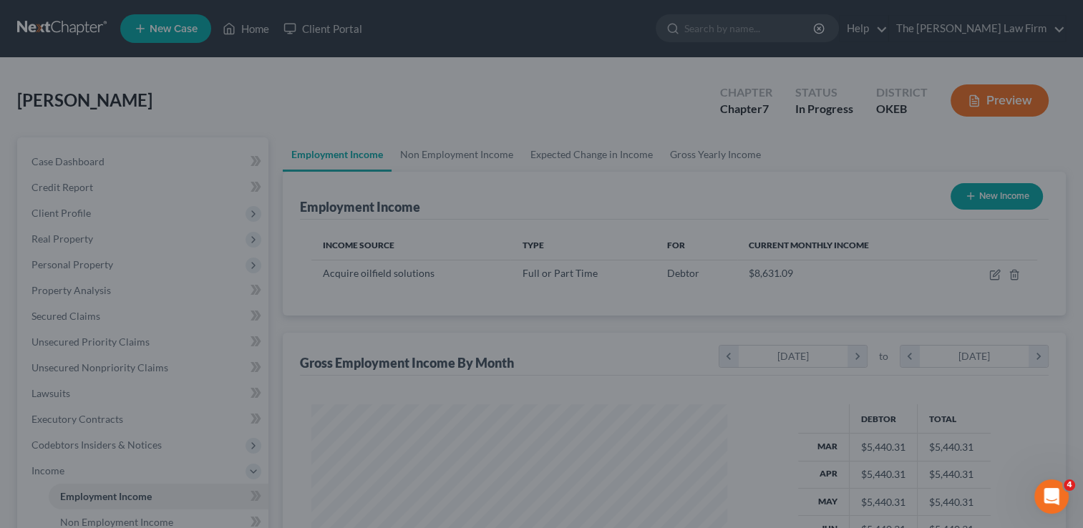
scroll to position [715732, 715548]
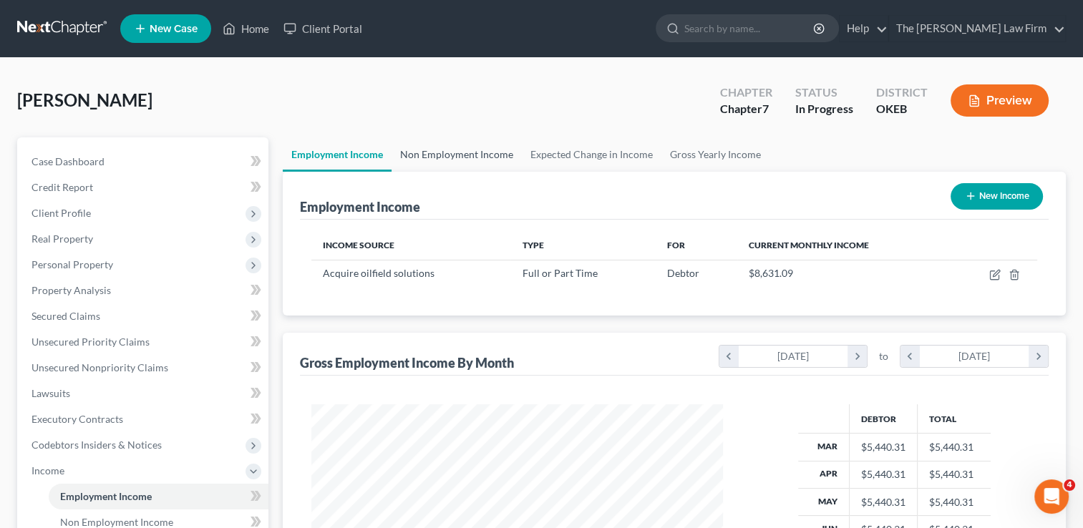
click at [478, 156] on link "Non Employment Income" at bounding box center [457, 154] width 130 height 34
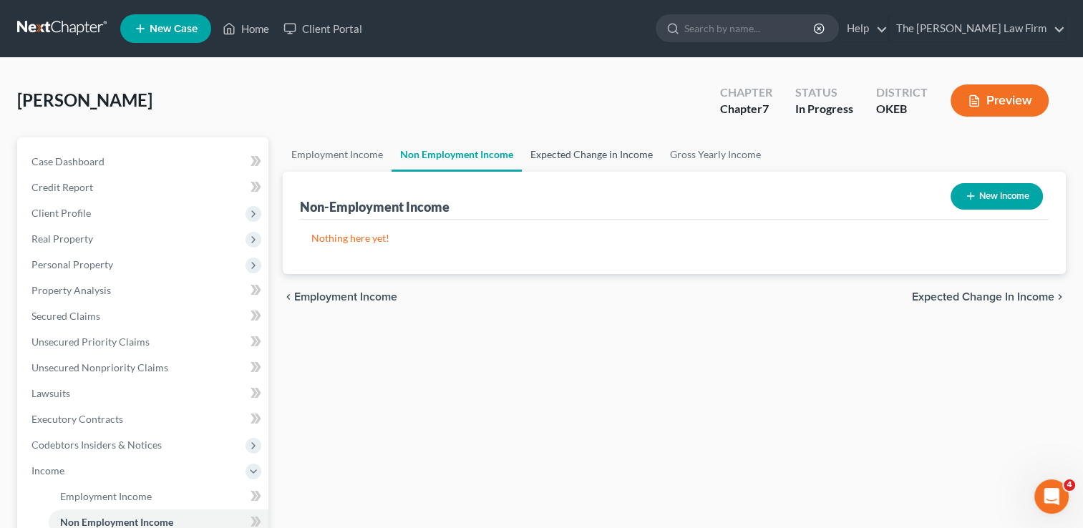
click at [600, 159] on link "Expected Change in Income" at bounding box center [592, 154] width 140 height 34
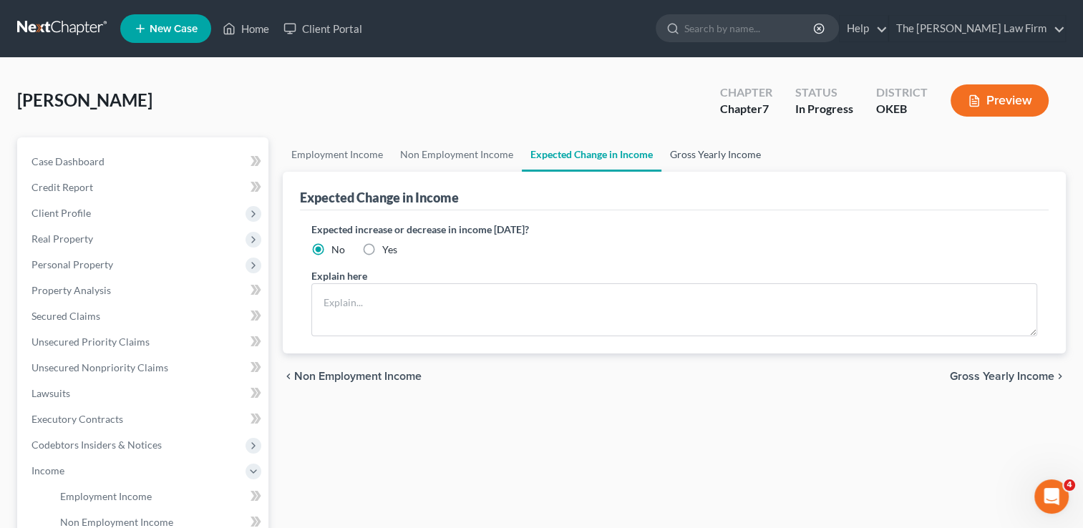
drag, startPoint x: 717, startPoint y: 147, endPoint x: 750, endPoint y: 170, distance: 40.1
click at [717, 145] on link "Gross Yearly Income" at bounding box center [716, 154] width 108 height 34
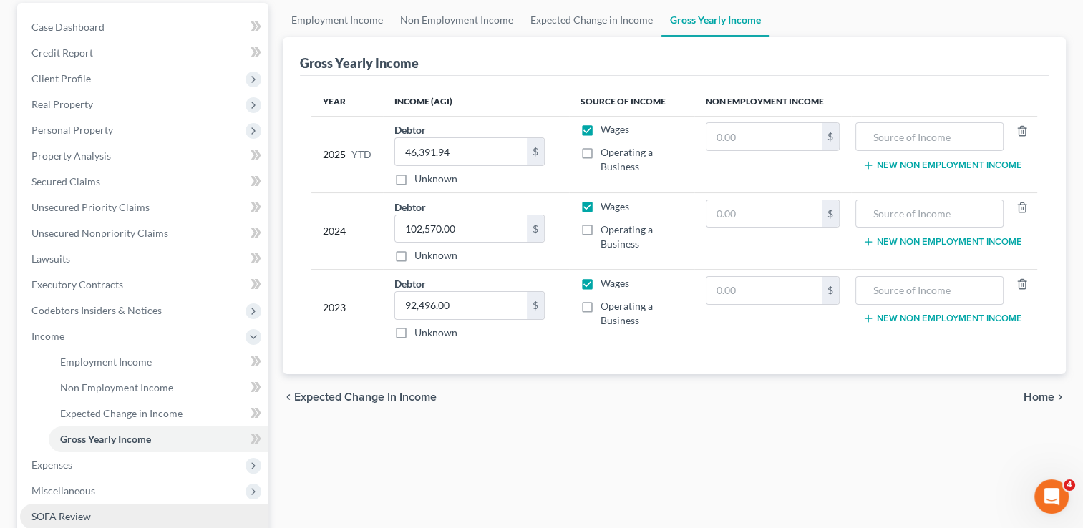
scroll to position [334, 0]
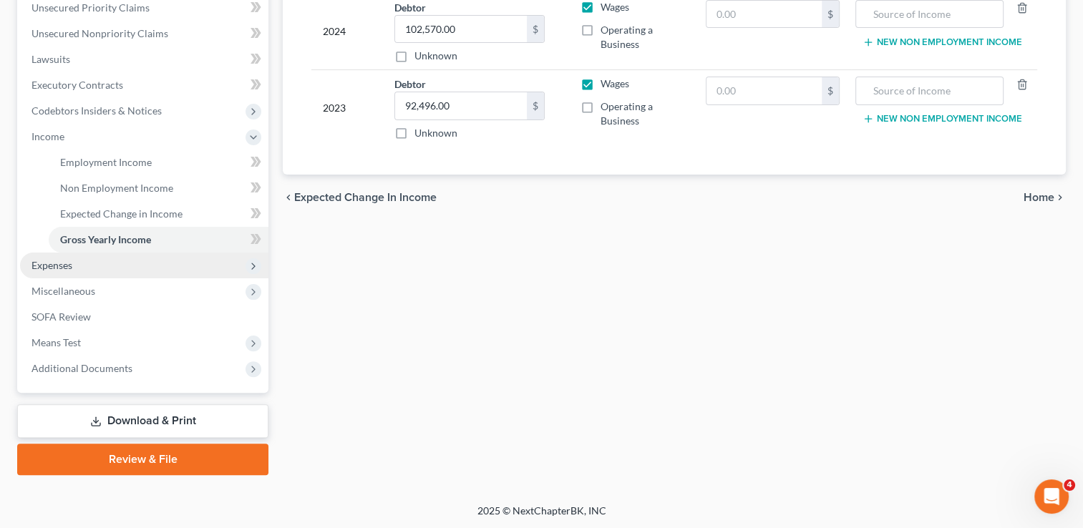
click at [86, 267] on span "Expenses" at bounding box center [144, 266] width 248 height 26
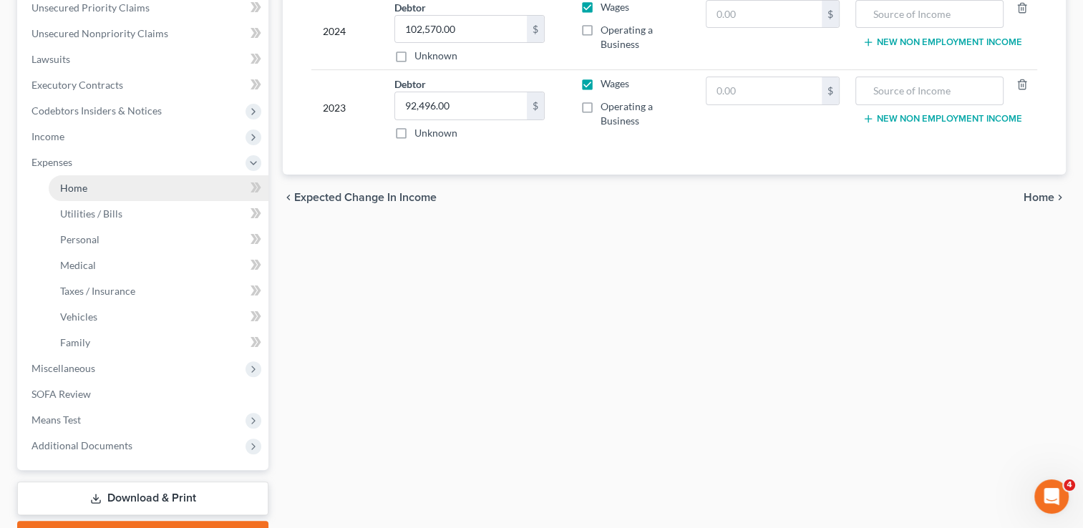
click at [91, 186] on link "Home" at bounding box center [159, 188] width 220 height 26
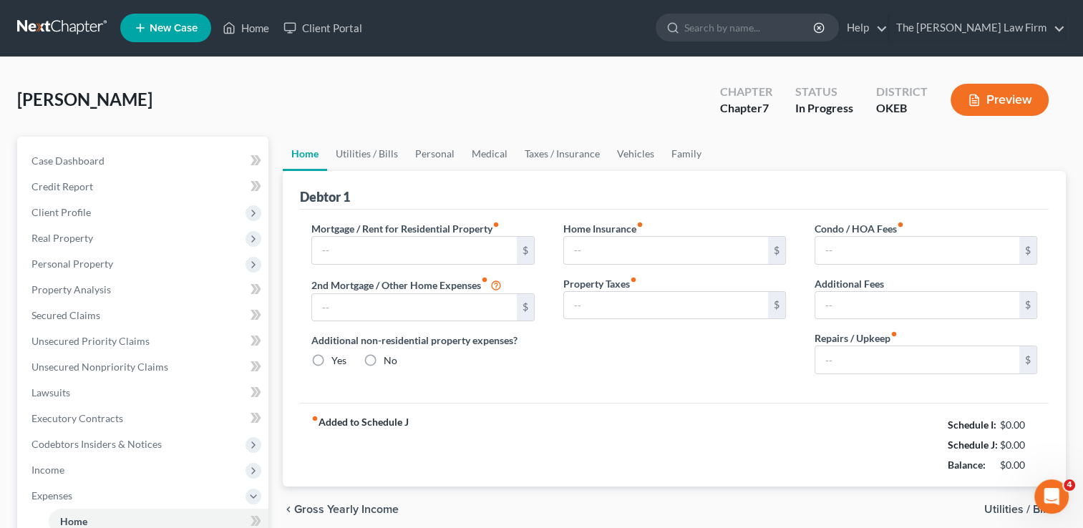
type input "0.00"
radio input "true"
type input "0.00"
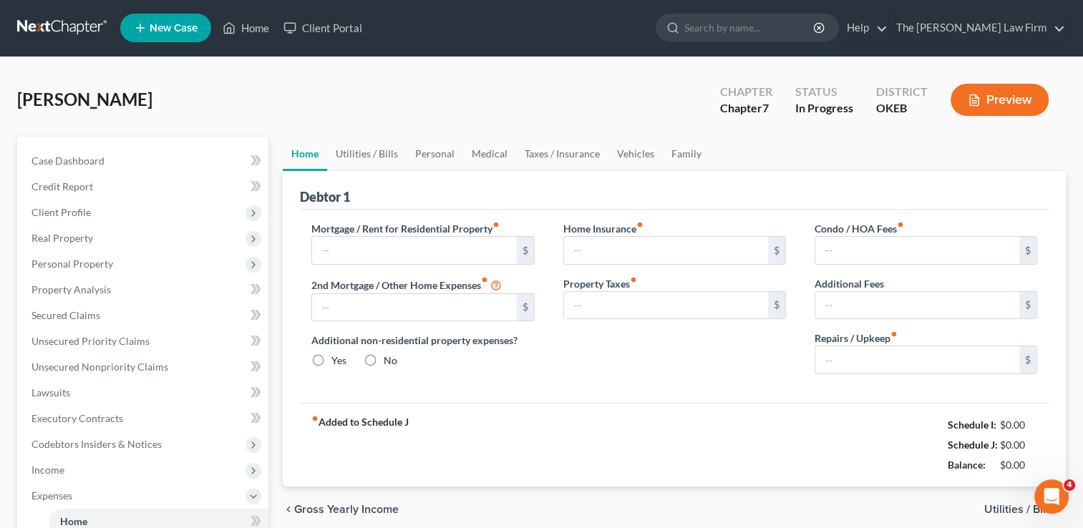
type input "0.00"
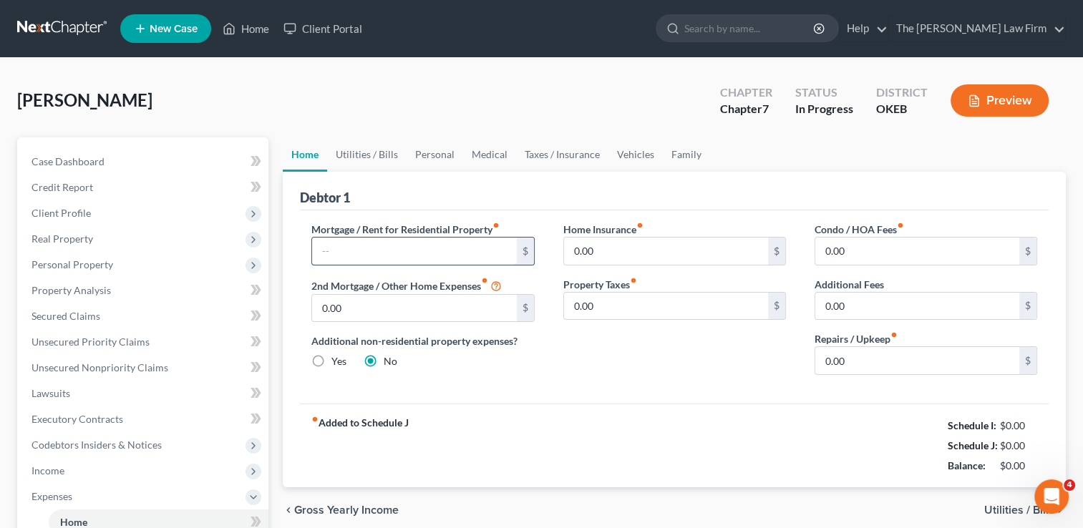
drag, startPoint x: 387, startPoint y: 245, endPoint x: 411, endPoint y: 240, distance: 24.2
click at [387, 245] on input "text" at bounding box center [414, 251] width 204 height 27
click at [603, 310] on input "0.00" at bounding box center [666, 306] width 204 height 27
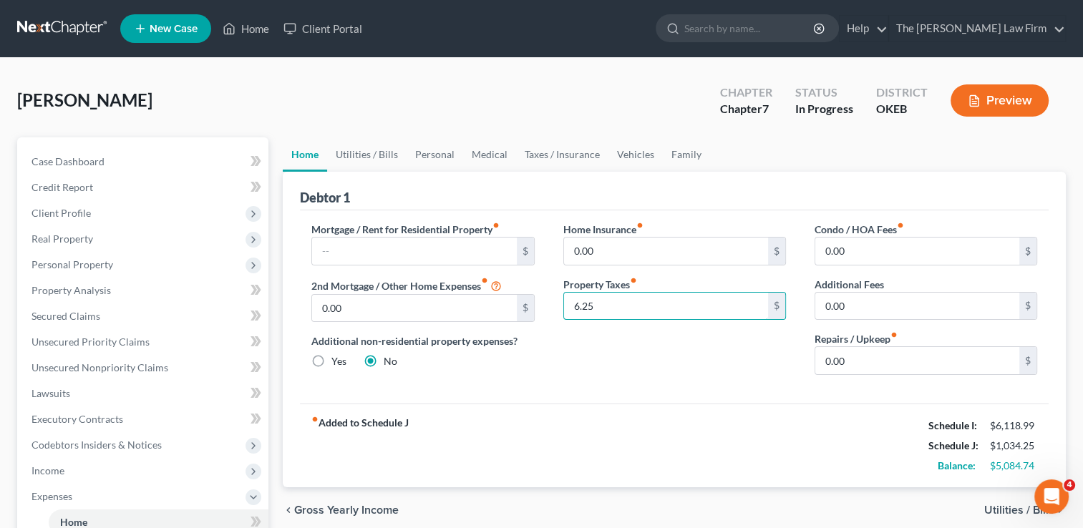
type input "6.25"
click at [621, 336] on div "Home Insurance fiber_manual_record 0.00 $ Property Taxes fiber_manual_record 6.…" at bounding box center [674, 304] width 251 height 165
click at [846, 359] on input "0.00" at bounding box center [918, 360] width 204 height 27
type input "250.00"
click at [693, 362] on div "Home Insurance fiber_manual_record 0.00 $ Property Taxes fiber_manual_record 6.…" at bounding box center [674, 304] width 251 height 165
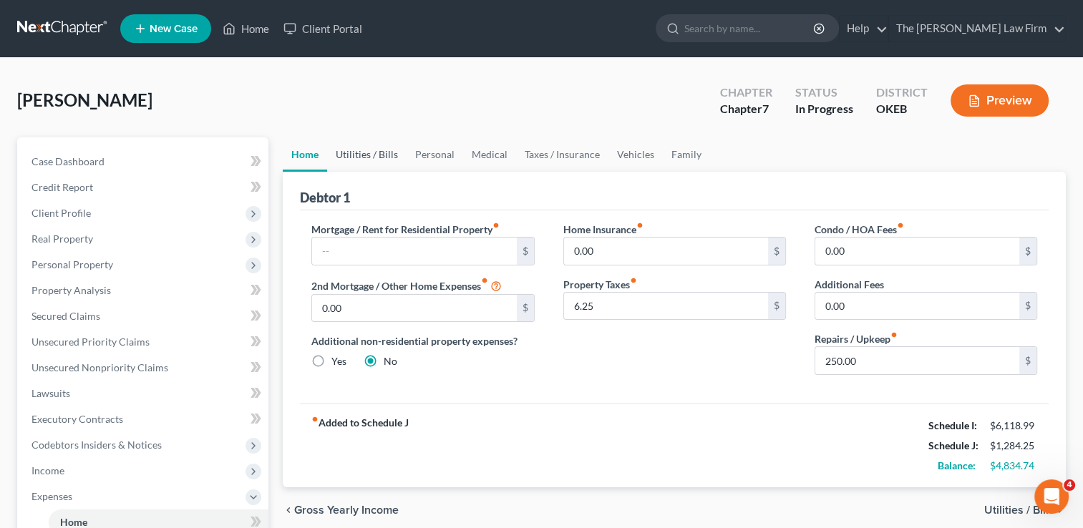
click at [366, 151] on link "Utilities / Bills" at bounding box center [366, 154] width 79 height 34
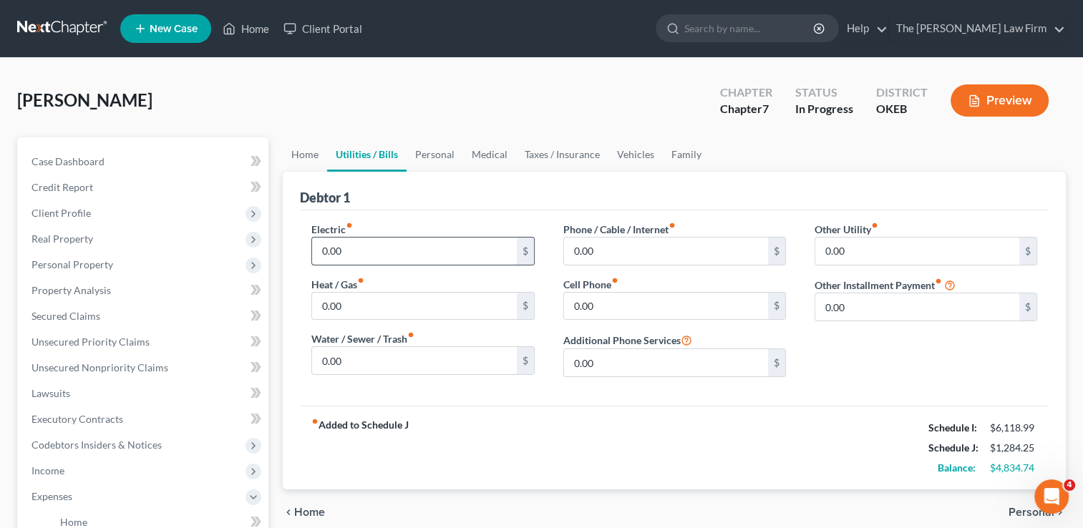
click at [359, 245] on input "0.00" at bounding box center [414, 251] width 204 height 27
type input "350.00"
click at [360, 305] on input "0.00" at bounding box center [414, 306] width 204 height 27
type input "150.00"
click at [511, 395] on div "Electric fiber_manual_record 350.00 $ Heat / Gas fiber_manual_record 150.00 $ W…" at bounding box center [674, 308] width 749 height 195
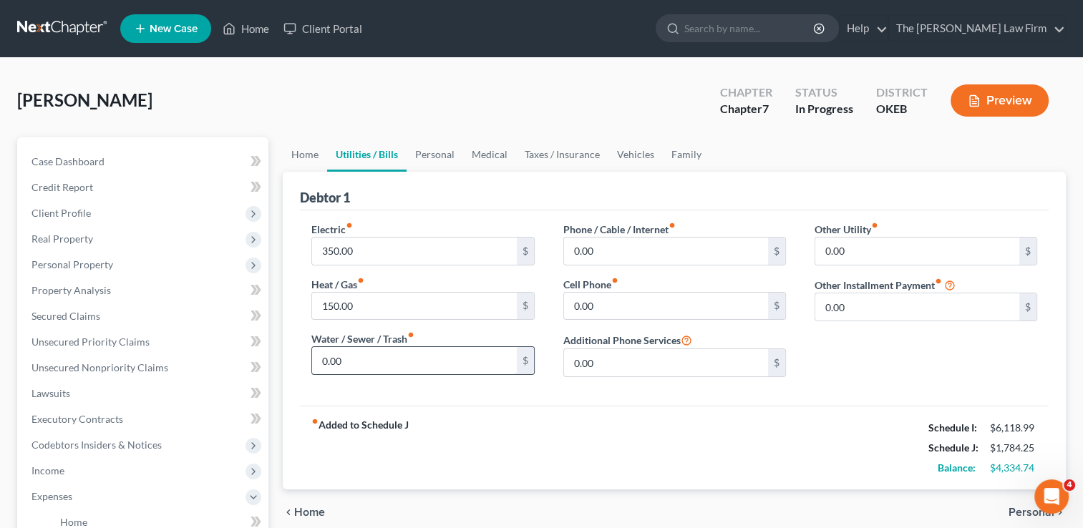
click at [377, 359] on input "0.00" at bounding box center [414, 360] width 204 height 27
type input "100.00"
click at [605, 248] on input "0.00" at bounding box center [666, 251] width 204 height 27
type input "120.00"
click at [580, 306] on input "0.00" at bounding box center [666, 306] width 204 height 27
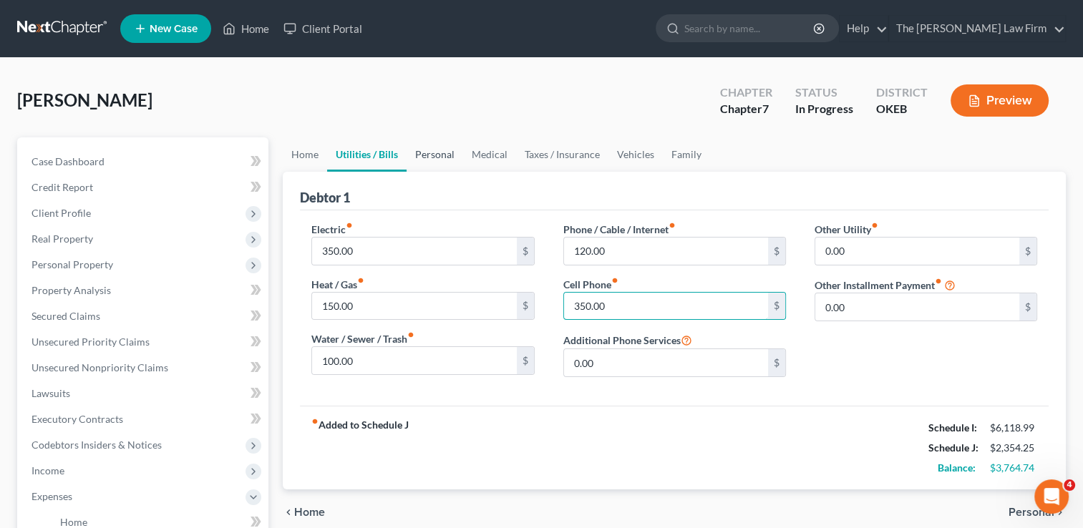
type input "350.00"
click at [435, 151] on link "Personal" at bounding box center [435, 154] width 57 height 34
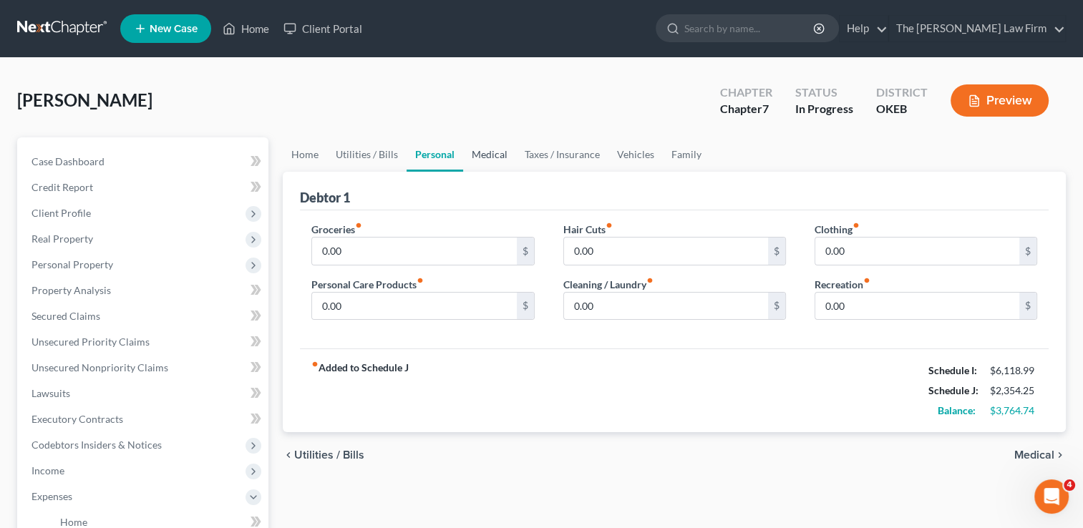
click at [501, 160] on link "Medical" at bounding box center [489, 154] width 53 height 34
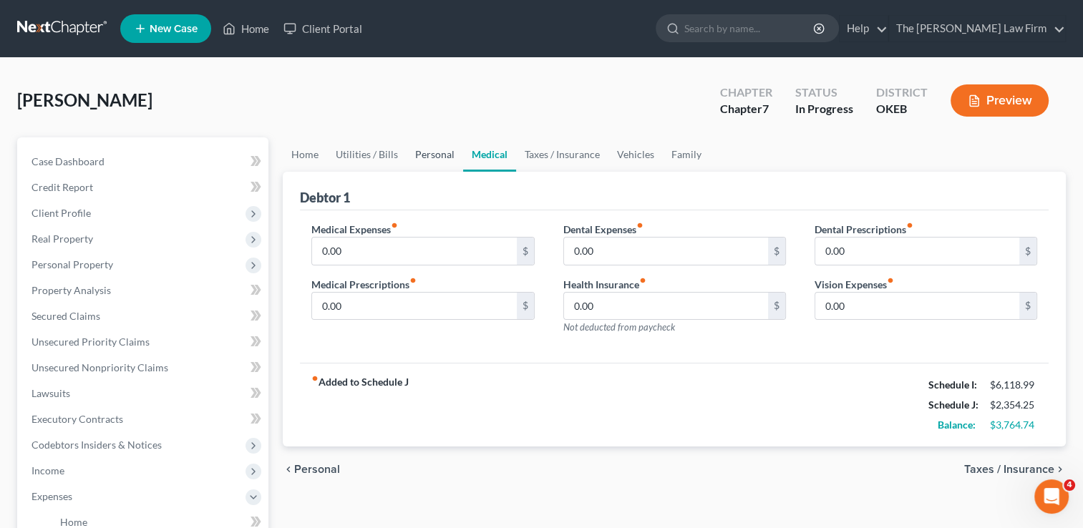
click at [423, 152] on link "Personal" at bounding box center [435, 154] width 57 height 34
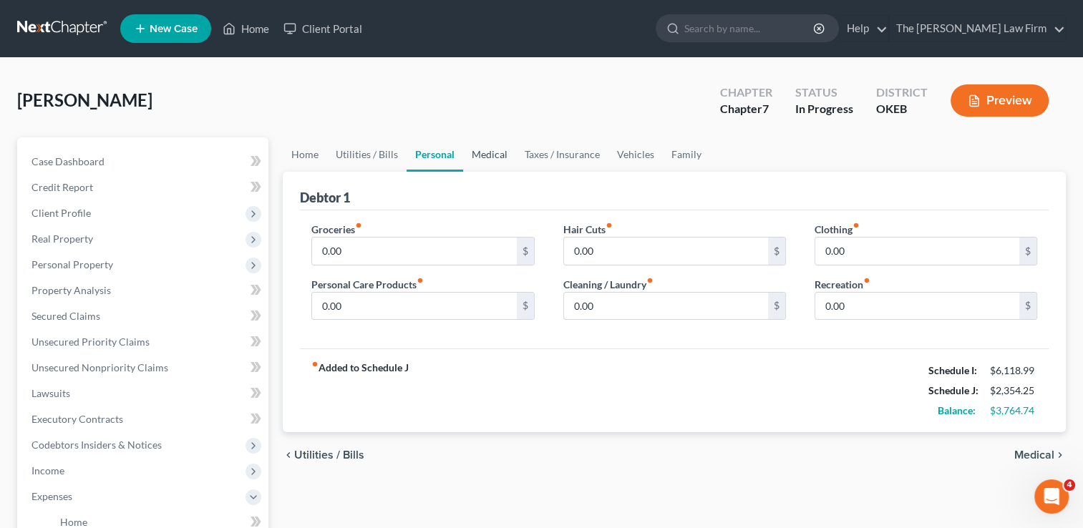
click at [488, 157] on link "Medical" at bounding box center [489, 154] width 53 height 34
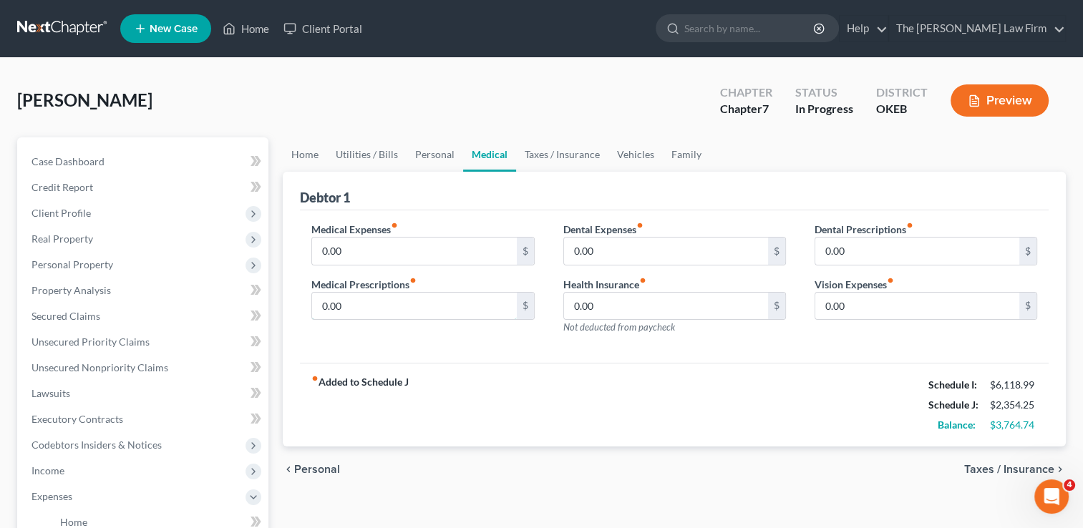
click at [366, 298] on input "0.00" at bounding box center [414, 306] width 204 height 27
click at [357, 253] on input "0.00" at bounding box center [414, 251] width 204 height 27
type input "80.00"
click at [375, 301] on input "0.00" at bounding box center [414, 306] width 204 height 27
type input "25.00"
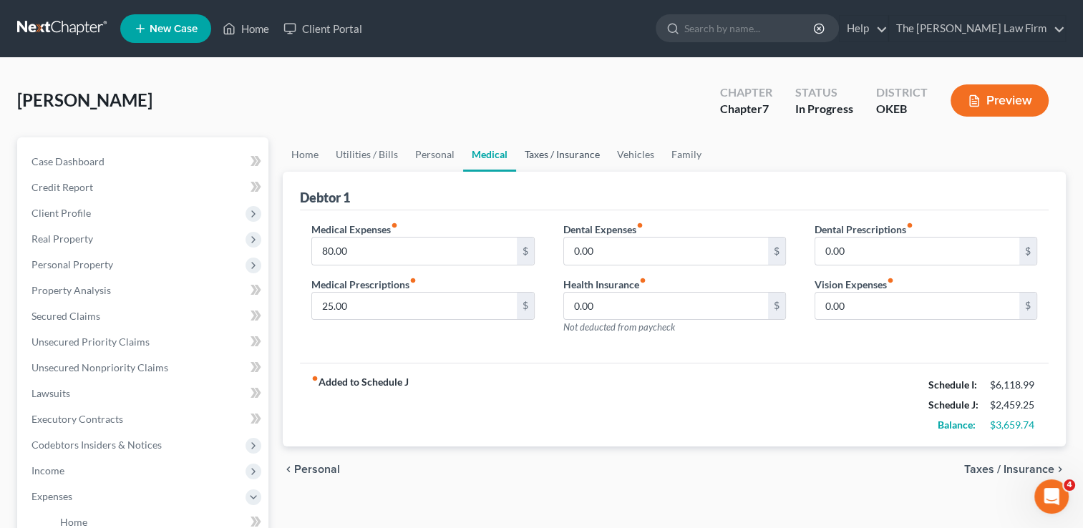
click at [553, 154] on link "Taxes / Insurance" at bounding box center [562, 154] width 92 height 34
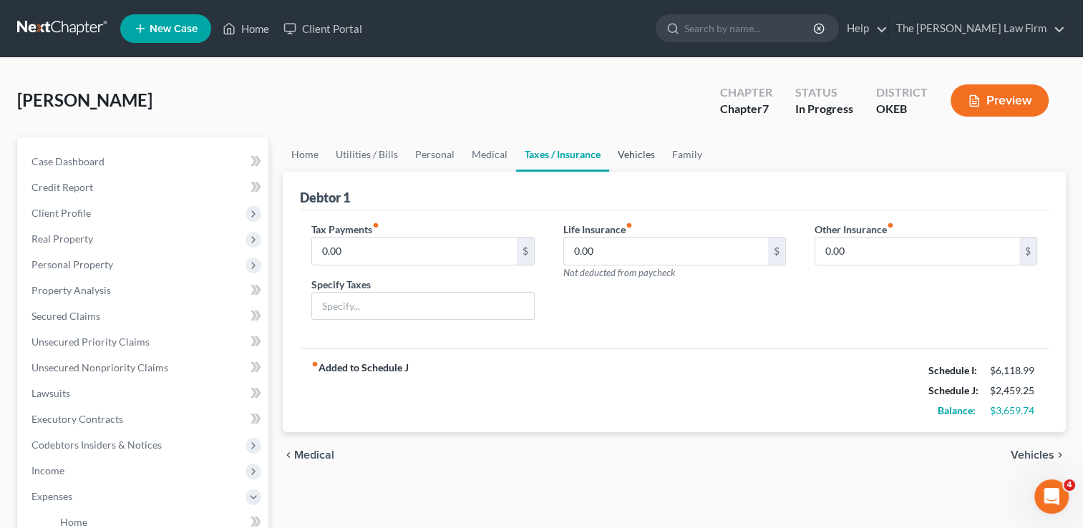
click at [629, 161] on link "Vehicles" at bounding box center [636, 154] width 54 height 34
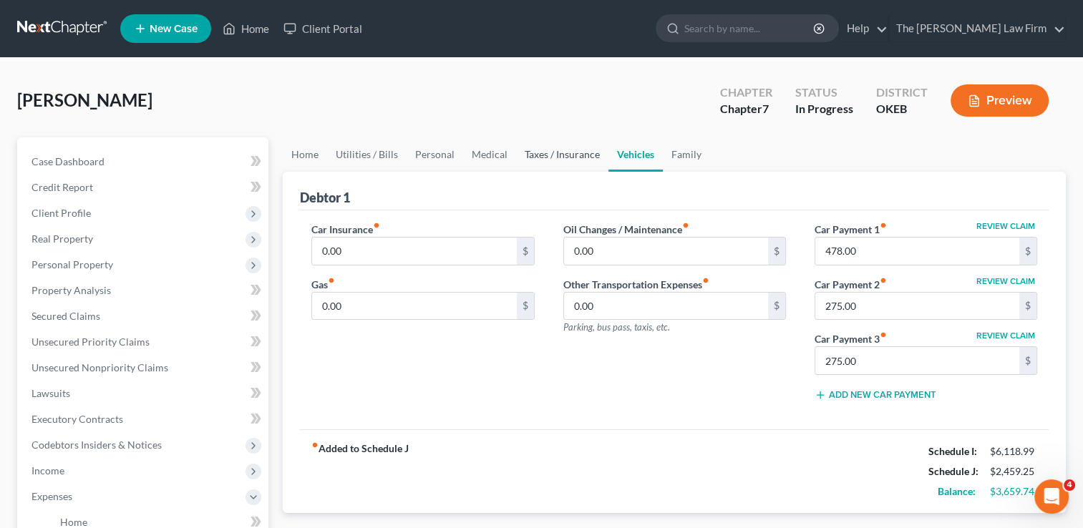
click at [564, 158] on link "Taxes / Insurance" at bounding box center [562, 154] width 92 height 34
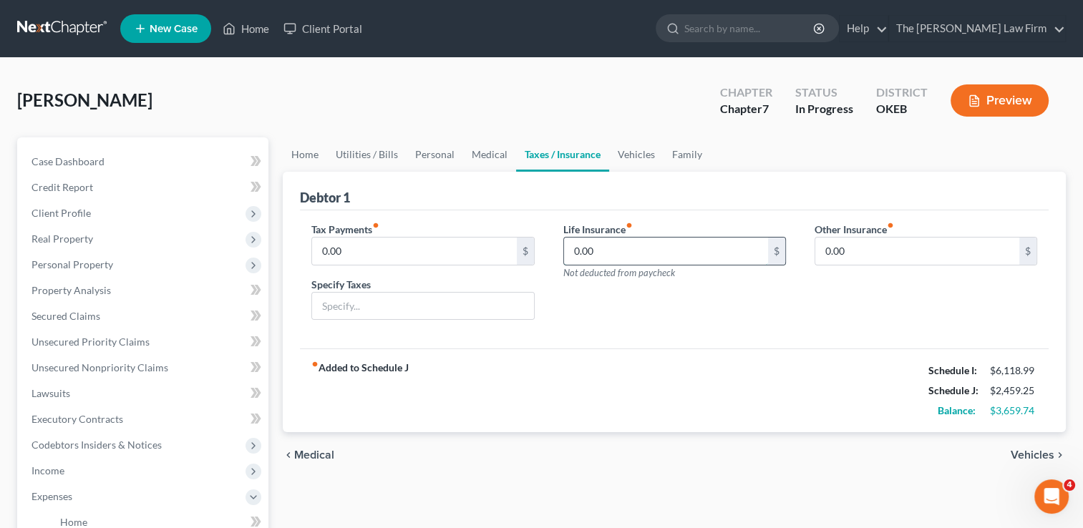
click at [616, 248] on input "0.00" at bounding box center [666, 251] width 204 height 27
click at [687, 189] on div "Debtor 1" at bounding box center [674, 191] width 749 height 39
click at [639, 155] on link "Vehicles" at bounding box center [636, 154] width 54 height 34
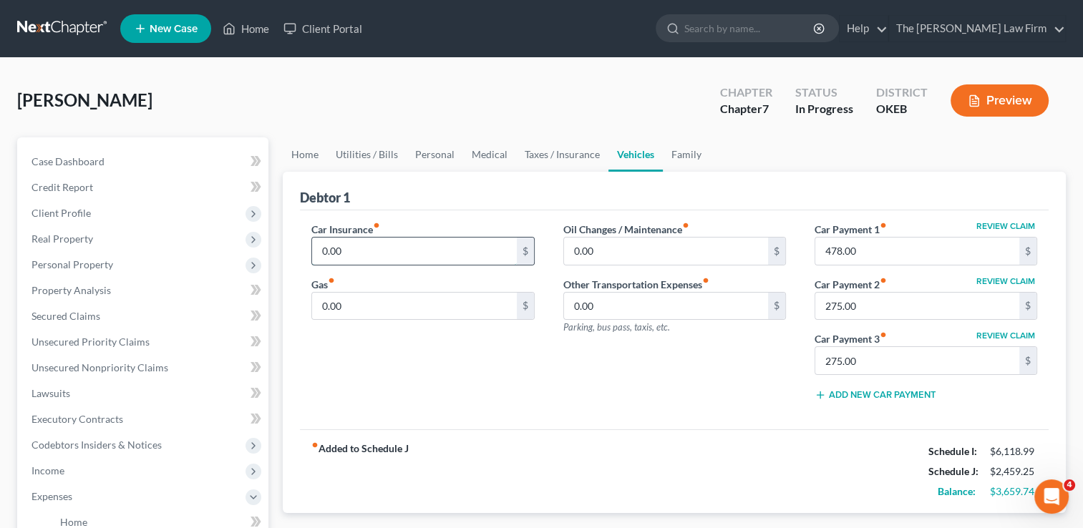
click at [364, 251] on input "0.00" at bounding box center [414, 251] width 204 height 27
type input "450.00"
click at [354, 304] on input "0.00" at bounding box center [414, 306] width 204 height 27
type input "500.00"
click at [522, 352] on div "Car Insurance fiber_manual_record 450.00 $ Gas fiber_manual_record 500.00 $" at bounding box center [422, 317] width 251 height 190
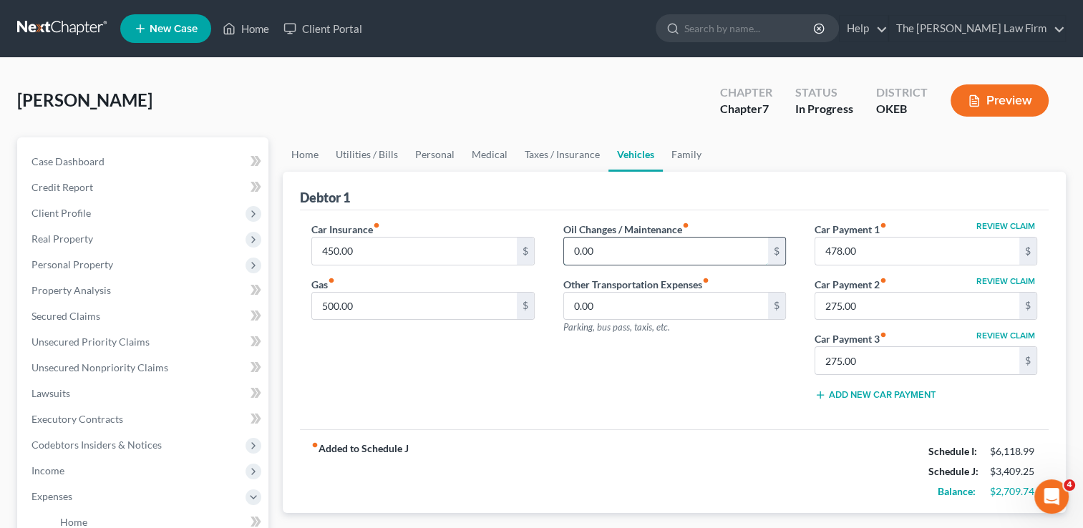
click at [617, 249] on input "0.00" at bounding box center [666, 251] width 204 height 27
type input "60.00"
click at [693, 153] on link "Family" at bounding box center [686, 154] width 47 height 34
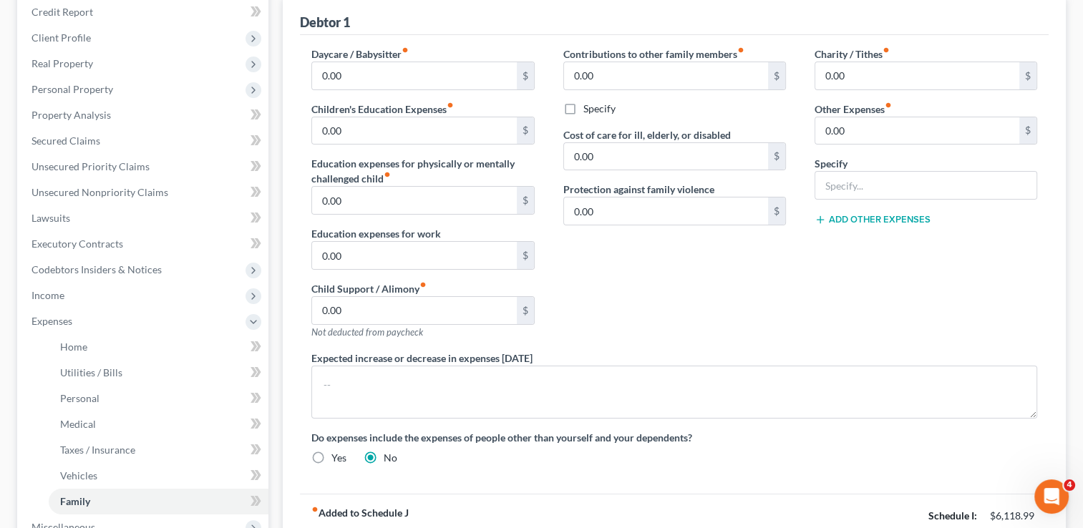
scroll to position [143, 0]
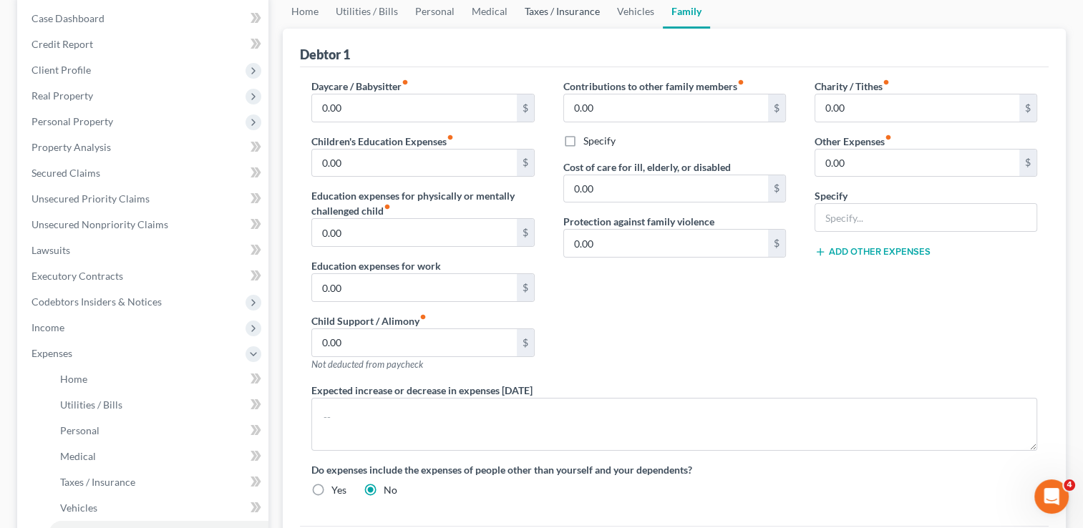
click at [562, 12] on link "Taxes / Insurance" at bounding box center [562, 11] width 92 height 34
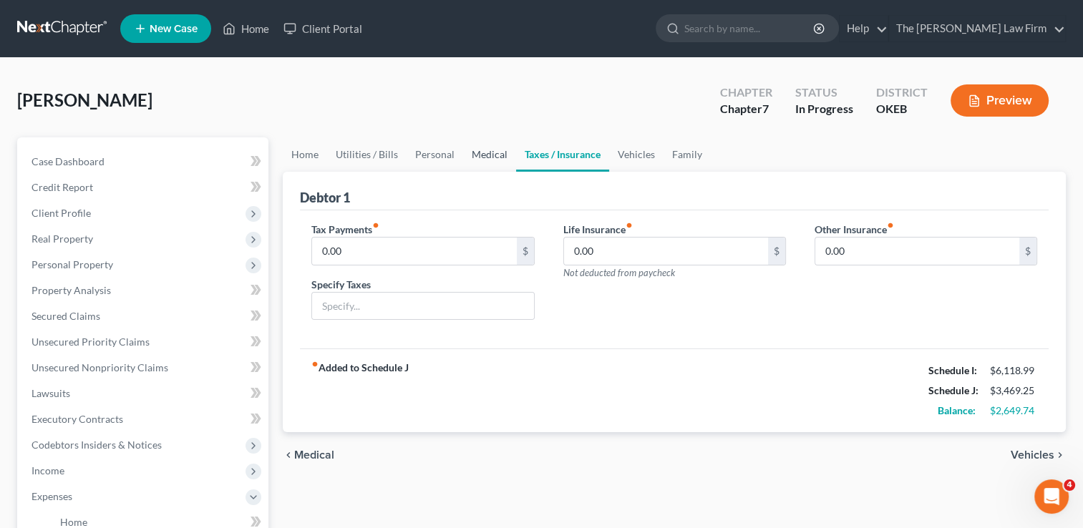
click at [481, 155] on link "Medical" at bounding box center [489, 154] width 53 height 34
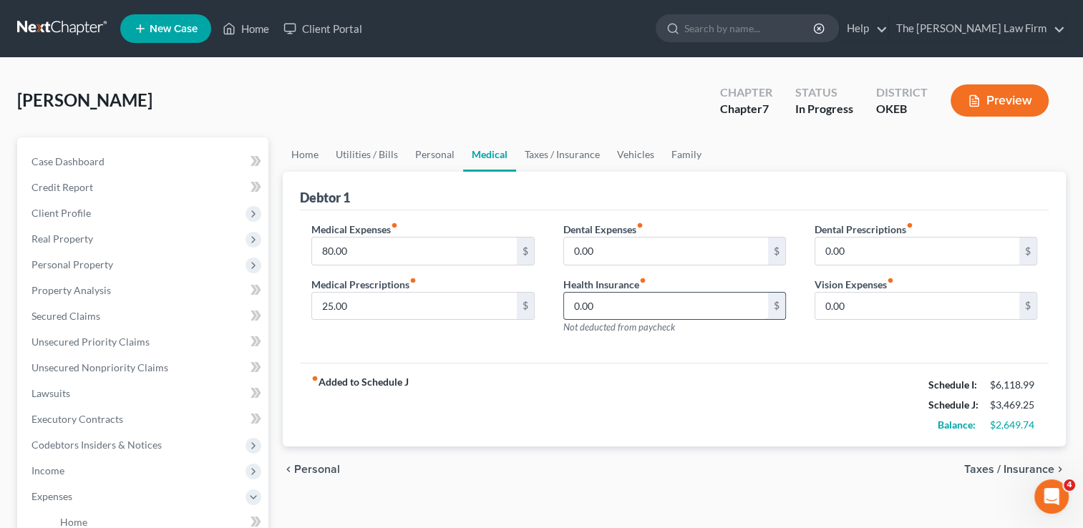
click at [607, 308] on input "0.00" at bounding box center [666, 306] width 204 height 27
click at [626, 150] on link "Vehicles" at bounding box center [636, 154] width 54 height 34
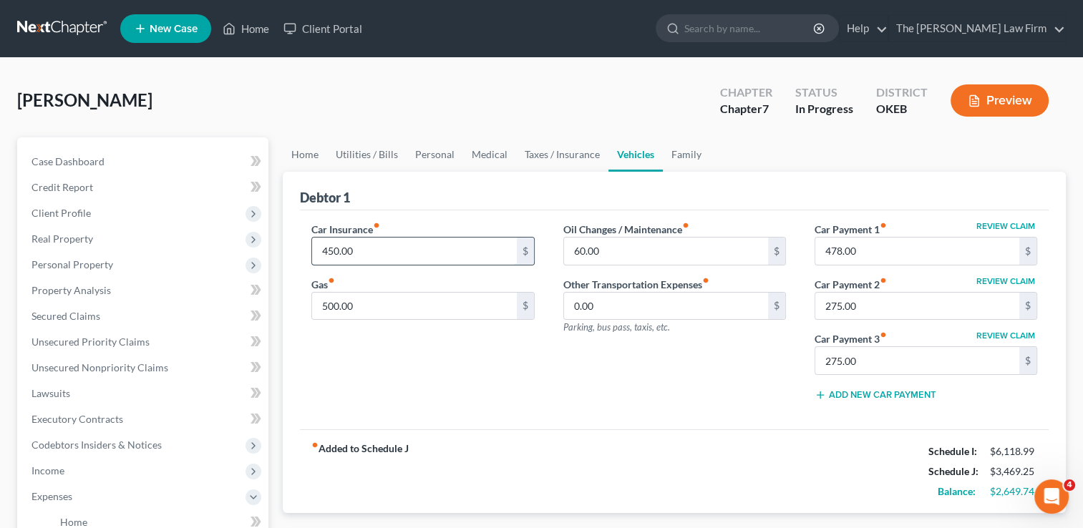
click at [381, 253] on input "450.00" at bounding box center [414, 251] width 204 height 27
type input "530.00"
click at [496, 194] on div "Debtor 1" at bounding box center [674, 191] width 749 height 39
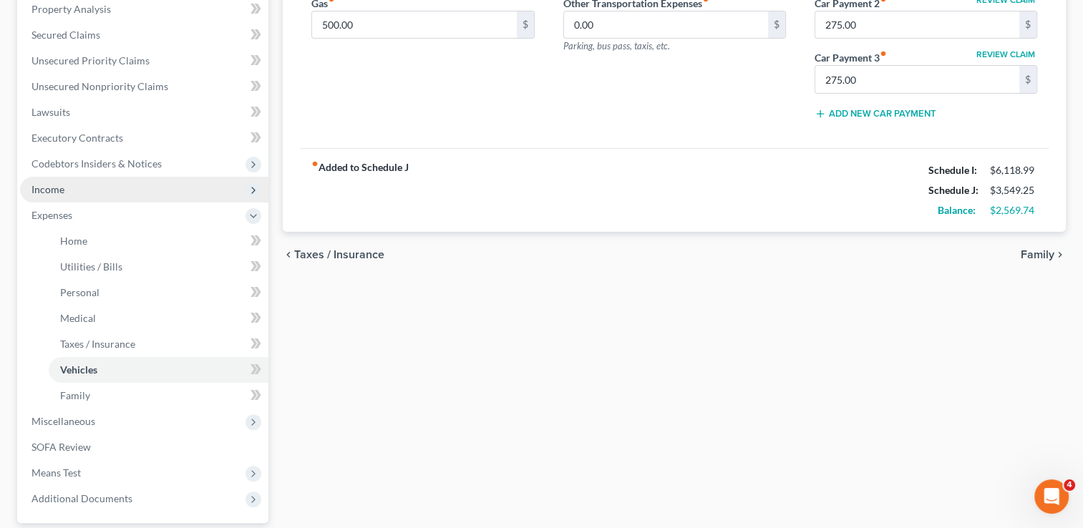
scroll to position [143, 0]
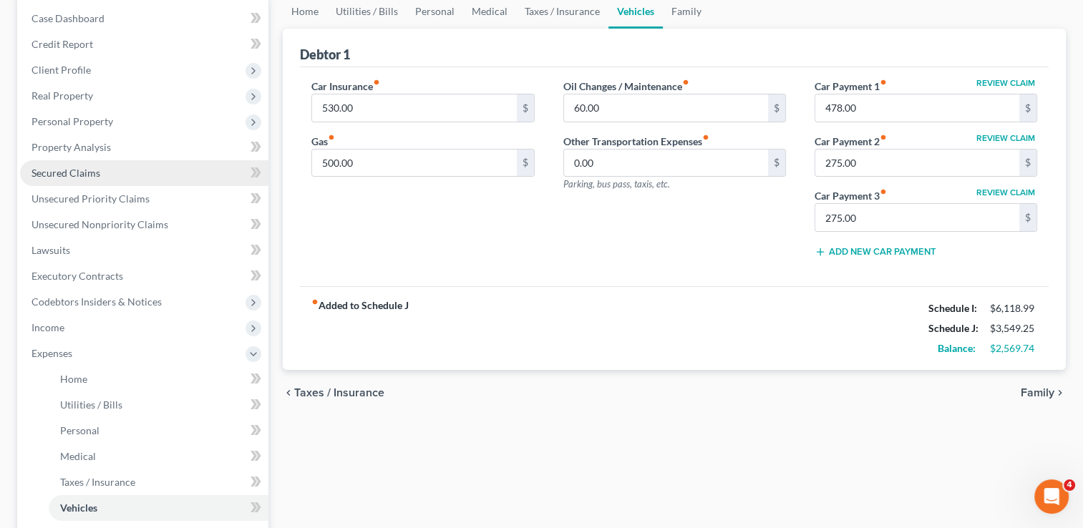
click at [87, 169] on span "Secured Claims" at bounding box center [66, 173] width 69 height 12
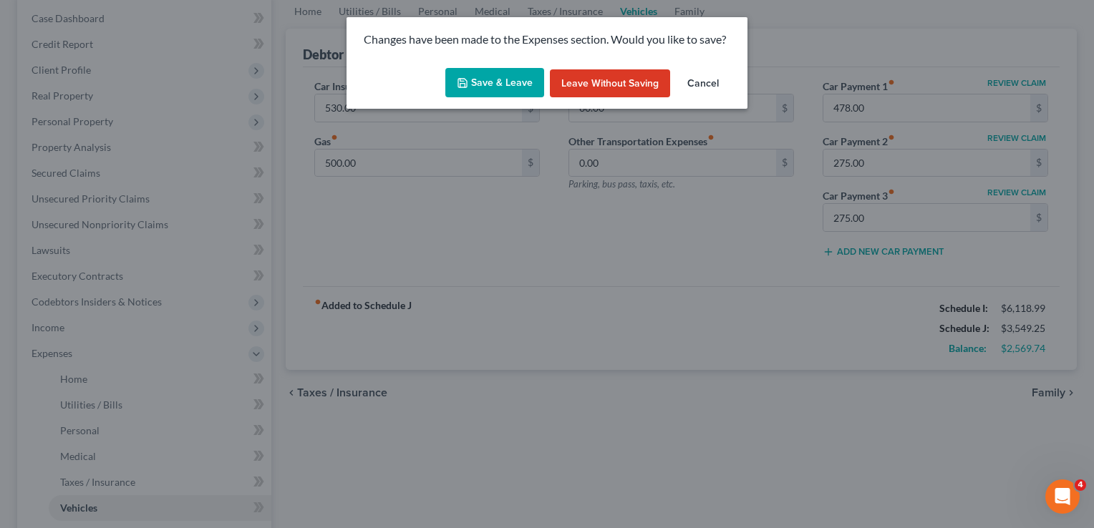
click at [504, 77] on button "Save & Leave" at bounding box center [494, 83] width 99 height 30
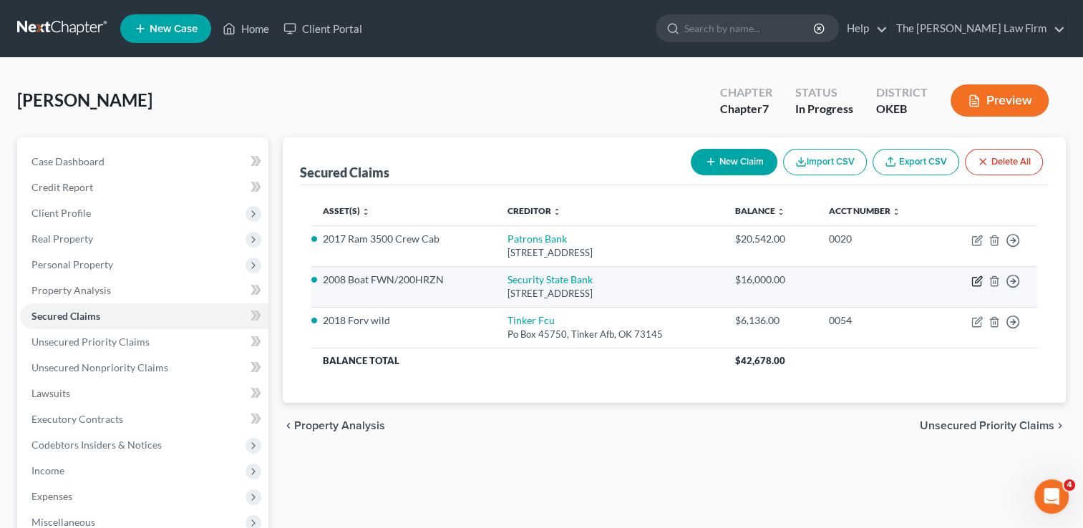
click at [977, 279] on icon "button" at bounding box center [978, 279] width 6 height 6
select select "37"
select select "2"
select select "0"
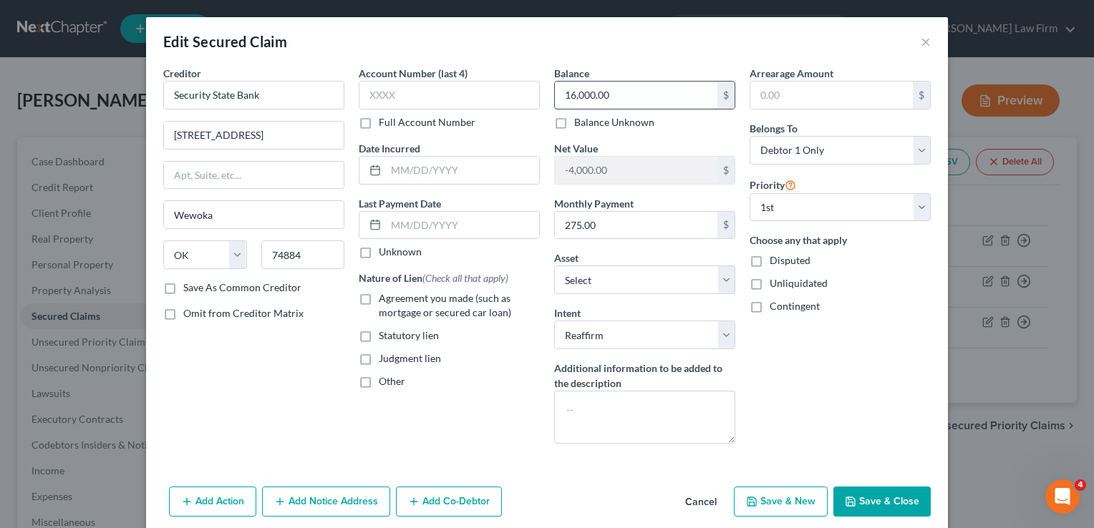
click at [619, 92] on input "16,000.00" at bounding box center [636, 95] width 163 height 27
type input "43,000"
click at [867, 493] on button "Save & Close" at bounding box center [881, 502] width 97 height 30
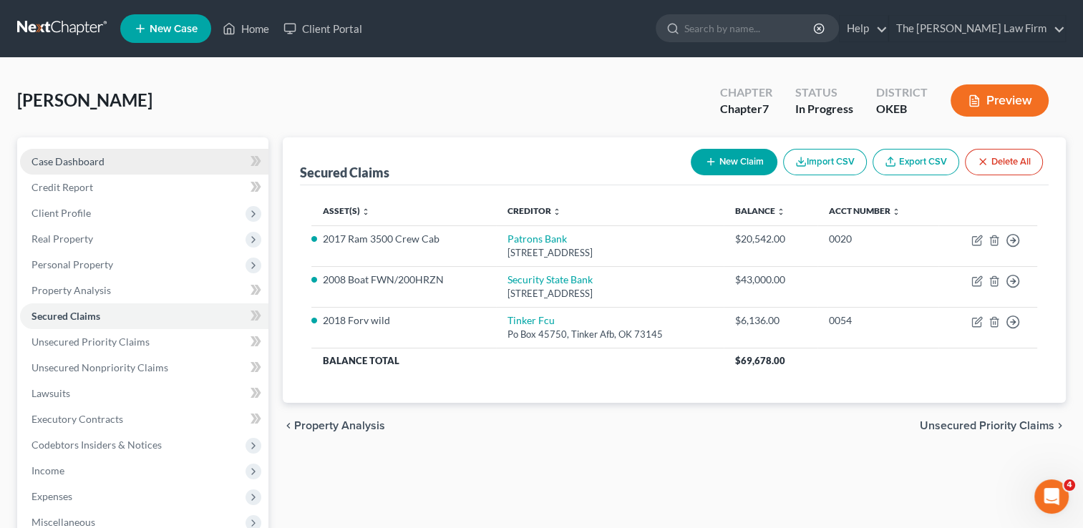
click at [72, 158] on span "Case Dashboard" at bounding box center [68, 161] width 73 height 12
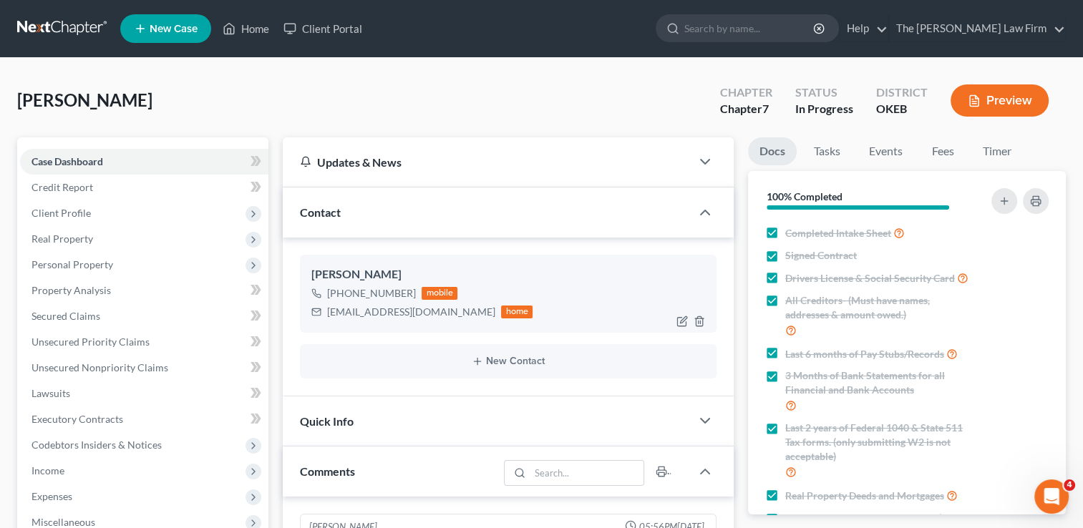
scroll to position [1277, 0]
drag, startPoint x: 326, startPoint y: 311, endPoint x: 401, endPoint y: 311, distance: 74.5
click at [445, 314] on div "brummettross@yahoo.com" at bounding box center [411, 312] width 168 height 14
copy div "brummettross@yahoo.com"
click at [567, 84] on div "Brummett, John Upgraded Chapter Chapter 7 Status In Progress District OKEB Prev…" at bounding box center [541, 106] width 1049 height 62
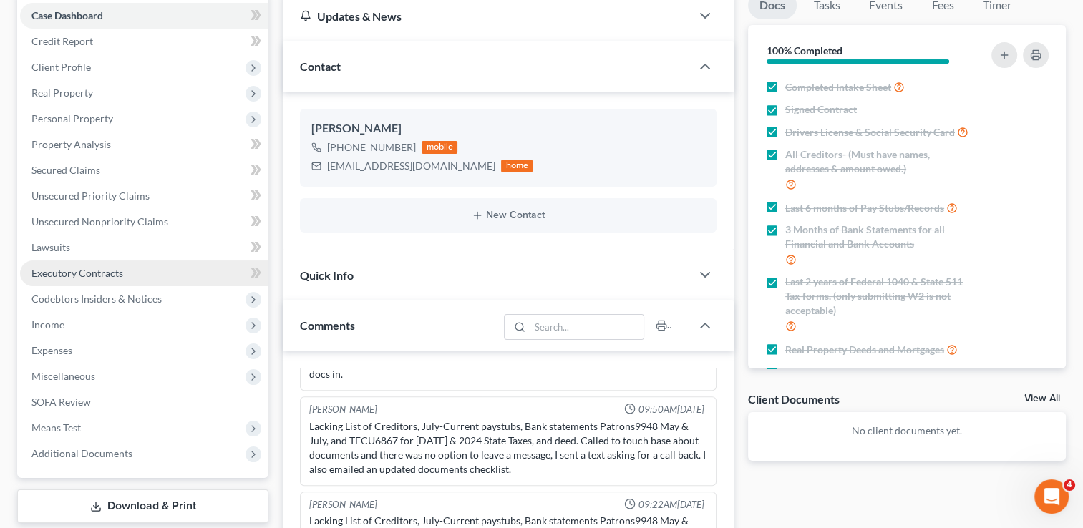
scroll to position [112, 0]
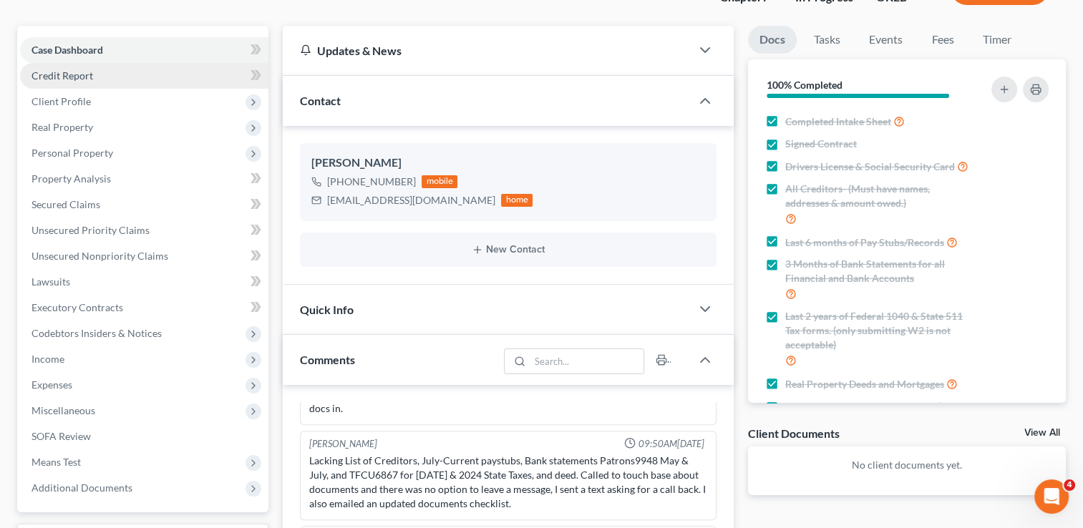
click at [105, 70] on link "Credit Report" at bounding box center [144, 76] width 248 height 26
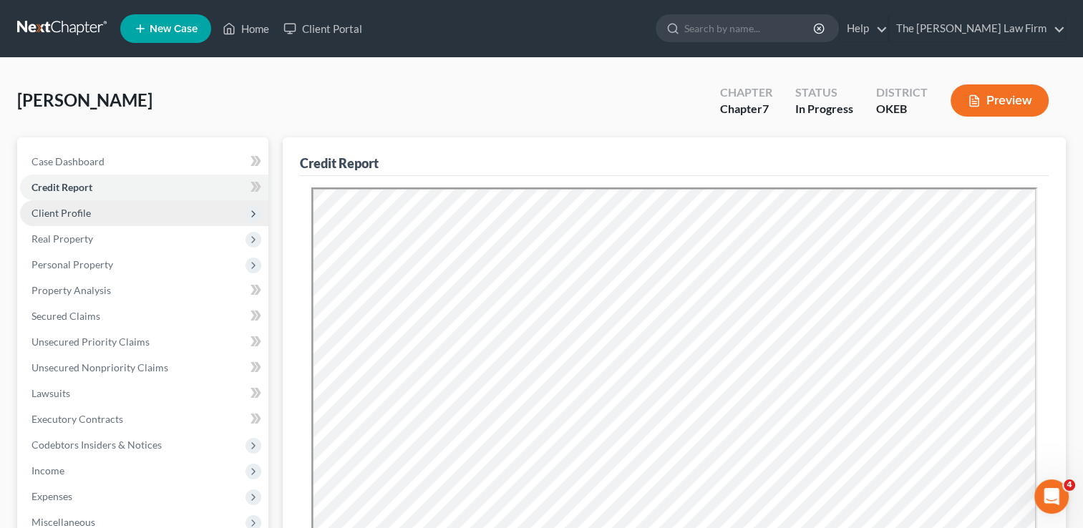
click at [99, 209] on span "Client Profile" at bounding box center [144, 213] width 248 height 26
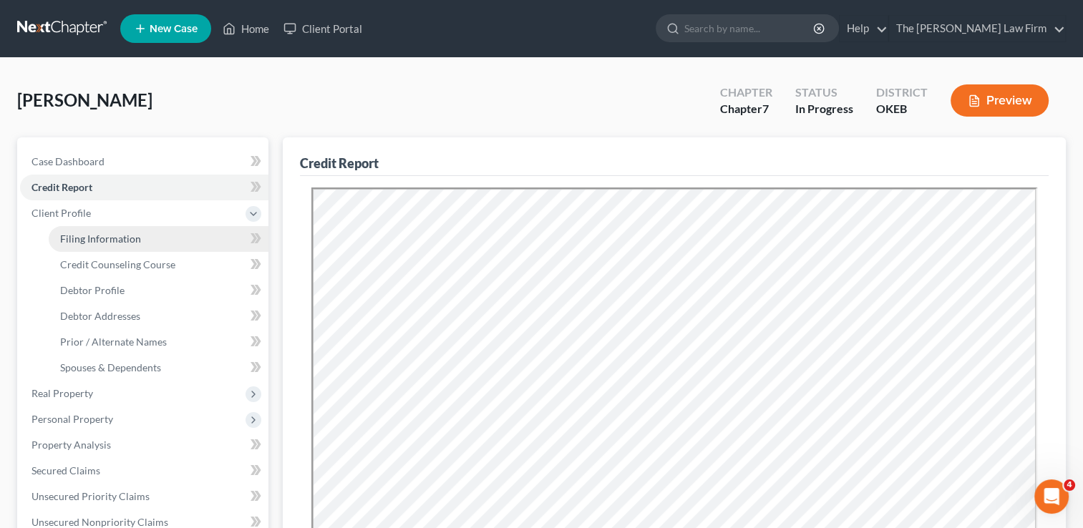
click at [122, 236] on span "Filing Information" at bounding box center [100, 239] width 81 height 12
select select "1"
select select "0"
select select "63"
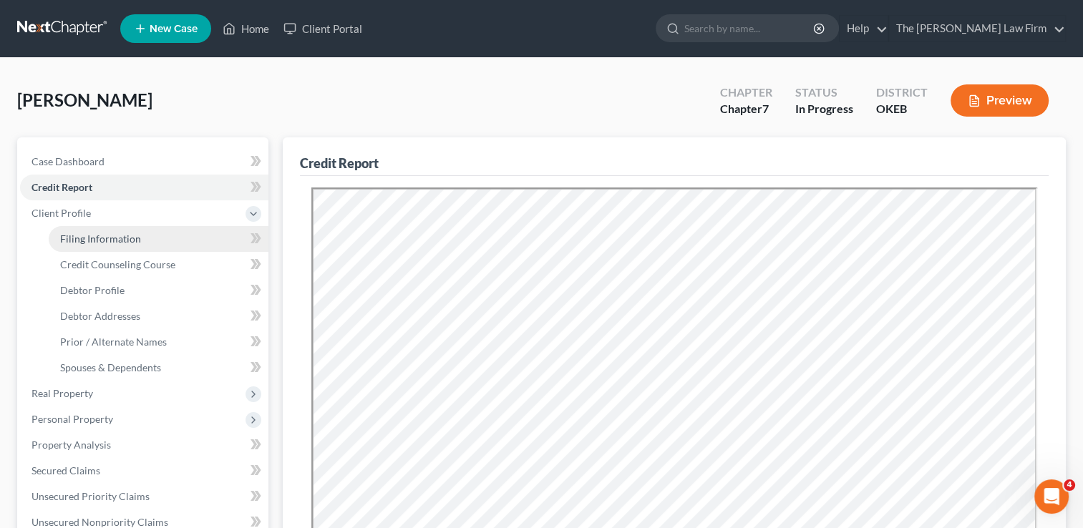
select select "0"
select select "37"
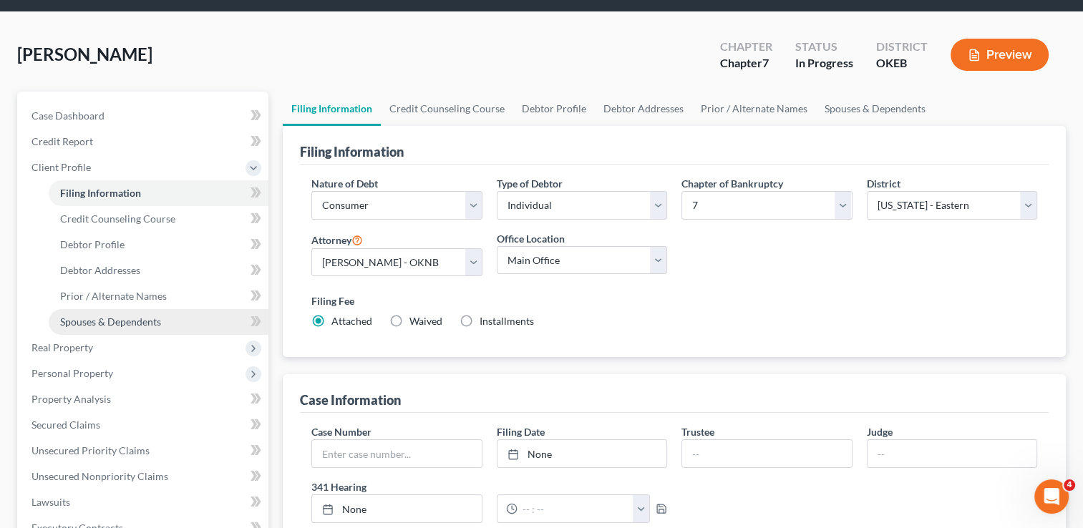
scroll to position [26, 0]
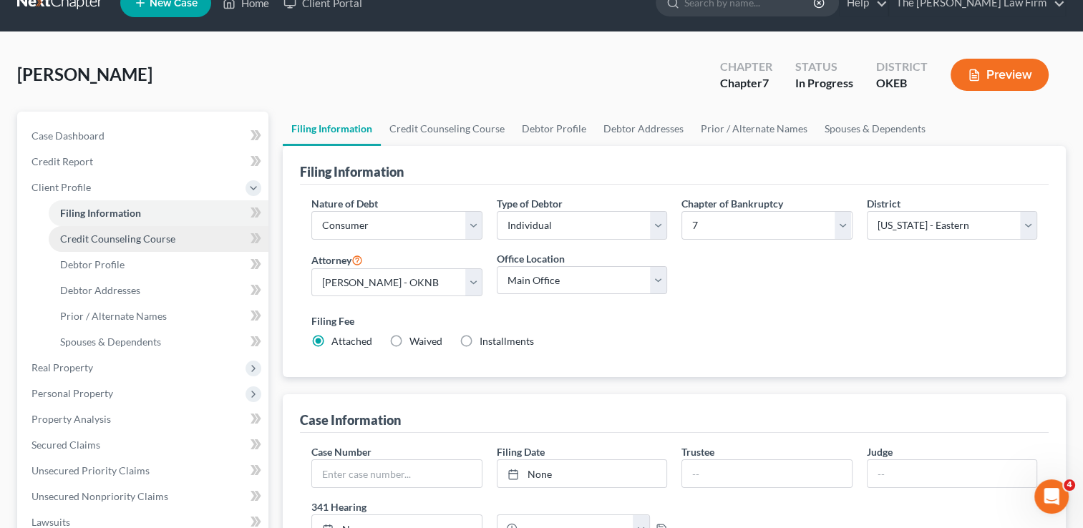
click at [139, 241] on span "Credit Counseling Course" at bounding box center [117, 239] width 115 height 12
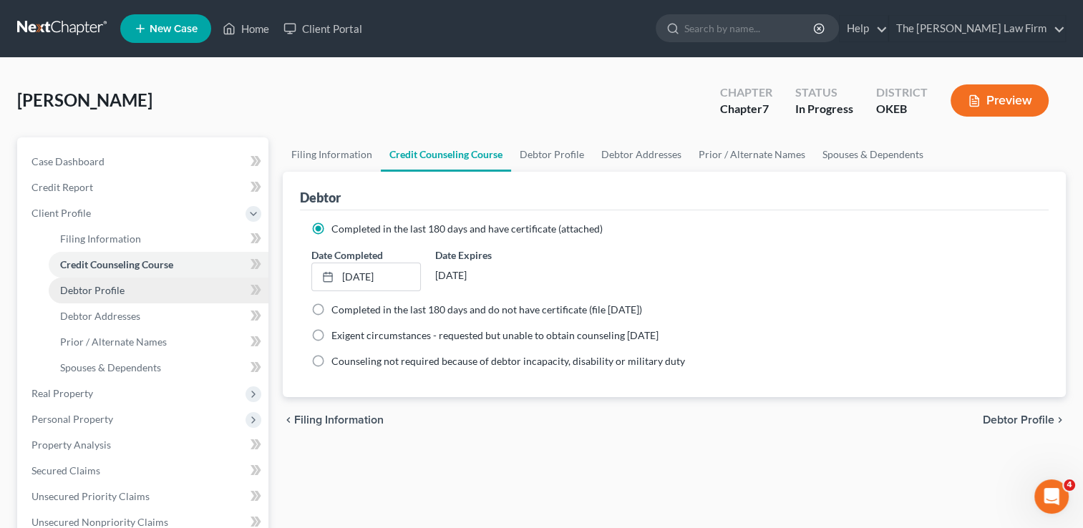
click at [112, 290] on span "Debtor Profile" at bounding box center [92, 290] width 64 height 12
select select "0"
select select "4"
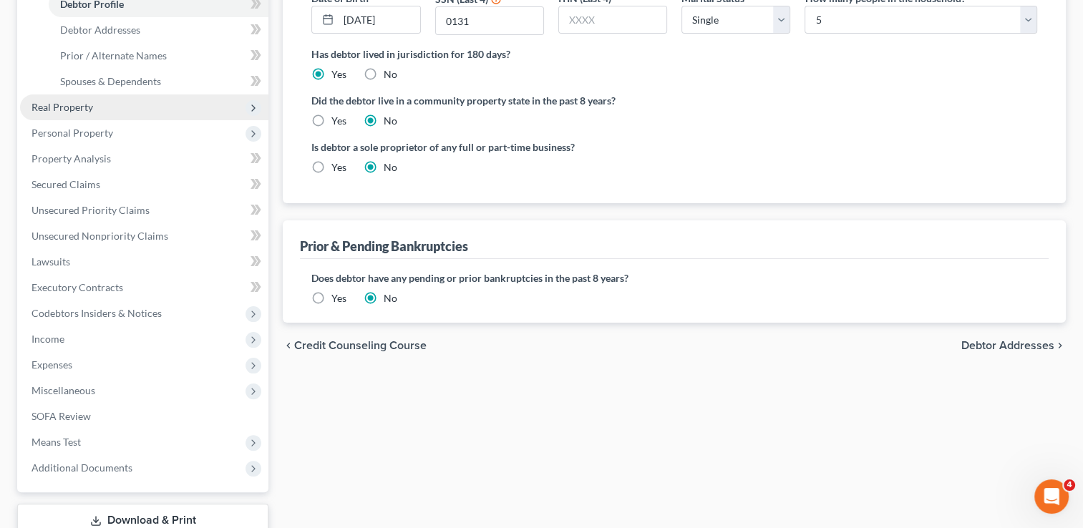
scroll to position [143, 0]
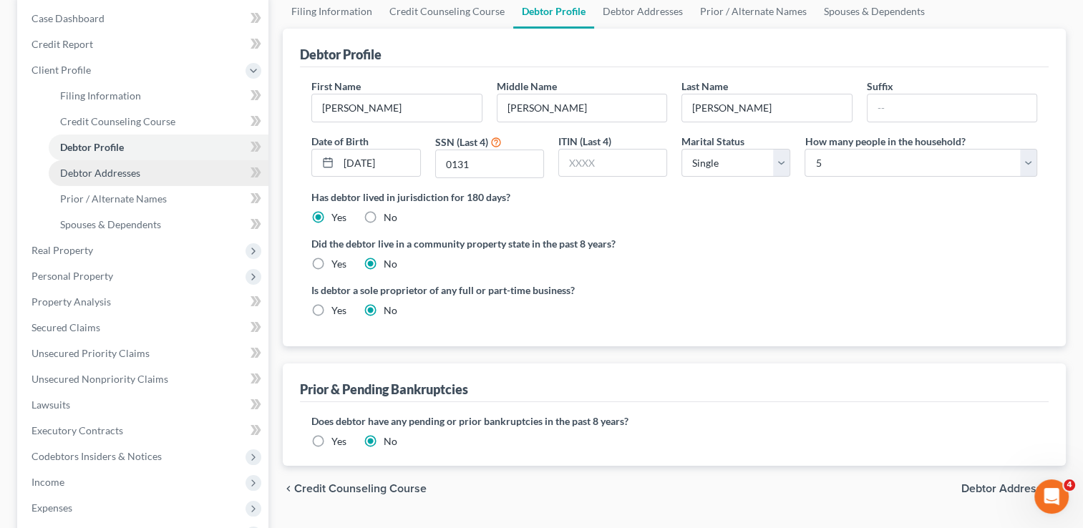
click at [117, 178] on span "Debtor Addresses" at bounding box center [100, 173] width 80 height 12
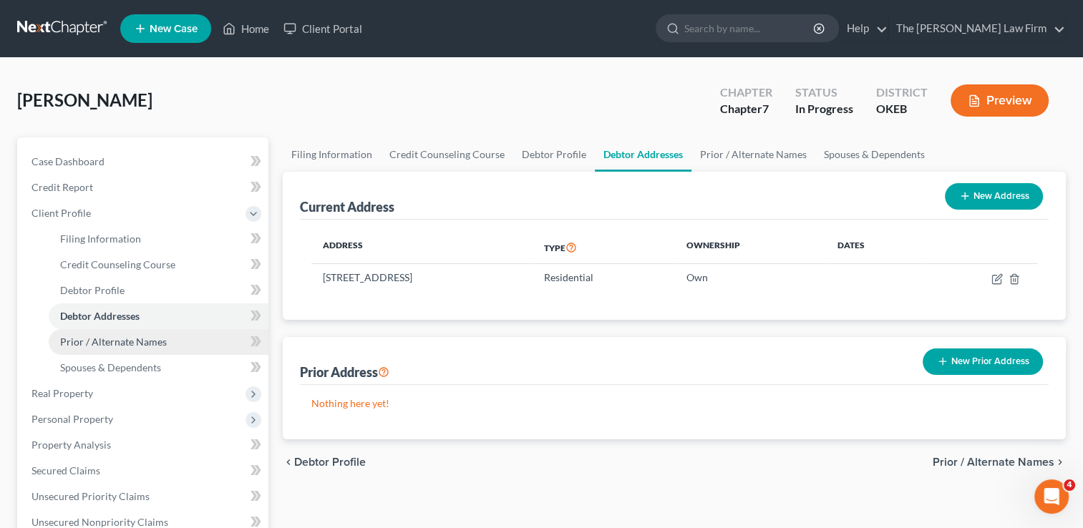
click at [128, 337] on span "Prior / Alternate Names" at bounding box center [113, 342] width 107 height 12
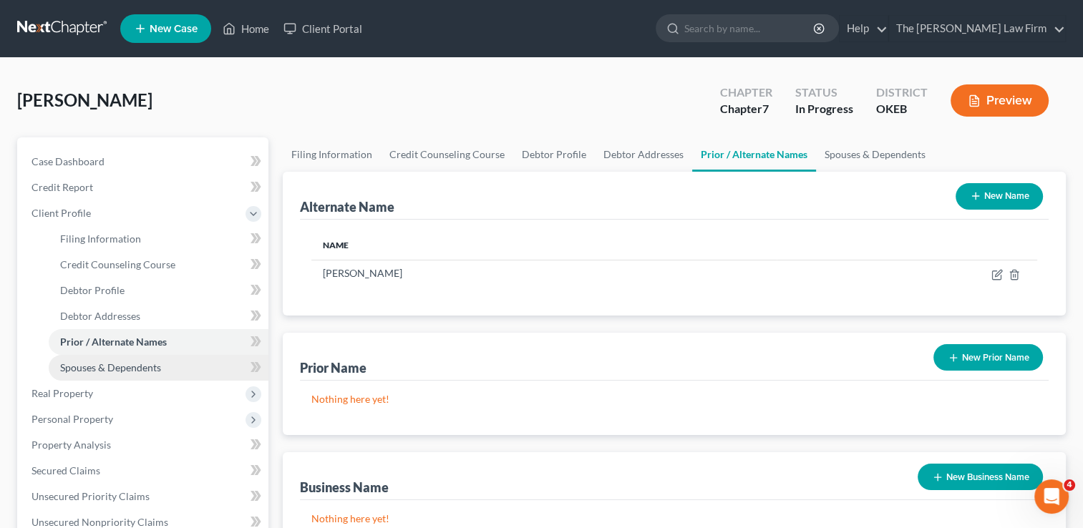
click at [115, 368] on span "Spouses & Dependents" at bounding box center [110, 368] width 101 height 12
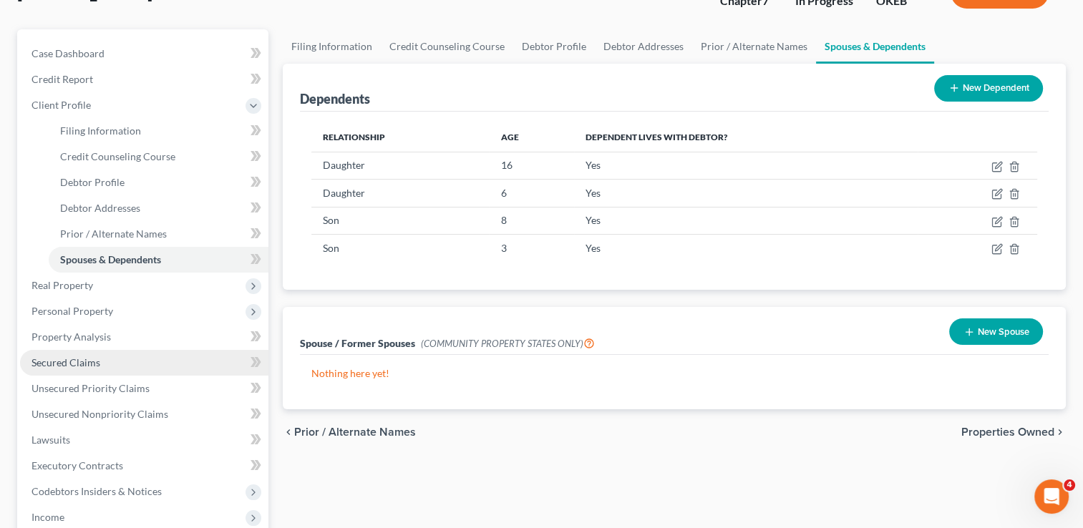
scroll to position [143, 0]
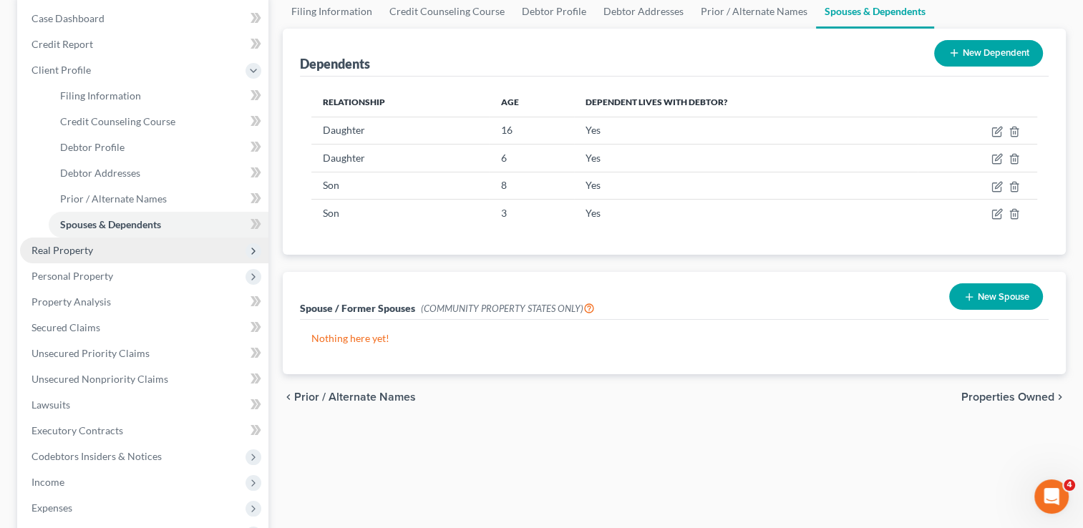
click at [93, 251] on span "Real Property" at bounding box center [144, 251] width 248 height 26
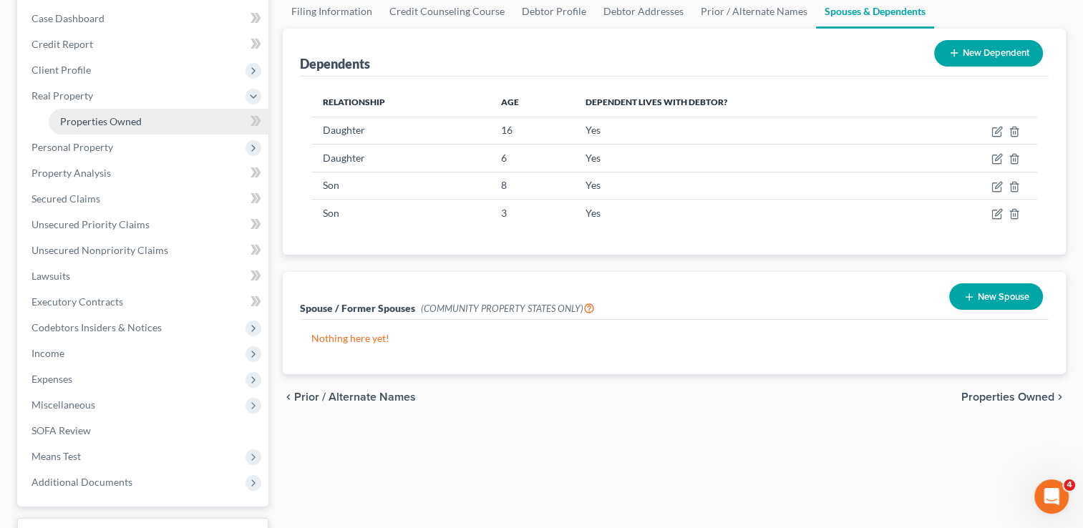
click at [140, 125] on span "Properties Owned" at bounding box center [101, 121] width 82 height 12
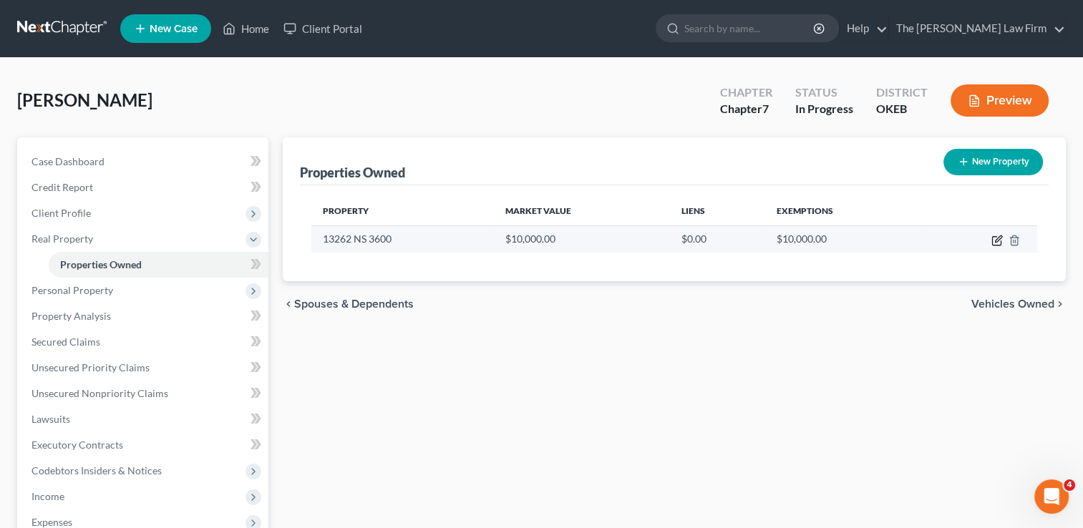
click at [998, 240] on icon "button" at bounding box center [998, 239] width 6 height 6
select select "37"
select select "66"
select select "0"
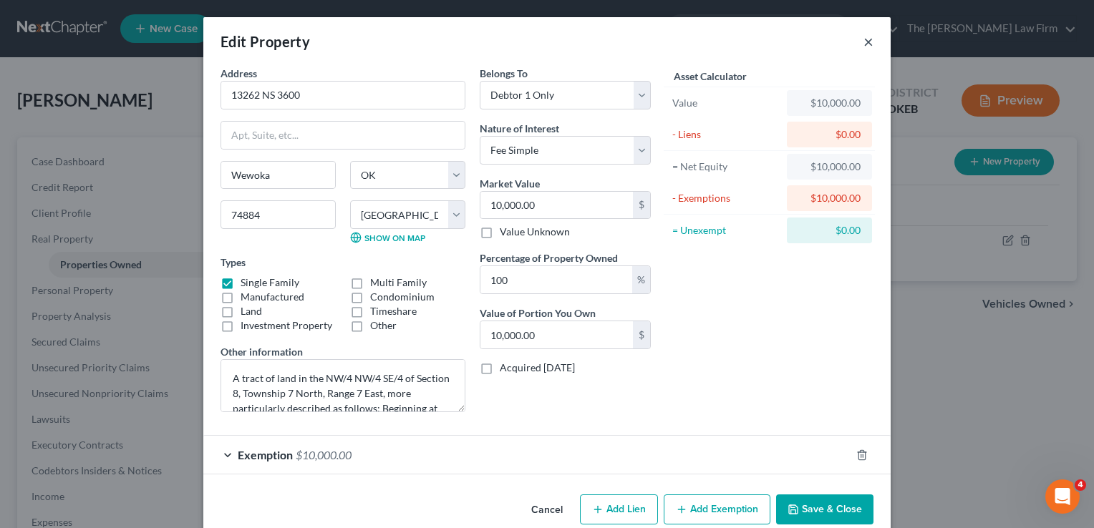
click at [866, 42] on button "×" at bounding box center [868, 41] width 10 height 17
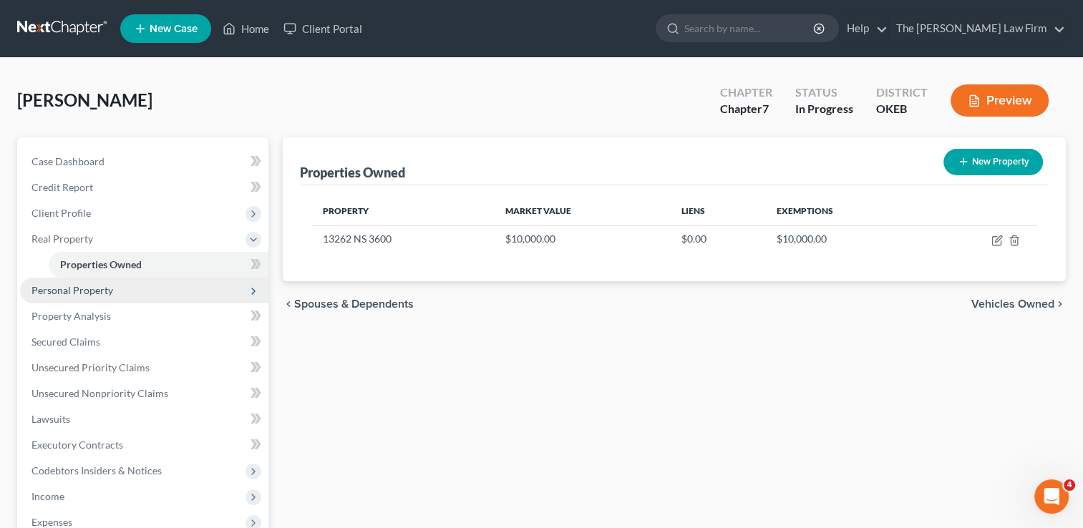
click at [116, 286] on span "Personal Property" at bounding box center [144, 291] width 248 height 26
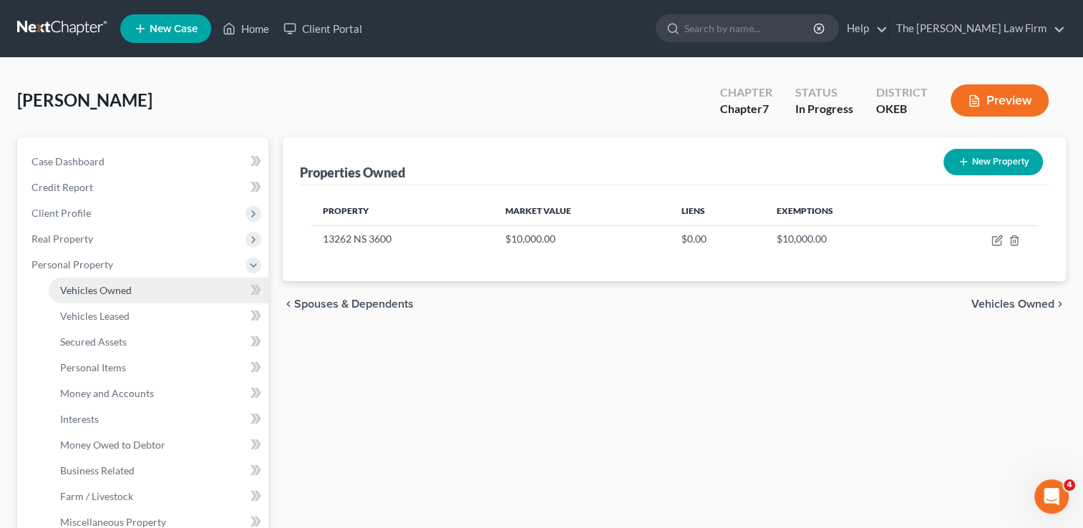
click at [137, 289] on link "Vehicles Owned" at bounding box center [159, 291] width 220 height 26
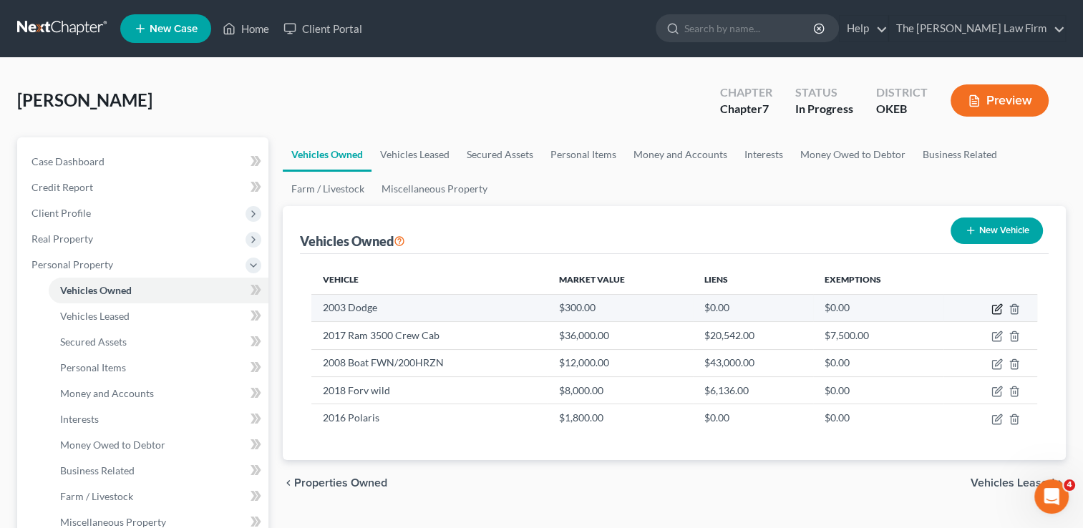
click at [996, 308] on icon "button" at bounding box center [998, 307] width 6 height 6
select select "0"
select select "23"
select select "0"
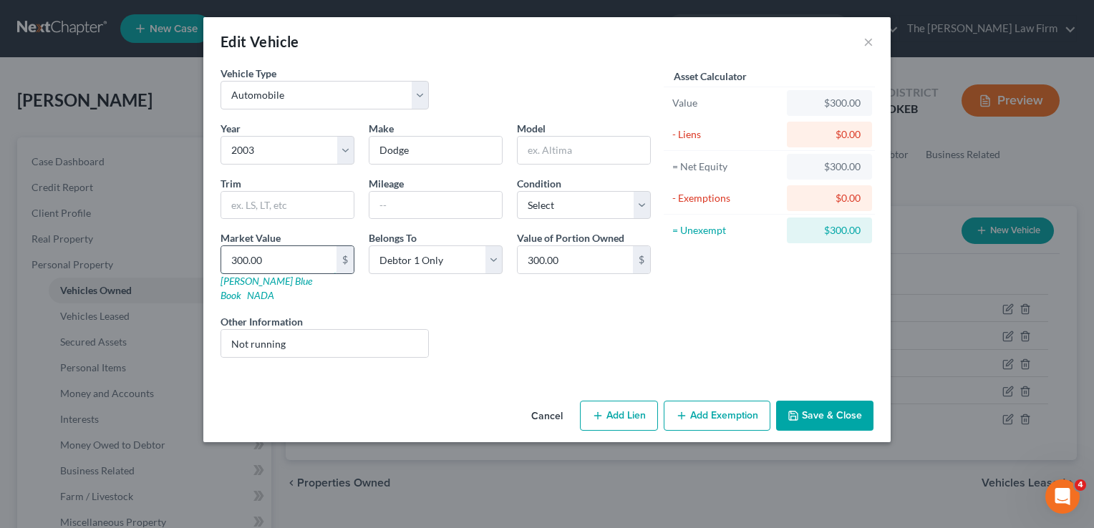
click at [276, 254] on input "300.00" at bounding box center [278, 259] width 115 height 27
type input "1"
type input "1.00"
type input "15"
type input "15.00"
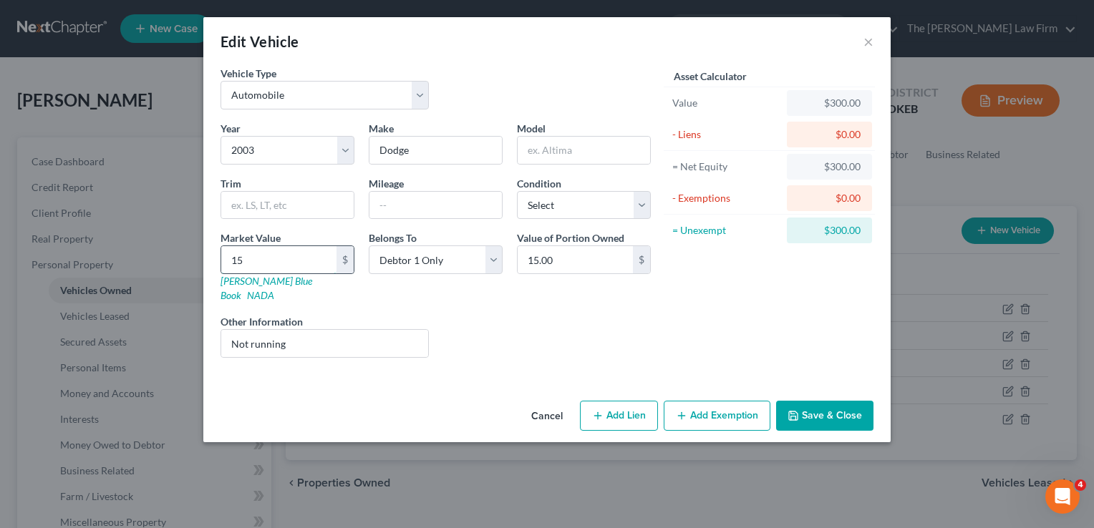
type input "150"
type input "150.00"
click at [821, 401] on button "Save & Close" at bounding box center [824, 416] width 97 height 30
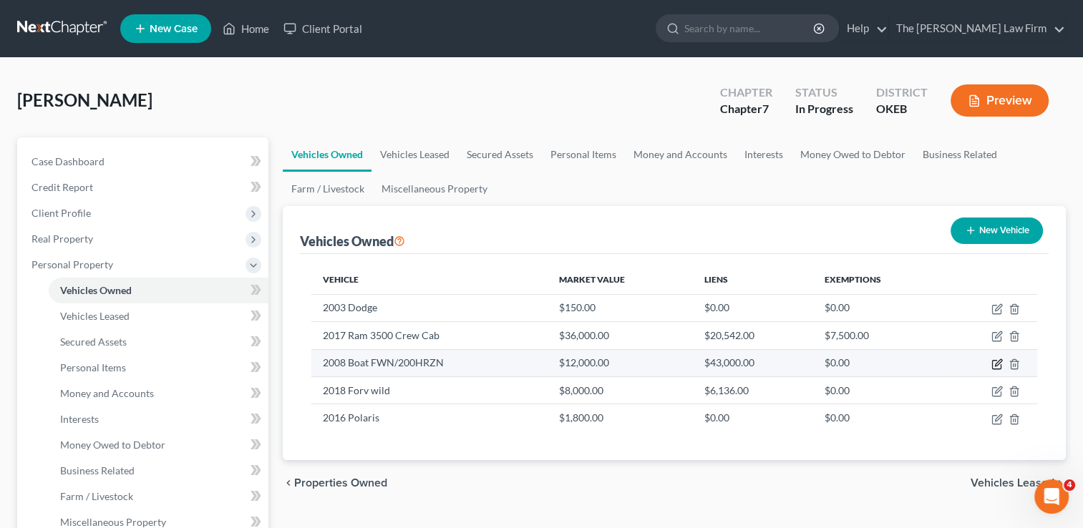
click at [997, 362] on icon "button" at bounding box center [998, 362] width 6 height 6
select select "3"
select select "18"
select select "0"
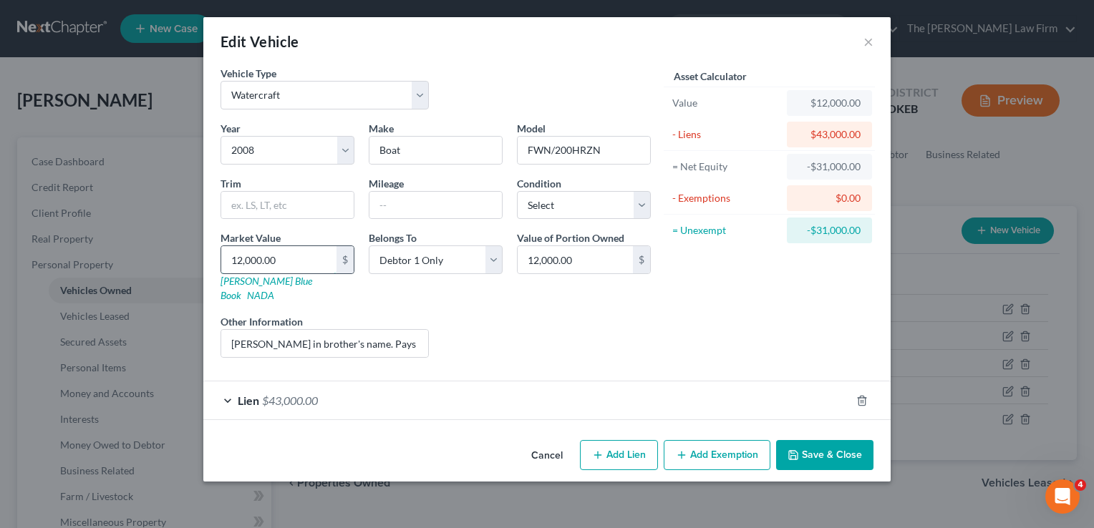
click at [298, 259] on input "12,000.00" at bounding box center [278, 259] width 115 height 27
type input "1"
type input "1.00"
type input "16"
type input "16.00"
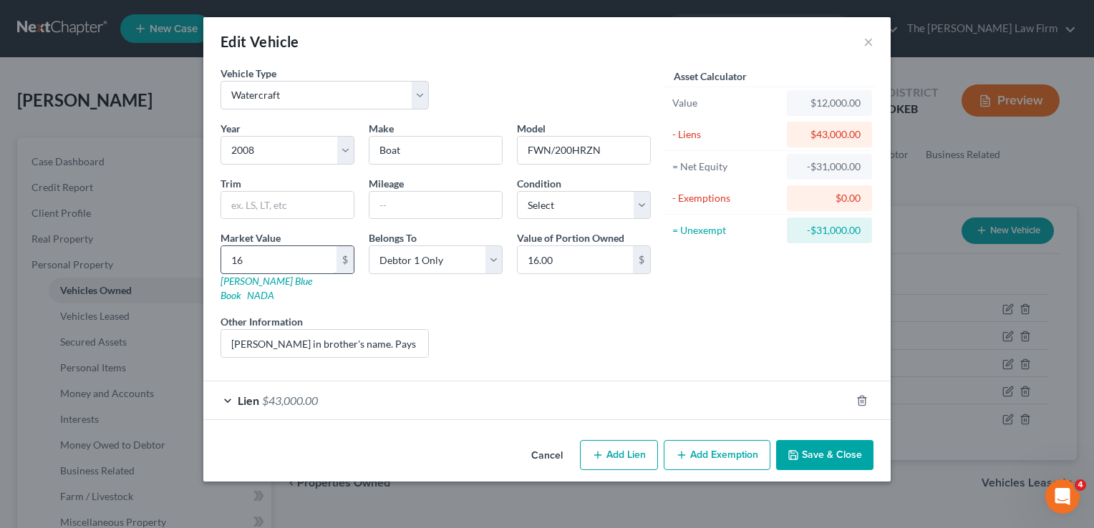
type input "160"
type input "160.00"
type input "1600"
type input "1,600.00"
click at [616, 321] on div "Liens Select" at bounding box center [547, 336] width 223 height 44
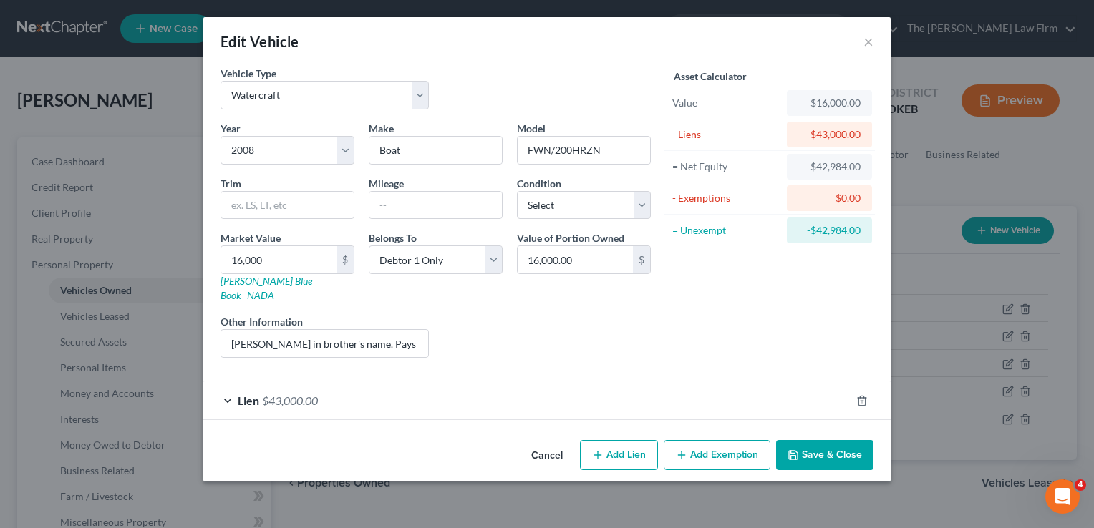
click at [833, 440] on button "Save & Close" at bounding box center [824, 455] width 97 height 30
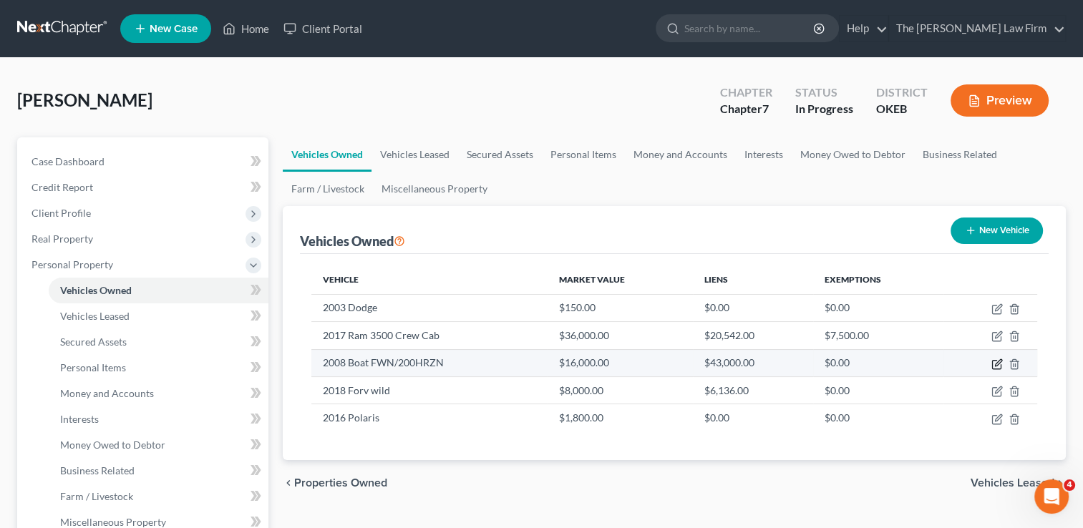
click at [995, 362] on icon "button" at bounding box center [997, 364] width 11 height 11
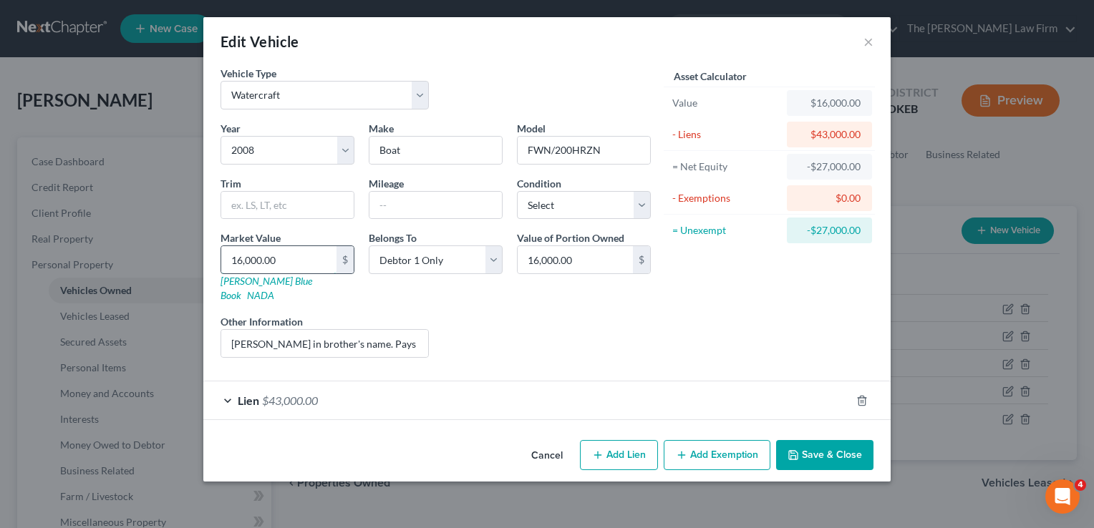
click at [285, 256] on input "16,000.00" at bounding box center [278, 259] width 115 height 27
click at [579, 314] on div "Liens Select" at bounding box center [547, 336] width 223 height 44
click at [802, 440] on button "Save & Close" at bounding box center [824, 455] width 97 height 30
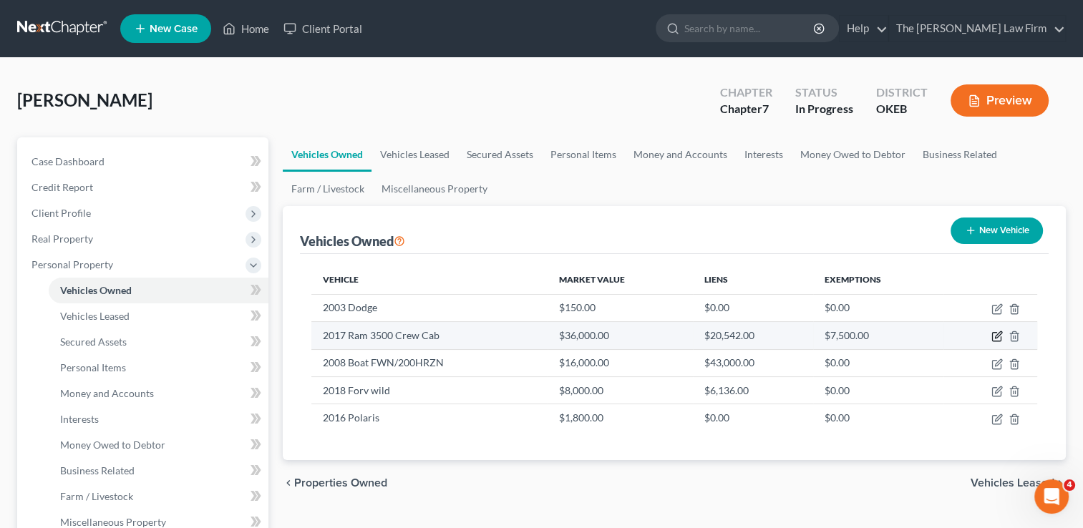
click at [995, 334] on icon "button" at bounding box center [997, 336] width 11 height 11
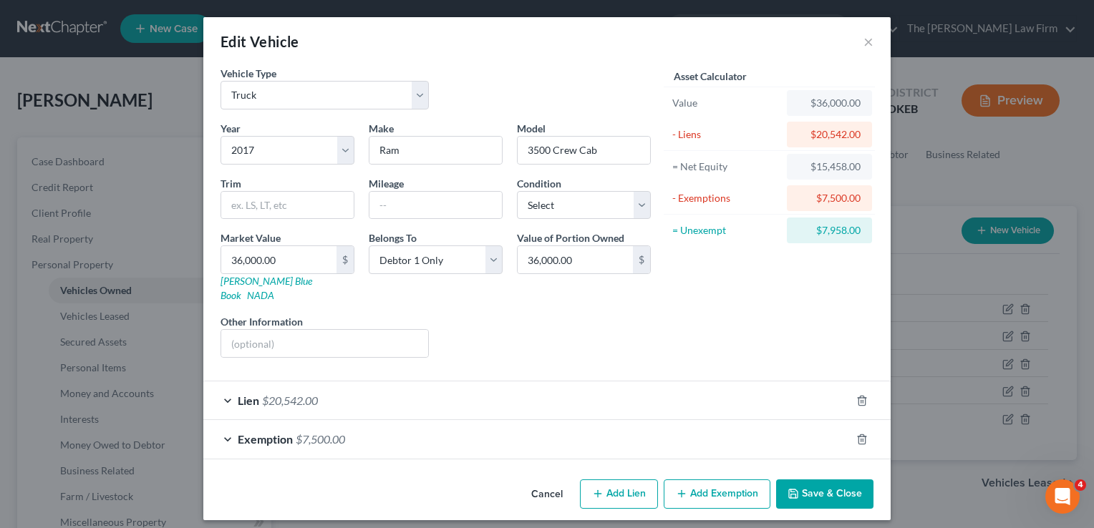
drag, startPoint x: 394, startPoint y: 377, endPoint x: 453, endPoint y: 371, distance: 59.0
click at [393, 382] on div "Lien $20,542.00" at bounding box center [526, 401] width 647 height 38
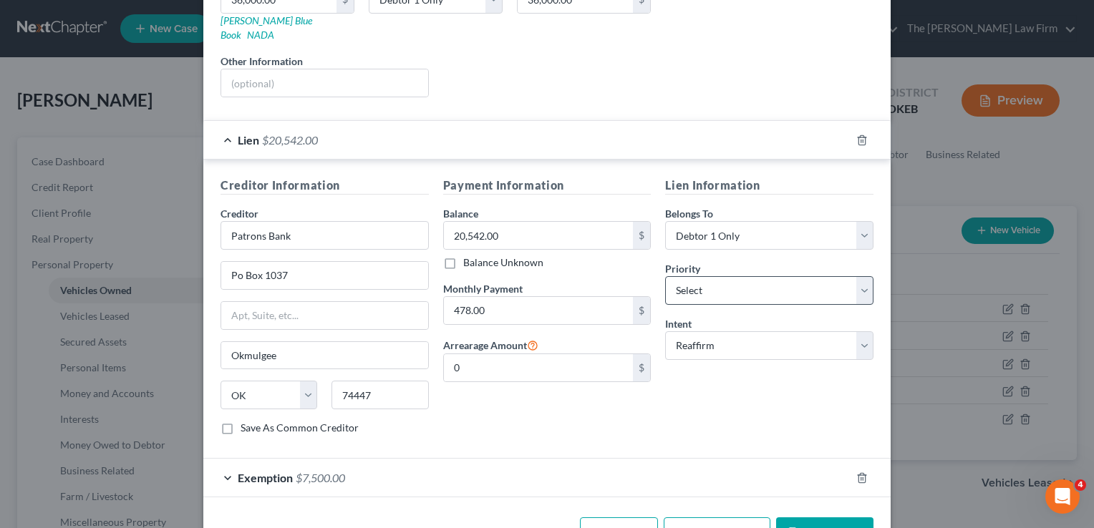
scroll to position [290, 0]
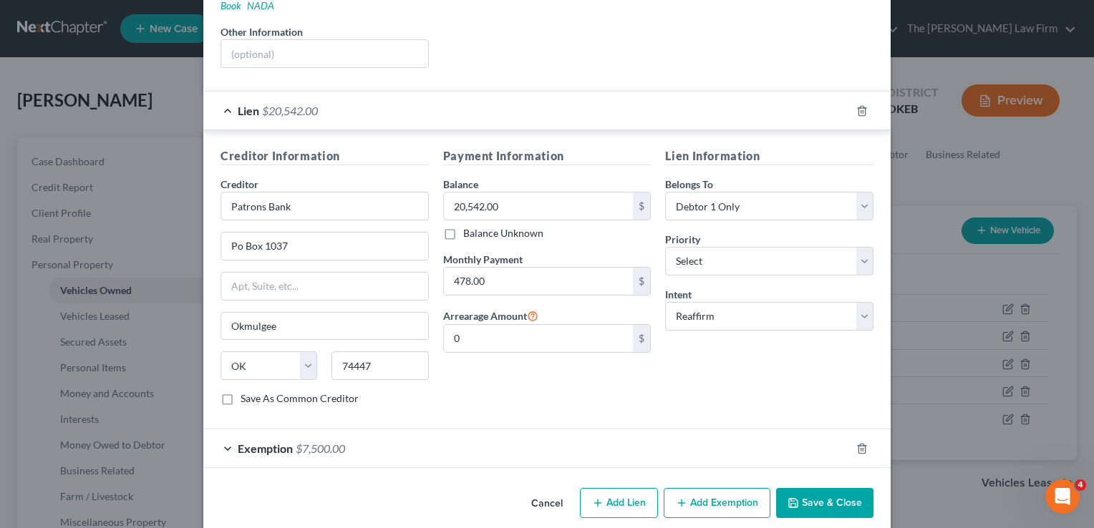
click at [828, 488] on button "Save & Close" at bounding box center [824, 503] width 97 height 30
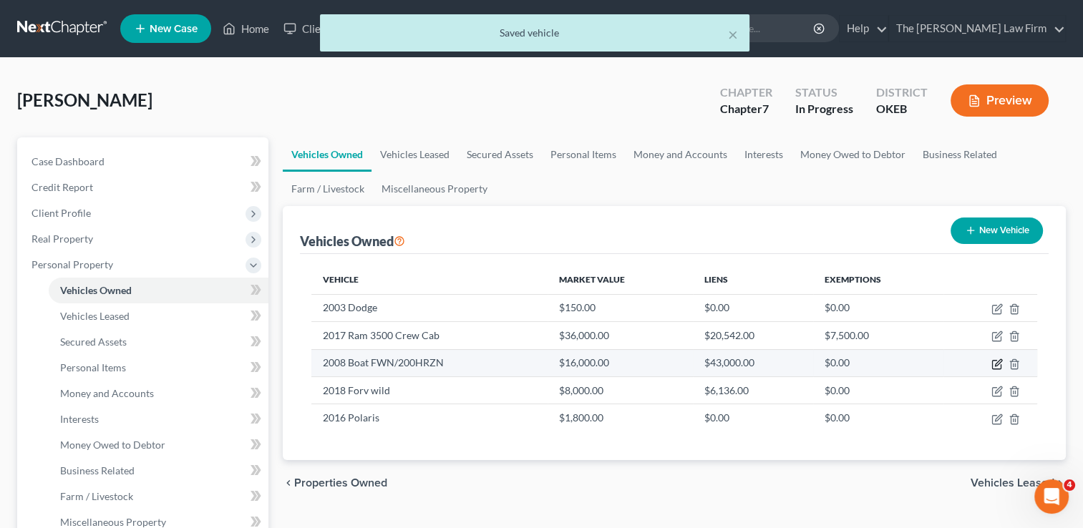
click at [997, 362] on icon "button" at bounding box center [998, 362] width 6 height 6
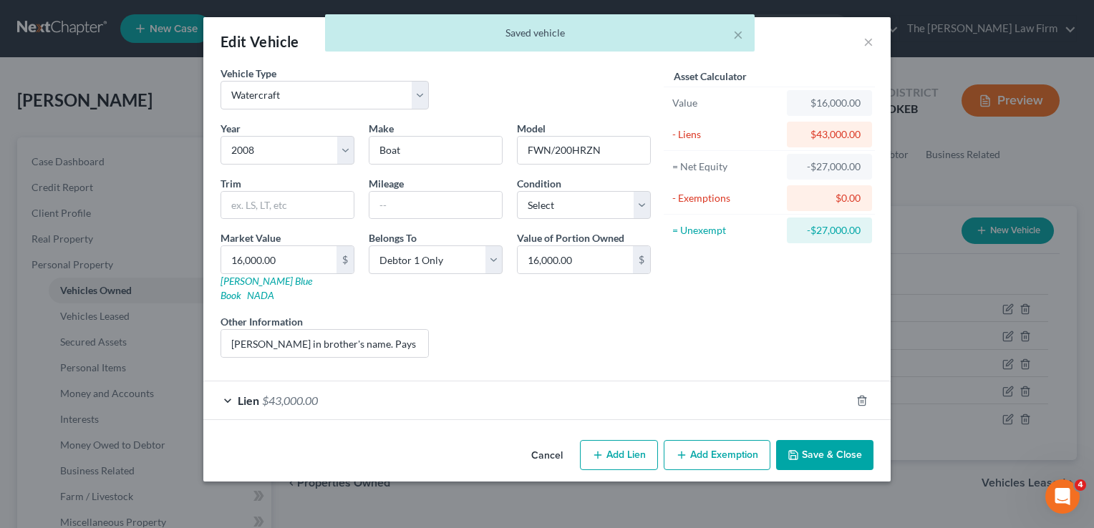
click at [446, 382] on div "Lien $43,000.00" at bounding box center [526, 401] width 647 height 38
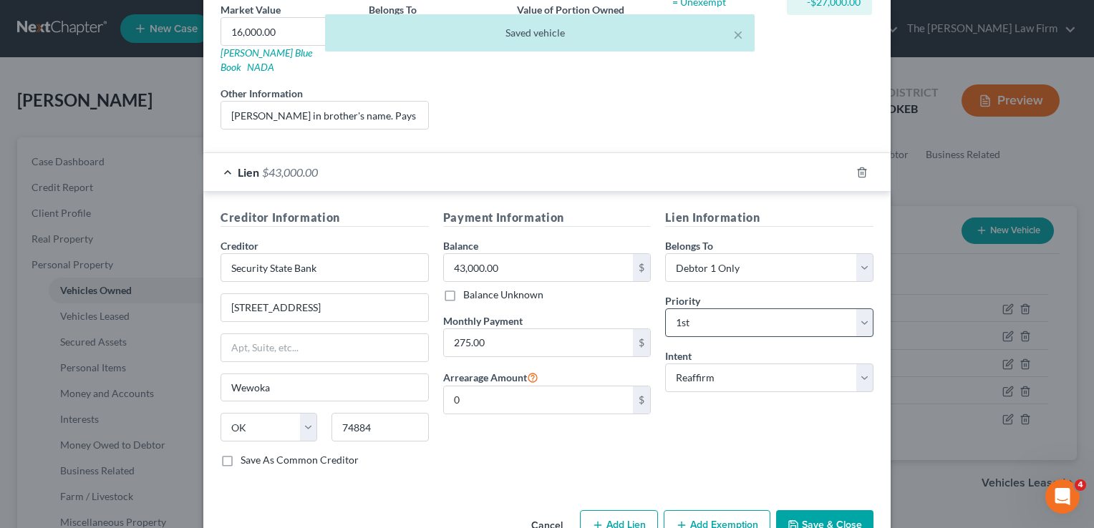
scroll to position [251, 0]
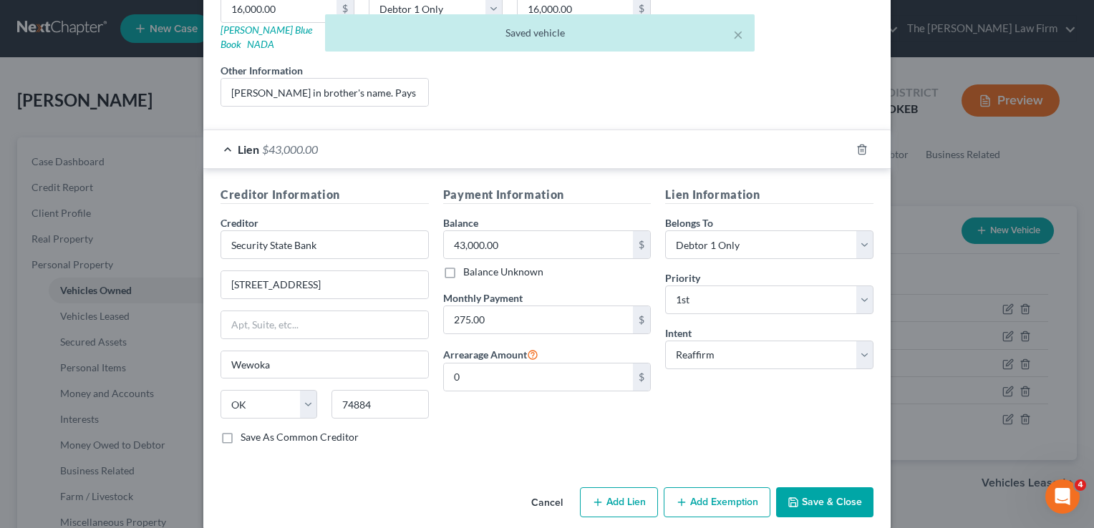
click at [817, 488] on button "Save & Close" at bounding box center [824, 503] width 97 height 30
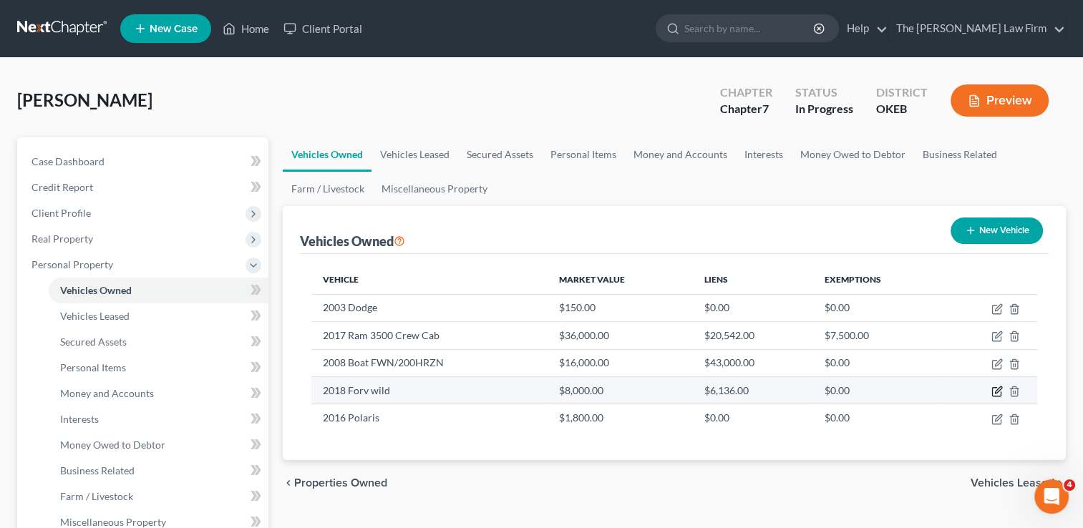
click at [995, 389] on icon "button" at bounding box center [997, 391] width 11 height 11
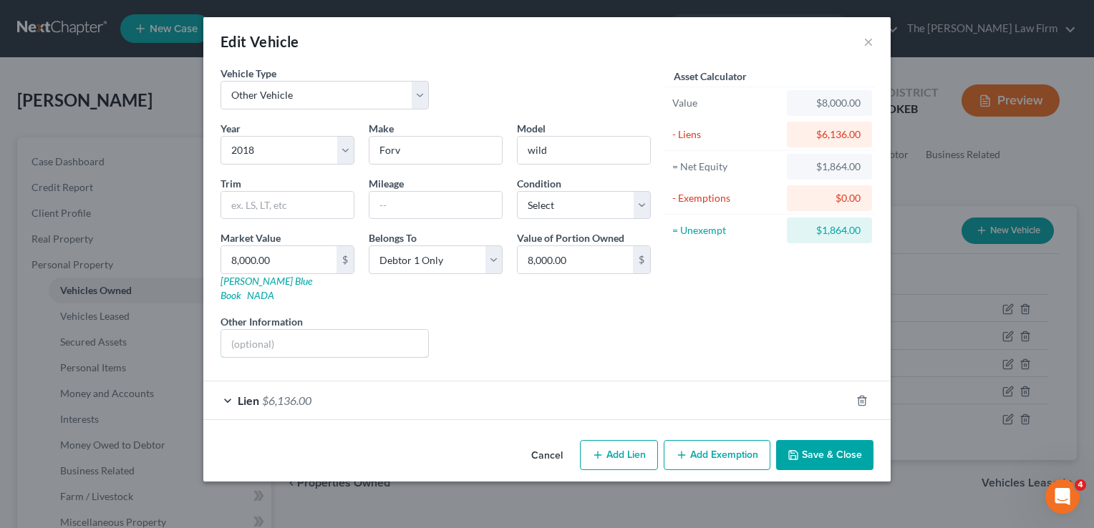
click at [290, 333] on input "text" at bounding box center [324, 343] width 207 height 27
click at [571, 324] on div "Liens Select" at bounding box center [547, 336] width 223 height 44
click at [676, 389] on div "Lien $6,136.00" at bounding box center [526, 401] width 647 height 38
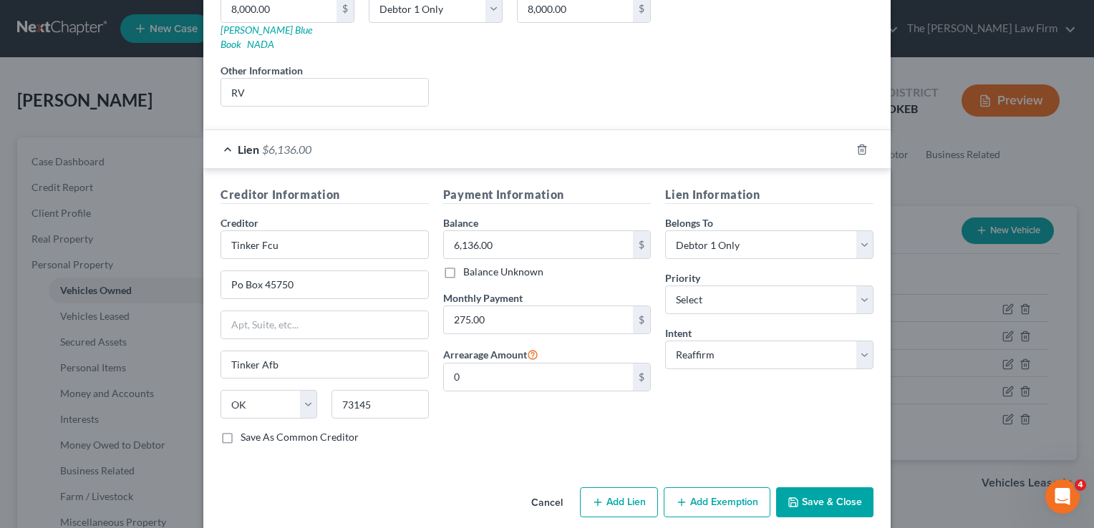
click at [819, 488] on button "Save & Close" at bounding box center [824, 503] width 97 height 30
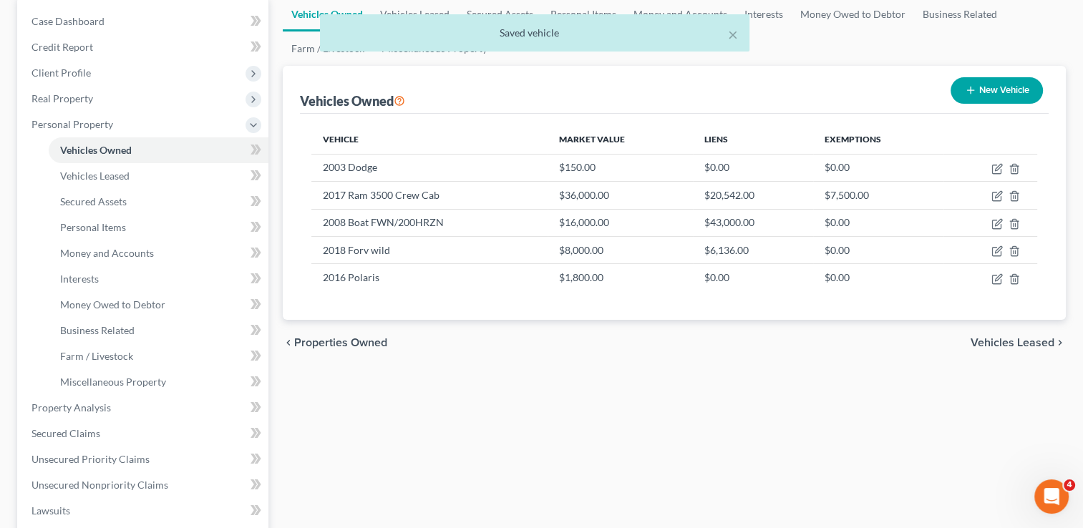
scroll to position [143, 0]
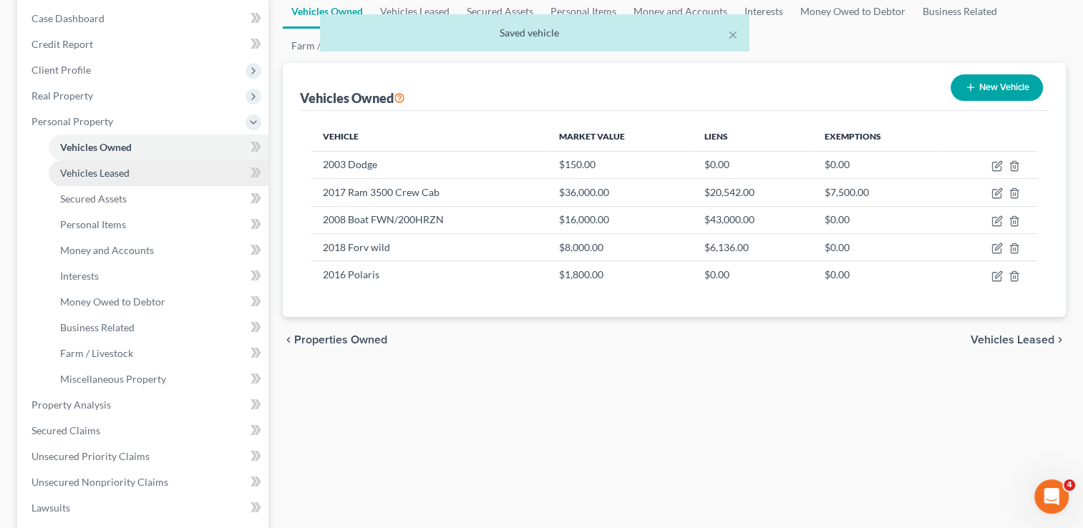
click at [140, 164] on link "Vehicles Leased" at bounding box center [159, 173] width 220 height 26
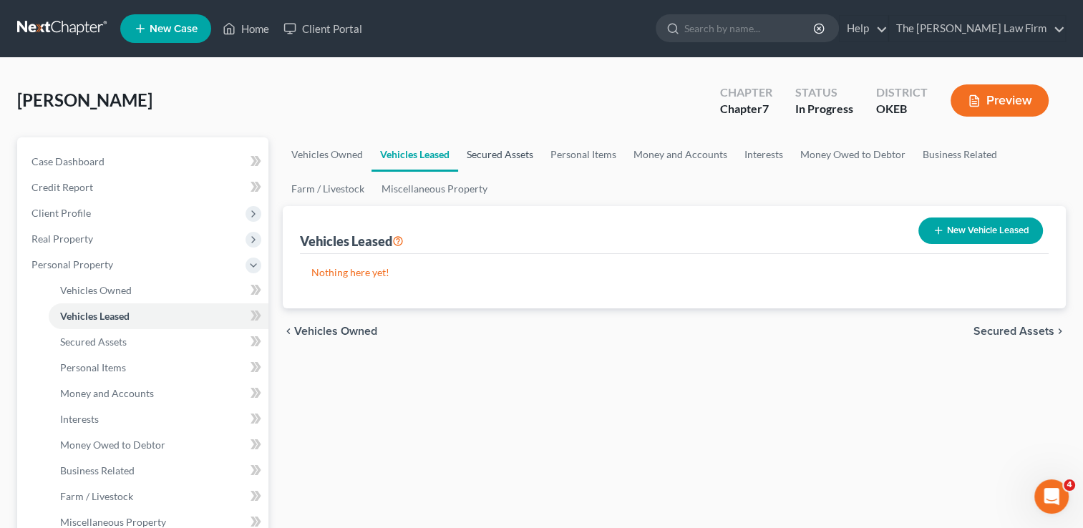
click at [523, 151] on link "Secured Assets" at bounding box center [500, 154] width 84 height 34
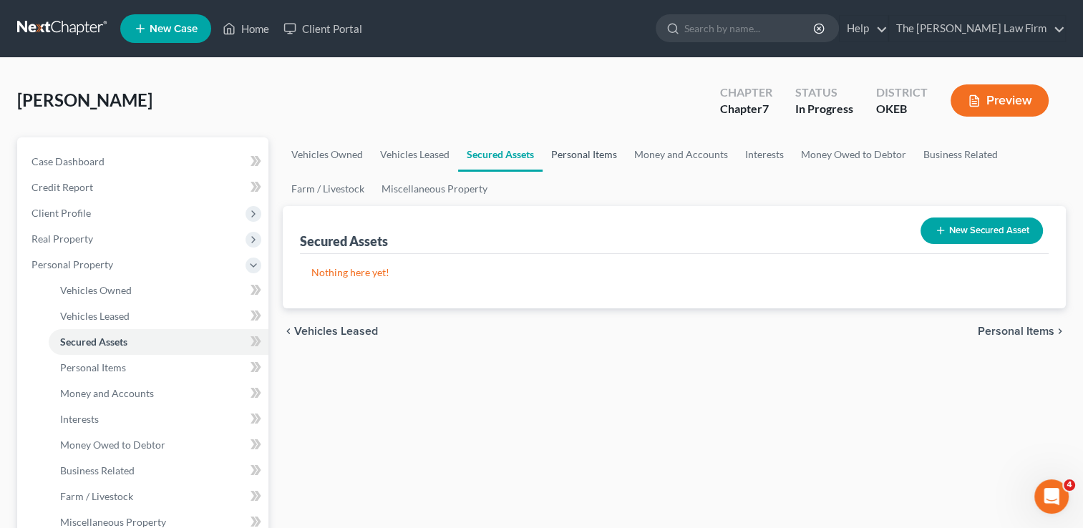
click at [577, 158] on link "Personal Items" at bounding box center [584, 154] width 83 height 34
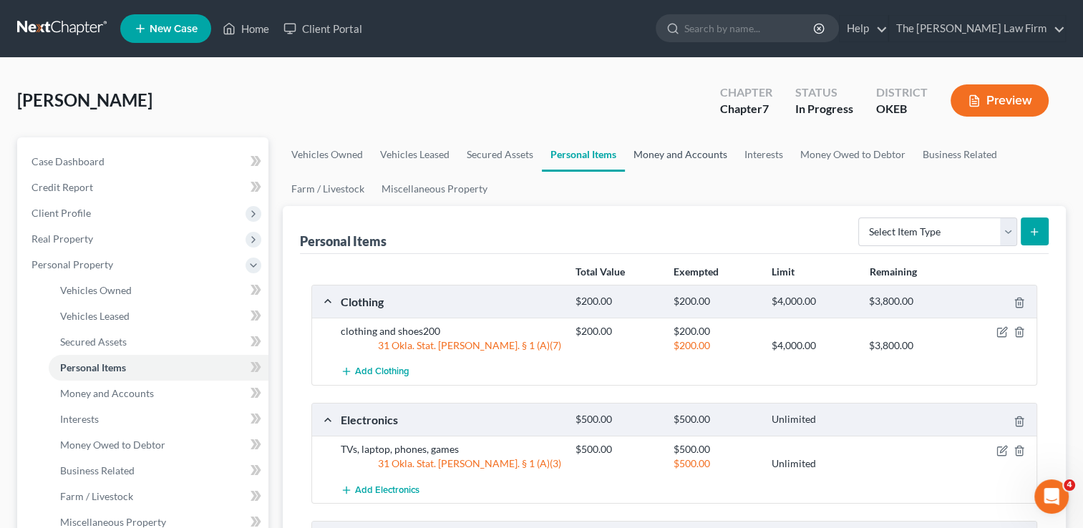
click at [684, 161] on link "Money and Accounts" at bounding box center [680, 154] width 111 height 34
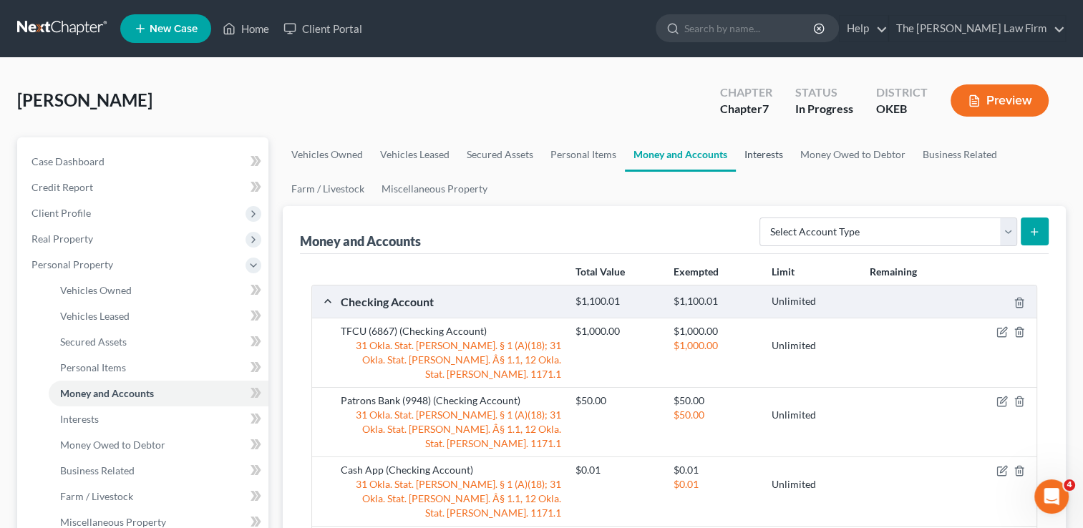
click at [762, 153] on link "Interests" at bounding box center [764, 154] width 56 height 34
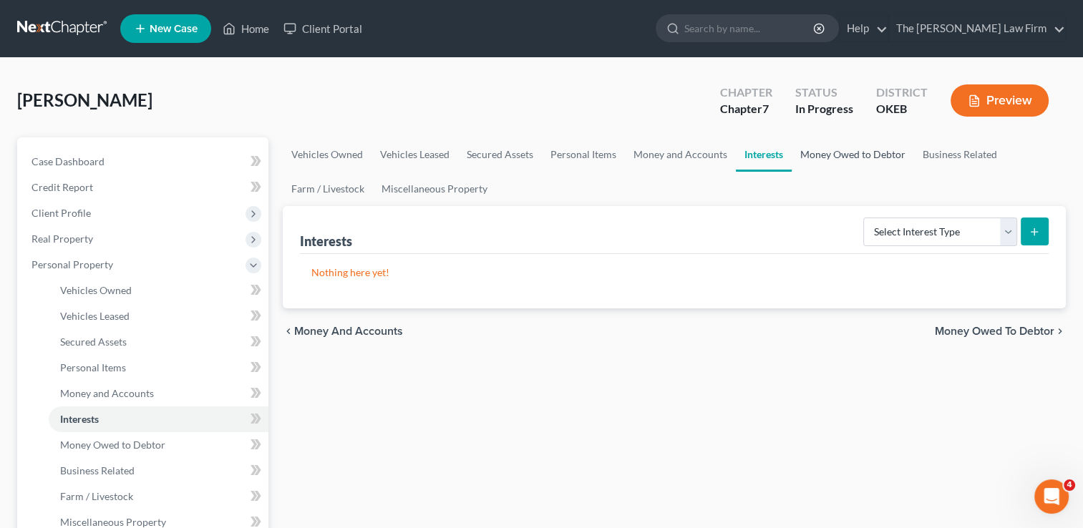
click at [840, 160] on link "Money Owed to Debtor" at bounding box center [853, 154] width 122 height 34
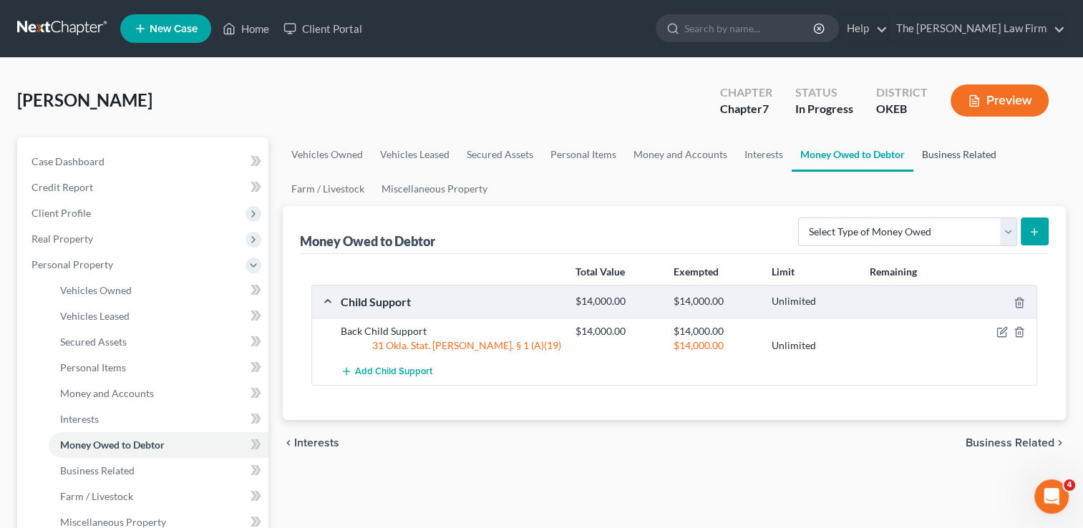
click at [944, 153] on link "Business Related" at bounding box center [960, 154] width 92 height 34
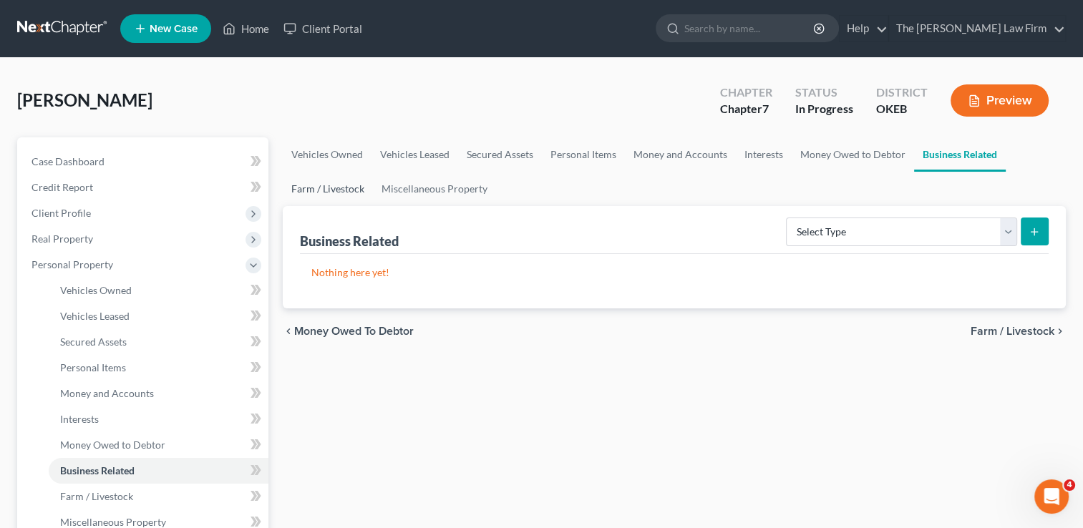
click at [307, 191] on link "Farm / Livestock" at bounding box center [328, 189] width 90 height 34
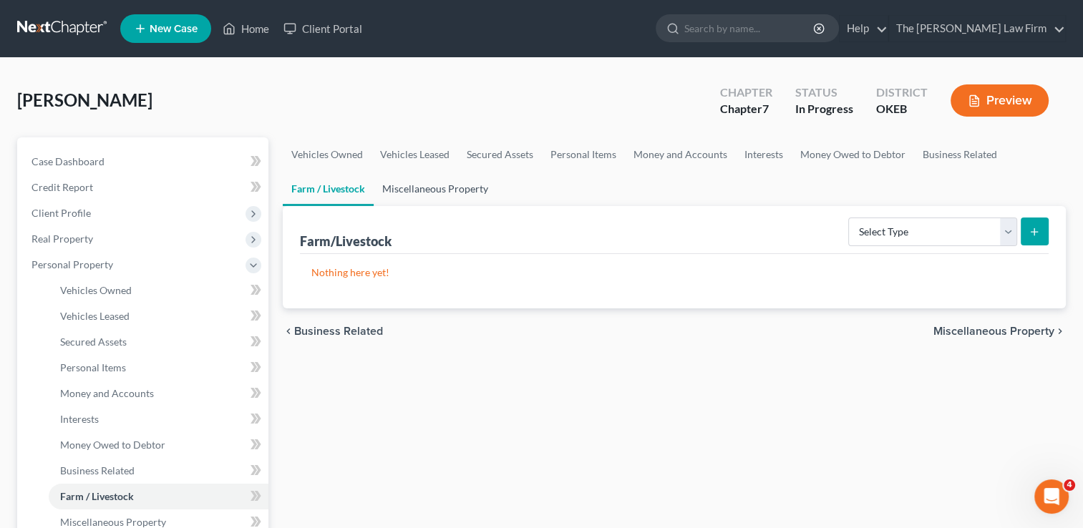
click at [433, 188] on link "Miscellaneous Property" at bounding box center [435, 189] width 123 height 34
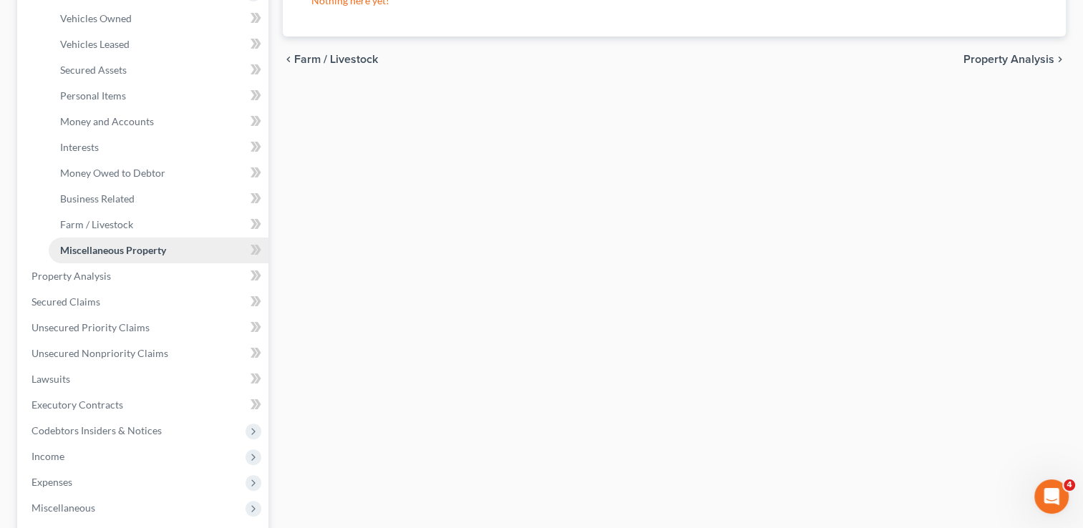
scroll to position [286, 0]
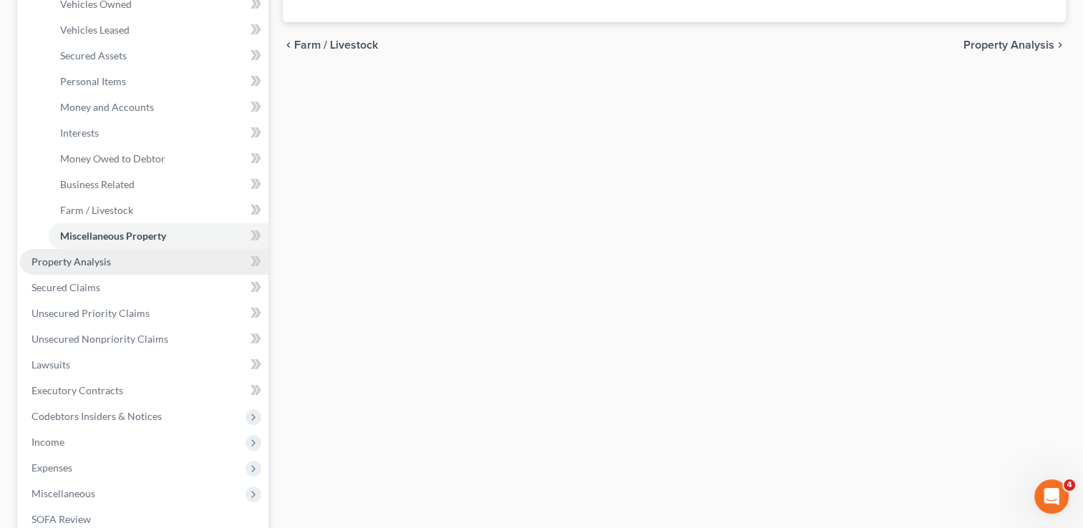
click at [62, 265] on span "Property Analysis" at bounding box center [71, 262] width 79 height 12
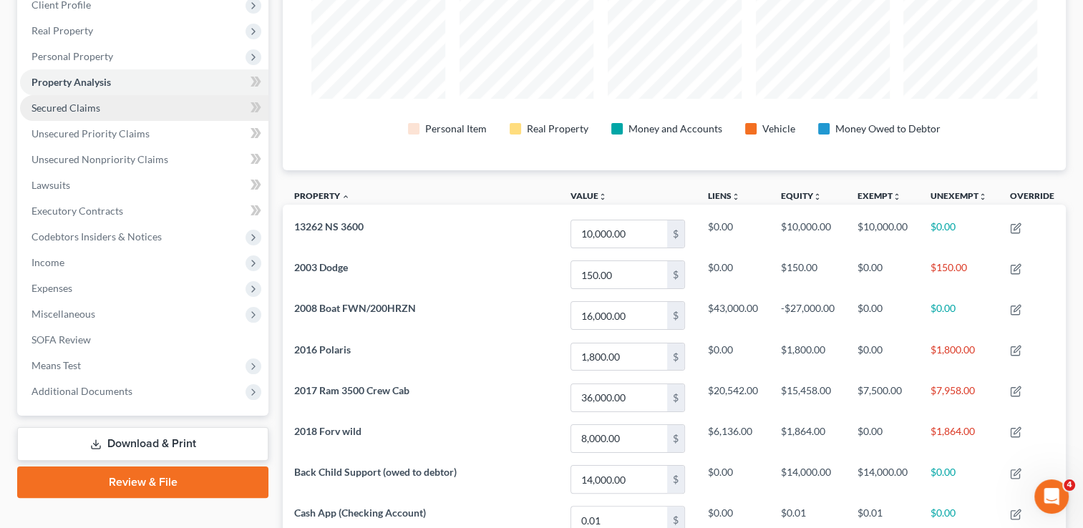
scroll to position [183, 0]
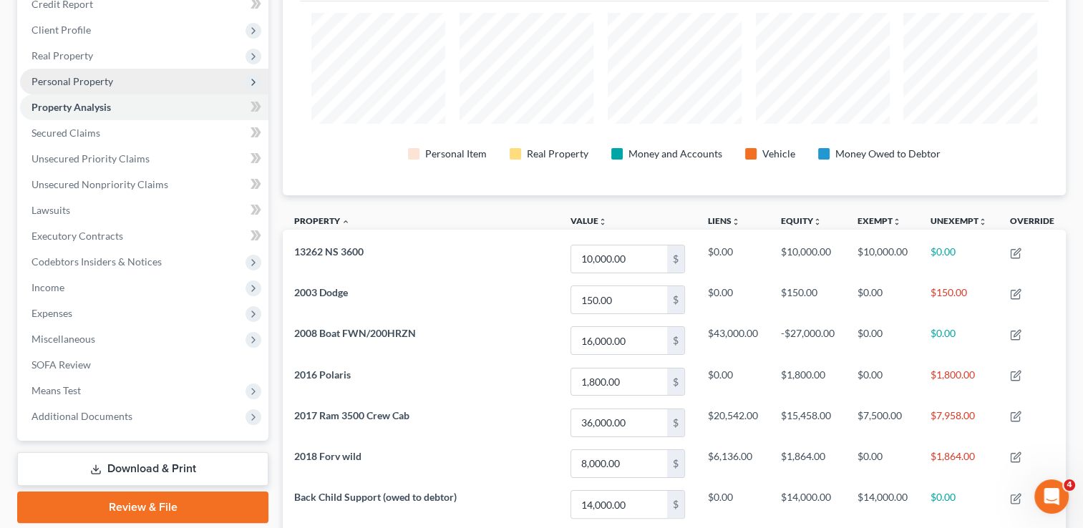
drag, startPoint x: 105, startPoint y: 76, endPoint x: 120, endPoint y: 87, distance: 18.9
click at [105, 76] on span "Personal Property" at bounding box center [73, 81] width 82 height 12
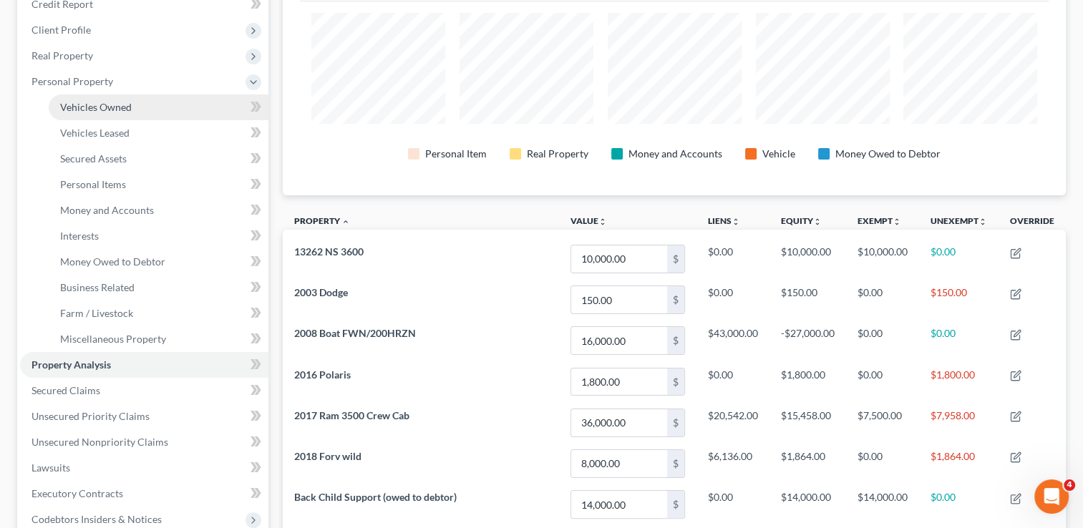
click at [110, 105] on span "Vehicles Owned" at bounding box center [96, 107] width 72 height 12
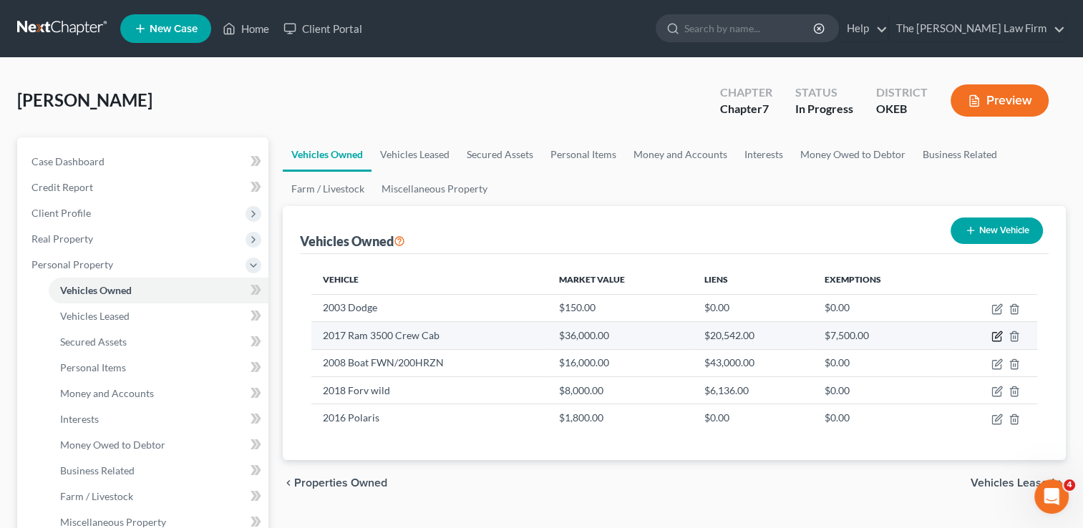
click at [999, 337] on icon "button" at bounding box center [997, 336] width 11 height 11
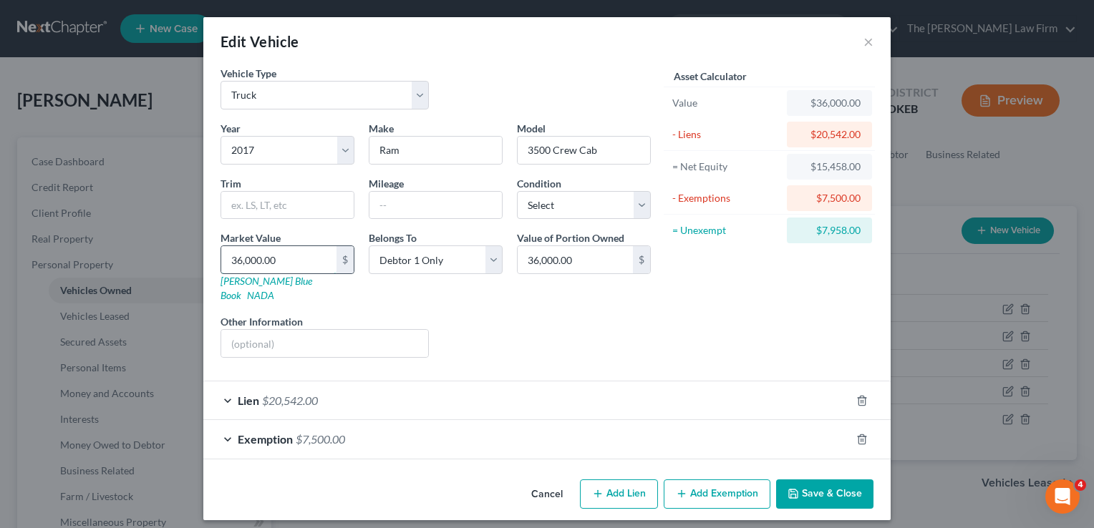
click at [279, 257] on input "36,000.00" at bounding box center [278, 259] width 115 height 27
click at [553, 314] on div "Liens Select" at bounding box center [547, 336] width 223 height 44
click at [799, 488] on icon "button" at bounding box center [793, 493] width 11 height 11
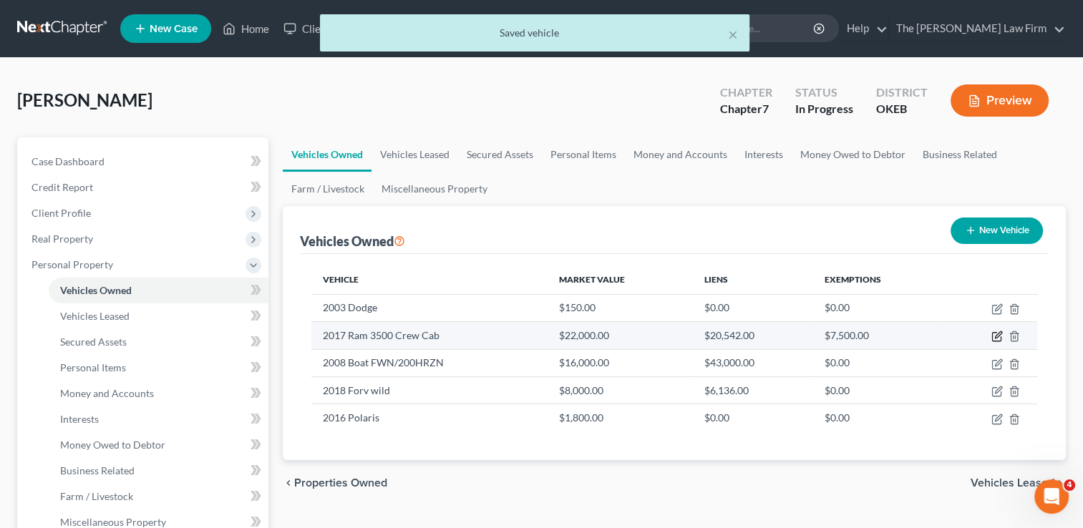
click at [998, 334] on icon "button" at bounding box center [997, 336] width 11 height 11
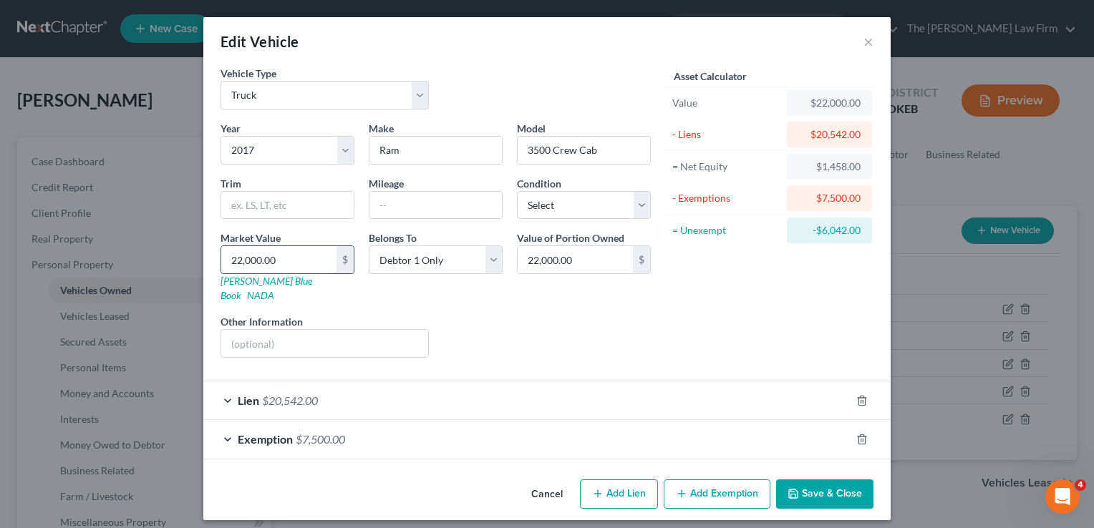
drag, startPoint x: 301, startPoint y: 253, endPoint x: 298, endPoint y: 264, distance: 11.1
click at [301, 253] on input "22,000.00" at bounding box center [278, 259] width 115 height 27
click at [821, 480] on button "Save & Close" at bounding box center [824, 495] width 97 height 30
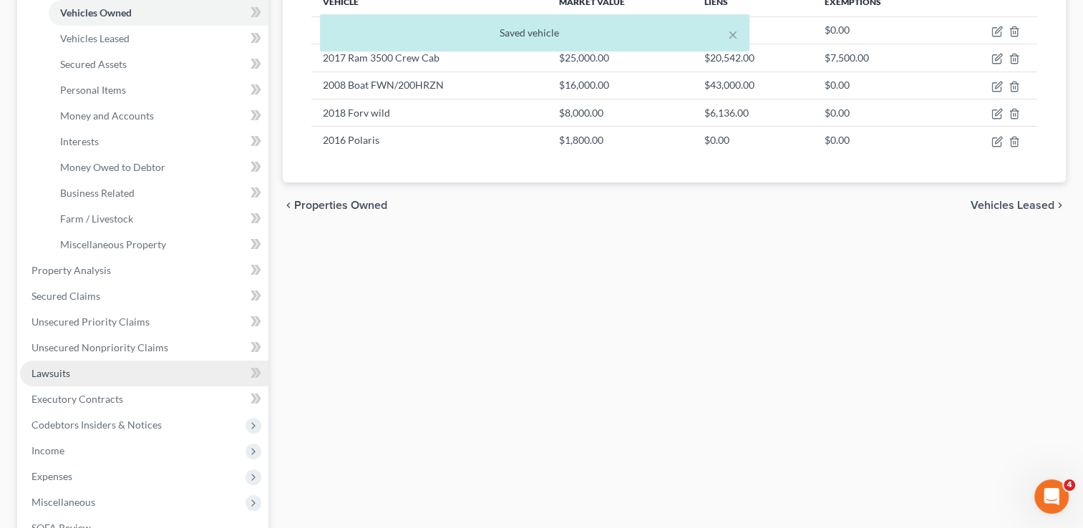
scroll to position [286, 0]
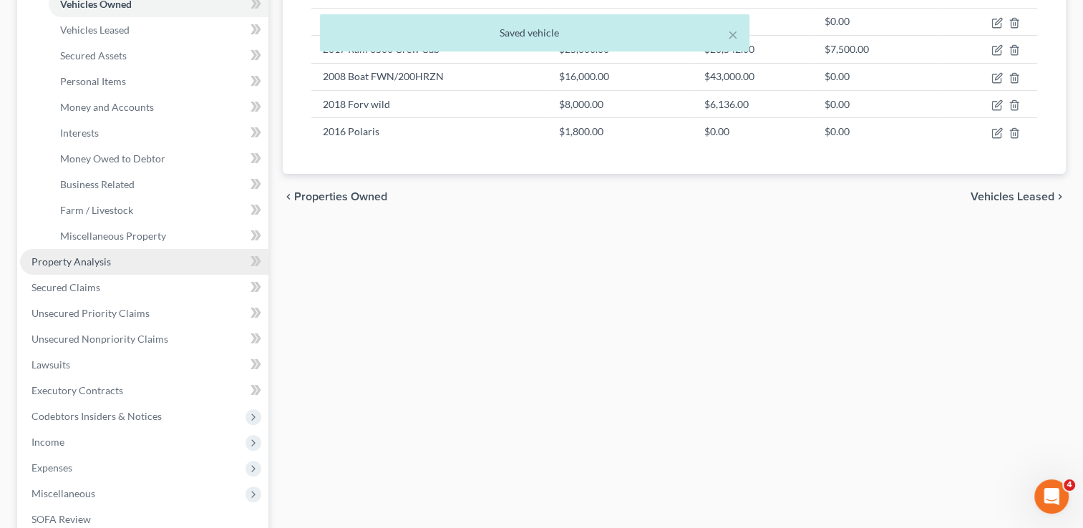
drag, startPoint x: 95, startPoint y: 262, endPoint x: 215, endPoint y: 248, distance: 120.3
click at [95, 262] on span "Property Analysis" at bounding box center [71, 262] width 79 height 12
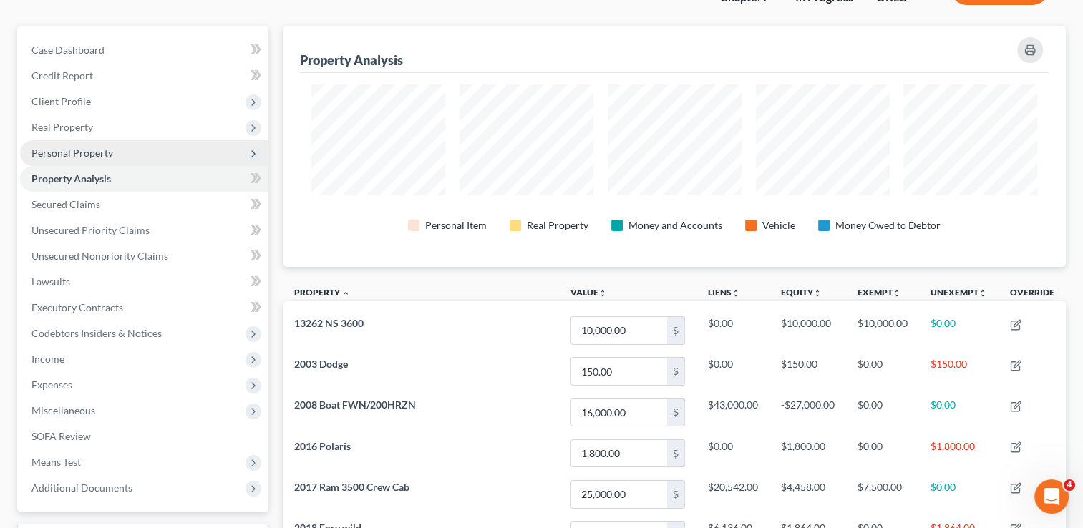
click at [95, 149] on span "Personal Property" at bounding box center [73, 153] width 82 height 12
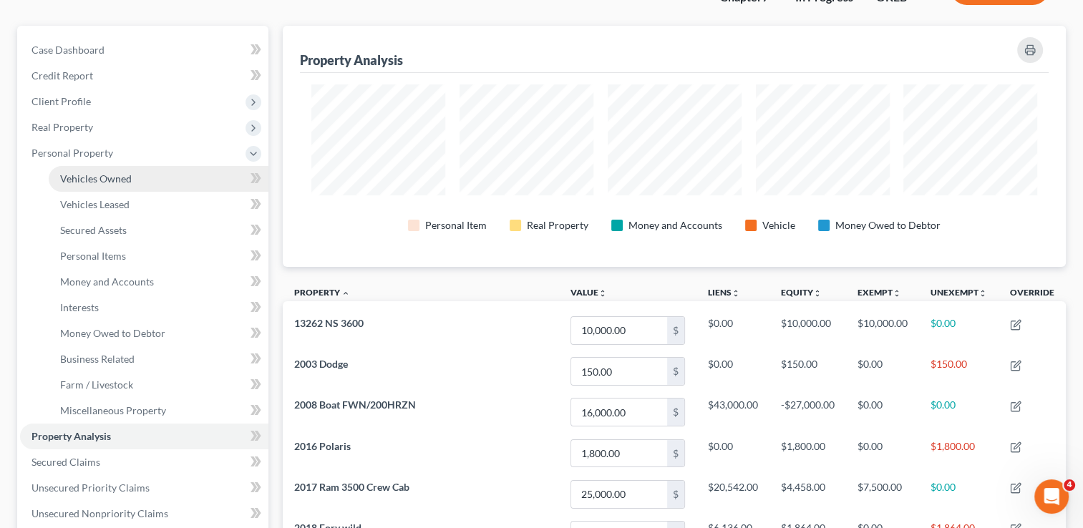
click at [123, 176] on span "Vehicles Owned" at bounding box center [96, 179] width 72 height 12
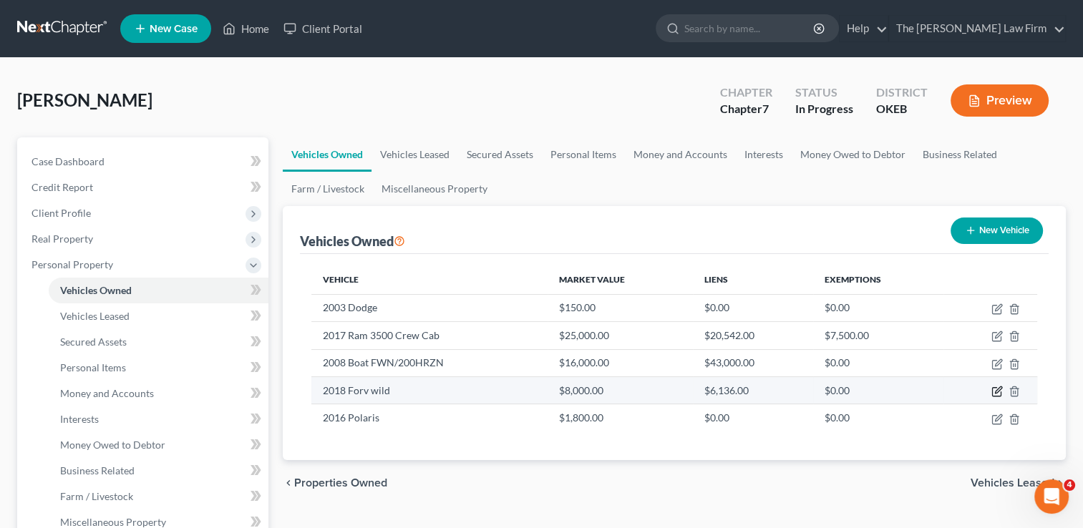
click at [997, 389] on icon "button" at bounding box center [997, 391] width 11 height 11
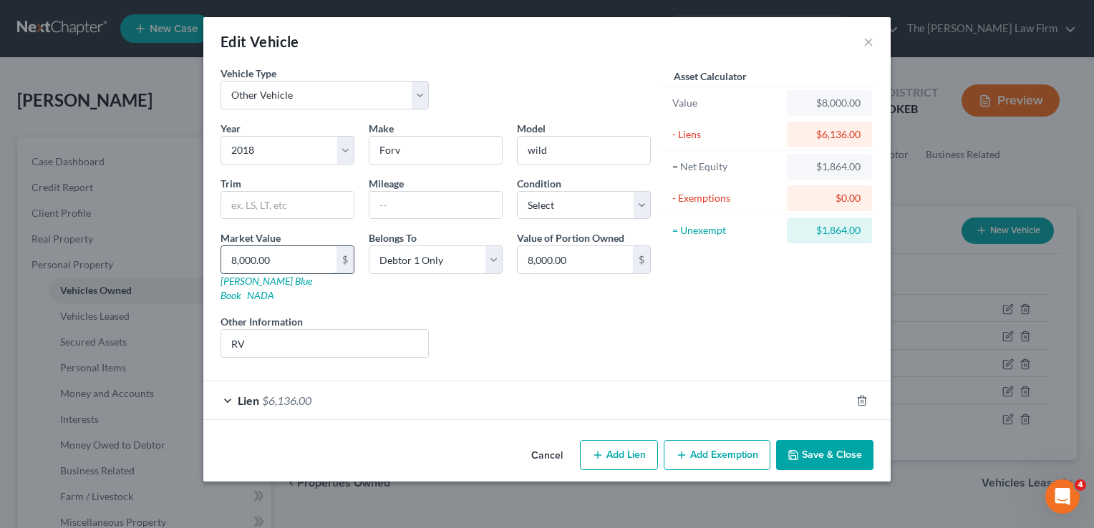
click at [294, 252] on input "8,000.00" at bounding box center [278, 259] width 115 height 27
click at [846, 440] on button "Save & Close" at bounding box center [824, 455] width 97 height 30
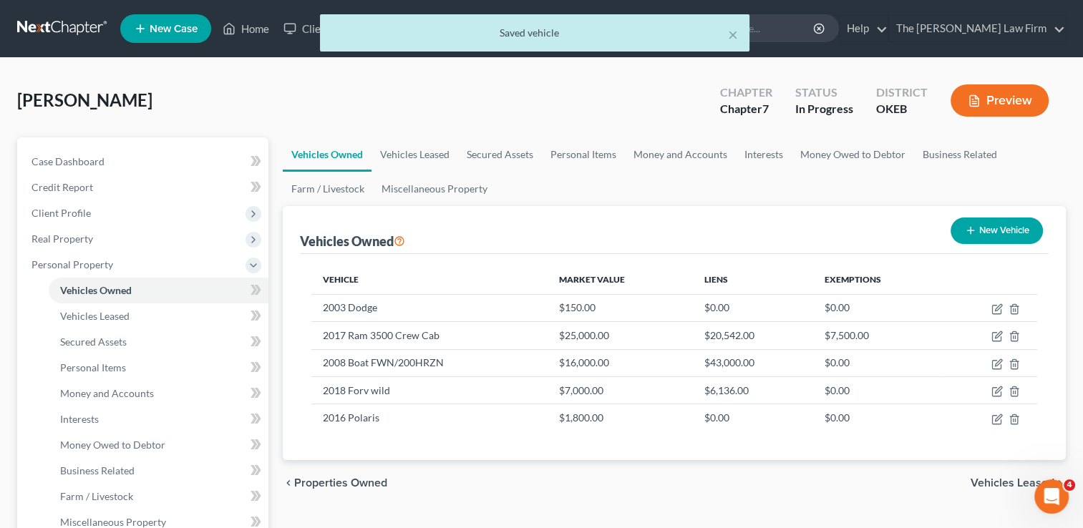
scroll to position [286, 0]
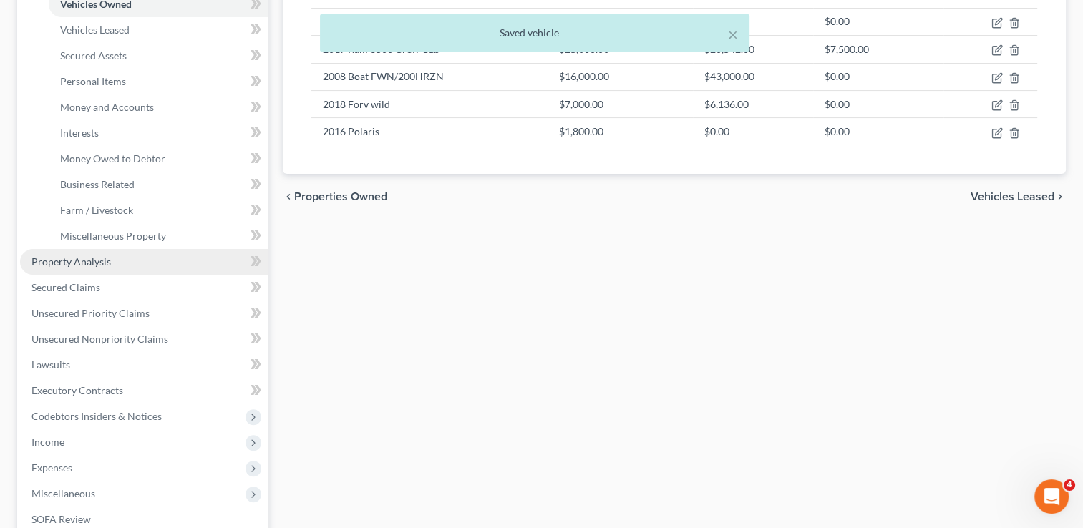
click at [102, 262] on span "Property Analysis" at bounding box center [71, 262] width 79 height 12
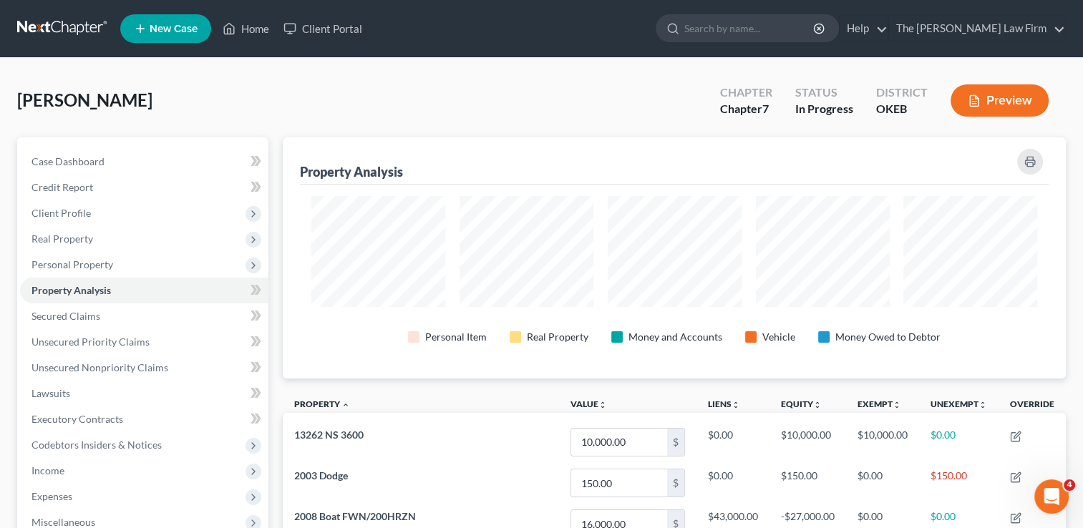
scroll to position [241, 783]
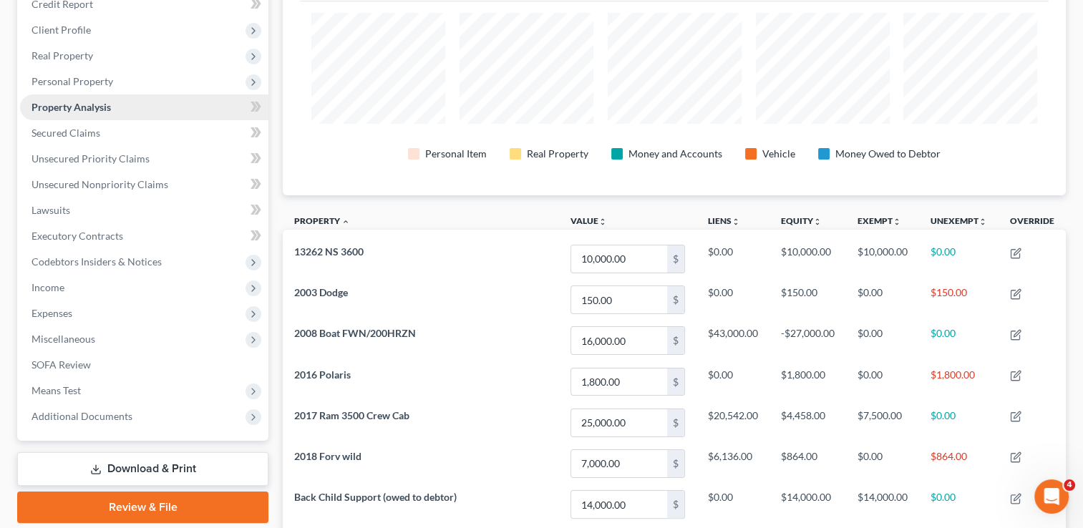
drag, startPoint x: 92, startPoint y: 83, endPoint x: 130, endPoint y: 100, distance: 41.4
click at [92, 83] on span "Personal Property" at bounding box center [73, 81] width 82 height 12
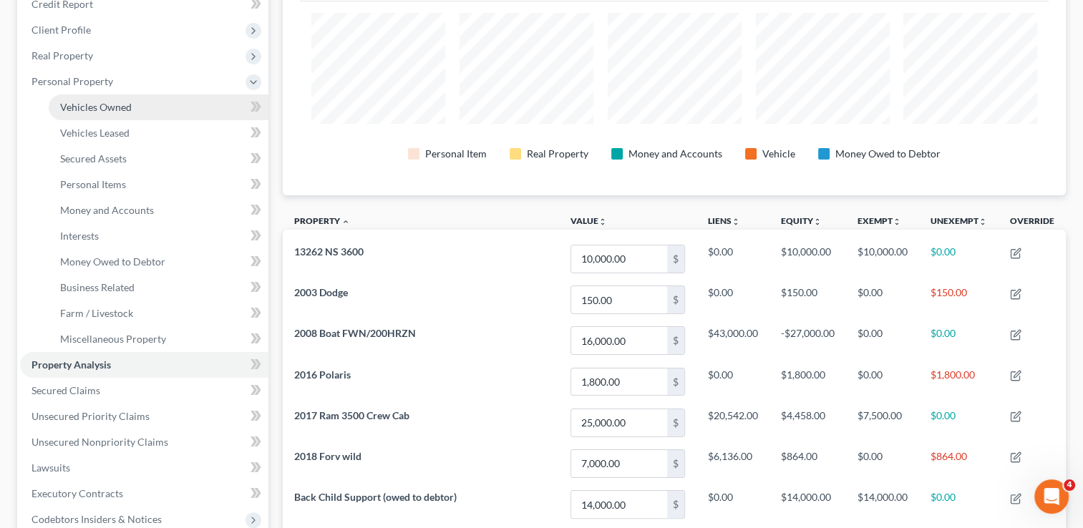
click at [139, 107] on link "Vehicles Owned" at bounding box center [159, 108] width 220 height 26
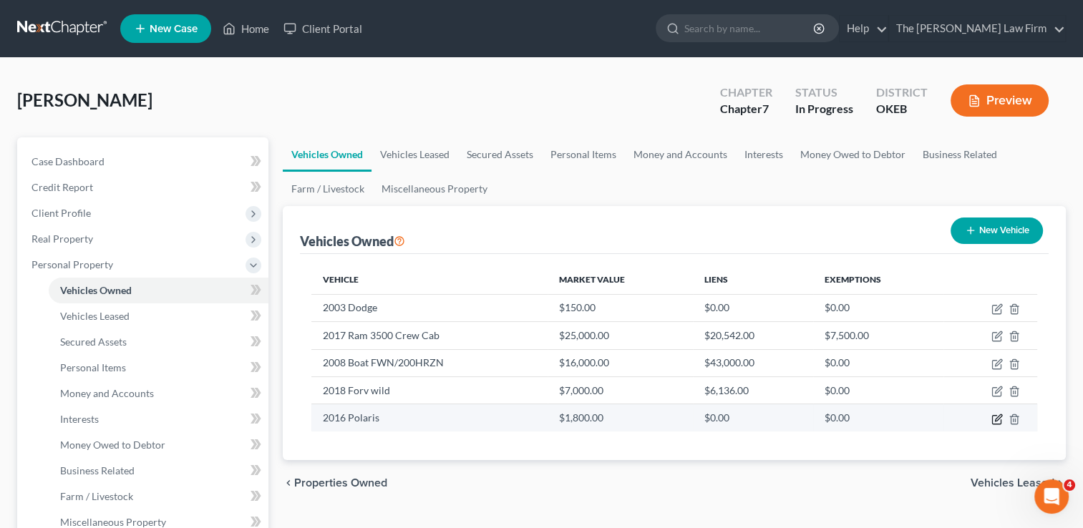
click at [994, 416] on icon "button" at bounding box center [997, 419] width 11 height 11
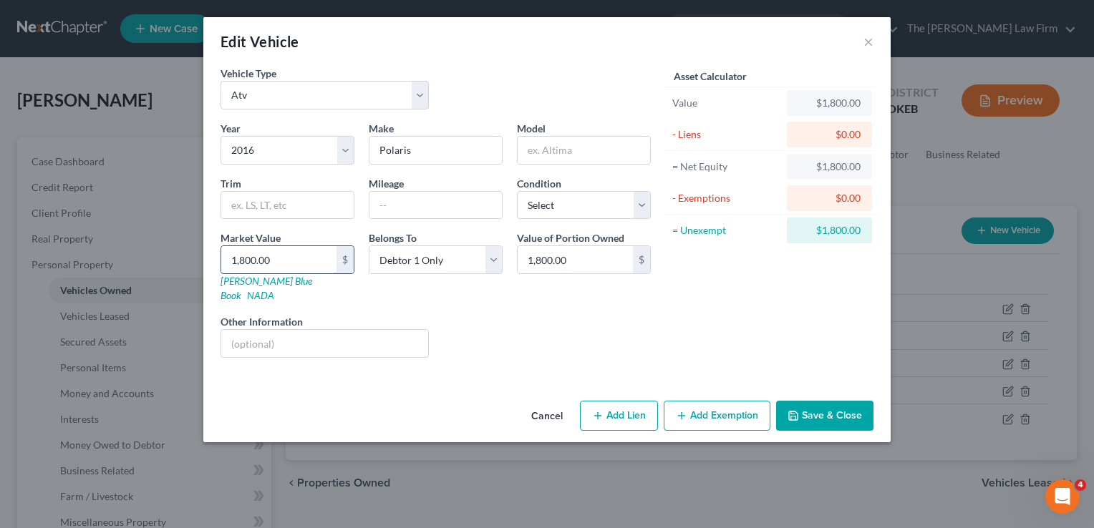
click at [291, 263] on input "1,800.00" at bounding box center [278, 259] width 115 height 27
click at [820, 401] on button "Save & Close" at bounding box center [824, 416] width 97 height 30
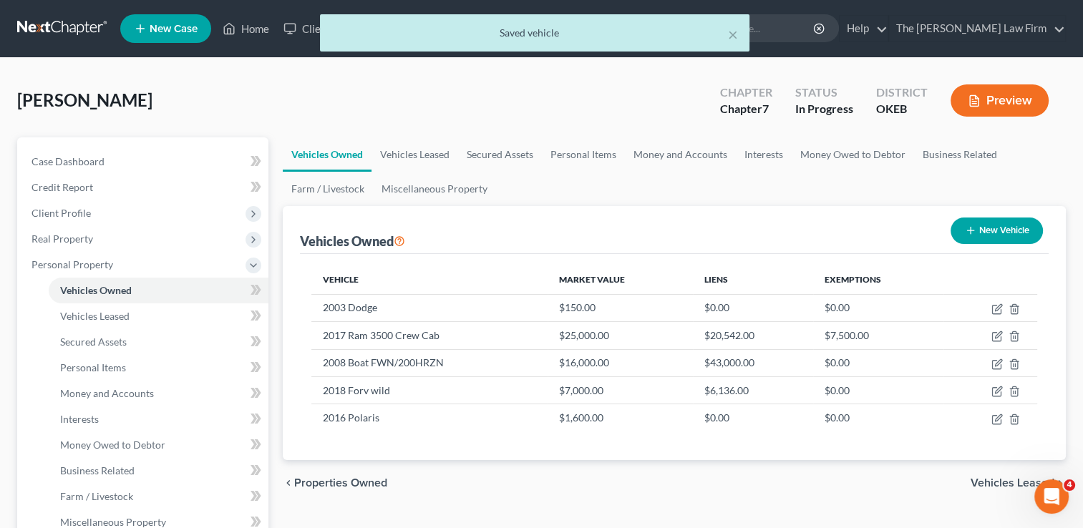
scroll to position [286, 0]
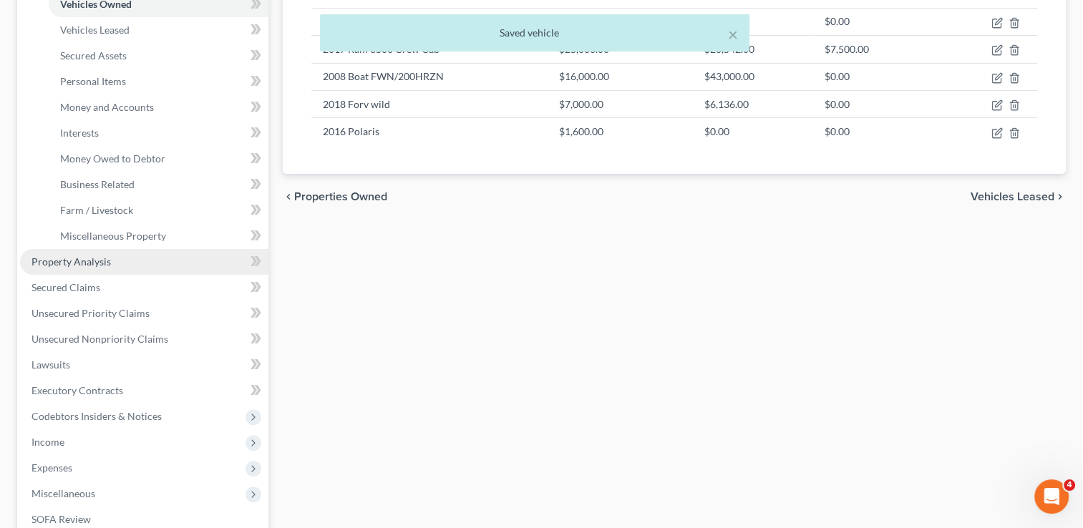
drag, startPoint x: 97, startPoint y: 260, endPoint x: 123, endPoint y: 258, distance: 26.6
click at [97, 259] on span "Property Analysis" at bounding box center [71, 262] width 79 height 12
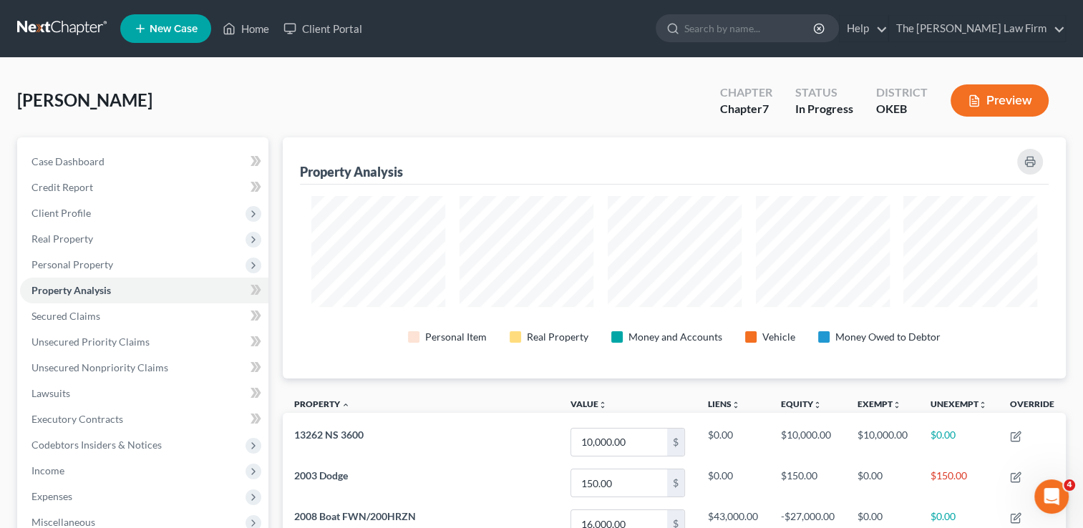
scroll to position [715747, 715205]
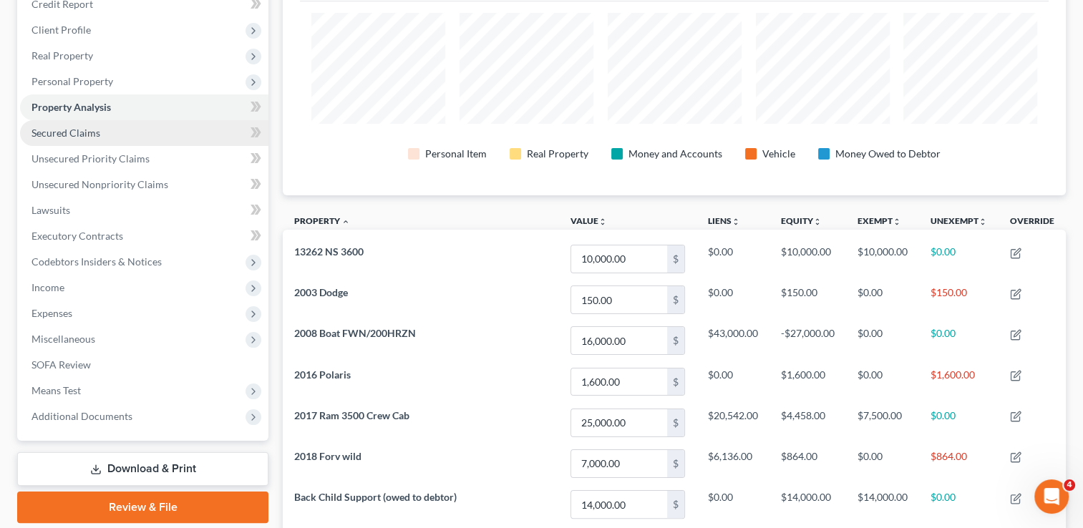
click at [80, 130] on span "Secured Claims" at bounding box center [66, 133] width 69 height 12
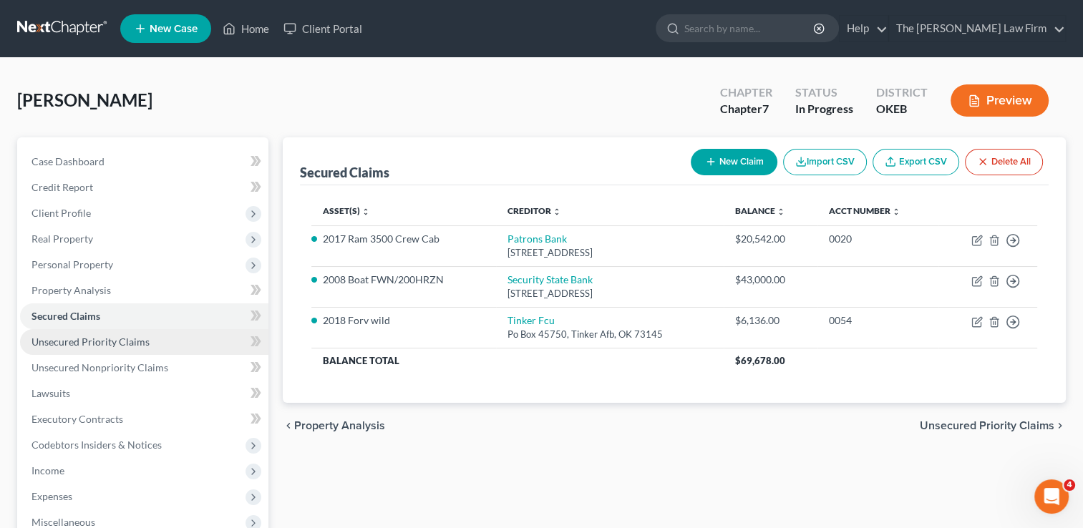
click at [135, 340] on span "Unsecured Priority Claims" at bounding box center [91, 342] width 118 height 12
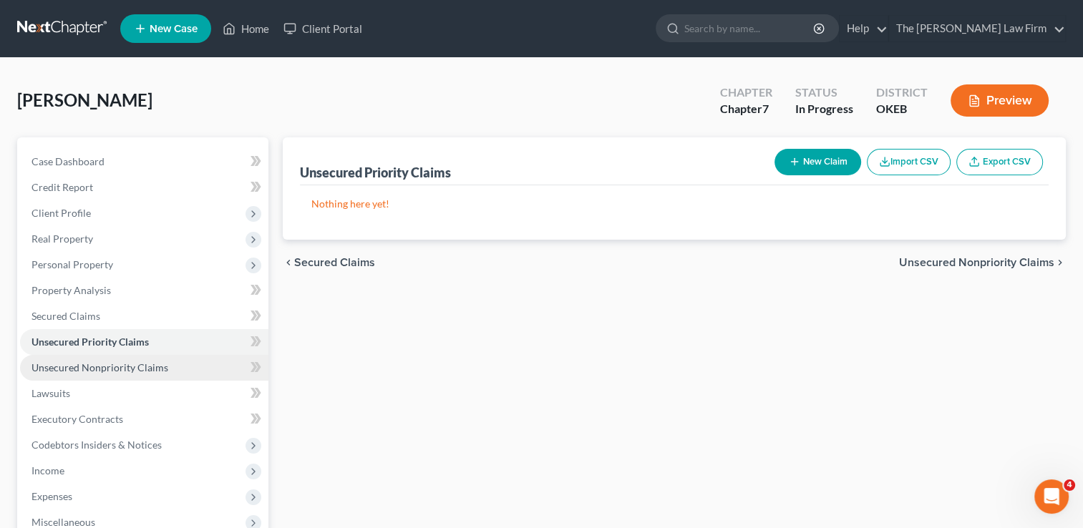
click at [125, 365] on span "Unsecured Nonpriority Claims" at bounding box center [100, 368] width 137 height 12
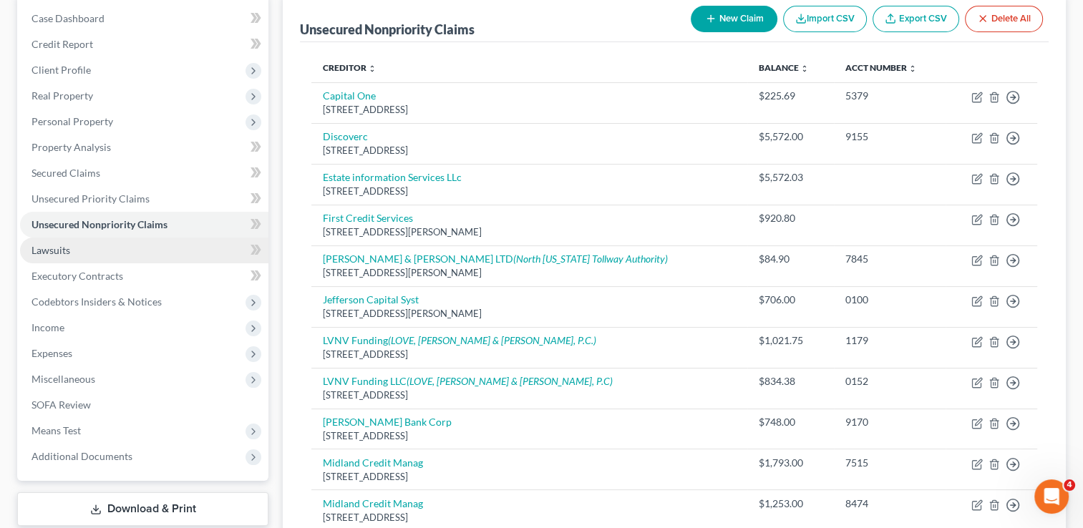
click at [79, 246] on link "Lawsuits" at bounding box center [144, 251] width 248 height 26
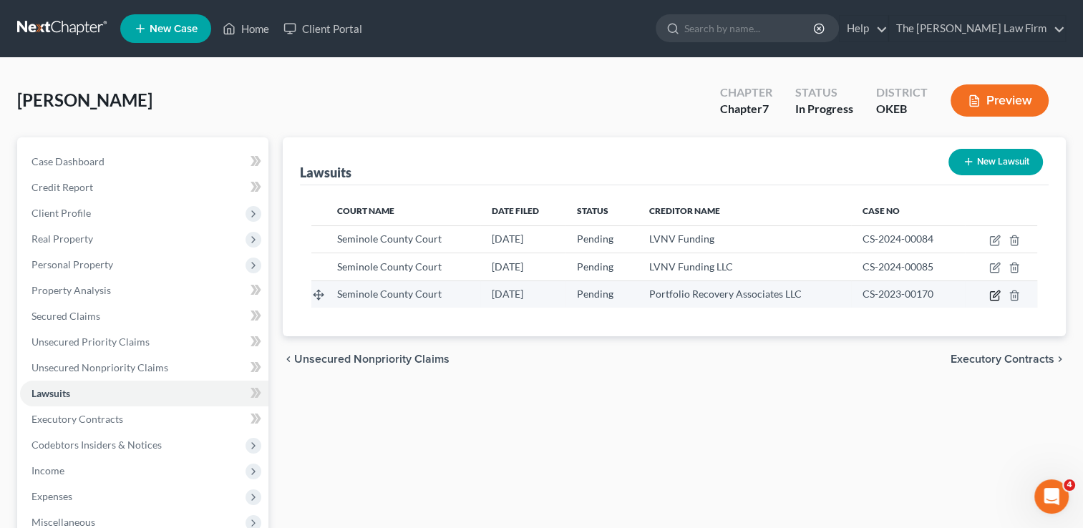
click at [991, 296] on icon "button" at bounding box center [994, 295] width 11 height 11
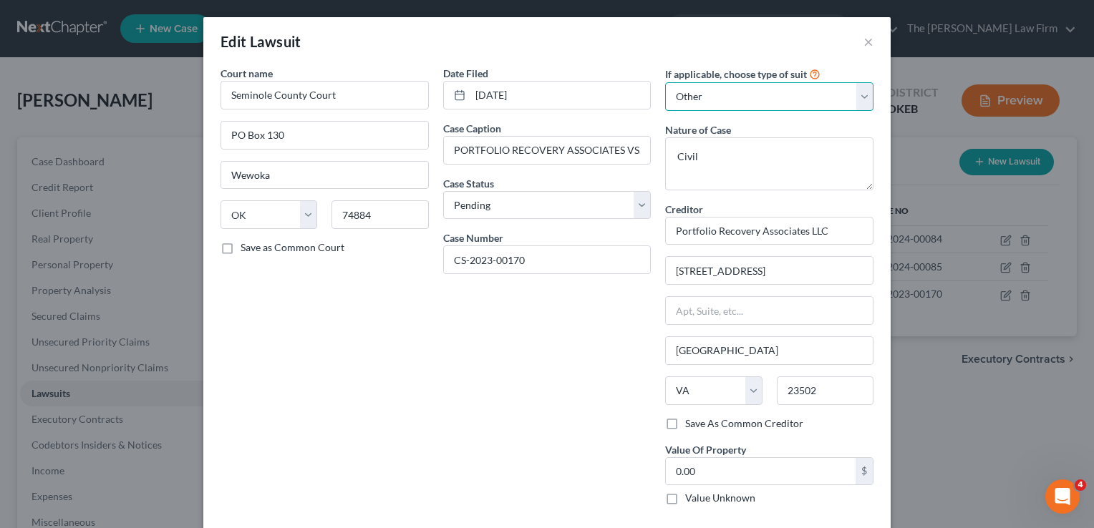
click at [725, 98] on select "Select Repossession Garnishment Foreclosure Attached, Seized, Or Levied Other" at bounding box center [769, 96] width 208 height 29
click at [665, 82] on select "Select Repossession Garnishment Foreclosure Attached, Seized, Or Levied Other" at bounding box center [769, 96] width 208 height 29
click at [521, 379] on div "Date Filed 08/28/2023 Case Caption PORTFOLIO RECOVERY ASSOCIATES VS. BRUMMETT, …" at bounding box center [547, 319] width 223 height 506
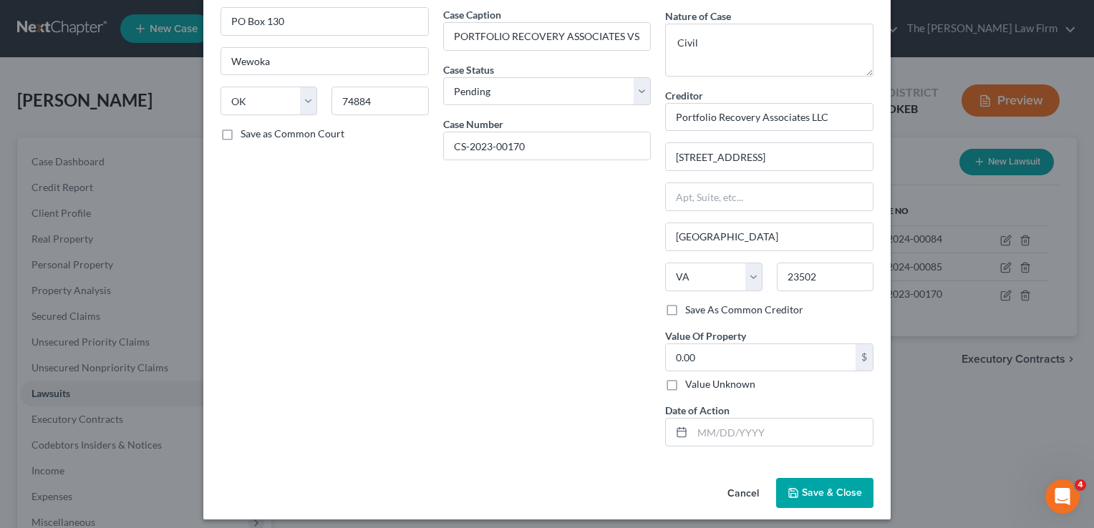
scroll to position [120, 0]
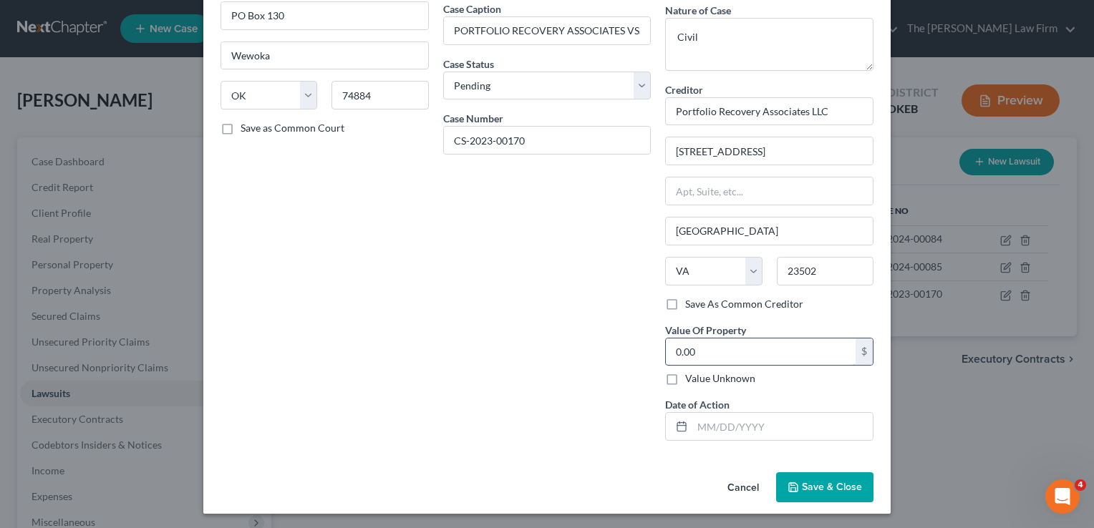
click at [715, 344] on input "0.00" at bounding box center [761, 352] width 190 height 27
click at [823, 488] on span "Save & Close" at bounding box center [832, 487] width 60 height 12
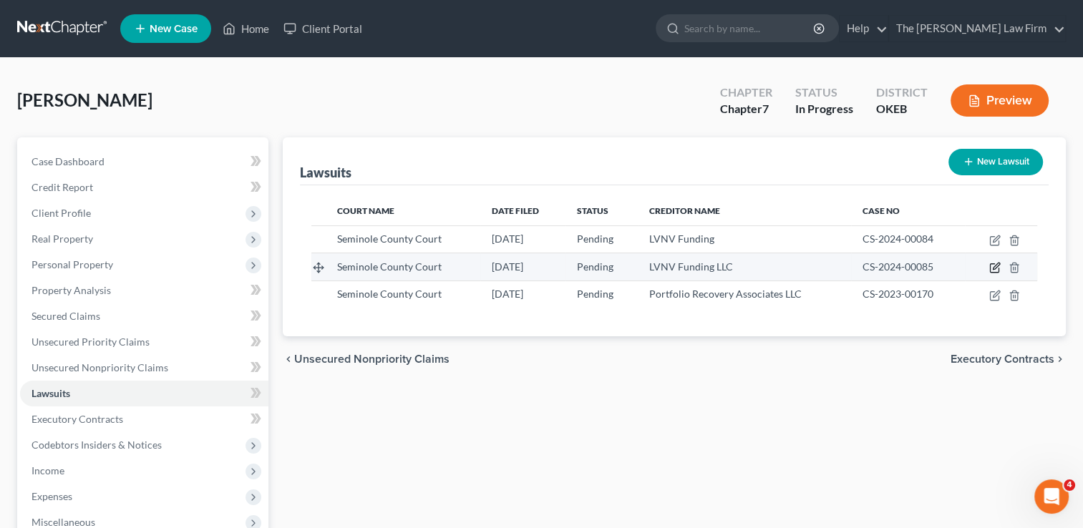
click at [994, 267] on icon "button" at bounding box center [996, 266] width 6 height 6
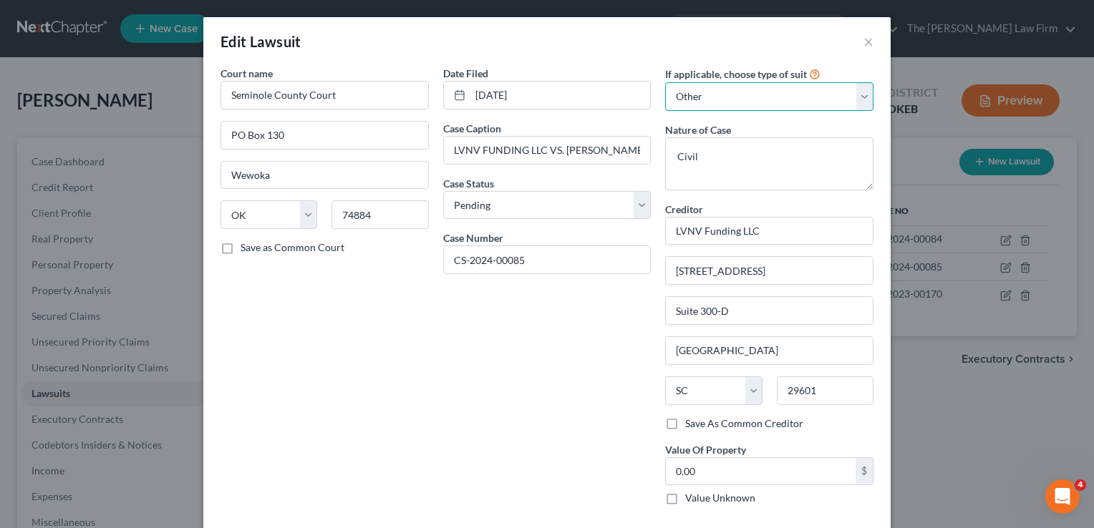
drag, startPoint x: 732, startPoint y: 94, endPoint x: 742, endPoint y: 111, distance: 19.9
click at [732, 94] on select "Select Repossession Garnishment Foreclosure Attached, Seized, Or Levied Other" at bounding box center [769, 96] width 208 height 29
click at [665, 82] on select "Select Repossession Garnishment Foreclosure Attached, Seized, Or Levied Other" at bounding box center [769, 96] width 208 height 29
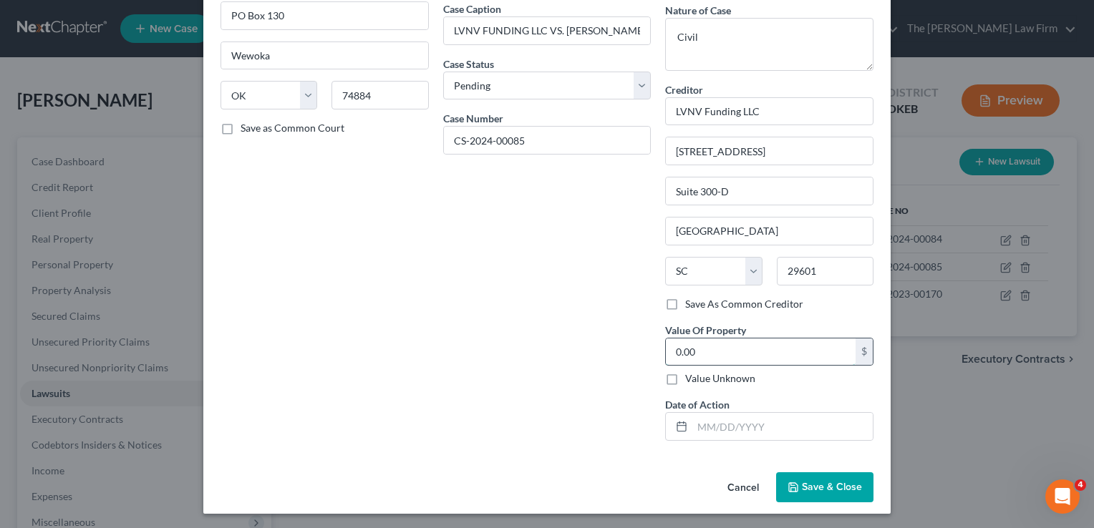
click at [713, 349] on input "0.00" at bounding box center [761, 352] width 190 height 27
click at [817, 483] on span "Save & Close" at bounding box center [832, 487] width 60 height 12
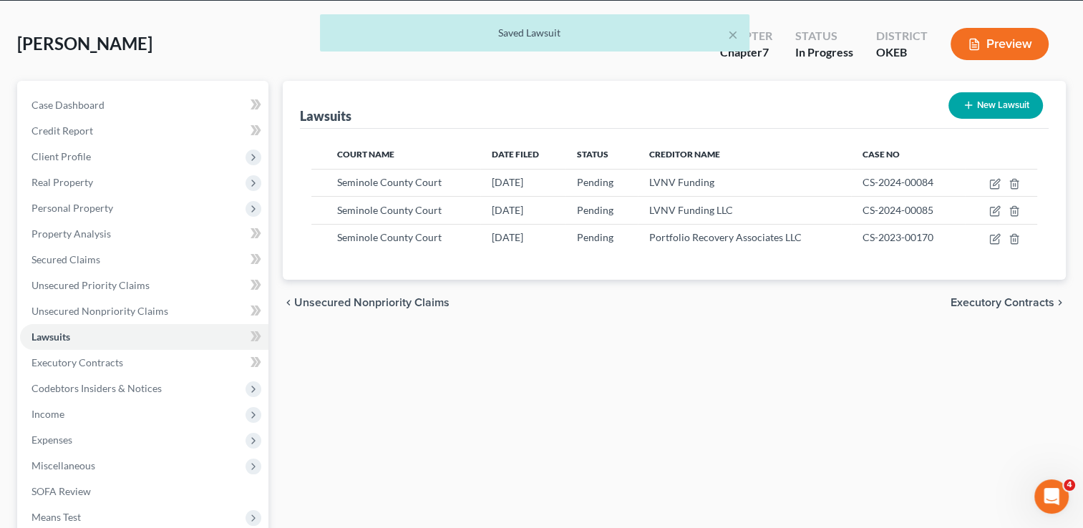
scroll to position [143, 0]
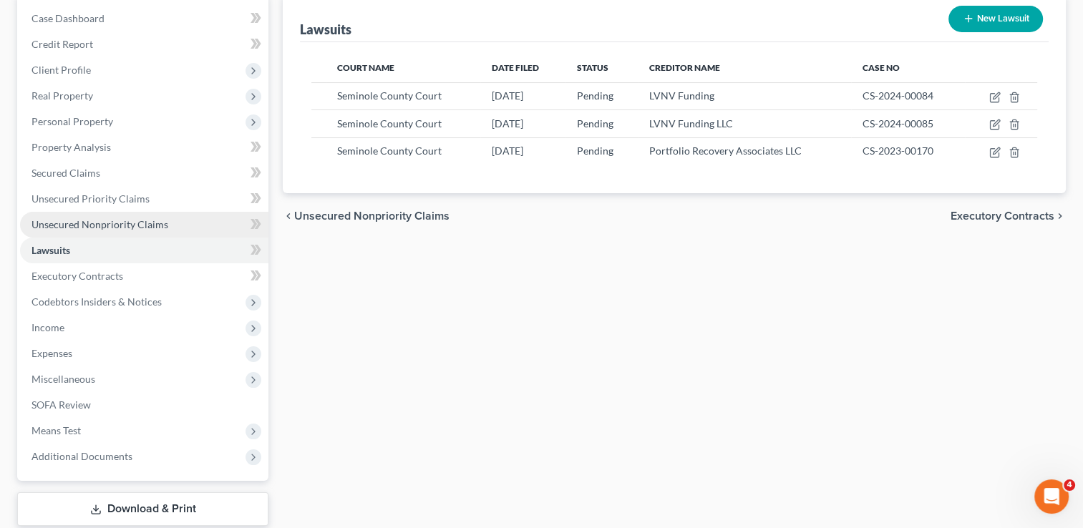
click at [128, 216] on link "Unsecured Nonpriority Claims" at bounding box center [144, 225] width 248 height 26
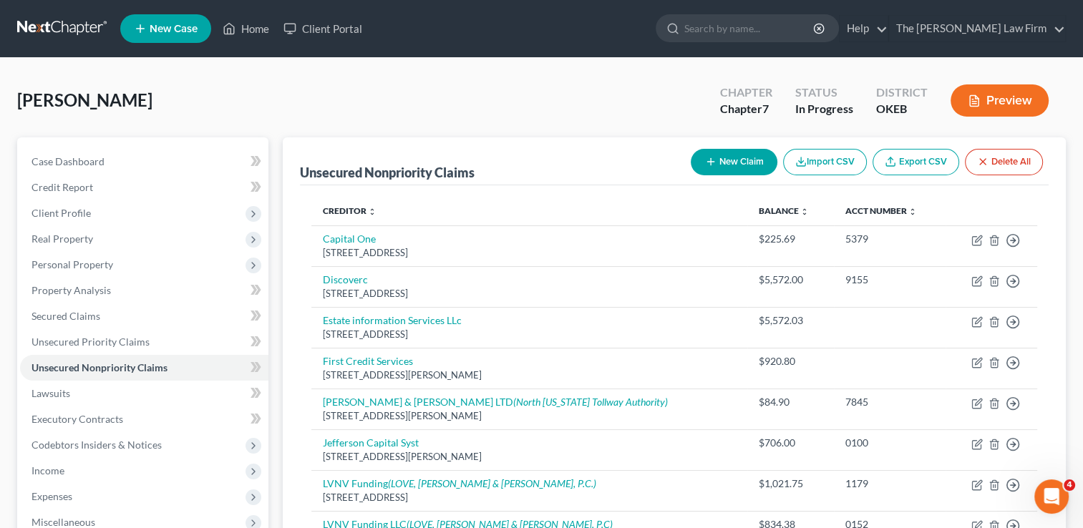
click at [733, 163] on button "New Claim" at bounding box center [734, 162] width 87 height 26
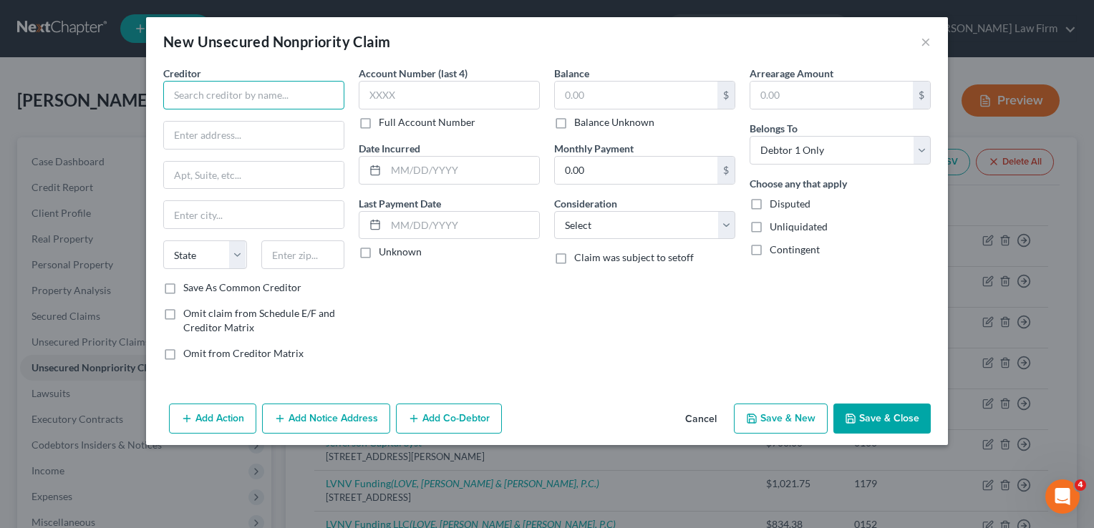
click at [261, 89] on input "text" at bounding box center [253, 95] width 181 height 29
click at [246, 135] on input "text" at bounding box center [254, 135] width 180 height 27
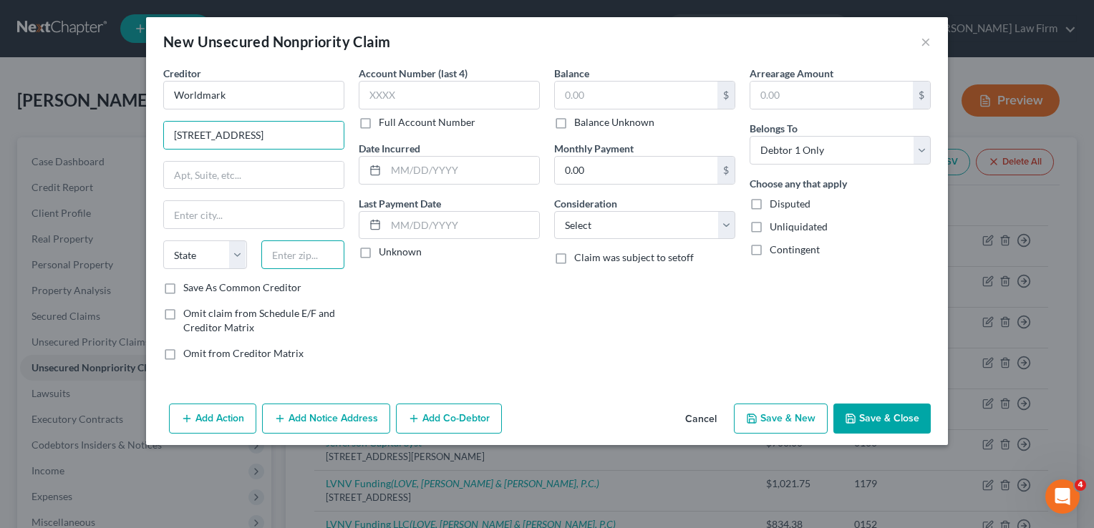
click at [308, 250] on input "text" at bounding box center [303, 255] width 84 height 29
click at [500, 299] on div "Account Number (last 4) Full Account Number Date Incurred Last Payment Date Unk…" at bounding box center [449, 219] width 195 height 306
click at [600, 95] on input "text" at bounding box center [636, 95] width 163 height 27
click at [880, 416] on button "Save & Close" at bounding box center [881, 419] width 97 height 30
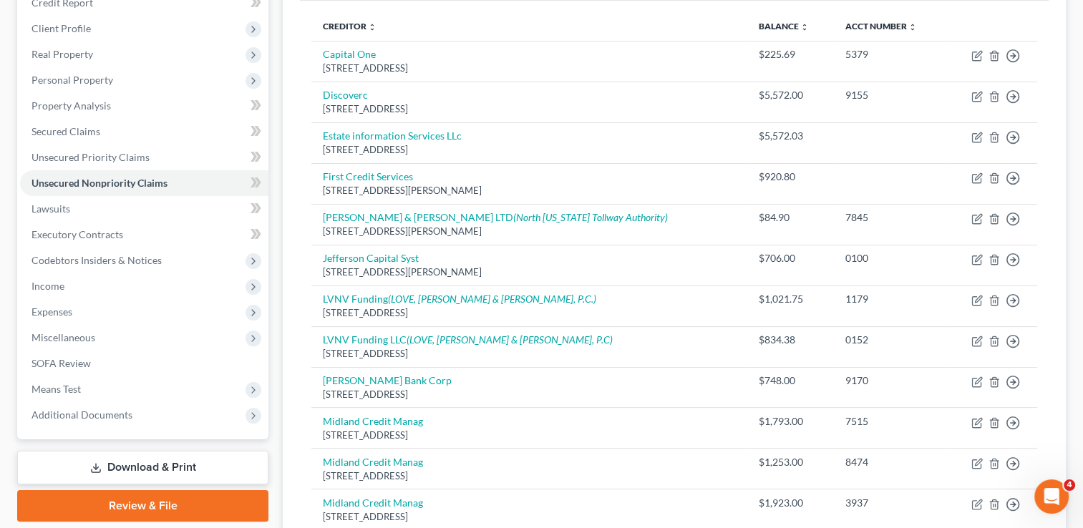
scroll to position [184, 0]
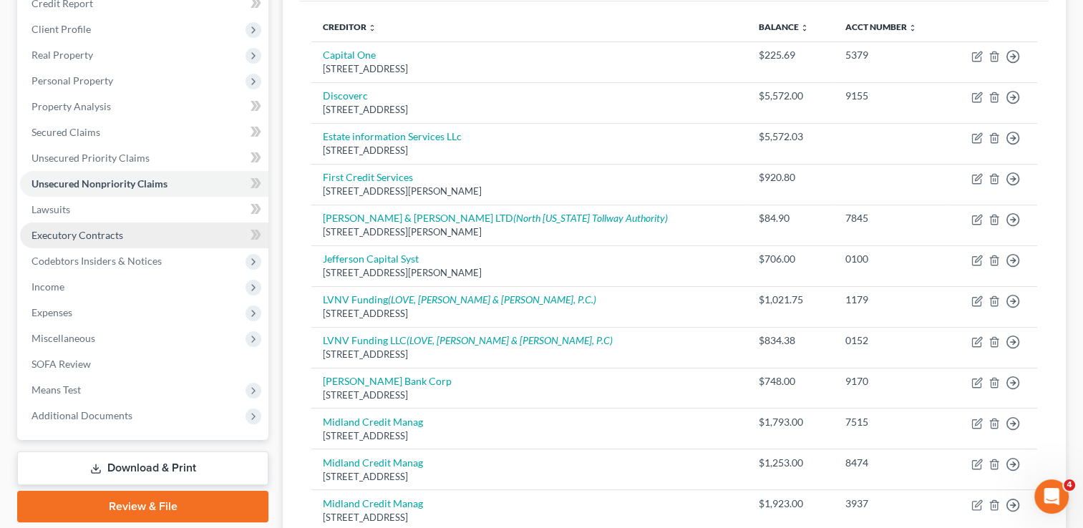
click at [104, 236] on span "Executory Contracts" at bounding box center [78, 235] width 92 height 12
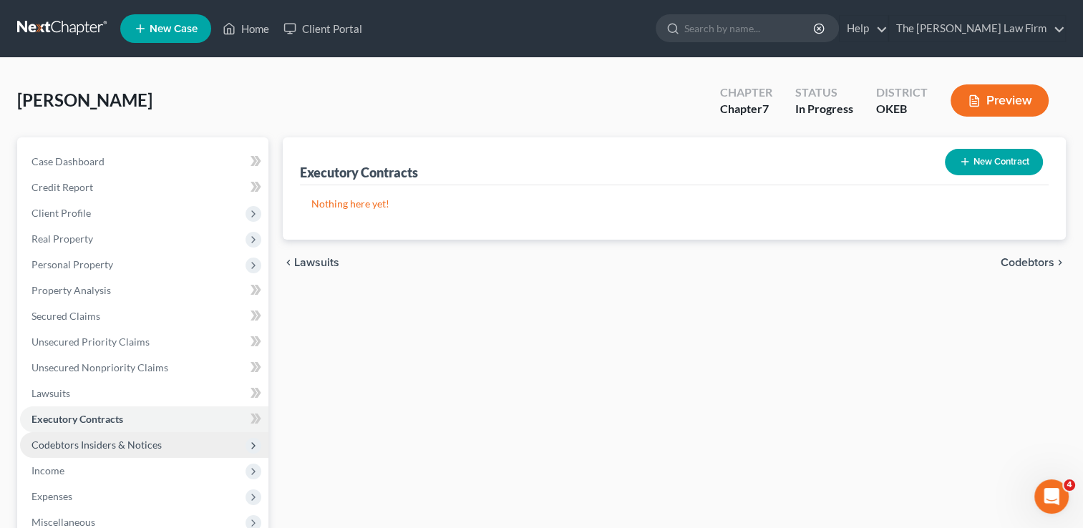
click at [111, 448] on span "Codebtors Insiders & Notices" at bounding box center [97, 445] width 130 height 12
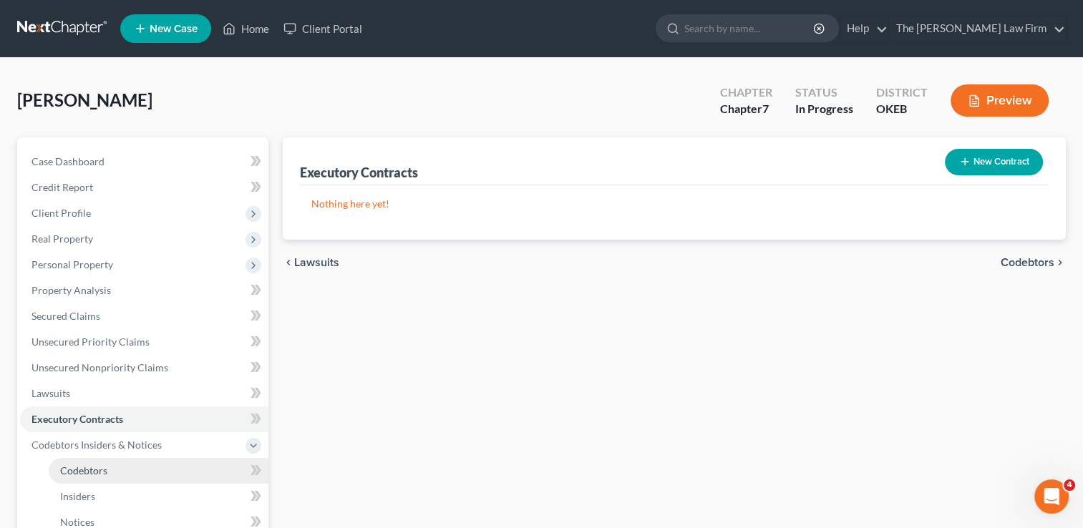
click at [97, 473] on span "Codebtors" at bounding box center [83, 471] width 47 height 12
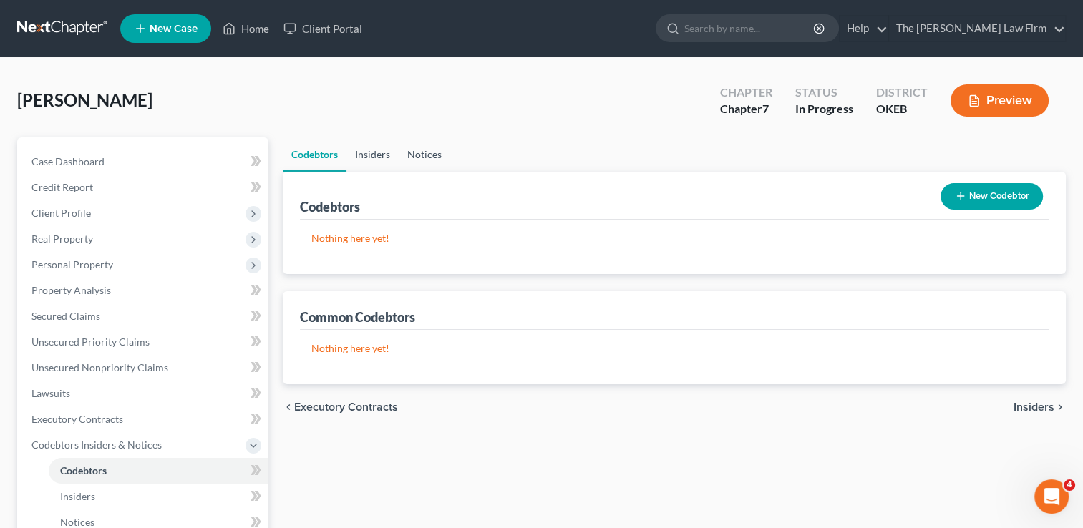
drag, startPoint x: 377, startPoint y: 156, endPoint x: 422, endPoint y: 159, distance: 45.2
click at [377, 155] on link "Insiders" at bounding box center [373, 154] width 52 height 34
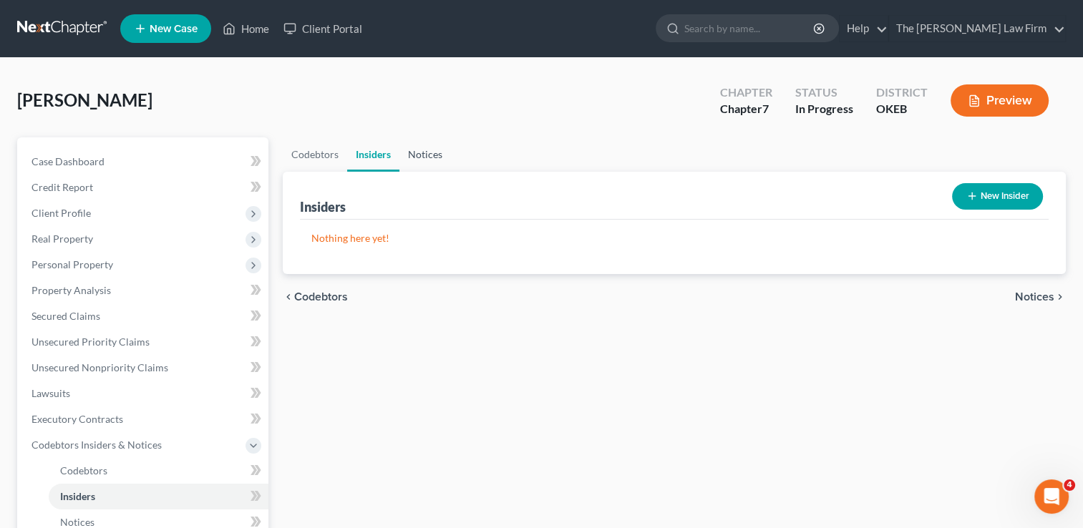
click at [427, 156] on link "Notices" at bounding box center [426, 154] width 52 height 34
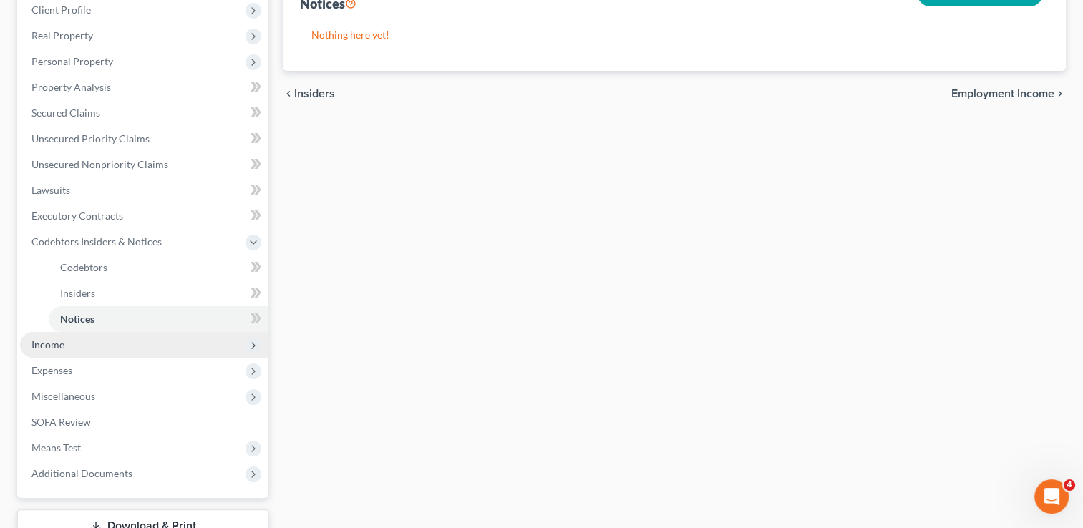
scroll to position [215, 0]
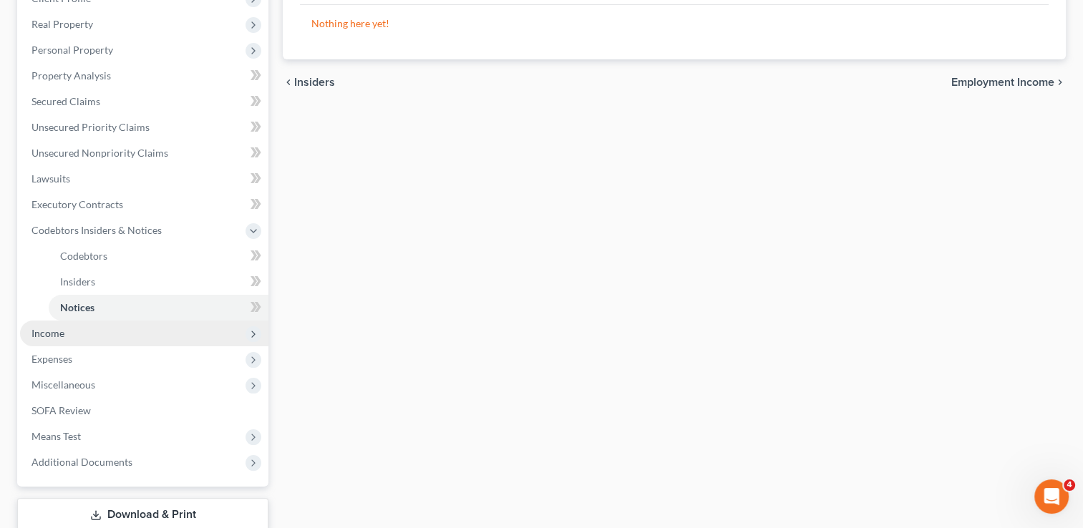
click at [60, 330] on span "Income" at bounding box center [48, 333] width 33 height 12
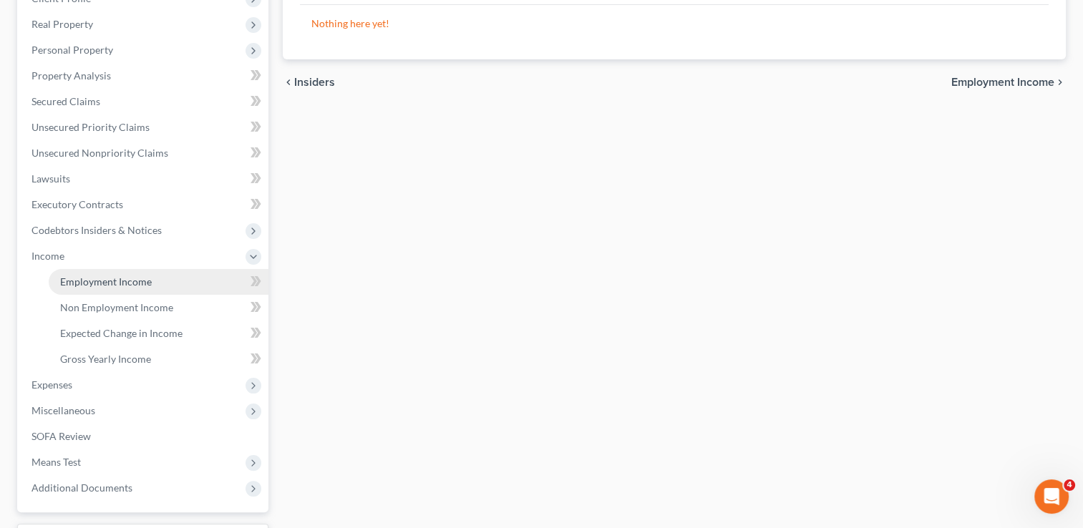
click at [146, 276] on span "Employment Income" at bounding box center [106, 282] width 92 height 12
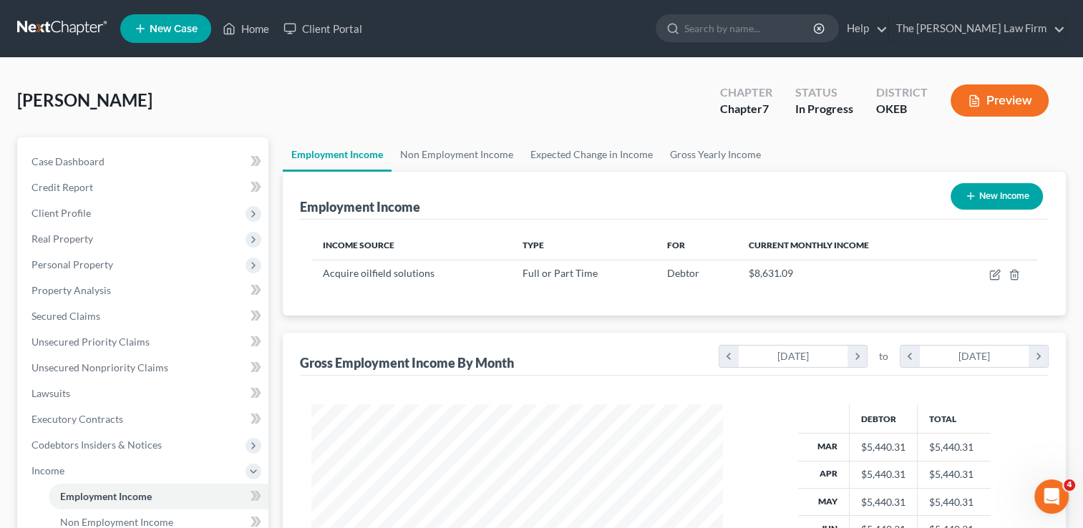
scroll to position [255, 440]
click at [453, 153] on link "Non Employment Income" at bounding box center [457, 154] width 130 height 34
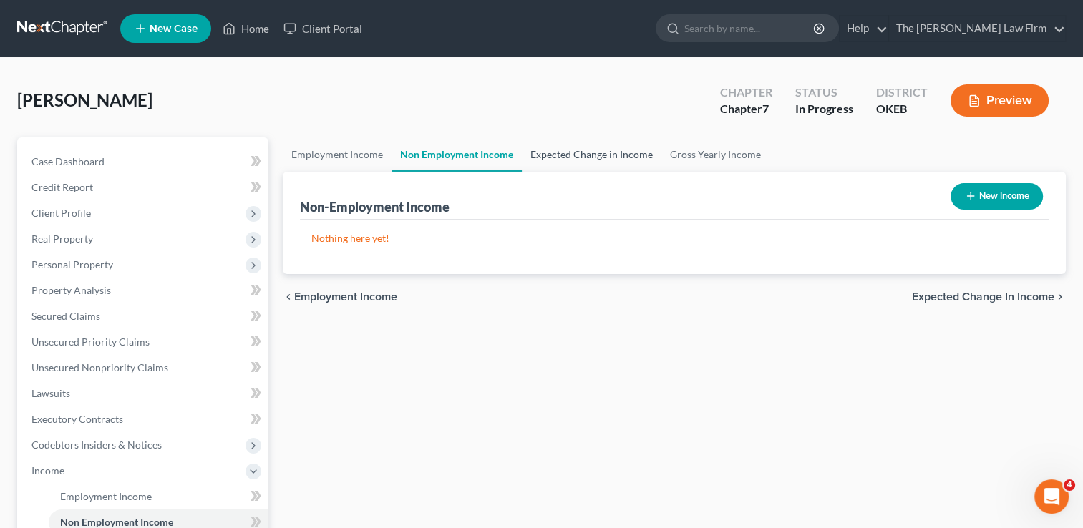
click at [594, 150] on link "Expected Change in Income" at bounding box center [592, 154] width 140 height 34
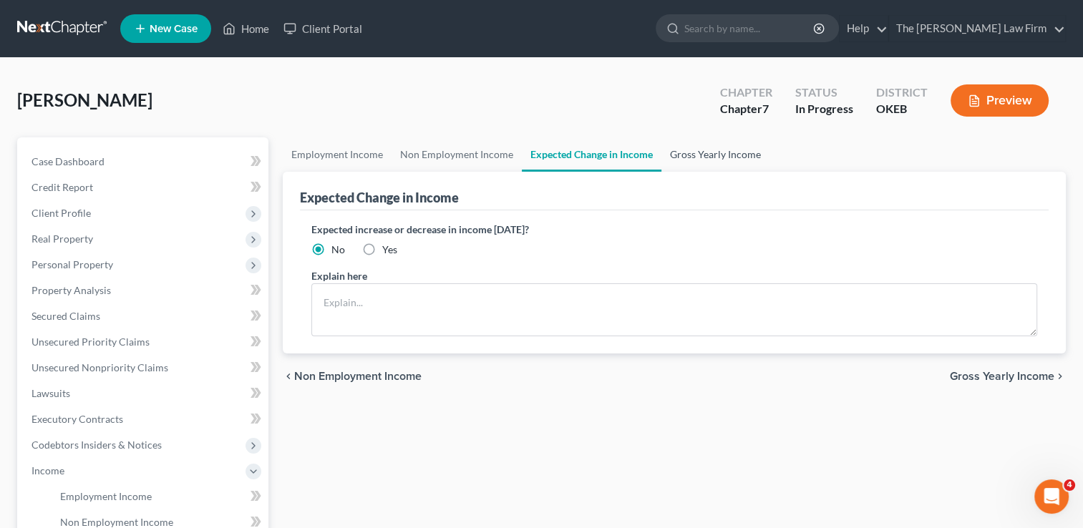
click at [700, 154] on link "Gross Yearly Income" at bounding box center [716, 154] width 108 height 34
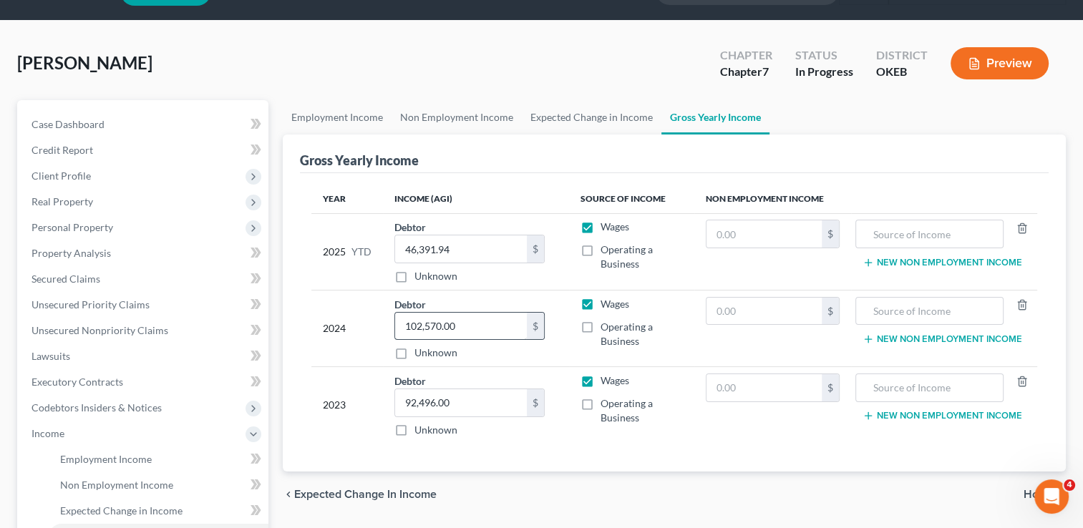
scroll to position [143, 0]
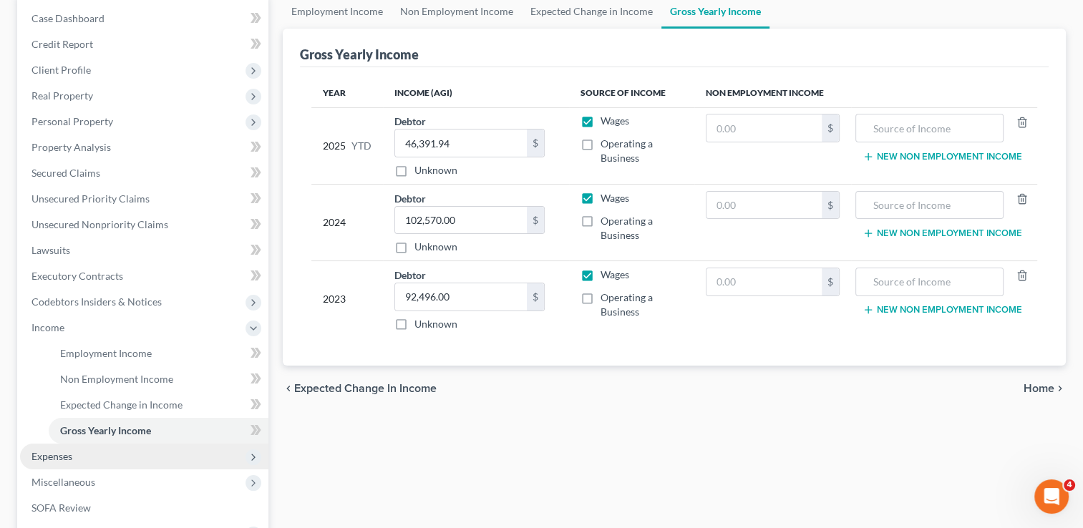
click at [49, 460] on span "Expenses" at bounding box center [52, 456] width 41 height 12
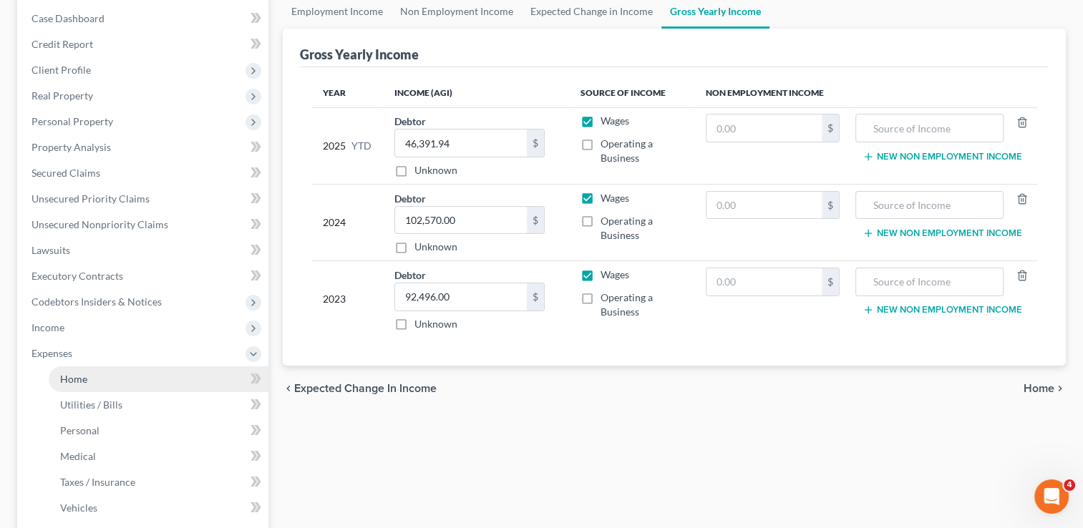
click at [82, 382] on span "Home" at bounding box center [73, 379] width 27 height 12
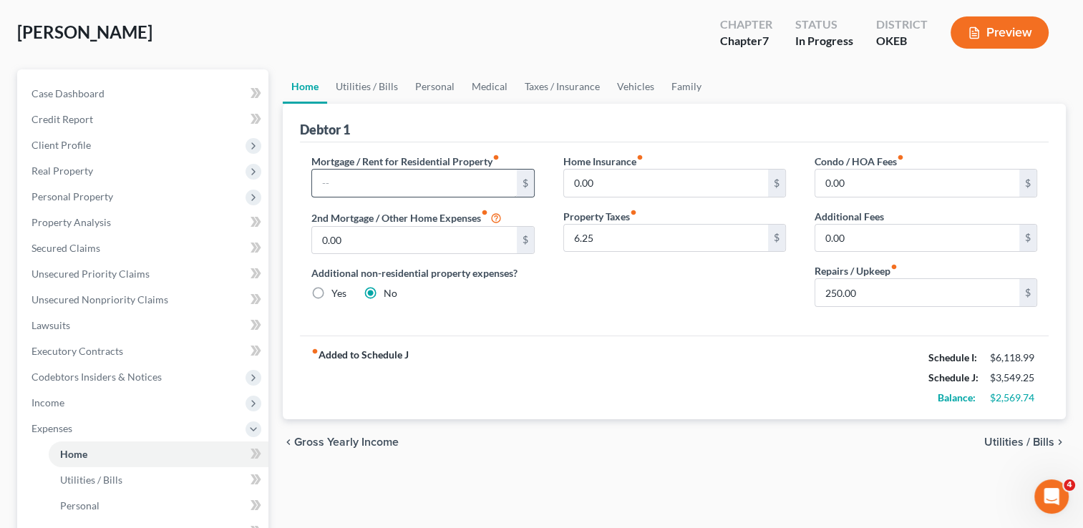
scroll to position [72, 0]
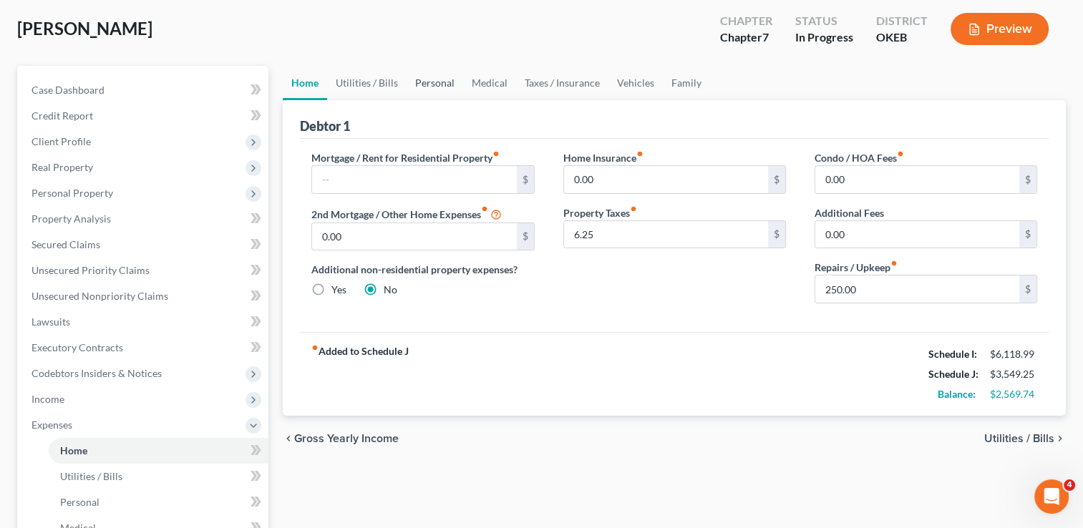
click at [435, 82] on link "Personal" at bounding box center [435, 83] width 57 height 34
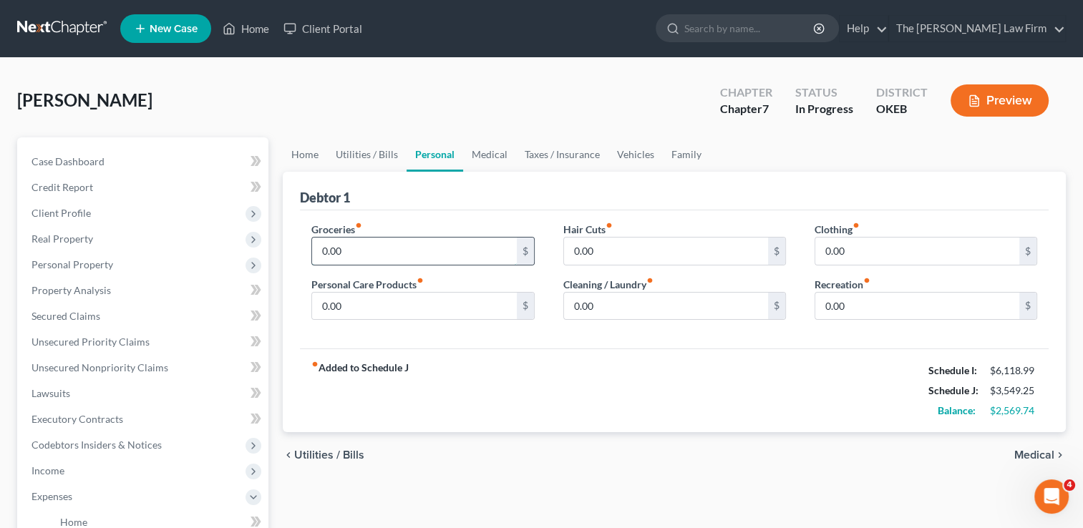
click at [372, 251] on input "0.00" at bounding box center [414, 251] width 204 height 27
click at [619, 252] on input "0.00" at bounding box center [666, 251] width 204 height 27
click at [882, 247] on input "0.00" at bounding box center [918, 251] width 204 height 27
click at [653, 304] on input "0.00" at bounding box center [666, 306] width 204 height 27
drag, startPoint x: 626, startPoint y: 311, endPoint x: 564, endPoint y: 307, distance: 61.7
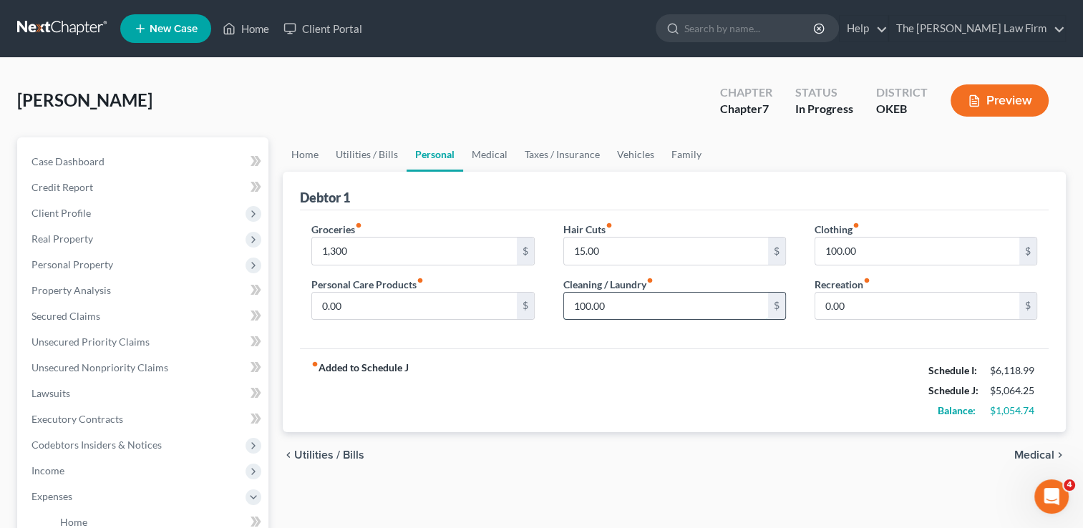
click at [564, 308] on input "100.00" at bounding box center [666, 306] width 204 height 27
click at [344, 303] on input "0.00" at bounding box center [414, 306] width 204 height 27
click at [506, 337] on div "Groceries fiber_manual_record 1,300 $ Personal Care Products fiber_manual_recor…" at bounding box center [674, 280] width 749 height 139
click at [312, 158] on link "Home" at bounding box center [305, 154] width 44 height 34
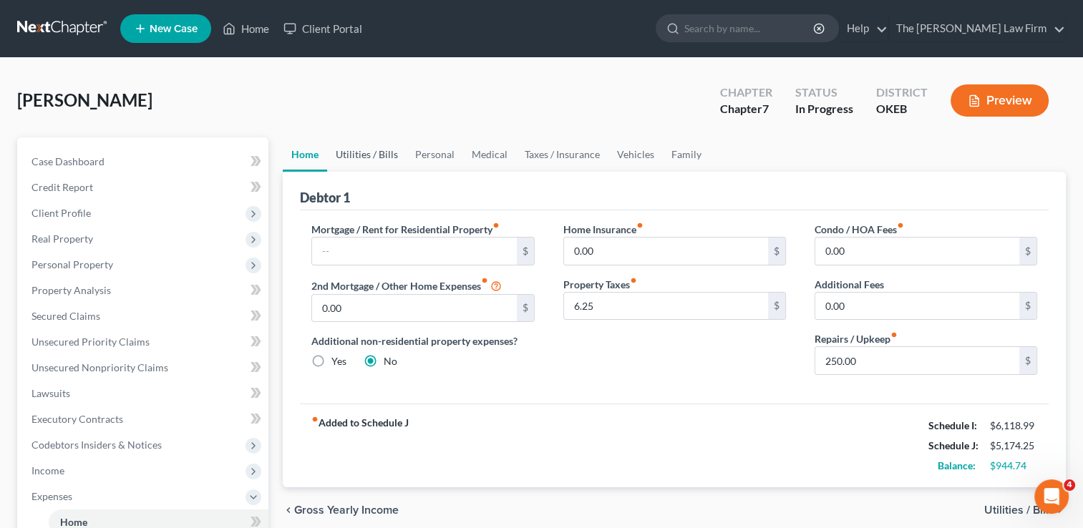
click at [381, 155] on link "Utilities / Bills" at bounding box center [366, 154] width 79 height 34
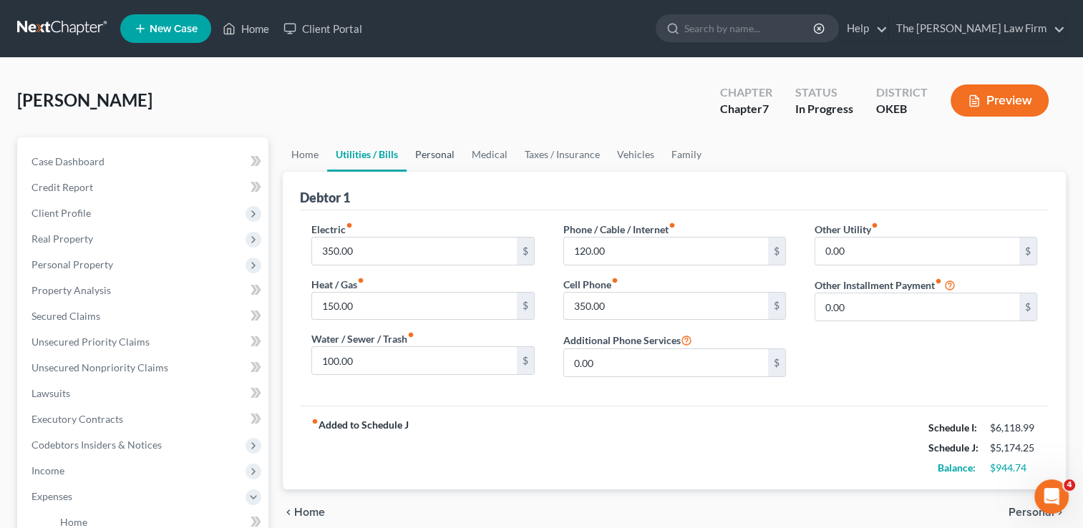
click at [438, 157] on link "Personal" at bounding box center [435, 154] width 57 height 34
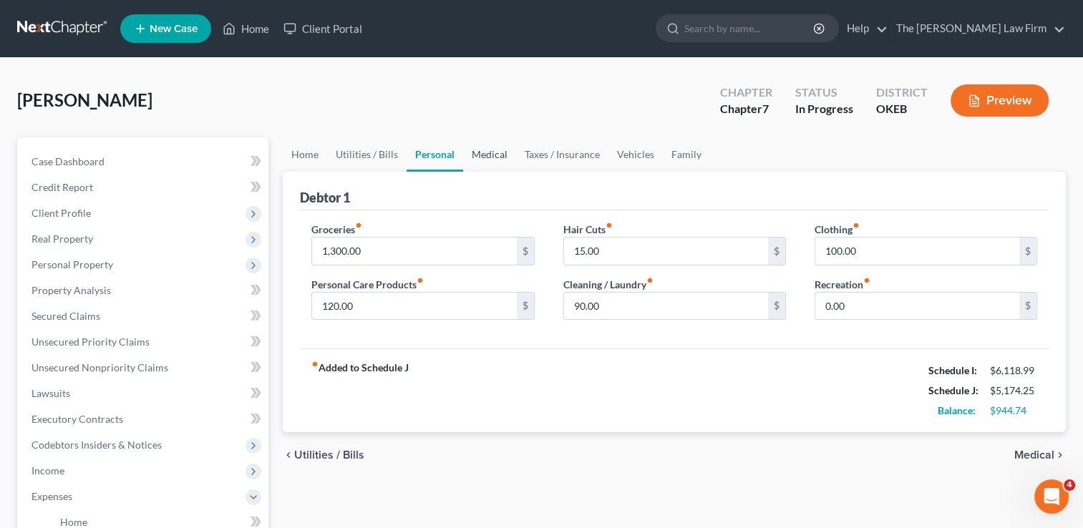
click at [498, 152] on link "Medical" at bounding box center [489, 154] width 53 height 34
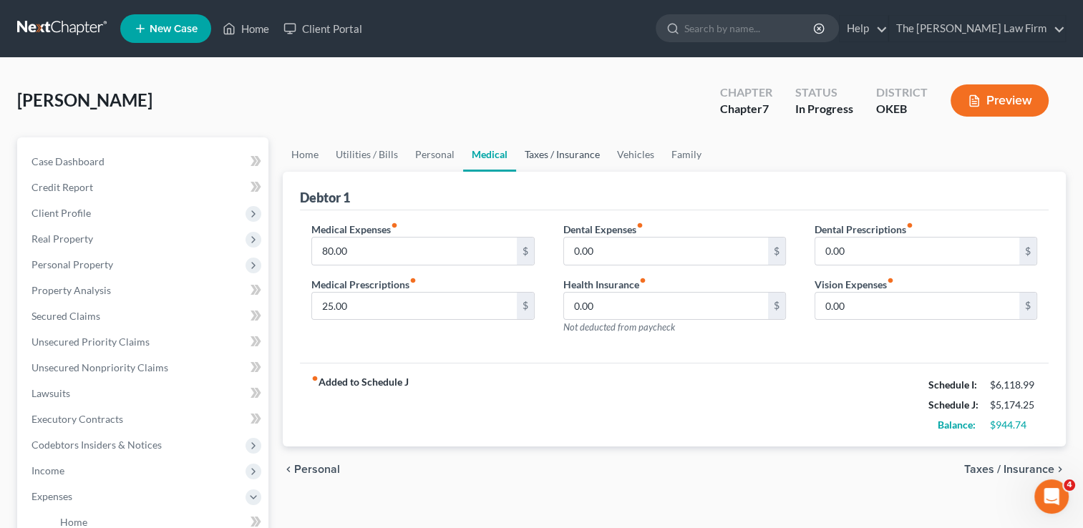
click at [561, 159] on link "Taxes / Insurance" at bounding box center [562, 154] width 92 height 34
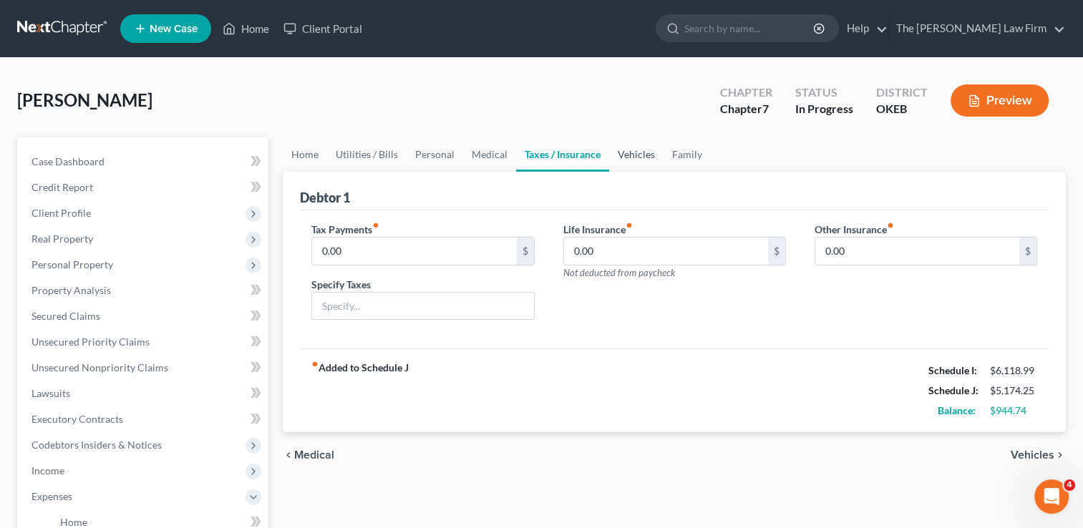
click at [636, 155] on link "Vehicles" at bounding box center [636, 154] width 54 height 34
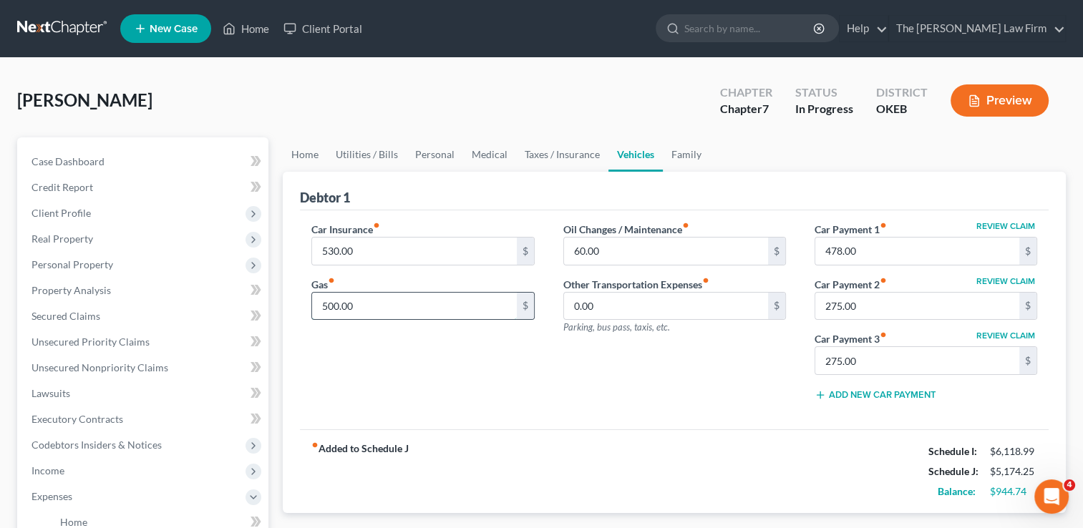
click at [392, 302] on input "500.00" at bounding box center [414, 306] width 204 height 27
click at [550, 370] on div "Oil Changes / Maintenance fiber_manual_record 60.00 $ Other Transportation Expe…" at bounding box center [674, 317] width 251 height 190
click at [679, 147] on link "Family" at bounding box center [686, 154] width 47 height 34
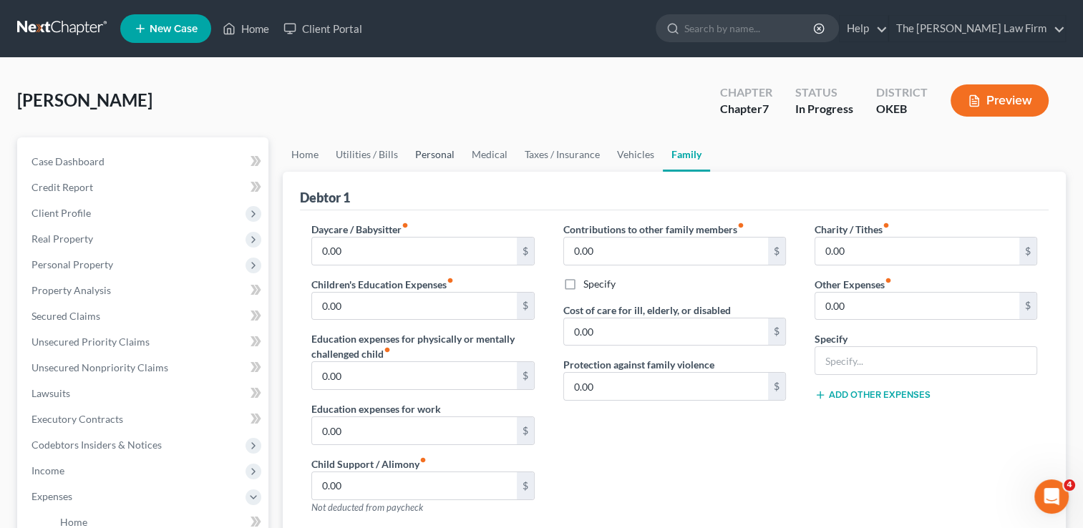
click at [431, 153] on link "Personal" at bounding box center [435, 154] width 57 height 34
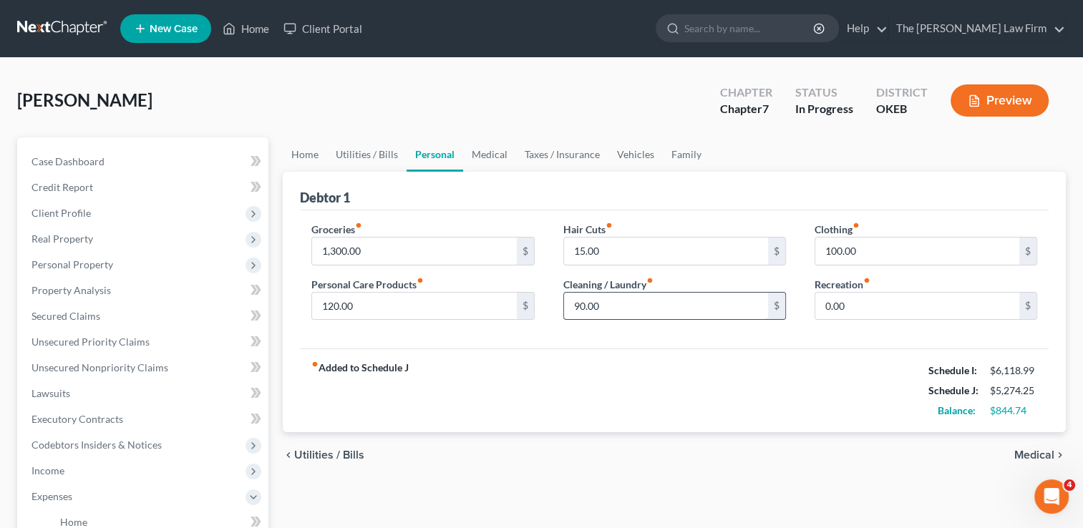
click at [645, 308] on input "90.00" at bounding box center [666, 306] width 204 height 27
click at [604, 250] on input "15.00" at bounding box center [666, 251] width 204 height 27
click at [869, 250] on input "100.00" at bounding box center [918, 251] width 204 height 27
click at [759, 357] on div "fiber_manual_record Added to Schedule J Schedule I: $6,118.99 Schedule J: $5,48…" at bounding box center [674, 391] width 749 height 84
click at [382, 301] on input "120.00" at bounding box center [414, 306] width 204 height 27
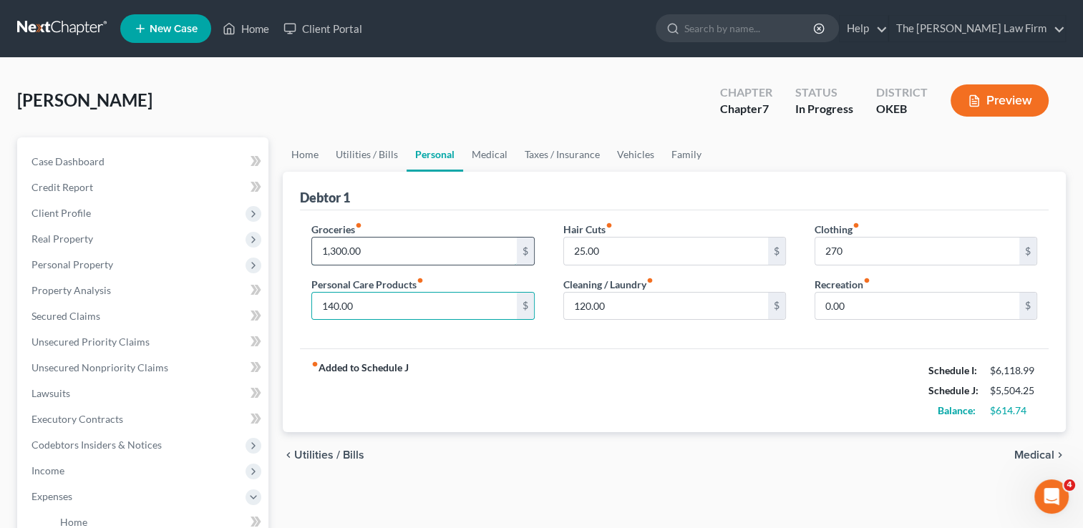
click at [393, 258] on input "1,300.00" at bounding box center [414, 251] width 204 height 27
click at [797, 345] on div "Groceries fiber_manual_record 1,600.00 $ Personal Care Products fiber_manual_re…" at bounding box center [674, 280] width 749 height 139
click at [309, 158] on link "Home" at bounding box center [305, 154] width 44 height 34
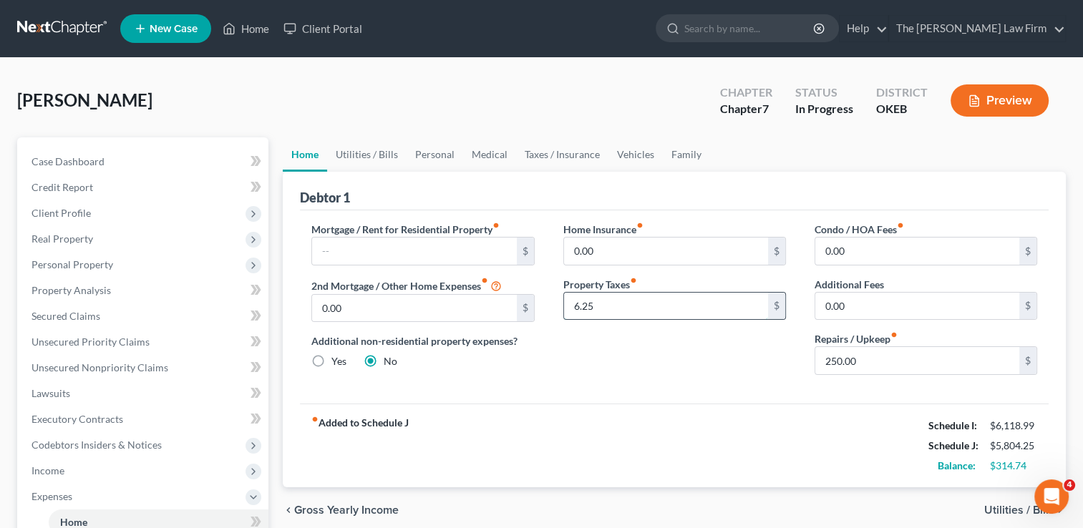
click at [618, 303] on input "6.25" at bounding box center [666, 306] width 204 height 27
click at [879, 360] on input "250.00" at bounding box center [918, 360] width 204 height 27
click at [717, 332] on div "Home Insurance fiber_manual_record 0.00 $ Property Taxes fiber_manual_record 20…" at bounding box center [674, 304] width 251 height 165
click at [371, 150] on link "Utilities / Bills" at bounding box center [366, 154] width 79 height 34
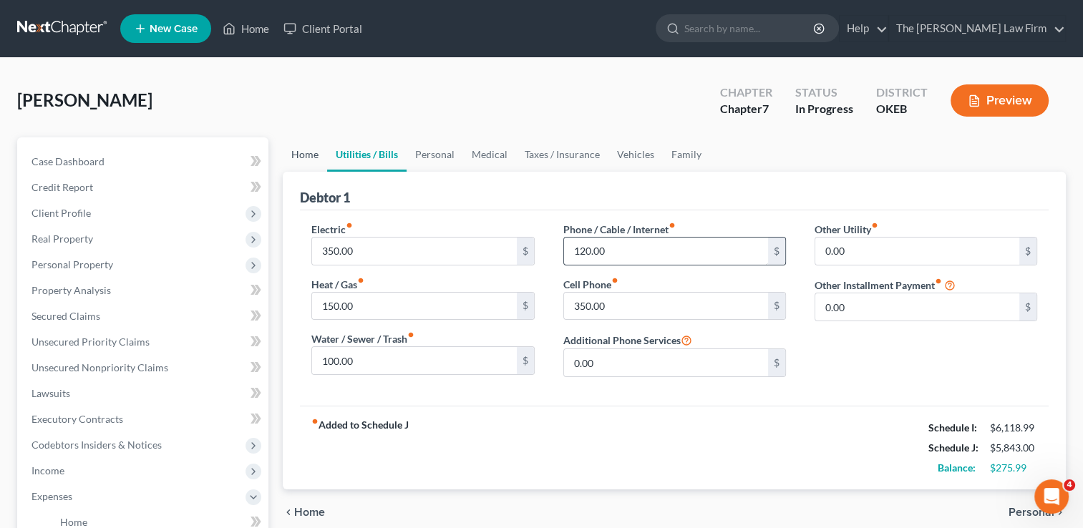
drag, startPoint x: 306, startPoint y: 156, endPoint x: 572, endPoint y: 262, distance: 286.0
click at [306, 155] on link "Home" at bounding box center [305, 154] width 44 height 34
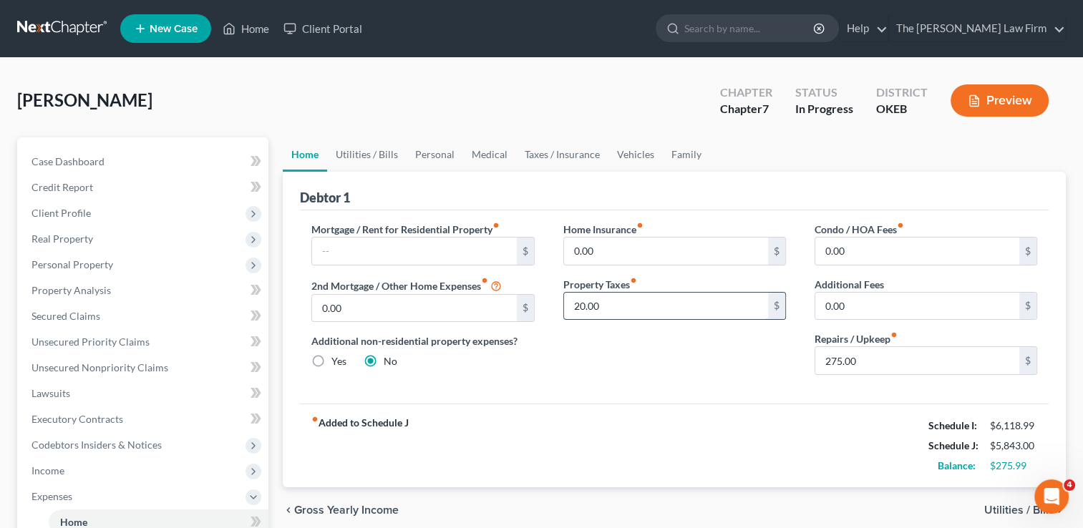
click at [619, 309] on input "20.00" at bounding box center [666, 306] width 204 height 27
click at [514, 379] on div "Mortgage / Rent for Residential Property fiber_manual_record $ 2nd Mortgage / O…" at bounding box center [422, 304] width 251 height 165
click at [367, 153] on link "Utilities / Bills" at bounding box center [366, 154] width 79 height 34
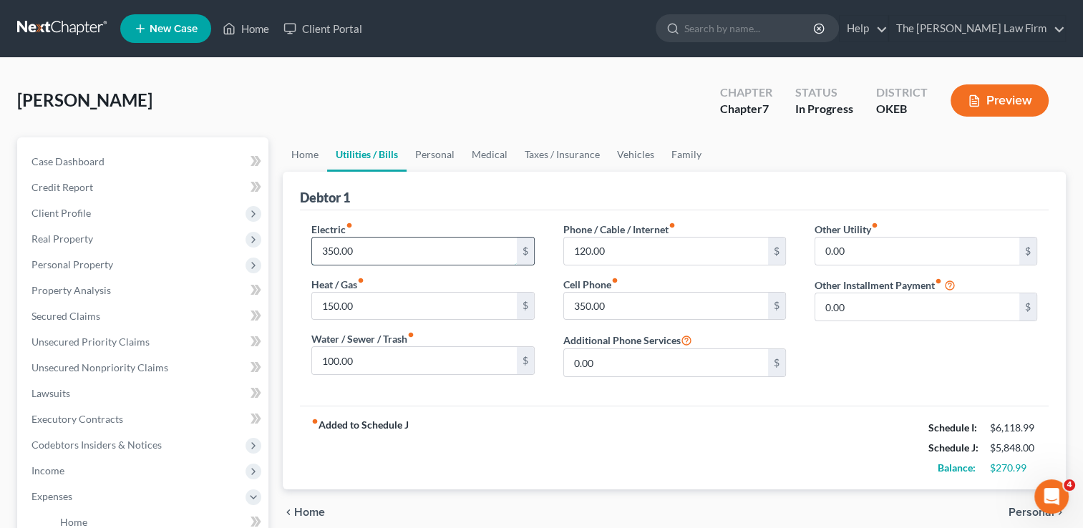
click at [387, 248] on input "350.00" at bounding box center [414, 251] width 204 height 27
click at [436, 207] on div "Debtor 1" at bounding box center [674, 191] width 749 height 39
click at [621, 248] on input "120.00" at bounding box center [666, 251] width 204 height 27
drag, startPoint x: 397, startPoint y: 357, endPoint x: 410, endPoint y: 378, distance: 24.1
click at [397, 357] on input "100.00" at bounding box center [414, 360] width 204 height 27
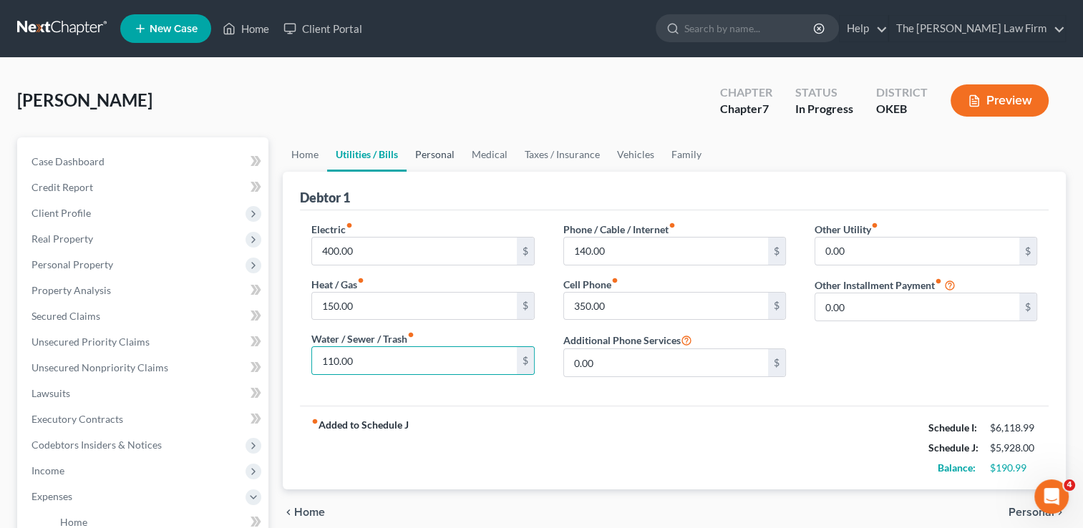
click at [432, 149] on link "Personal" at bounding box center [435, 154] width 57 height 34
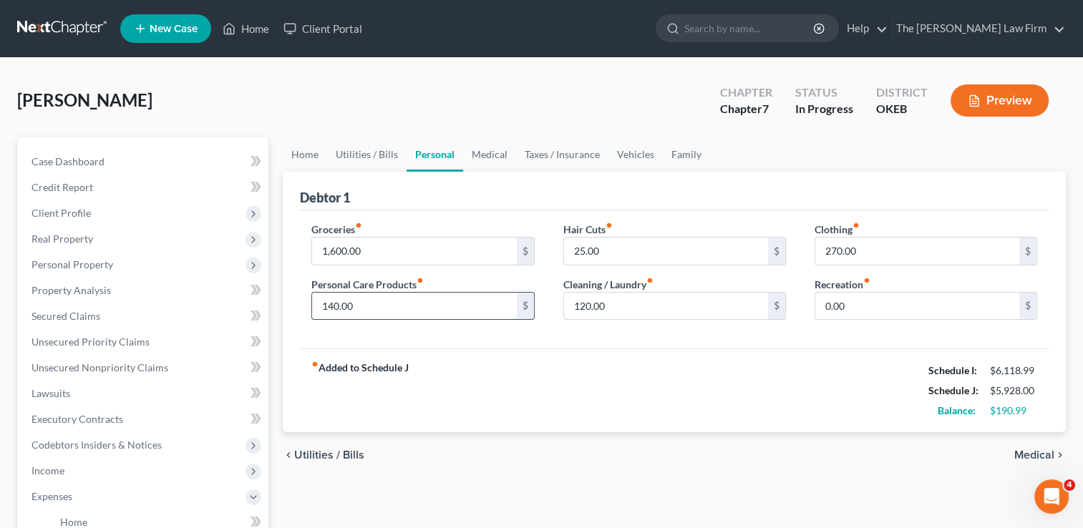
click at [372, 305] on input "140.00" at bounding box center [414, 306] width 204 height 27
click at [511, 367] on div "fiber_manual_record Added to Schedule J Schedule I: $6,118.99 Schedule J: $5,94…" at bounding box center [674, 391] width 749 height 84
click at [879, 303] on input "0.00" at bounding box center [918, 306] width 204 height 27
click at [788, 344] on div "Groceries fiber_manual_record 1,600.00 $ Personal Care Products fiber_manual_re…" at bounding box center [674, 280] width 749 height 139
click at [621, 243] on input "25.00" at bounding box center [666, 251] width 204 height 27
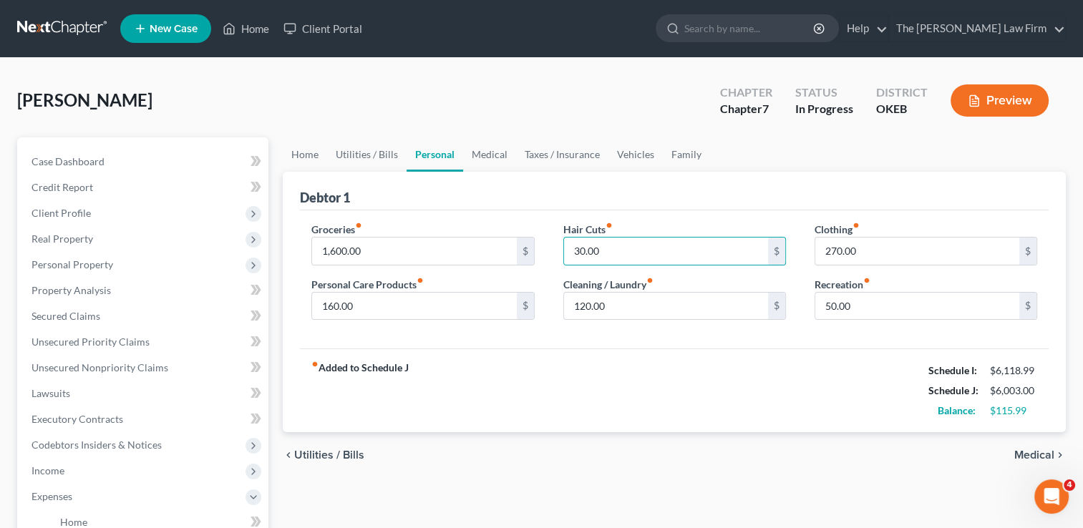
click at [669, 199] on div "Debtor 1" at bounding box center [674, 191] width 749 height 39
click at [491, 157] on link "Medical" at bounding box center [489, 154] width 53 height 34
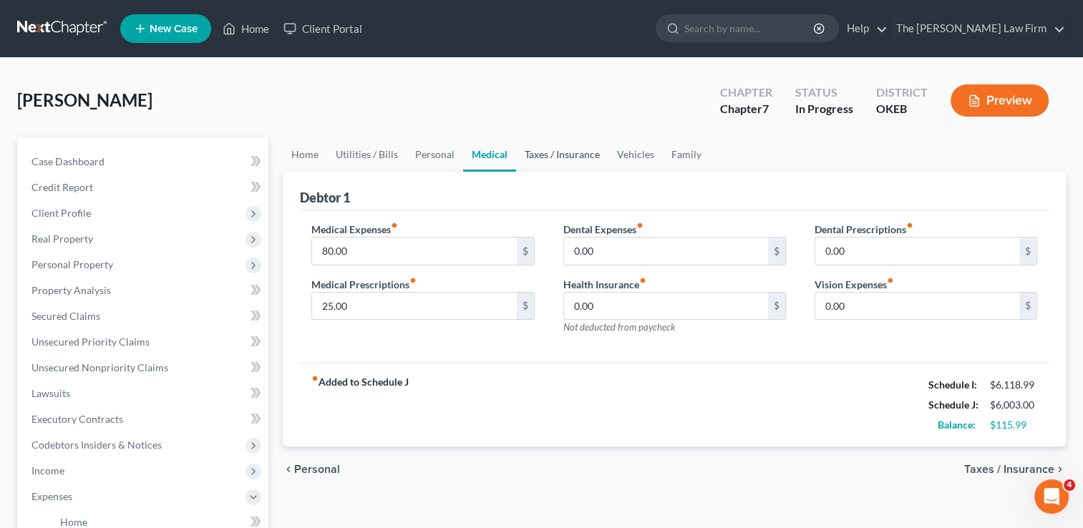
click at [538, 153] on link "Taxes / Insurance" at bounding box center [562, 154] width 92 height 34
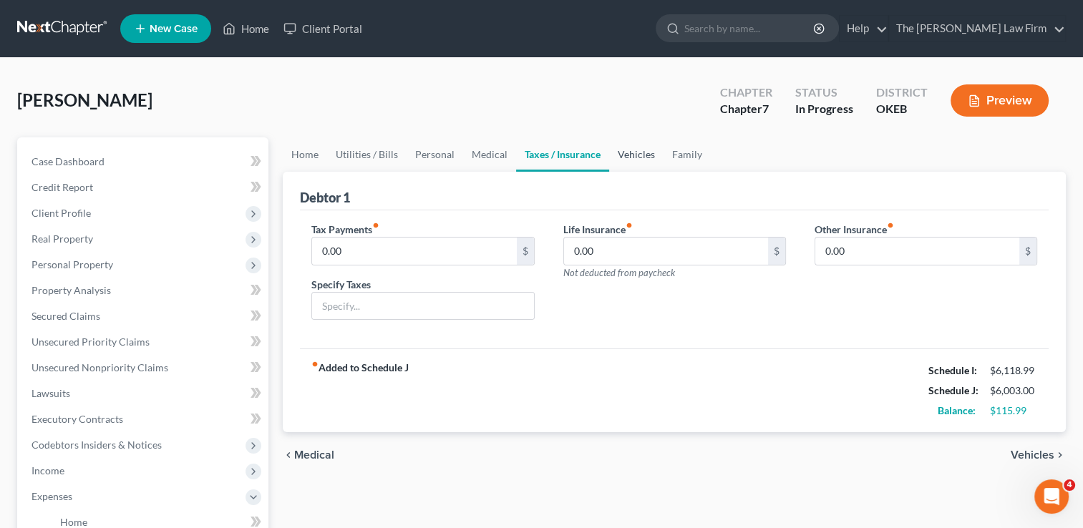
click at [637, 153] on link "Vehicles" at bounding box center [636, 154] width 54 height 34
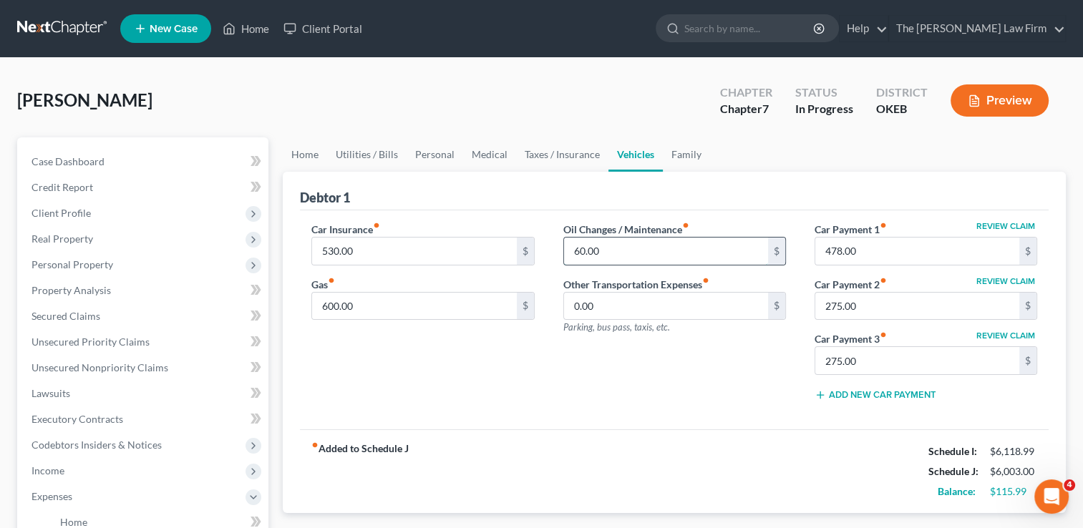
click at [634, 248] on input "60.00" at bounding box center [666, 251] width 204 height 27
click at [463, 195] on div "Debtor 1" at bounding box center [674, 191] width 749 height 39
click at [677, 157] on link "Family" at bounding box center [686, 154] width 47 height 34
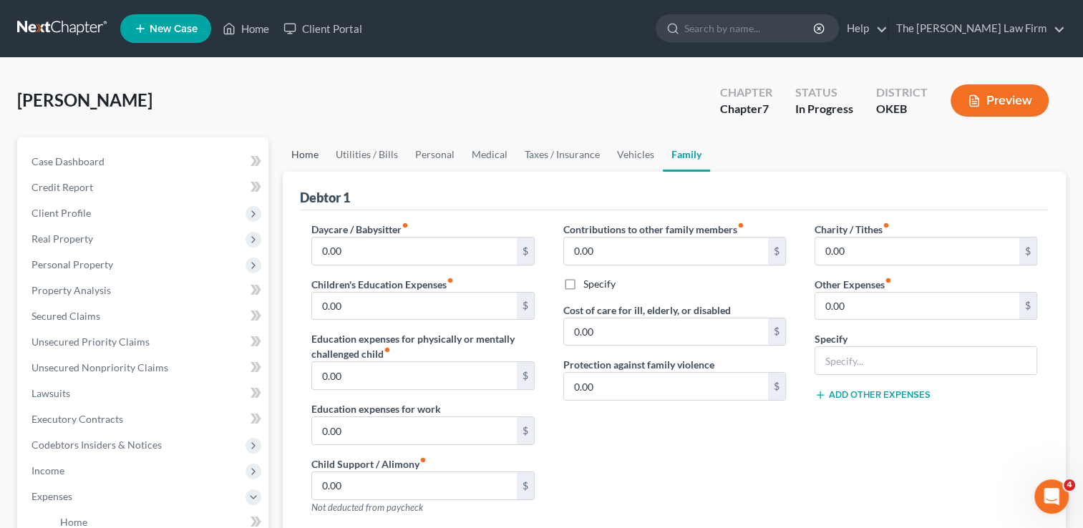
click at [306, 156] on link "Home" at bounding box center [305, 154] width 44 height 34
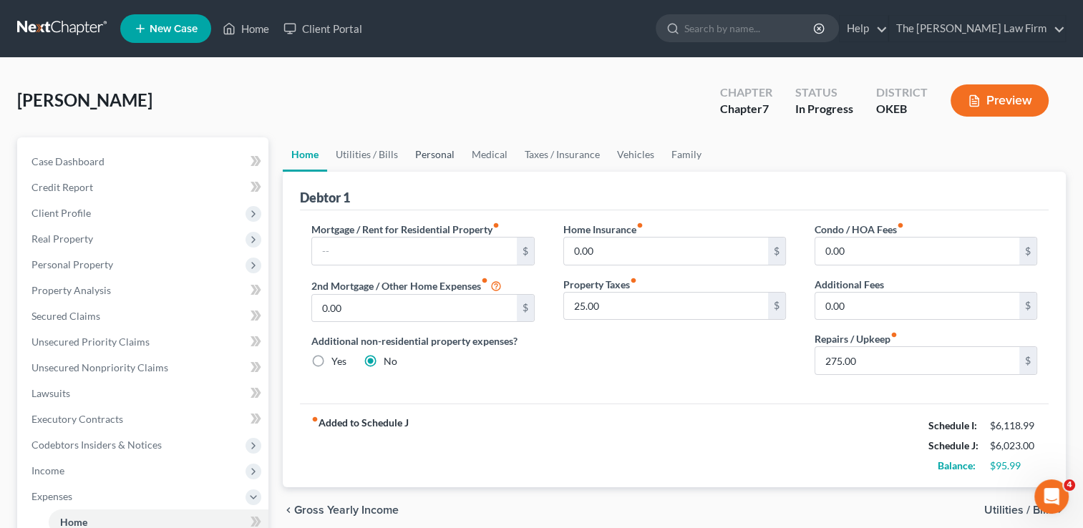
click at [428, 150] on link "Personal" at bounding box center [435, 154] width 57 height 34
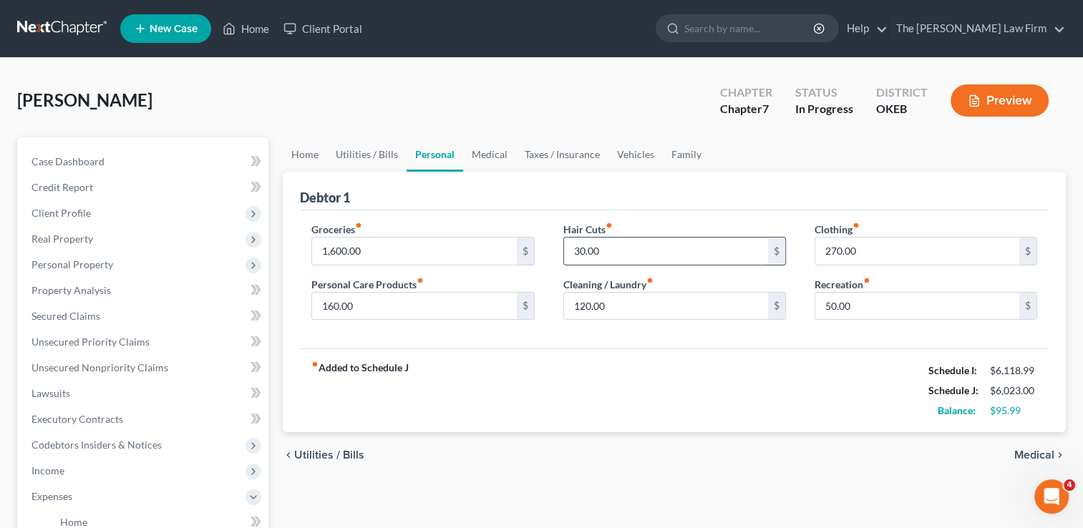
click at [617, 256] on input "30.00" at bounding box center [666, 251] width 204 height 27
click at [662, 344] on div "Groceries fiber_manual_record 1,600.00 $ Personal Care Products fiber_manual_re…" at bounding box center [674, 280] width 749 height 139
click at [379, 304] on input "160.00" at bounding box center [414, 306] width 204 height 27
click at [624, 303] on input "120.00" at bounding box center [666, 306] width 204 height 27
click at [601, 379] on div "fiber_manual_record Added to Schedule J Schedule I: $6,118.99 Schedule J: $6,03…" at bounding box center [674, 391] width 749 height 84
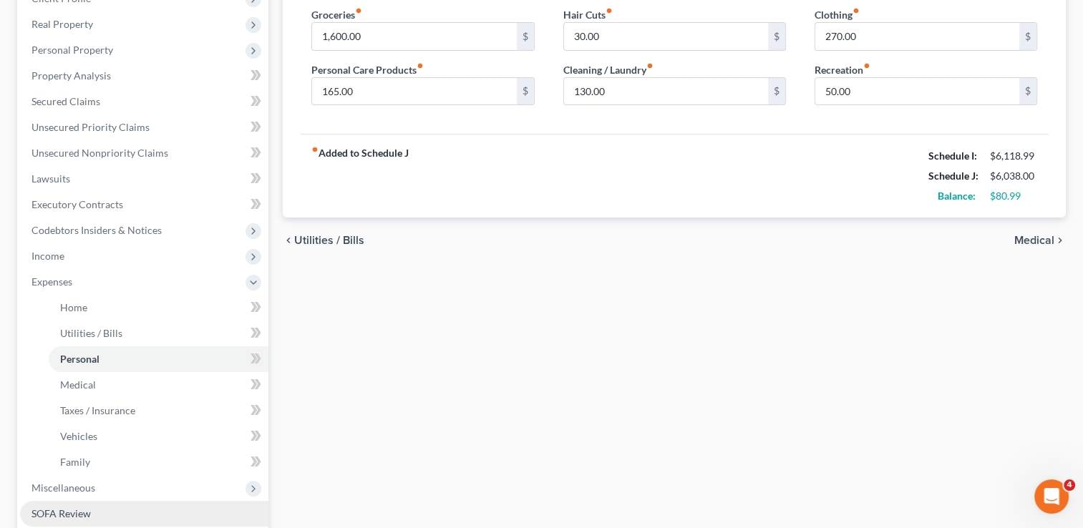
scroll to position [286, 0]
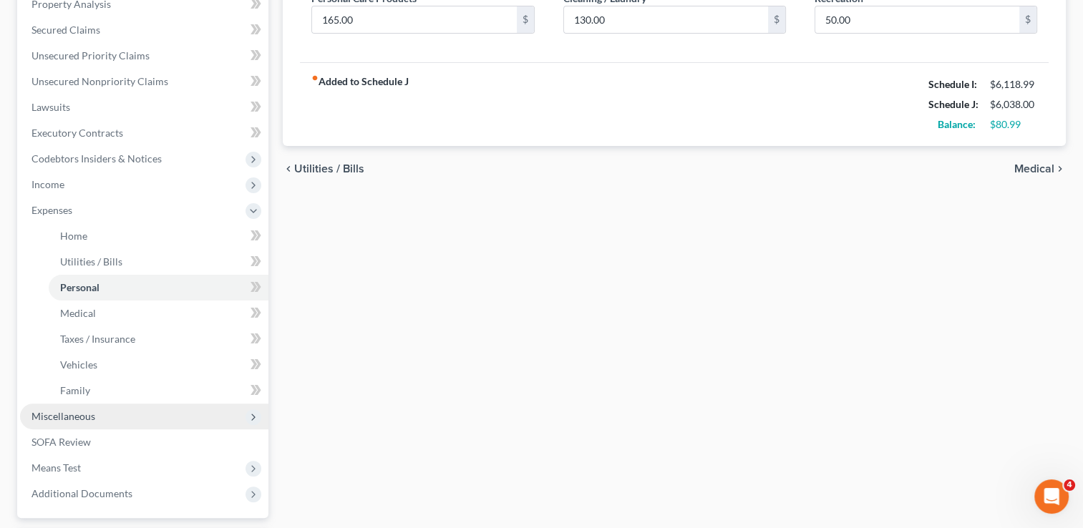
click at [97, 417] on span "Miscellaneous" at bounding box center [144, 417] width 248 height 26
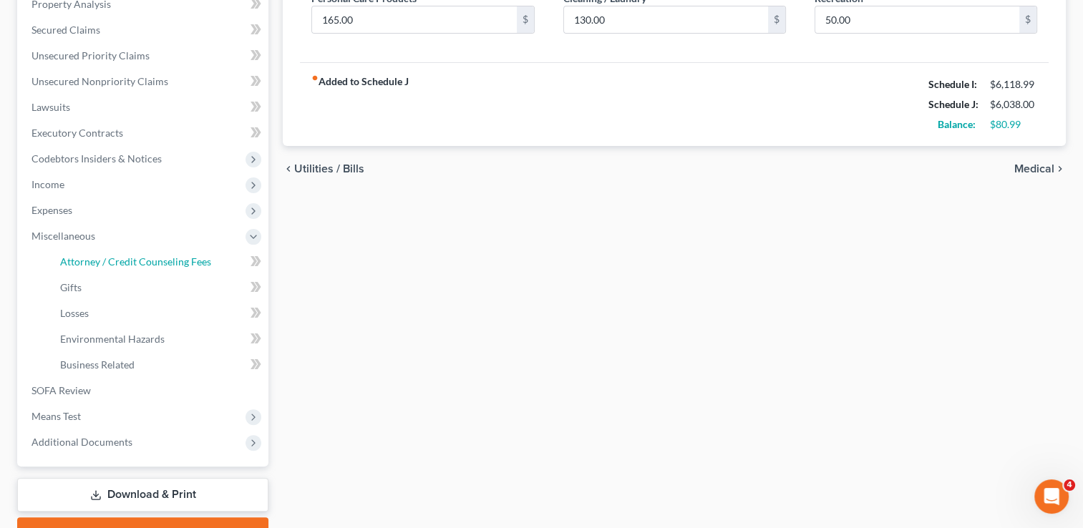
drag, startPoint x: 156, startPoint y: 256, endPoint x: 256, endPoint y: 261, distance: 99.6
click at [156, 256] on span "Attorney / Credit Counseling Fees" at bounding box center [135, 262] width 151 height 12
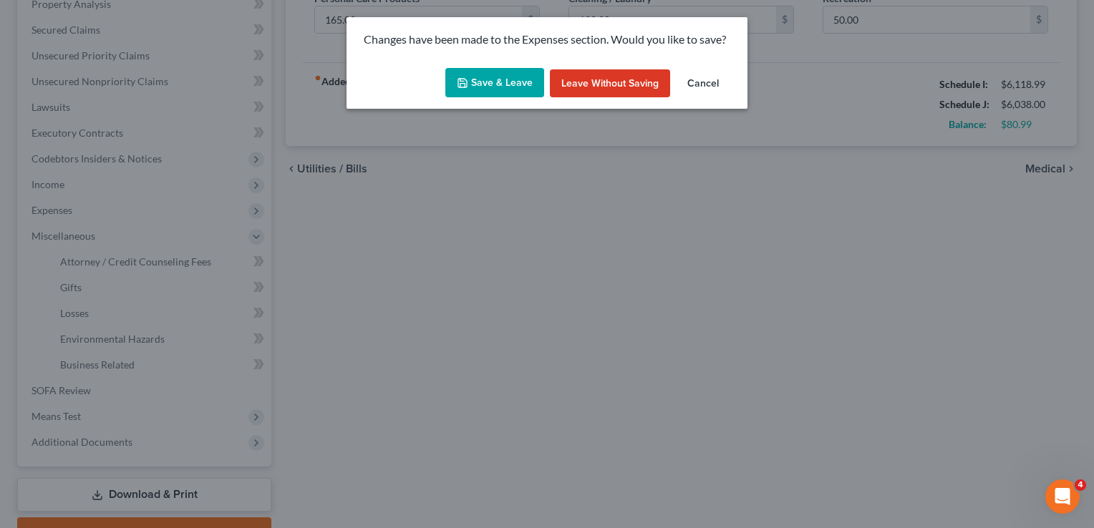
click at [493, 84] on button "Save & Leave" at bounding box center [494, 83] width 99 height 30
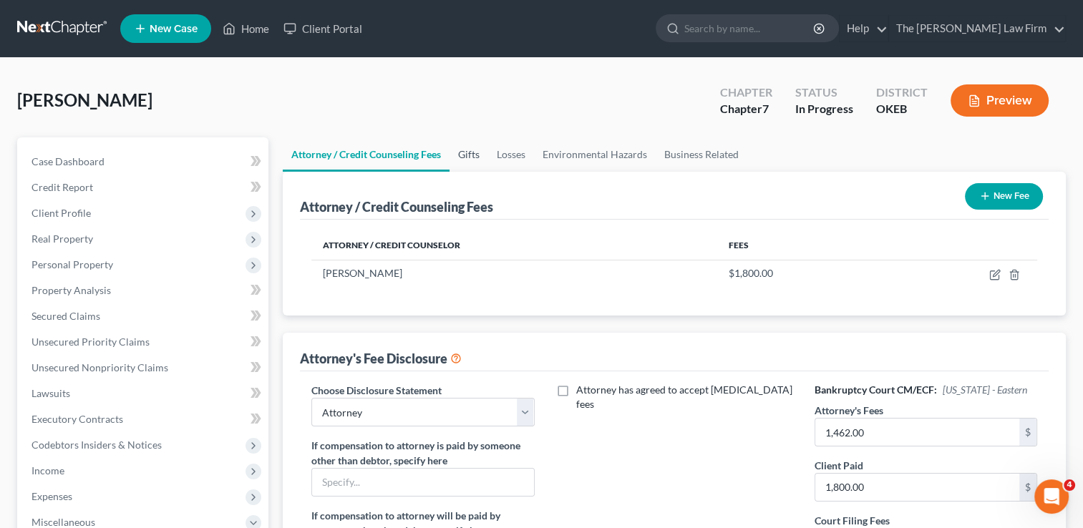
click at [475, 154] on link "Gifts" at bounding box center [469, 154] width 39 height 34
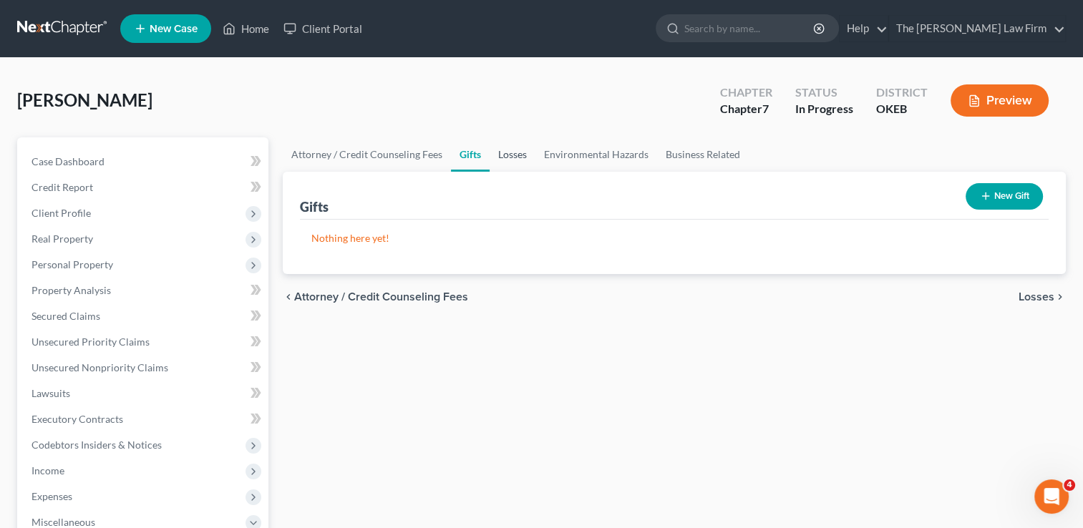
click at [517, 153] on link "Losses" at bounding box center [513, 154] width 46 height 34
click at [581, 153] on link "Environmental Hazards" at bounding box center [597, 154] width 122 height 34
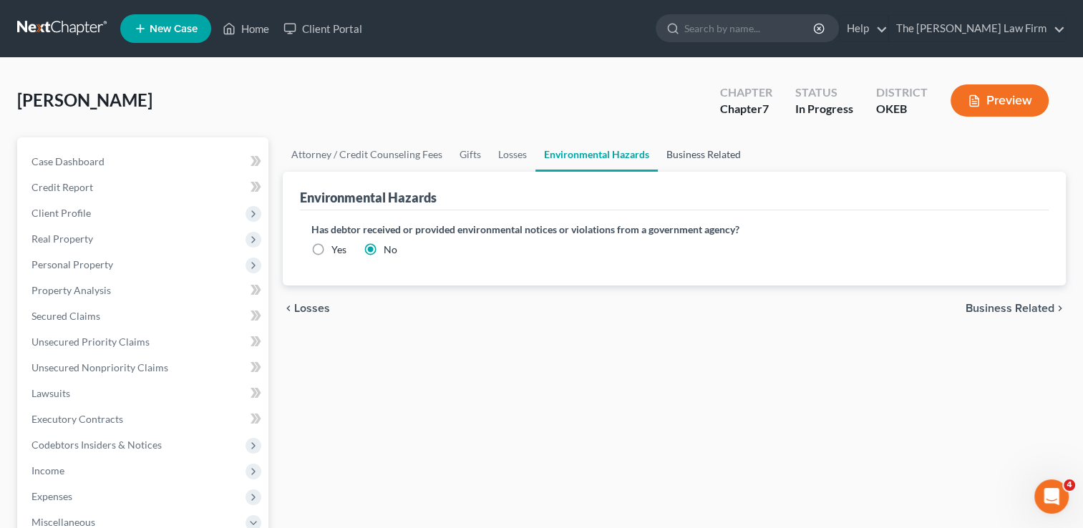
click at [705, 153] on link "Business Related" at bounding box center [704, 154] width 92 height 34
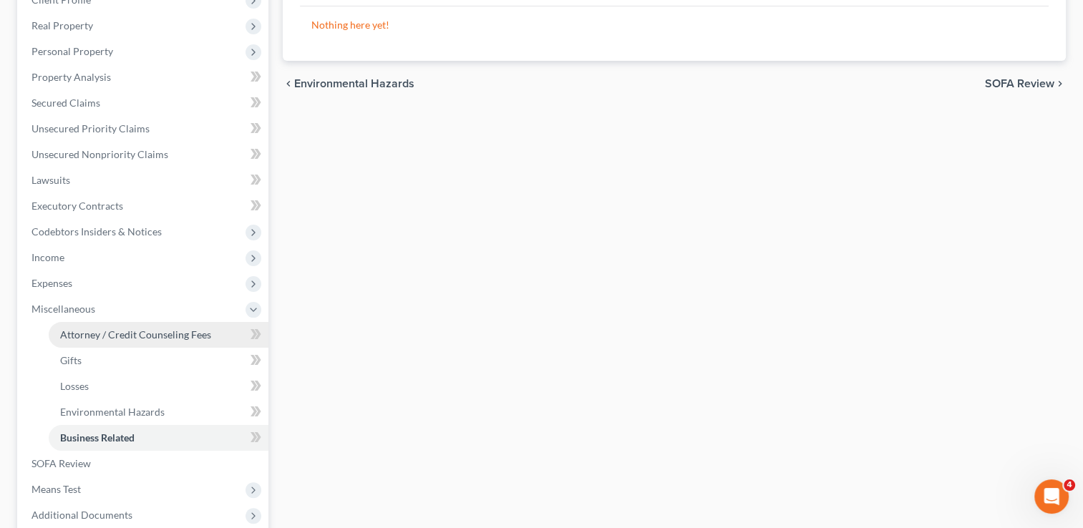
scroll to position [215, 0]
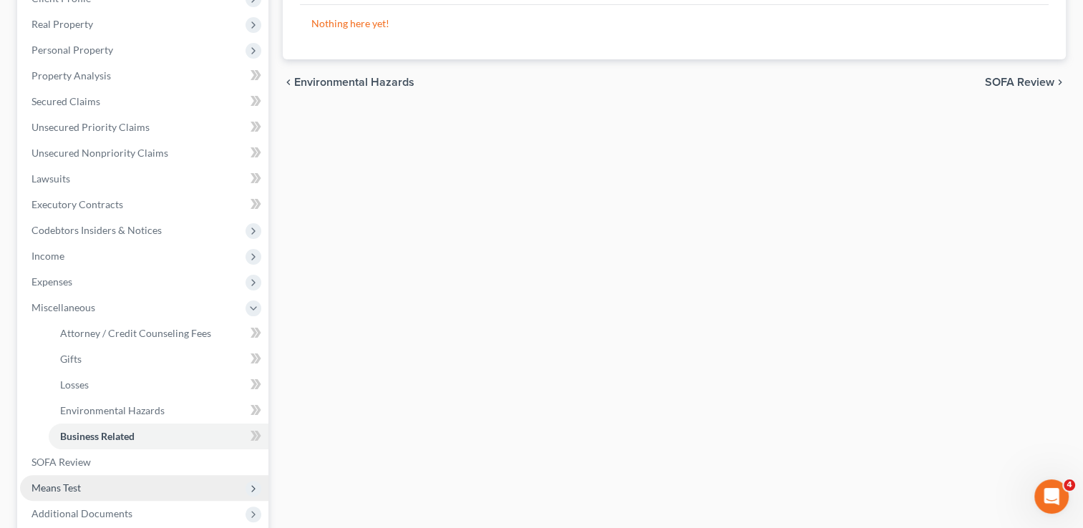
click at [67, 490] on span "Means Test" at bounding box center [56, 488] width 49 height 12
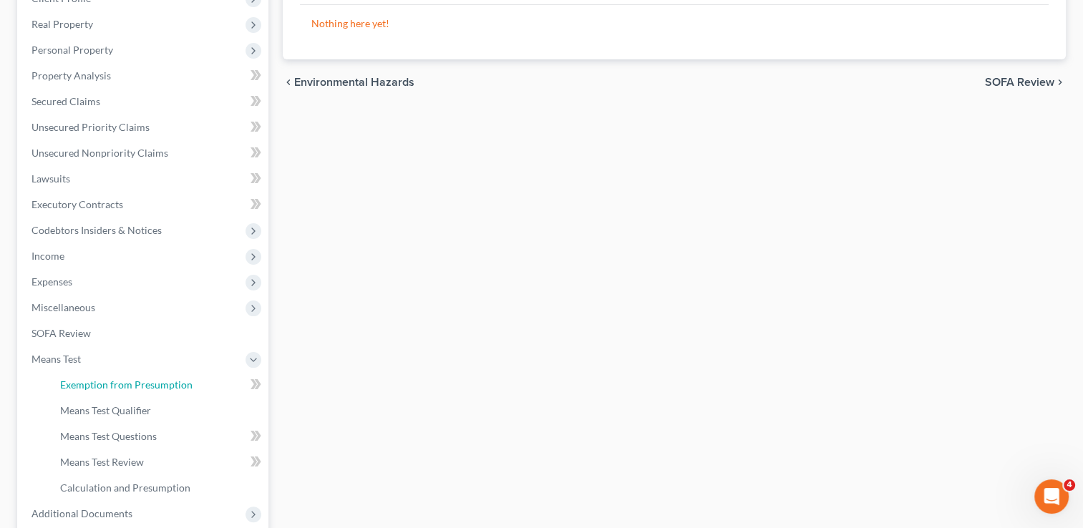
click at [131, 384] on span "Exemption from Presumption" at bounding box center [126, 385] width 132 height 12
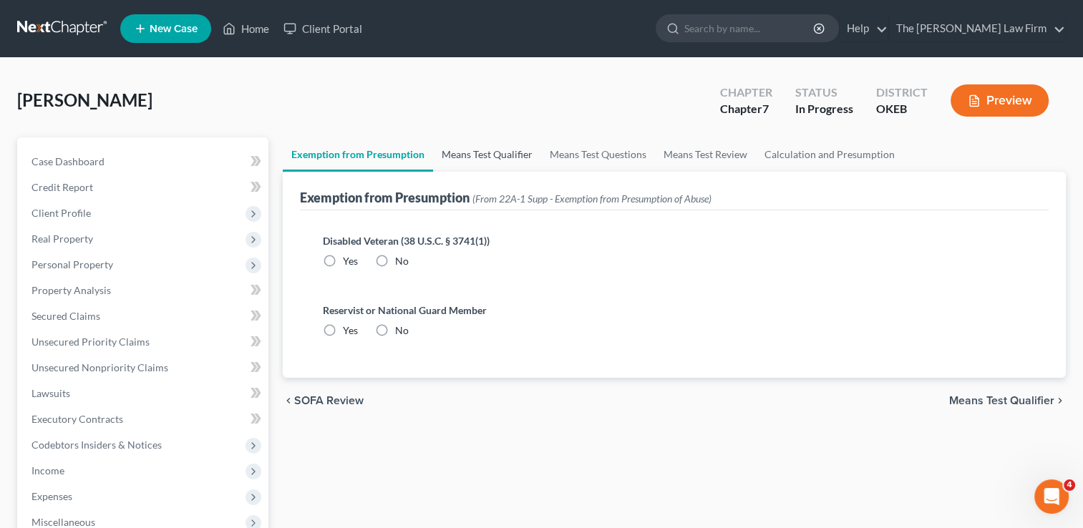
click at [516, 153] on link "Means Test Qualifier" at bounding box center [487, 154] width 108 height 34
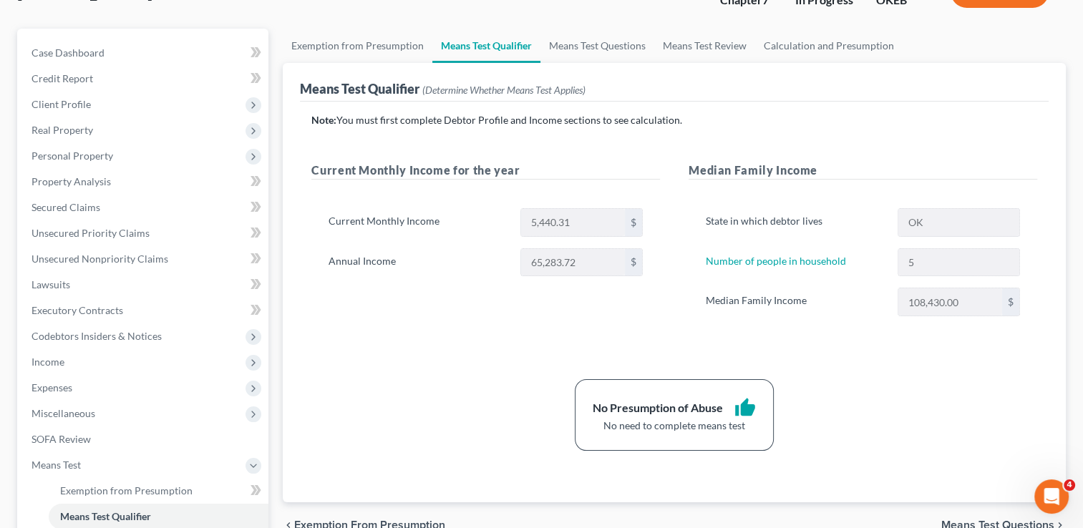
scroll to position [143, 0]
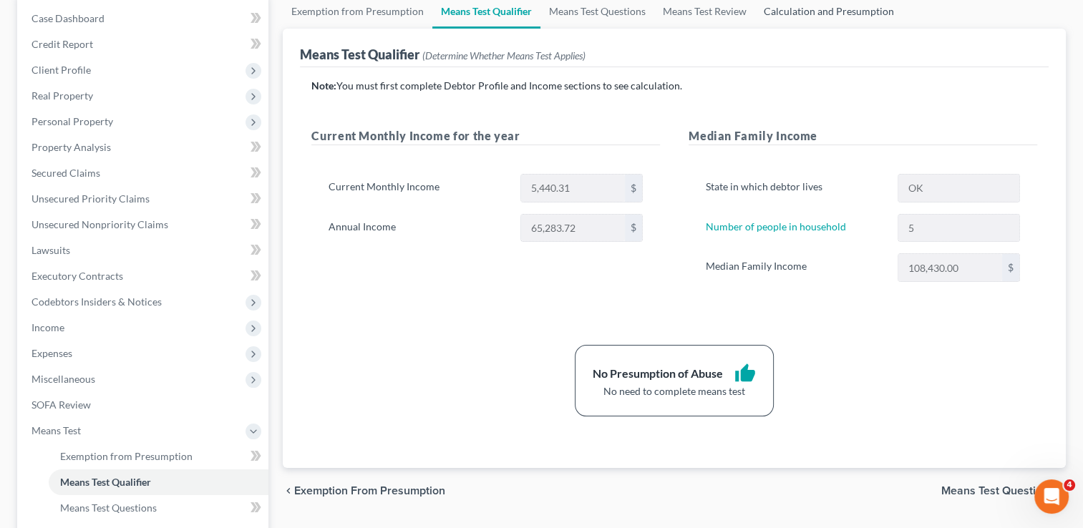
click at [802, 6] on link "Calculation and Presumption" at bounding box center [828, 11] width 147 height 34
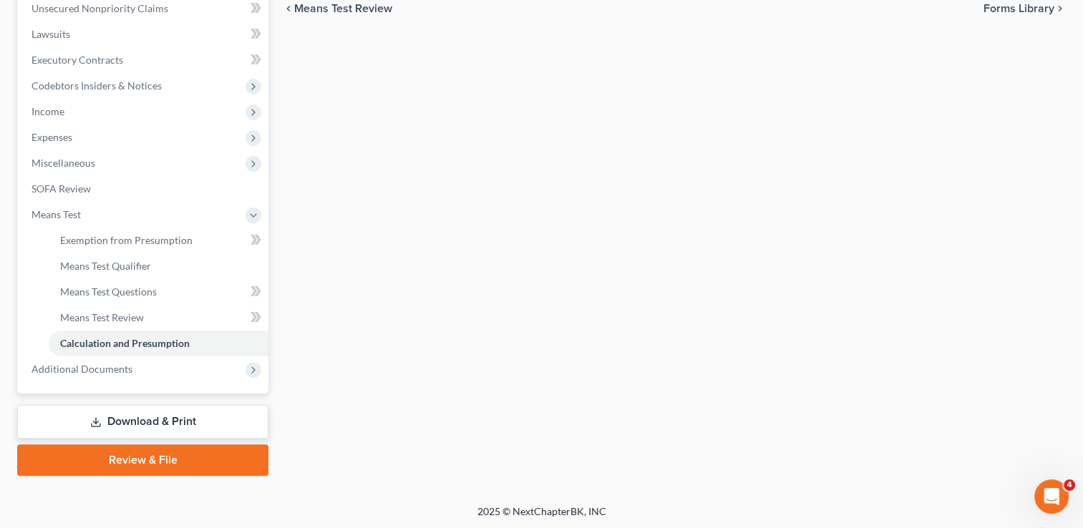
scroll to position [360, 0]
click at [122, 420] on link "Download & Print" at bounding box center [142, 422] width 251 height 34
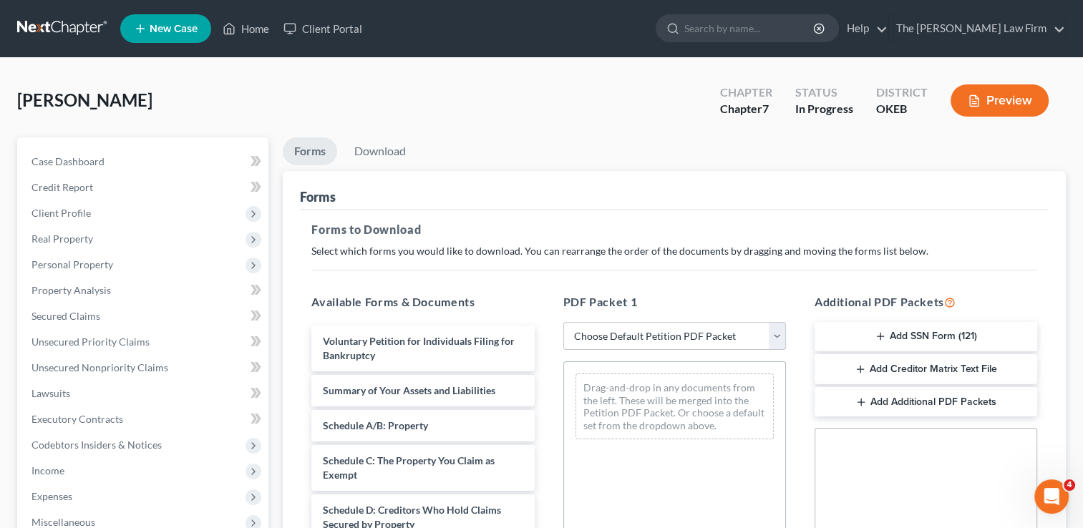
click at [636, 331] on select "Choose Default Petition PDF Packet Complete Bankruptcy Petition (all forms and …" at bounding box center [674, 336] width 223 height 29
click at [563, 322] on select "Choose Default Petition PDF Packet Complete Bankruptcy Petition (all forms and …" at bounding box center [674, 336] width 223 height 29
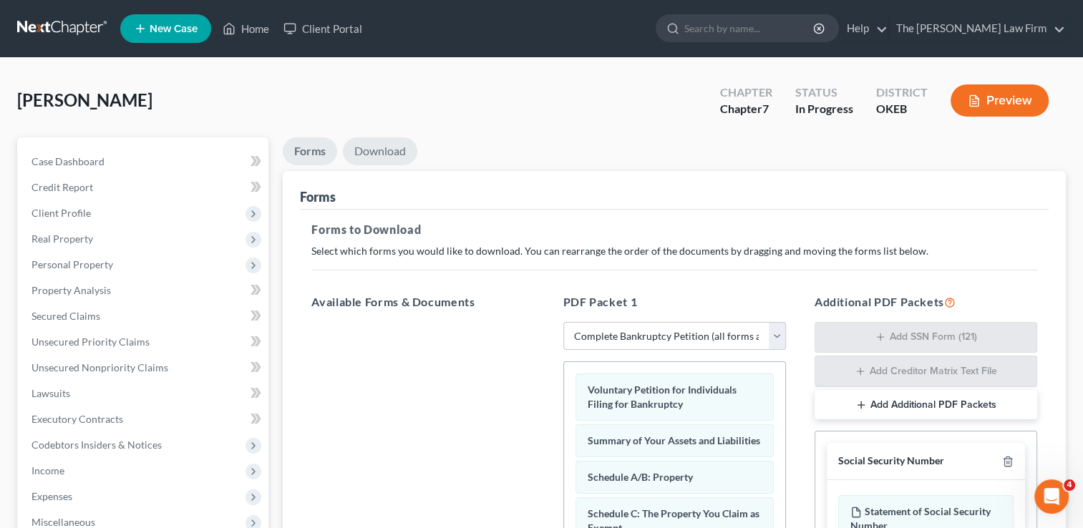
click at [390, 150] on link "Download" at bounding box center [380, 151] width 74 height 28
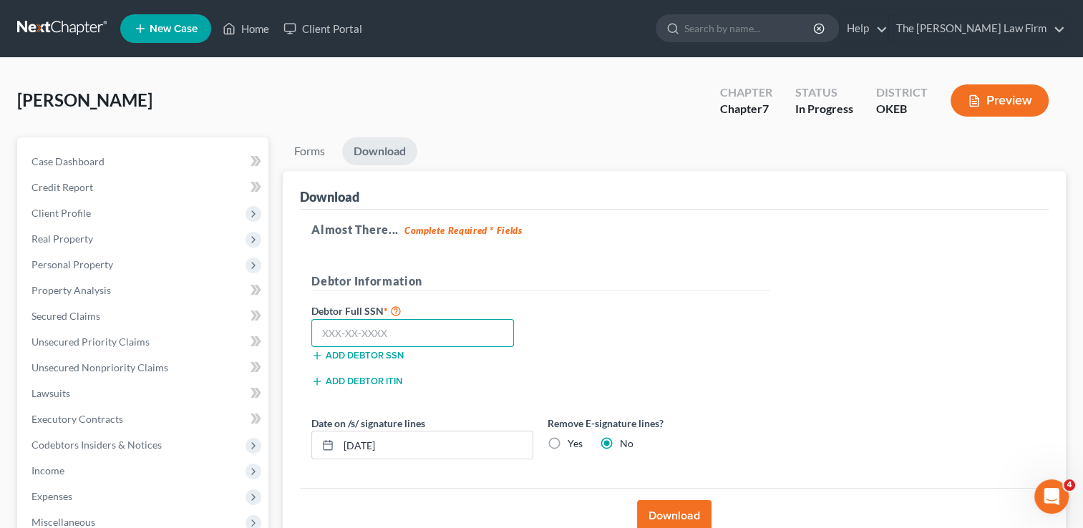
drag, startPoint x: 426, startPoint y: 328, endPoint x: 583, endPoint y: 326, distance: 156.8
click at [426, 328] on input "text" at bounding box center [412, 333] width 203 height 29
click at [418, 450] on input "09/15/2025" at bounding box center [436, 445] width 194 height 27
drag, startPoint x: 404, startPoint y: 451, endPoint x: 327, endPoint y: 447, distance: 76.7
click at [327, 447] on div "09/15/2025" at bounding box center [422, 445] width 222 height 29
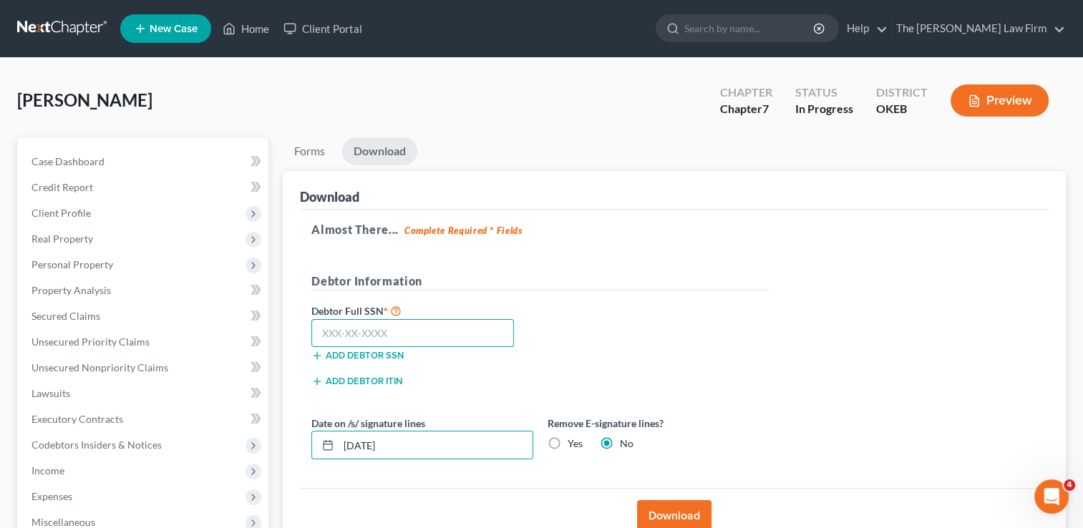
click at [432, 334] on input "text" at bounding box center [412, 333] width 203 height 29
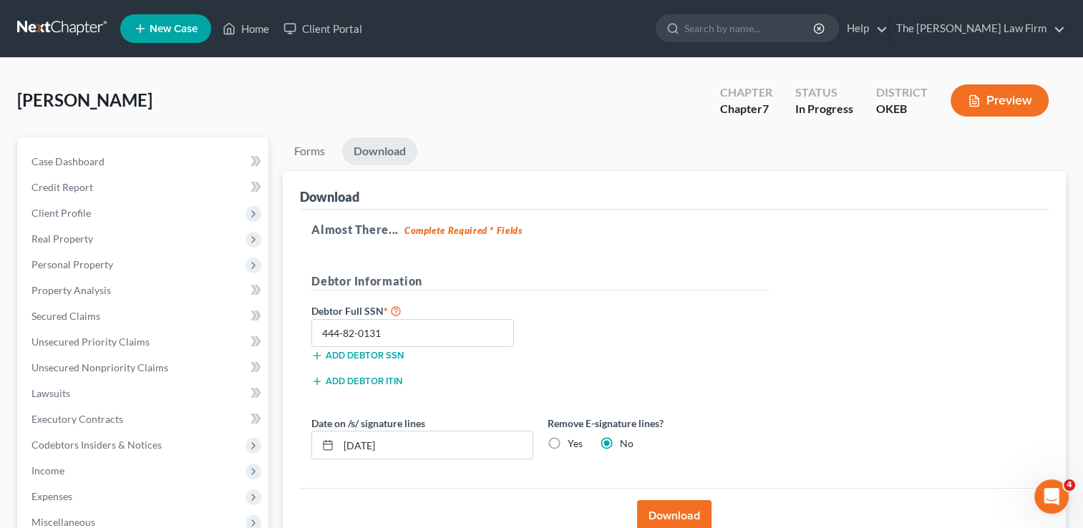
click at [673, 516] on button "Download" at bounding box center [674, 516] width 74 height 32
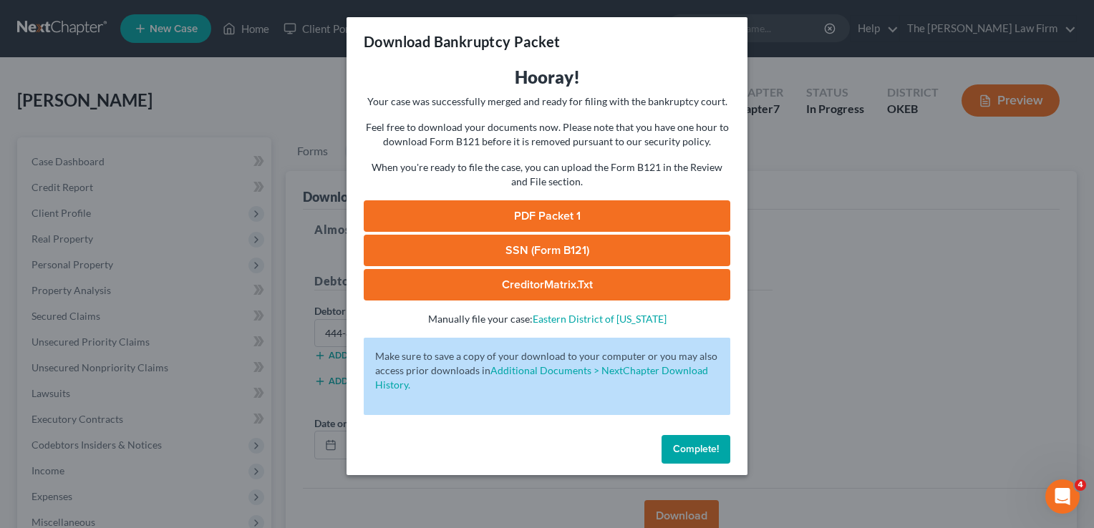
click at [587, 216] on link "PDF Packet 1" at bounding box center [547, 216] width 367 height 32
click at [550, 253] on link "SSN (Form B121)" at bounding box center [547, 251] width 367 height 32
click at [686, 445] on span "Complete!" at bounding box center [696, 449] width 46 height 12
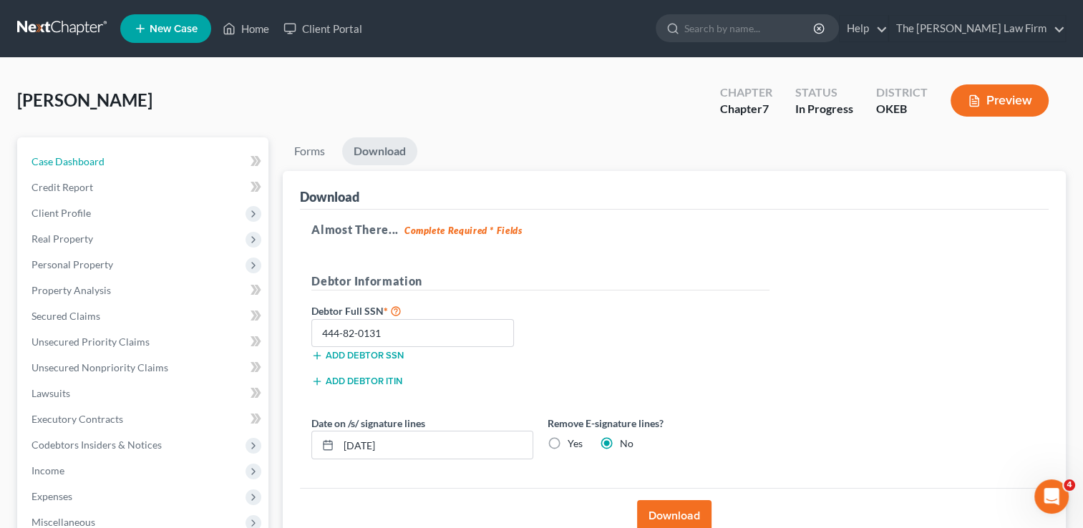
click at [92, 158] on span "Case Dashboard" at bounding box center [68, 161] width 73 height 12
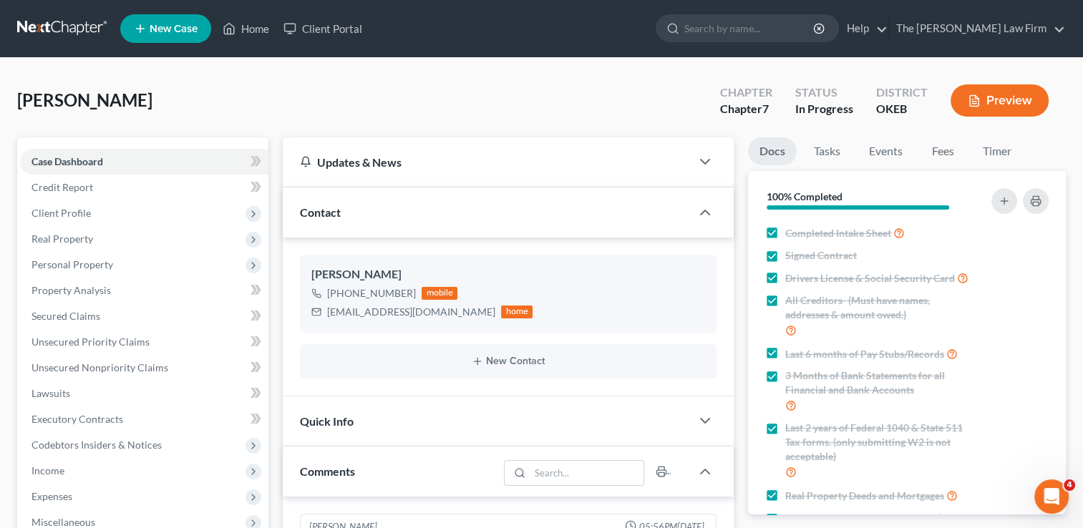
scroll to position [1277, 0]
drag, startPoint x: 327, startPoint y: 312, endPoint x: 444, endPoint y: 321, distance: 117.1
click at [444, 321] on div "John Brummett +1 (405) 683-0796 mobile brummettross@yahoo.com home" at bounding box center [508, 293] width 417 height 77
copy div "brummettross@yahoo.com"
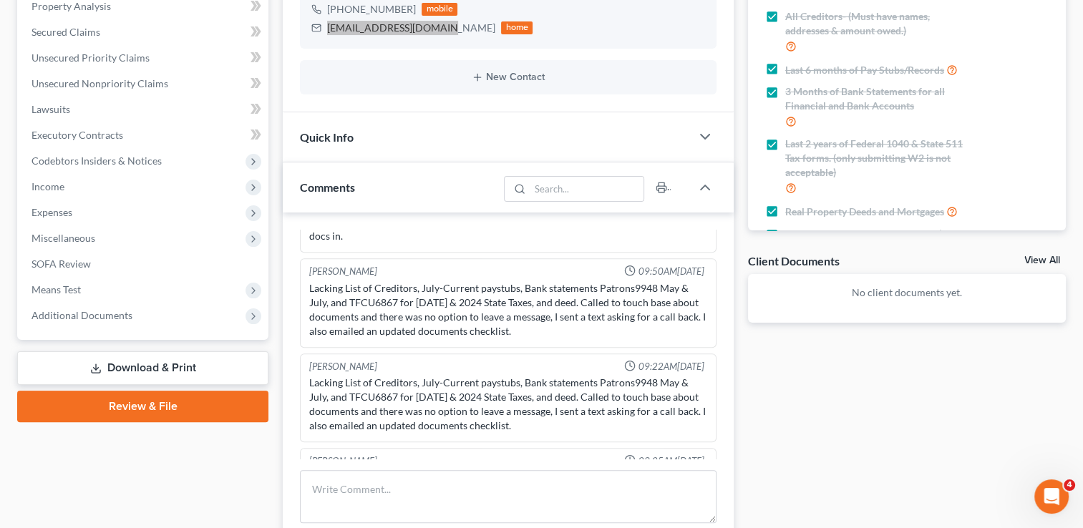
scroll to position [286, 0]
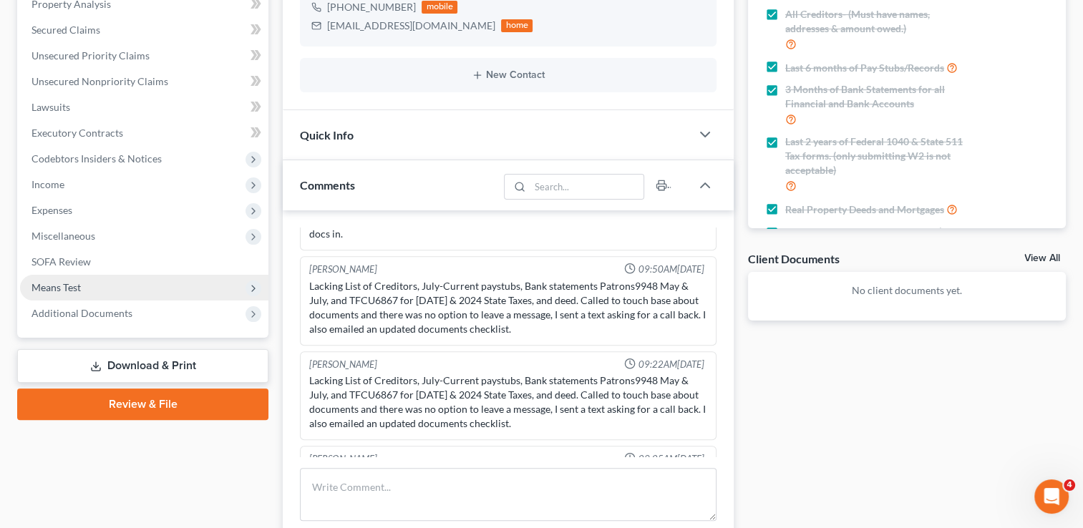
drag, startPoint x: 69, startPoint y: 287, endPoint x: 160, endPoint y: 276, distance: 91.6
click at [69, 287] on span "Means Test" at bounding box center [56, 287] width 49 height 12
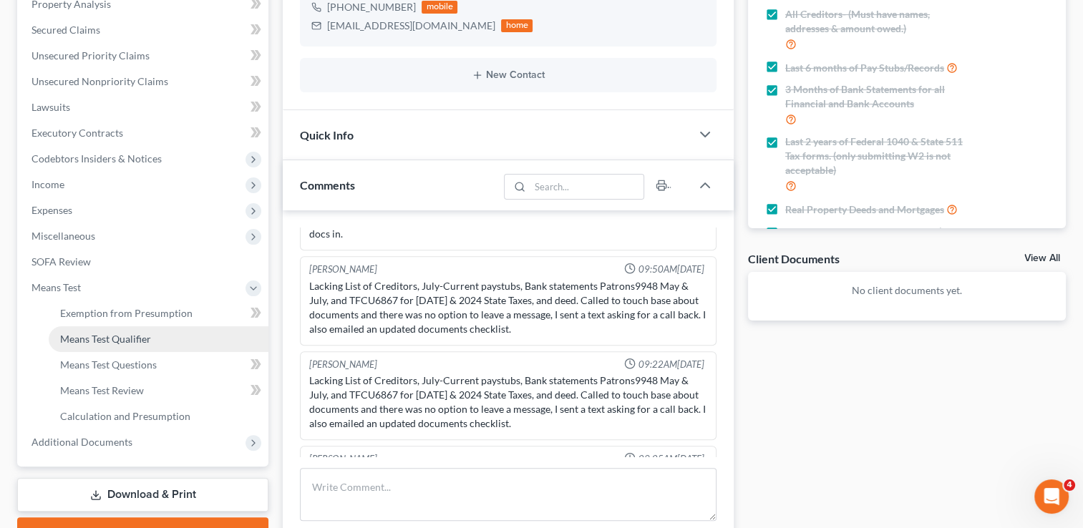
click at [136, 342] on span "Means Test Qualifier" at bounding box center [105, 339] width 91 height 12
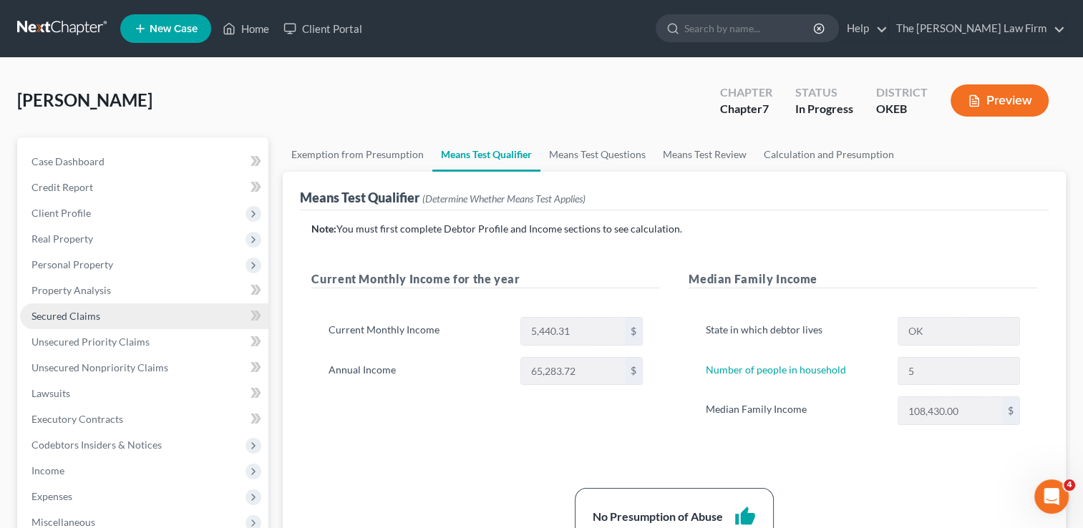
drag, startPoint x: 62, startPoint y: 319, endPoint x: 104, endPoint y: 324, distance: 41.8
click at [62, 319] on span "Secured Claims" at bounding box center [66, 316] width 69 height 12
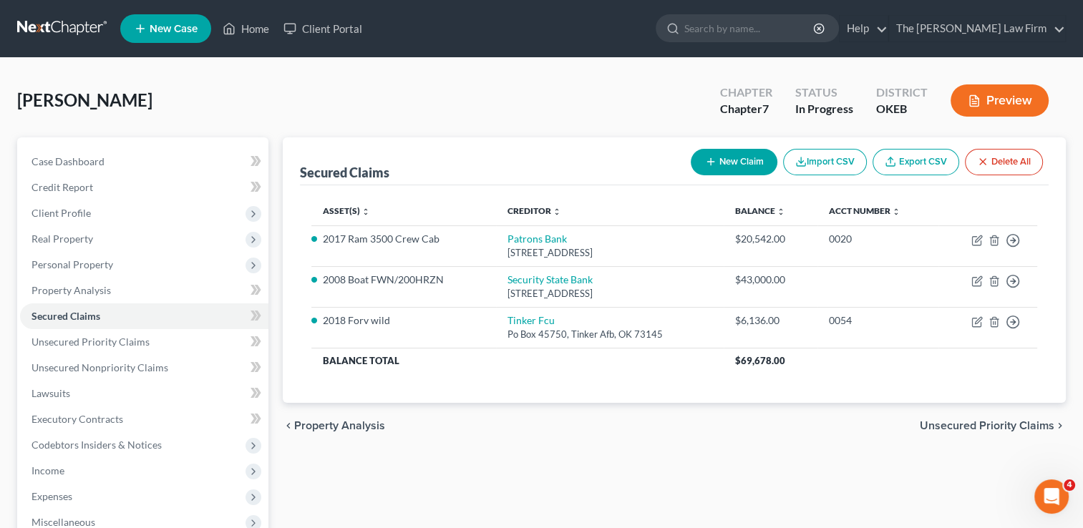
click at [64, 21] on link at bounding box center [63, 29] width 92 height 26
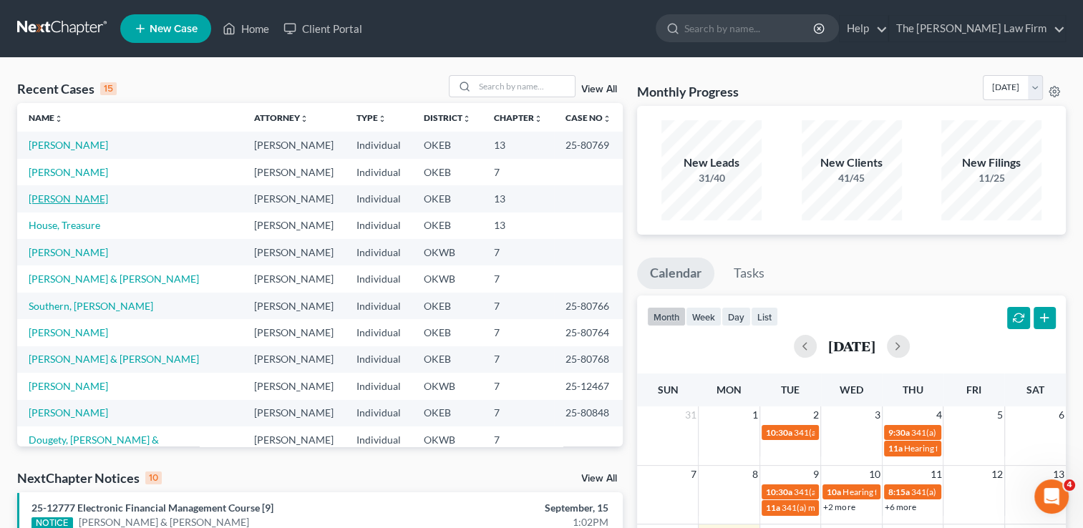
click at [45, 198] on link "[PERSON_NAME]" at bounding box center [68, 199] width 79 height 12
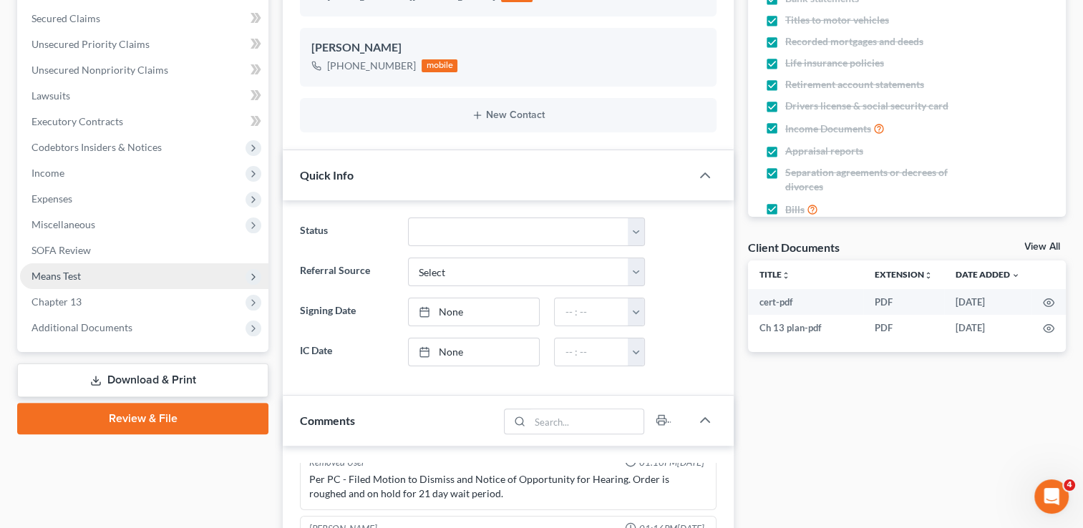
scroll to position [286, 0]
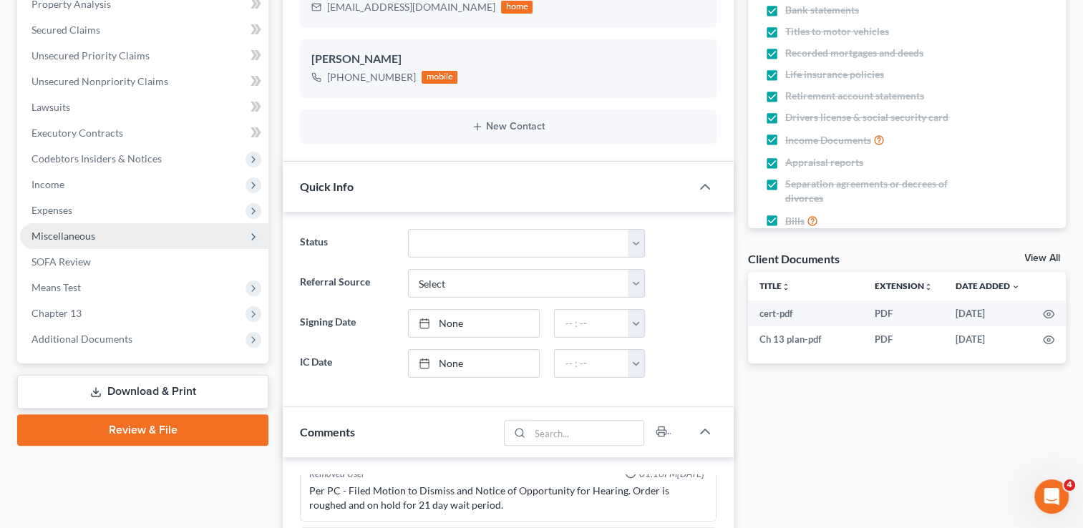
click at [82, 236] on span "Miscellaneous" at bounding box center [64, 236] width 64 height 12
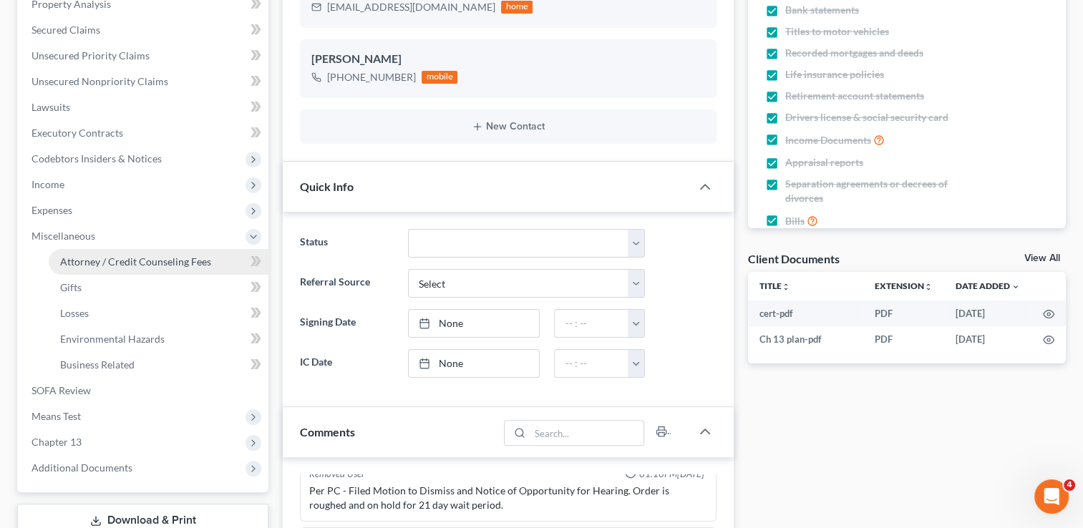
click at [147, 259] on span "Attorney / Credit Counseling Fees" at bounding box center [135, 262] width 151 height 12
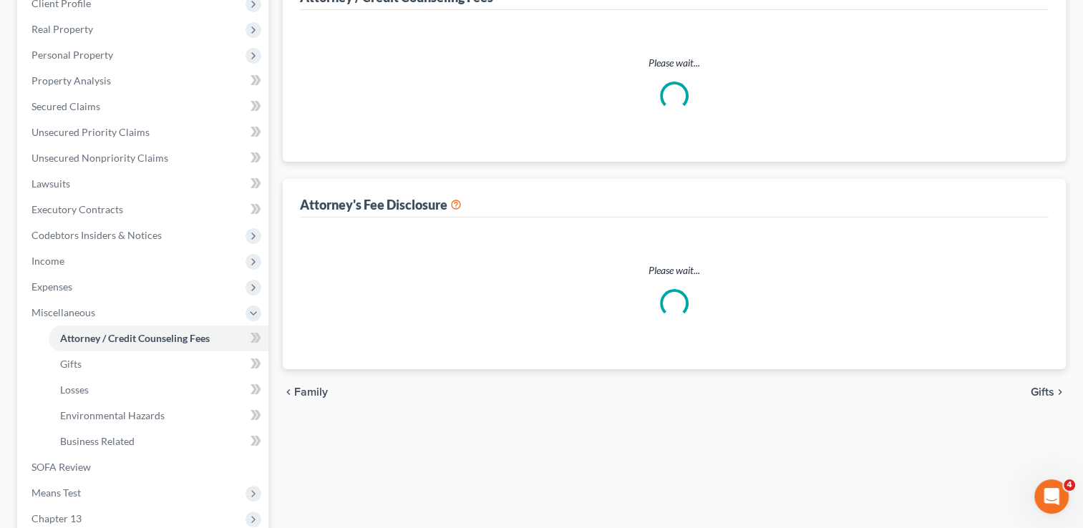
select select "0"
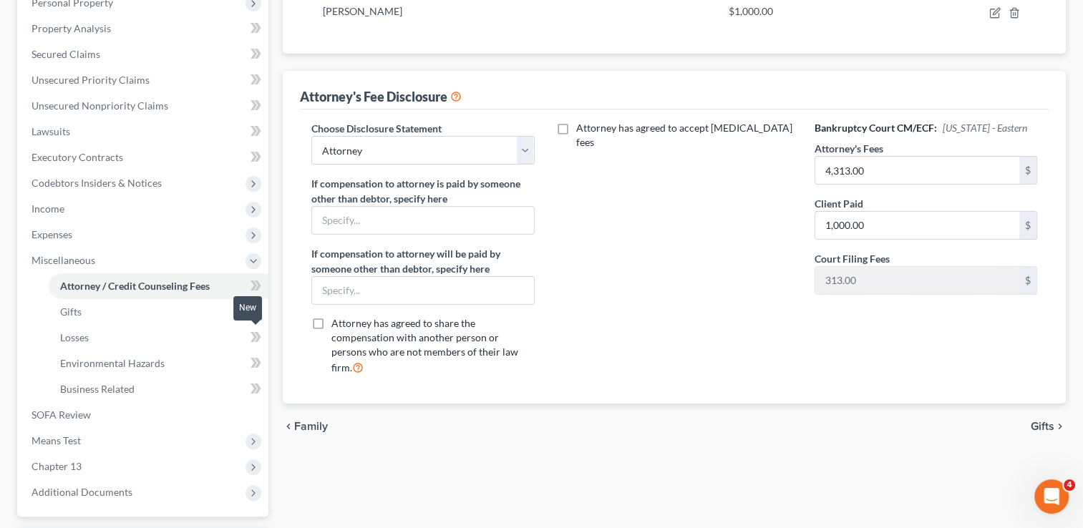
scroll to position [286, 0]
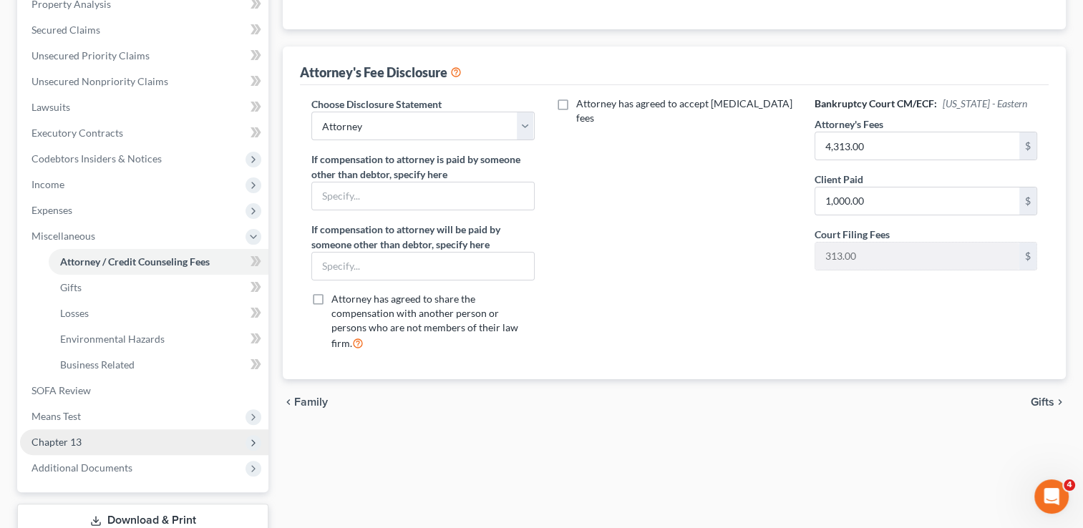
click at [79, 441] on span "Chapter 13" at bounding box center [57, 442] width 50 height 12
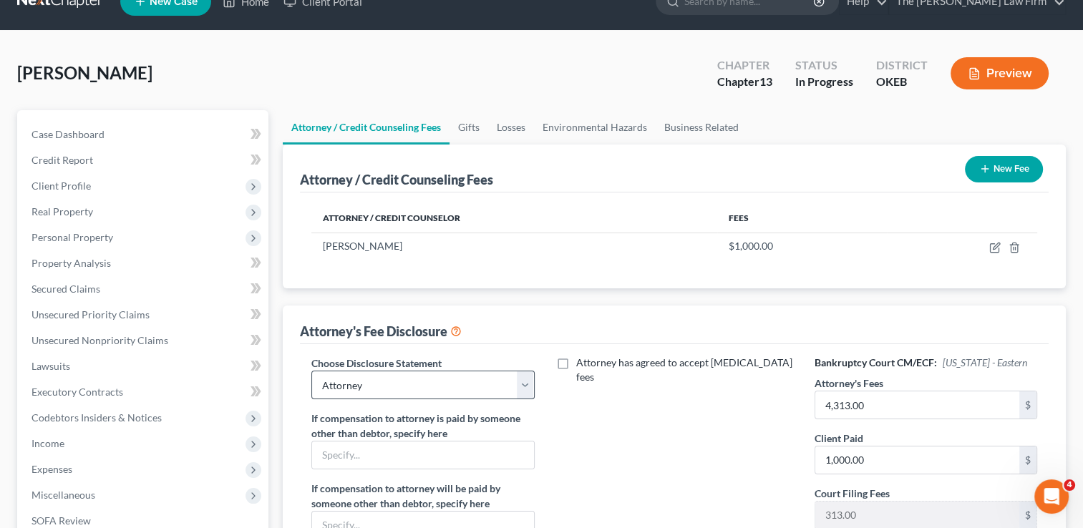
scroll to position [0, 0]
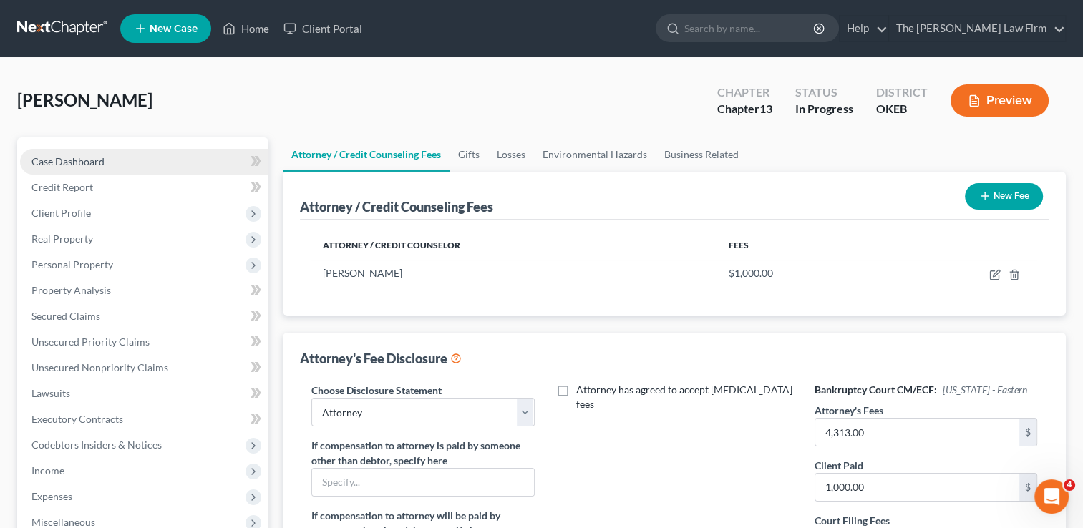
click at [104, 157] on link "Case Dashboard" at bounding box center [144, 162] width 248 height 26
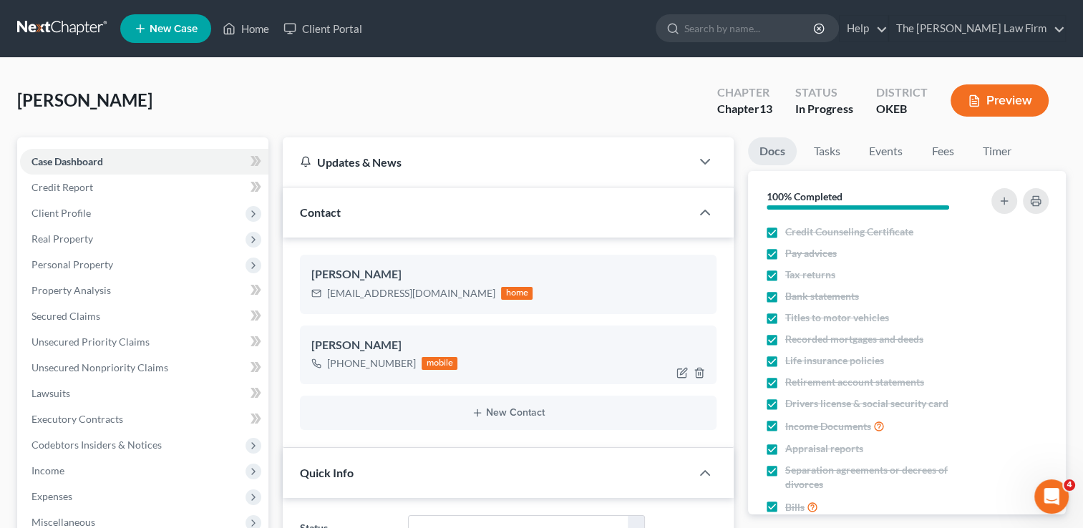
scroll to position [716, 0]
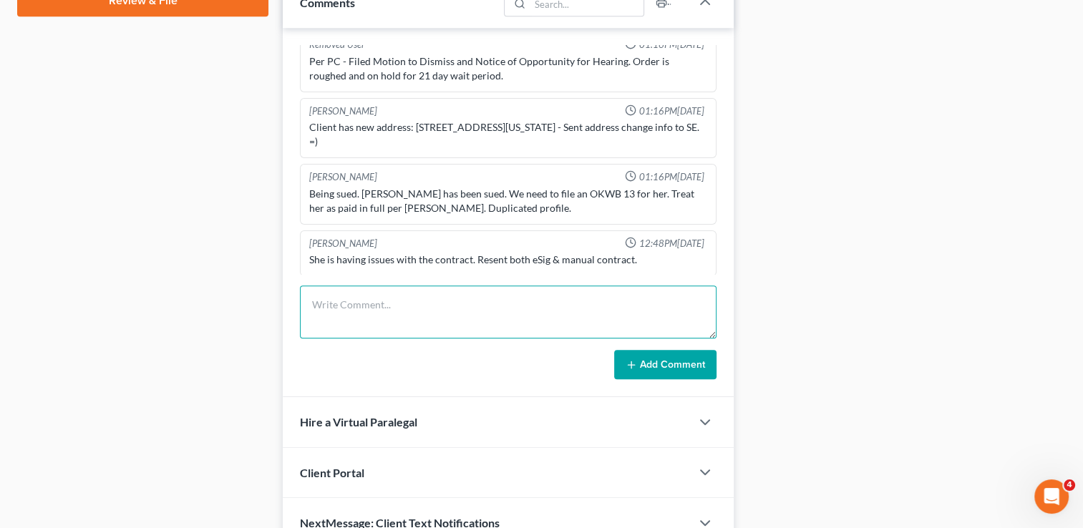
click at [409, 302] on textarea at bounding box center [508, 312] width 417 height 53
type textarea "LVM to go over petition"
click at [687, 366] on button "Add Comment" at bounding box center [665, 365] width 102 height 30
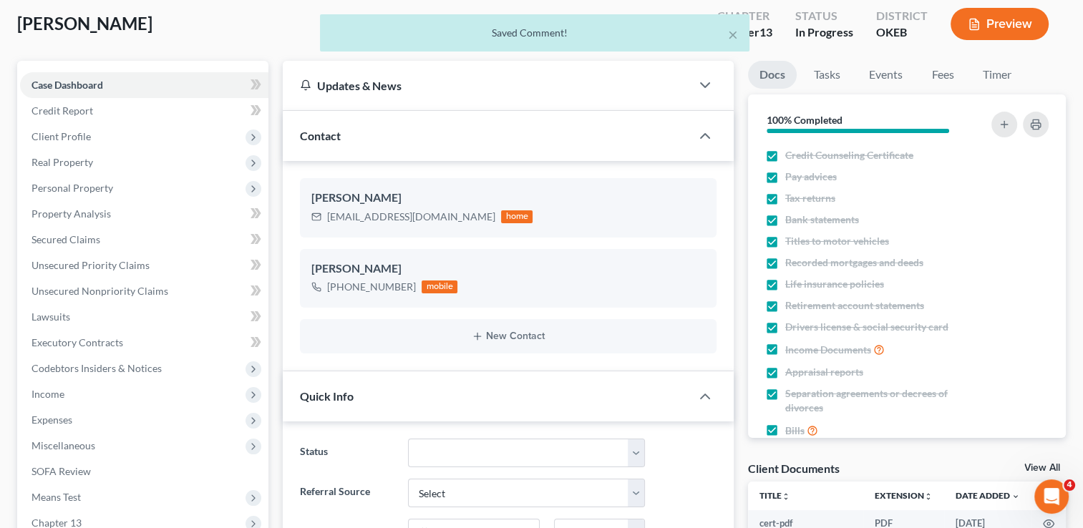
scroll to position [0, 0]
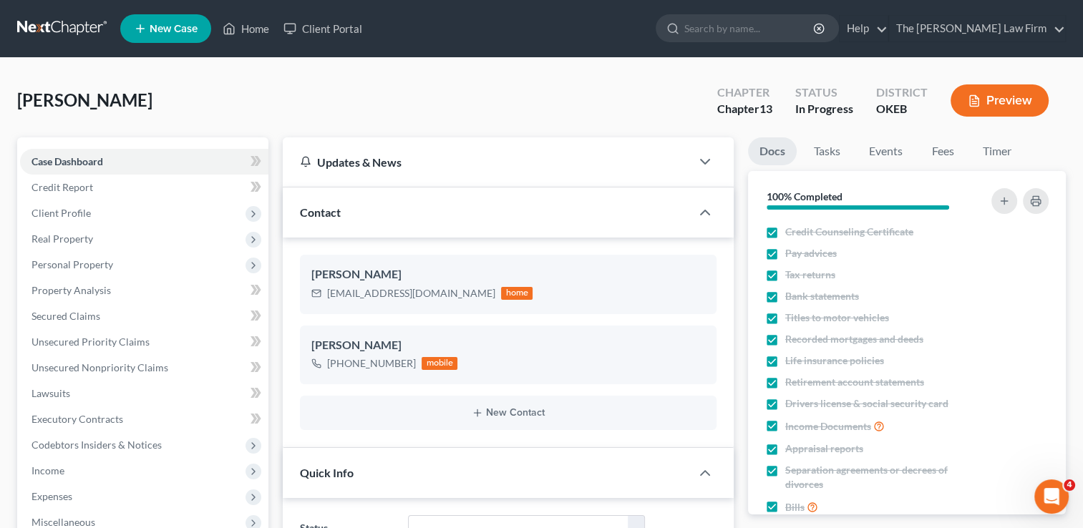
click at [60, 24] on link at bounding box center [63, 29] width 92 height 26
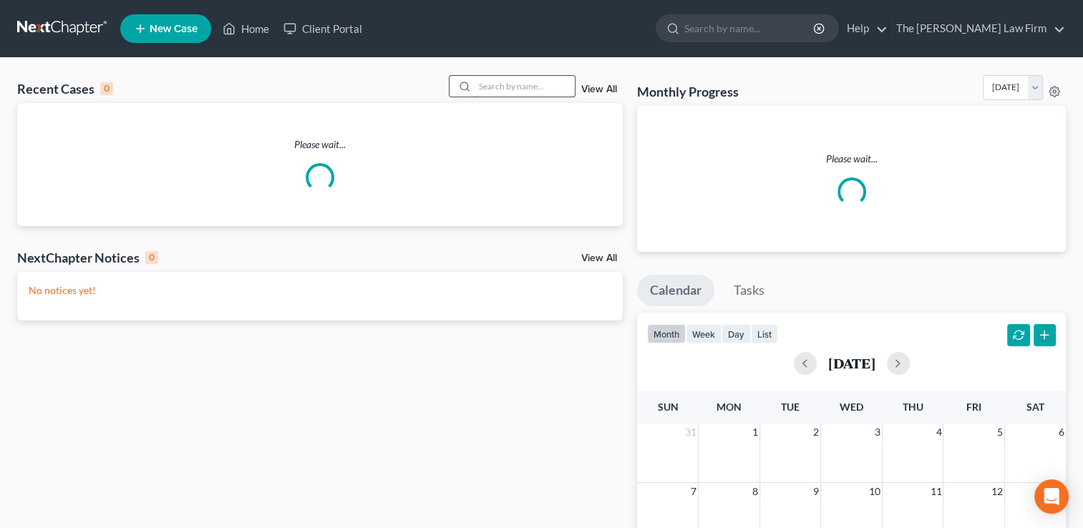
click at [550, 79] on input "search" at bounding box center [525, 86] width 100 height 21
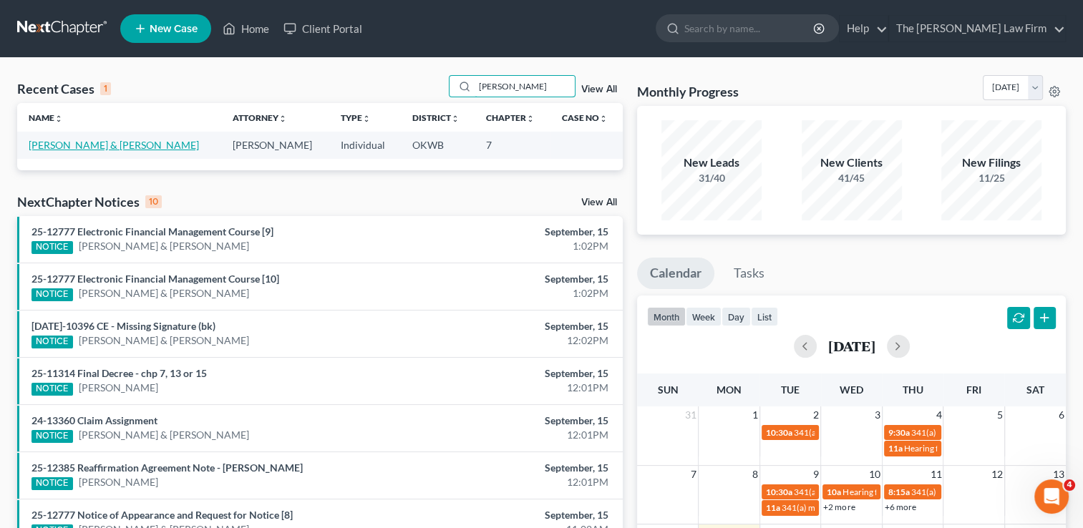
type input "[PERSON_NAME]"
click at [111, 145] on link "[PERSON_NAME] & [PERSON_NAME]" at bounding box center [114, 145] width 170 height 12
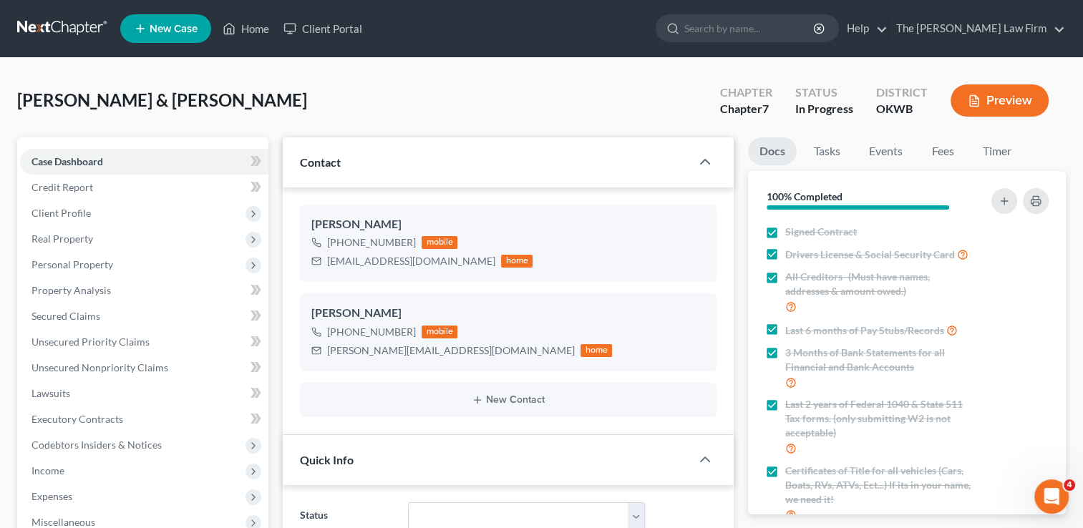
scroll to position [1134, 0]
click at [75, 236] on span "Real Property" at bounding box center [63, 239] width 62 height 12
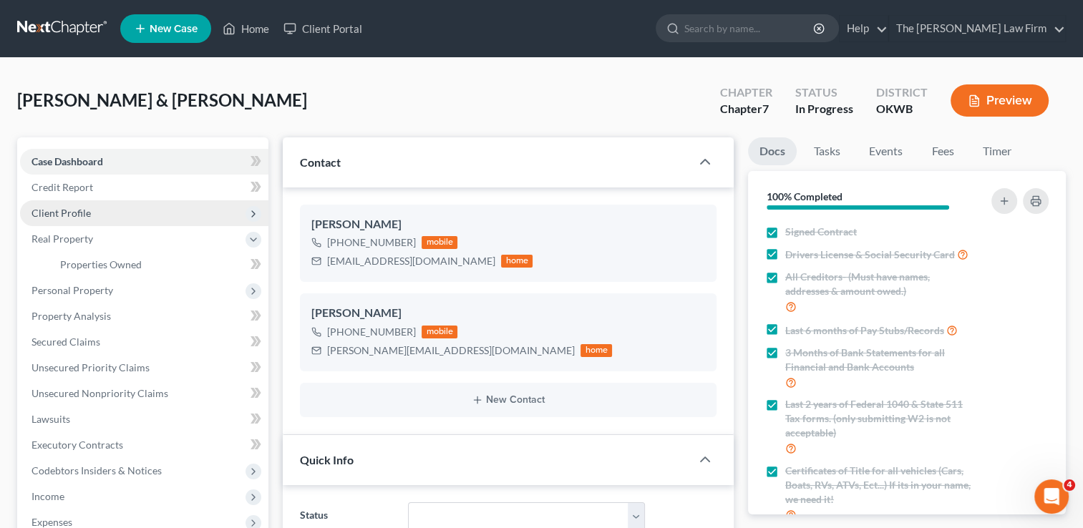
click at [66, 207] on span "Client Profile" at bounding box center [61, 213] width 59 height 12
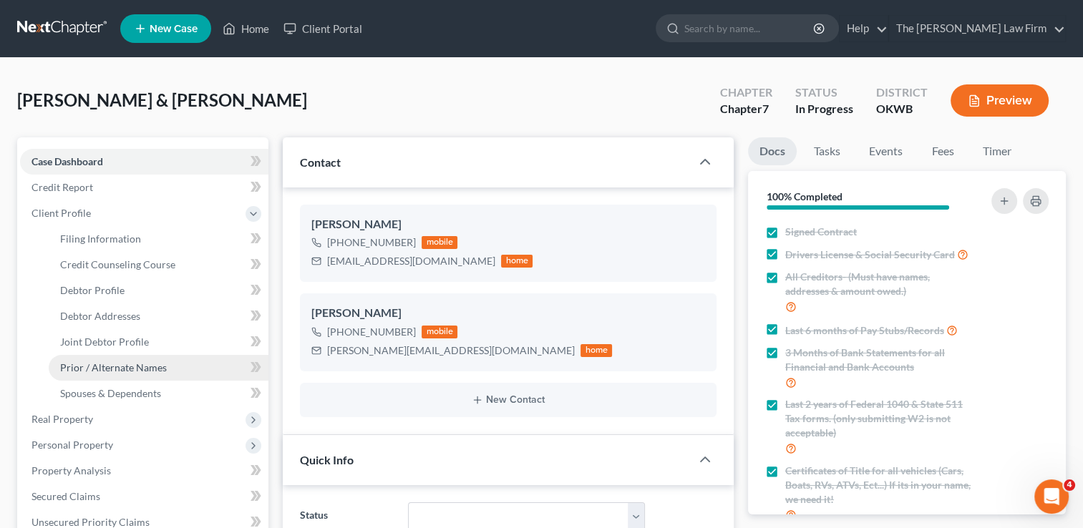
click at [120, 367] on span "Prior / Alternate Names" at bounding box center [113, 368] width 107 height 12
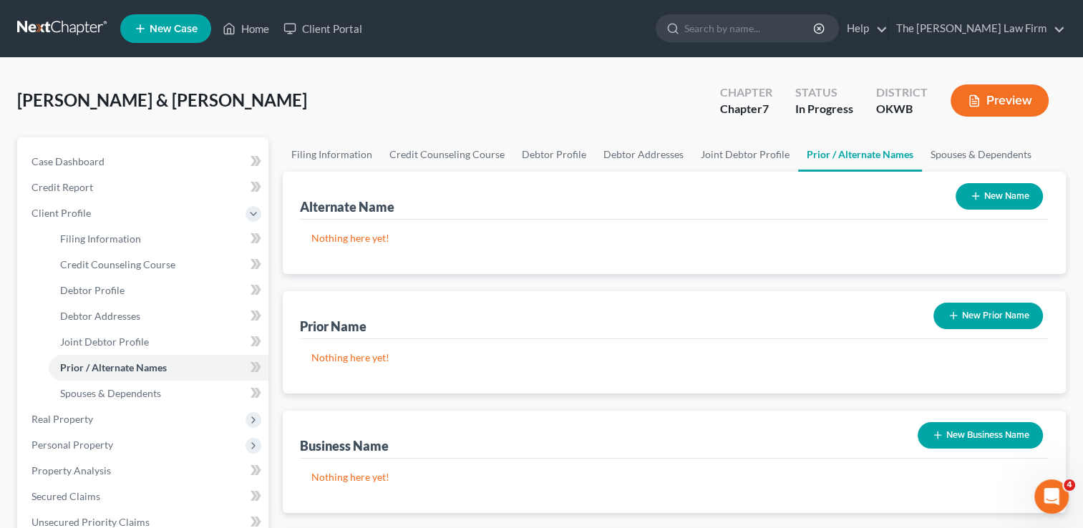
click at [1016, 195] on button "New Name" at bounding box center [999, 196] width 87 height 26
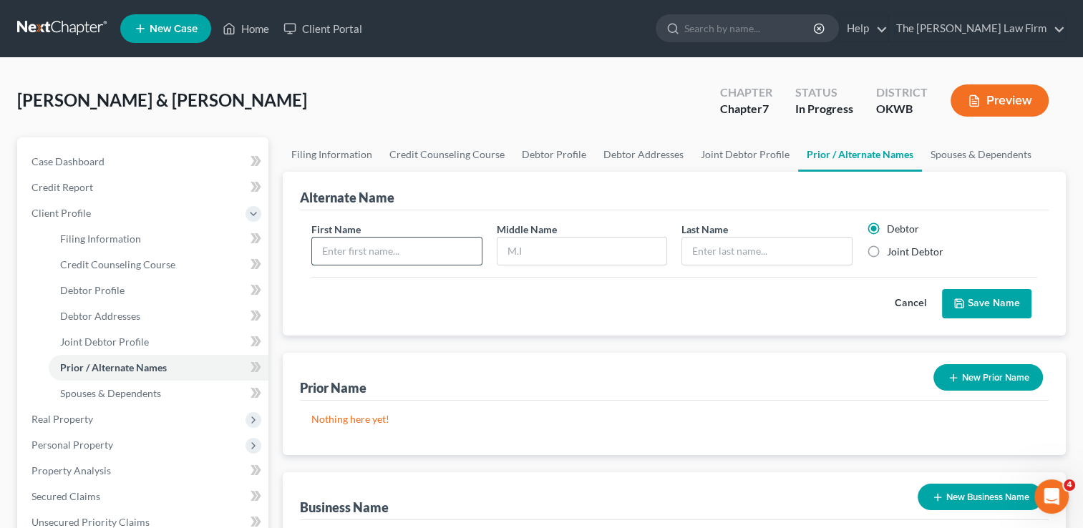
click at [387, 250] on input "text" at bounding box center [396, 251] width 169 height 27
type input "[PERSON_NAME]"
click at [978, 295] on button "Save Name" at bounding box center [986, 304] width 89 height 30
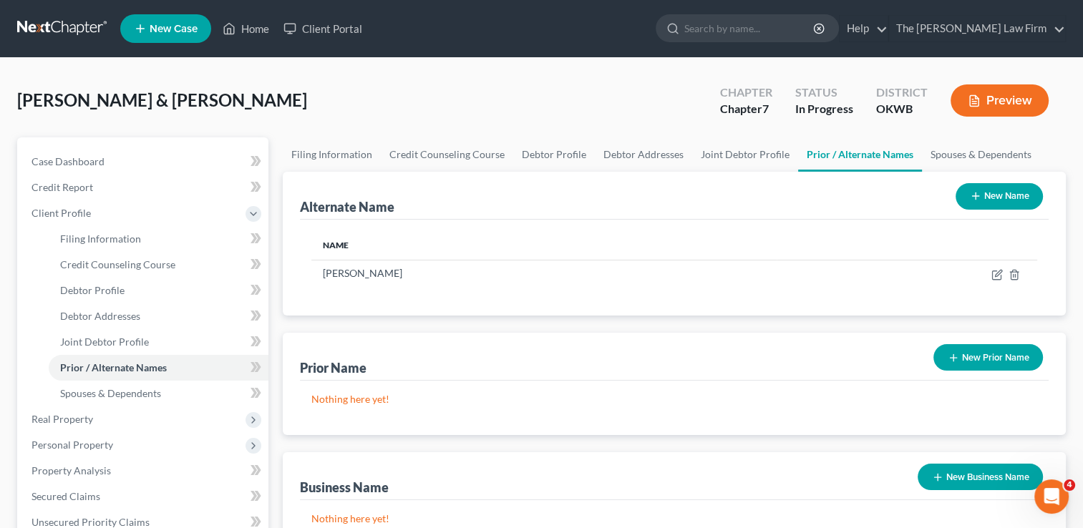
click at [68, 26] on link at bounding box center [63, 29] width 92 height 26
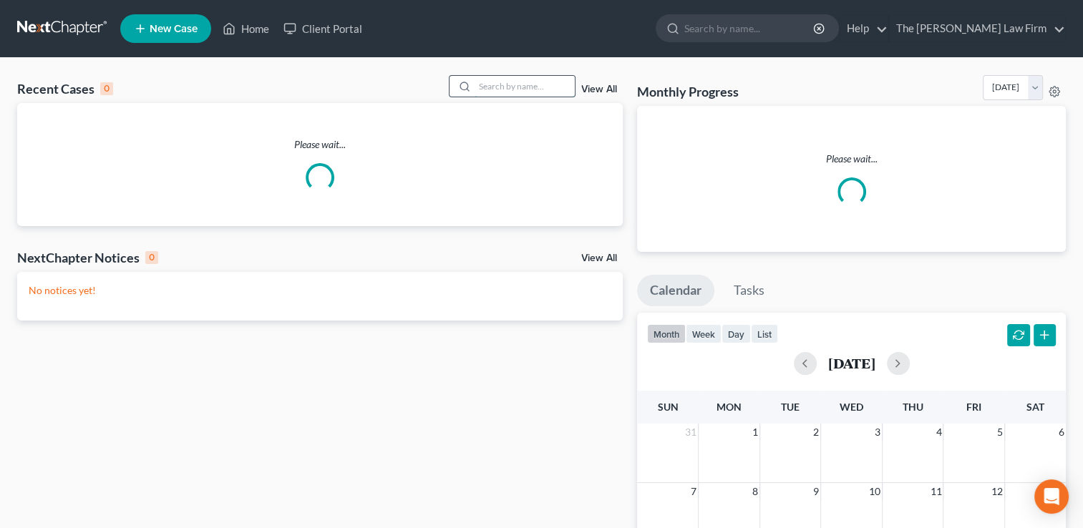
click at [511, 84] on input "search" at bounding box center [525, 86] width 100 height 21
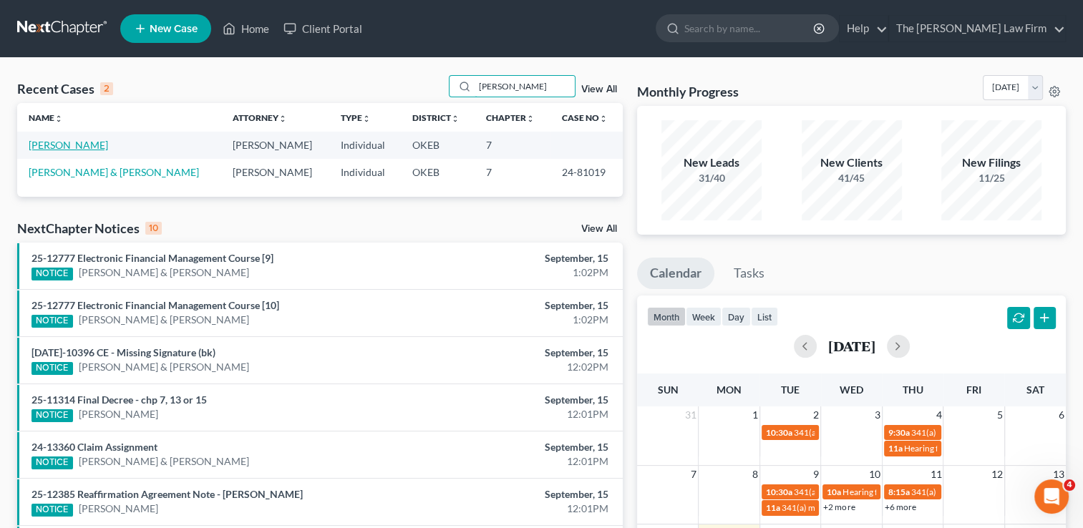
type input "[PERSON_NAME]"
click at [79, 146] on link "[PERSON_NAME]" at bounding box center [68, 145] width 79 height 12
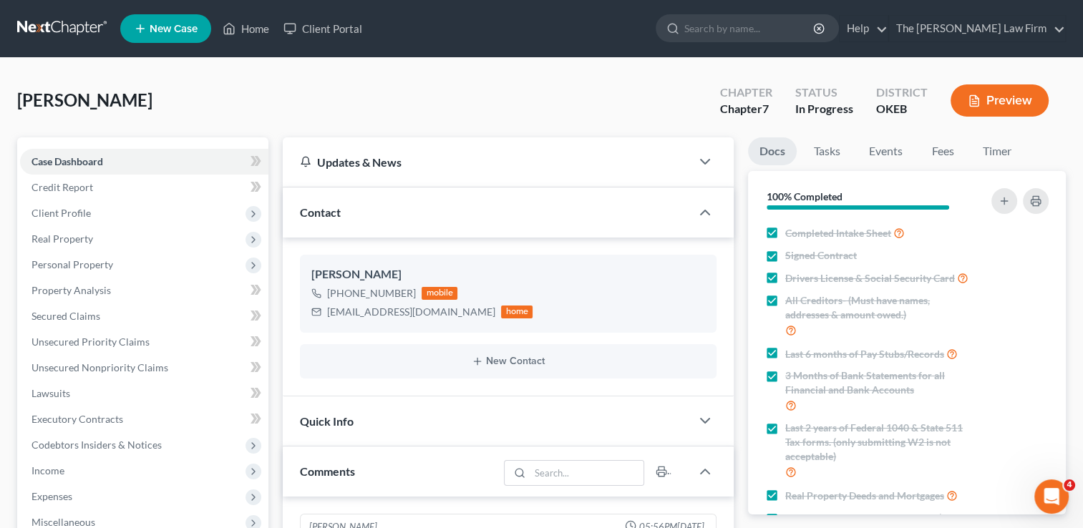
scroll to position [1277, 0]
click at [62, 472] on span "Income" at bounding box center [48, 471] width 33 height 12
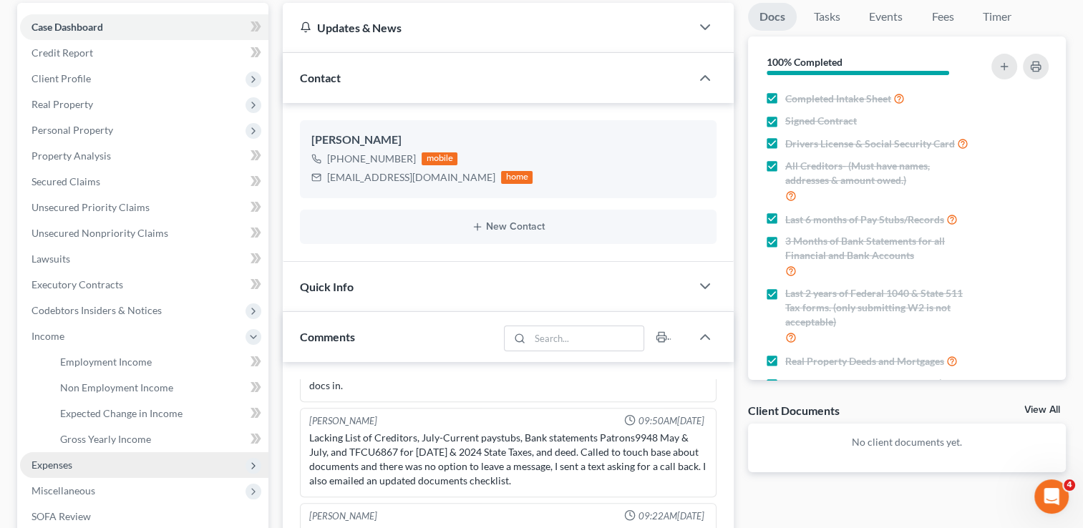
scroll to position [215, 0]
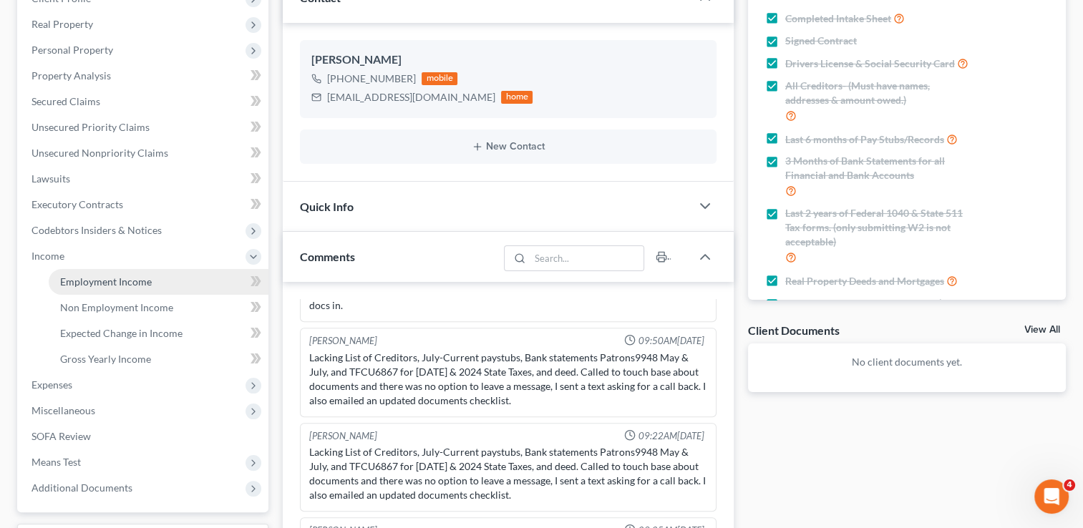
click at [125, 279] on span "Employment Income" at bounding box center [106, 282] width 92 height 12
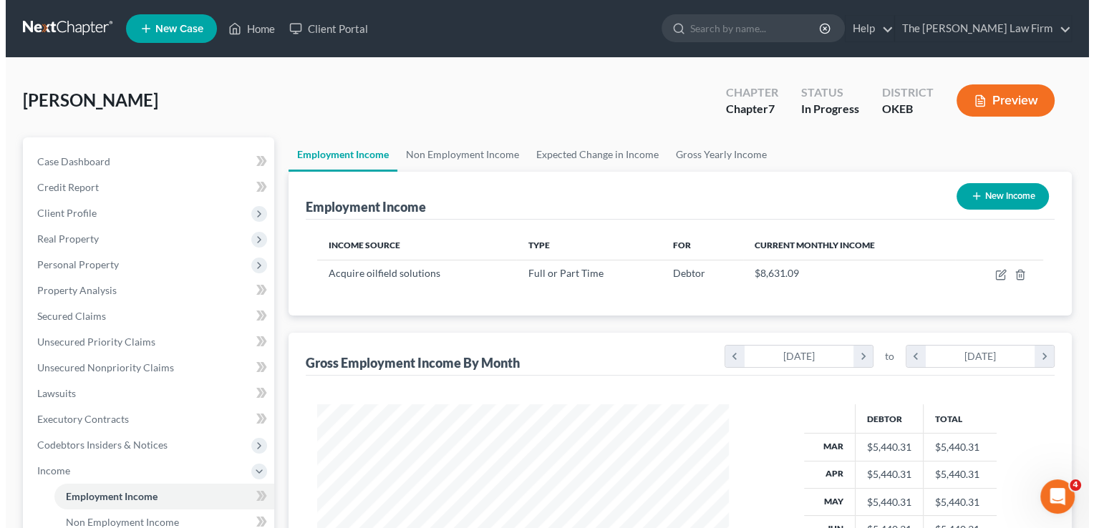
scroll to position [255, 440]
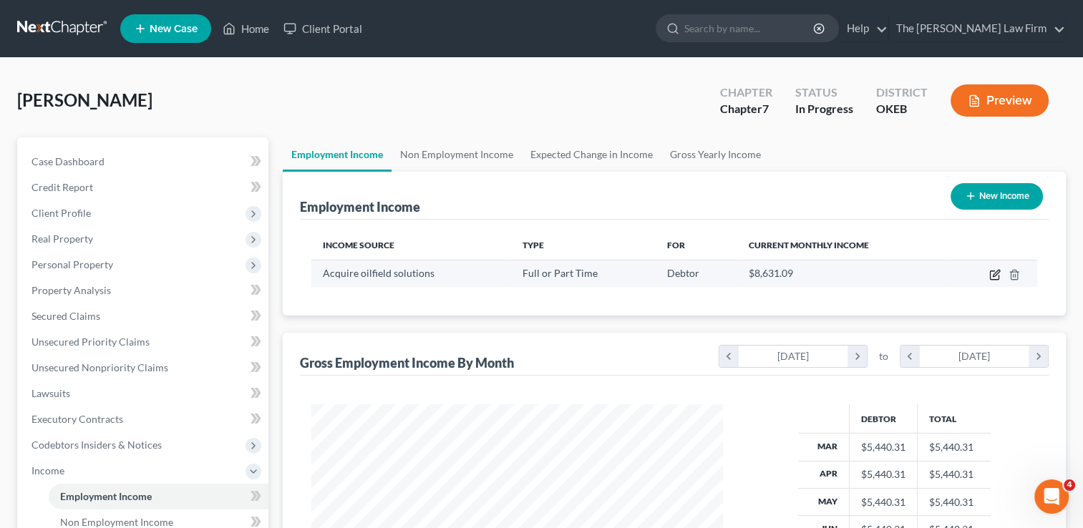
click at [992, 275] on icon "button" at bounding box center [994, 274] width 11 height 11
select select "0"
select select "45"
select select "2"
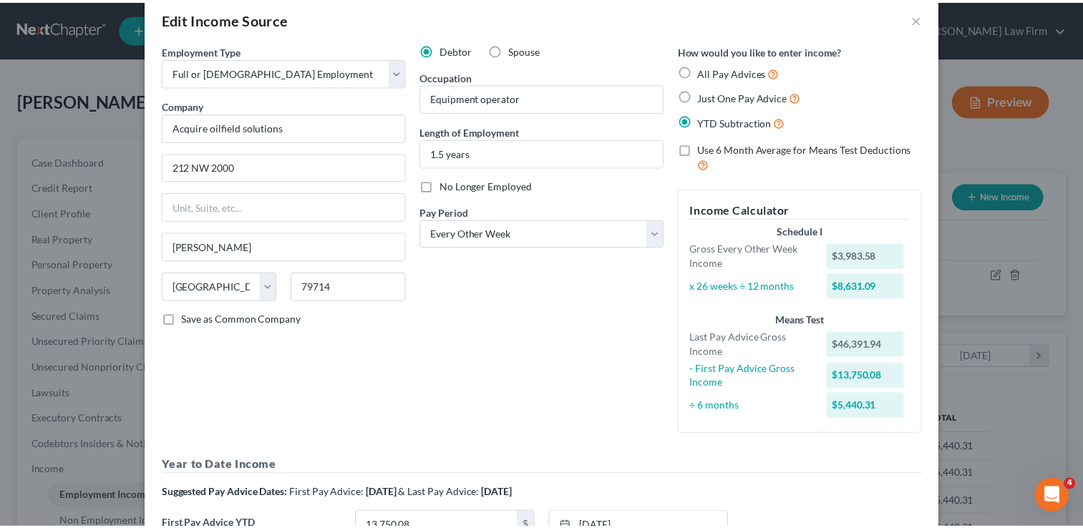
scroll to position [0, 0]
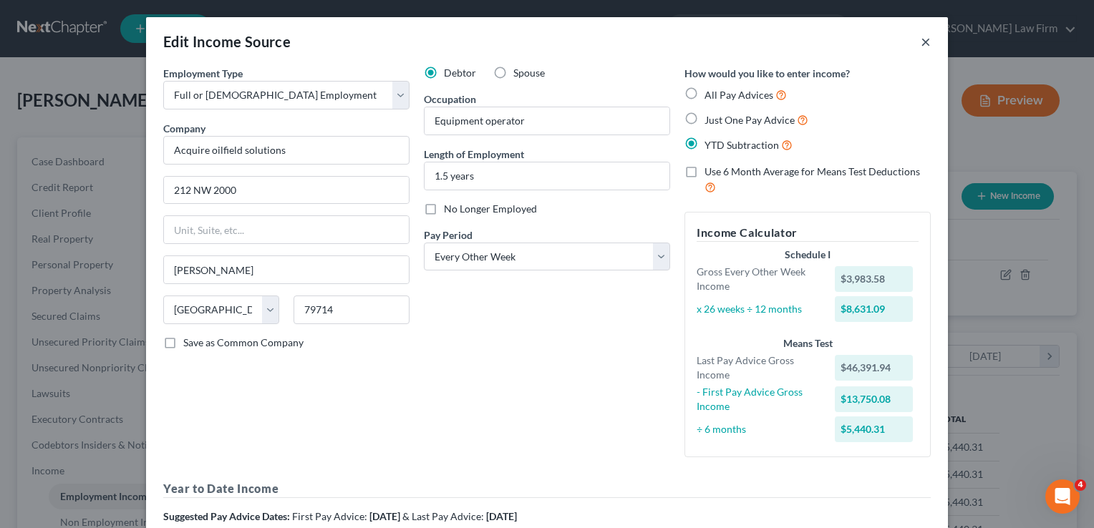
click at [921, 38] on button "×" at bounding box center [926, 41] width 10 height 17
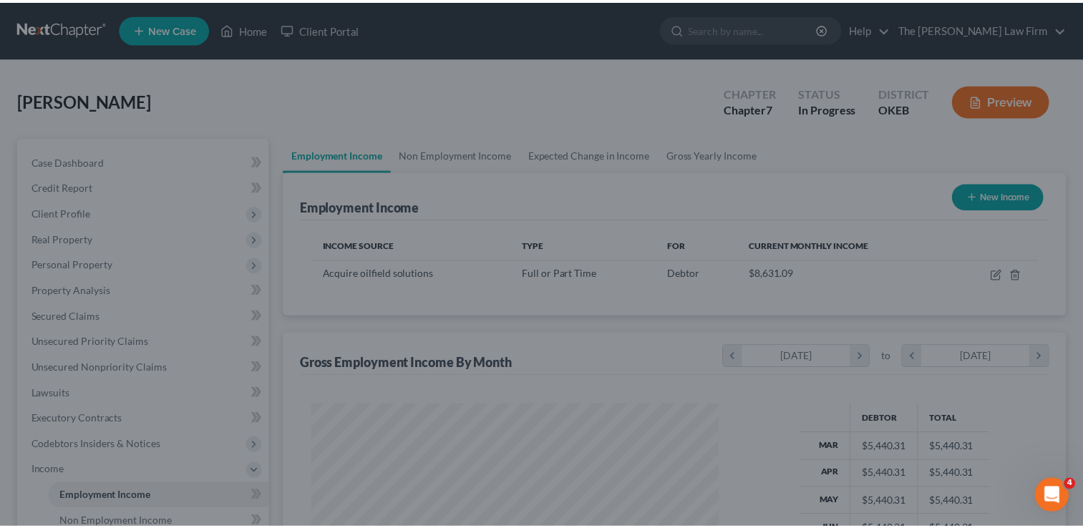
scroll to position [715732, 715548]
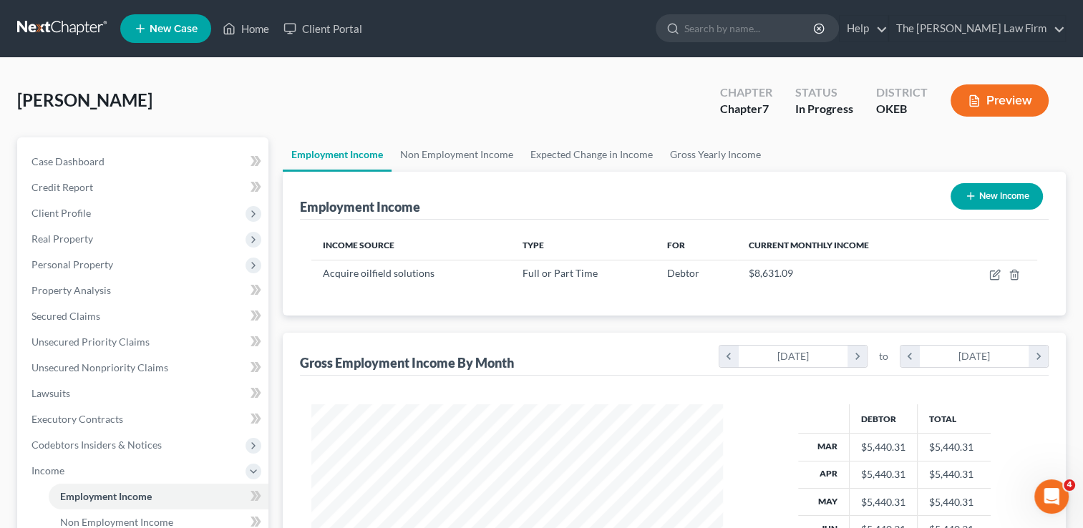
click at [40, 24] on link at bounding box center [63, 29] width 92 height 26
